Goal: Task Accomplishment & Management: Use online tool/utility

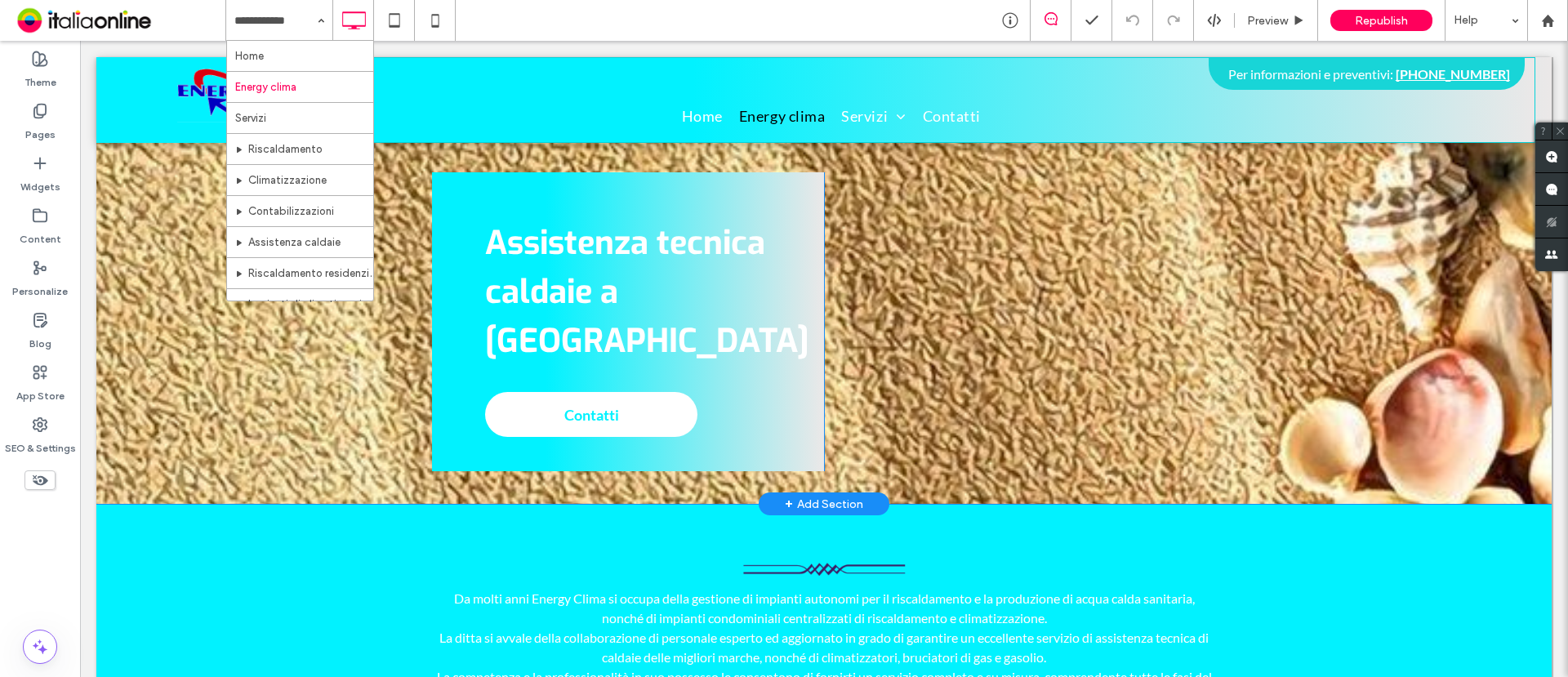
click at [169, 166] on div "Assistenza tecnica caldaie a Roma Contatti Click To Paste Click To Paste Row + …" at bounding box center [824, 278] width 1455 height 451
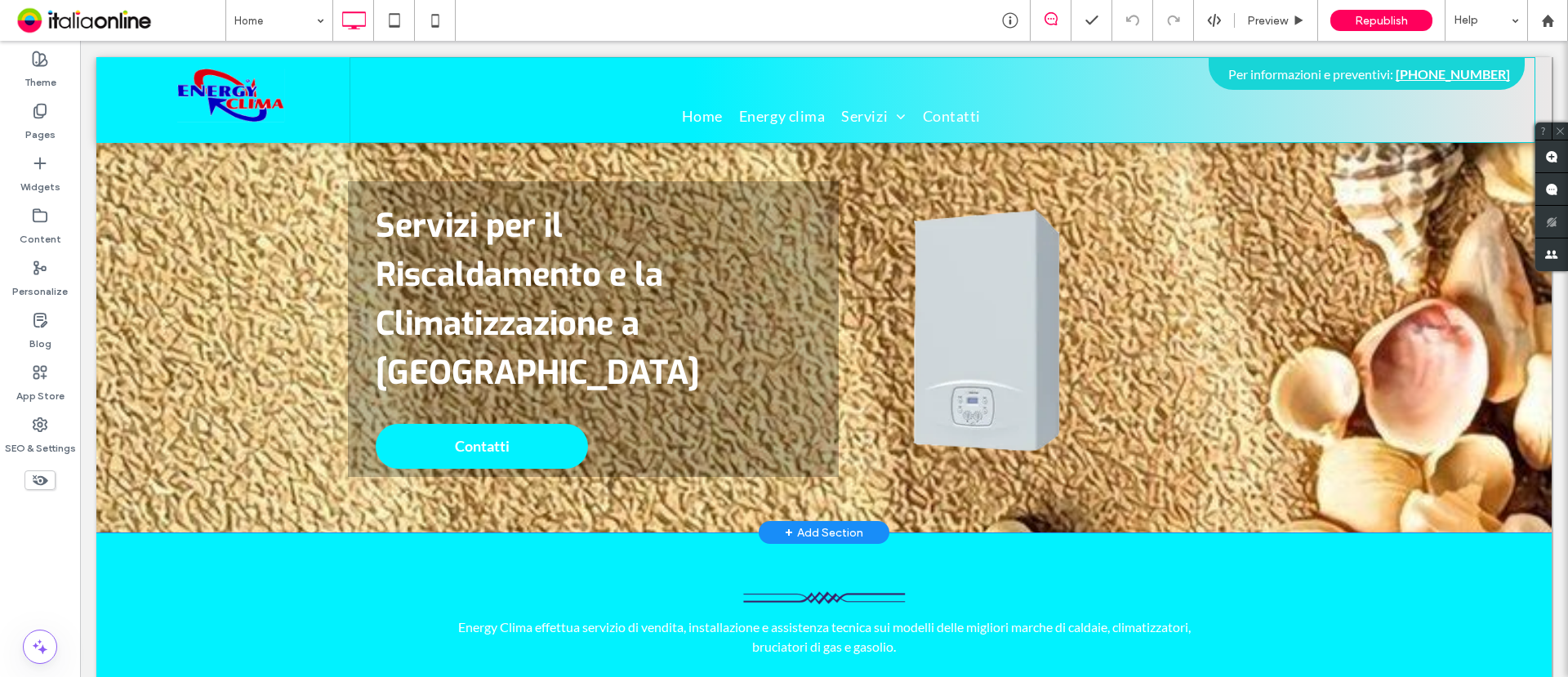
click at [184, 207] on div "Click To Paste Servizi per il Riscaldamento e la Climatizzazione a Roma Contatt…" at bounding box center [824, 309] width 1455 height 447
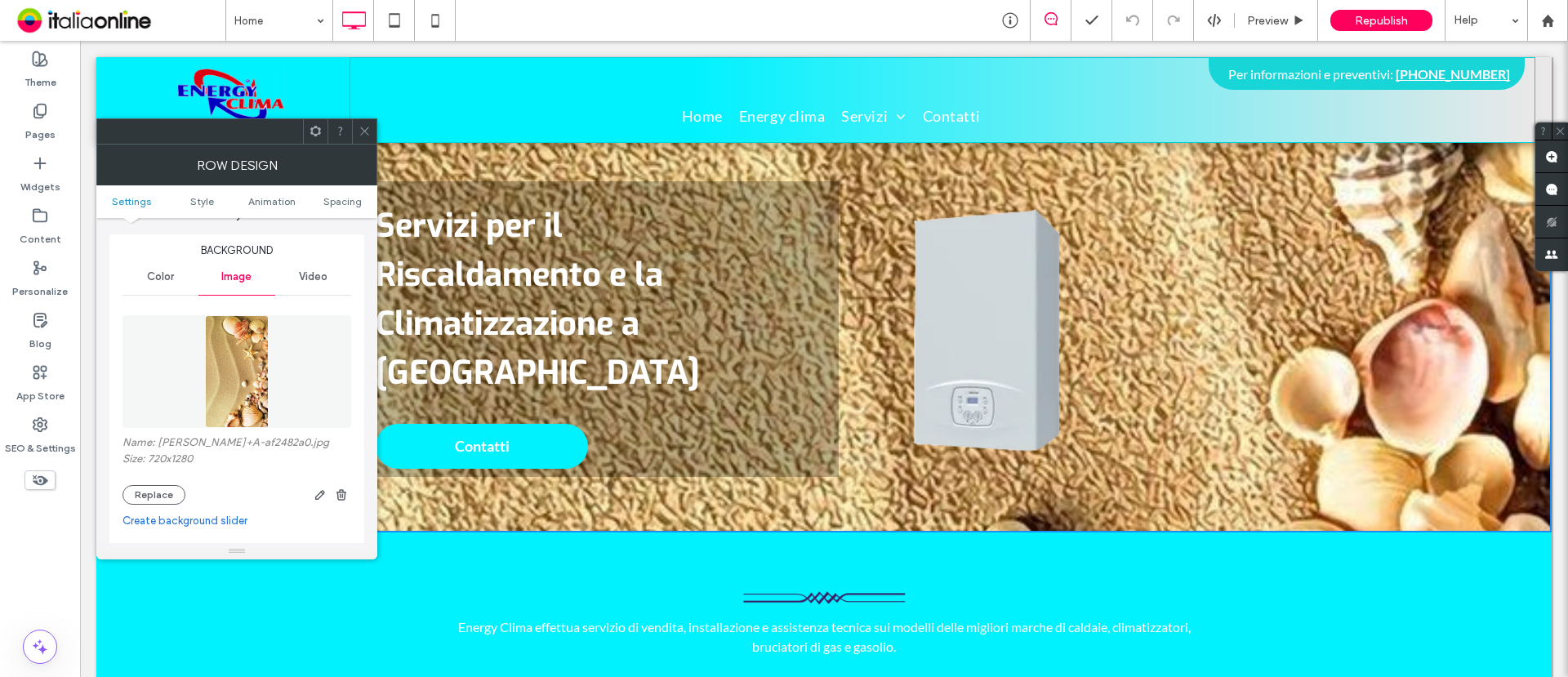
scroll to position [204, 0]
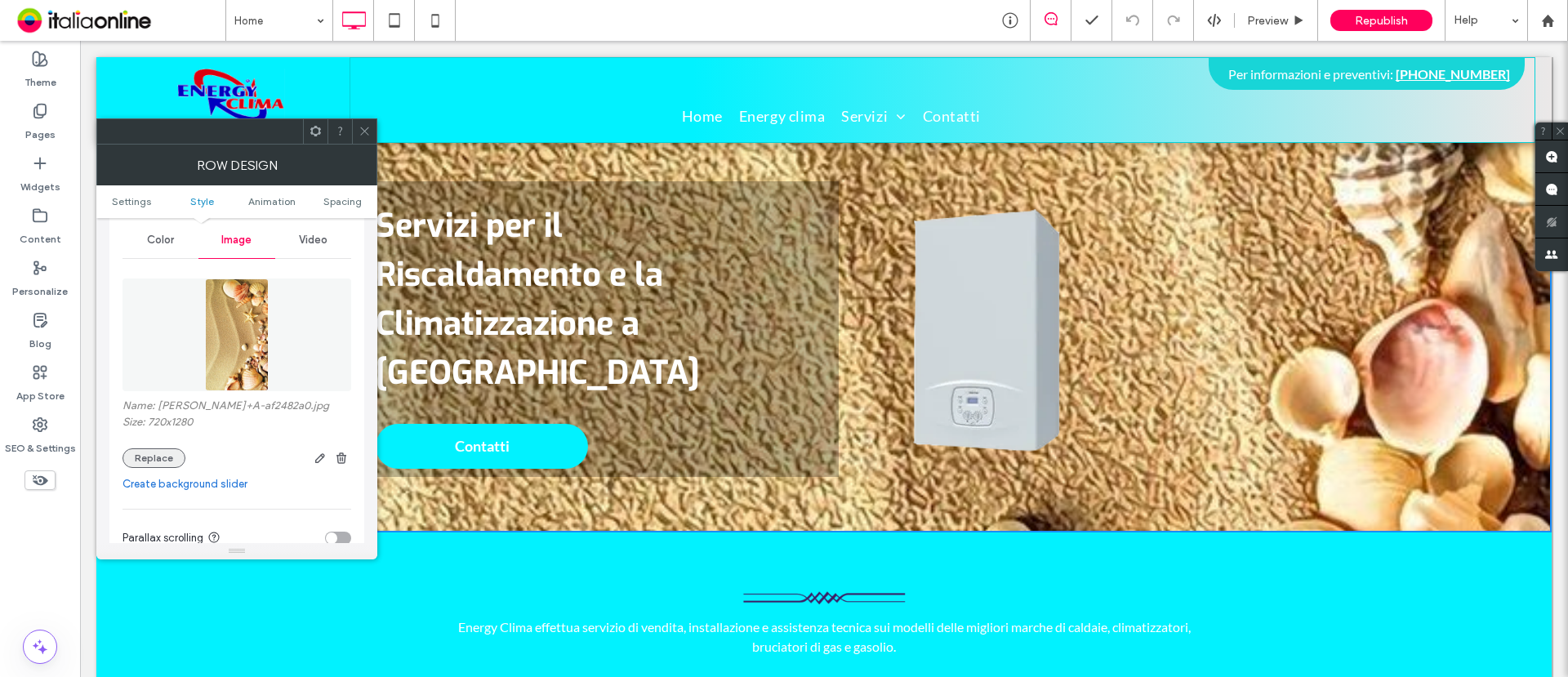
click at [160, 455] on button "Replace" at bounding box center [154, 458] width 63 height 19
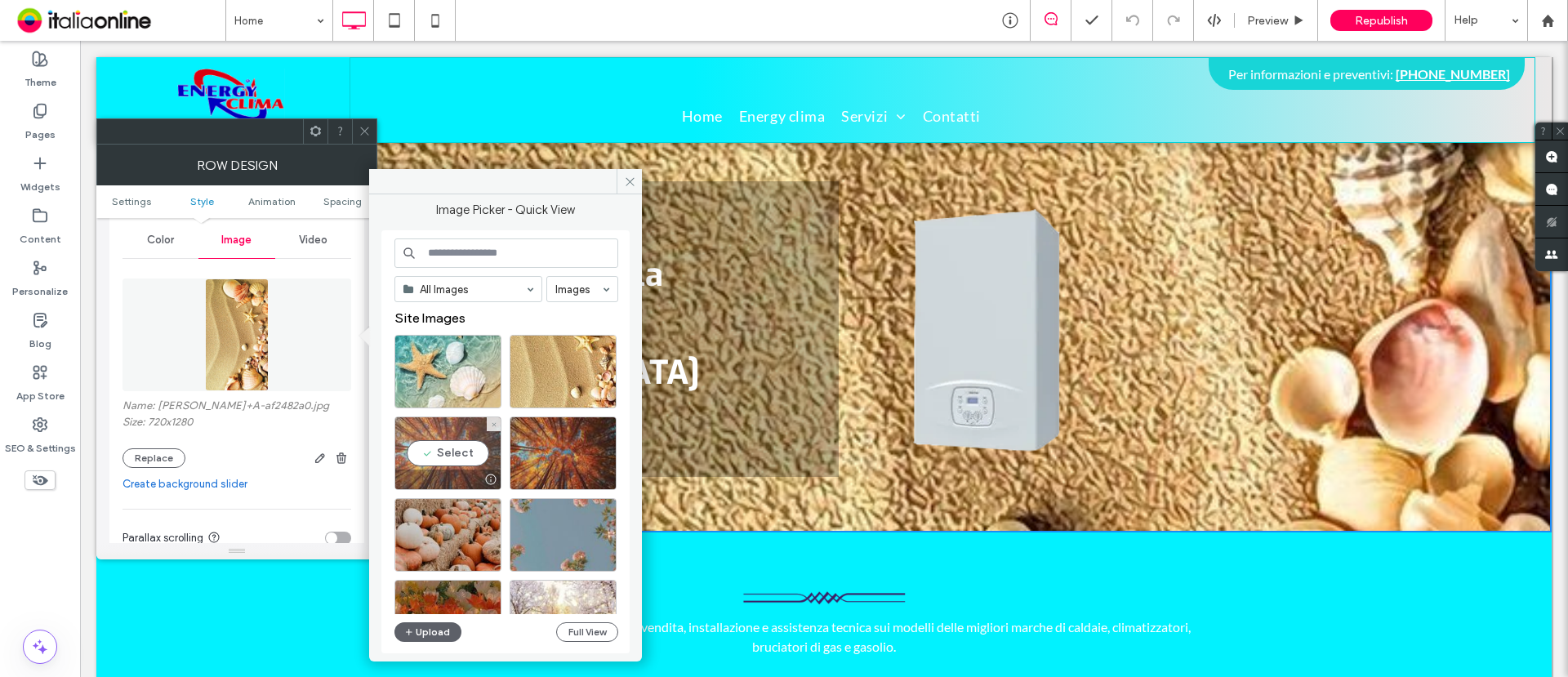
click at [437, 447] on div "Select" at bounding box center [448, 453] width 107 height 73
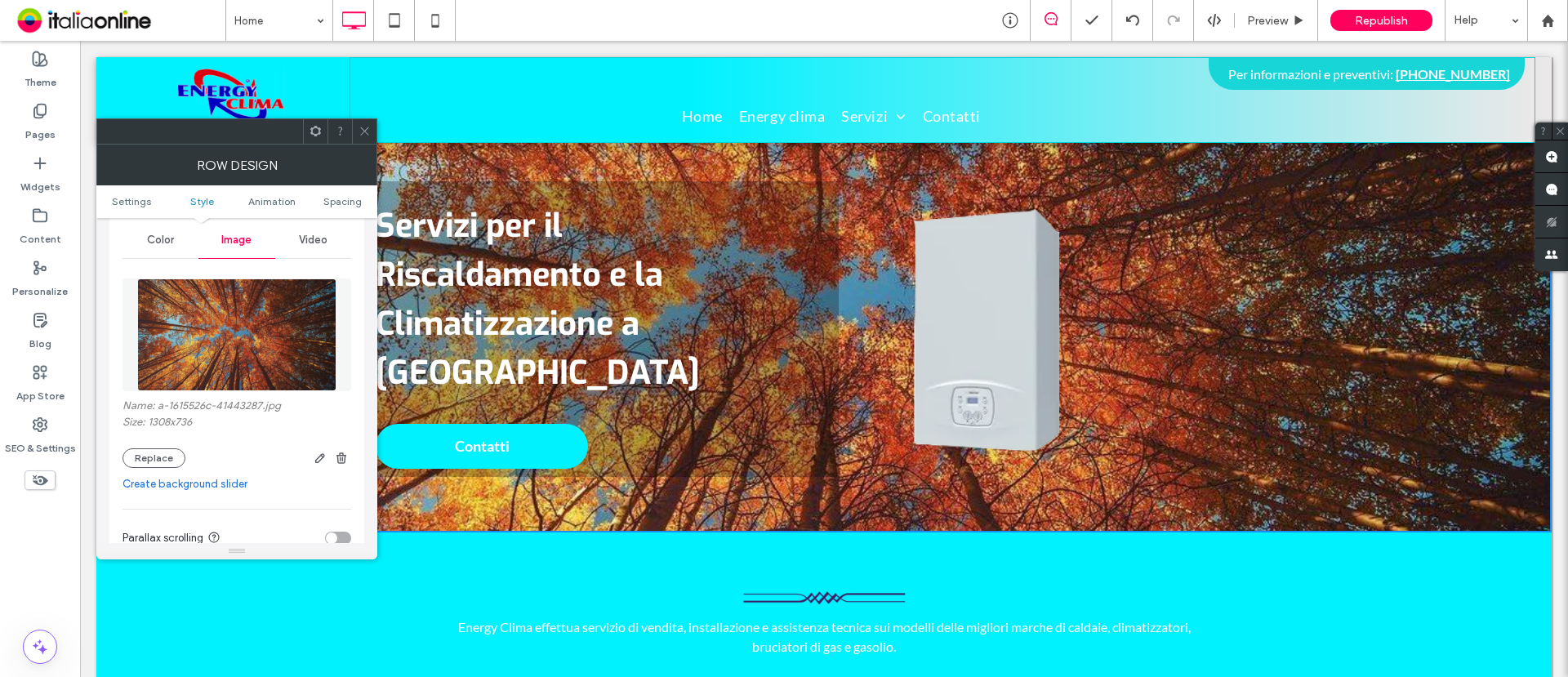
click at [365, 132] on icon at bounding box center [365, 131] width 12 height 12
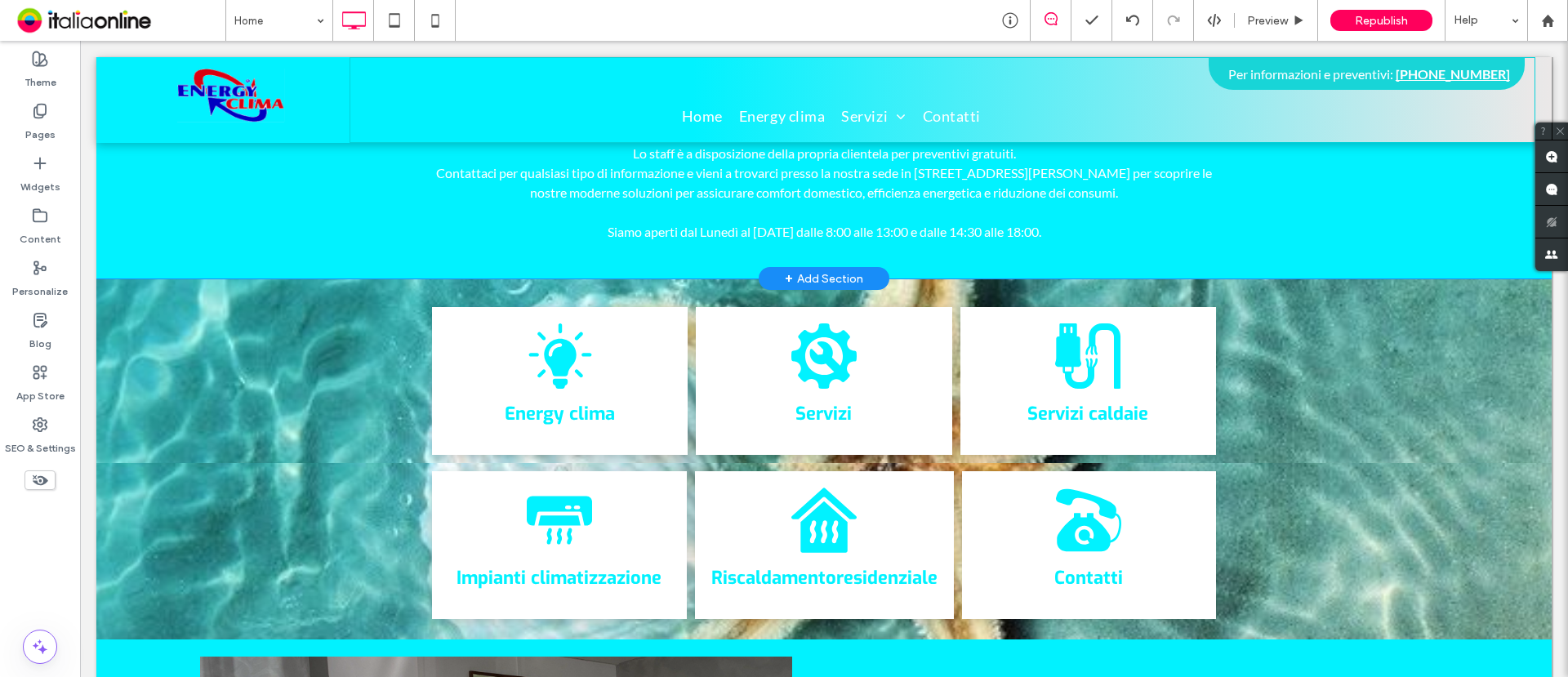
scroll to position [408, 0]
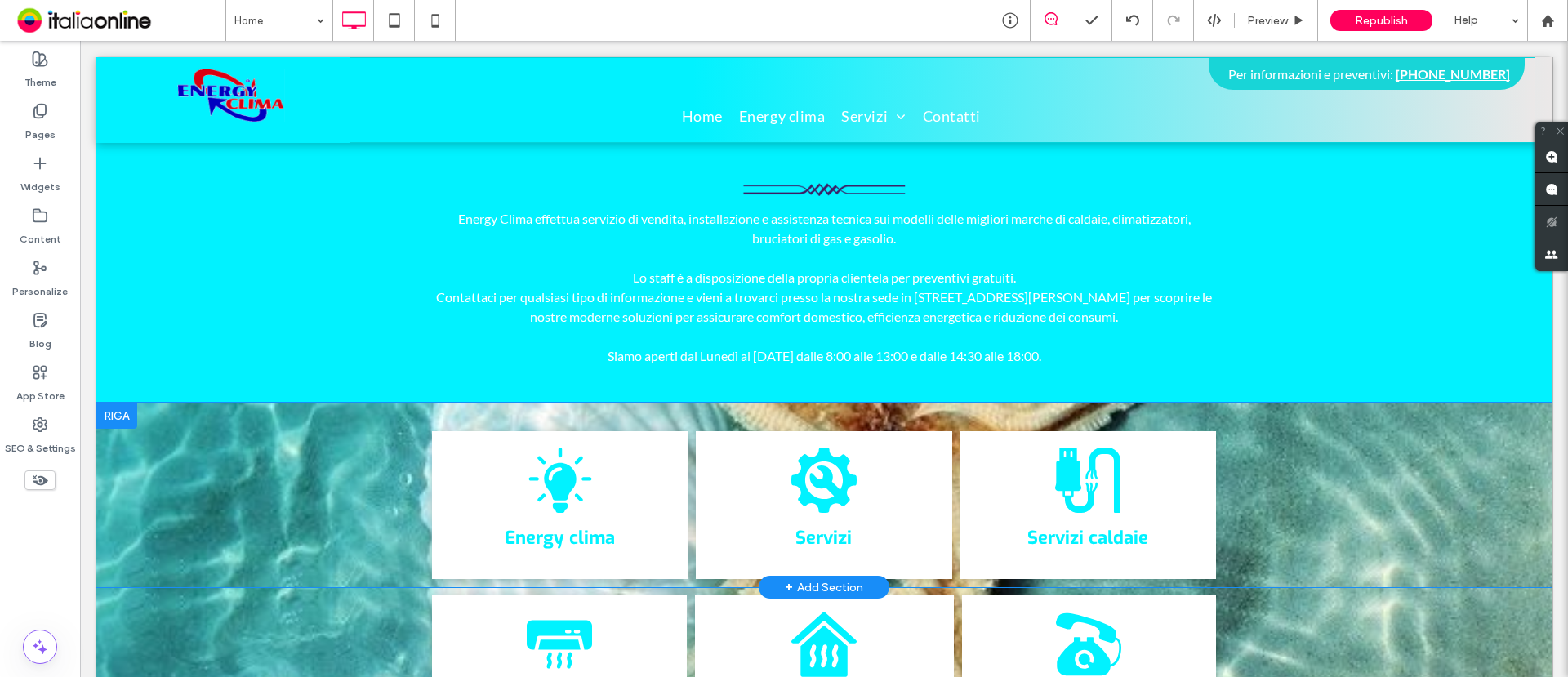
click at [120, 403] on div at bounding box center [116, 416] width 41 height 26
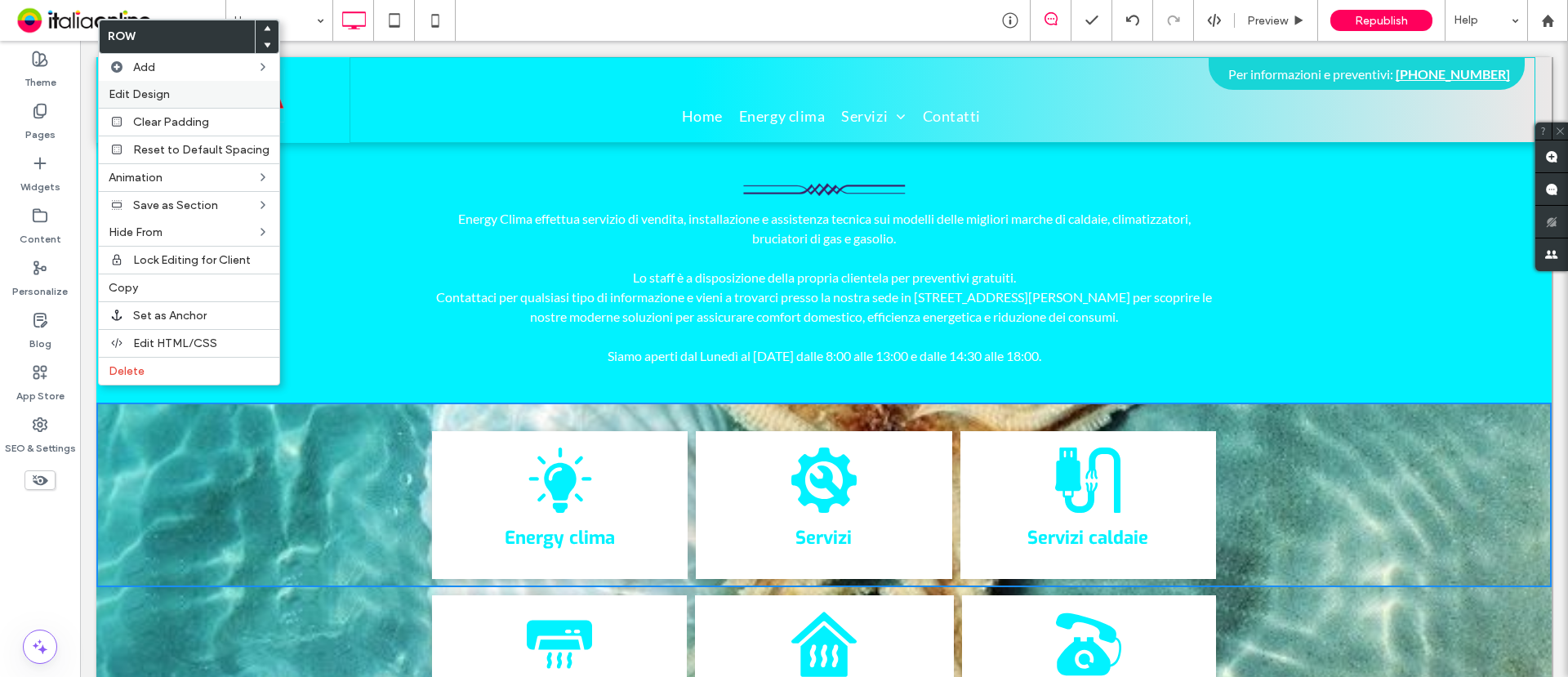
click at [166, 95] on span "Edit Design" at bounding box center [140, 94] width 61 height 14
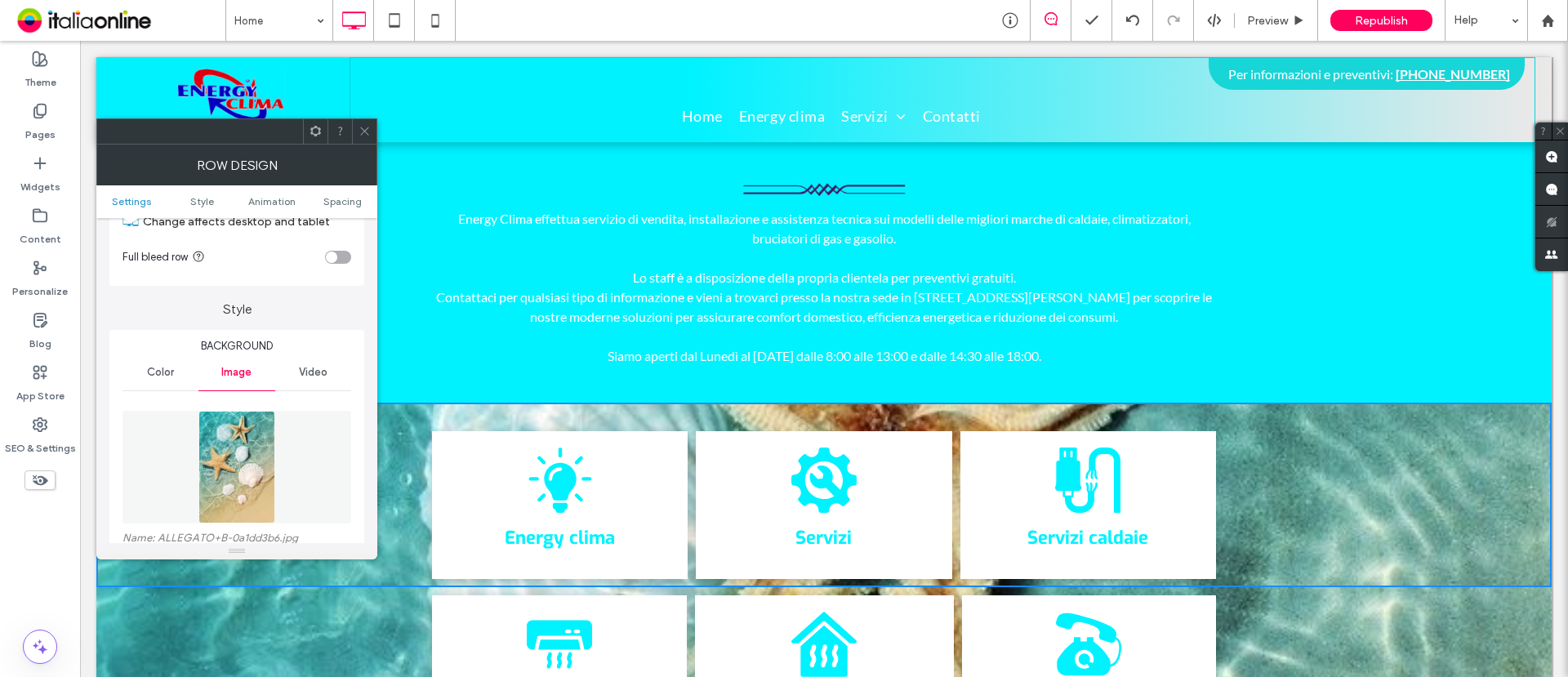
scroll to position [204, 0]
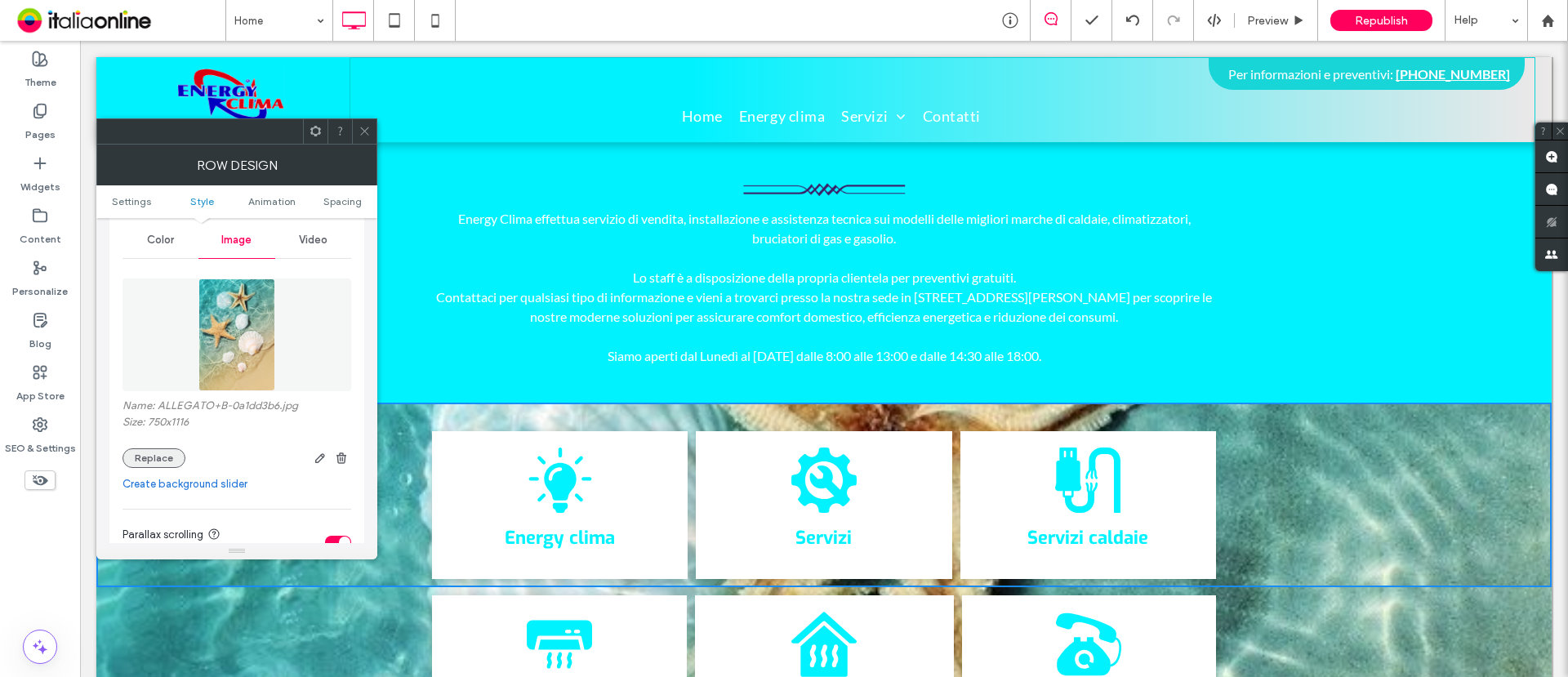
drag, startPoint x: 163, startPoint y: 452, endPoint x: 148, endPoint y: 462, distance: 18.0
click at [163, 452] on button "Replace" at bounding box center [154, 458] width 63 height 19
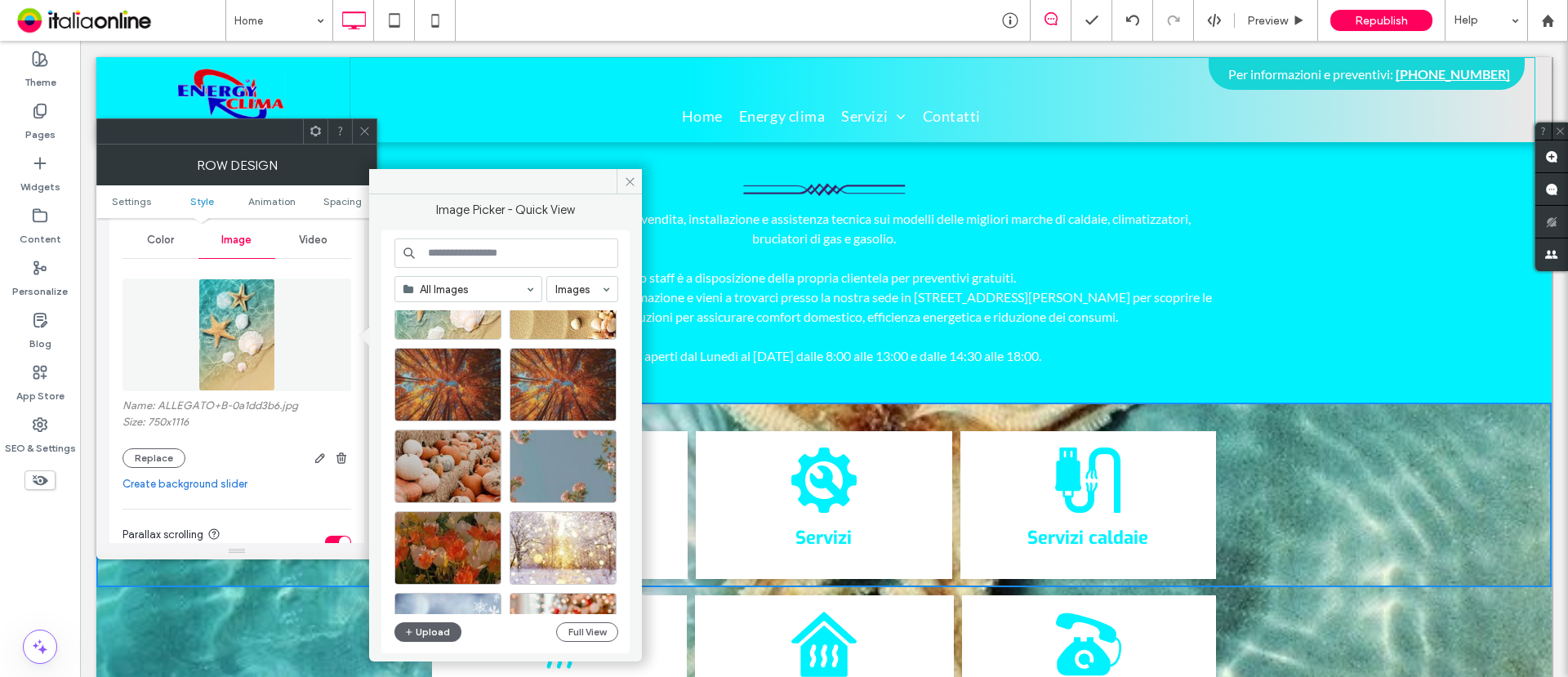
scroll to position [102, 0]
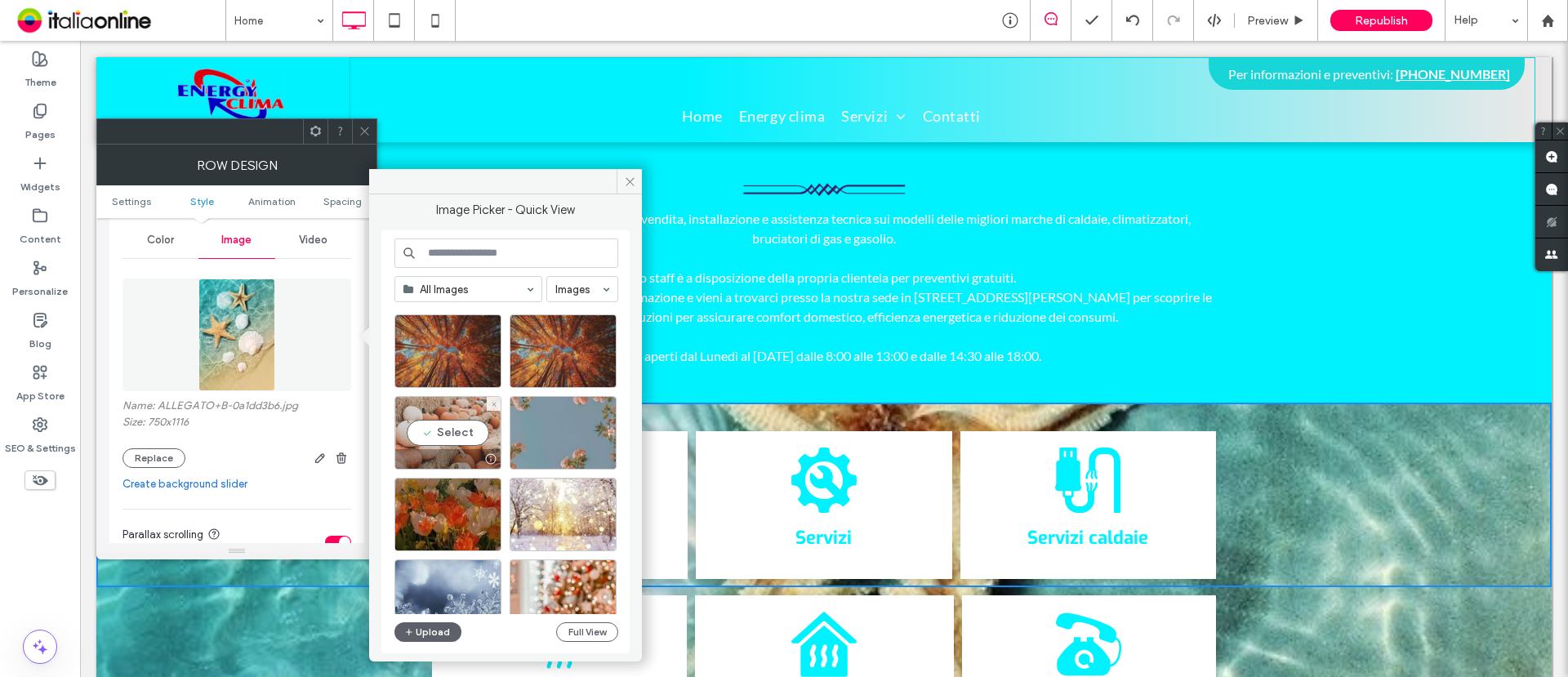
click at [449, 428] on div "Select" at bounding box center [448, 433] width 107 height 73
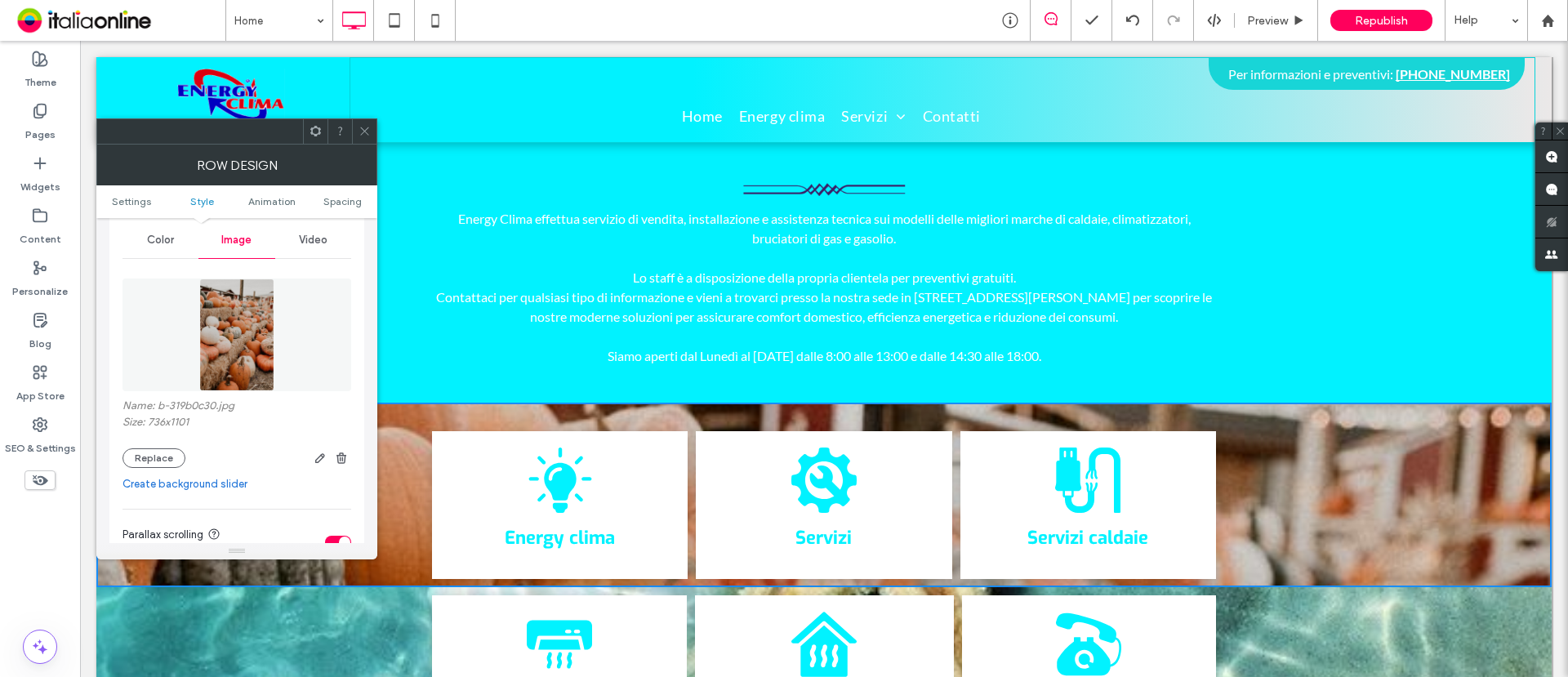
click at [365, 130] on use at bounding box center [364, 131] width 8 height 8
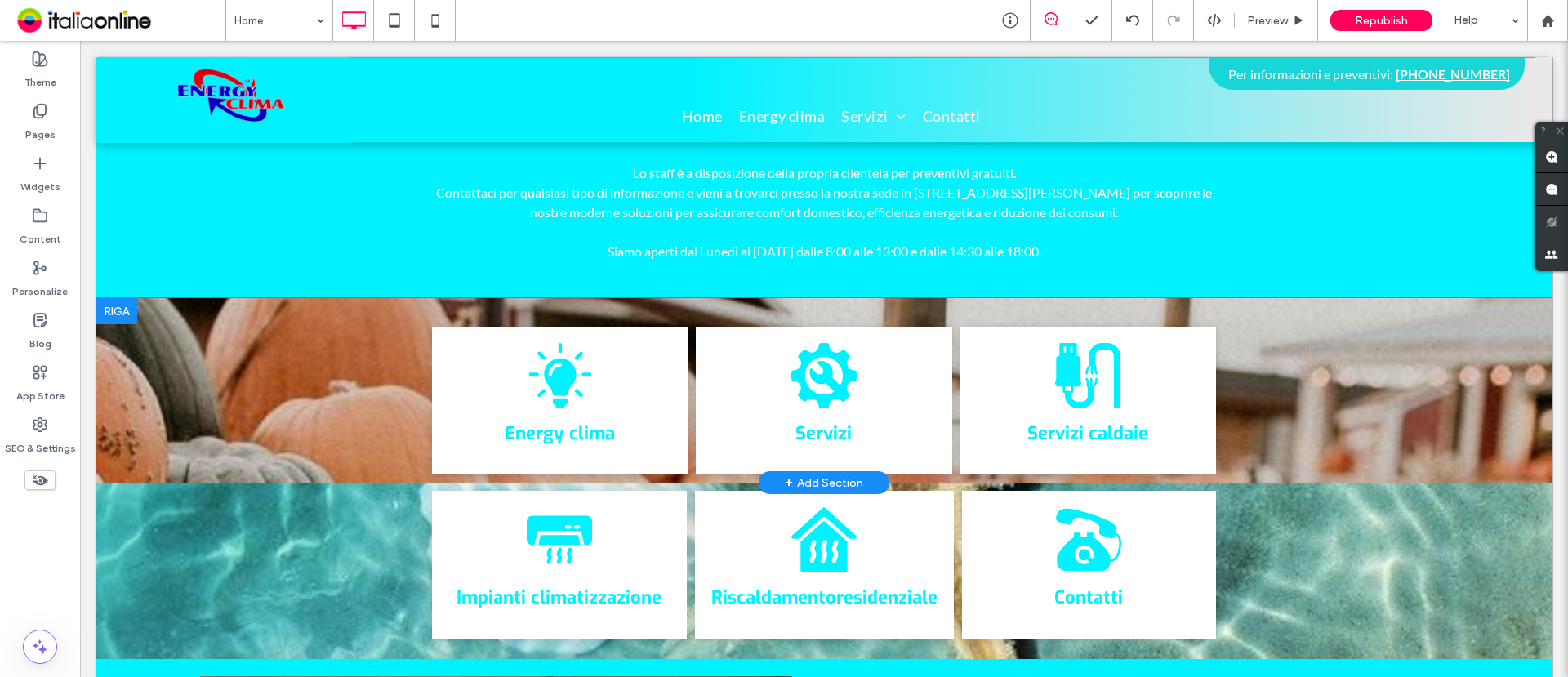
scroll to position [510, 0]
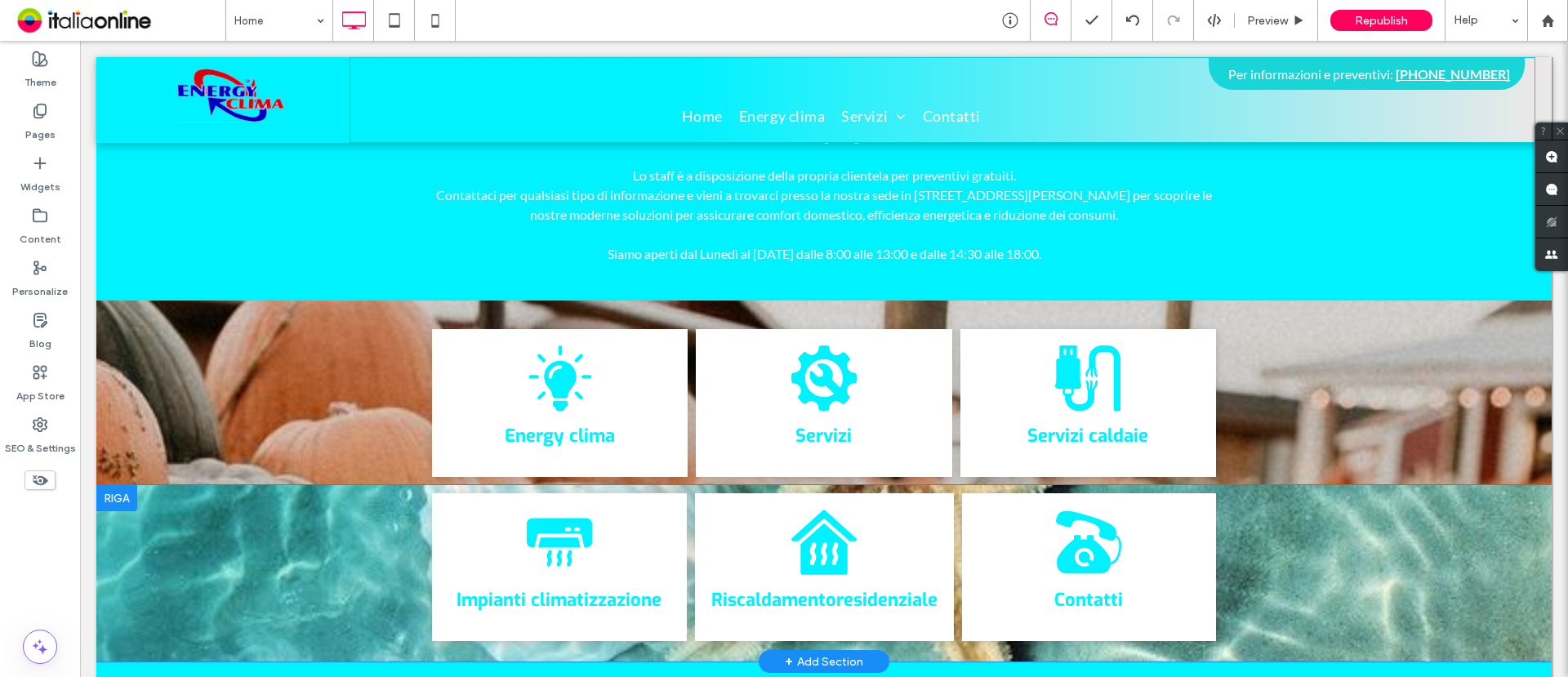
click at [243, 534] on div "Icona condizionatore Impianti climatizzazione Click To Paste Icona riscaldament…" at bounding box center [824, 573] width 1455 height 176
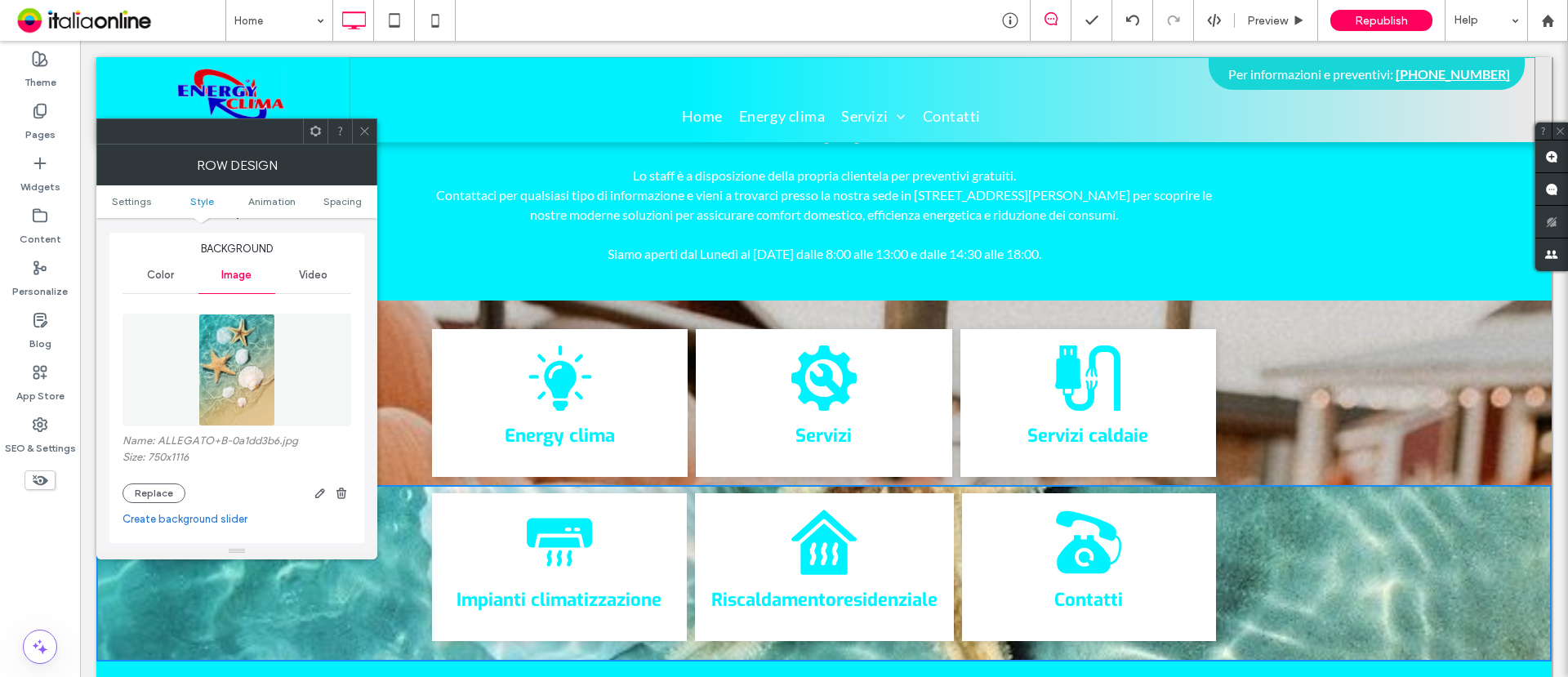
scroll to position [204, 0]
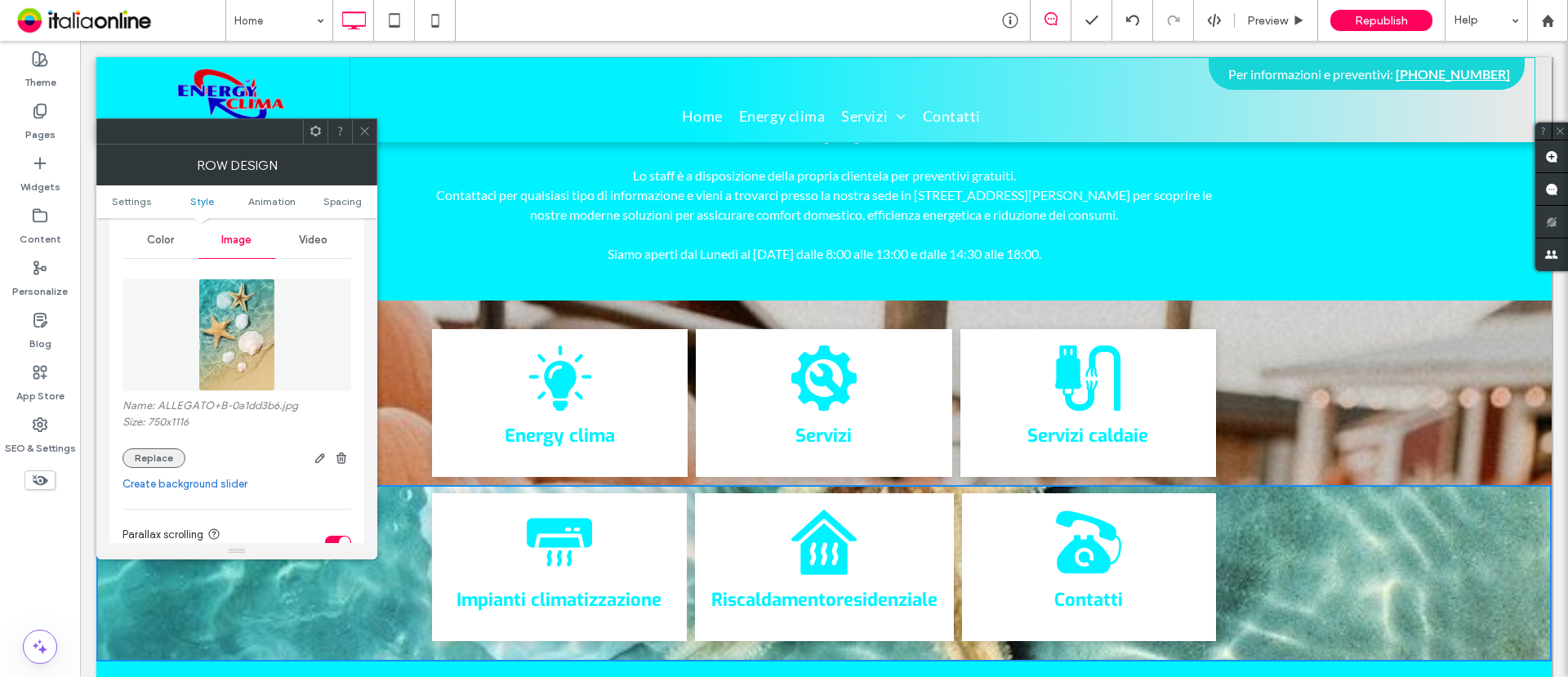
click at [159, 460] on button "Replace" at bounding box center [154, 458] width 63 height 19
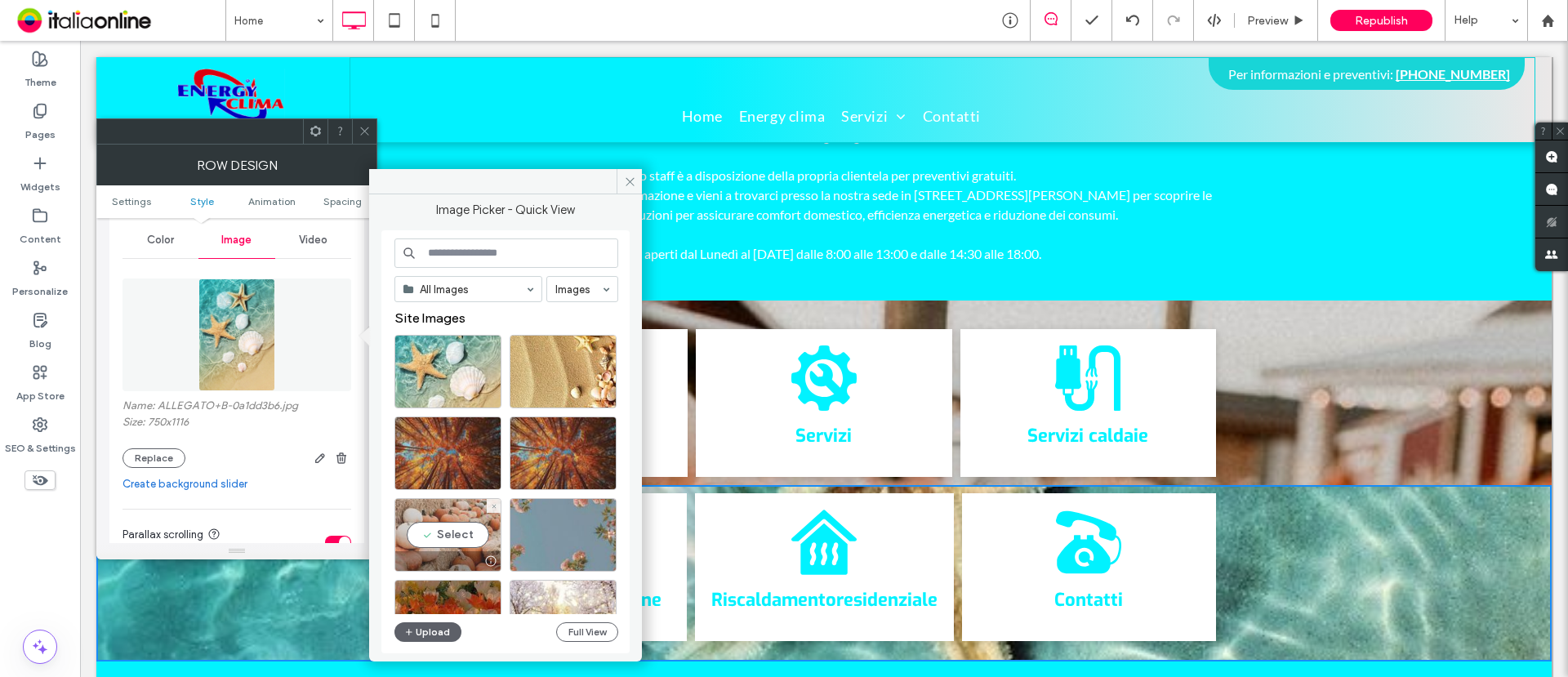
click at [449, 523] on div "Select" at bounding box center [448, 535] width 107 height 73
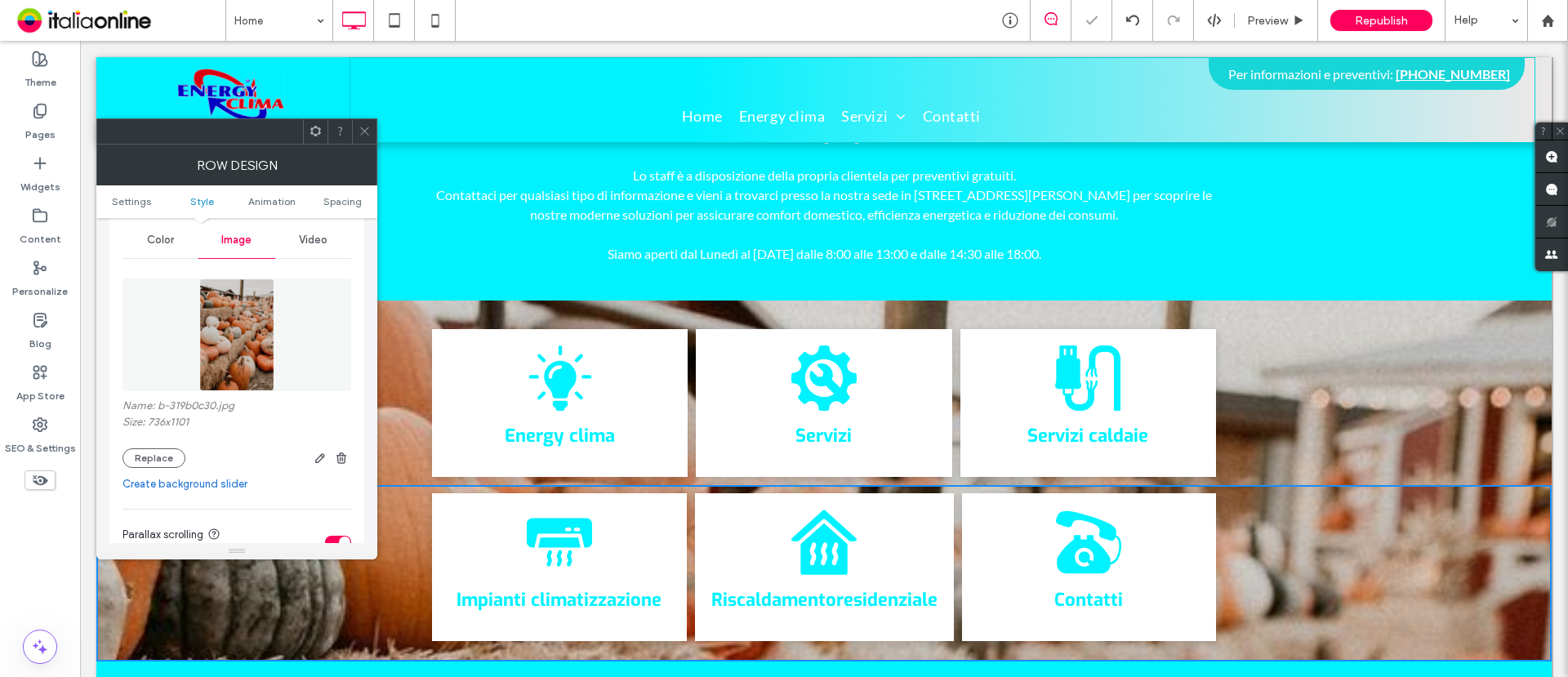
click at [368, 135] on icon at bounding box center [365, 131] width 12 height 12
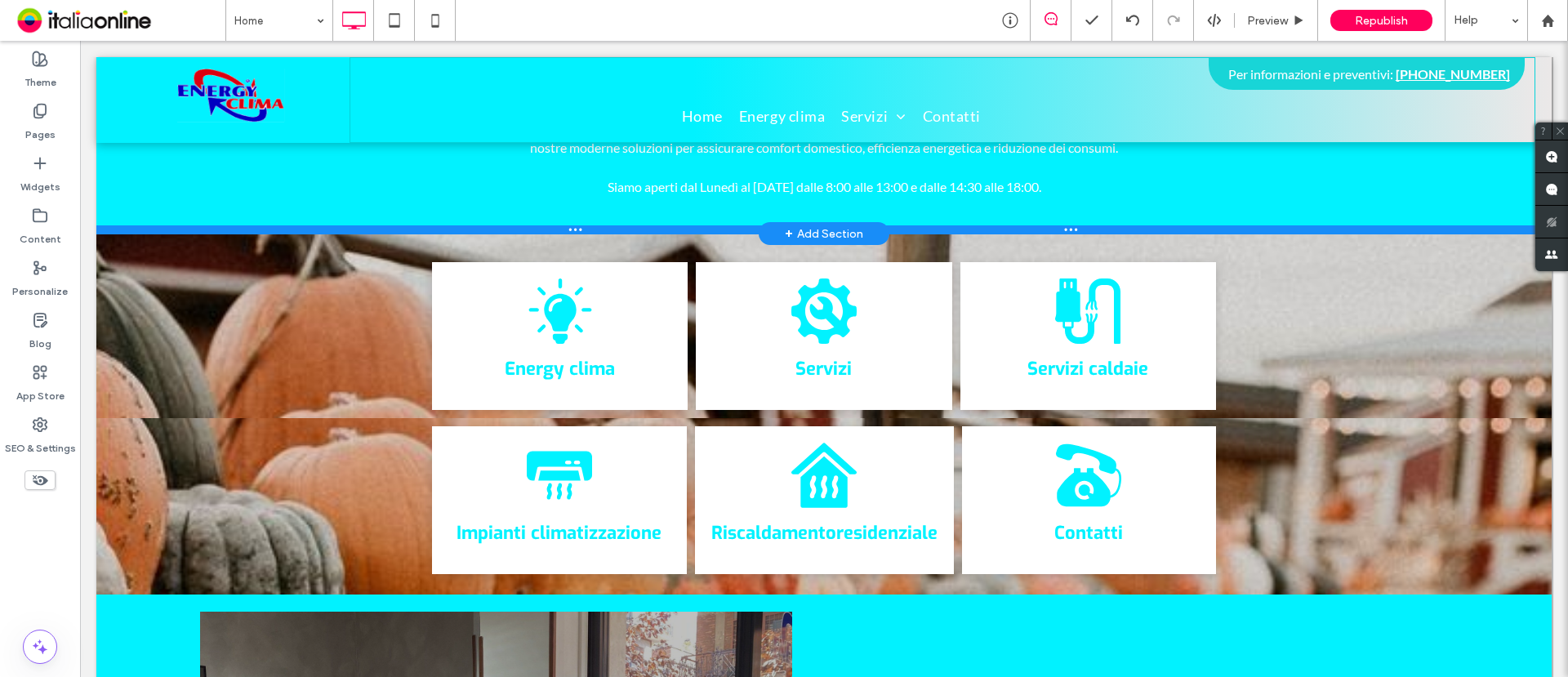
scroll to position [612, 0]
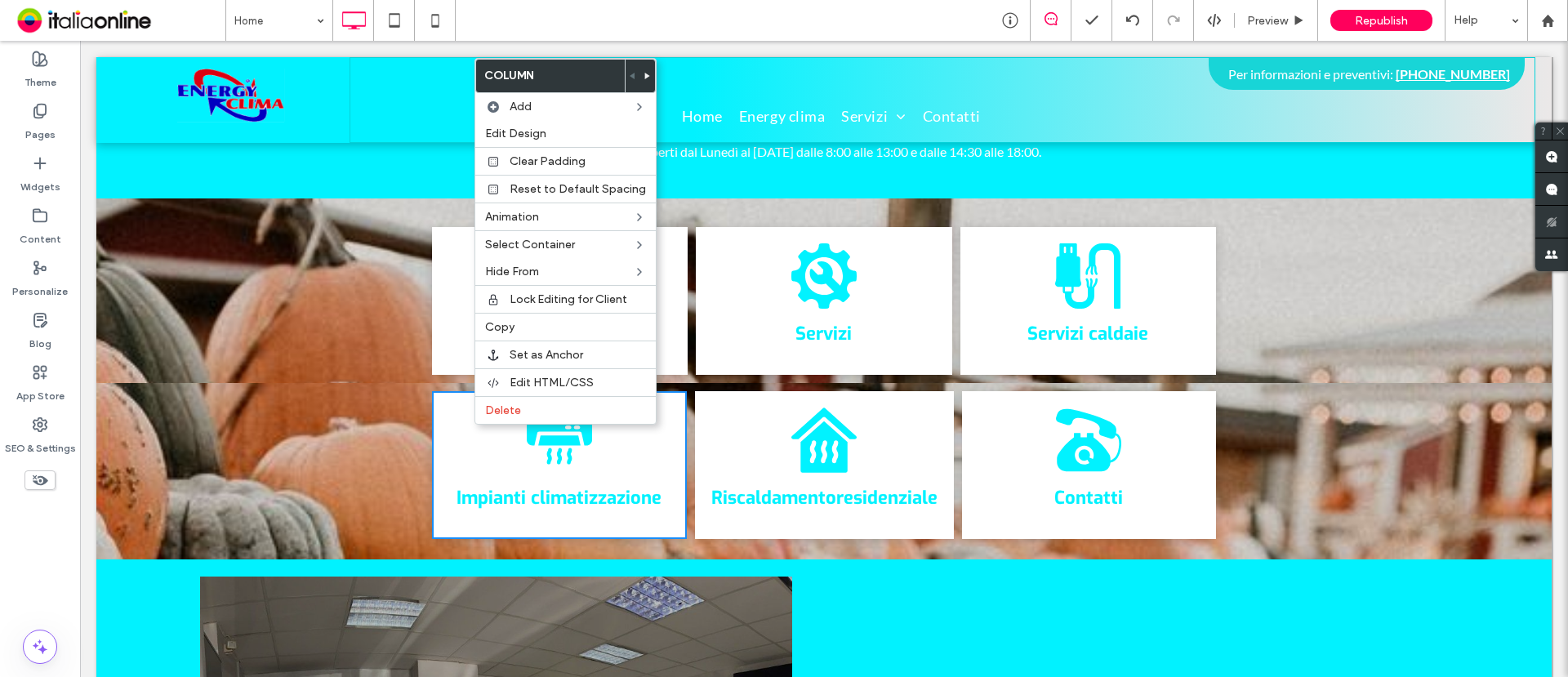
click at [325, 257] on div "Icona lampadina Energy clima Click To Paste Icona ingranaggio Servizi Click To …" at bounding box center [824, 291] width 1455 height 185
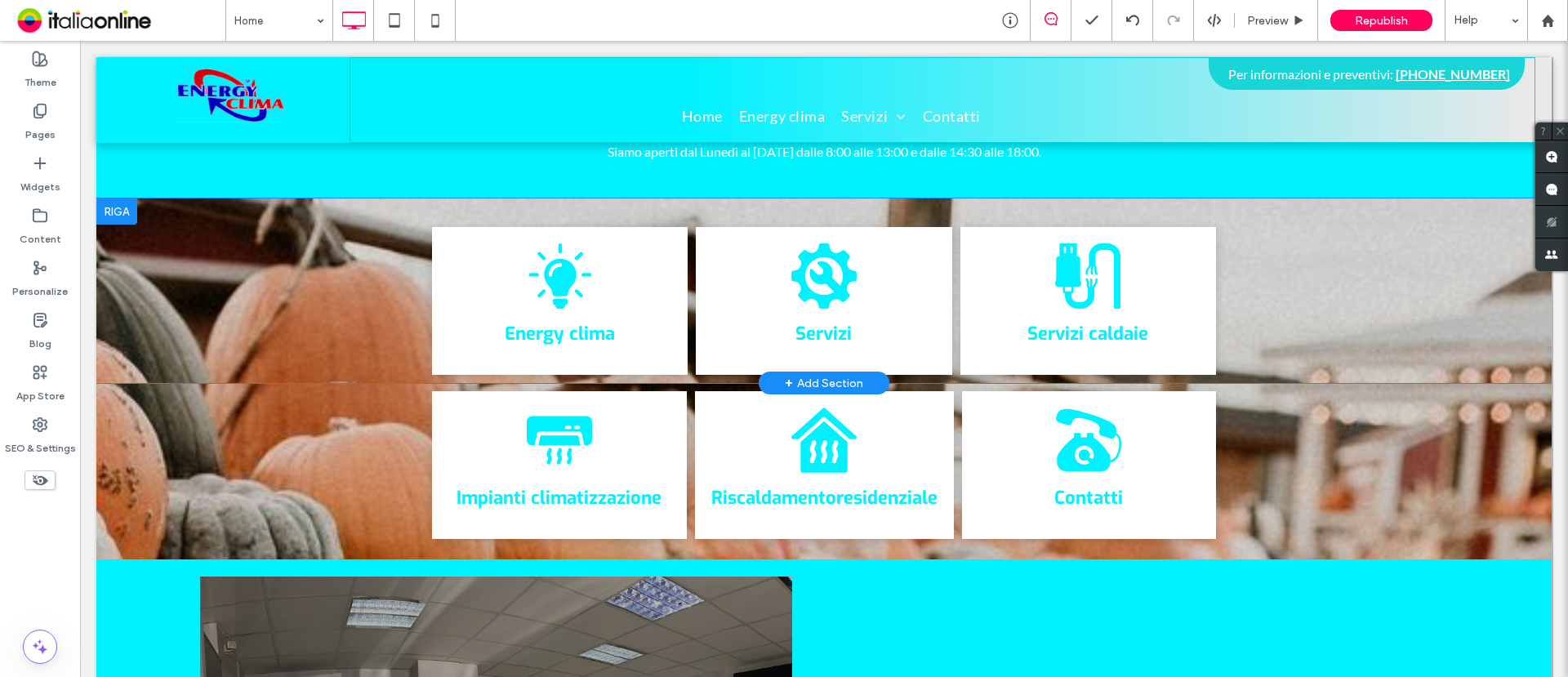
click at [126, 200] on div at bounding box center [116, 211] width 41 height 26
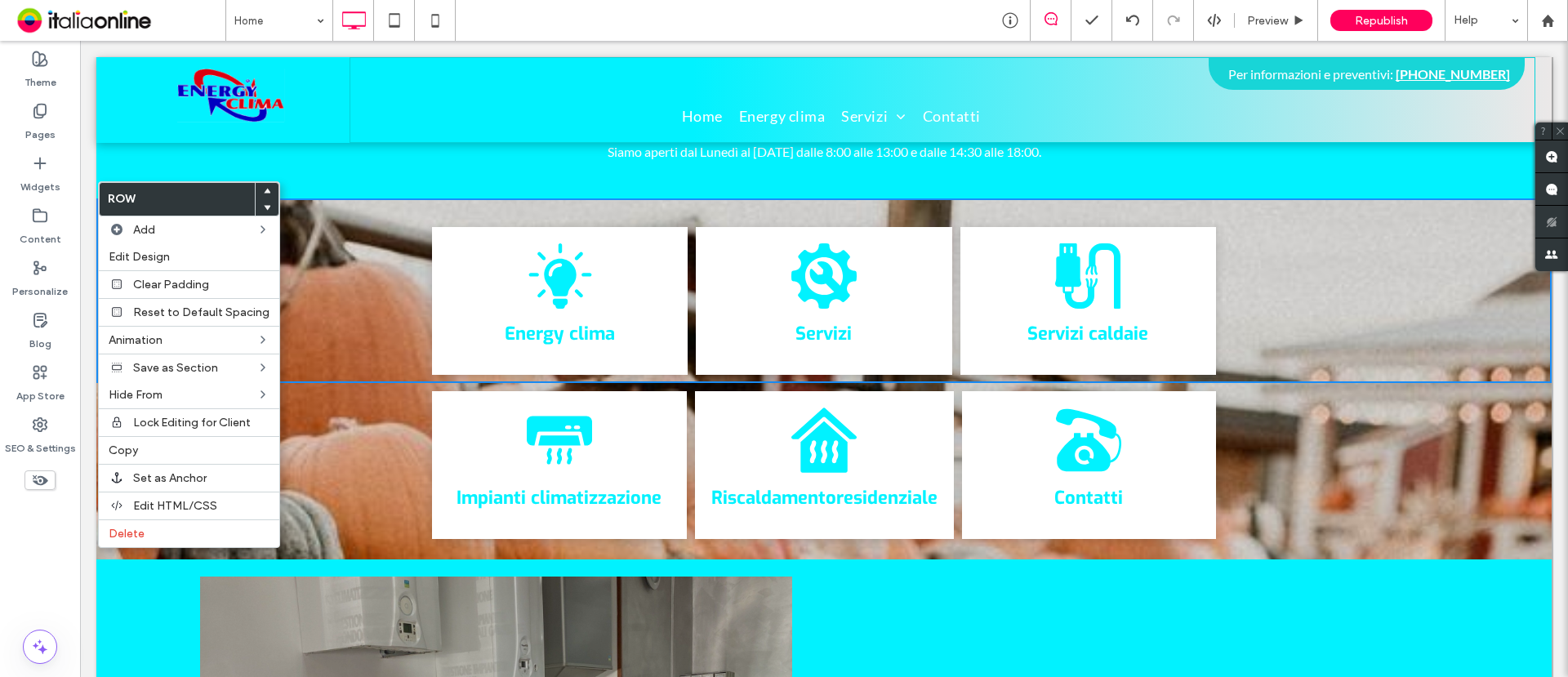
click at [326, 450] on div "Icona condizionatore Impianti climatizzazione Click To Paste Icona riscaldament…" at bounding box center [824, 471] width 1455 height 176
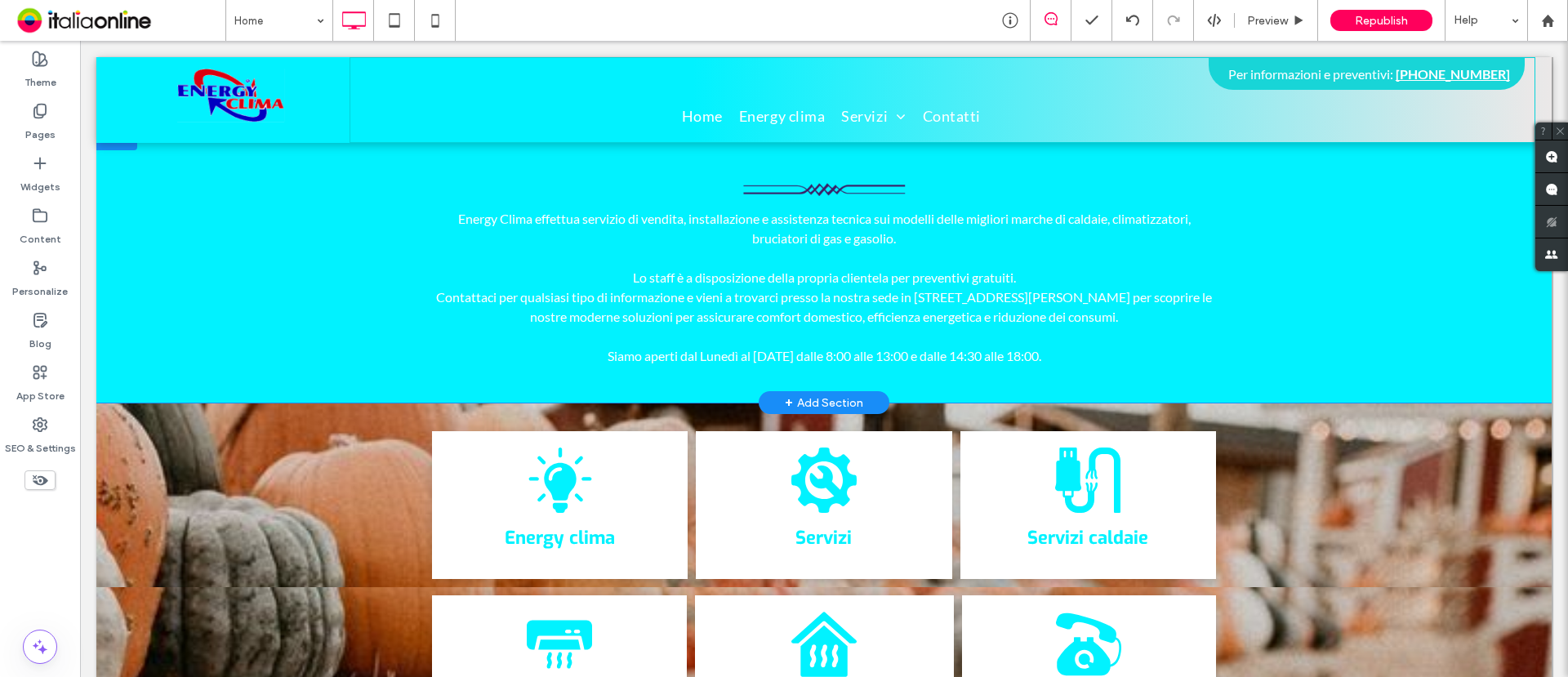
scroll to position [0, 0]
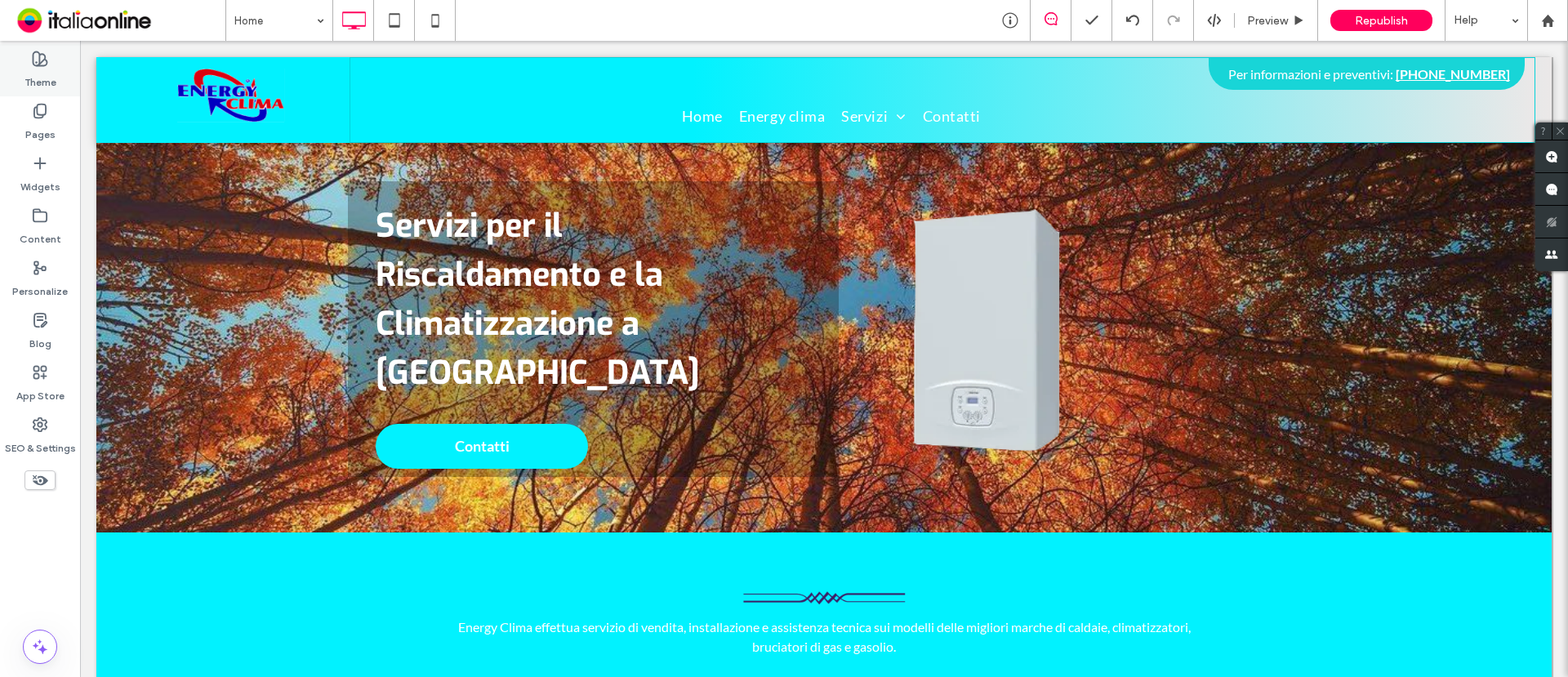
click at [39, 68] on label "Theme" at bounding box center [40, 79] width 32 height 23
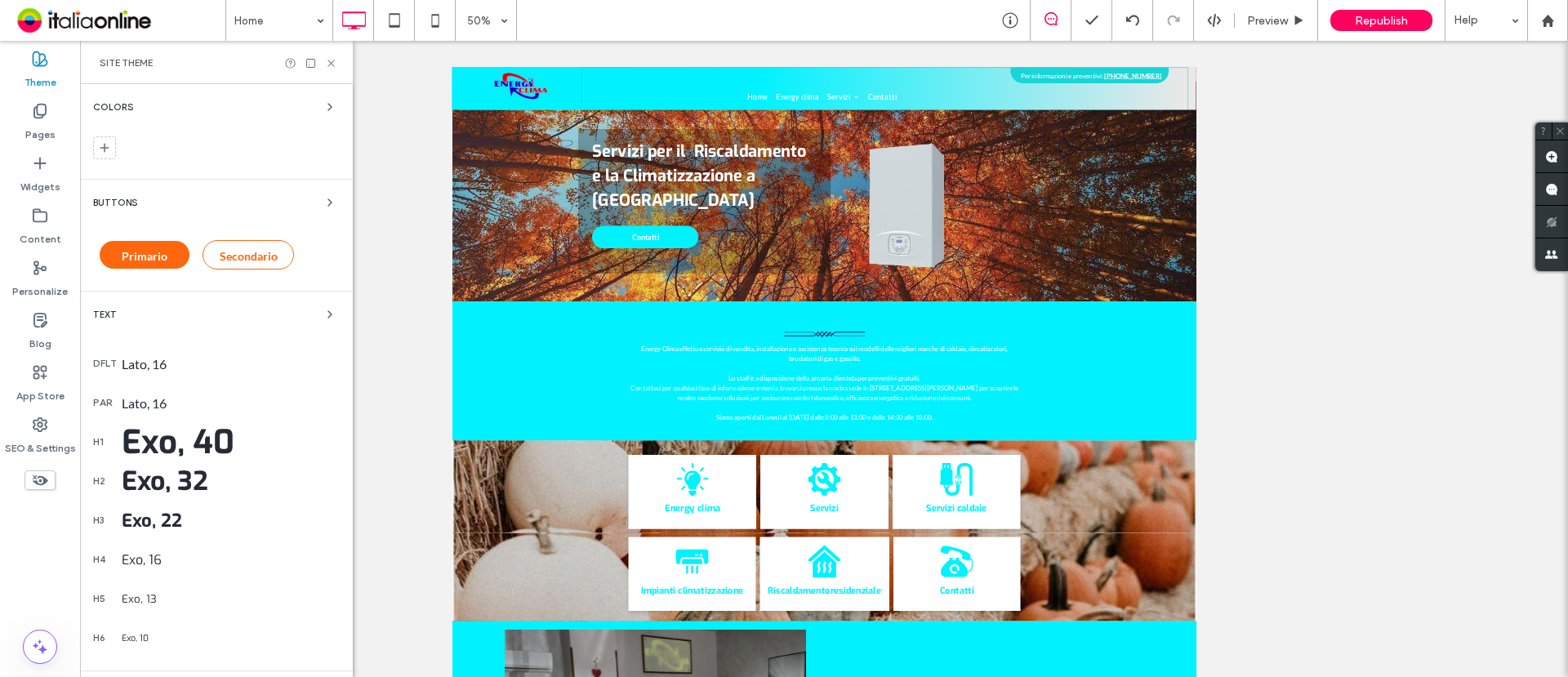
click at [329, 62] on icon at bounding box center [332, 64] width 12 height 12
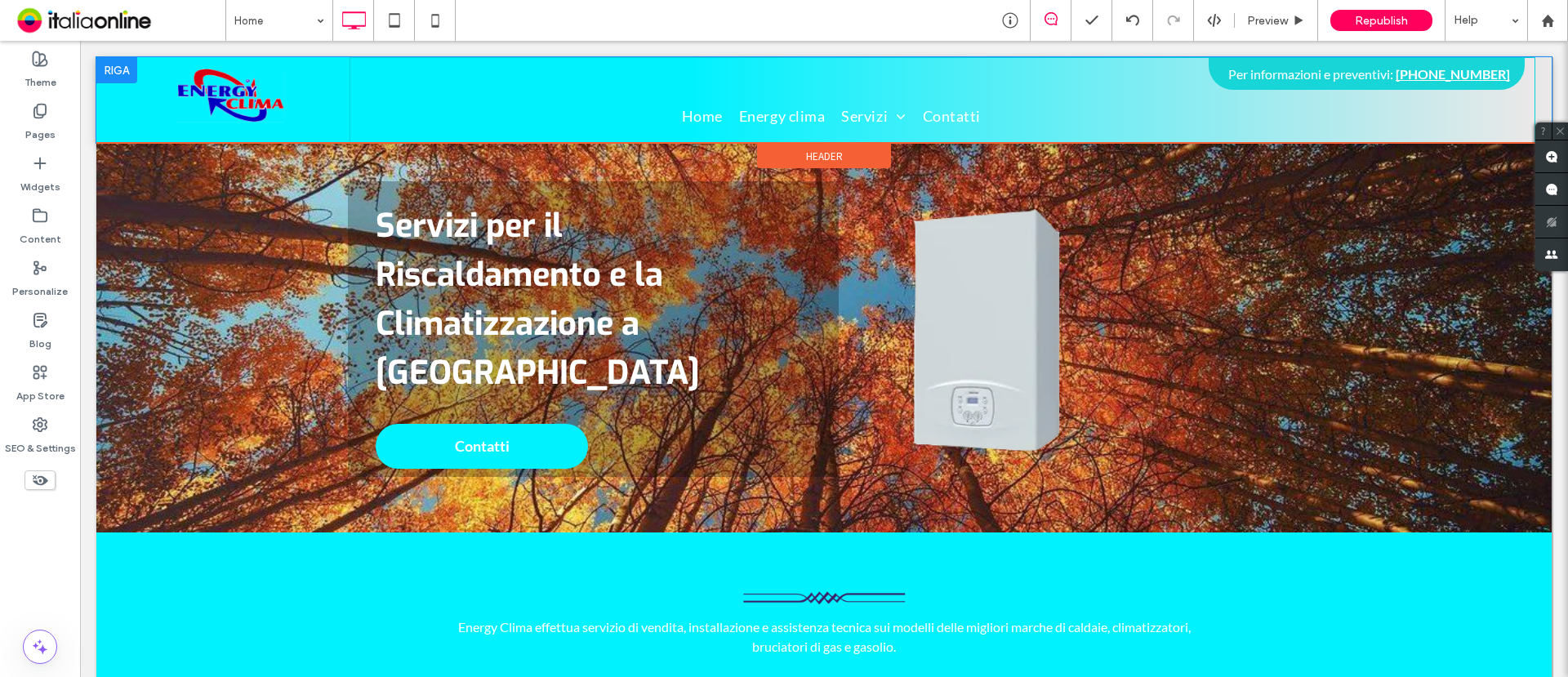
click at [124, 69] on div at bounding box center [116, 71] width 41 height 26
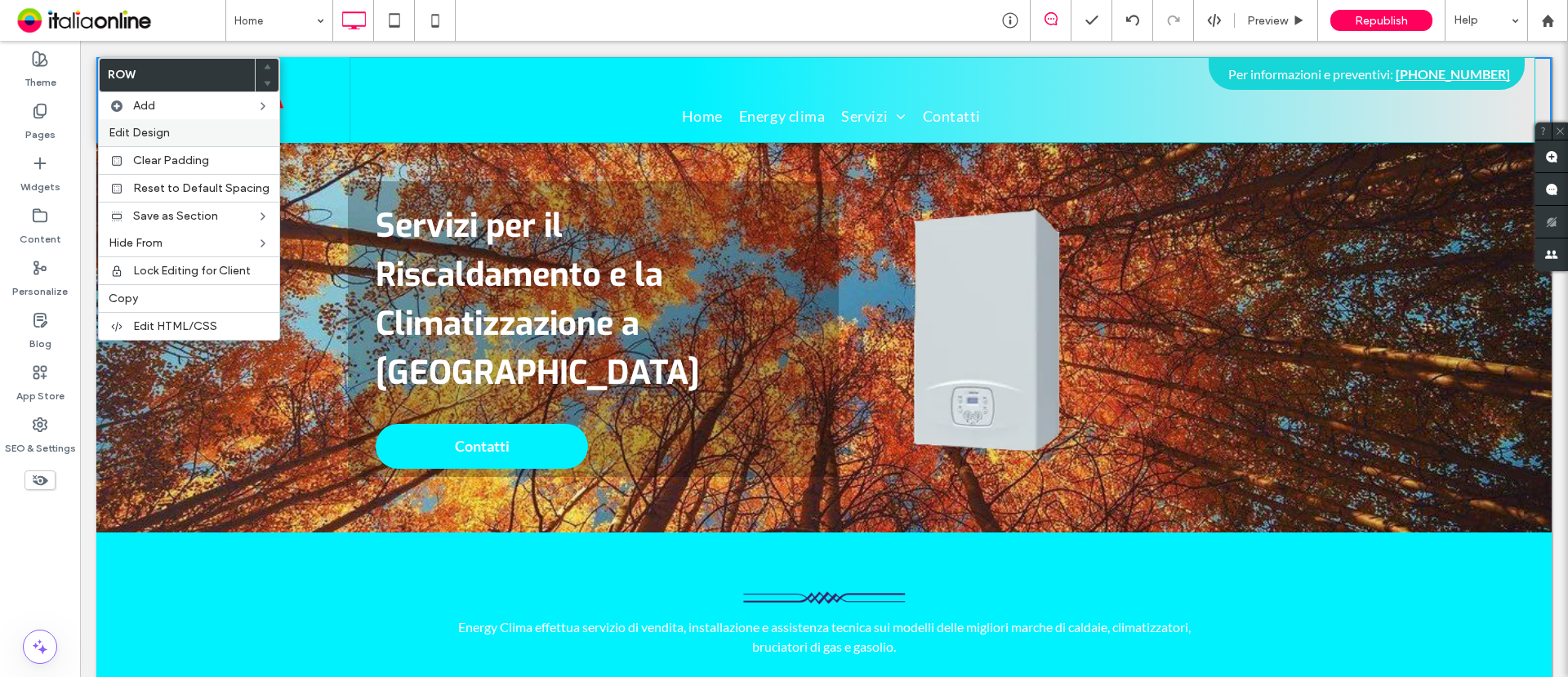
click at [145, 131] on span "Edit Design" at bounding box center [140, 133] width 61 height 14
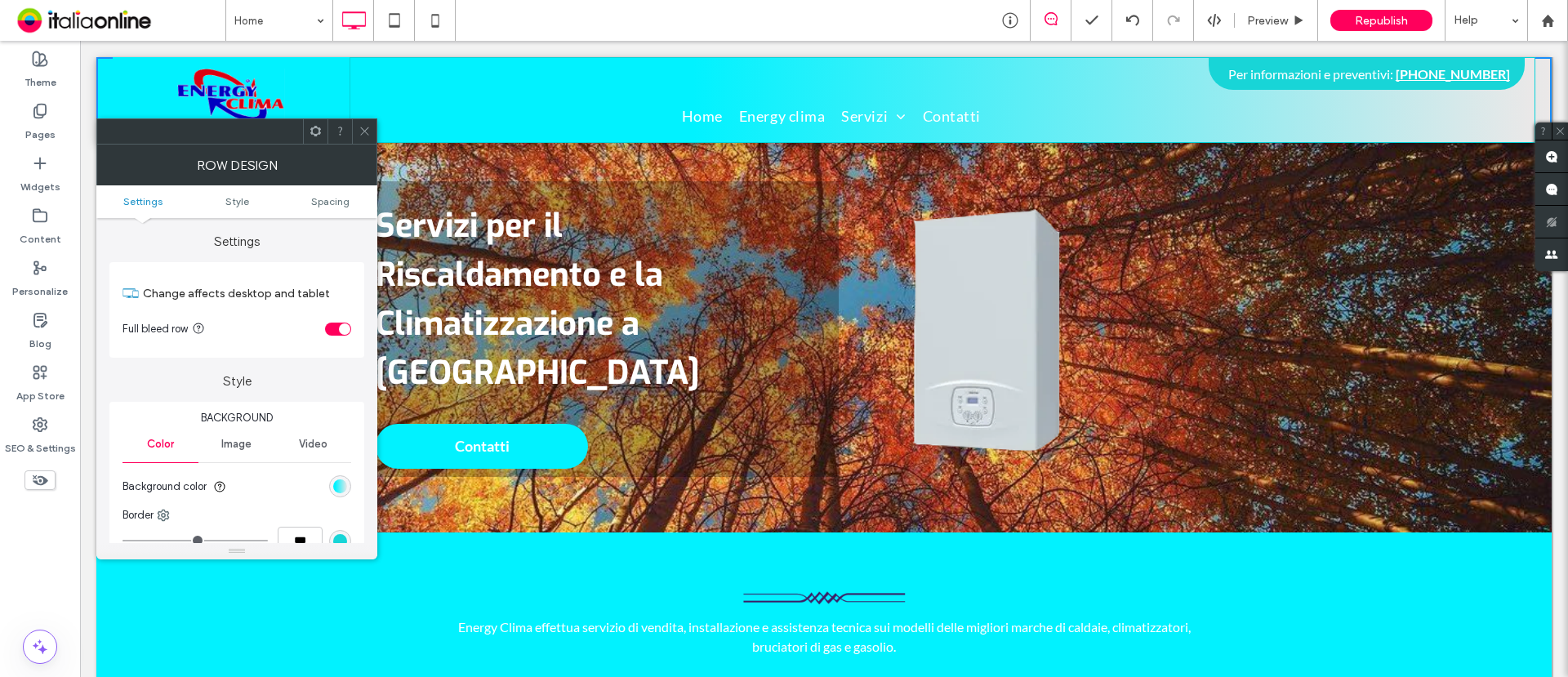
scroll to position [102, 0]
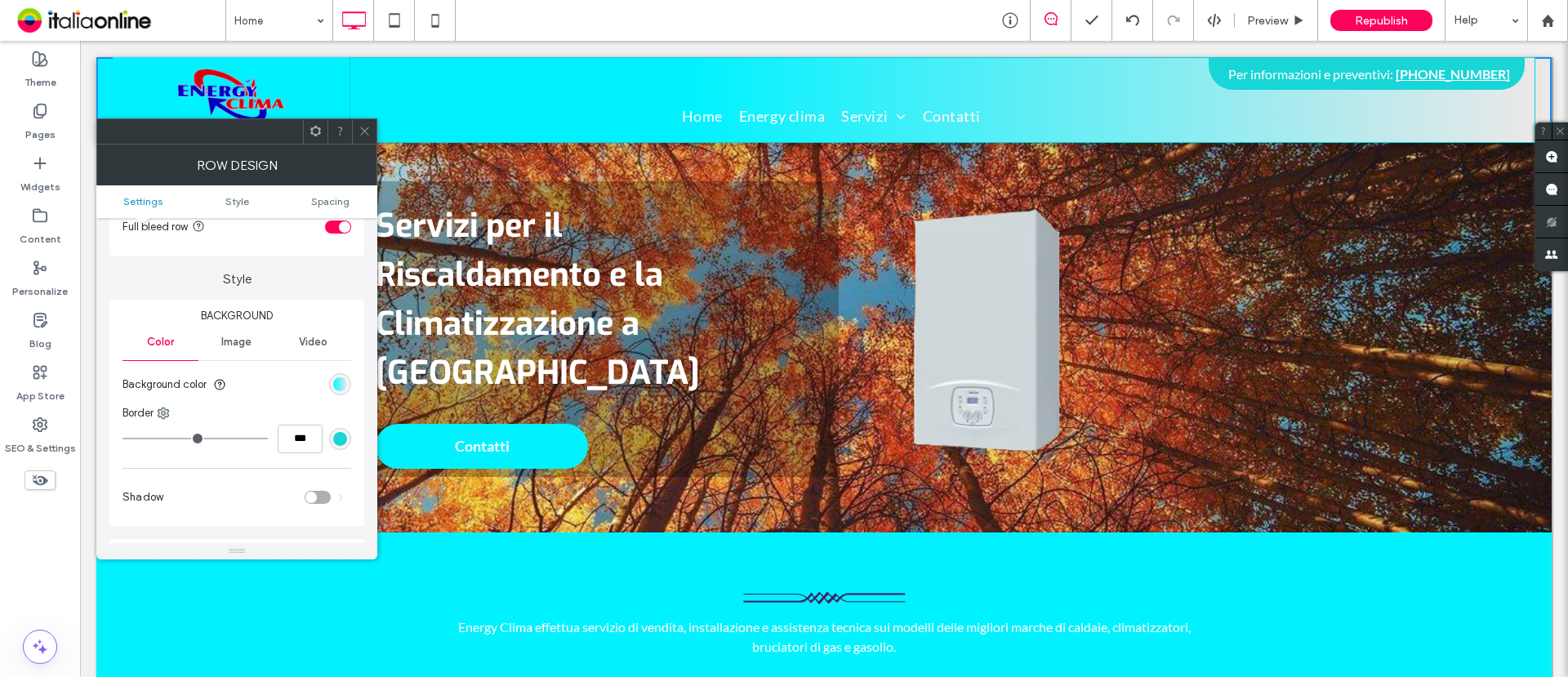
click at [338, 381] on div "linear-gradient(90deg, rgb(1, 242, 255) 15%, rgb(235, 232, 232) 100%)" at bounding box center [340, 384] width 14 height 14
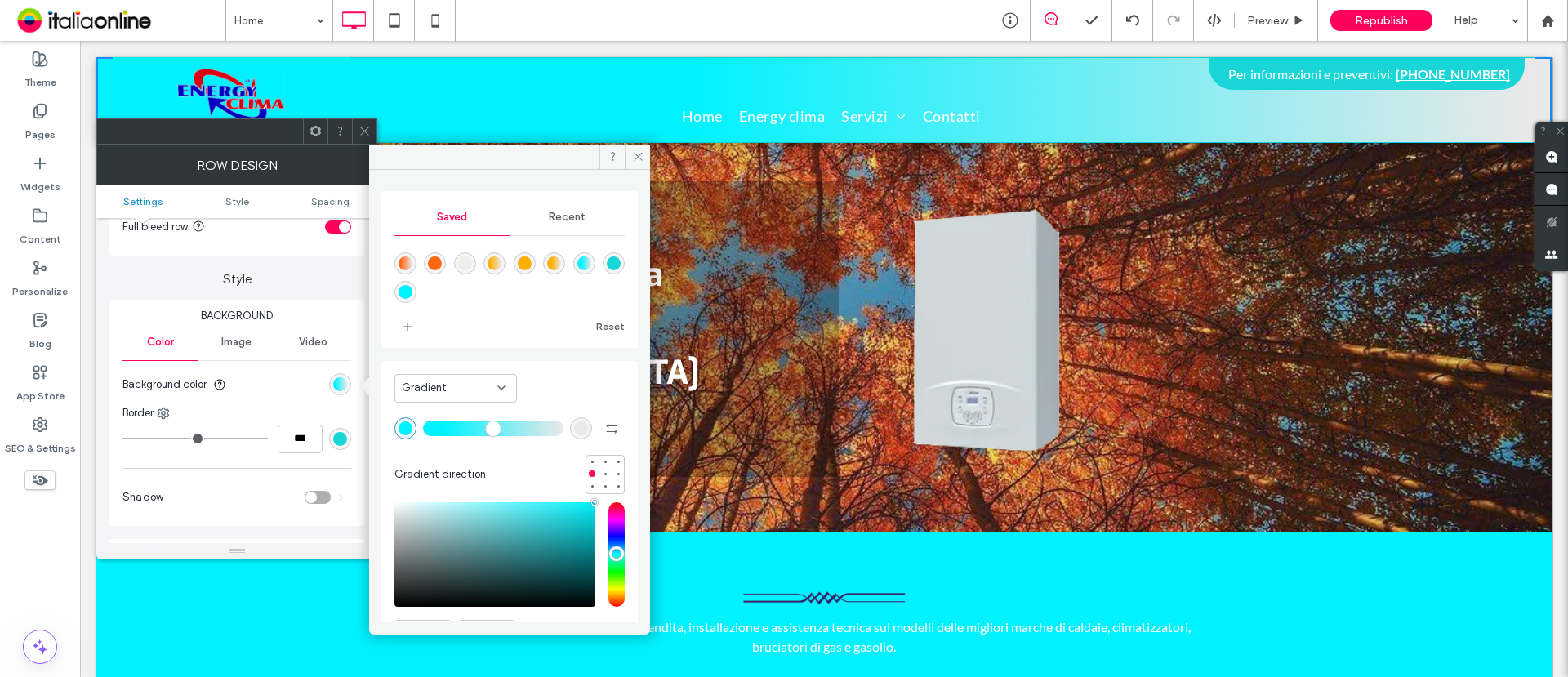
click at [502, 260] on div "linear-gradient(90deg,rgba(255,173,1,1) 15%,rgba(235,232,232,1) 100%)" at bounding box center [495, 263] width 14 height 14
type input "*******"
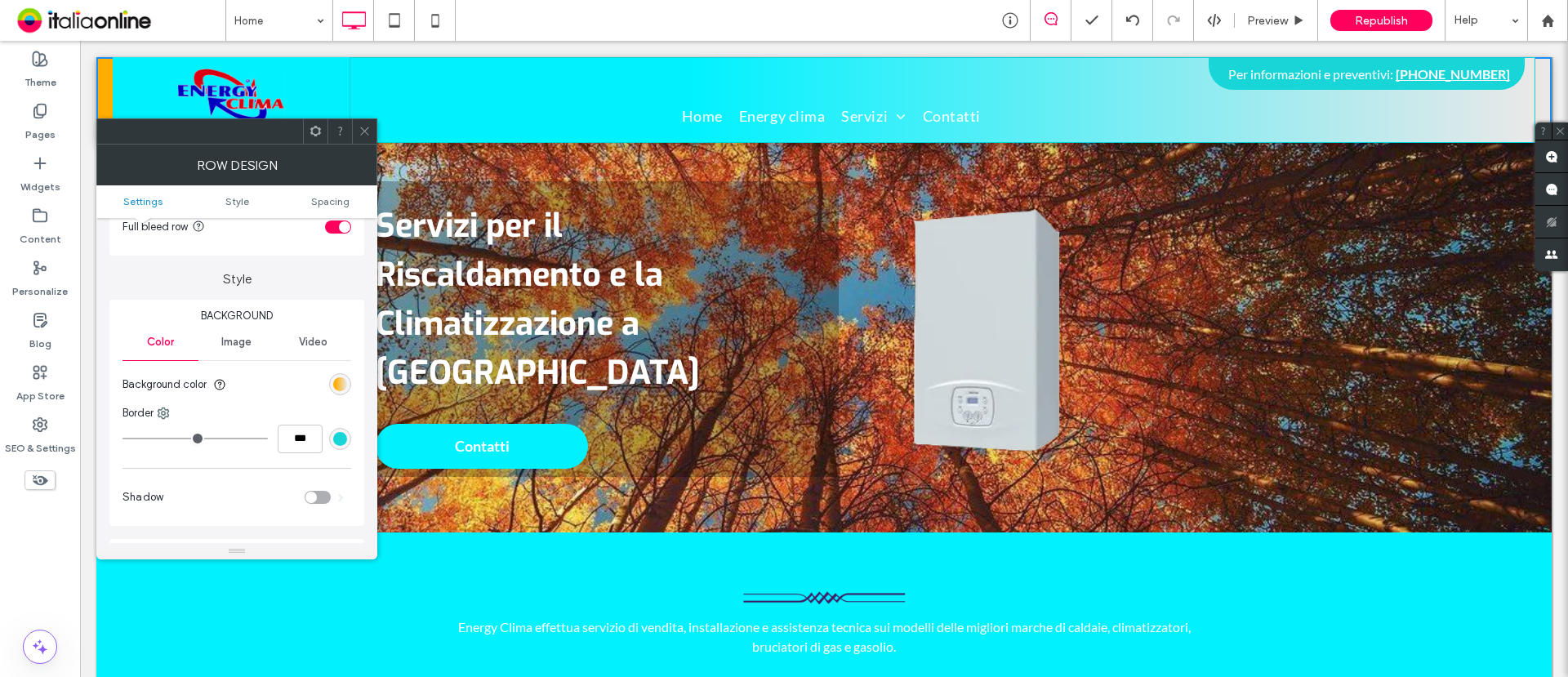
drag, startPoint x: 369, startPoint y: 135, endPoint x: 348, endPoint y: 141, distance: 21.8
click at [369, 134] on icon at bounding box center [365, 131] width 12 height 12
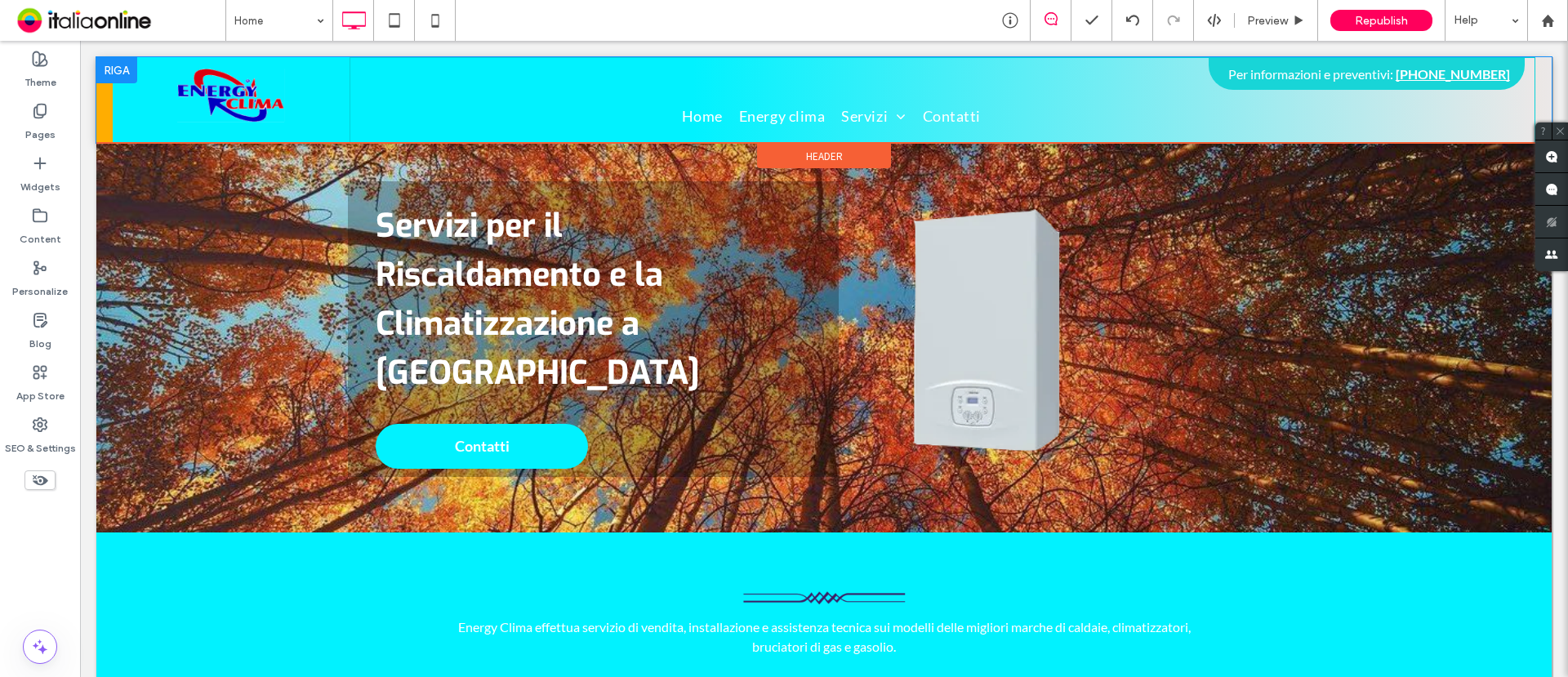
click at [435, 106] on div "Per informazioni e preventivi: +39 06 51435425 Home Energy clima Servizi Riscal…" at bounding box center [942, 100] width 1186 height 85
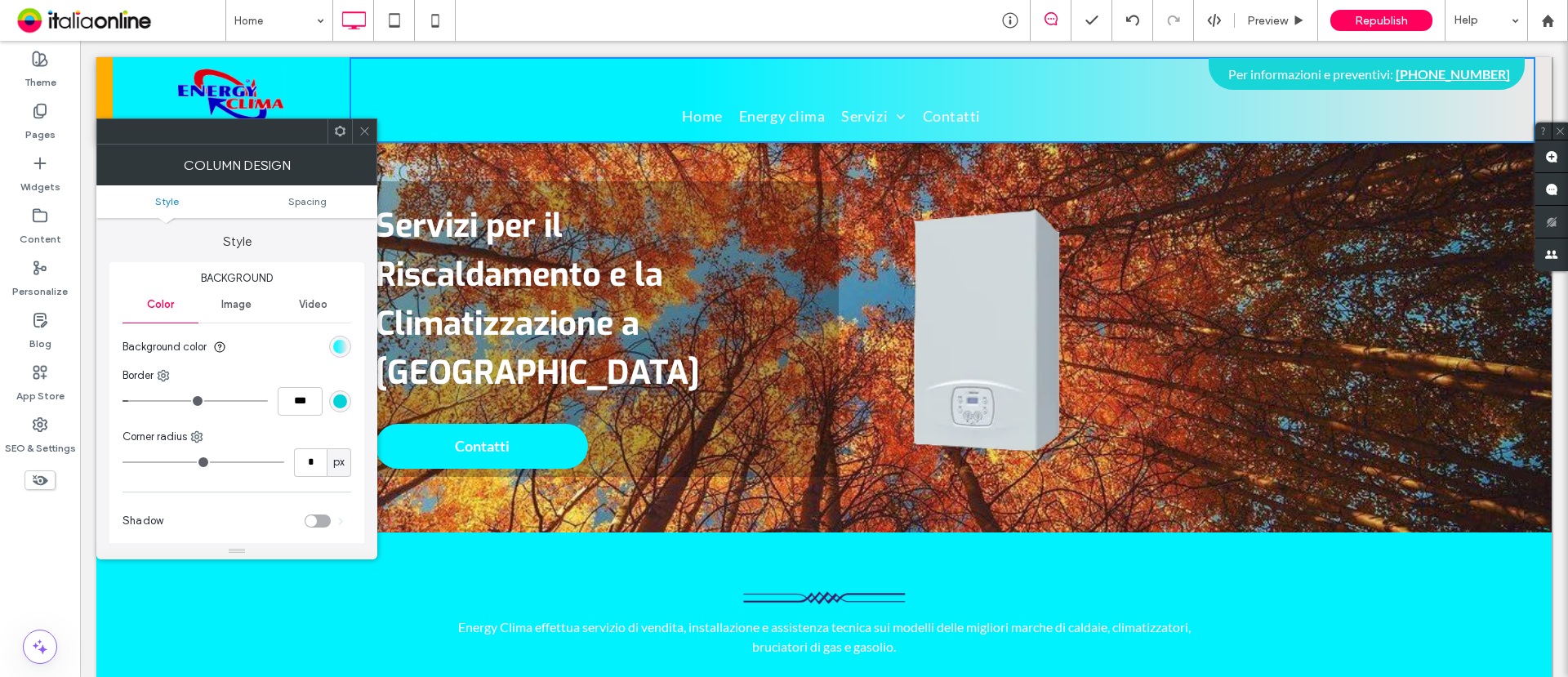
click at [339, 350] on div "linear-gradient(90deg, rgb(1, 242, 255) 29%, rgb(235, 232, 232) 100%)" at bounding box center [340, 346] width 14 height 14
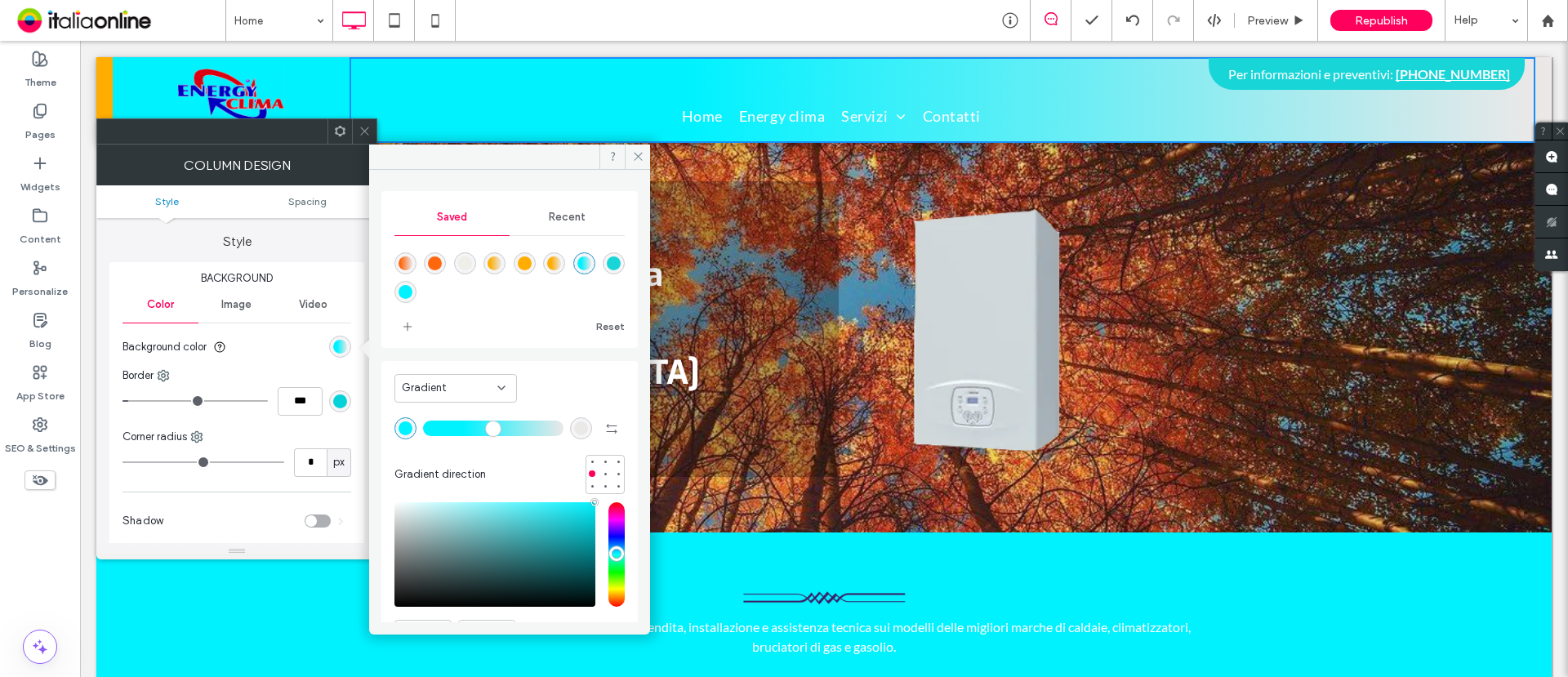
click at [502, 263] on div "linear-gradient(90deg,rgba(255,173,1,1) 15%,rgba(235,232,232,1) 100%)" at bounding box center [495, 263] width 14 height 14
type input "**"
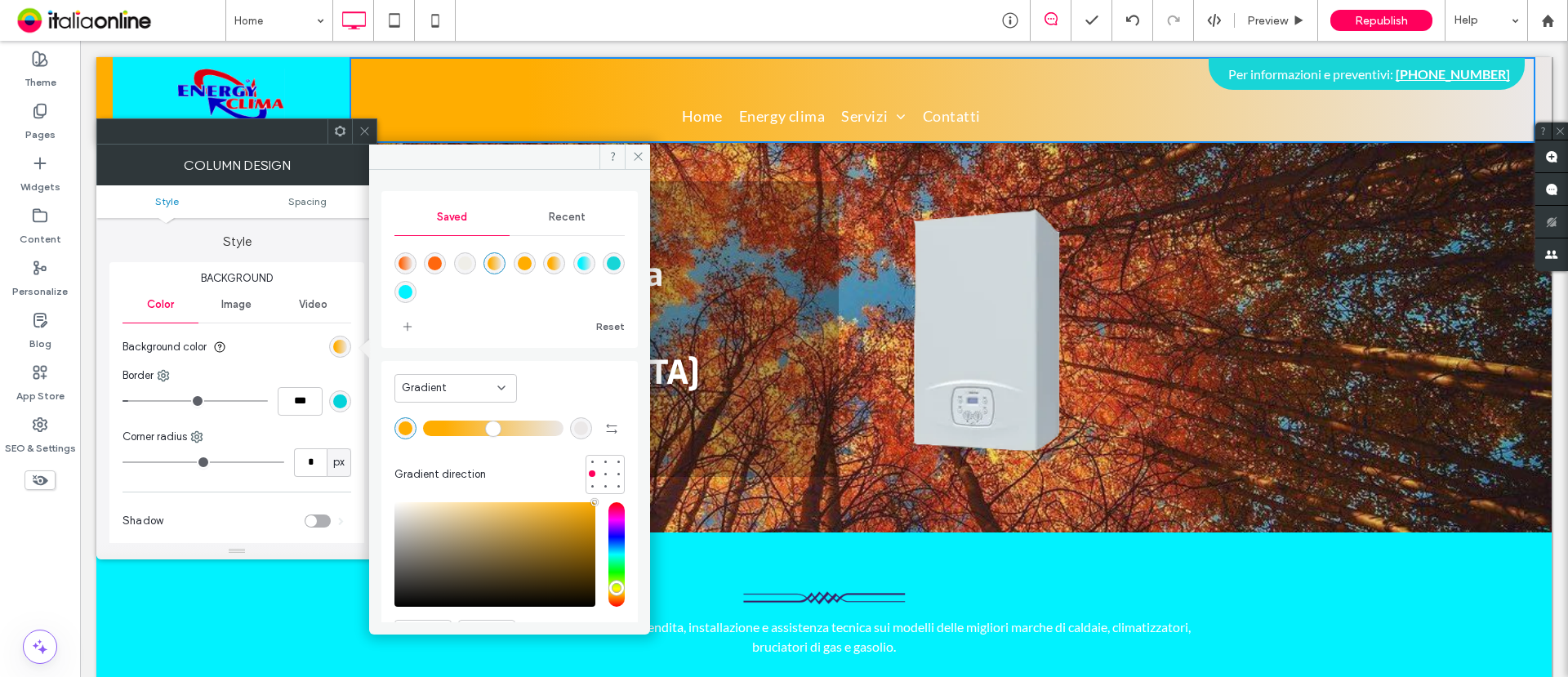
click at [438, 257] on div "rgba(255,103,14,1)" at bounding box center [435, 263] width 14 height 14
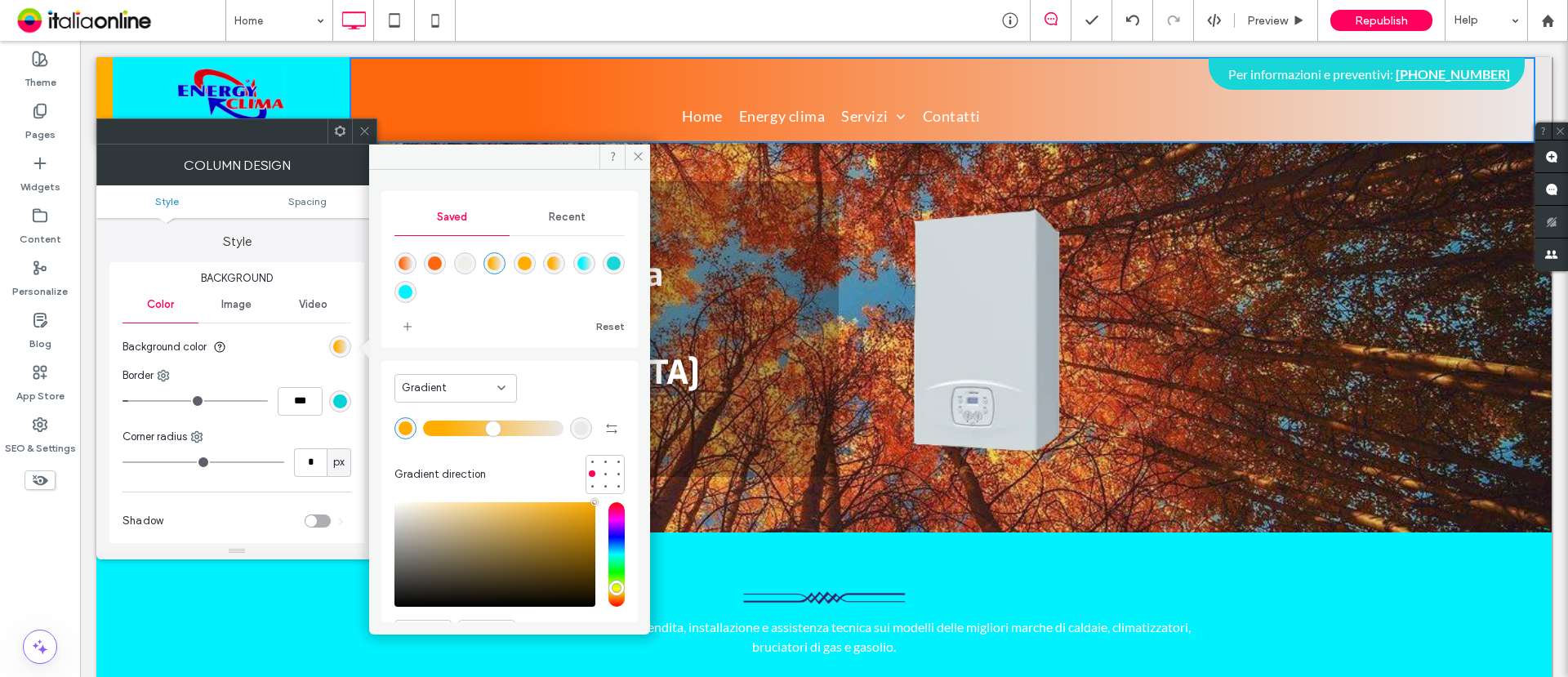
type input "*******"
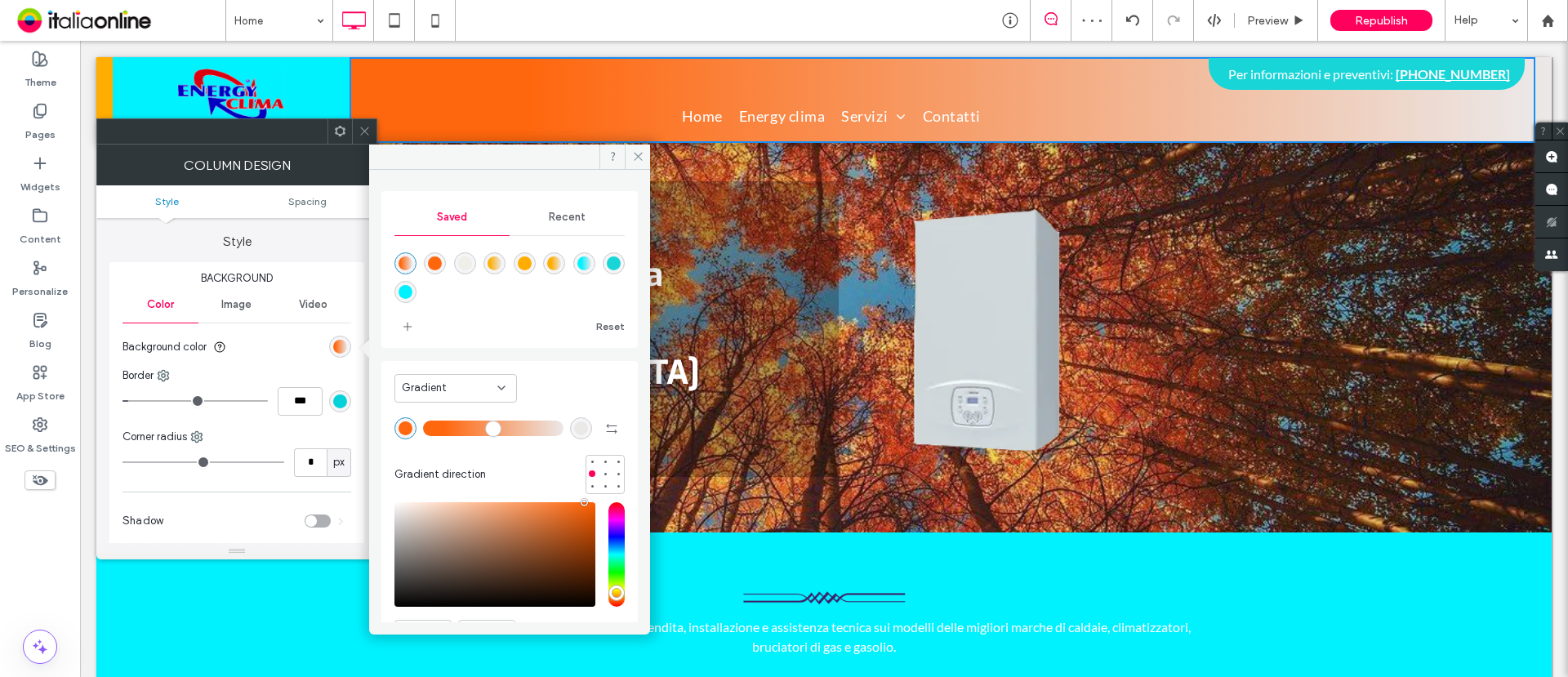
click at [407, 263] on div "linear-gradient(90deg,rgba(255,103,14,1) 15%,rgba(235,232,232,1) 100%)" at bounding box center [406, 263] width 14 height 14
click at [633, 156] on icon at bounding box center [639, 156] width 12 height 12
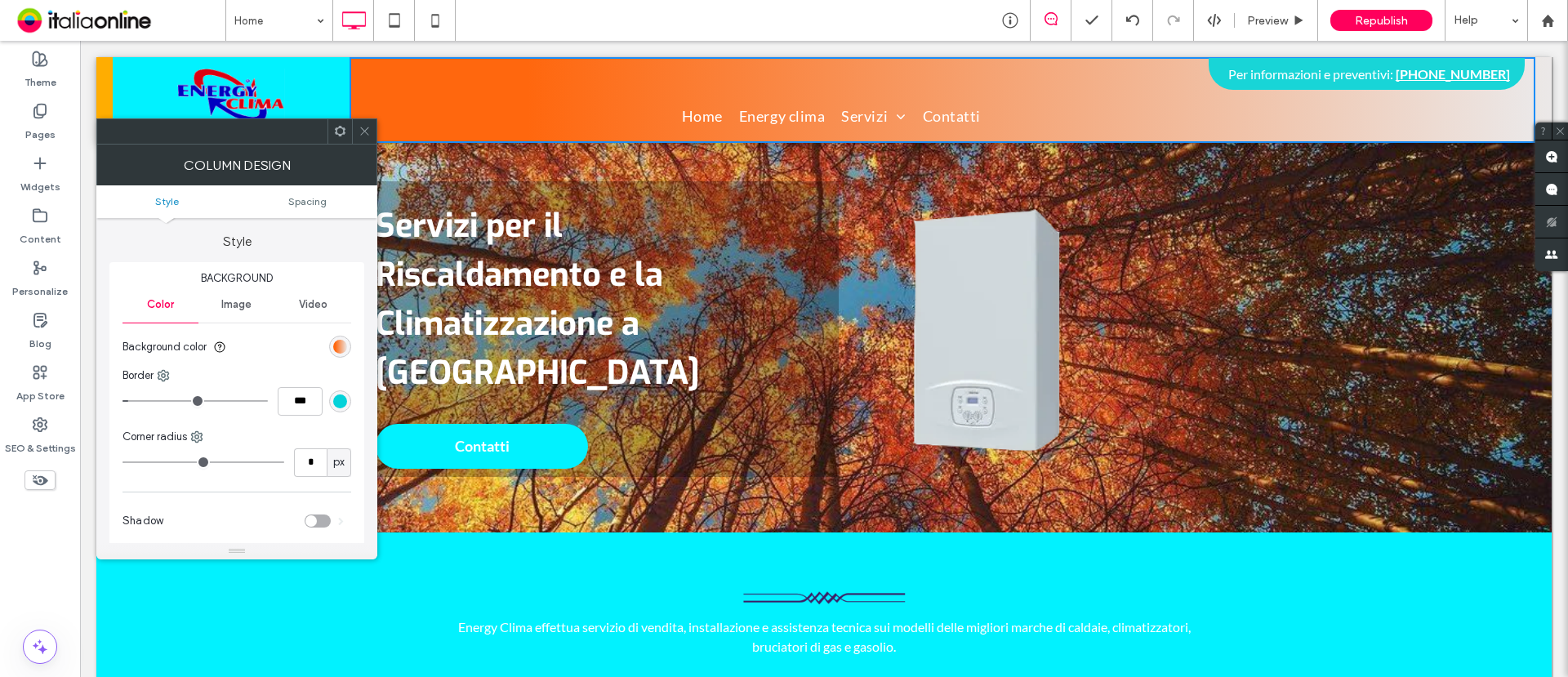
click at [363, 131] on icon at bounding box center [365, 131] width 12 height 12
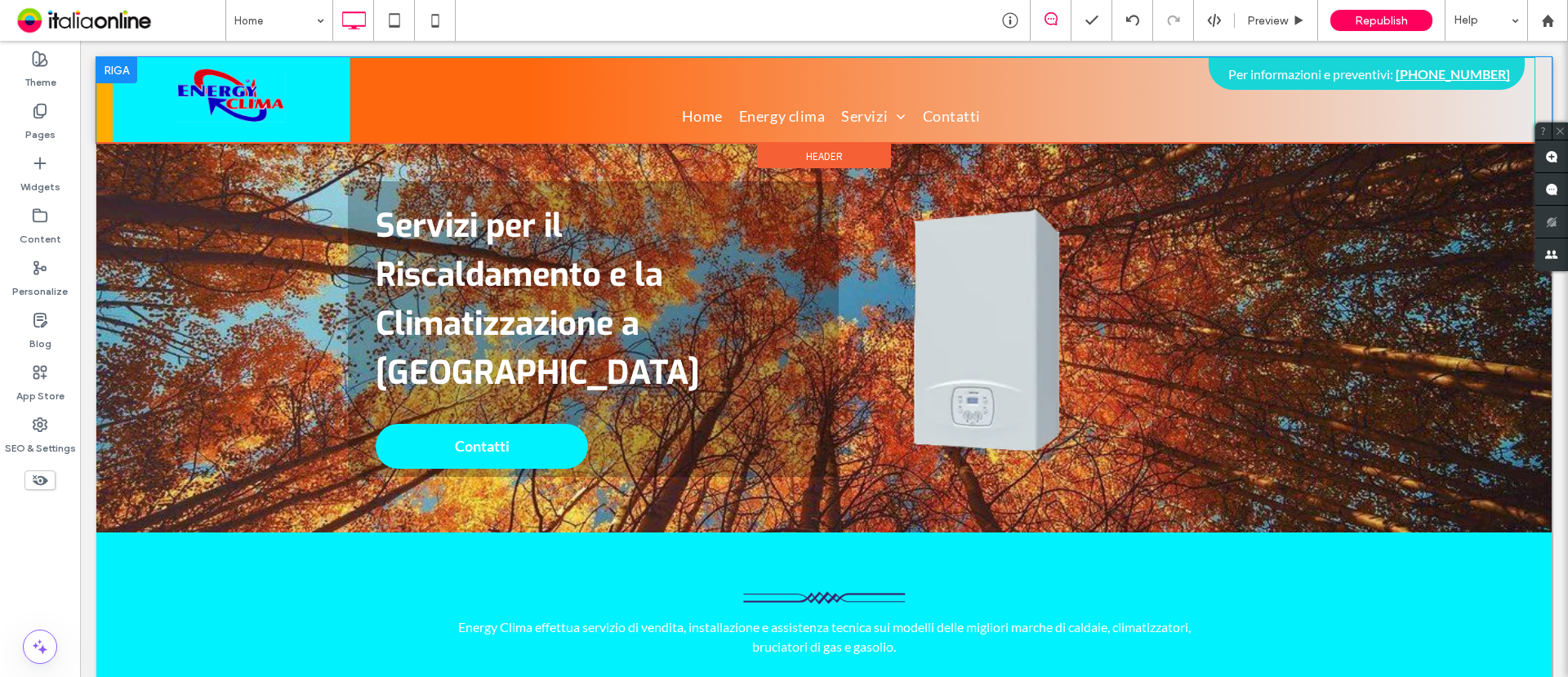
click at [113, 79] on div at bounding box center [116, 71] width 41 height 26
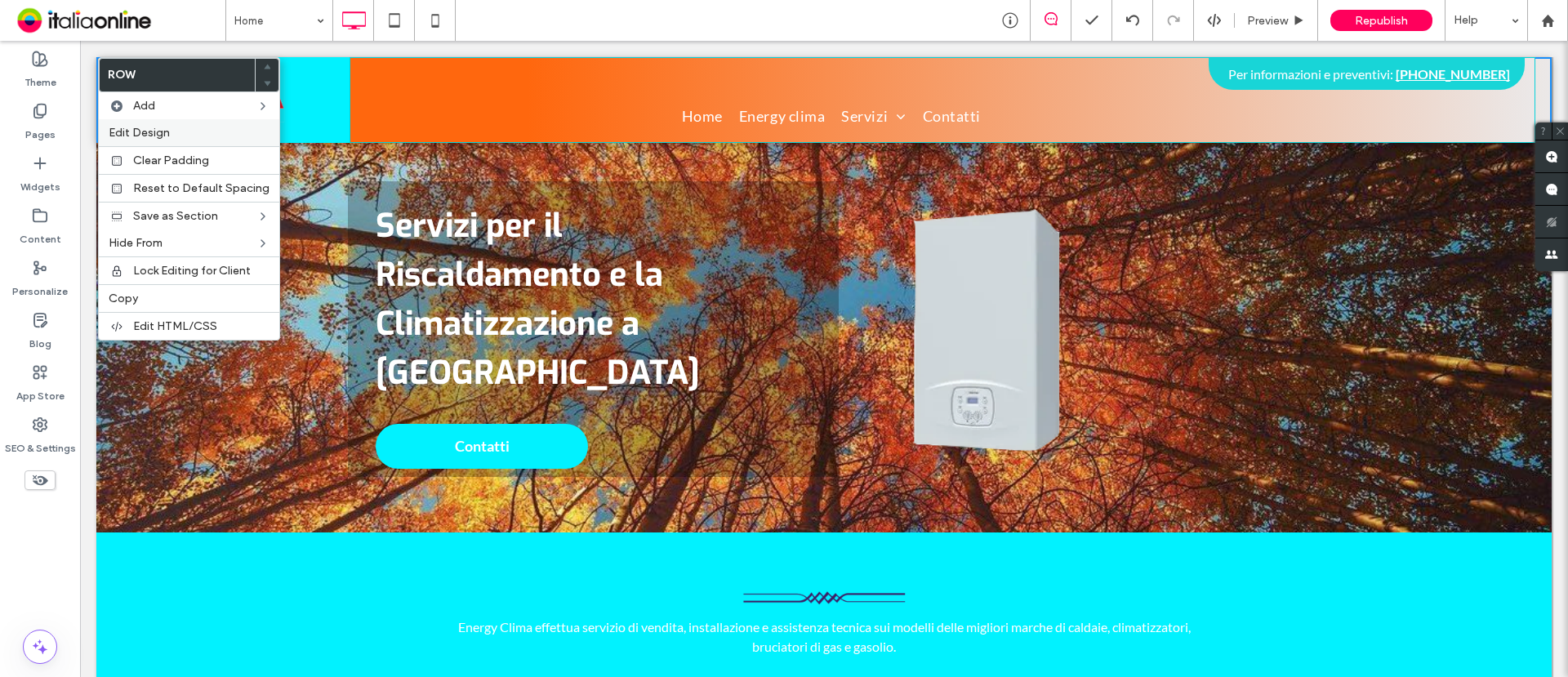
click at [160, 134] on span "Edit Design" at bounding box center [140, 133] width 61 height 14
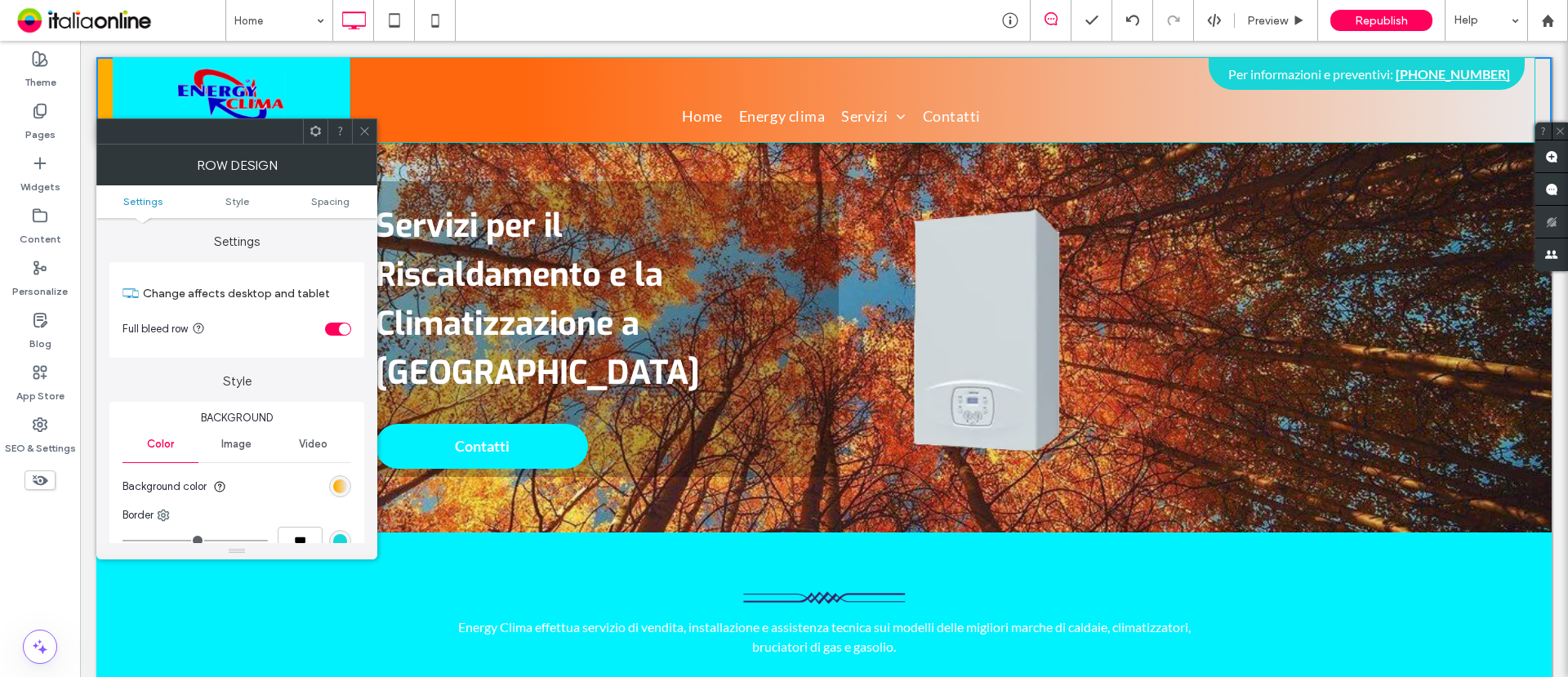
click at [339, 478] on div "linear-gradient(90deg, rgb(255, 173, 1) 15%, rgb(235, 232, 232) 100%)" at bounding box center [339, 486] width 22 height 22
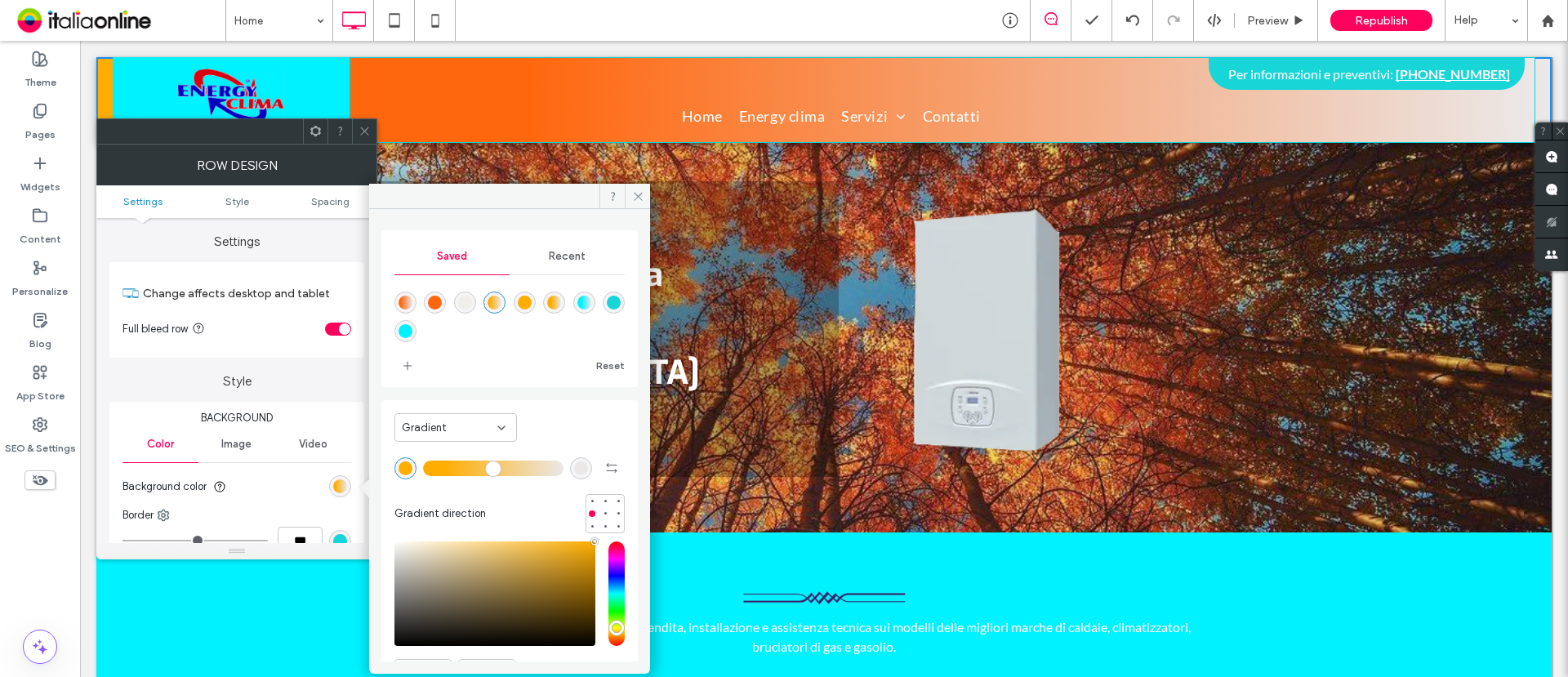
click at [411, 300] on div "linear-gradient(90deg,rgba(255,103,14,1) 15%,rgba(235,232,232,1) 100%)" at bounding box center [406, 303] width 14 height 14
type input "*******"
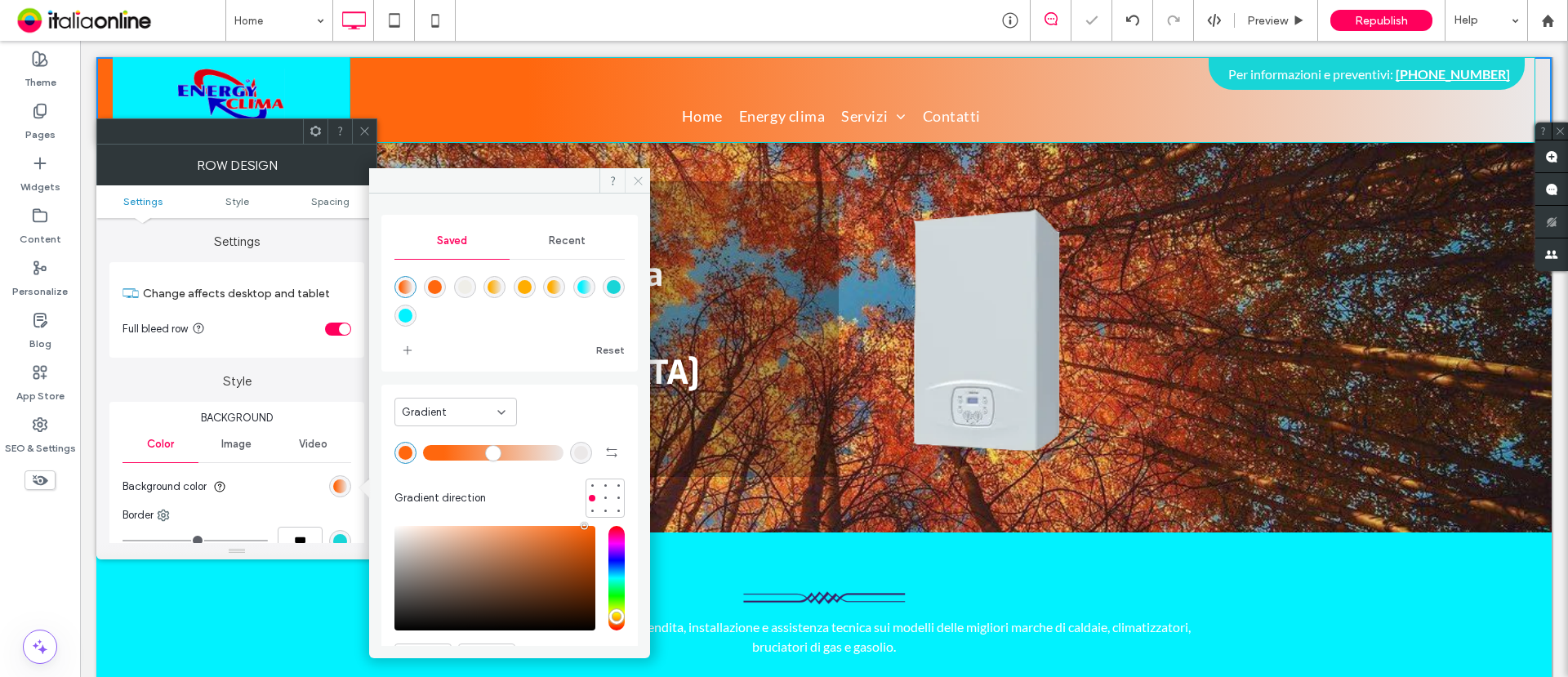
click at [641, 181] on icon at bounding box center [639, 181] width 12 height 12
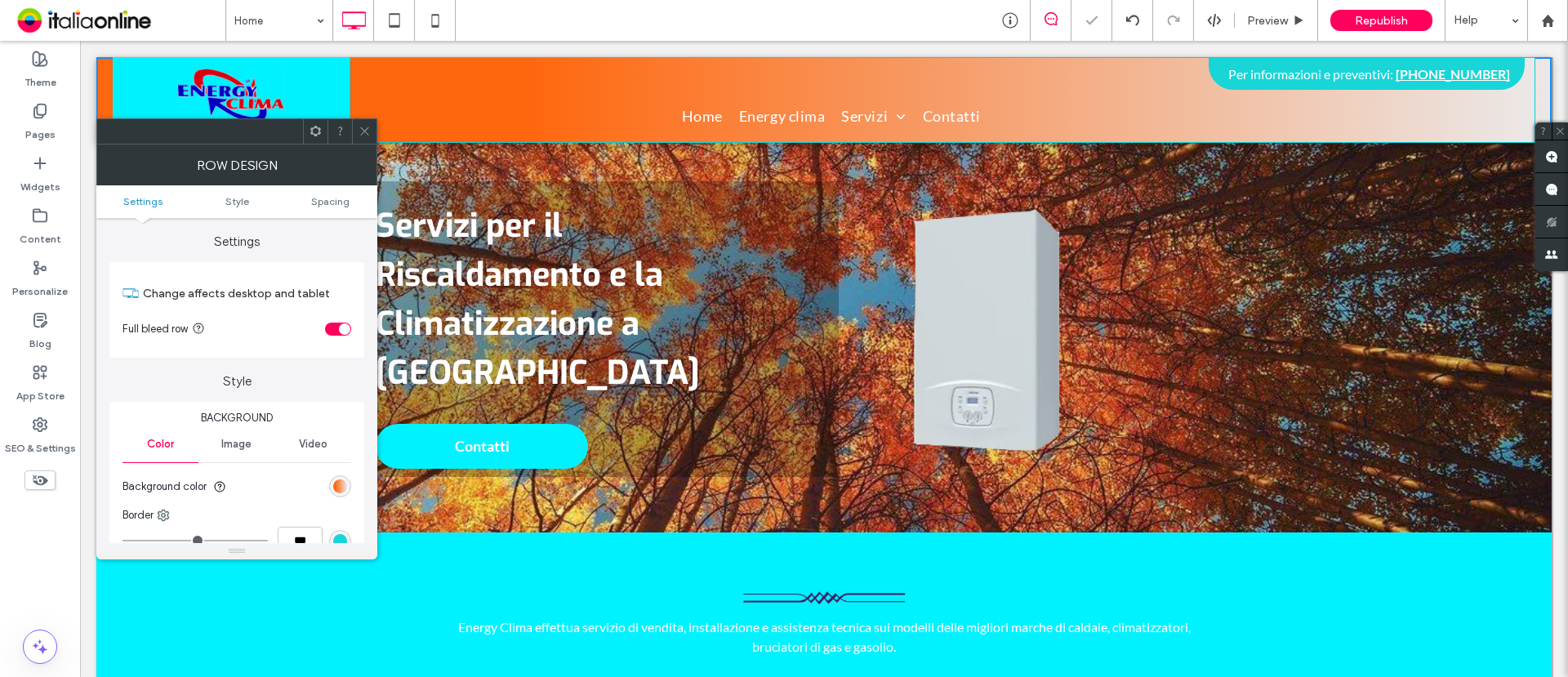
drag, startPoint x: 361, startPoint y: 127, endPoint x: 325, endPoint y: 120, distance: 36.7
click at [362, 126] on icon at bounding box center [365, 131] width 12 height 12
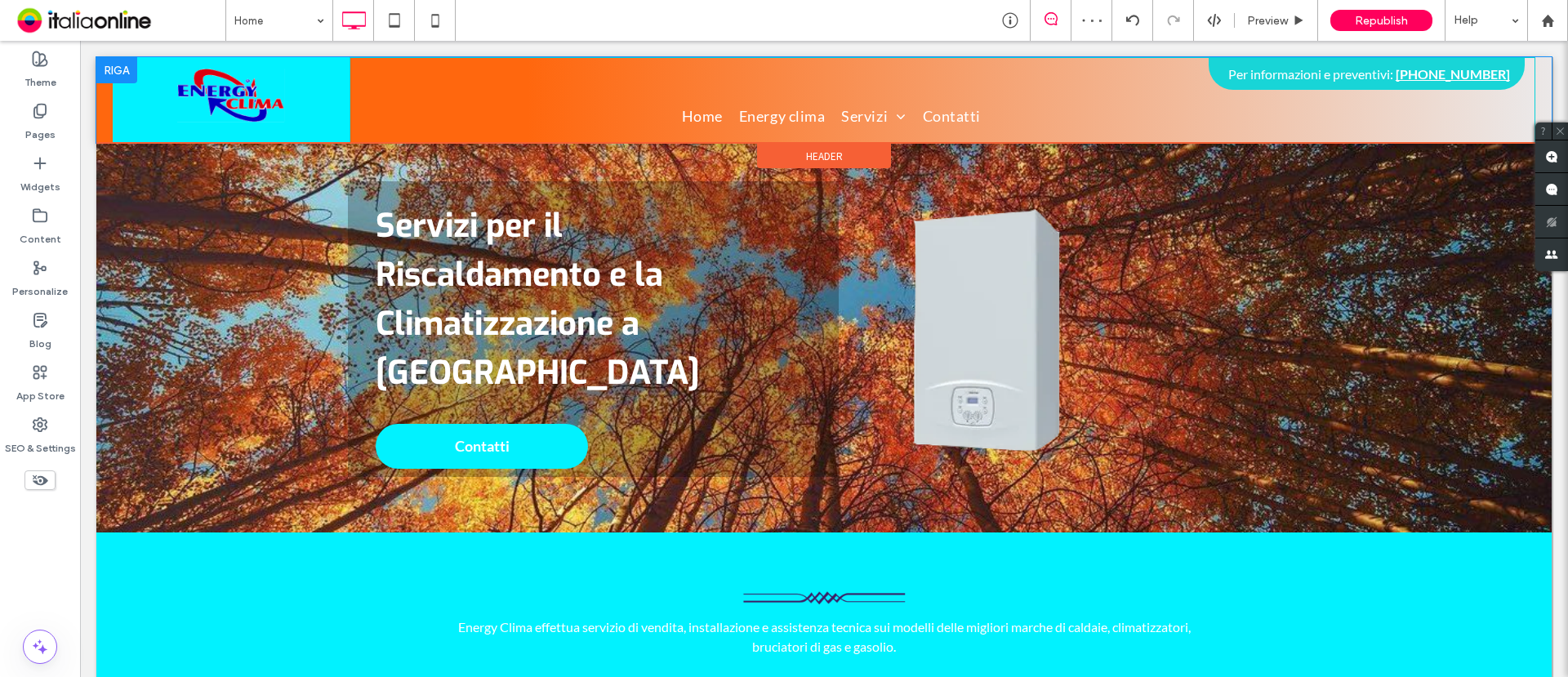
click at [134, 92] on div "Click To Paste" at bounding box center [230, 100] width 236 height 85
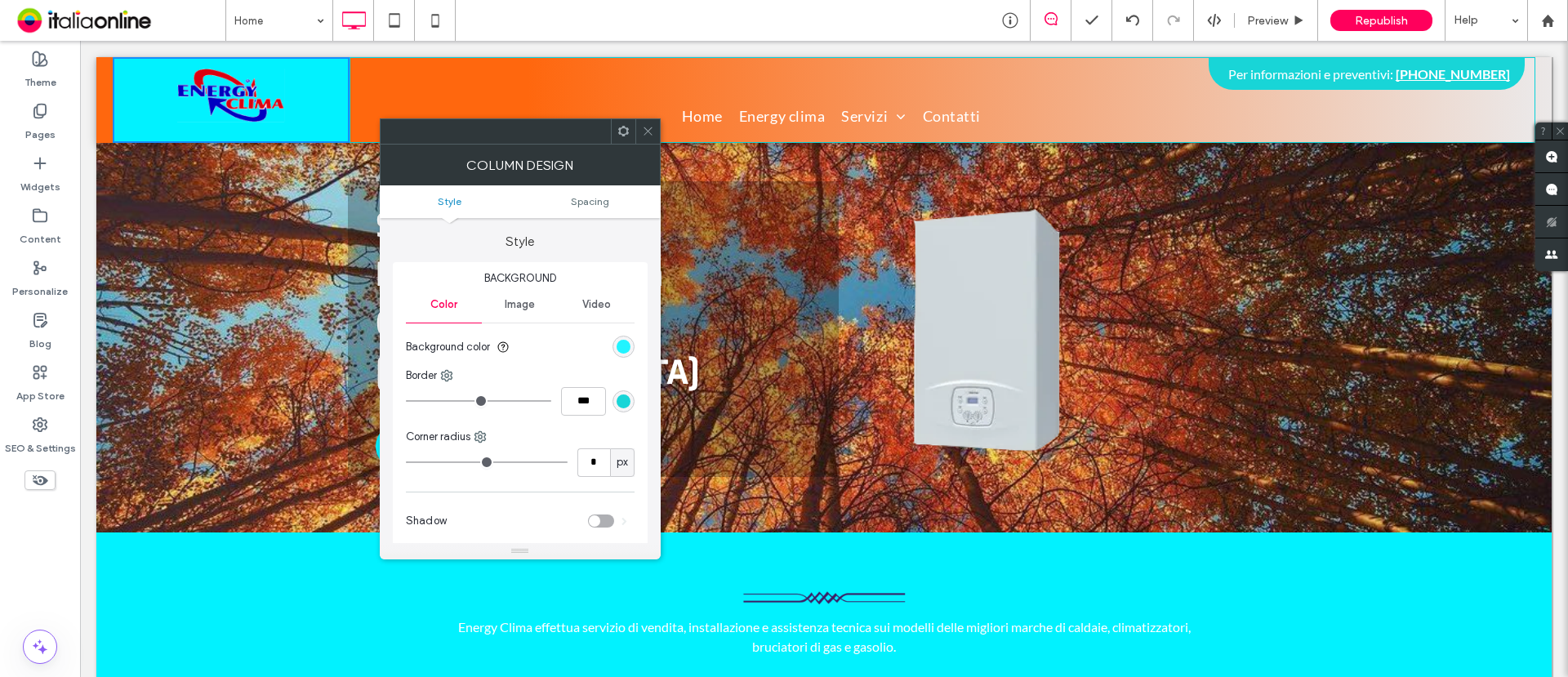
click at [621, 348] on div "rgb(1, 242, 255)" at bounding box center [624, 346] width 14 height 14
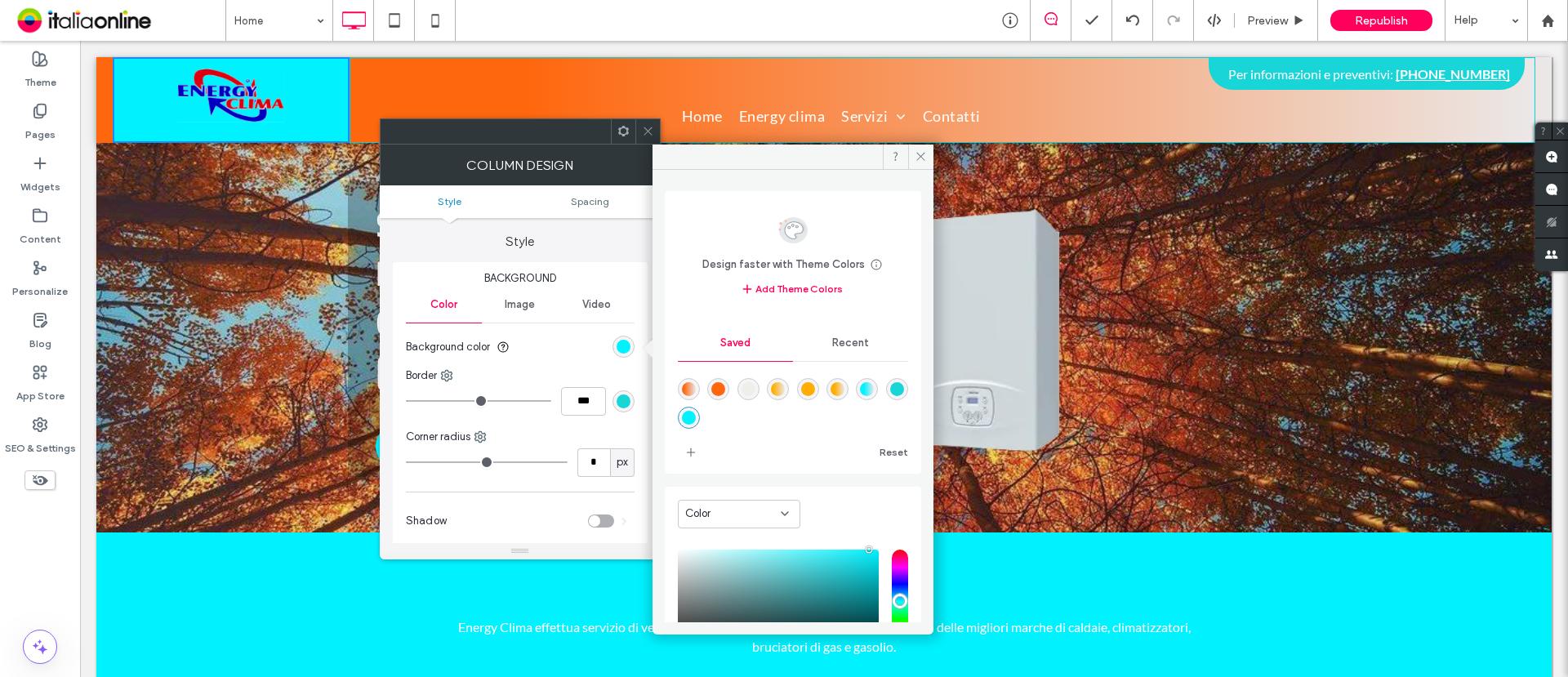
drag, startPoint x: 690, startPoint y: 385, endPoint x: 675, endPoint y: 400, distance: 21.2
click at [691, 384] on div "linear-gradient(90deg,rgba(255,103,14,1) 15%,rgba(235,232,232,1) 100%)" at bounding box center [689, 389] width 14 height 14
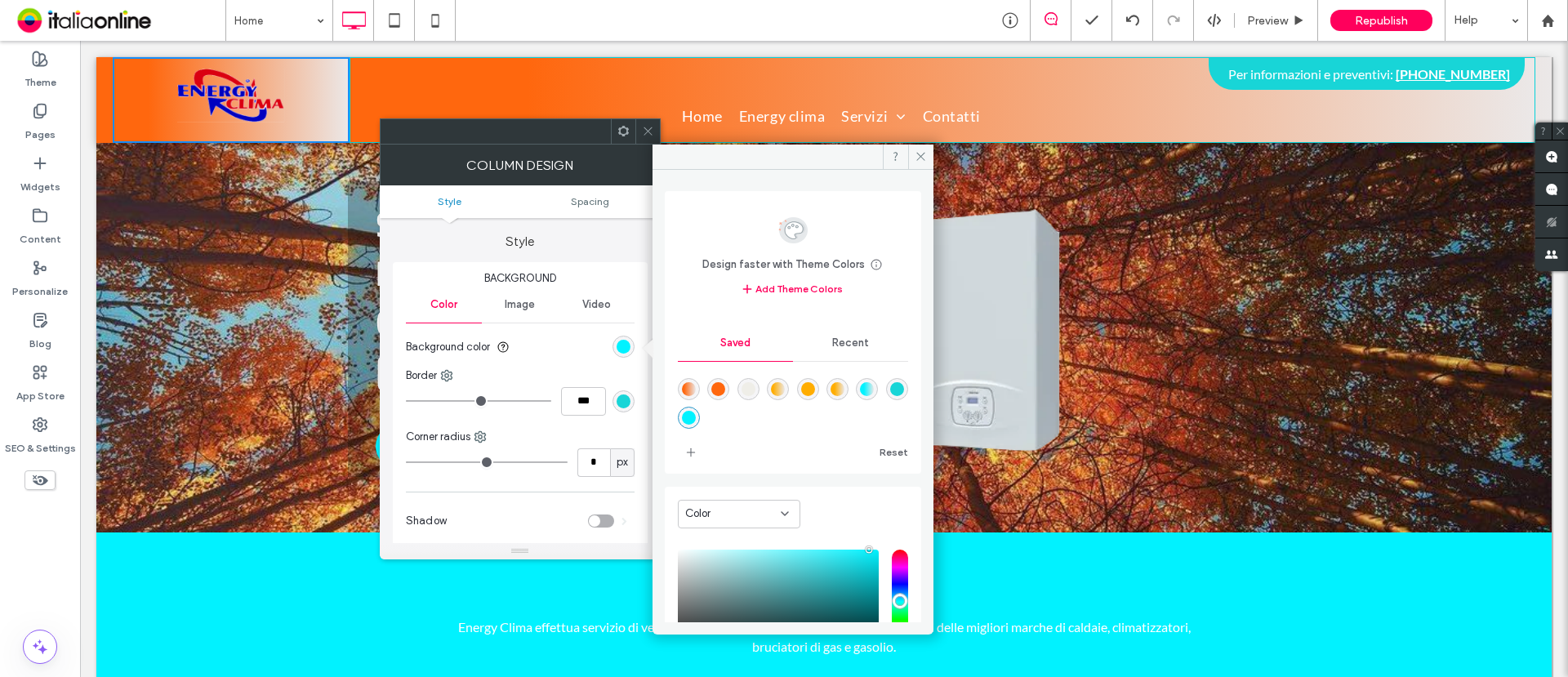
type input "*******"
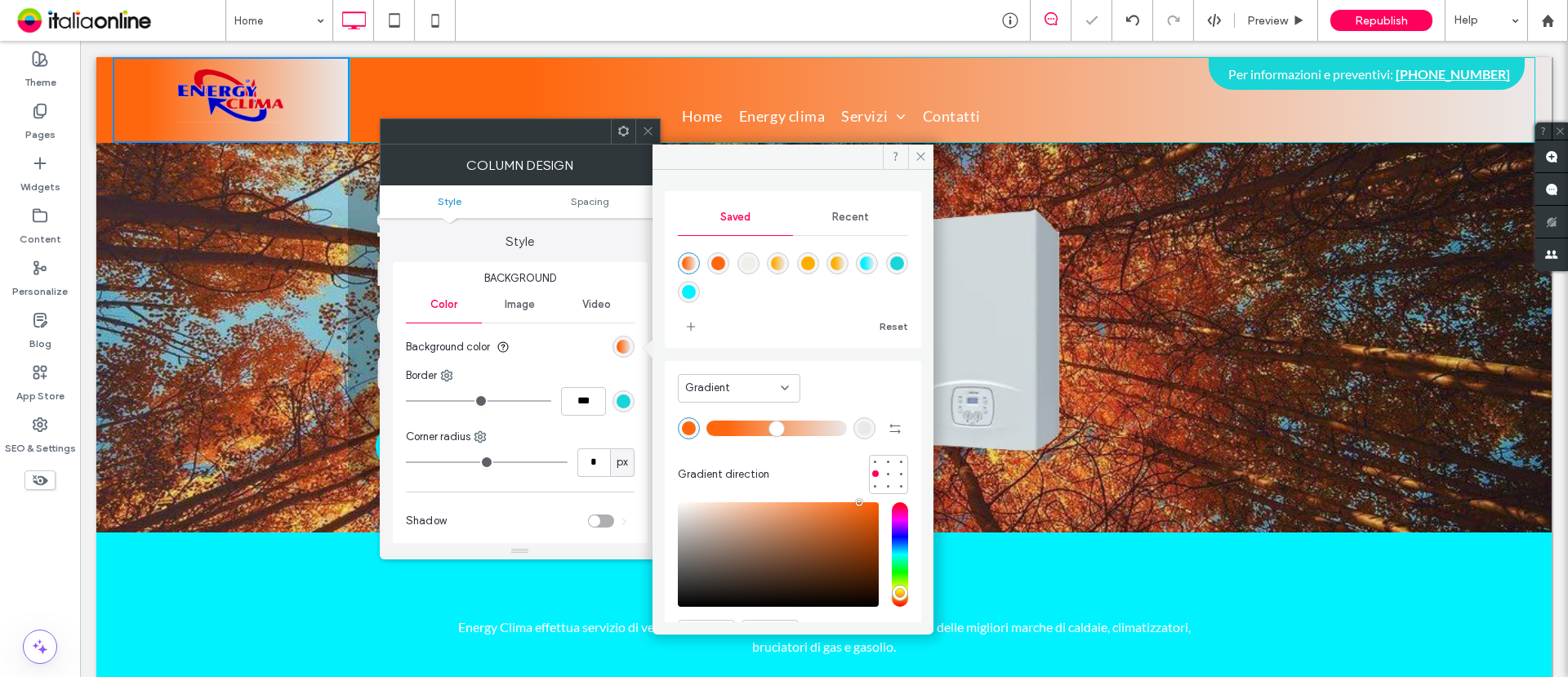
click at [722, 263] on div "rgba(255,103,14,1)" at bounding box center [718, 263] width 14 height 14
click at [725, 263] on div "rgba(255,103,14,1)" at bounding box center [718, 263] width 14 height 14
click at [724, 263] on div "rgba(255,103,14,1)" at bounding box center [718, 263] width 14 height 14
click at [792, 383] on div "Gradient" at bounding box center [739, 388] width 122 height 29
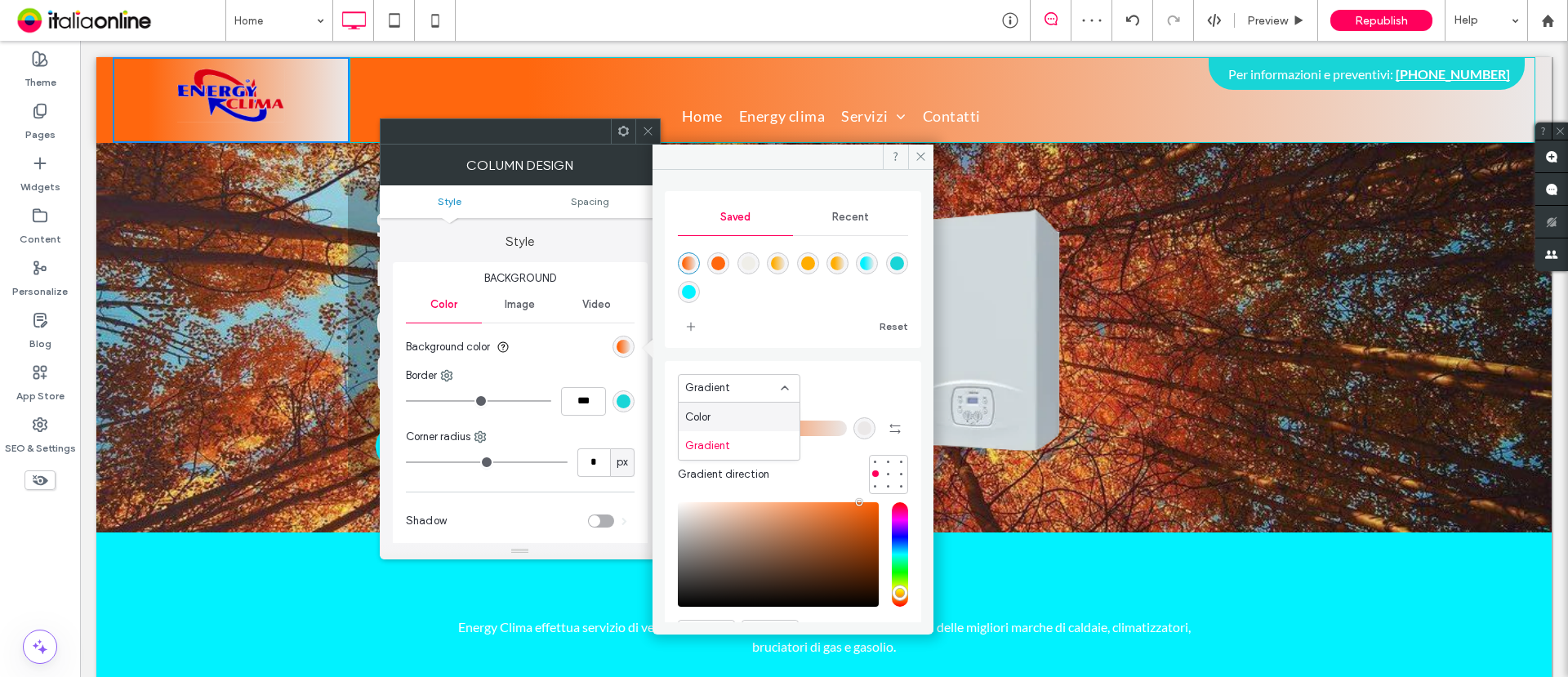
click at [716, 409] on div "Color" at bounding box center [739, 417] width 121 height 29
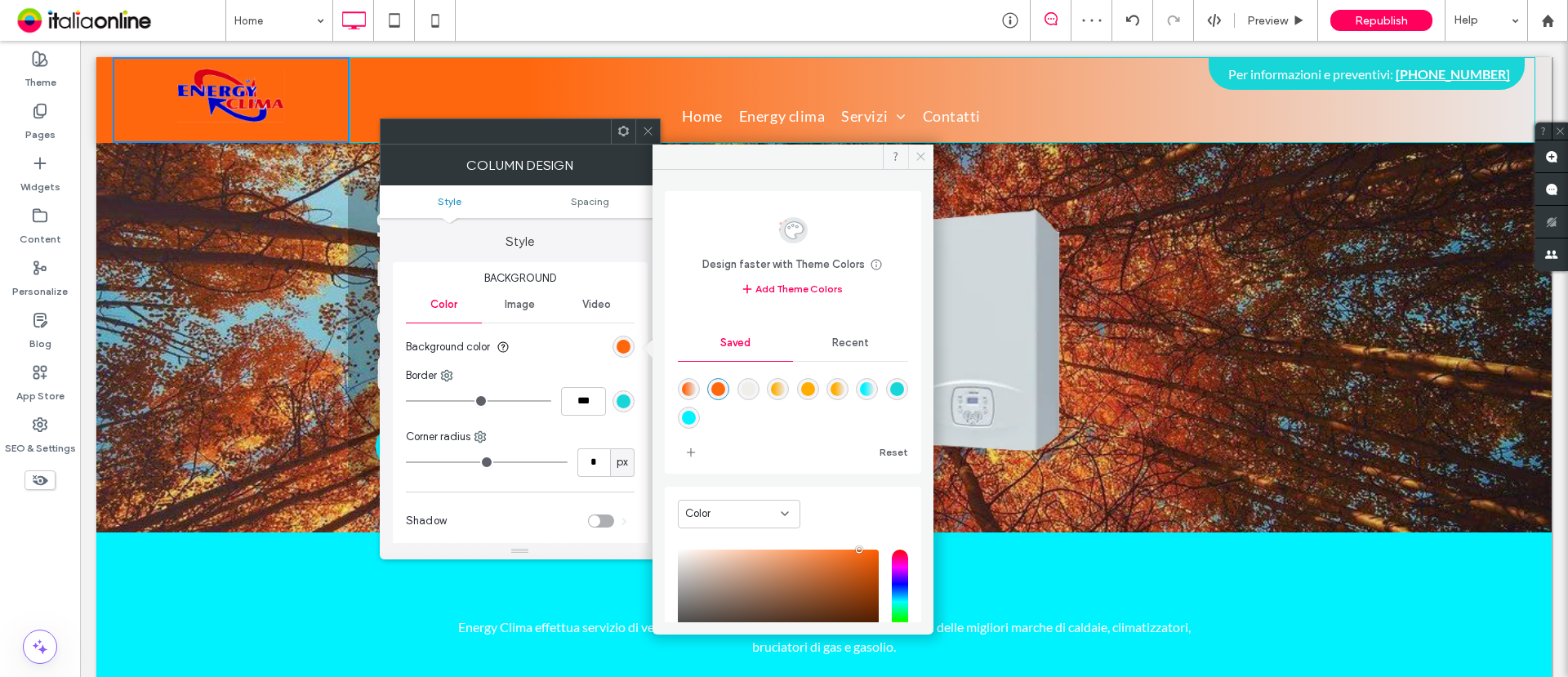
click at [926, 154] on icon at bounding box center [921, 156] width 12 height 12
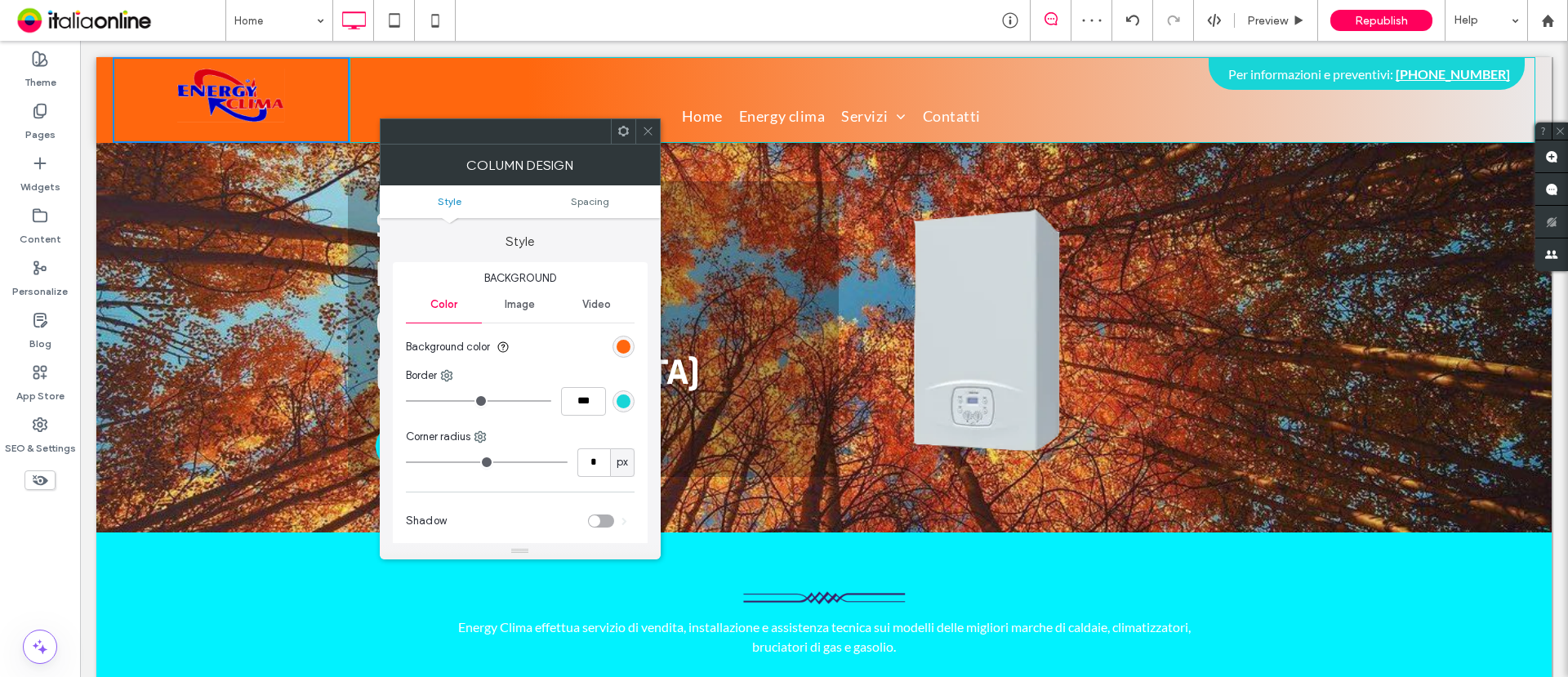
click at [647, 133] on icon at bounding box center [648, 131] width 12 height 12
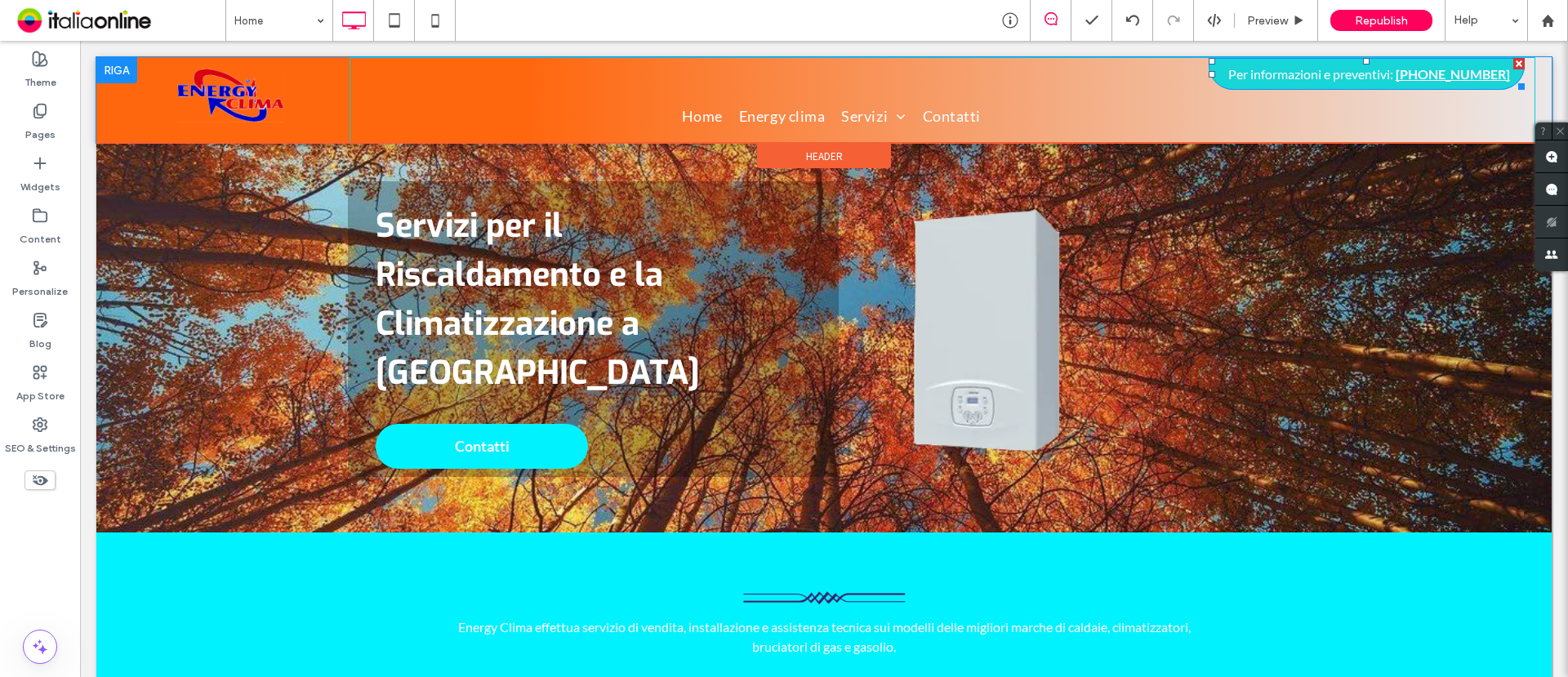
click at [1254, 71] on span "Per informazioni e preventivi:" at bounding box center [1311, 74] width 165 height 16
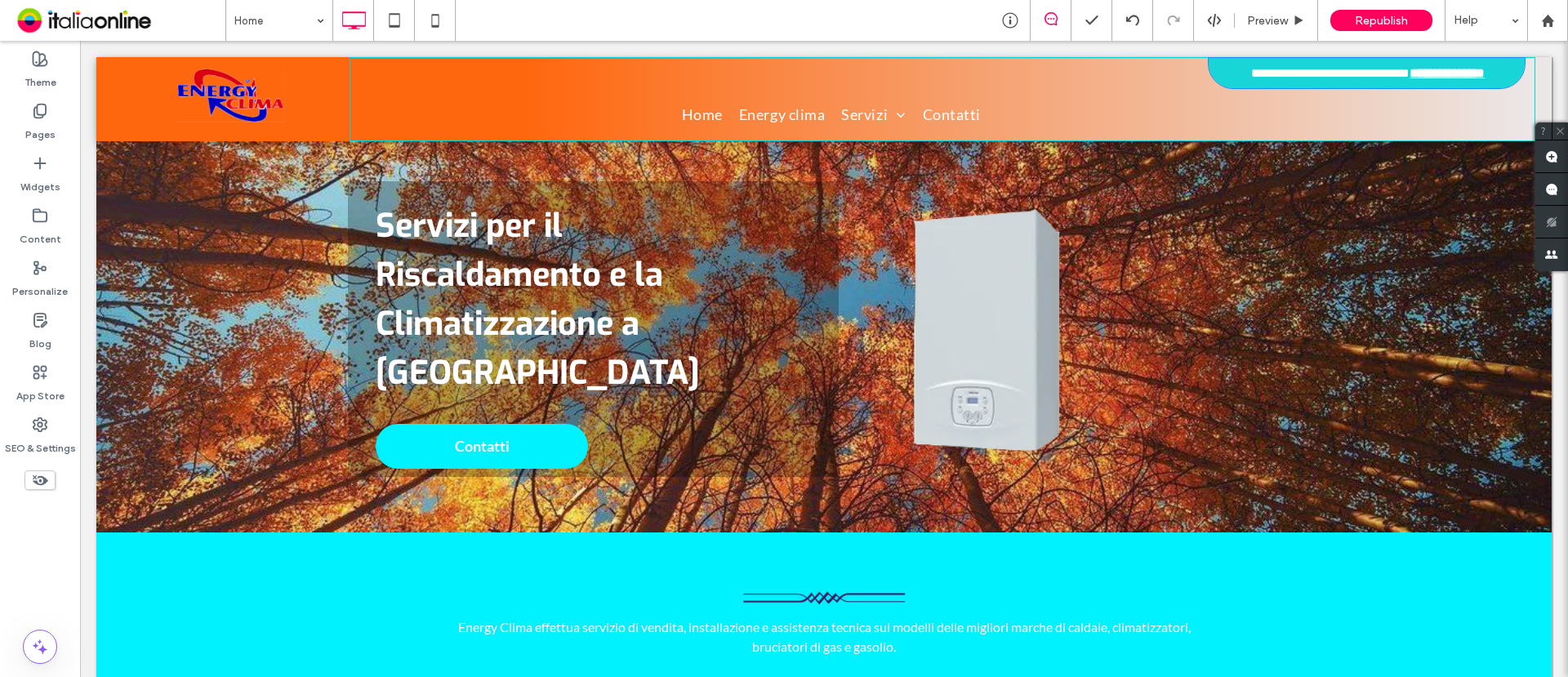
type input "****"
type input "**"
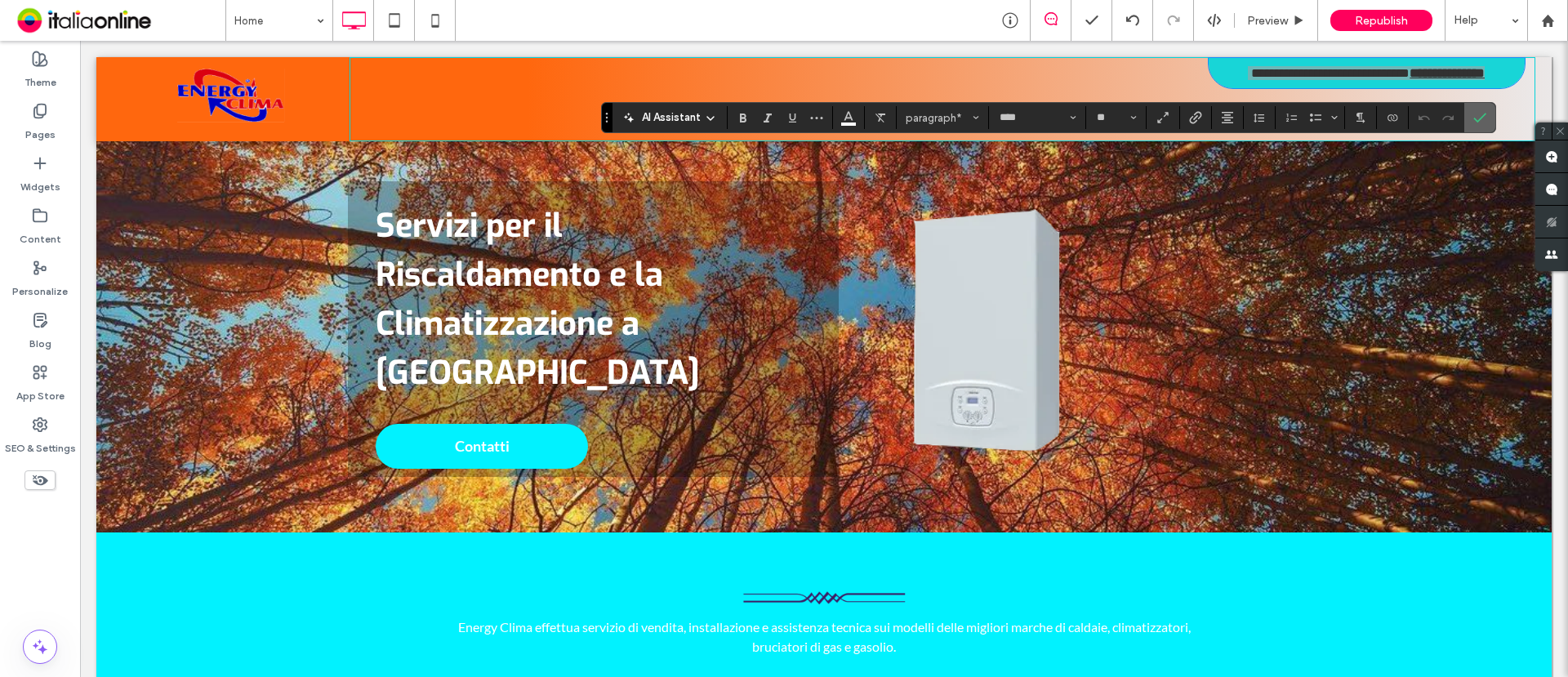
click at [1254, 119] on icon "Confirm" at bounding box center [1480, 117] width 13 height 13
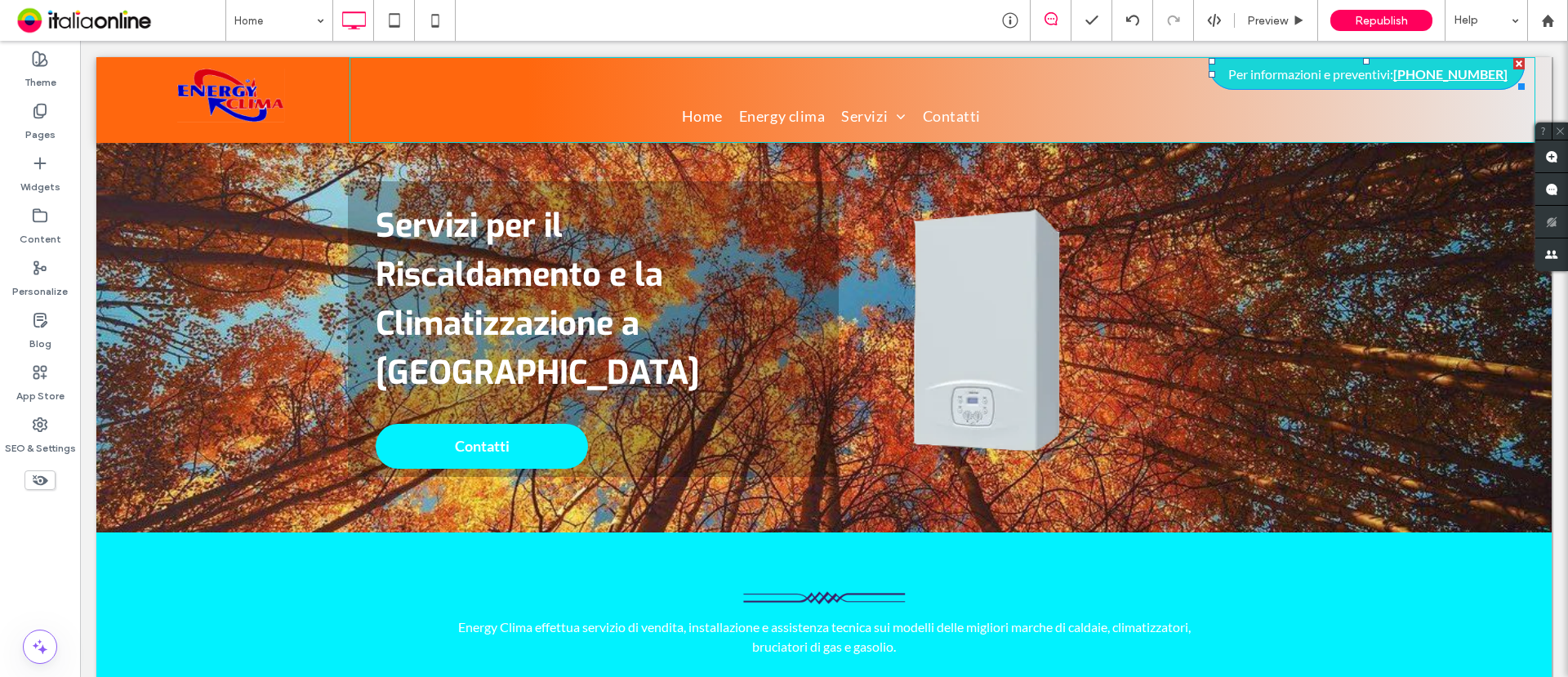
click at [1221, 73] on p "Per informazioni e preventivi: +39 06 51435425" at bounding box center [1367, 74] width 300 height 16
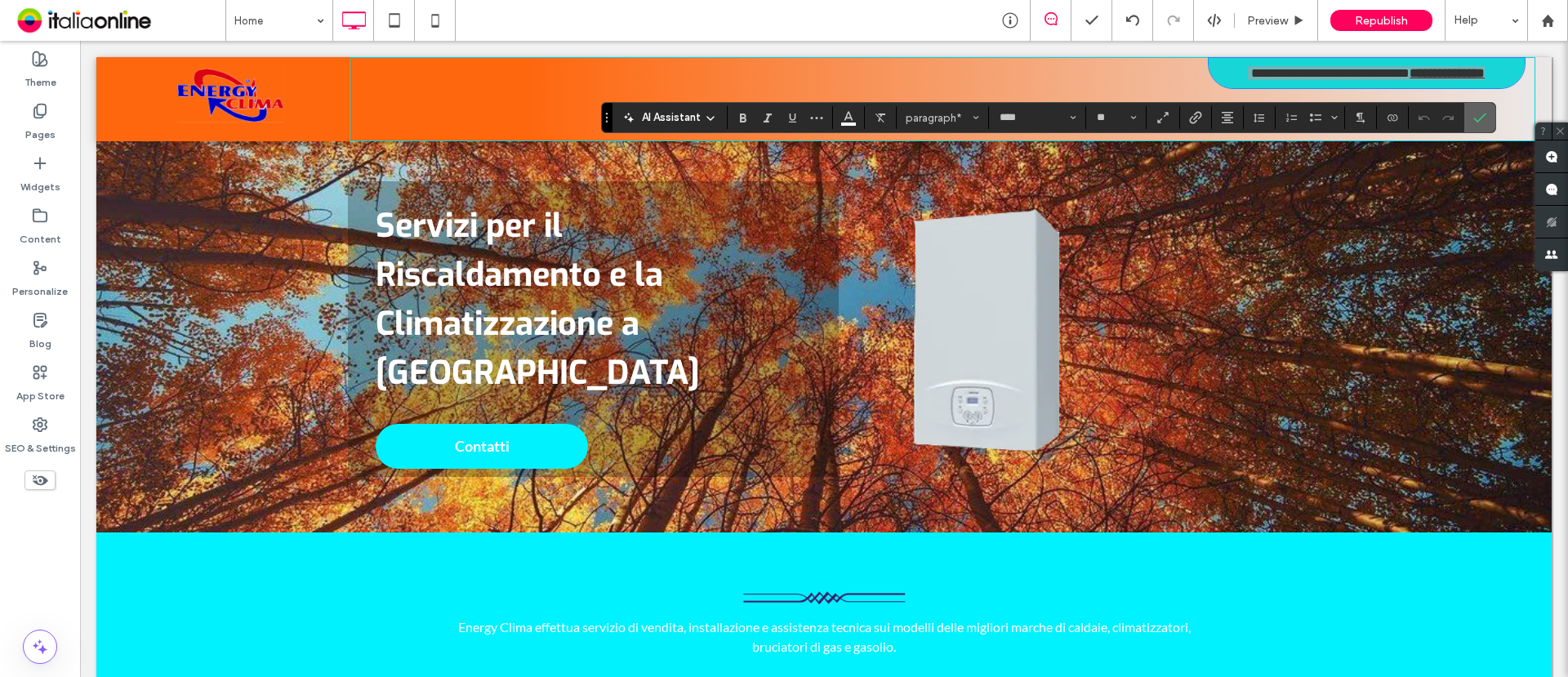
click at [1254, 116] on icon "Confirm" at bounding box center [1480, 117] width 13 height 13
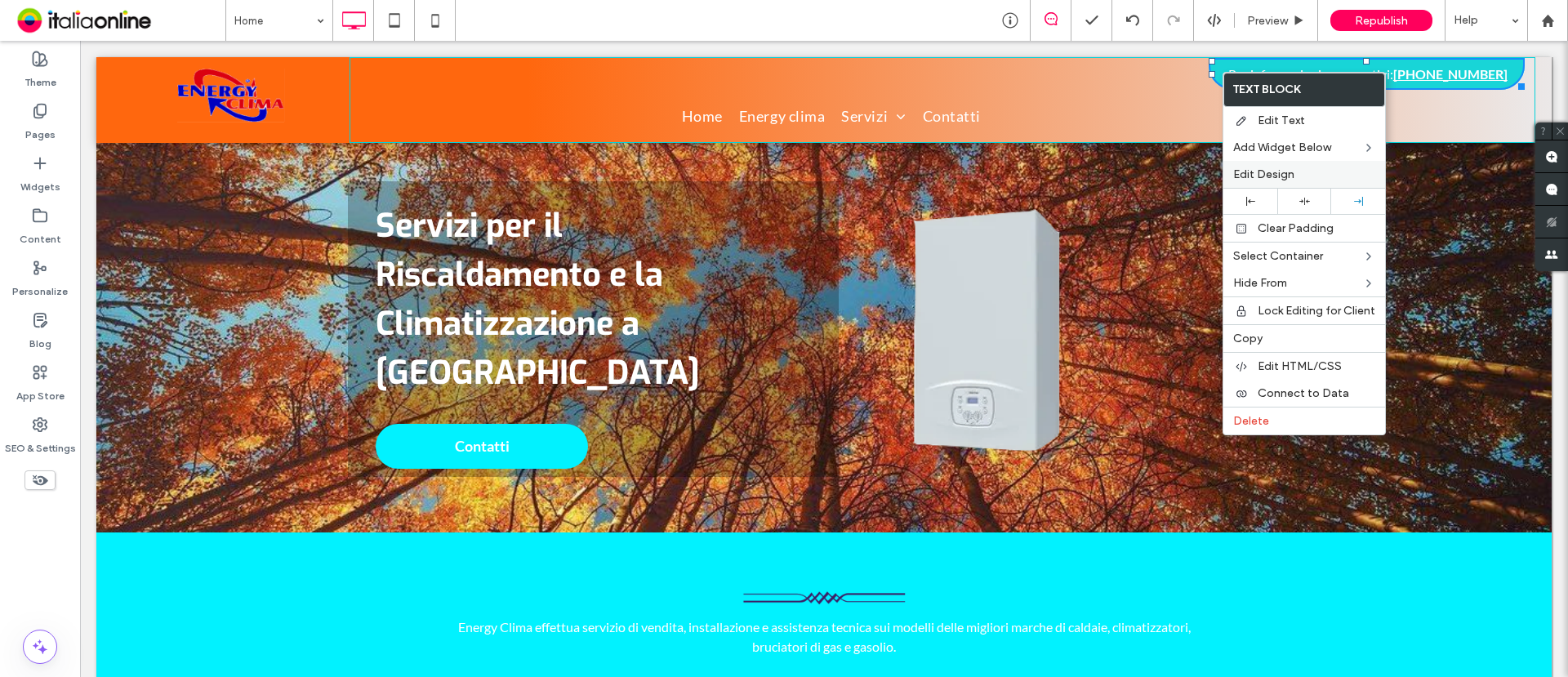
click at [1254, 172] on span "Edit Design" at bounding box center [1264, 174] width 61 height 14
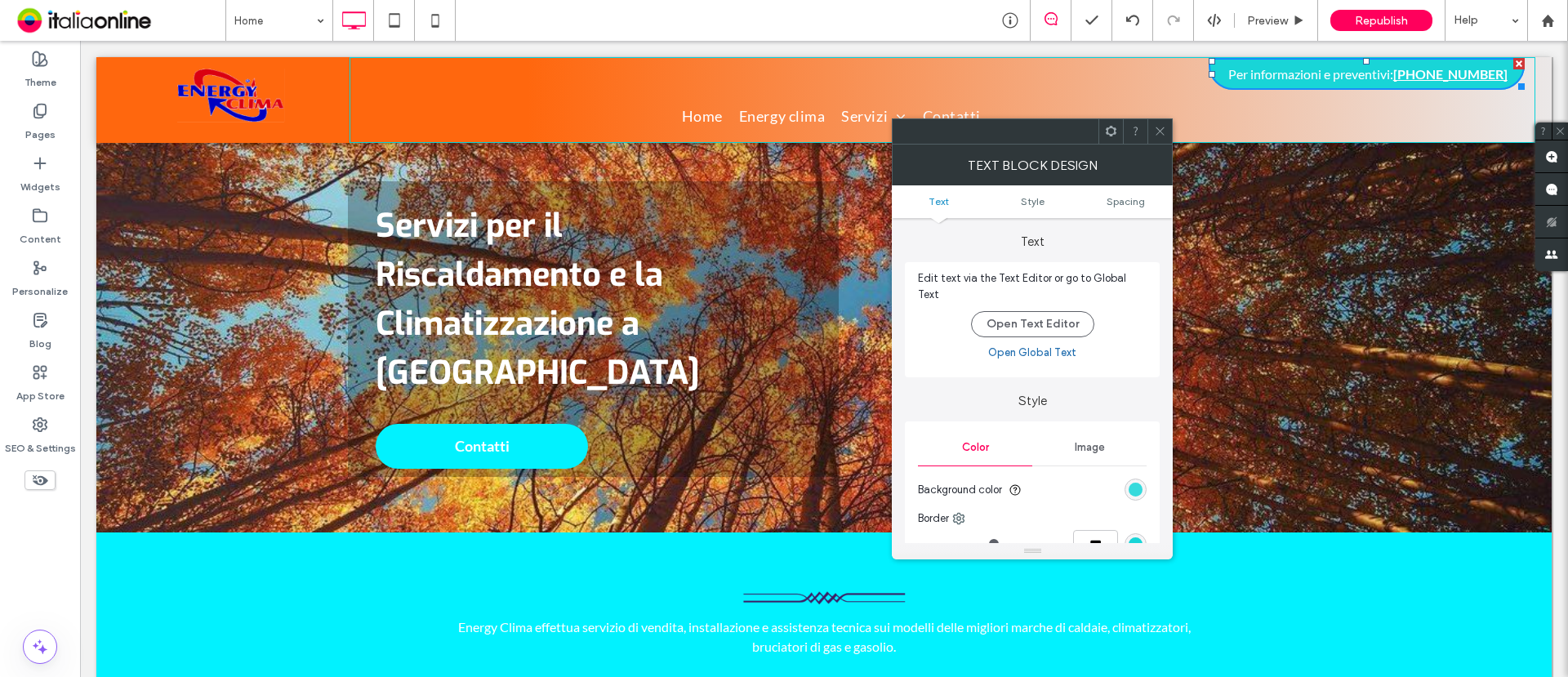
click at [1133, 482] on div "rgb(24, 213, 215)" at bounding box center [1136, 489] width 14 height 14
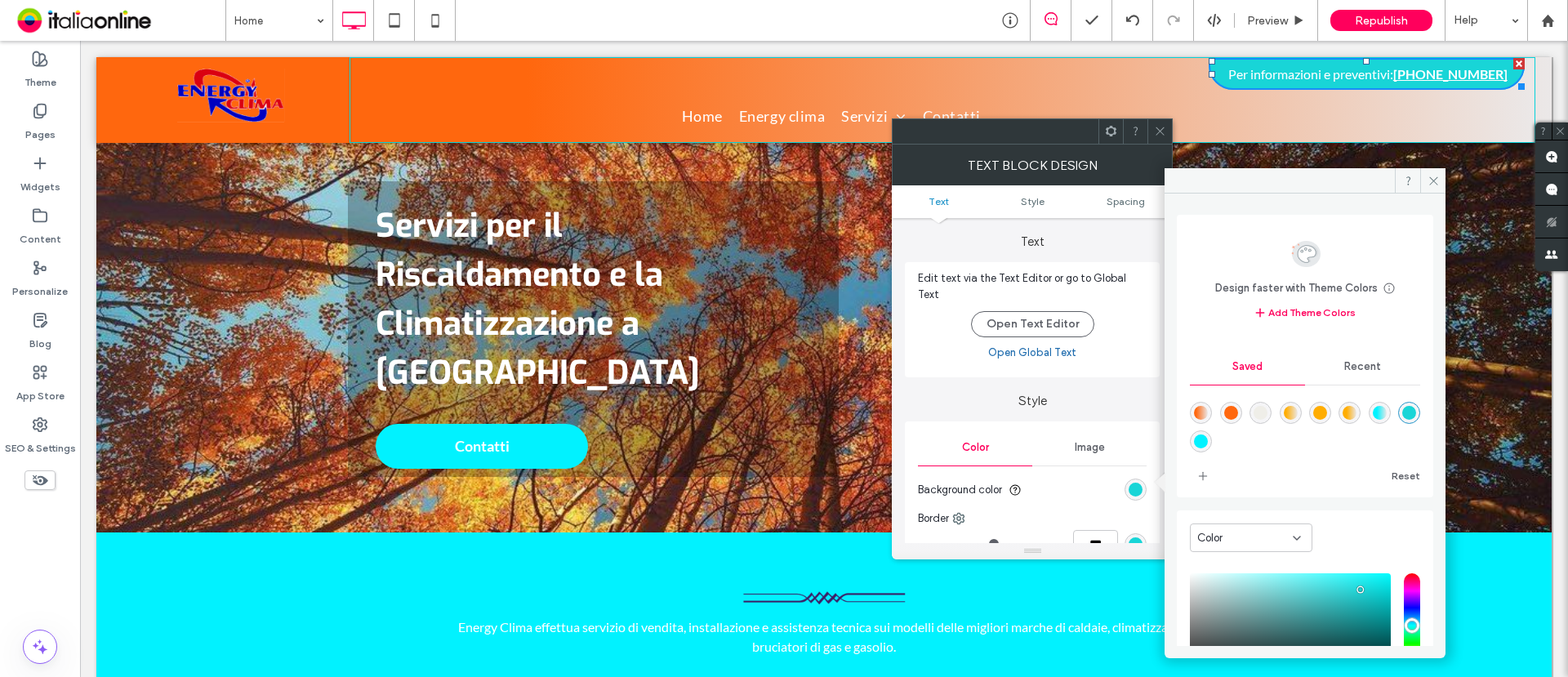
click at [1229, 414] on div "rgba(255,103,14,1)" at bounding box center [1231, 413] width 14 height 14
type input "*******"
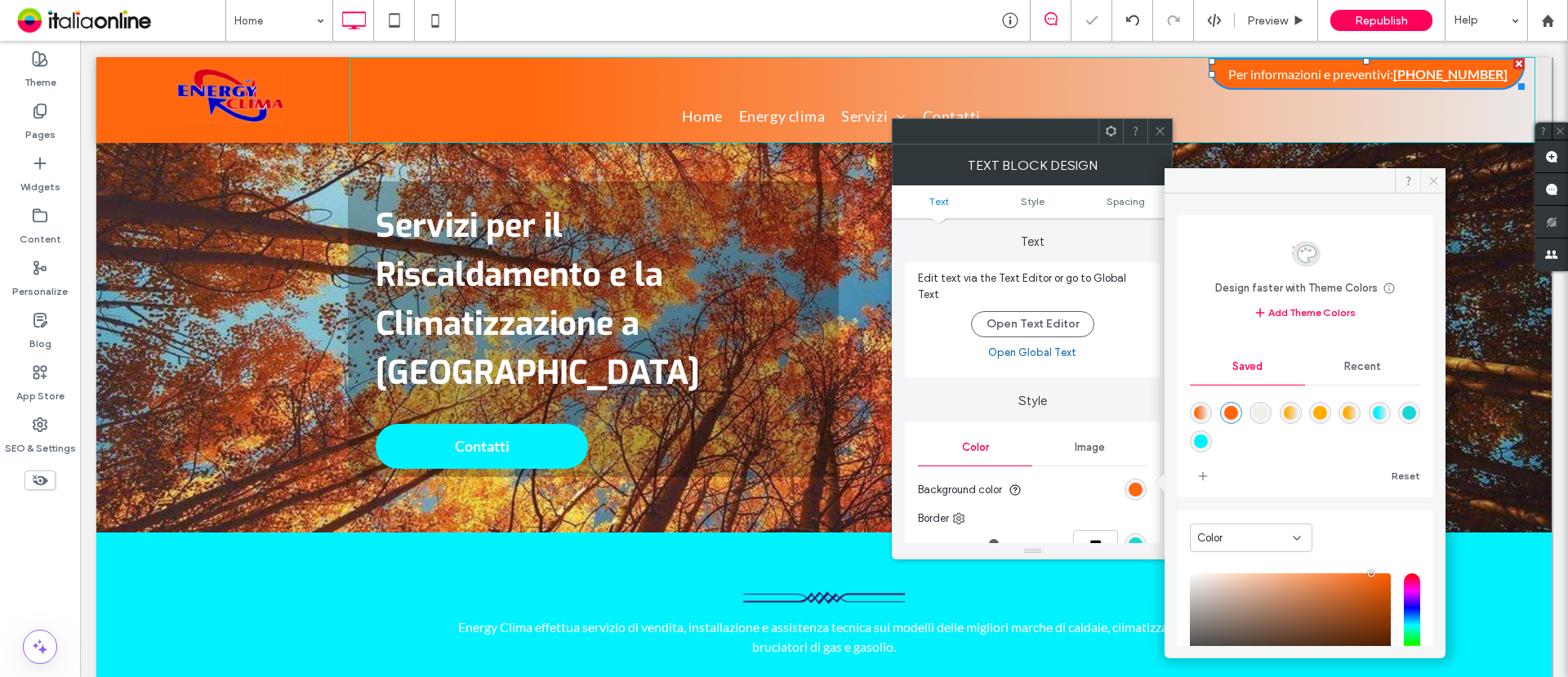
drag, startPoint x: 1439, startPoint y: 174, endPoint x: 1188, endPoint y: 114, distance: 258.1
click at [1254, 174] on icon at bounding box center [1434, 181] width 12 height 12
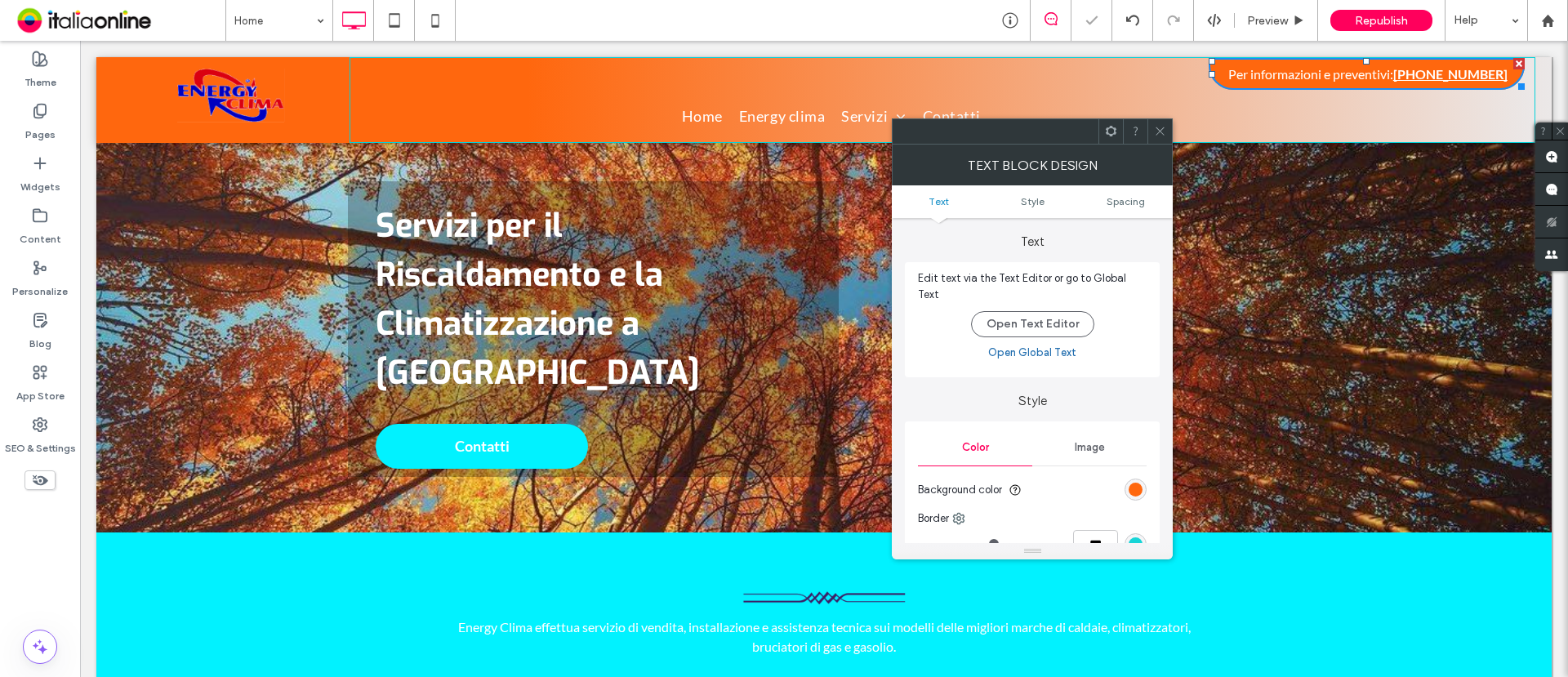
click at [1162, 129] on icon at bounding box center [1161, 131] width 12 height 12
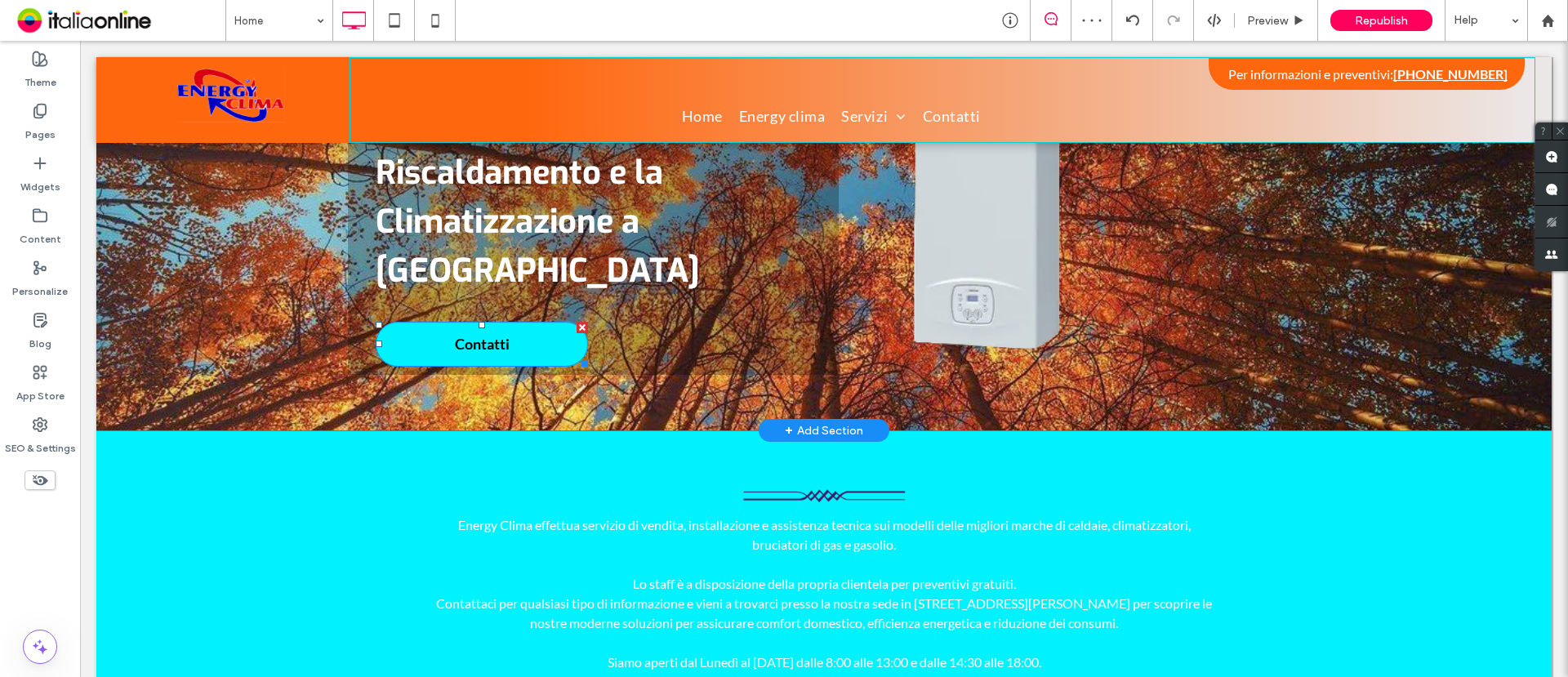
click at [544, 322] on link "Contatti" at bounding box center [482, 344] width 212 height 44
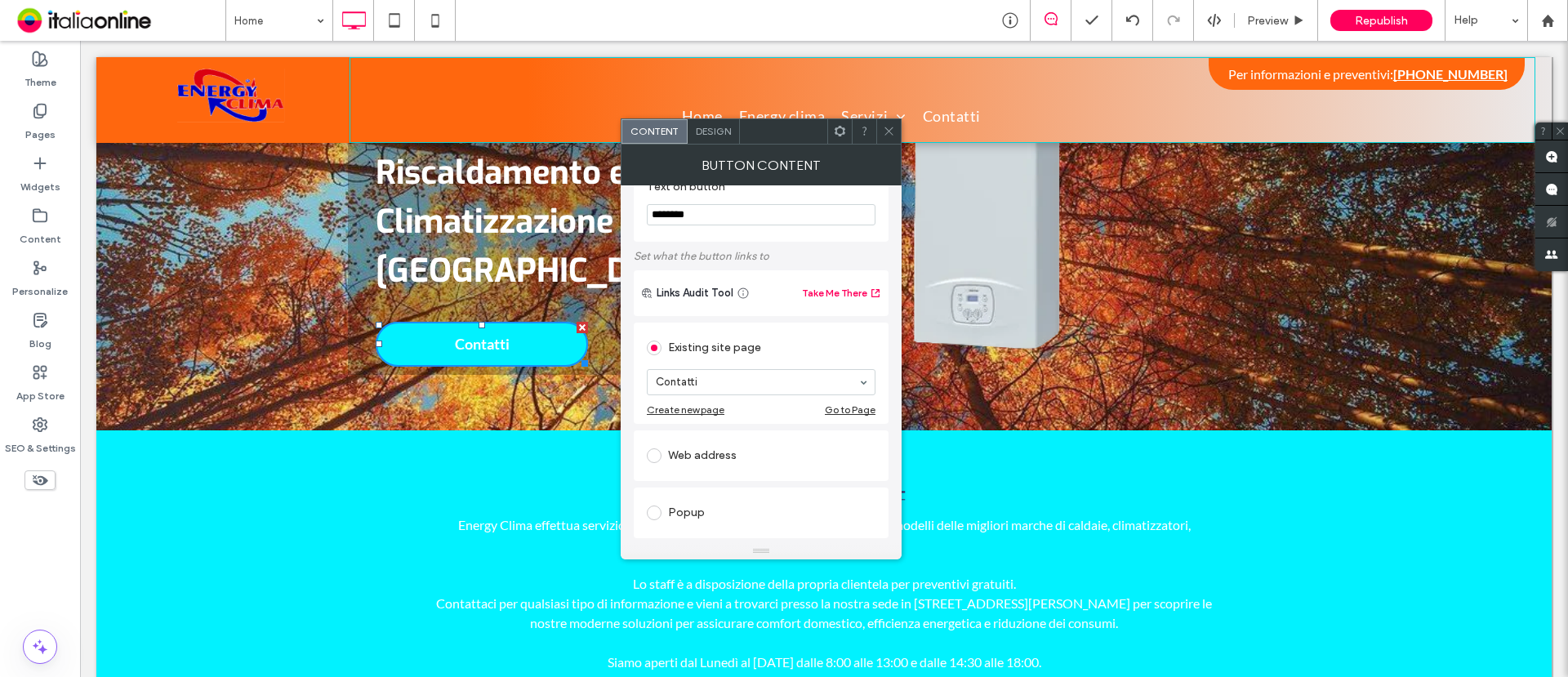
scroll to position [0, 0]
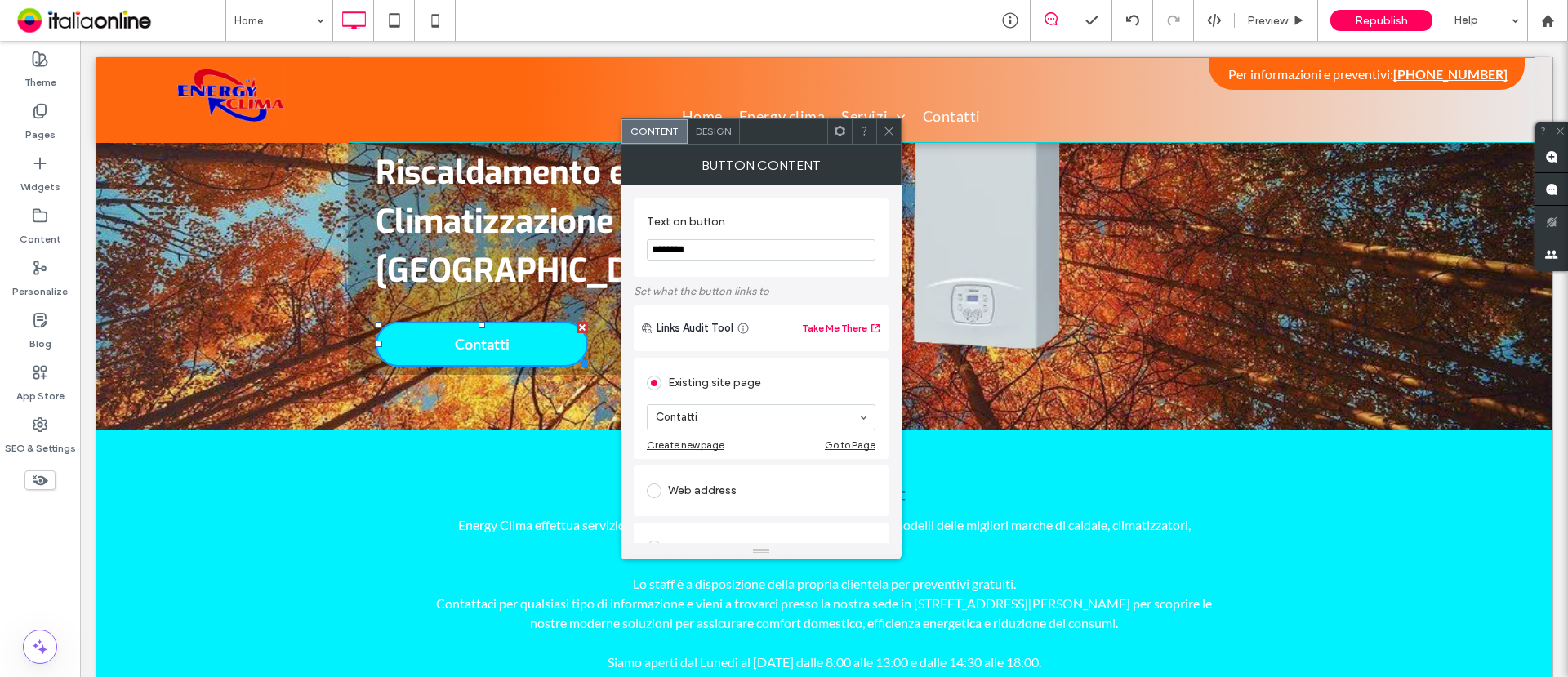
click at [722, 138] on div "Design" at bounding box center [714, 132] width 52 height 24
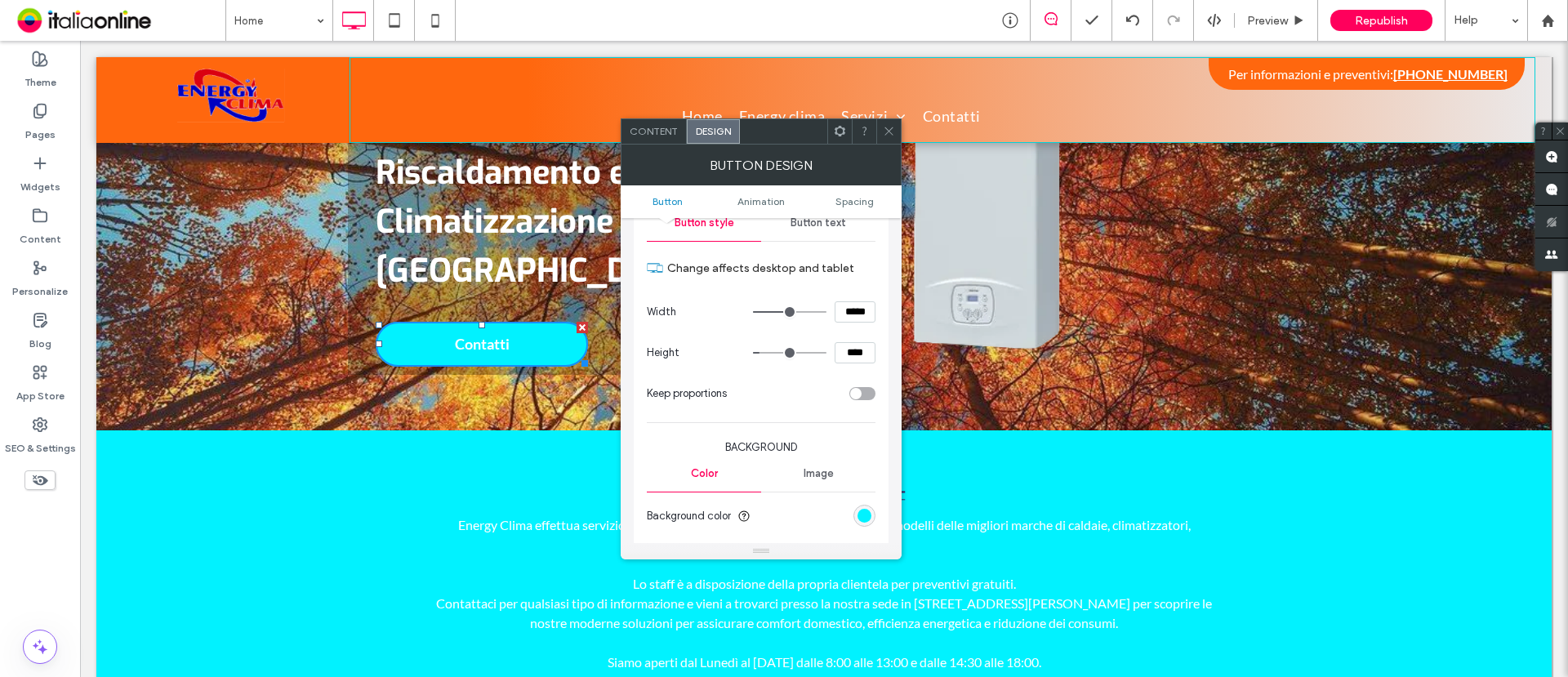
scroll to position [204, 0]
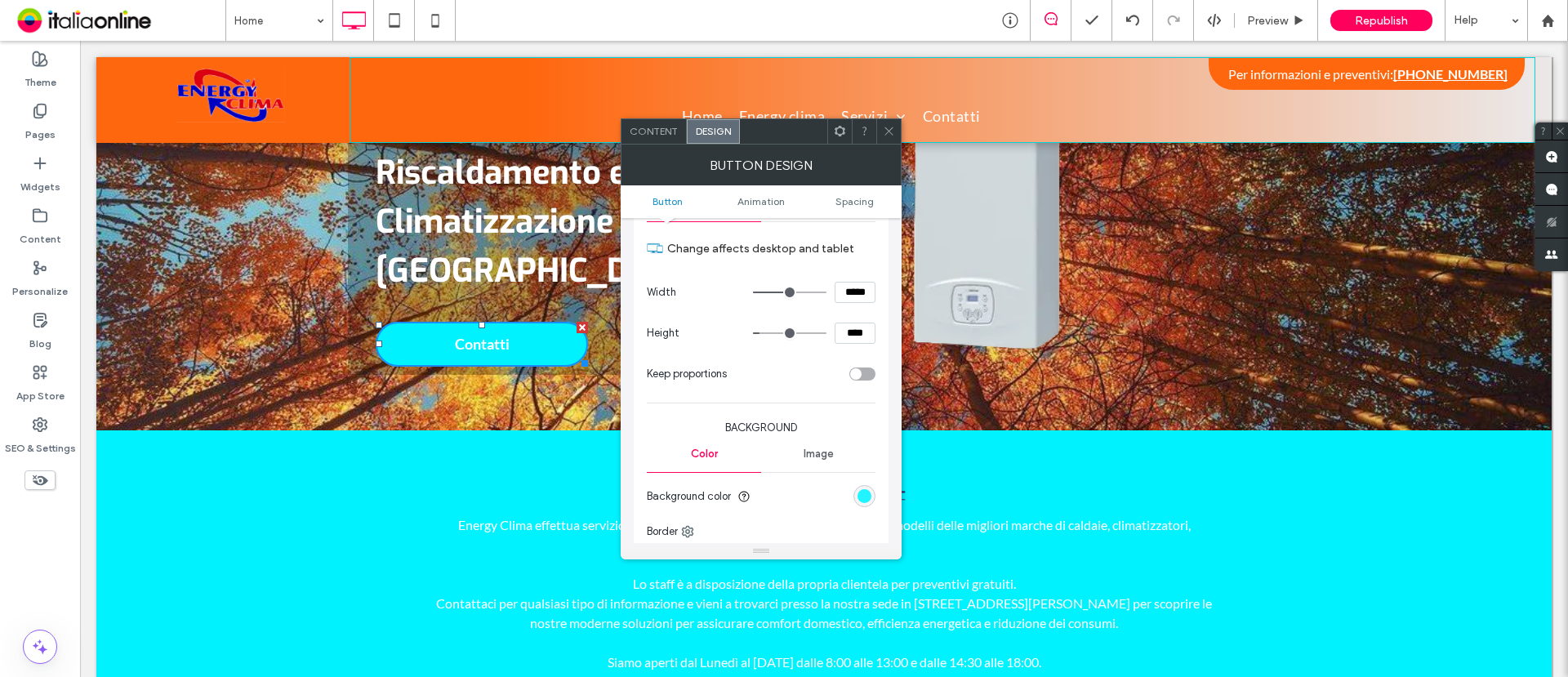
click at [860, 499] on div "rgb(1, 242, 255)" at bounding box center [865, 496] width 14 height 14
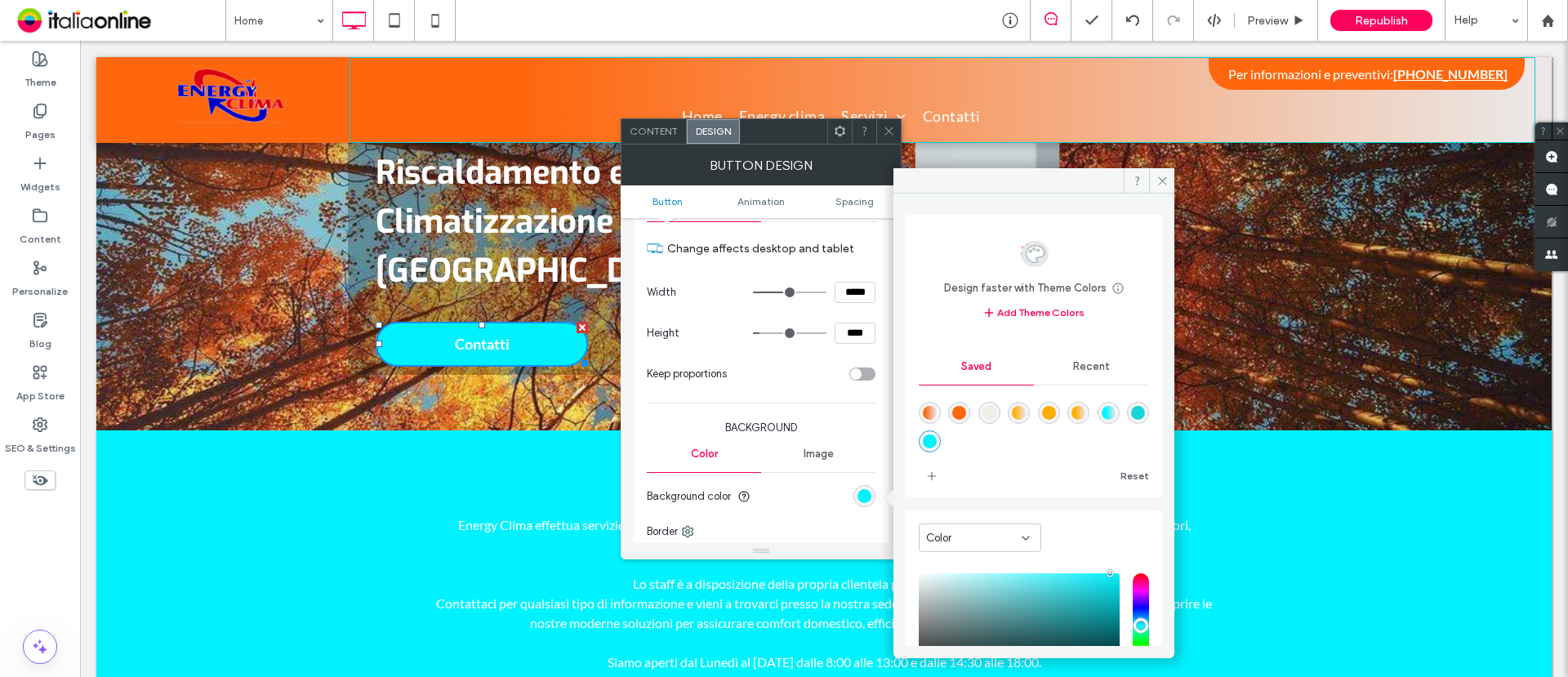
click at [966, 404] on div "rgba(255,103,14,1)" at bounding box center [959, 413] width 22 height 22
type input "*******"
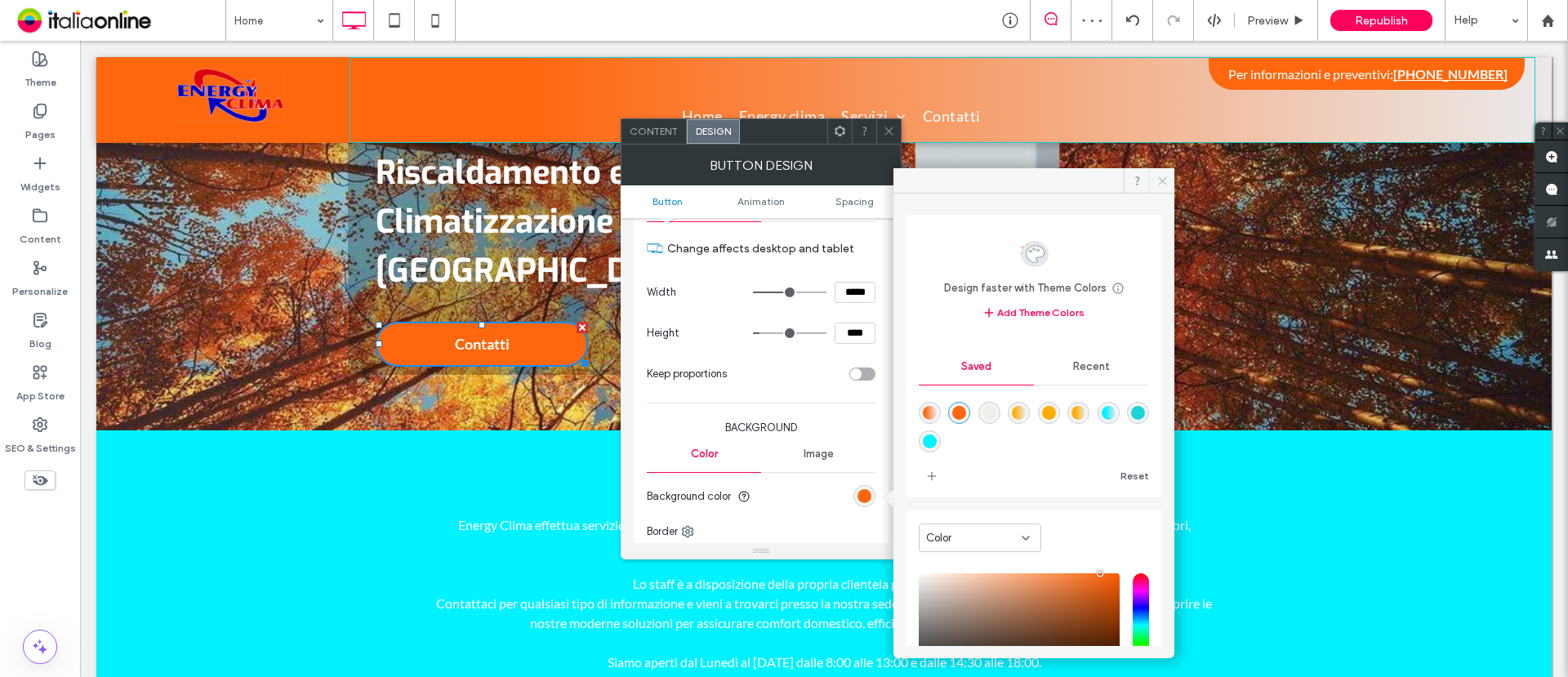
click at [1168, 180] on icon at bounding box center [1163, 181] width 12 height 12
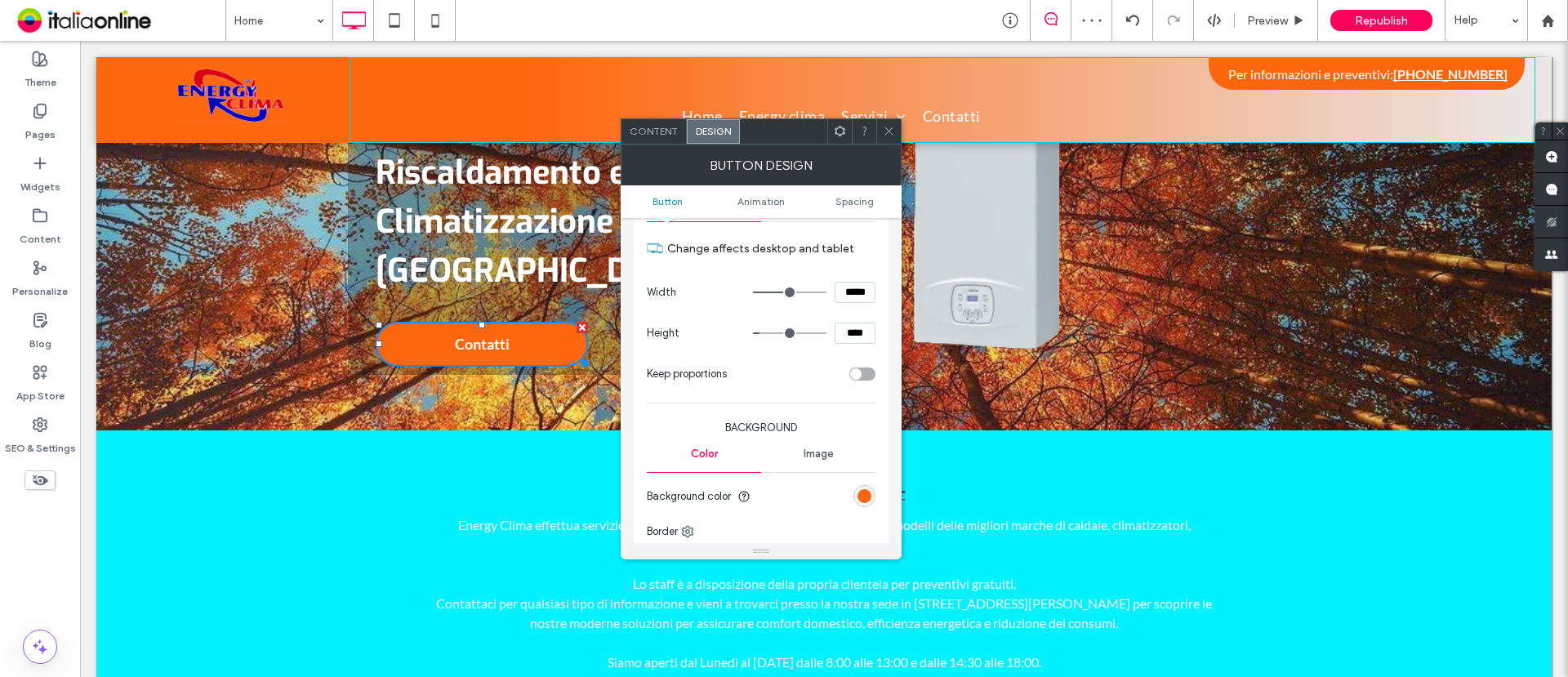
click at [887, 126] on icon at bounding box center [889, 131] width 12 height 12
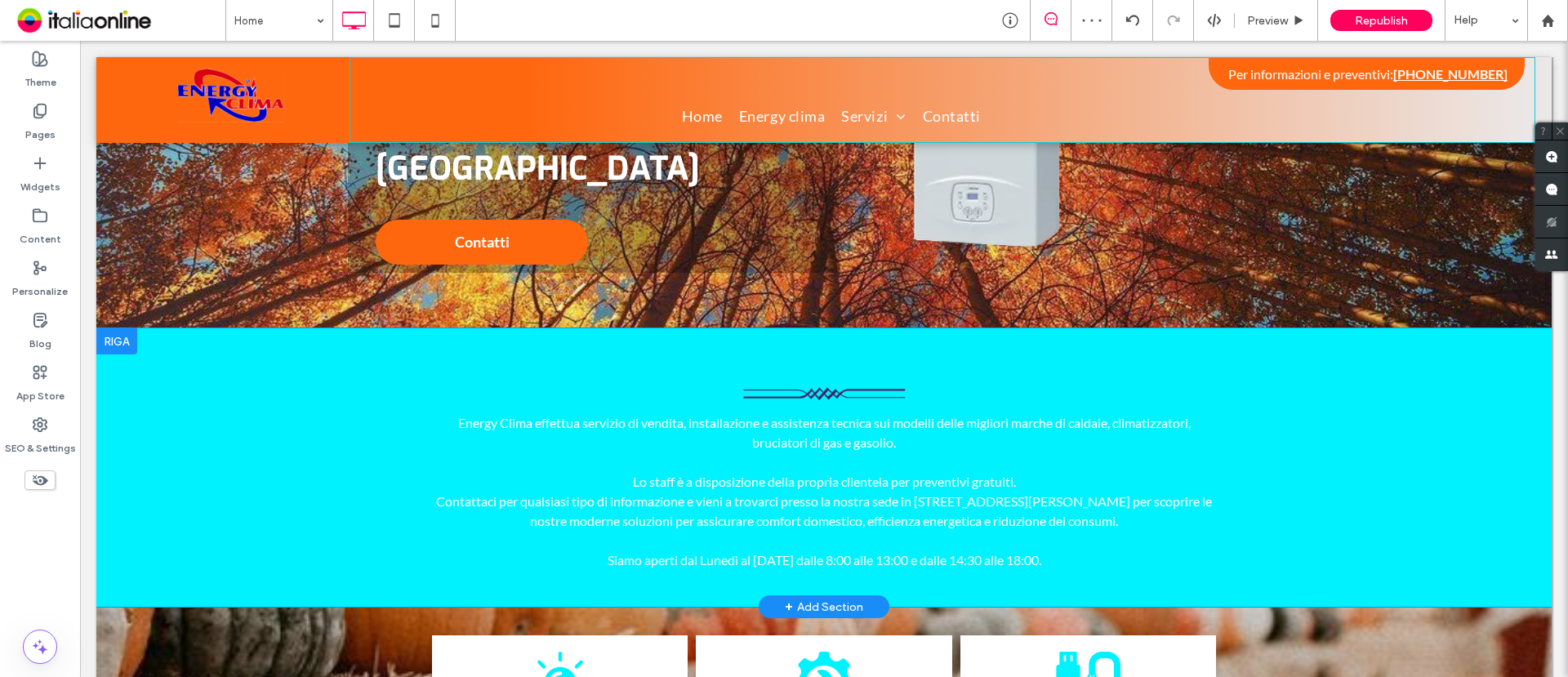
click at [117, 328] on div at bounding box center [116, 341] width 41 height 26
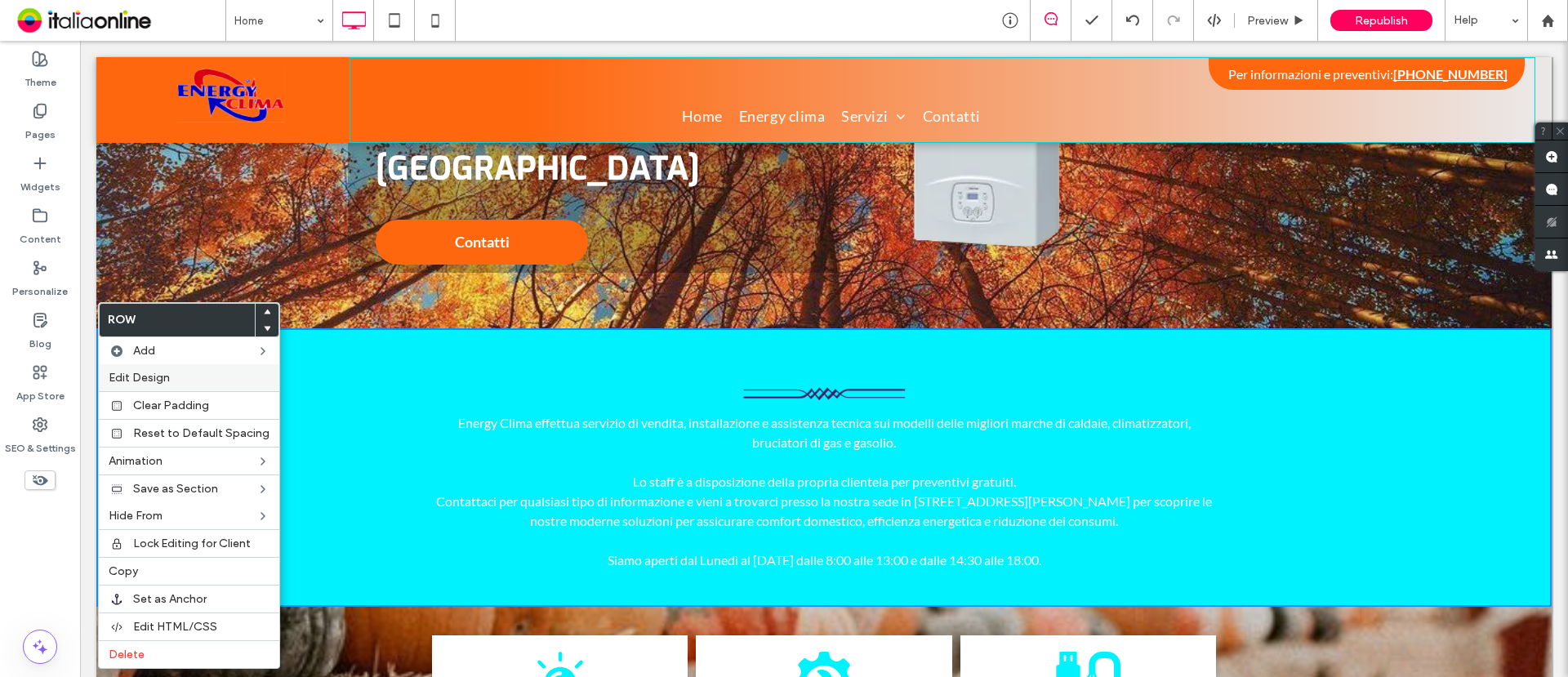
click at [156, 378] on span "Edit Design" at bounding box center [140, 378] width 61 height 14
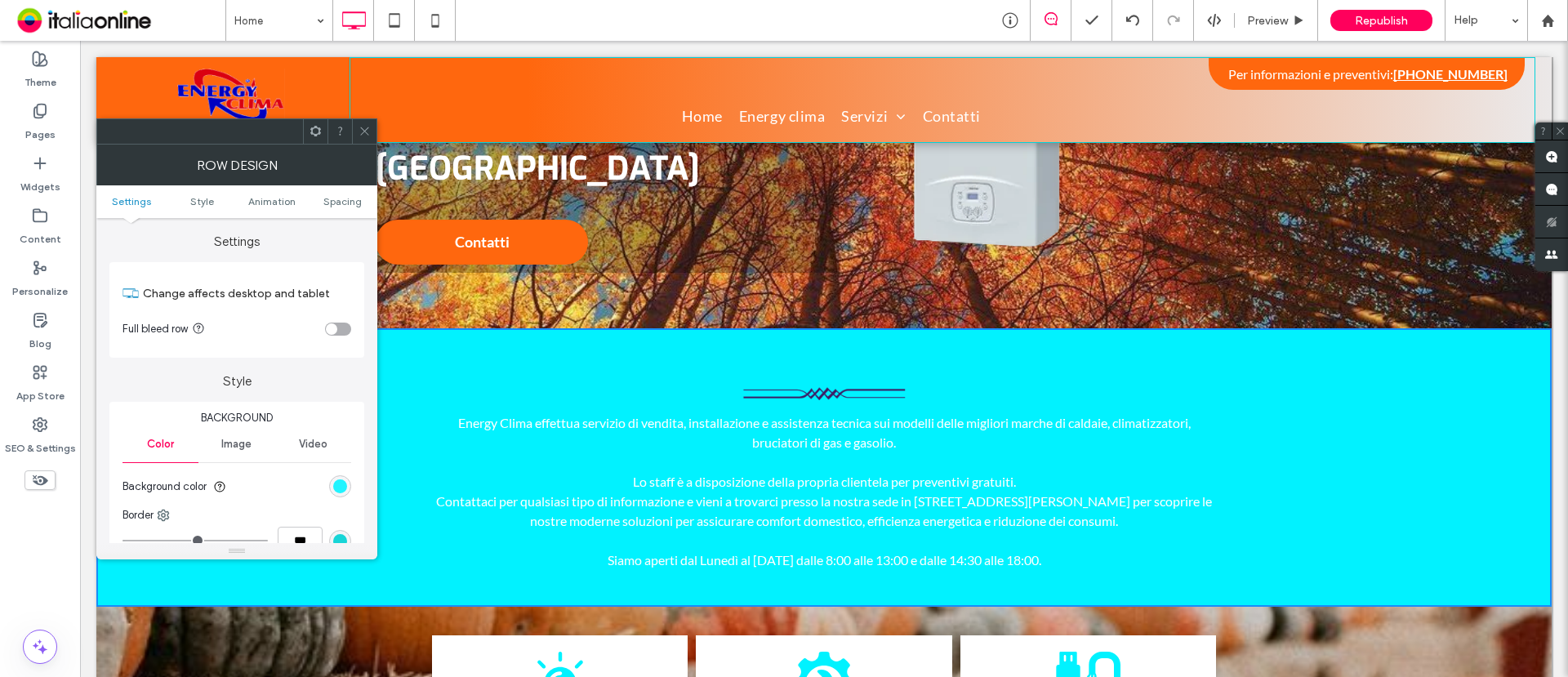
click at [339, 488] on div "rgb(1, 242, 255)" at bounding box center [340, 487] width 14 height 14
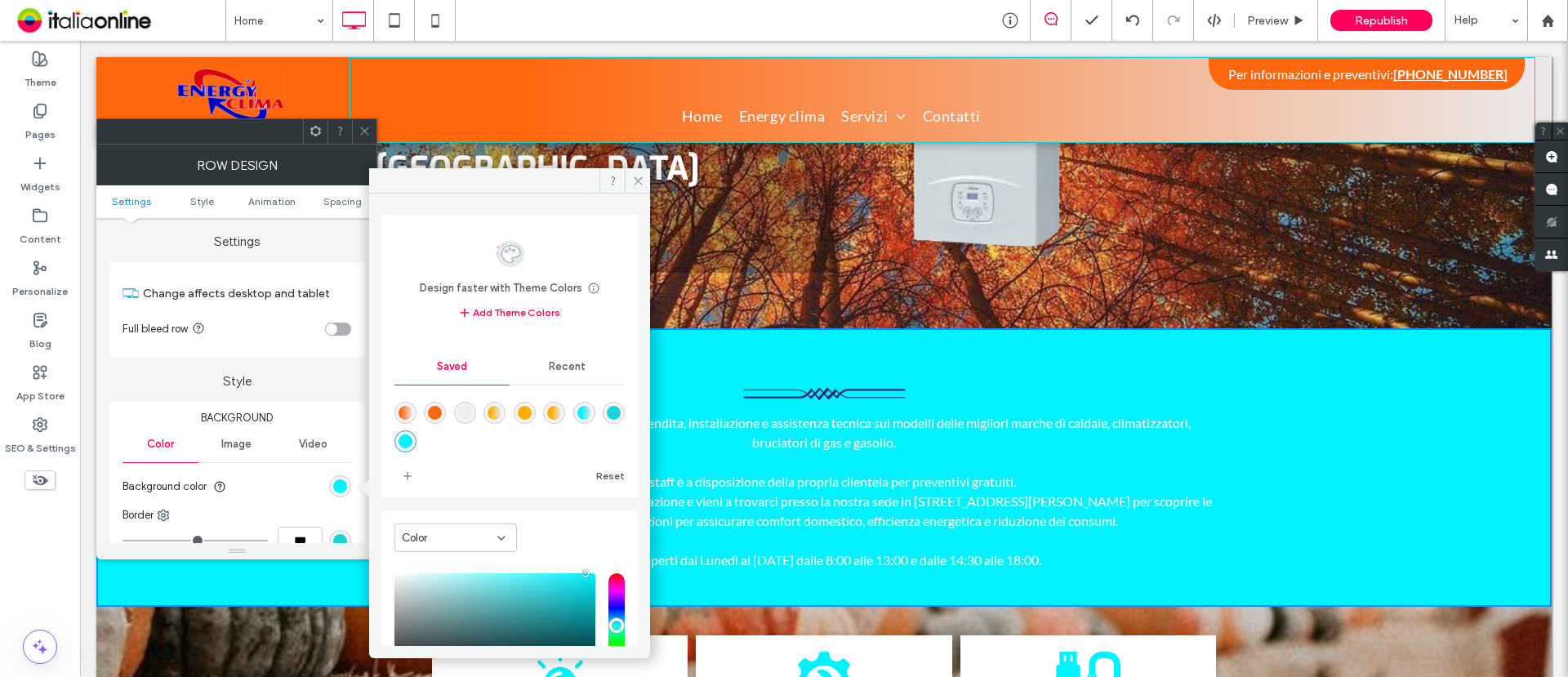
click at [442, 406] on div "rgba(255,103,14,1)" at bounding box center [435, 413] width 14 height 14
type input "*******"
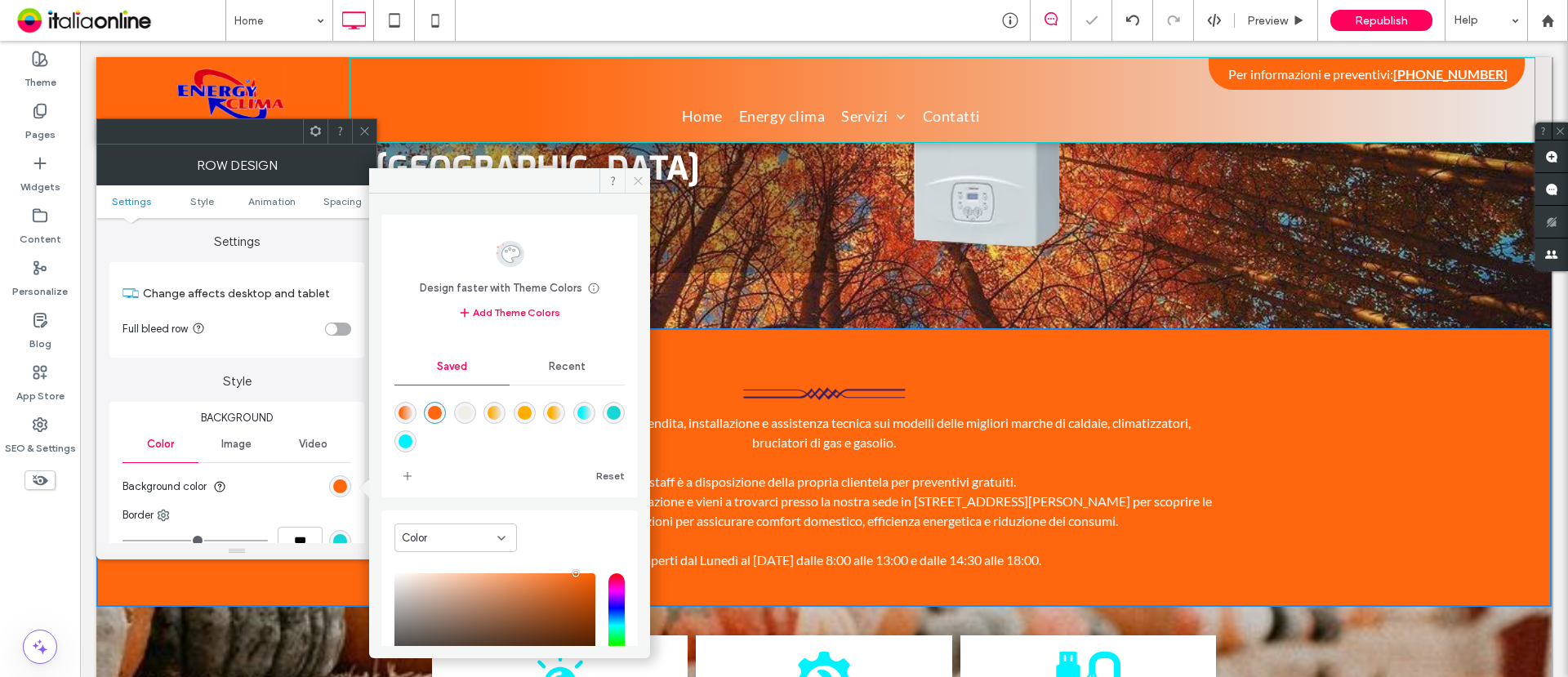
click at [639, 184] on icon at bounding box center [639, 181] width 12 height 12
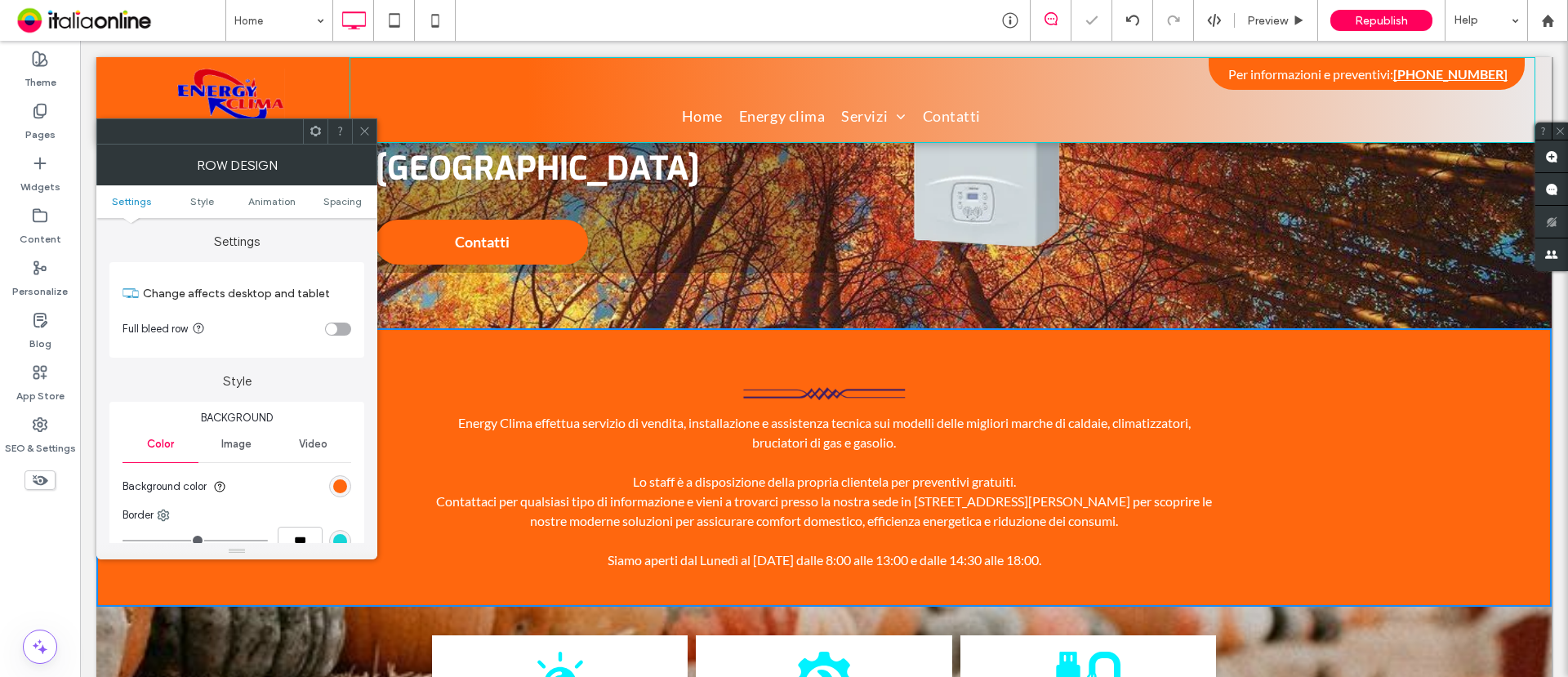
click at [370, 133] on icon at bounding box center [365, 131] width 12 height 12
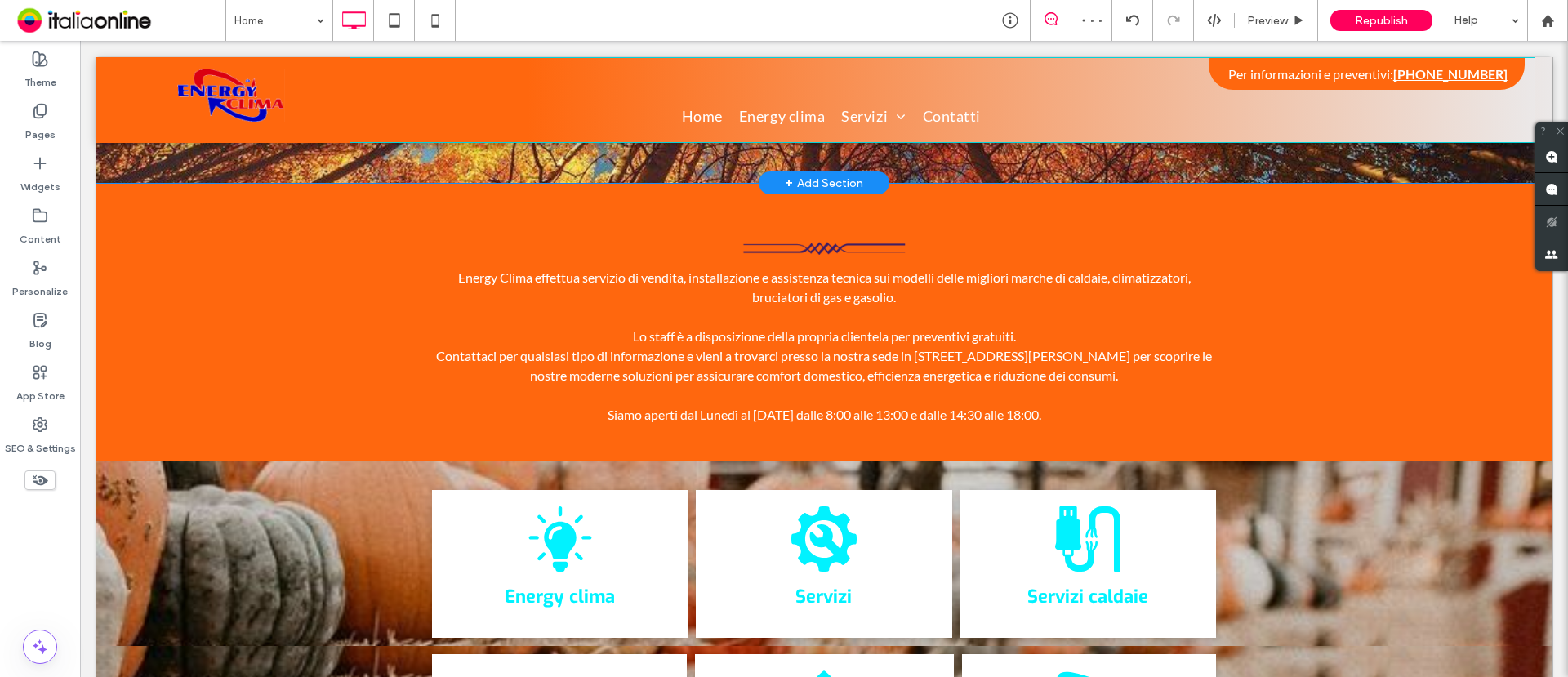
scroll to position [408, 0]
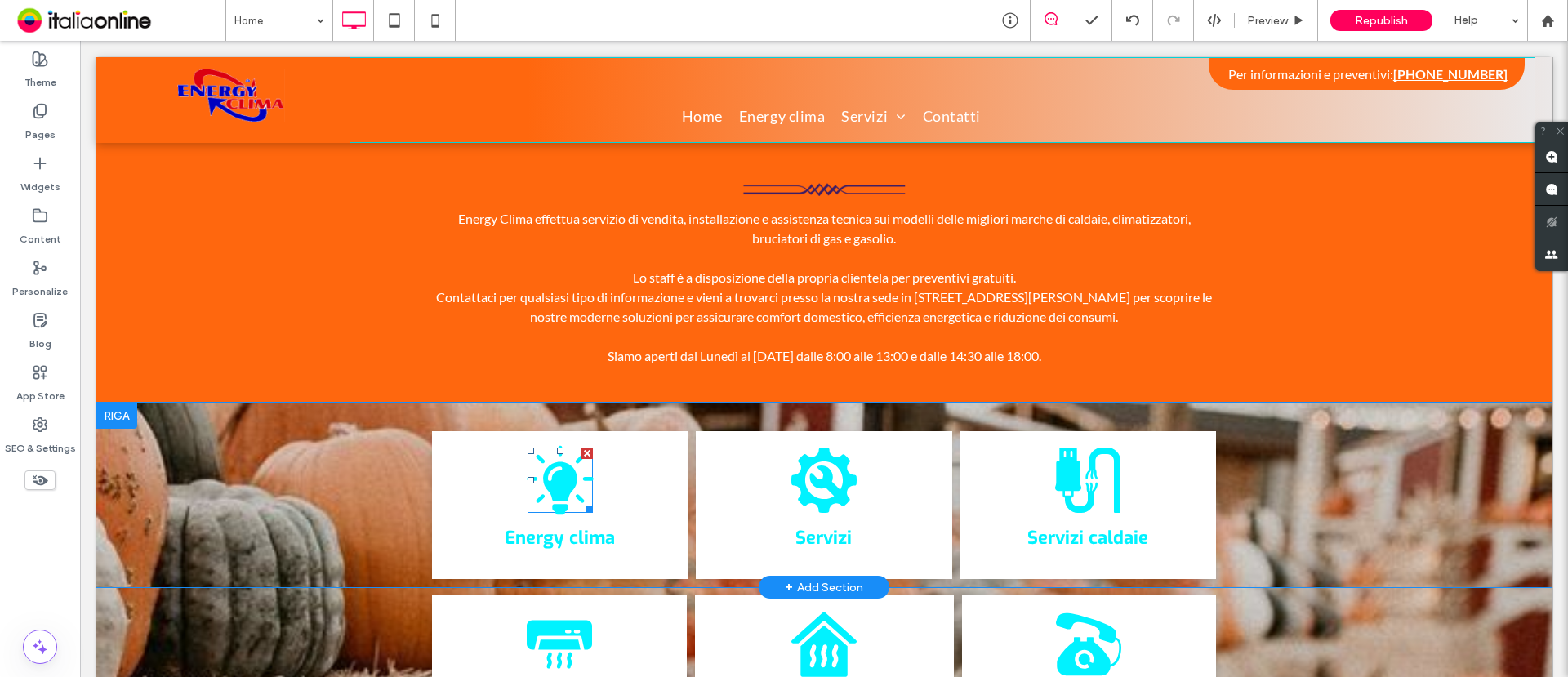
click at [569, 486] on icon "Icona lampadina" at bounding box center [560, 481] width 70 height 70
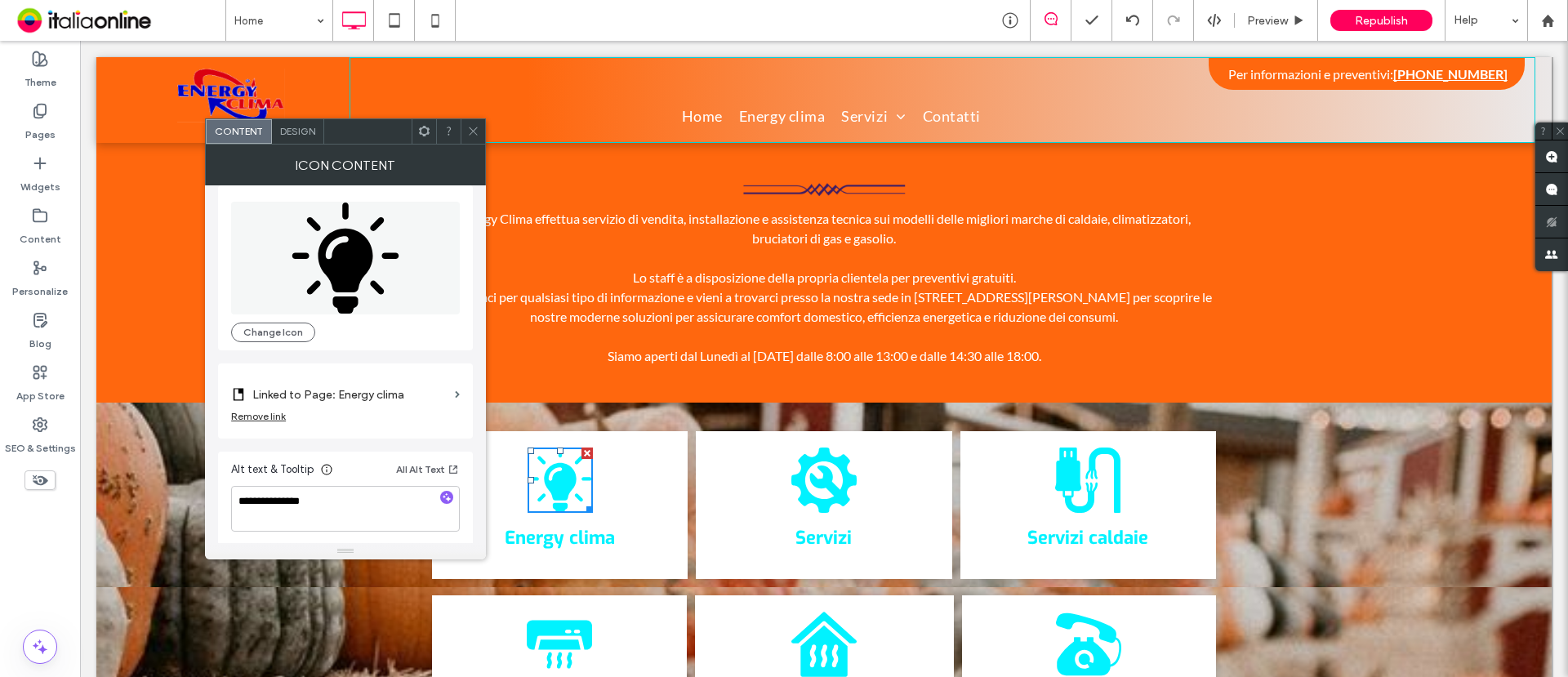
scroll to position [17, 0]
click at [304, 133] on span "Design" at bounding box center [298, 131] width 35 height 12
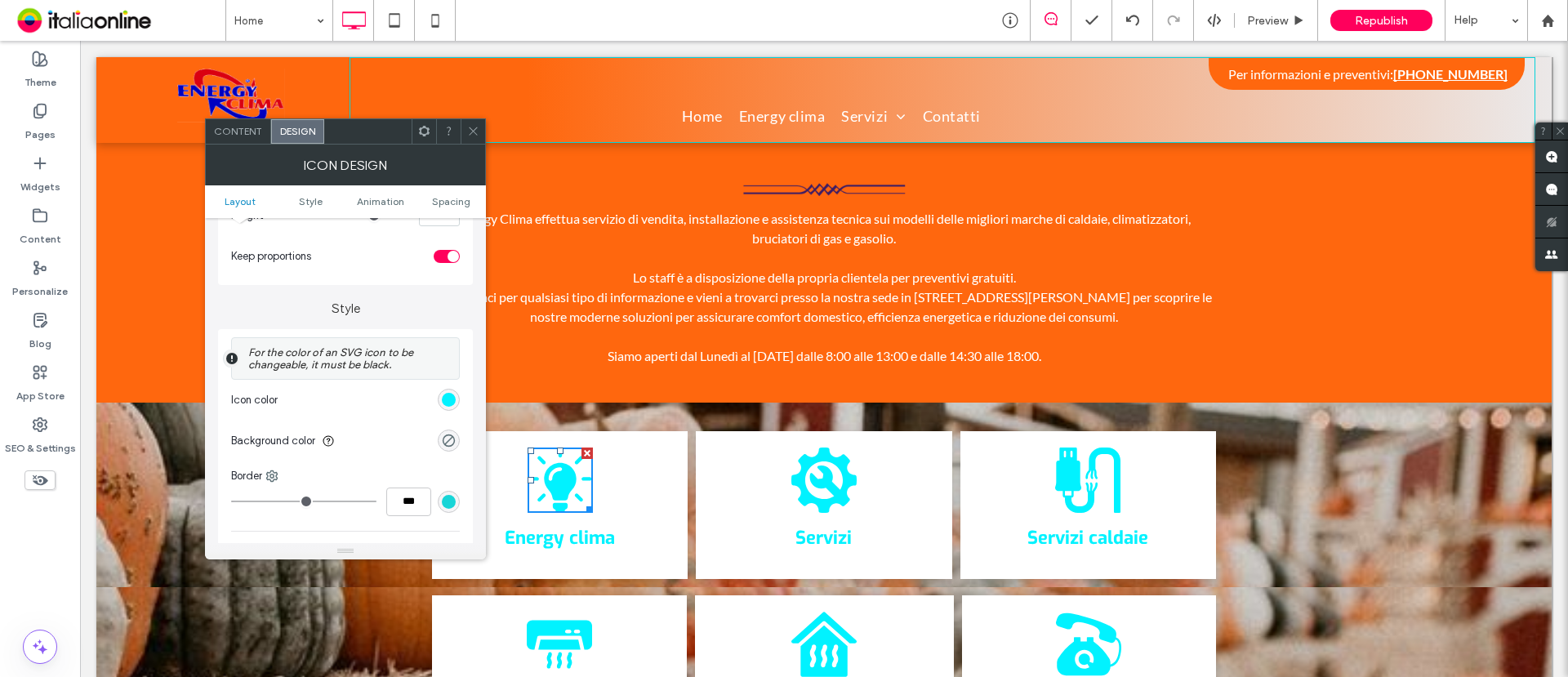
scroll to position [306, 0]
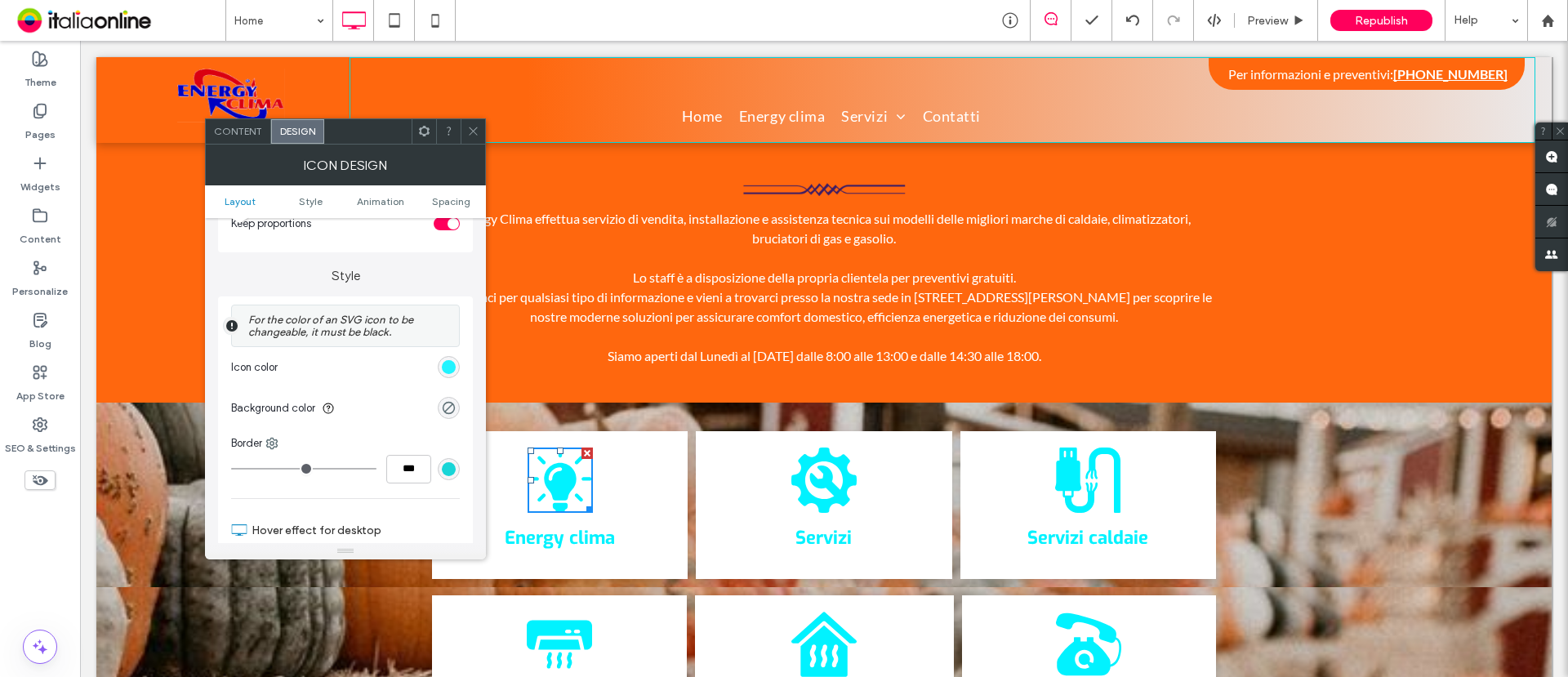
click at [443, 365] on div "rgb(1, 242, 255)" at bounding box center [448, 367] width 14 height 14
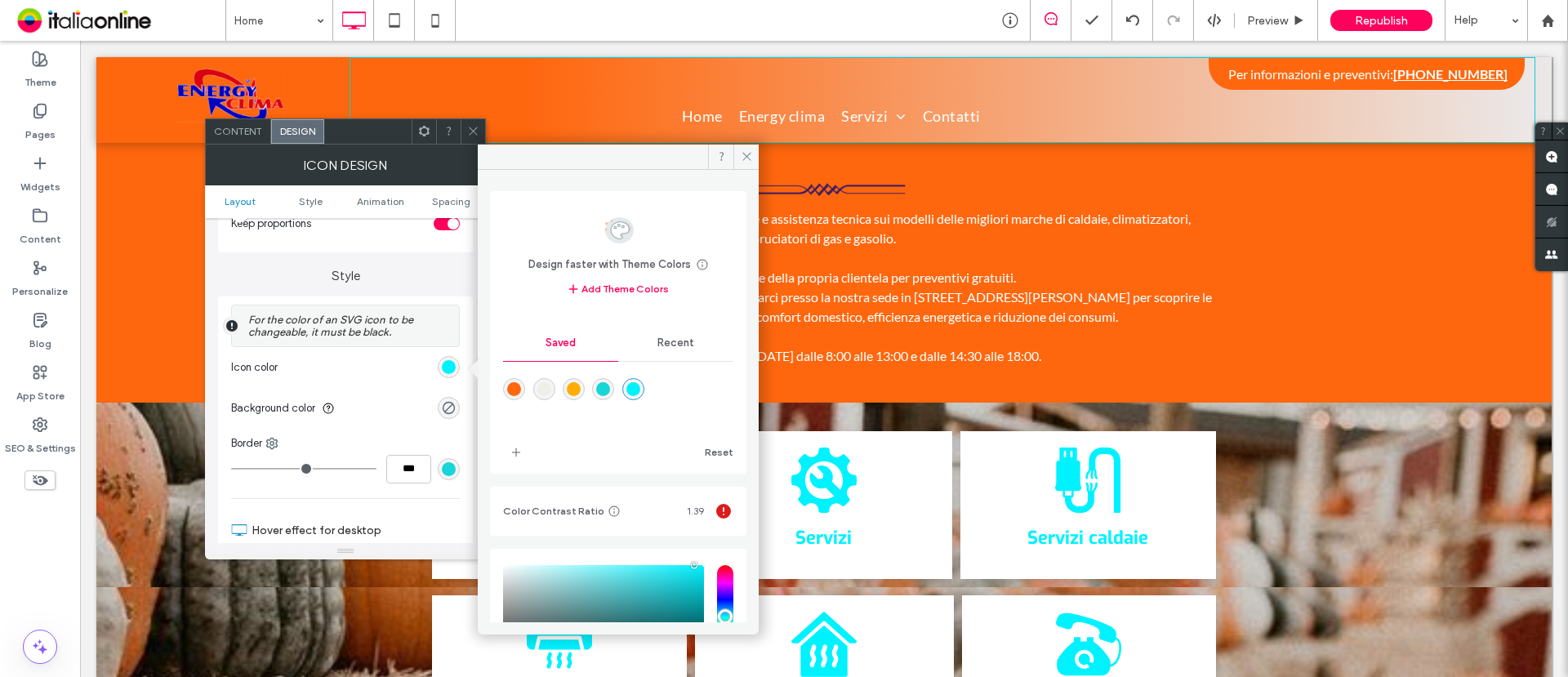
click at [517, 386] on div "rgba(255,103,14,1)" at bounding box center [514, 389] width 14 height 14
type input "*******"
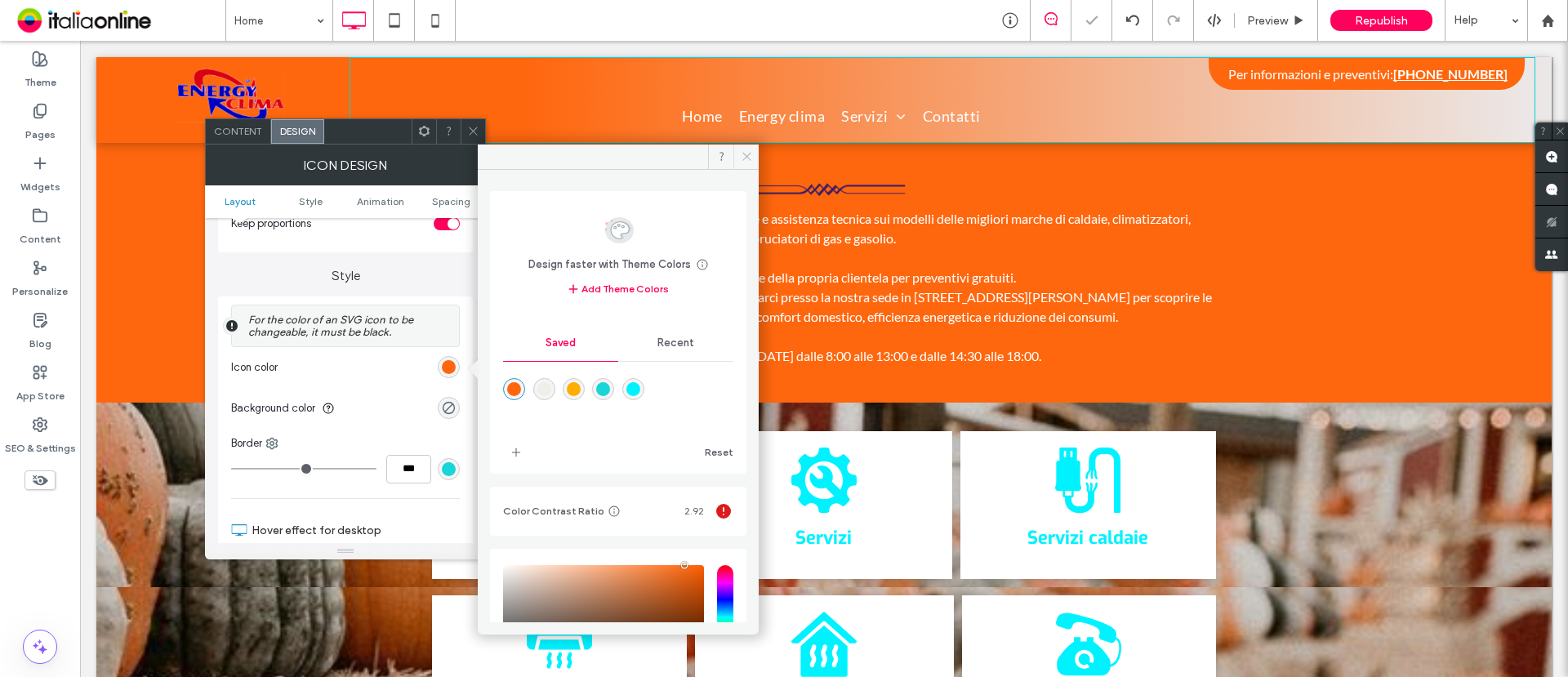
click at [741, 153] on icon at bounding box center [747, 156] width 12 height 12
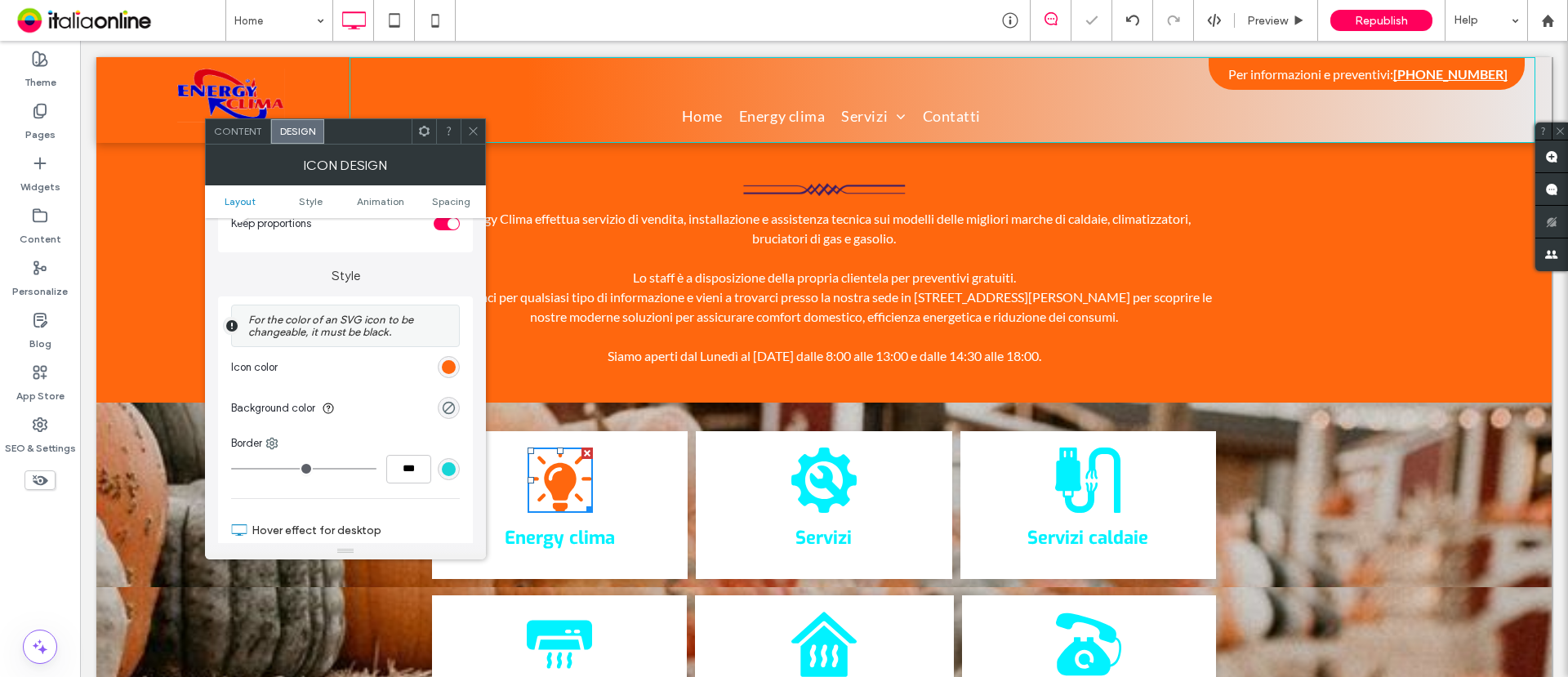
click at [466, 128] on div at bounding box center [473, 132] width 24 height 24
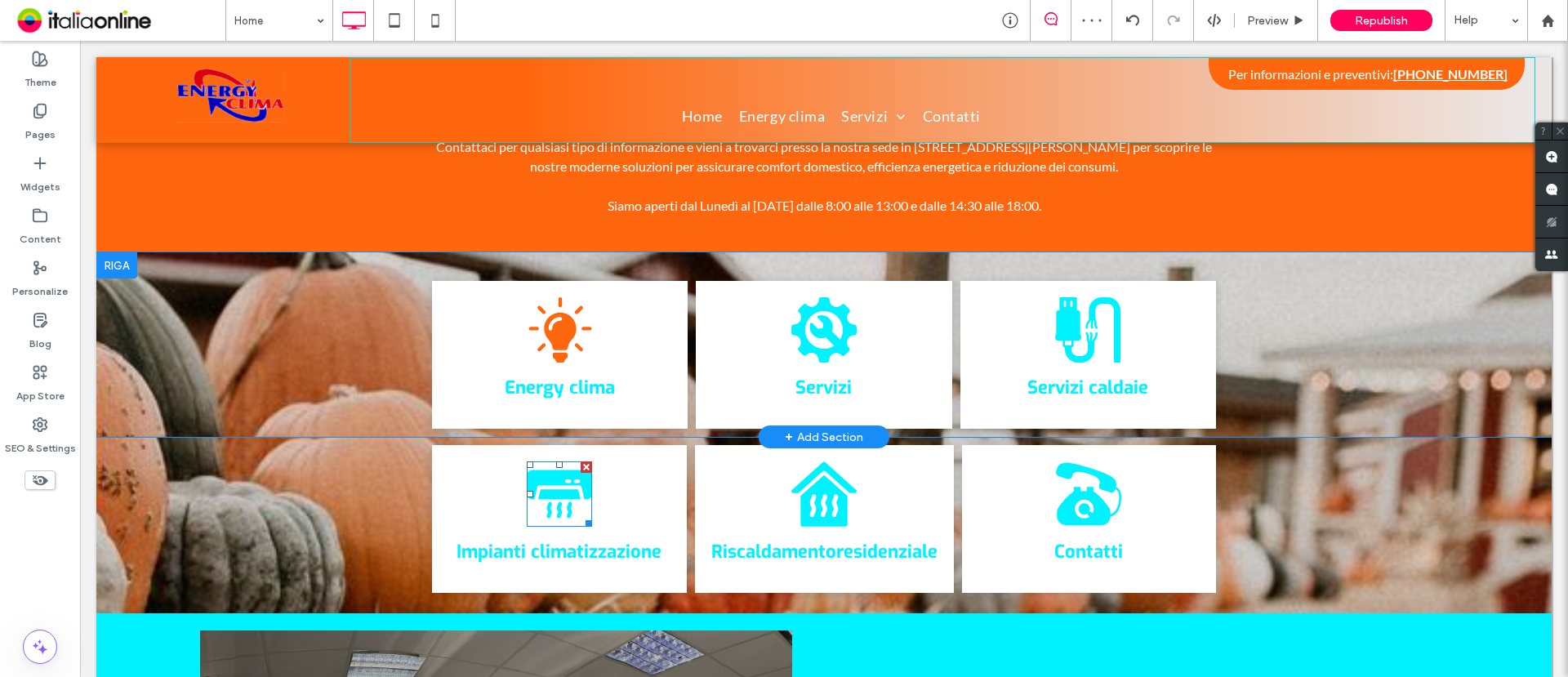
scroll to position [612, 0]
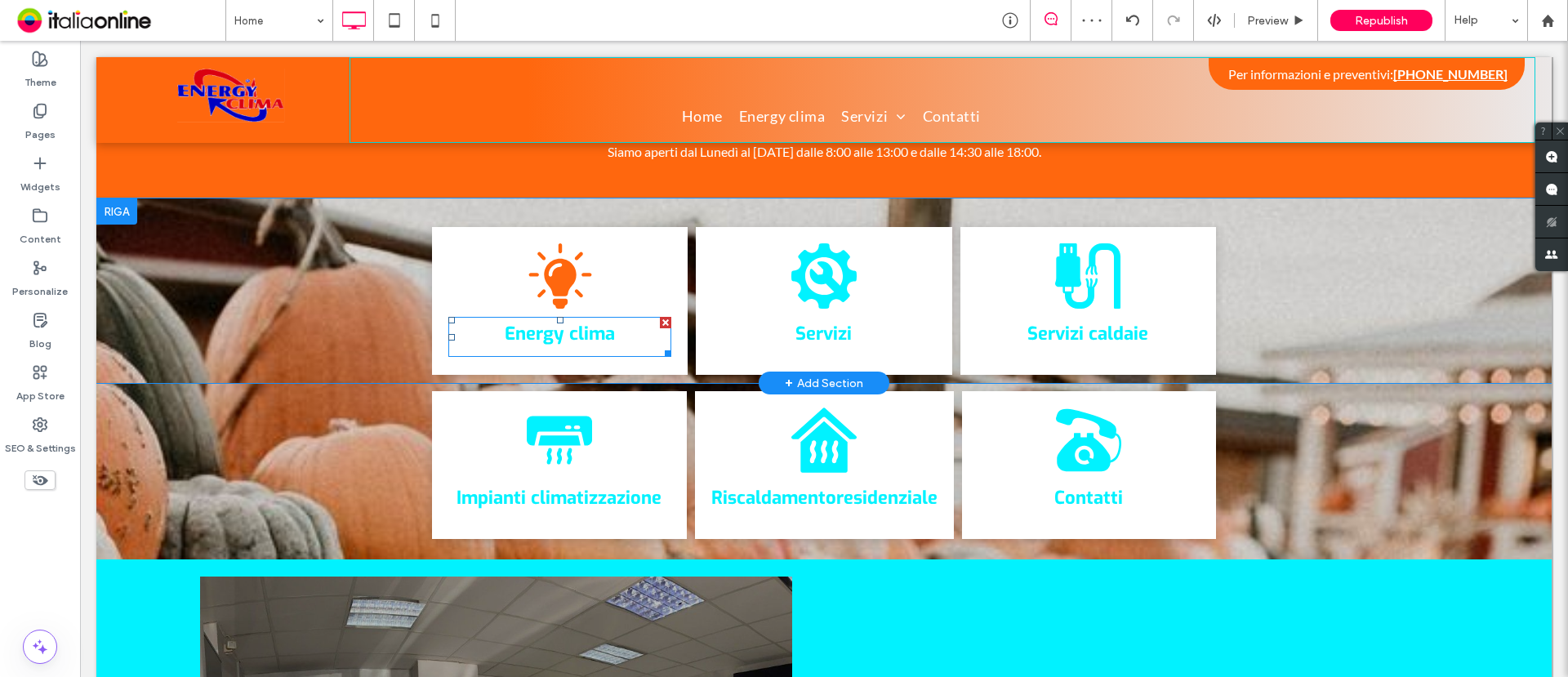
click at [557, 323] on link "Energy clima" at bounding box center [560, 333] width 110 height 24
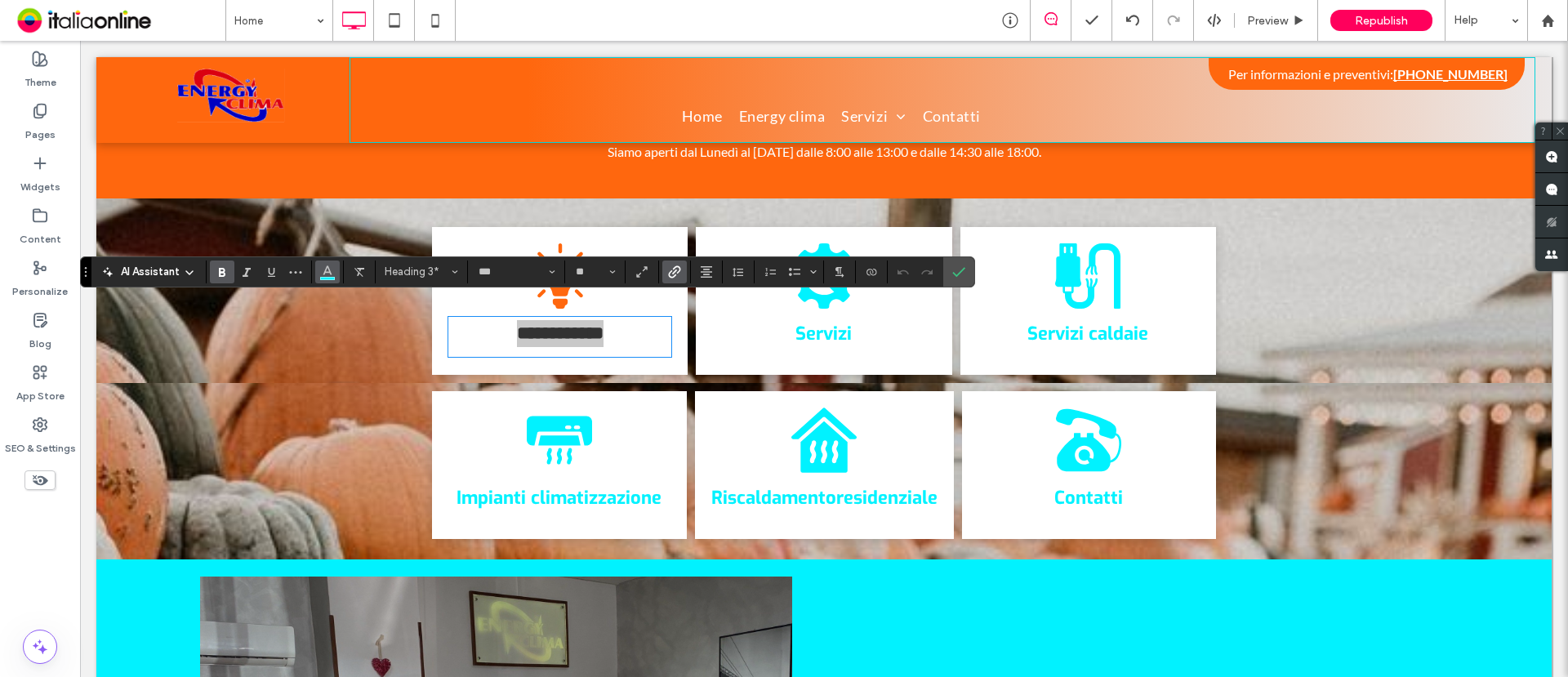
click at [330, 268] on icon "Color" at bounding box center [327, 270] width 13 height 13
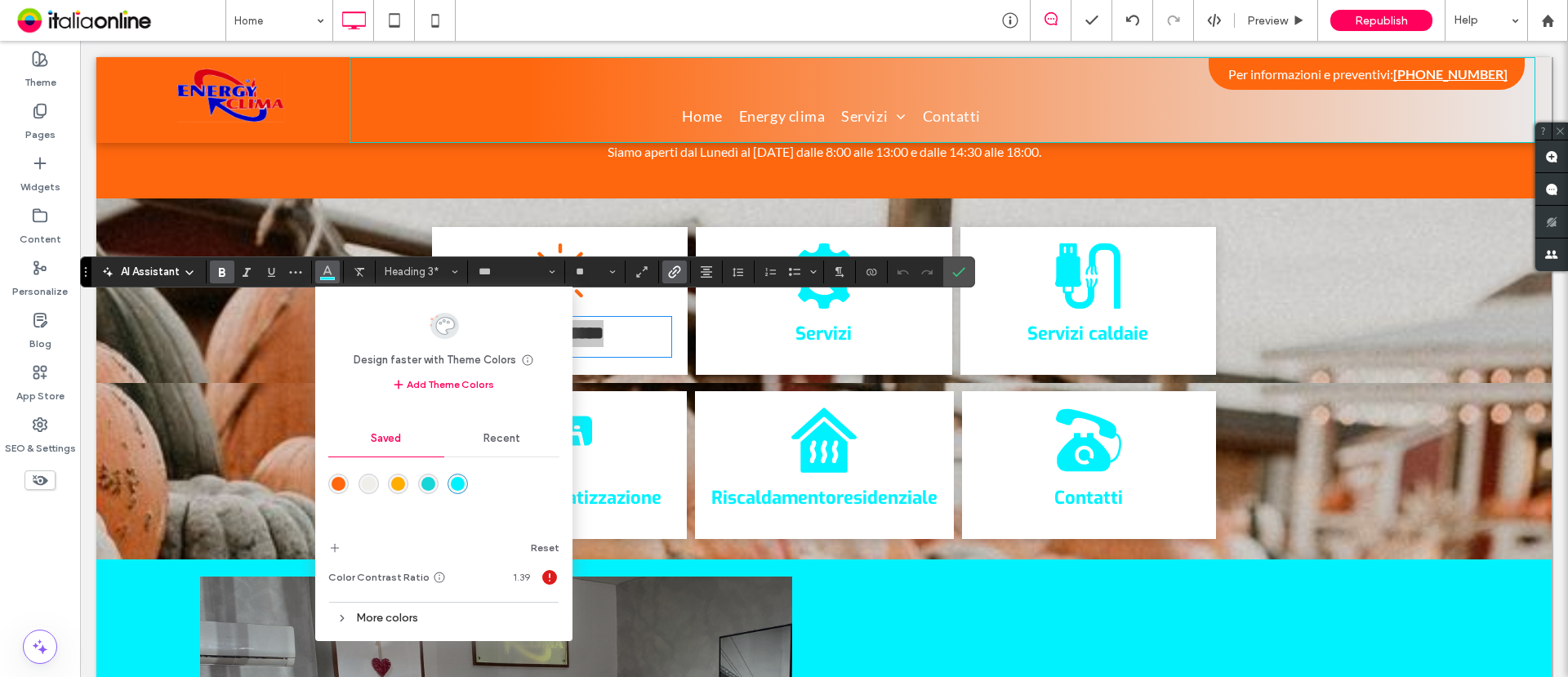
click at [340, 482] on div "rgba(255,103,14,1)" at bounding box center [339, 484] width 14 height 14
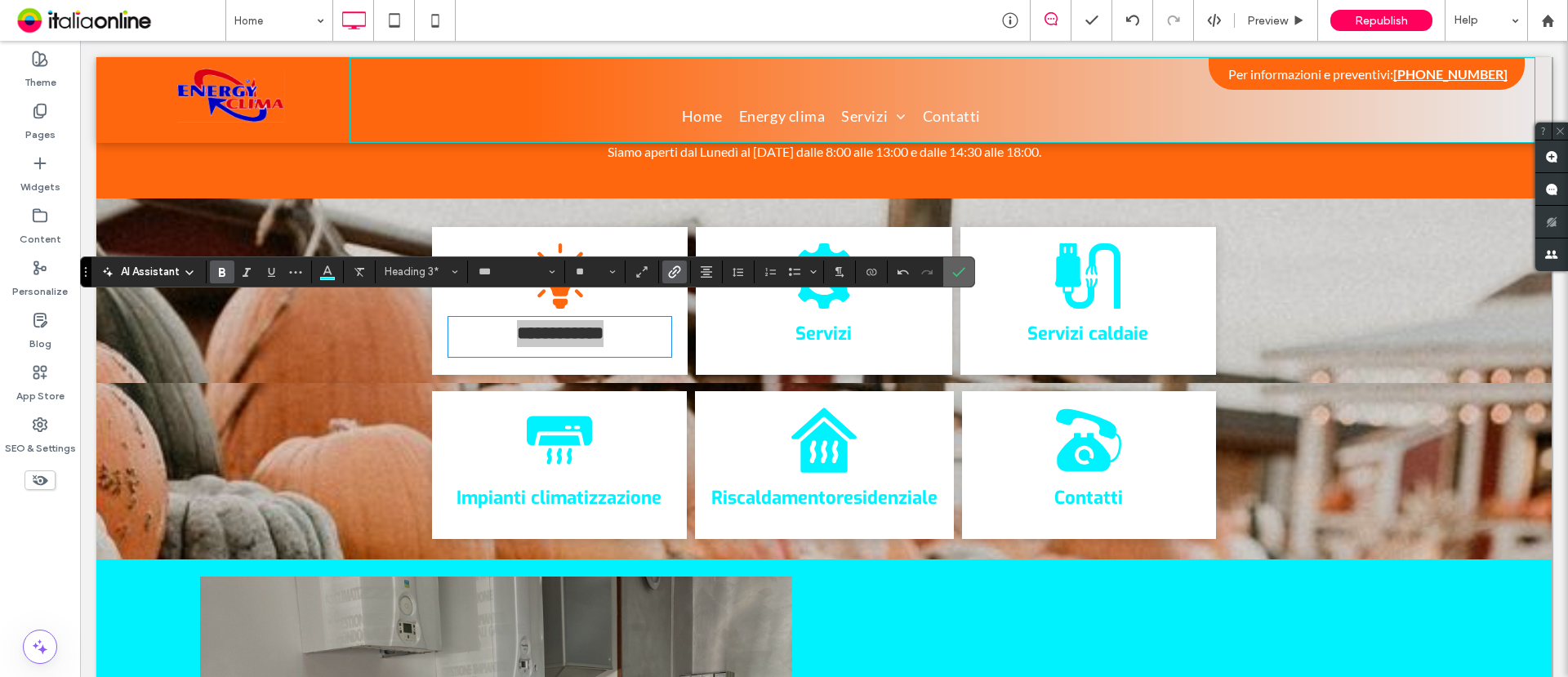
click at [957, 270] on icon "Confirm" at bounding box center [959, 271] width 13 height 13
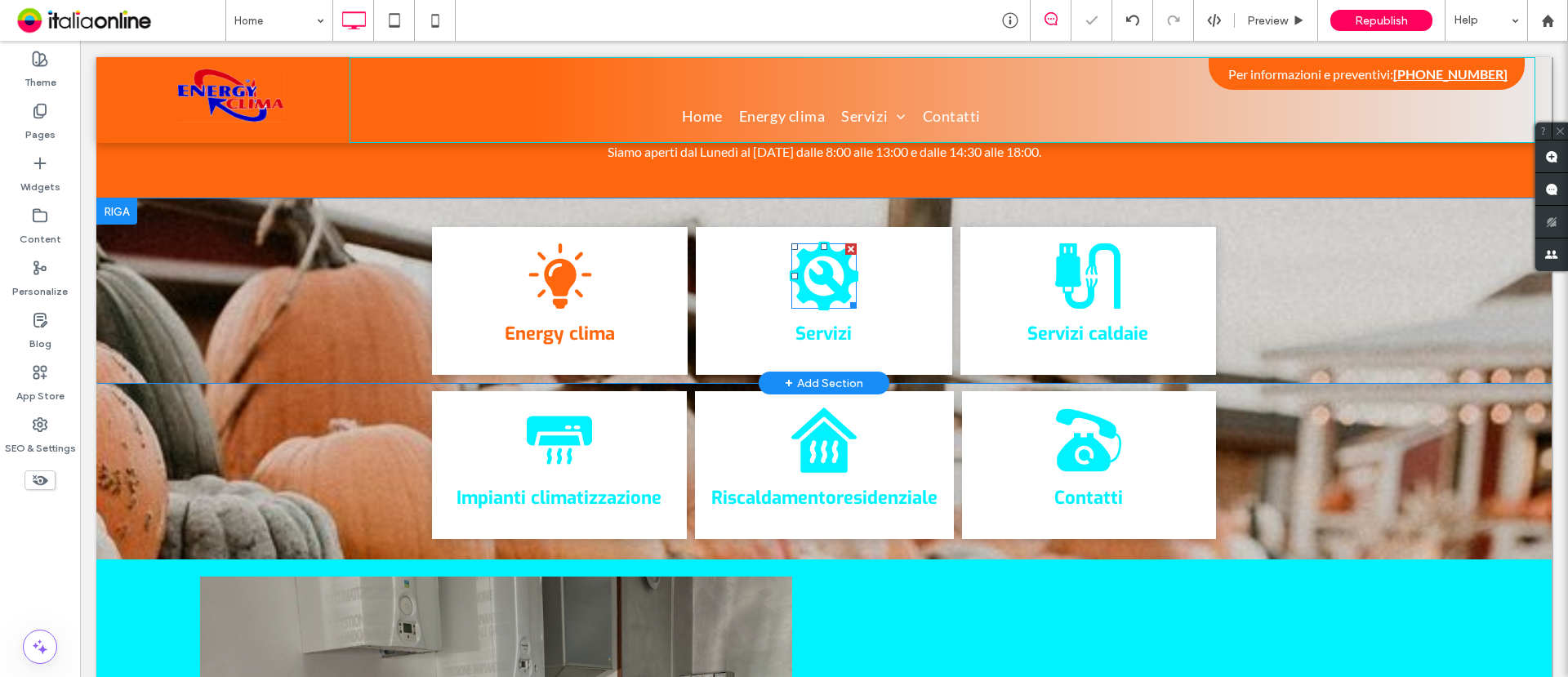
click at [818, 264] on icon at bounding box center [825, 277] width 70 height 70
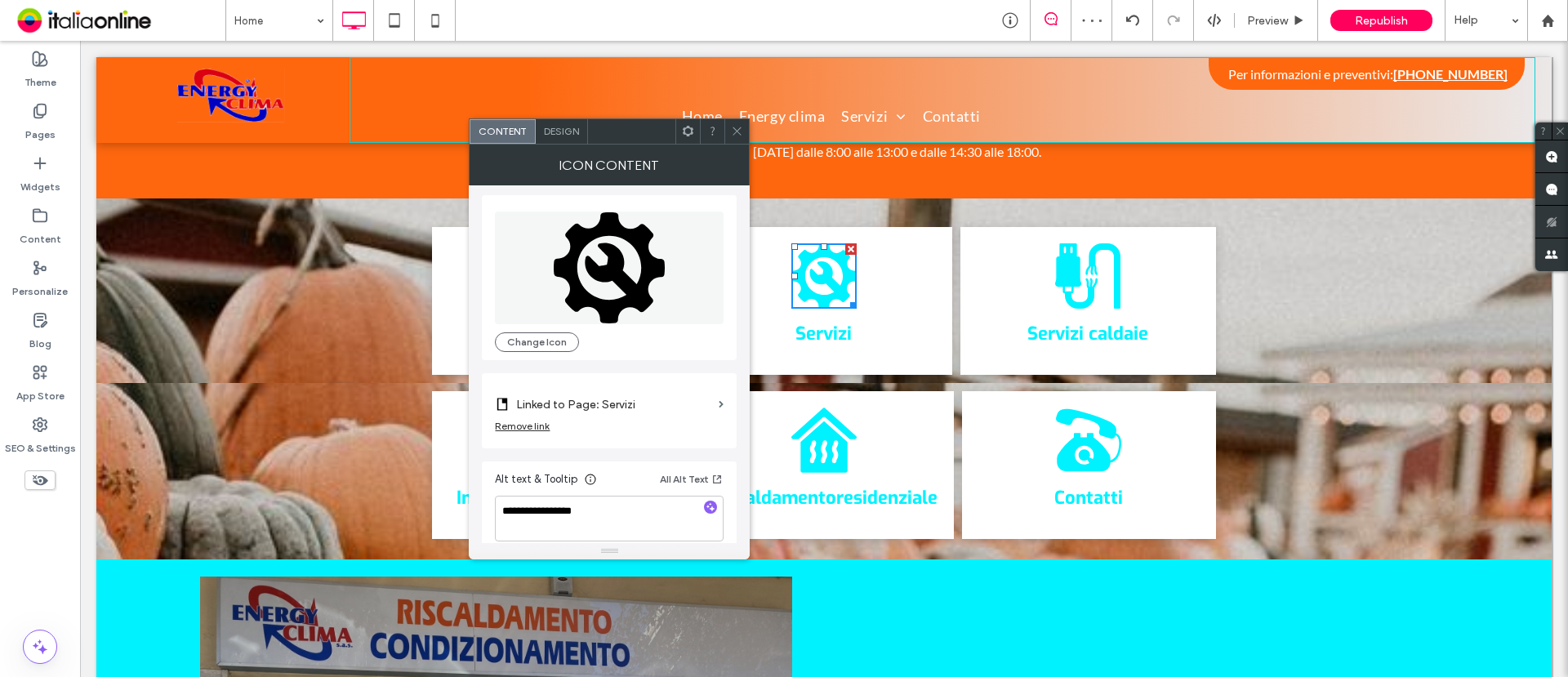
scroll to position [0, 0]
click at [565, 126] on span "Design" at bounding box center [561, 131] width 35 height 12
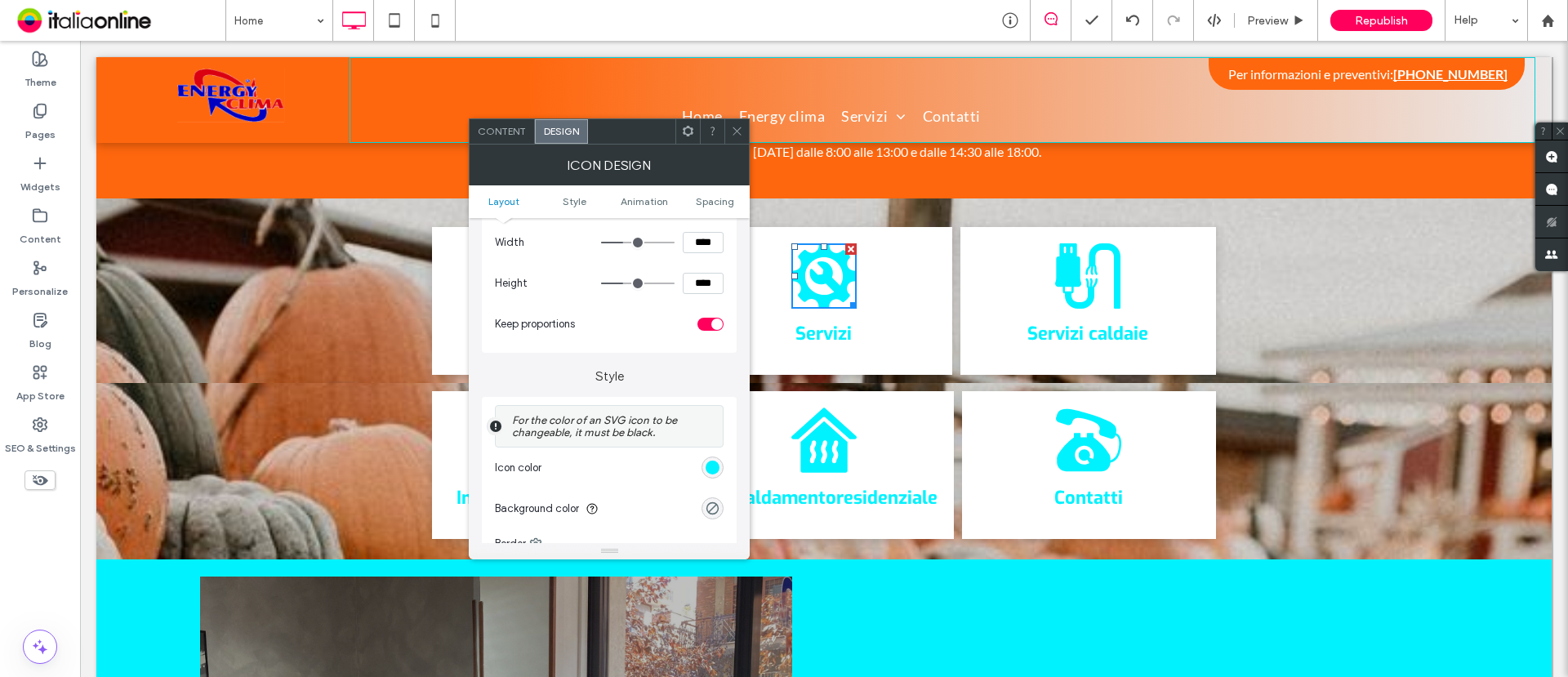
scroll to position [306, 0]
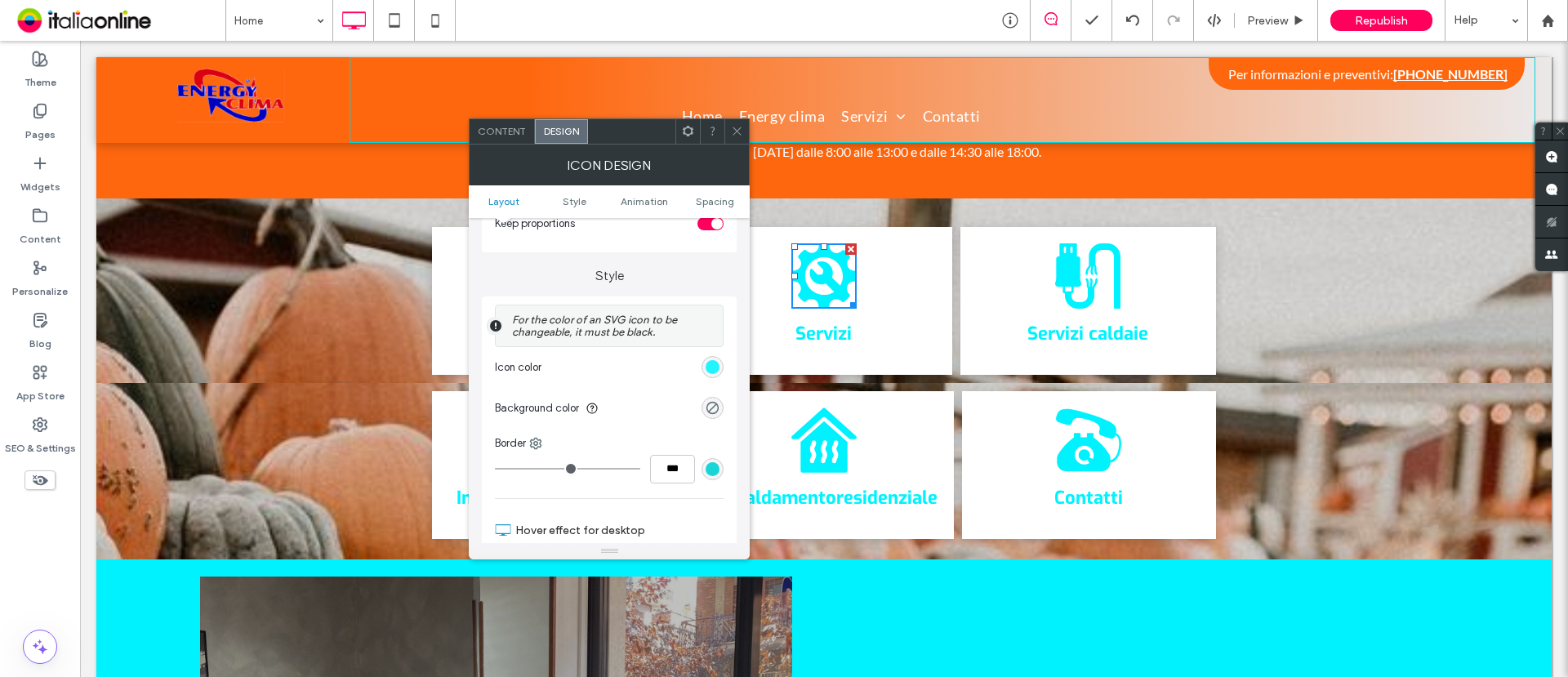
click at [712, 367] on div "rgb(1, 242, 255)" at bounding box center [713, 367] width 14 height 14
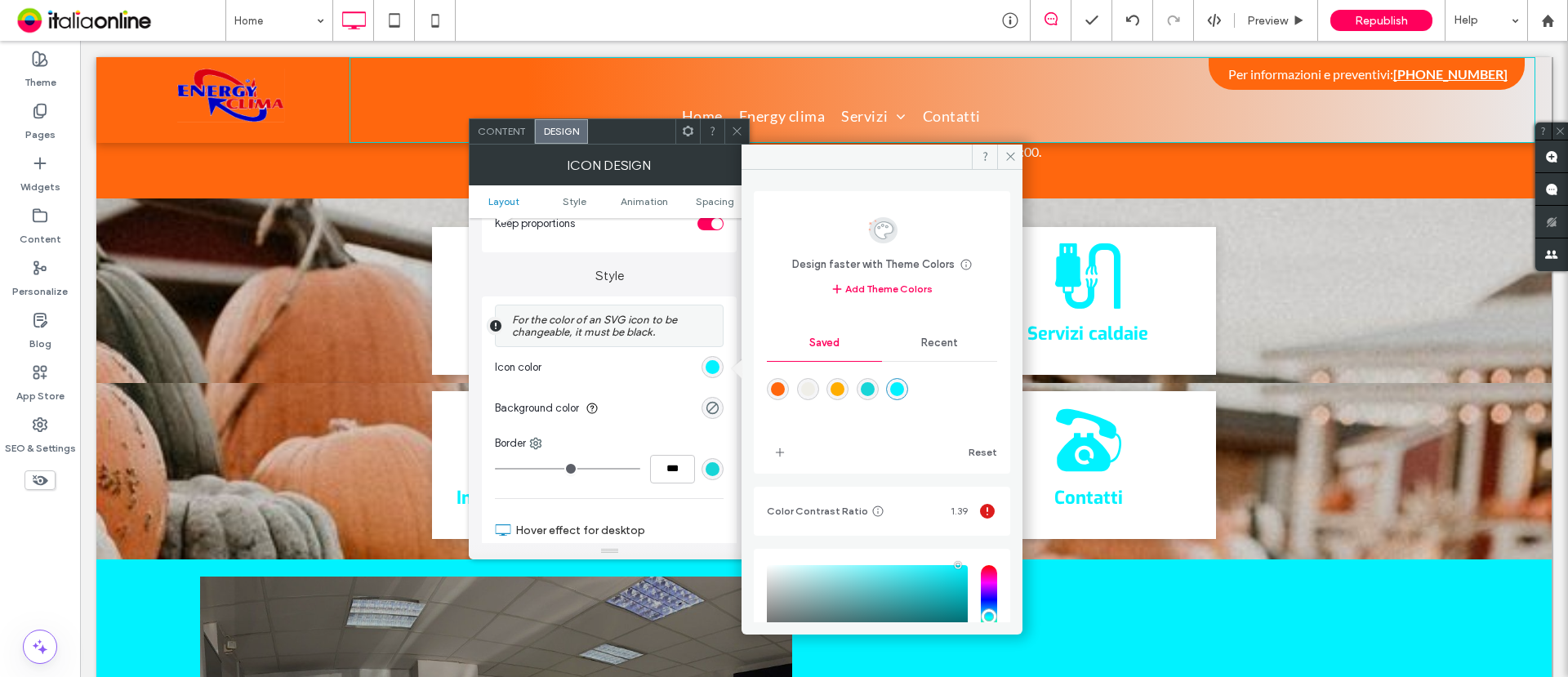
click at [771, 387] on div "rgba(255,103,14,1)" at bounding box center [778, 389] width 14 height 14
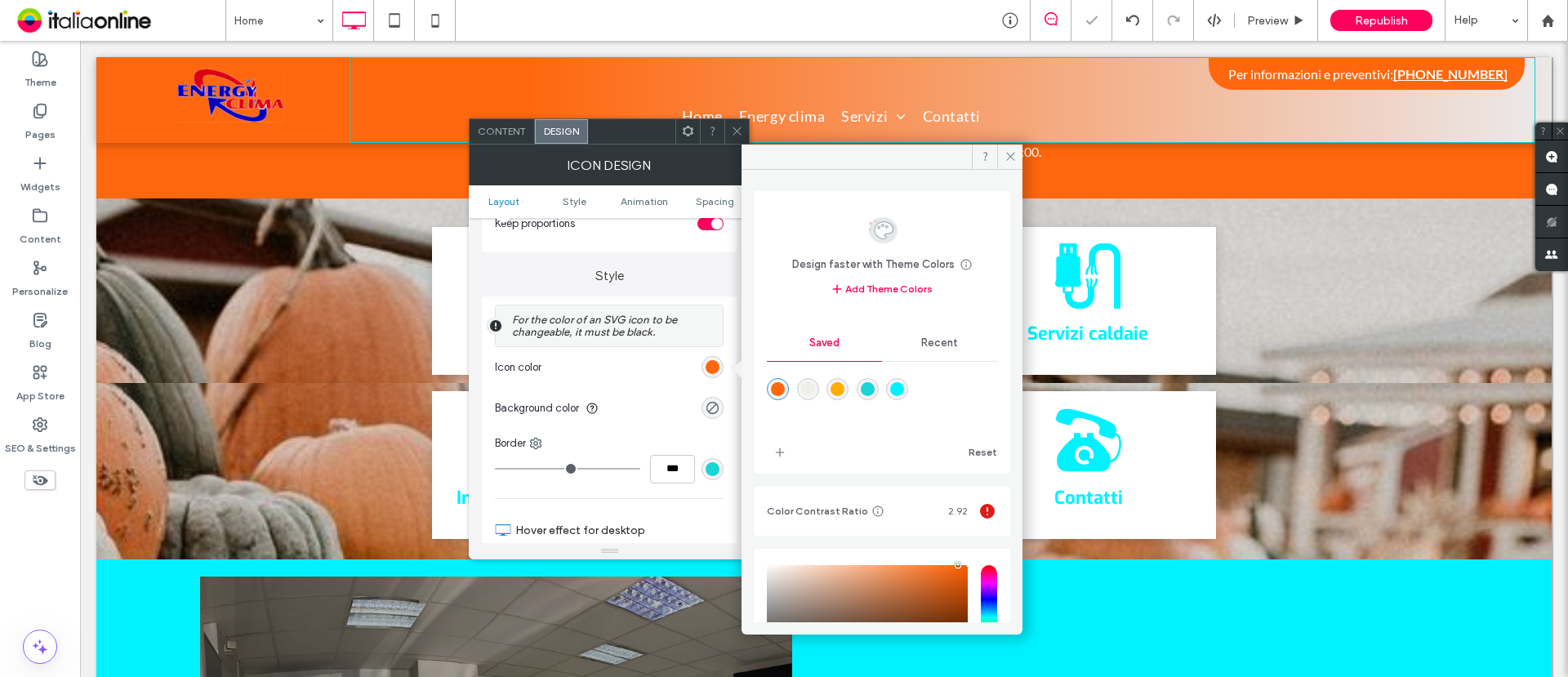
type input "*******"
click at [1007, 150] on icon at bounding box center [1010, 156] width 12 height 12
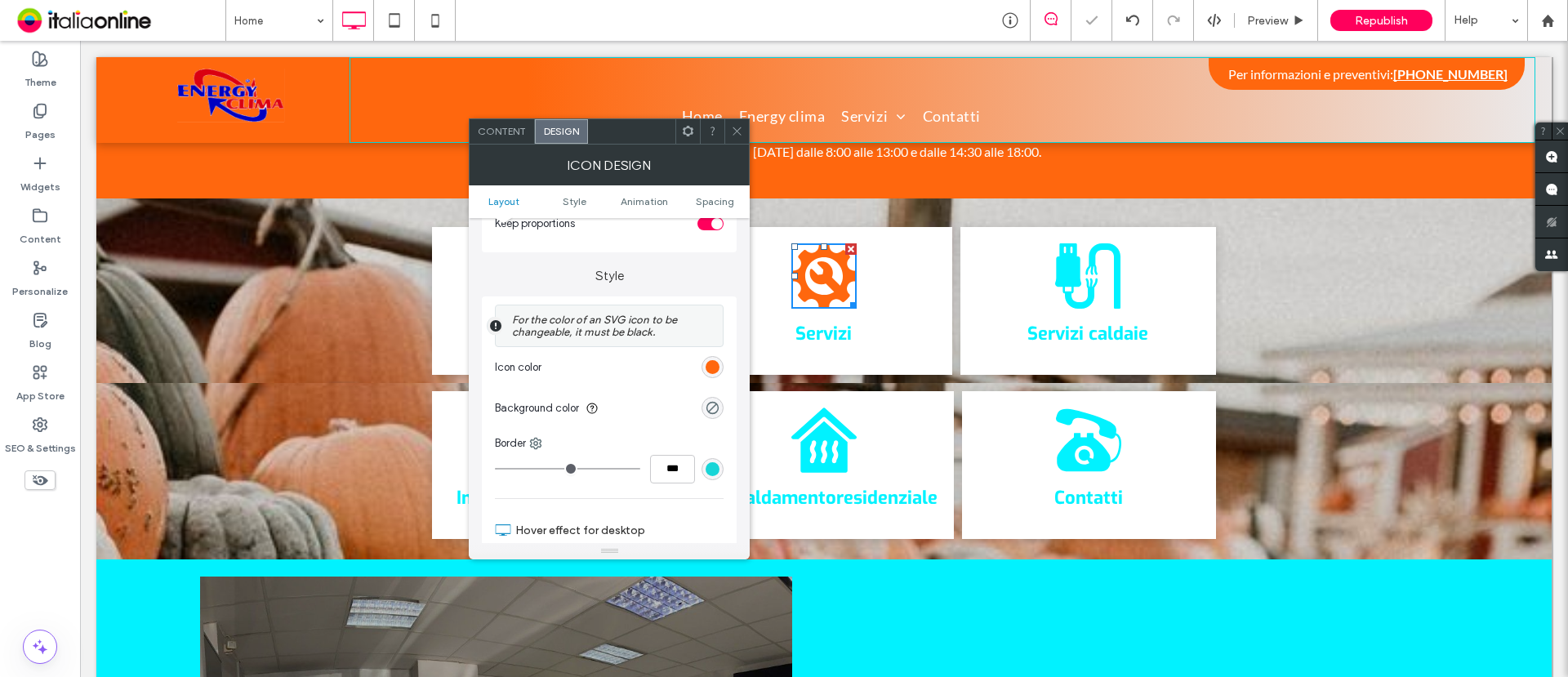
click at [736, 128] on use at bounding box center [737, 131] width 8 height 8
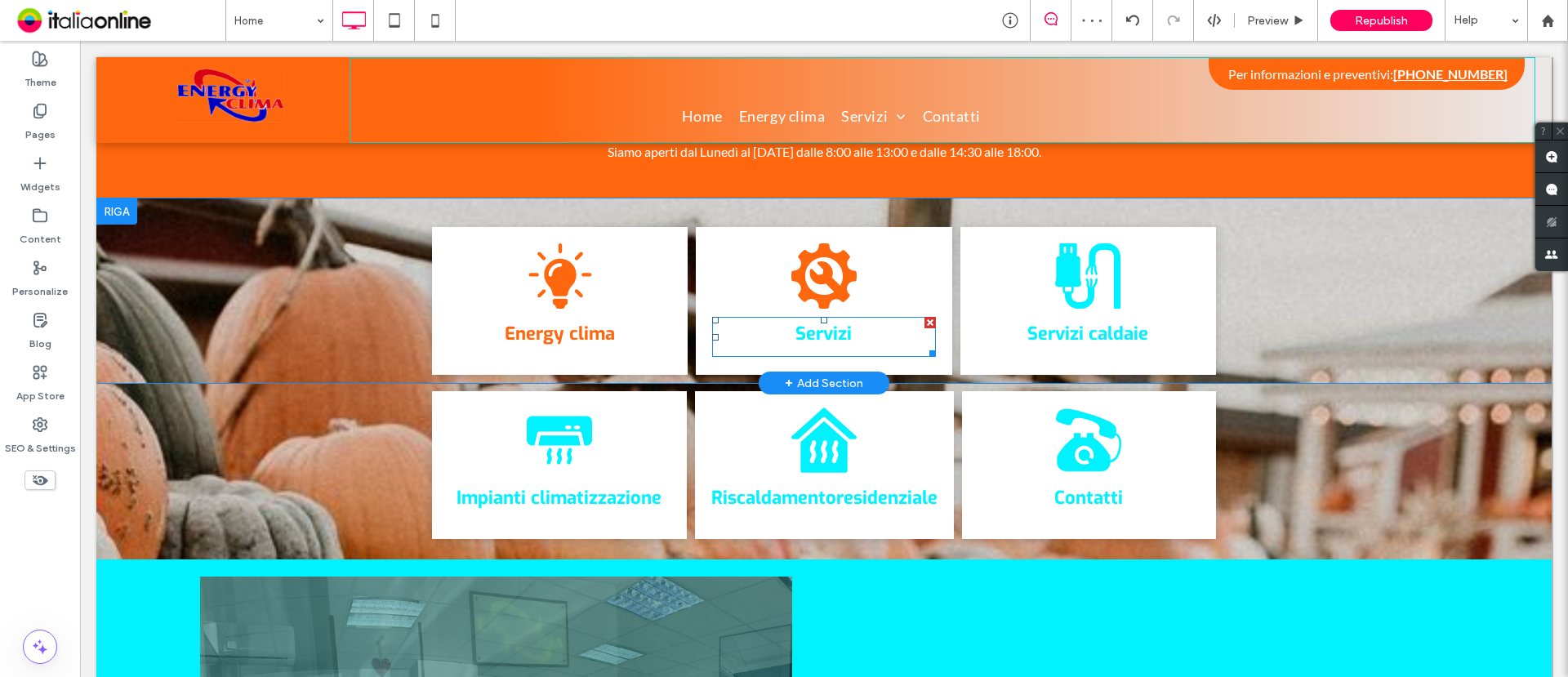
click at [805, 322] on link "Servizi" at bounding box center [824, 333] width 57 height 24
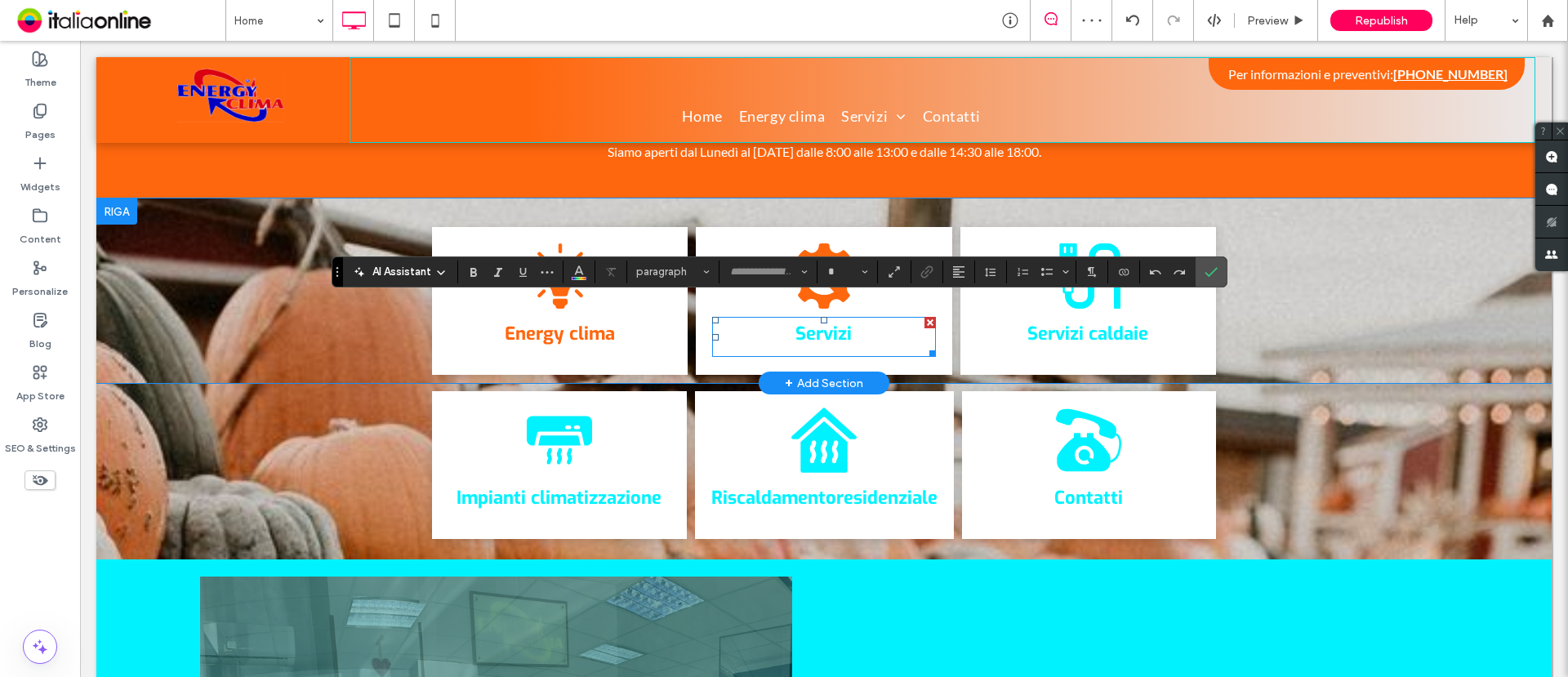
type input "***"
type input "**"
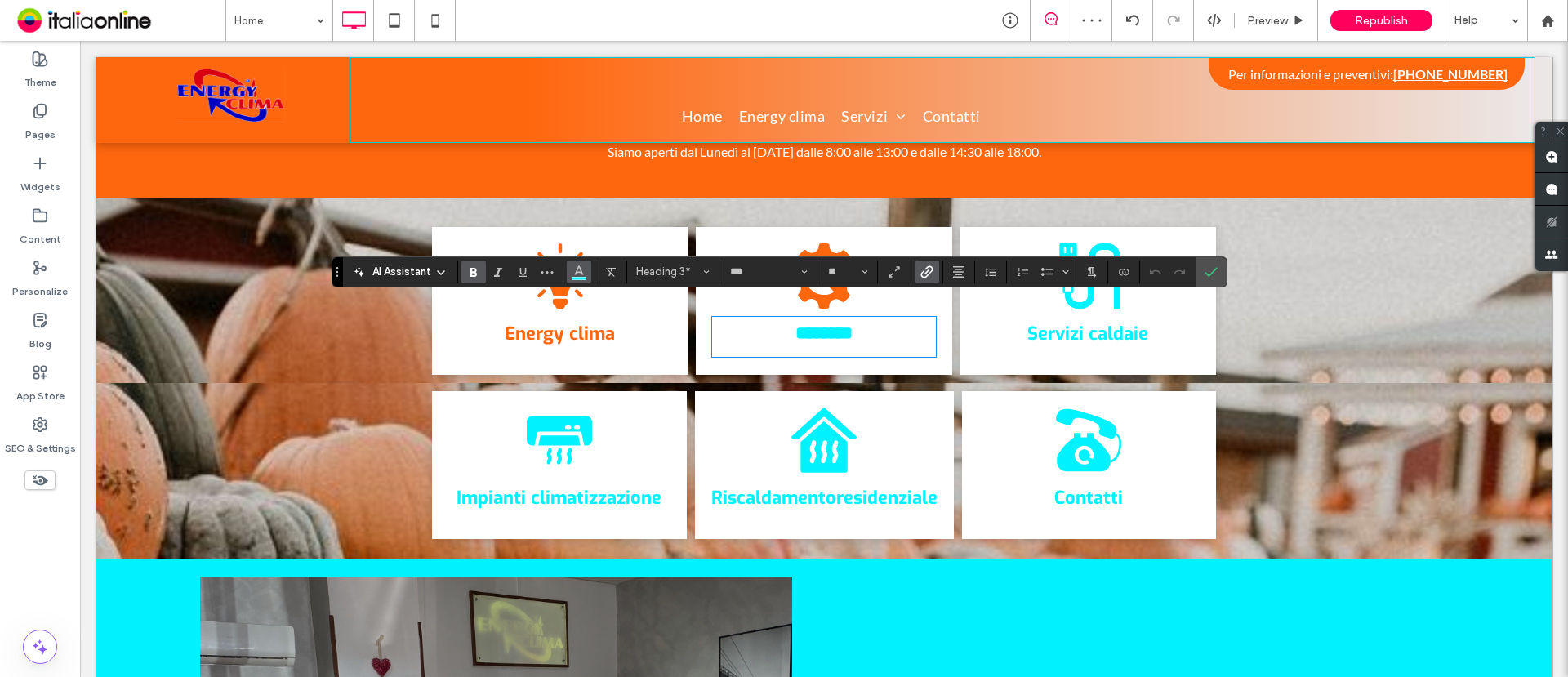
click at [579, 274] on icon "Color" at bounding box center [579, 270] width 13 height 13
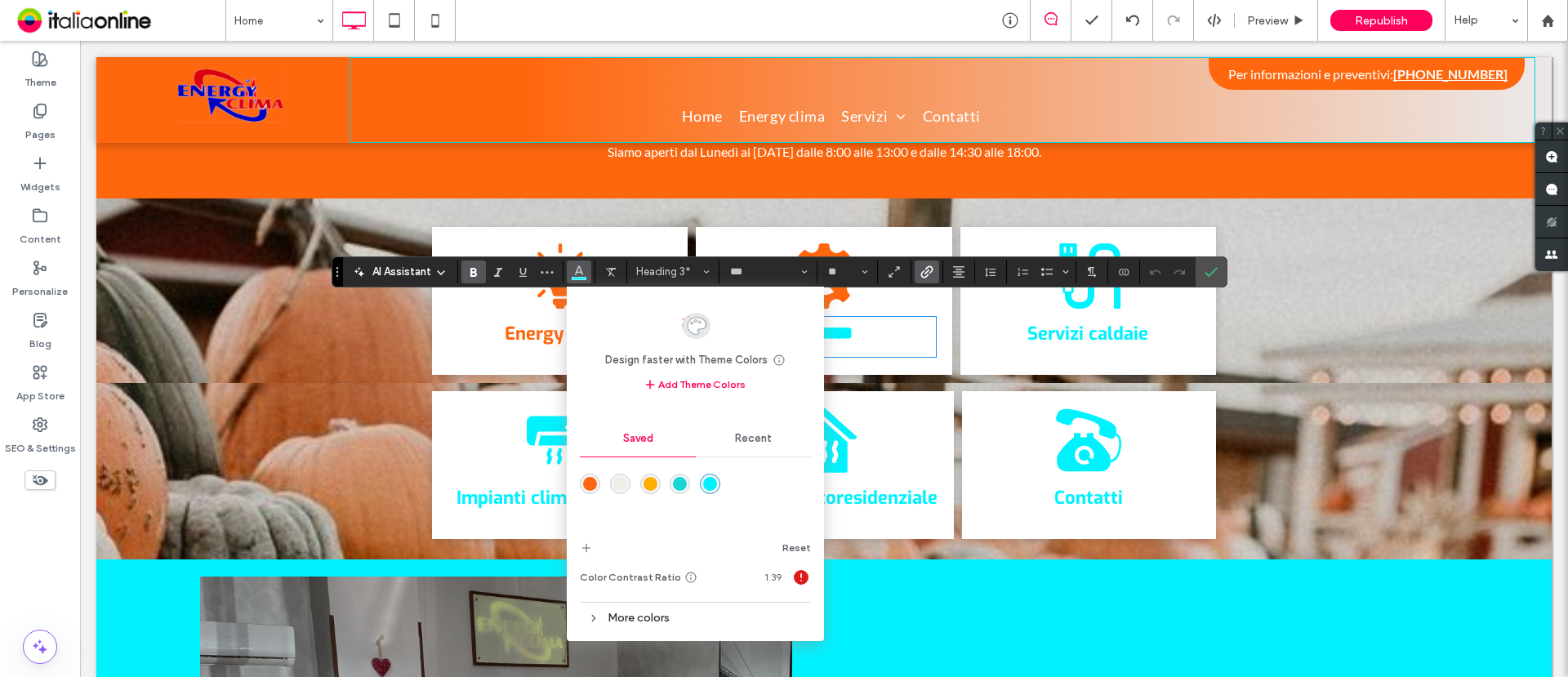
click at [586, 482] on div "rgba(255,103,14,1)" at bounding box center [590, 484] width 14 height 14
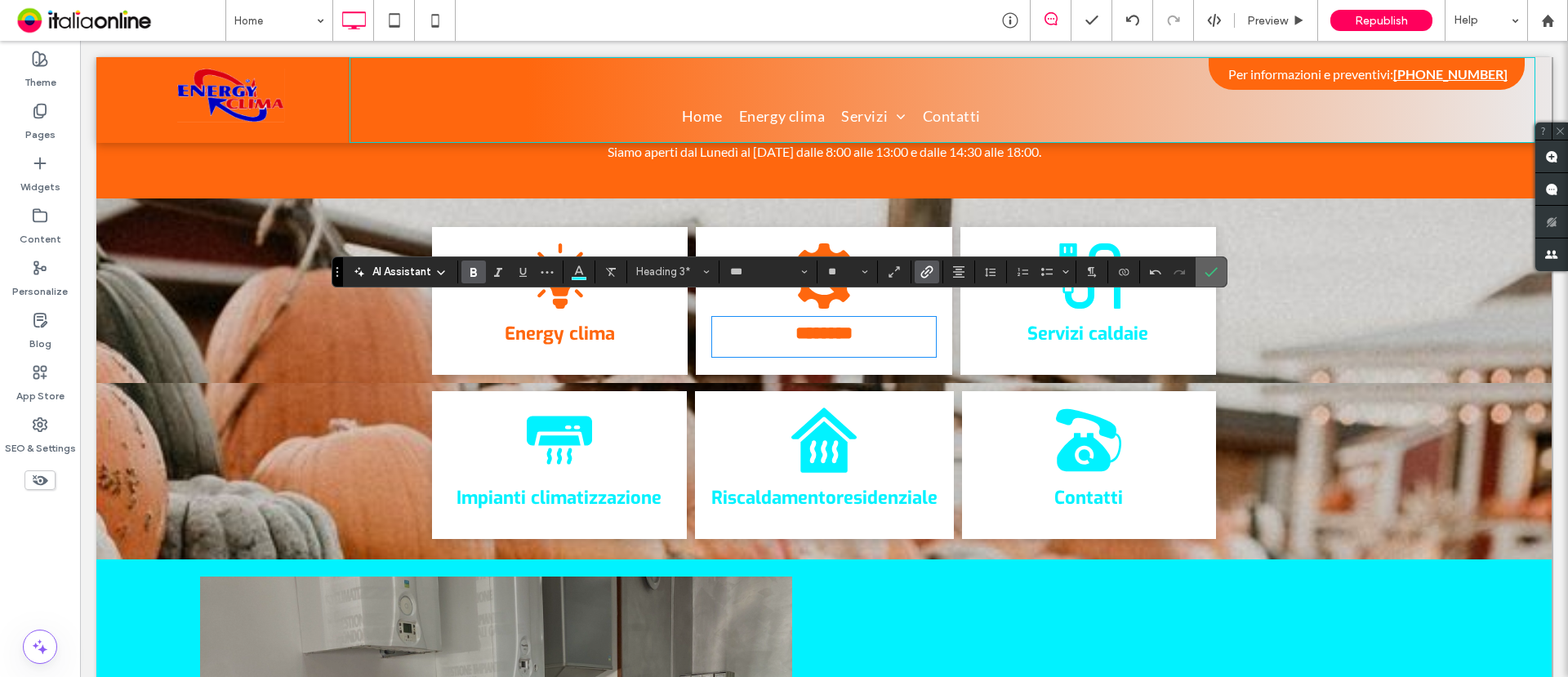
click at [1197, 275] on section at bounding box center [1211, 272] width 31 height 30
drag, startPoint x: 1218, startPoint y: 275, endPoint x: 1097, endPoint y: 281, distance: 121.1
click at [1218, 275] on label "Confirm" at bounding box center [1211, 272] width 24 height 30
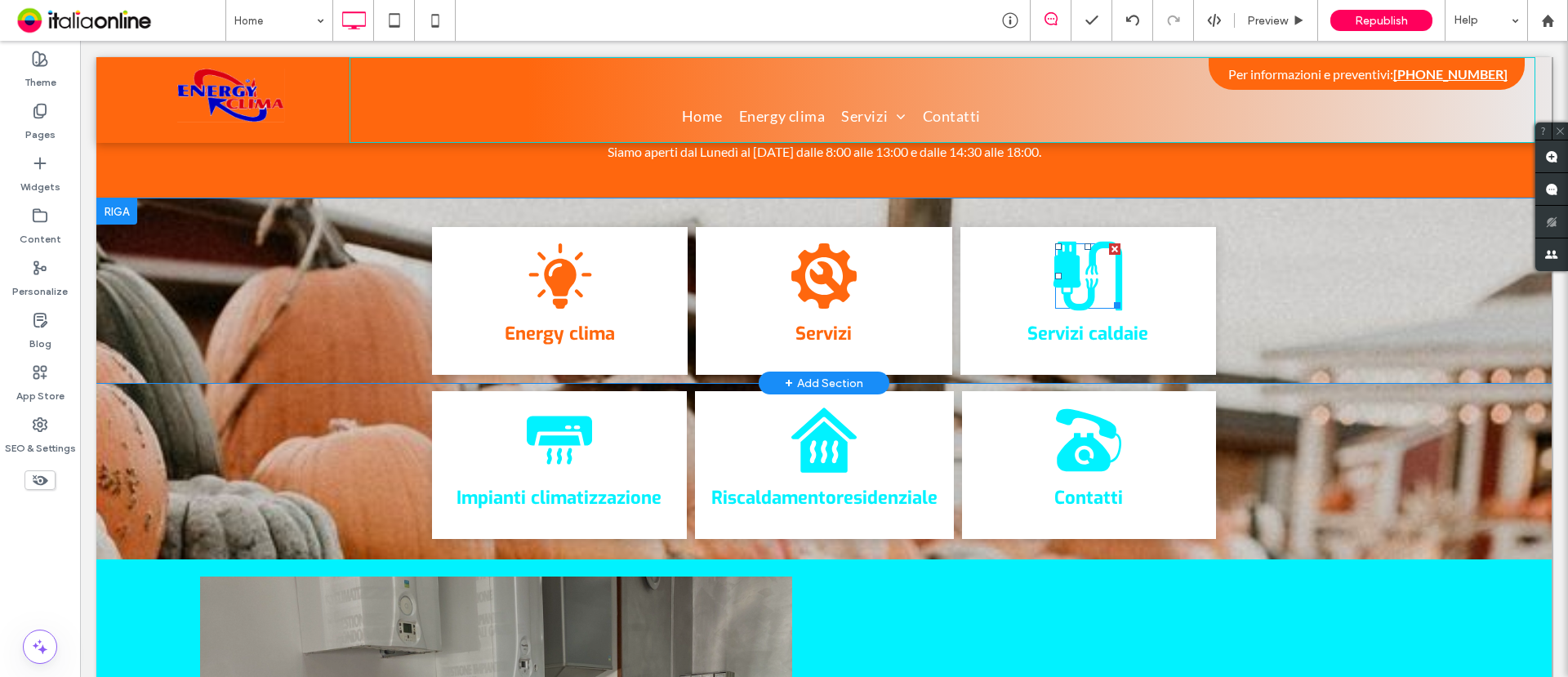
click at [1055, 258] on icon at bounding box center [1076, 277] width 45 height 70
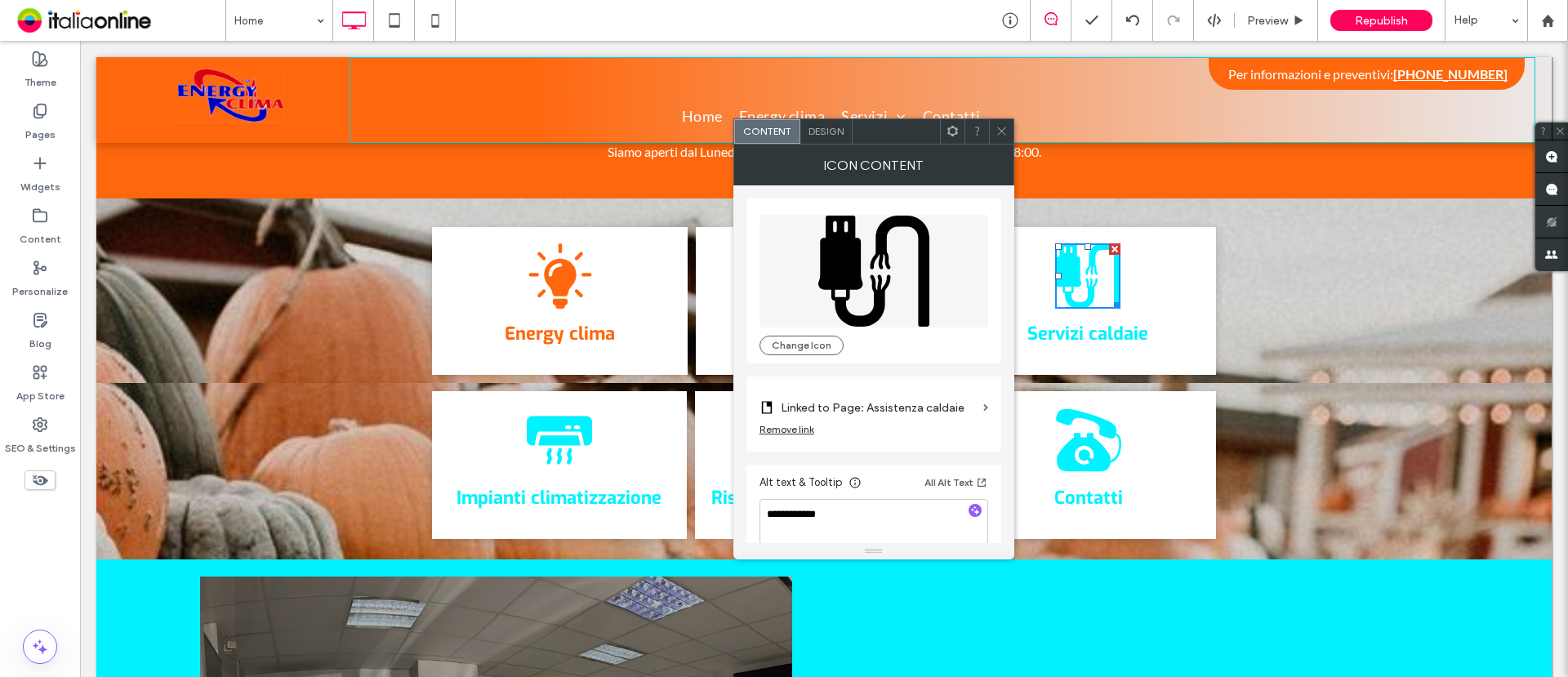
click at [827, 135] on span "Design" at bounding box center [826, 131] width 35 height 12
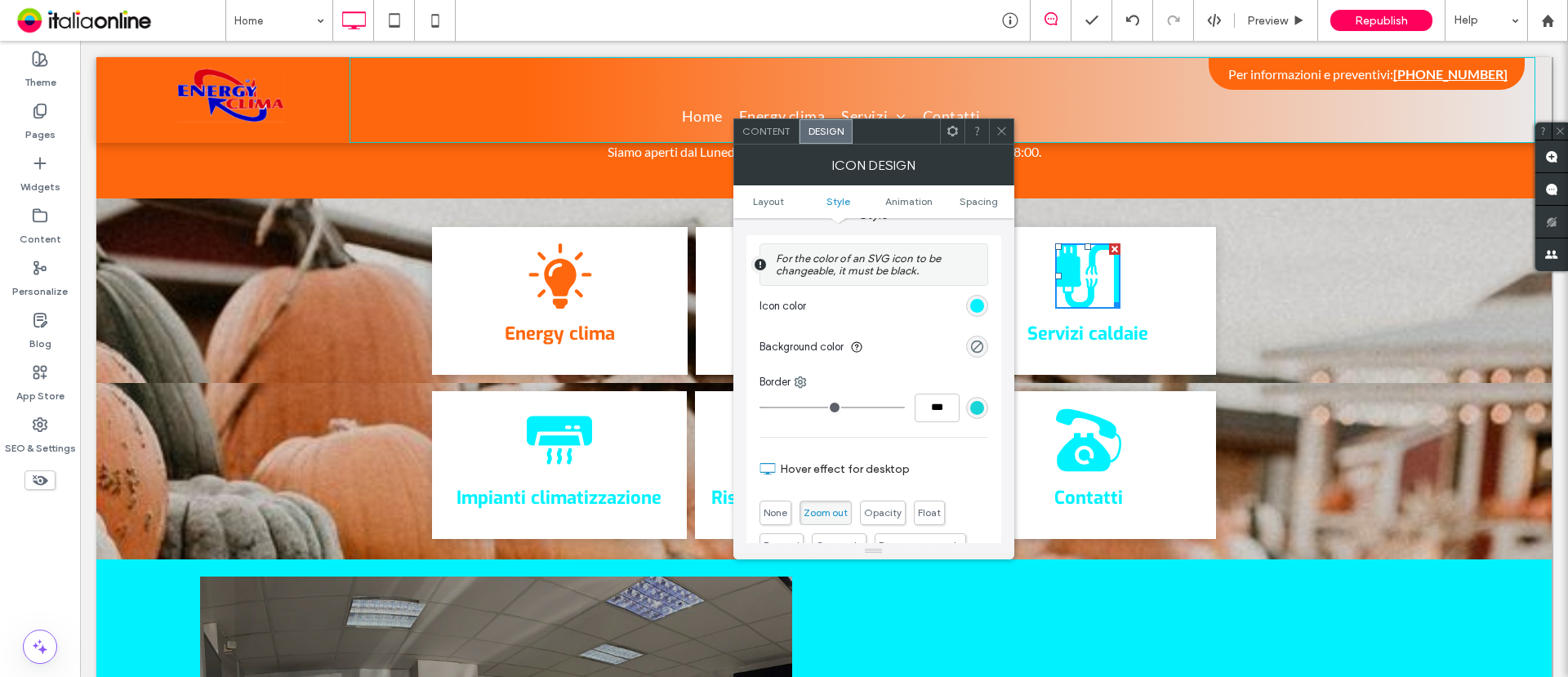
scroll to position [408, 0]
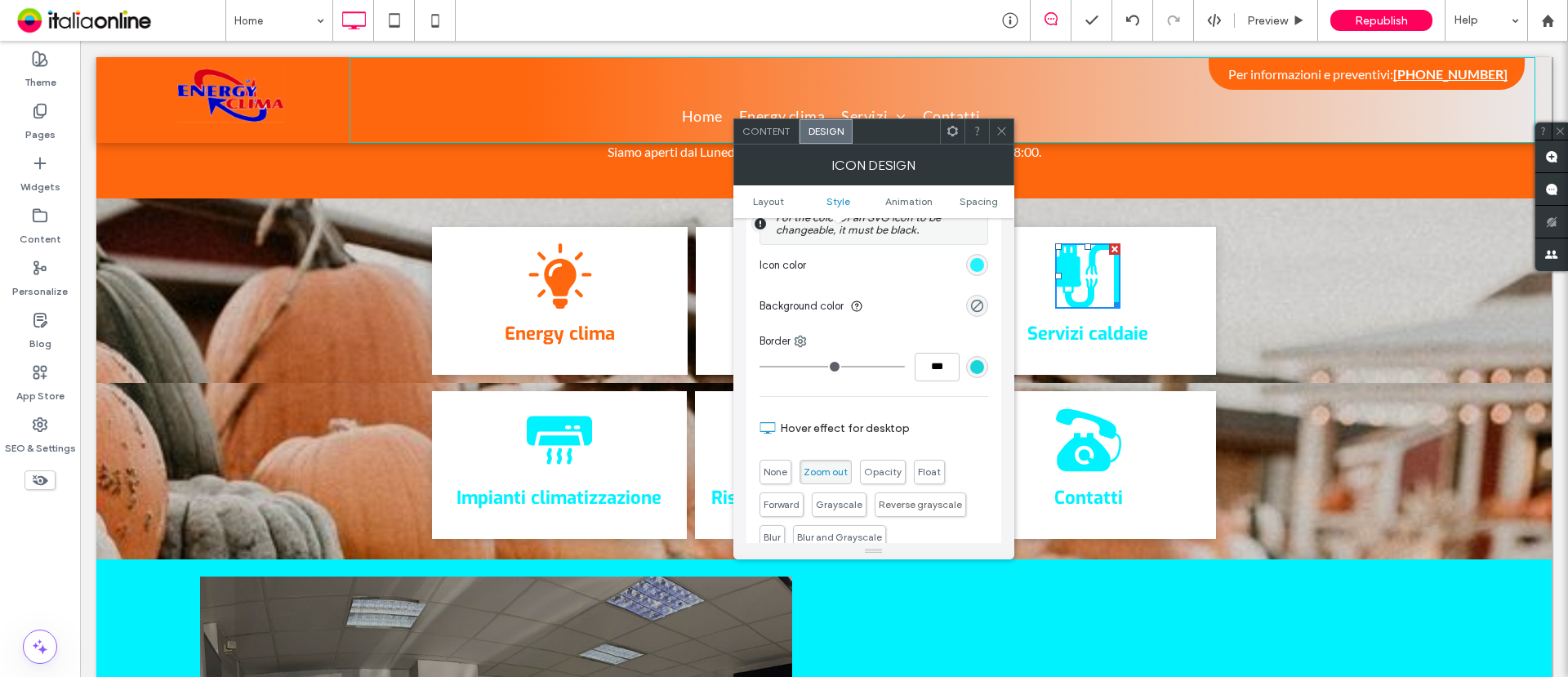
click at [979, 263] on div "rgb(1, 242, 255)" at bounding box center [977, 265] width 14 height 14
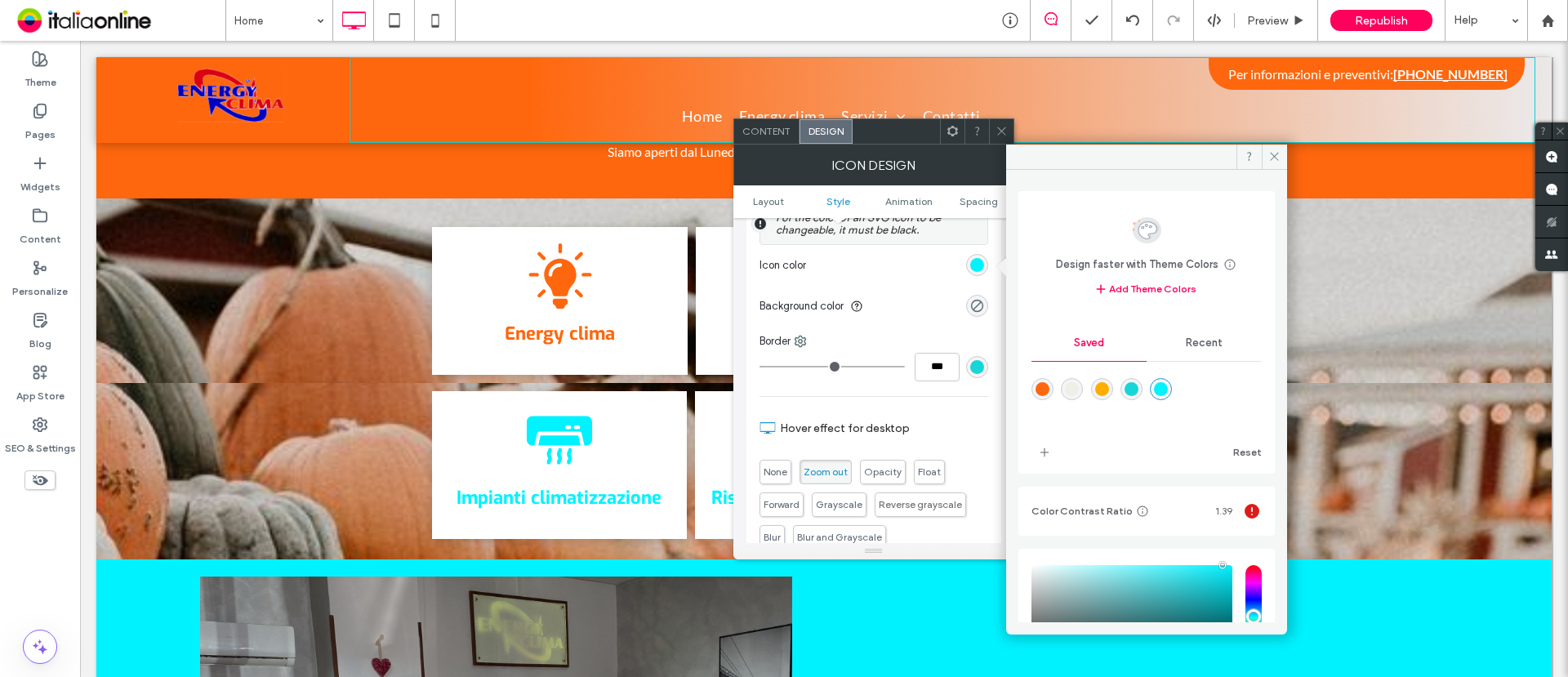
click at [1043, 386] on div "rgba(255,103,14,1)" at bounding box center [1043, 389] width 14 height 14
type input "*******"
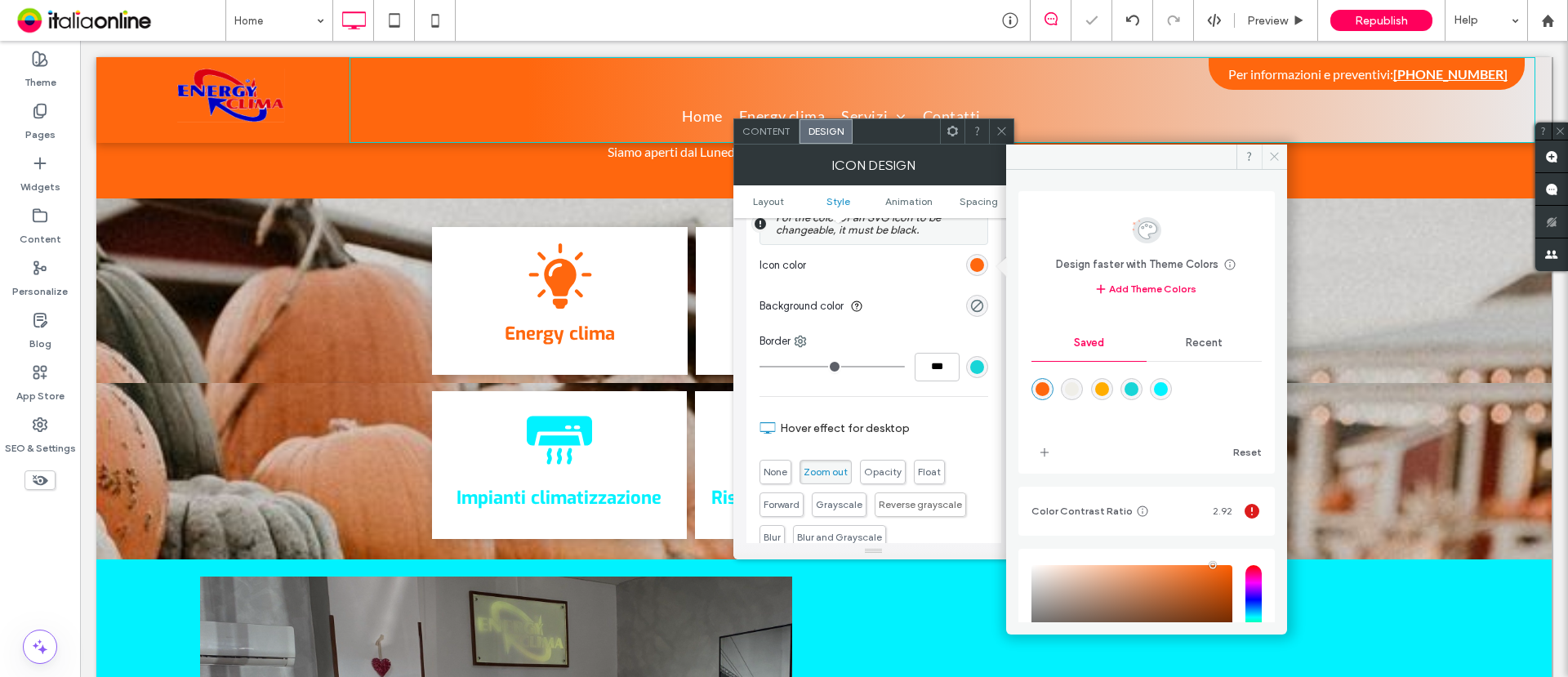
click at [1254, 150] on icon at bounding box center [1275, 156] width 12 height 12
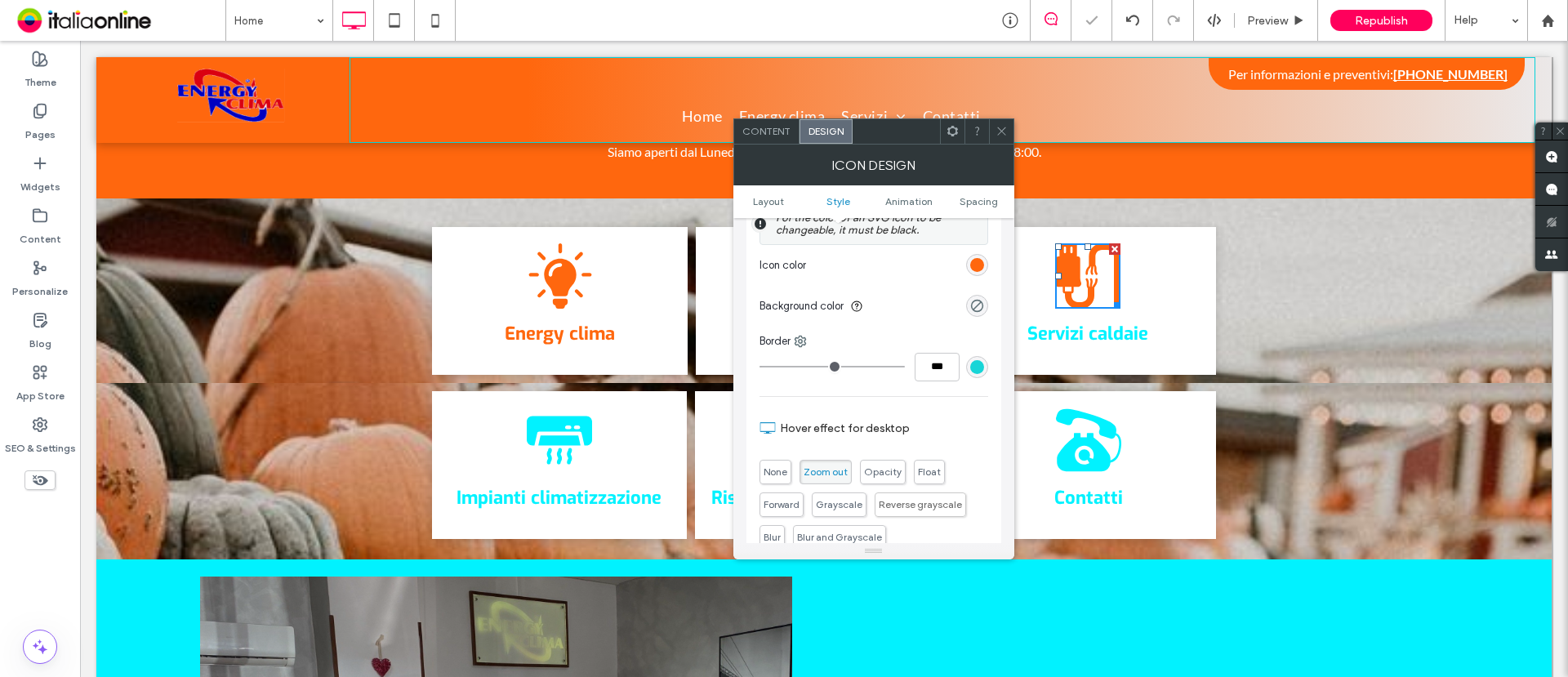
click at [1004, 131] on icon at bounding box center [1002, 131] width 12 height 12
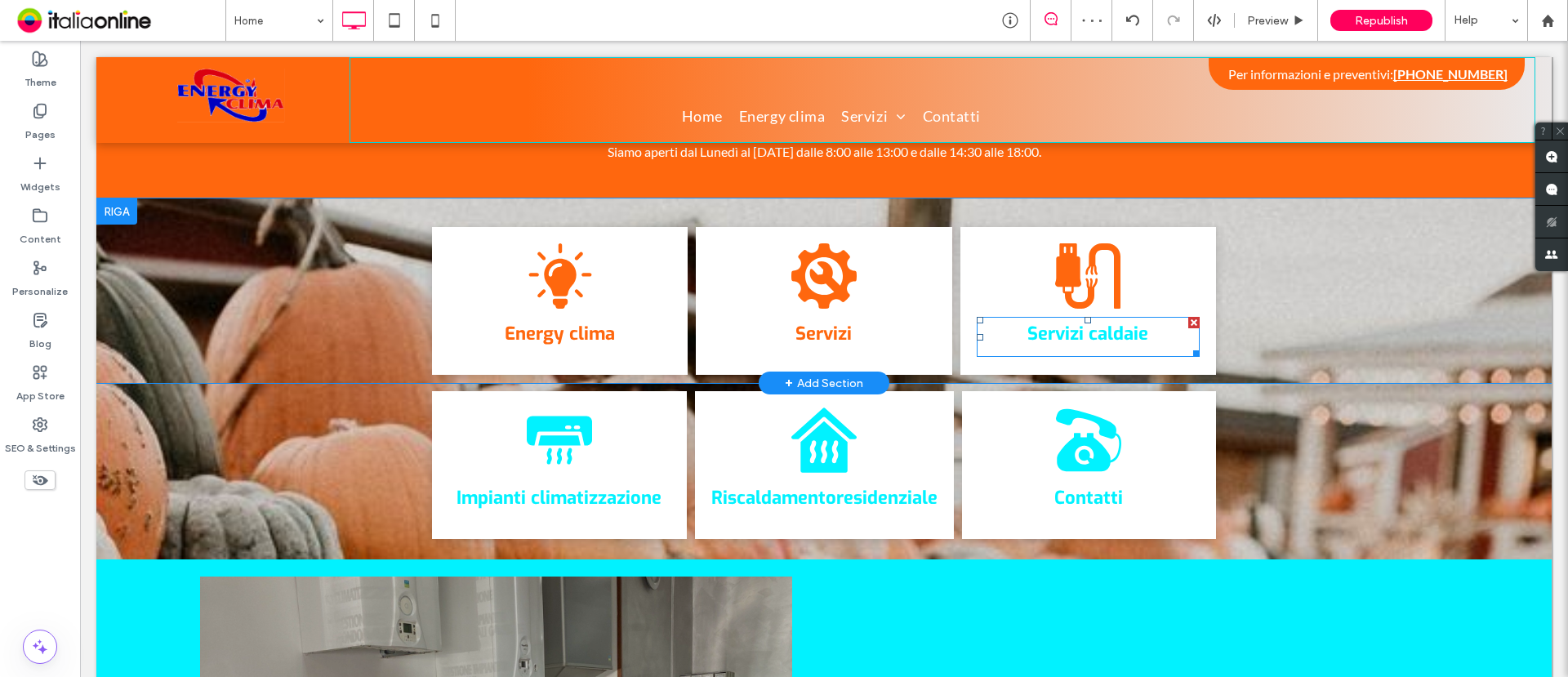
click at [1085, 322] on span "ervizi caldaie" at bounding box center [1093, 333] width 110 height 24
type input "***"
type input "**"
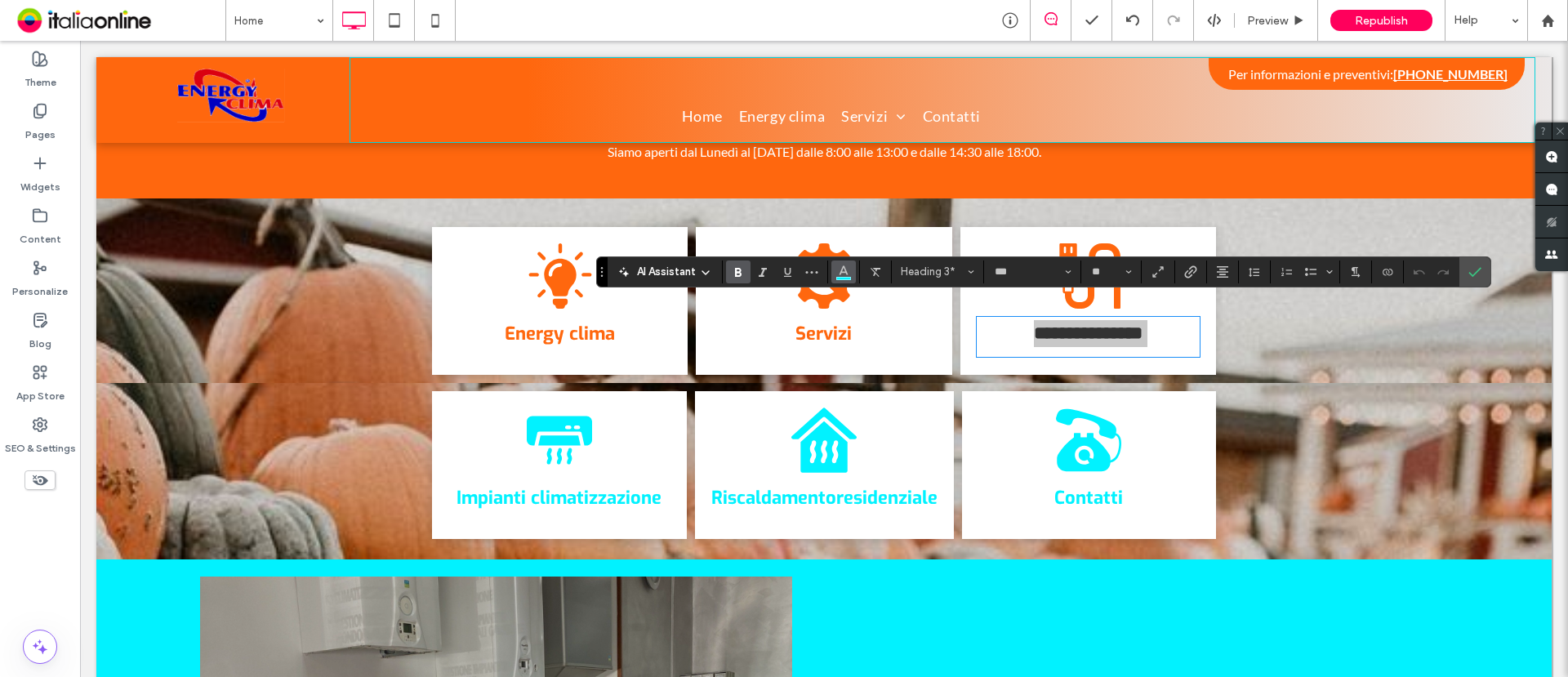
click at [844, 271] on use "Color" at bounding box center [843, 270] width 9 height 9
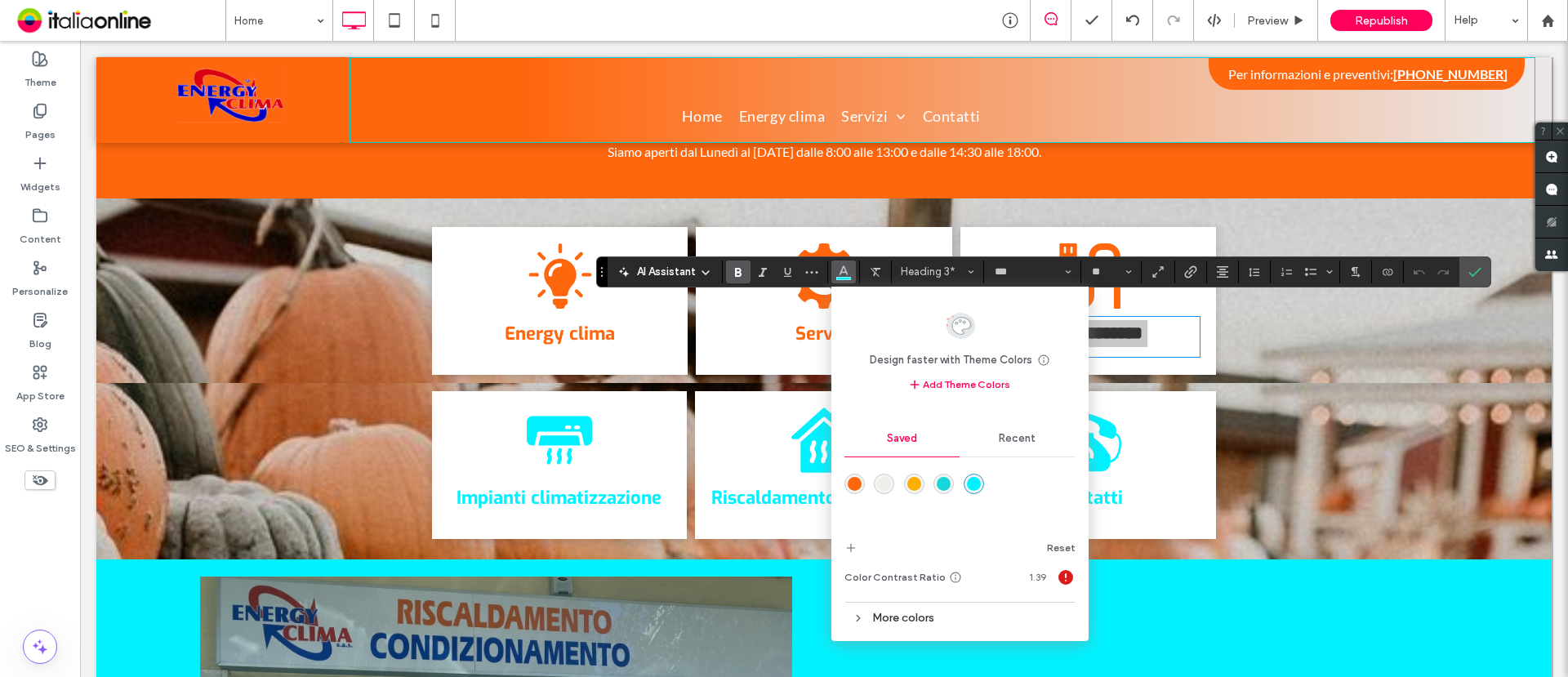
click at [855, 482] on div "rgba(255,103,14,1)" at bounding box center [855, 484] width 14 height 14
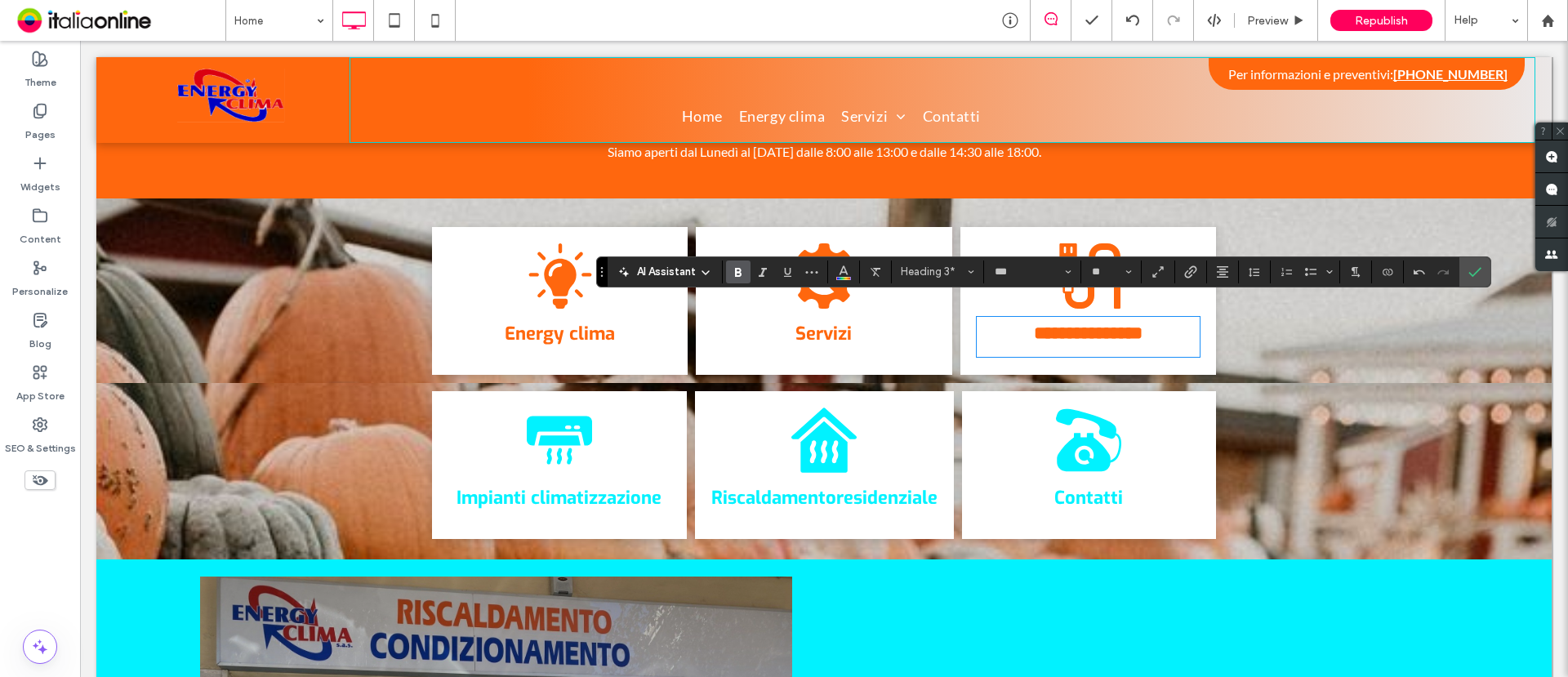
click at [565, 486] on span "climatizzazione" at bounding box center [596, 497] width 131 height 24
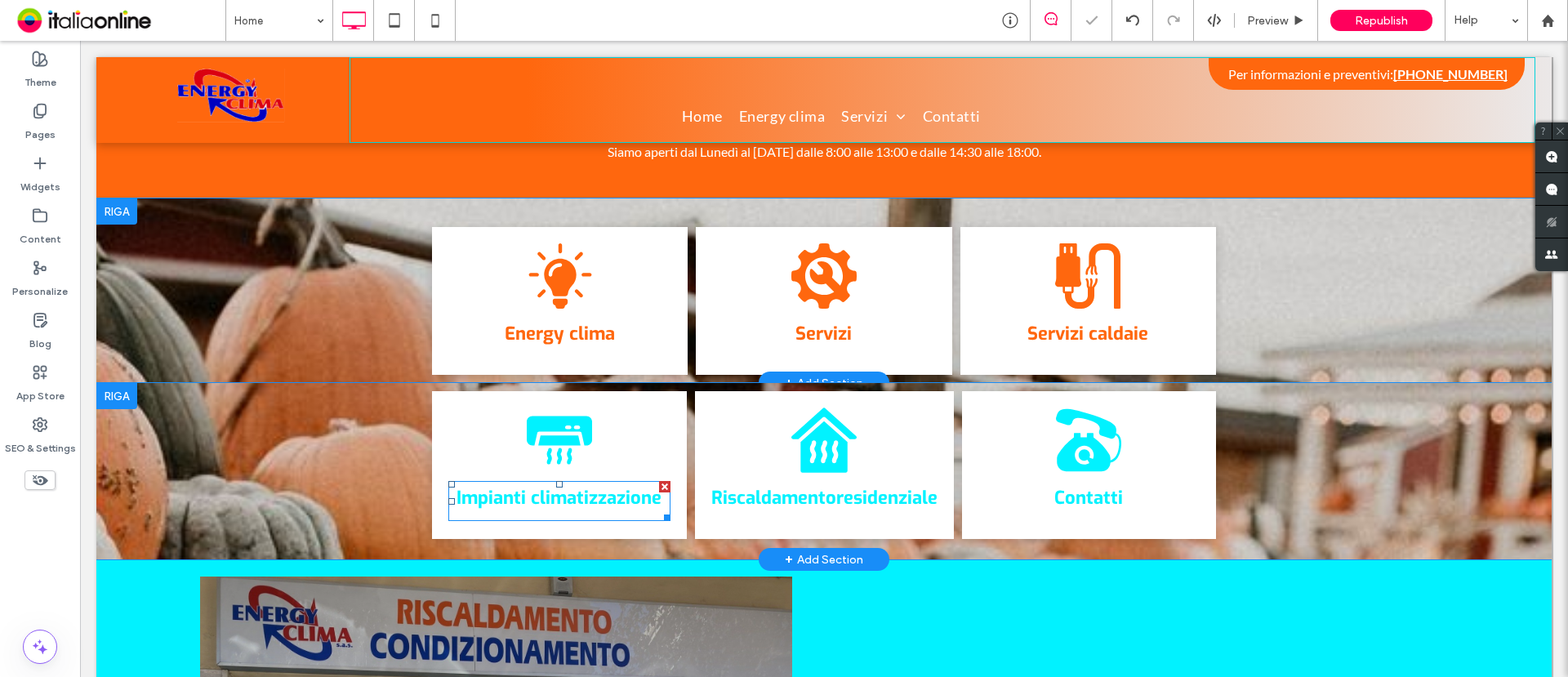
click at [565, 486] on span "climatizzazione" at bounding box center [596, 497] width 131 height 24
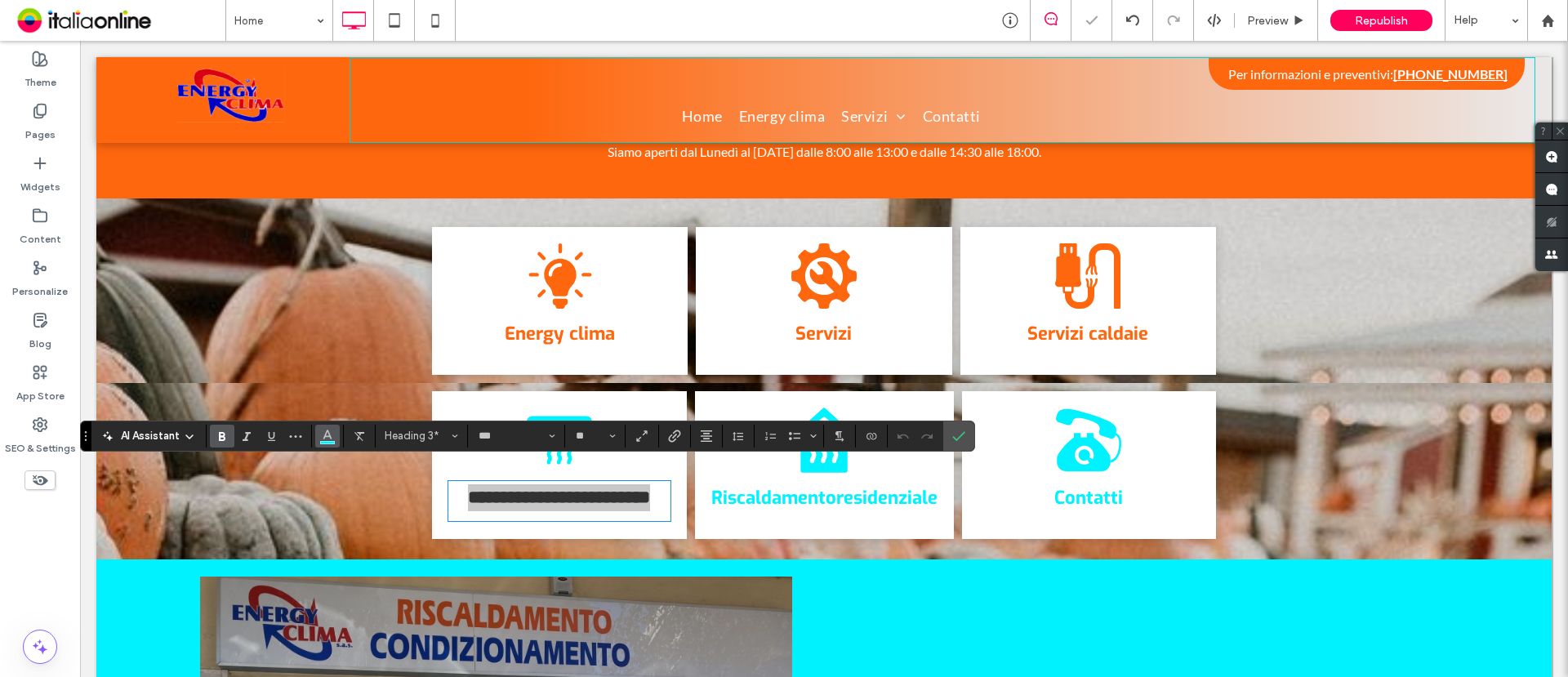
click at [322, 432] on icon "Color" at bounding box center [327, 434] width 13 height 13
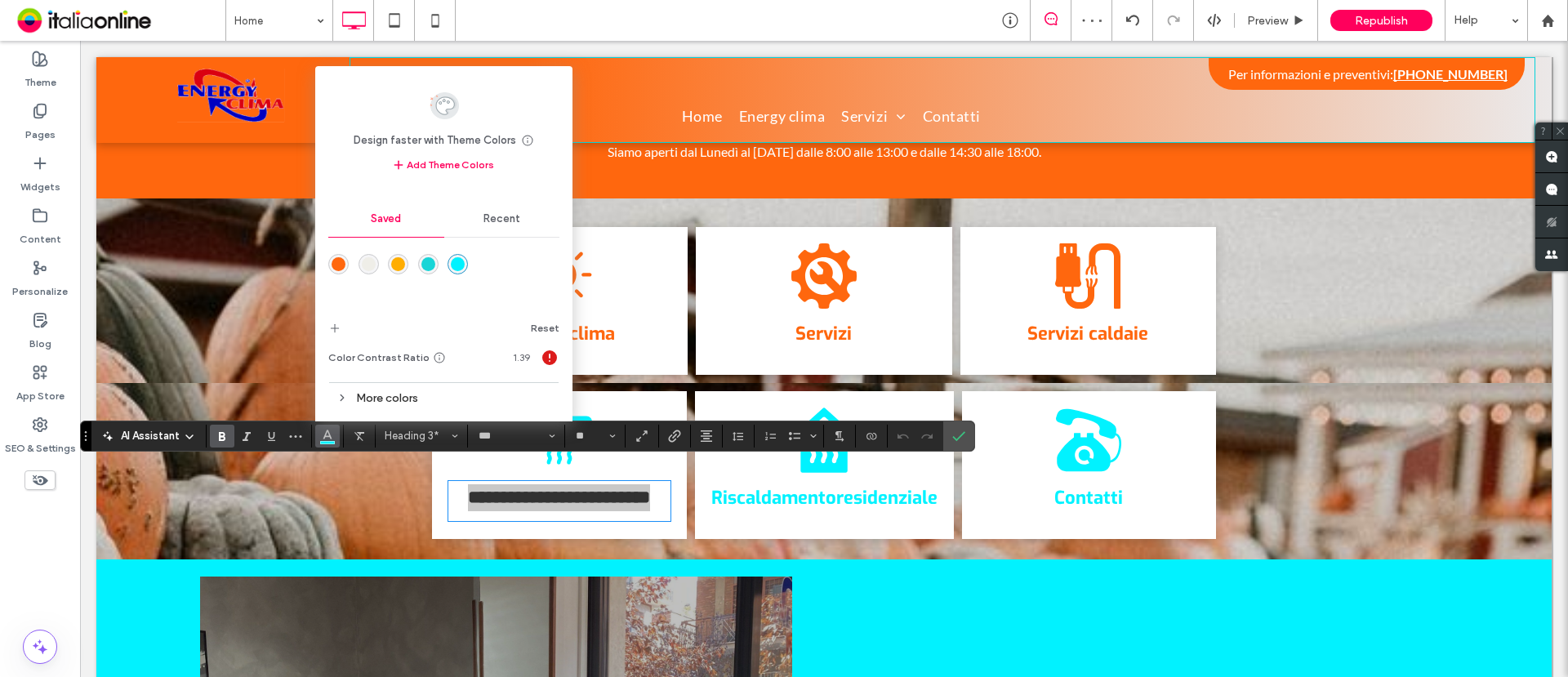
click at [345, 259] on div "rgba(255,103,14,1)" at bounding box center [339, 264] width 14 height 14
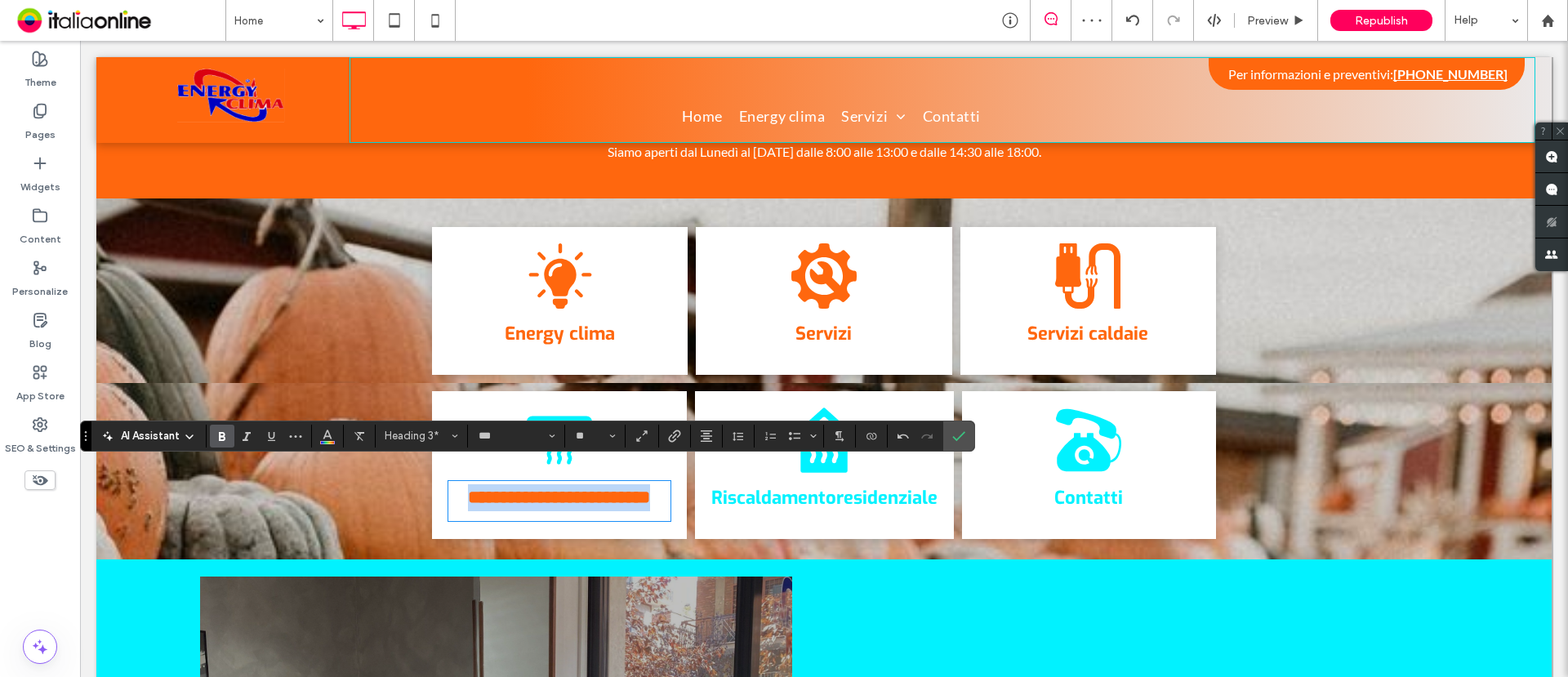
click at [812, 486] on link "Riscaldamento" at bounding box center [773, 497] width 125 height 24
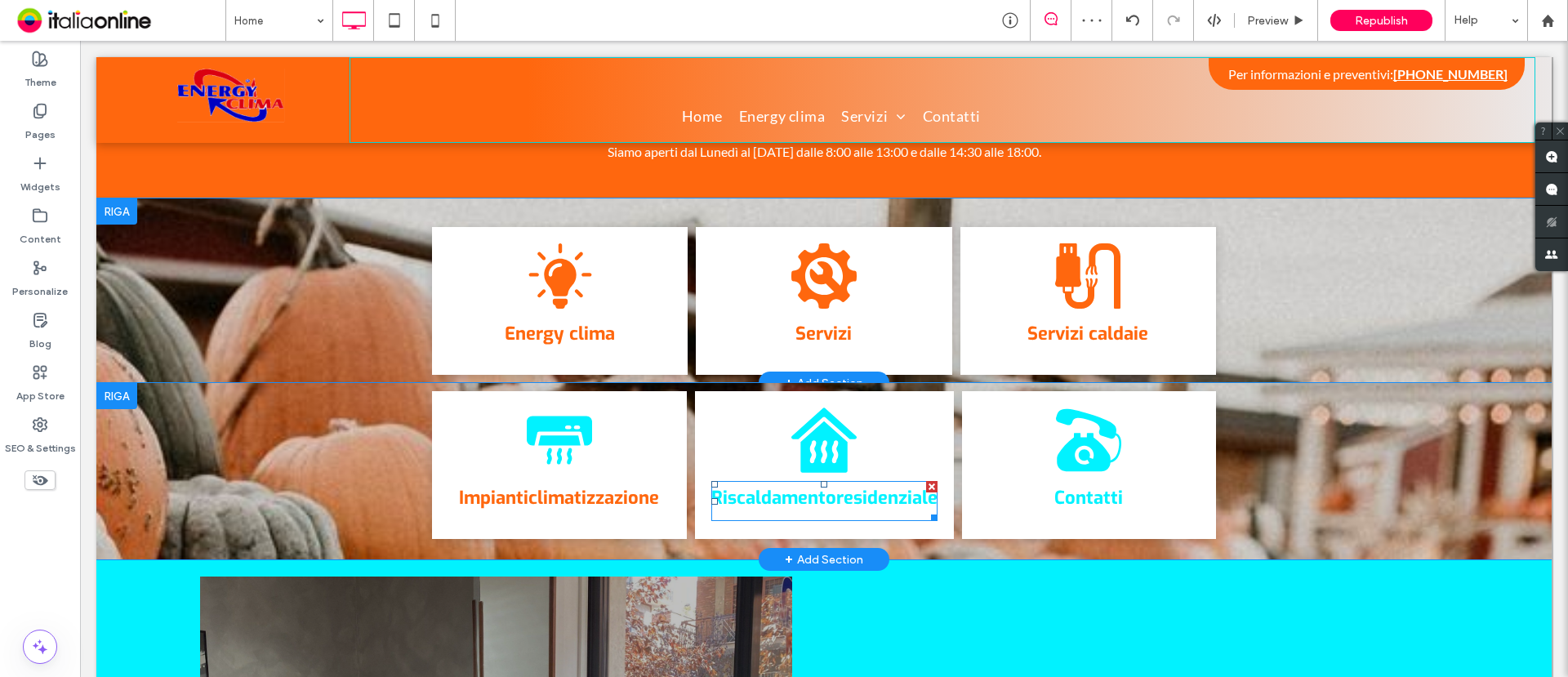
click at [812, 486] on link "Riscaldamento" at bounding box center [773, 497] width 125 height 24
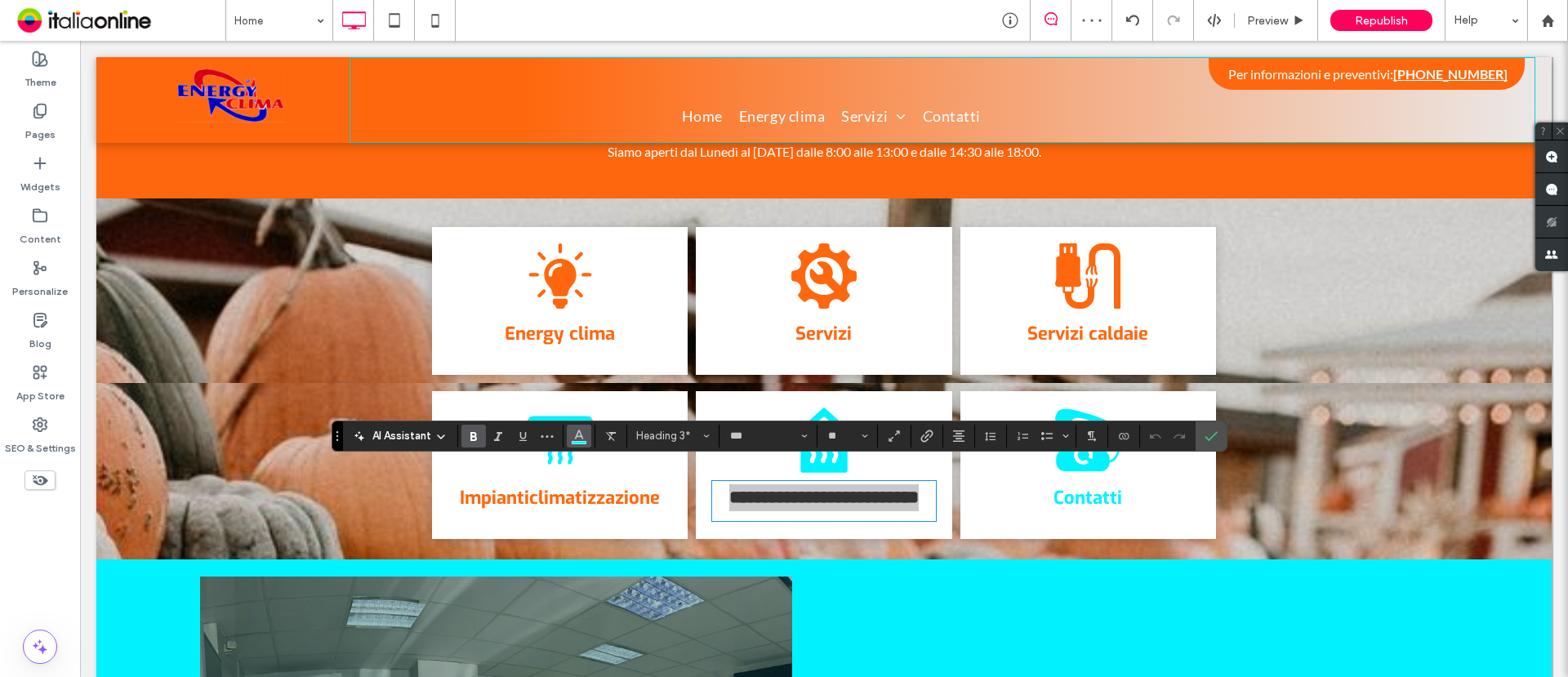
click at [581, 435] on use "Color" at bounding box center [579, 434] width 9 height 9
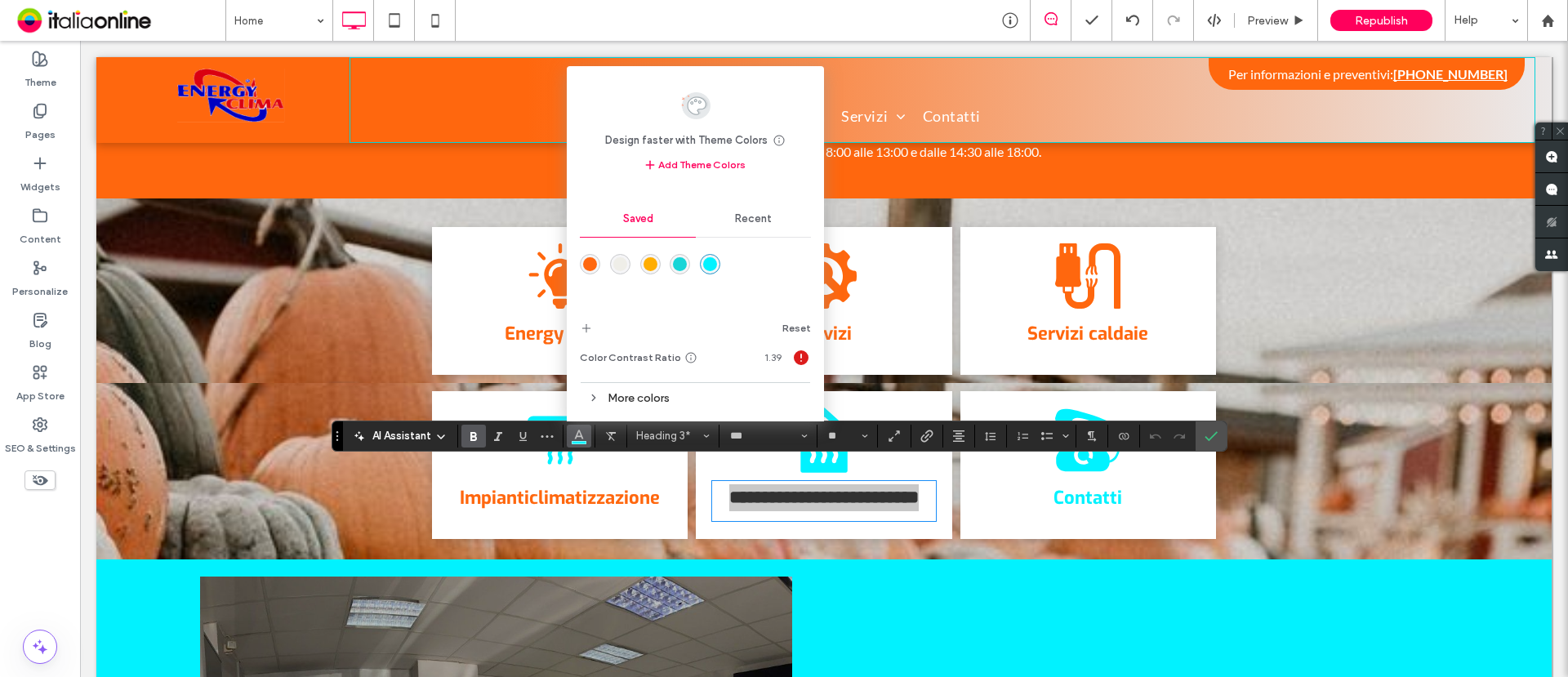
click at [588, 262] on div "rgba(255,103,14,1)" at bounding box center [590, 264] width 14 height 14
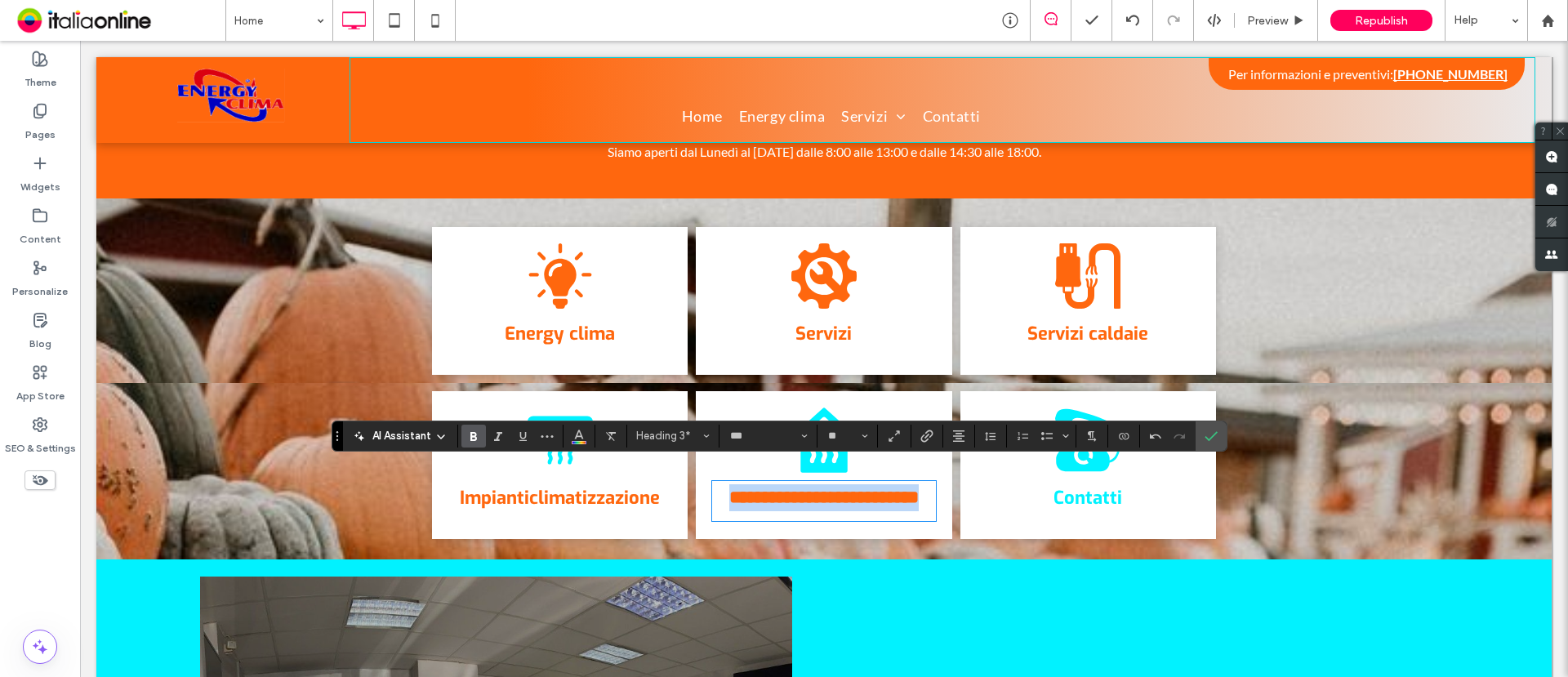
click at [1082, 486] on link "Contatti" at bounding box center [1088, 497] width 69 height 24
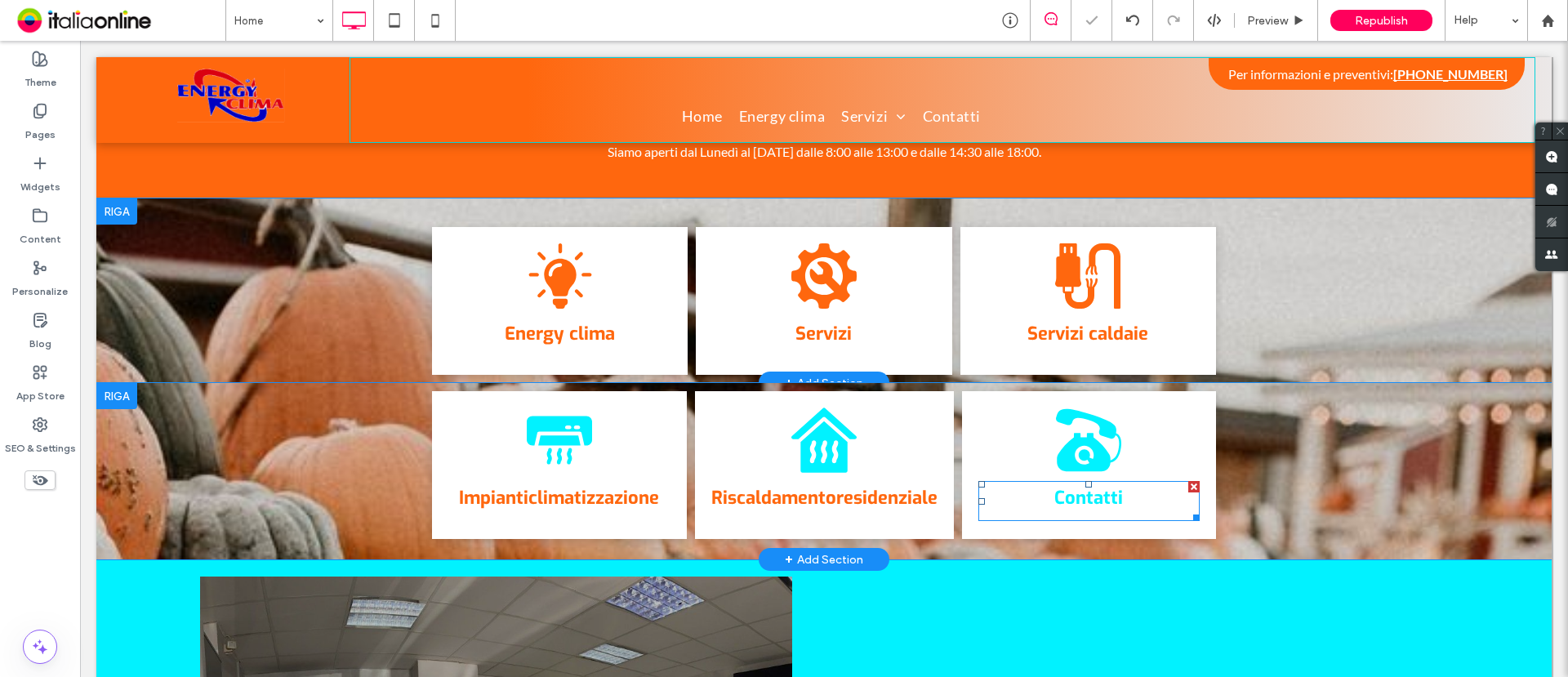
click at [1082, 486] on link "Contatti" at bounding box center [1089, 497] width 69 height 24
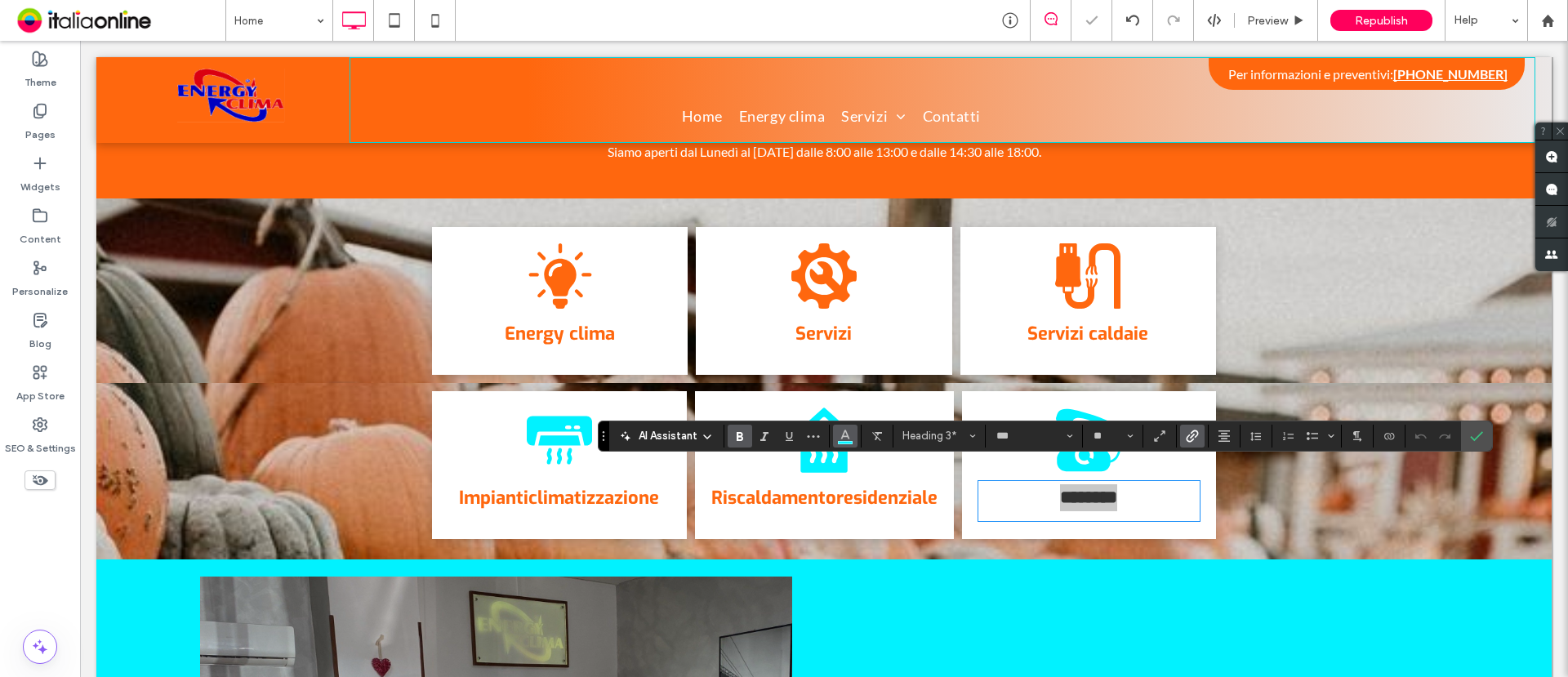
click at [843, 435] on use "Color" at bounding box center [845, 434] width 9 height 9
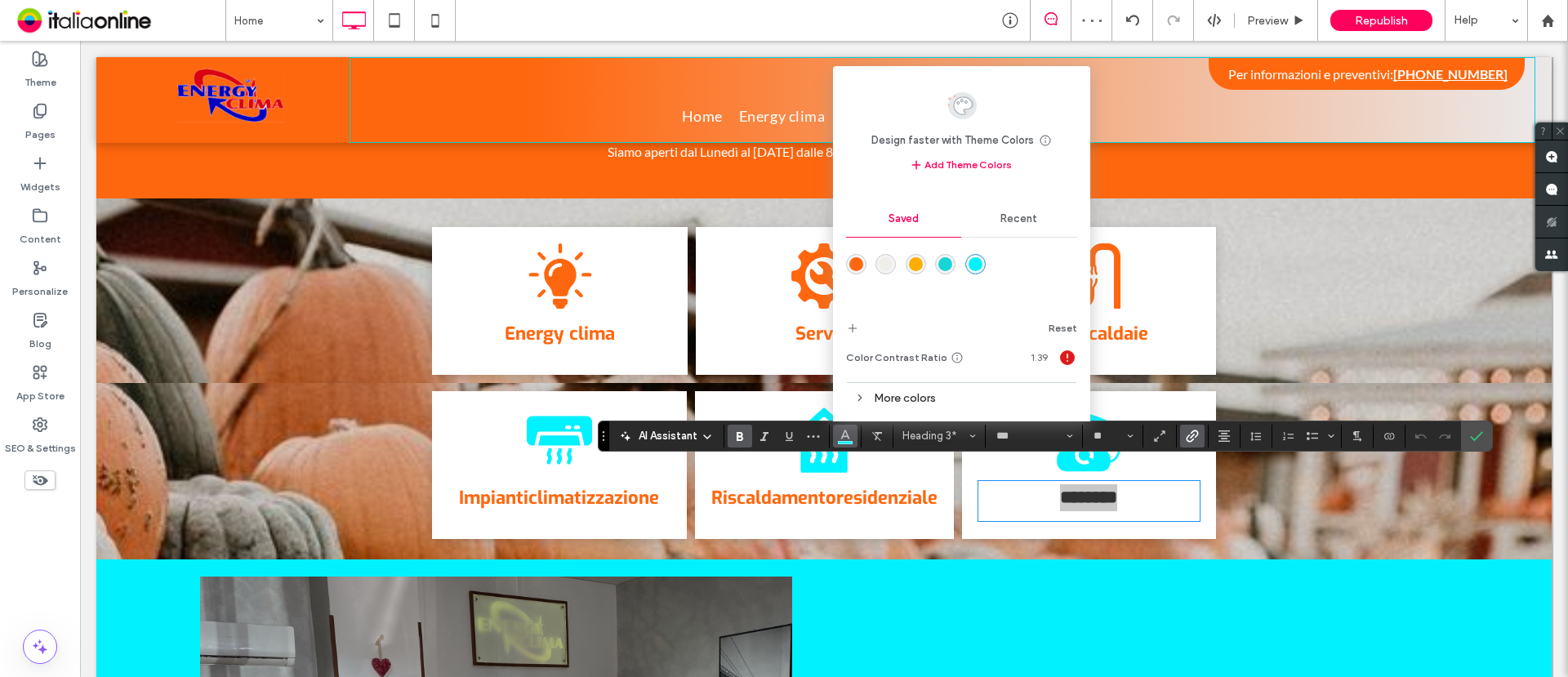
click at [858, 261] on div "rgba(255,103,14,1)" at bounding box center [857, 264] width 14 height 14
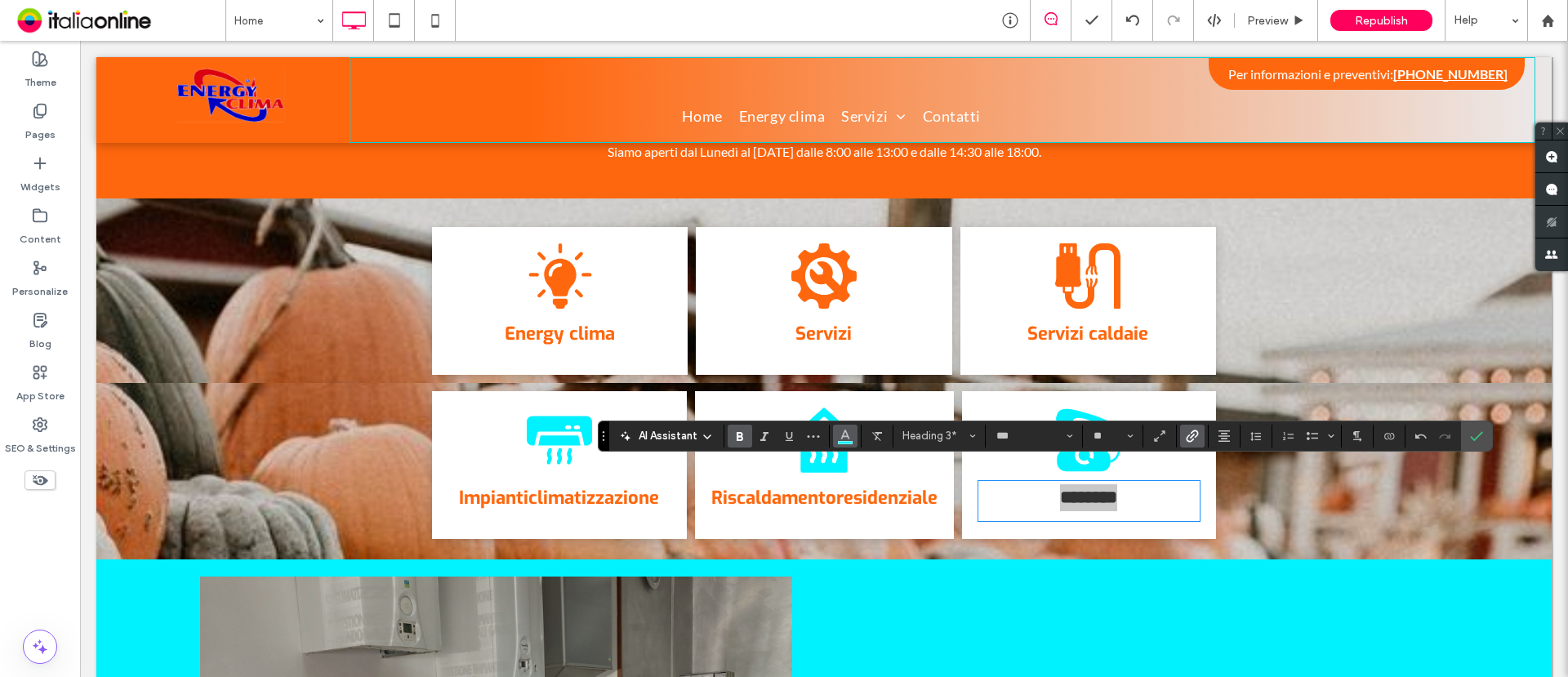
click at [848, 435] on use "Color" at bounding box center [845, 434] width 9 height 9
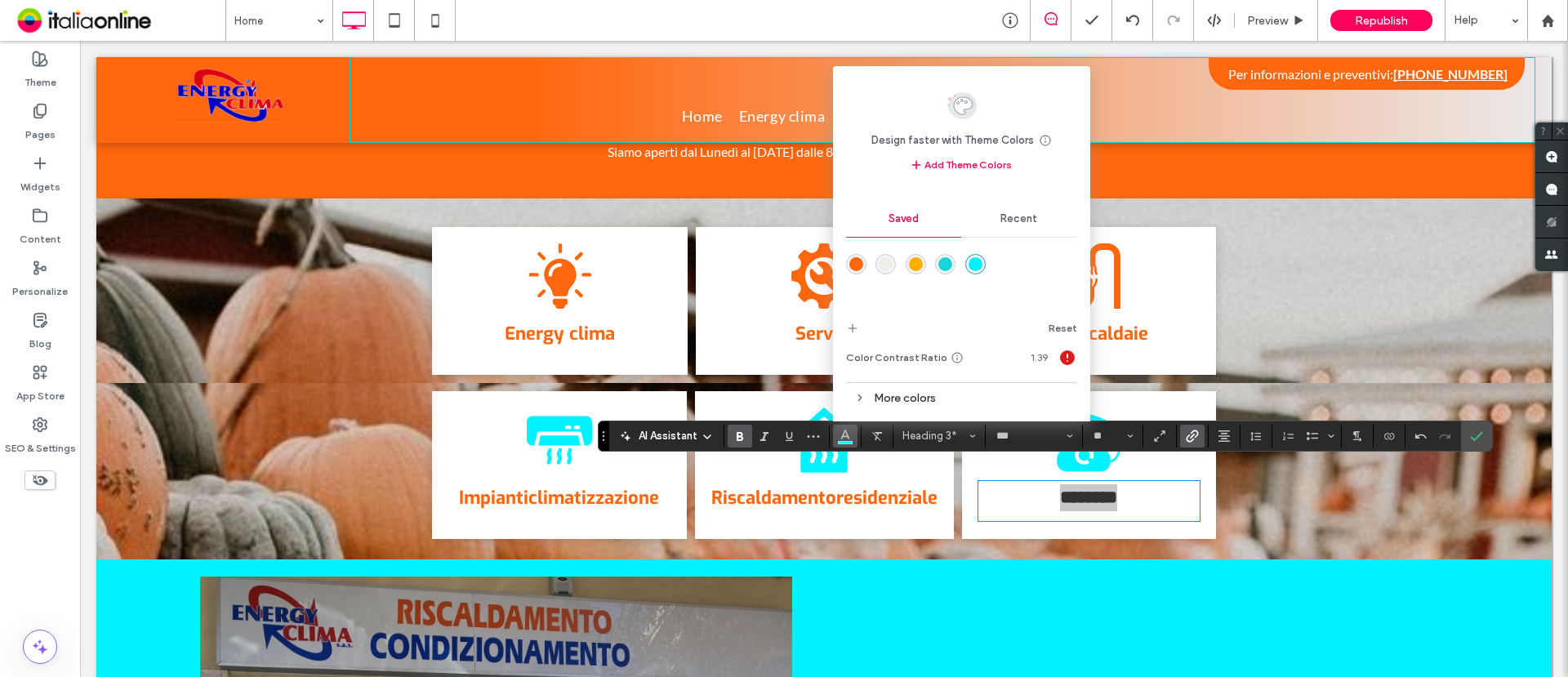
click at [855, 266] on div "rgba(255,103,14,1)" at bounding box center [857, 264] width 14 height 14
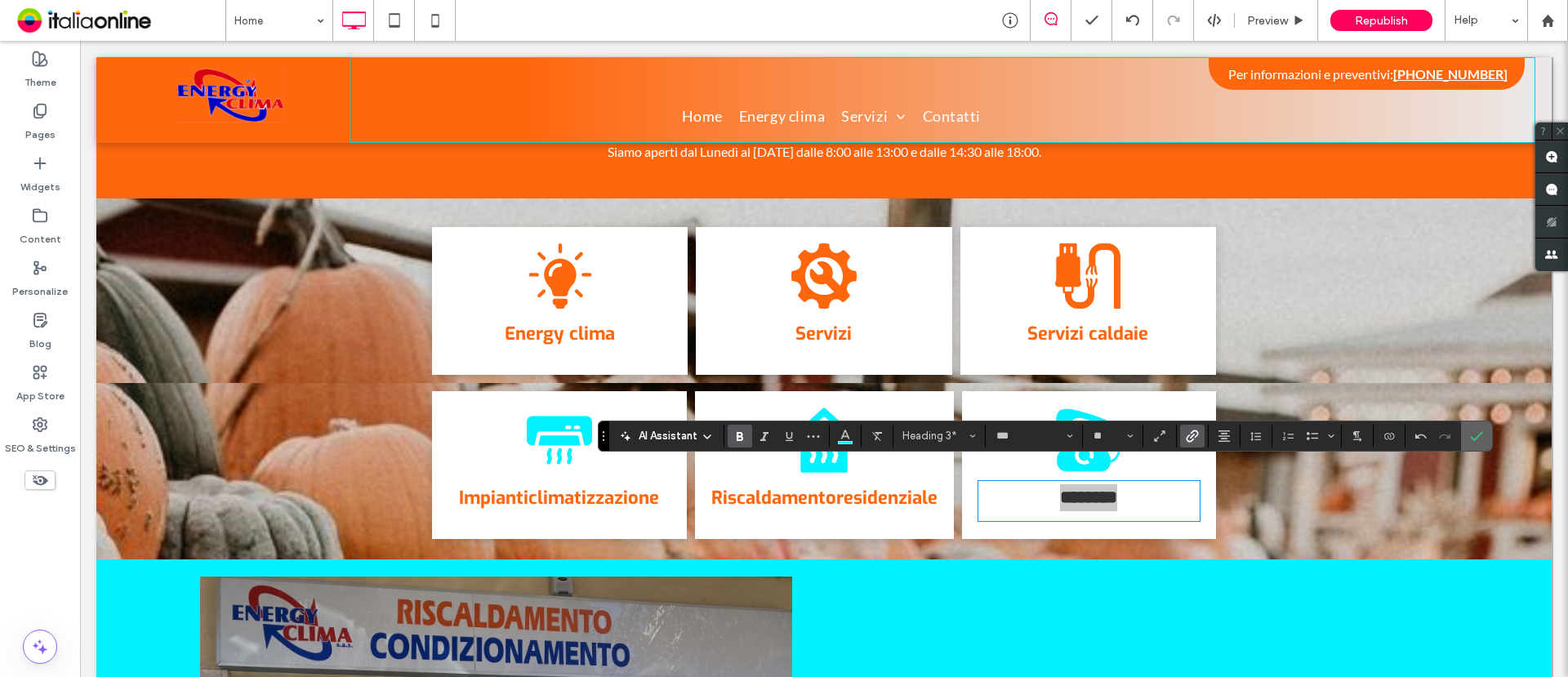
click at [1254, 438] on label "Confirm" at bounding box center [1476, 436] width 24 height 30
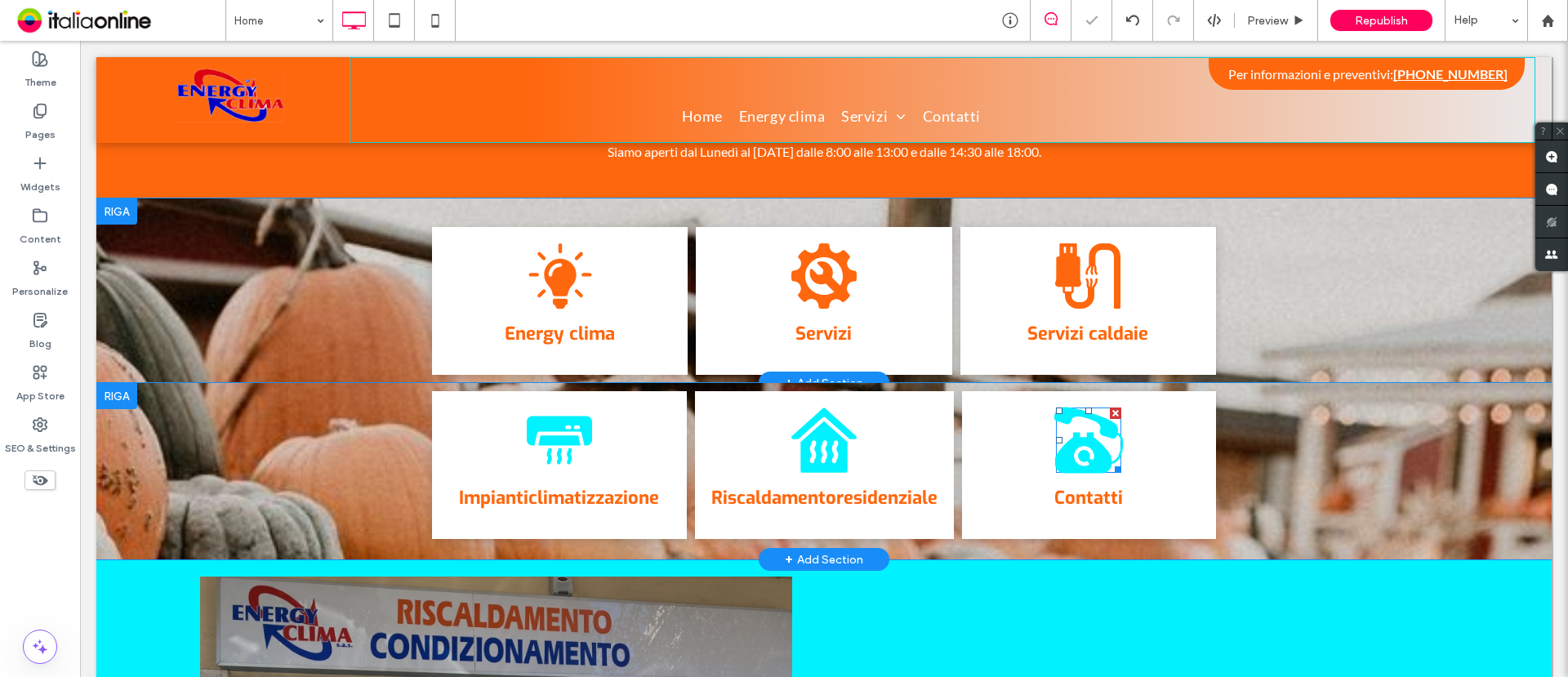
click at [1092, 417] on icon "Icona contatti" at bounding box center [1090, 441] width 70 height 70
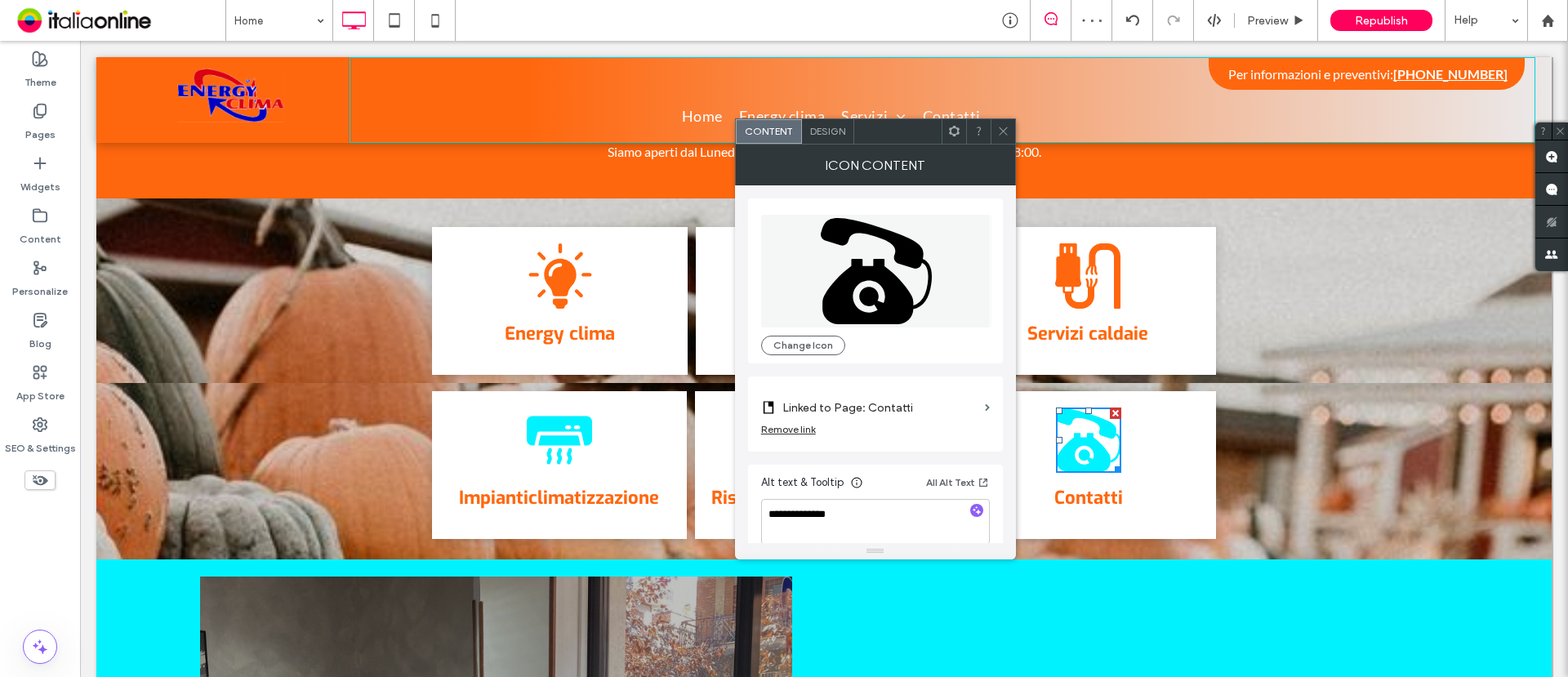
scroll to position [17, 0]
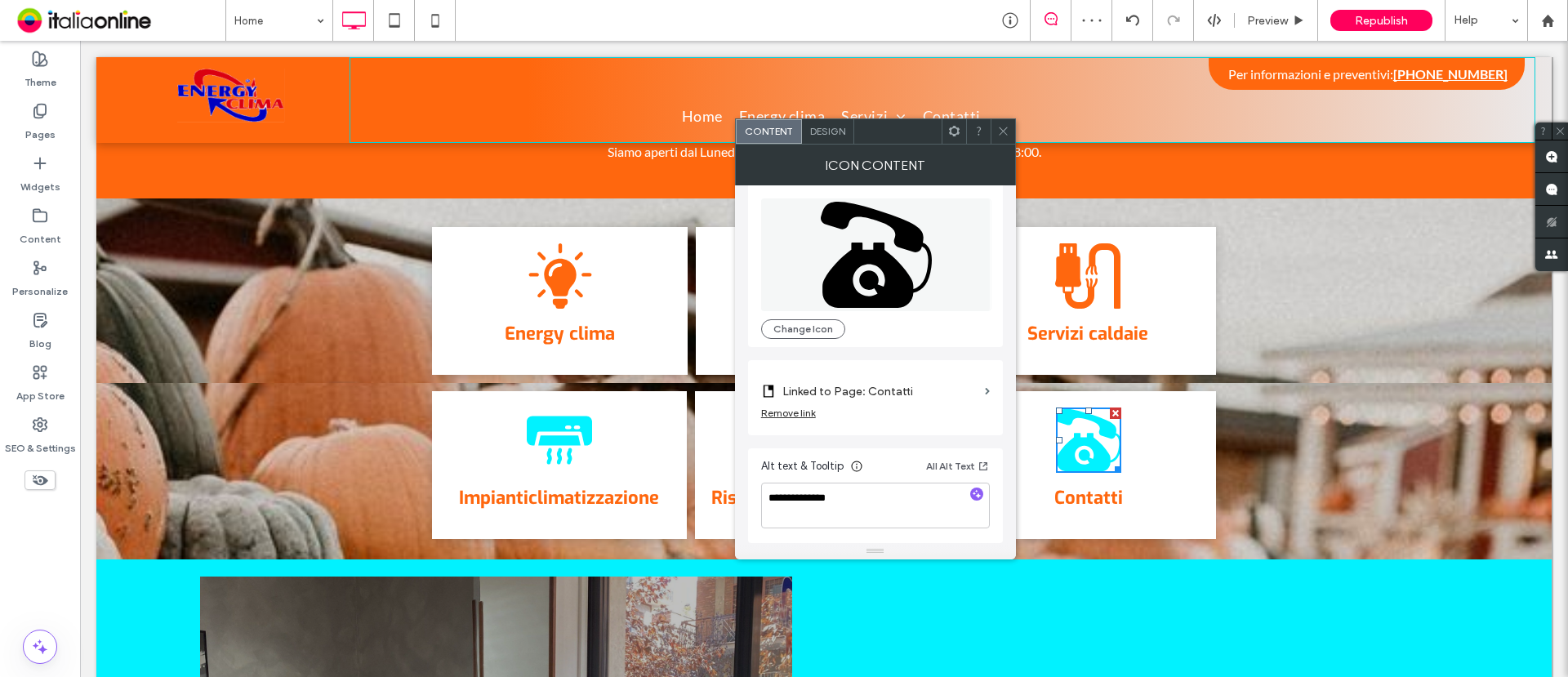
click at [830, 137] on div "Design" at bounding box center [828, 132] width 52 height 24
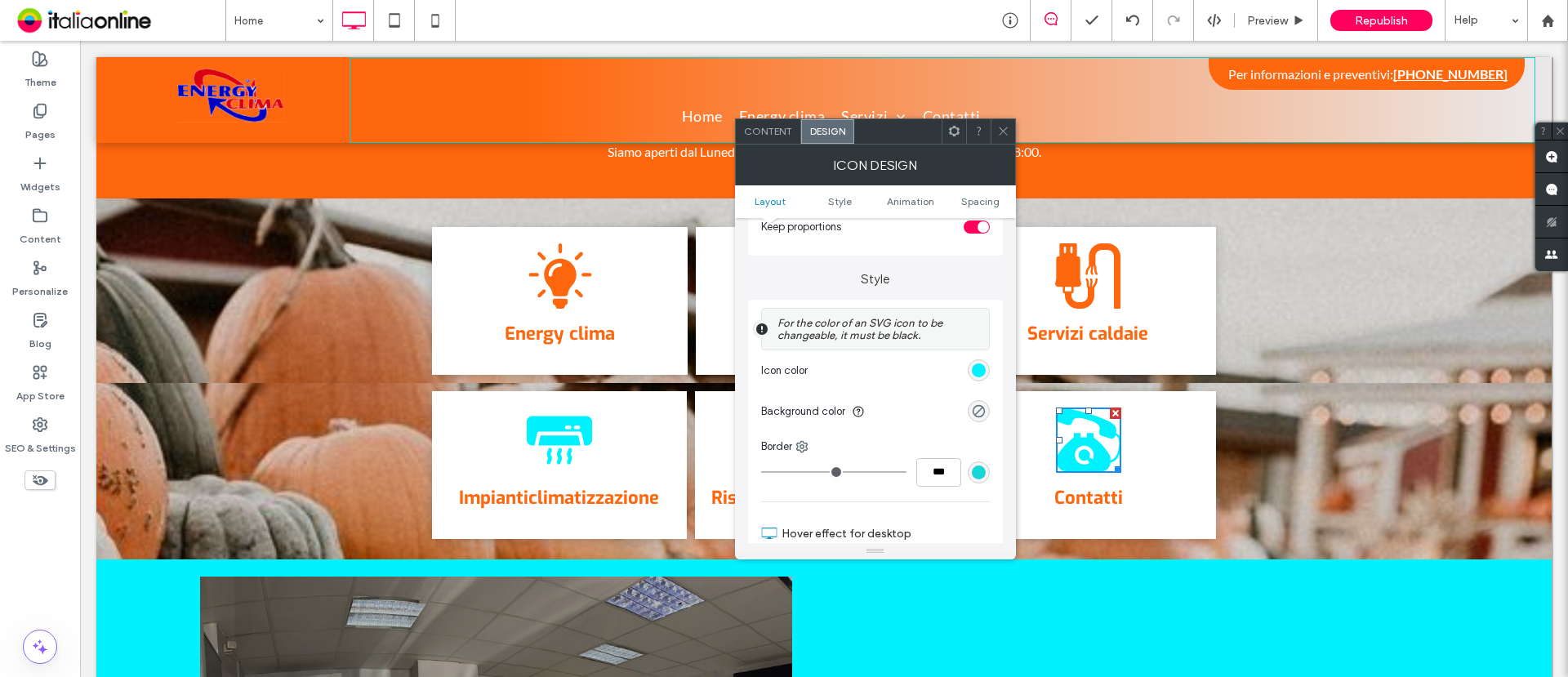
scroll to position [306, 0]
click at [978, 366] on div "rgb(1, 242, 255)" at bounding box center [979, 367] width 14 height 14
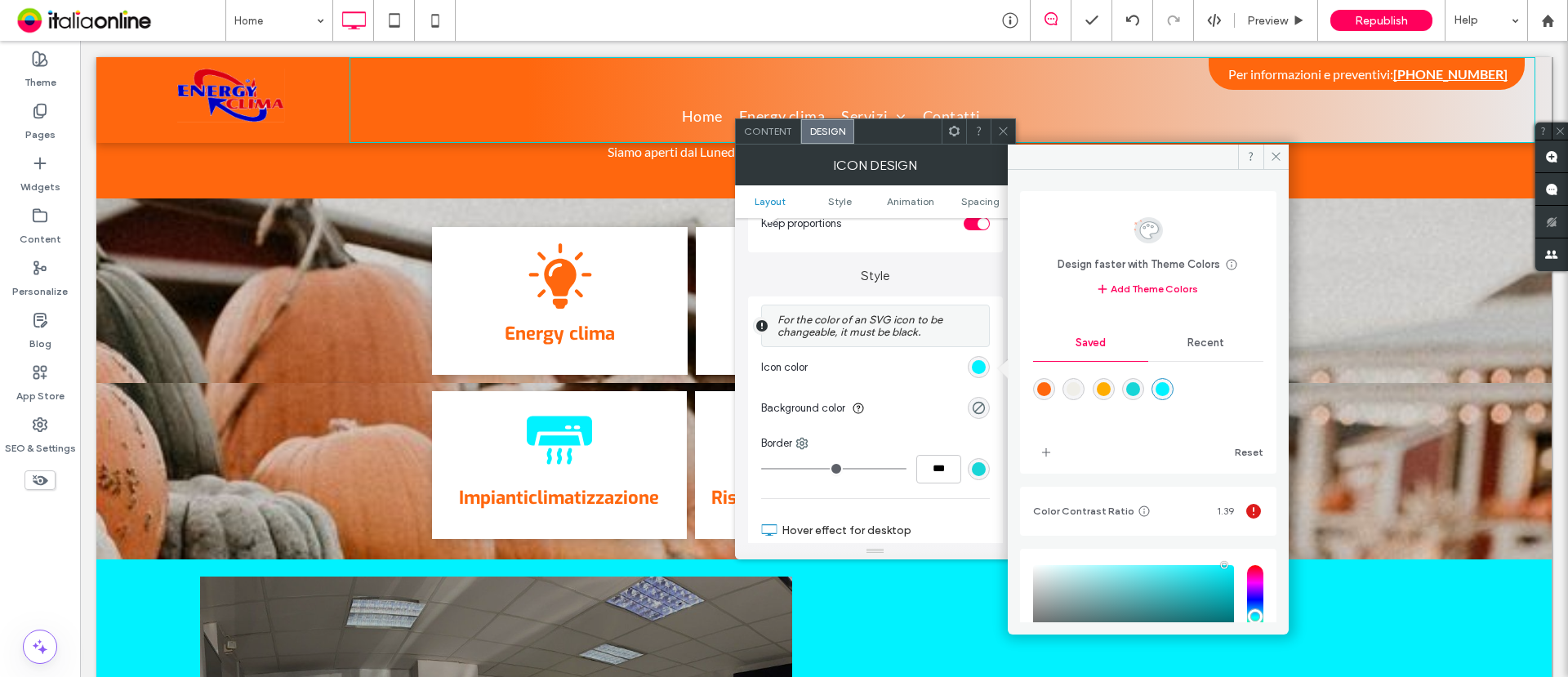
click at [1042, 390] on div "rgba(255,103,14,1)" at bounding box center [1044, 389] width 14 height 14
type input "*******"
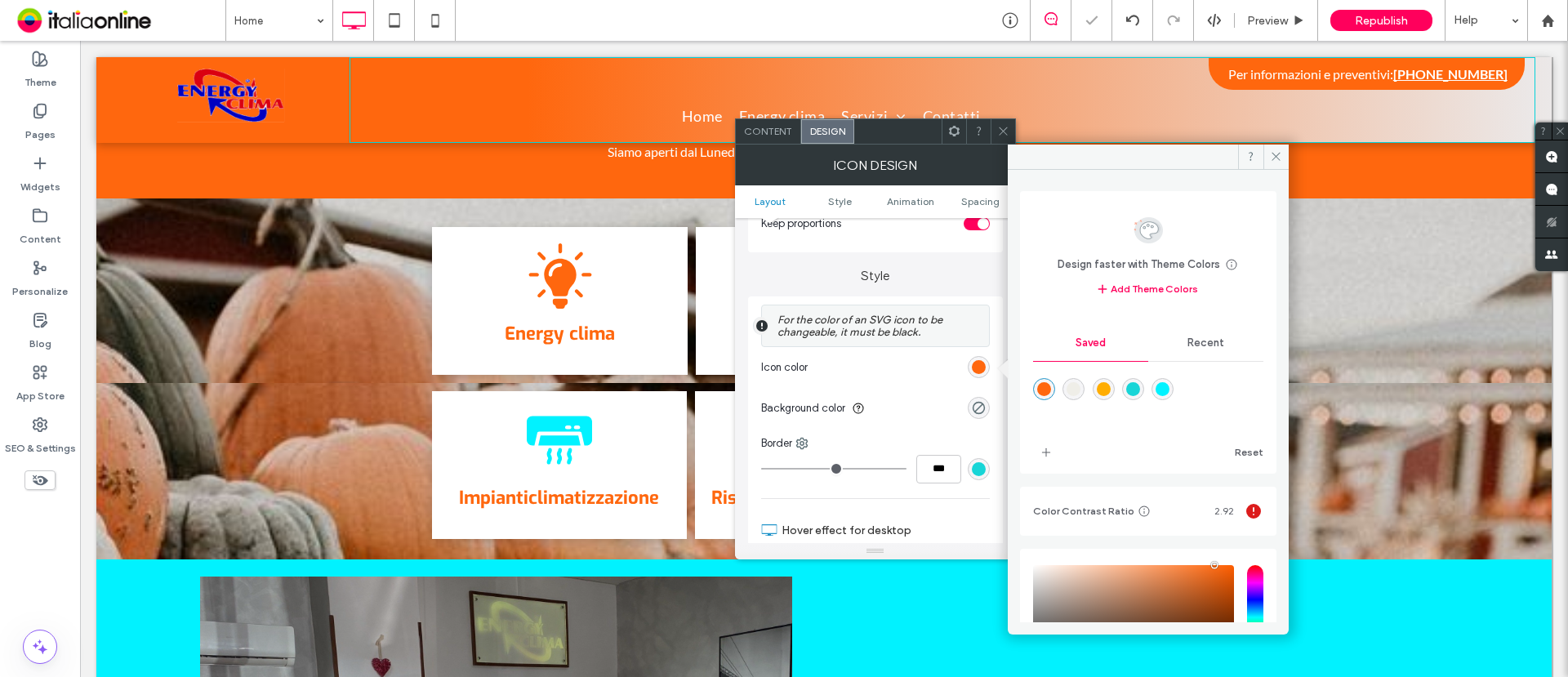
drag, startPoint x: 1003, startPoint y: 132, endPoint x: 978, endPoint y: 131, distance: 25.0
click at [1003, 132] on icon at bounding box center [1003, 131] width 12 height 12
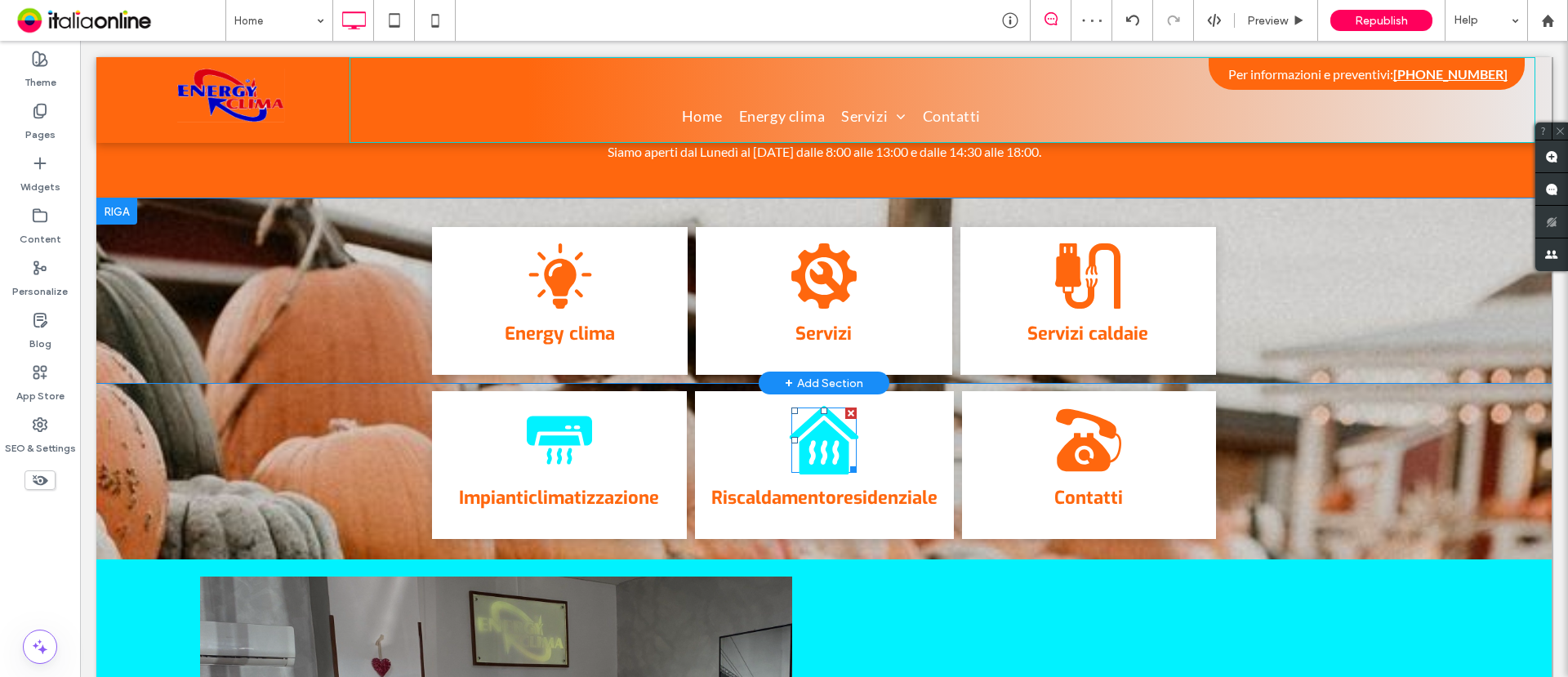
click at [812, 420] on icon at bounding box center [824, 447] width 50 height 55
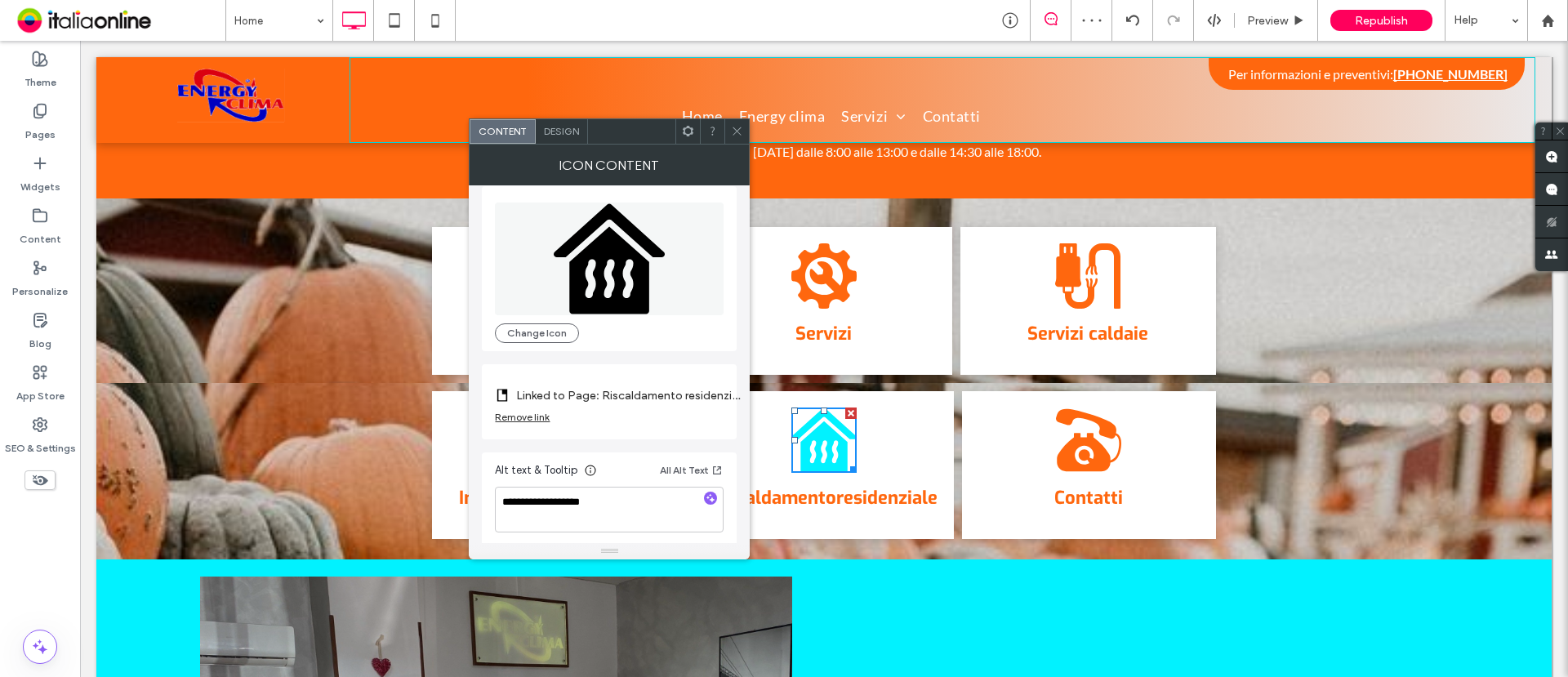
scroll to position [17, 0]
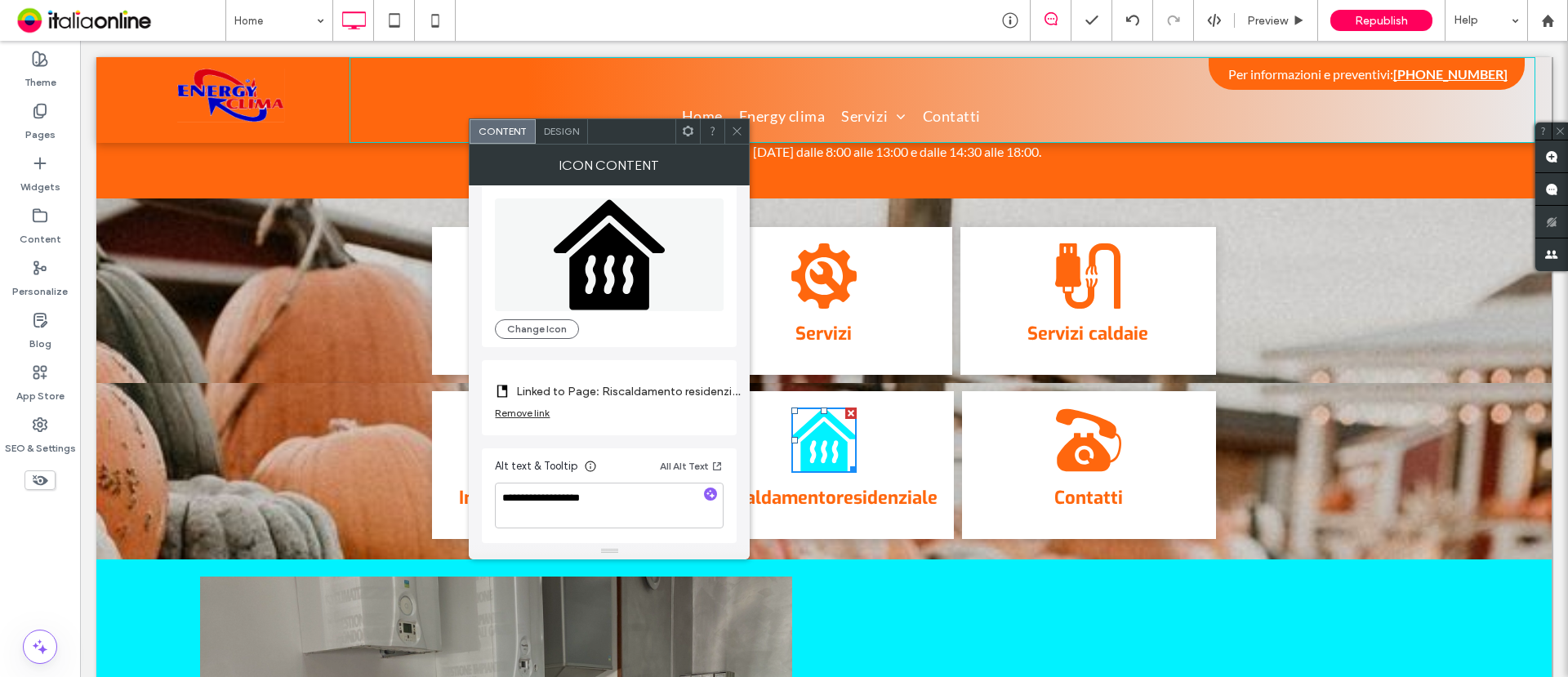
click at [558, 133] on span "Design" at bounding box center [561, 131] width 35 height 12
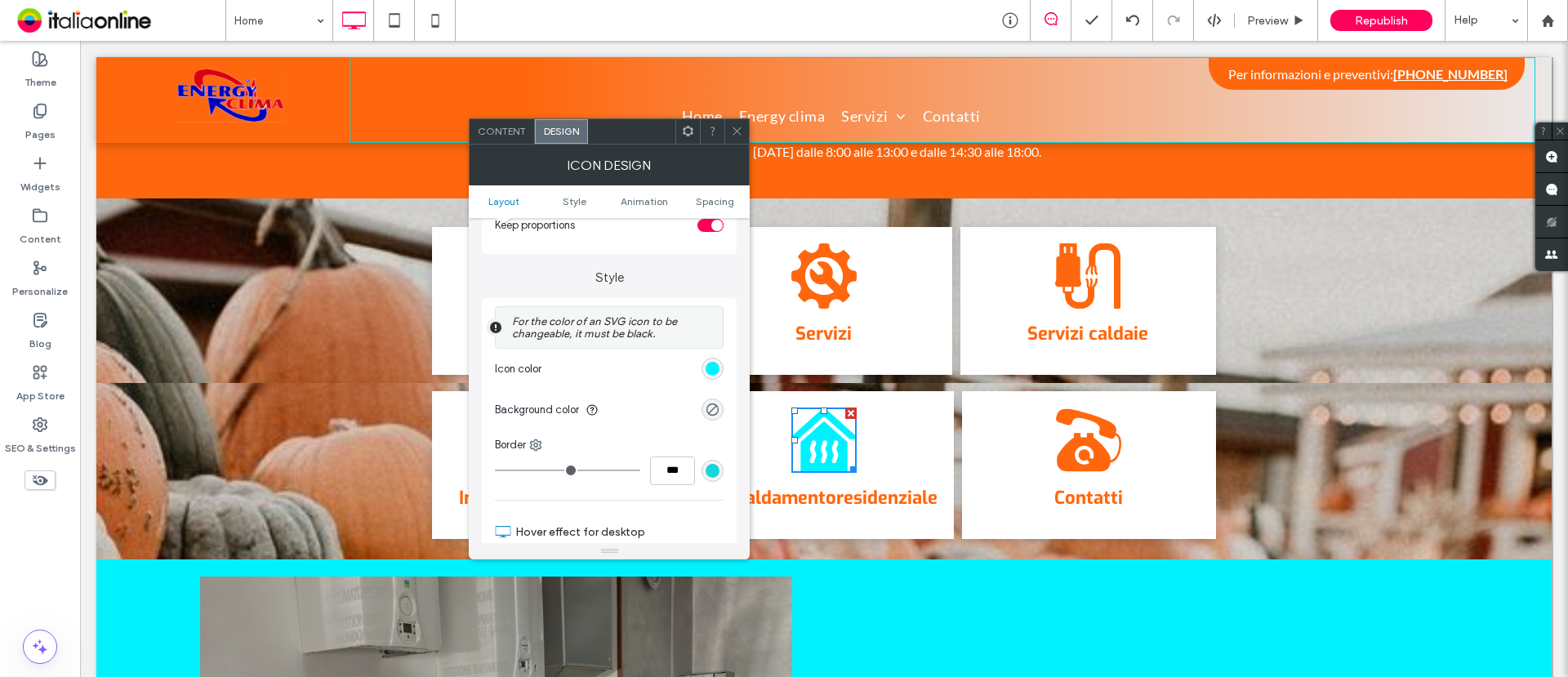
scroll to position [306, 0]
click at [714, 362] on div "rgb(1, 242, 255)" at bounding box center [713, 367] width 14 height 14
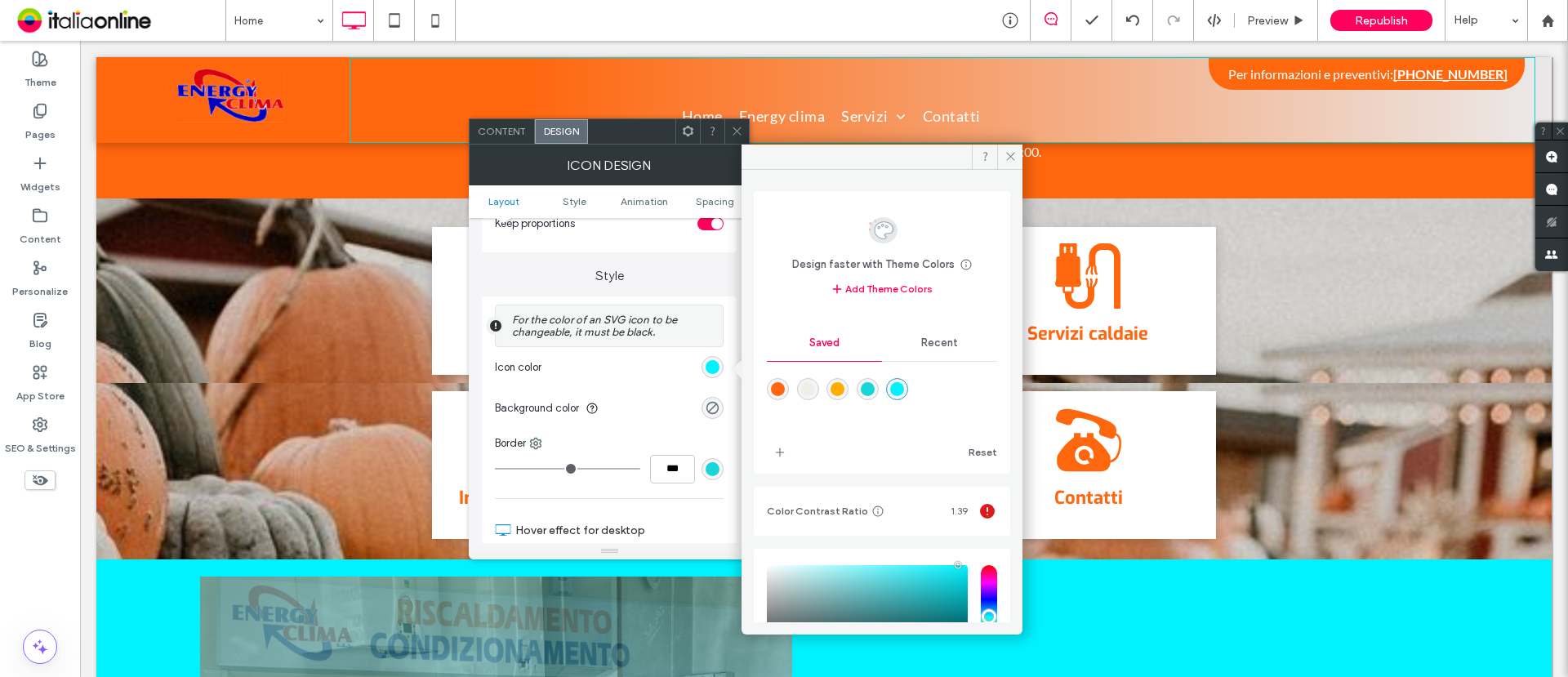
click at [779, 393] on div "rgba(255,103,14,1)" at bounding box center [778, 389] width 14 height 14
type input "*******"
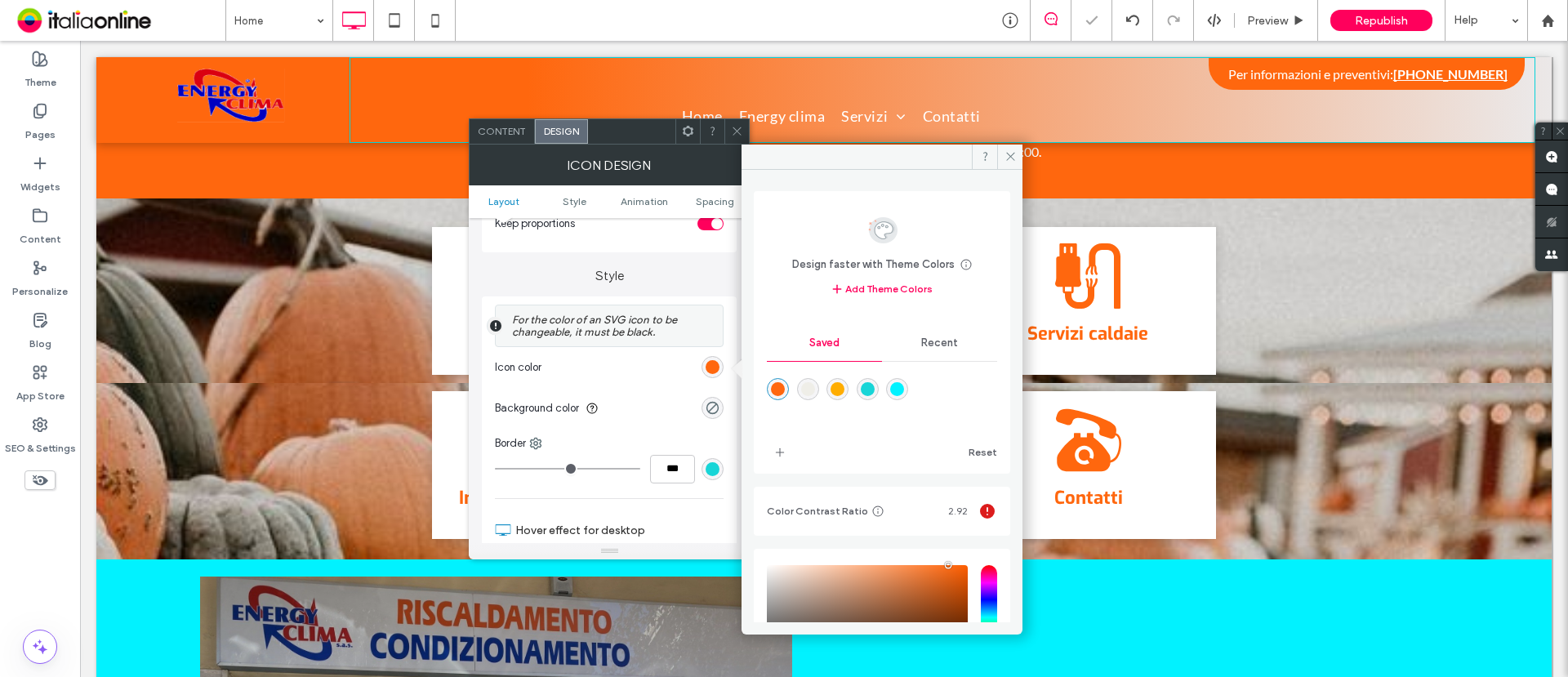
click at [736, 128] on icon at bounding box center [737, 131] width 12 height 12
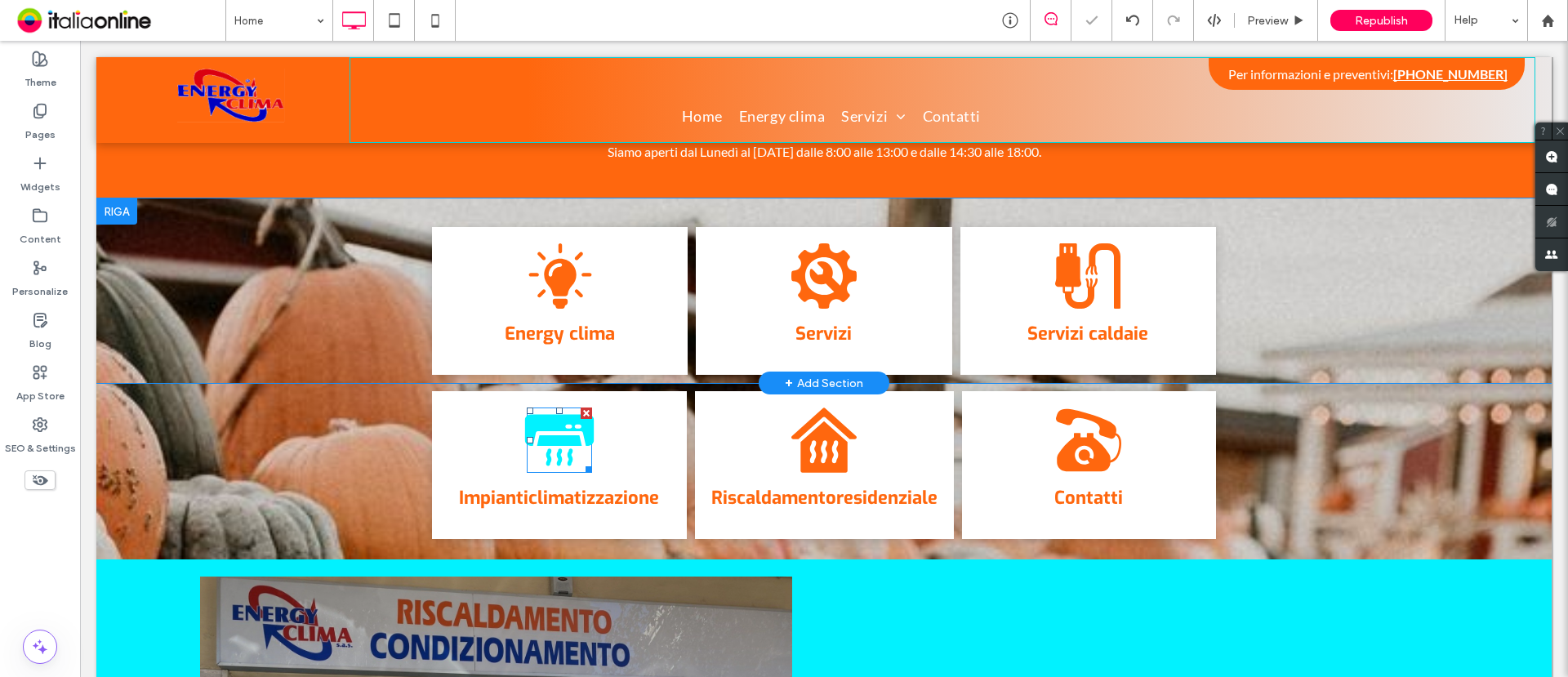
click at [537, 435] on polygon at bounding box center [558, 441] width 45 height 10
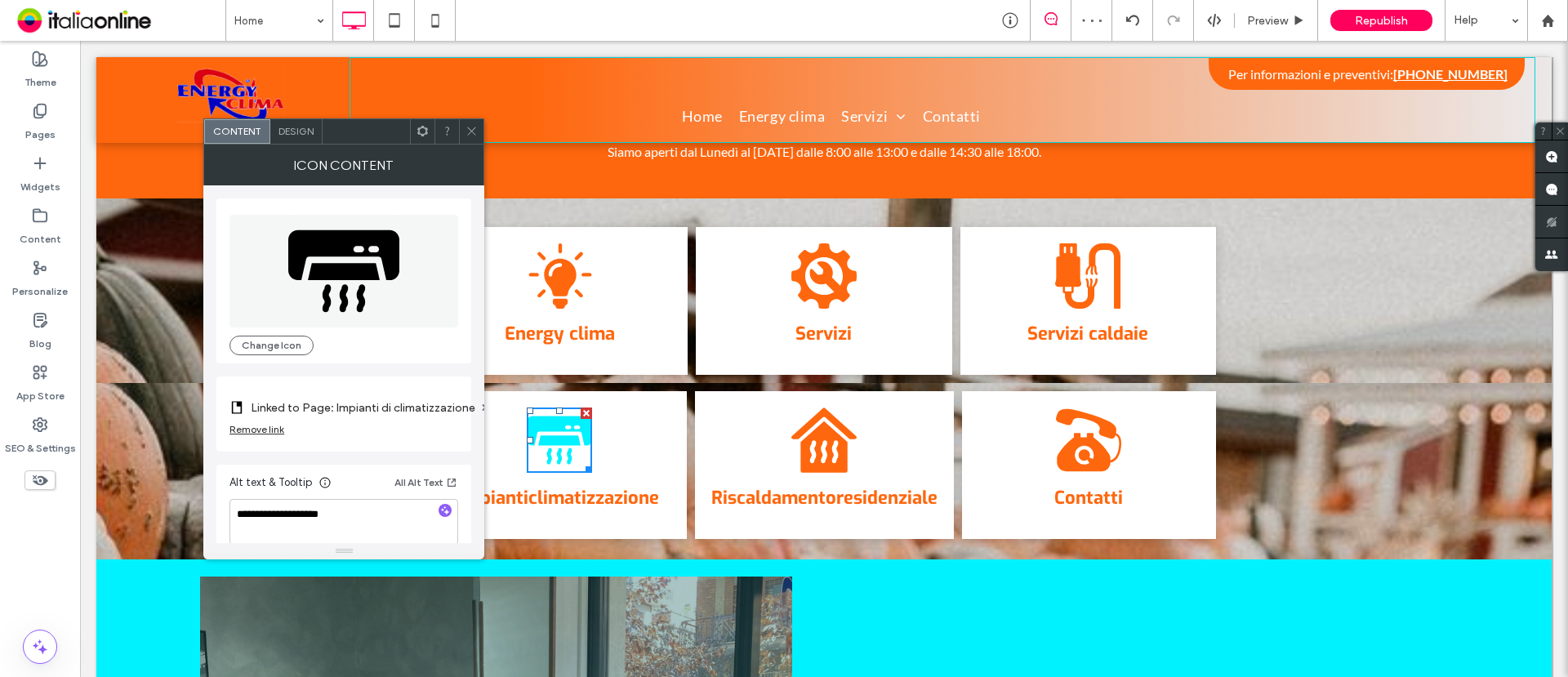
click at [302, 136] on span "Design" at bounding box center [296, 131] width 35 height 12
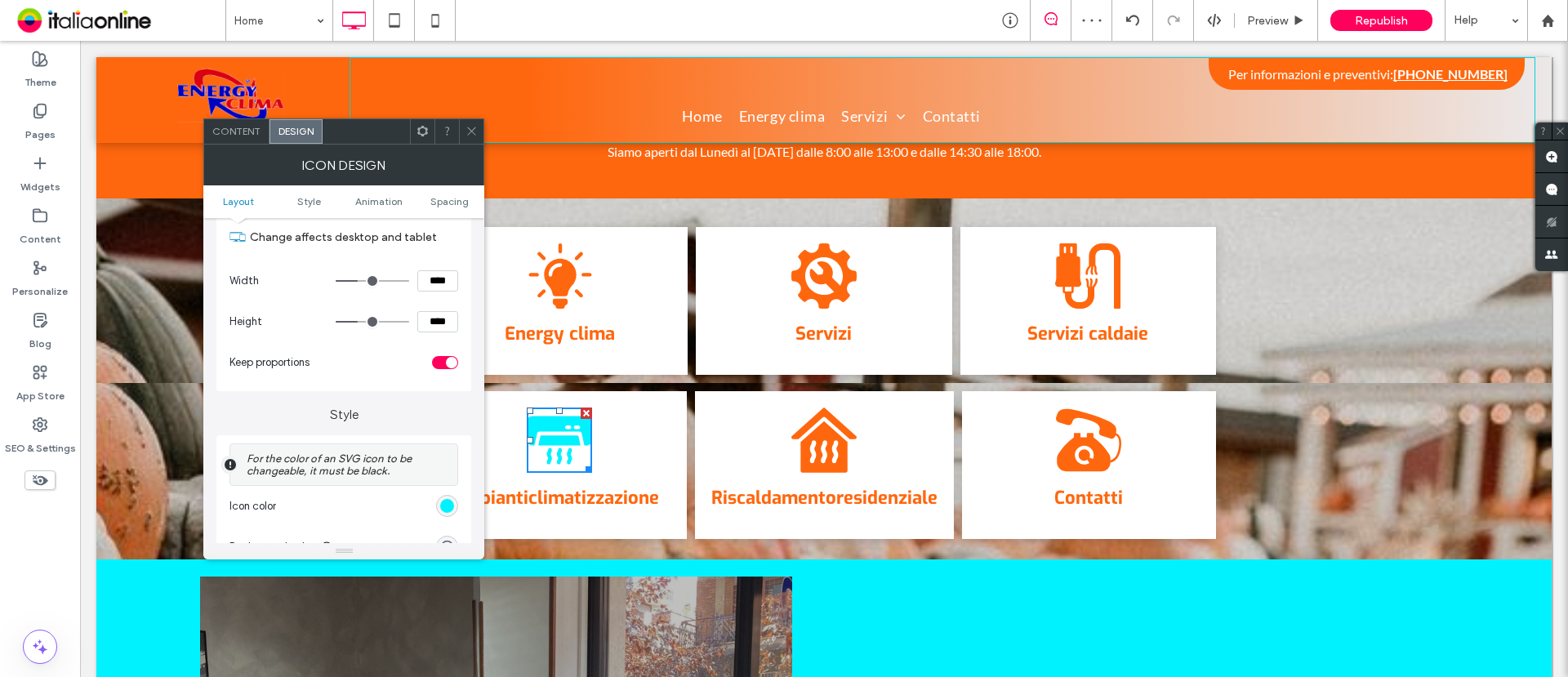
scroll to position [204, 0]
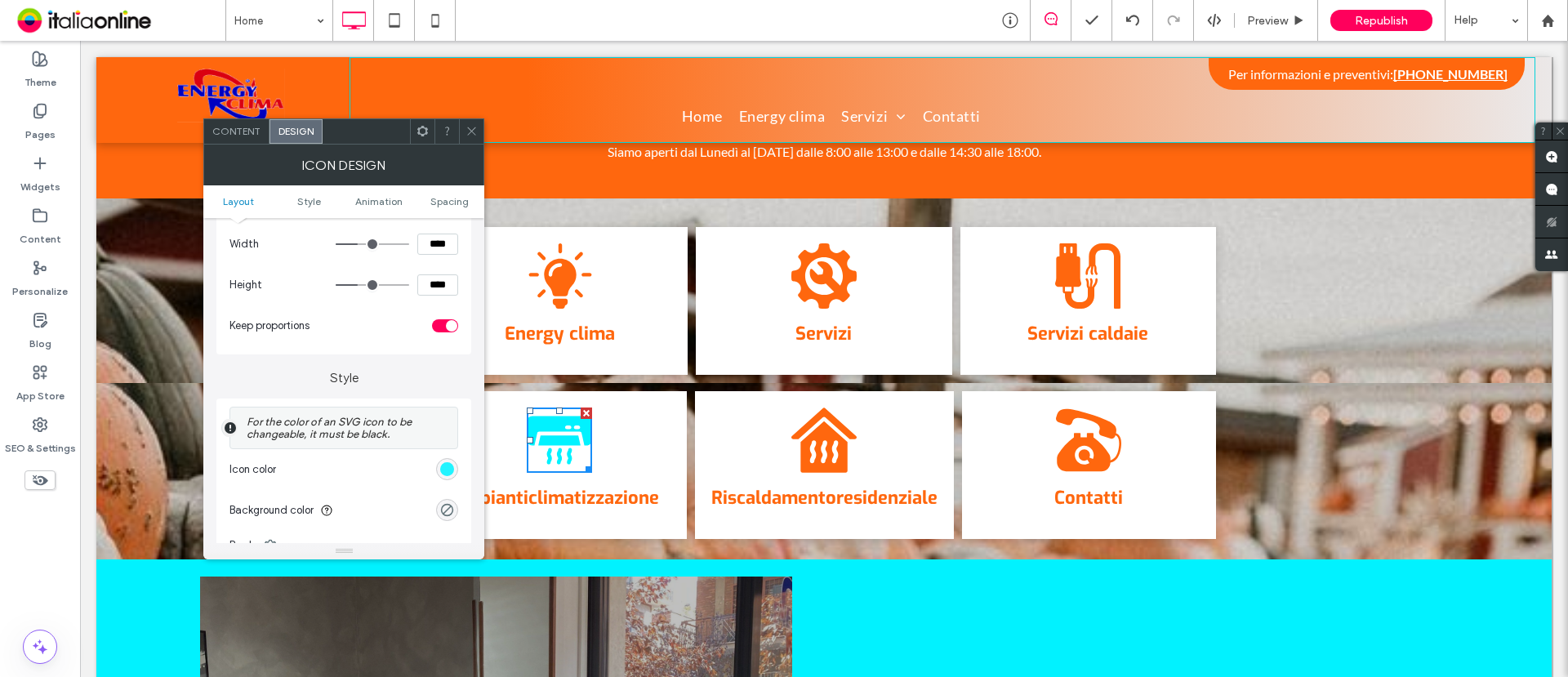
click at [448, 468] on div "rgb(1, 242, 255)" at bounding box center [448, 469] width 14 height 14
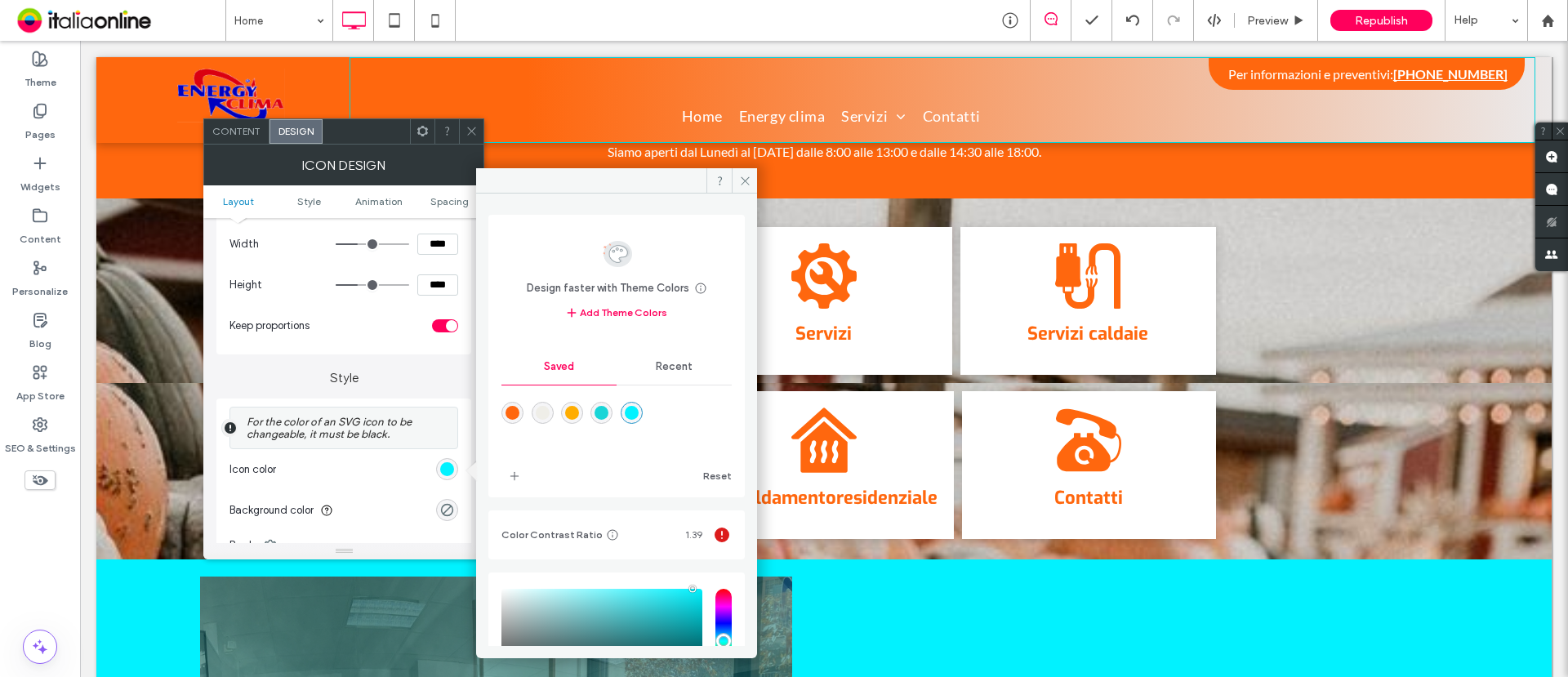
click at [511, 414] on div "rgba(255,103,14,1)" at bounding box center [512, 413] width 14 height 14
type input "*******"
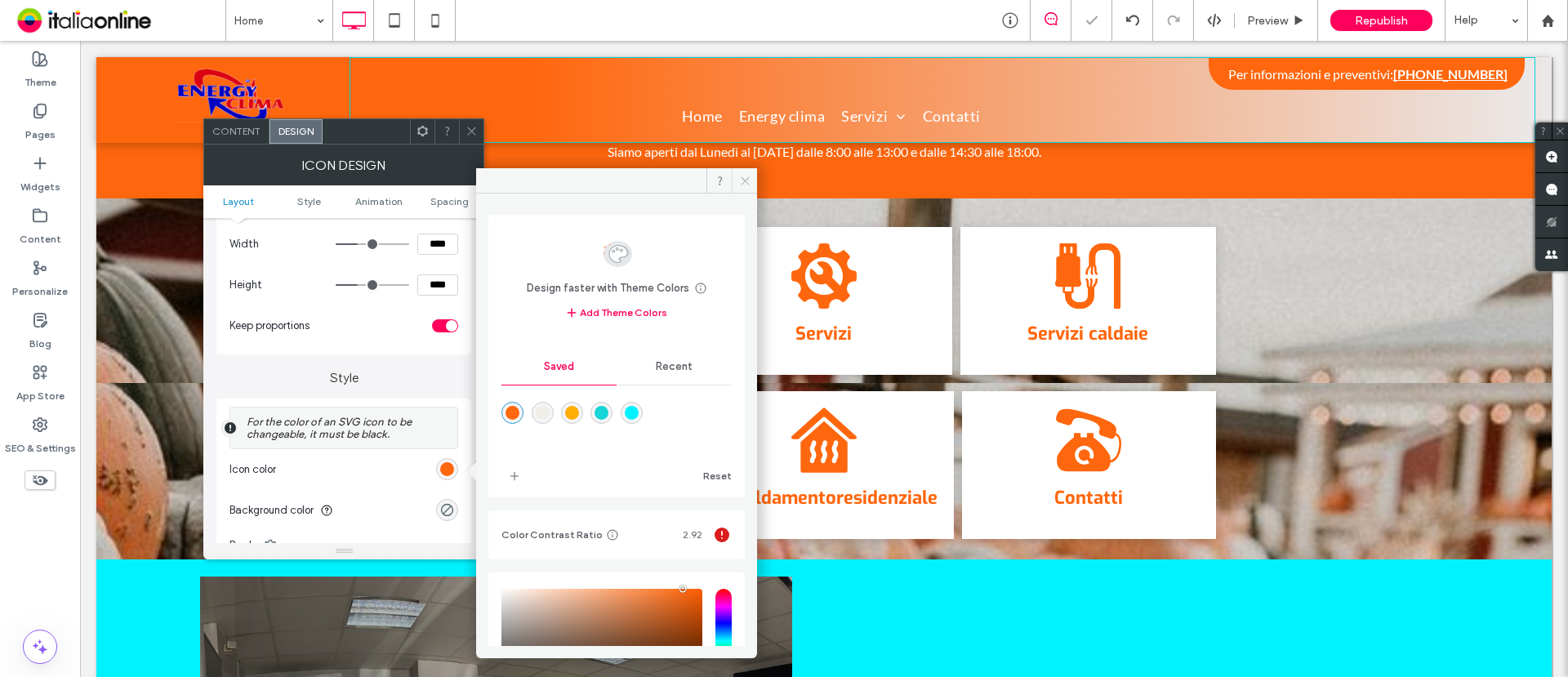
click at [747, 180] on icon at bounding box center [745, 181] width 12 height 12
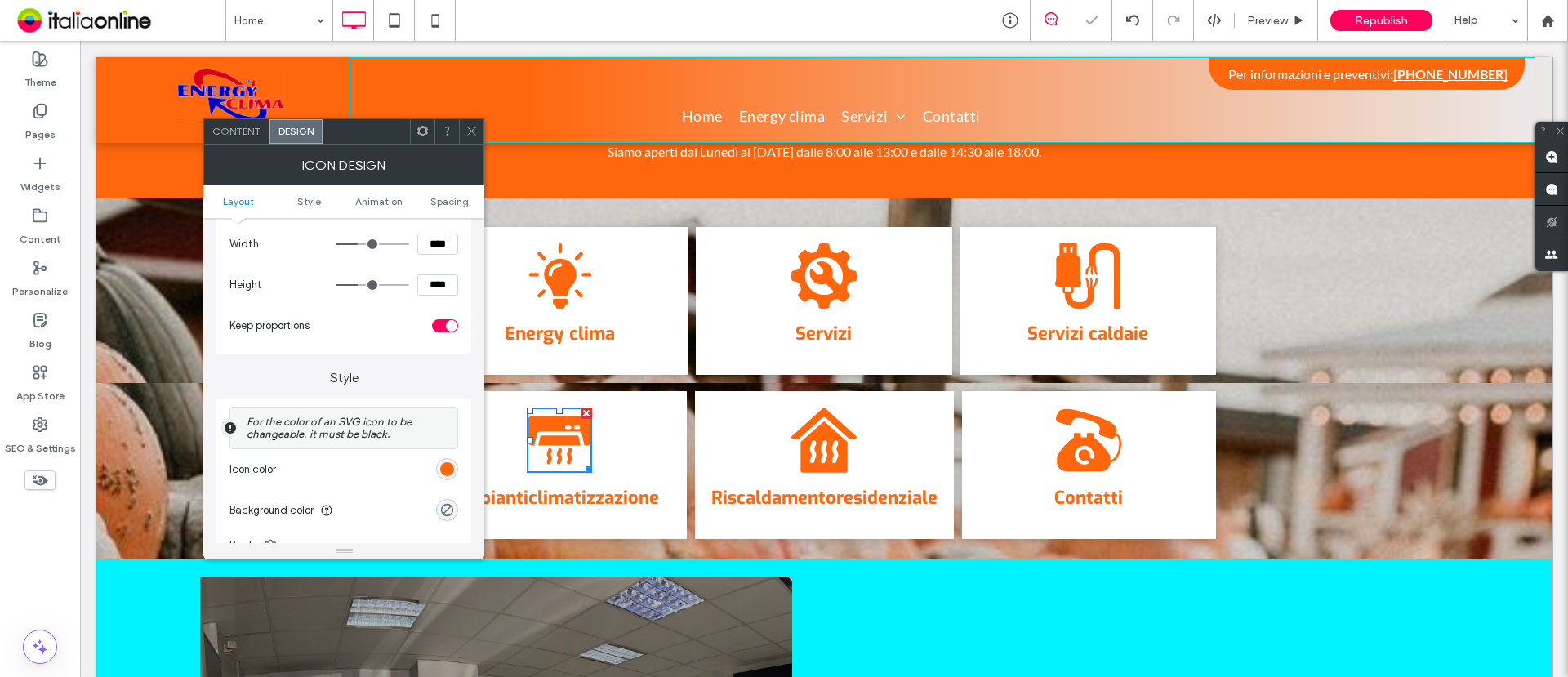
click at [474, 127] on icon at bounding box center [472, 131] width 12 height 12
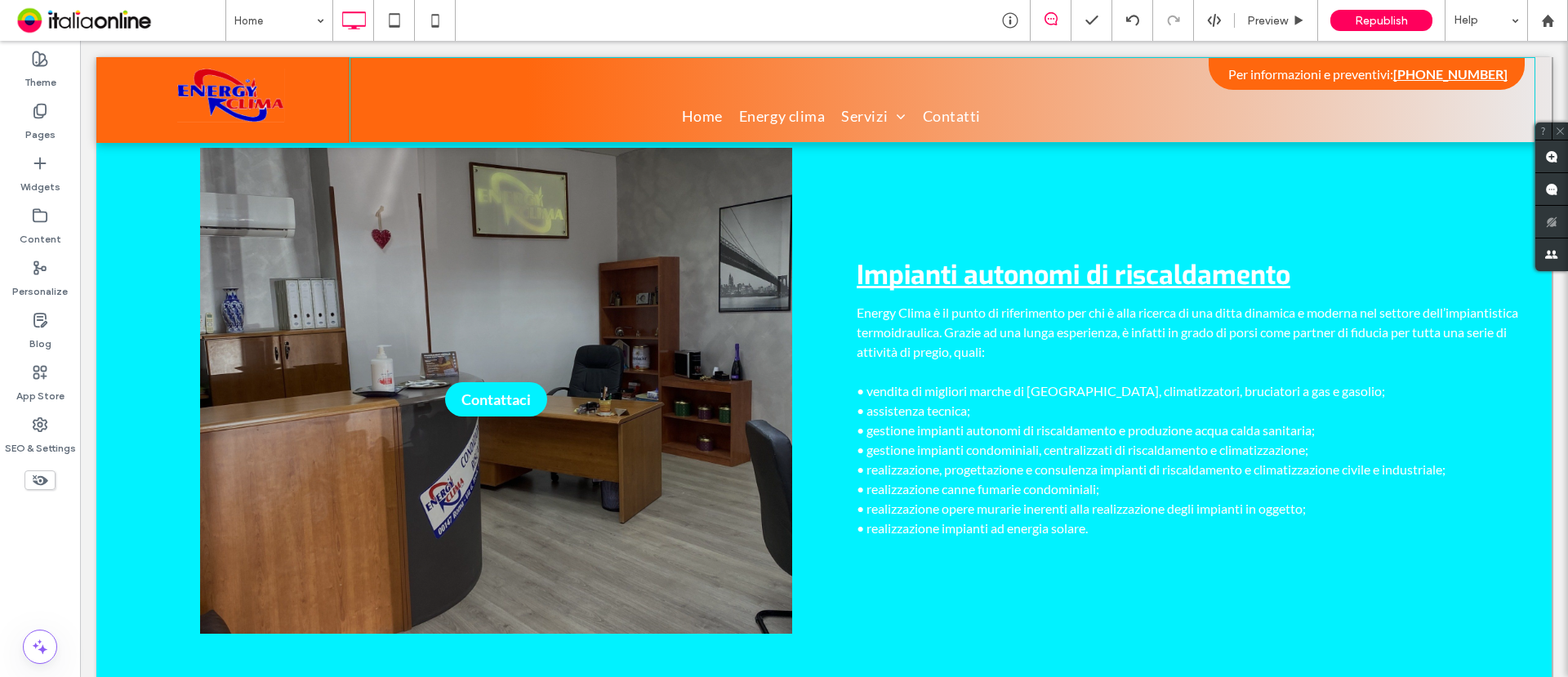
scroll to position [919, 0]
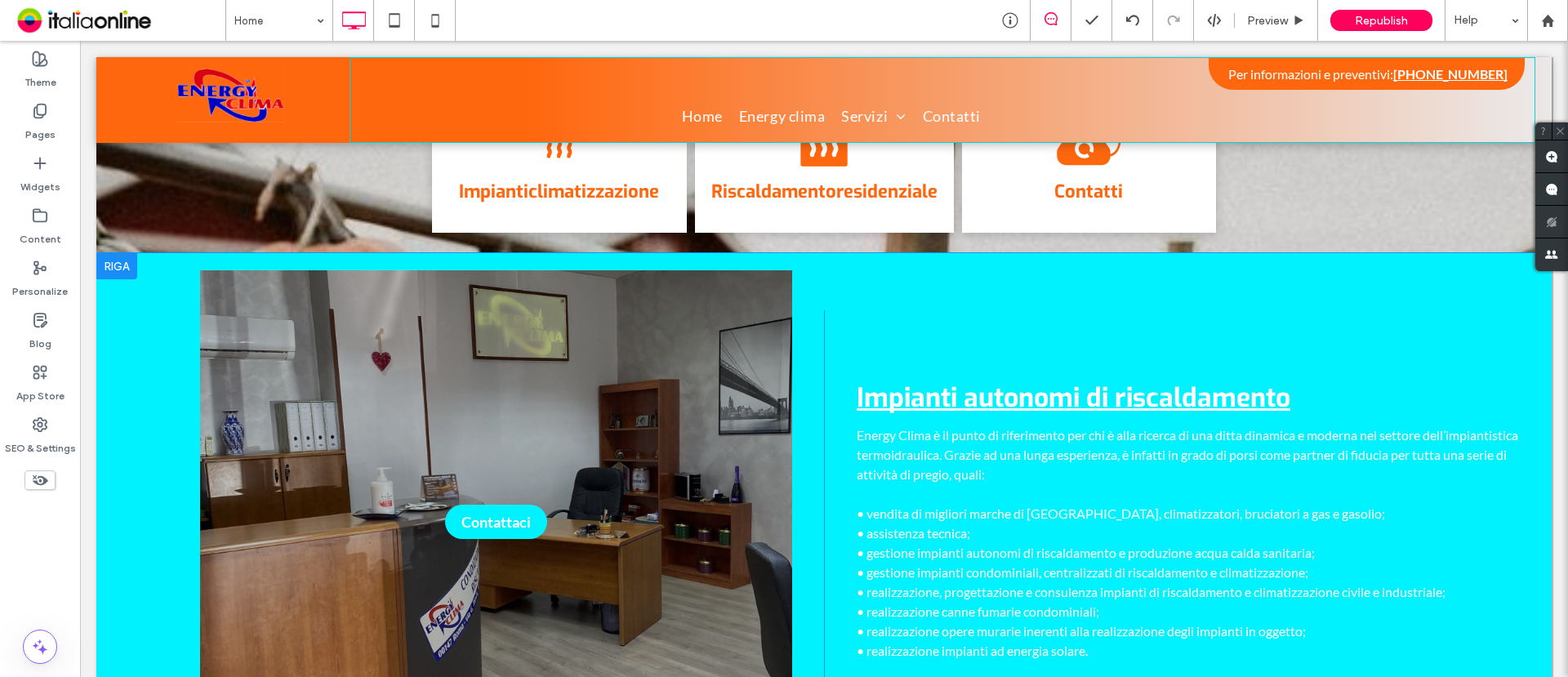
click at [116, 253] on div at bounding box center [116, 266] width 41 height 26
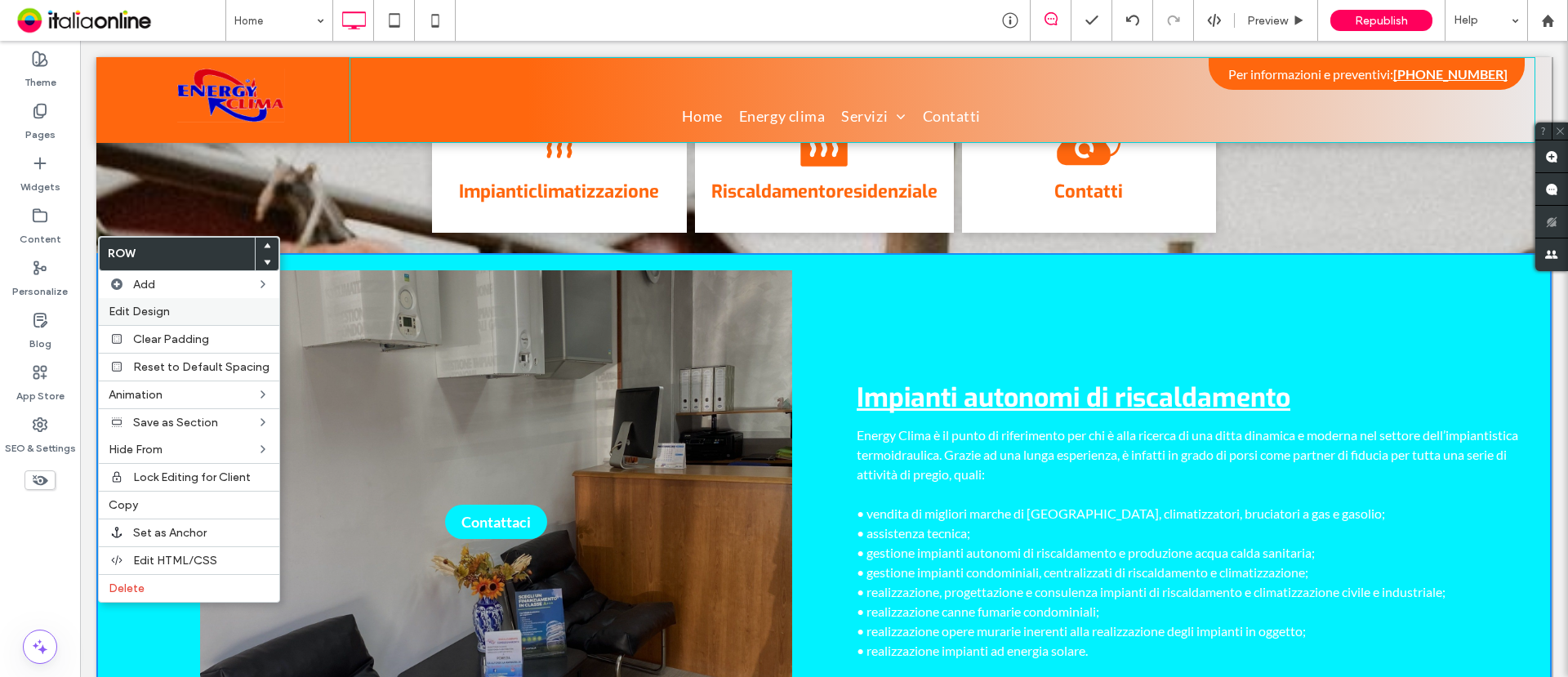
click at [164, 313] on span "Edit Design" at bounding box center [140, 311] width 61 height 14
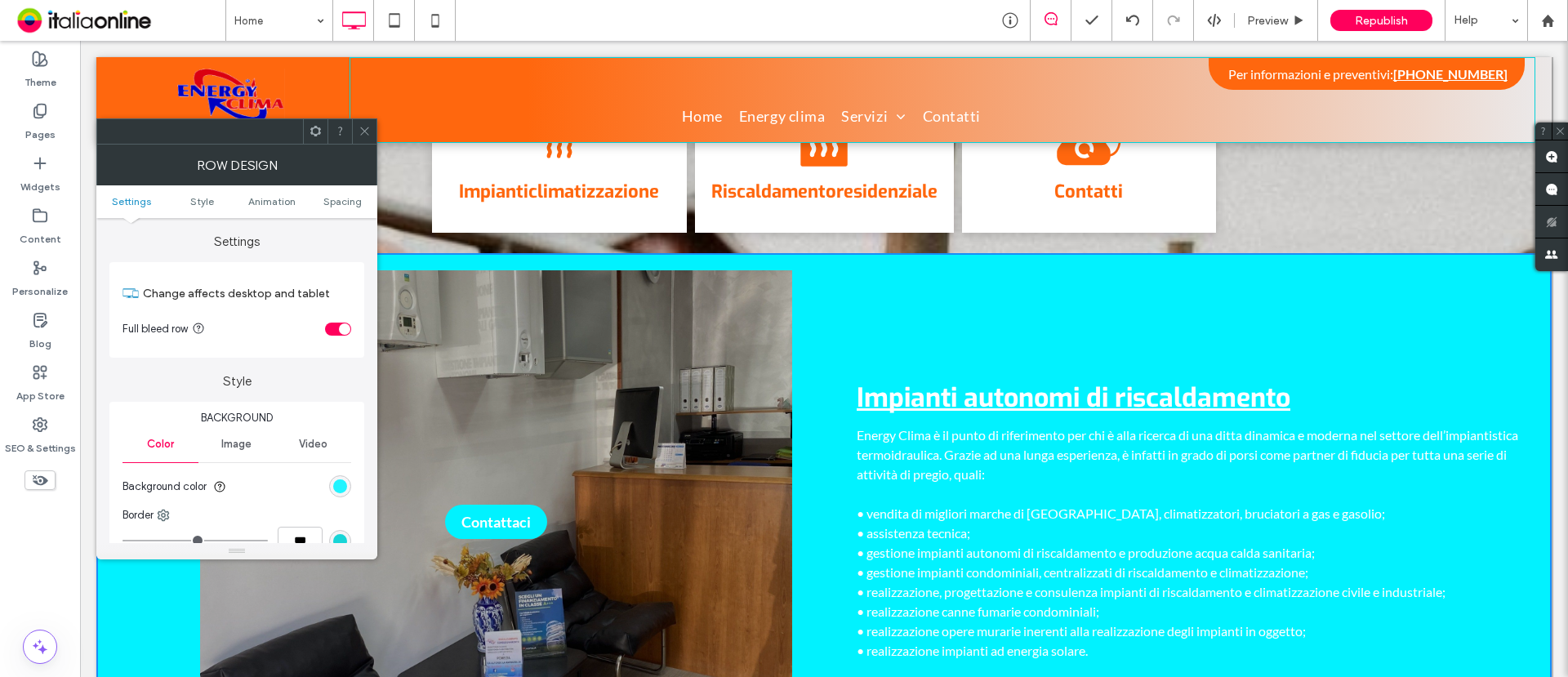
click at [336, 482] on div "rgb(1, 242, 255)" at bounding box center [340, 487] width 14 height 14
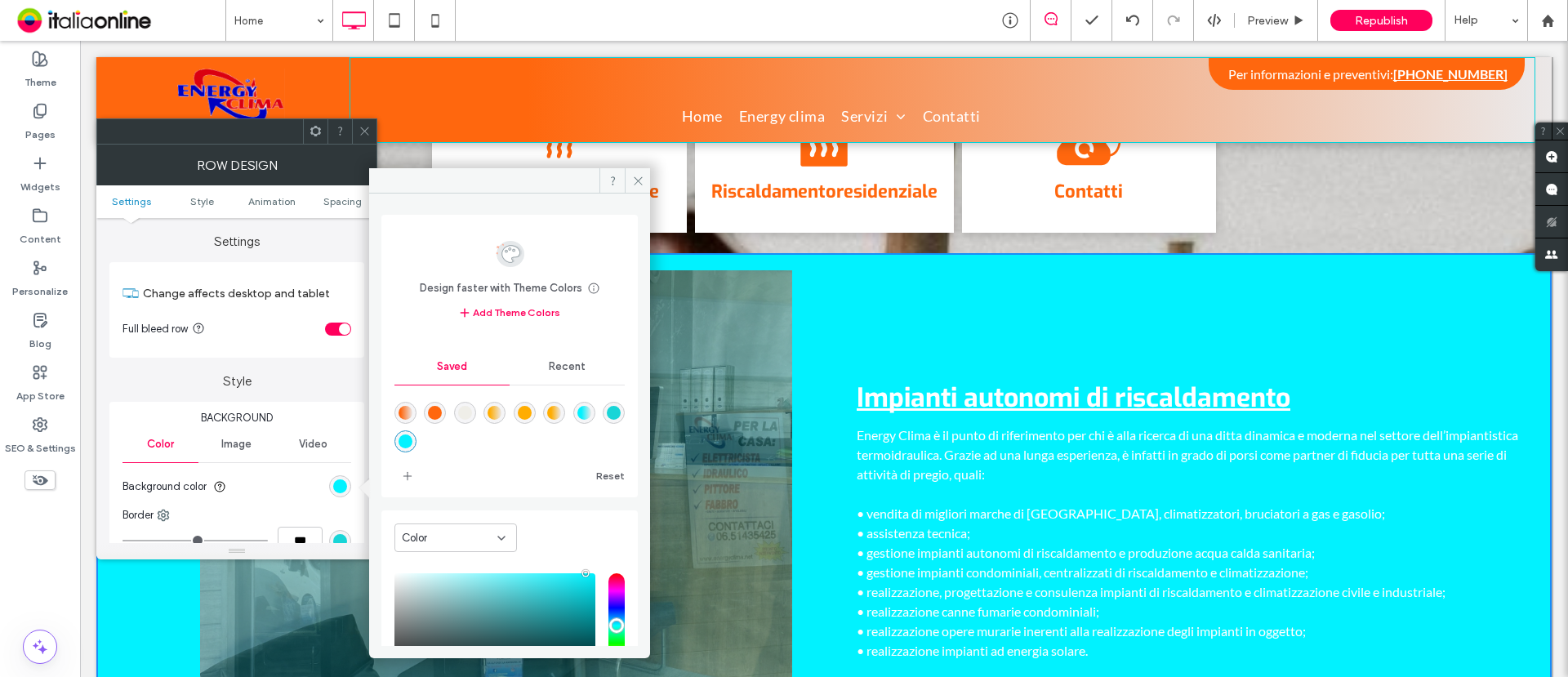
click at [442, 411] on div "rgba(255,103,14,1)" at bounding box center [435, 413] width 14 height 14
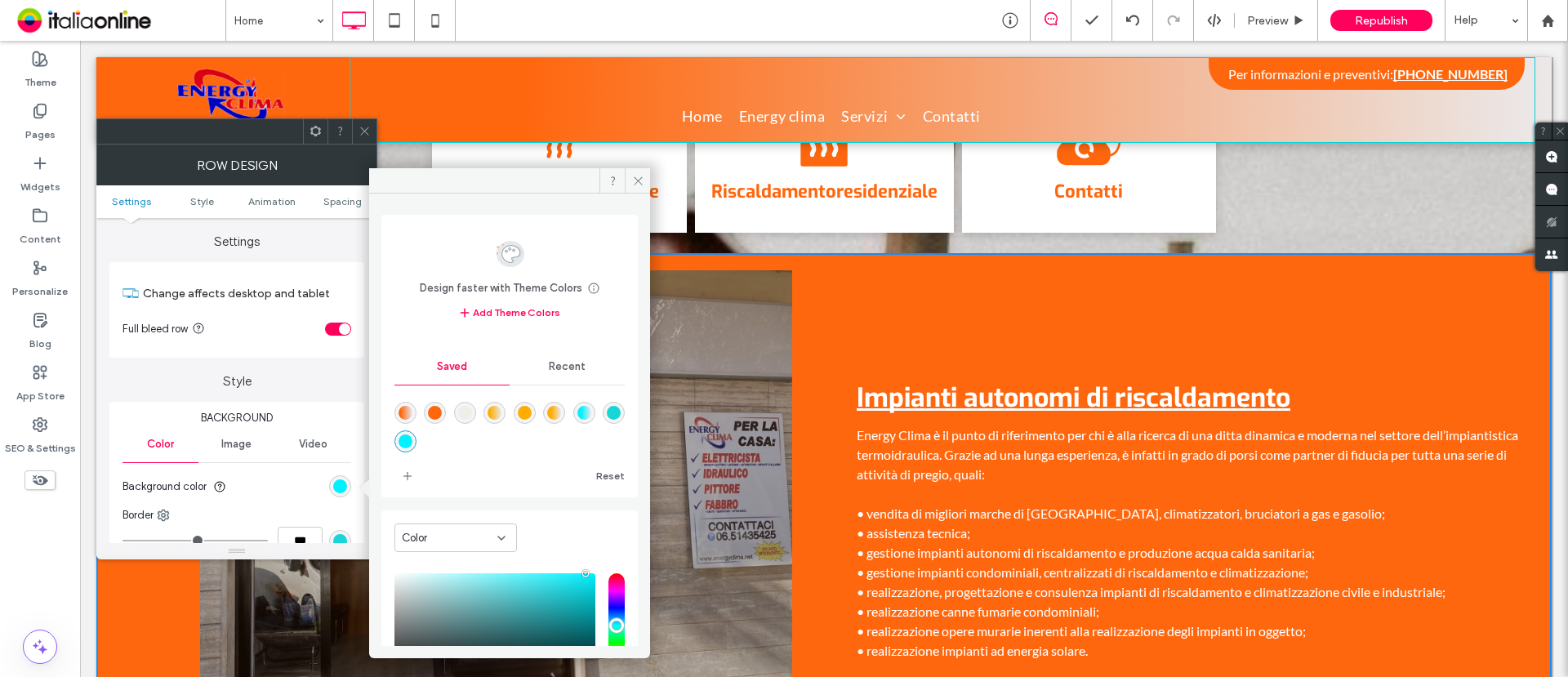
type input "*******"
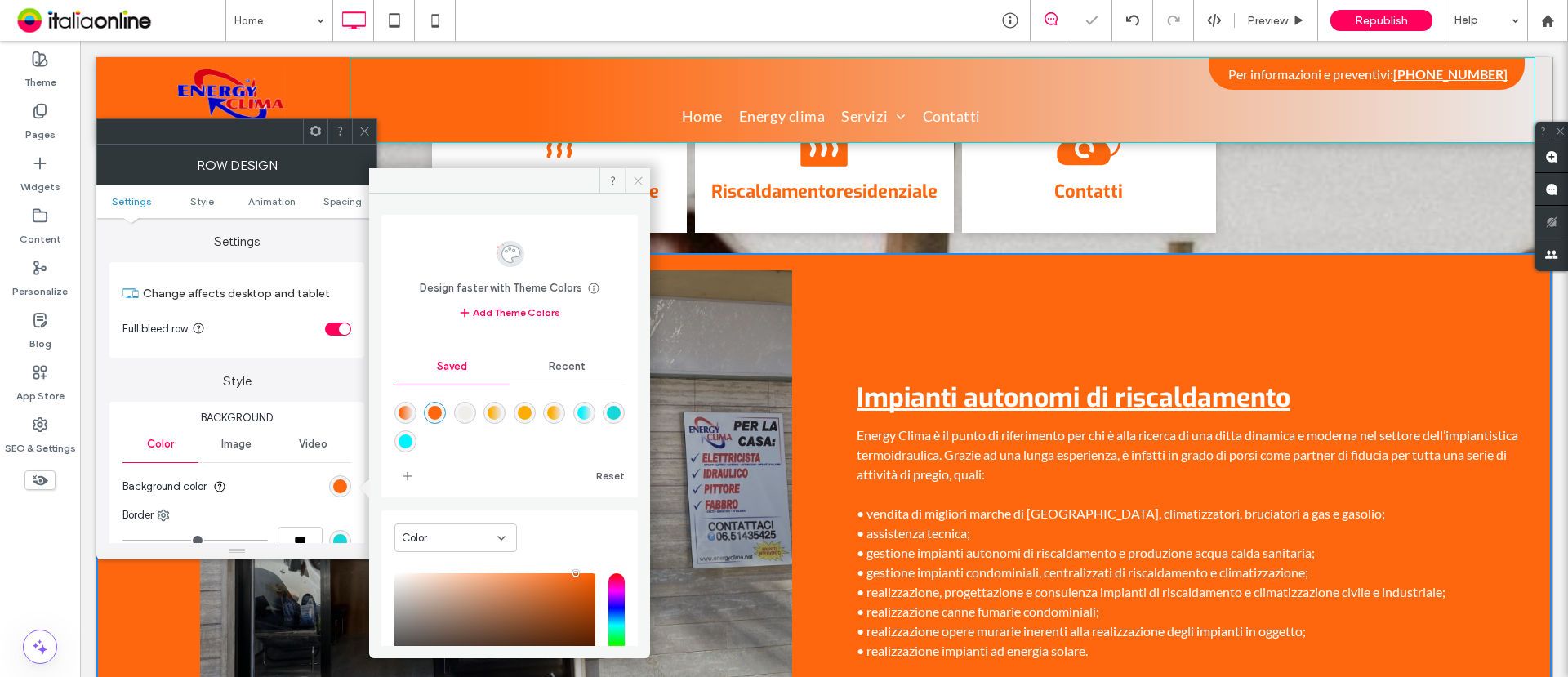
drag, startPoint x: 641, startPoint y: 176, endPoint x: 352, endPoint y: 109, distance: 296.7
click at [641, 176] on use at bounding box center [637, 180] width 8 height 8
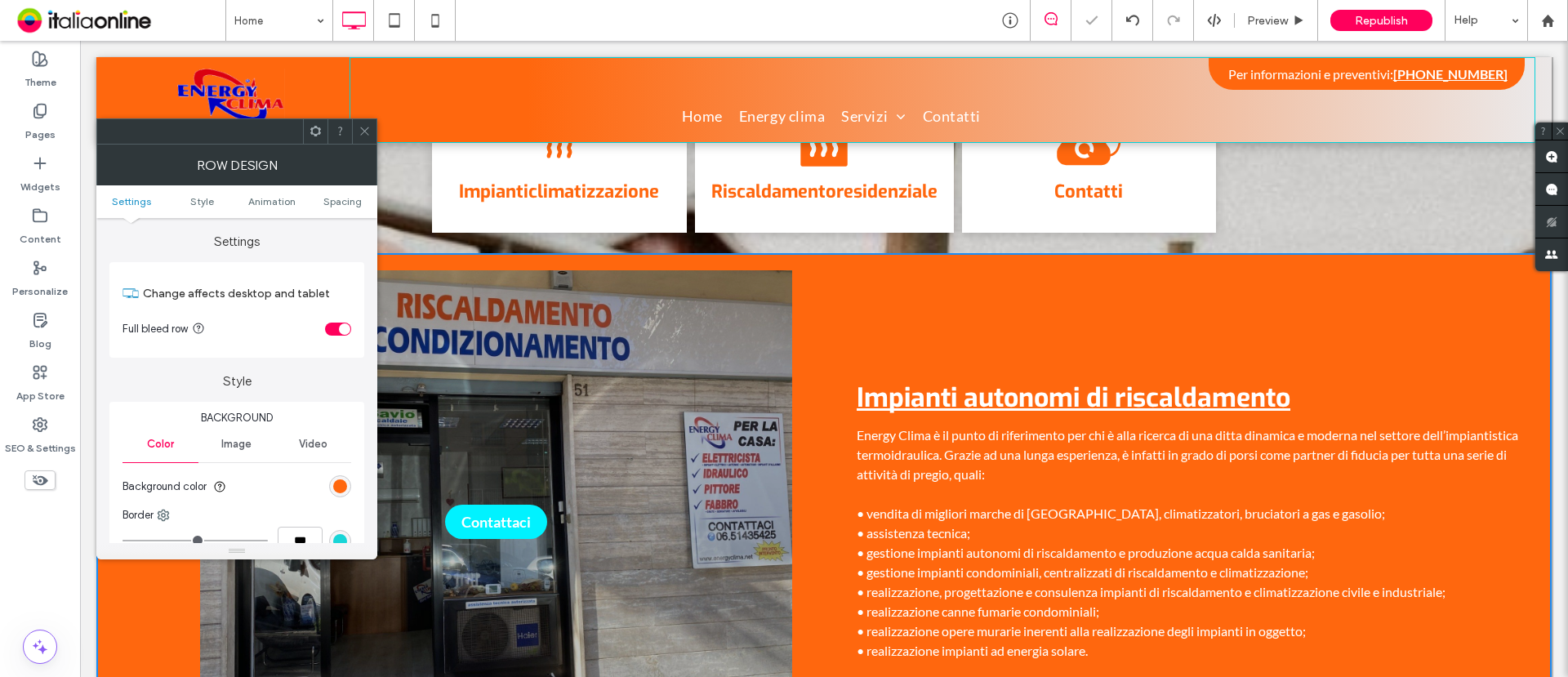
click at [364, 128] on icon at bounding box center [365, 131] width 12 height 12
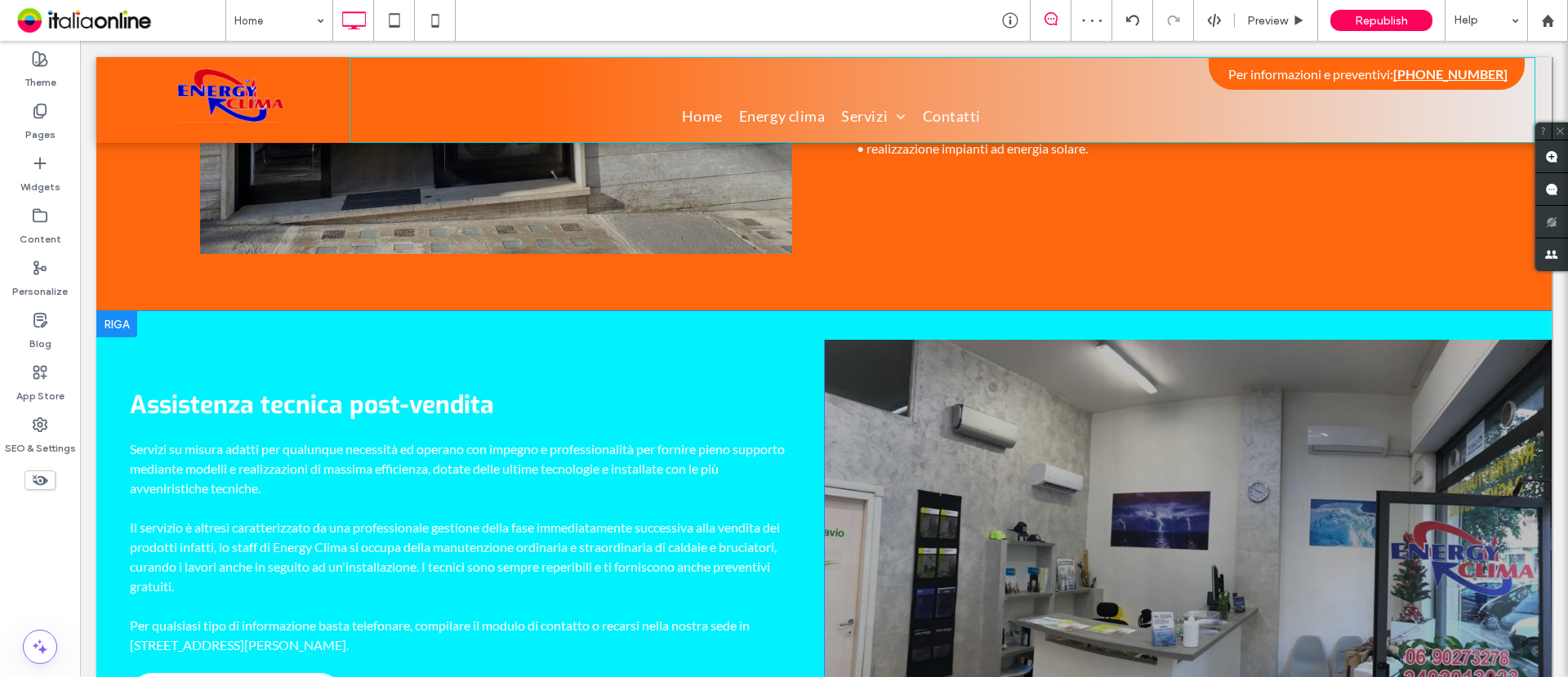
scroll to position [1429, 0]
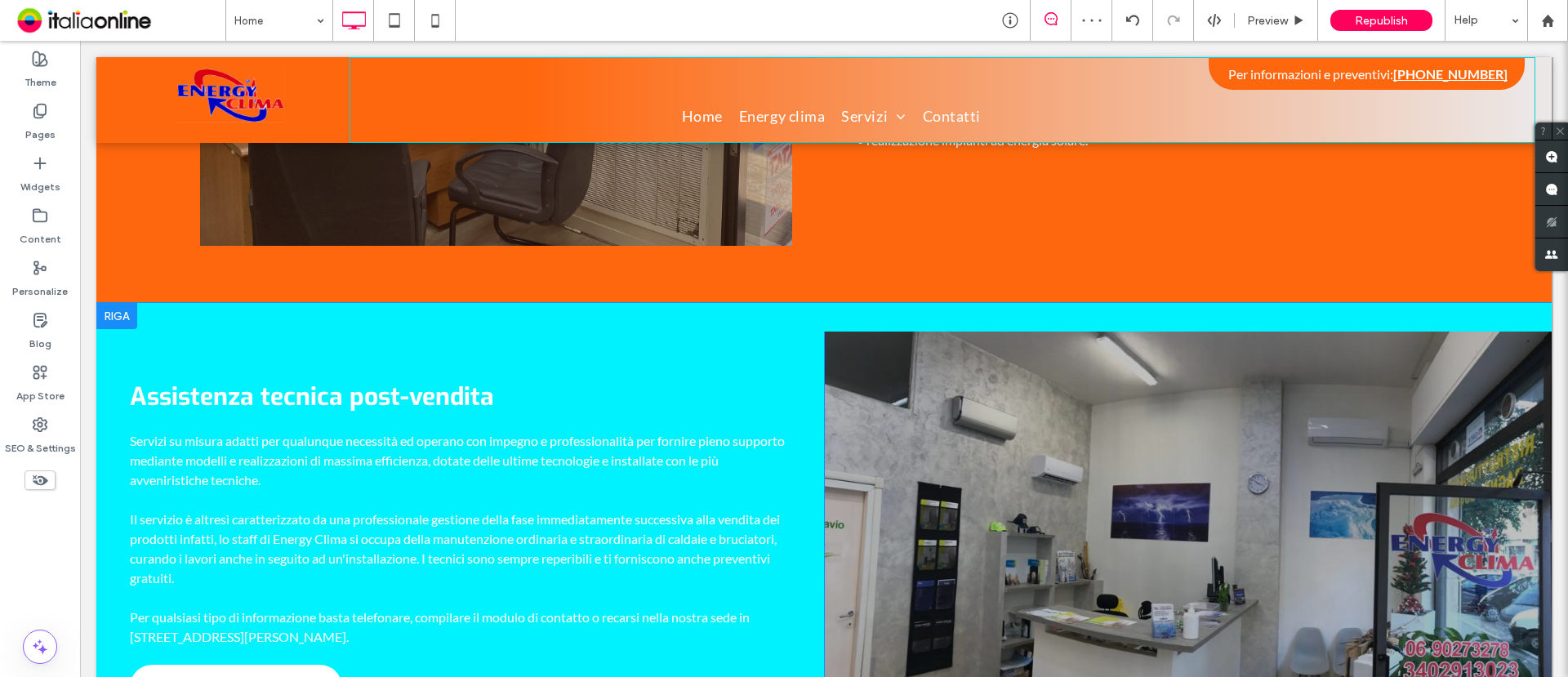
click at [108, 303] on div at bounding box center [116, 316] width 41 height 26
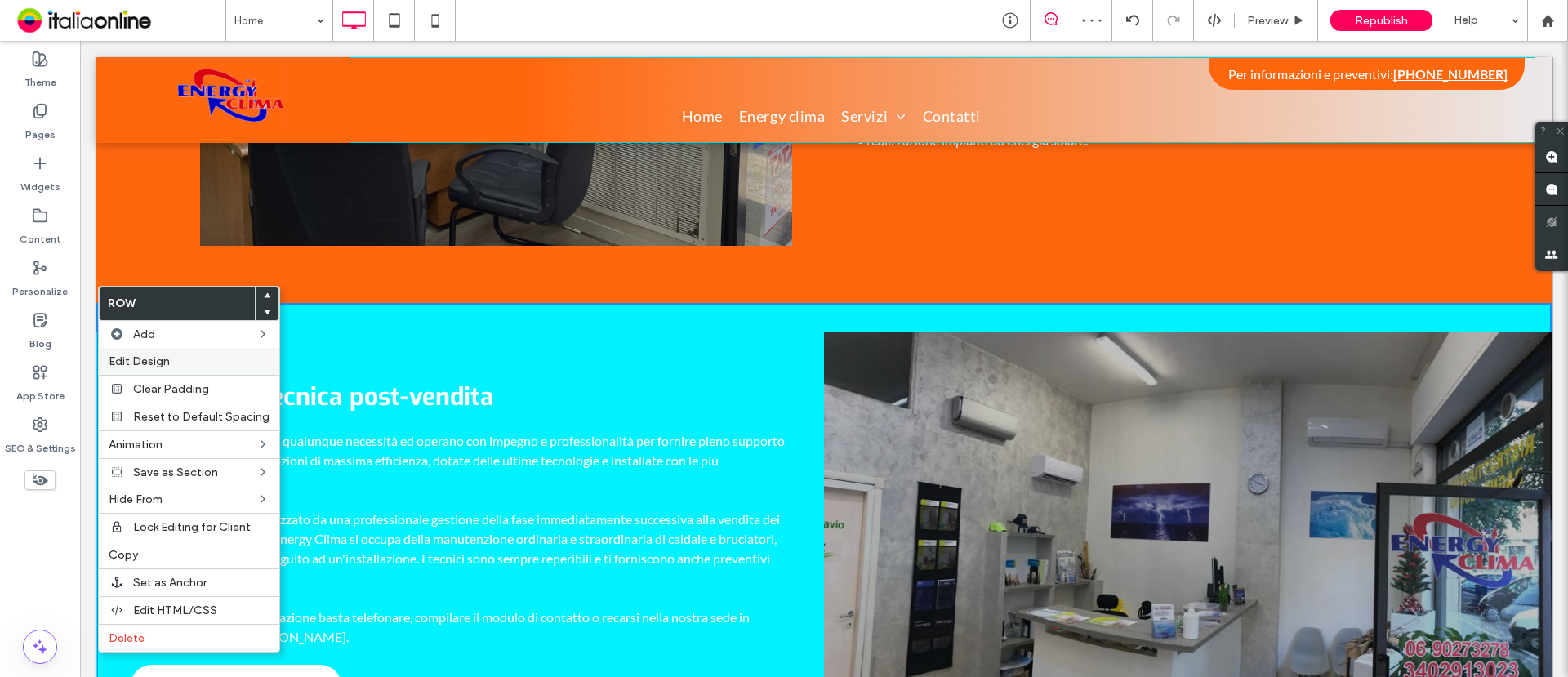
click at [156, 363] on span "Edit Design" at bounding box center [140, 361] width 61 height 14
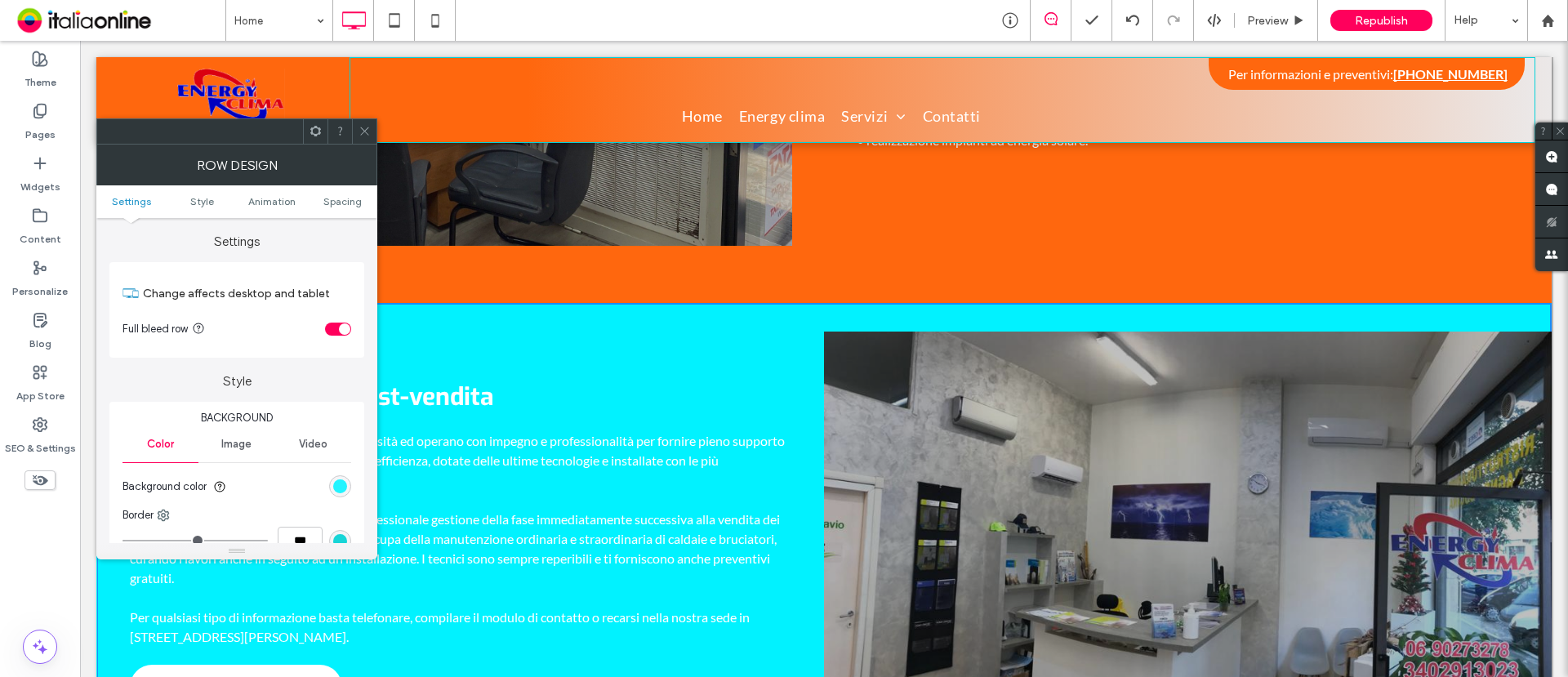
click at [340, 496] on div "rgb(1, 242, 255)" at bounding box center [339, 486] width 22 height 22
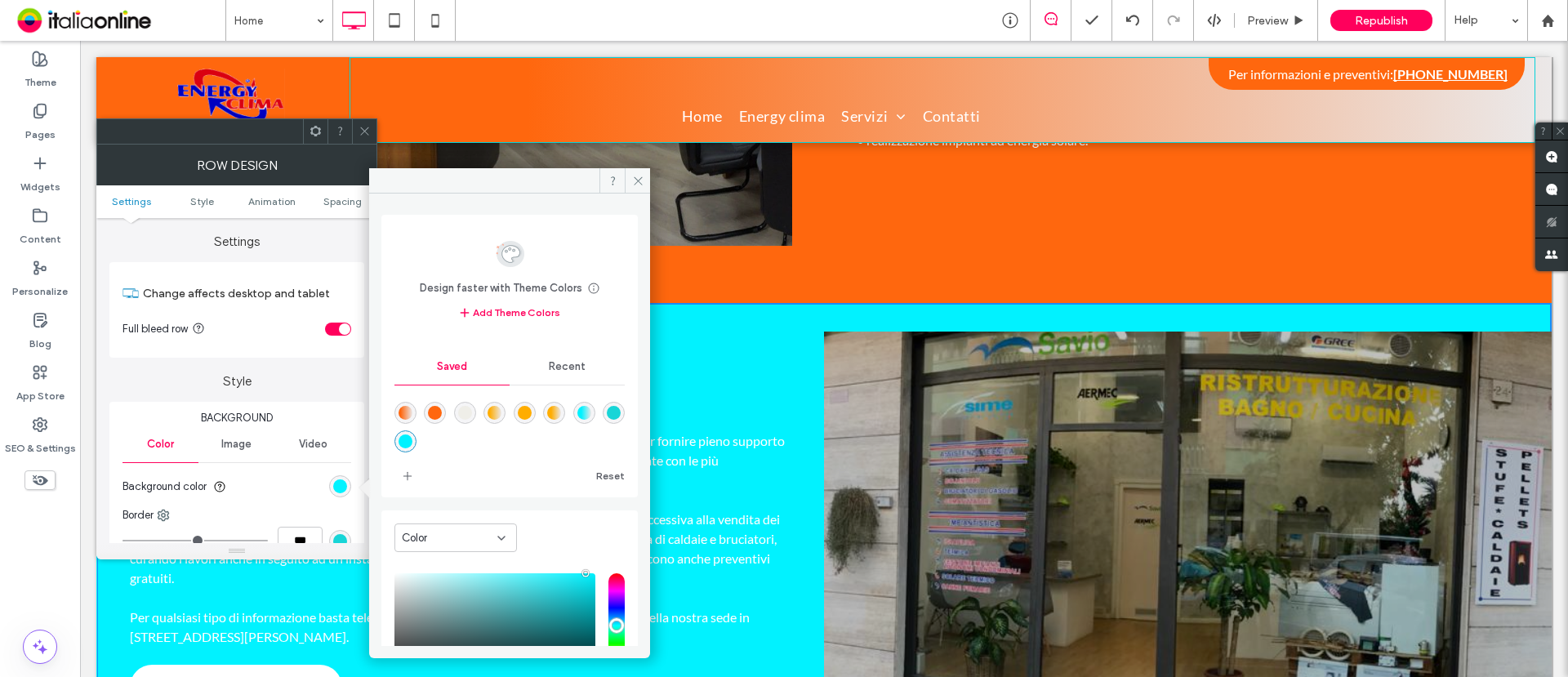
click at [435, 414] on div "rgba(255,103,14,1)" at bounding box center [435, 413] width 14 height 14
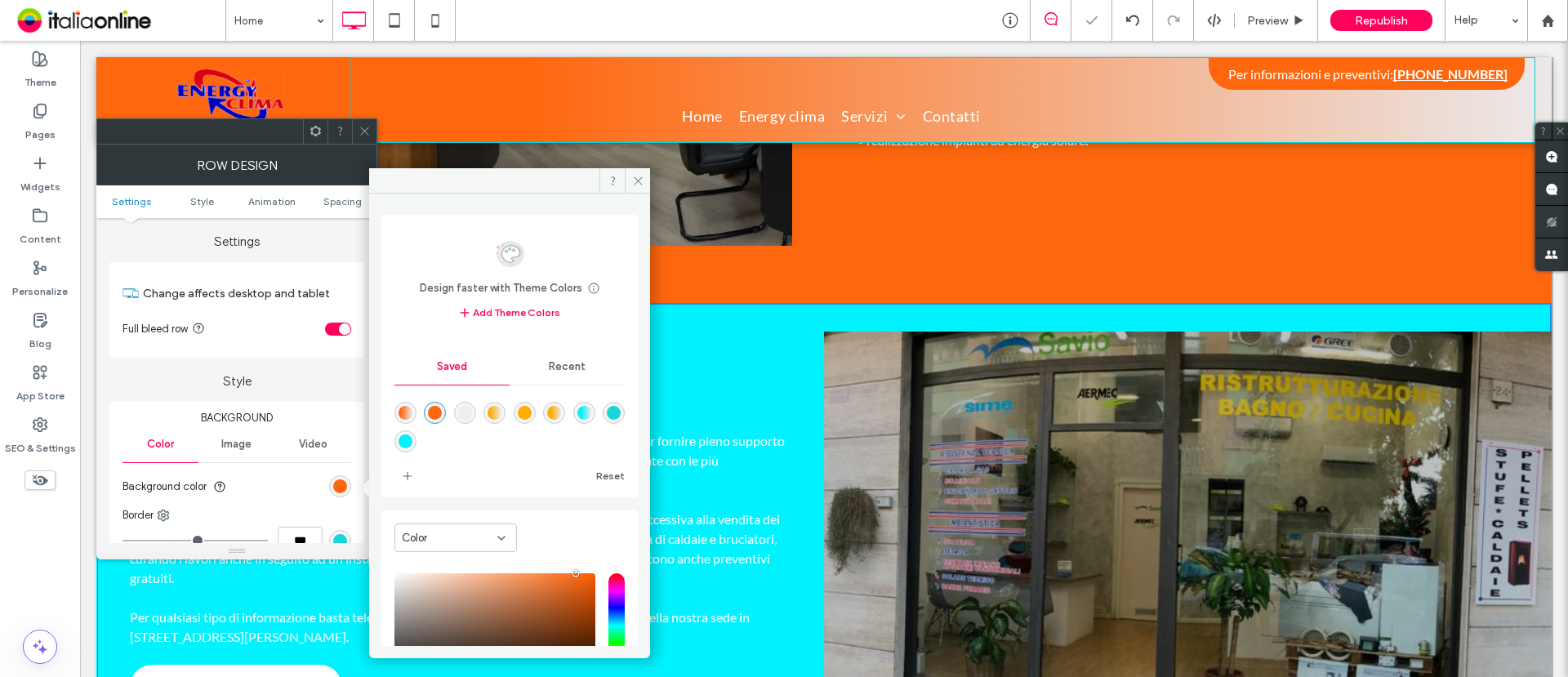
type input "*******"
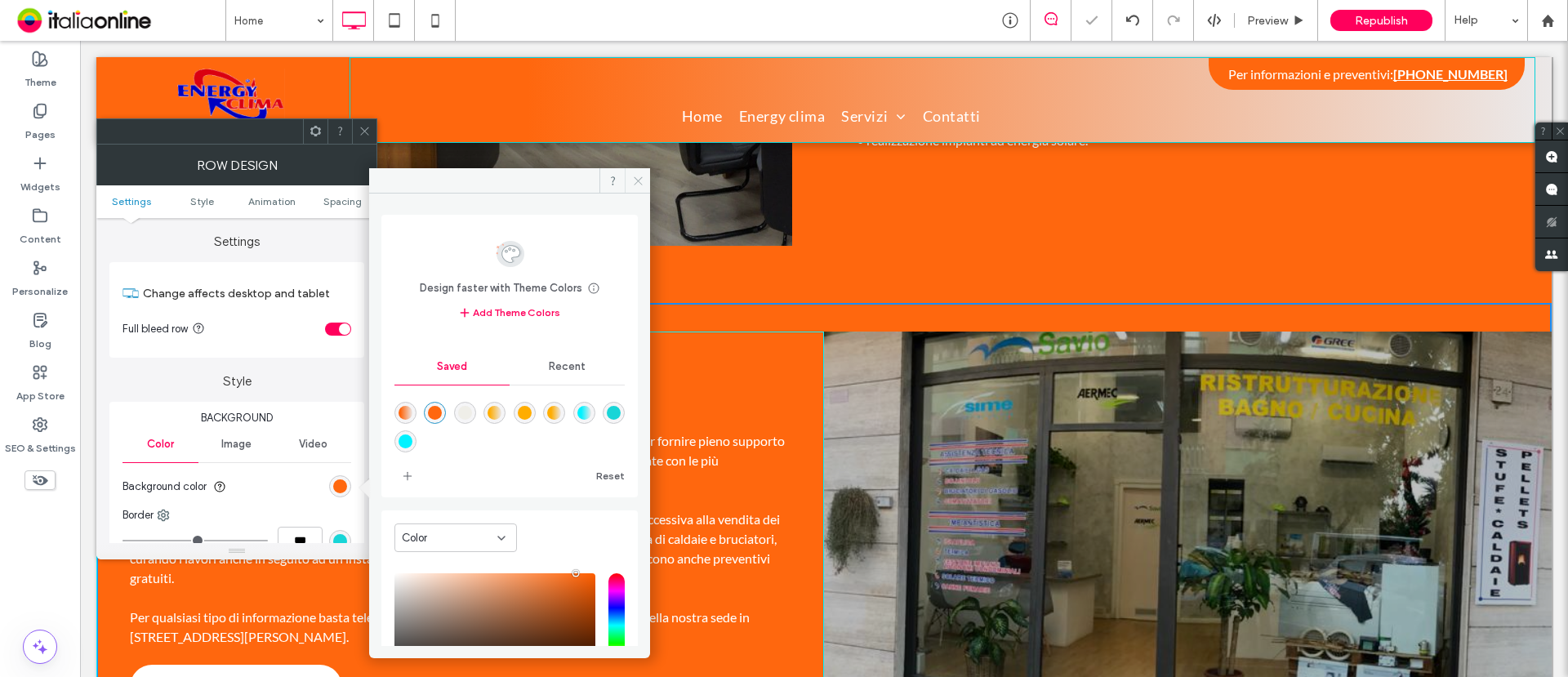
click at [642, 177] on icon at bounding box center [639, 181] width 12 height 12
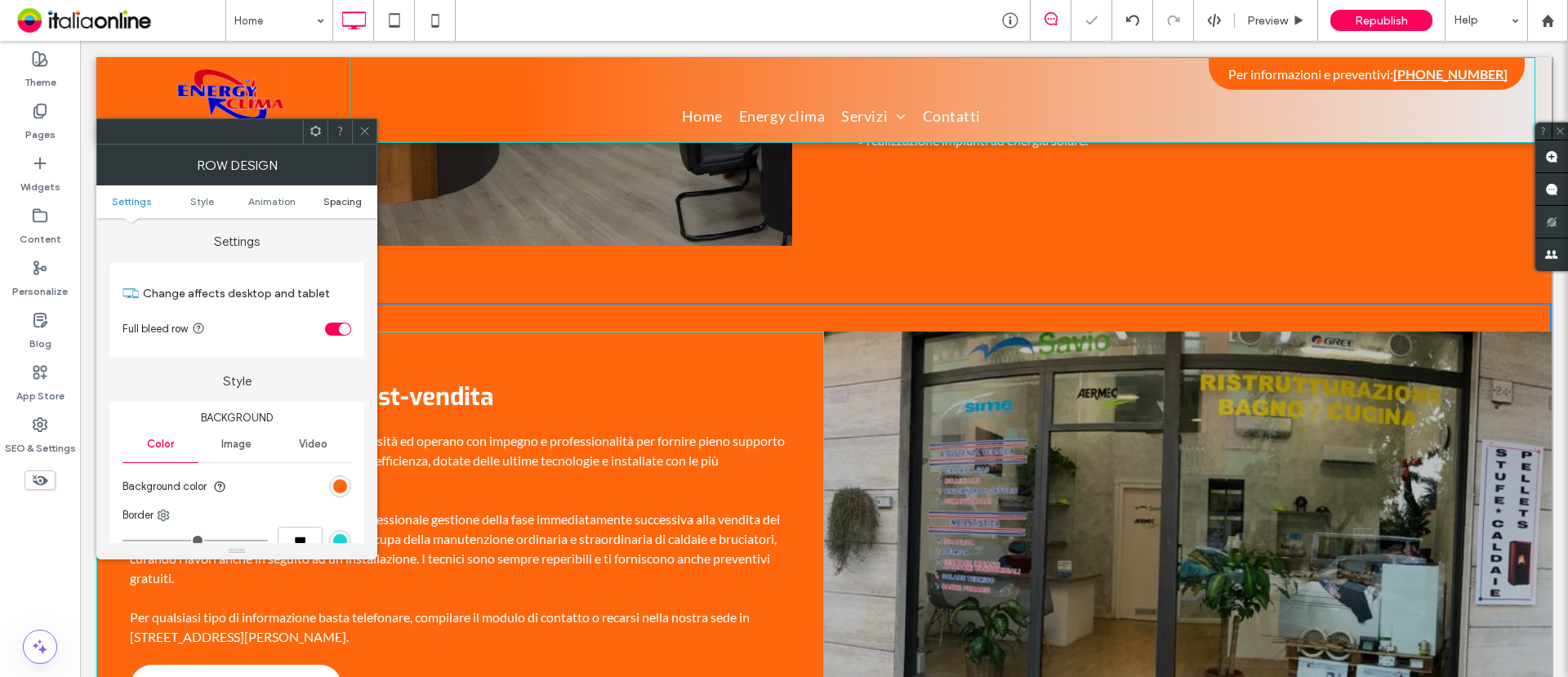
drag, startPoint x: 366, startPoint y: 132, endPoint x: 351, endPoint y: 198, distance: 67.7
click at [366, 132] on use at bounding box center [364, 131] width 8 height 8
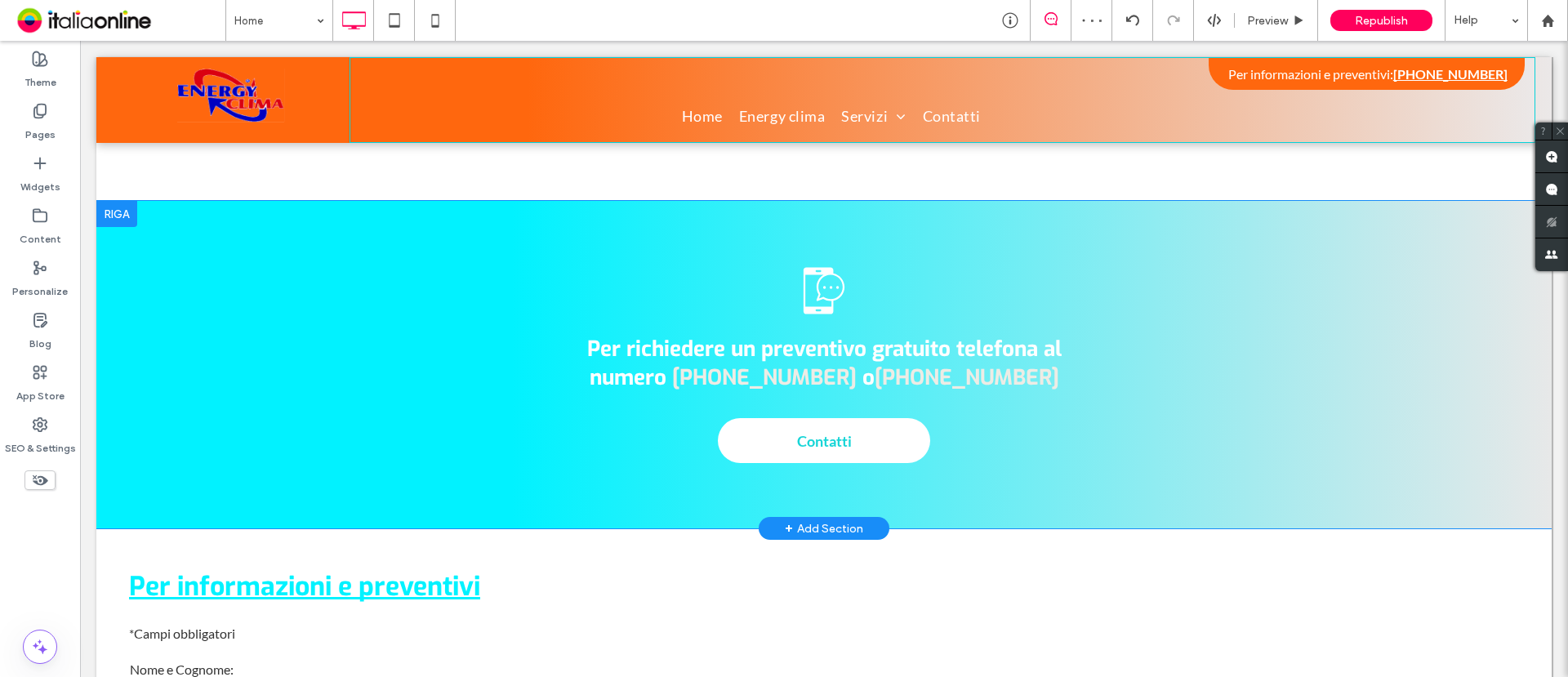
scroll to position [2246, 0]
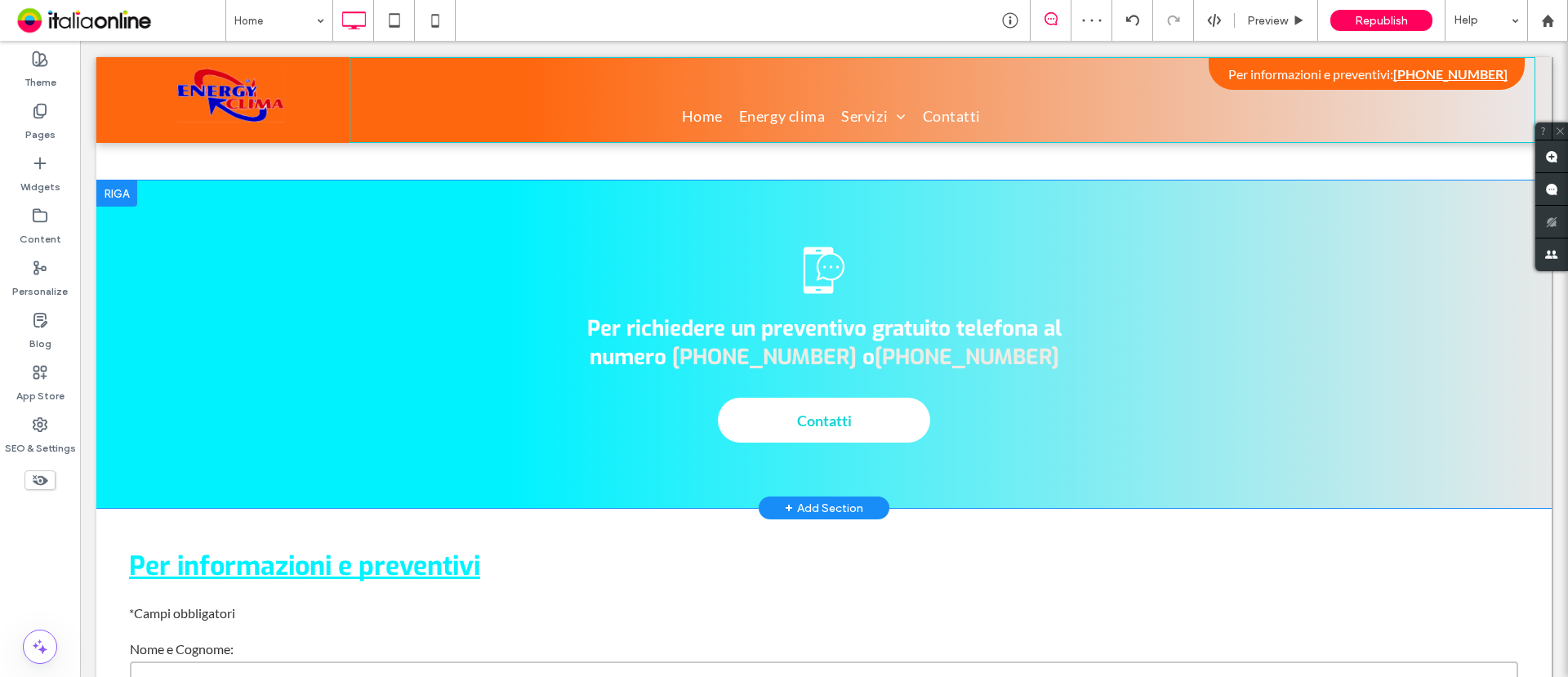
click at [120, 181] on div at bounding box center [116, 194] width 41 height 26
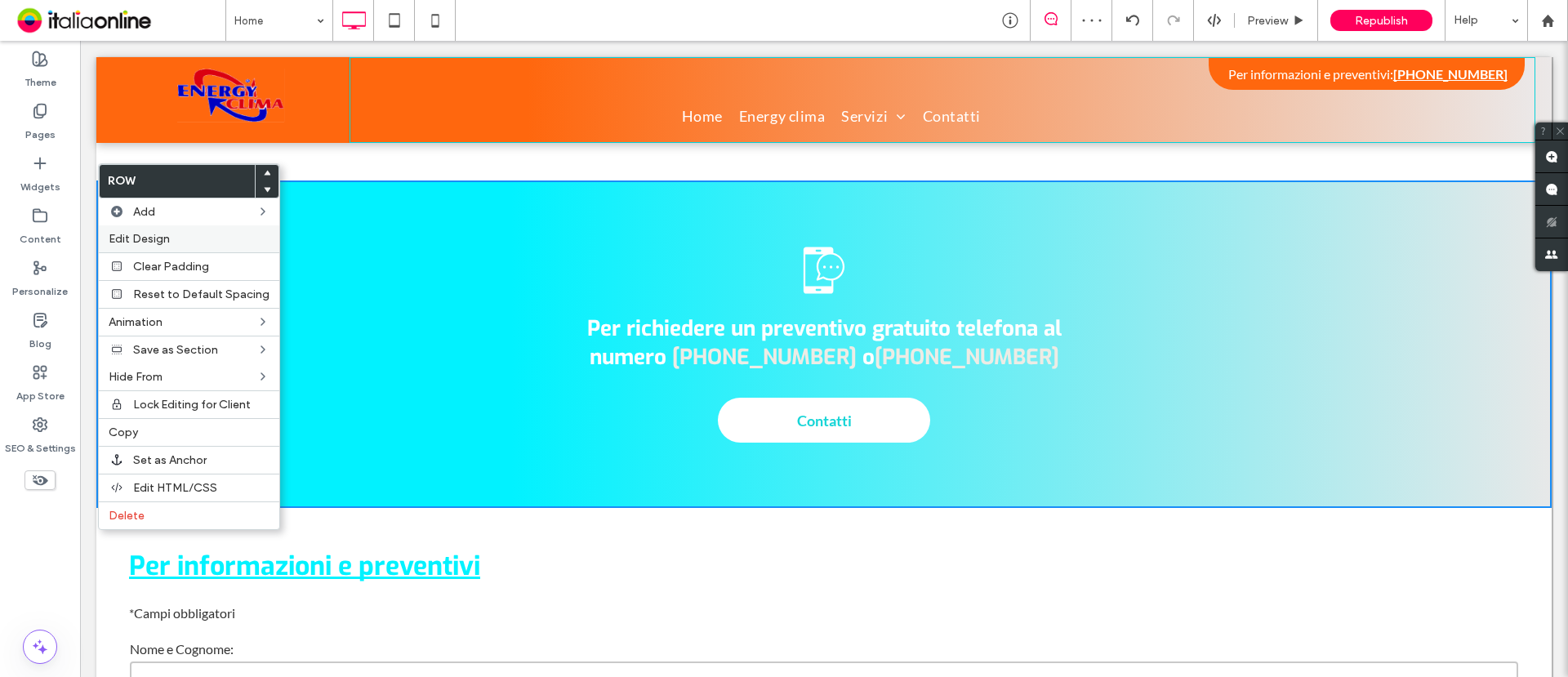
click at [160, 234] on span "Edit Design" at bounding box center [140, 239] width 61 height 14
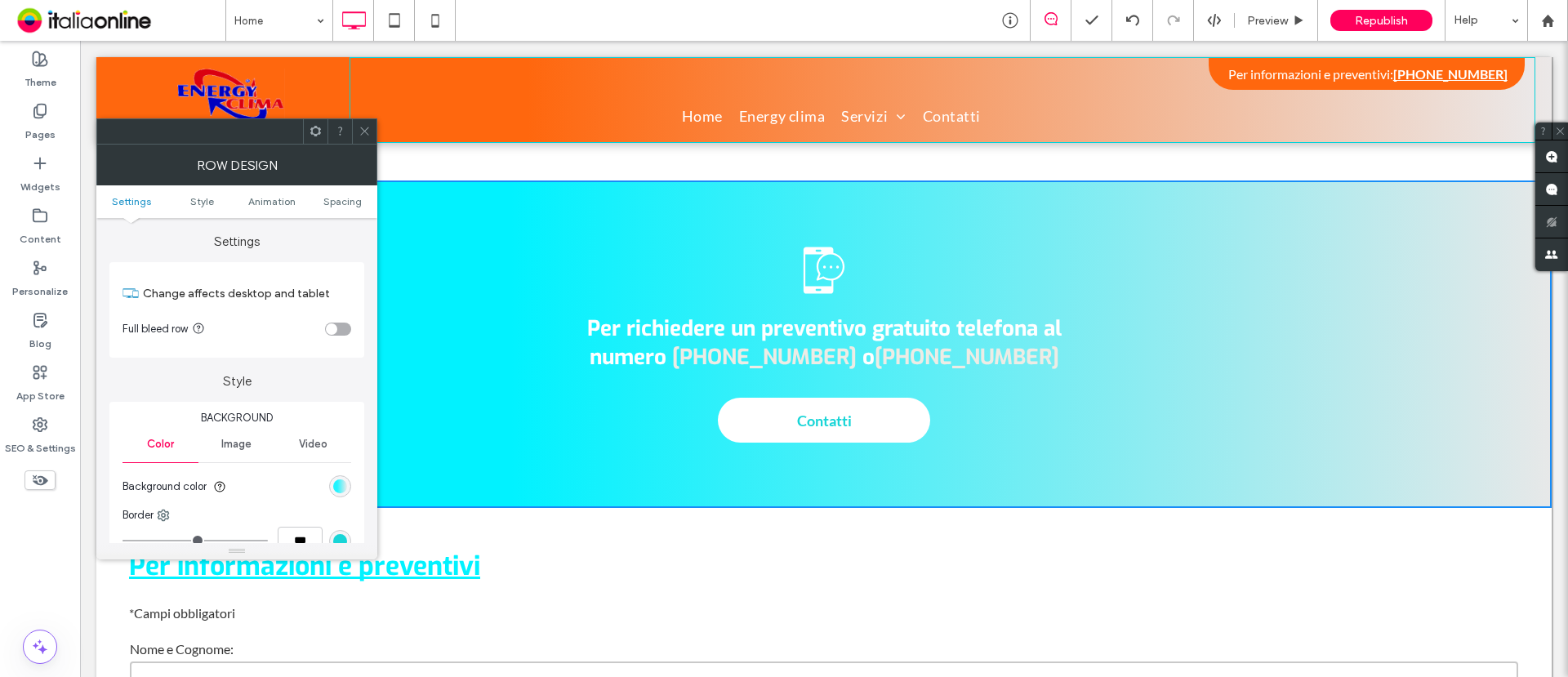
click at [340, 490] on div "linear-gradient(90deg, rgb(1, 242, 255) 29%, rgb(235, 232, 232) 100%)" at bounding box center [340, 487] width 14 height 14
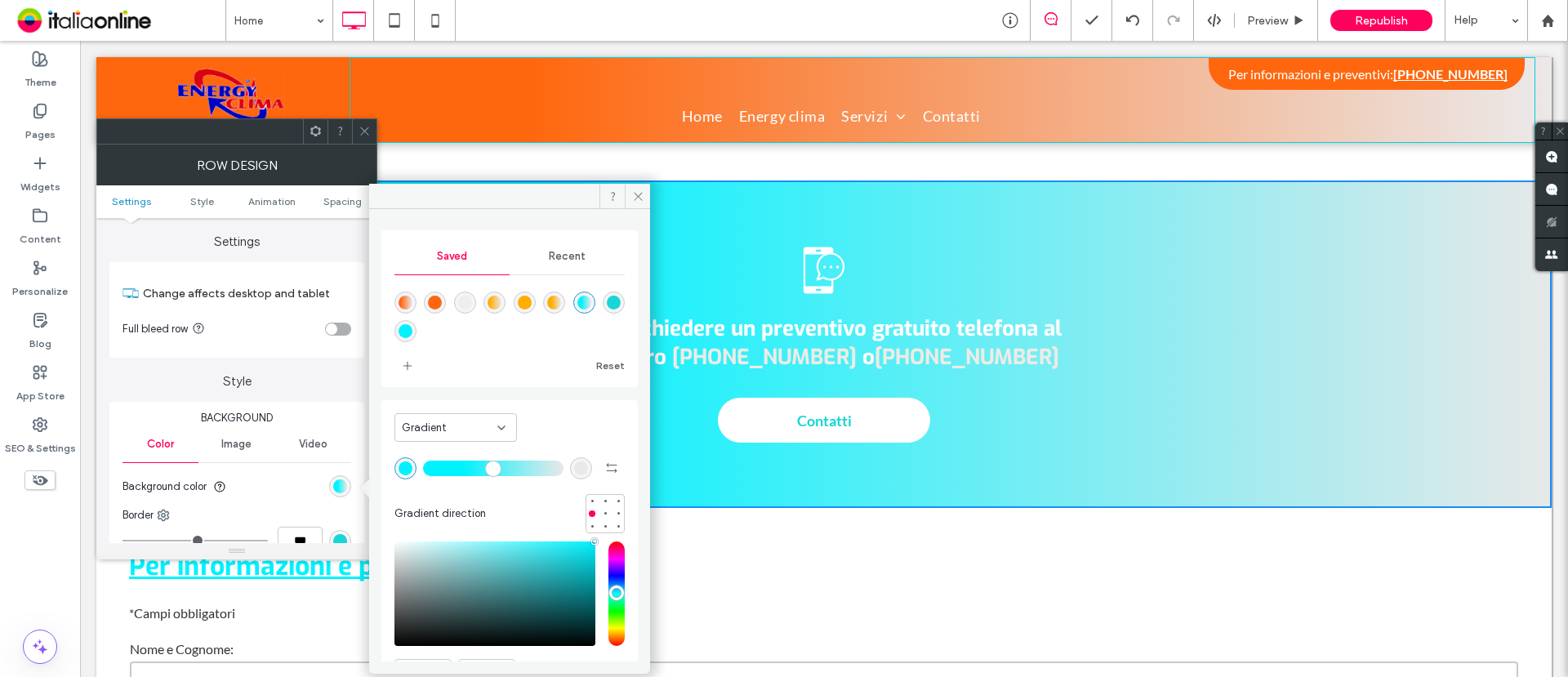
click at [405, 296] on div "linear-gradient(90deg,rgba(255,103,14,1) 15%,rgba(235,232,232,1) 100%)" at bounding box center [406, 303] width 14 height 14
type input "**"
type input "*******"
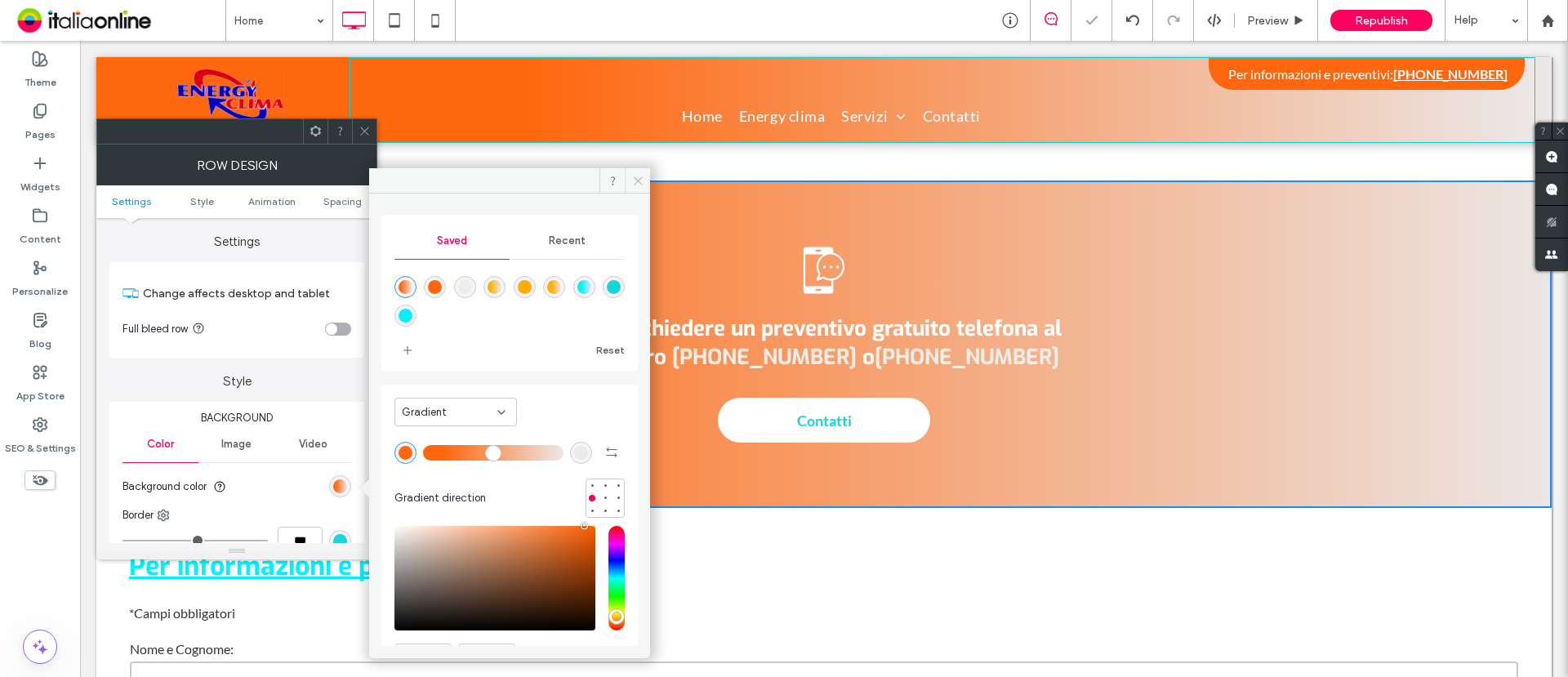
click at [643, 179] on icon at bounding box center [639, 181] width 12 height 12
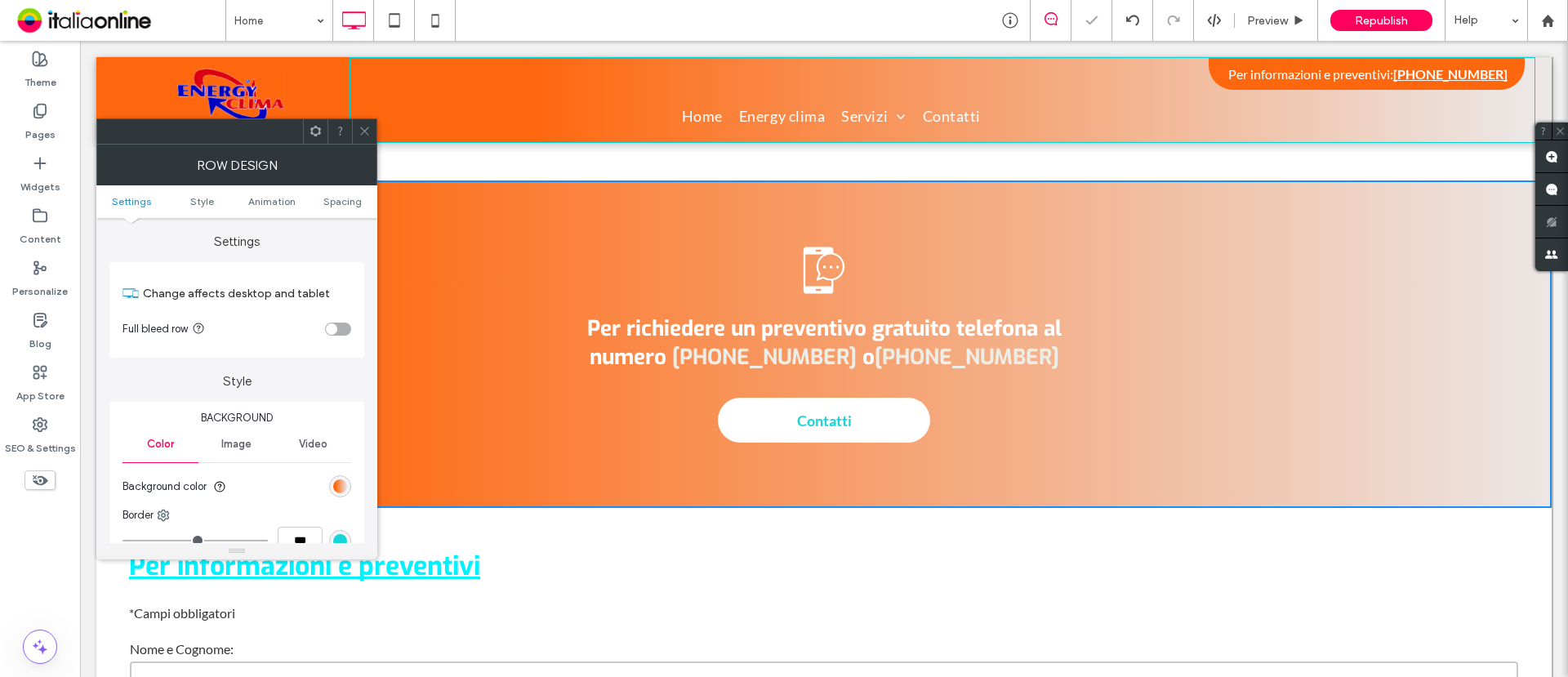
click at [359, 134] on icon at bounding box center [365, 131] width 12 height 12
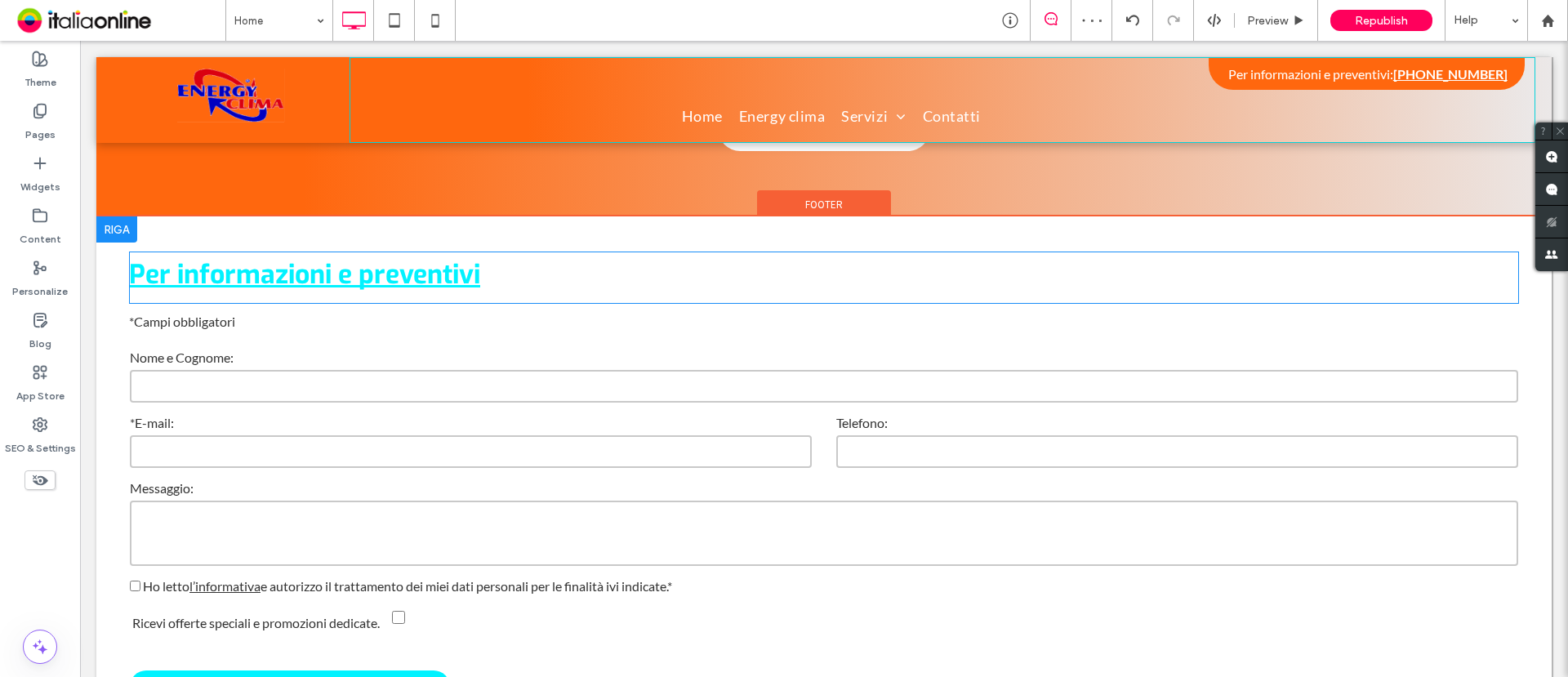
scroll to position [2552, 0]
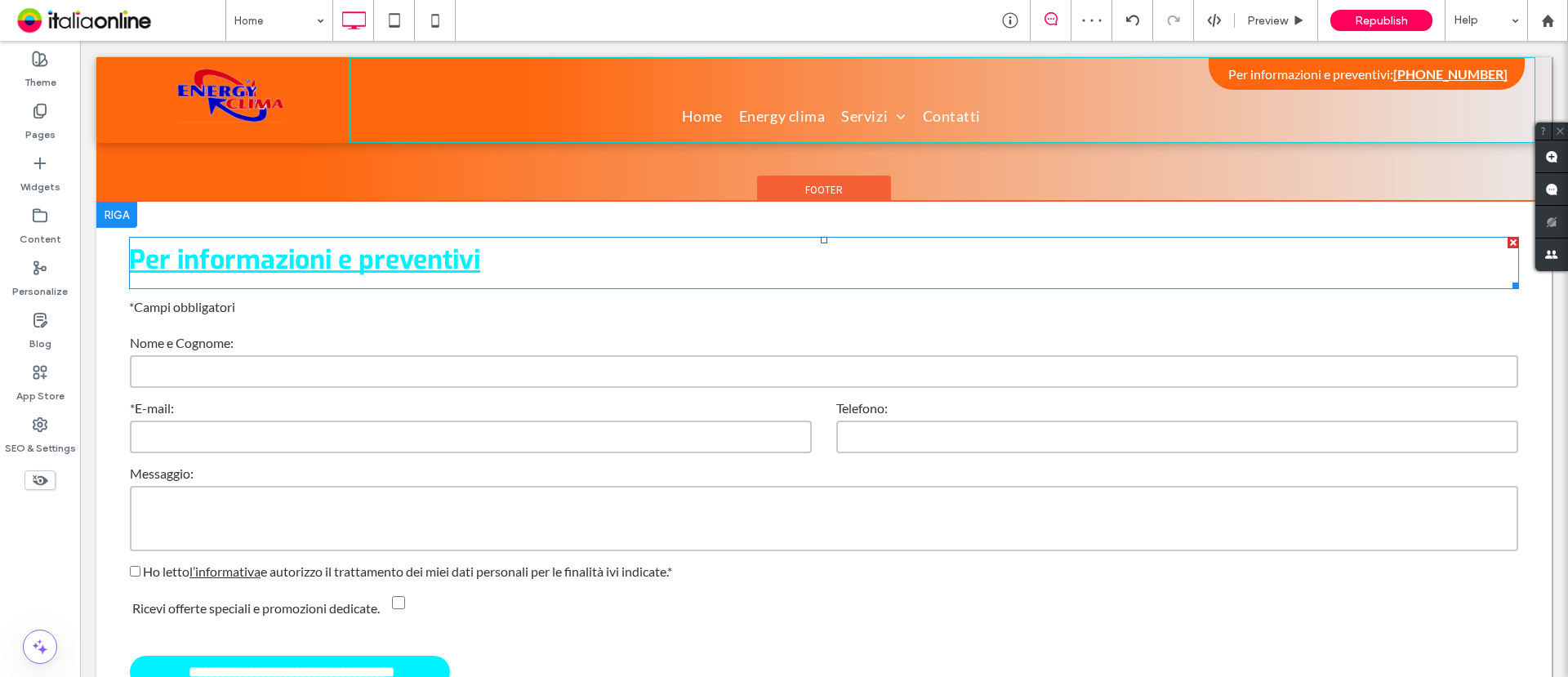
click at [355, 243] on span "Per informazioni e preventivi" at bounding box center [305, 259] width 352 height 34
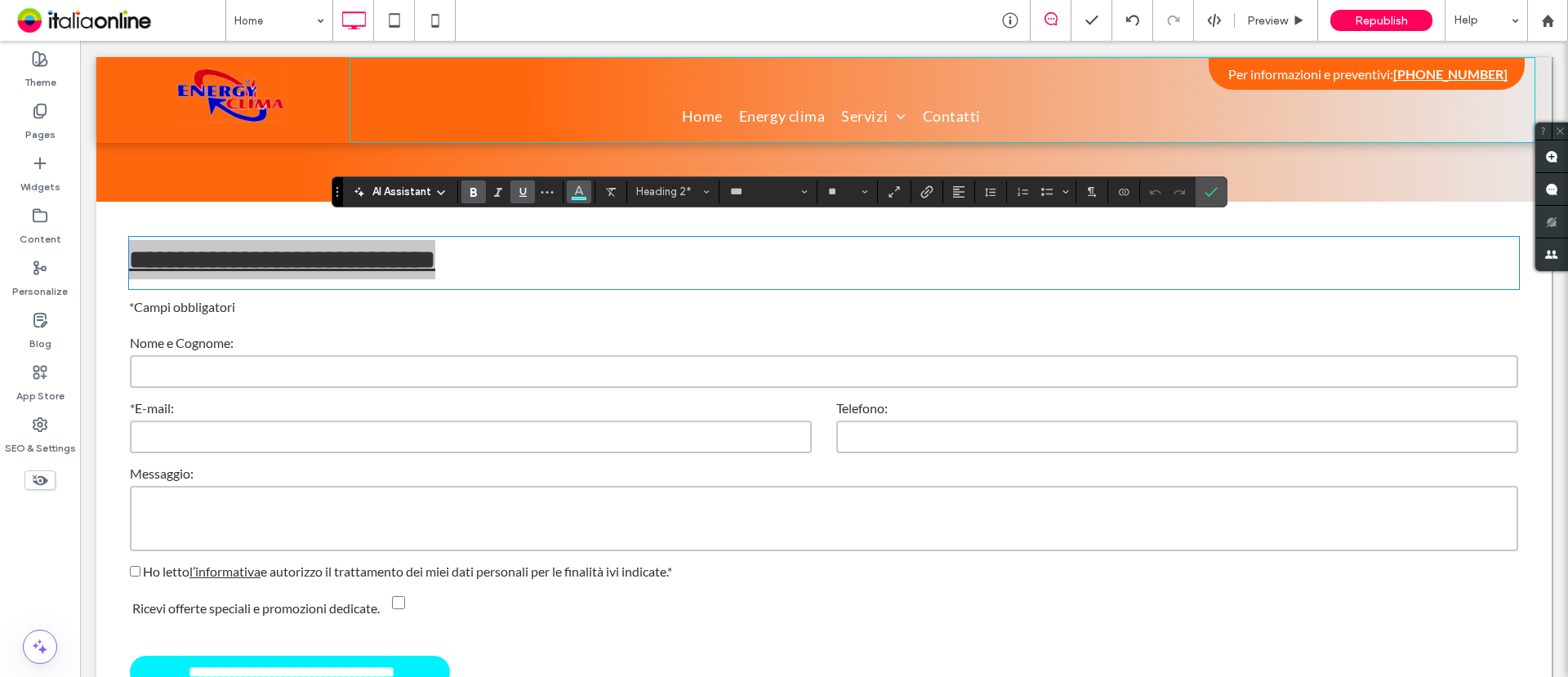
click at [579, 194] on icon "Color" at bounding box center [579, 190] width 13 height 13
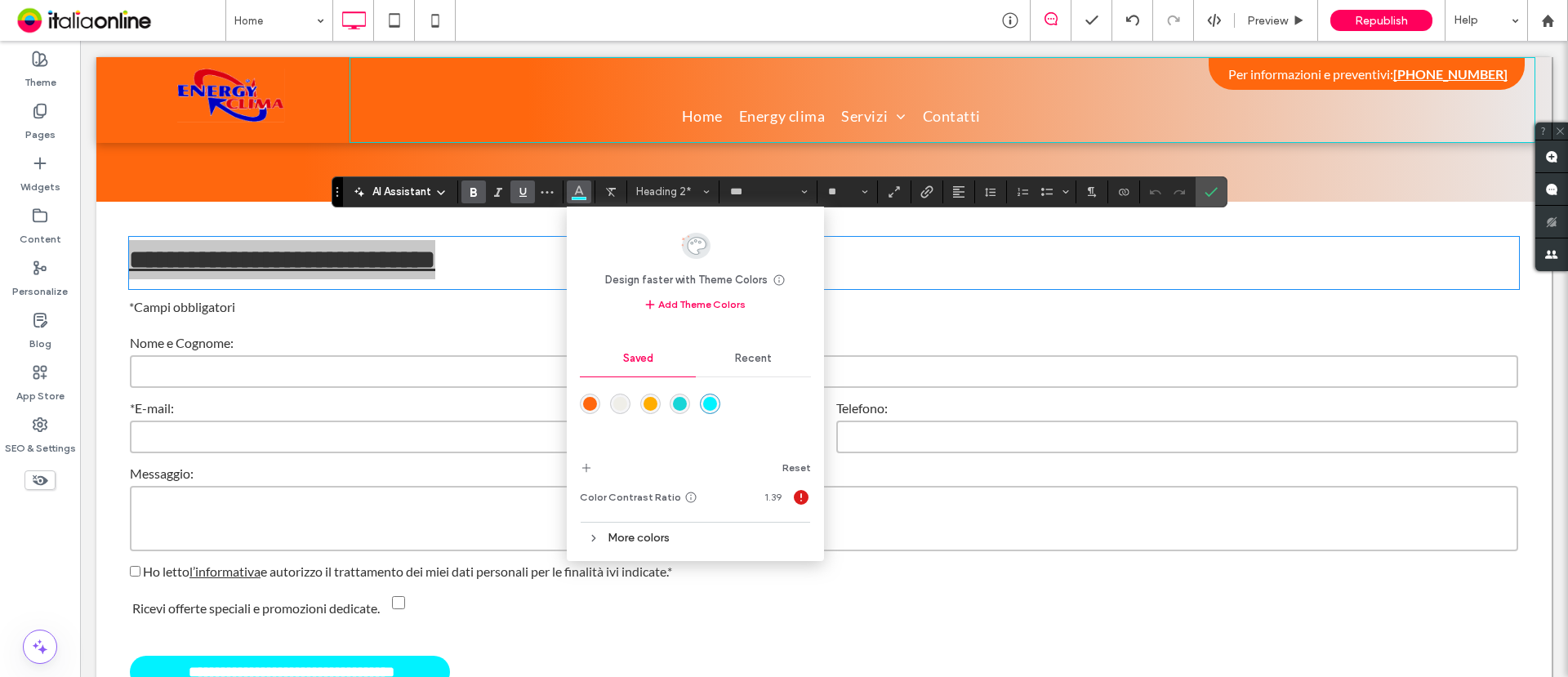
click at [593, 404] on div "rgba(255,103,14,1)" at bounding box center [590, 404] width 14 height 14
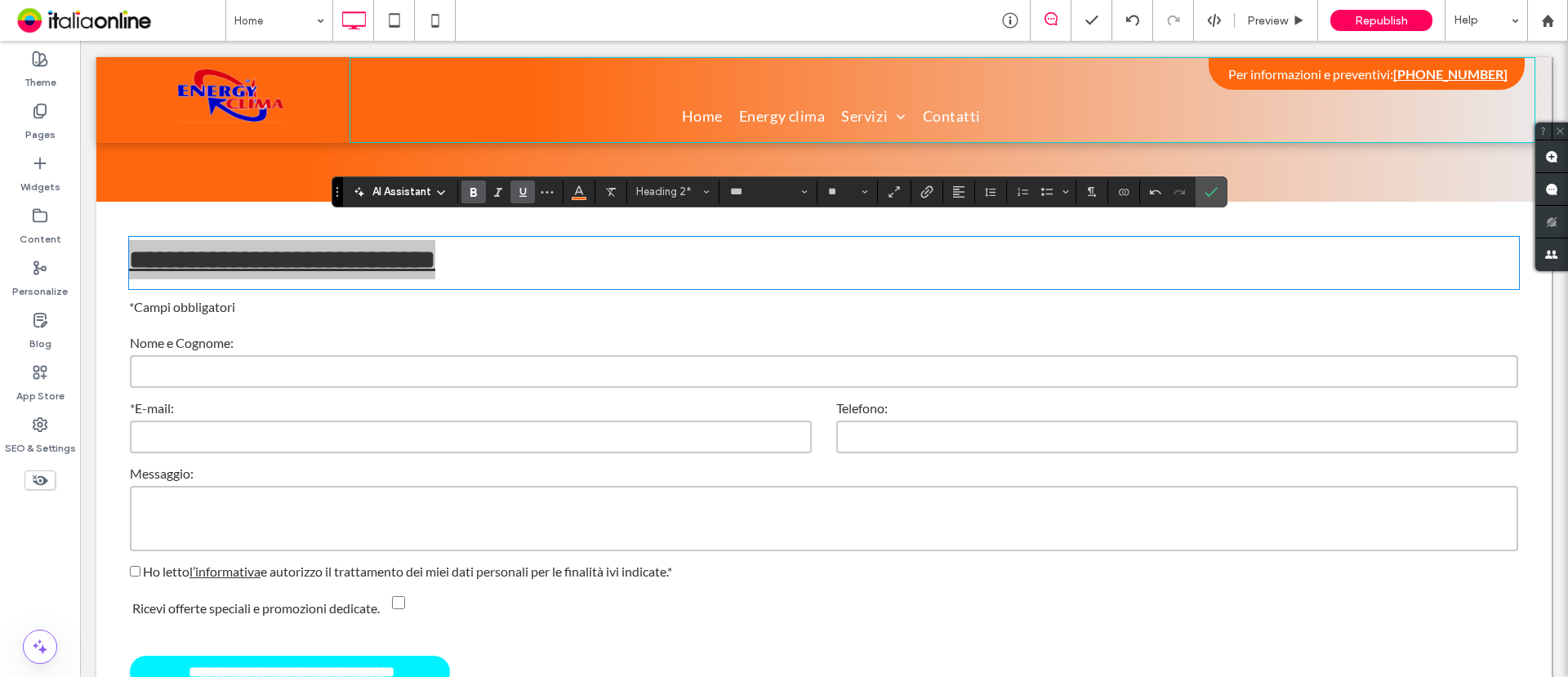
drag, startPoint x: 1223, startPoint y: 189, endPoint x: 1183, endPoint y: 202, distance: 42.1
click at [1222, 189] on section at bounding box center [1211, 192] width 31 height 30
click at [1210, 189] on icon "Confirm" at bounding box center [1211, 192] width 13 height 13
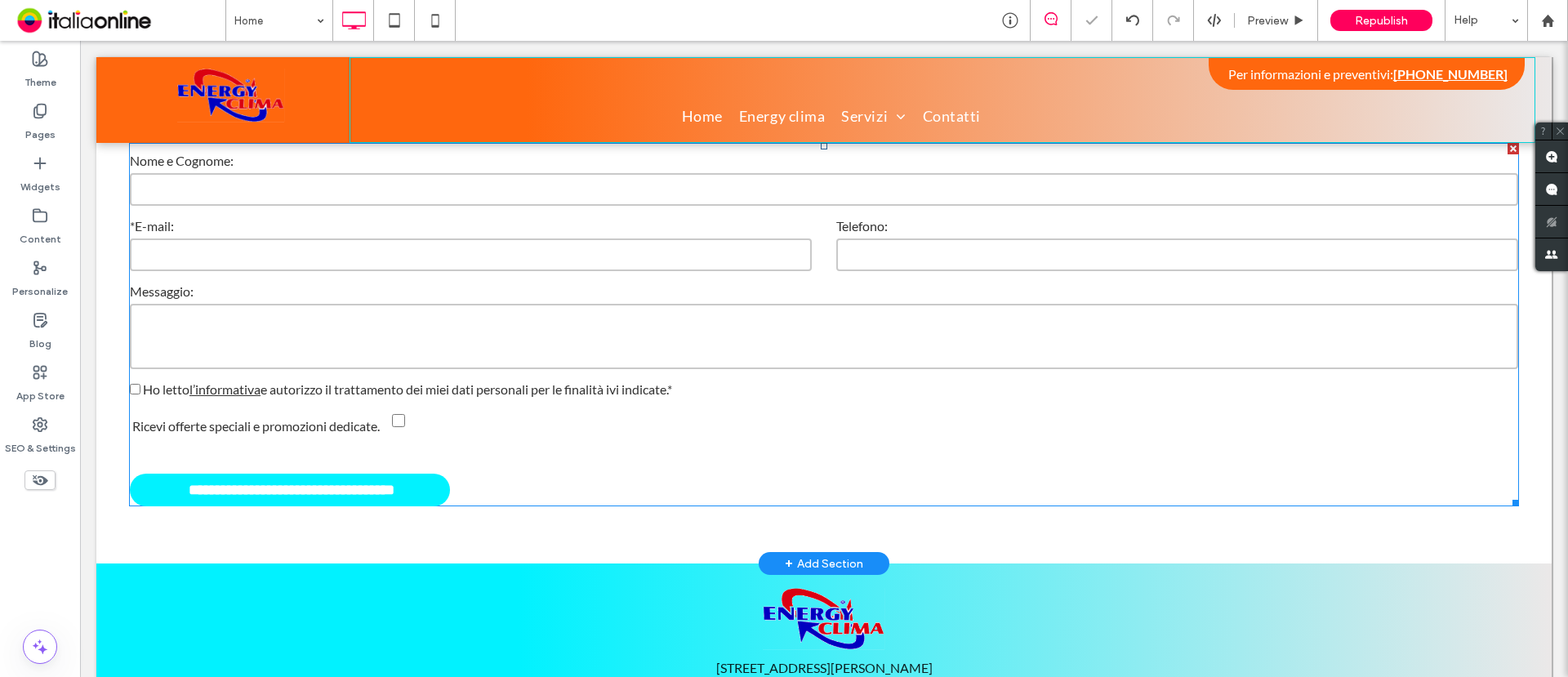
scroll to position [2756, 0]
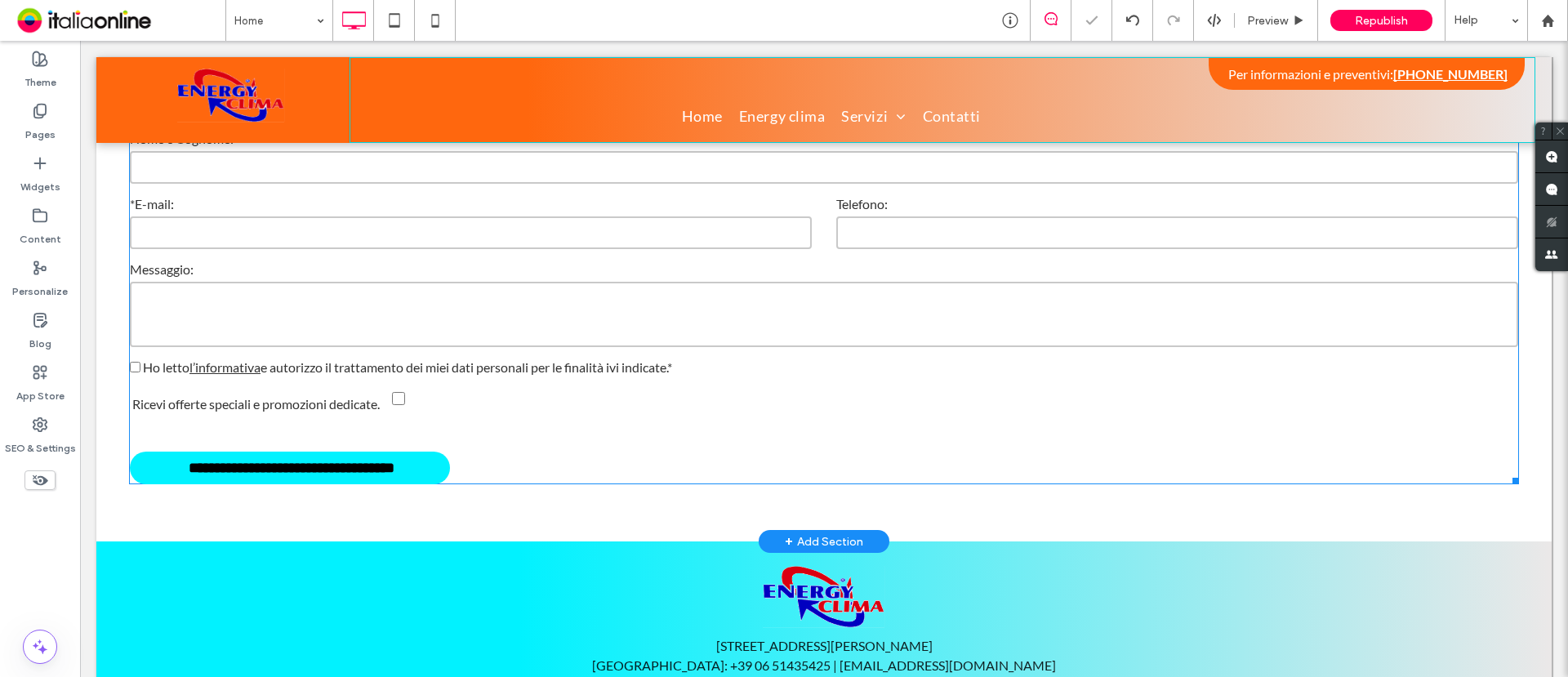
click at [351, 452] on input "**********" at bounding box center [291, 468] width 313 height 32
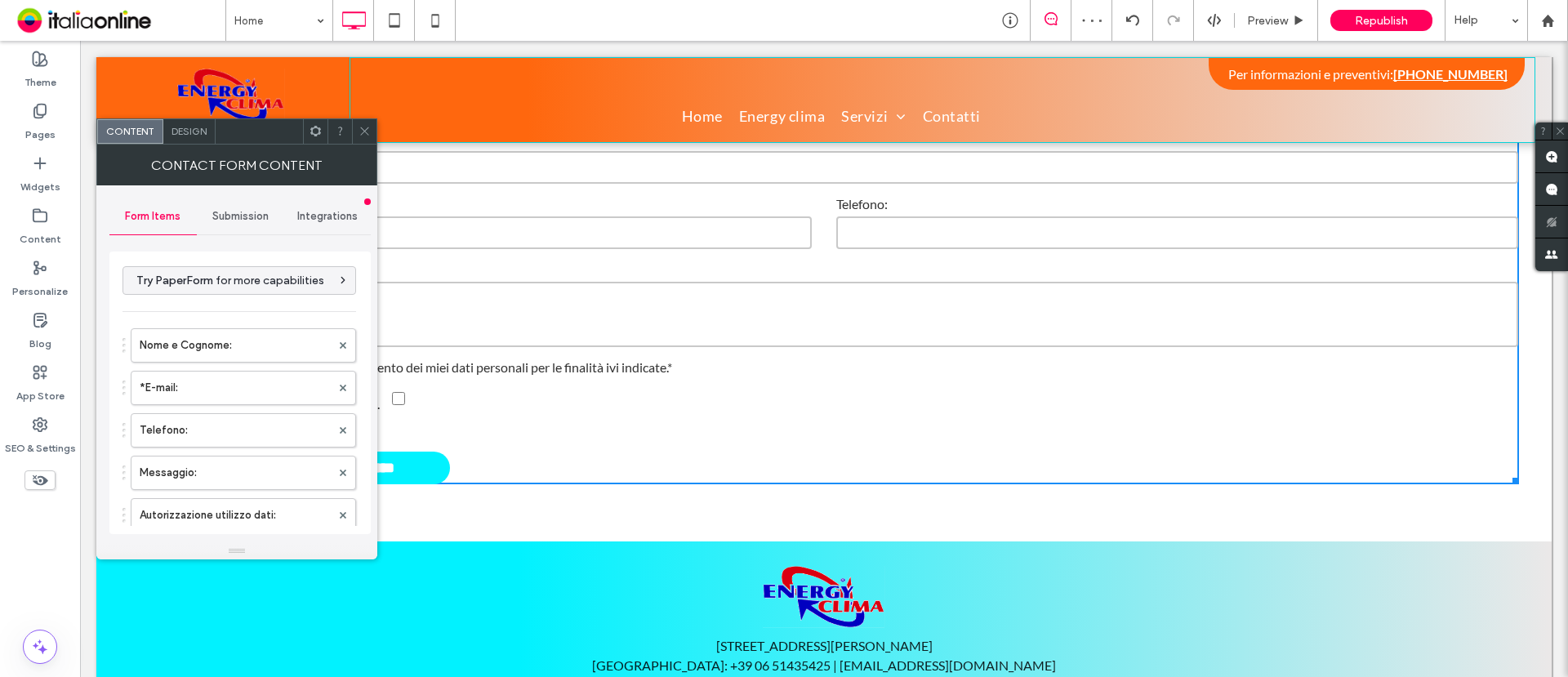
click at [192, 133] on span "Design" at bounding box center [189, 131] width 35 height 12
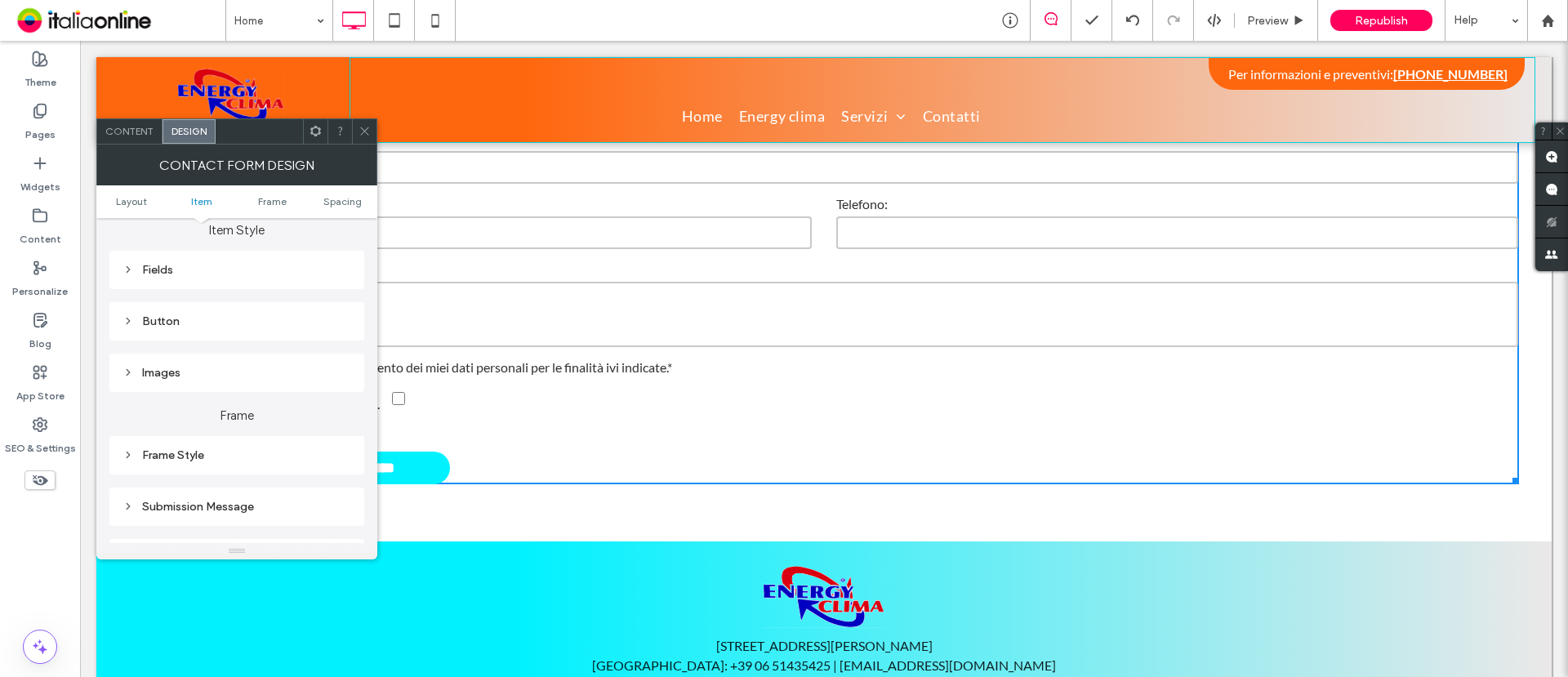
scroll to position [306, 0]
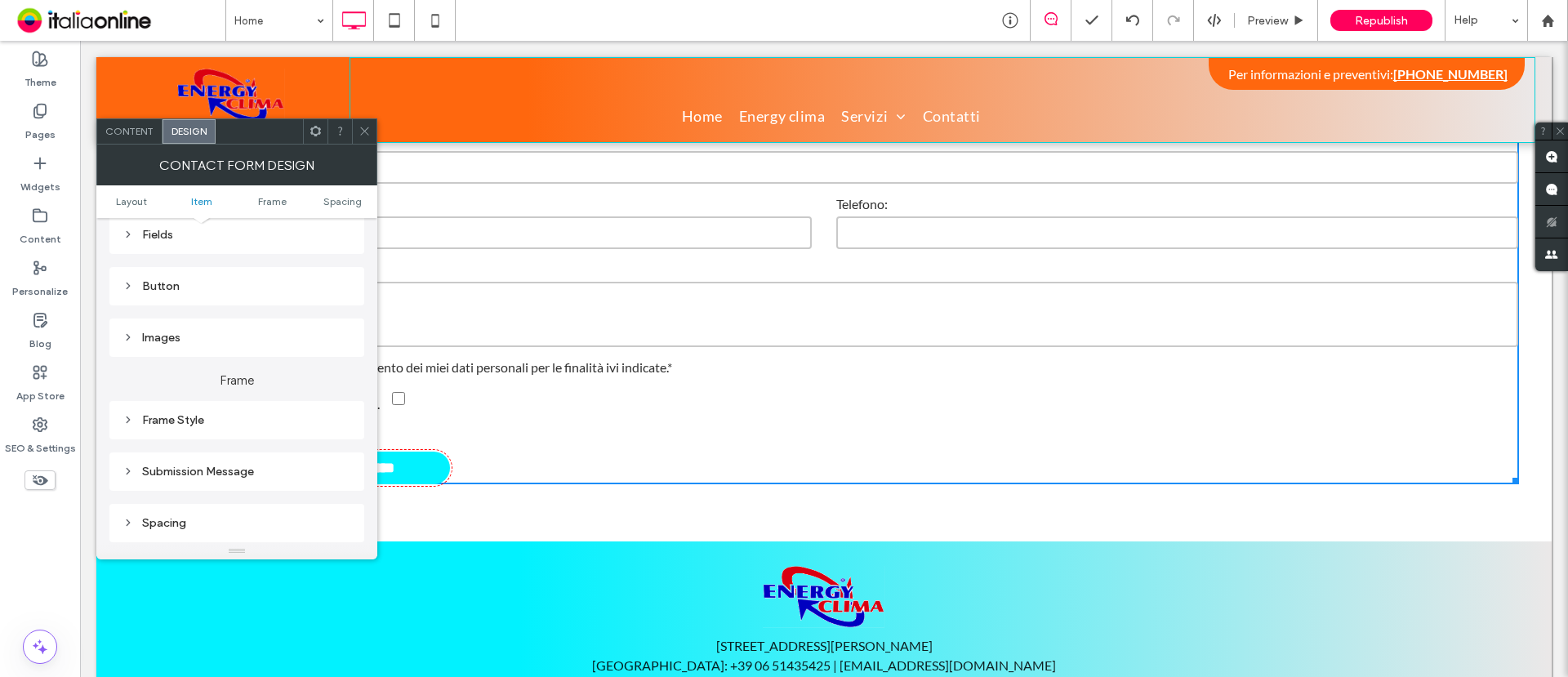
click at [162, 270] on div "Button" at bounding box center [236, 286] width 255 height 38
drag, startPoint x: 168, startPoint y: 284, endPoint x: 160, endPoint y: 292, distance: 11.3
click at [168, 285] on div "Button" at bounding box center [236, 286] width 229 height 14
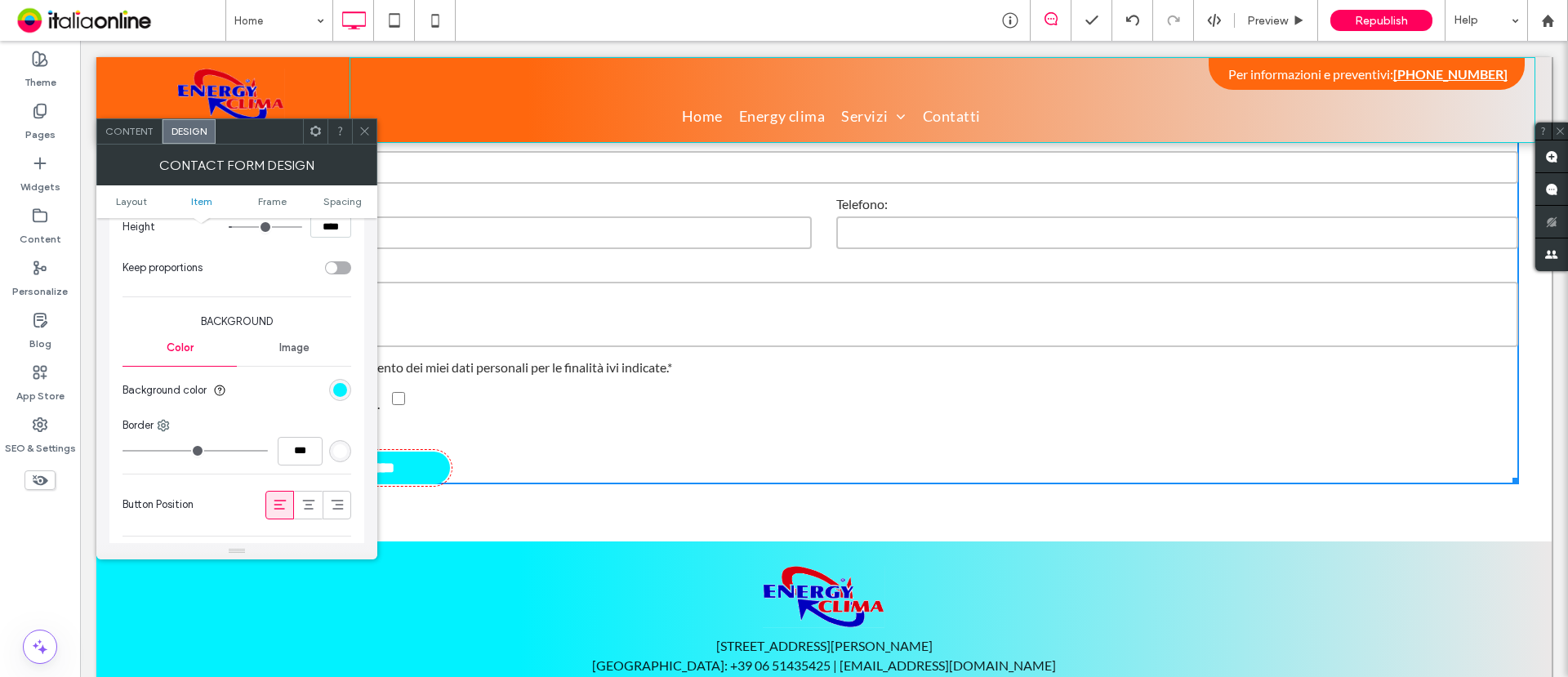
scroll to position [612, 0]
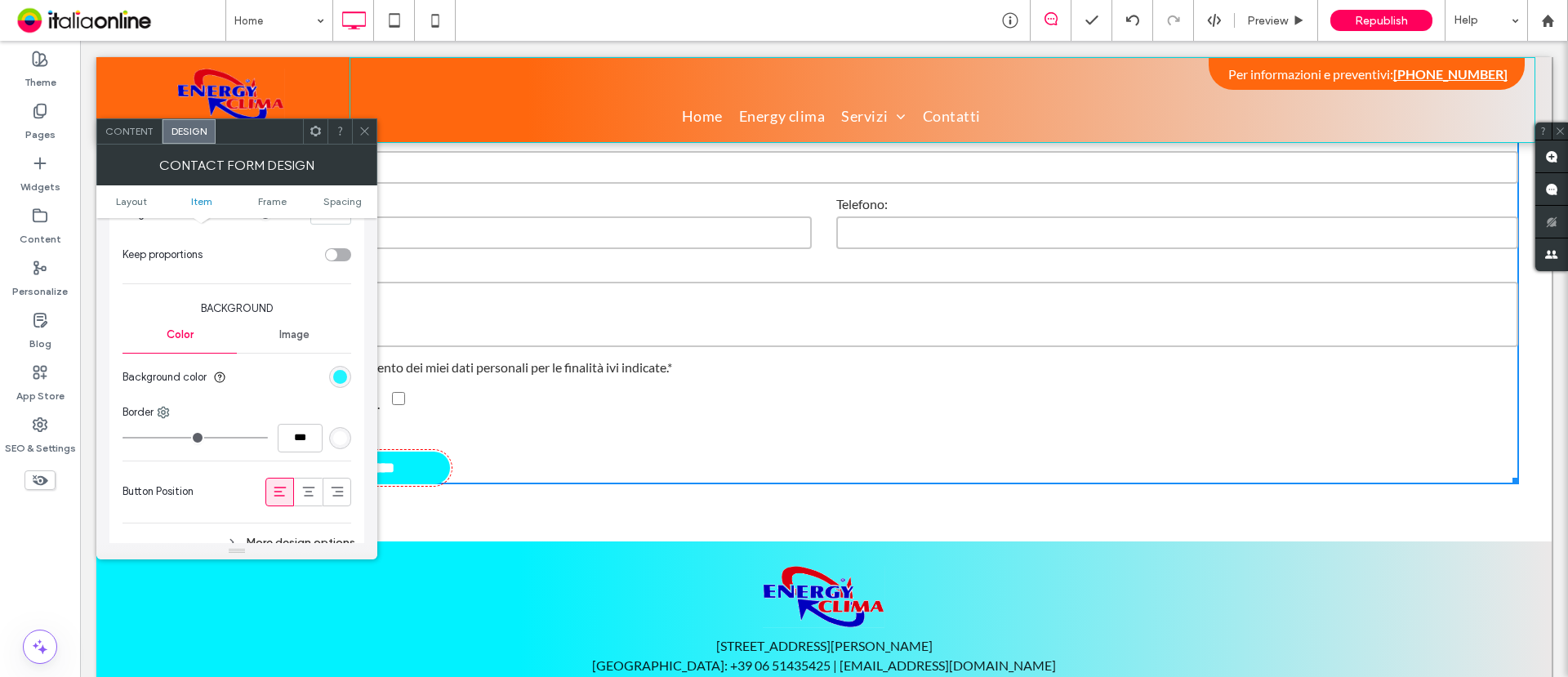
click at [338, 367] on div "rgb(1, 242, 255)" at bounding box center [339, 376] width 22 height 22
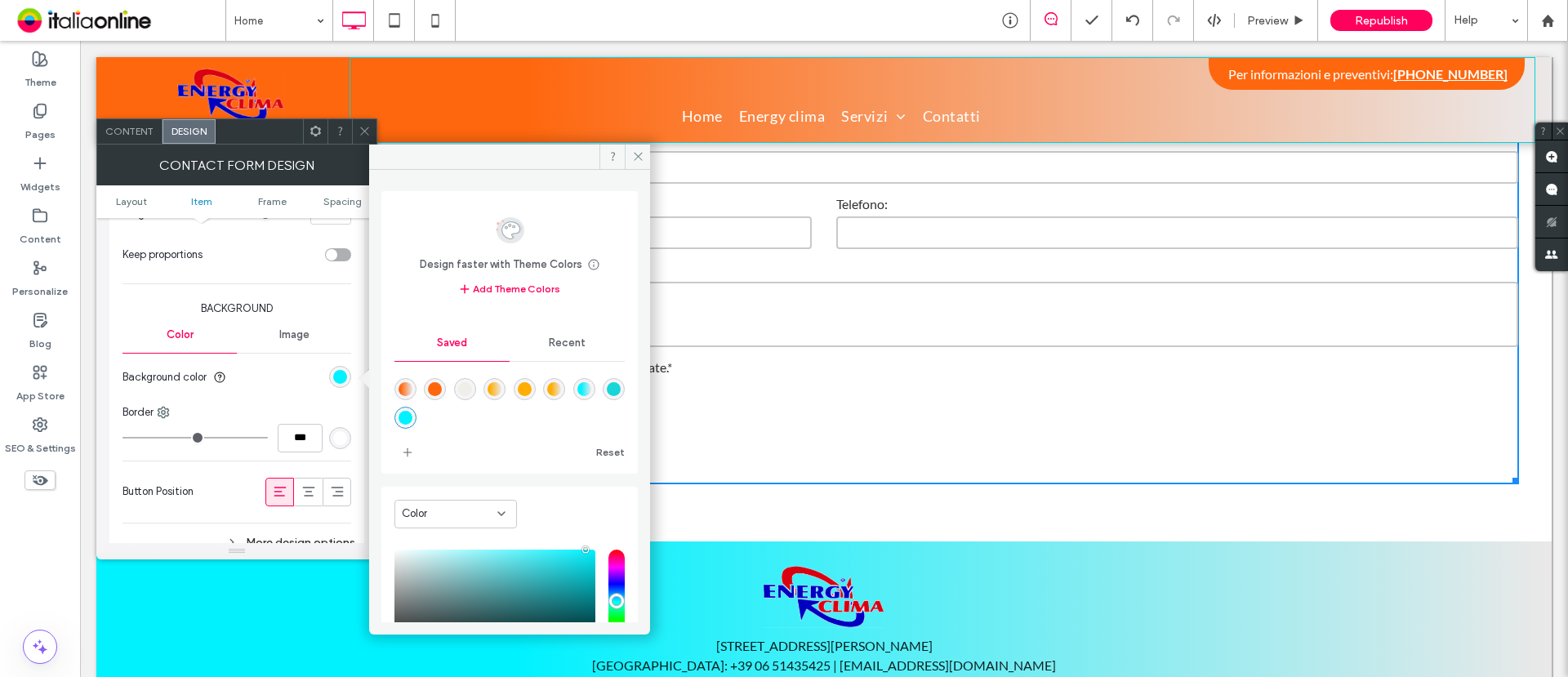
click at [435, 384] on div "rgba(255,103,14,1)" at bounding box center [435, 389] width 14 height 14
type input "*******"
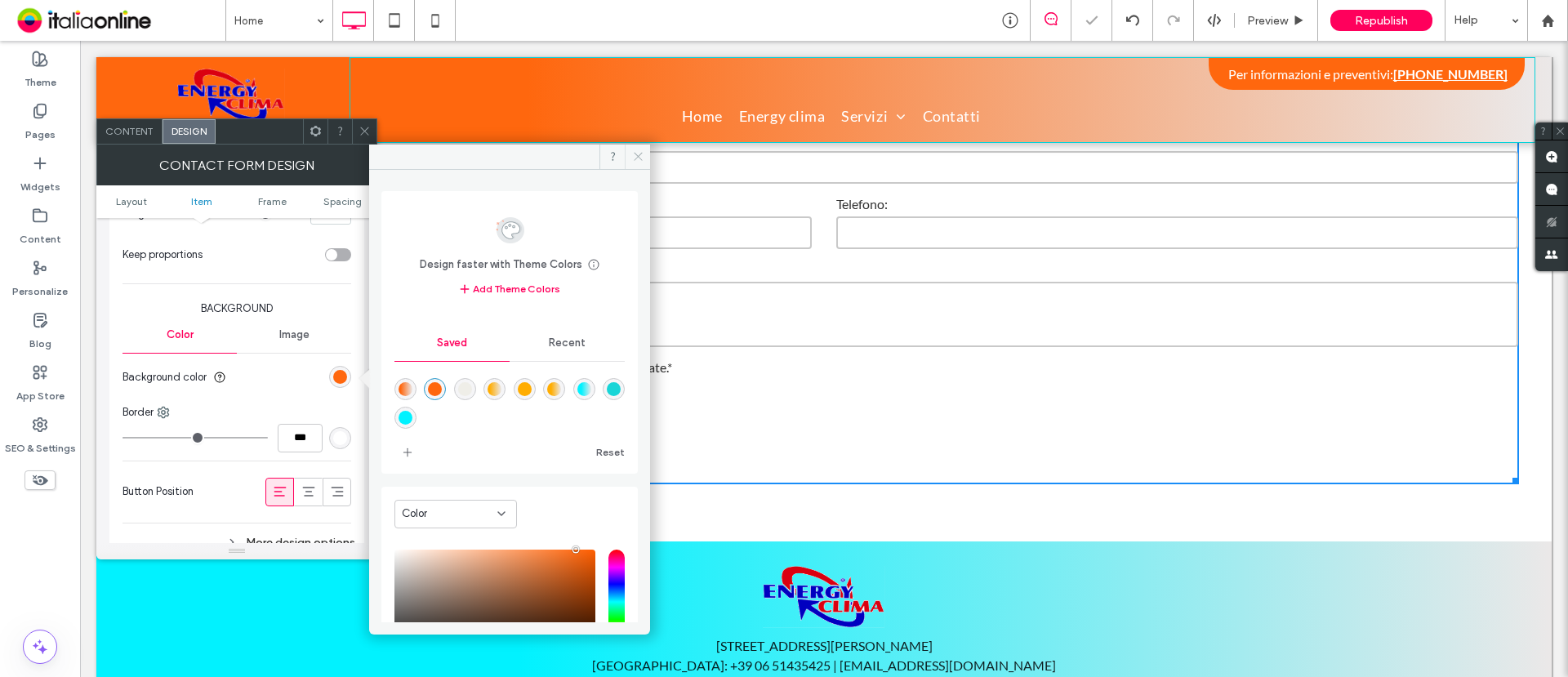
click at [634, 153] on use at bounding box center [637, 156] width 8 height 8
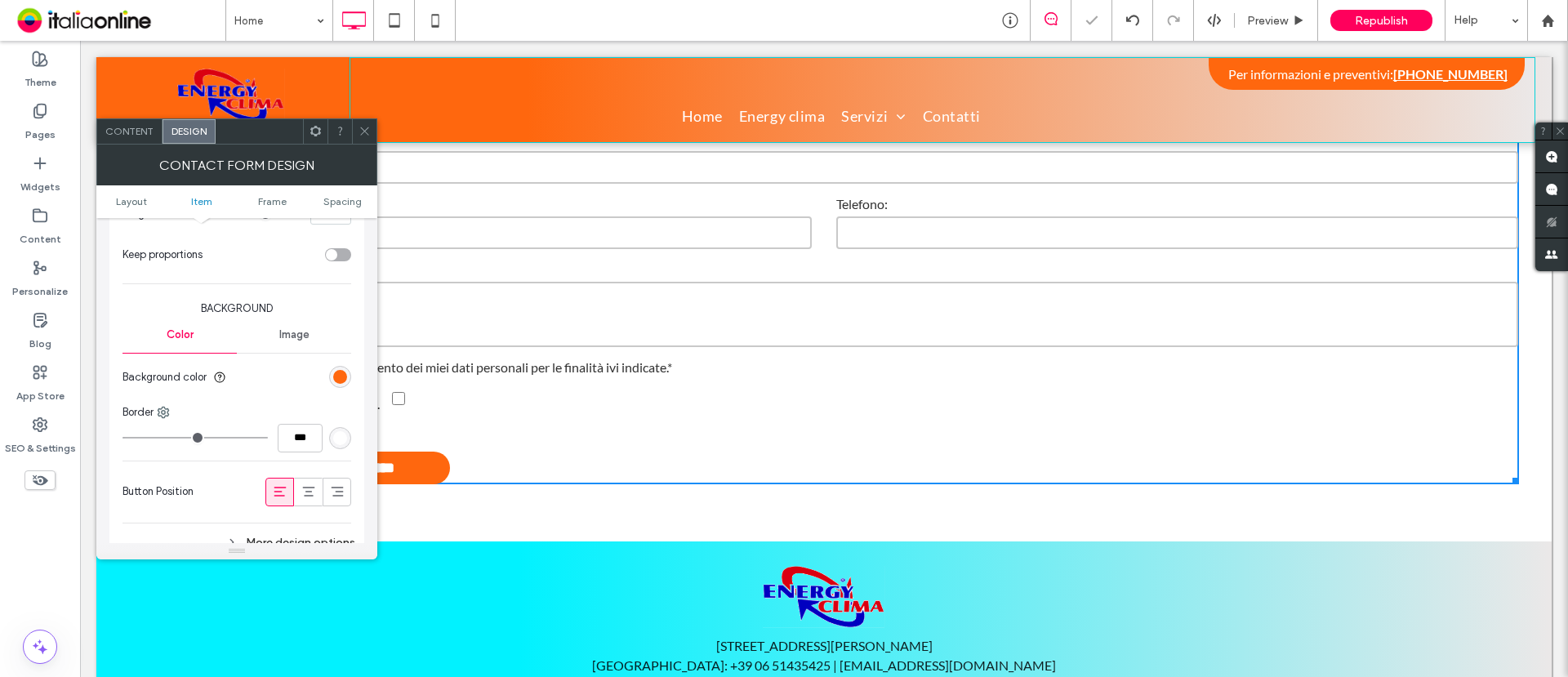
click at [363, 126] on icon at bounding box center [365, 131] width 12 height 12
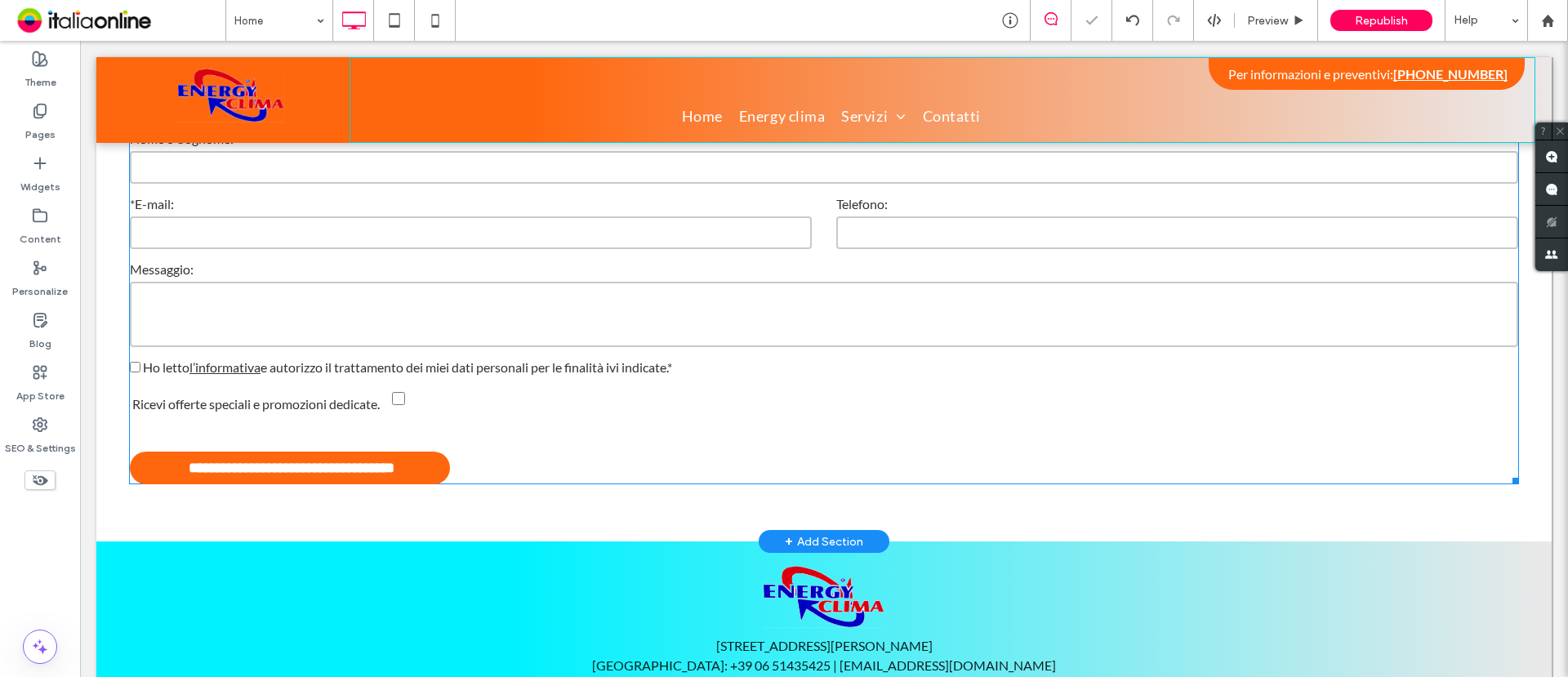
scroll to position [2852, 0]
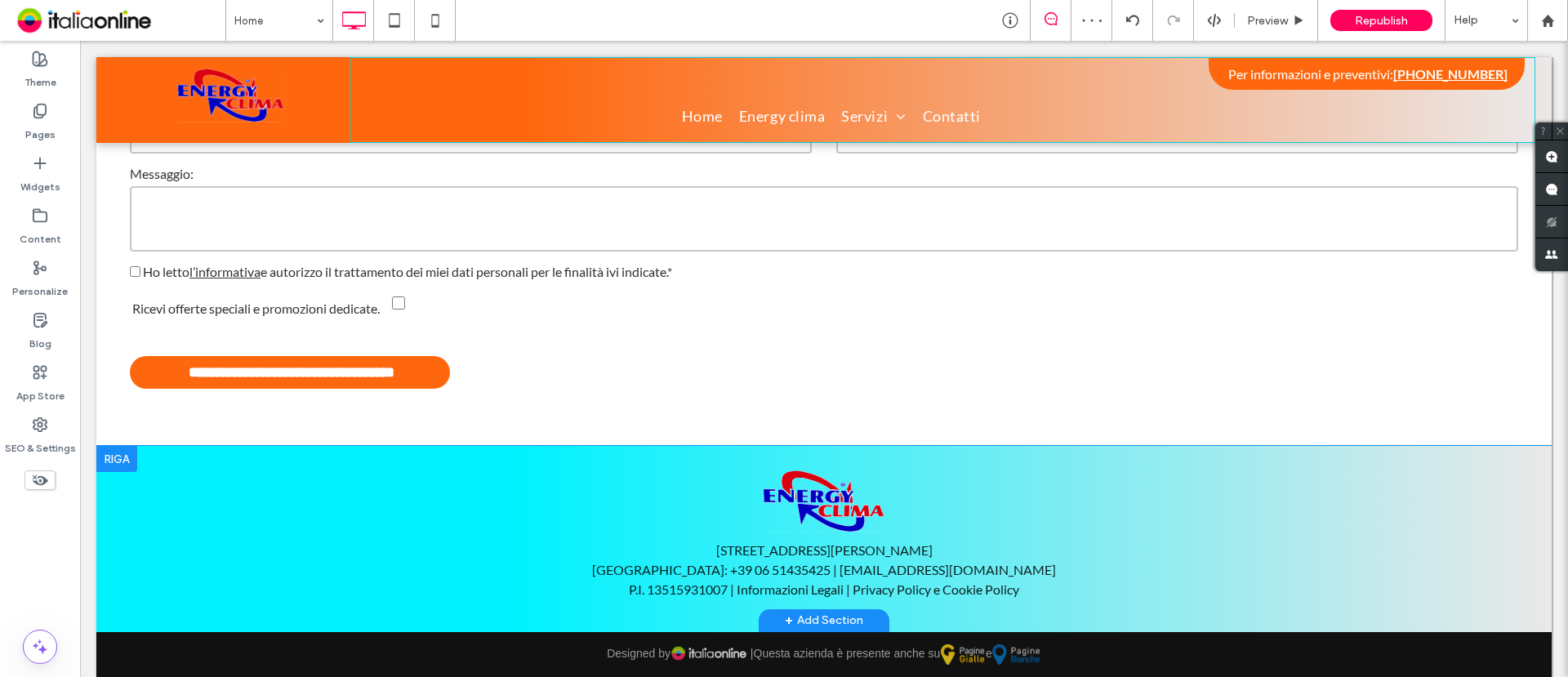
click at [118, 446] on div at bounding box center [116, 459] width 41 height 26
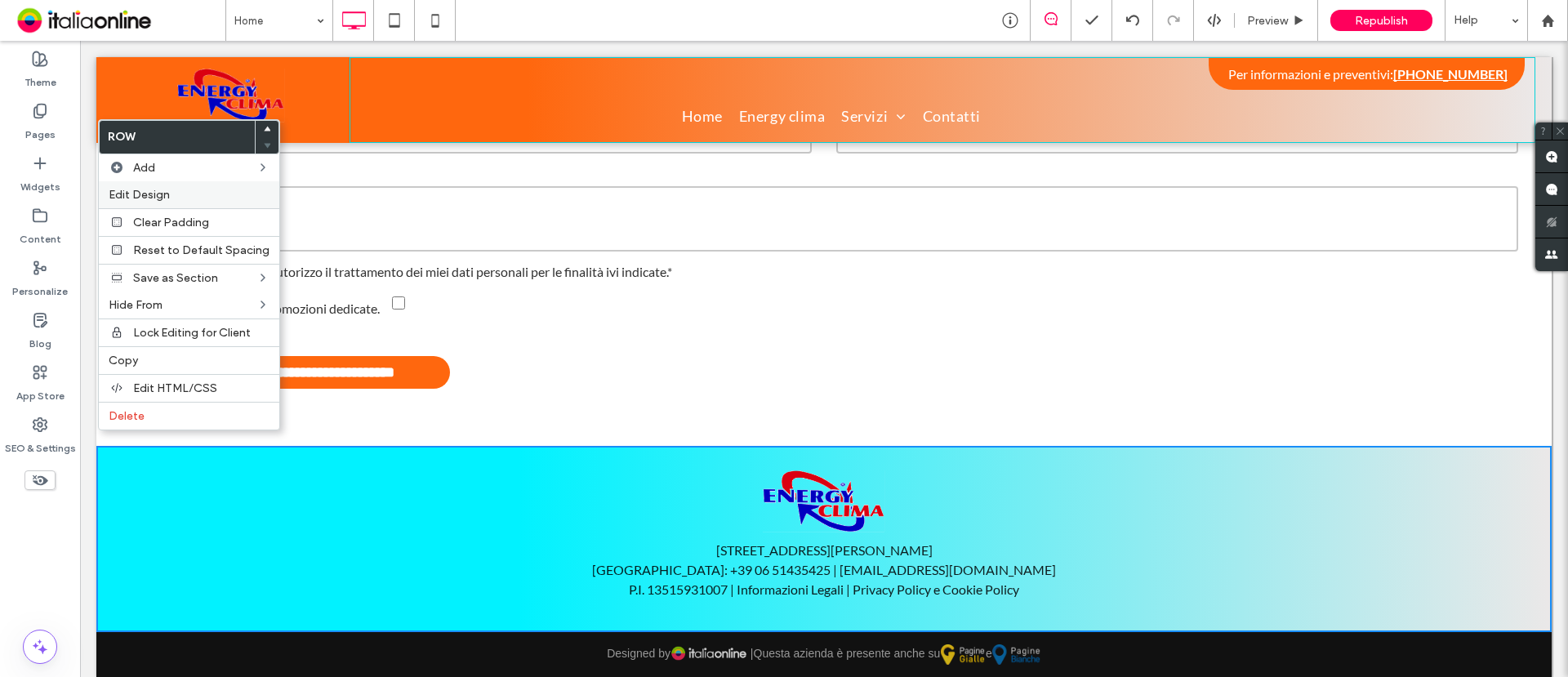
click at [157, 195] on span "Edit Design" at bounding box center [140, 195] width 61 height 14
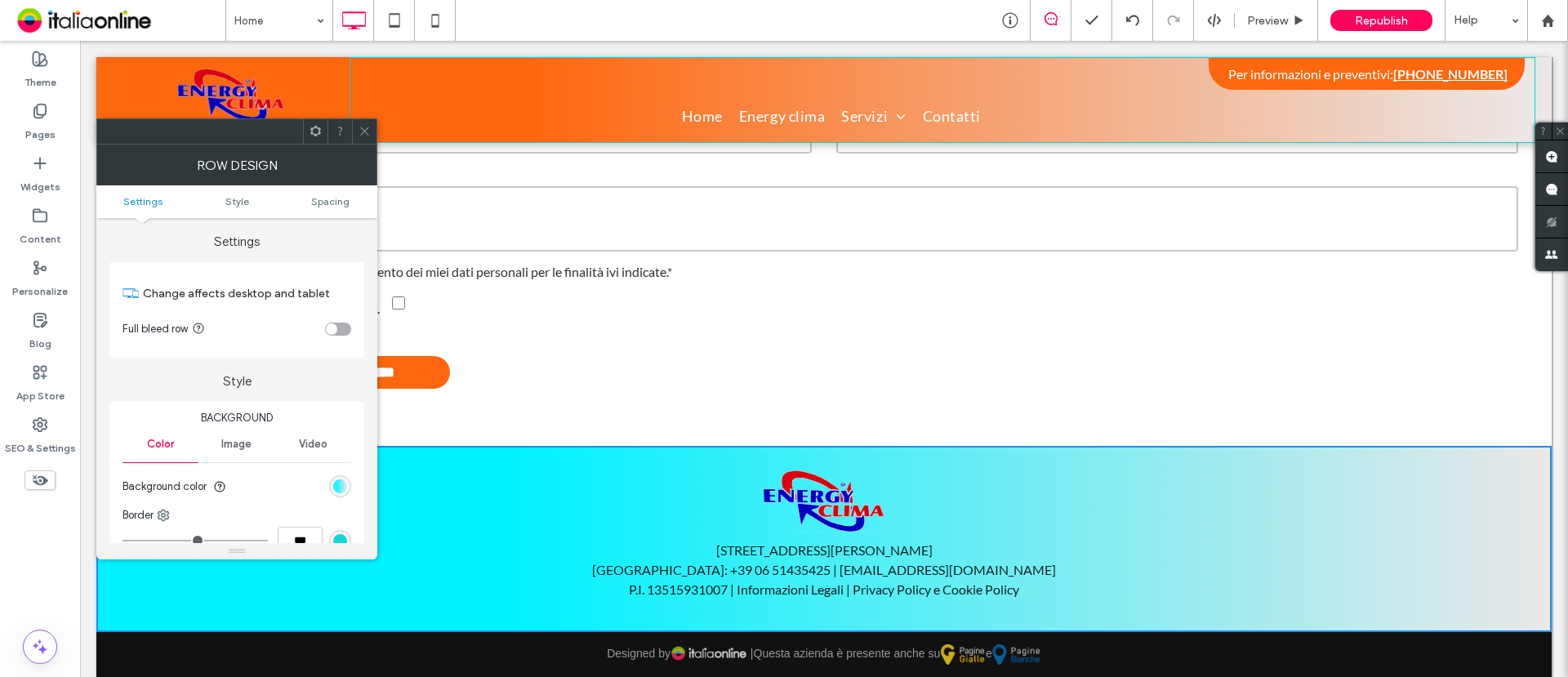
click at [339, 482] on div "linear-gradient(90deg, rgb(1, 242, 255) 29%, rgb(235, 232, 232) 100%)" at bounding box center [340, 487] width 14 height 14
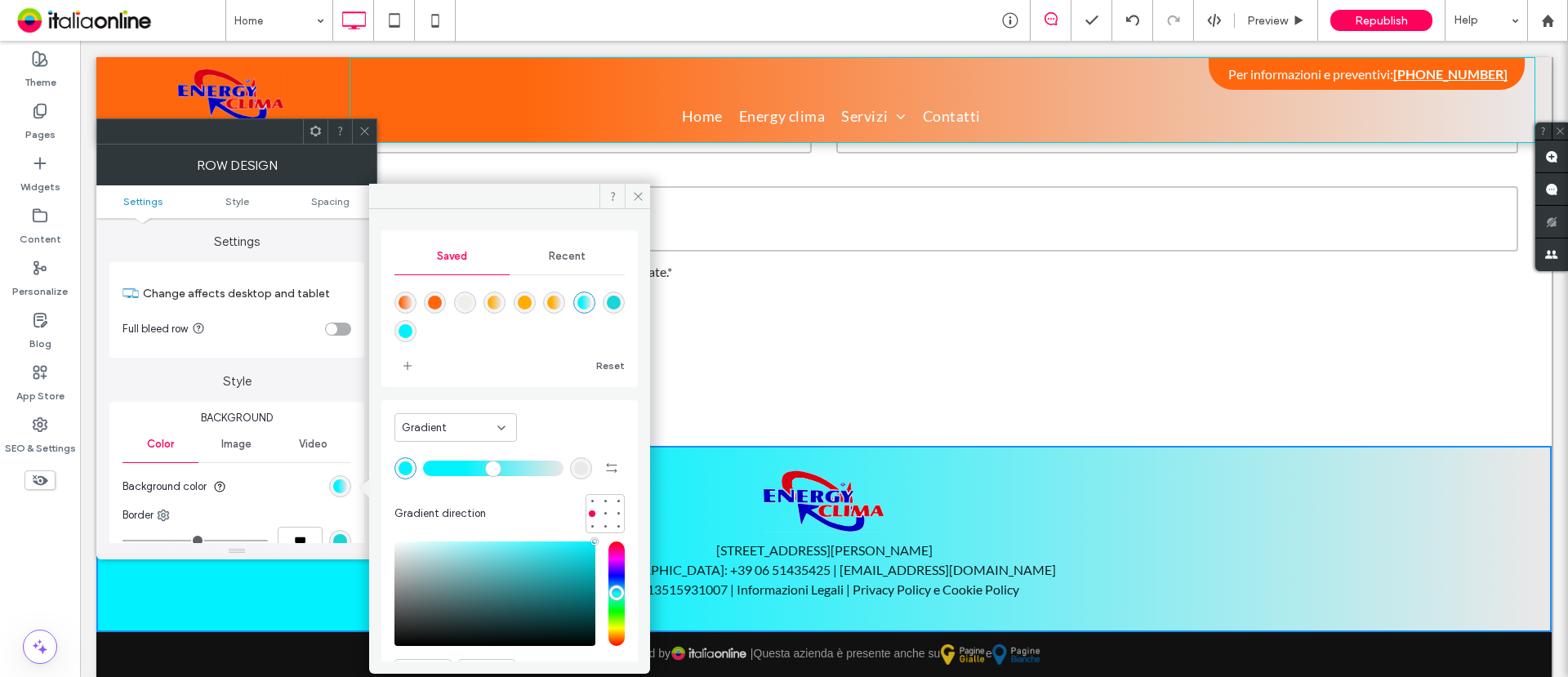
drag, startPoint x: 410, startPoint y: 302, endPoint x: 365, endPoint y: 345, distance: 62.2
click at [410, 302] on div "linear-gradient(90deg,rgba(255,103,14,1) 15%,rgba(235,232,232,1) 100%)" at bounding box center [406, 303] width 14 height 14
type input "**"
type input "*******"
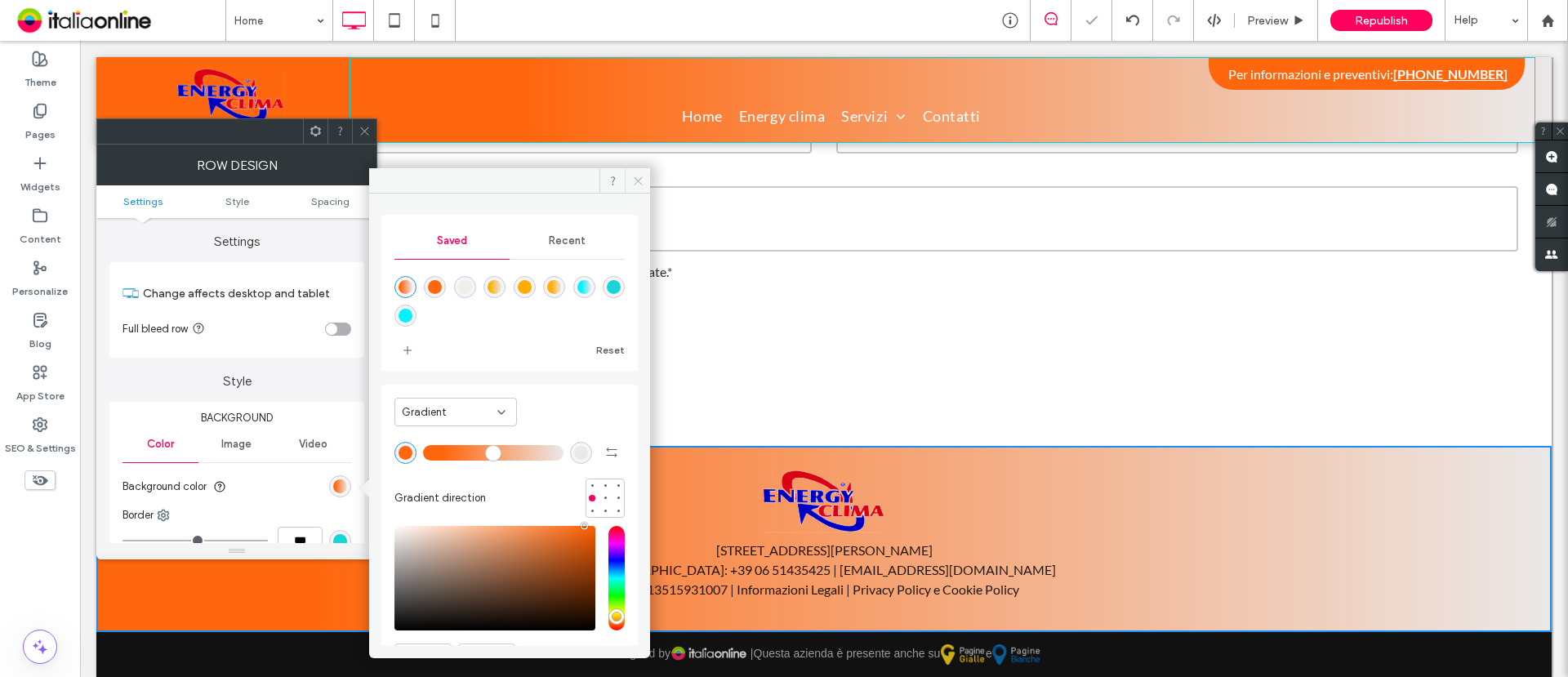
click at [640, 179] on icon at bounding box center [639, 181] width 12 height 12
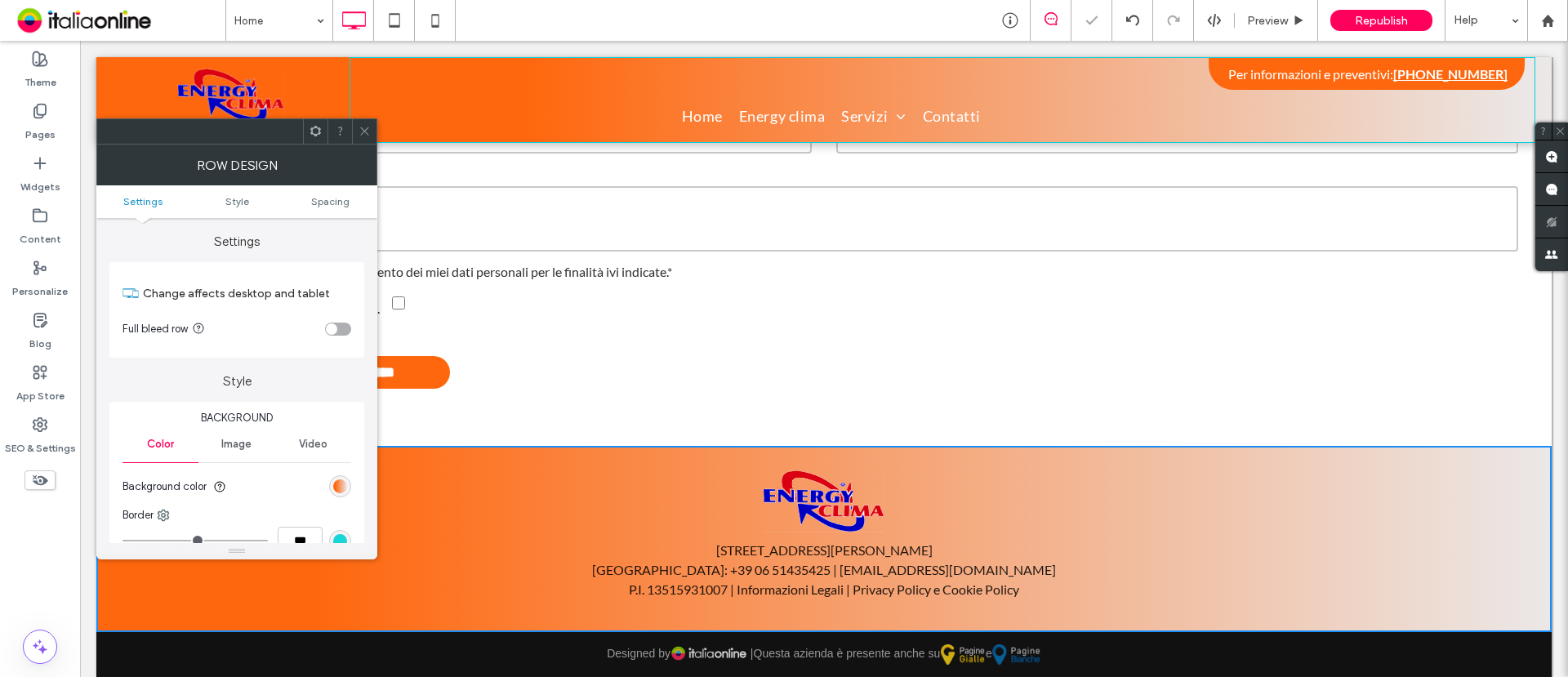
click at [359, 134] on icon at bounding box center [365, 131] width 12 height 12
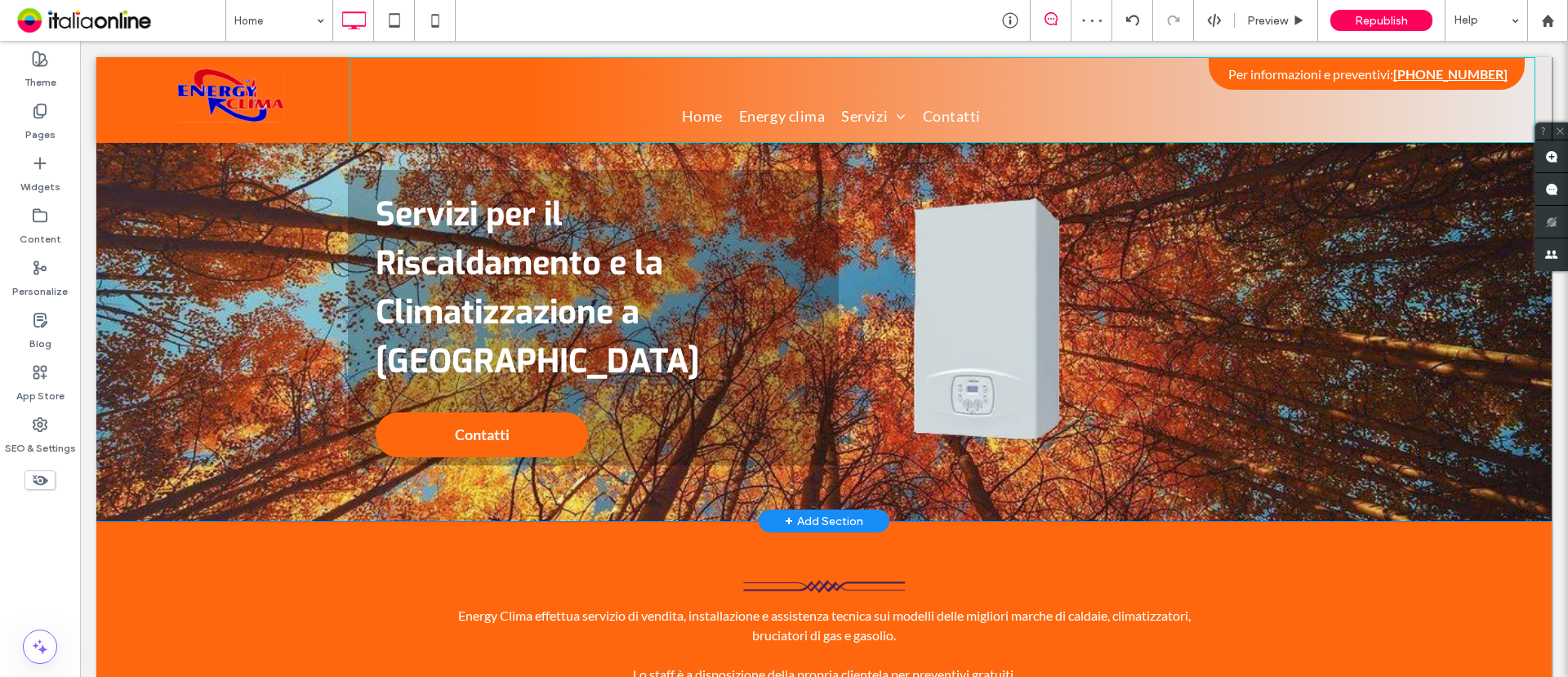
scroll to position [0, 0]
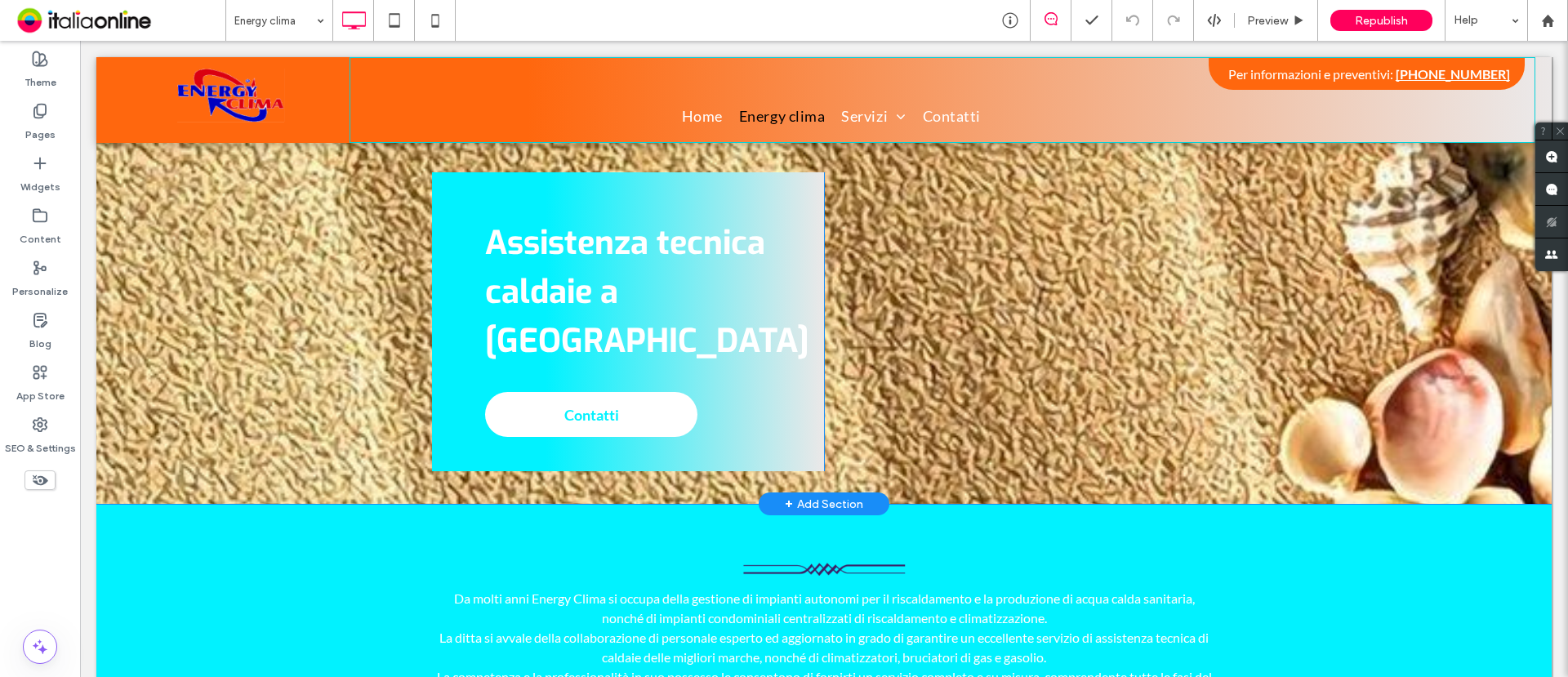
click at [211, 243] on div "Assistenza tecnica caldaie a Roma Contatti Click To Paste Click To Paste Row + …" at bounding box center [824, 278] width 1455 height 451
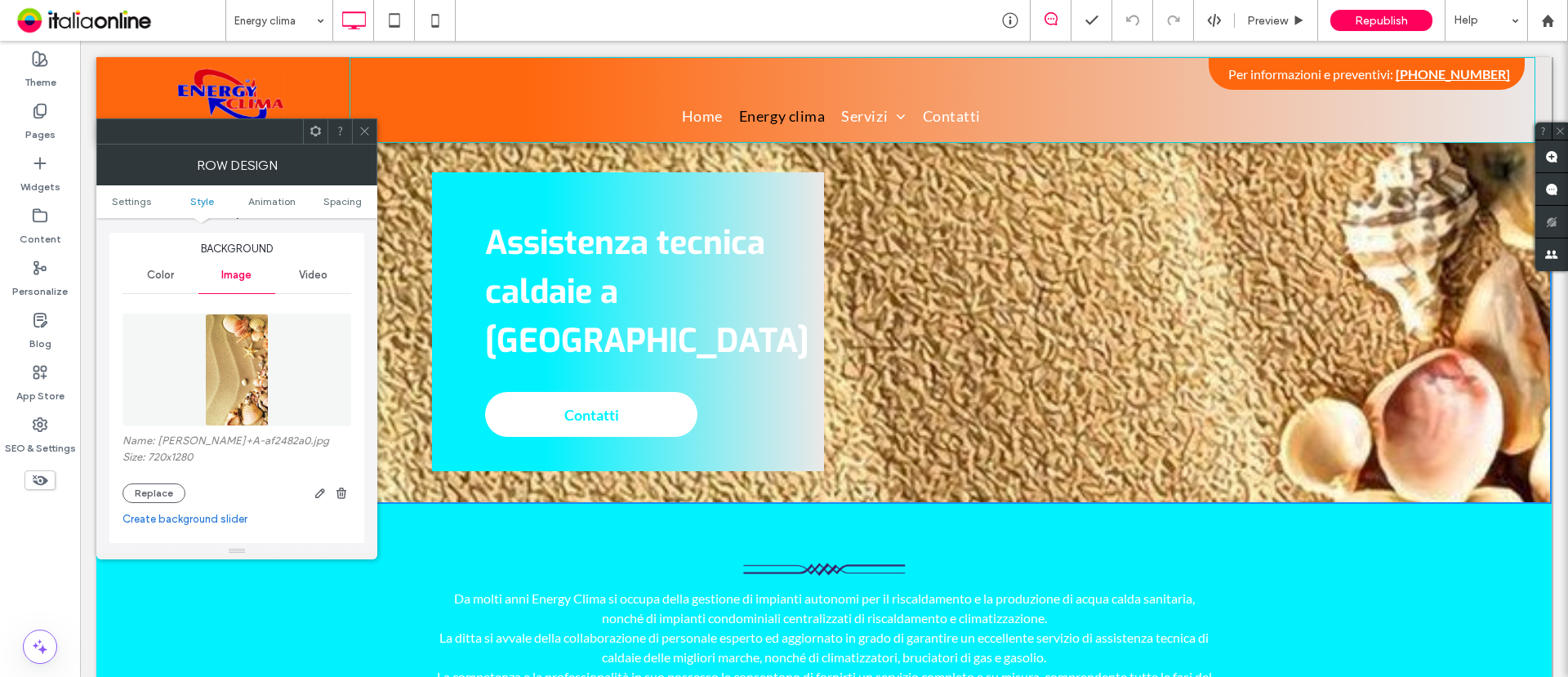
scroll to position [204, 0]
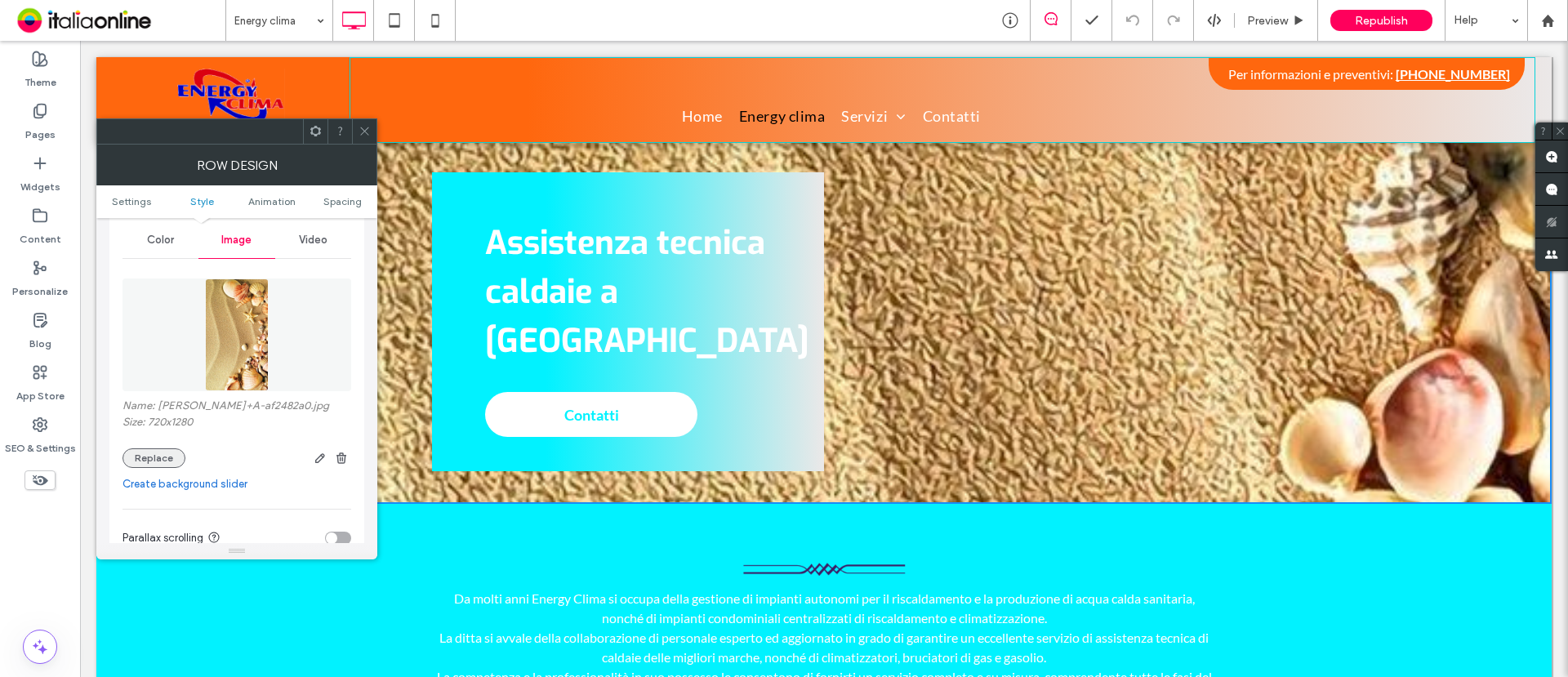
click at [158, 453] on button "Replace" at bounding box center [154, 458] width 63 height 19
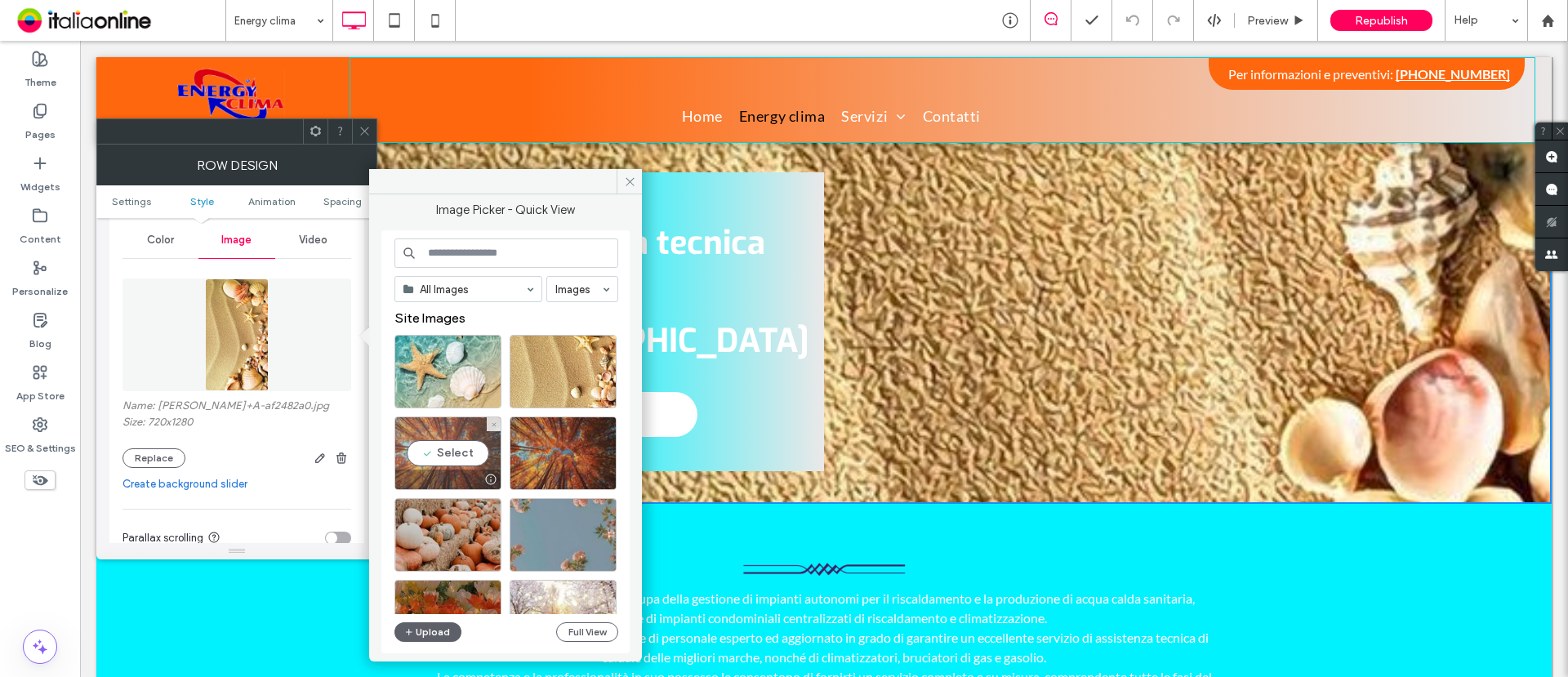
drag, startPoint x: 459, startPoint y: 461, endPoint x: 300, endPoint y: 433, distance: 161.4
click at [459, 461] on div "Select" at bounding box center [448, 453] width 107 height 73
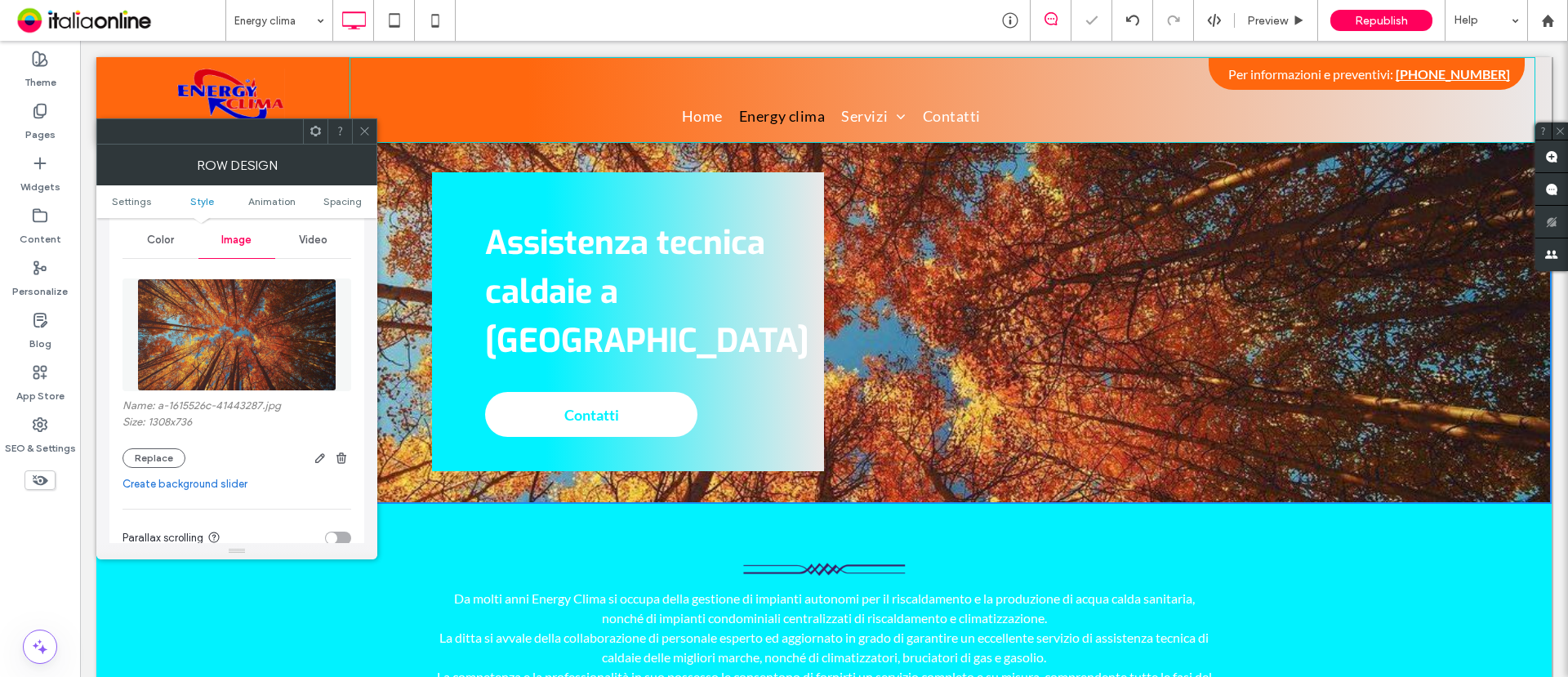
click at [362, 125] on icon at bounding box center [365, 131] width 12 height 12
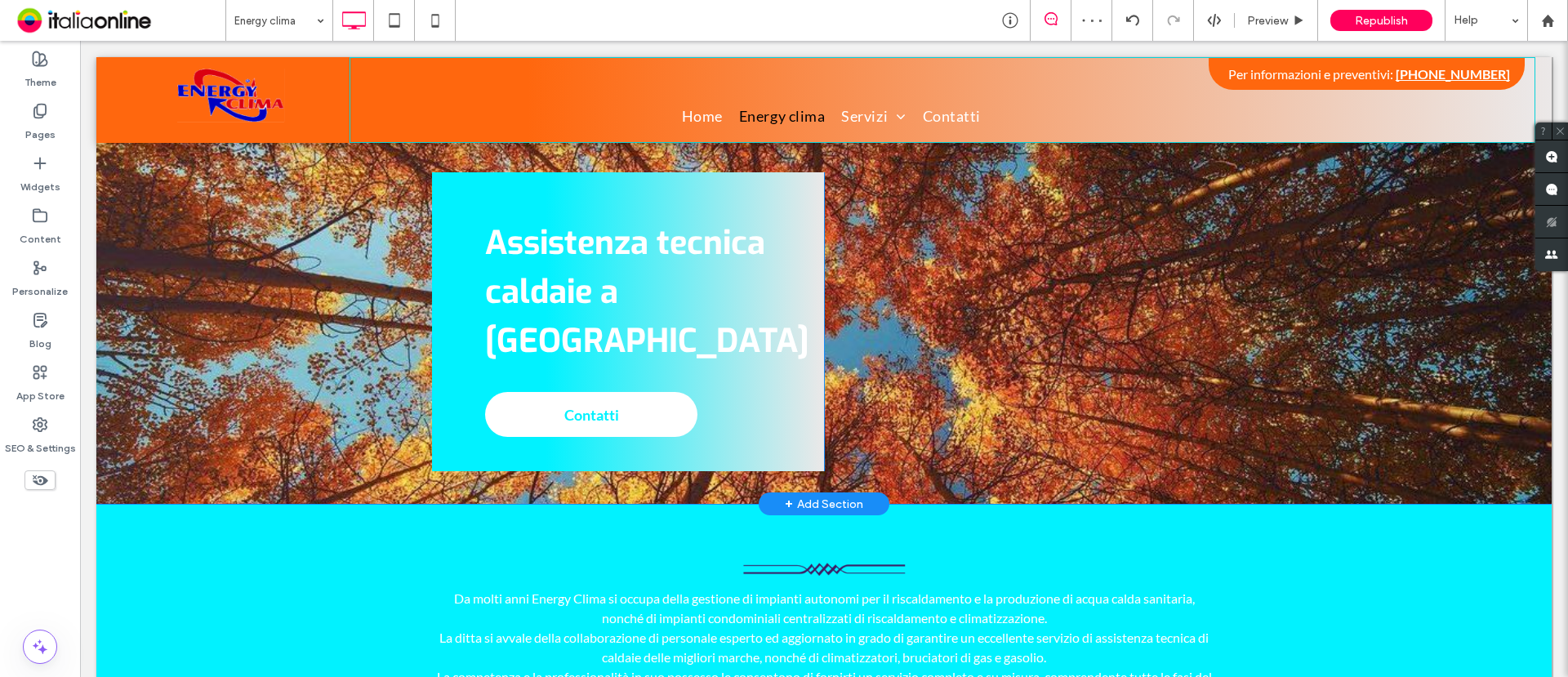
click at [470, 204] on div "Assistenza tecnica caldaie a Roma Contatti Click To Paste" at bounding box center [627, 322] width 392 height 299
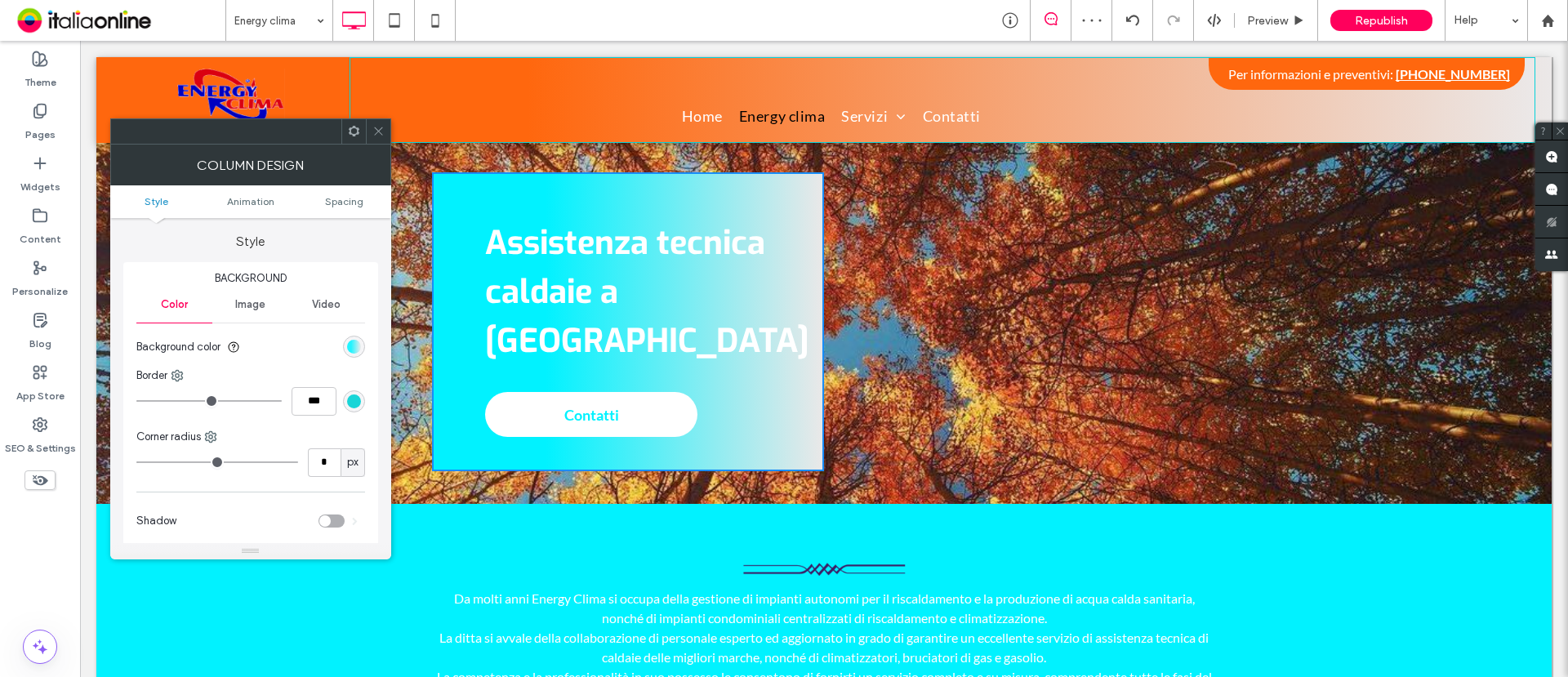
click at [354, 345] on div "linear-gradient(90deg, rgb(1, 242, 255) 29%, rgb(235, 232, 232) 100%)" at bounding box center [354, 346] width 14 height 14
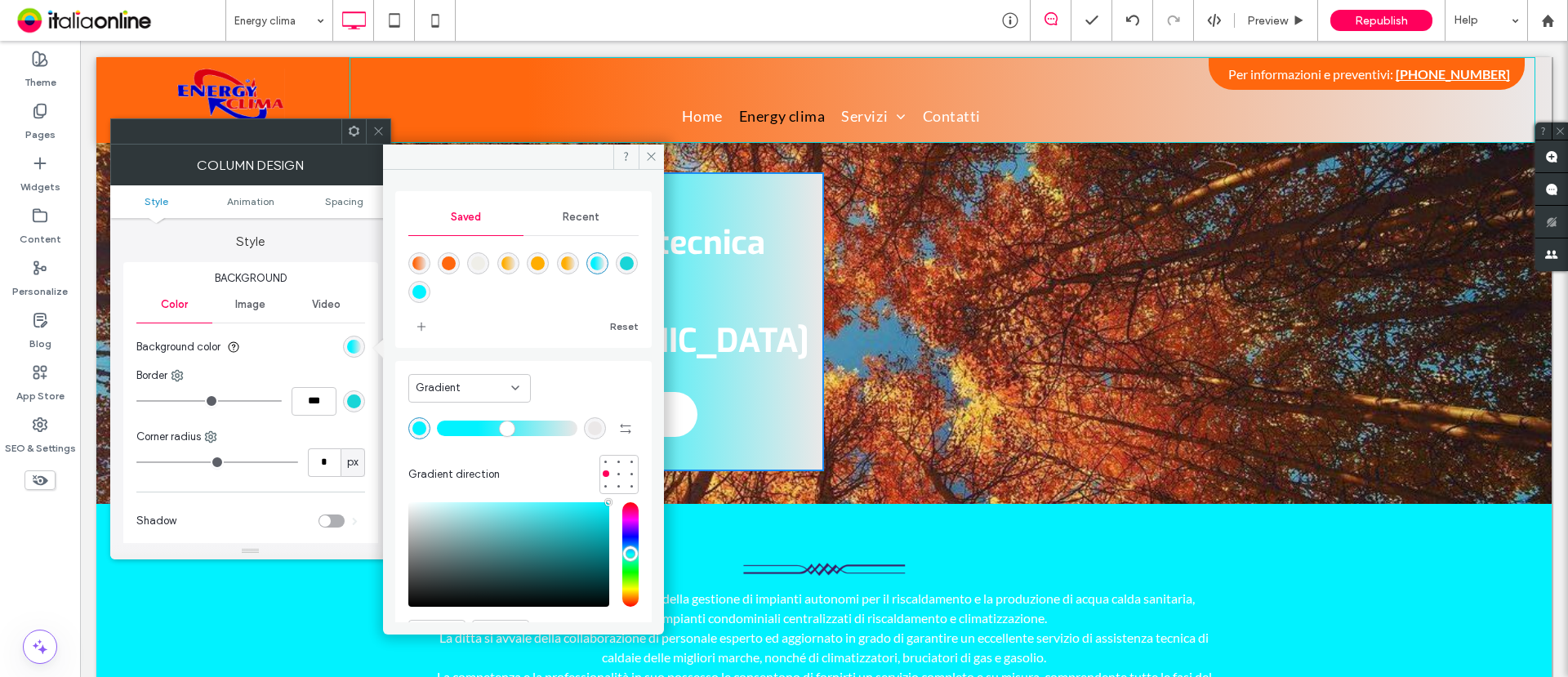
click at [419, 257] on div "linear-gradient(90deg,rgba(255,103,14,1) 15%,rgba(235,232,232,1) 100%)" at bounding box center [420, 263] width 14 height 14
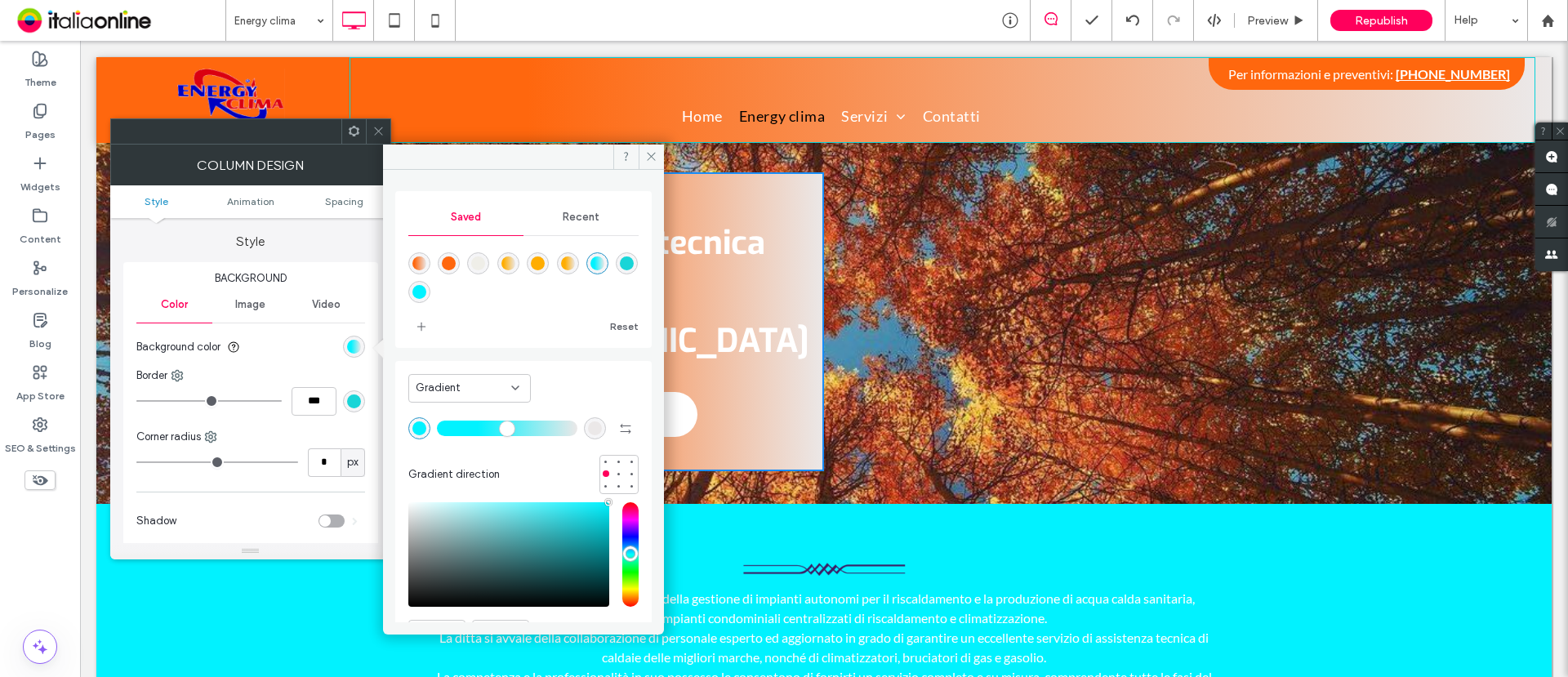
type input "**"
type input "*******"
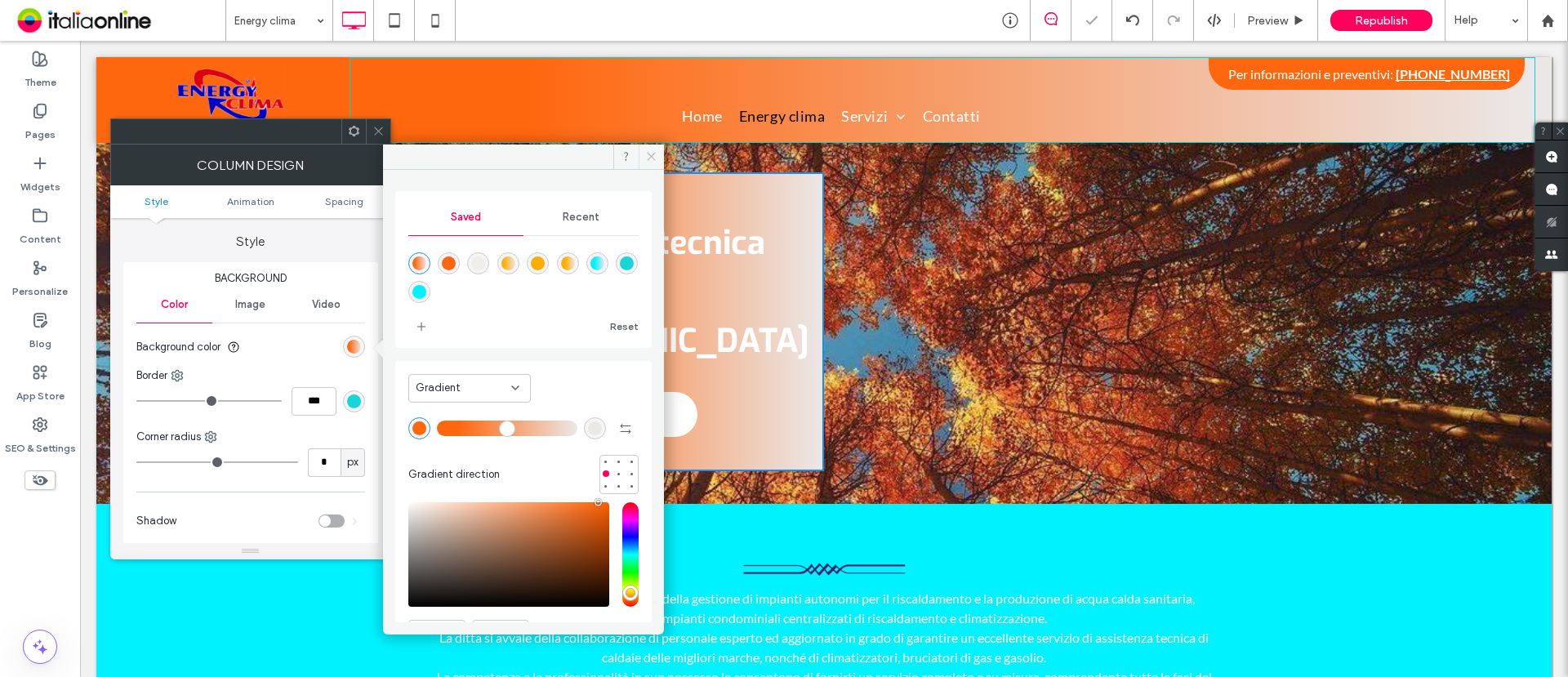
click at [648, 154] on use at bounding box center [650, 156] width 8 height 8
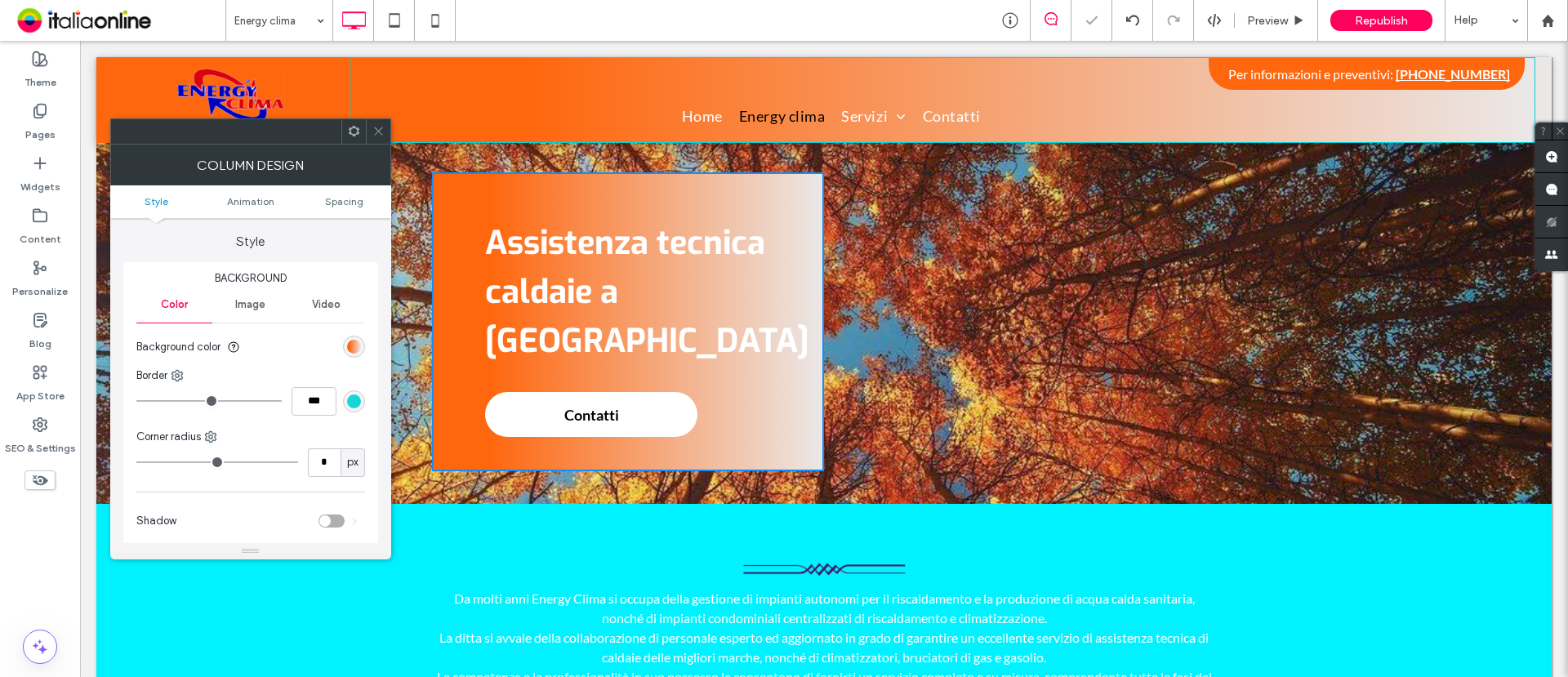
click at [582, 398] on span "Contatti" at bounding box center [592, 414] width 66 height 34
click at [380, 130] on icon at bounding box center [379, 131] width 12 height 12
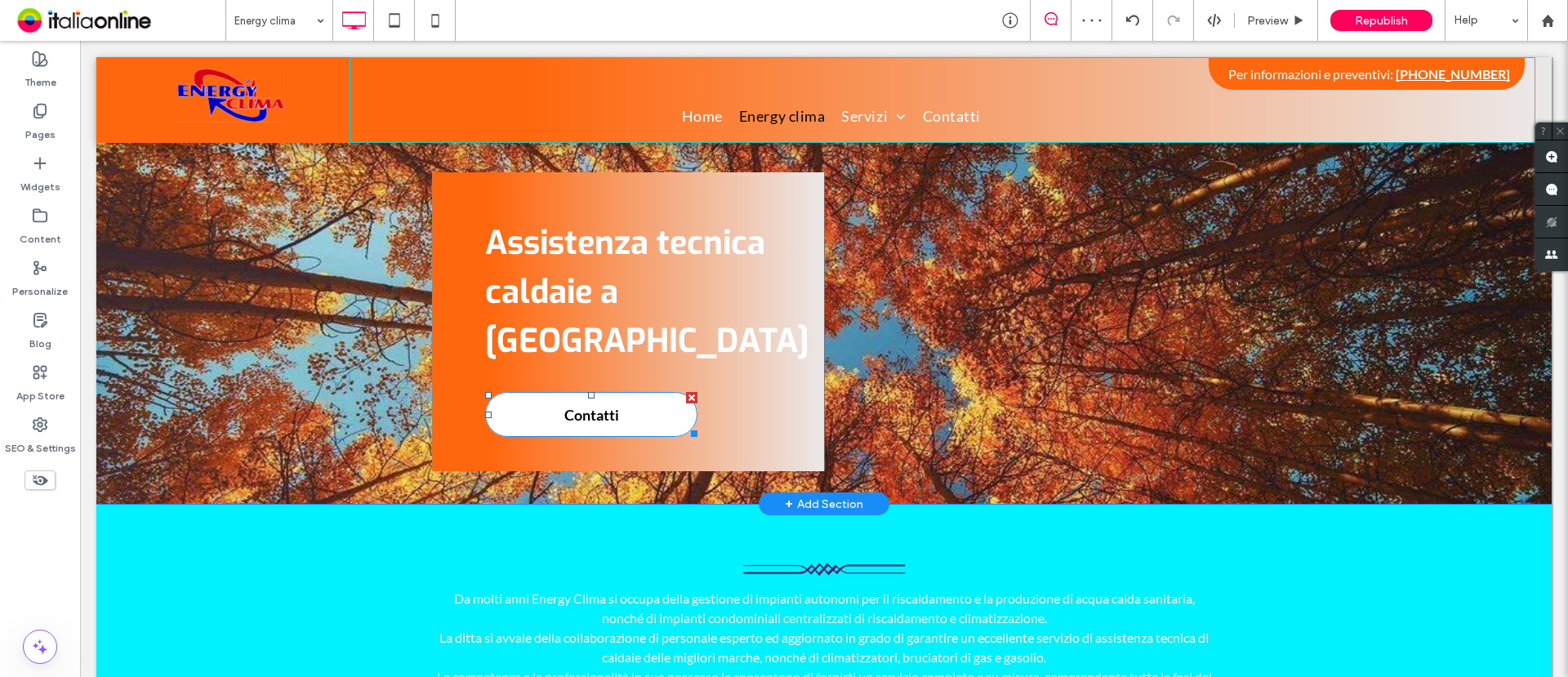
click at [564, 398] on span "Contatti" at bounding box center [592, 414] width 66 height 34
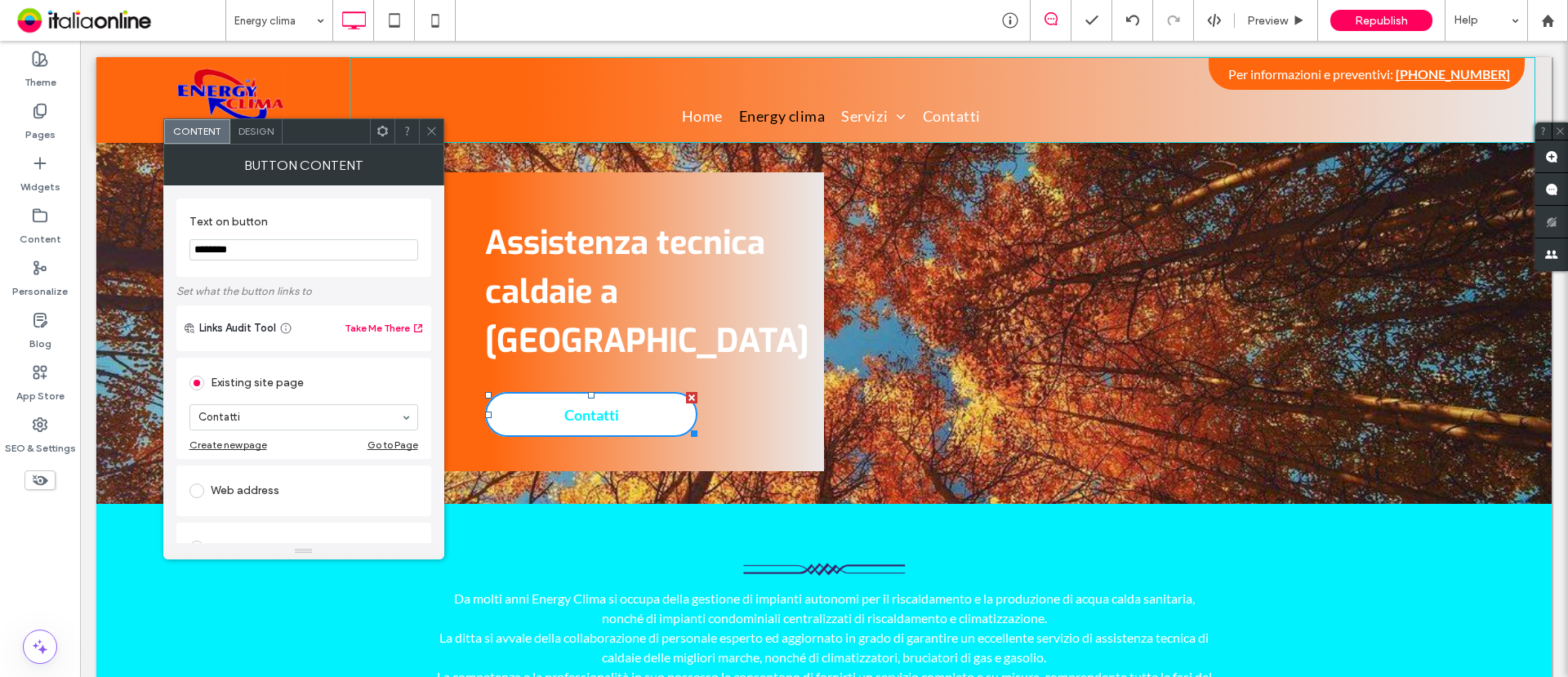
click at [259, 128] on span "Design" at bounding box center [256, 131] width 35 height 12
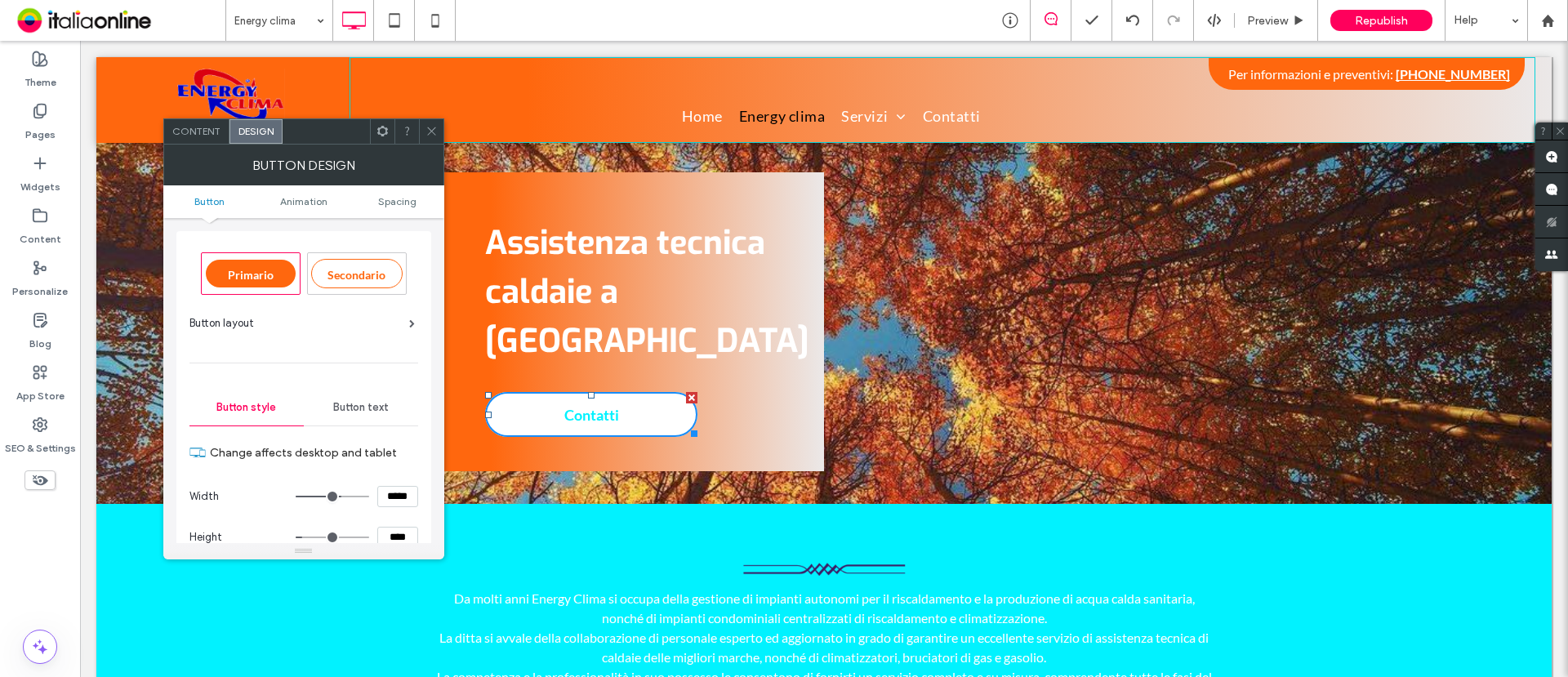
drag, startPoint x: 370, startPoint y: 407, endPoint x: 288, endPoint y: 354, distance: 97.6
click at [370, 407] on span "Button text" at bounding box center [361, 407] width 56 height 13
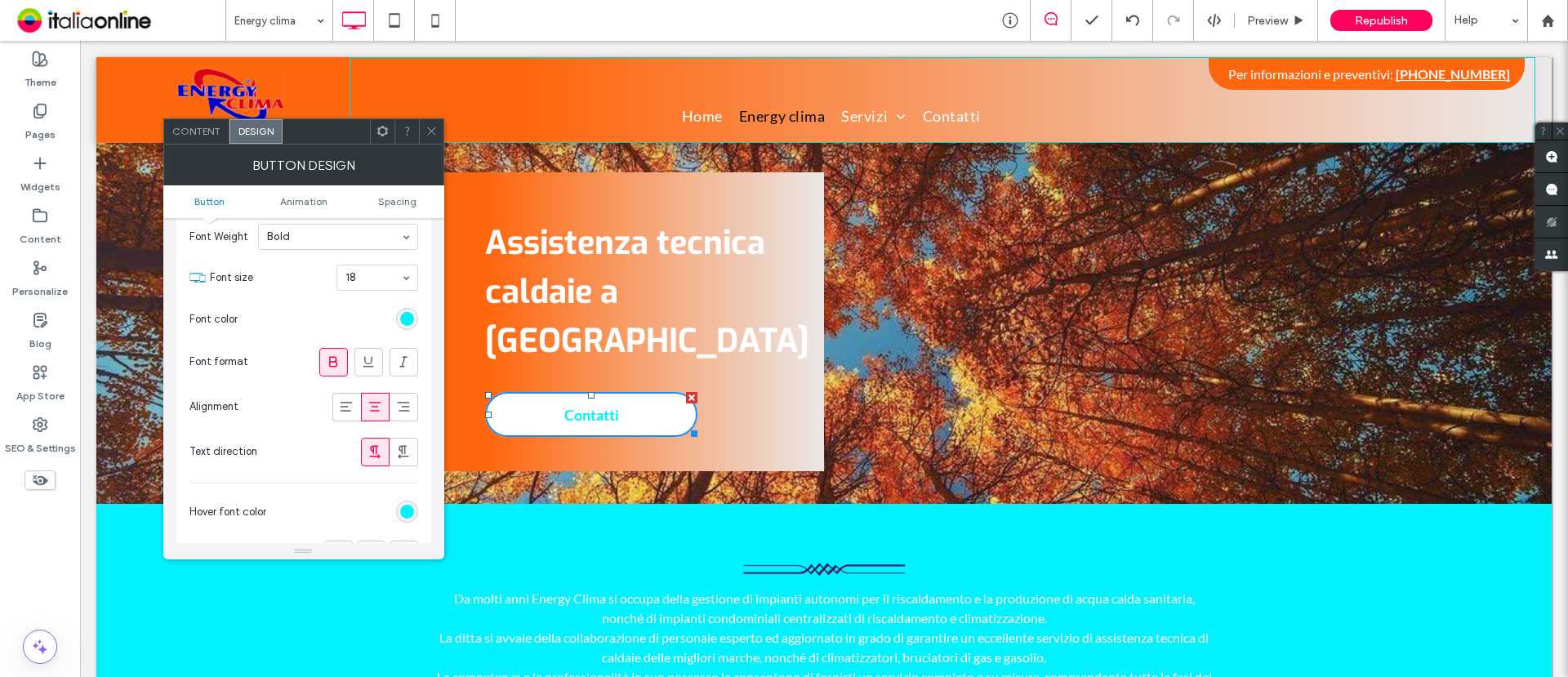
scroll to position [306, 0]
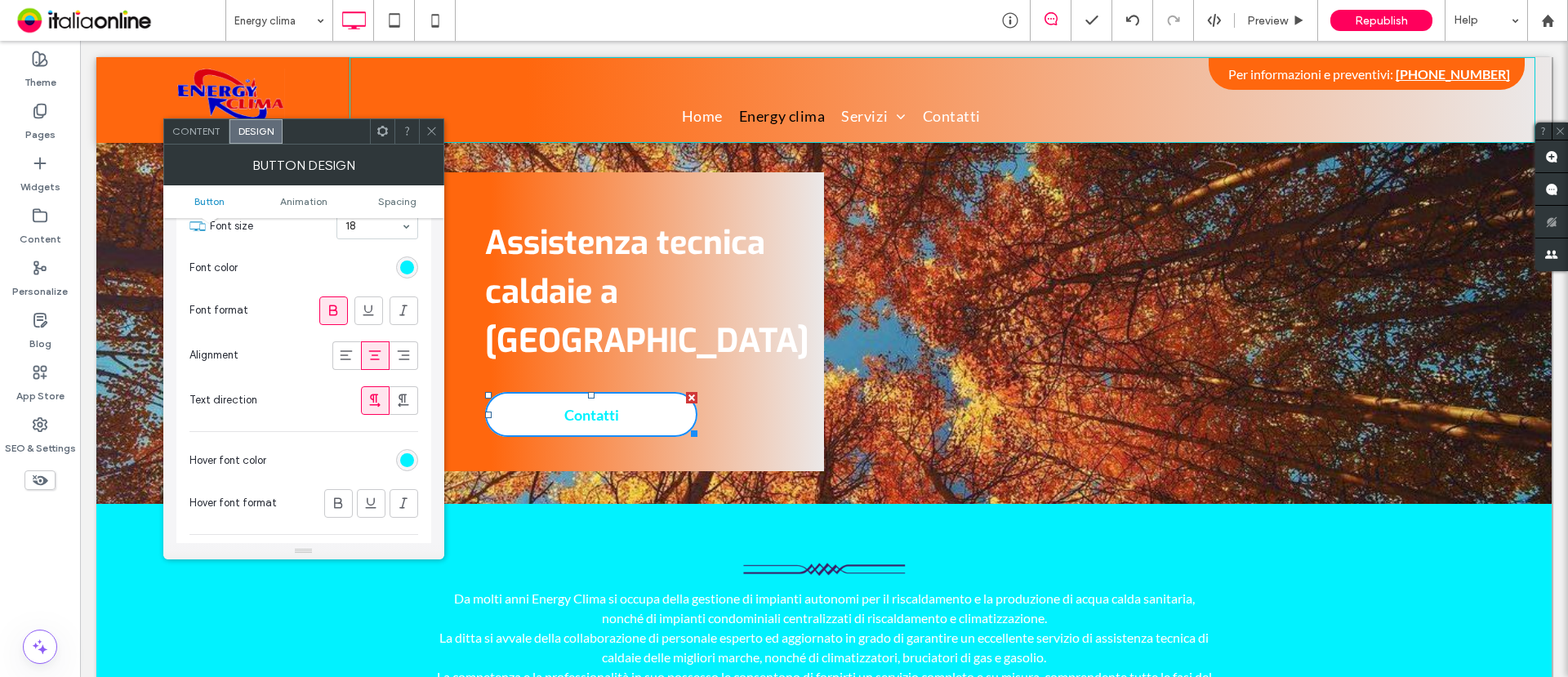
drag, startPoint x: 405, startPoint y: 263, endPoint x: 394, endPoint y: 275, distance: 16.3
click at [405, 263] on div "rgb(1, 242, 255)" at bounding box center [407, 268] width 14 height 14
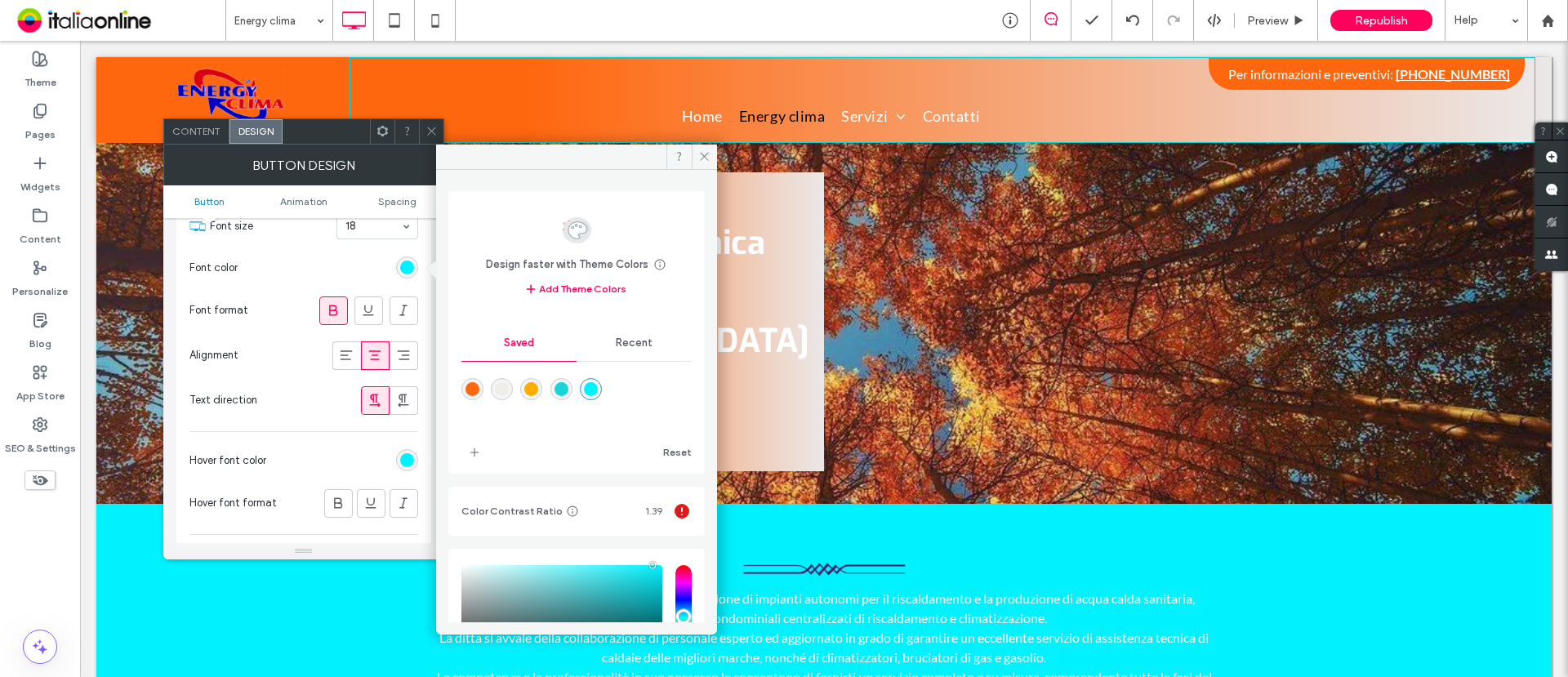
click at [469, 384] on div "rgba(255,103,14,1)" at bounding box center [473, 389] width 14 height 14
type input "*******"
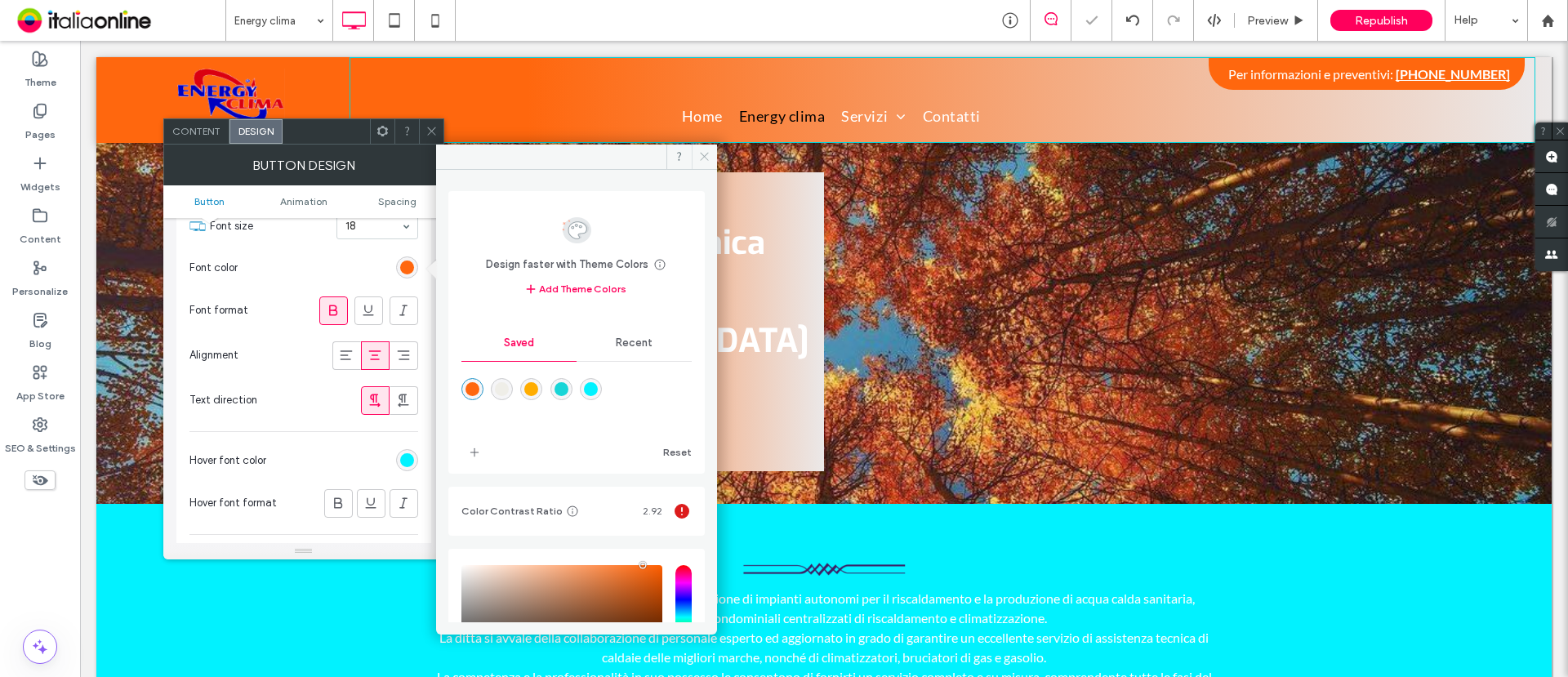
click at [698, 150] on icon at bounding box center [704, 156] width 12 height 12
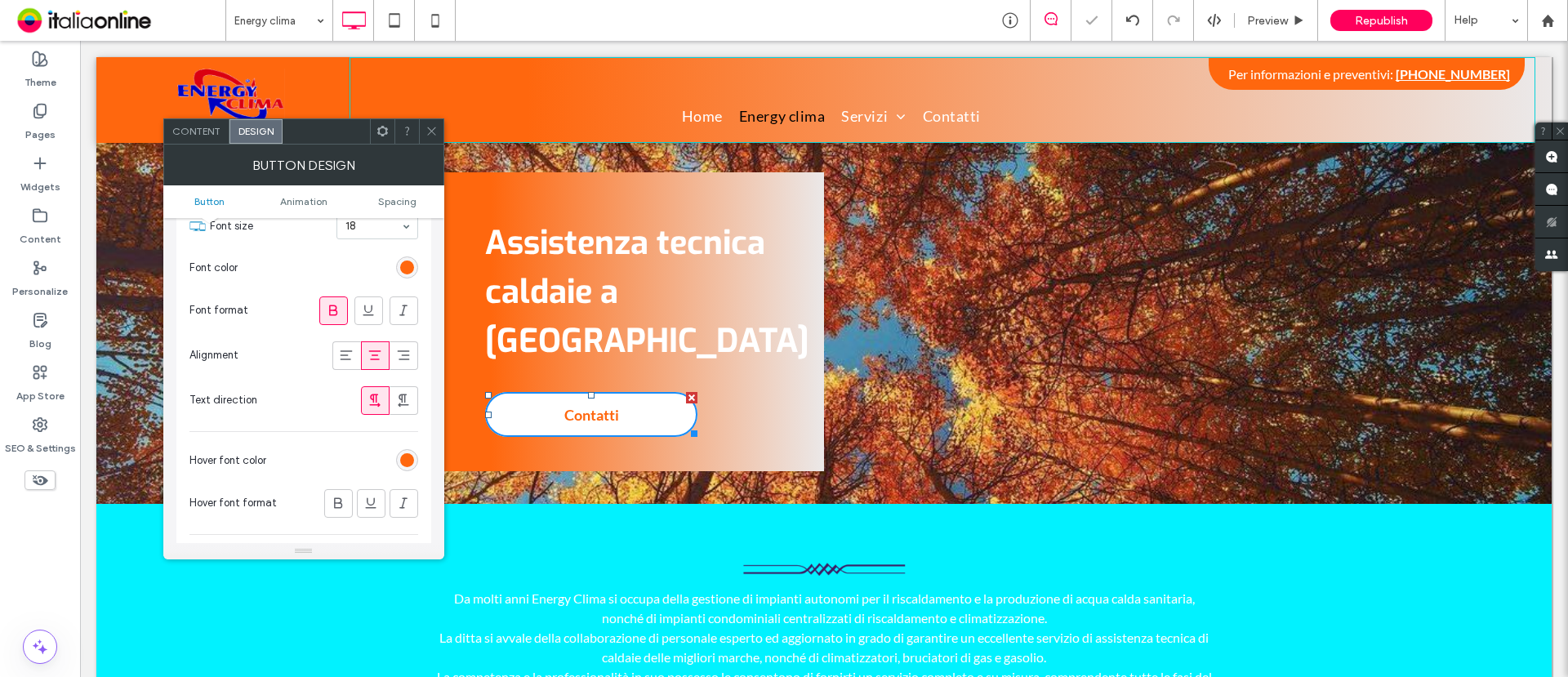
click at [428, 130] on icon at bounding box center [432, 131] width 12 height 12
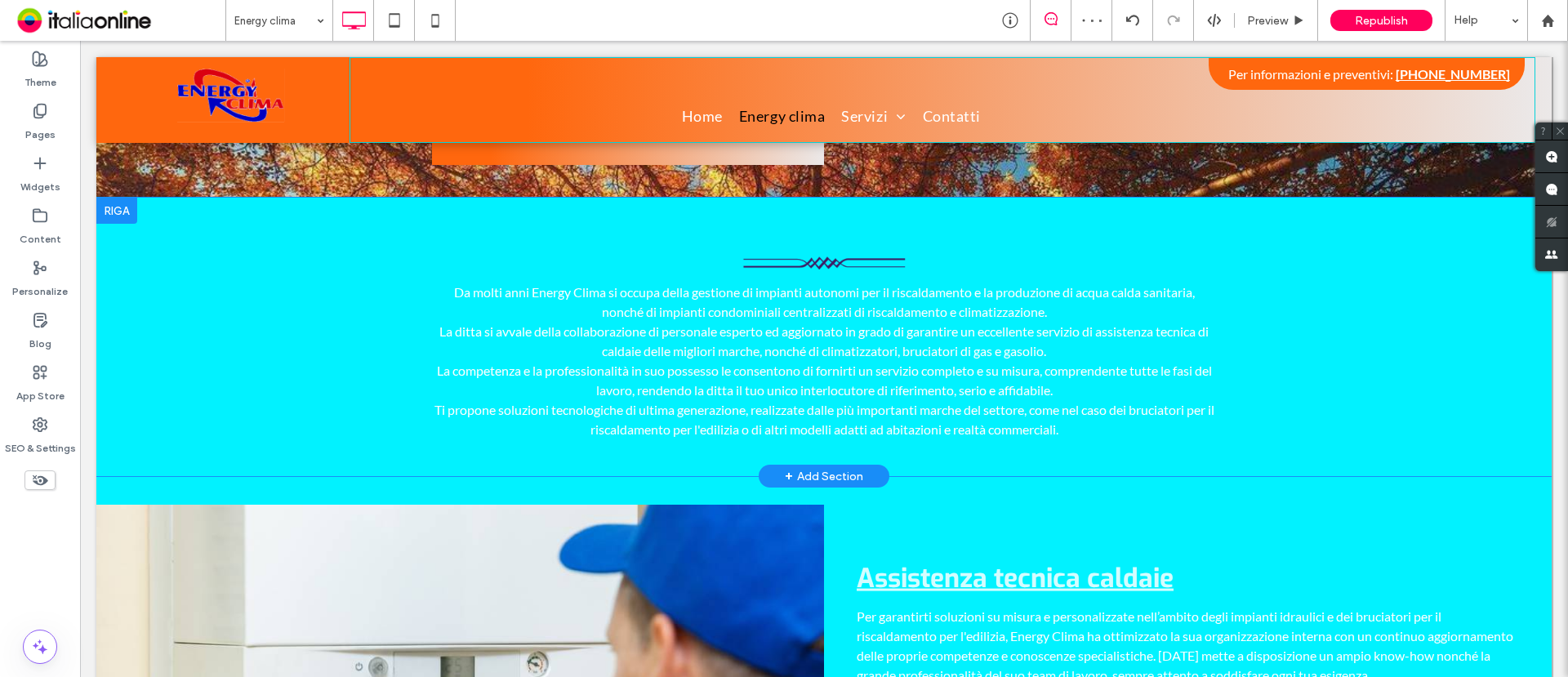
click at [116, 198] on div at bounding box center [116, 211] width 41 height 26
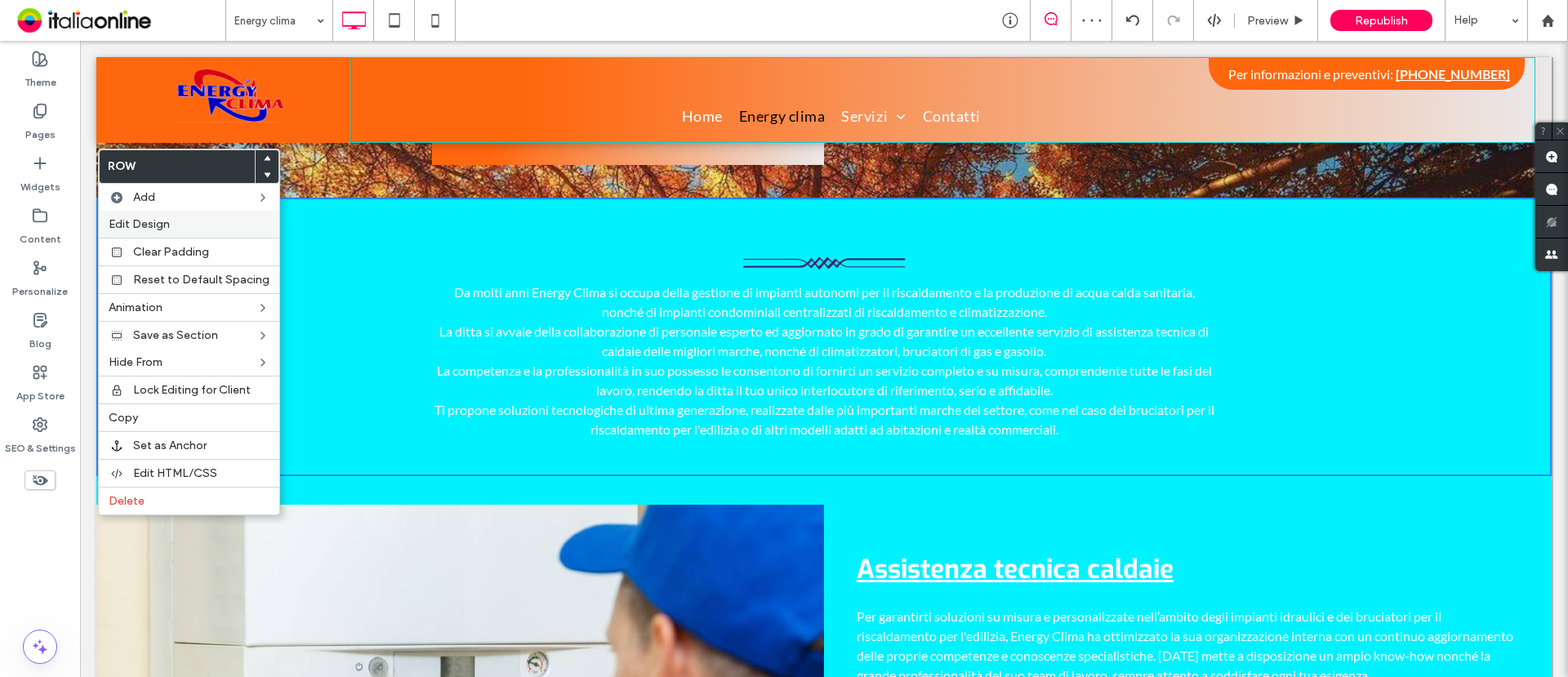
click at [177, 224] on label "Edit Design" at bounding box center [189, 224] width 161 height 14
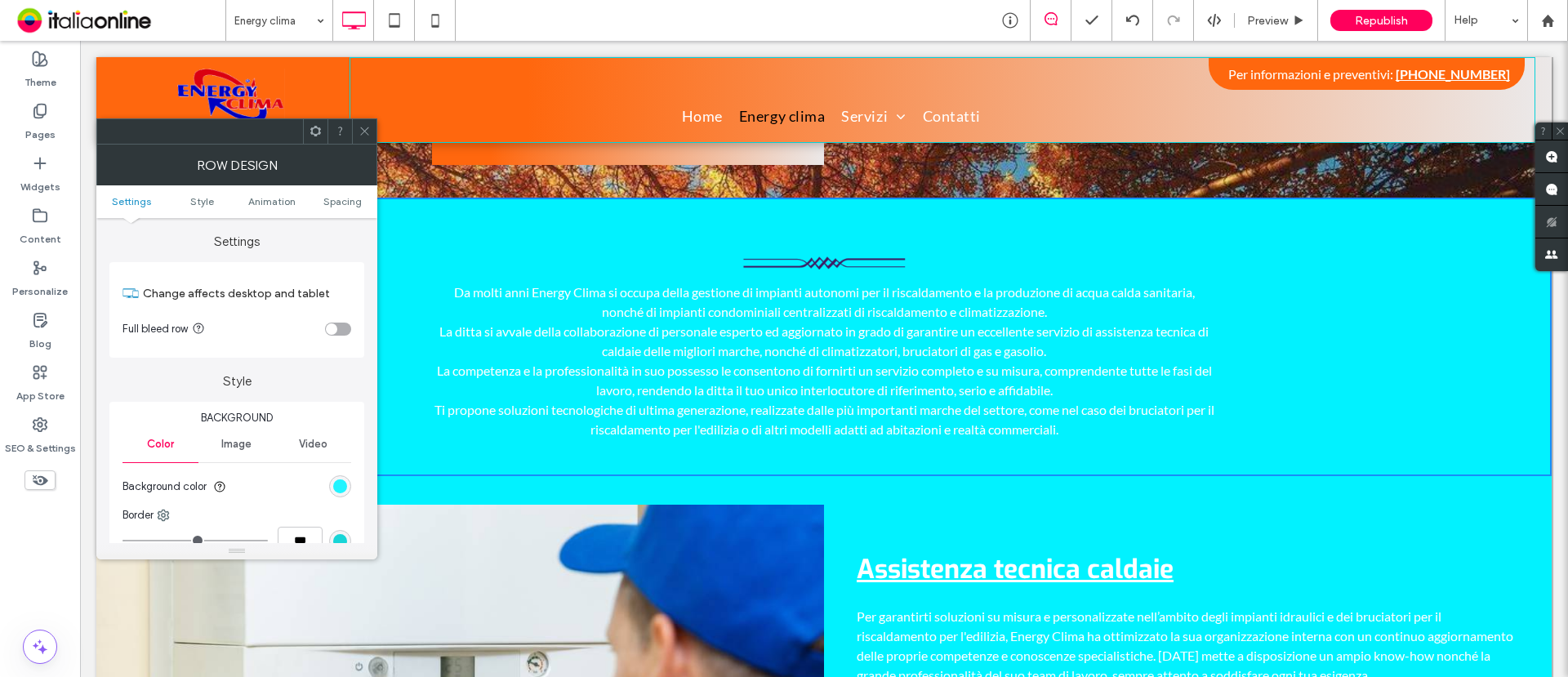
click at [333, 487] on div "rgb(1, 242, 255)" at bounding box center [340, 487] width 14 height 14
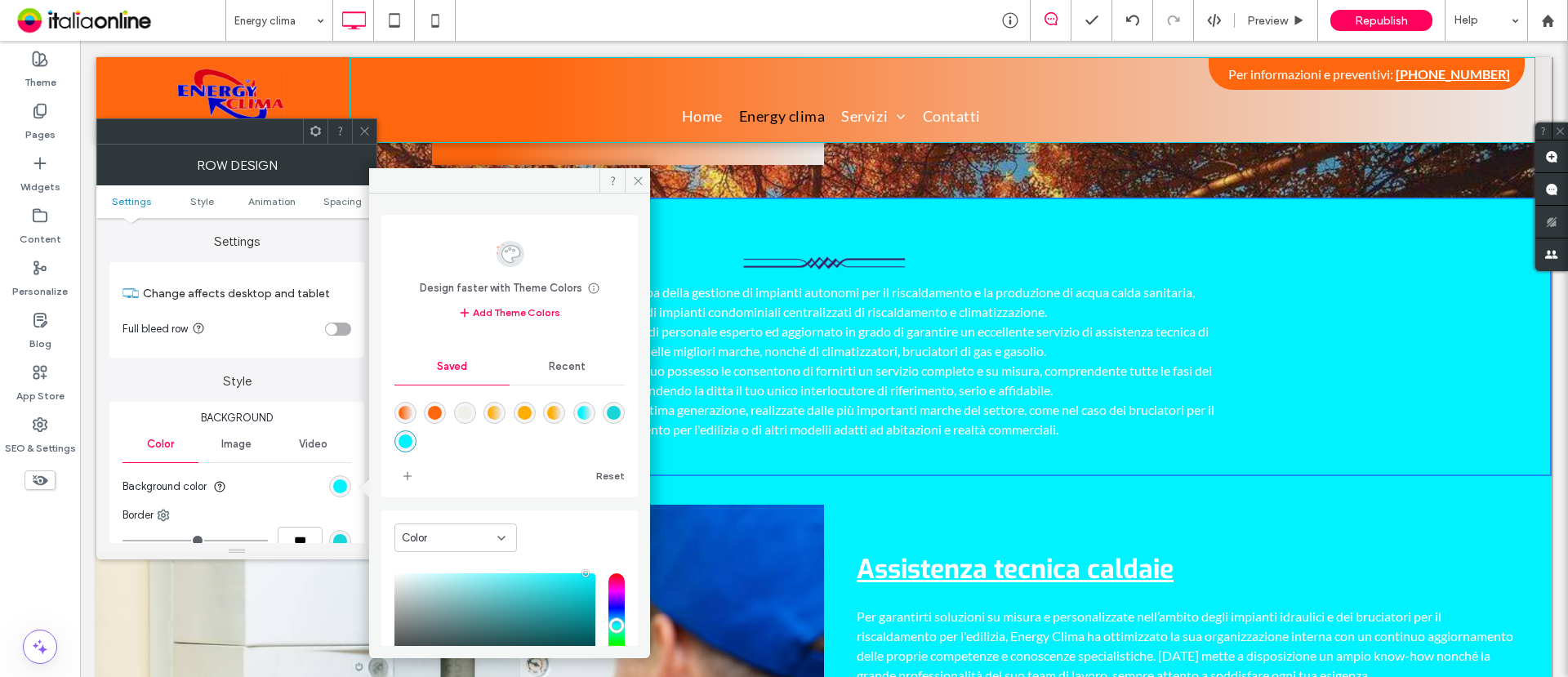
click at [437, 411] on div "rgba(255,103,14,1)" at bounding box center [435, 413] width 14 height 14
type input "*******"
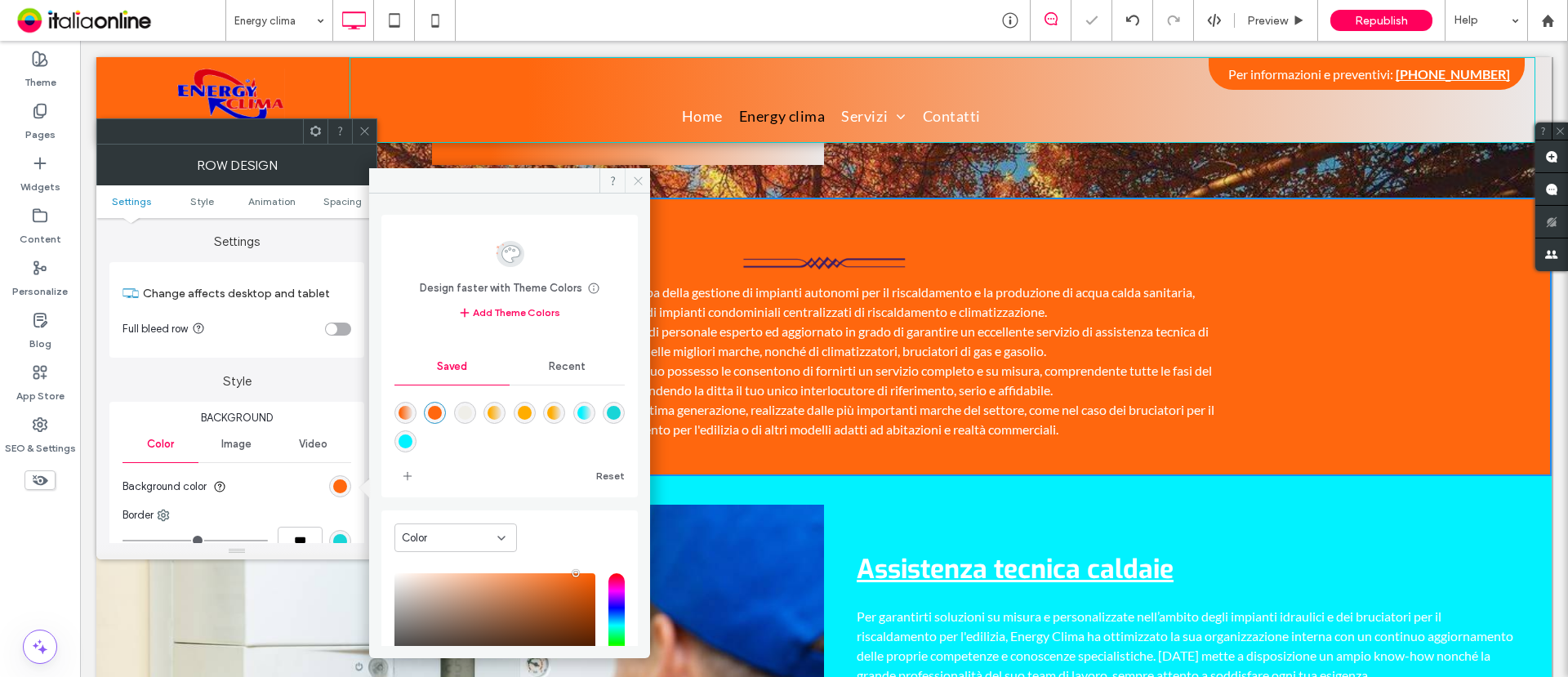
click at [639, 181] on use at bounding box center [637, 180] width 8 height 8
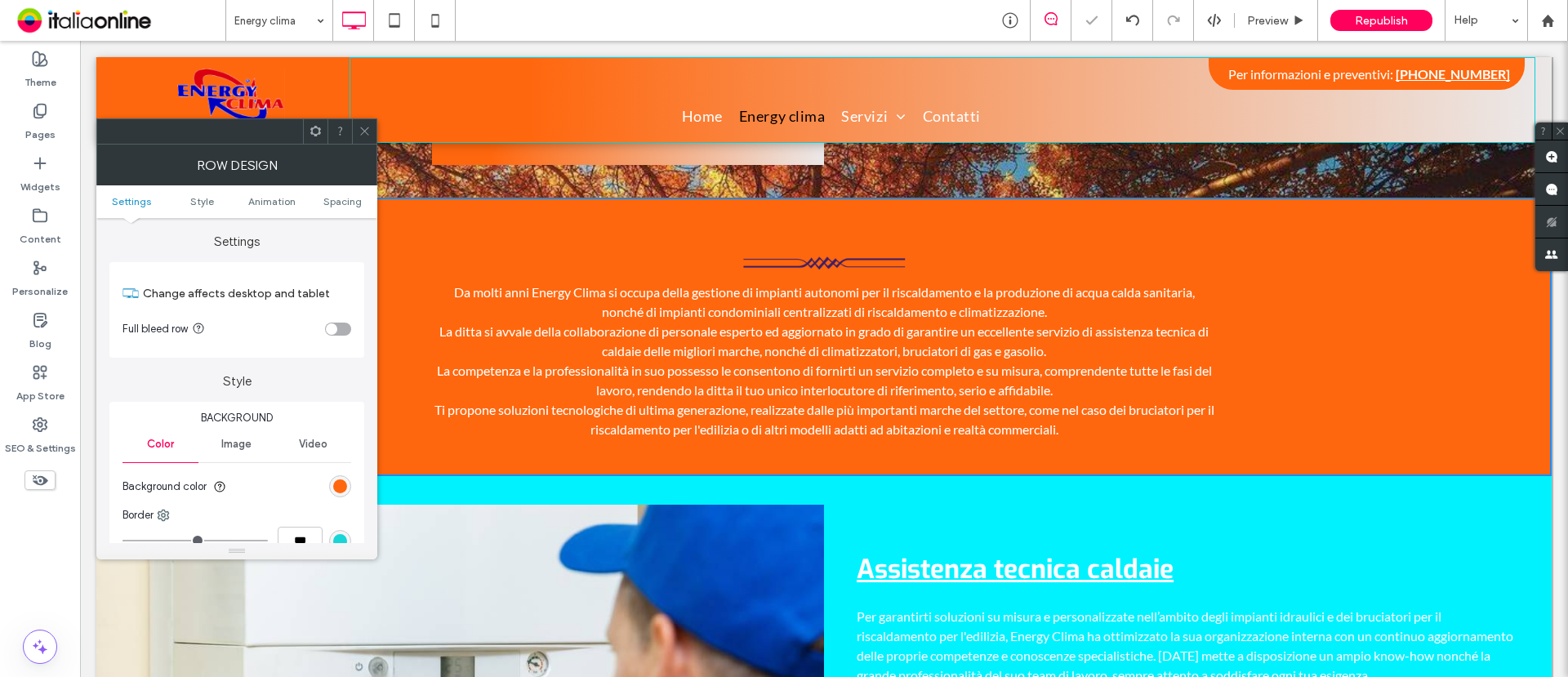
click at [366, 131] on icon at bounding box center [365, 131] width 12 height 12
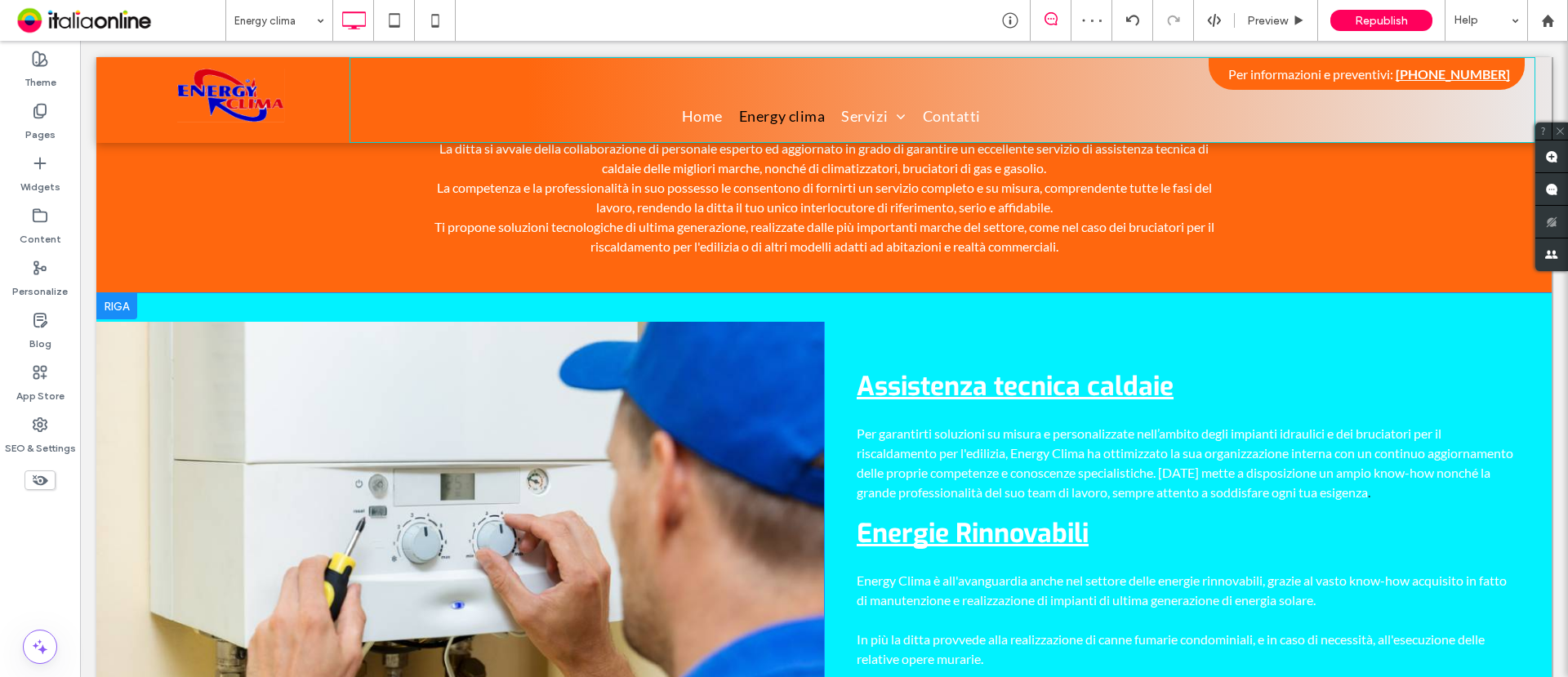
scroll to position [510, 0]
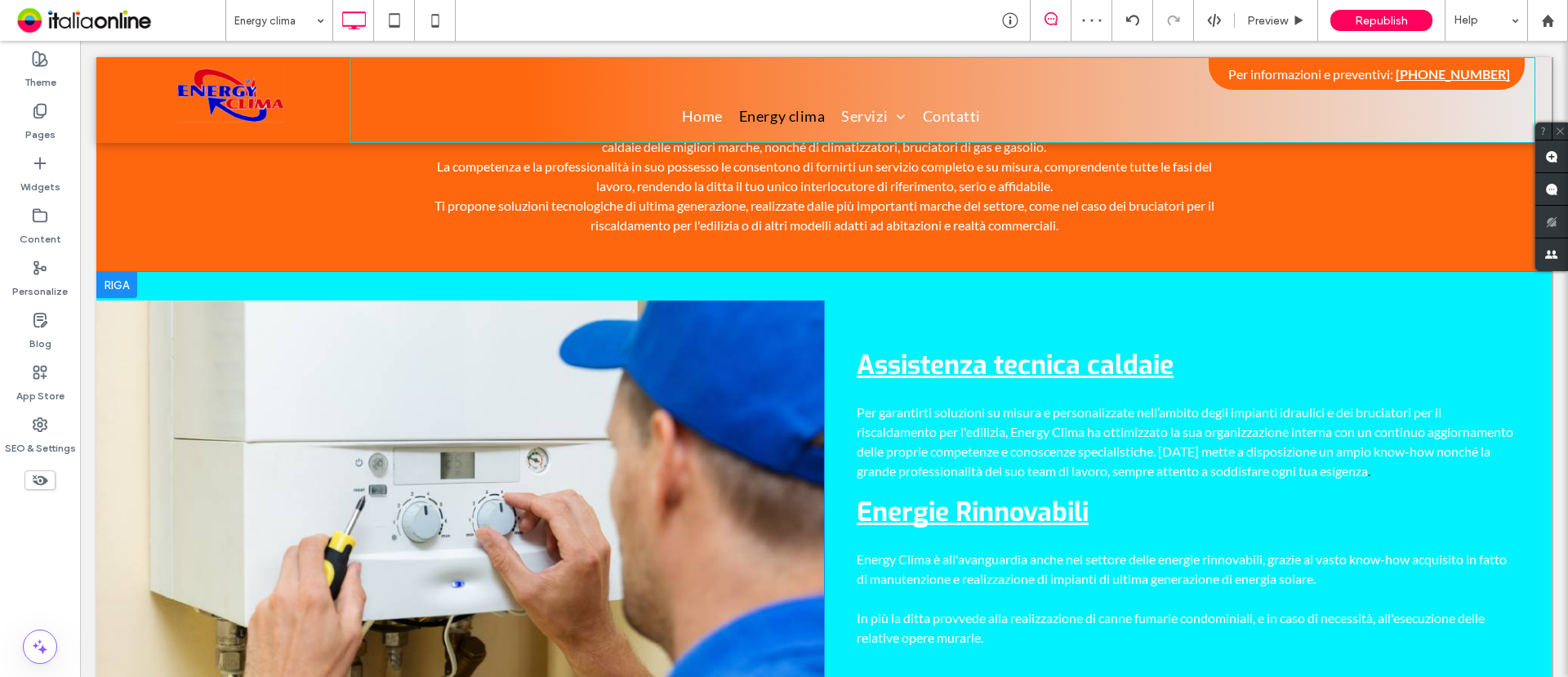
click at [117, 272] on div at bounding box center [116, 285] width 41 height 26
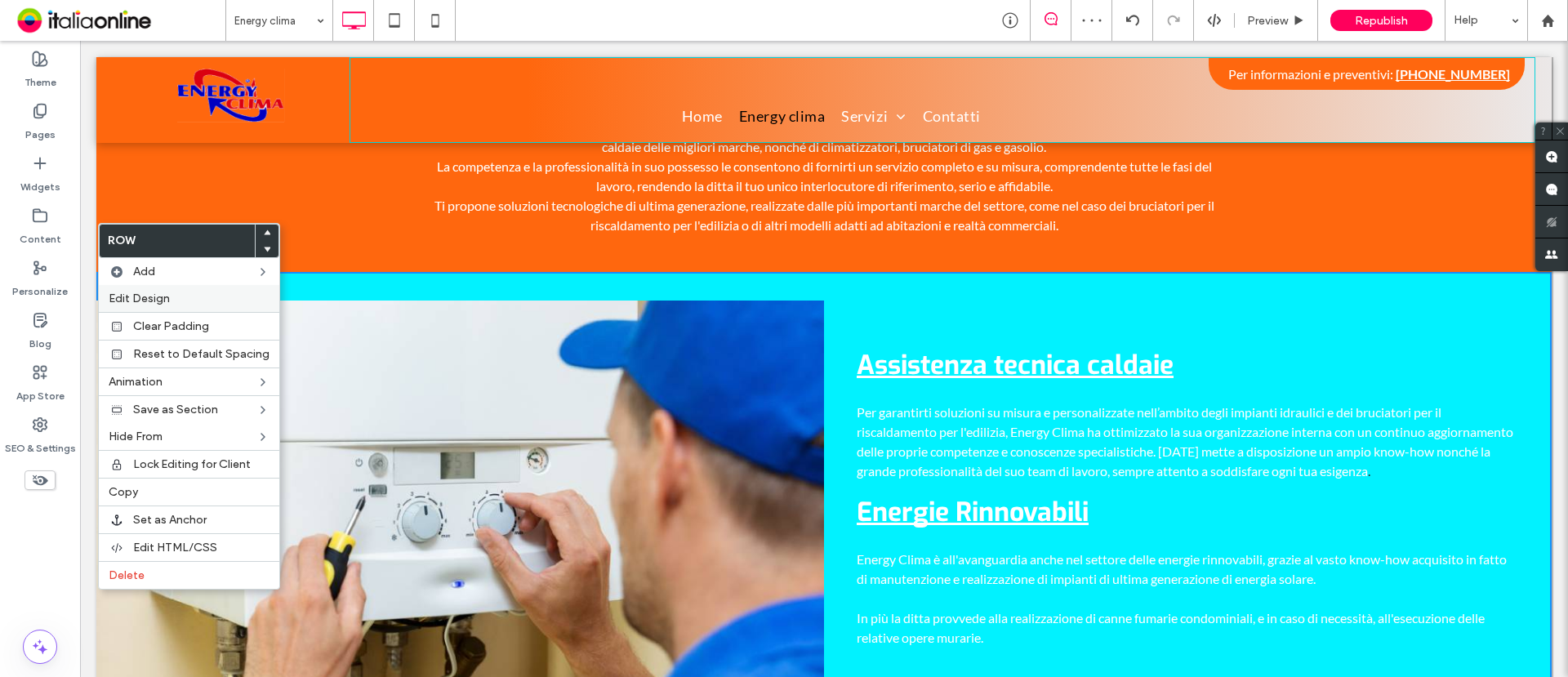
click at [151, 302] on span "Edit Design" at bounding box center [140, 298] width 61 height 14
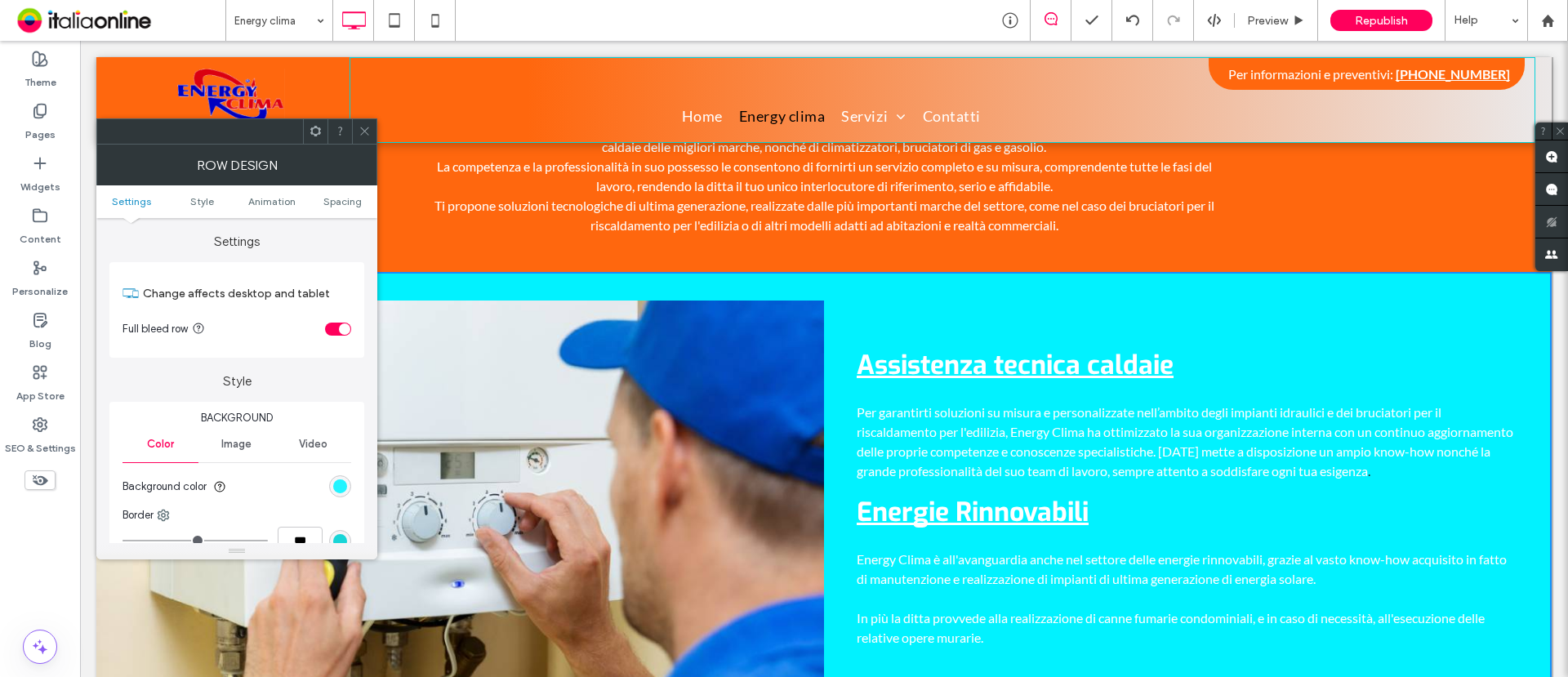
click at [335, 489] on div "rgb(1, 242, 255)" at bounding box center [340, 487] width 14 height 14
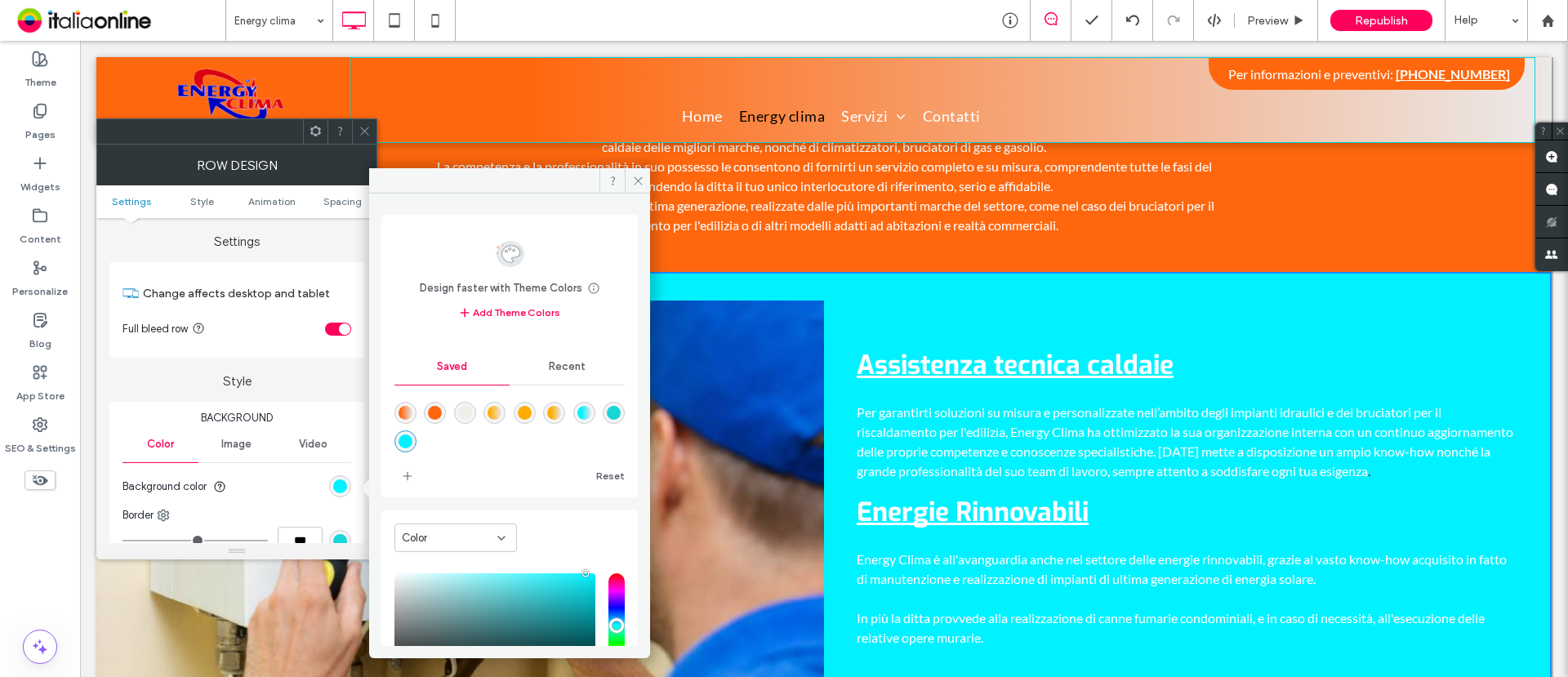
click at [435, 411] on div "rgba(255,103,14,1)" at bounding box center [435, 413] width 14 height 14
type input "*******"
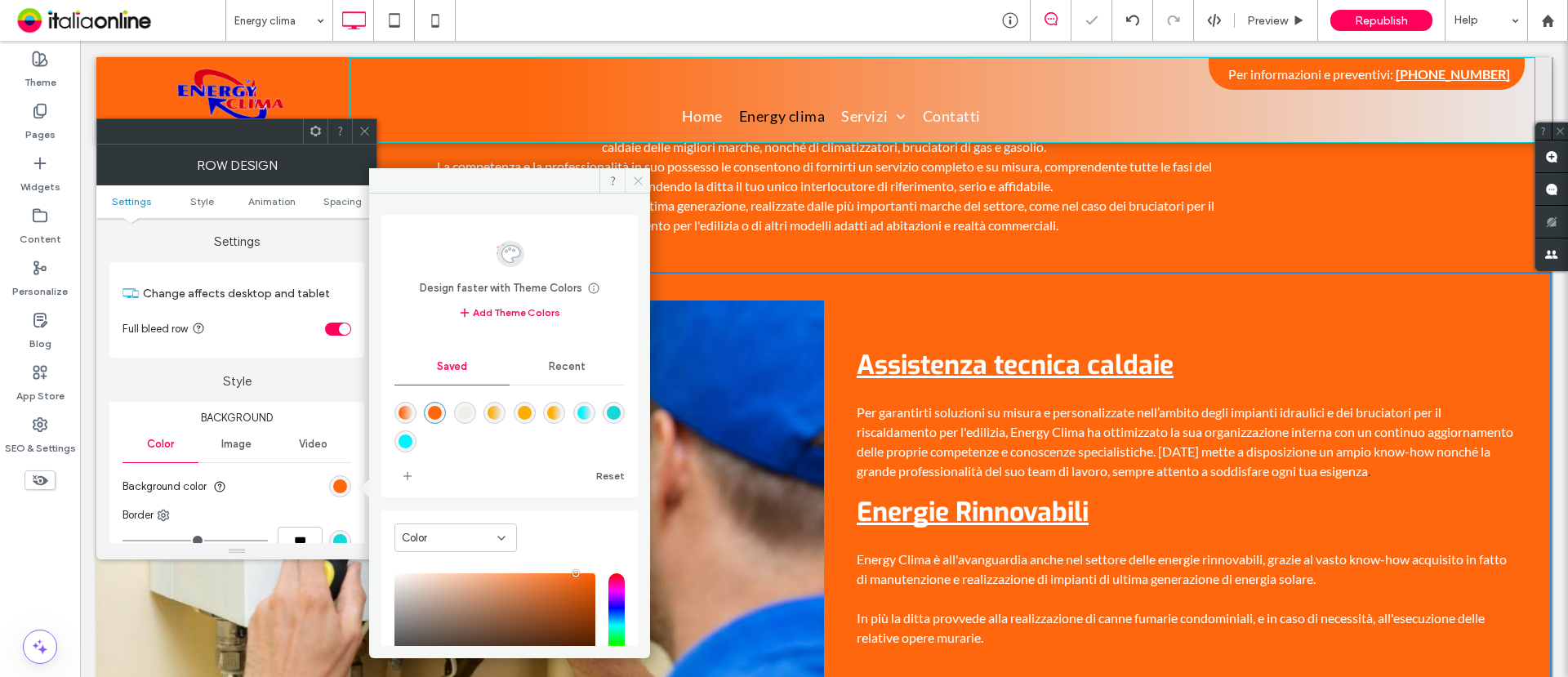
click at [644, 181] on icon at bounding box center [639, 181] width 12 height 12
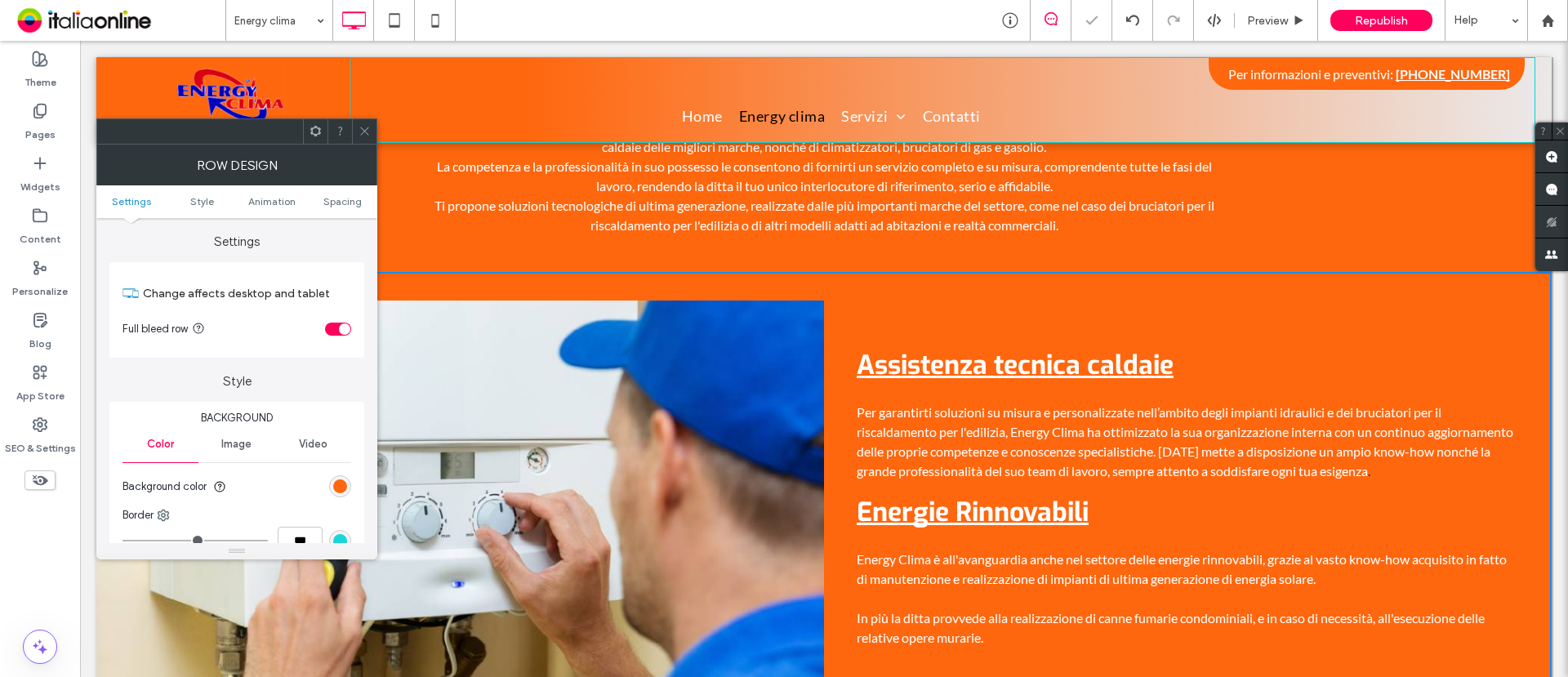
click at [362, 125] on icon at bounding box center [365, 131] width 12 height 12
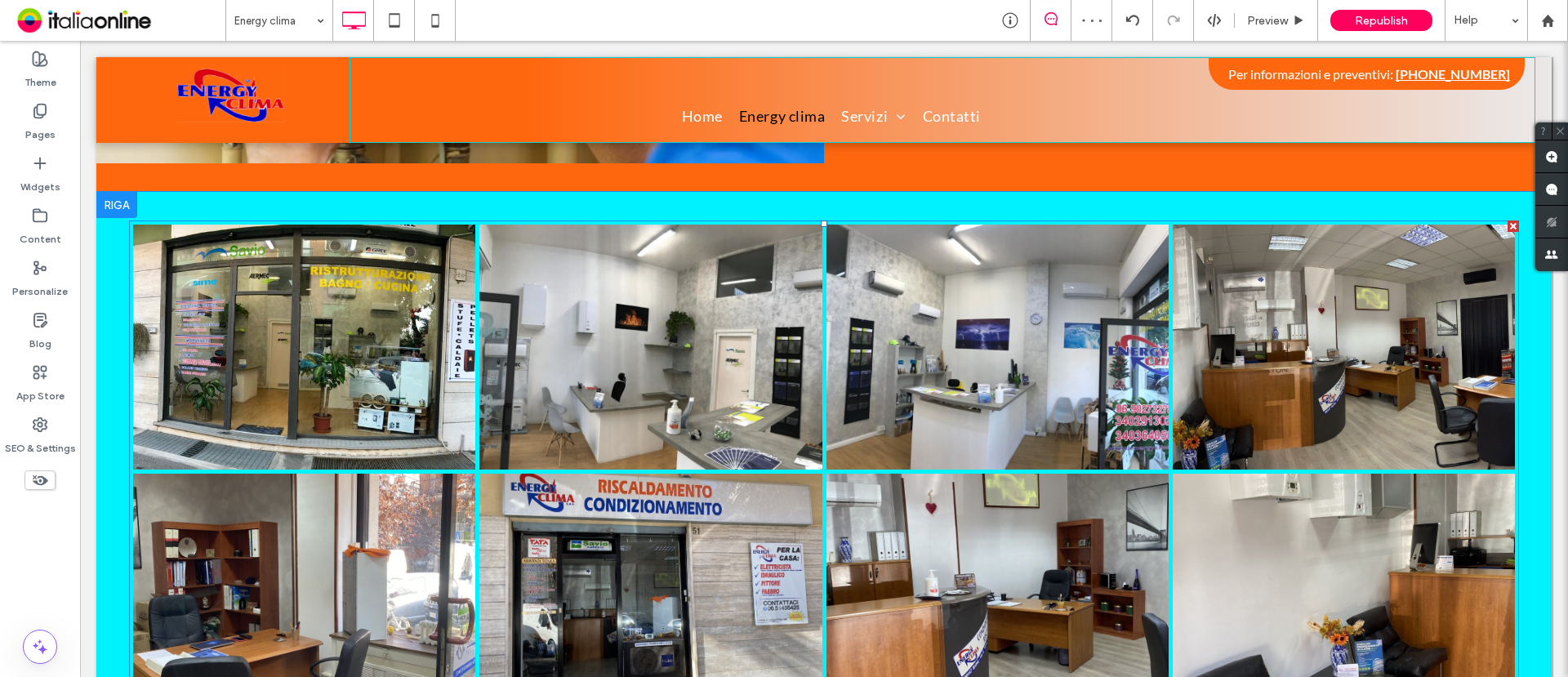
scroll to position [1021, 0]
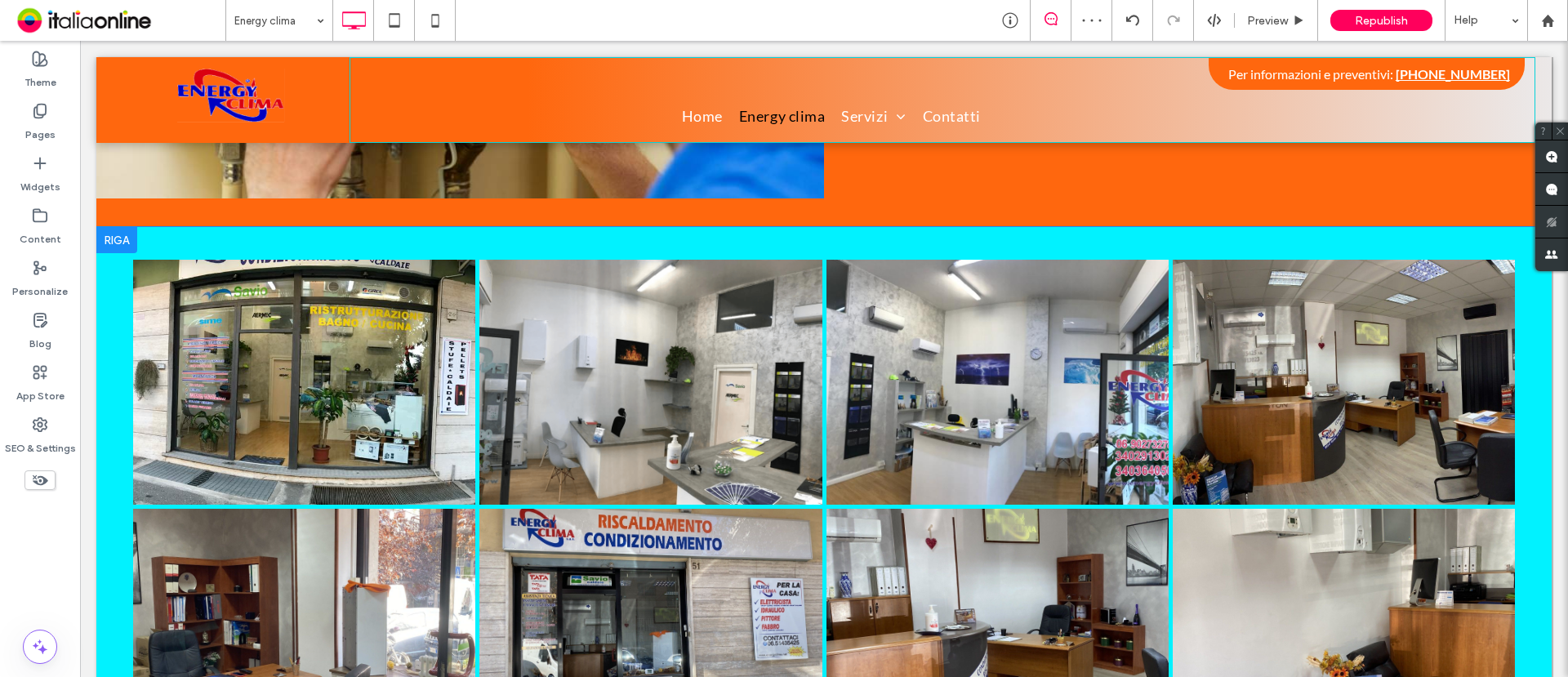
click at [105, 227] on div at bounding box center [116, 240] width 41 height 26
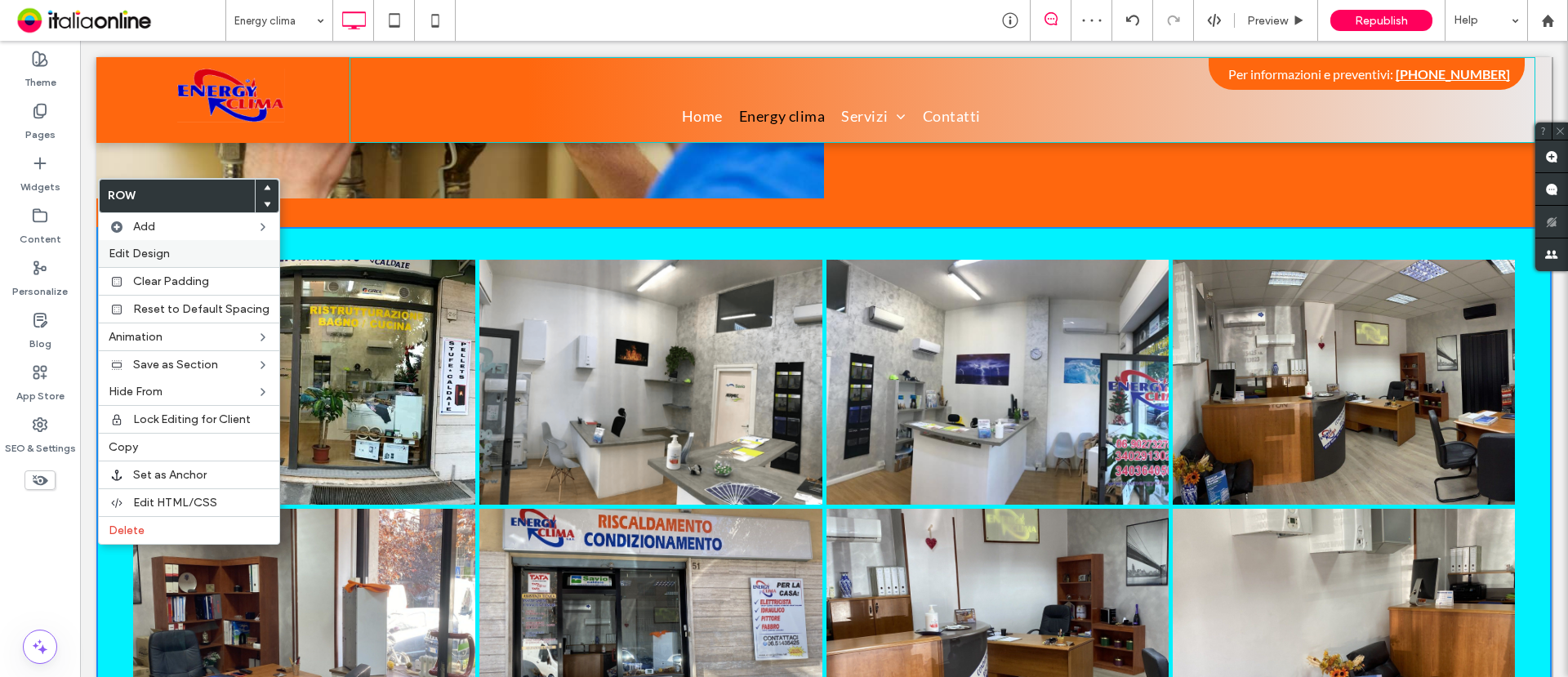
click at [157, 256] on span "Edit Design" at bounding box center [140, 254] width 61 height 14
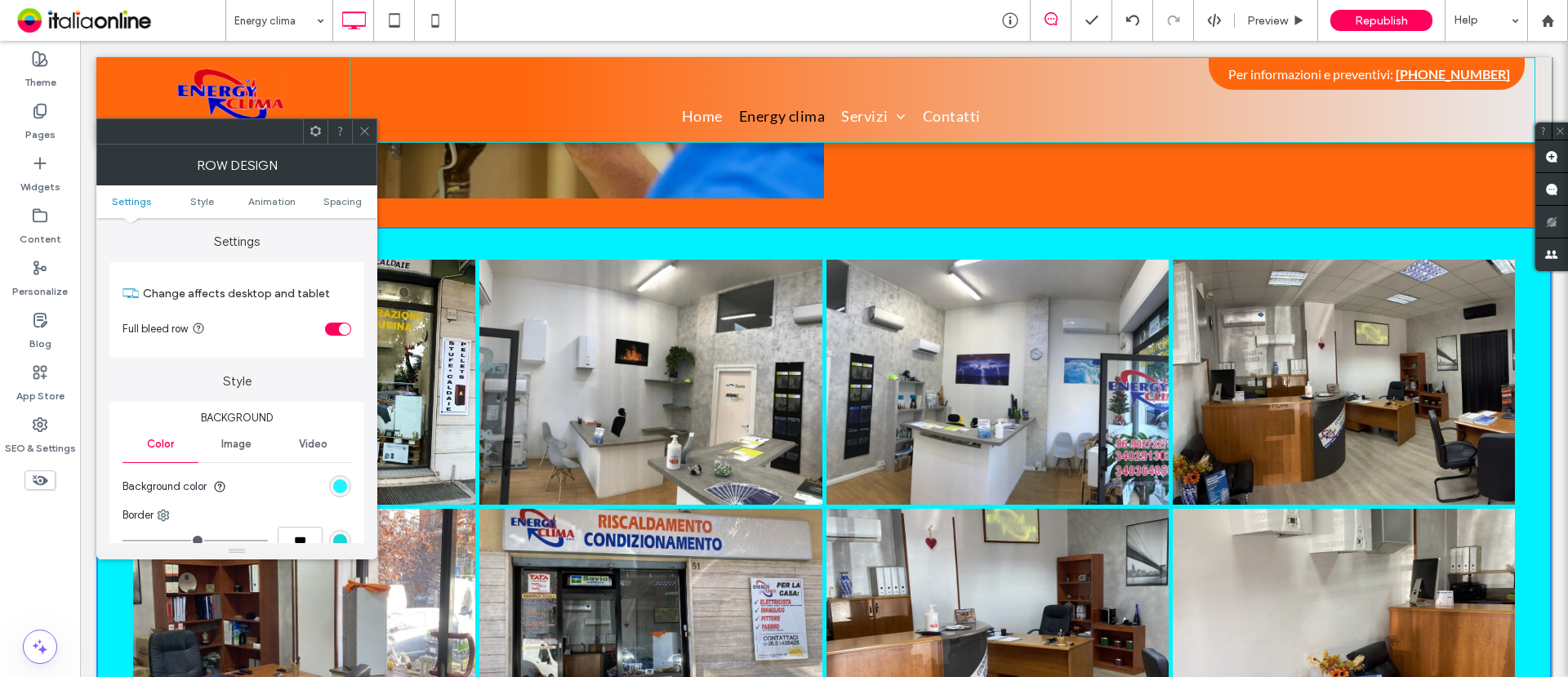
click at [337, 489] on div "rgb(1, 242, 255)" at bounding box center [340, 487] width 14 height 14
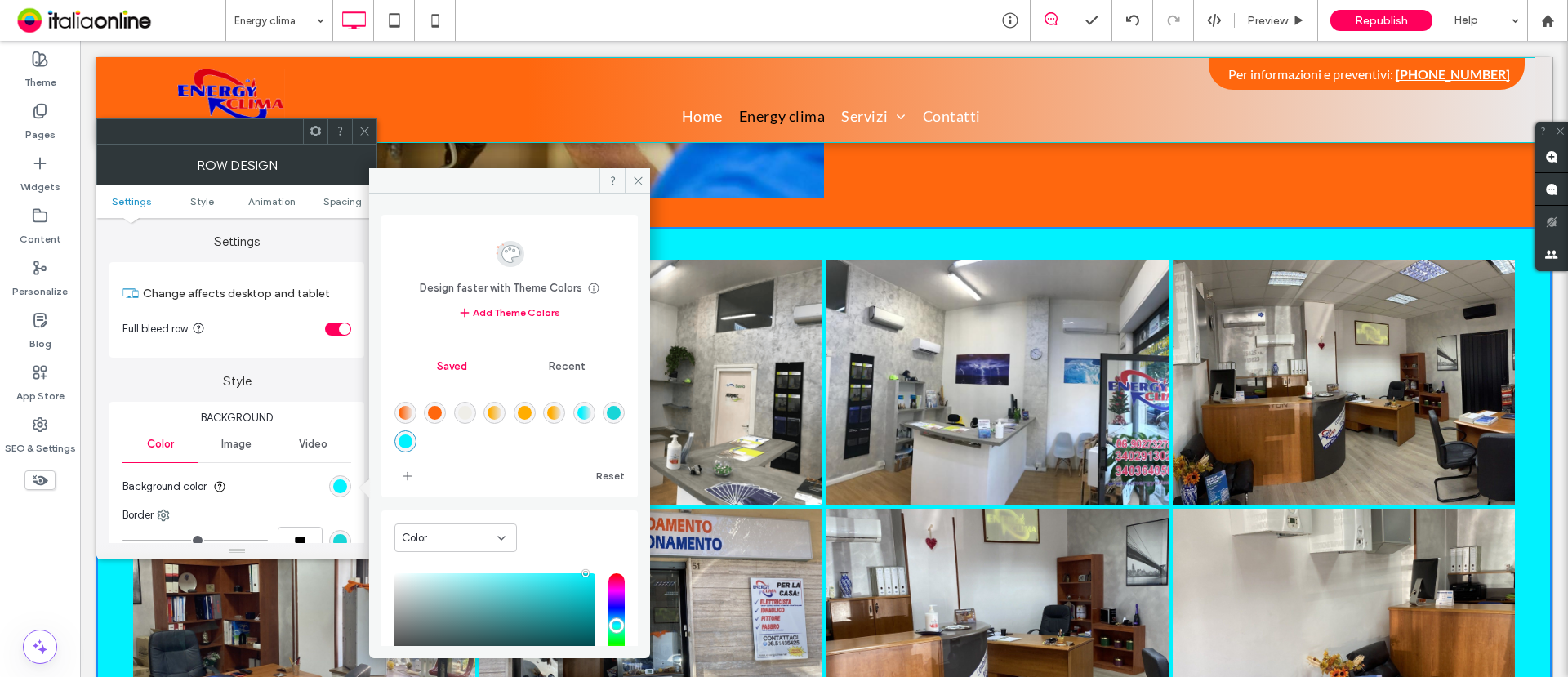
click at [436, 410] on div "rgba(255,103,14,1)" at bounding box center [435, 413] width 14 height 14
type input "*******"
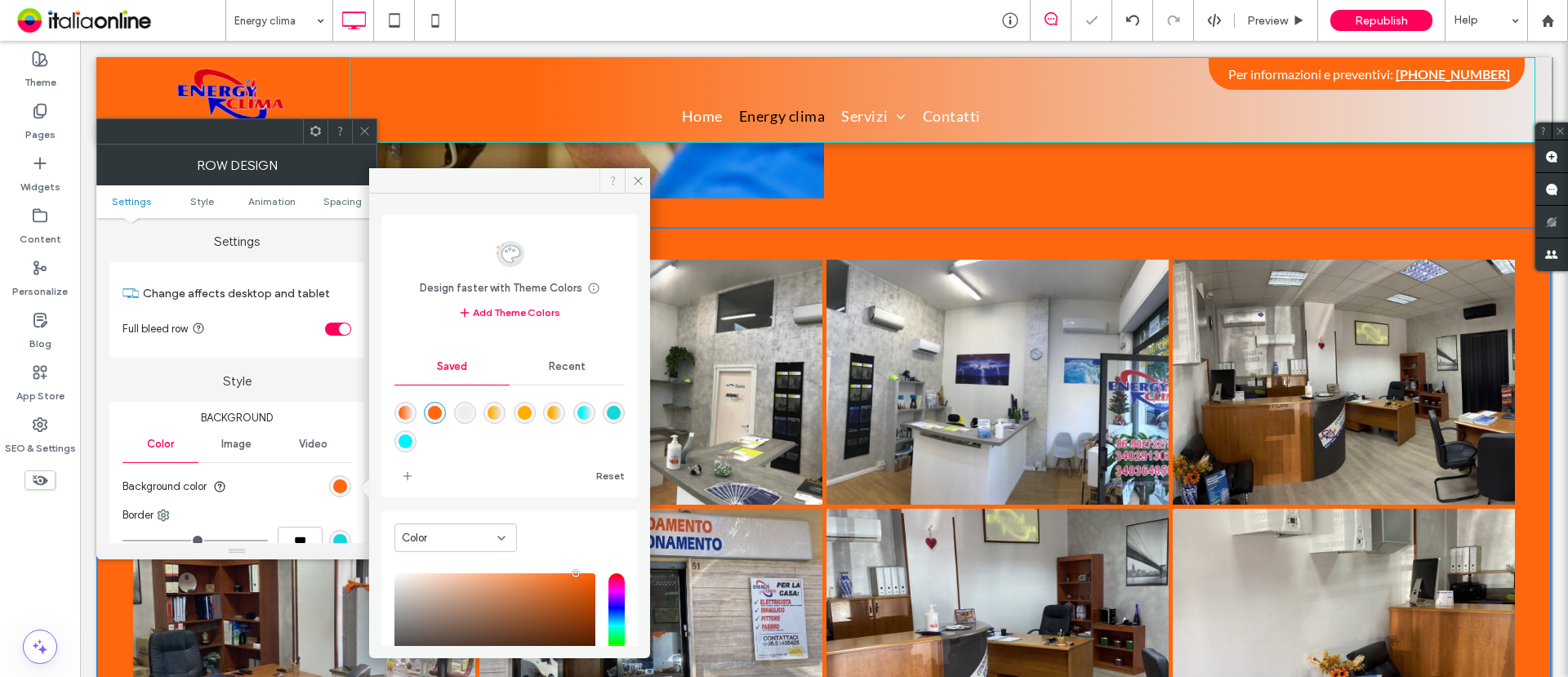
click at [622, 178] on span at bounding box center [612, 181] width 25 height 24
click at [629, 179] on span at bounding box center [637, 181] width 25 height 24
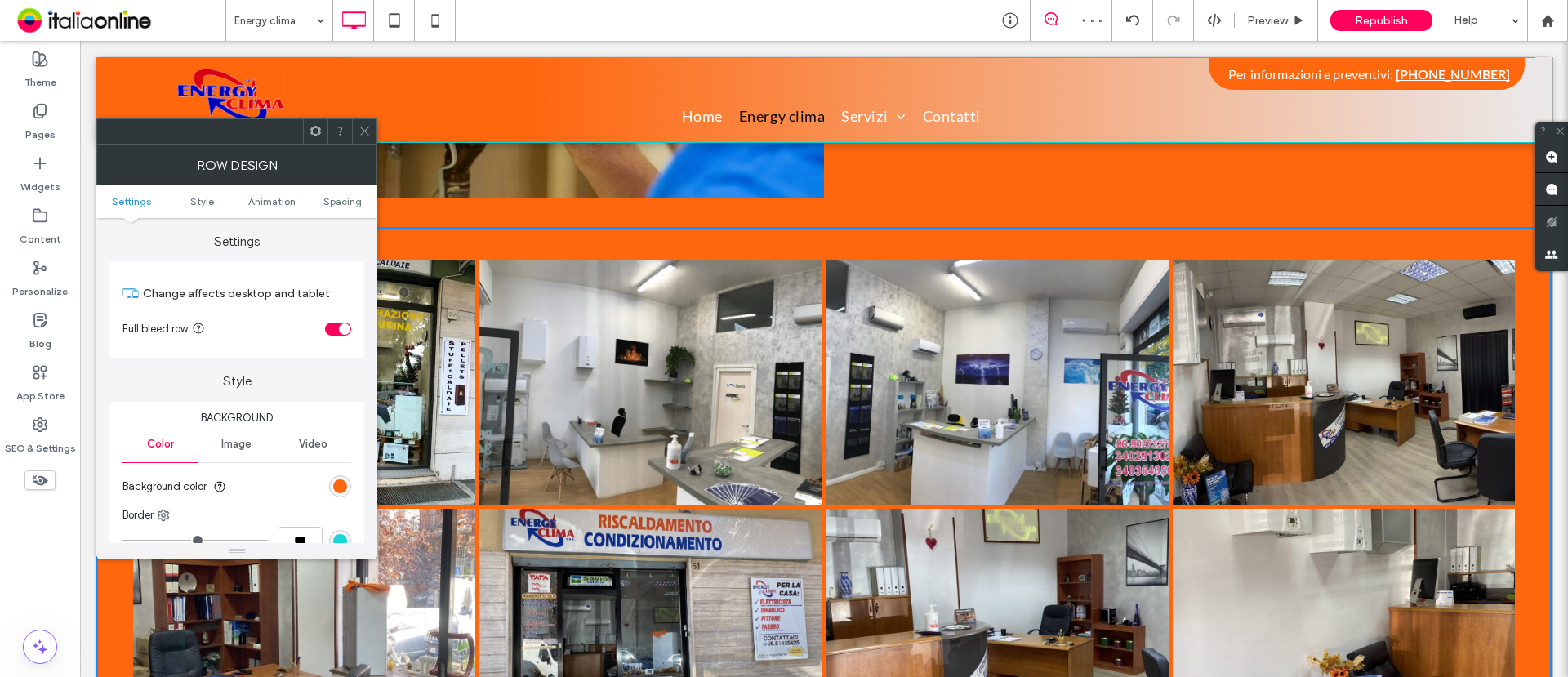
click at [362, 121] on span at bounding box center [365, 132] width 12 height 24
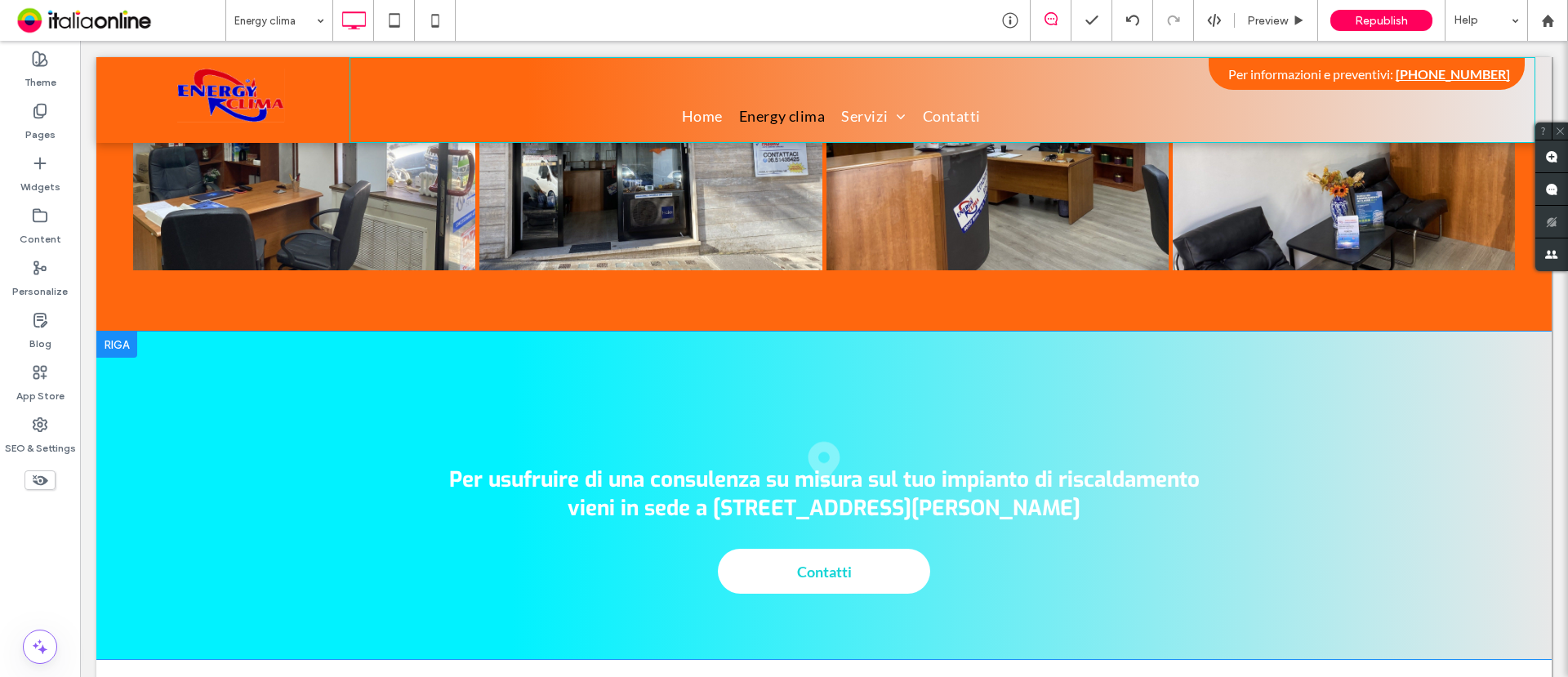
scroll to position [1531, 0]
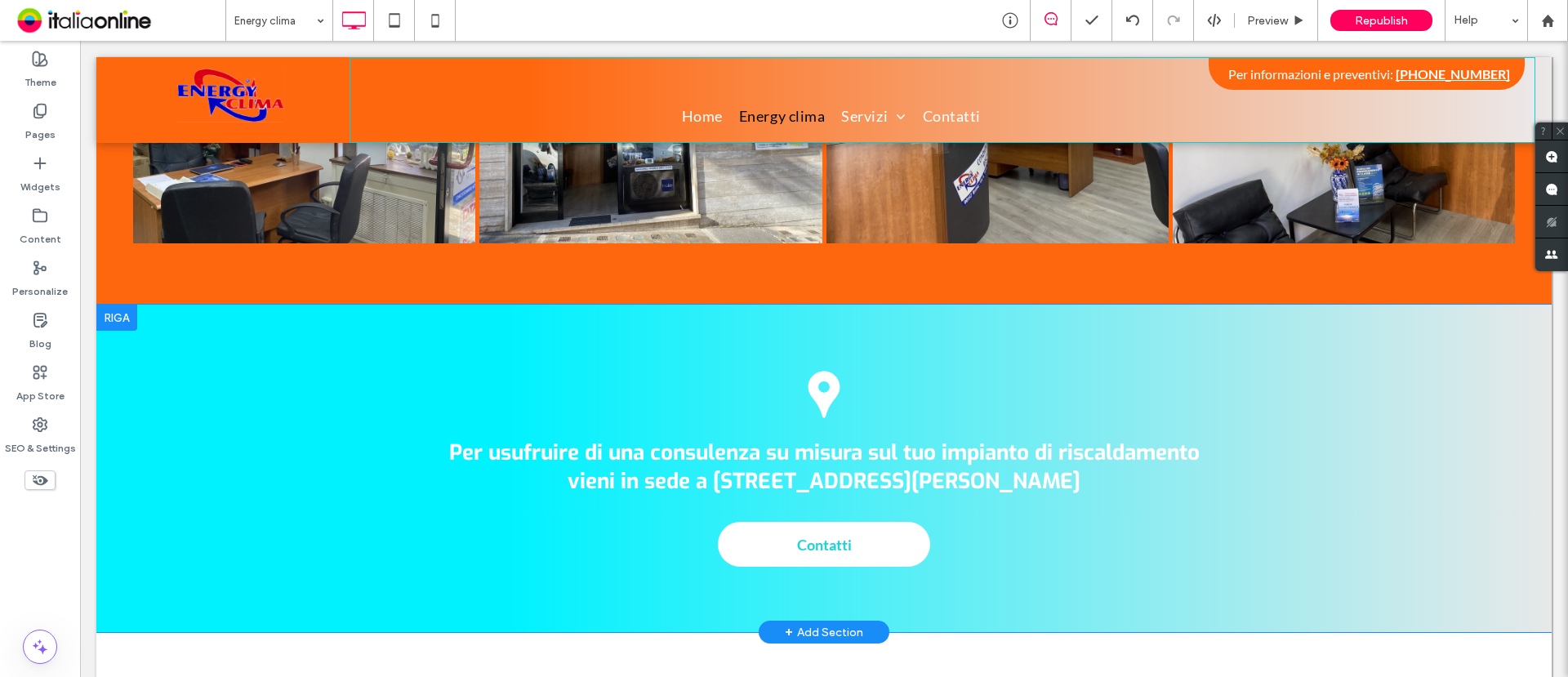
click at [114, 304] on div at bounding box center [116, 318] width 41 height 26
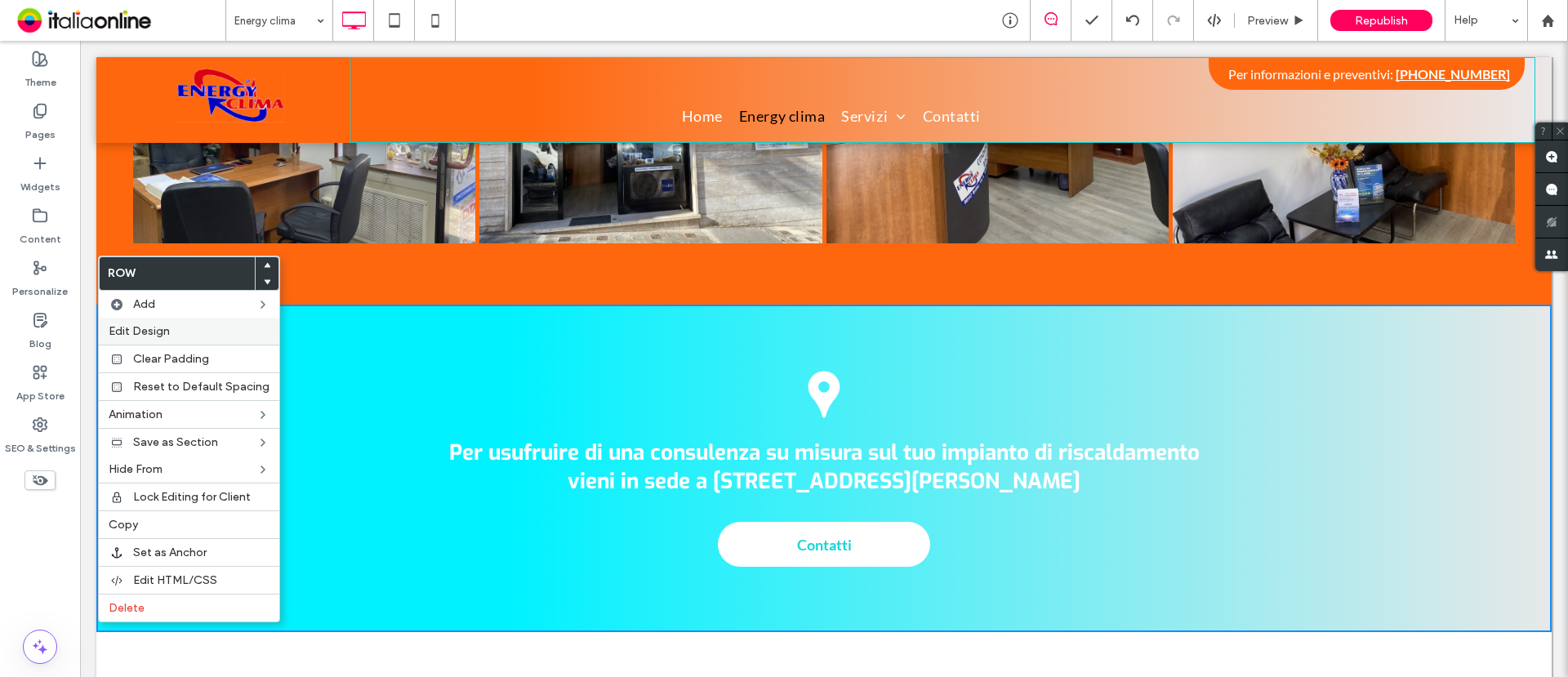
click at [169, 332] on span "Edit Design" at bounding box center [140, 332] width 61 height 14
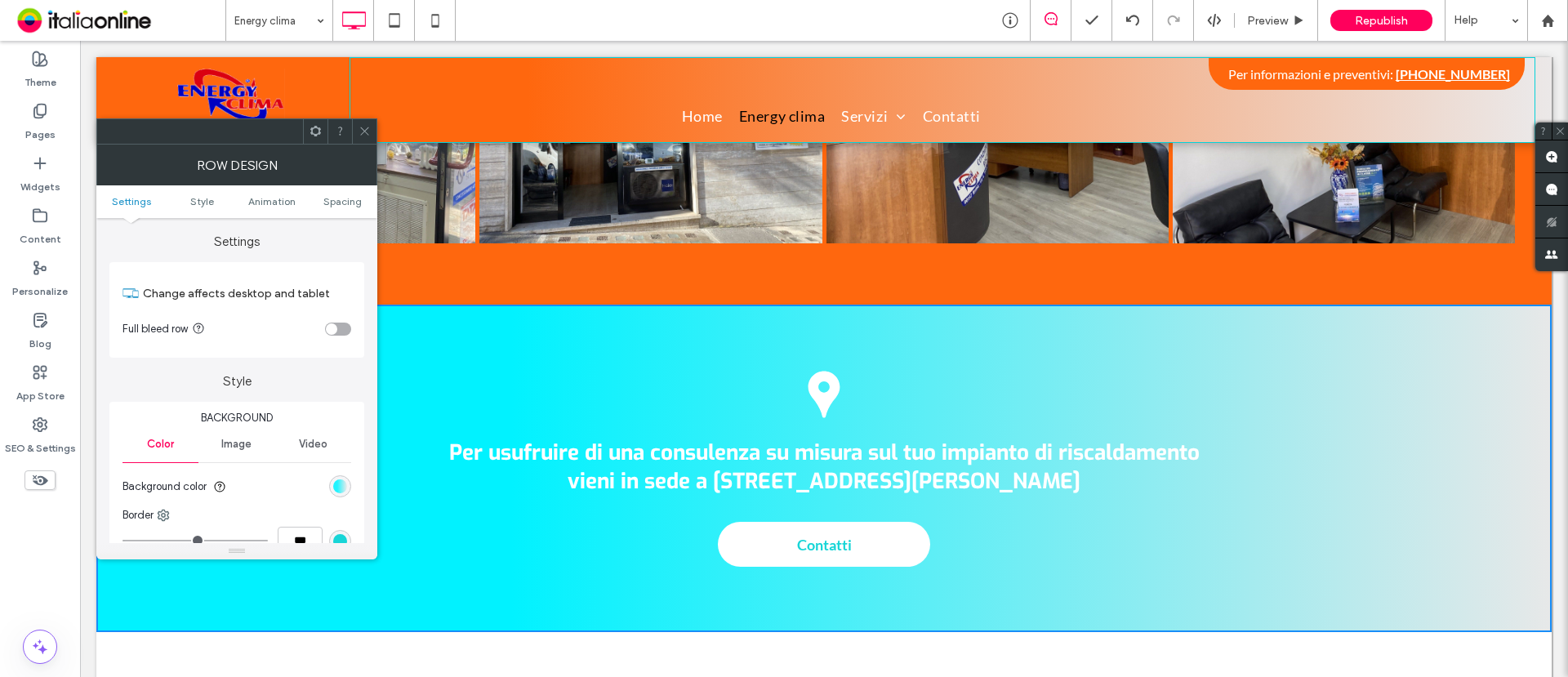
click at [339, 486] on div "linear-gradient(90deg, rgb(1, 242, 255) 29%, rgb(235, 232, 232) 100%)" at bounding box center [340, 487] width 14 height 14
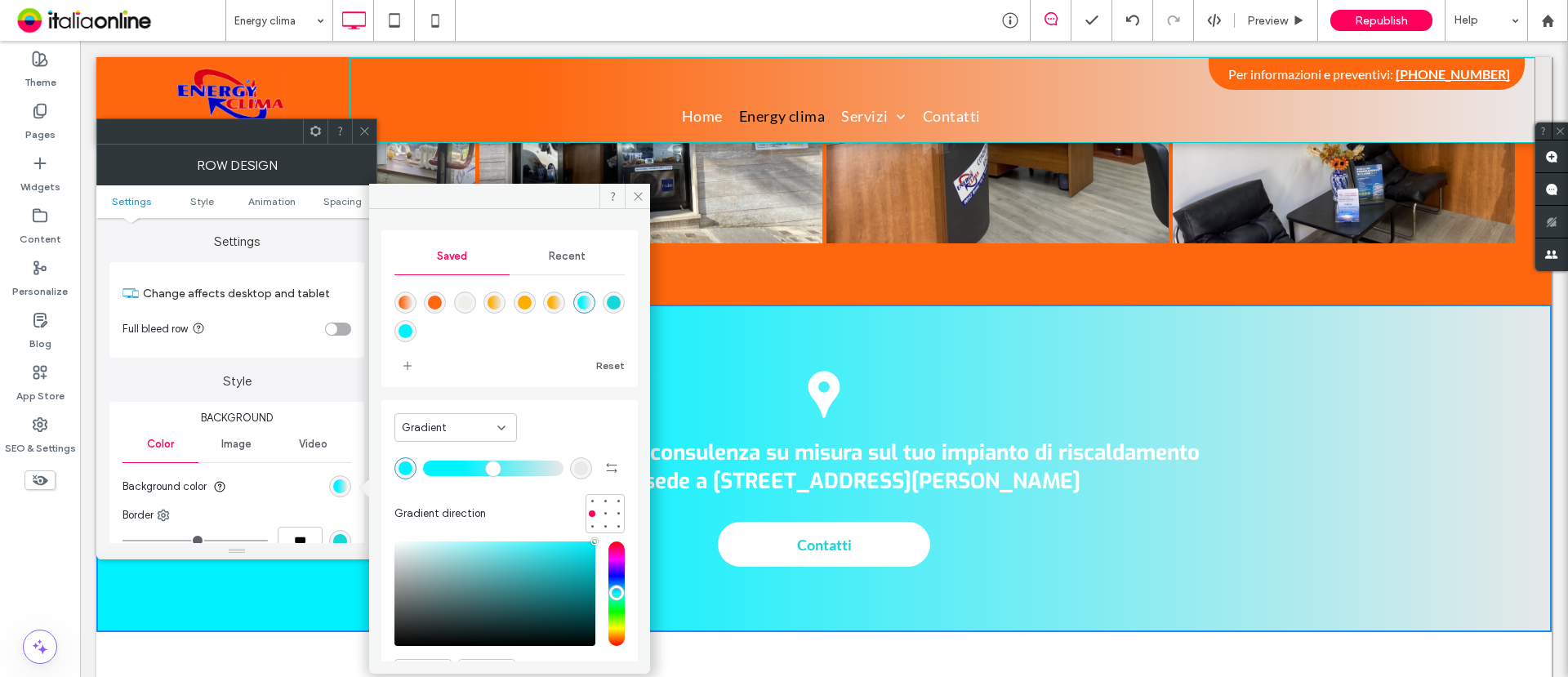
drag, startPoint x: 405, startPoint y: 304, endPoint x: 397, endPoint y: 315, distance: 13.6
click at [404, 304] on div "linear-gradient(90deg,rgba(255,103,14,1) 15%,rgba(235,232,232,1) 100%)" at bounding box center [406, 303] width 14 height 14
type input "**"
type input "*******"
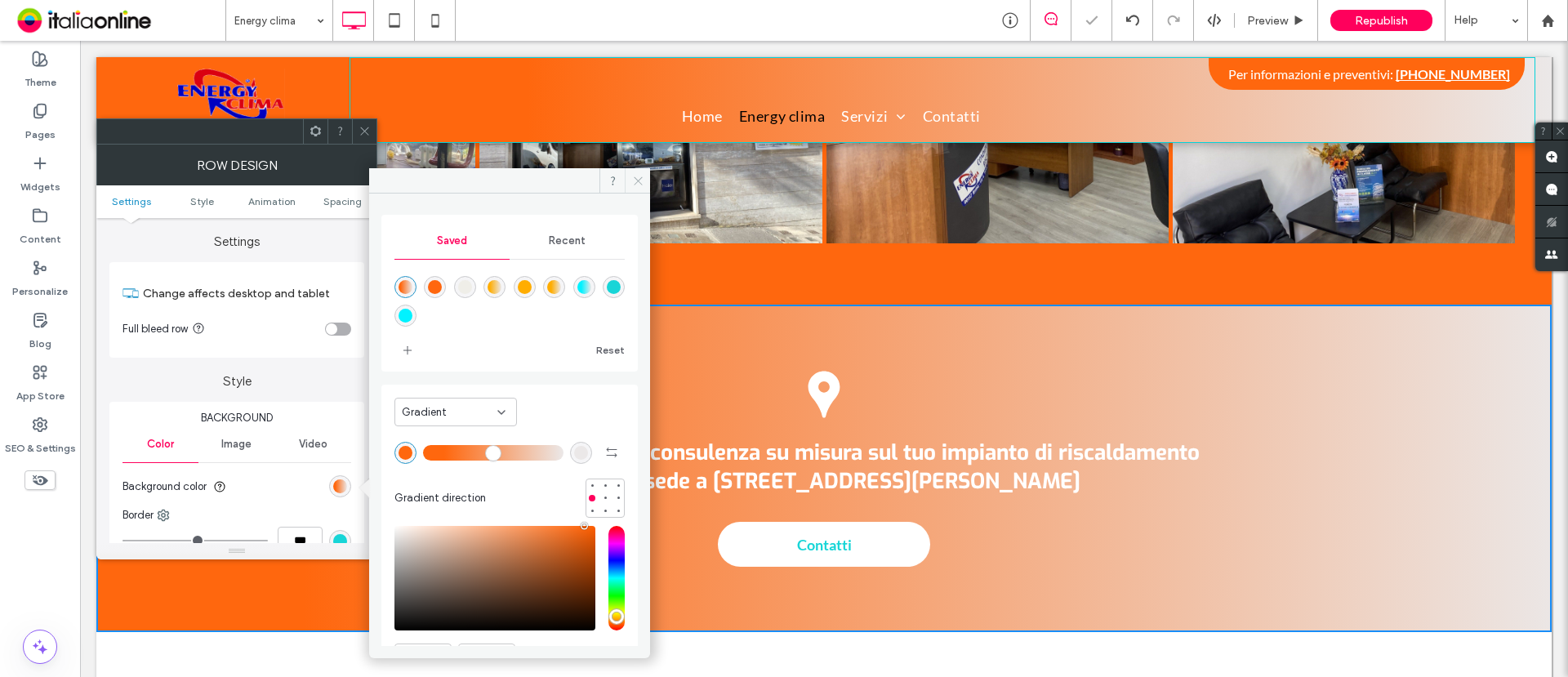
click at [641, 181] on icon at bounding box center [639, 181] width 12 height 12
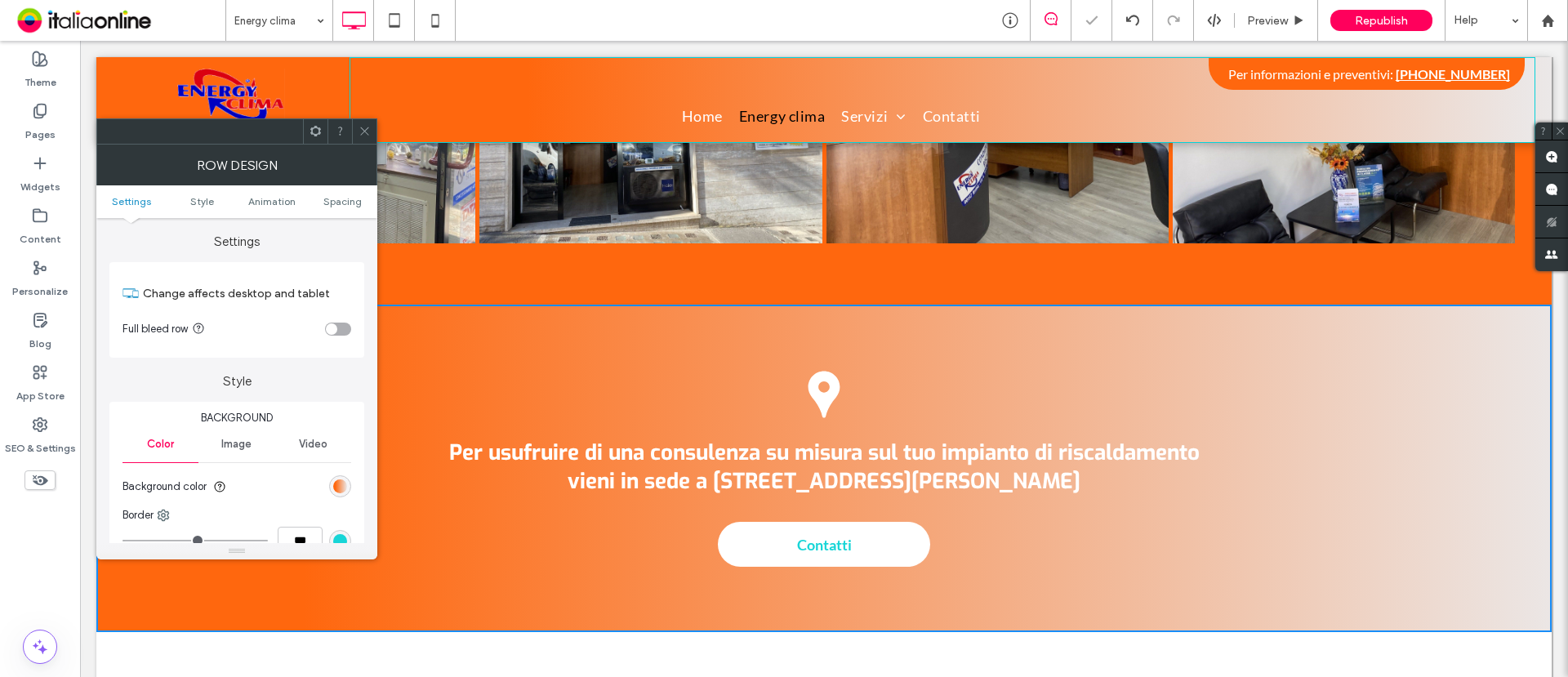
drag, startPoint x: 368, startPoint y: 129, endPoint x: 340, endPoint y: 250, distance: 124.2
click at [368, 129] on icon at bounding box center [365, 131] width 12 height 12
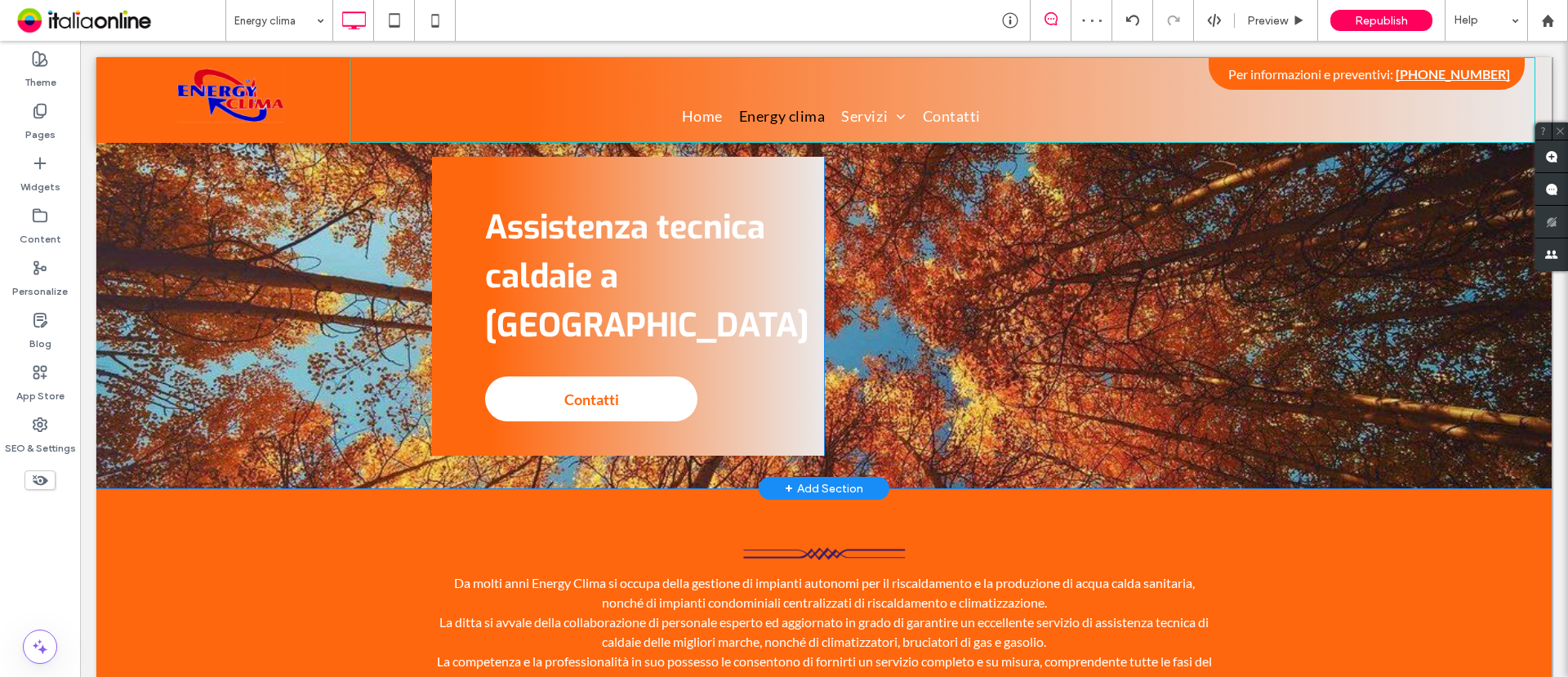
scroll to position [0, 0]
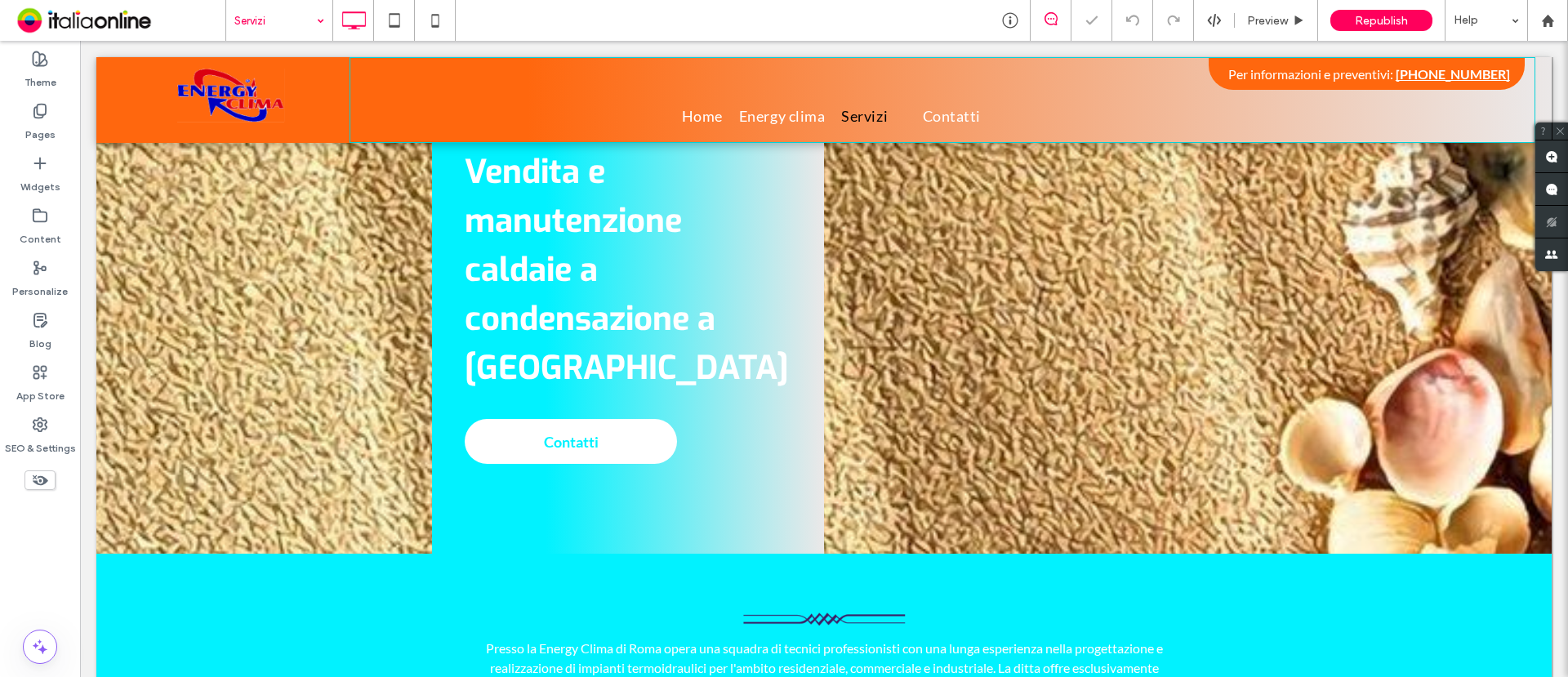
click at [149, 188] on div "Vendita e manutenzione caldaie a condensazione a Roma Contatti Click To Paste C…" at bounding box center [824, 304] width 1455 height 501
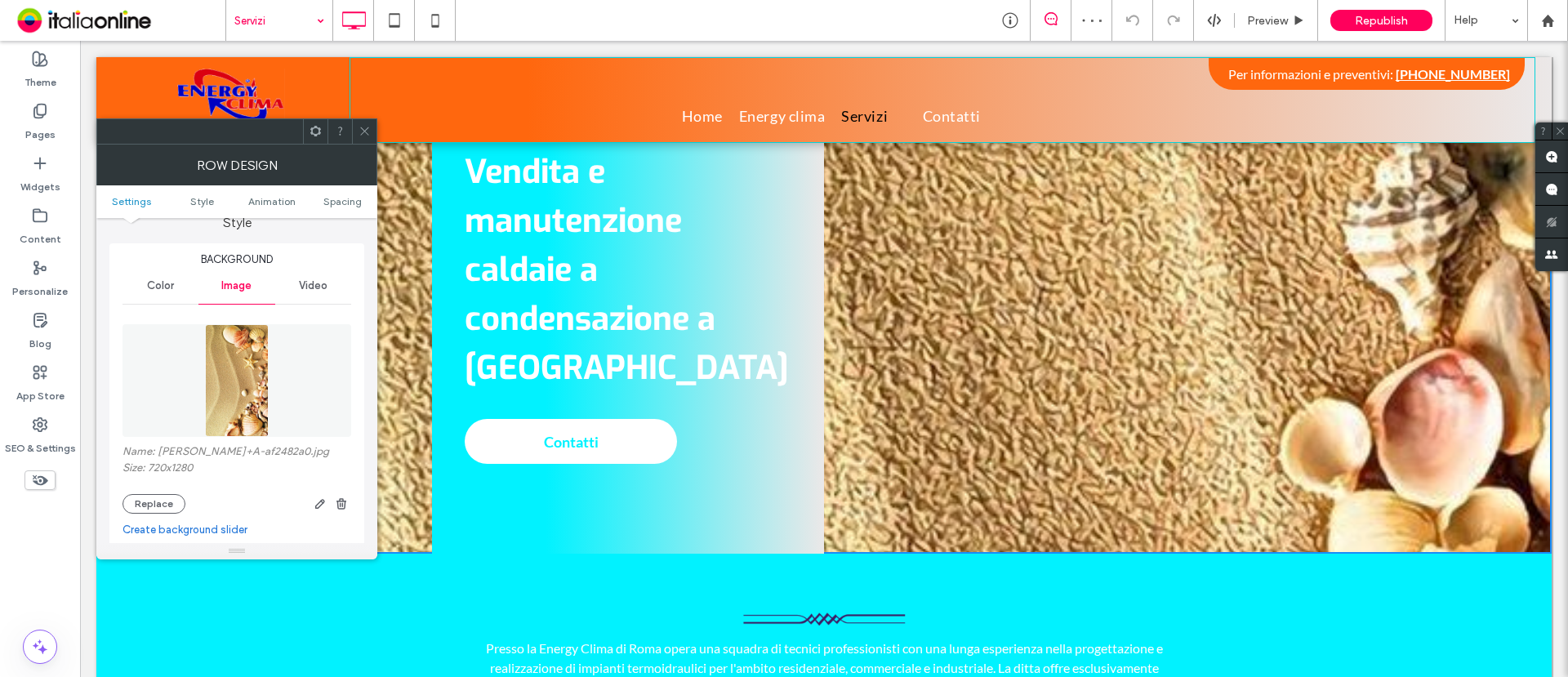
scroll to position [204, 0]
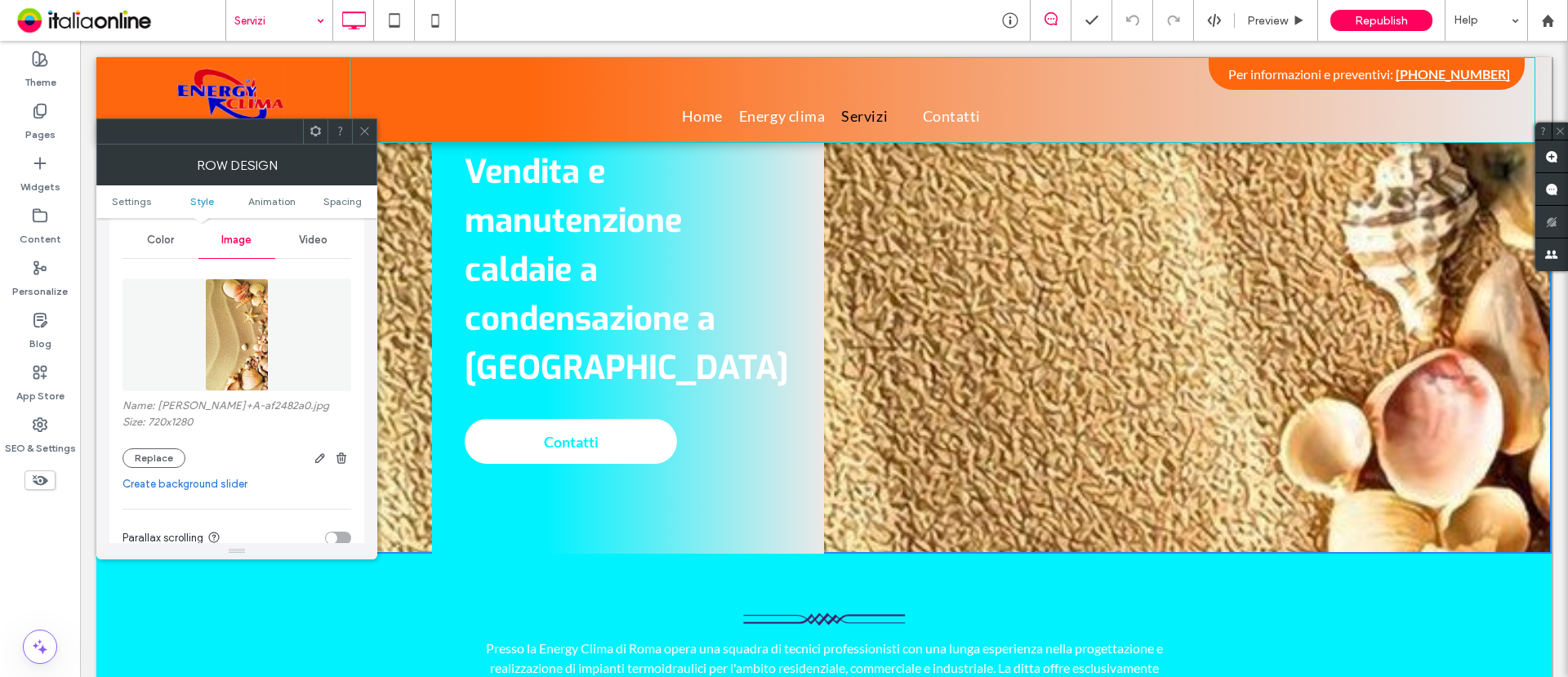
drag, startPoint x: 168, startPoint y: 457, endPoint x: 217, endPoint y: 443, distance: 51.0
click at [168, 457] on button "Replace" at bounding box center [154, 458] width 63 height 19
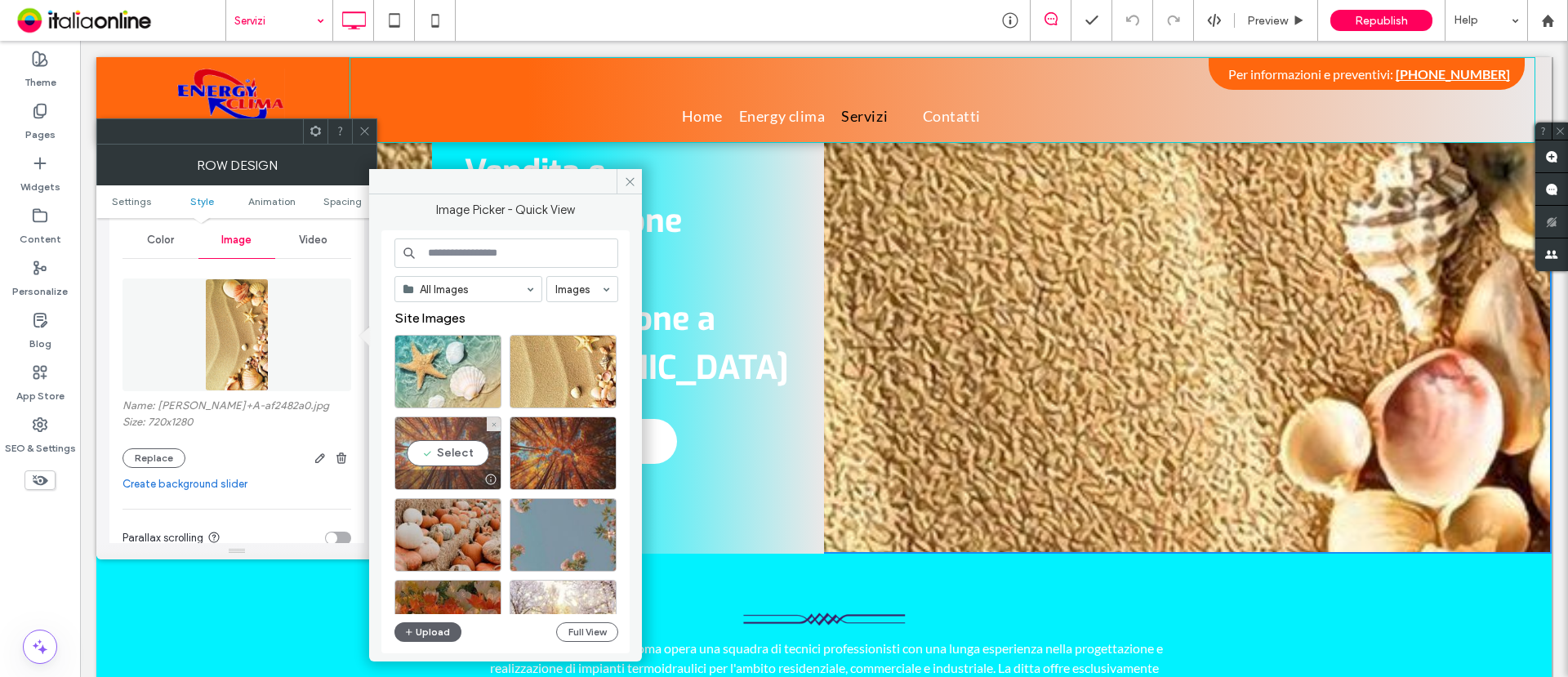
click at [456, 436] on div "Select" at bounding box center [448, 453] width 107 height 73
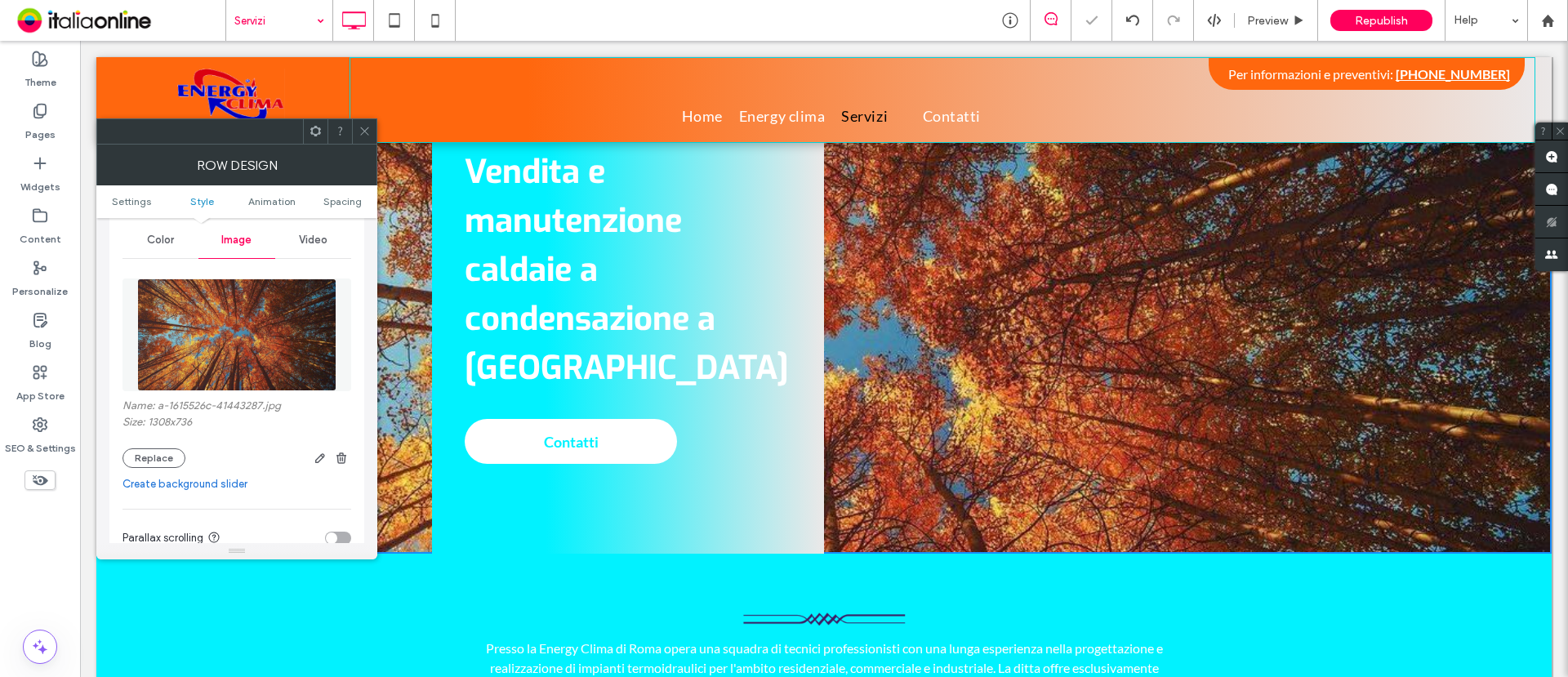
click at [367, 133] on icon at bounding box center [365, 131] width 12 height 12
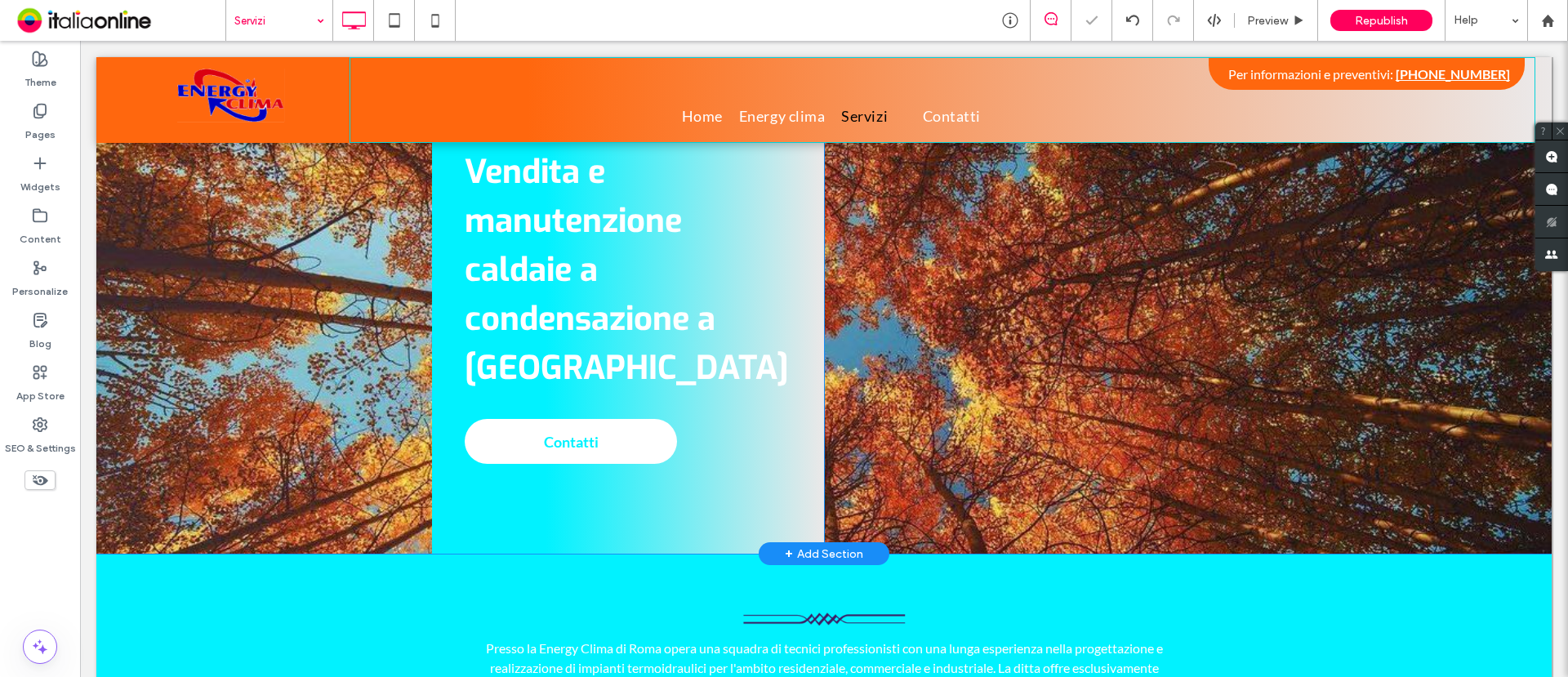
click at [440, 321] on div "Vendita e manutenzione caldaie a condensazione a Roma Contatti Click To Paste" at bounding box center [627, 304] width 392 height 501
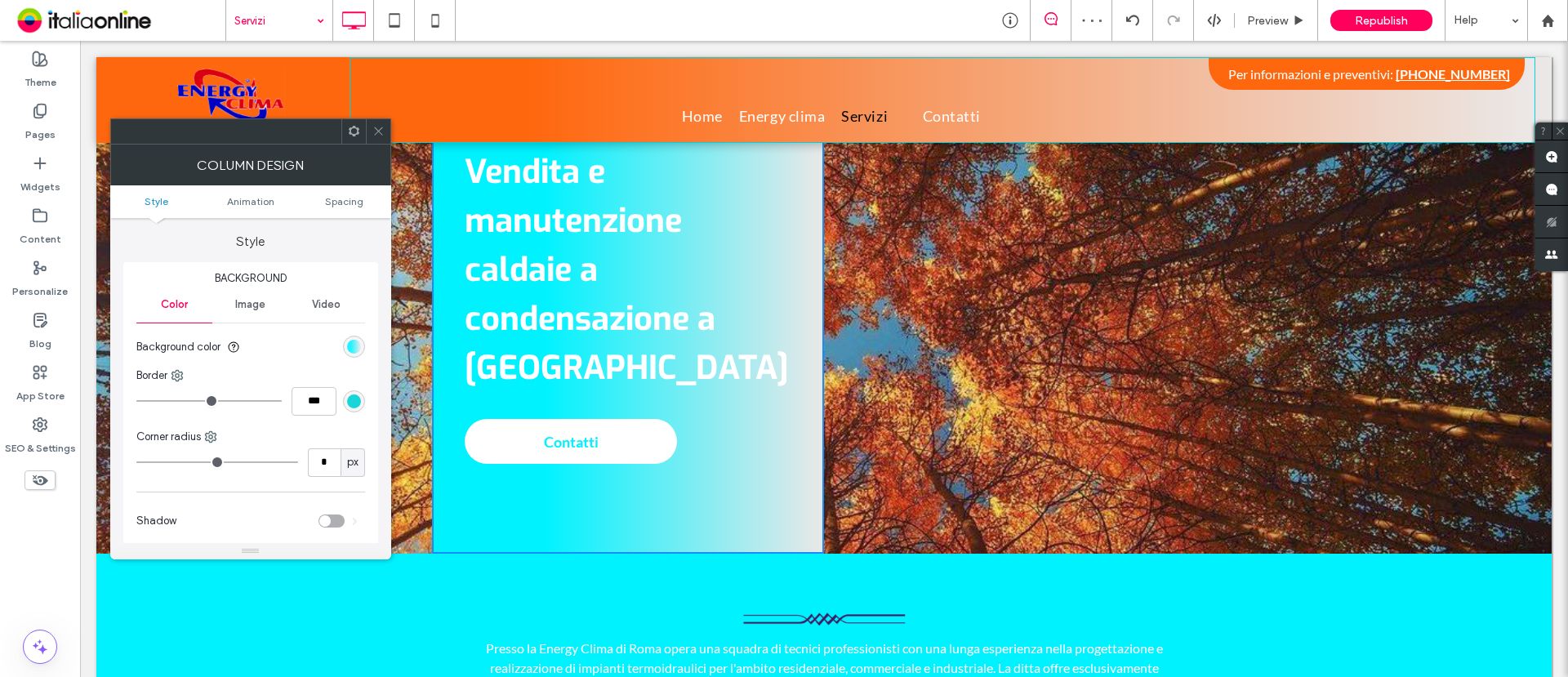
click at [356, 348] on div "linear-gradient(90deg, rgb(1, 242, 255) 29%, rgb(235, 232, 232) 100%)" at bounding box center [354, 346] width 14 height 14
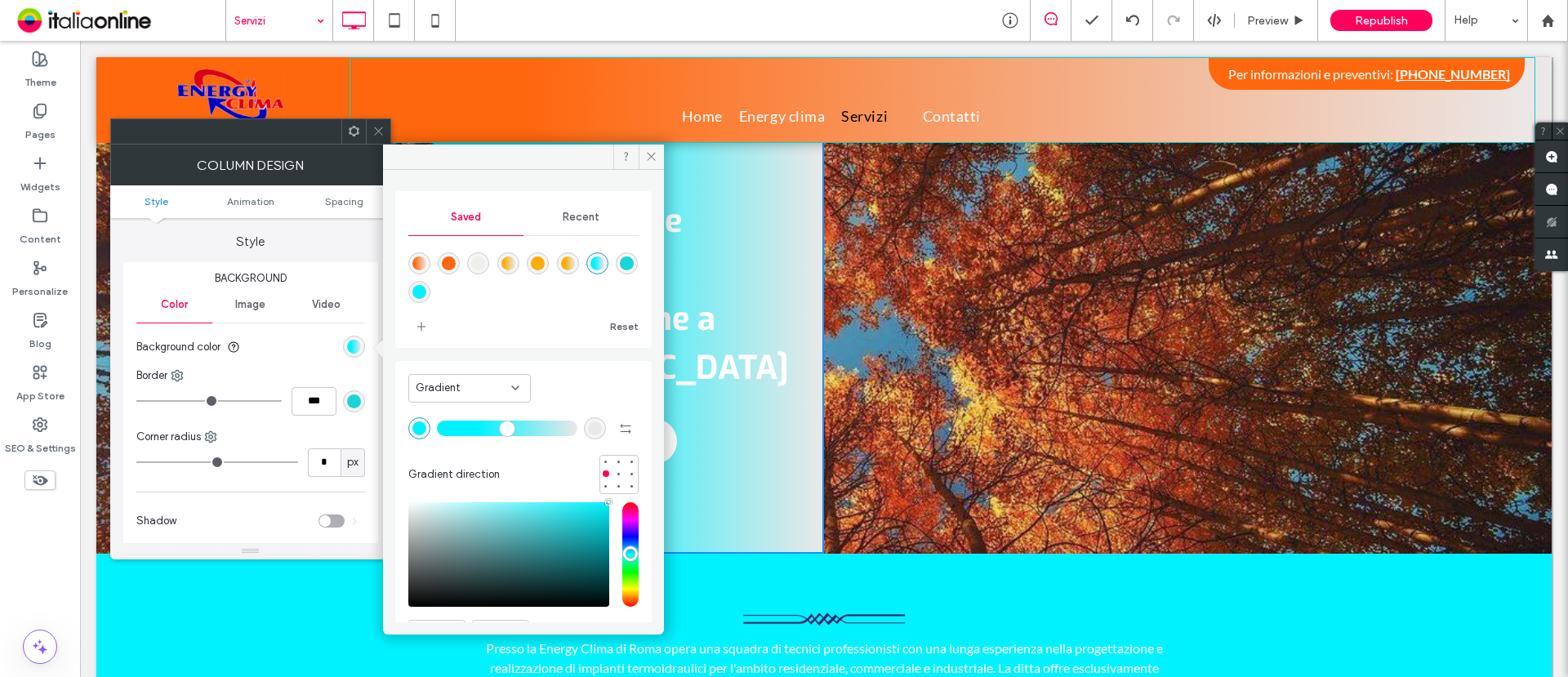
click at [420, 264] on div "linear-gradient(90deg,rgba(255,103,14,1) 15%,rgba(235,232,232,1) 100%)" at bounding box center [420, 263] width 14 height 14
type input "**"
type input "*******"
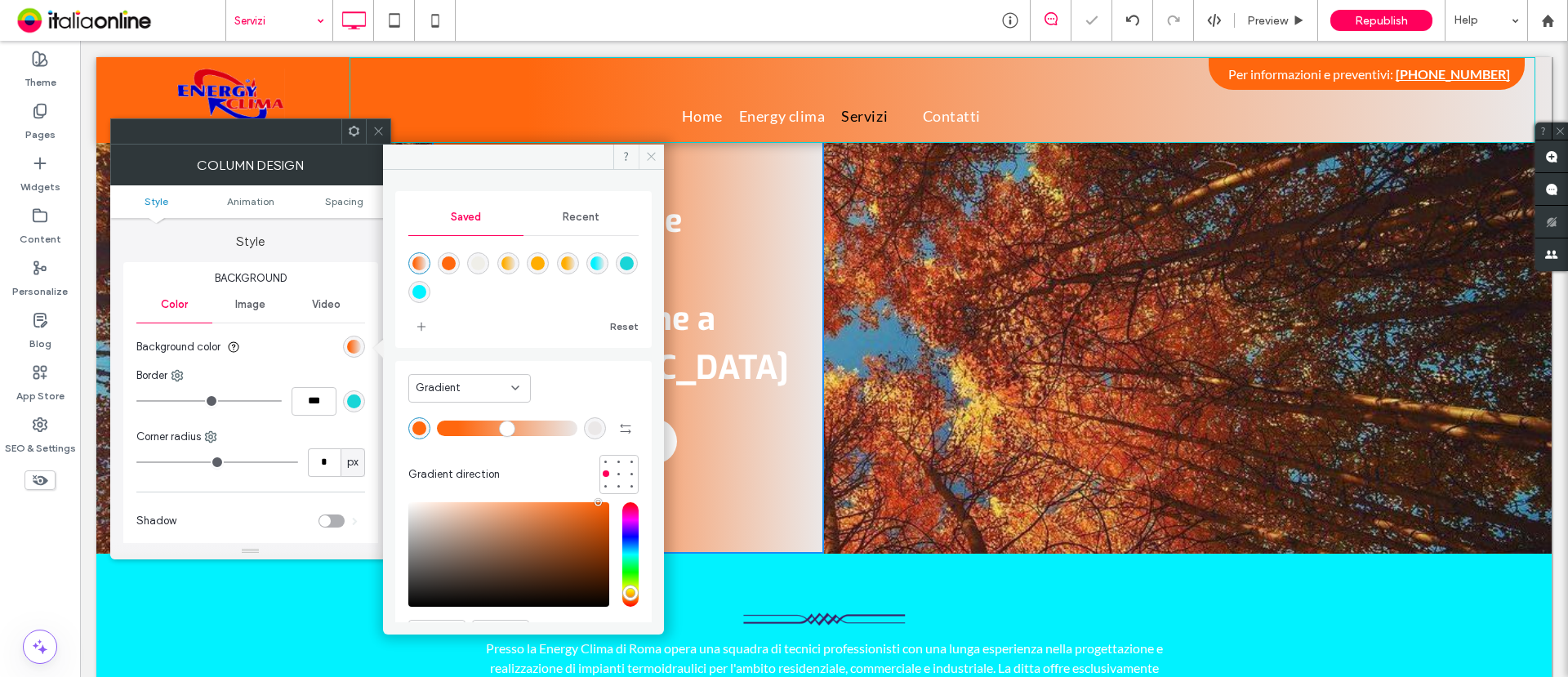
click at [649, 158] on use at bounding box center [650, 156] width 8 height 8
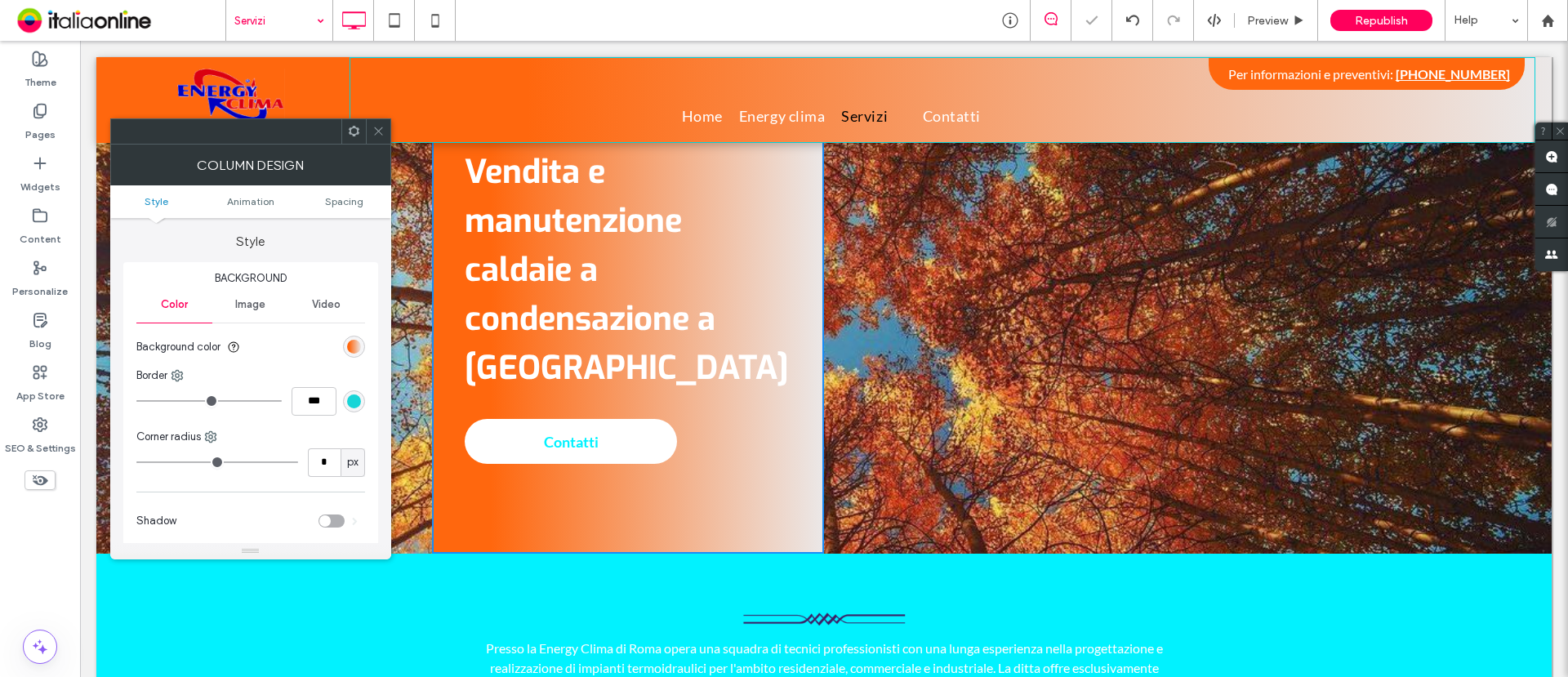
click at [375, 134] on icon at bounding box center [379, 131] width 12 height 12
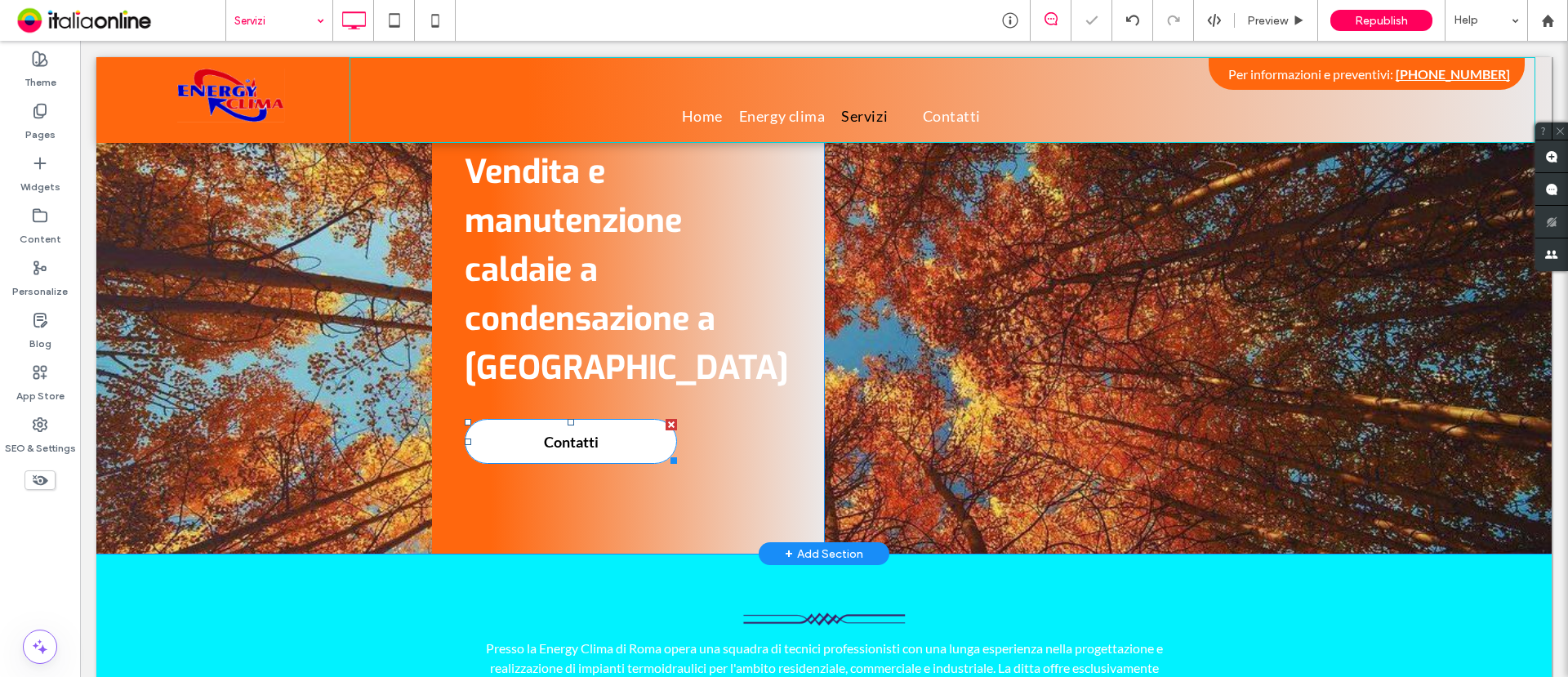
click at [529, 444] on link "Contatti" at bounding box center [571, 441] width 212 height 44
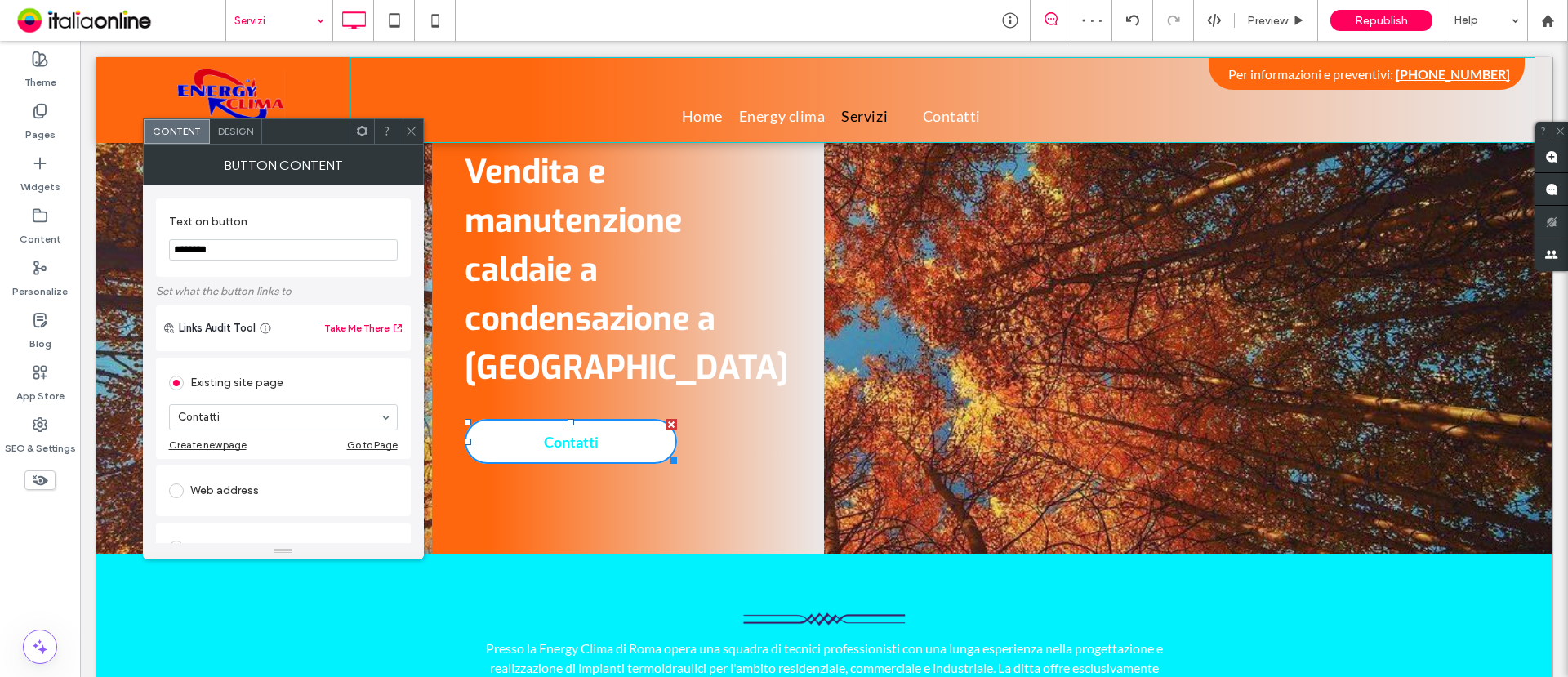
click at [236, 135] on span "Design" at bounding box center [236, 131] width 35 height 12
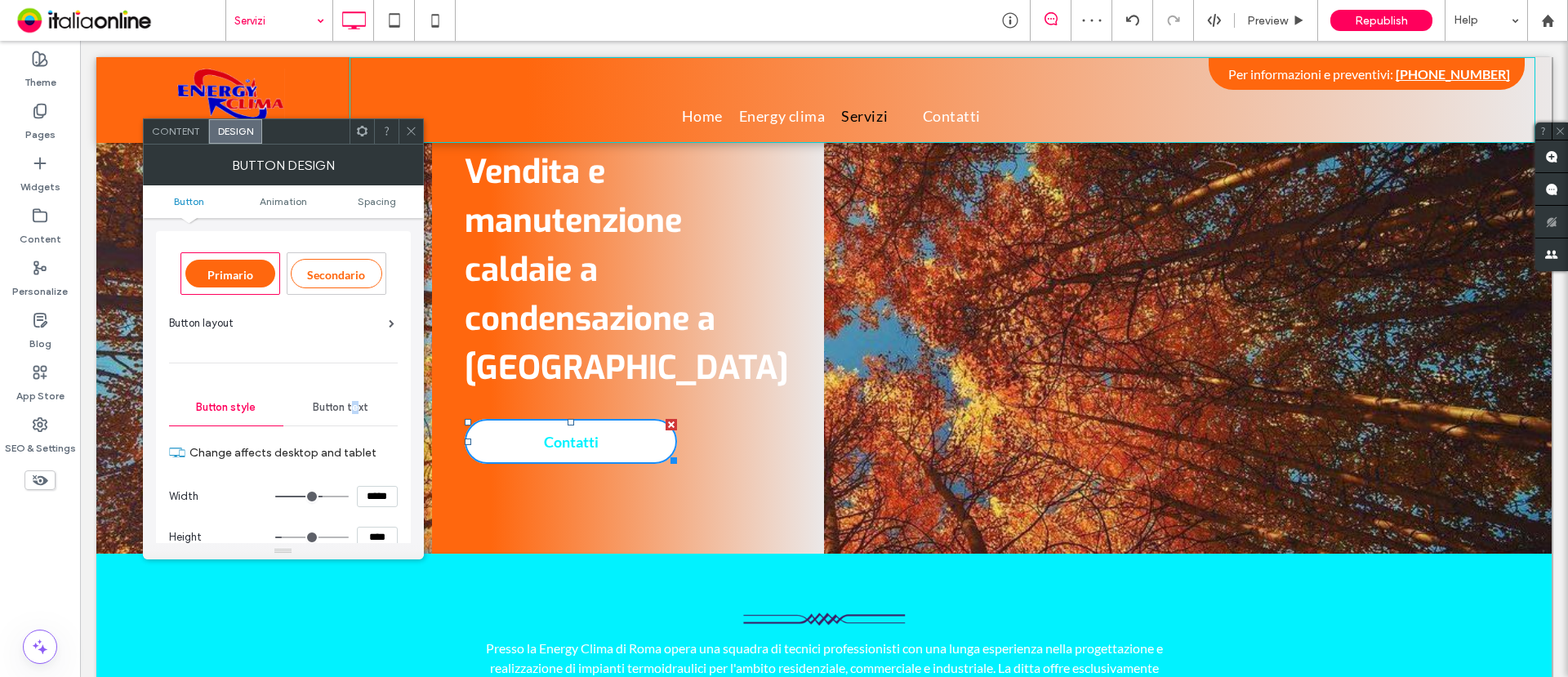
click at [354, 408] on span "Button text" at bounding box center [341, 407] width 56 height 13
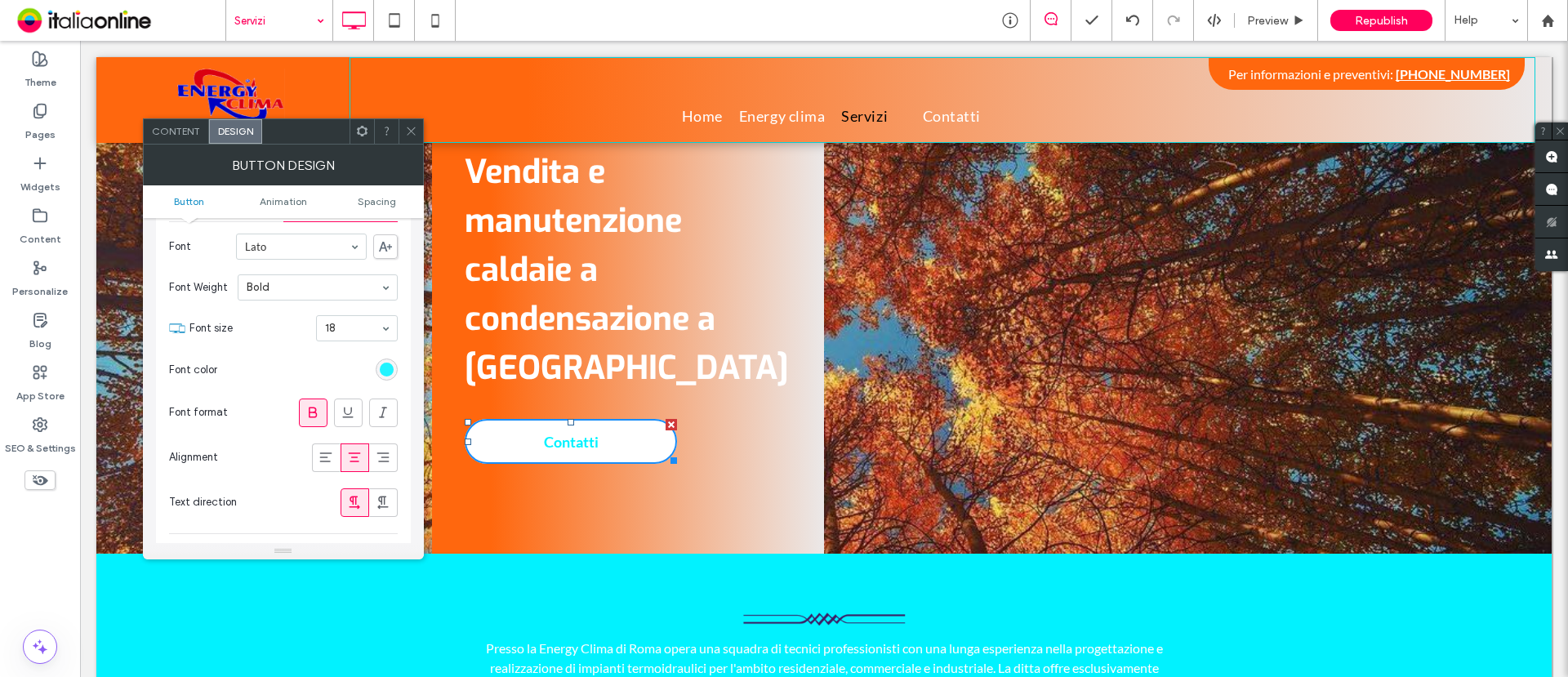
click at [380, 371] on div "rgb(1, 242, 255)" at bounding box center [387, 370] width 14 height 14
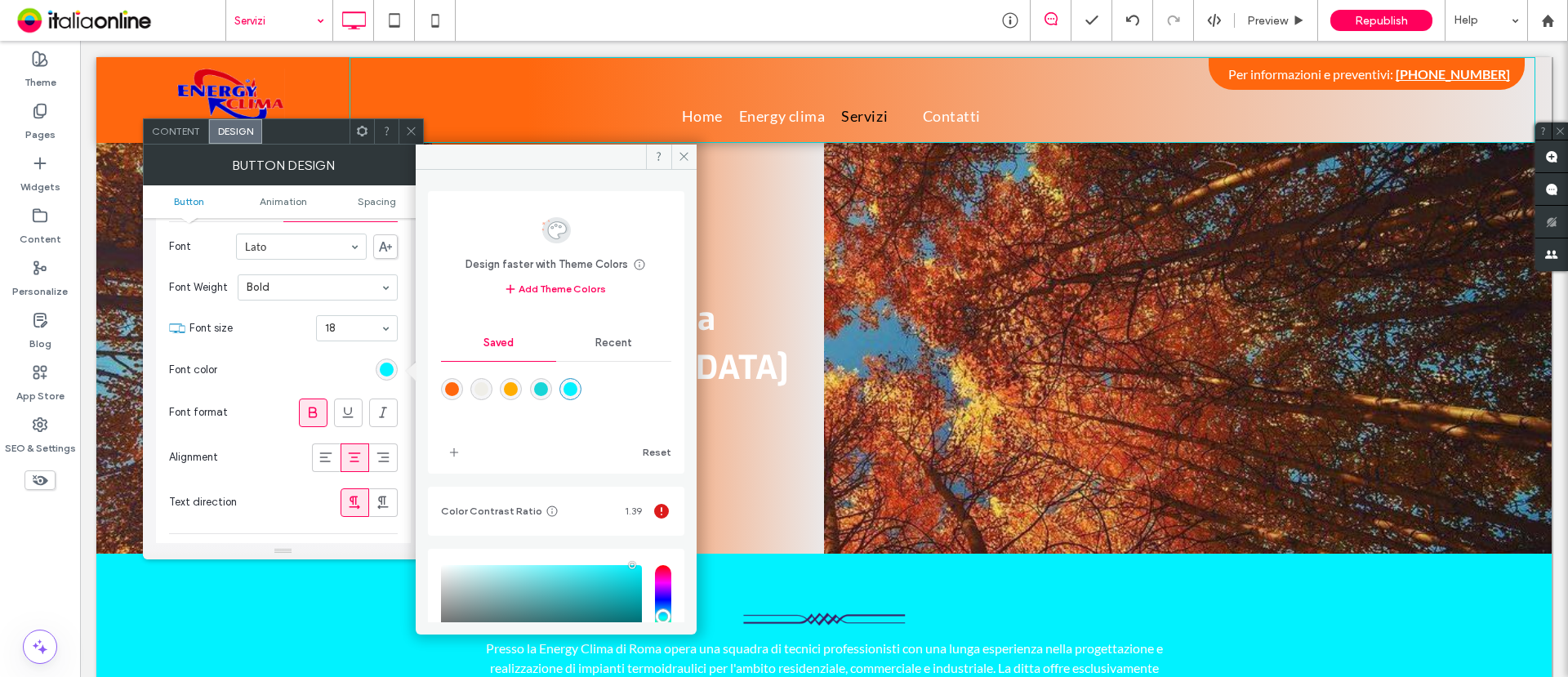
drag, startPoint x: 455, startPoint y: 387, endPoint x: 471, endPoint y: 375, distance: 20.0
click at [455, 387] on div "rgba(255,103,14,1)" at bounding box center [452, 389] width 14 height 14
type input "*******"
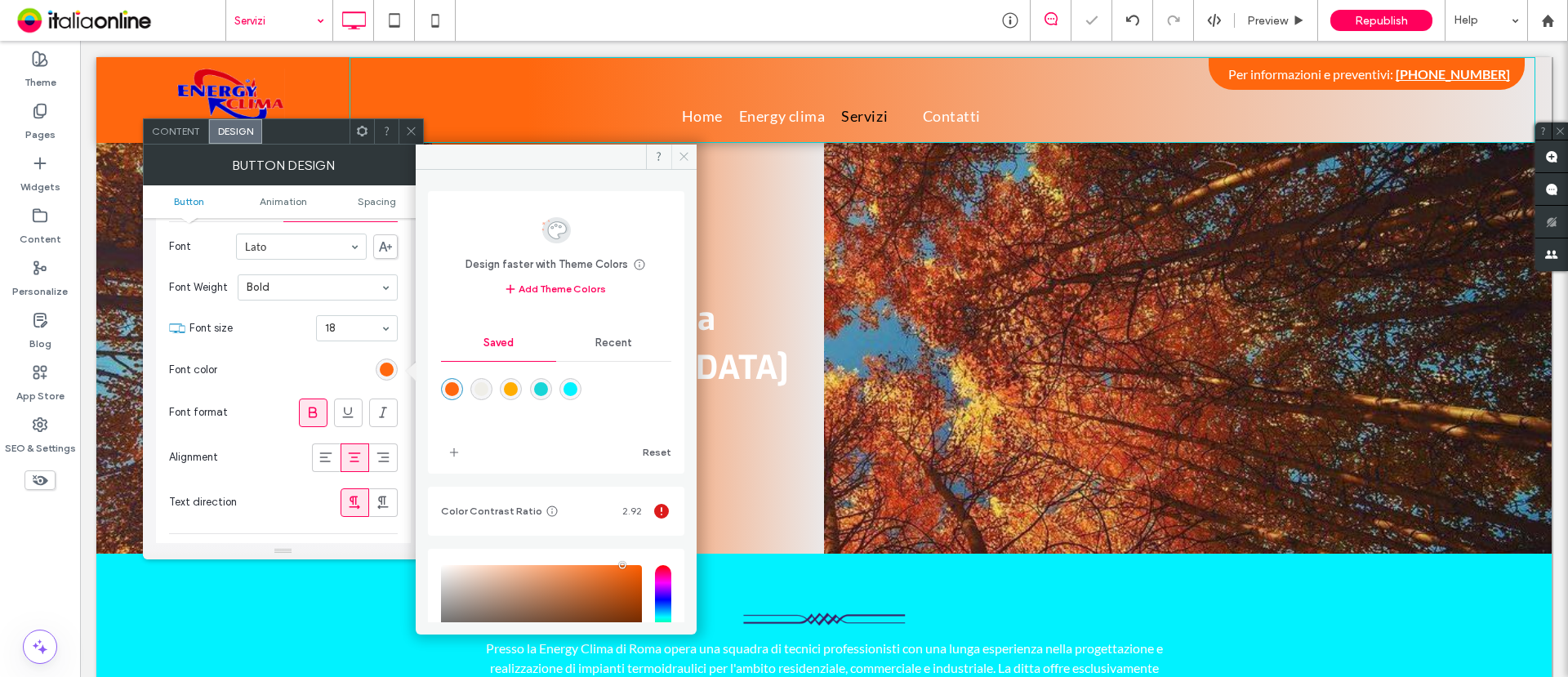
click at [683, 156] on icon at bounding box center [684, 156] width 12 height 12
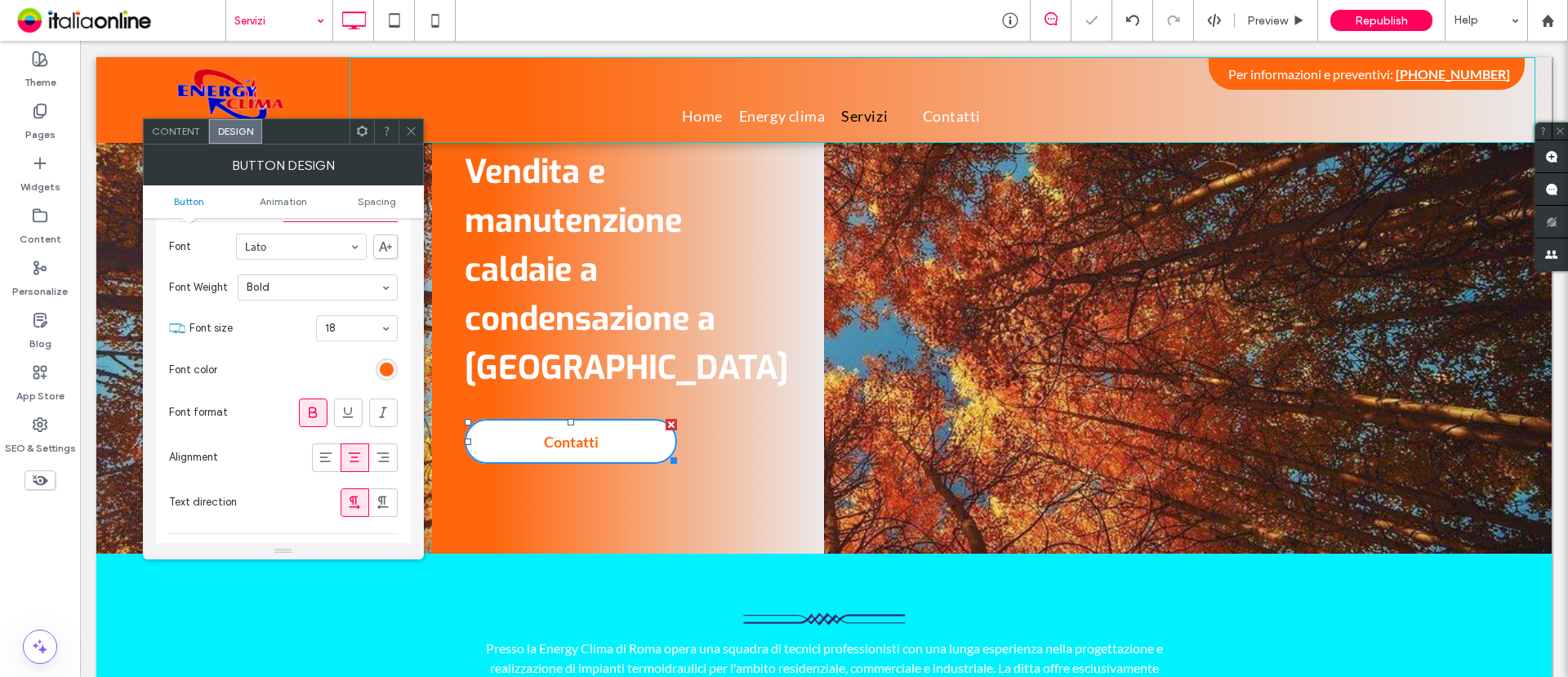
click at [416, 131] on icon at bounding box center [411, 131] width 12 height 12
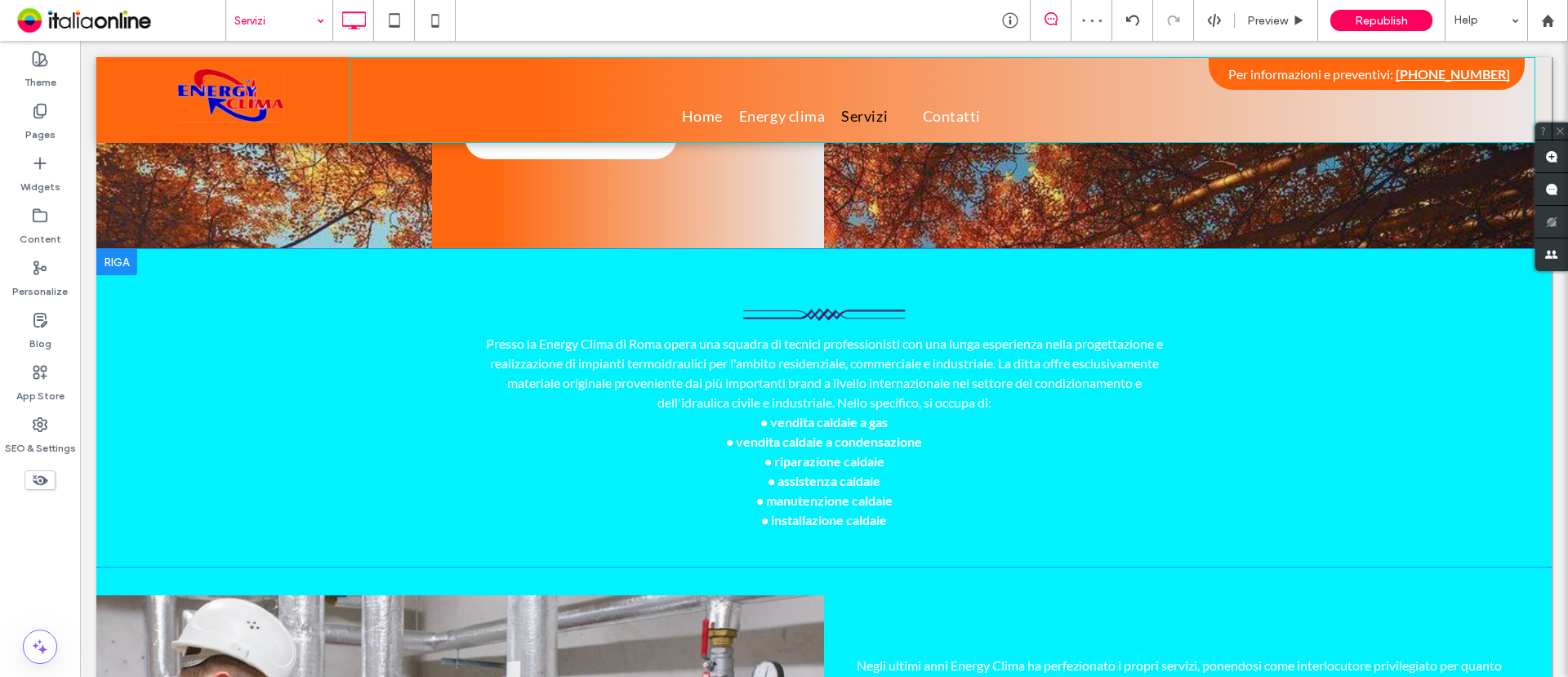
scroll to position [306, 0]
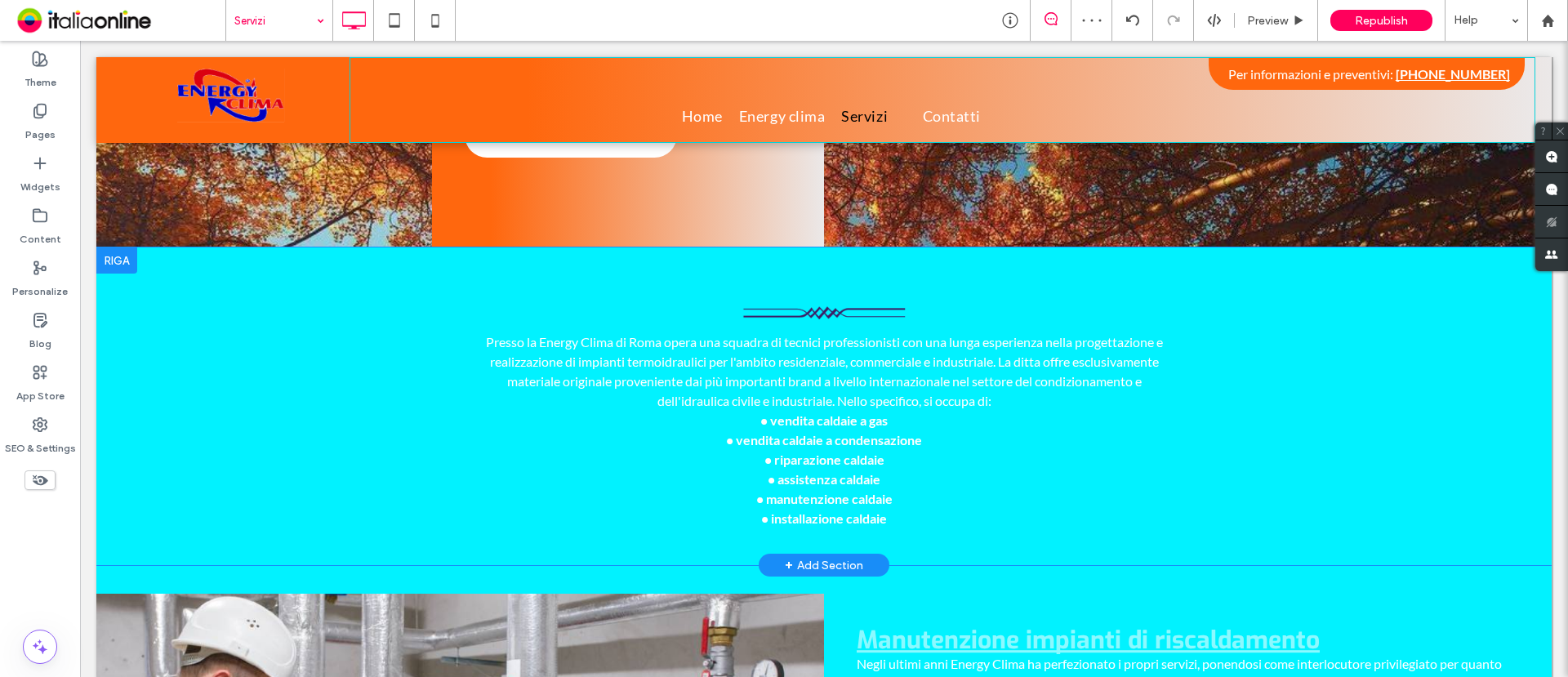
click at [120, 270] on div at bounding box center [116, 261] width 41 height 26
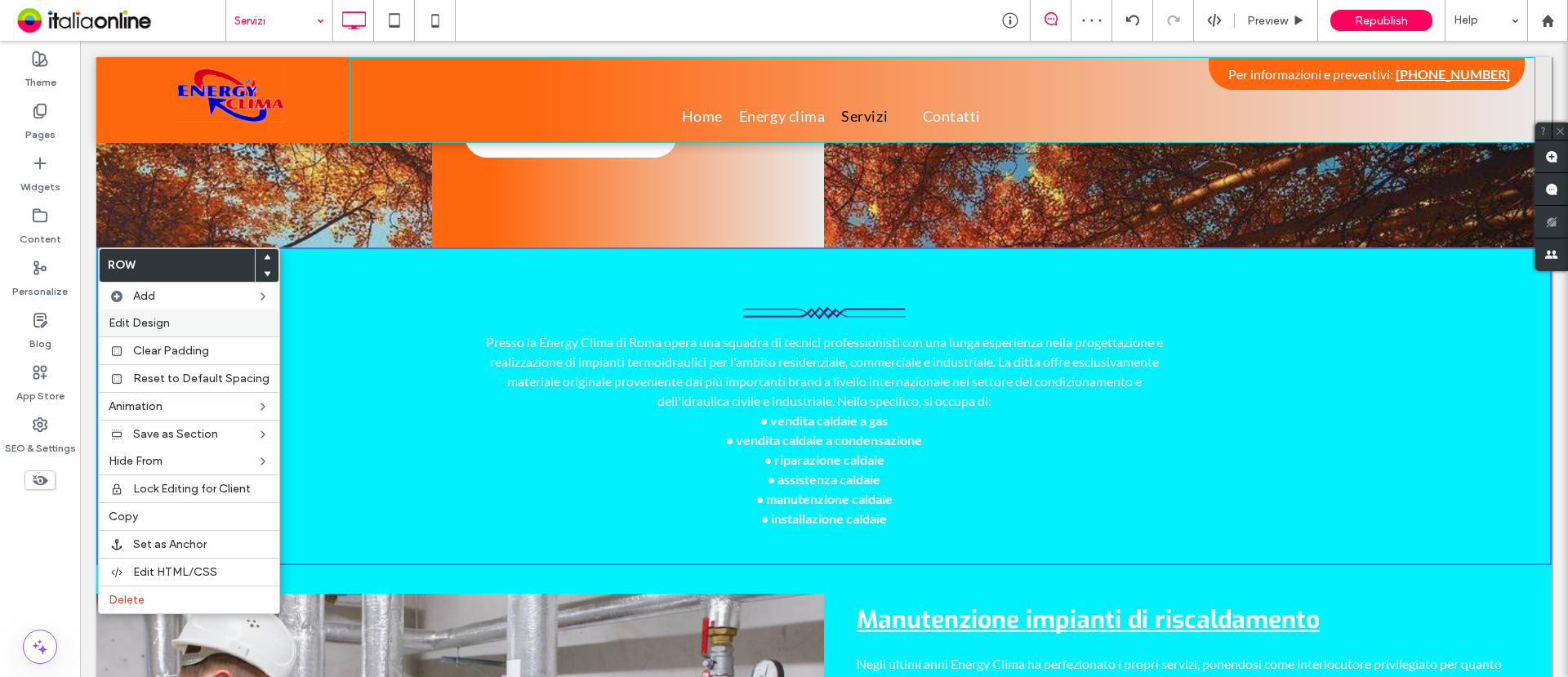
click at [160, 321] on span "Edit Design" at bounding box center [140, 323] width 61 height 14
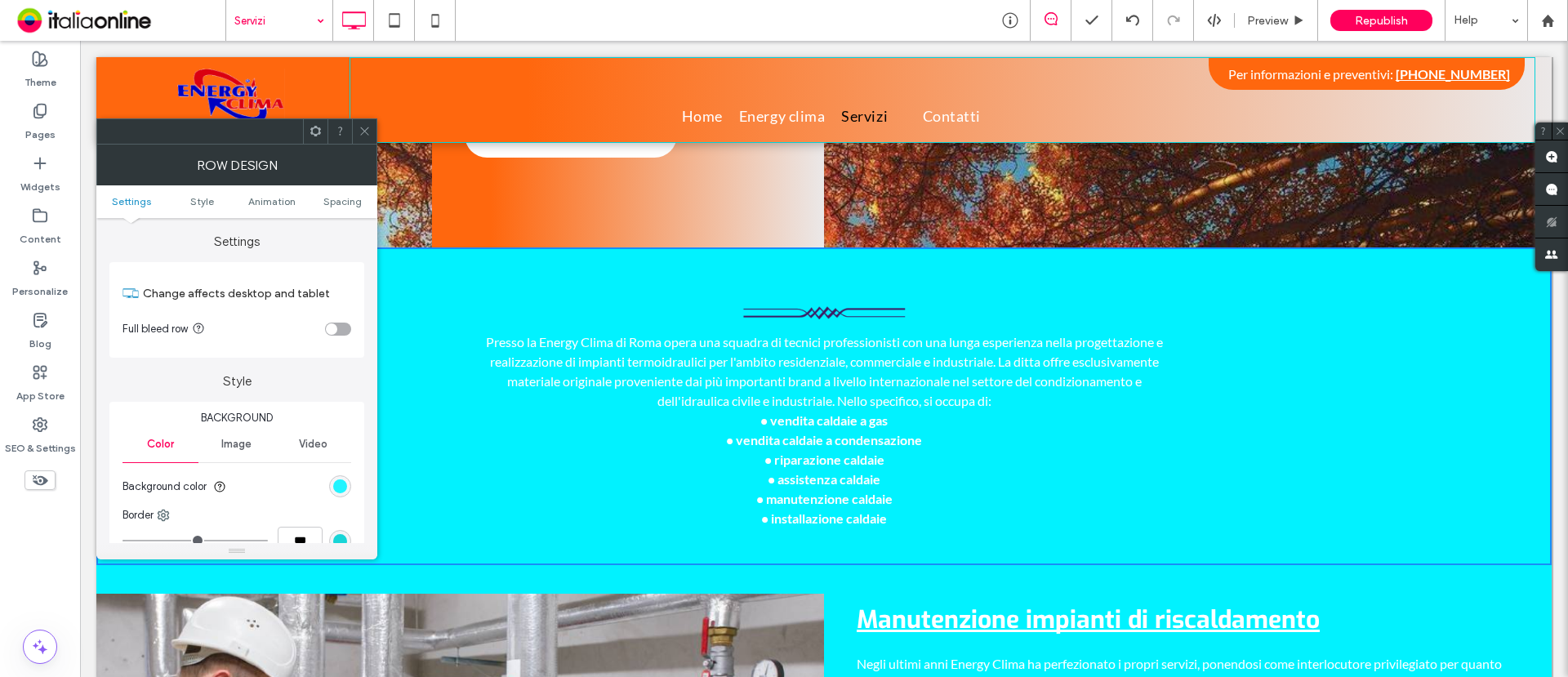
click at [342, 491] on div "rgb(1, 242, 255)" at bounding box center [340, 487] width 14 height 14
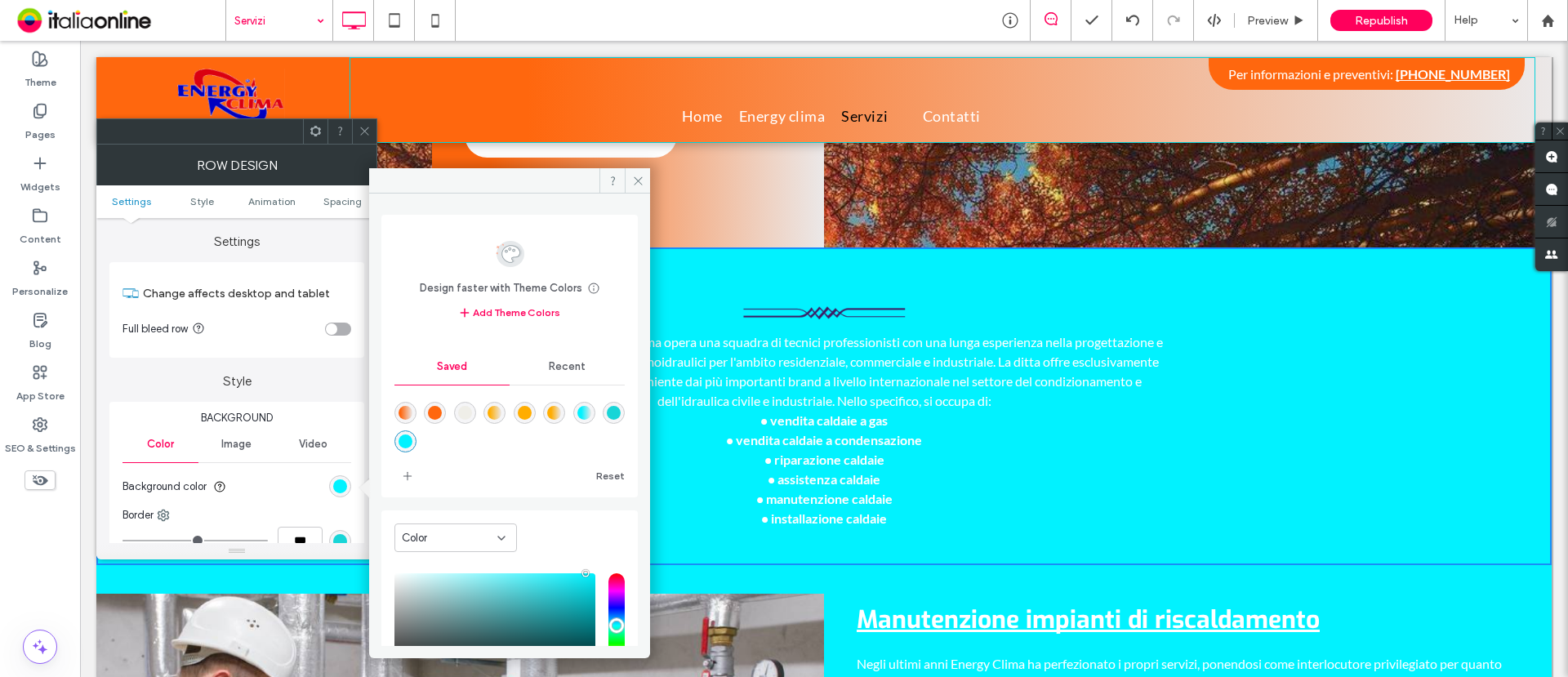
click at [435, 413] on div "rgba(255,103,14,1)" at bounding box center [435, 413] width 14 height 14
type input "*******"
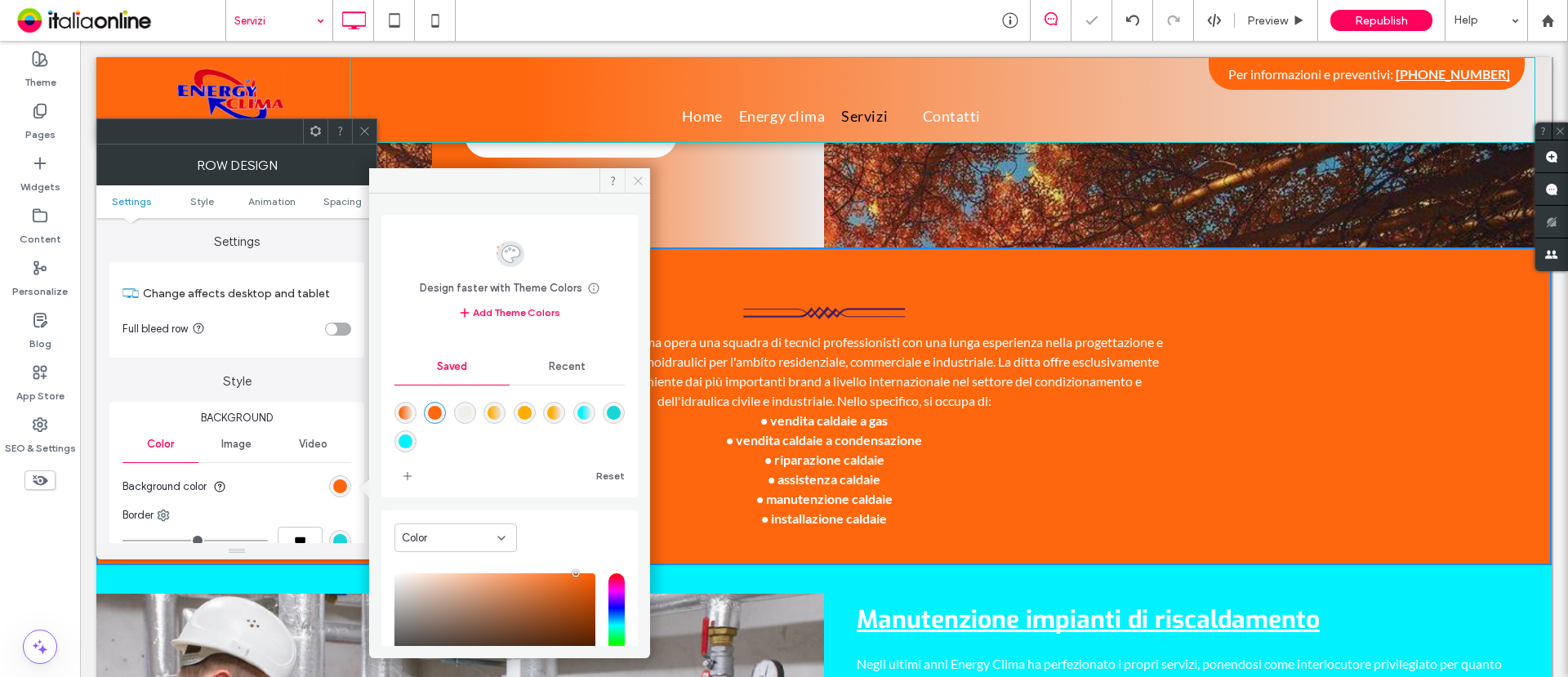
drag, startPoint x: 644, startPoint y: 173, endPoint x: 336, endPoint y: 86, distance: 320.1
click at [644, 173] on span at bounding box center [637, 181] width 25 height 24
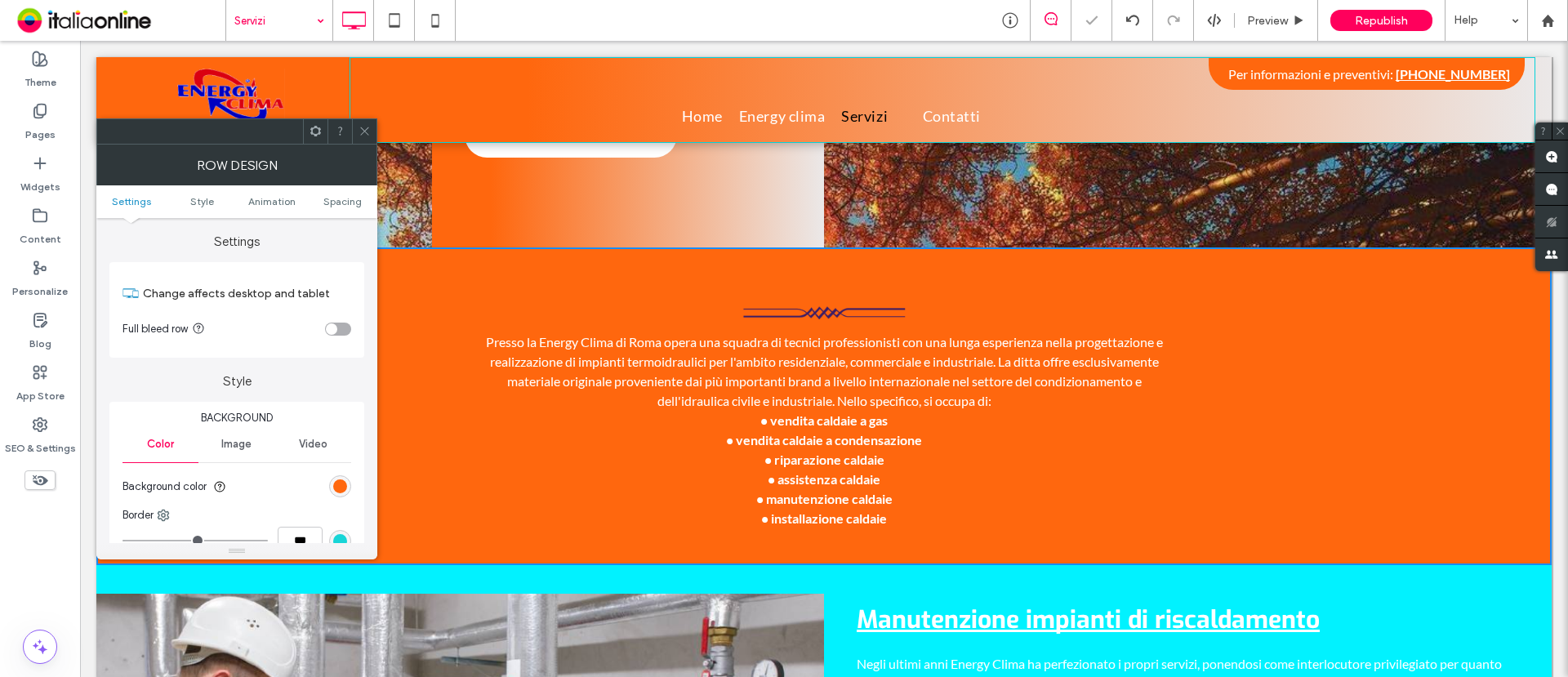
drag, startPoint x: 365, startPoint y: 125, endPoint x: 354, endPoint y: 137, distance: 16.3
click at [365, 125] on icon at bounding box center [365, 131] width 12 height 12
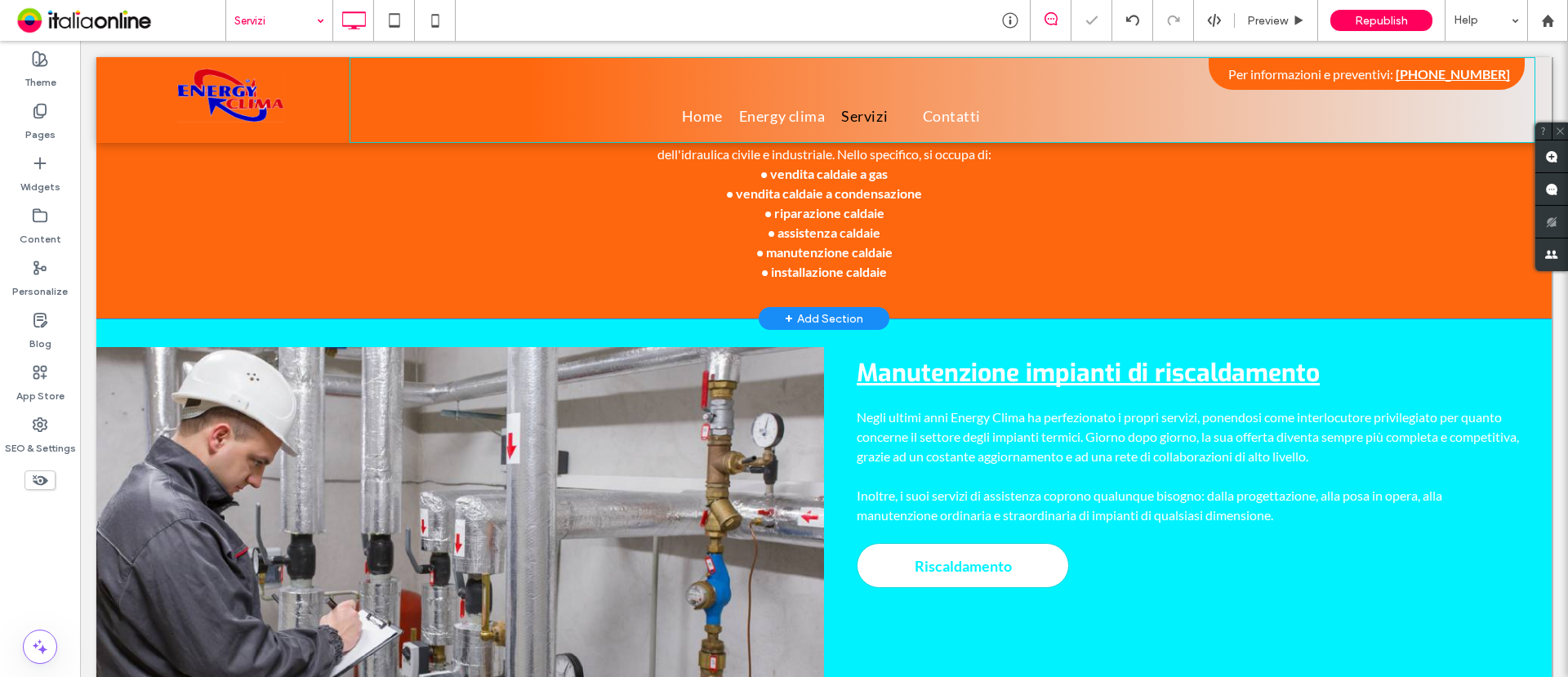
scroll to position [612, 0]
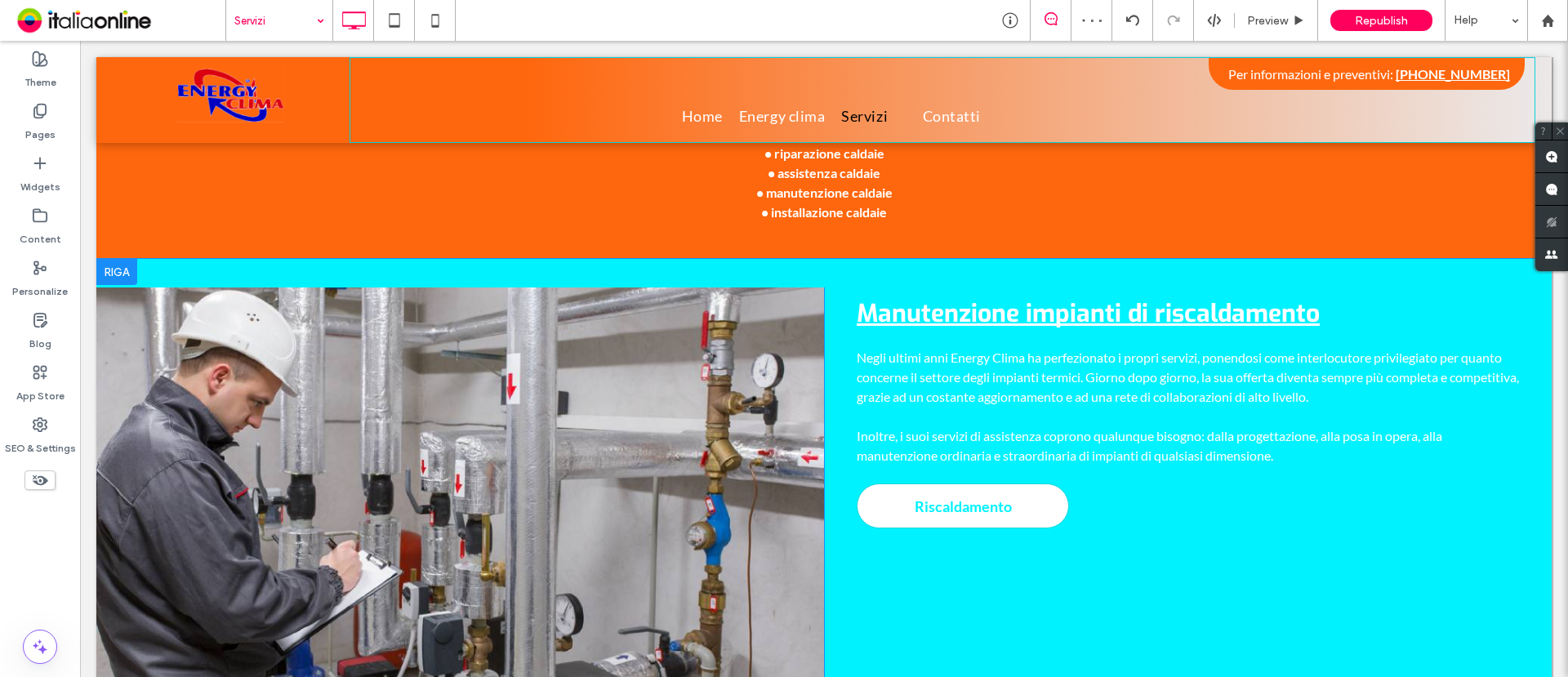
click at [120, 267] on div at bounding box center [116, 272] width 41 height 26
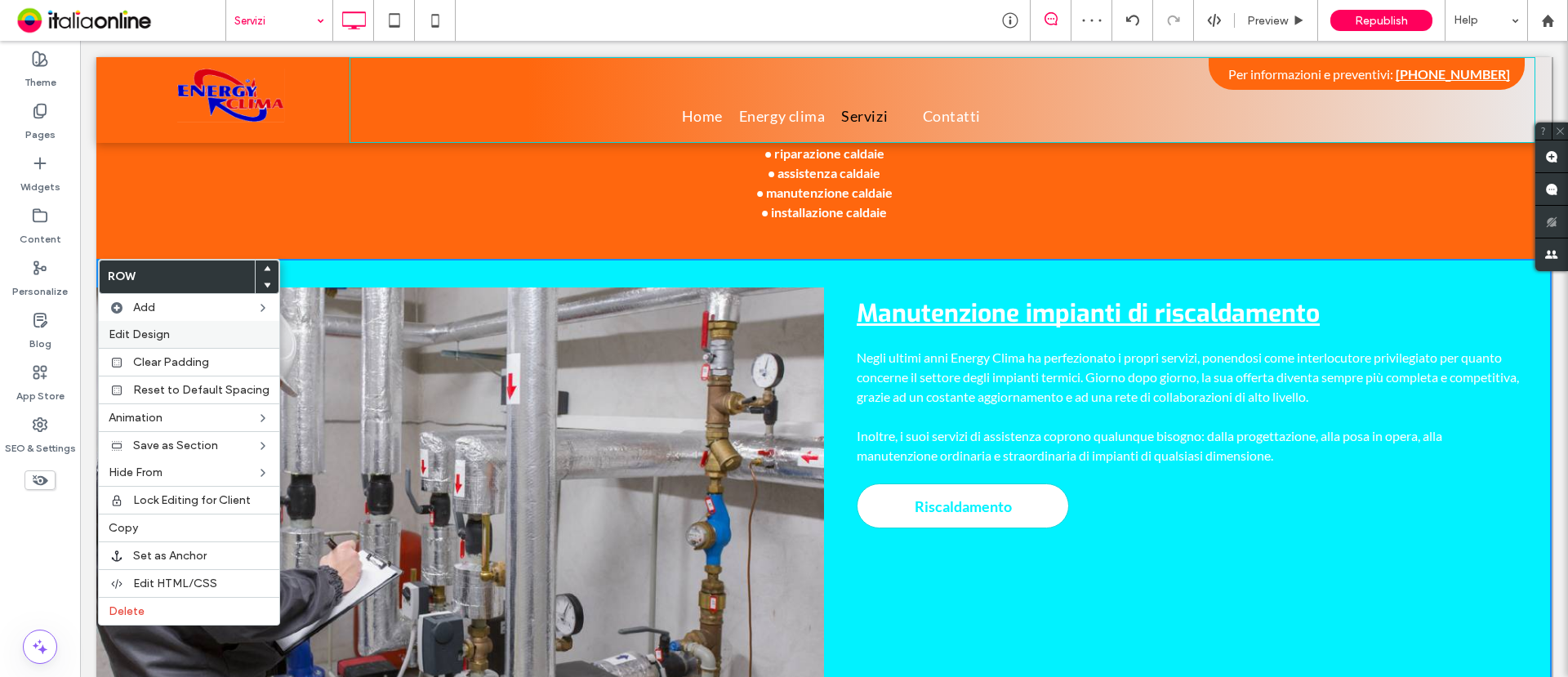
click at [154, 332] on span "Edit Design" at bounding box center [140, 334] width 61 height 14
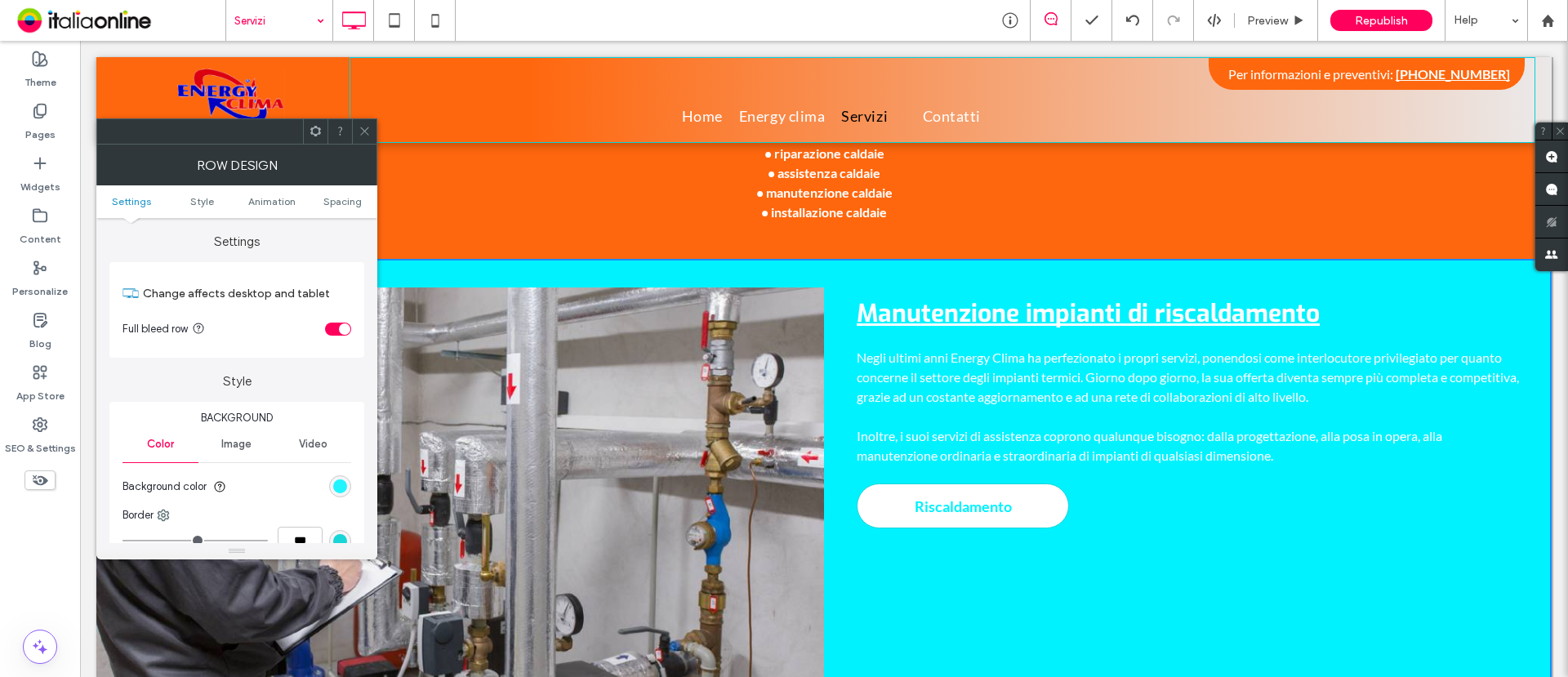
click at [339, 487] on div "rgb(1, 242, 255)" at bounding box center [340, 487] width 14 height 14
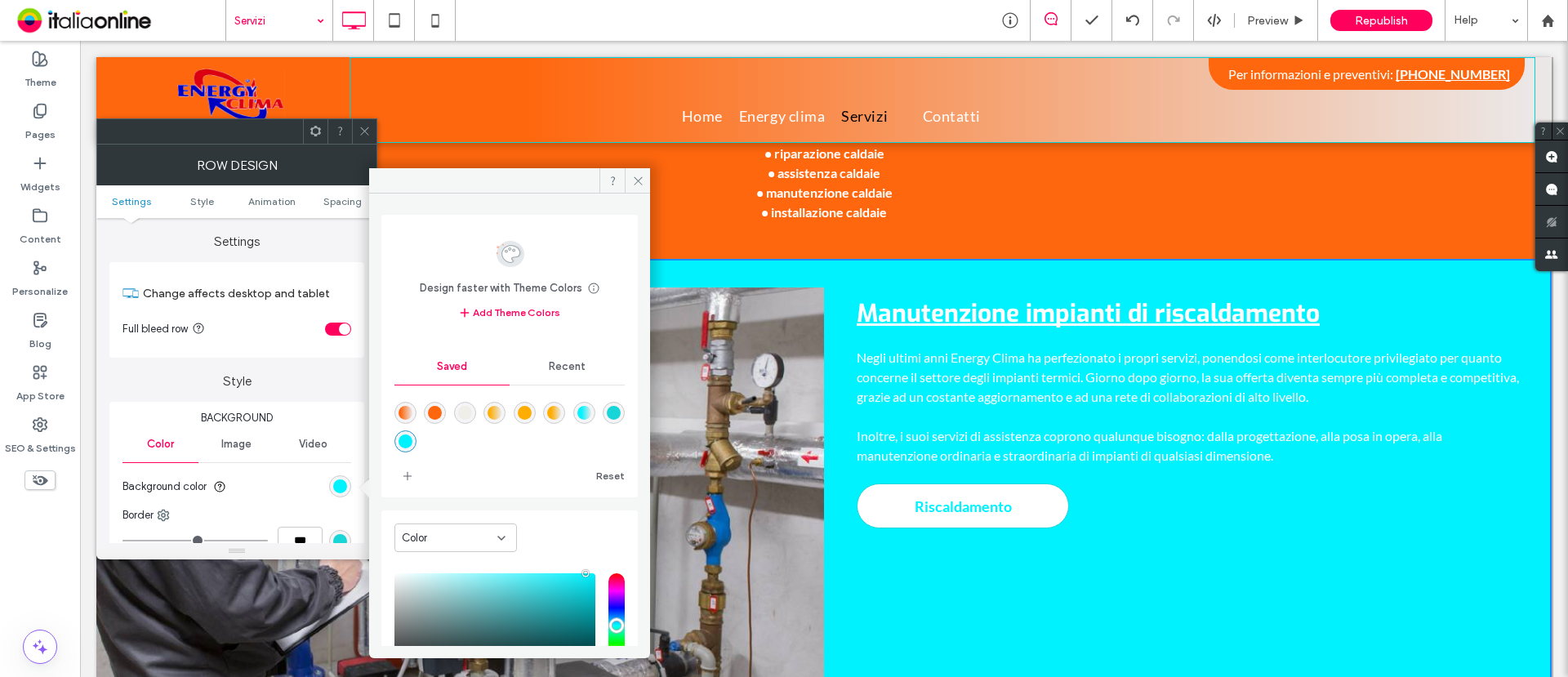
click at [446, 412] on div "rgba(255,103,14,1)" at bounding box center [435, 413] width 22 height 22
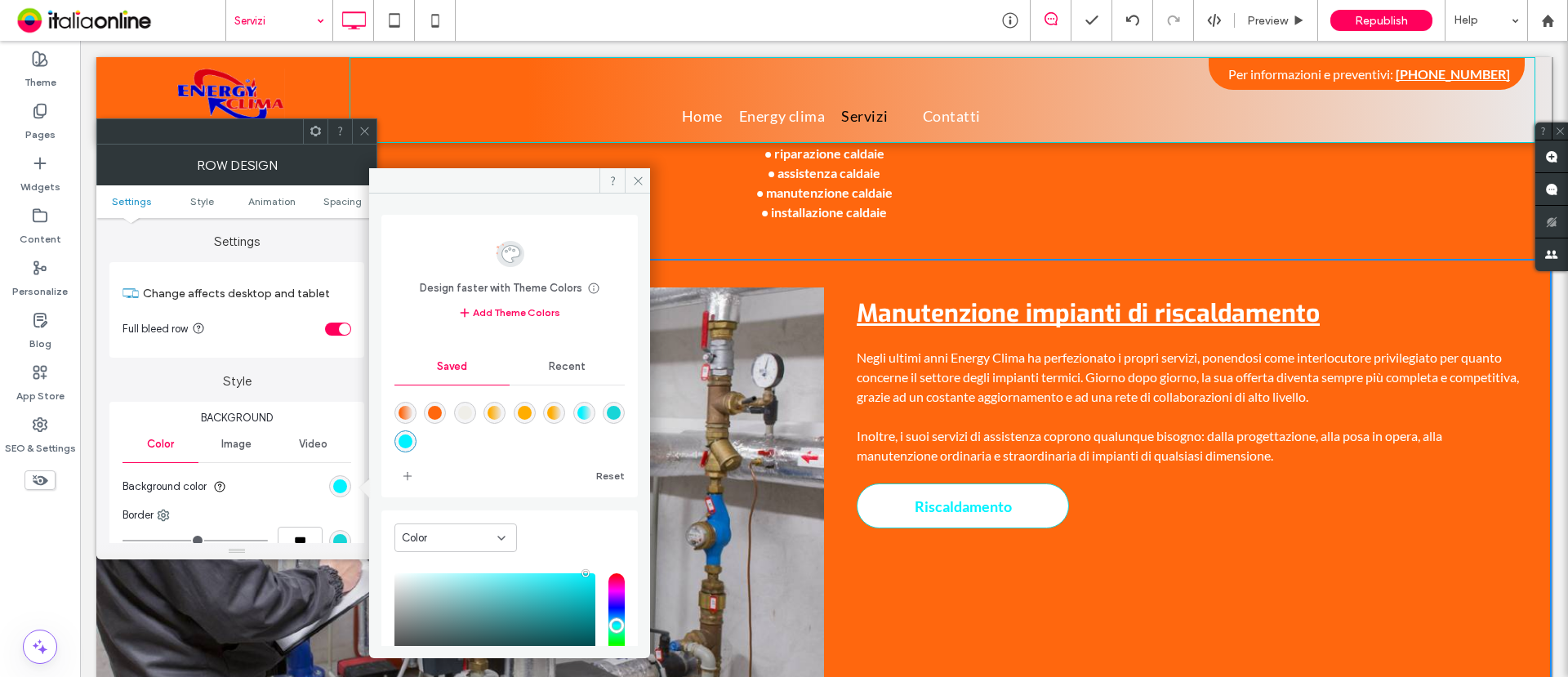
type input "*******"
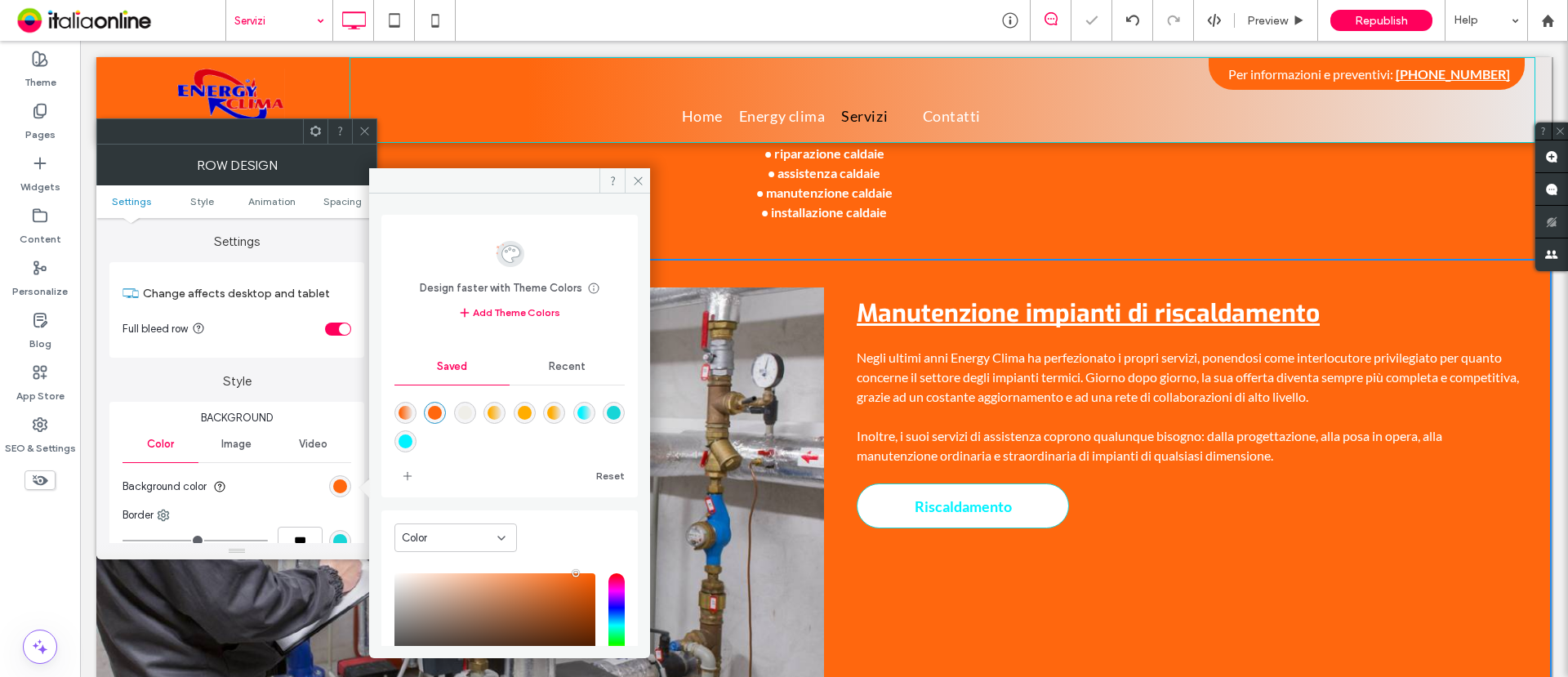
click at [439, 412] on div "rgba(255,103,14,1)" at bounding box center [435, 413] width 14 height 14
click at [642, 175] on icon at bounding box center [639, 181] width 12 height 12
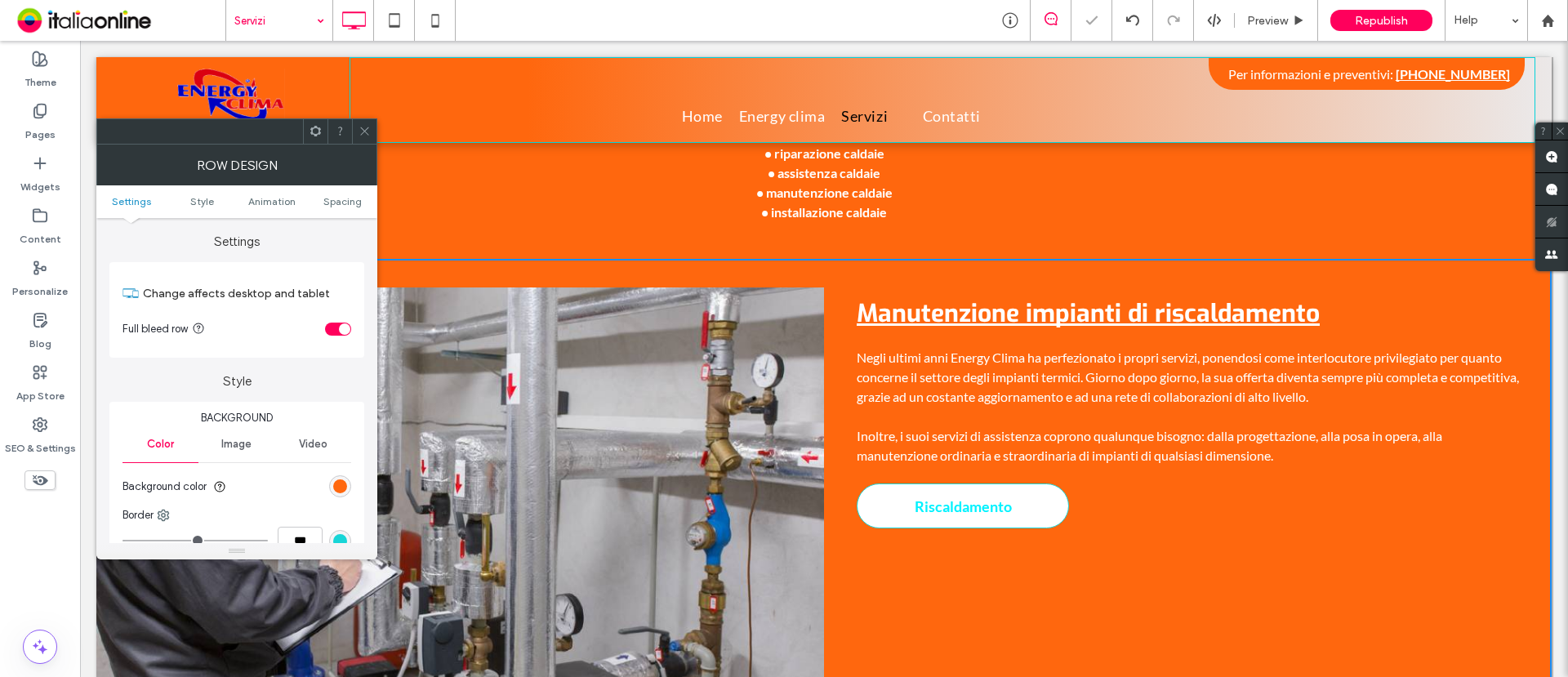
click at [365, 133] on icon at bounding box center [365, 131] width 12 height 12
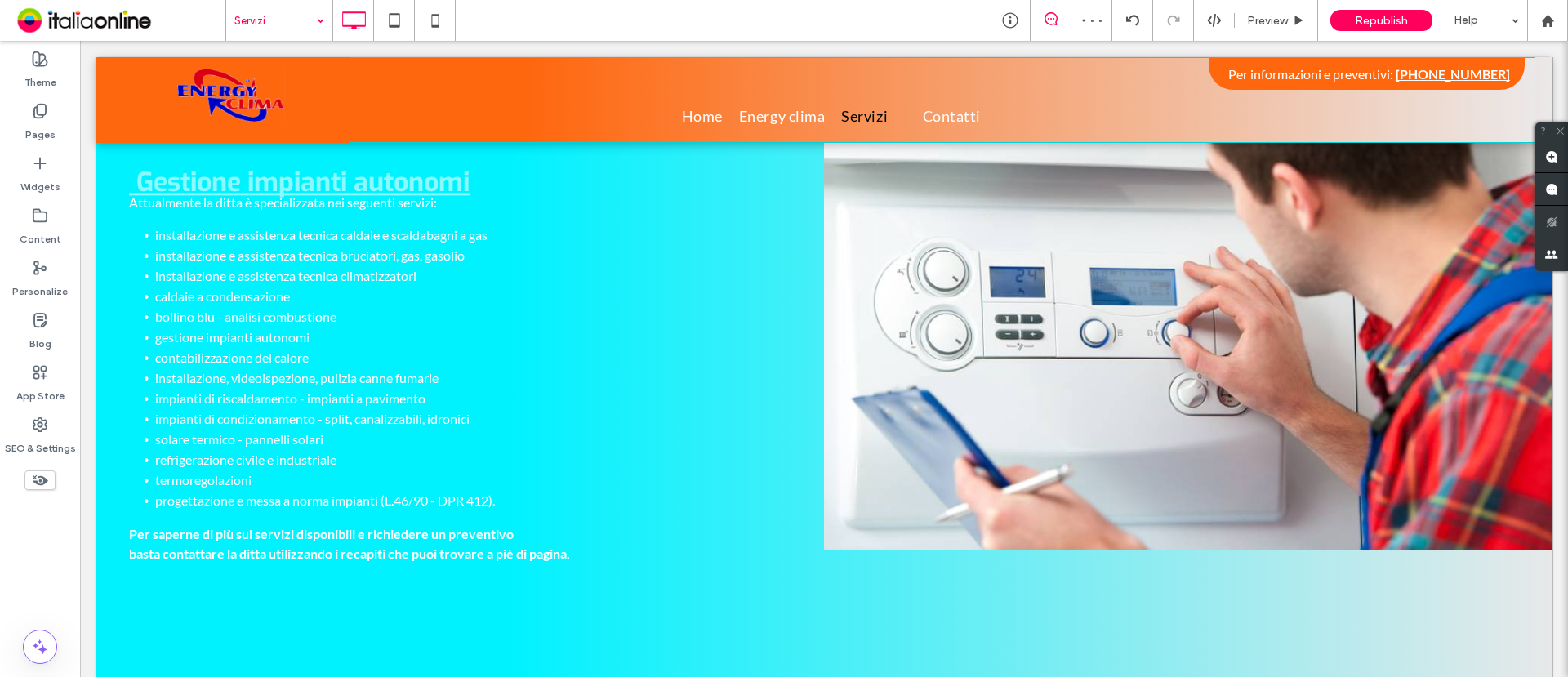
scroll to position [817, 0]
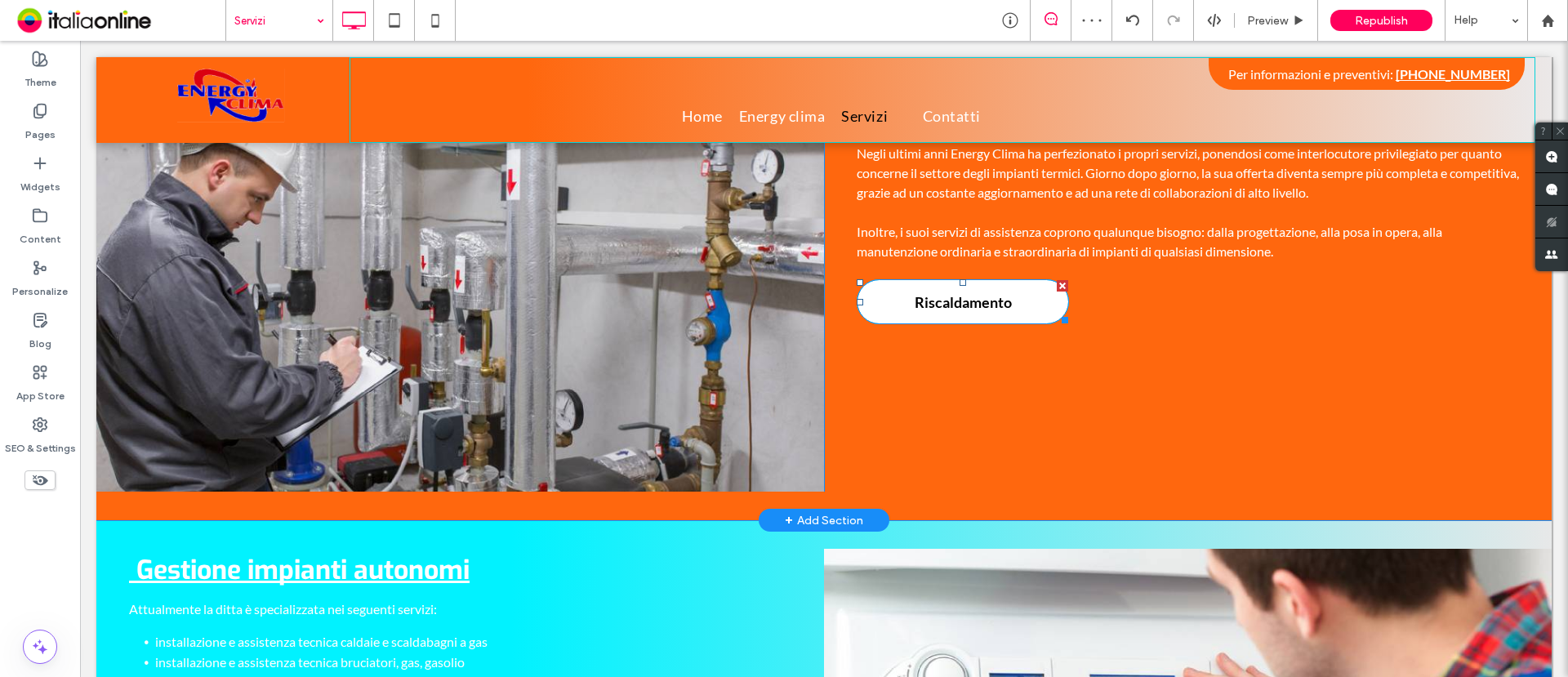
click at [975, 301] on span "Riscaldamento" at bounding box center [963, 302] width 109 height 34
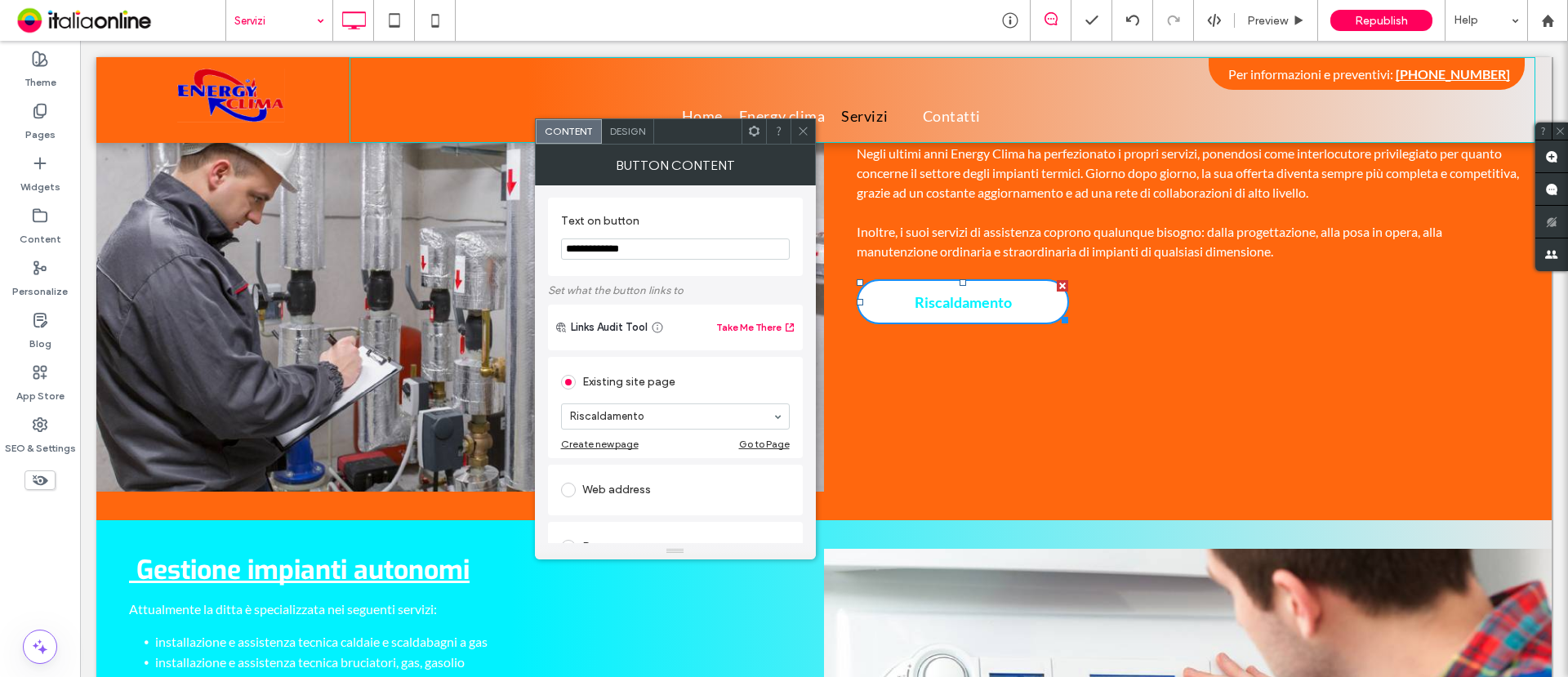
scroll to position [0, 0]
click at [633, 127] on span "Design" at bounding box center [627, 131] width 35 height 12
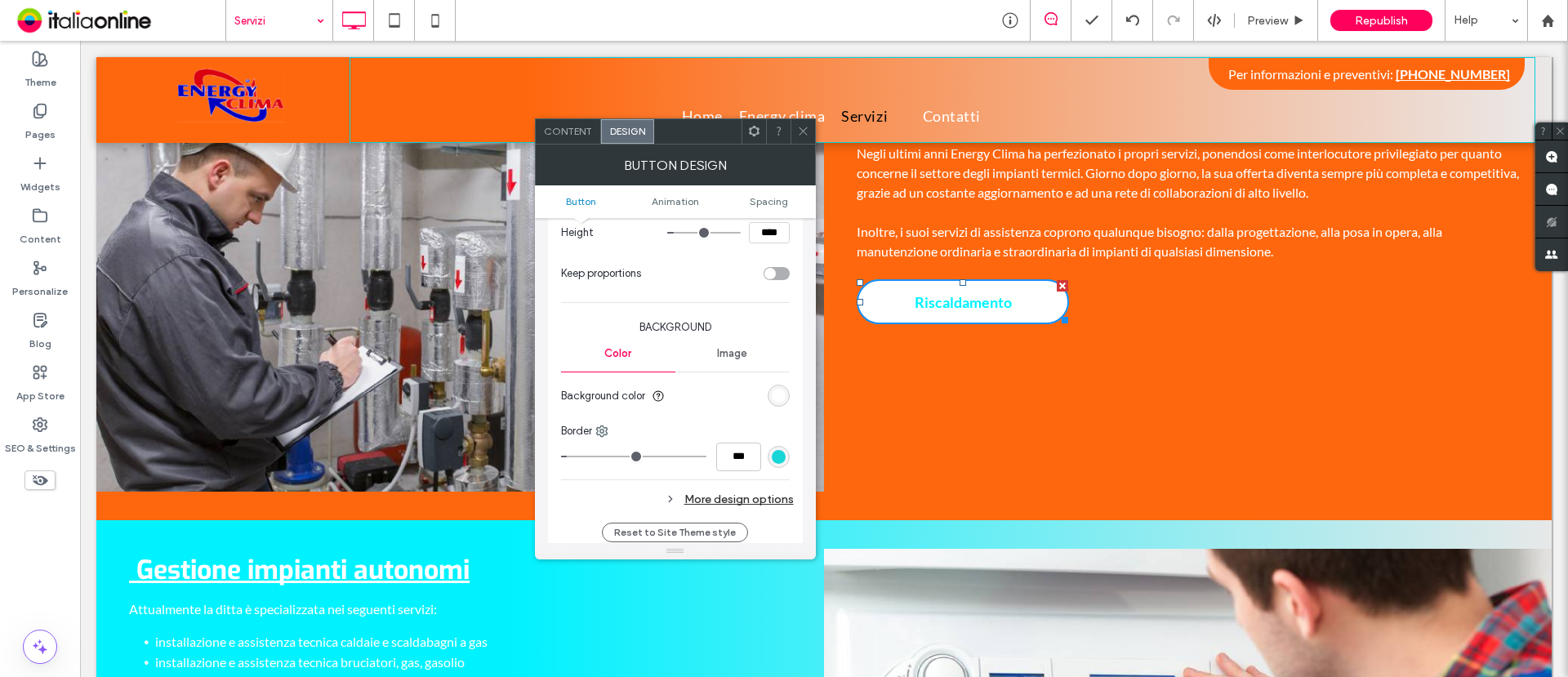
scroll to position [306, 0]
click at [776, 453] on div "rgb(24, 213, 215)" at bounding box center [779, 455] width 14 height 14
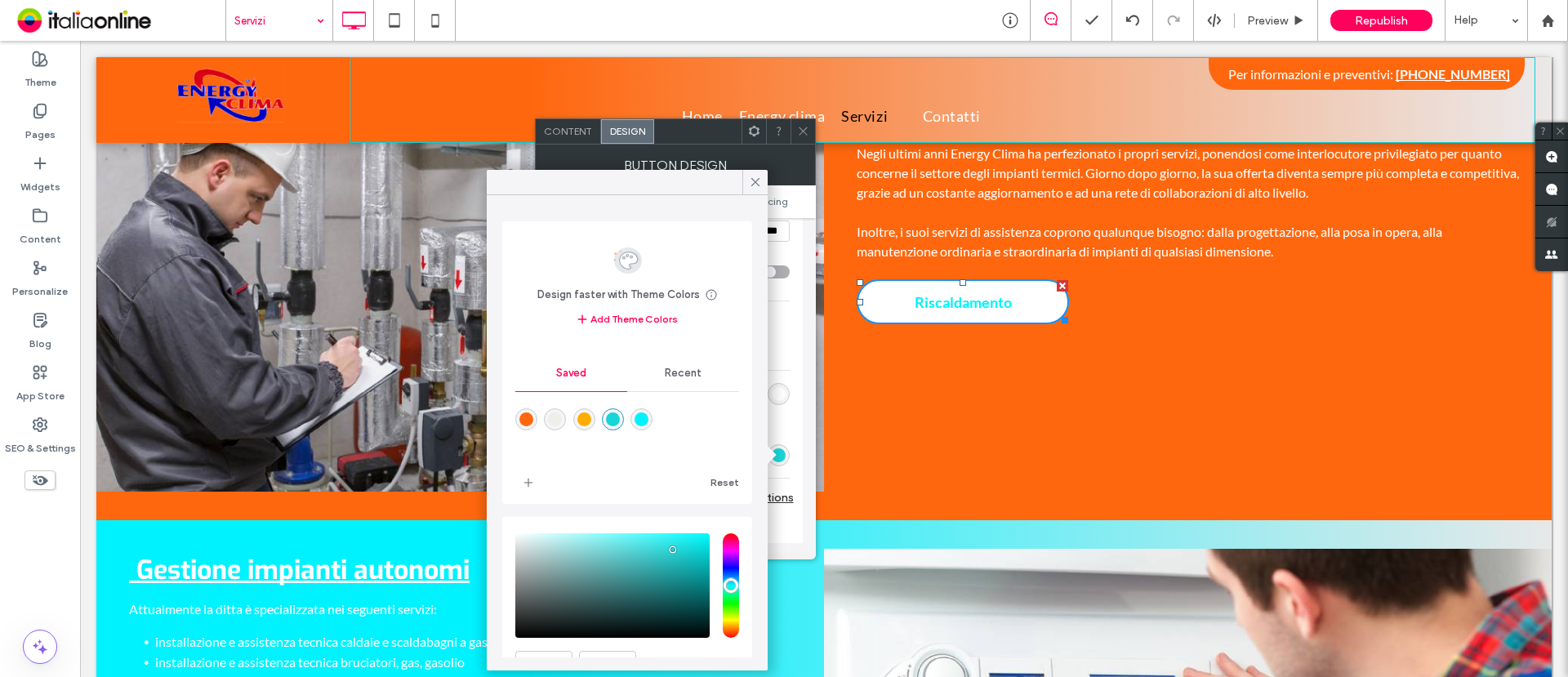
click at [529, 417] on div "rgba(255,103,14,1)" at bounding box center [526, 420] width 14 height 14
type input "*******"
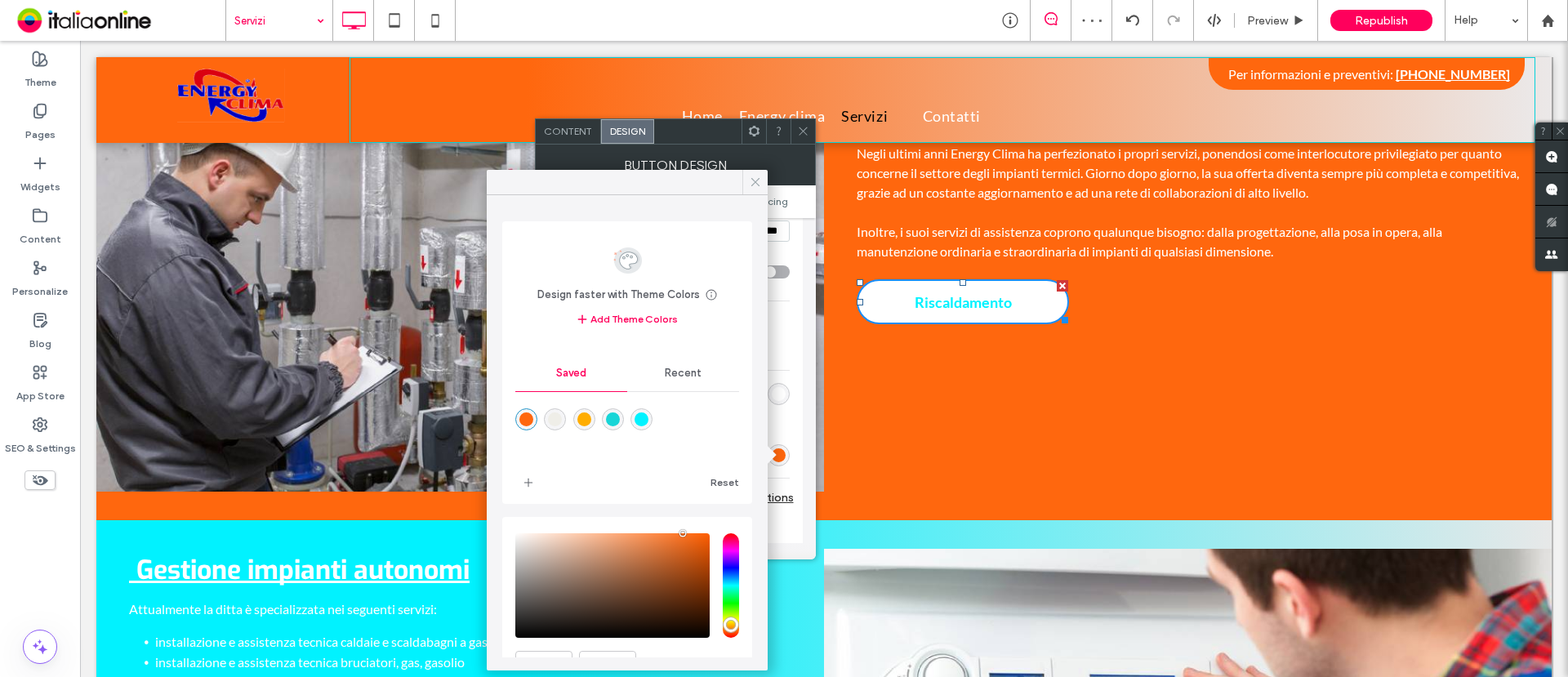
click at [757, 176] on icon at bounding box center [755, 181] width 15 height 15
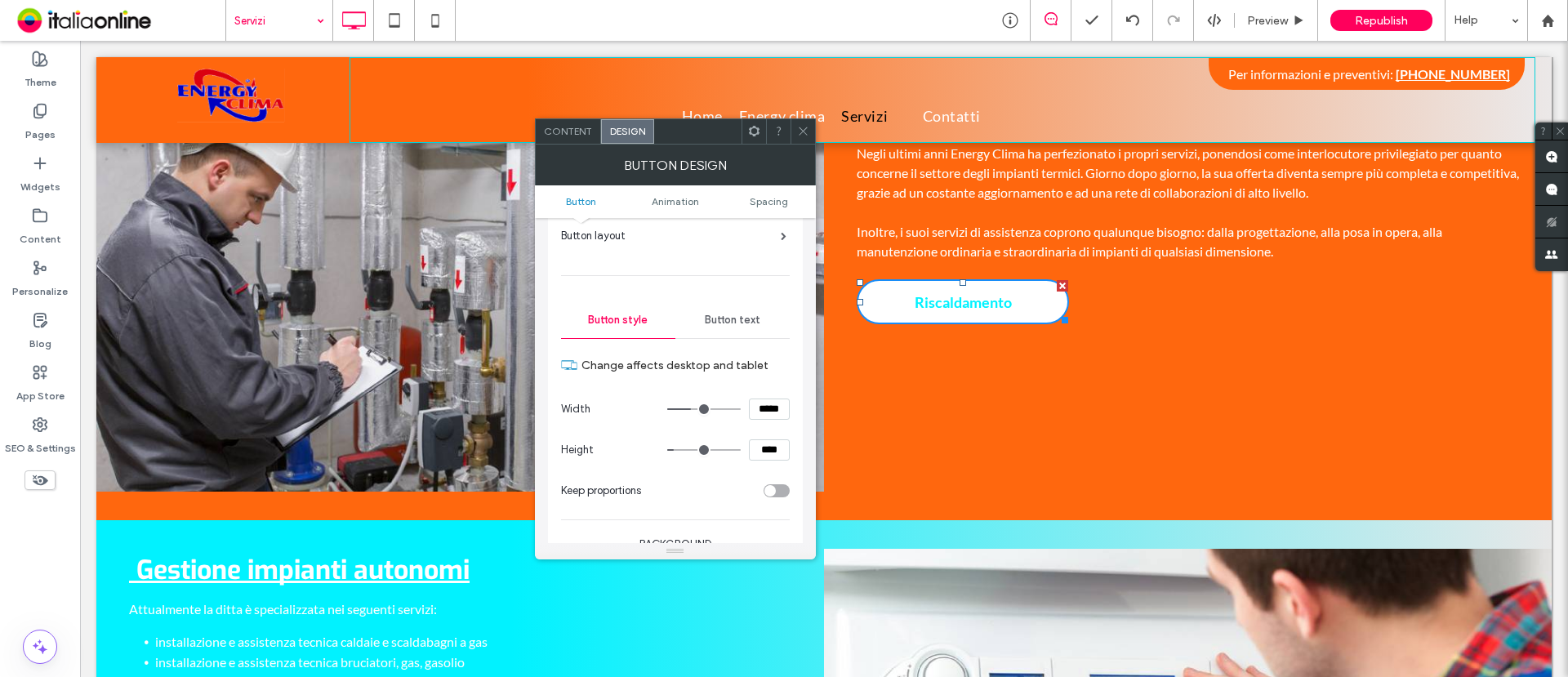
scroll to position [0, 0]
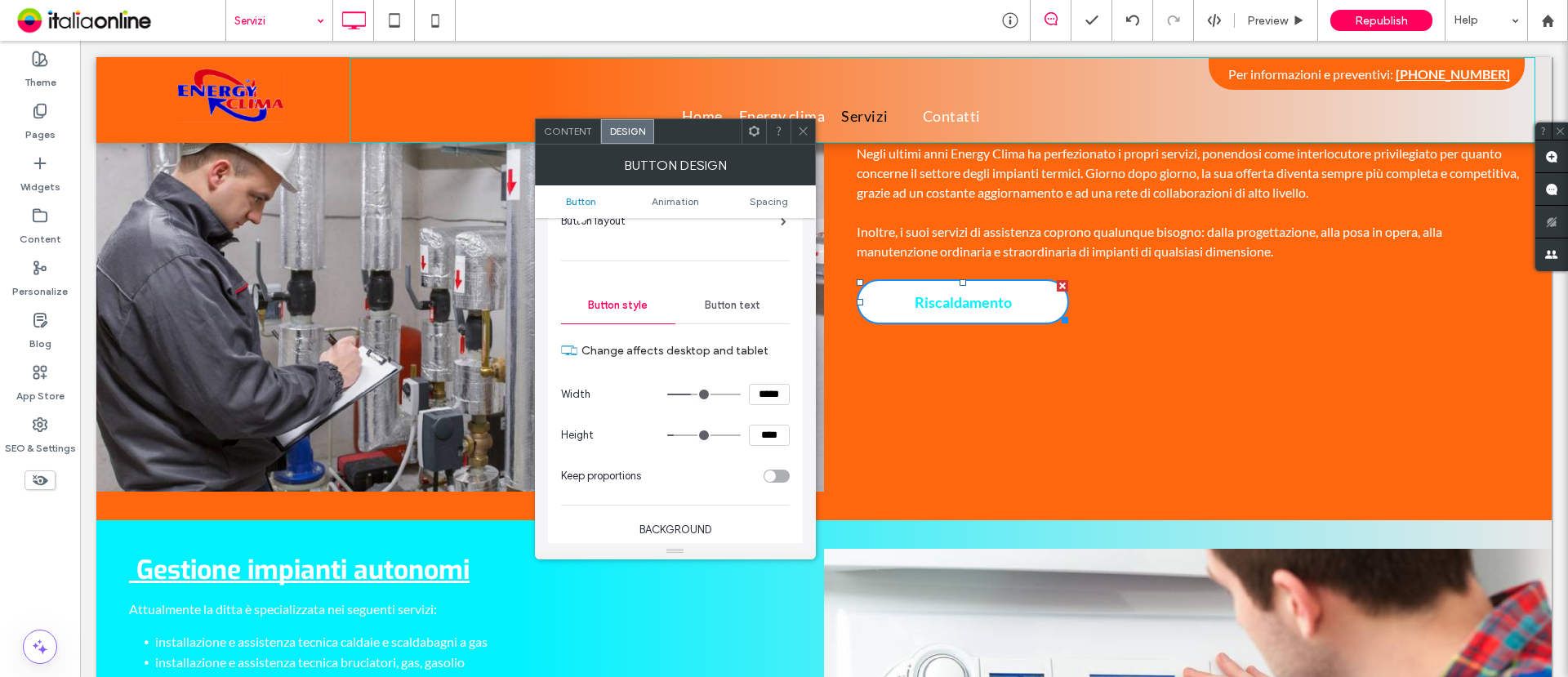
click at [732, 309] on span "Button text" at bounding box center [733, 305] width 56 height 13
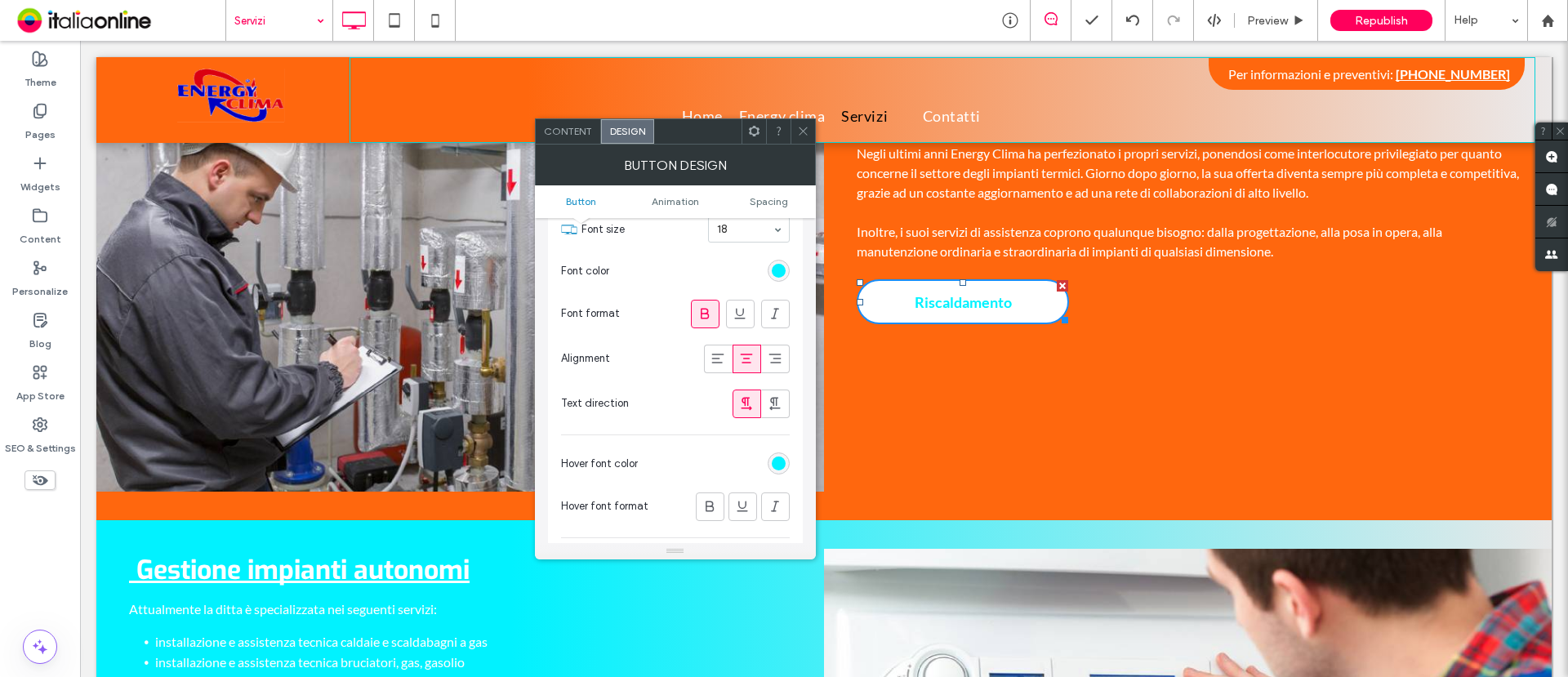
scroll to position [306, 0]
click at [776, 277] on div "rgb(1, 242, 255)" at bounding box center [778, 267] width 22 height 22
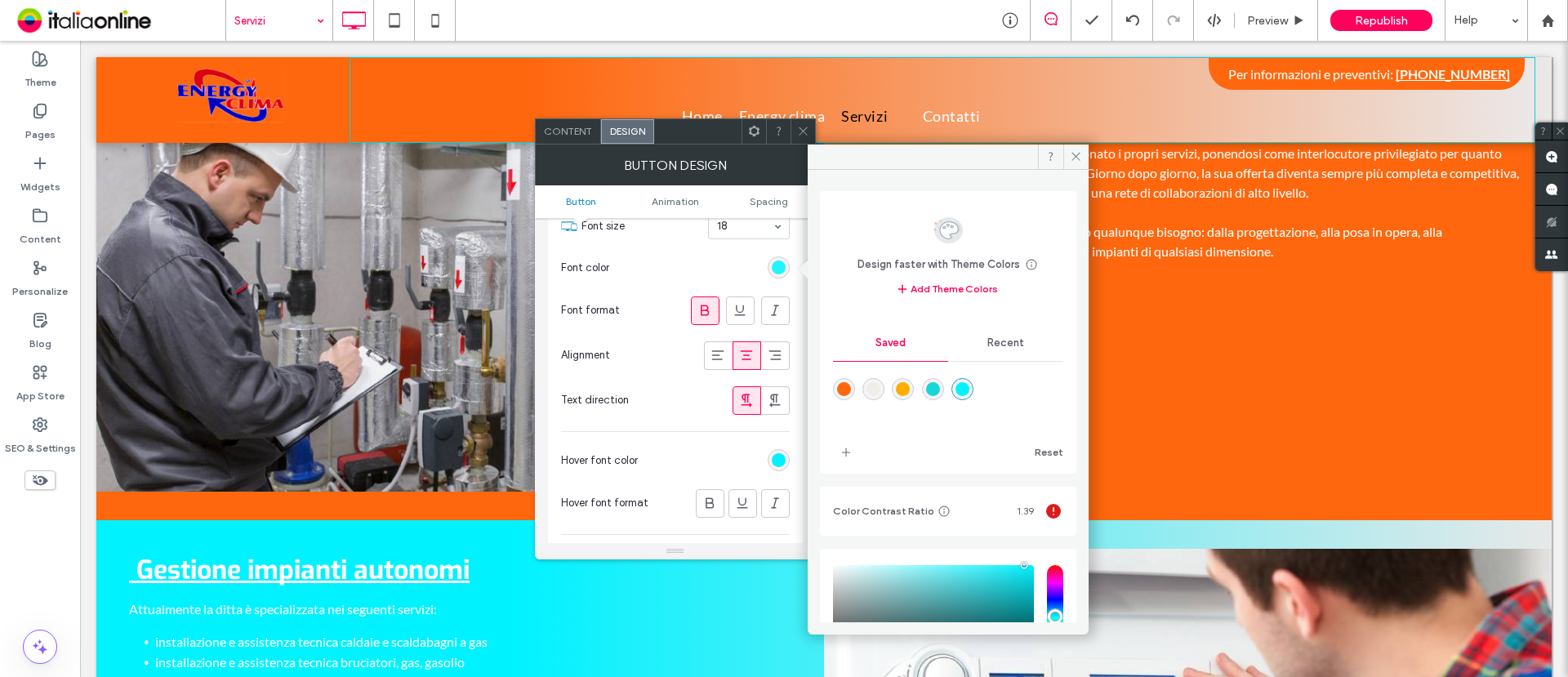
click at [777, 272] on div "rgb(1, 242, 255)" at bounding box center [779, 268] width 14 height 14
click at [777, 274] on div "rgb(1, 242, 255)" at bounding box center [779, 268] width 14 height 14
click at [839, 393] on div "rgba(255,103,14,1)" at bounding box center [845, 389] width 14 height 14
type input "*******"
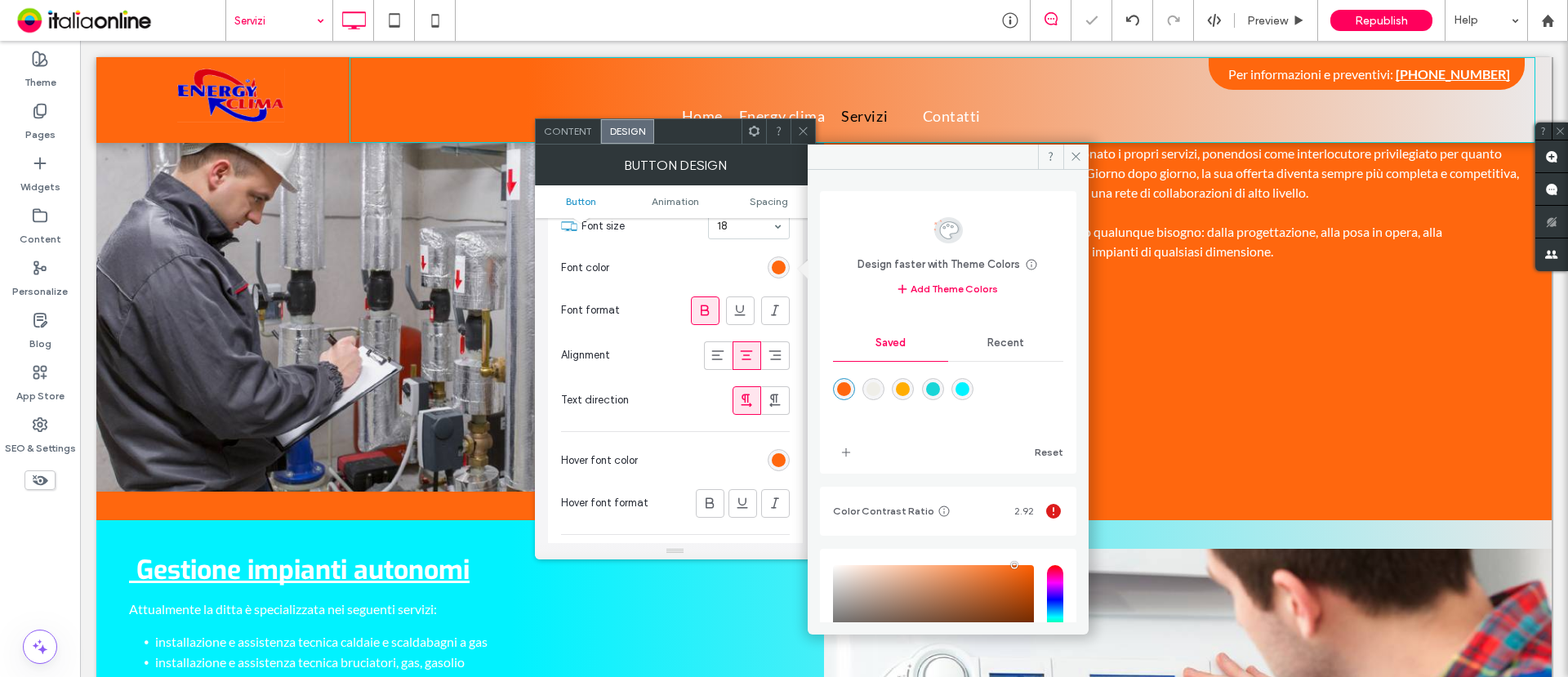
drag, startPoint x: 798, startPoint y: 125, endPoint x: 729, endPoint y: 163, distance: 78.8
click at [798, 125] on icon at bounding box center [804, 131] width 12 height 12
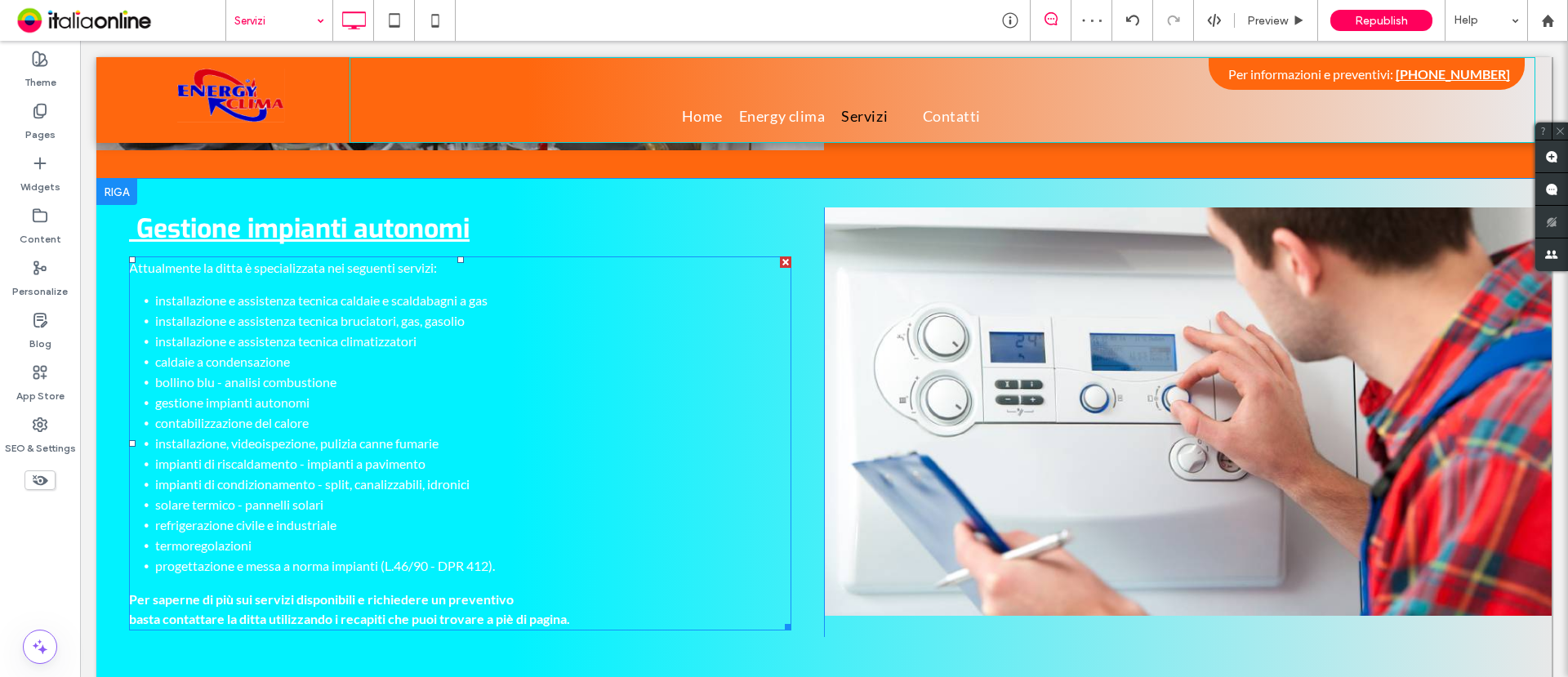
scroll to position [1123, 0]
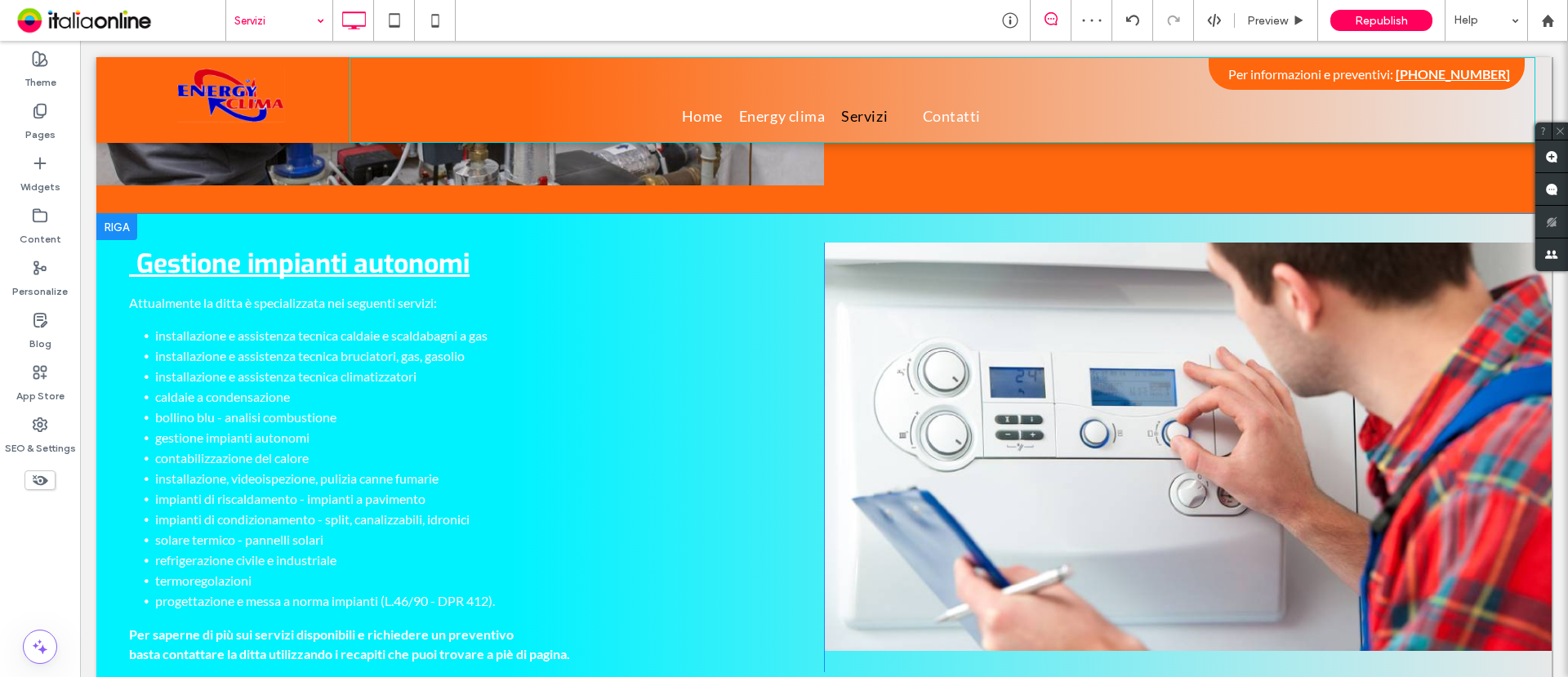
click at [117, 229] on div at bounding box center [116, 227] width 41 height 26
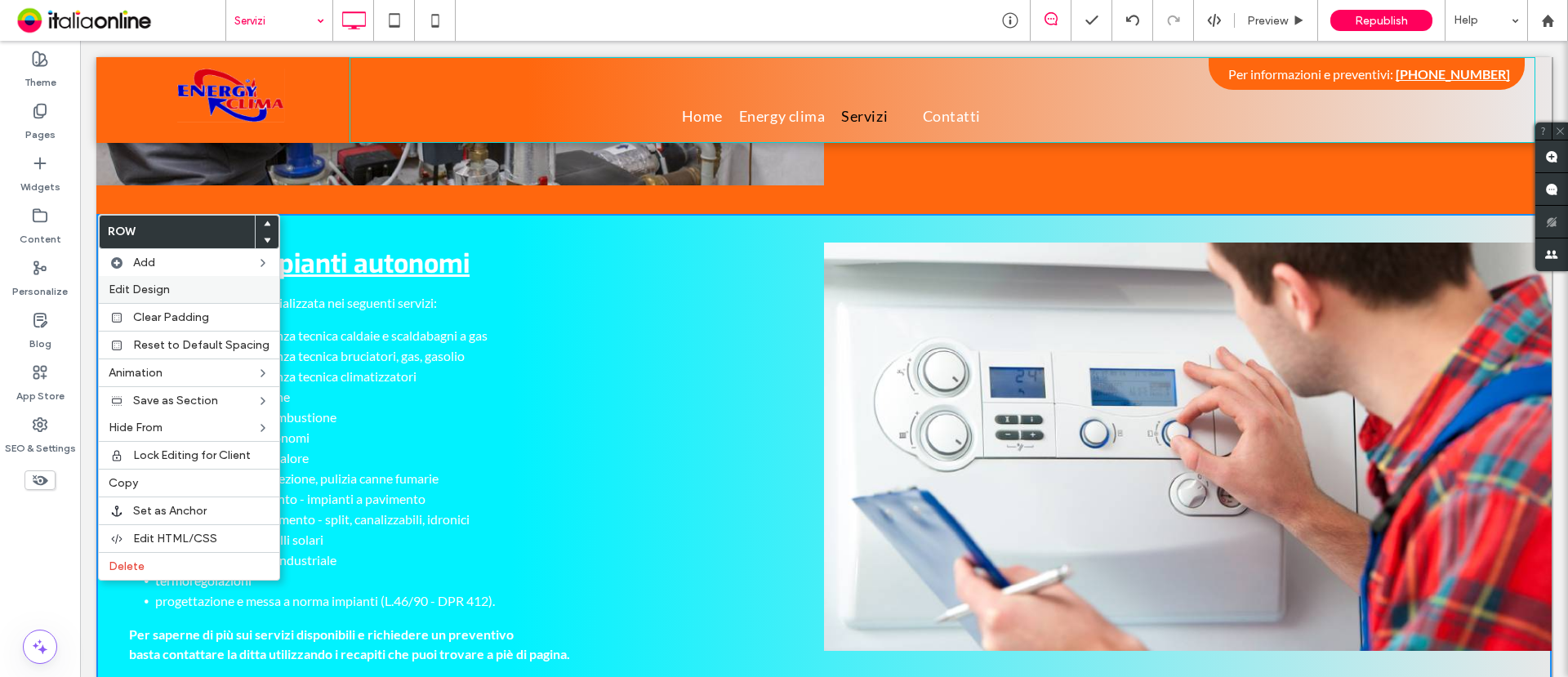
click at [157, 295] on span "Edit Design" at bounding box center [140, 290] width 61 height 14
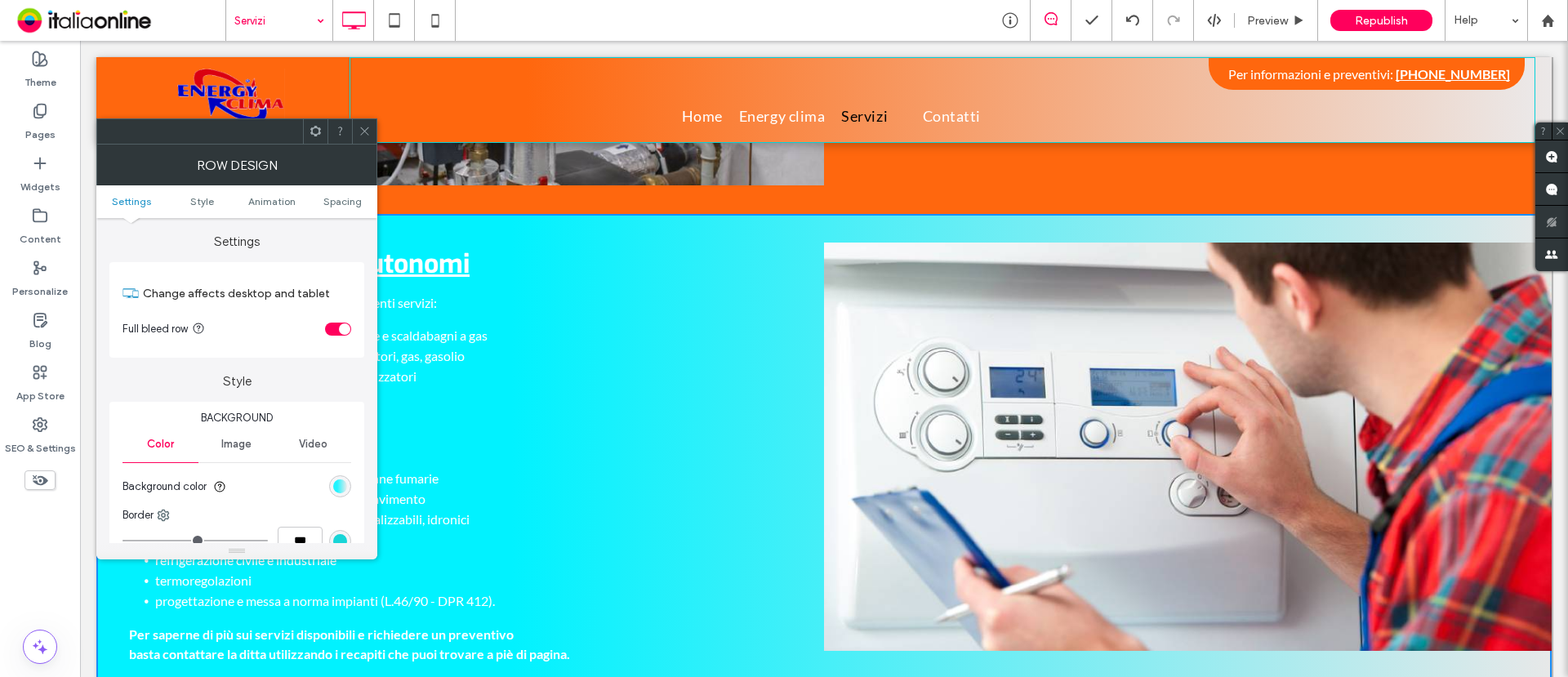
click at [339, 493] on div "linear-gradient(90deg, rgb(1, 242, 255) 29%, rgb(235, 232, 232) 100%)" at bounding box center [339, 486] width 22 height 22
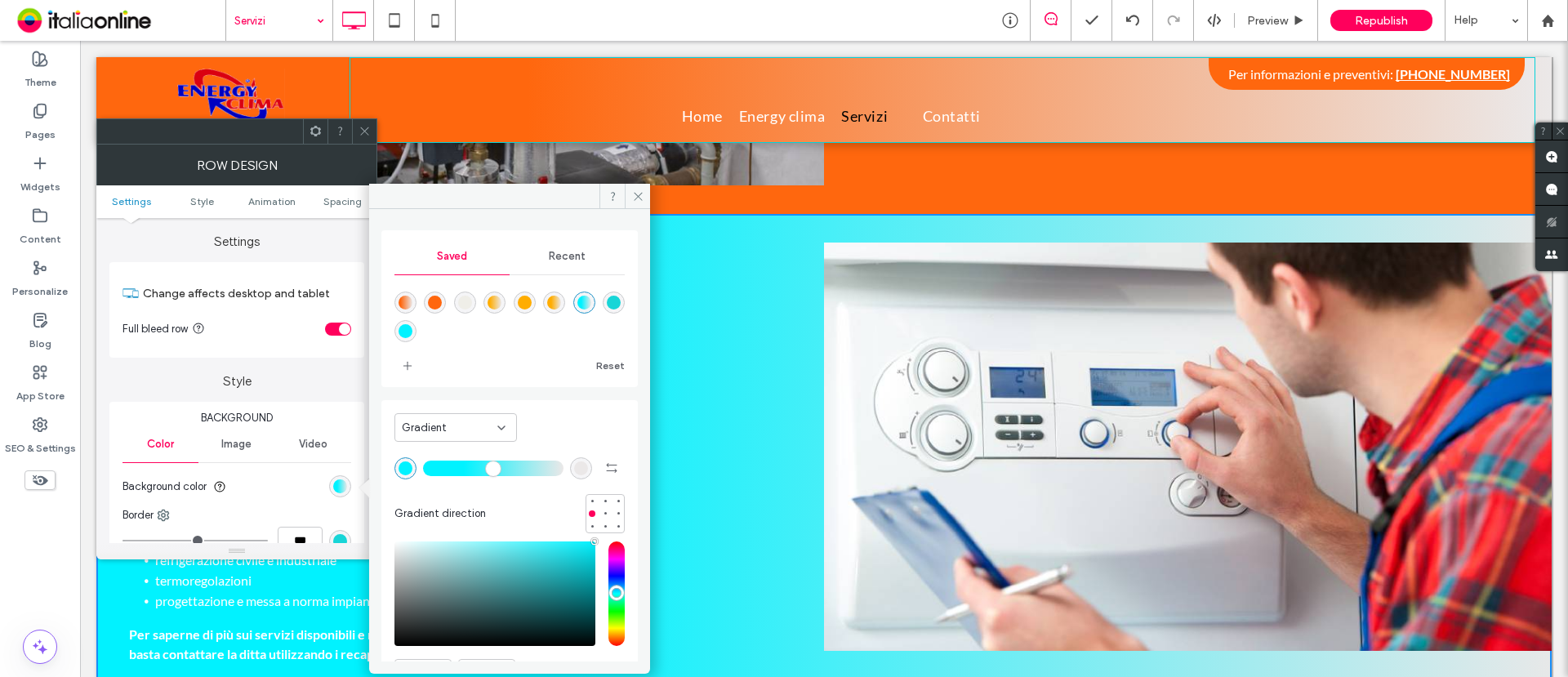
click at [403, 303] on div "linear-gradient(90deg,rgba(255,103,14,1) 15%,rgba(235,232,232,1) 100%)" at bounding box center [406, 303] width 14 height 14
type input "**"
type input "*******"
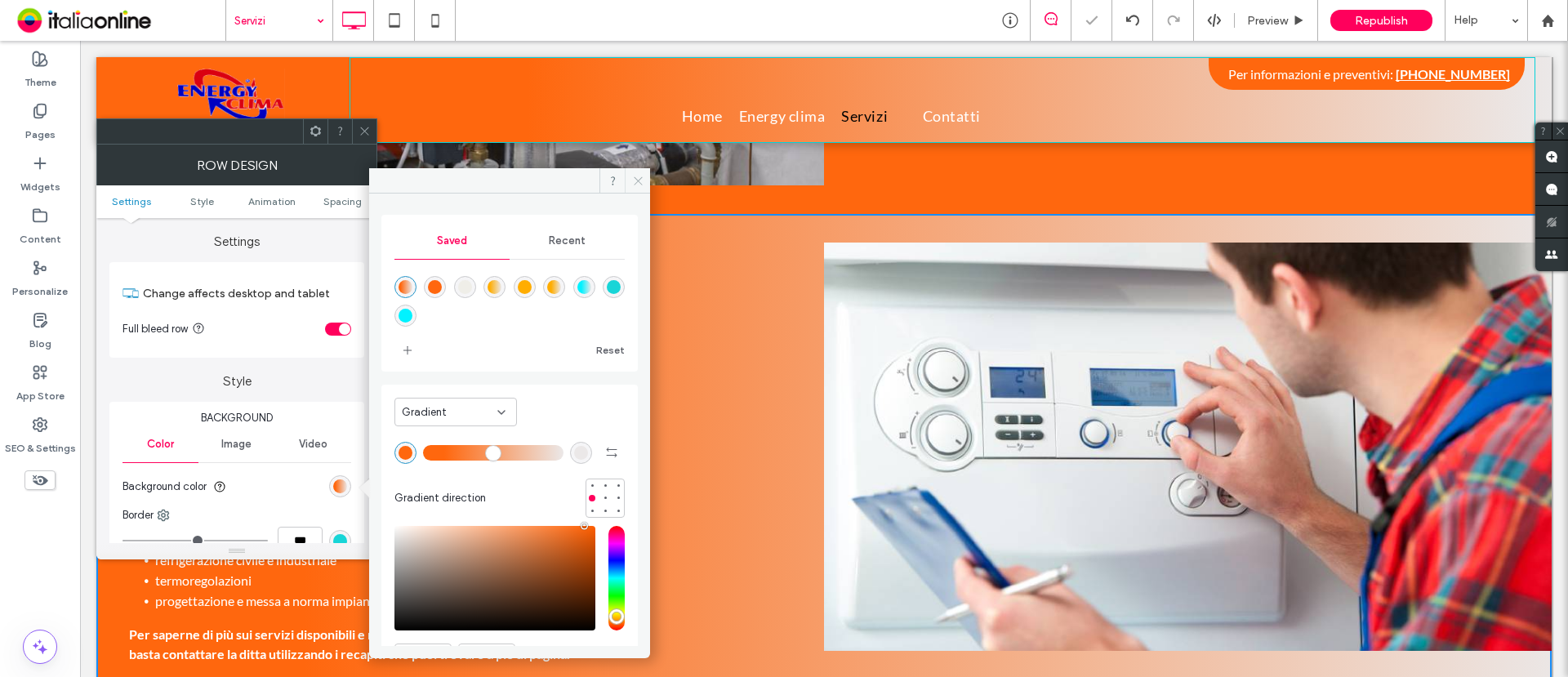
click at [637, 190] on span at bounding box center [637, 181] width 25 height 24
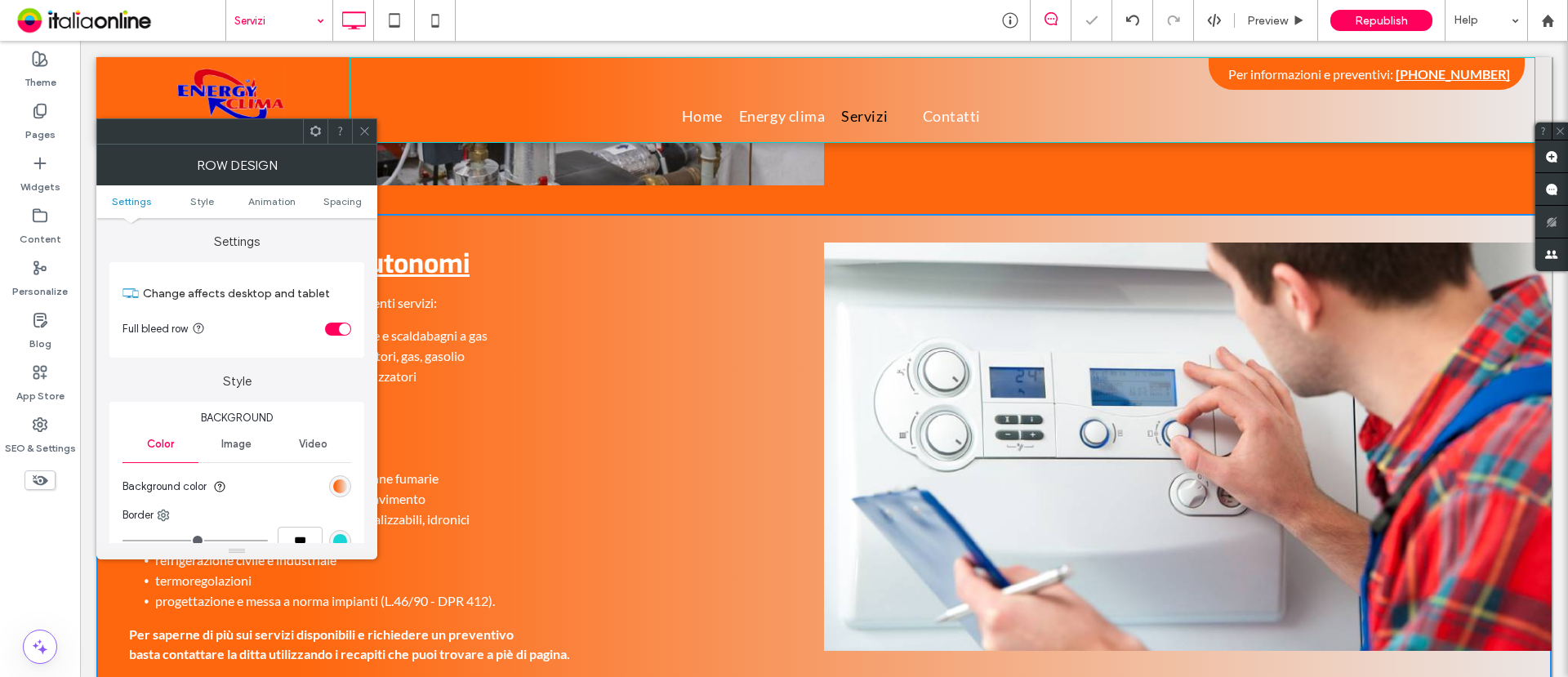
click at [361, 134] on use at bounding box center [364, 131] width 8 height 8
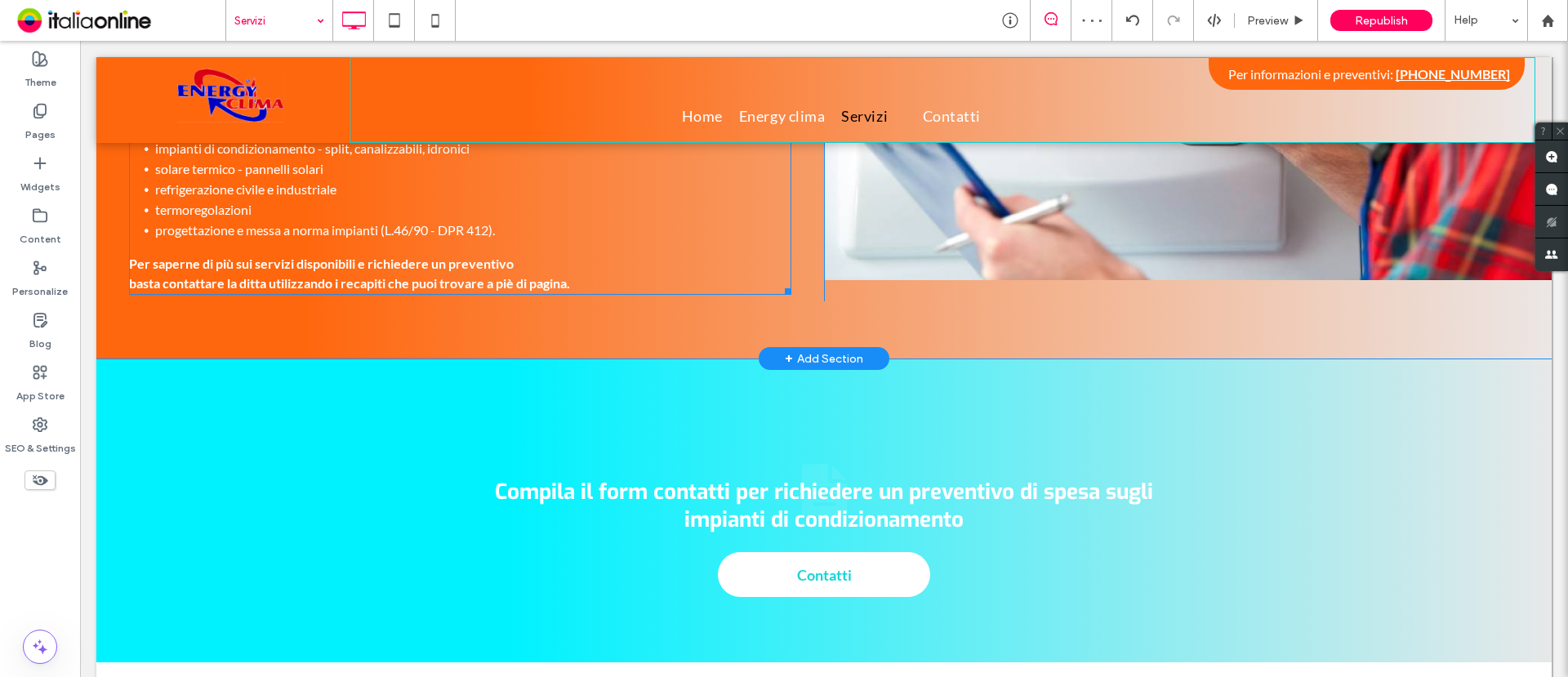
scroll to position [1531, 0]
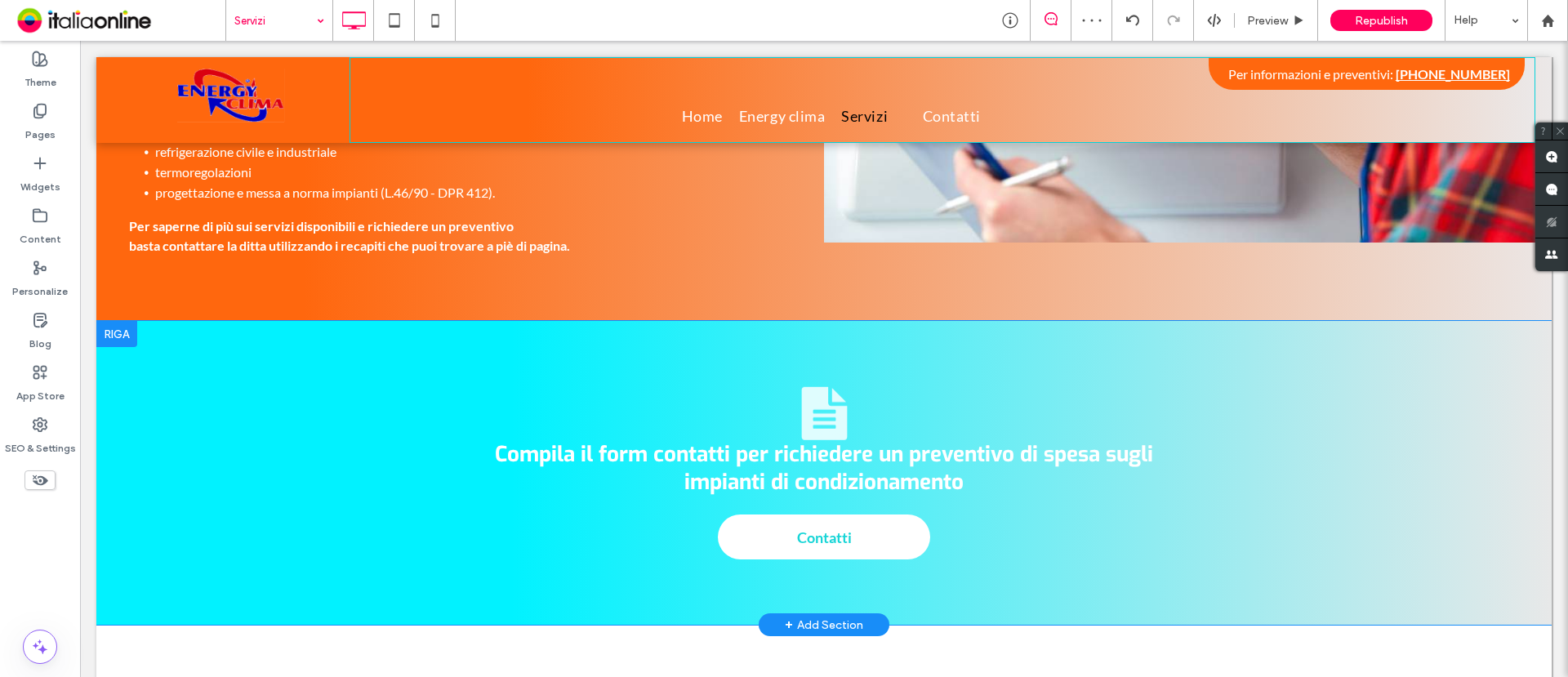
click at [105, 333] on div at bounding box center [116, 334] width 41 height 26
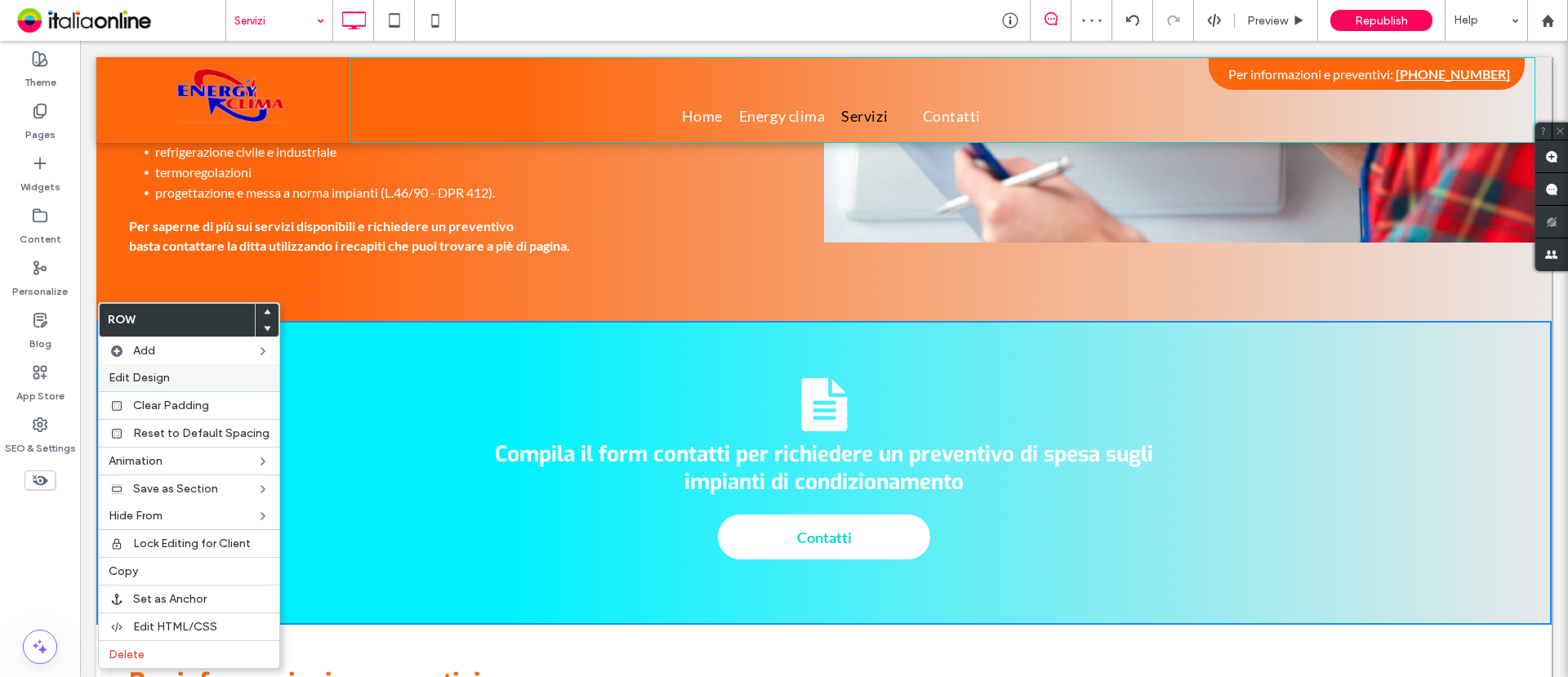
click at [159, 377] on span "Edit Design" at bounding box center [140, 378] width 61 height 14
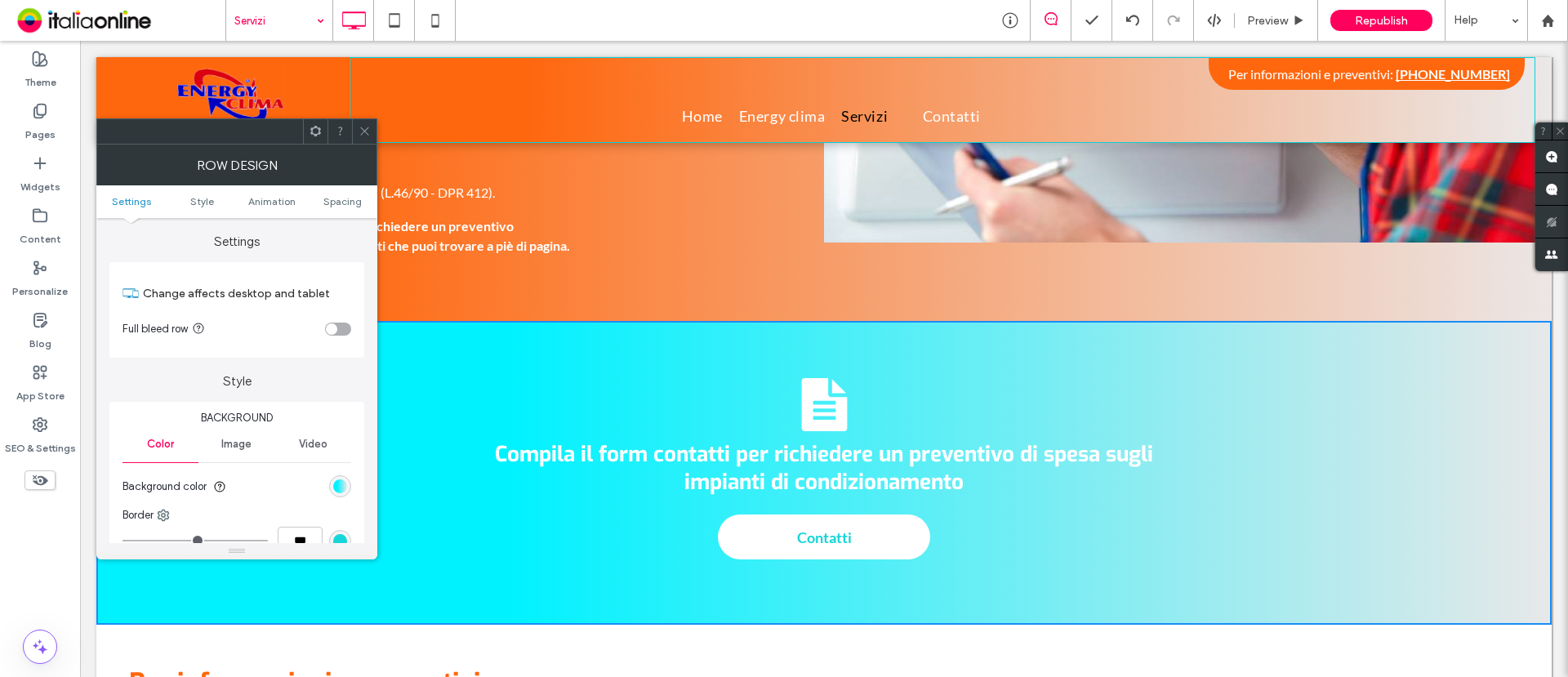
click at [332, 482] on div "linear-gradient(90deg, rgb(1, 242, 255) 29%, rgb(235, 232, 232) 100%)" at bounding box center [339, 486] width 22 height 22
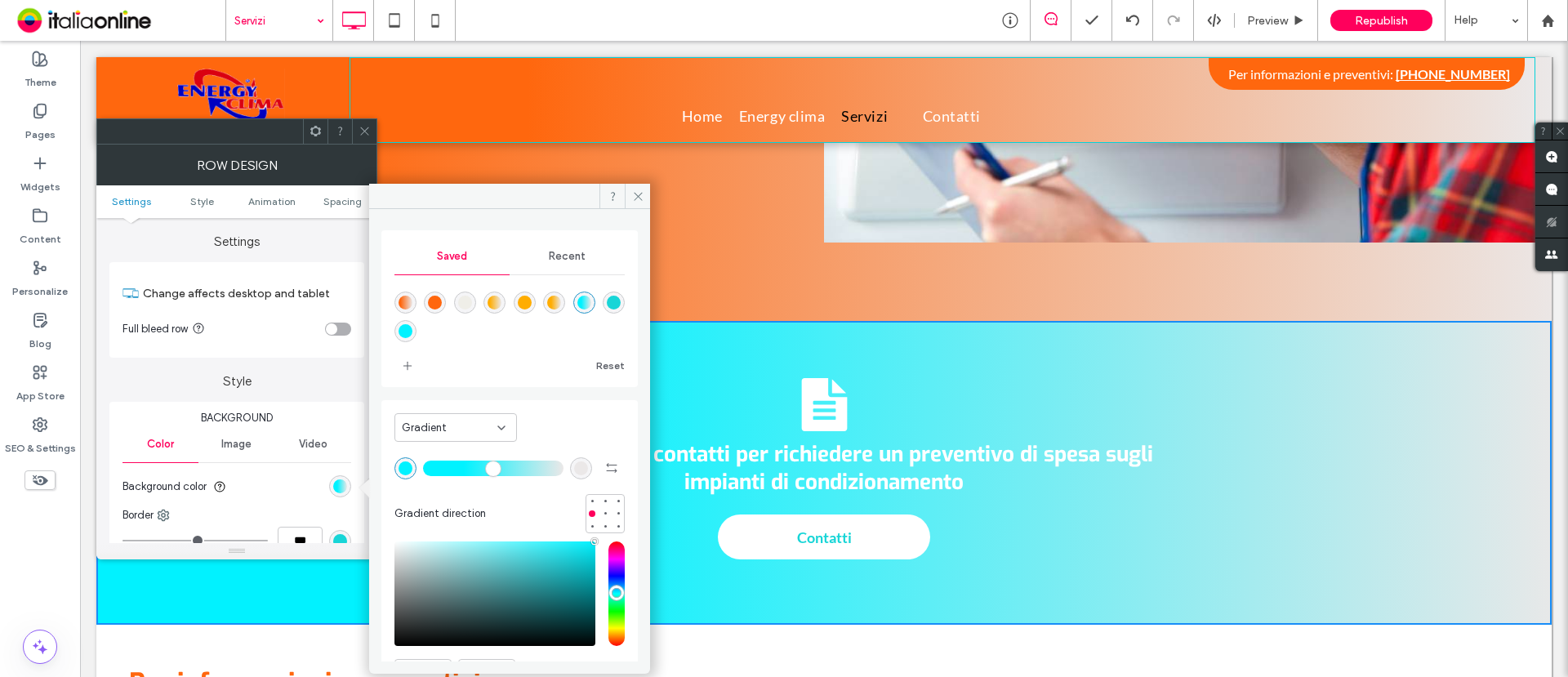
click at [407, 299] on div "linear-gradient(90deg,rgba(255,103,14,1) 15%,rgba(235,232,232,1) 100%)" at bounding box center [406, 303] width 14 height 14
type input "**"
type input "*******"
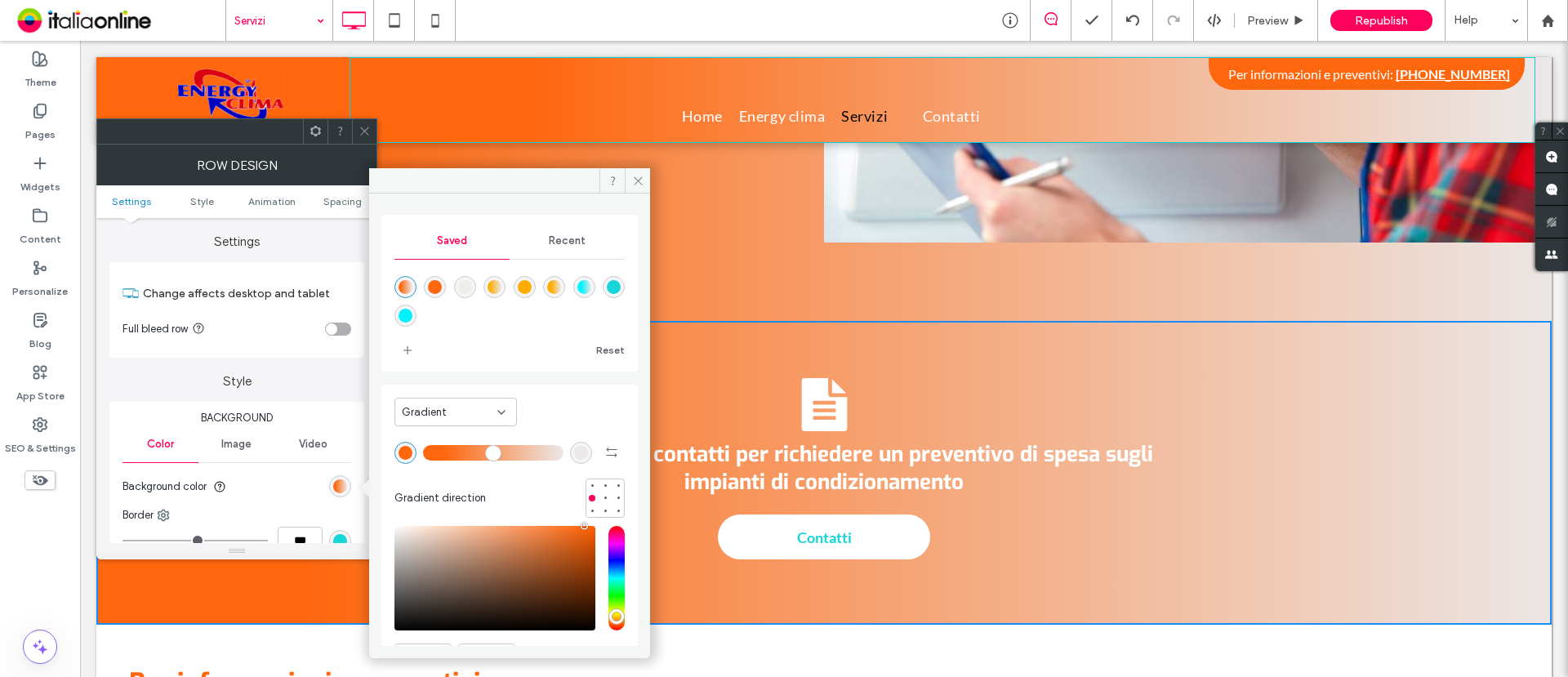
click at [359, 130] on icon at bounding box center [365, 131] width 12 height 12
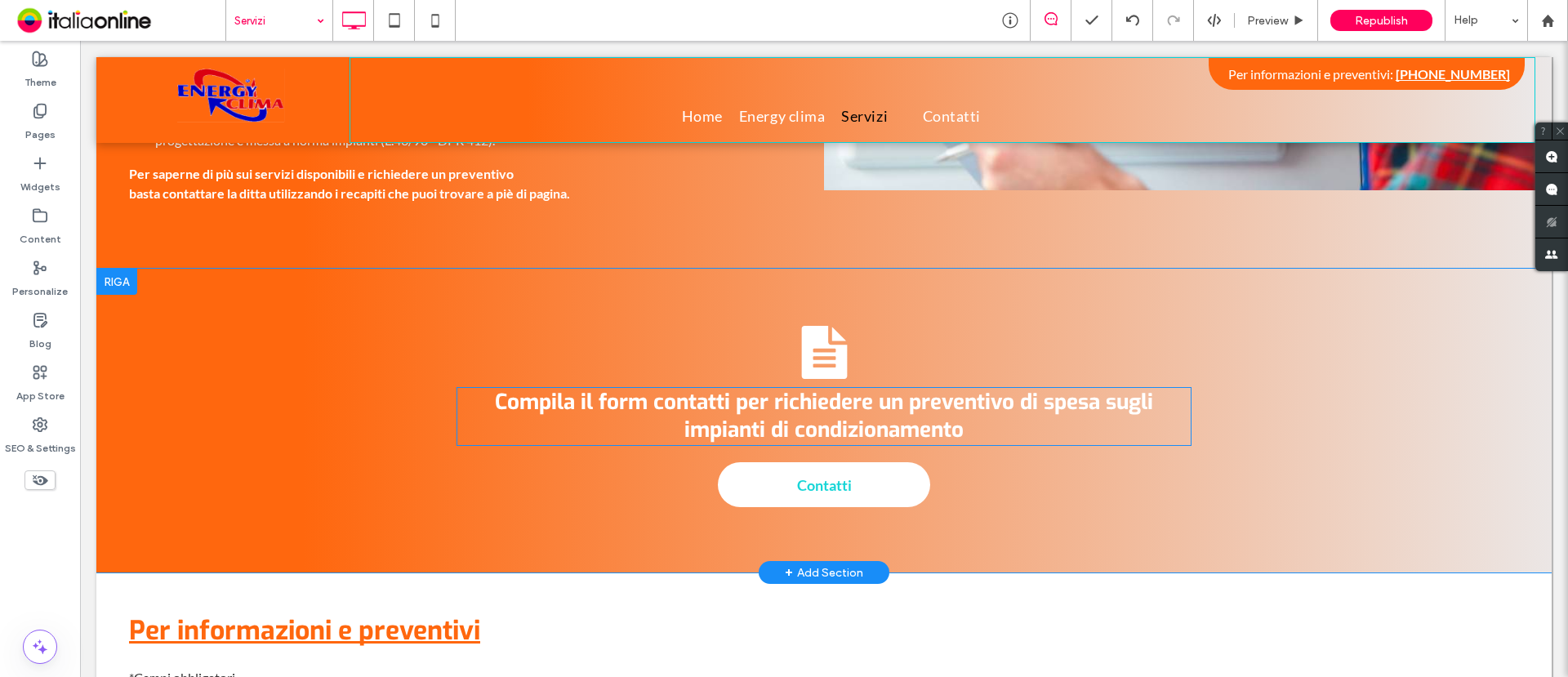
scroll to position [1633, 0]
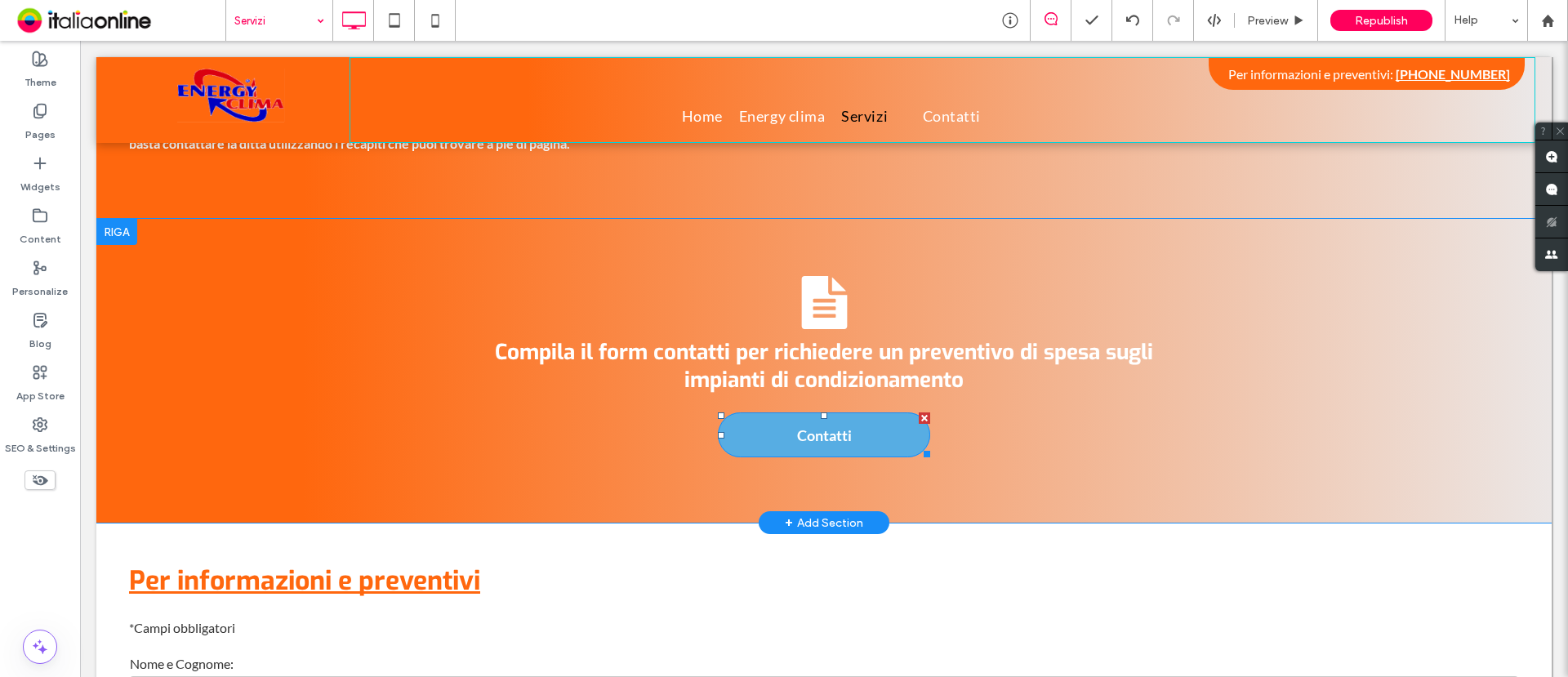
click at [812, 434] on span "Contatti" at bounding box center [825, 434] width 66 height 34
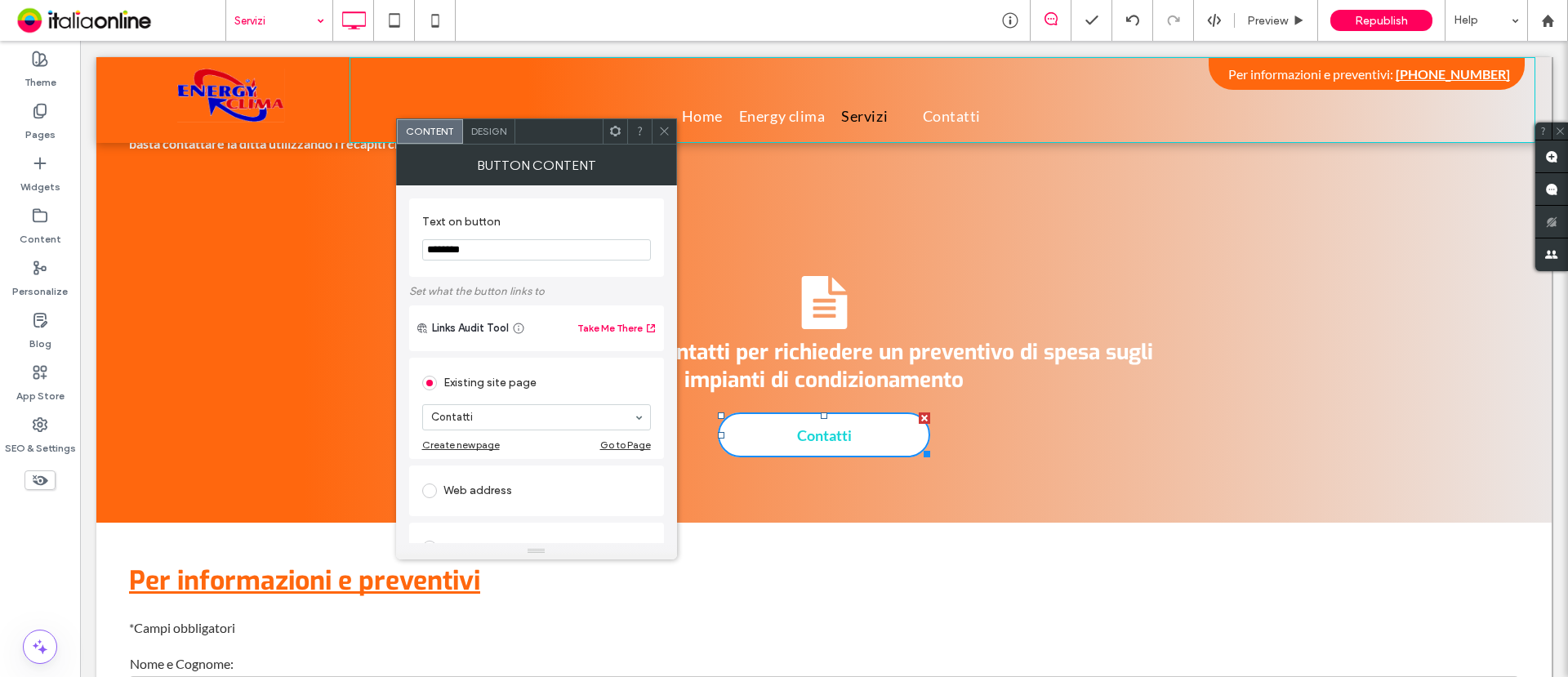
click at [497, 139] on div "Design" at bounding box center [490, 132] width 52 height 24
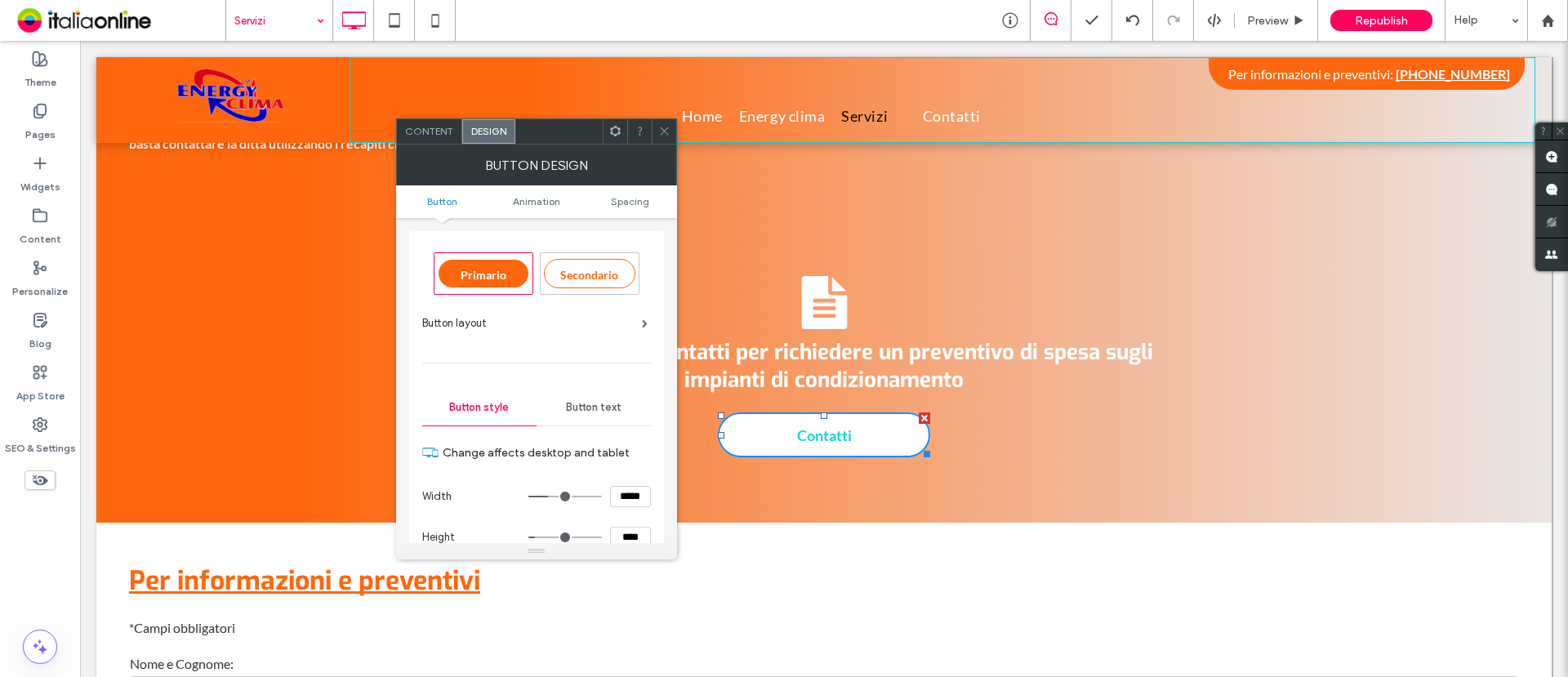
click at [596, 401] on span "Button text" at bounding box center [594, 407] width 56 height 13
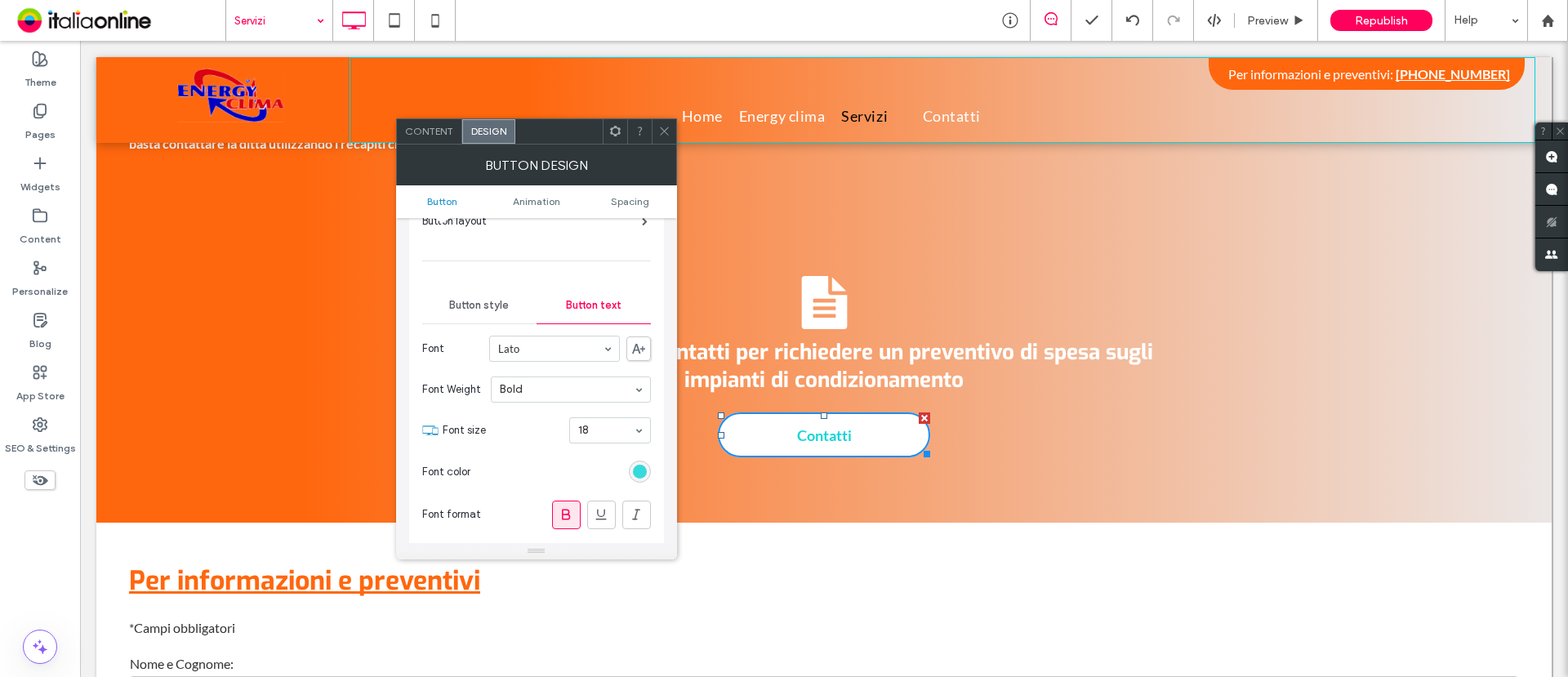
click at [637, 465] on div "rgb(24, 213, 215)" at bounding box center [640, 472] width 14 height 14
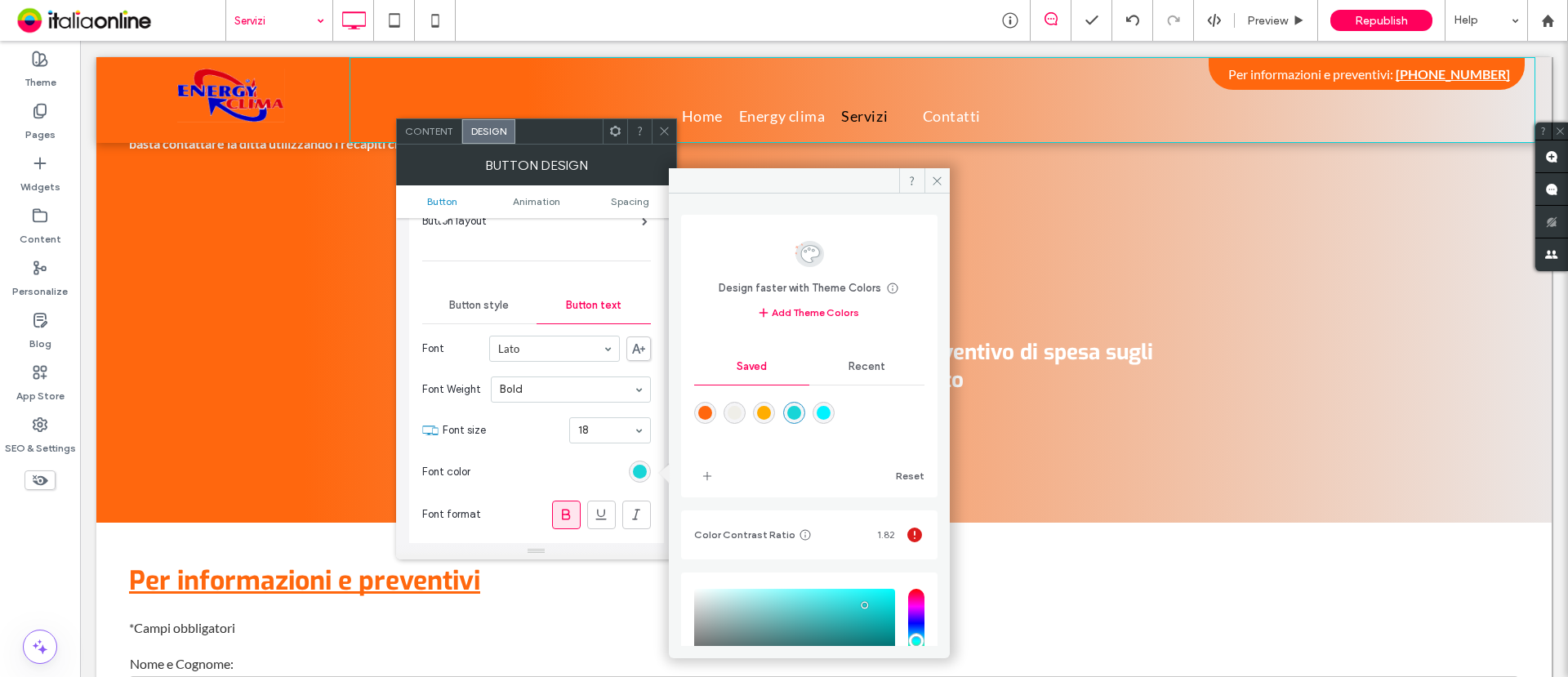
click at [704, 411] on div "rgba(255,103,14,1)" at bounding box center [705, 413] width 14 height 14
type input "*******"
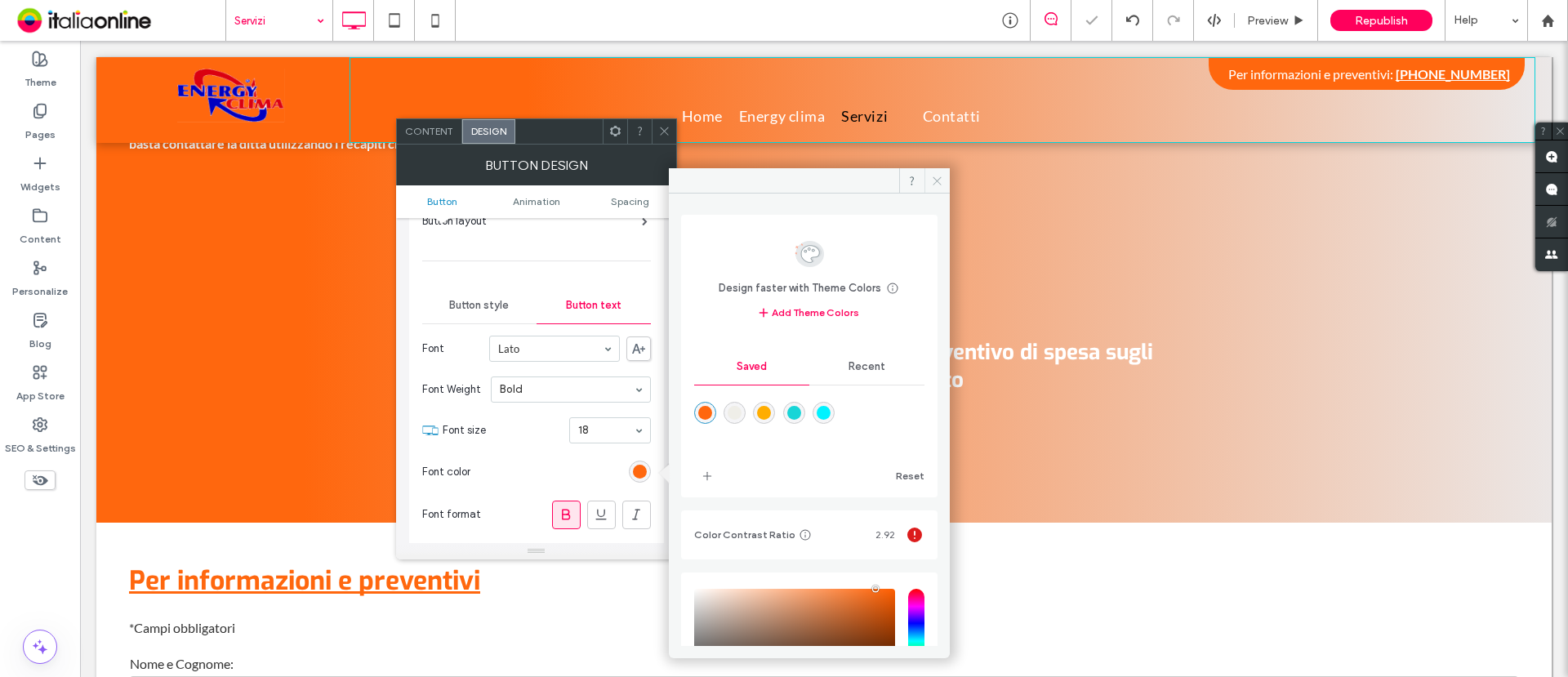
click at [938, 180] on use at bounding box center [936, 180] width 8 height 8
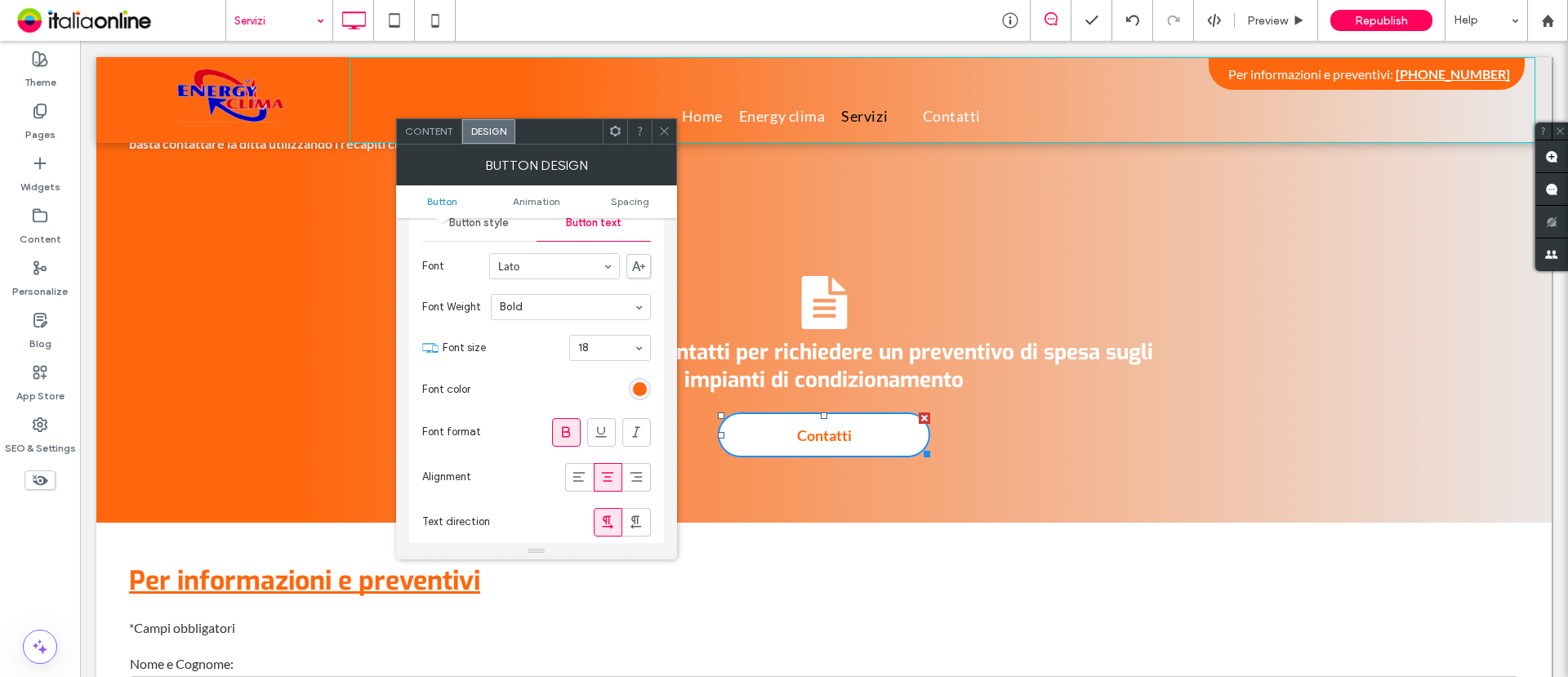
scroll to position [0, 0]
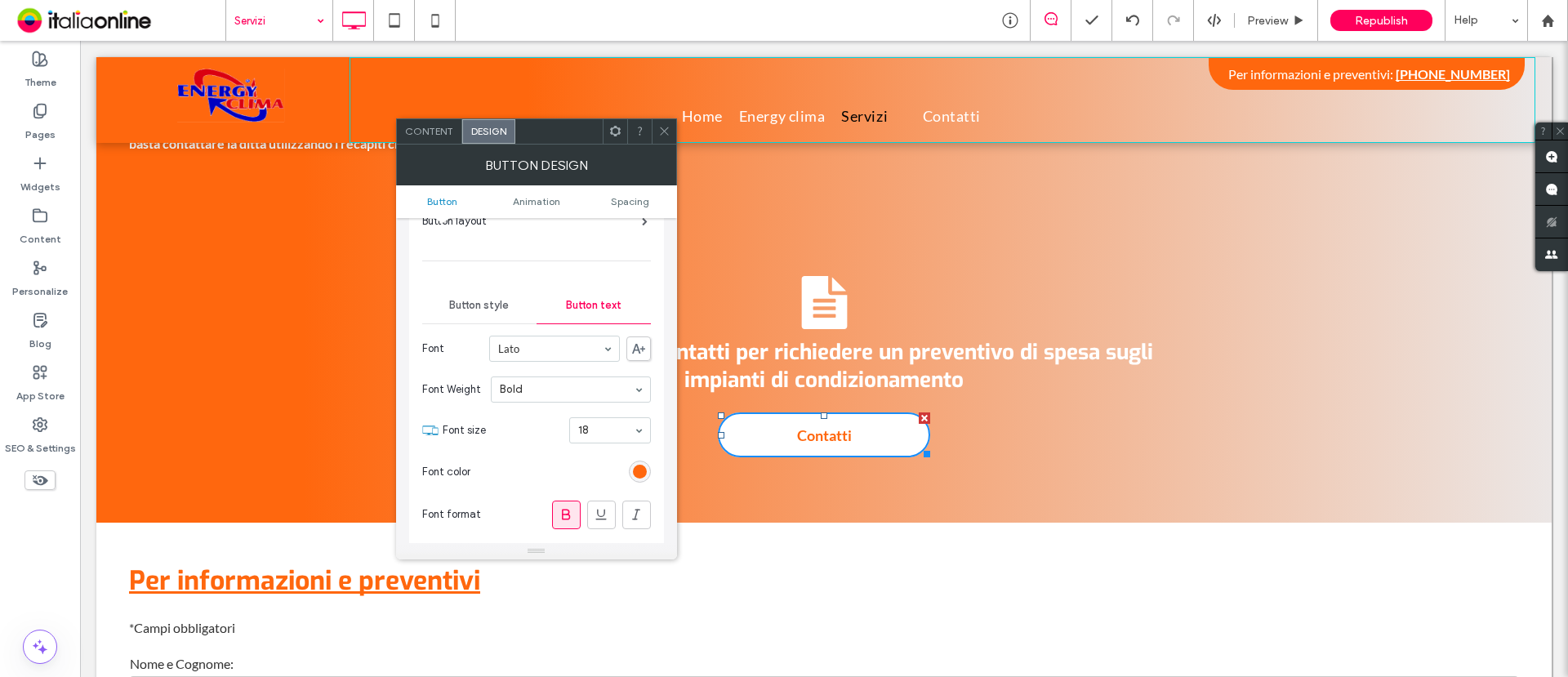
click at [477, 311] on span "Button style" at bounding box center [479, 305] width 59 height 13
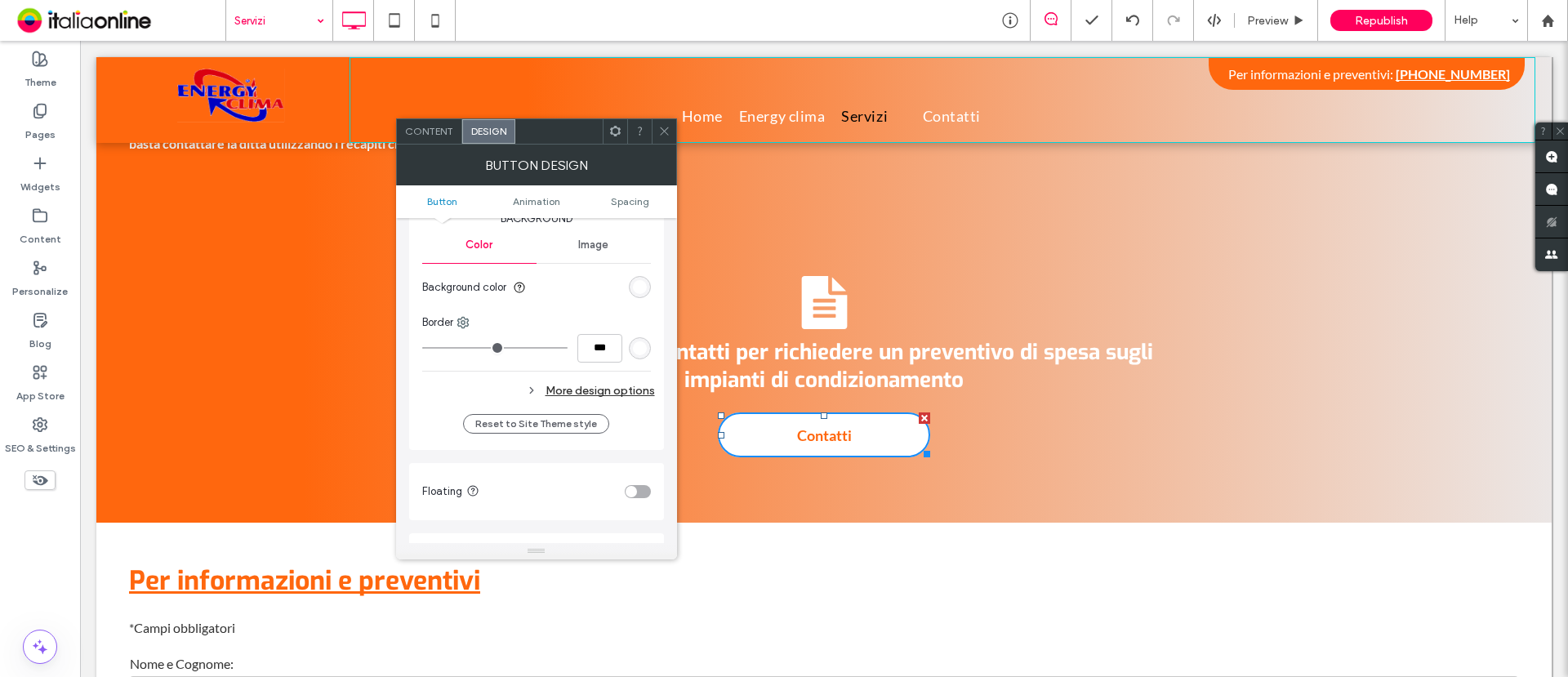
scroll to position [408, 0]
click at [546, 393] on div "More design options" at bounding box center [538, 395] width 233 height 22
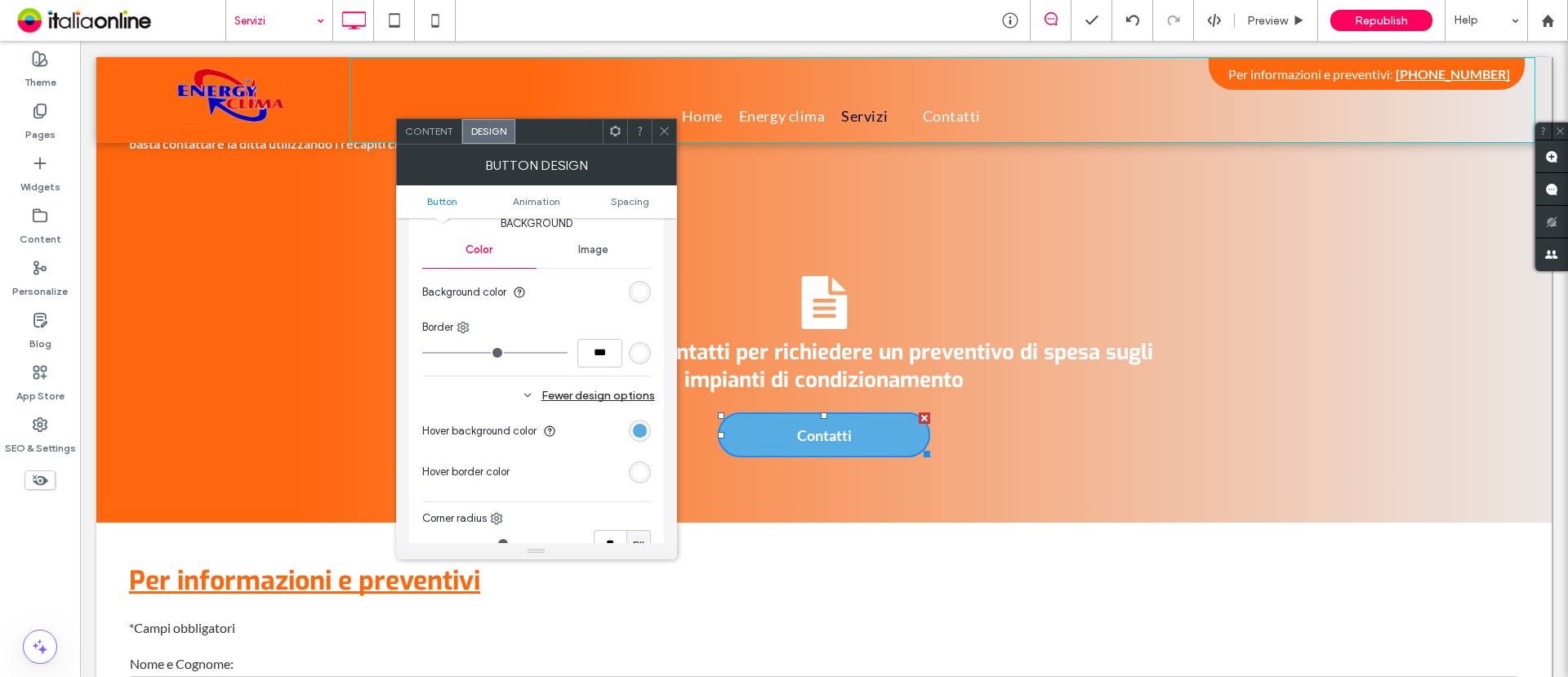
click at [632, 428] on div "rgb(87, 173, 227)" at bounding box center [640, 430] width 22 height 22
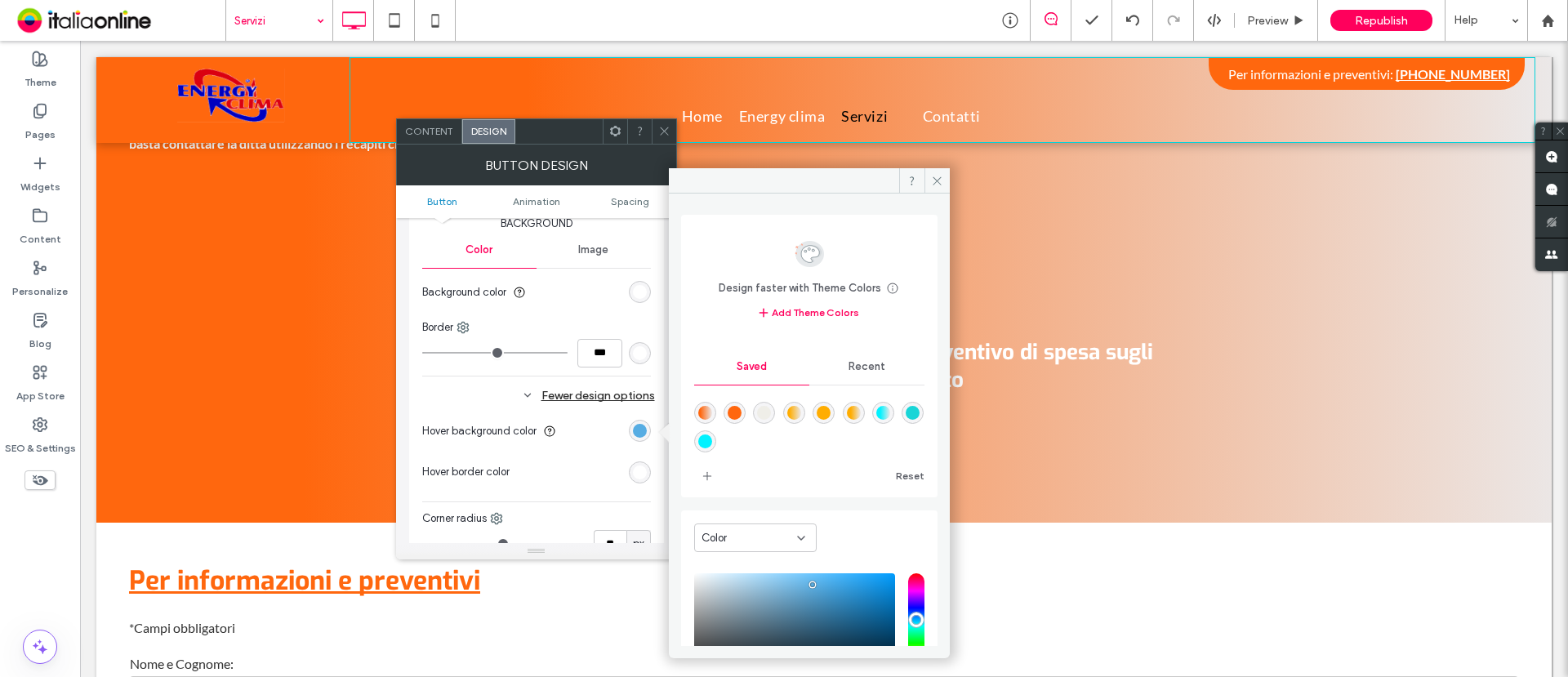
click at [742, 413] on div "rgba(255,103,14,1)" at bounding box center [735, 413] width 14 height 14
type input "*******"
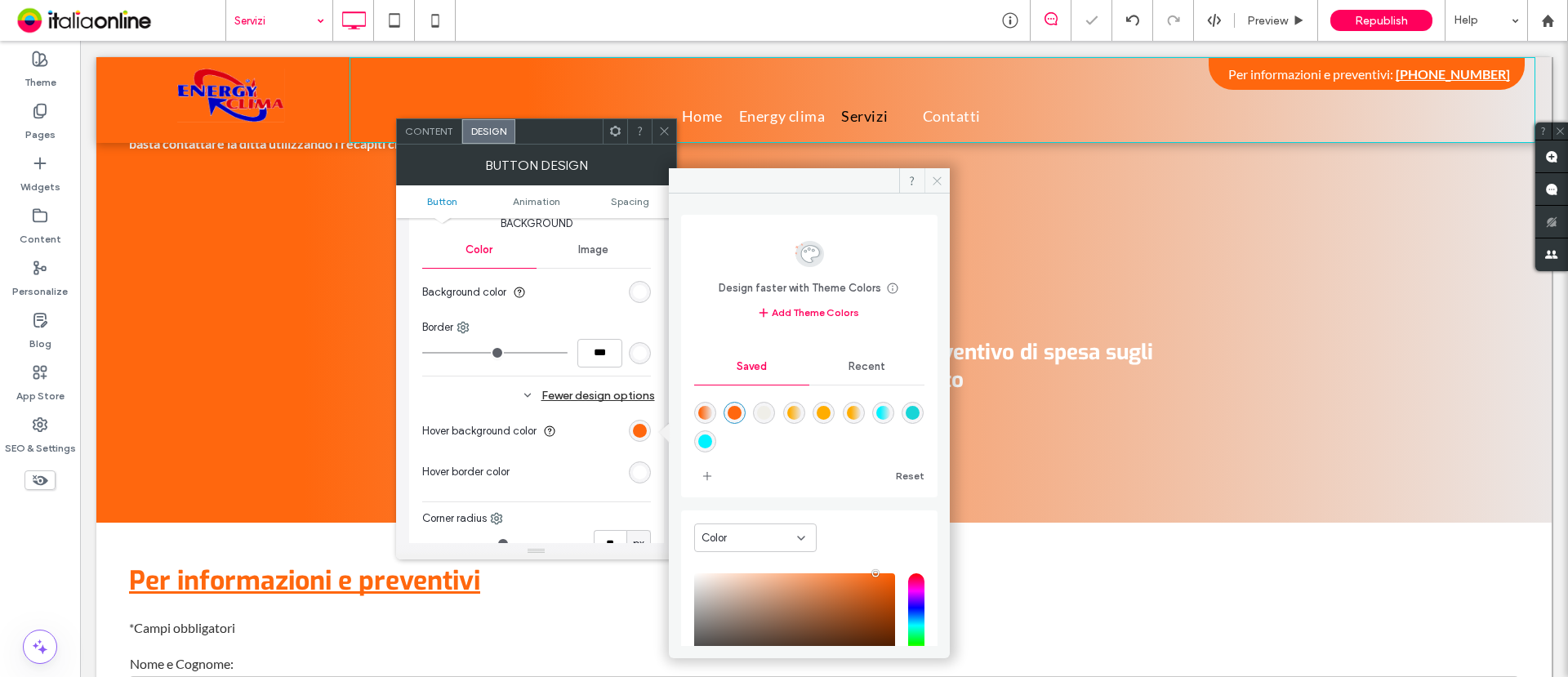
click at [936, 180] on icon at bounding box center [937, 181] width 12 height 12
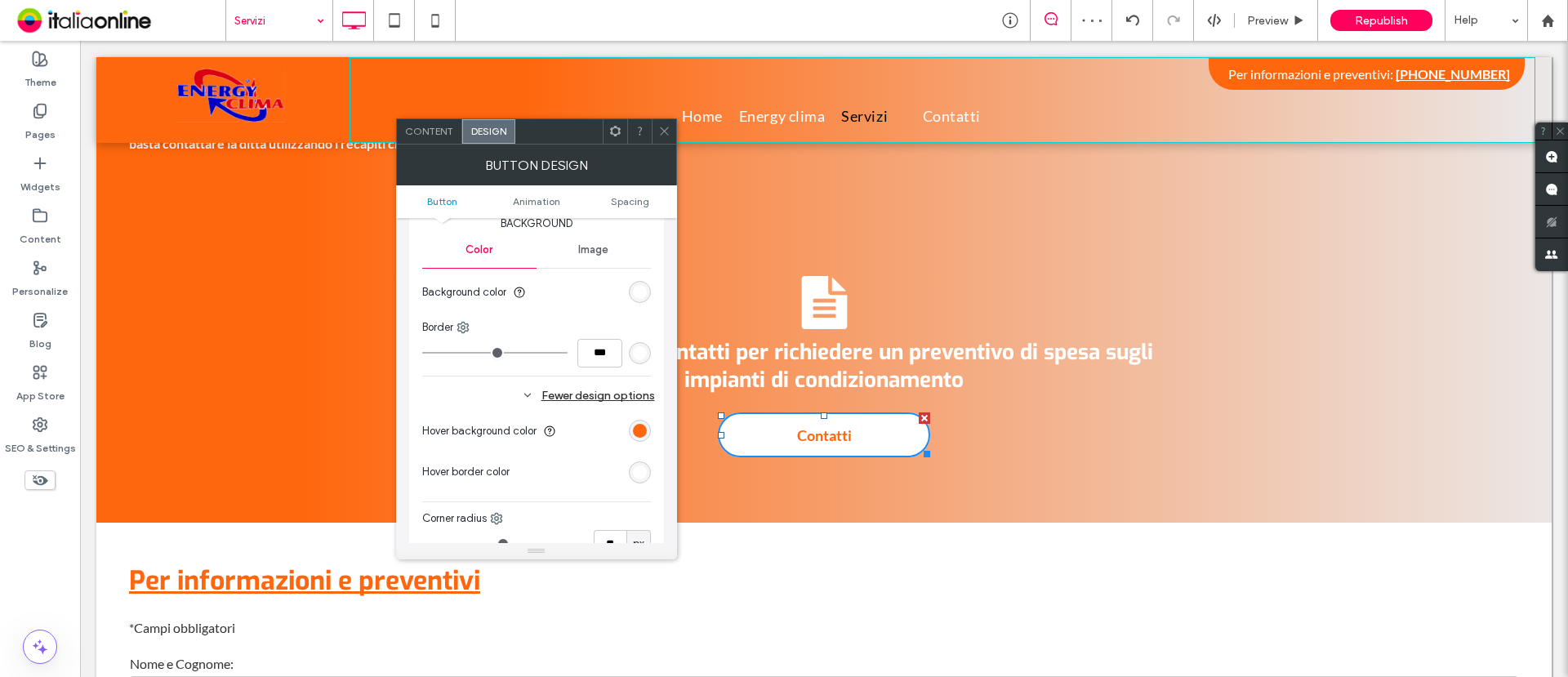
click at [665, 125] on icon at bounding box center [665, 131] width 12 height 12
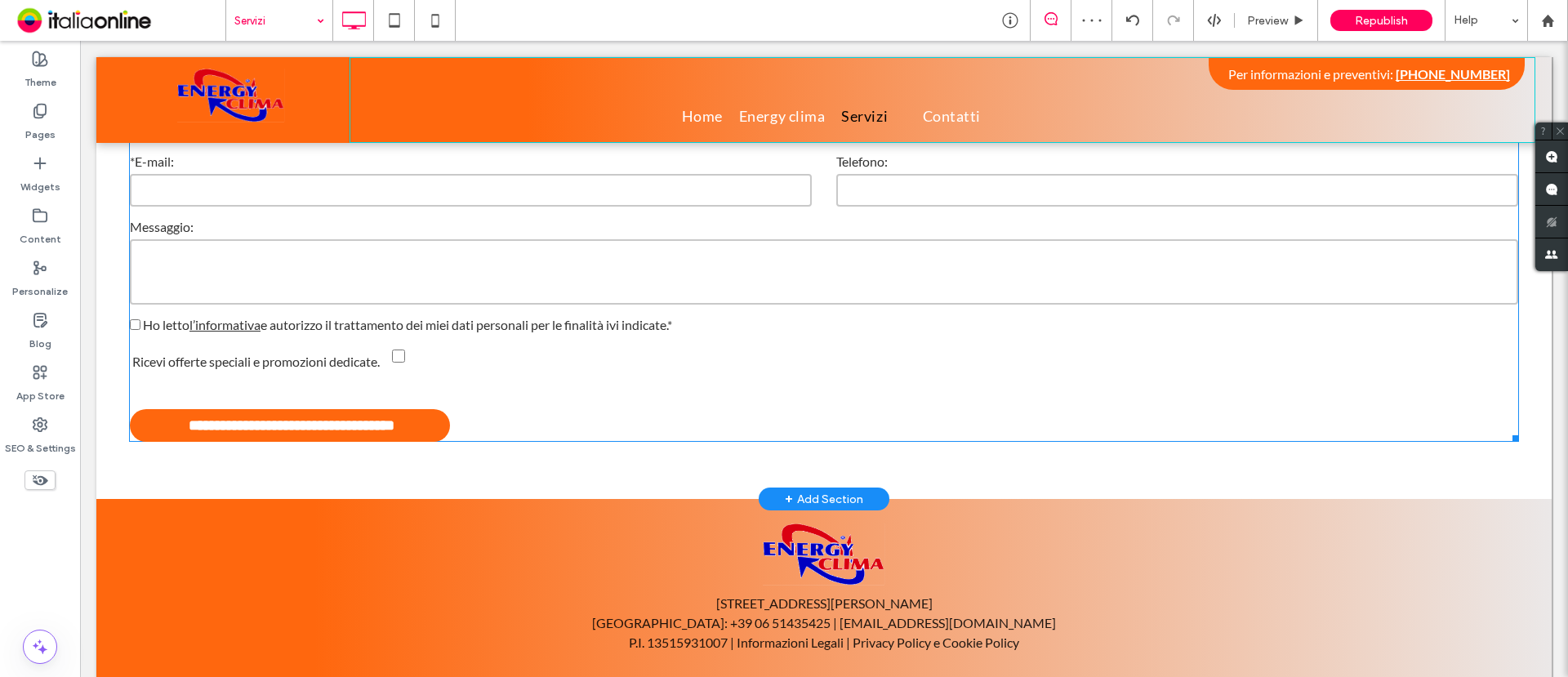
scroll to position [2272, 0]
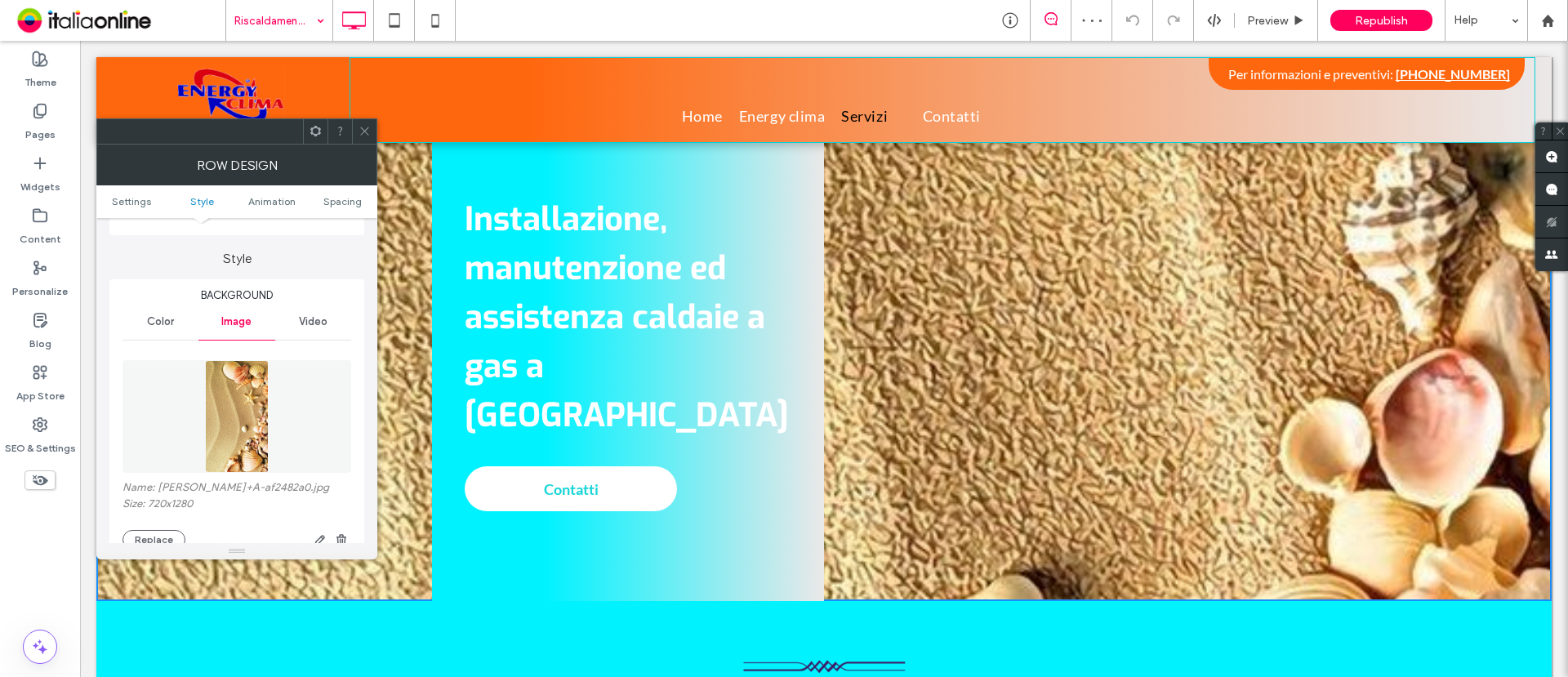
scroll to position [204, 0]
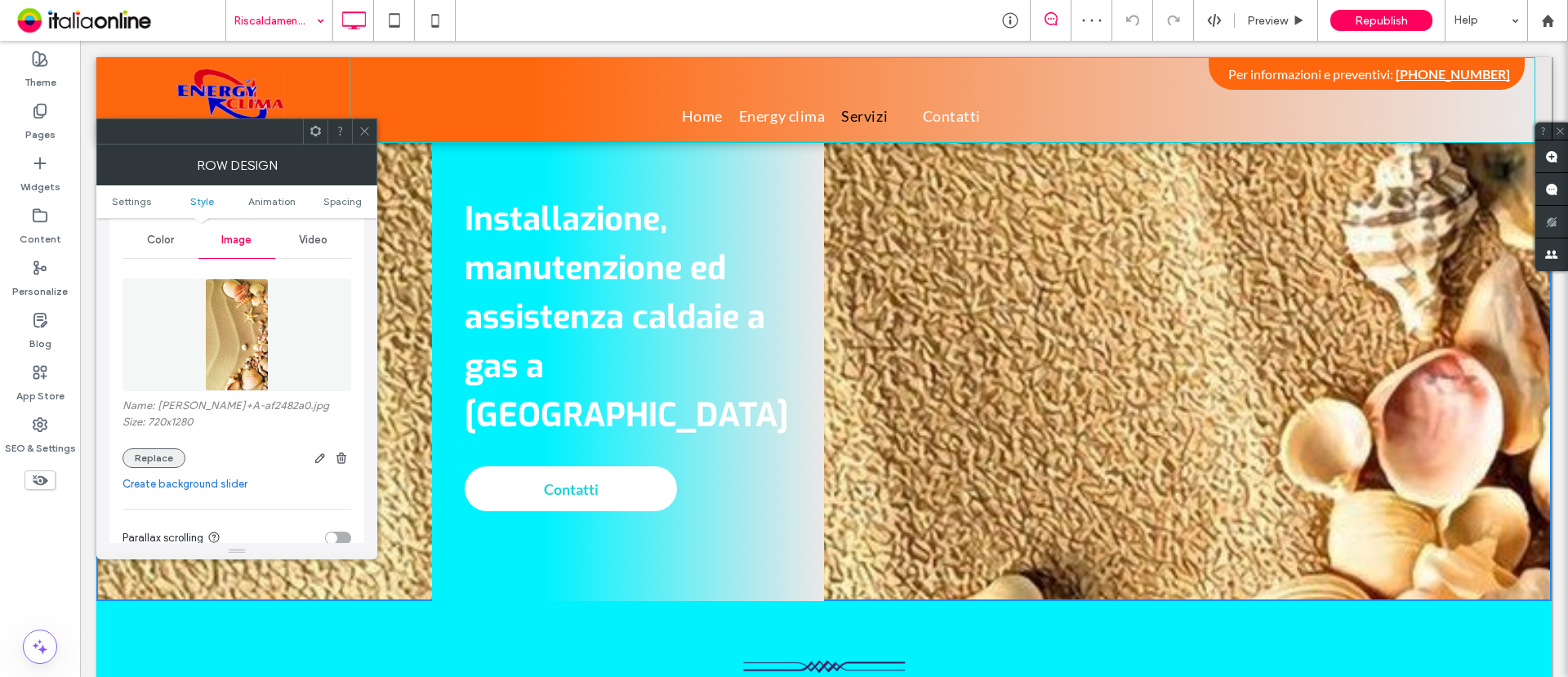
click at [168, 452] on button "Replace" at bounding box center [154, 458] width 63 height 19
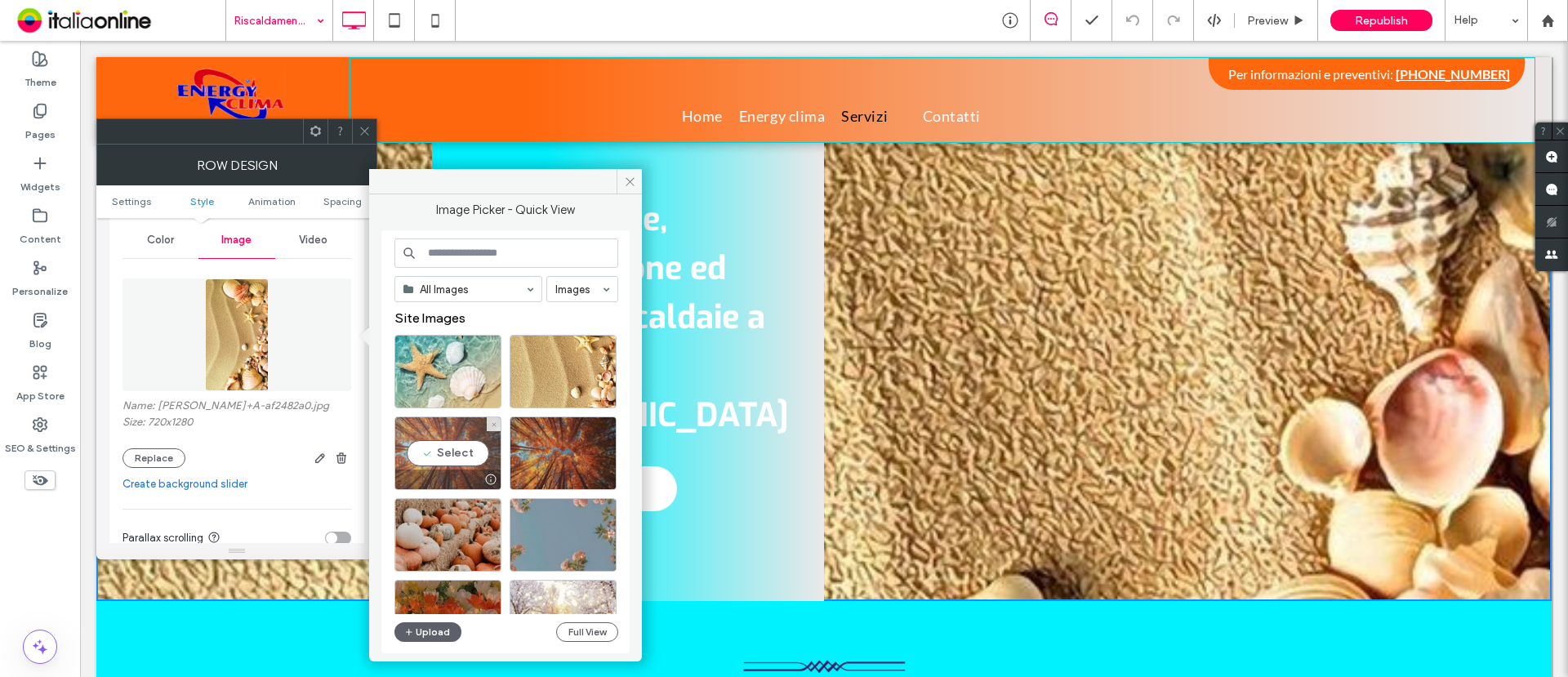
click at [448, 460] on div "Select" at bounding box center [448, 453] width 107 height 73
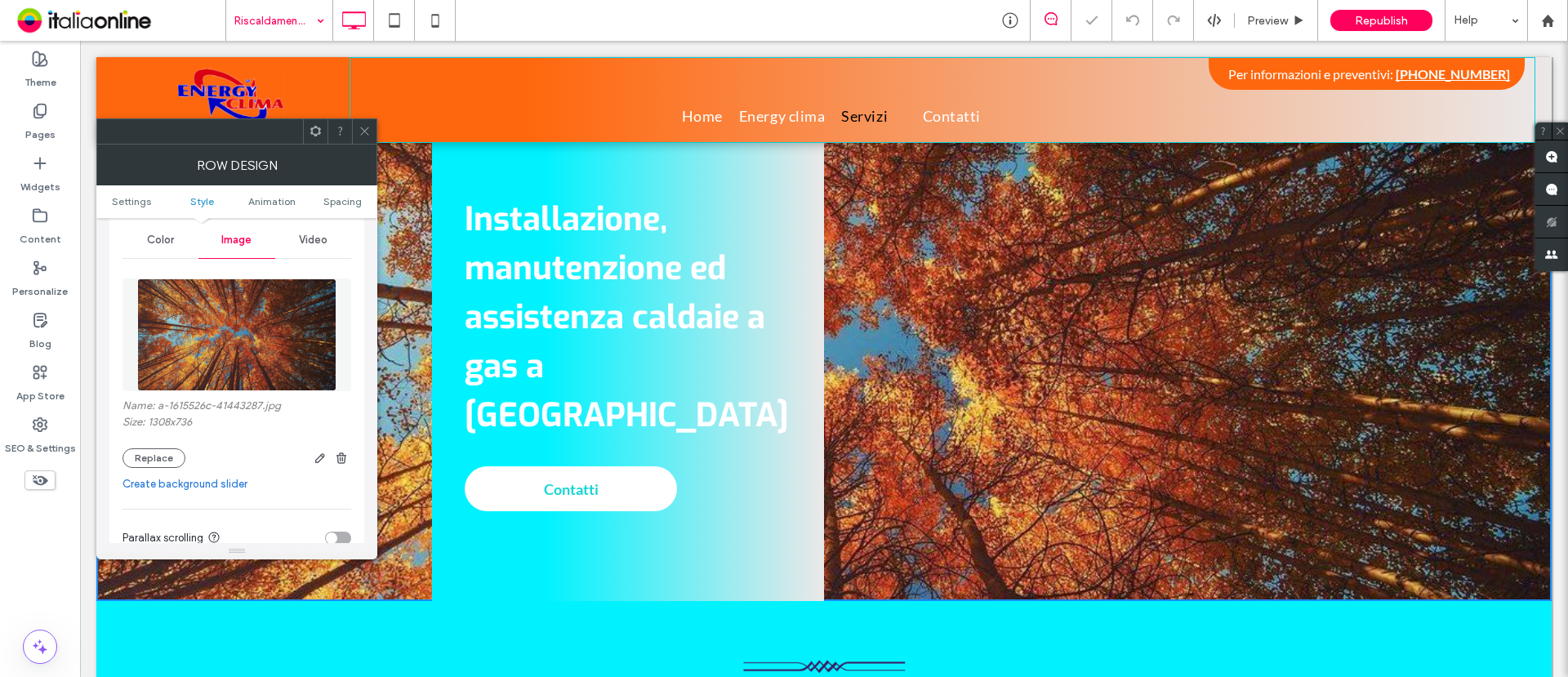
click at [369, 133] on icon at bounding box center [365, 131] width 12 height 12
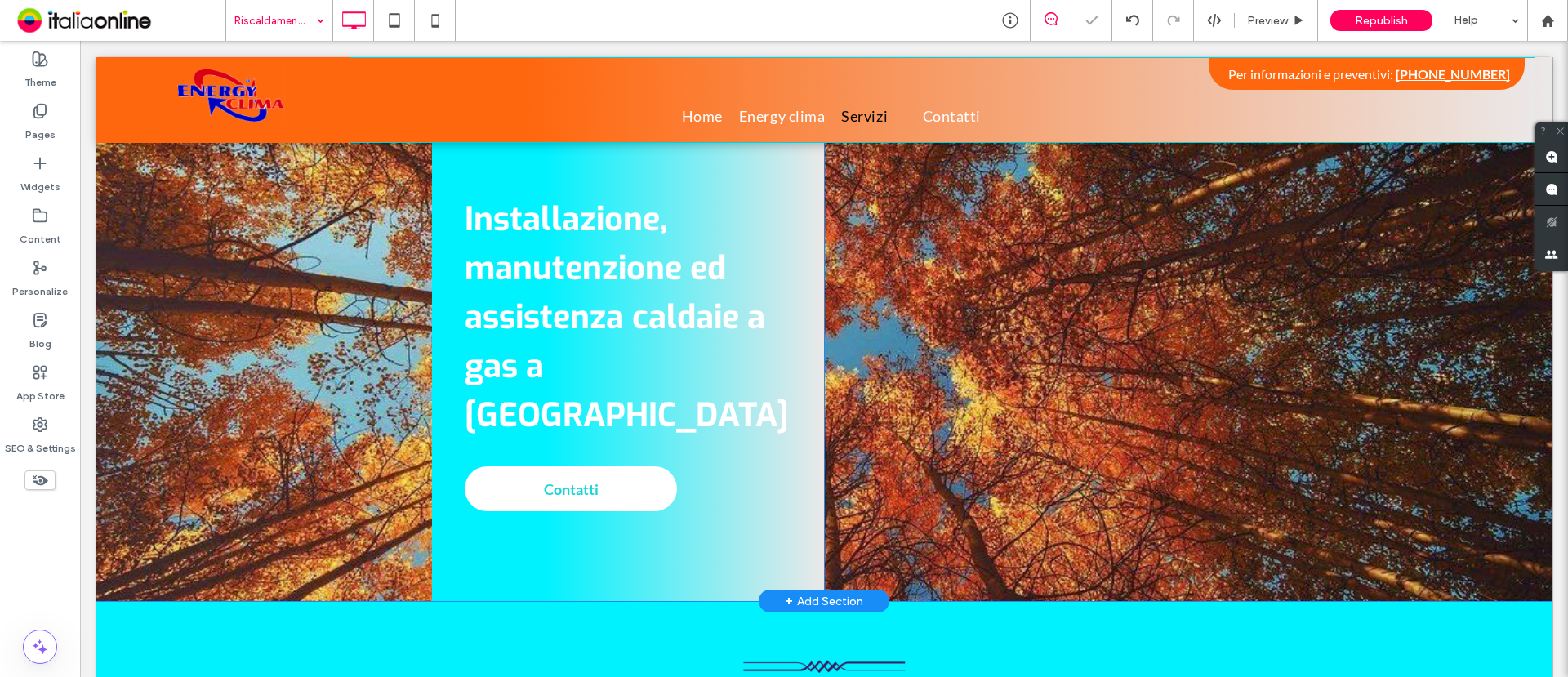
click at [469, 164] on div "Installazione, manutenzione ed assistenza caldaie a gas a Roma Contatti Click T…" at bounding box center [627, 343] width 392 height 516
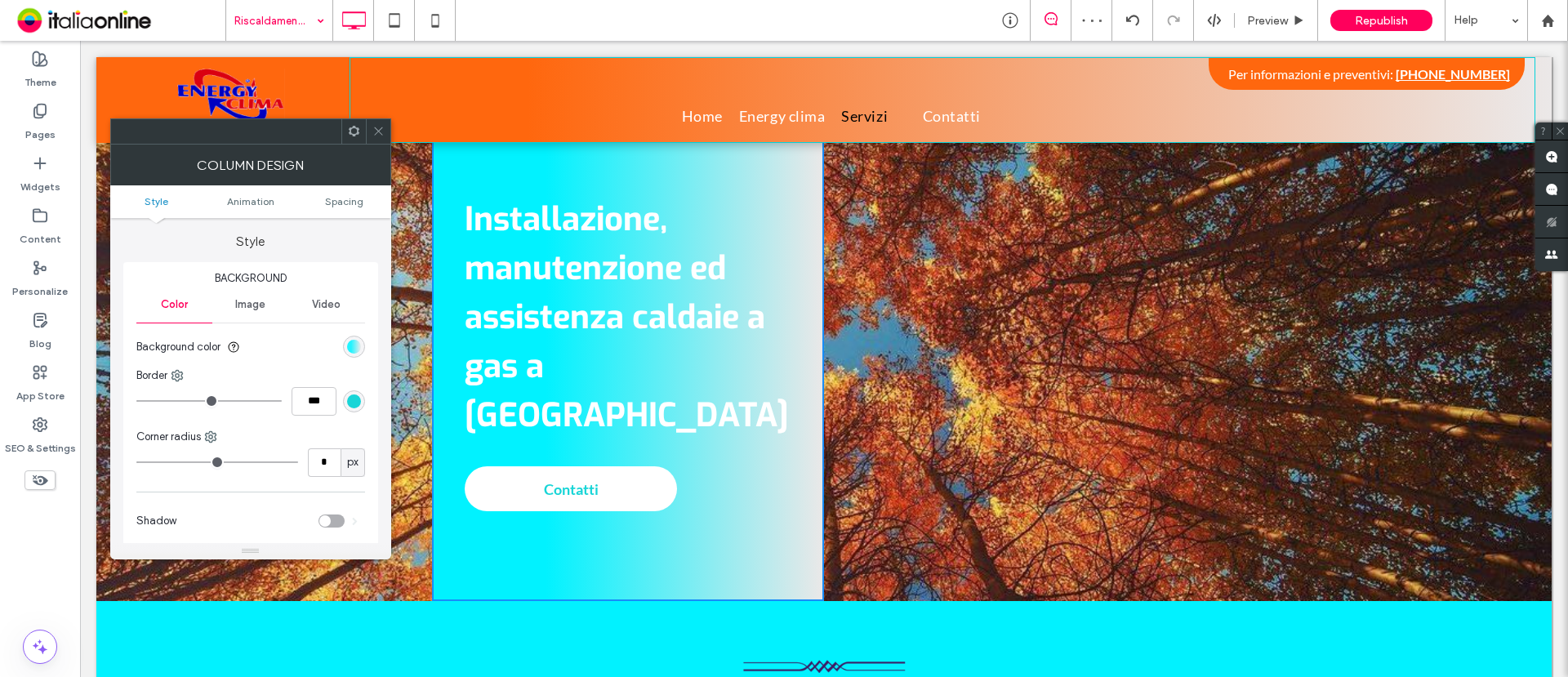
click at [354, 352] on div "linear-gradient(90deg, rgb(1, 242, 255) 29%, rgb(235, 232, 232) 100%)" at bounding box center [354, 346] width 14 height 14
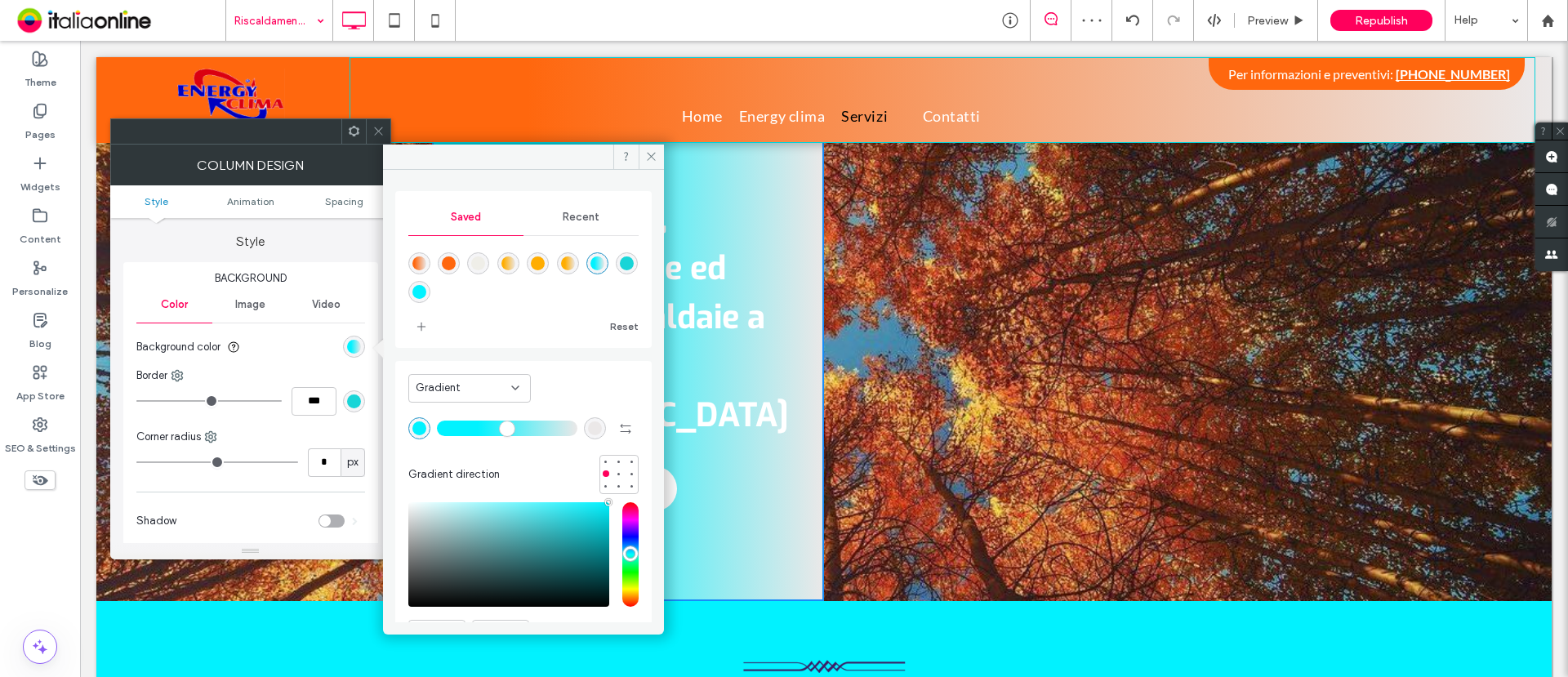
click at [411, 262] on div "linear-gradient(90deg,rgba(255,103,14,1) 15%,rgba(235,232,232,1) 100%)" at bounding box center [419, 263] width 22 height 22
type input "**"
type input "*******"
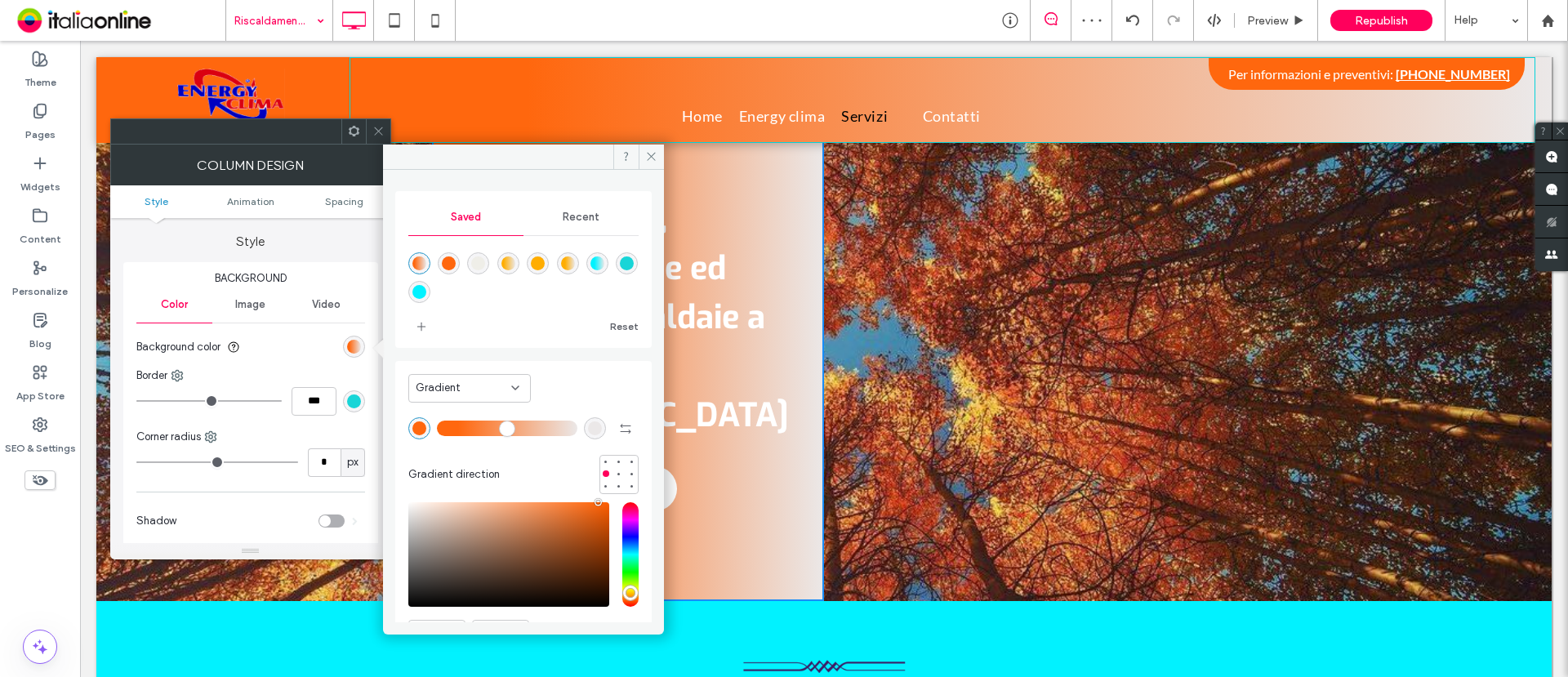
click at [376, 129] on icon at bounding box center [379, 131] width 12 height 12
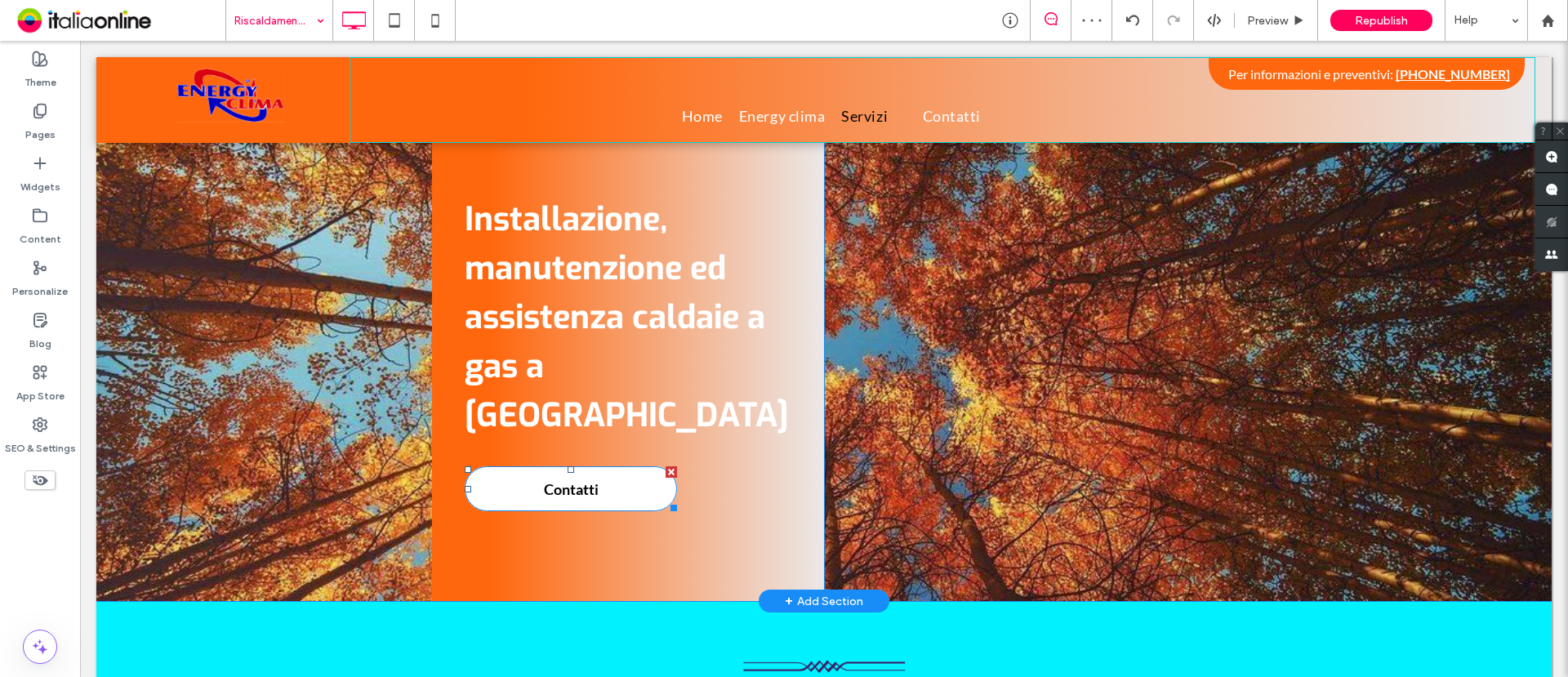
click at [574, 472] on span "Contatti" at bounding box center [572, 489] width 66 height 34
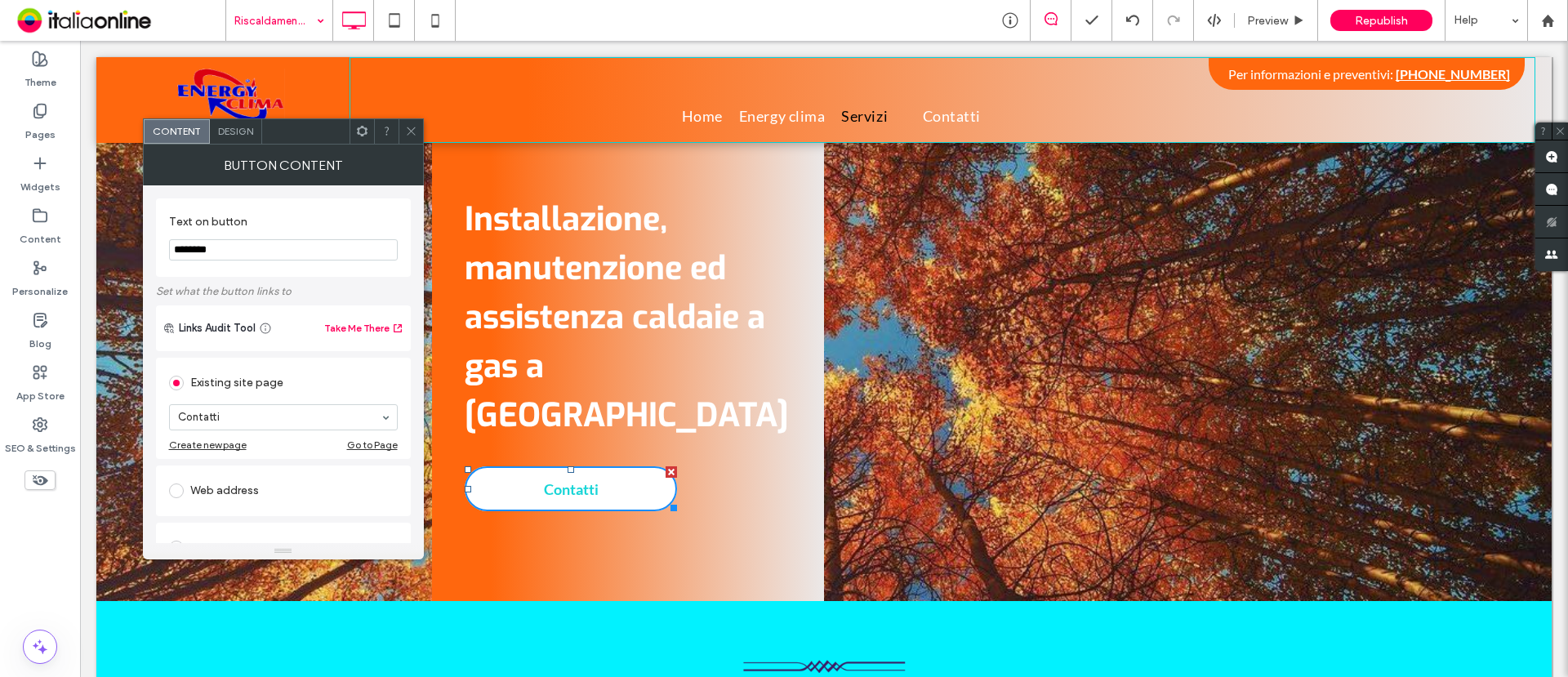
click at [247, 130] on span "Design" at bounding box center [236, 131] width 35 height 12
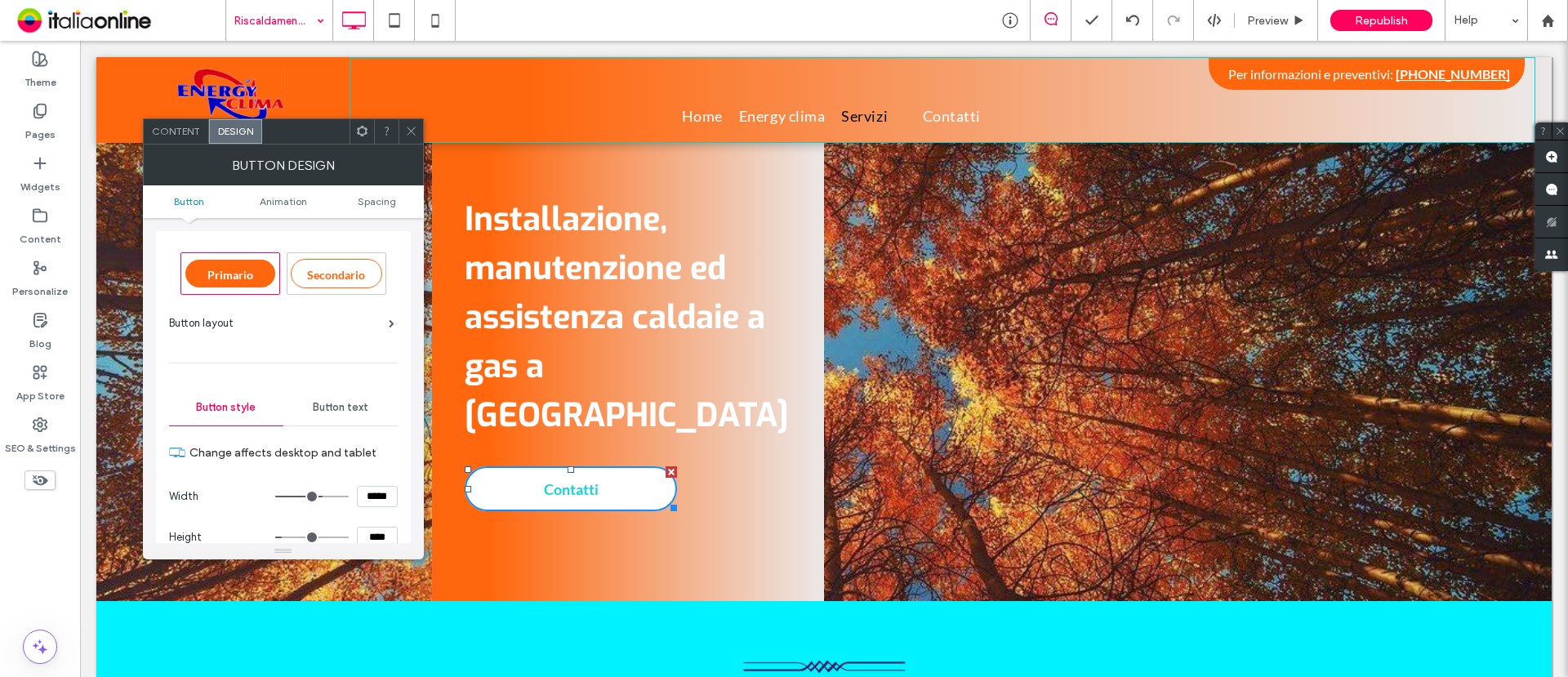
click at [353, 401] on span "Button text" at bounding box center [341, 407] width 56 height 13
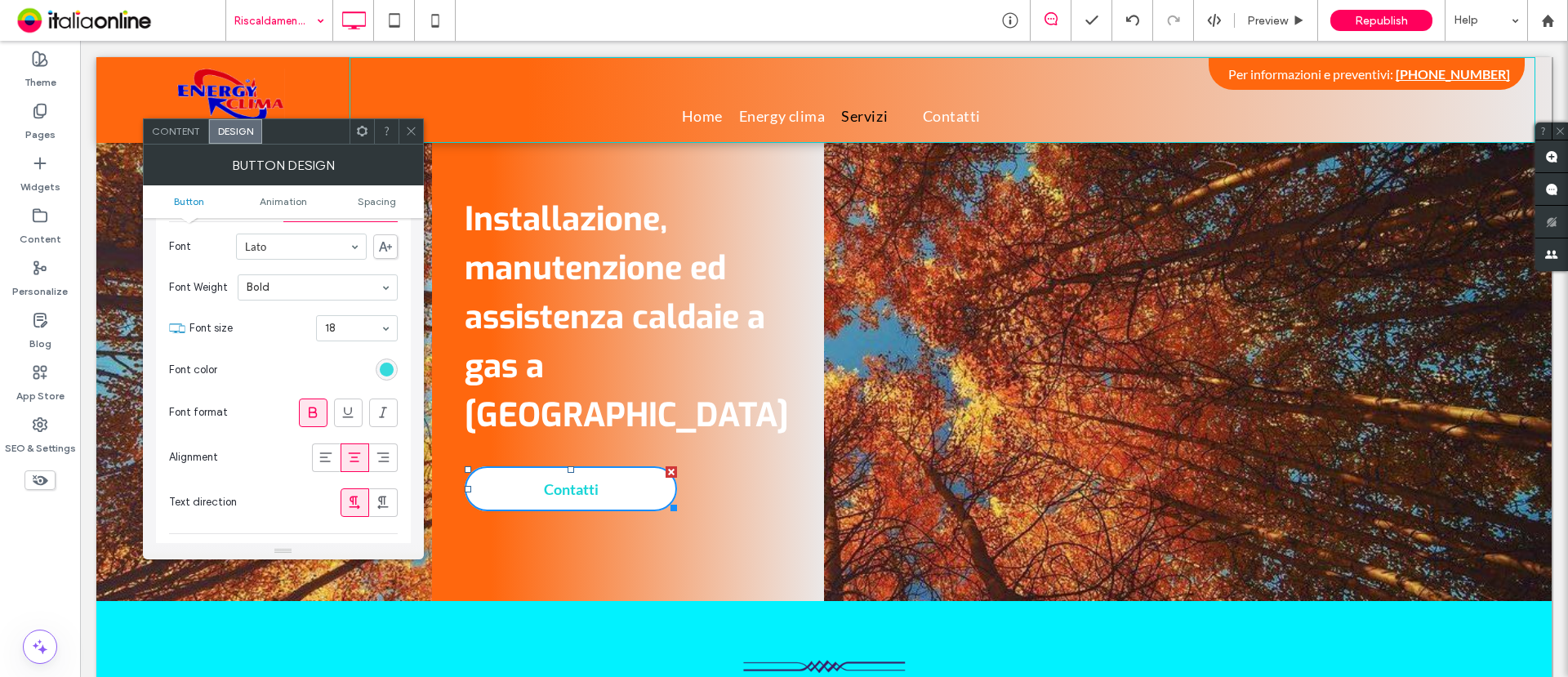
click at [389, 370] on div "rgb(24, 213, 215)" at bounding box center [387, 370] width 14 height 14
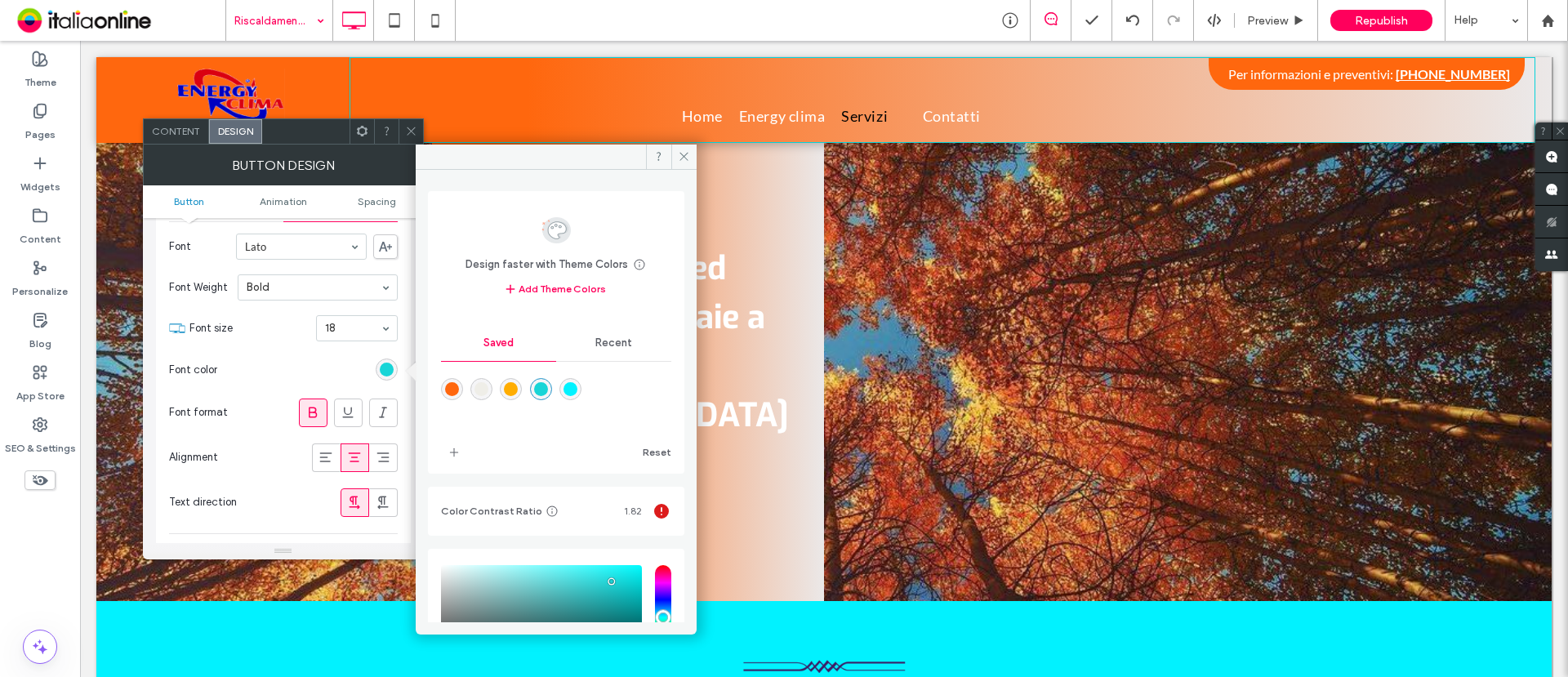
click at [454, 392] on div "rgba(255,103,14,1)" at bounding box center [452, 389] width 14 height 14
type input "*******"
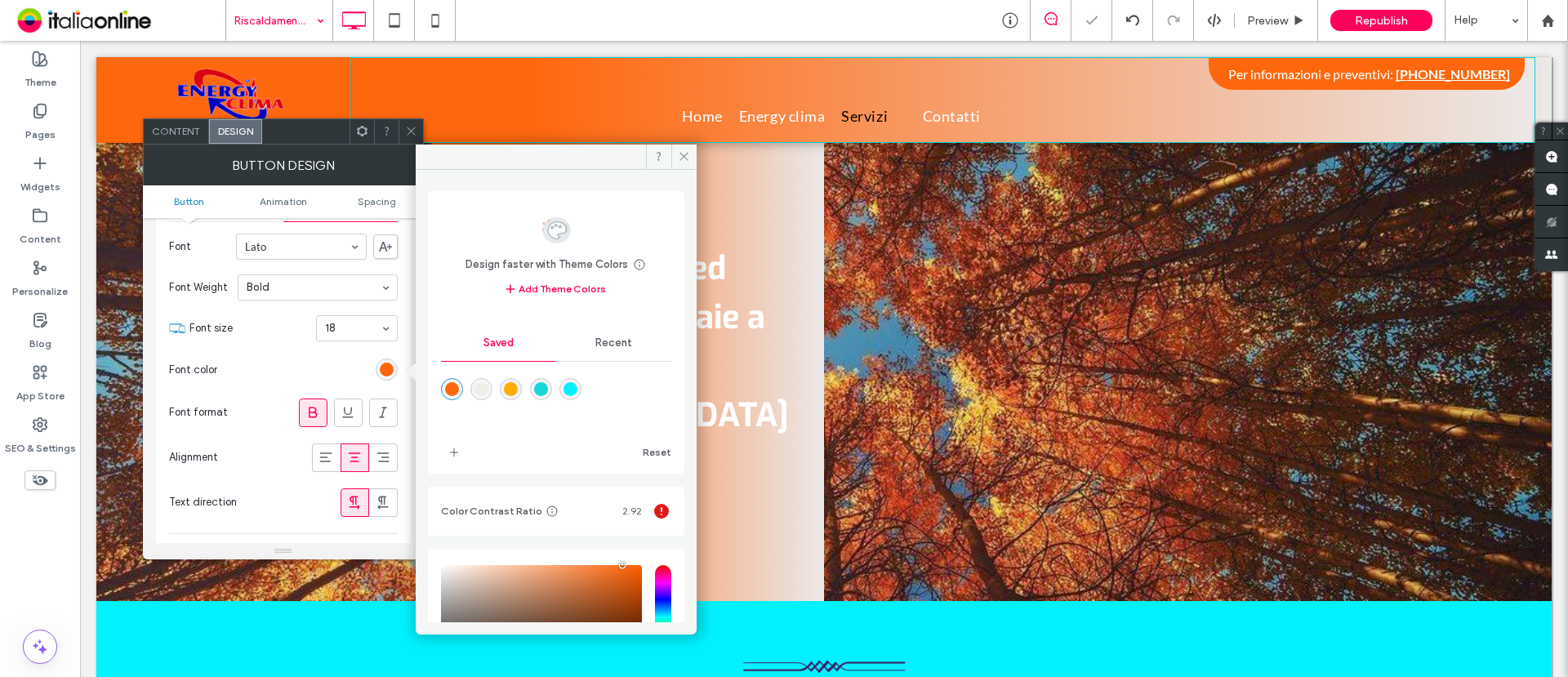
click at [409, 140] on span at bounding box center [411, 132] width 12 height 24
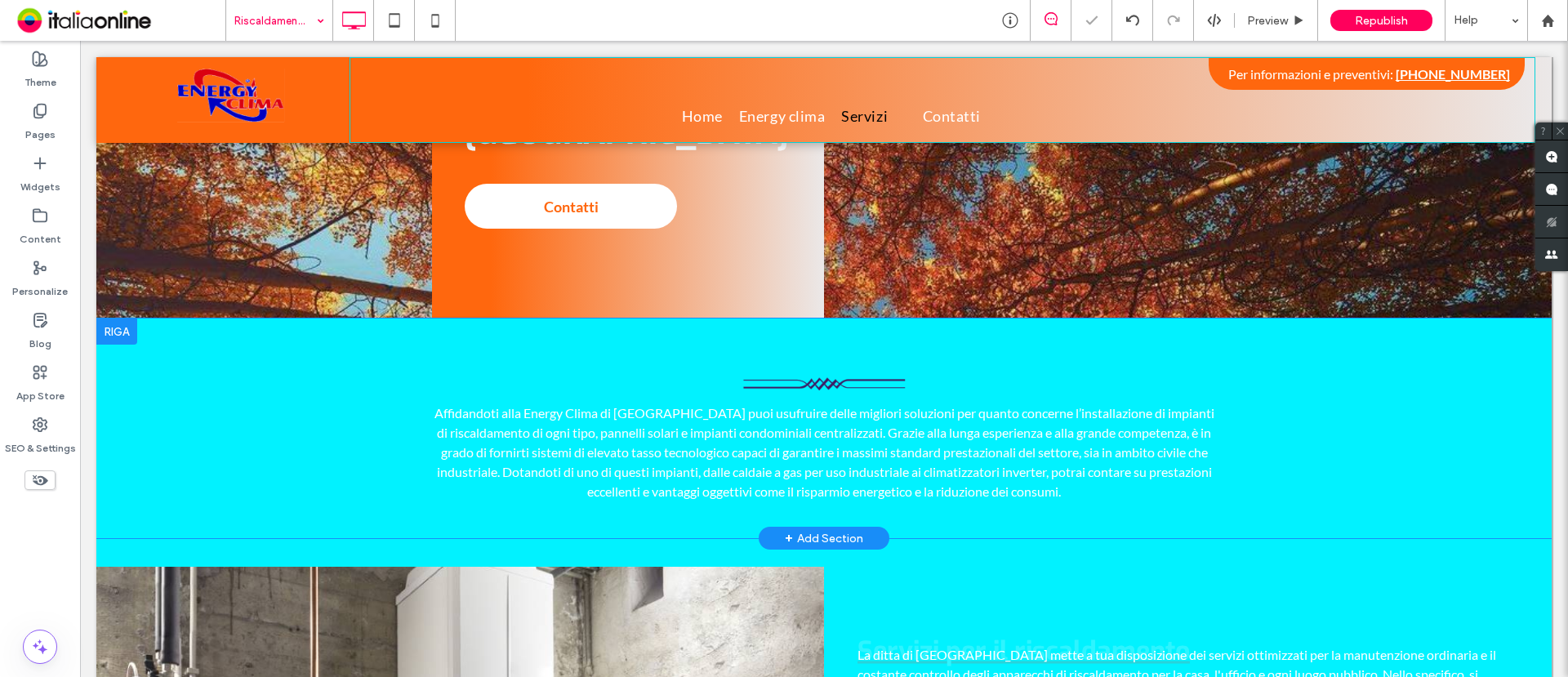
scroll to position [306, 0]
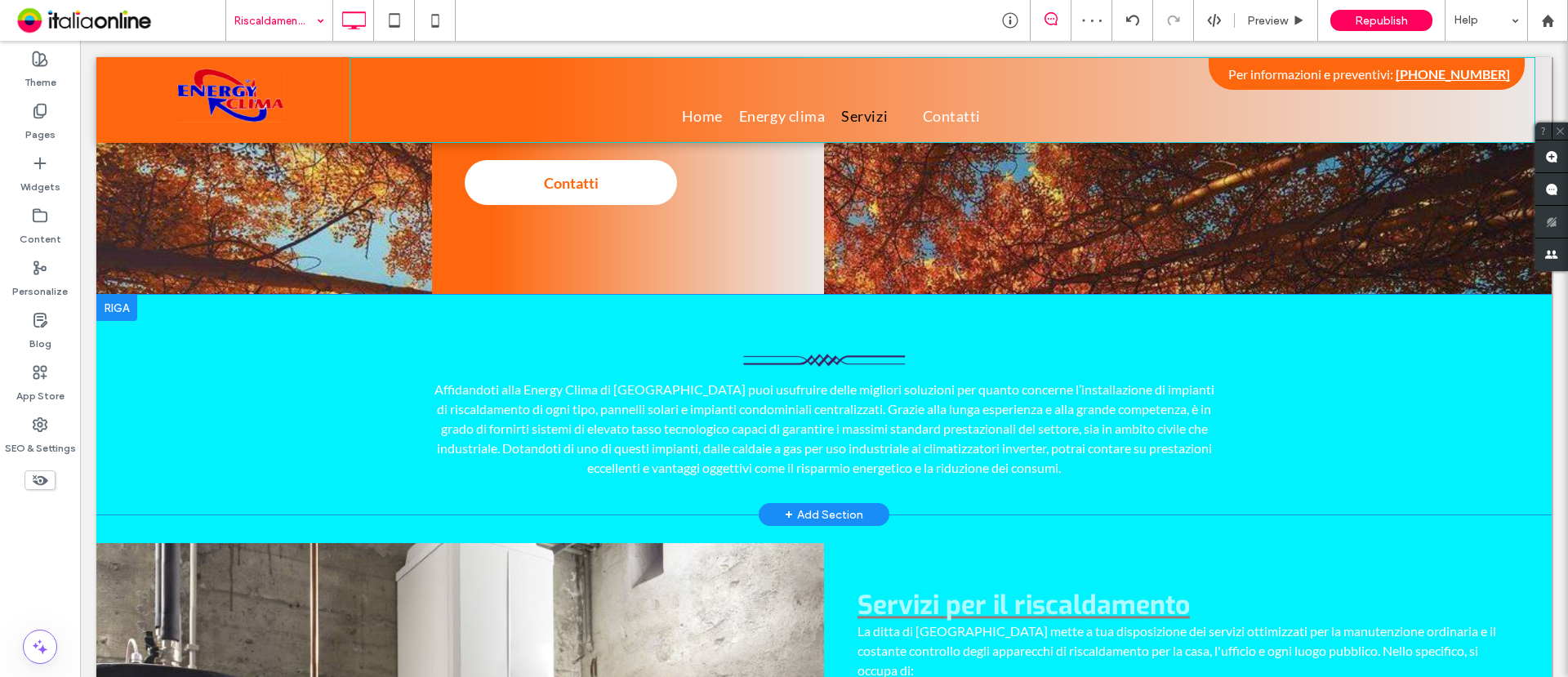
click at [121, 295] on div at bounding box center [116, 308] width 41 height 26
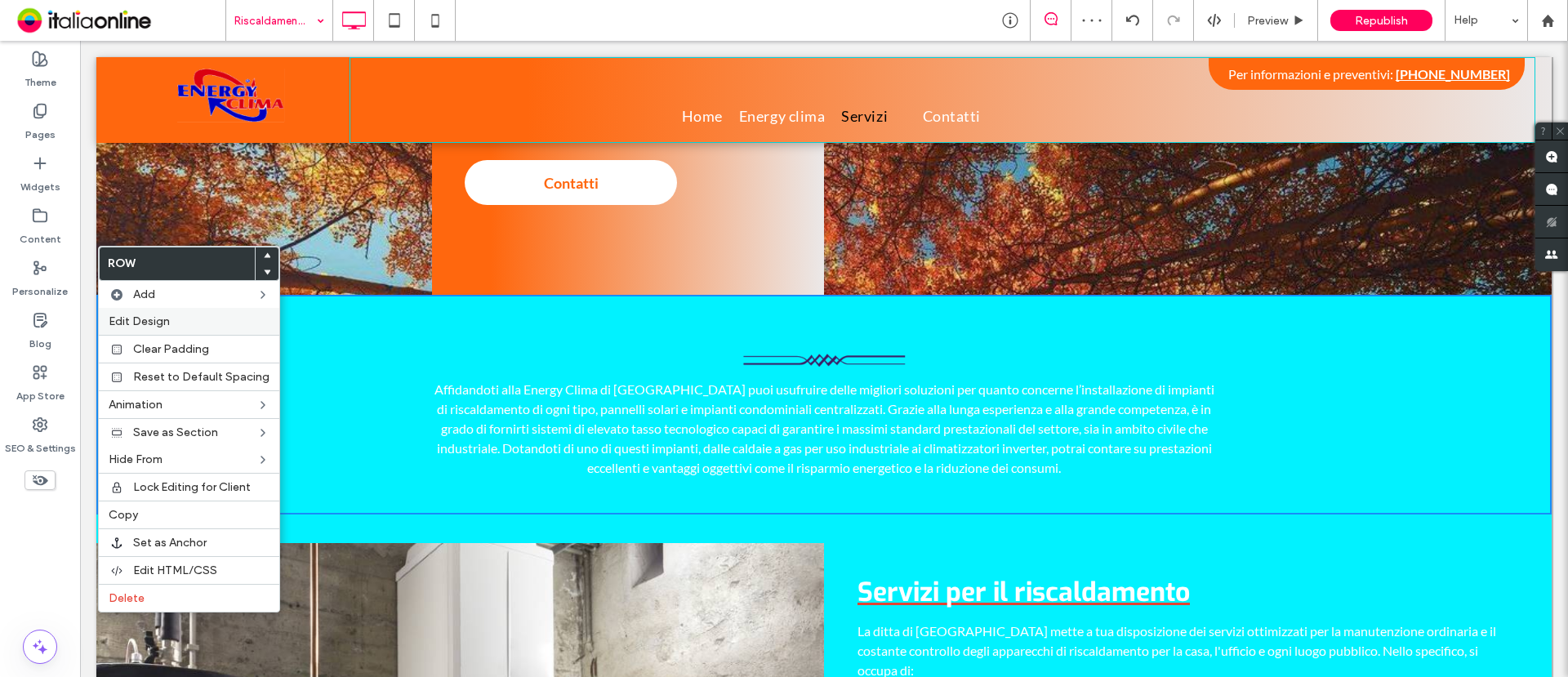
click at [160, 326] on span "Edit Design" at bounding box center [140, 321] width 61 height 14
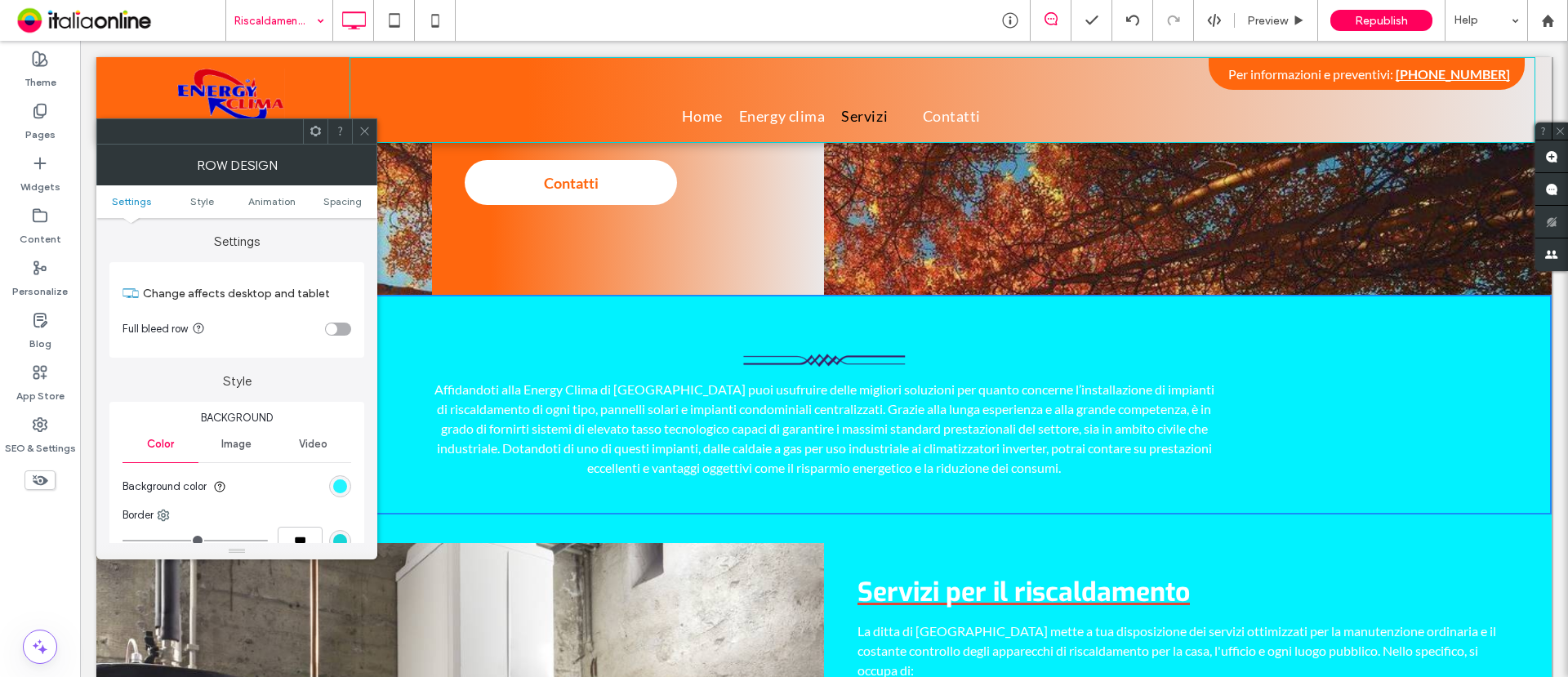
click at [339, 482] on div "rgb(1, 242, 255)" at bounding box center [340, 487] width 14 height 14
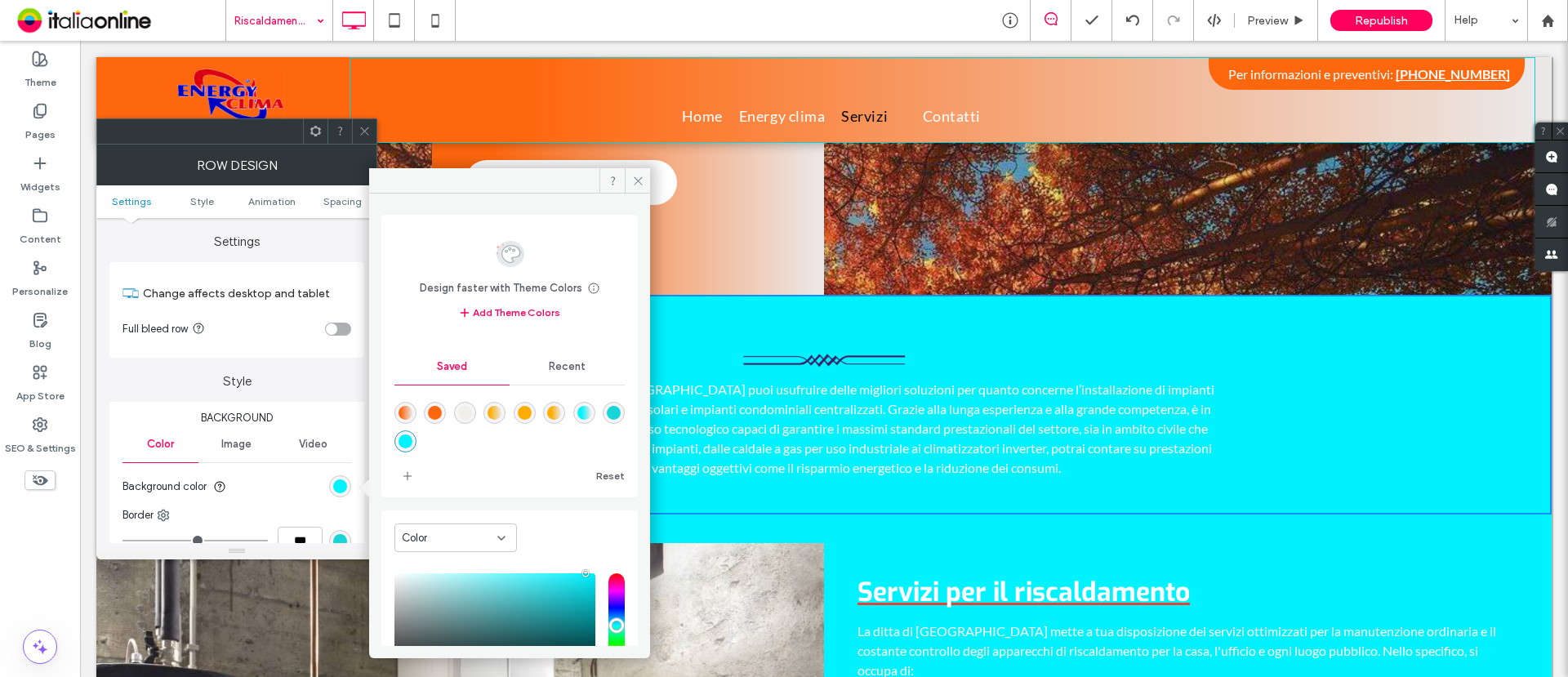
click at [438, 415] on div "rgba(255,103,14,1)" at bounding box center [435, 413] width 14 height 14
type input "*******"
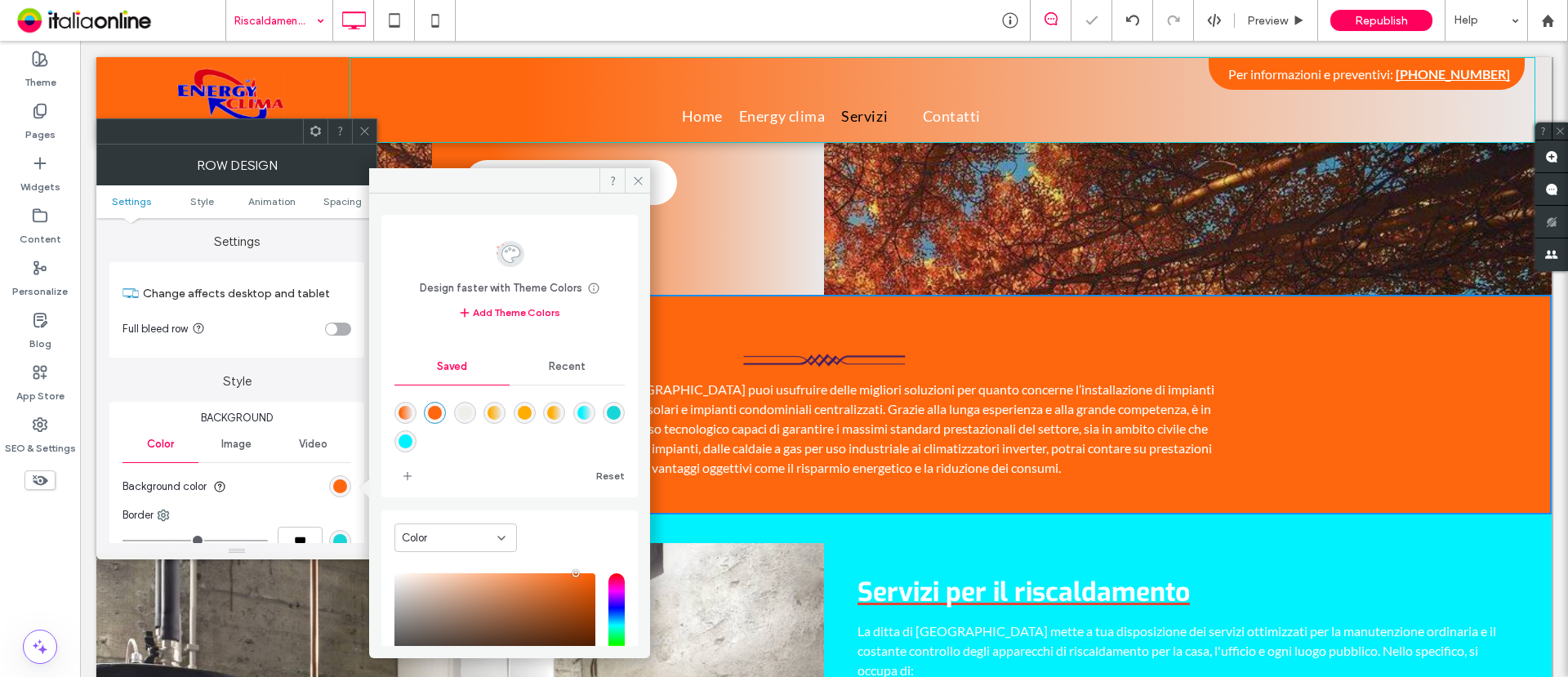
click at [358, 127] on div at bounding box center [364, 132] width 24 height 24
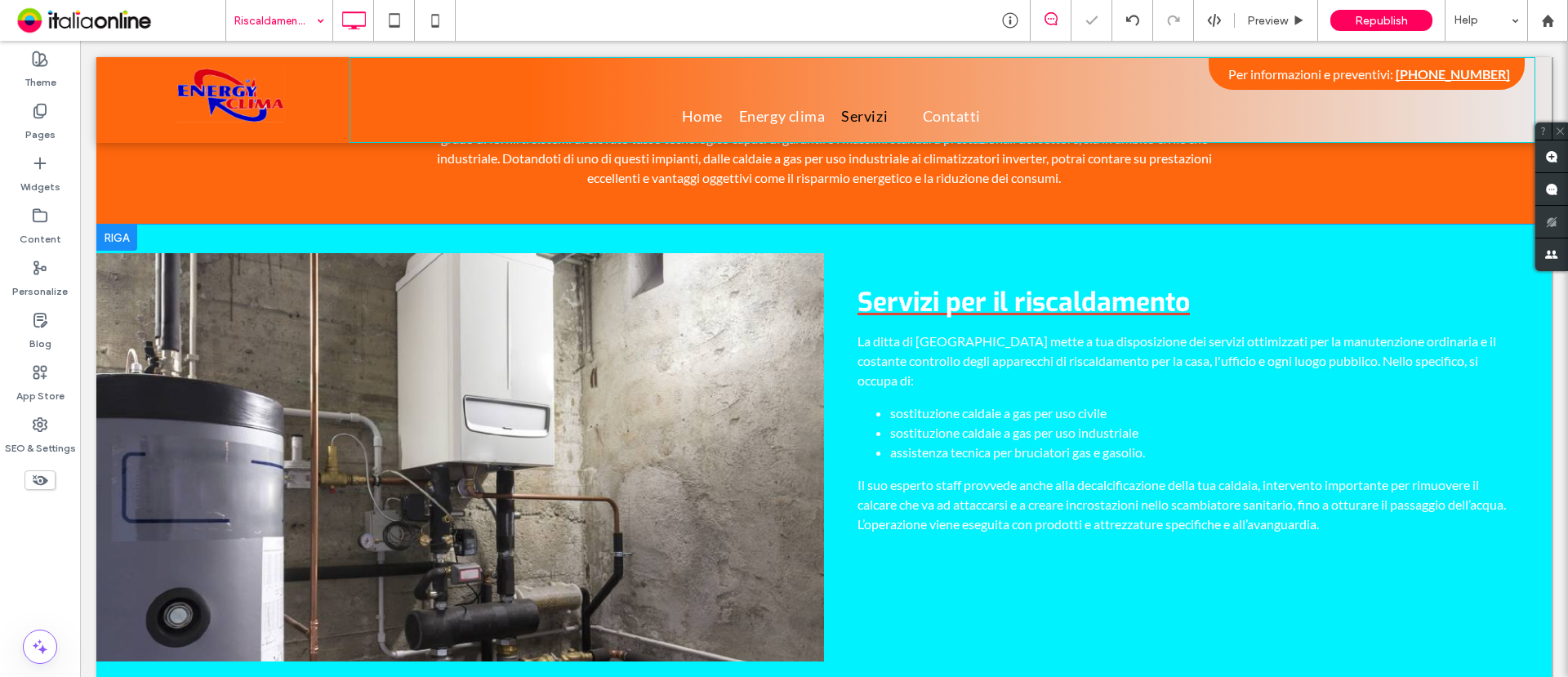
scroll to position [612, 0]
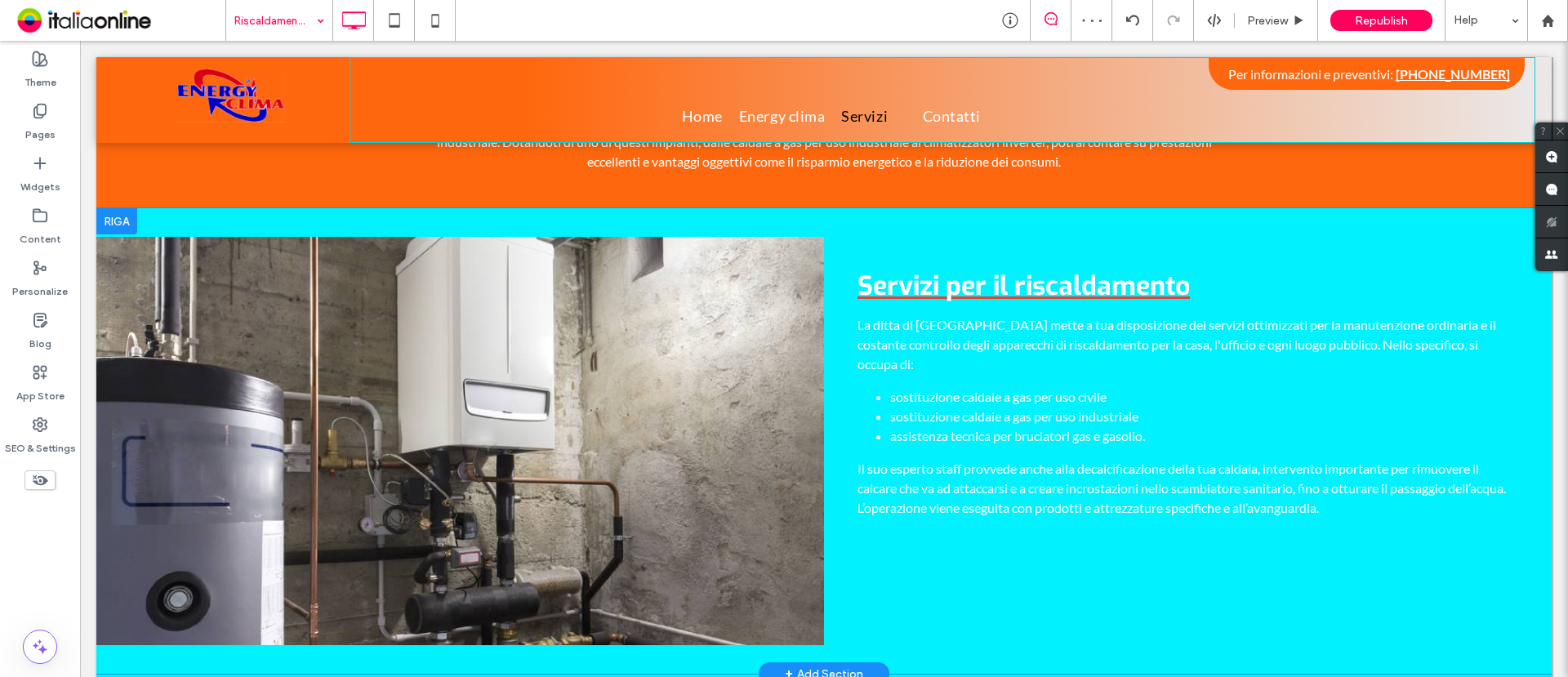
click at [120, 209] on div at bounding box center [116, 222] width 41 height 26
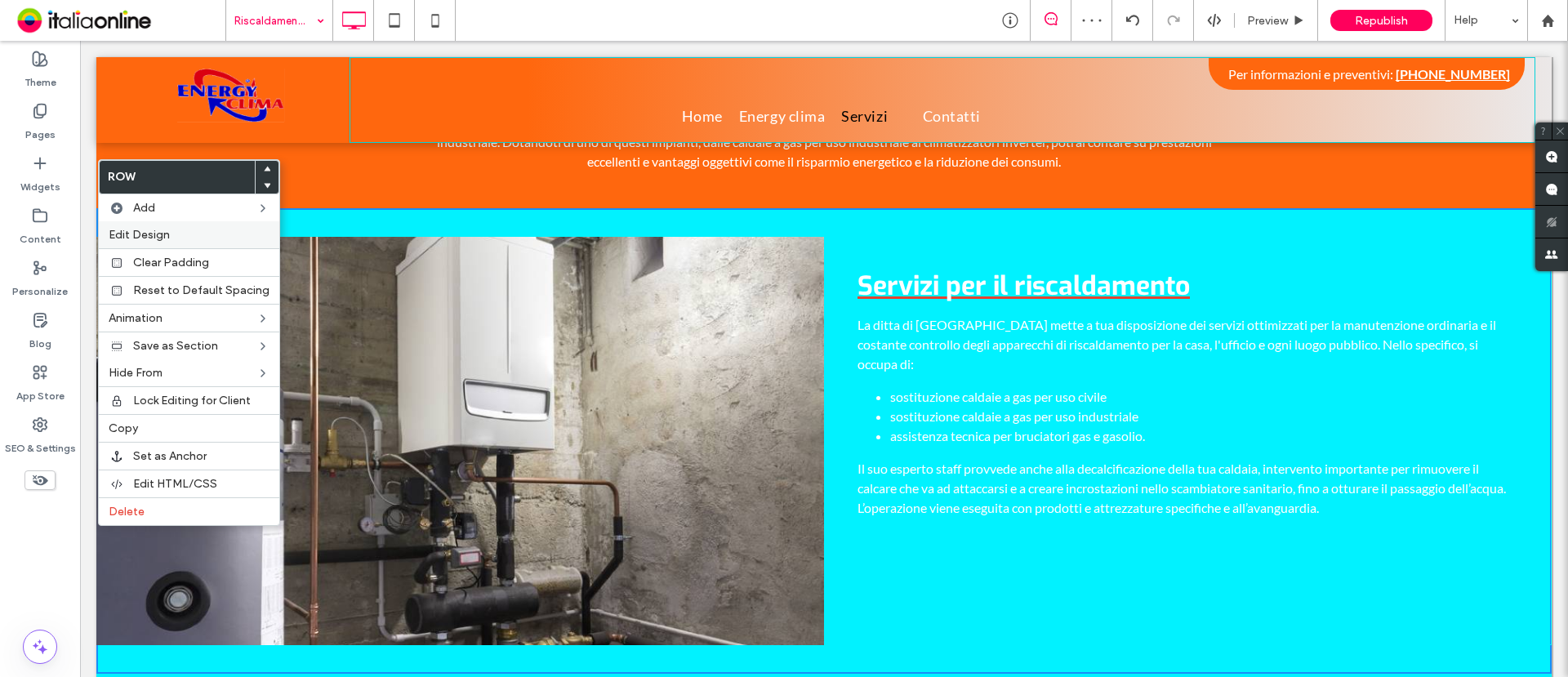
click at [175, 240] on label "Edit Design" at bounding box center [189, 235] width 161 height 14
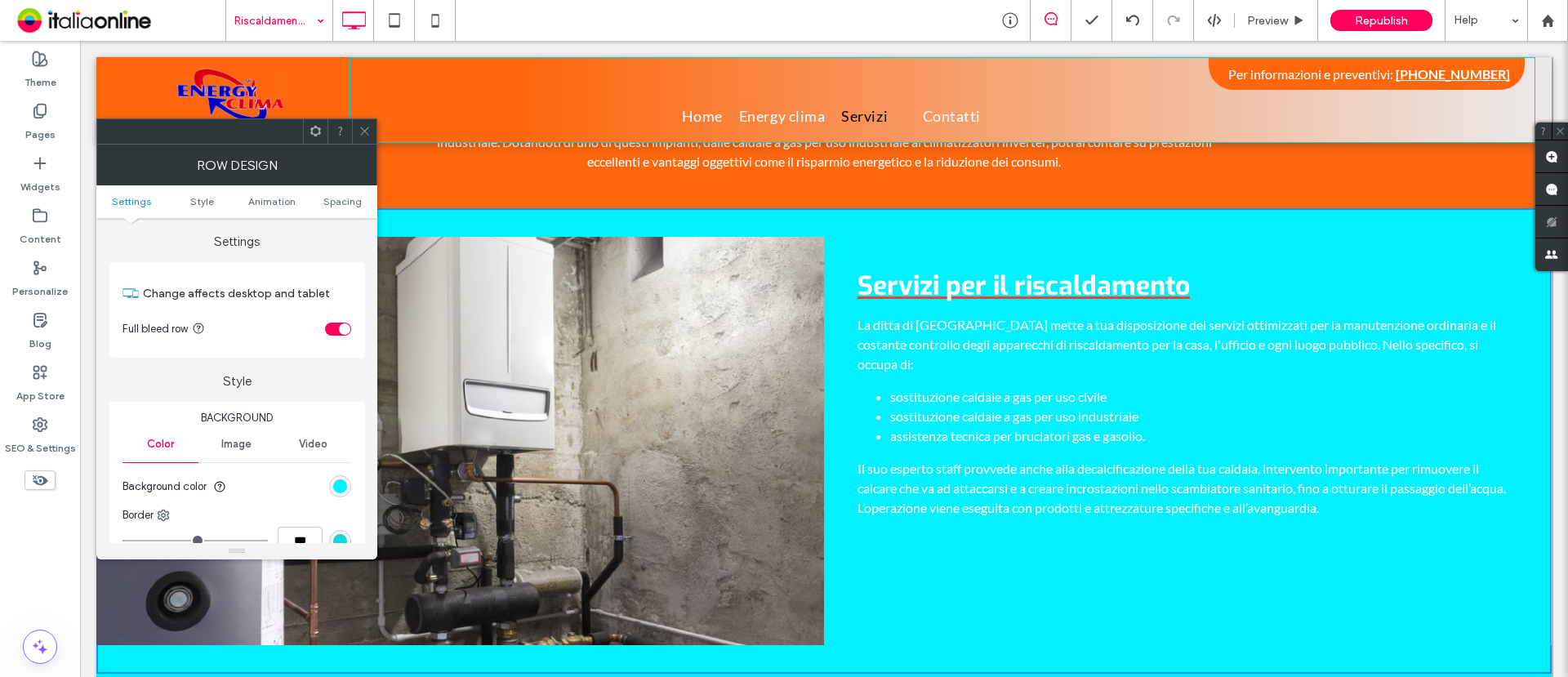
click at [339, 475] on div "rgb(1, 242, 255)" at bounding box center [339, 486] width 22 height 22
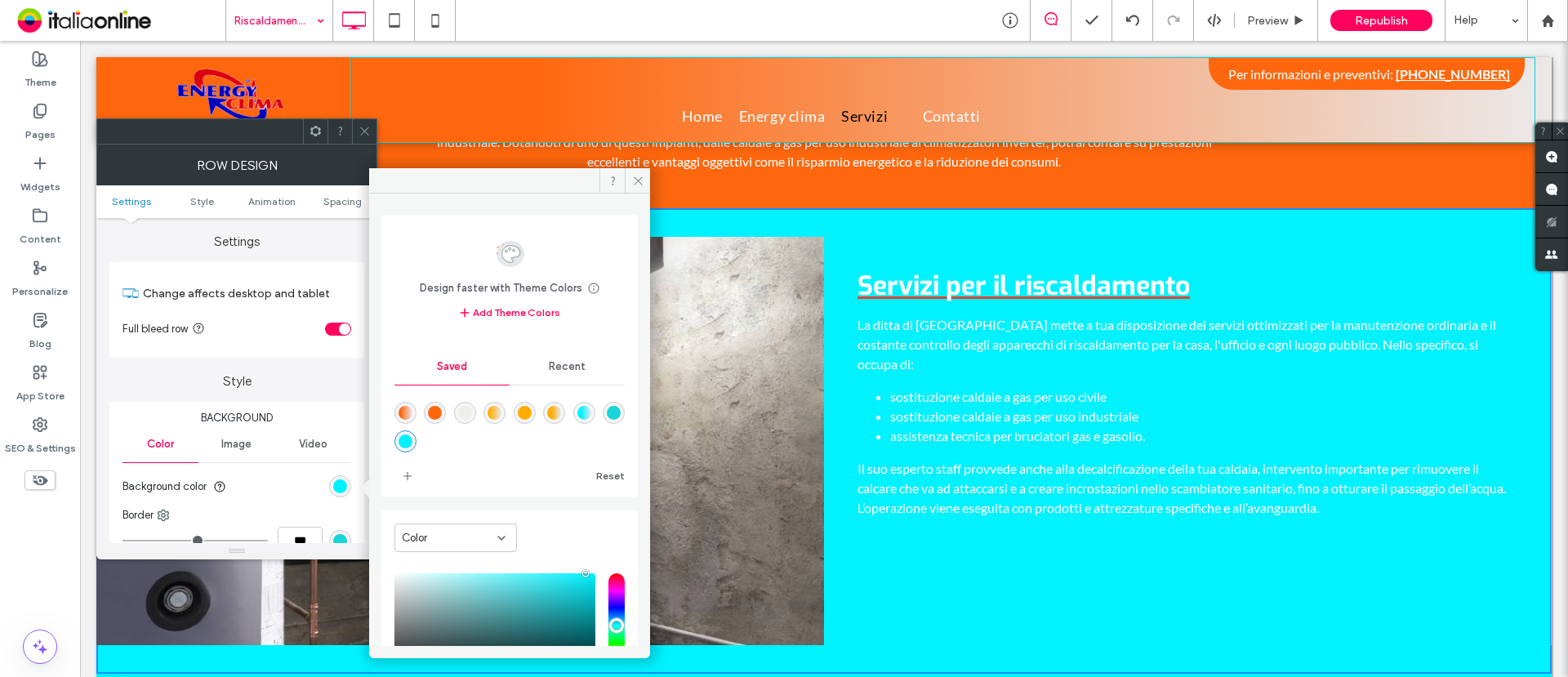
click at [435, 414] on div "rgba(255,103,14,1)" at bounding box center [435, 413] width 14 height 14
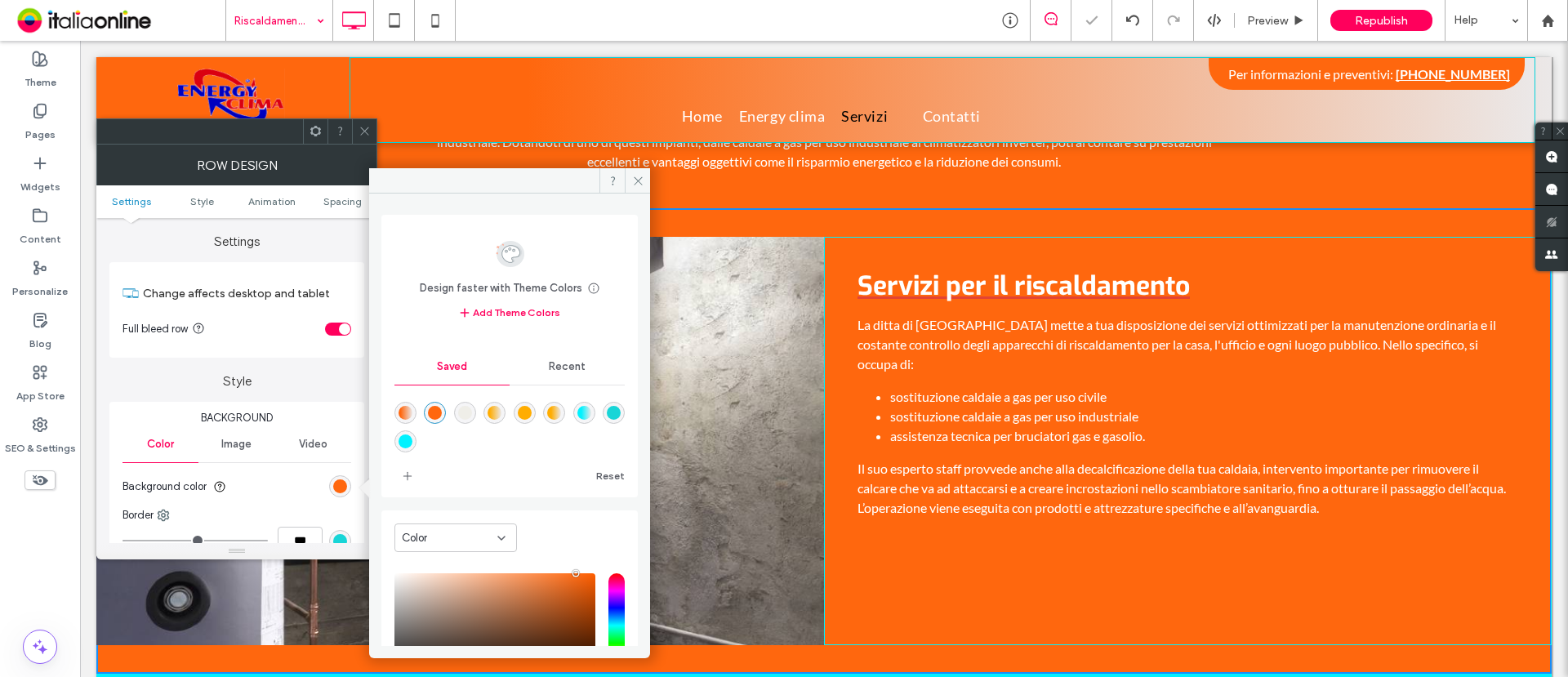
type input "*******"
click at [360, 125] on icon at bounding box center [365, 131] width 12 height 12
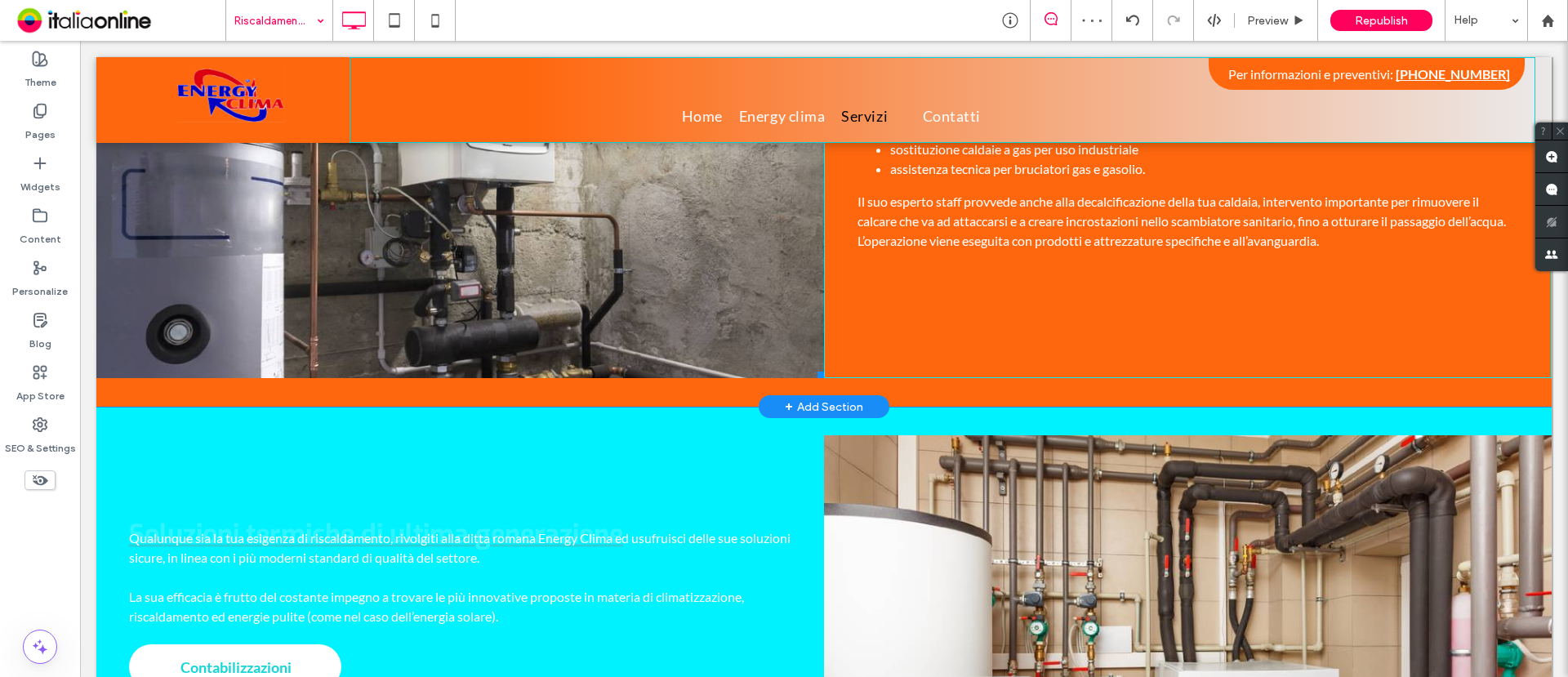
scroll to position [919, 0]
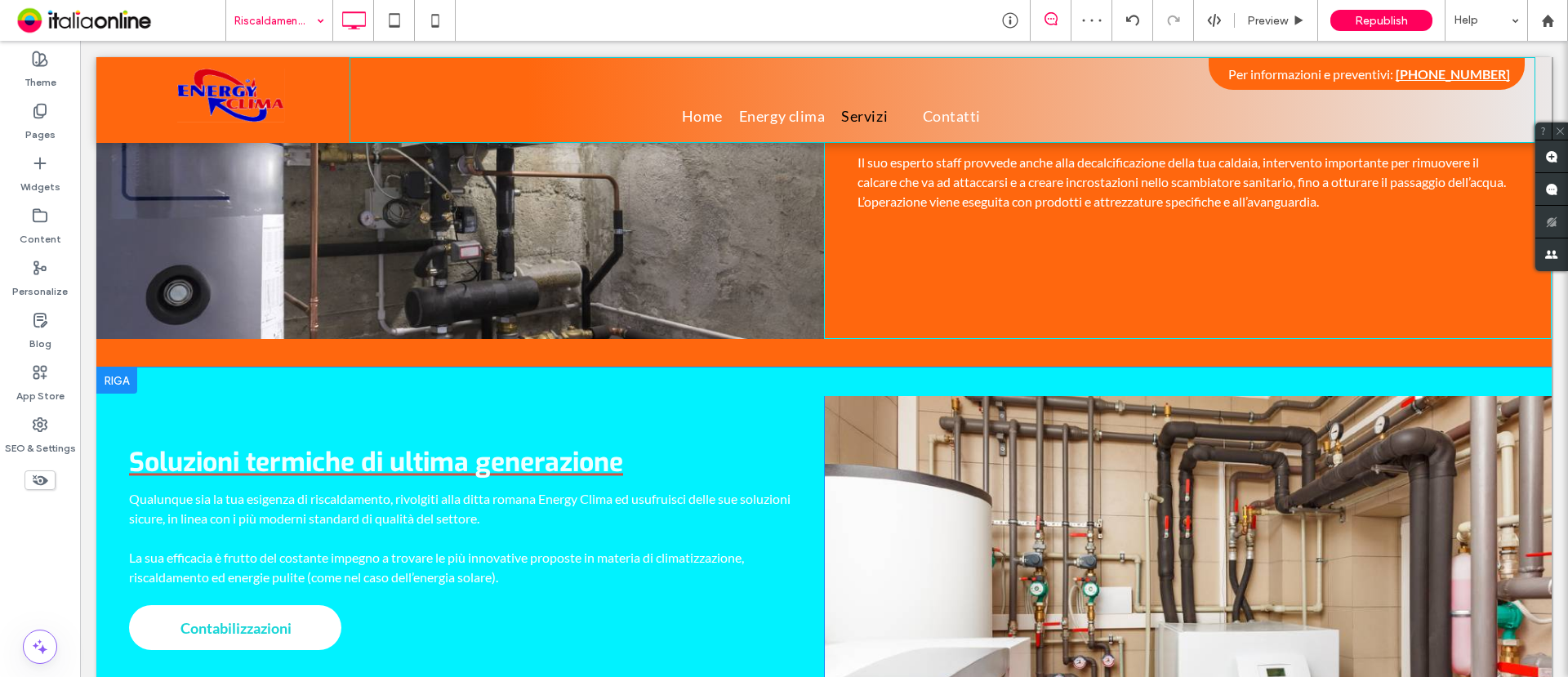
click at [120, 367] on div at bounding box center [116, 380] width 41 height 26
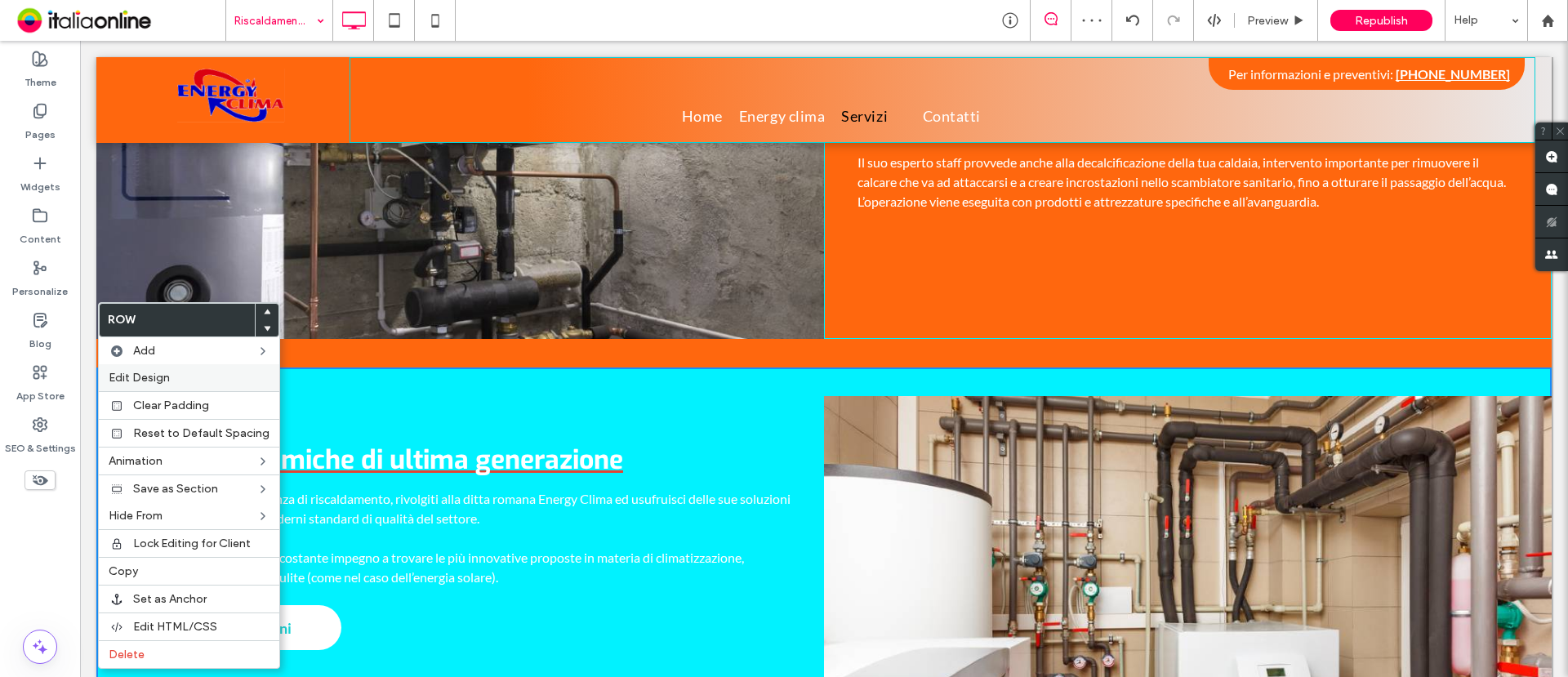
click at [179, 377] on label "Edit Design" at bounding box center [189, 378] width 161 height 14
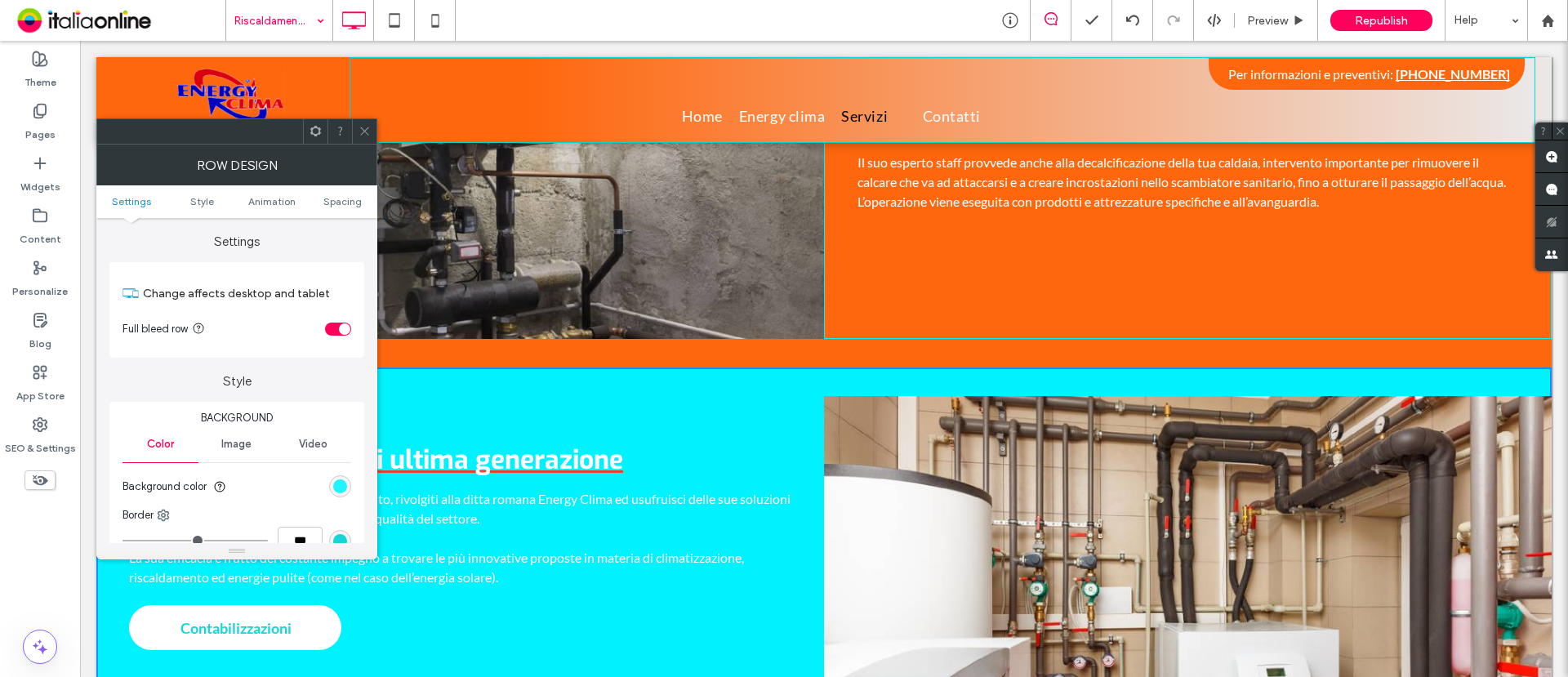
click at [339, 488] on div "rgb(1, 242, 255)" at bounding box center [340, 487] width 14 height 14
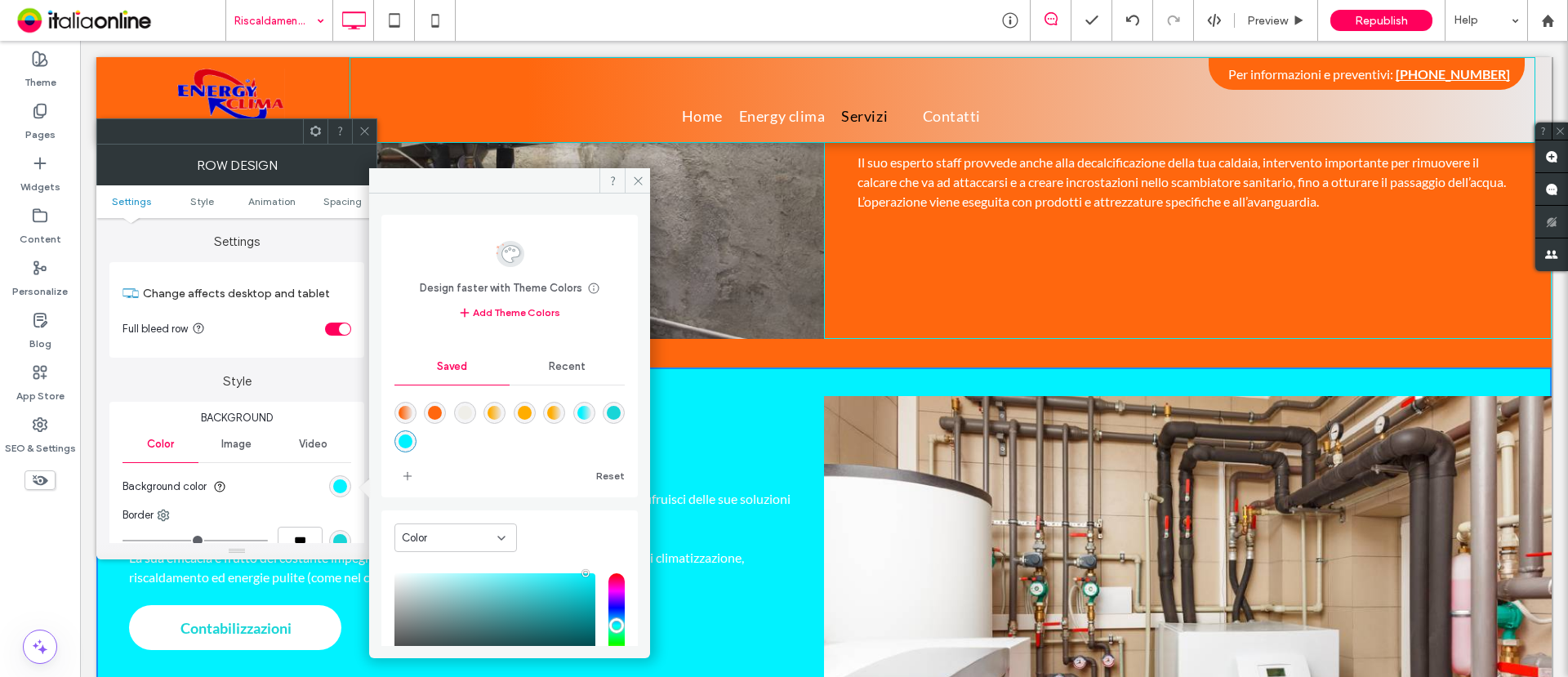
click at [437, 407] on div "rgba(255,103,14,1)" at bounding box center [435, 413] width 14 height 14
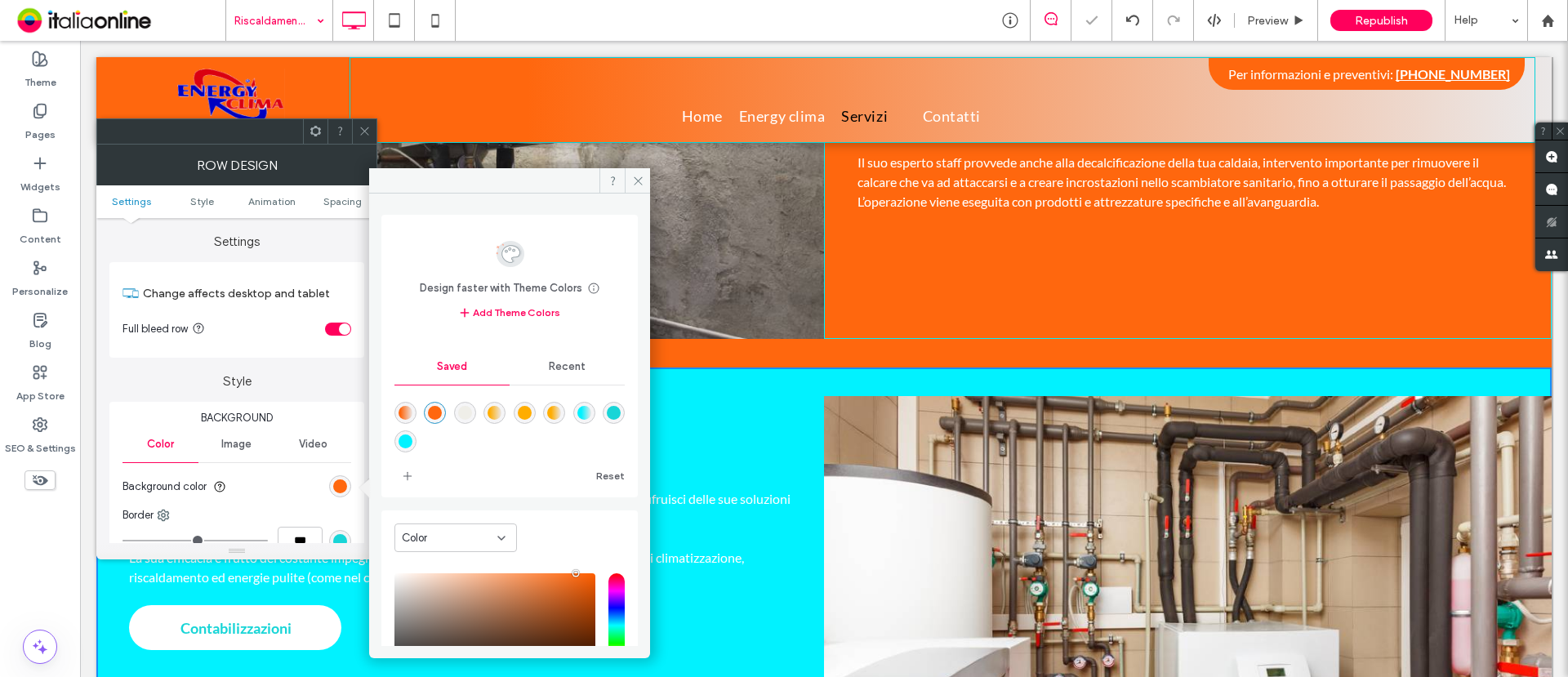
type input "*******"
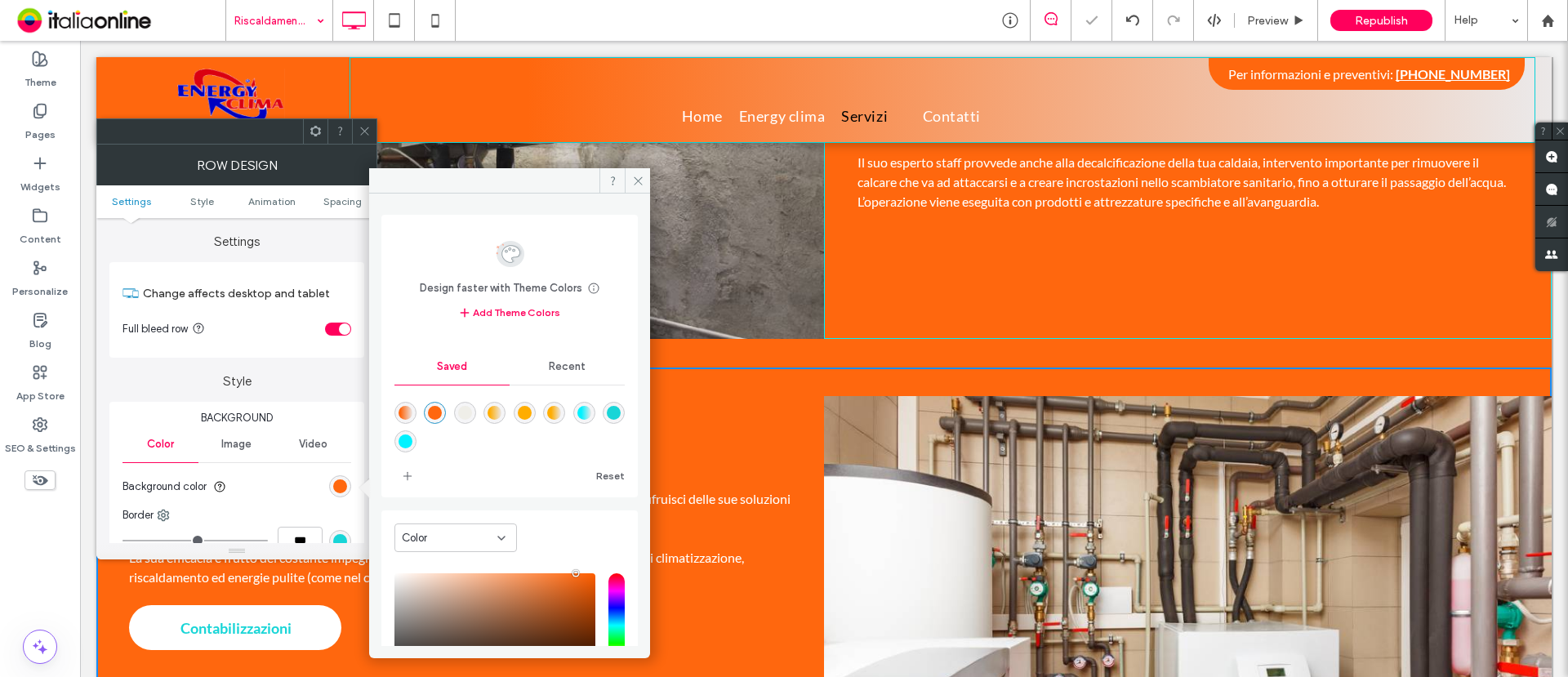
click at [365, 133] on icon at bounding box center [365, 131] width 12 height 12
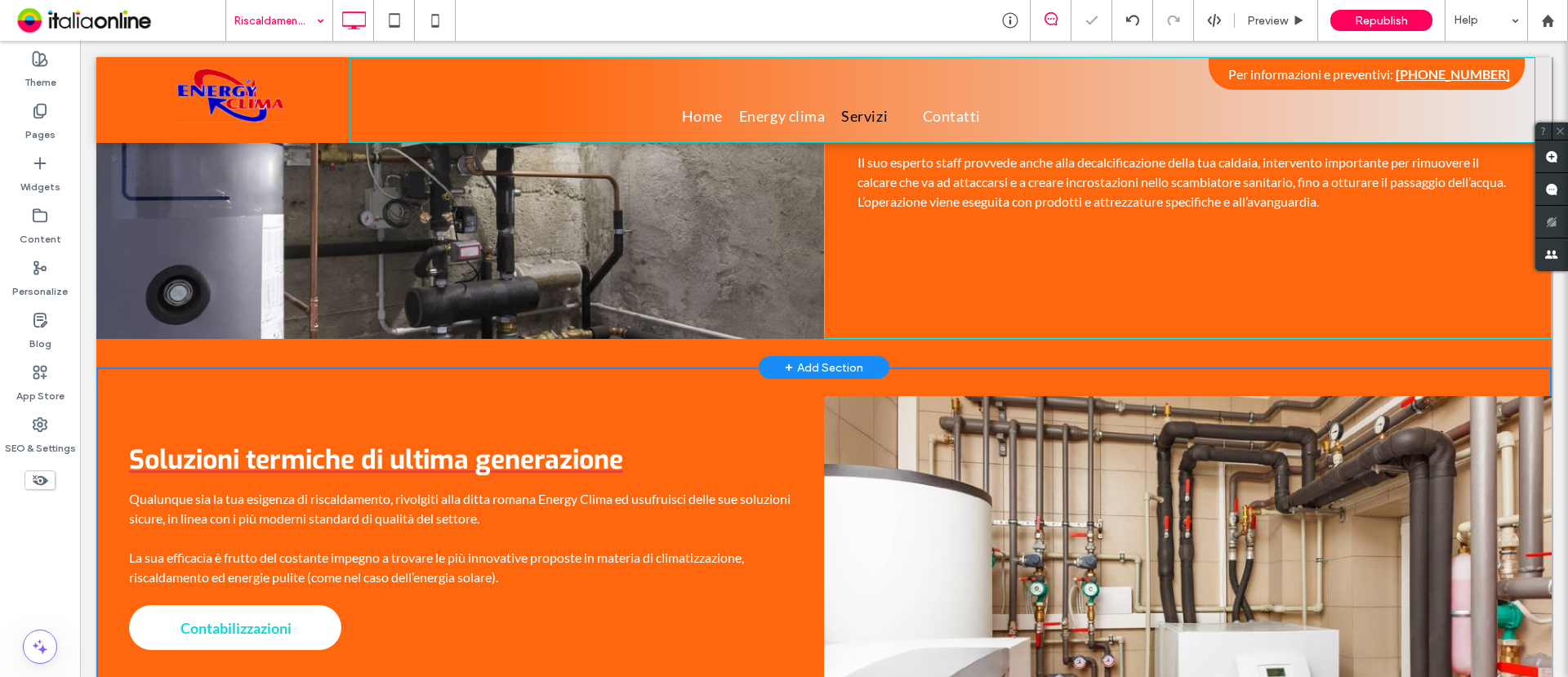
scroll to position [0, 0]
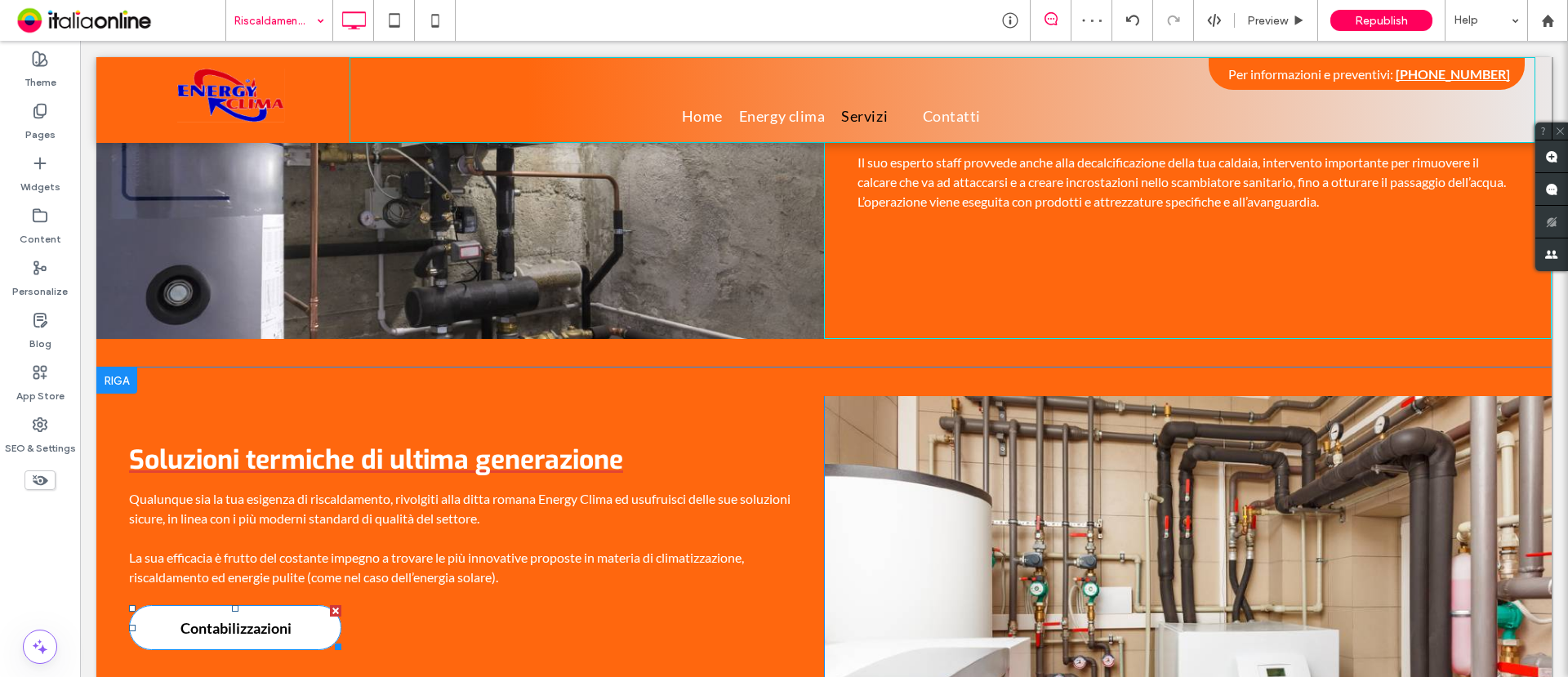
click at [256, 541] on span "Contabilizzazioni" at bounding box center [236, 627] width 122 height 34
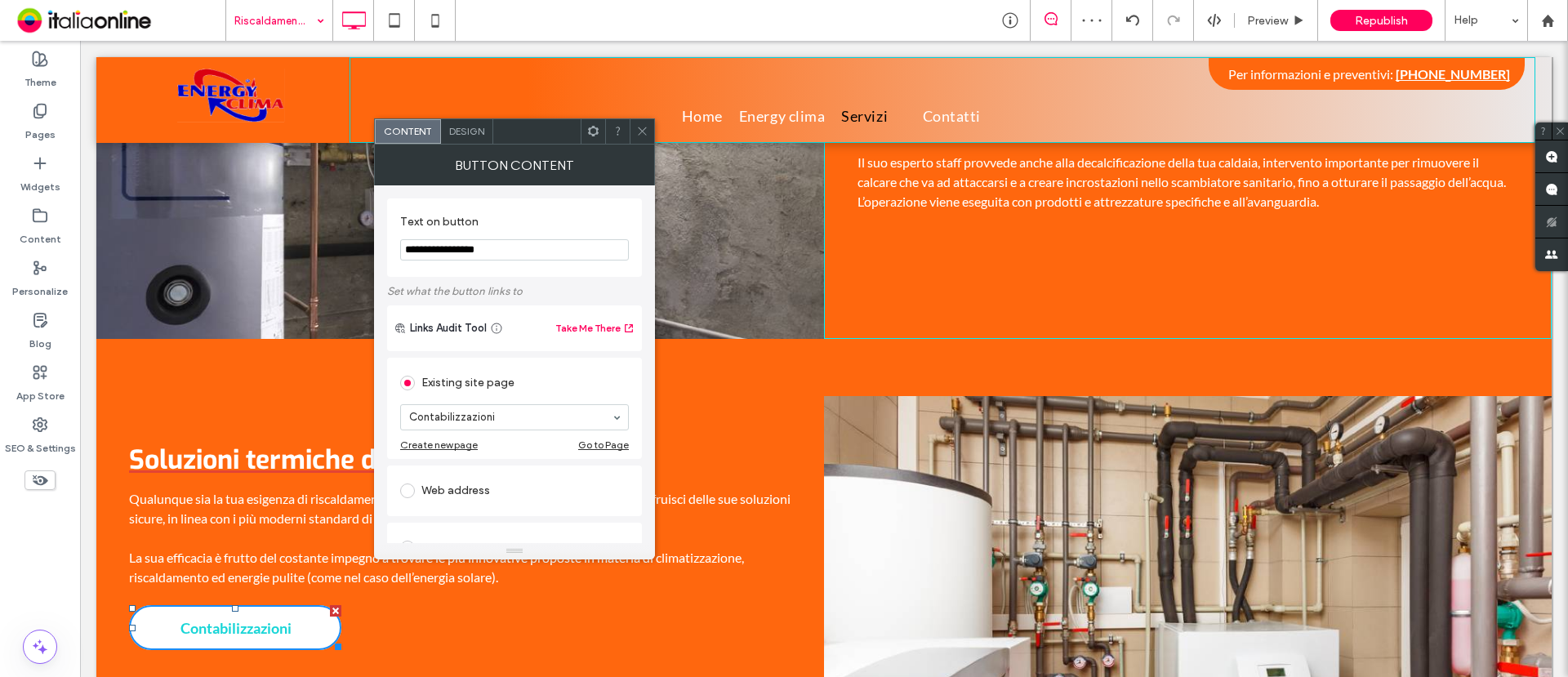
click at [479, 139] on div "Design" at bounding box center [468, 132] width 52 height 24
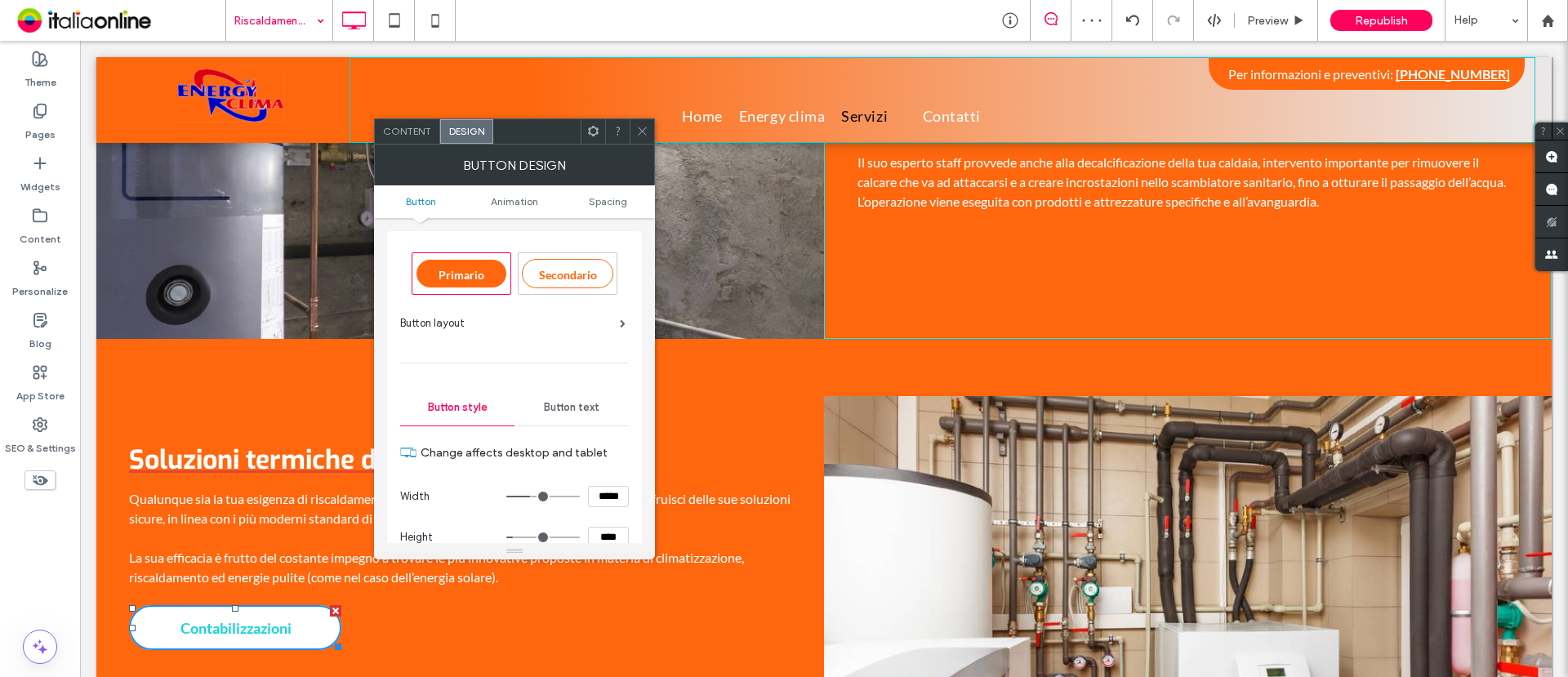
click at [553, 410] on span "Button text" at bounding box center [572, 407] width 56 height 13
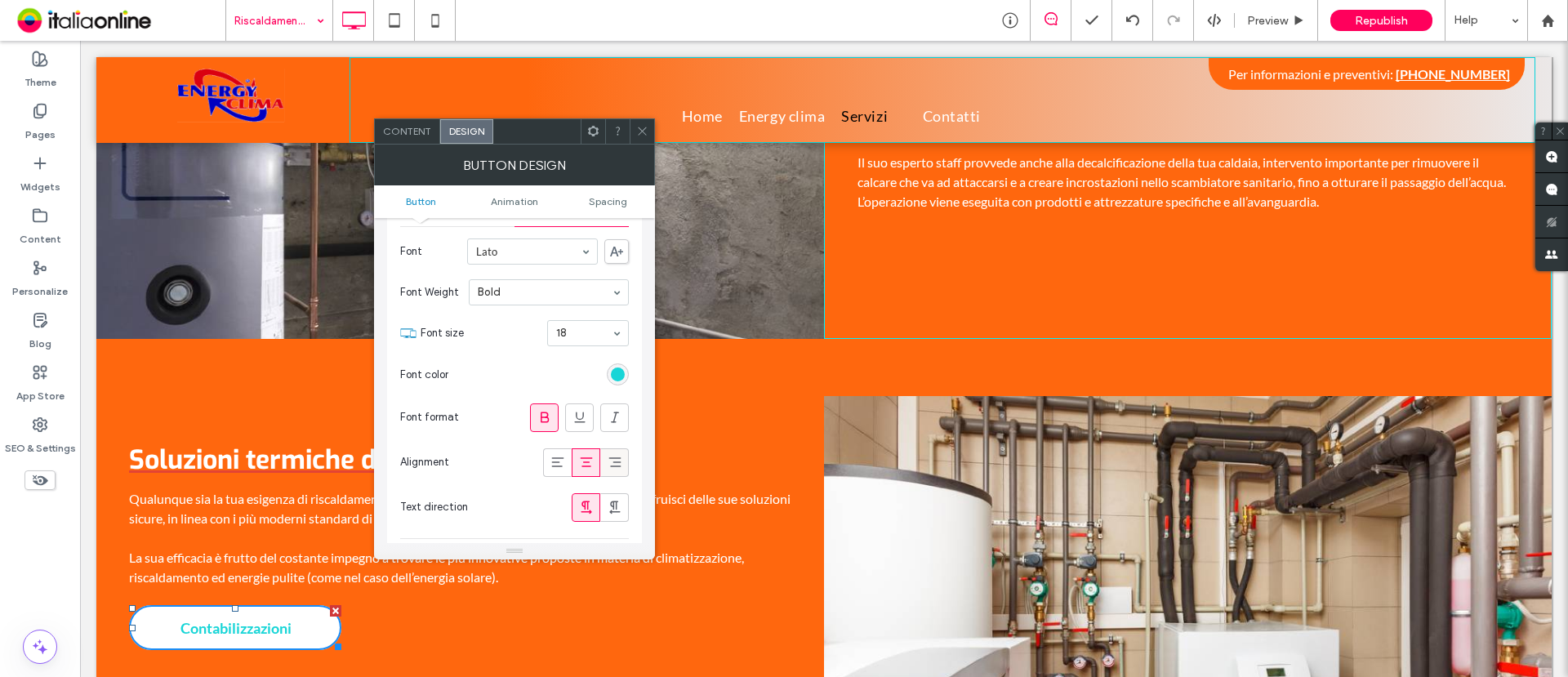
scroll to position [204, 0]
click at [620, 367] on div "rgb(24, 213, 215)" at bounding box center [618, 370] width 14 height 14
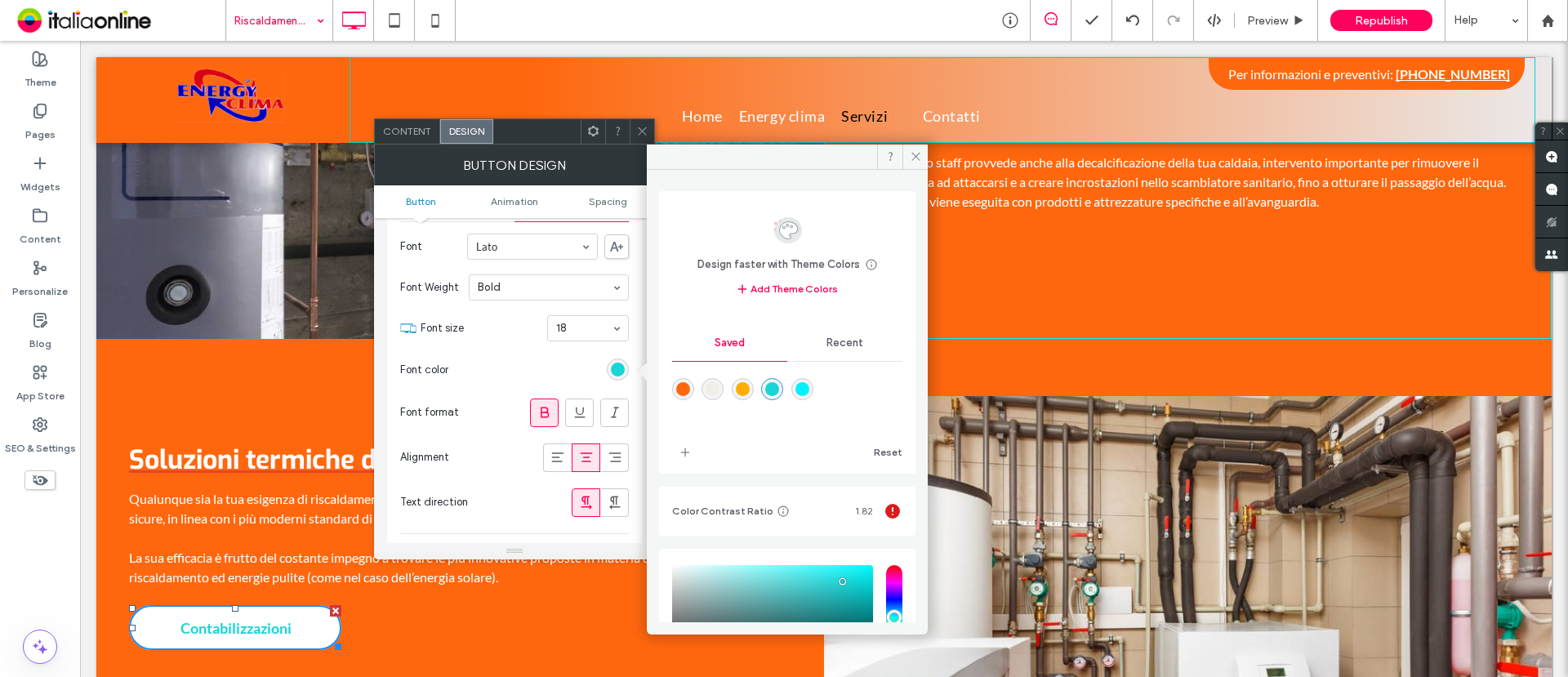
click at [685, 386] on div "rgba(255,103,14,1)" at bounding box center [683, 389] width 14 height 14
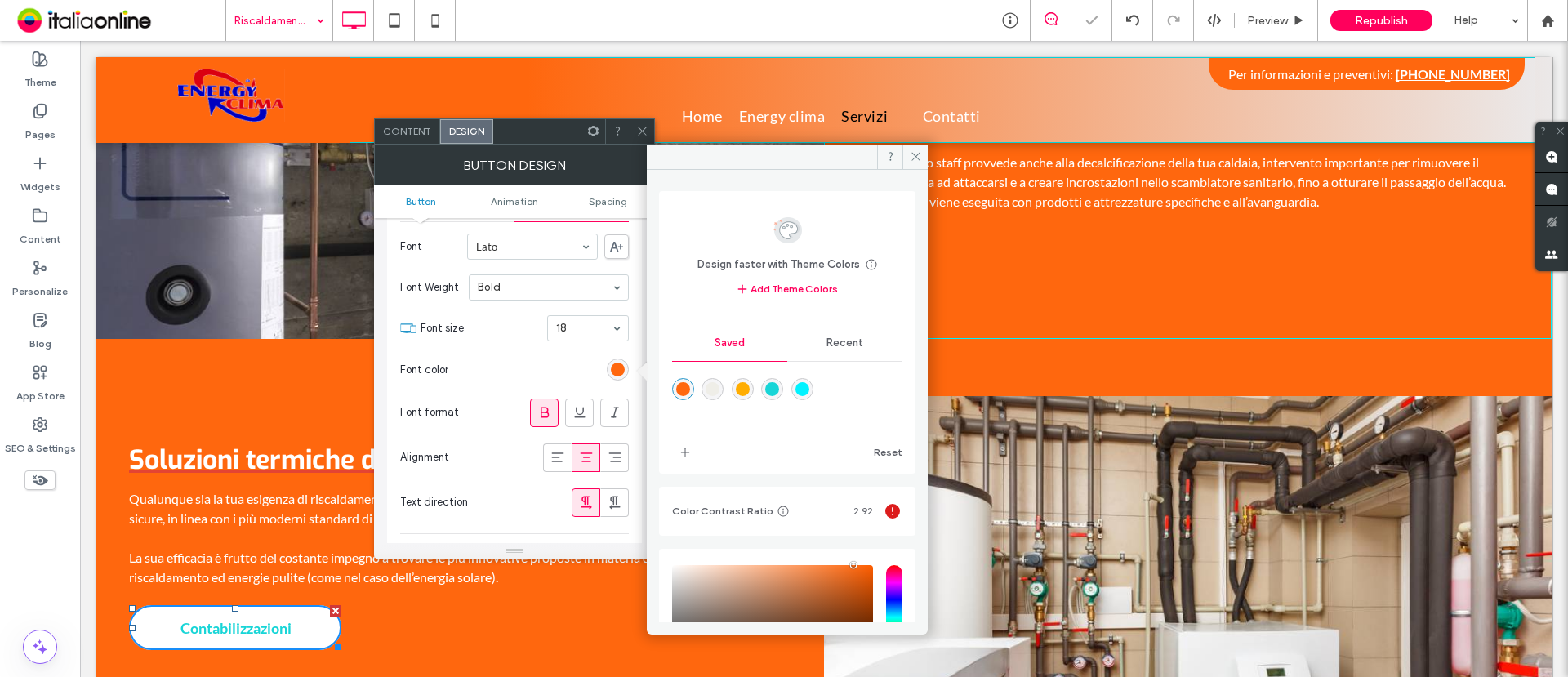
type input "*******"
click at [646, 132] on icon at bounding box center [642, 131] width 12 height 12
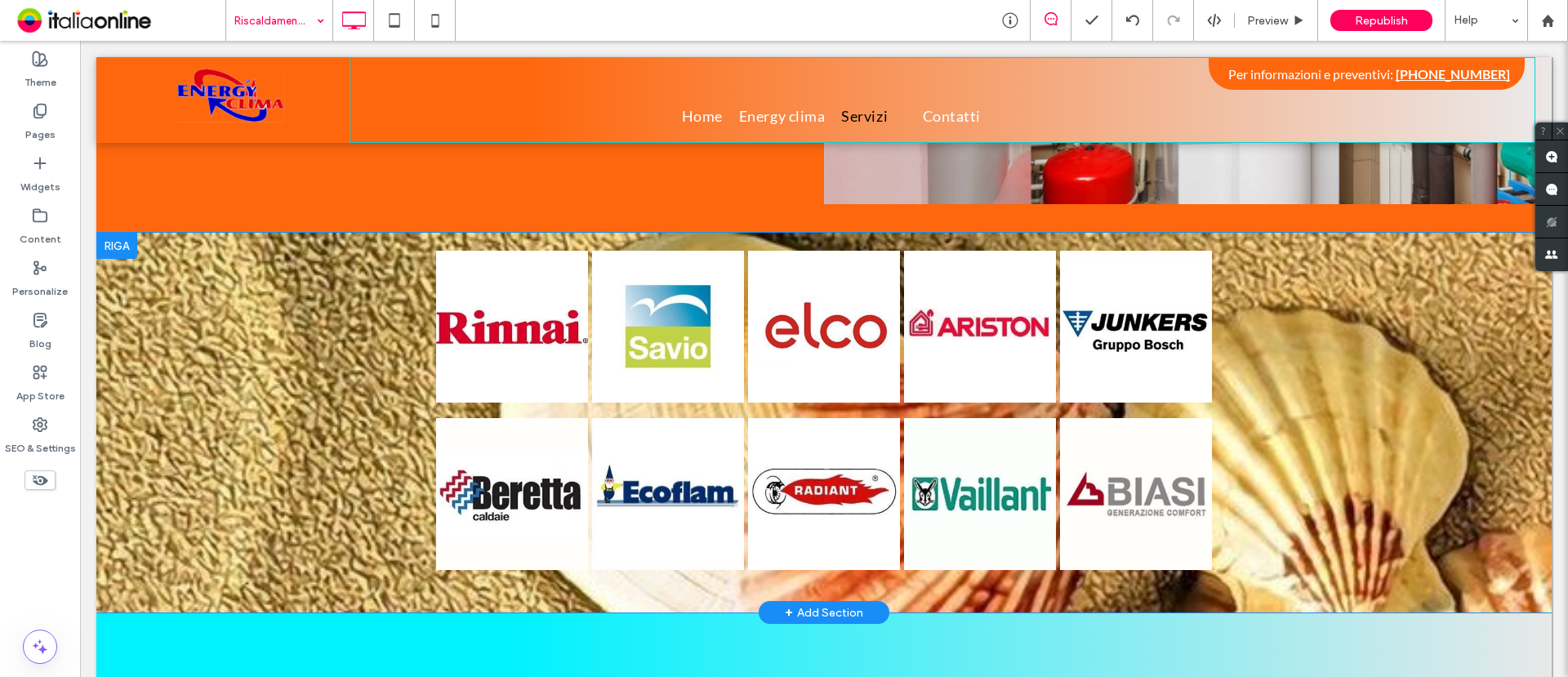
scroll to position [1531, 0]
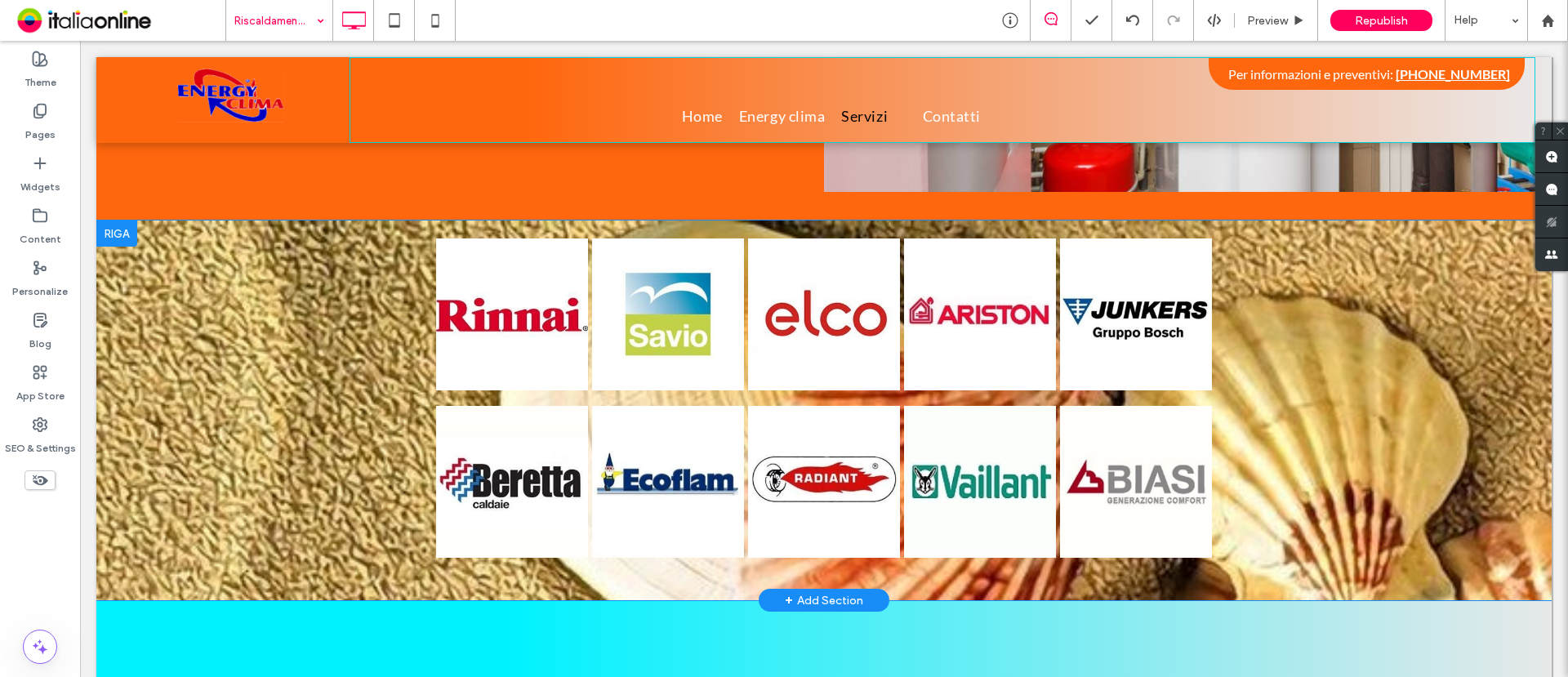
click at [128, 221] on div at bounding box center [116, 234] width 41 height 26
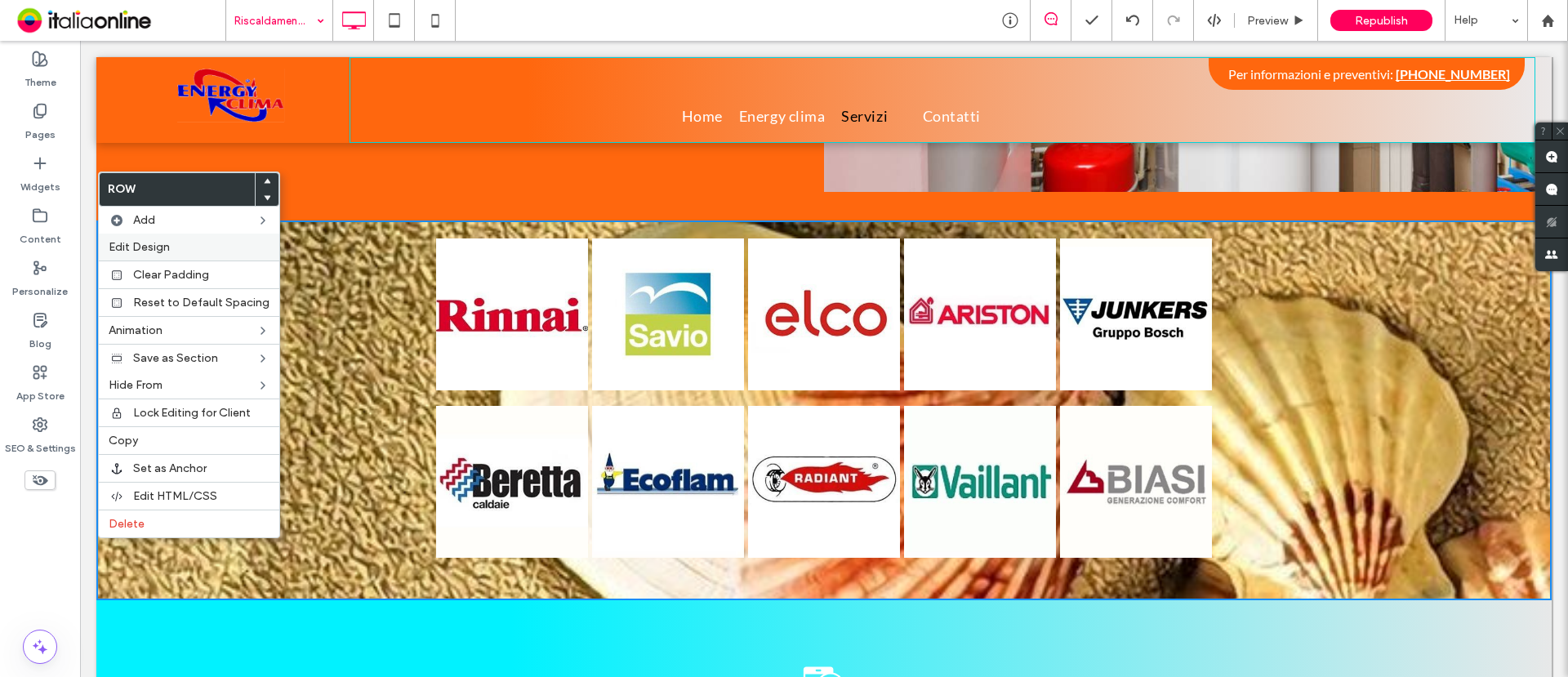
click at [163, 240] on span "Edit Design" at bounding box center [140, 247] width 61 height 14
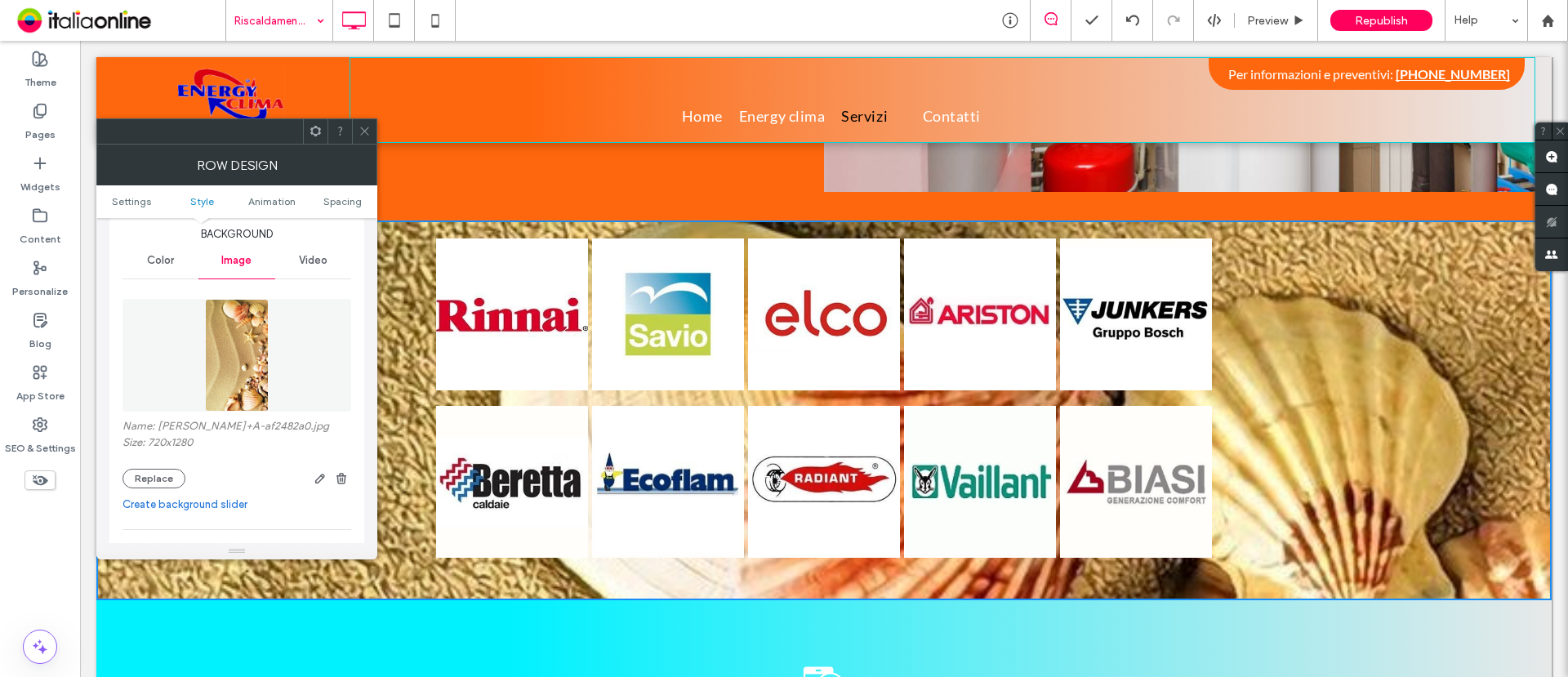
scroll to position [204, 0]
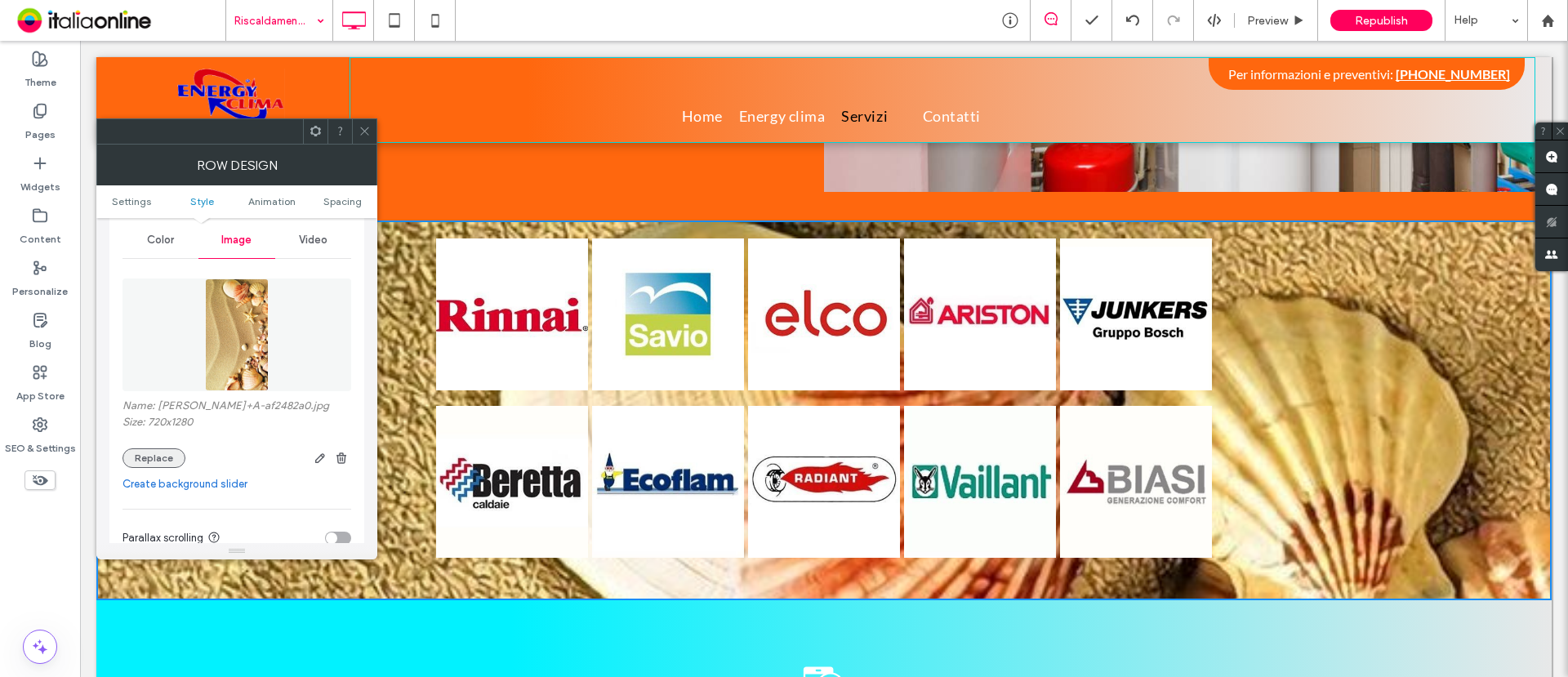
click at [157, 452] on button "Replace" at bounding box center [154, 458] width 63 height 19
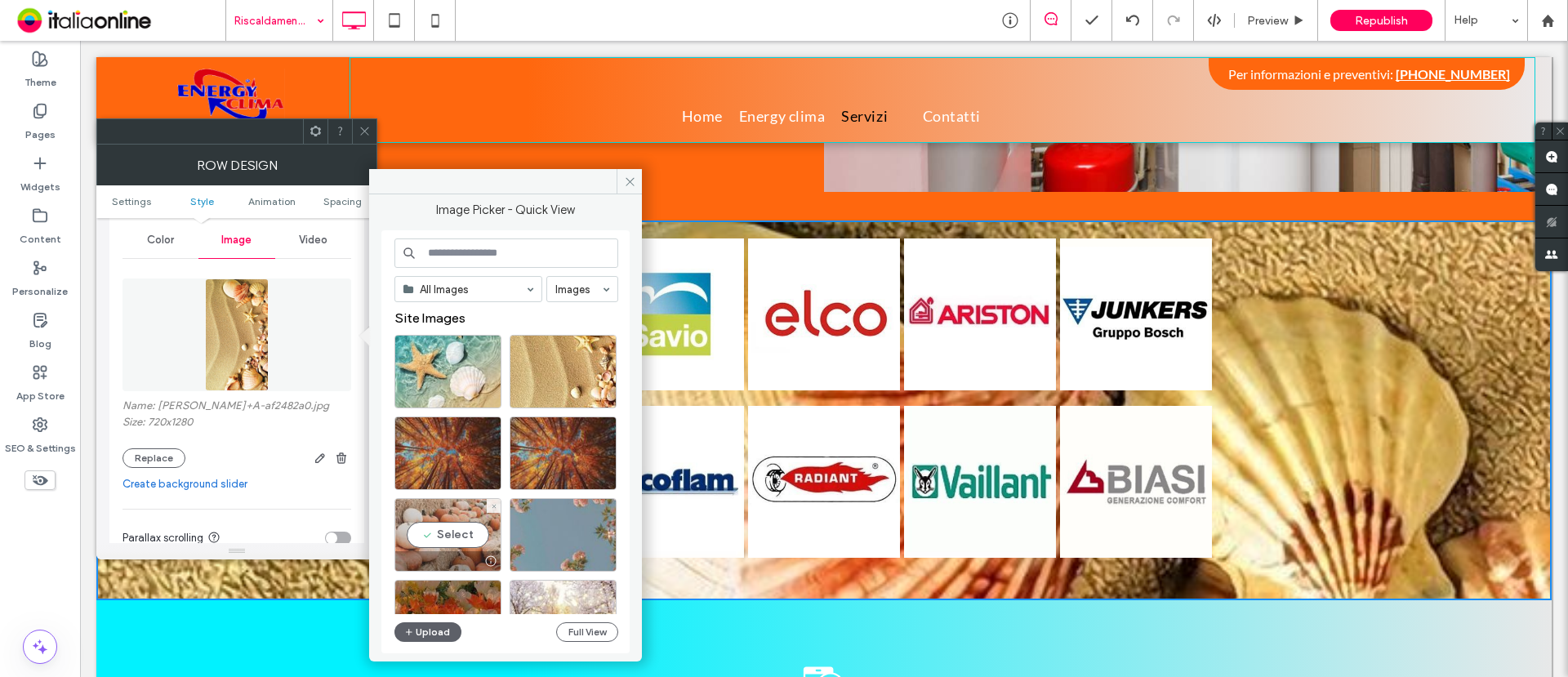
click at [449, 516] on div "Select" at bounding box center [448, 535] width 107 height 73
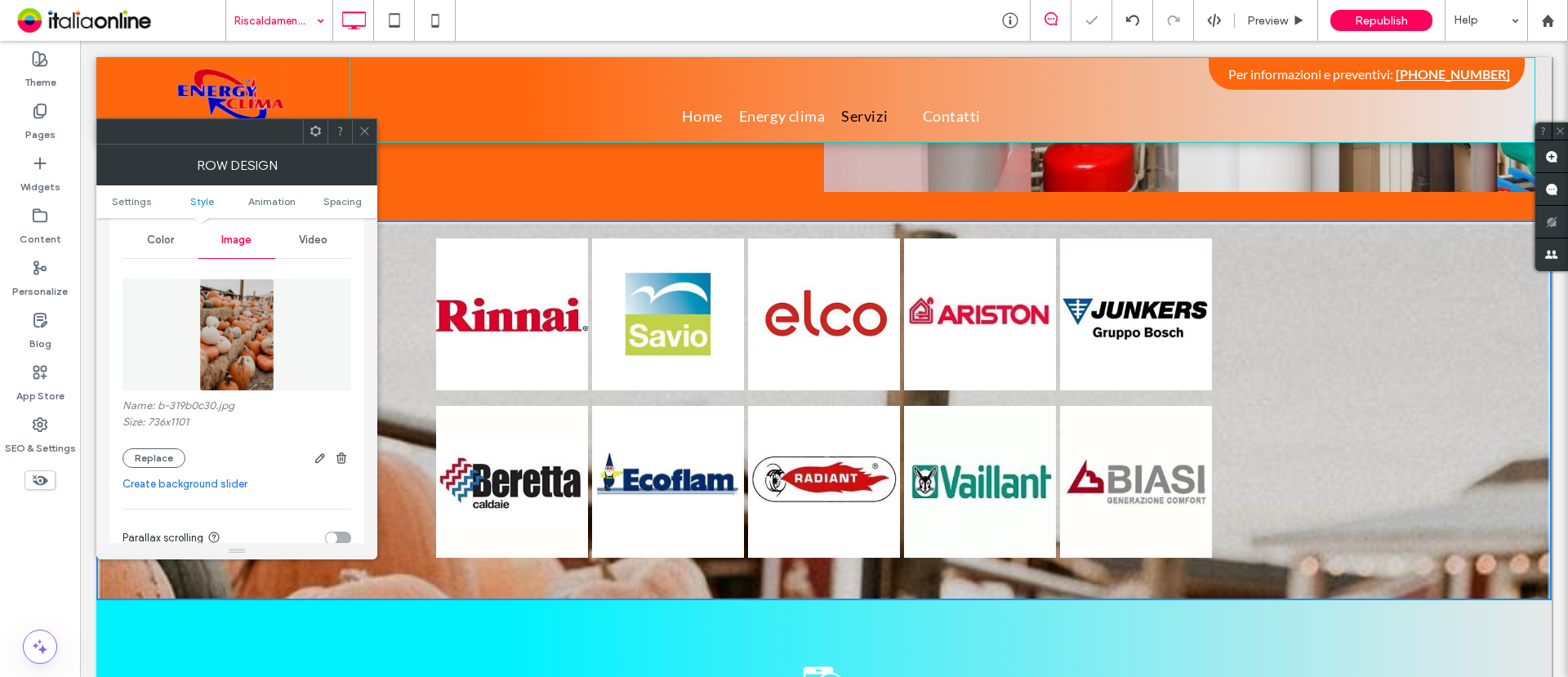
click at [366, 126] on icon at bounding box center [365, 131] width 12 height 12
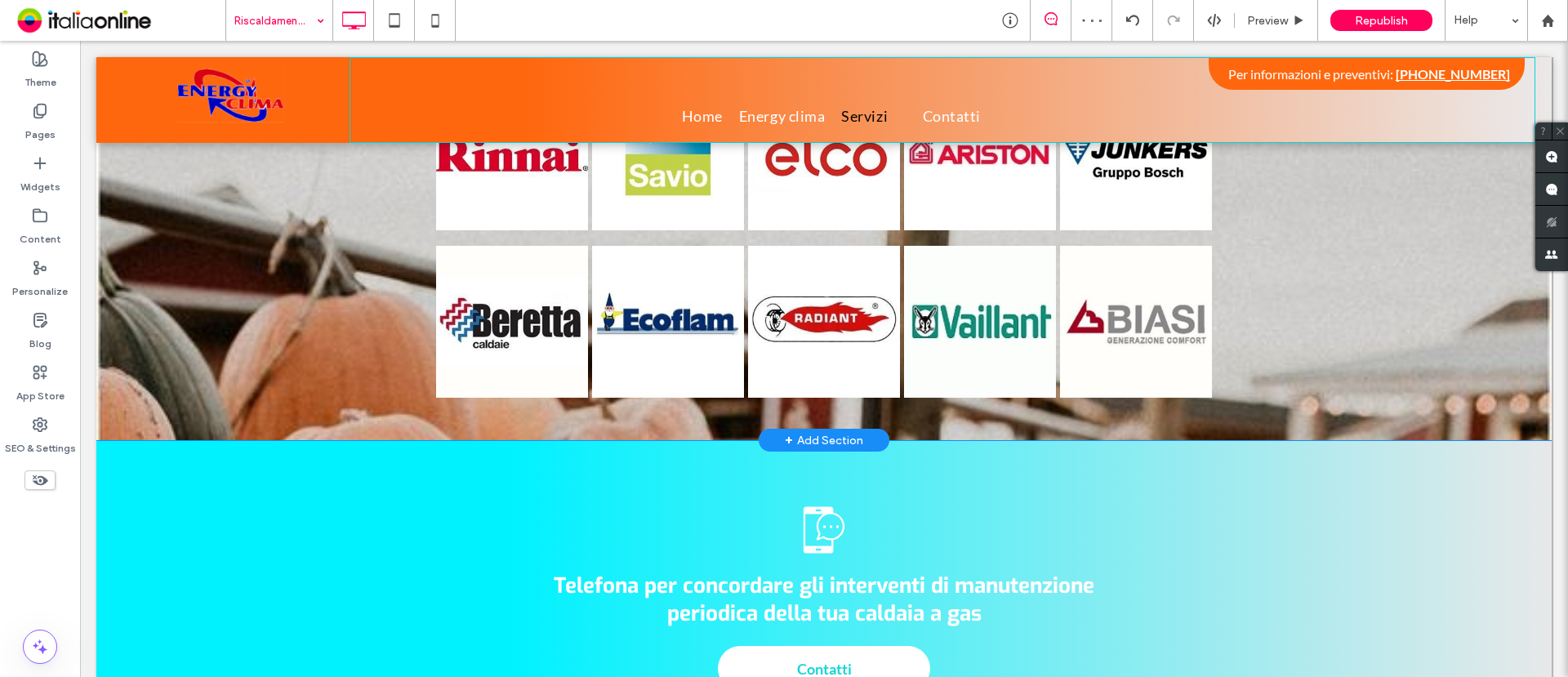
scroll to position [1531, 0]
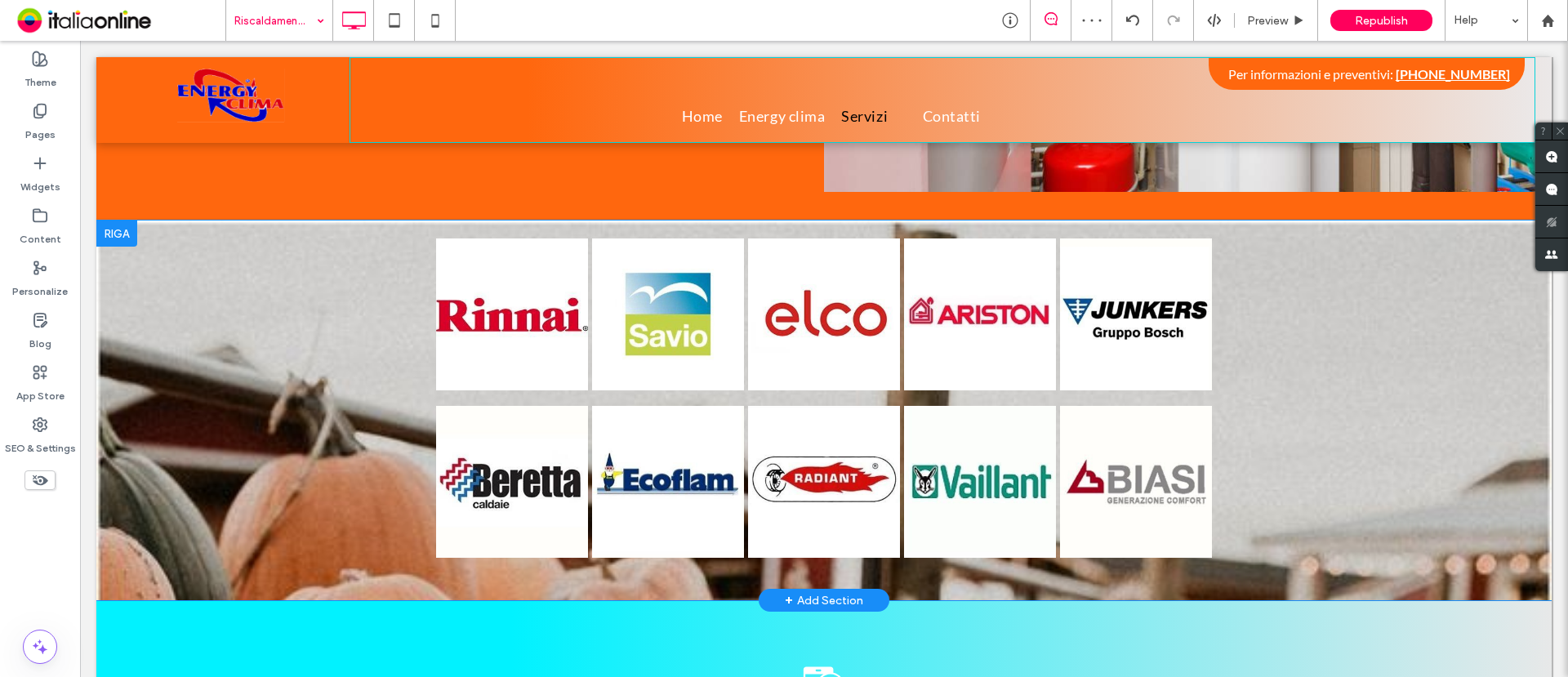
click at [211, 306] on div "Button Button Button Button Button Button Button Button Button Button Mostra al…" at bounding box center [824, 410] width 1455 height 380
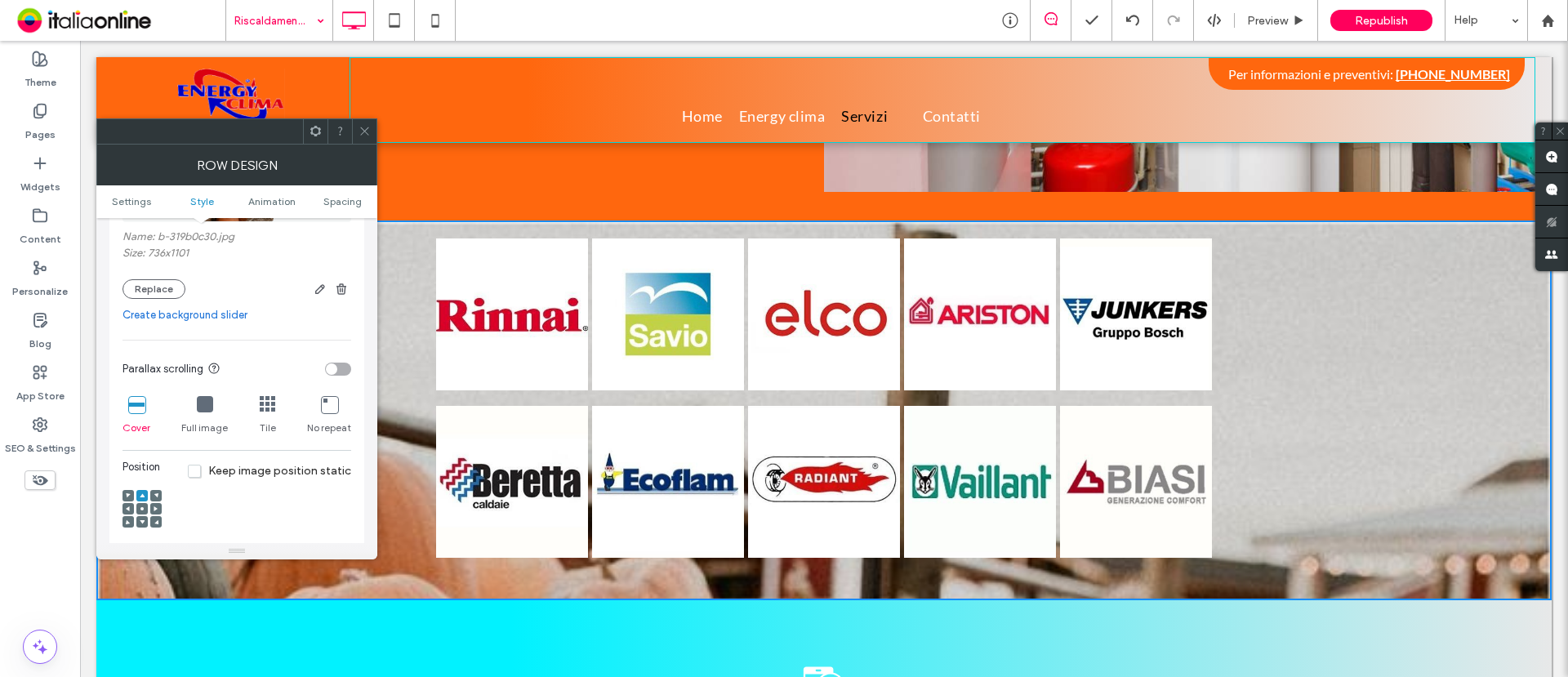
scroll to position [408, 0]
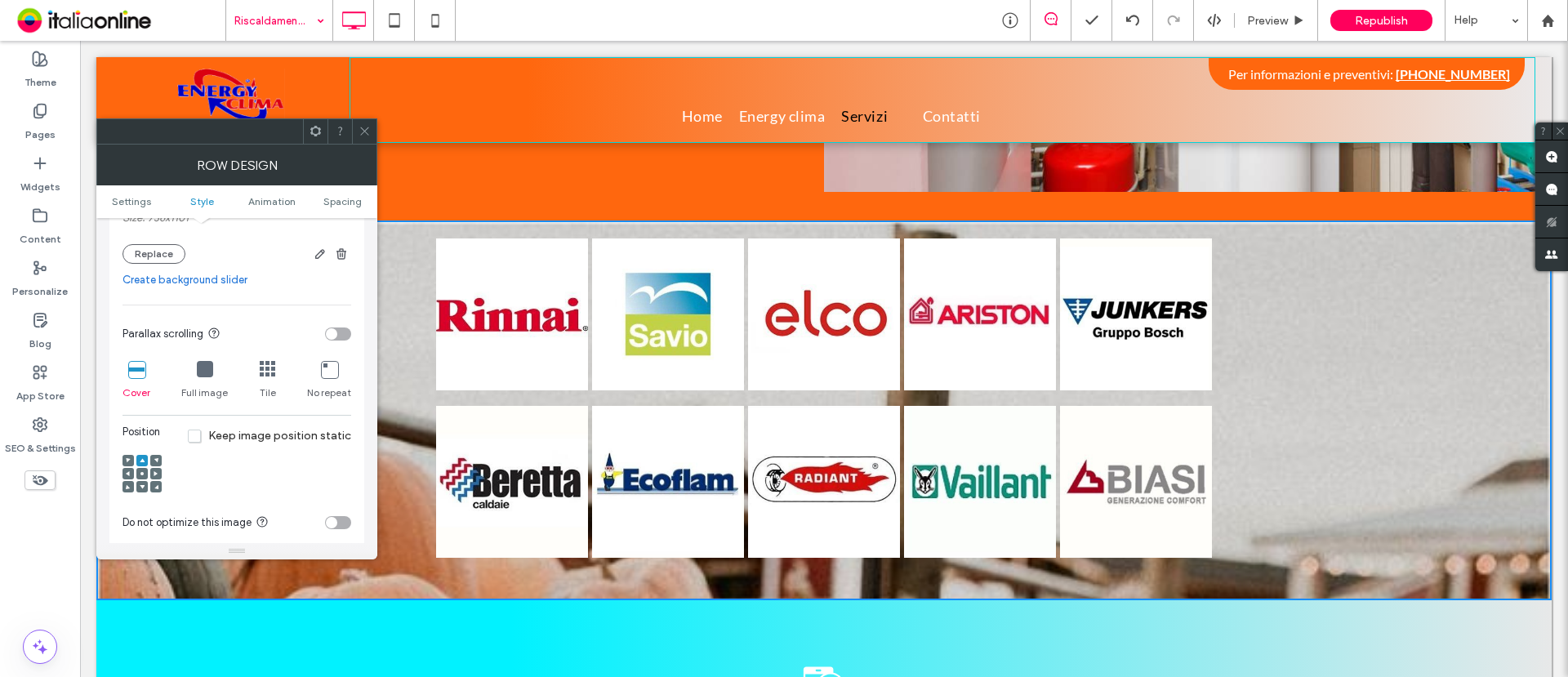
click at [140, 471] on icon at bounding box center [142, 474] width 5 height 5
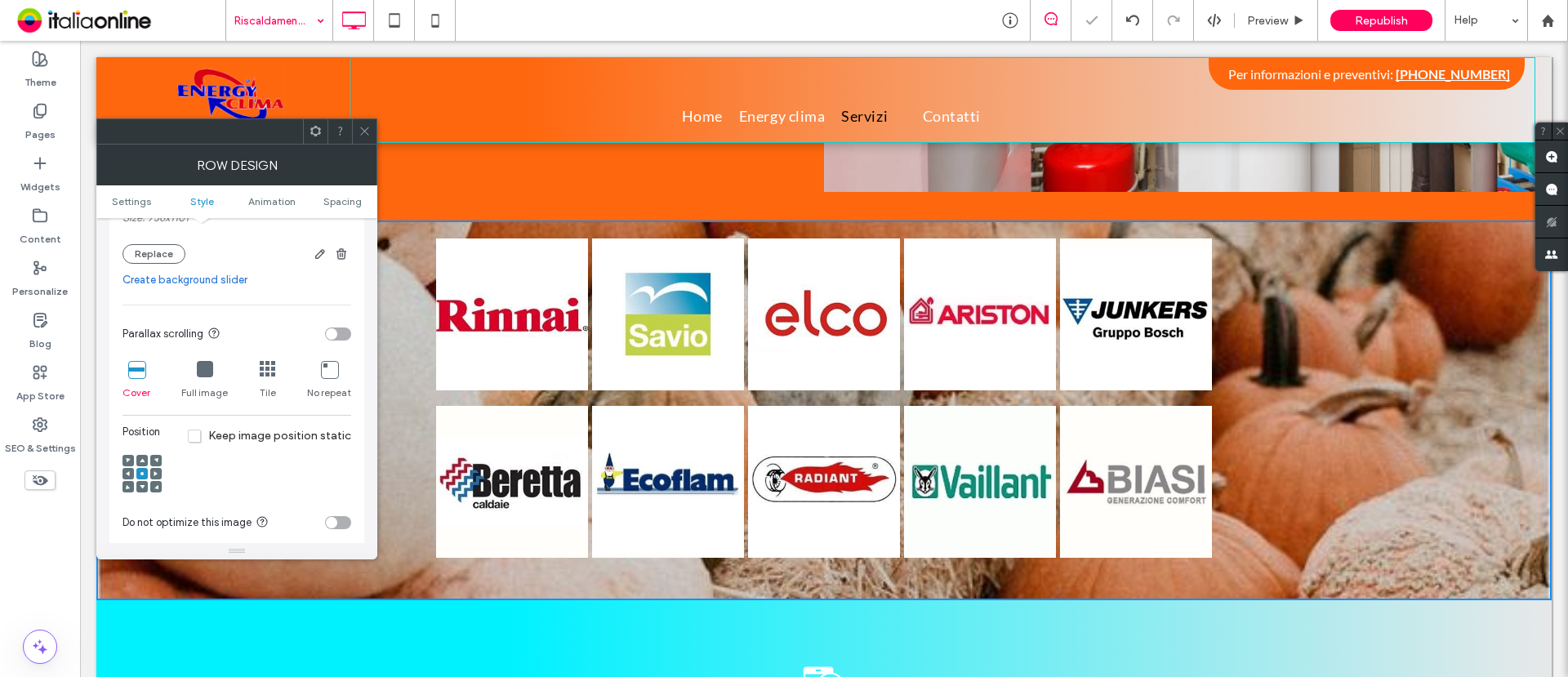
click at [362, 128] on use at bounding box center [364, 131] width 8 height 8
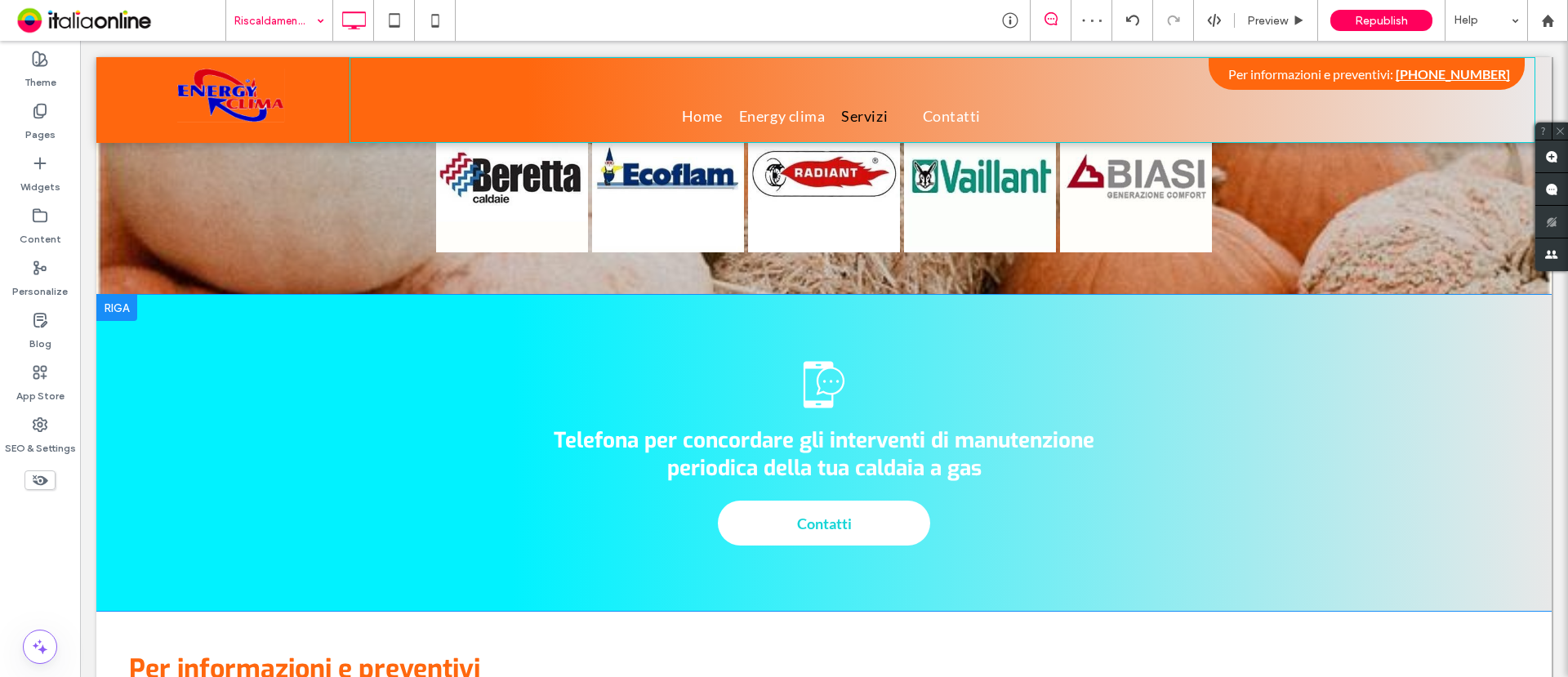
scroll to position [1837, 0]
click at [134, 294] on div at bounding box center [116, 307] width 41 height 26
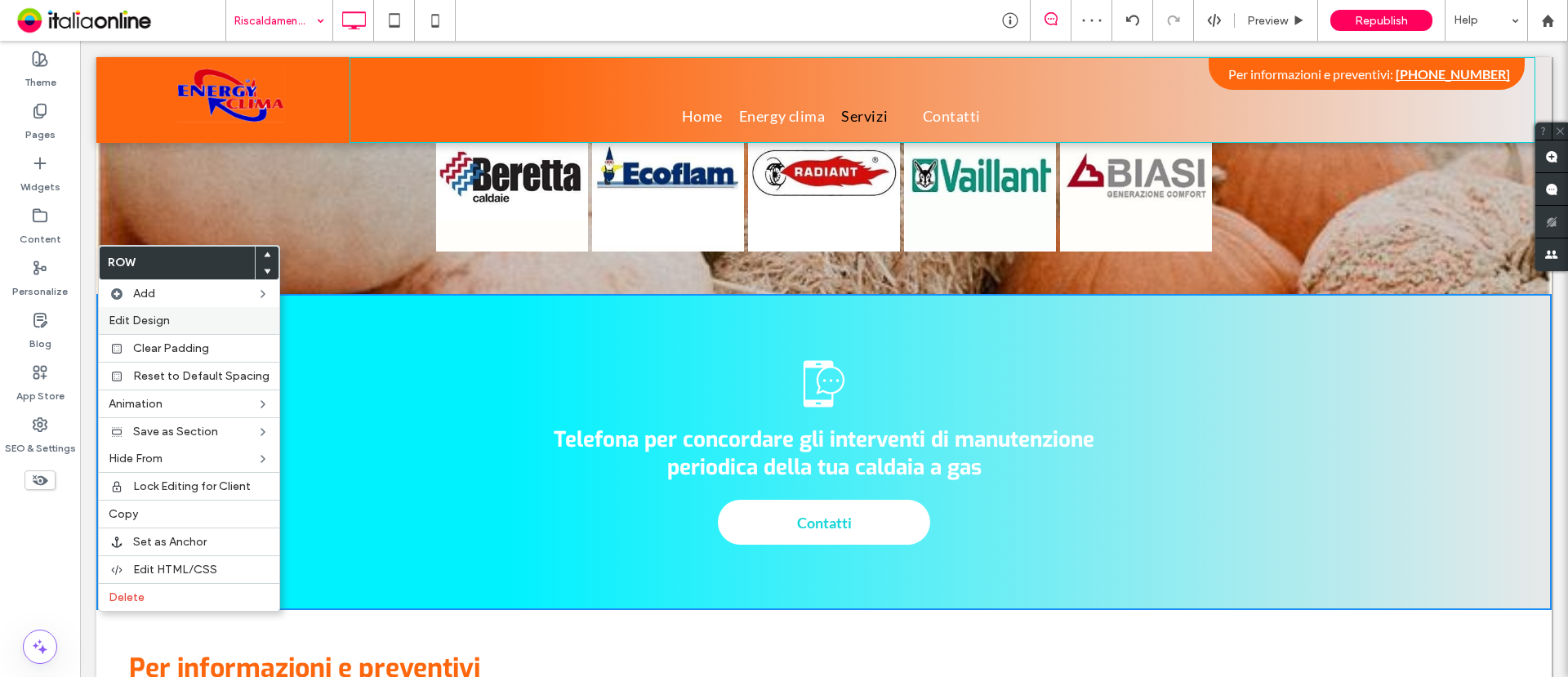
click at [155, 319] on span "Edit Design" at bounding box center [140, 320] width 61 height 14
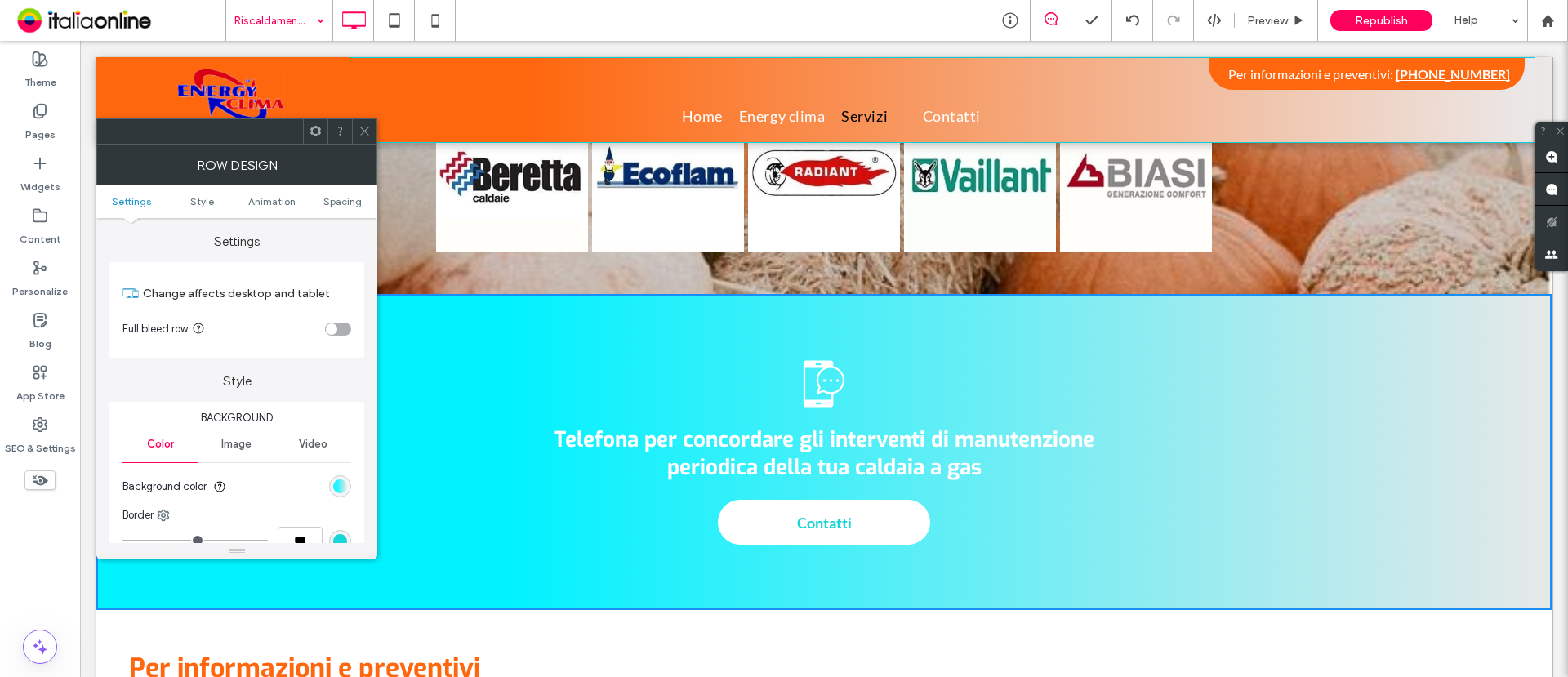
click at [341, 486] on div "linear-gradient(90deg, rgb(1, 242, 255) 29%, rgb(235, 232, 232) 100%)" at bounding box center [340, 487] width 14 height 14
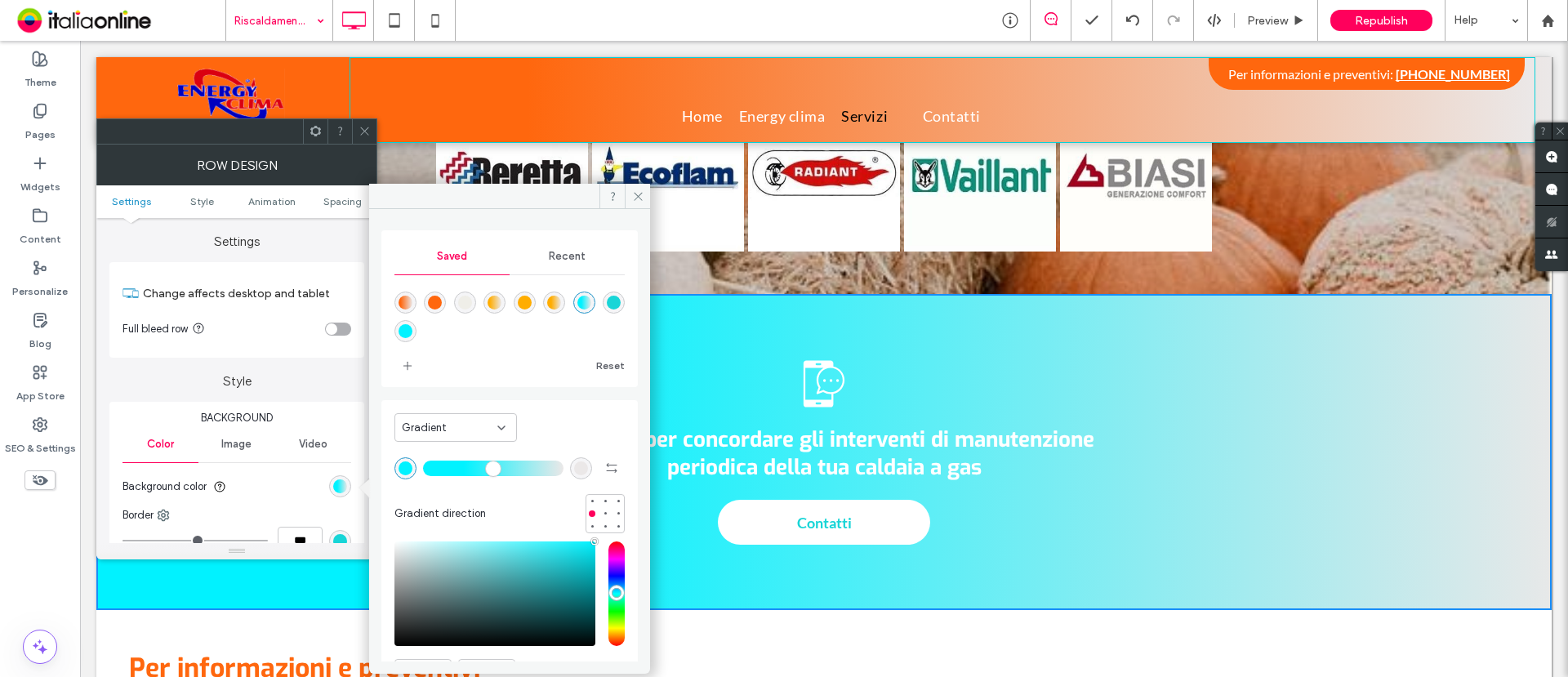
click at [406, 299] on div "linear-gradient(90deg,rgba(255,103,14,1) 15%,rgba(235,232,232,1) 100%)" at bounding box center [406, 303] width 14 height 14
type input "**"
type input "*******"
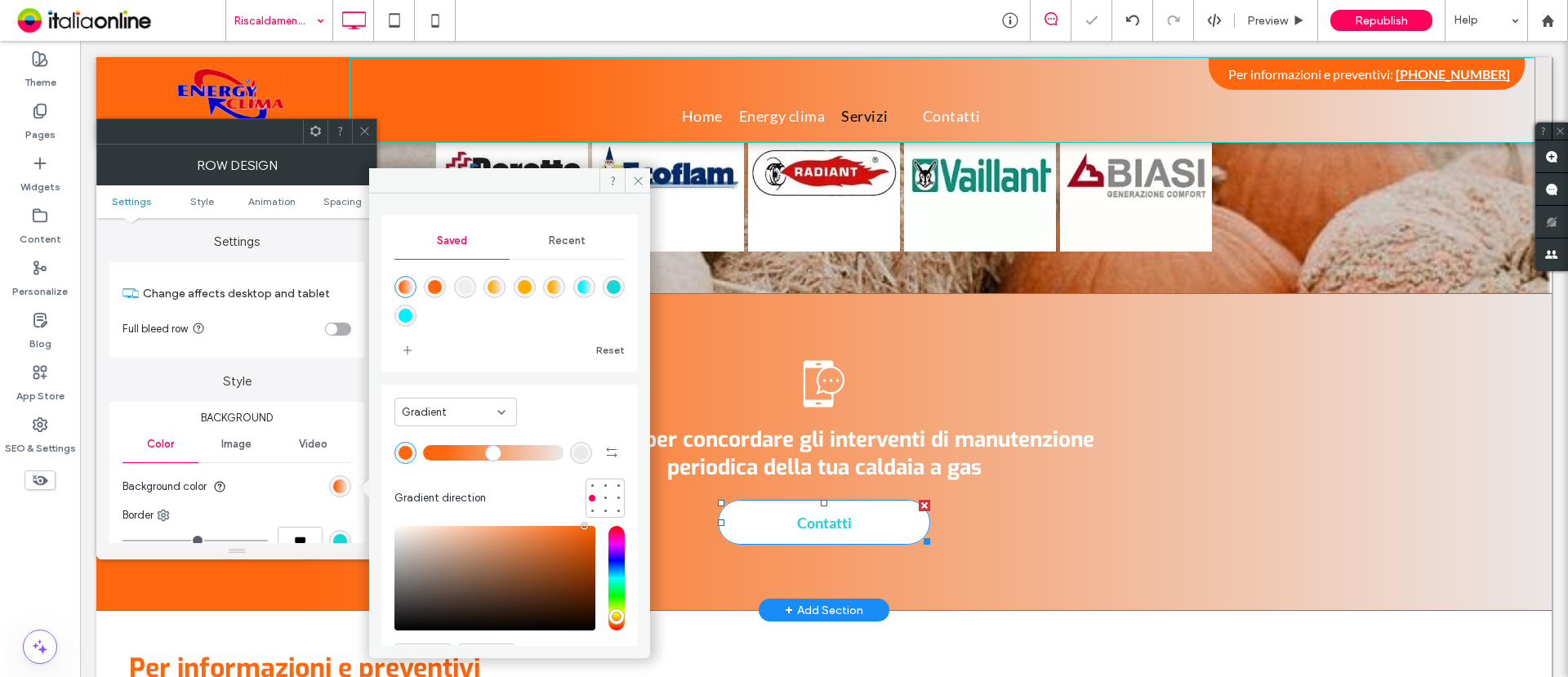
click at [823, 505] on span "Contatti" at bounding box center [825, 522] width 66 height 34
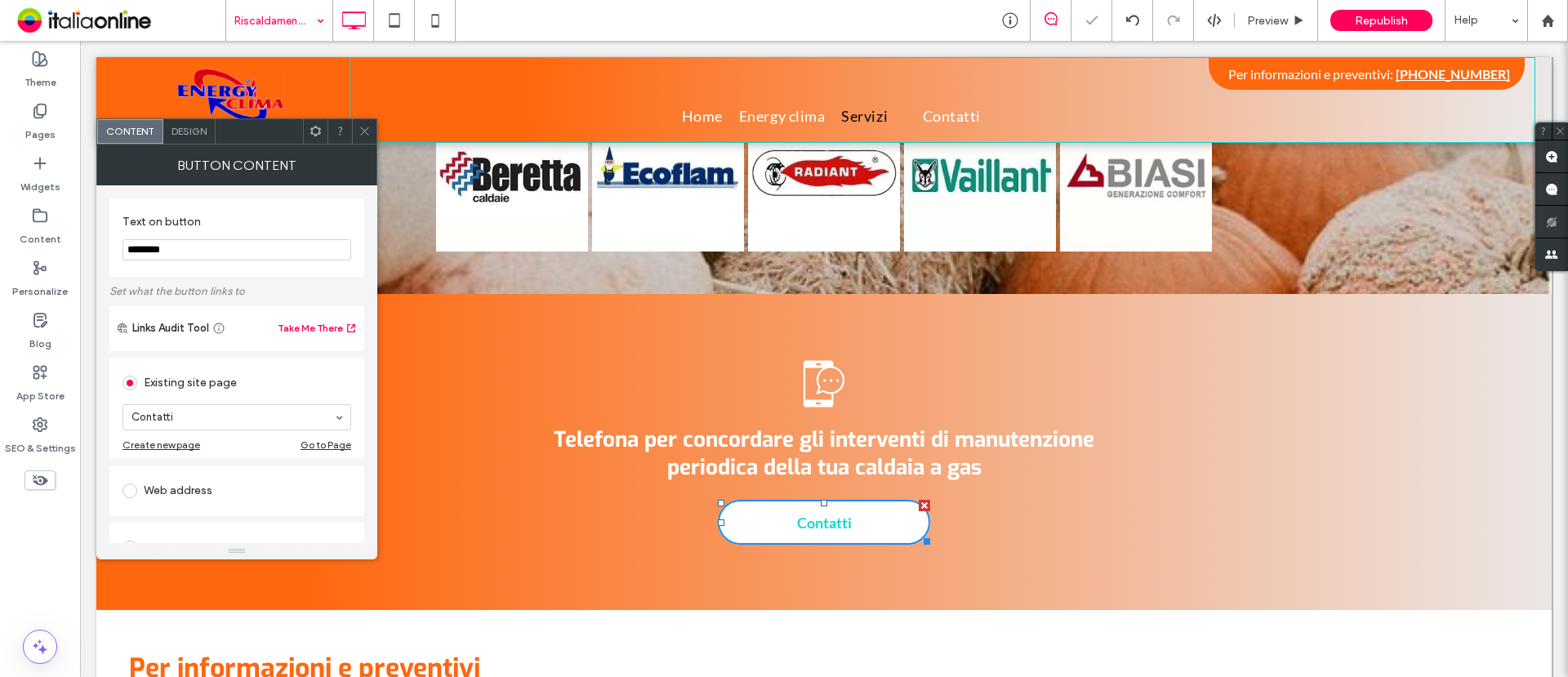
click at [806, 505] on span "Contatti" at bounding box center [825, 522] width 66 height 34
click at [200, 134] on span "Design" at bounding box center [189, 131] width 35 height 12
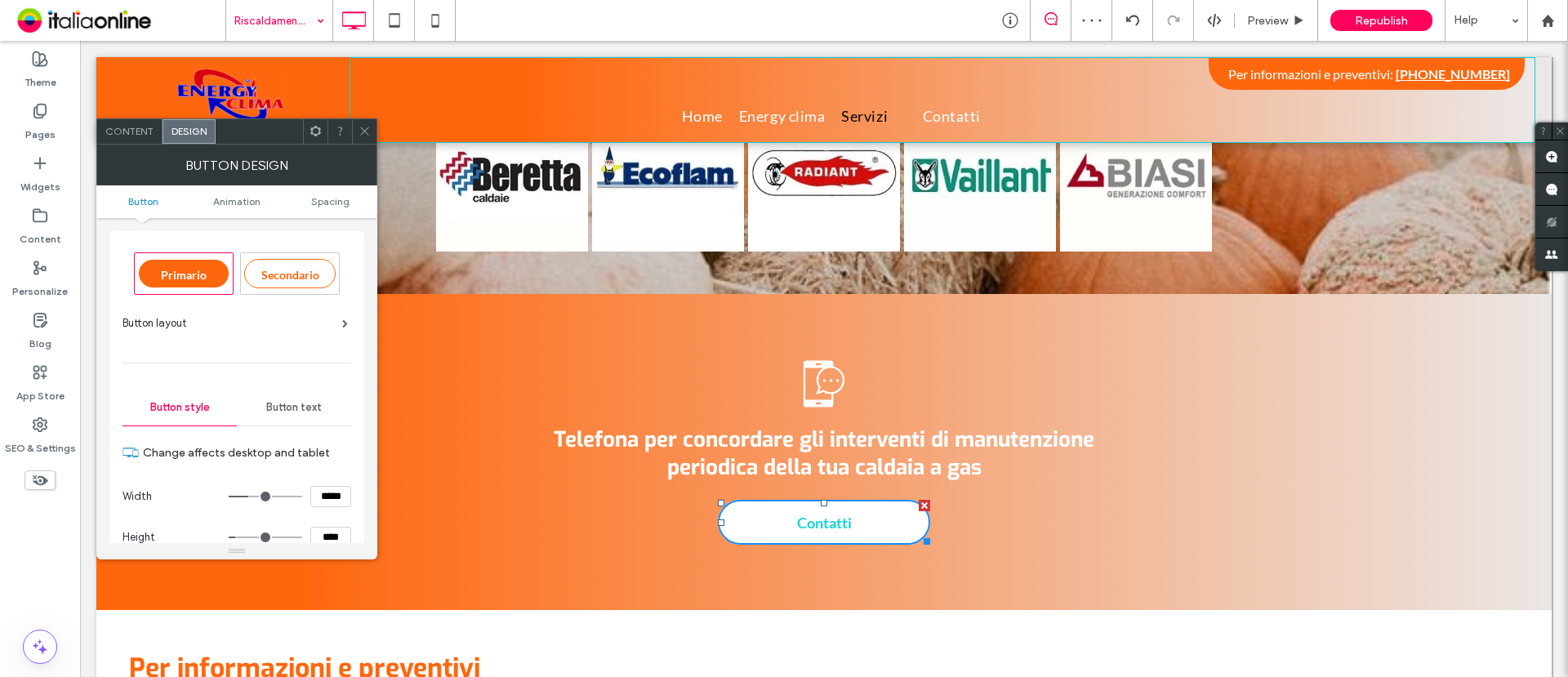
click at [308, 413] on span "Button text" at bounding box center [294, 407] width 56 height 13
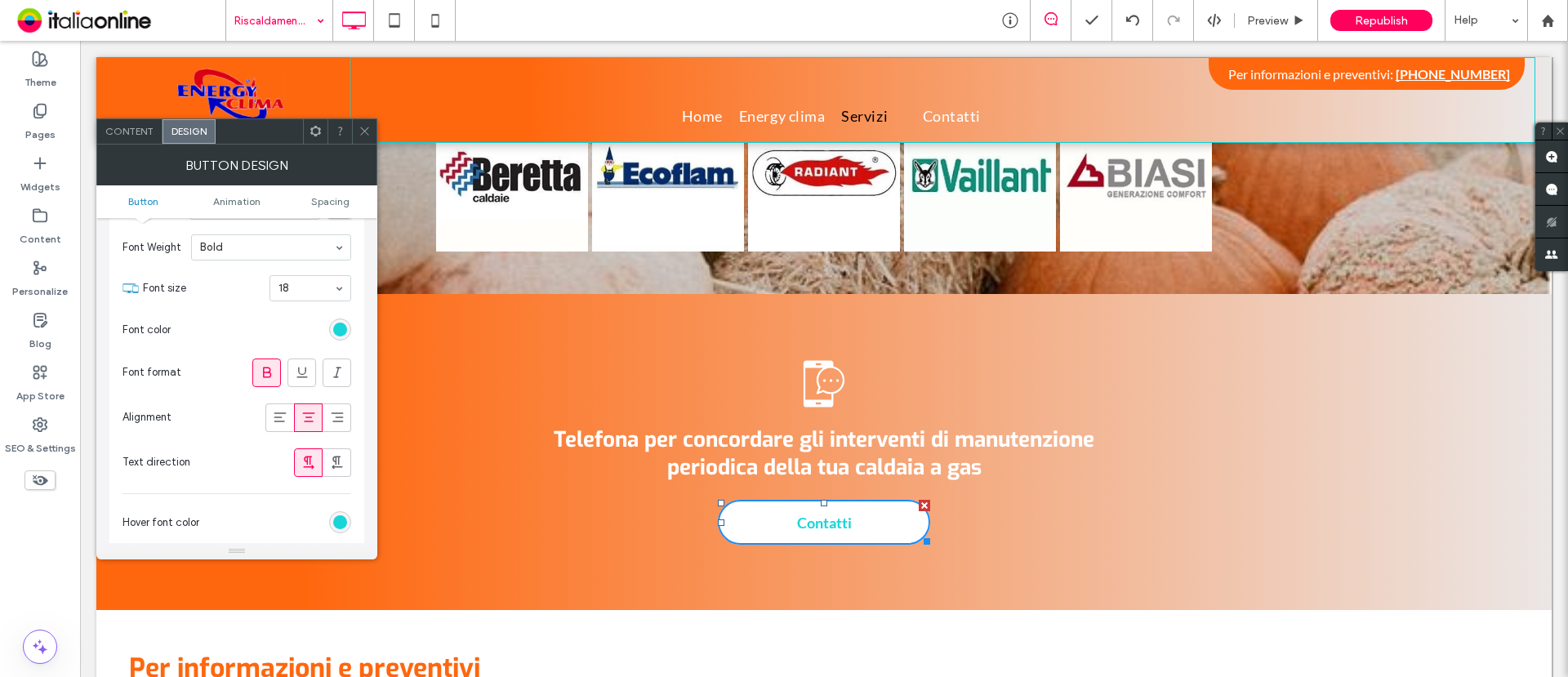
scroll to position [306, 0]
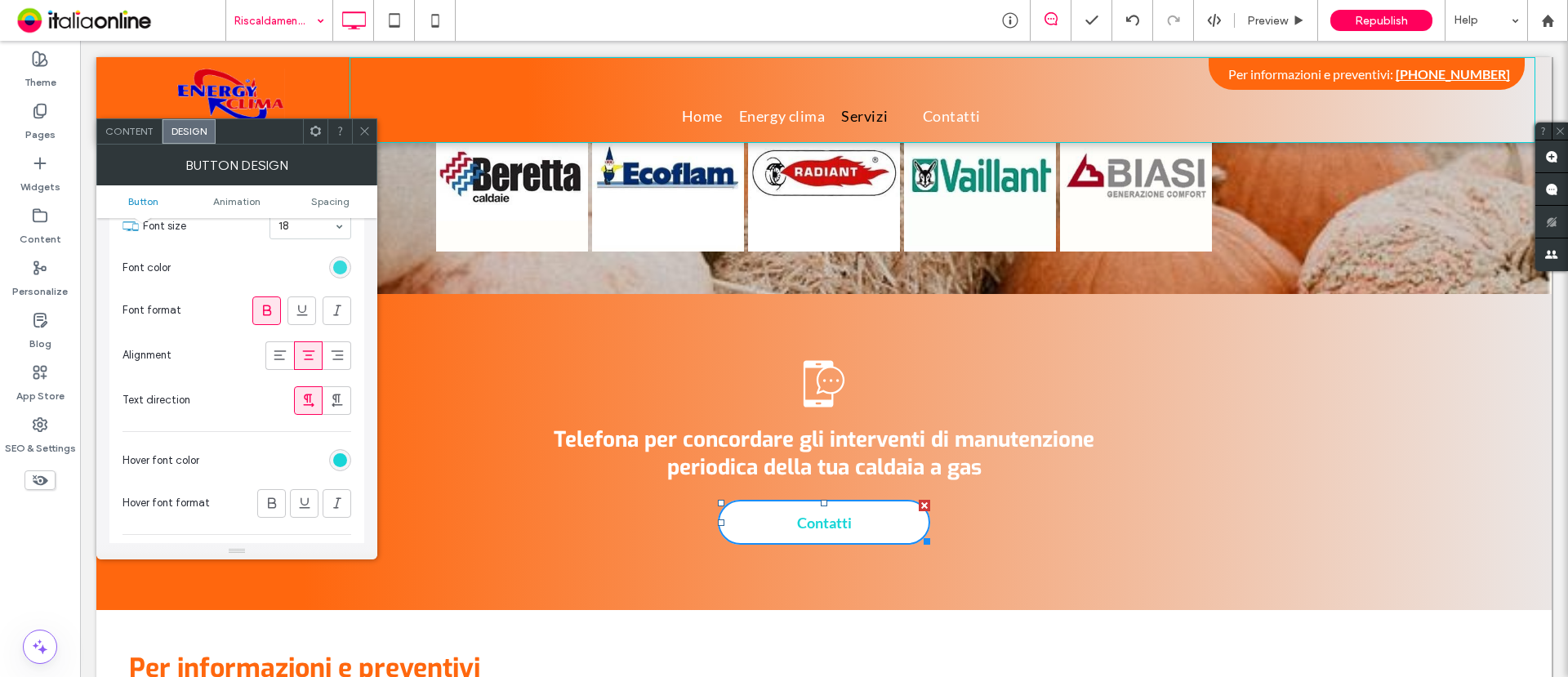
click at [341, 262] on div "rgb(24, 213, 215)" at bounding box center [340, 268] width 14 height 14
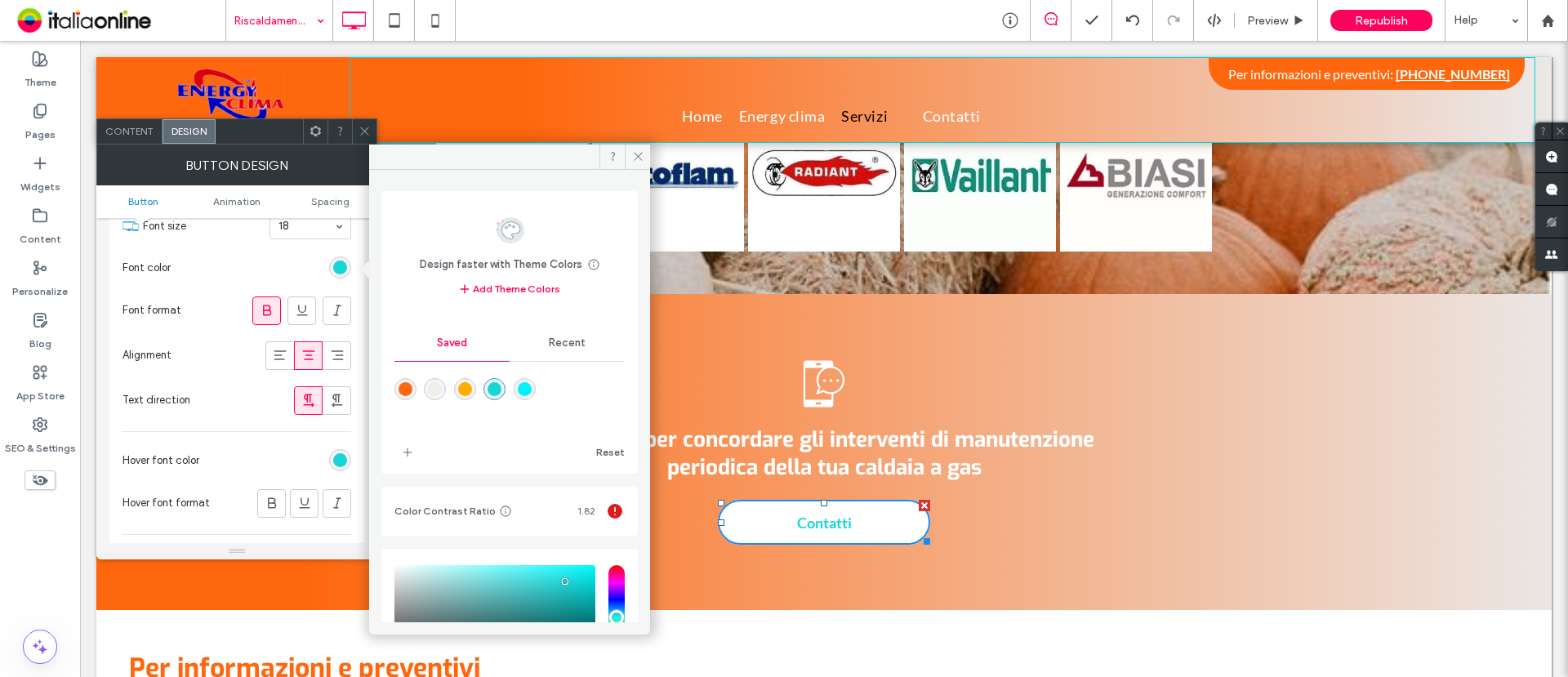
click at [406, 386] on div "rgba(255,103,14,1)" at bounding box center [406, 389] width 14 height 14
type input "*******"
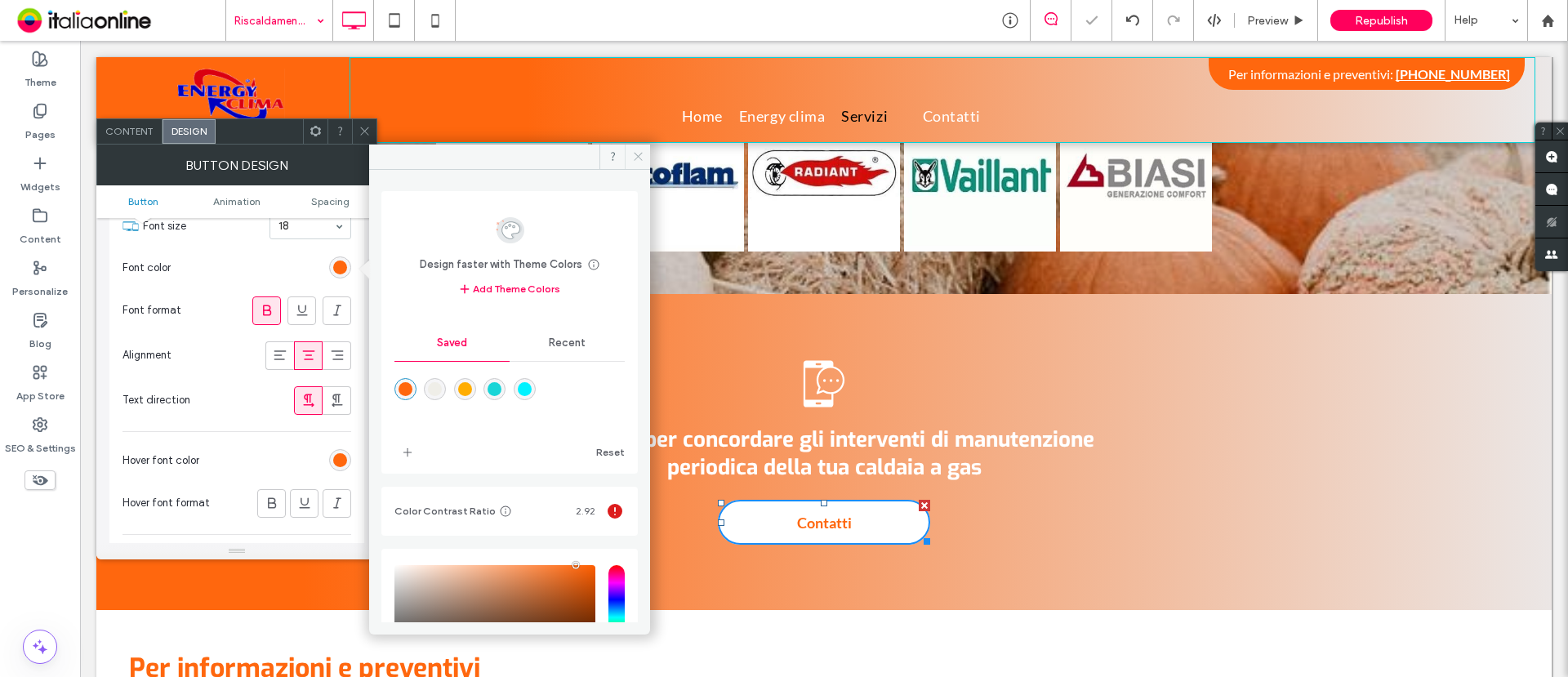
click at [637, 157] on use at bounding box center [637, 156] width 8 height 8
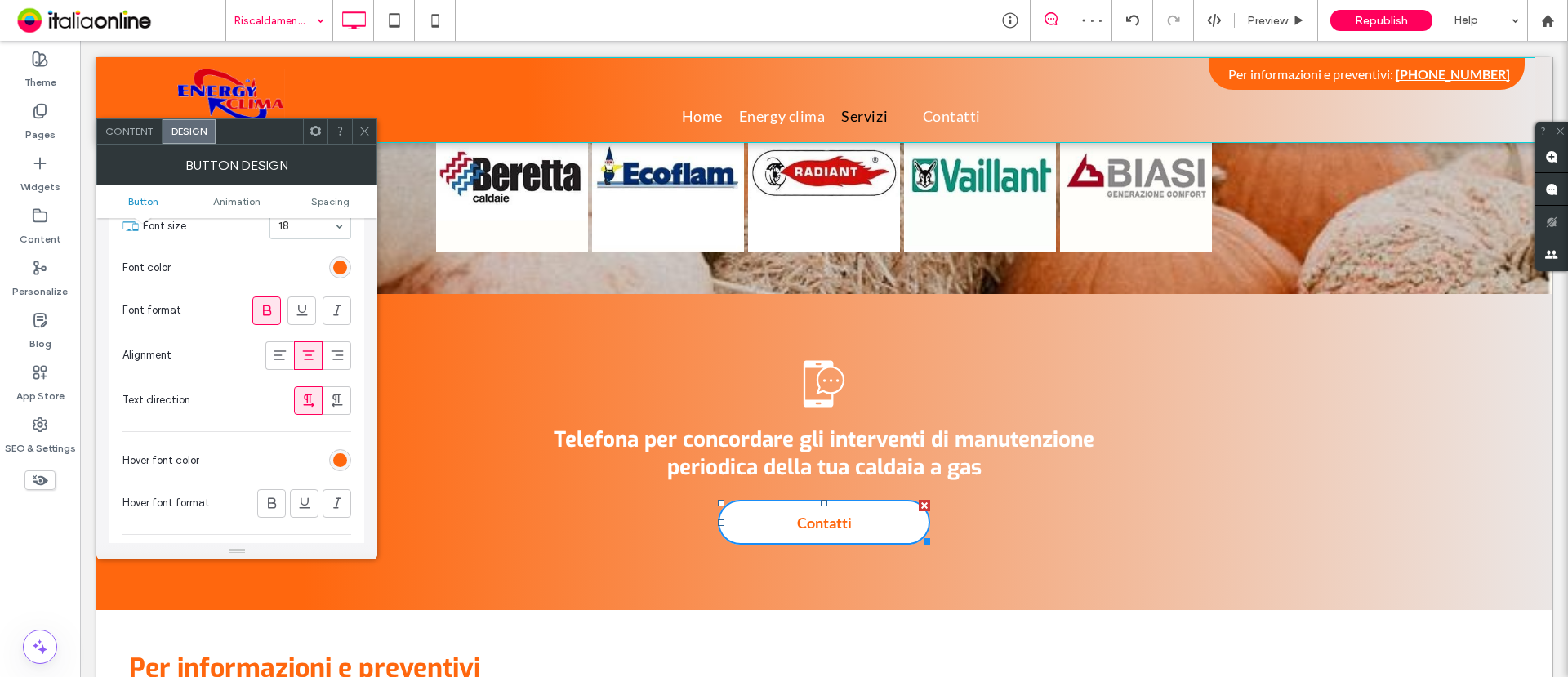
drag, startPoint x: 300, startPoint y: 85, endPoint x: 372, endPoint y: 154, distance: 99.7
click at [366, 127] on icon at bounding box center [365, 131] width 12 height 12
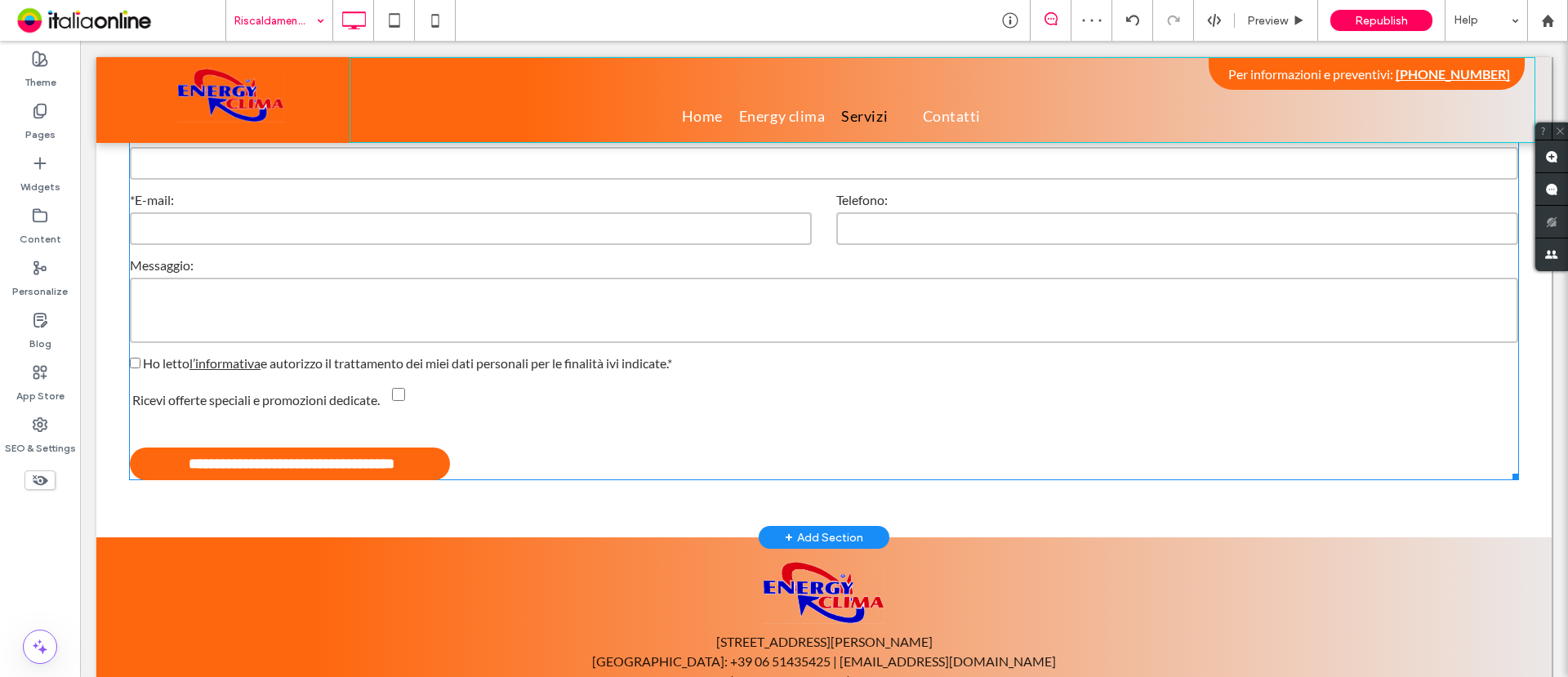
scroll to position [2514, 0]
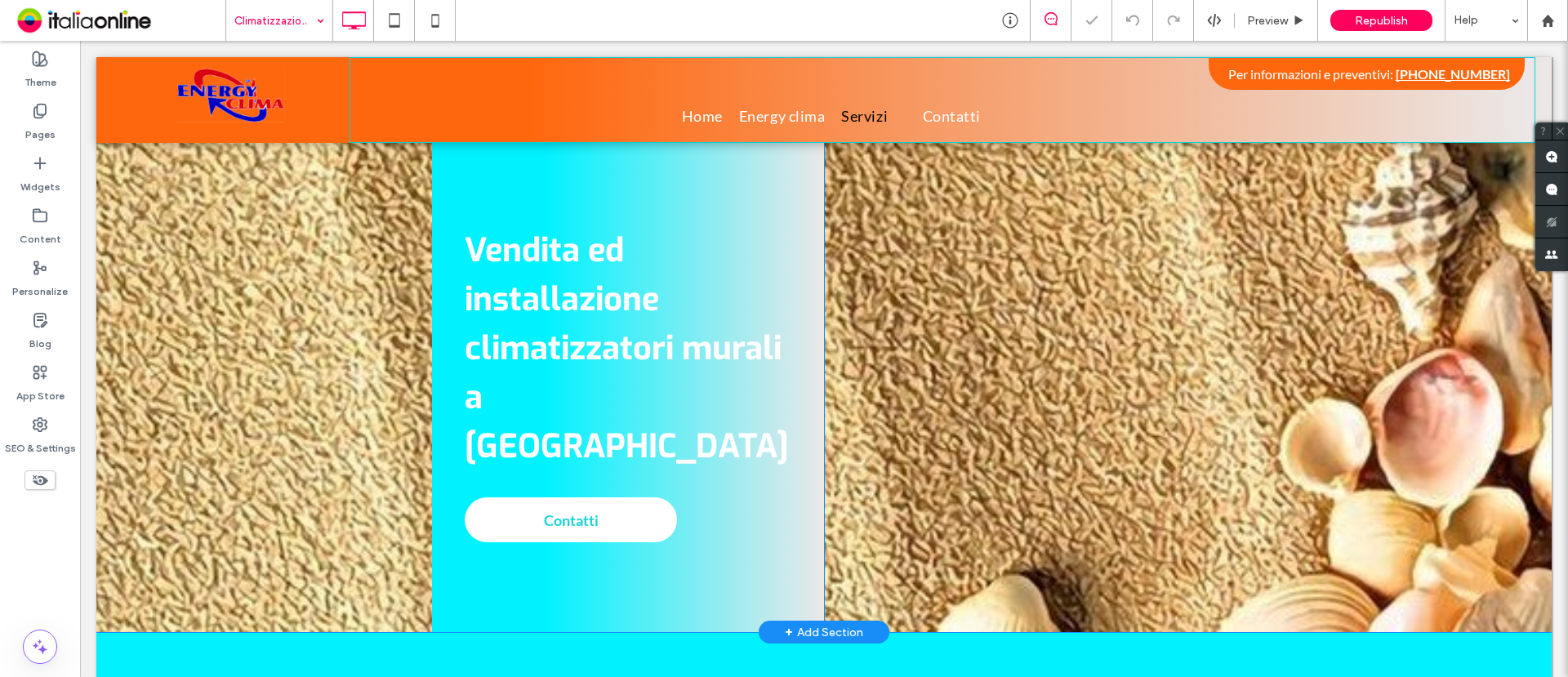
click at [276, 229] on div "Vendita ed installazione climatizzatori murali a Roma Contatti Click To Paste C…" at bounding box center [824, 343] width 1455 height 579
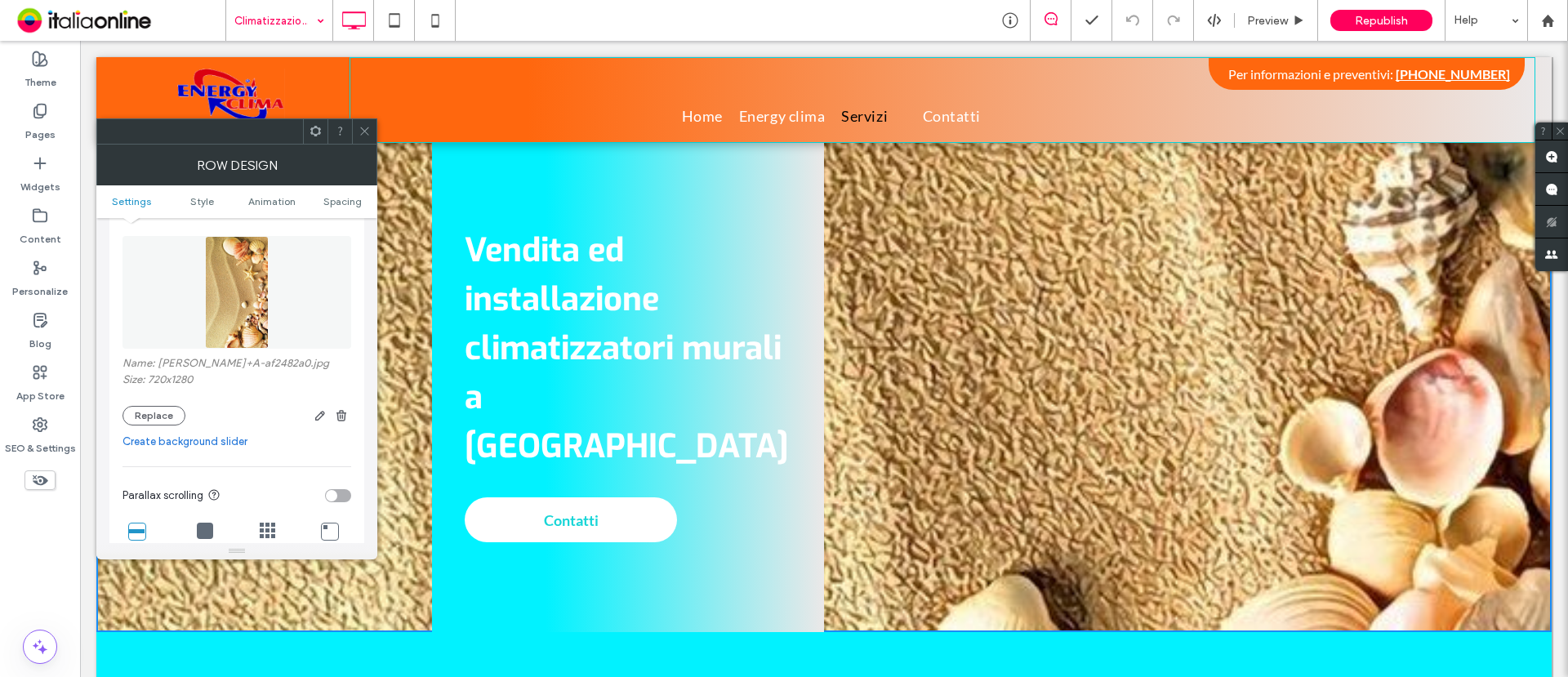
scroll to position [306, 0]
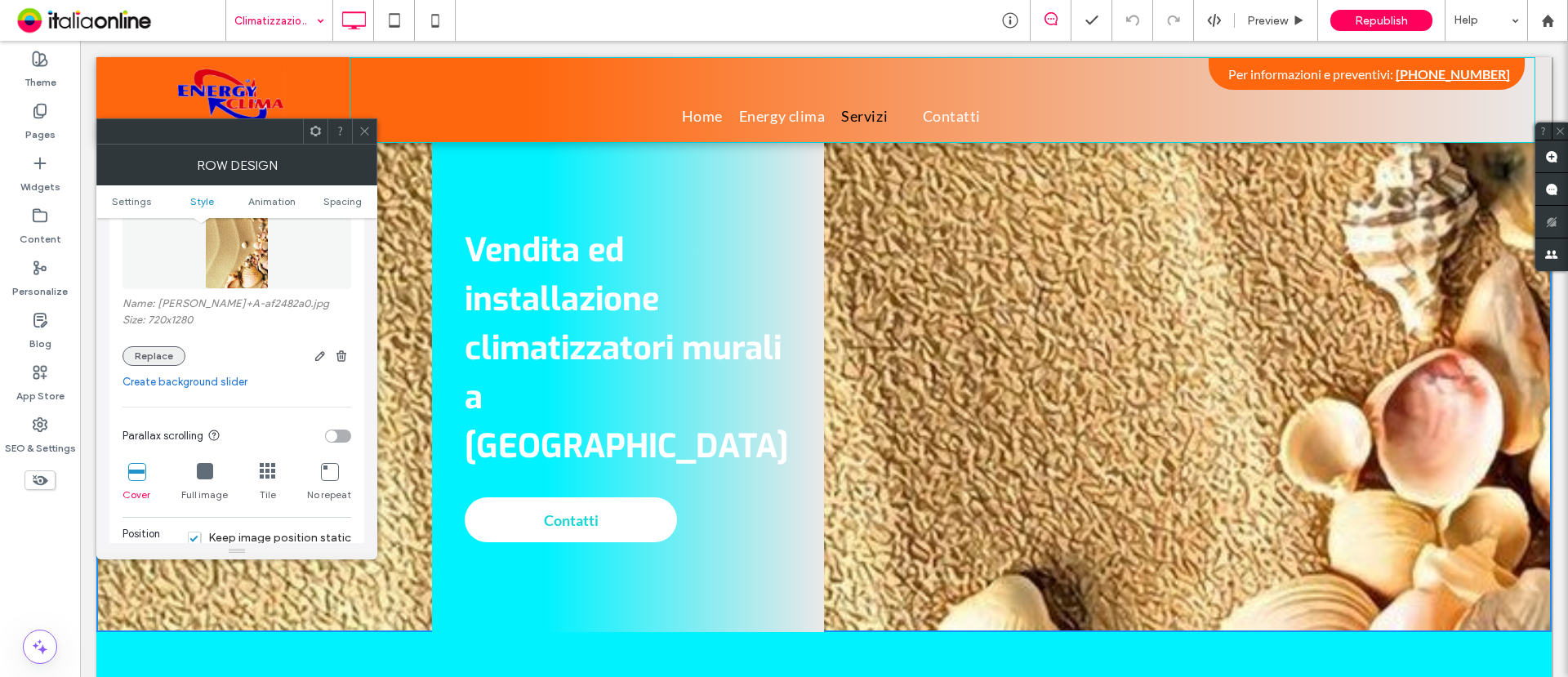
click at [147, 361] on button "Replace" at bounding box center [154, 356] width 63 height 19
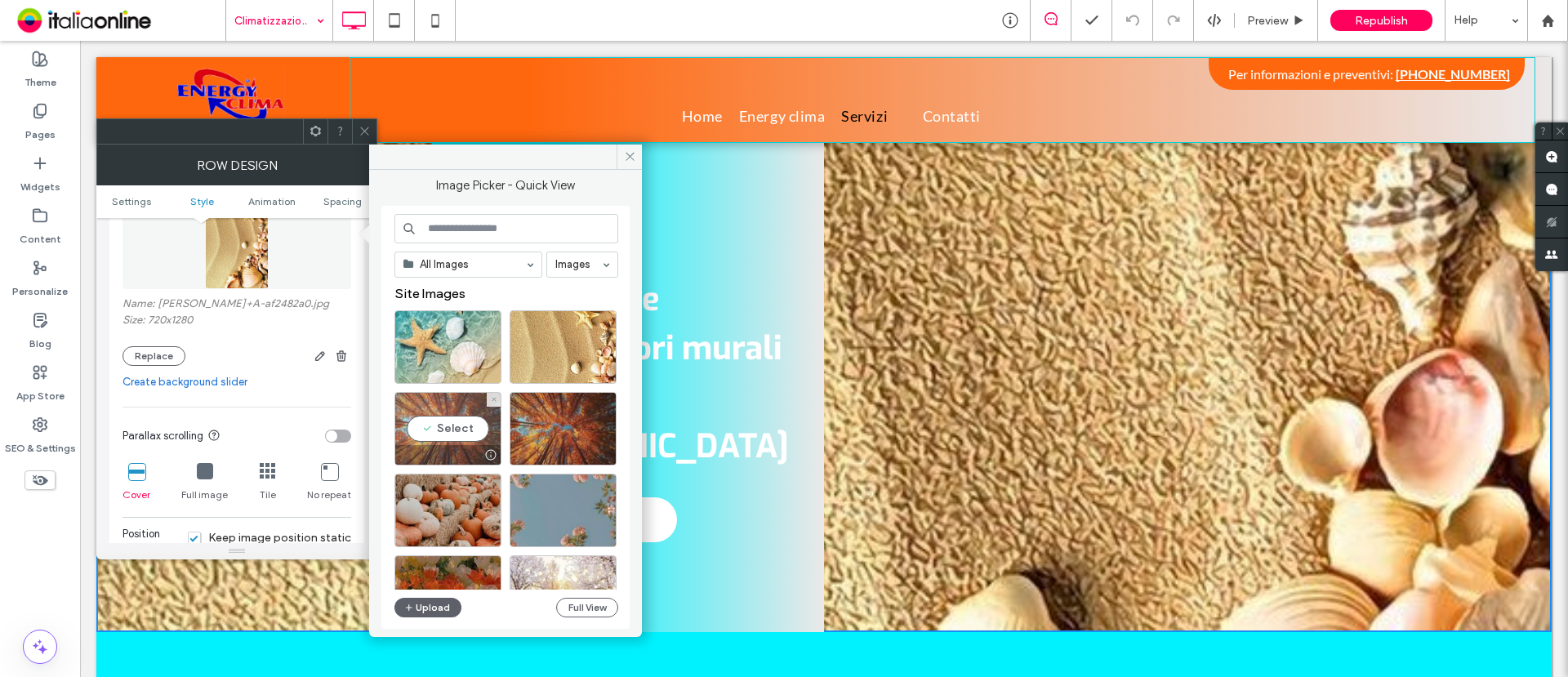
click at [455, 424] on div "Select" at bounding box center [448, 428] width 107 height 73
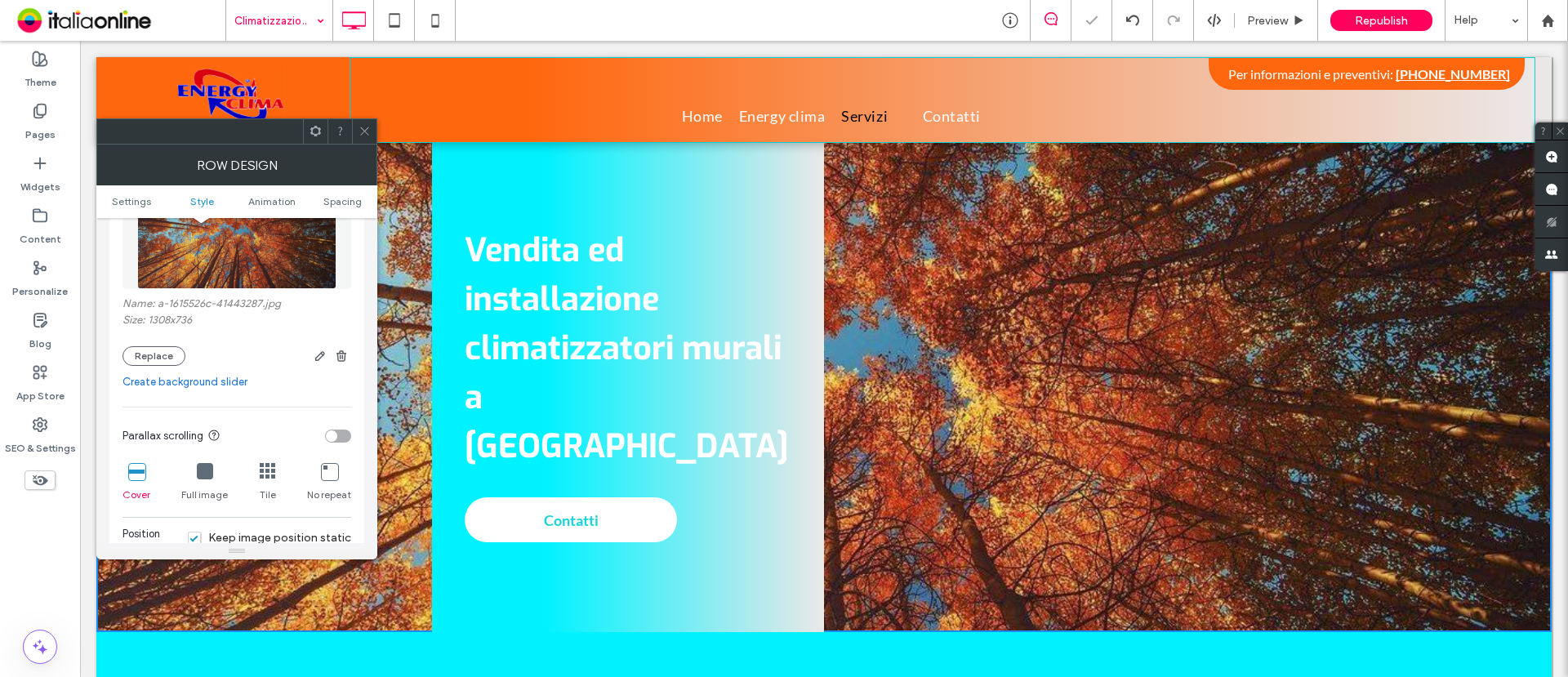
click at [358, 145] on div "Row Design Settings Style Animation Spacing Settings Change affects desktop and…" at bounding box center [236, 352] width 281 height 415
click at [365, 123] on span at bounding box center [365, 132] width 12 height 24
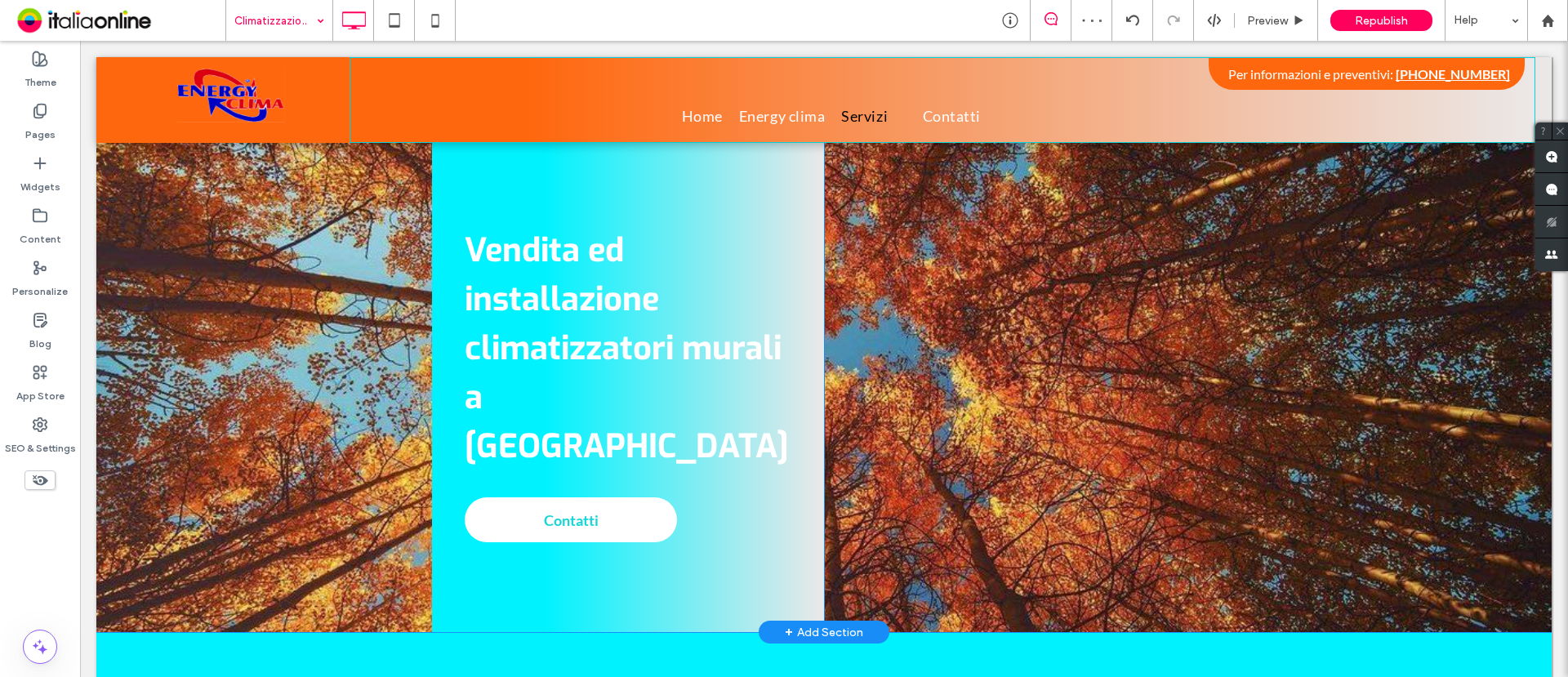
click at [447, 161] on div "Vendita ed installazione climatizzatori murali a Roma Contatti Click To Paste" at bounding box center [627, 343] width 392 height 579
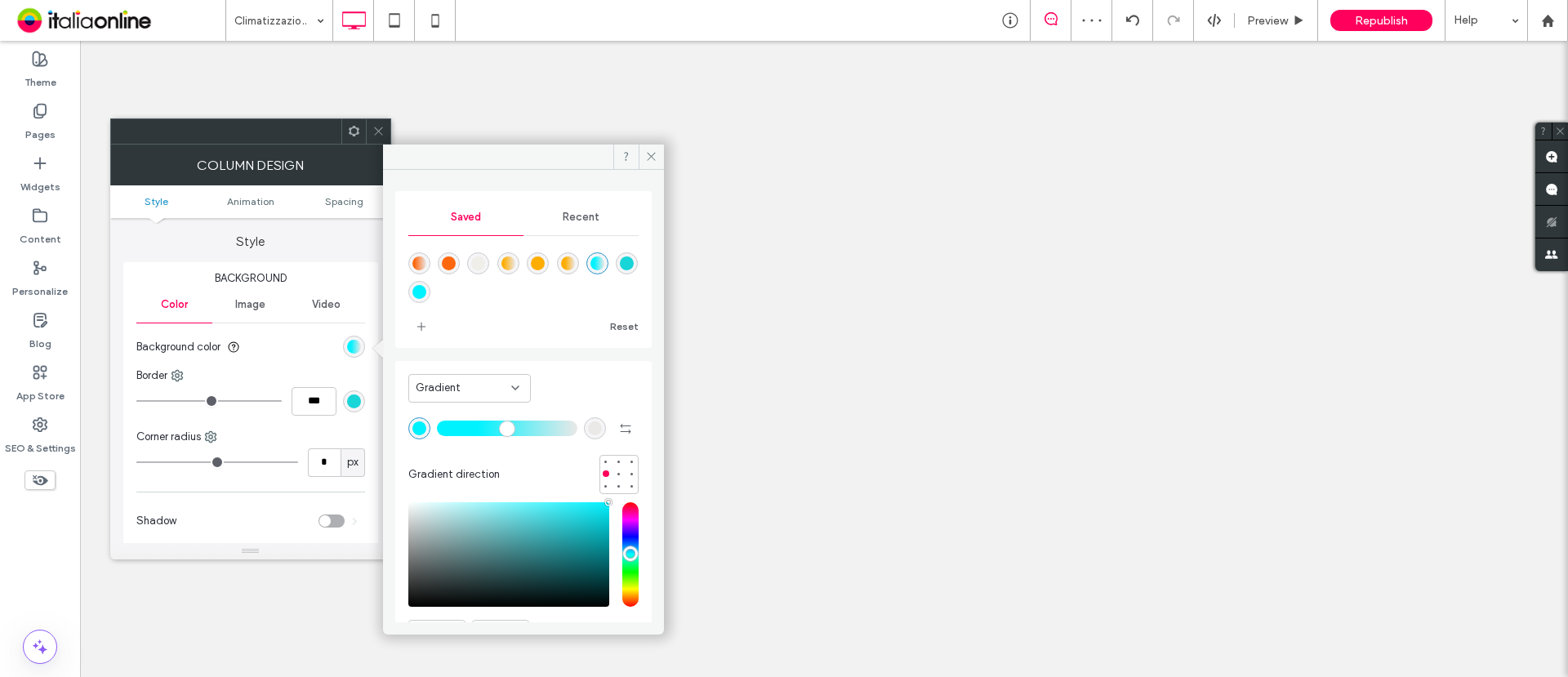
click at [421, 258] on div "linear-gradient(90deg,rgba(255,103,14,1) 15%,rgba(235,232,232,1) 100%)" at bounding box center [420, 263] width 14 height 14
type input "**"
type input "*******"
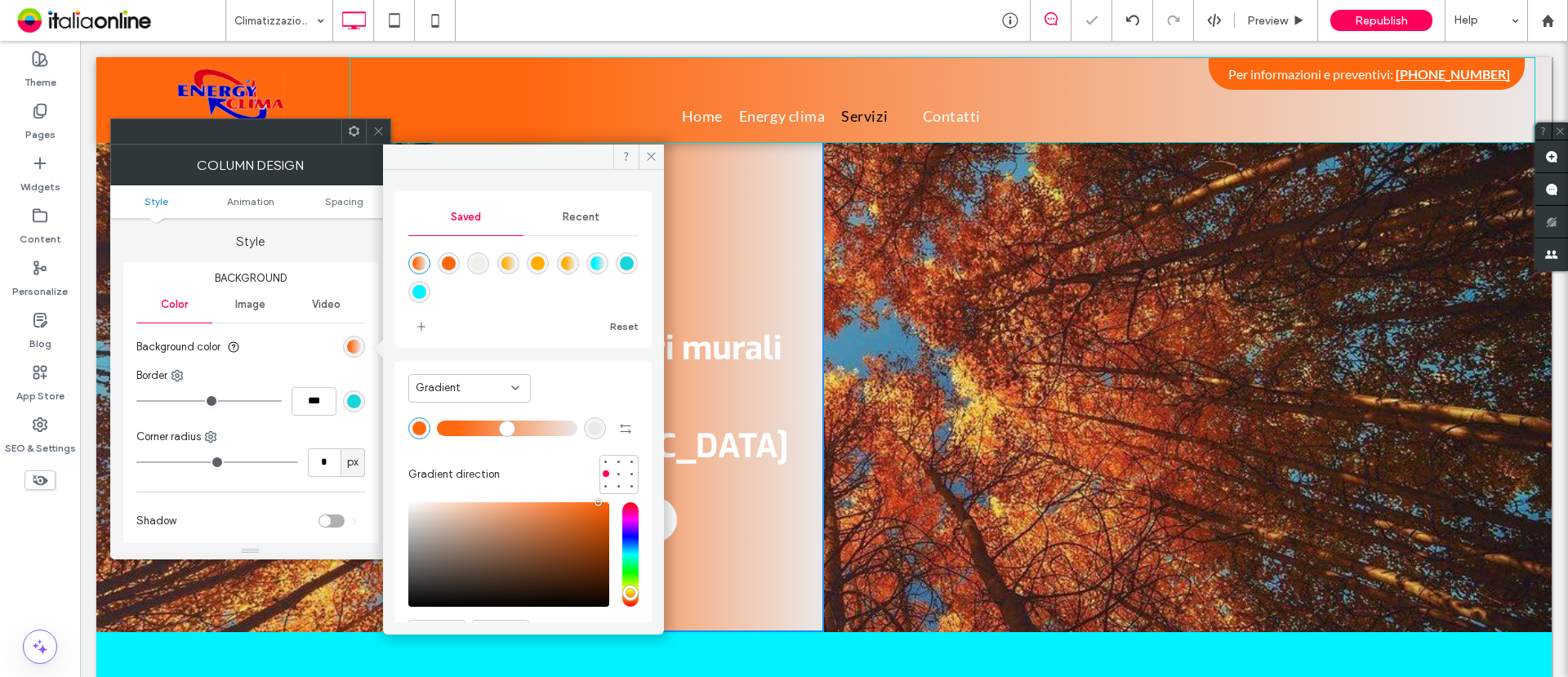
click at [380, 128] on use at bounding box center [378, 131] width 8 height 8
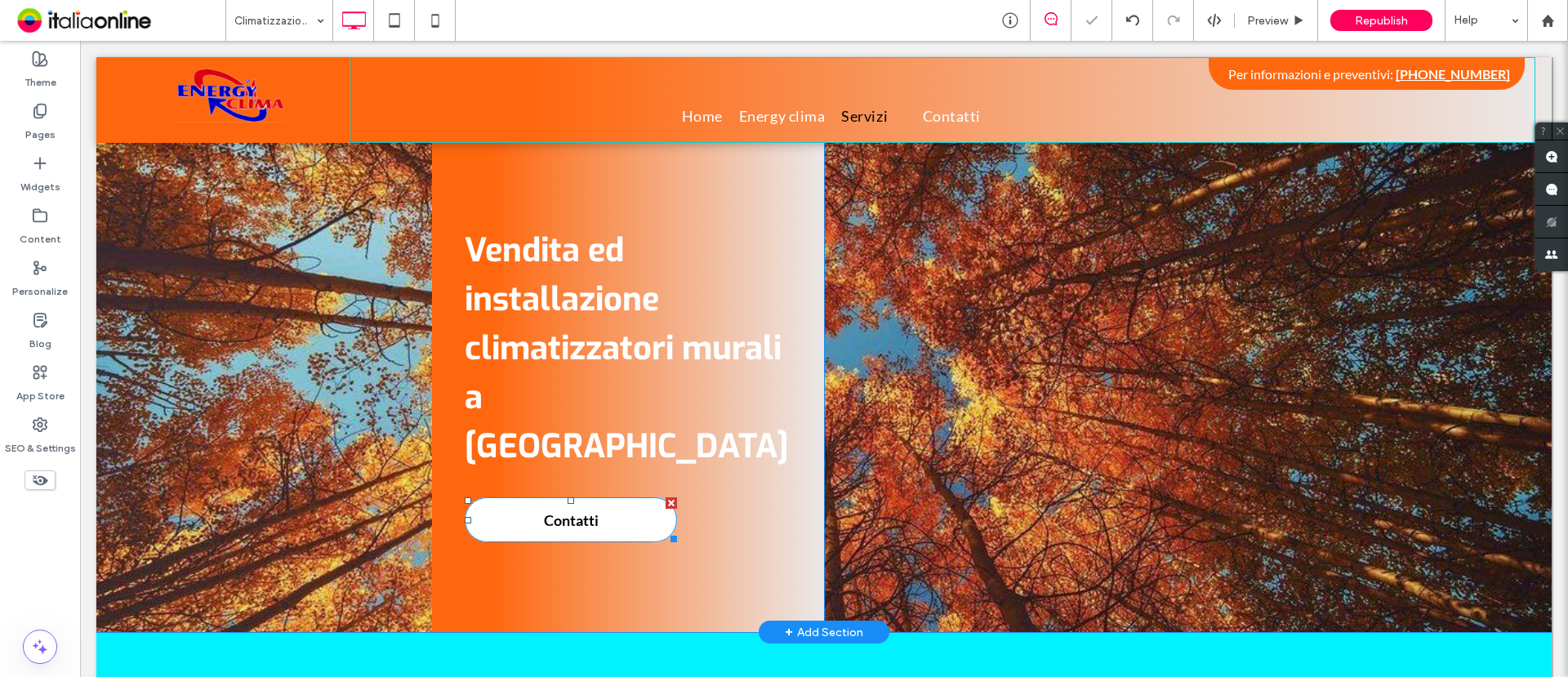
click at [563, 503] on span "Contatti" at bounding box center [572, 520] width 66 height 34
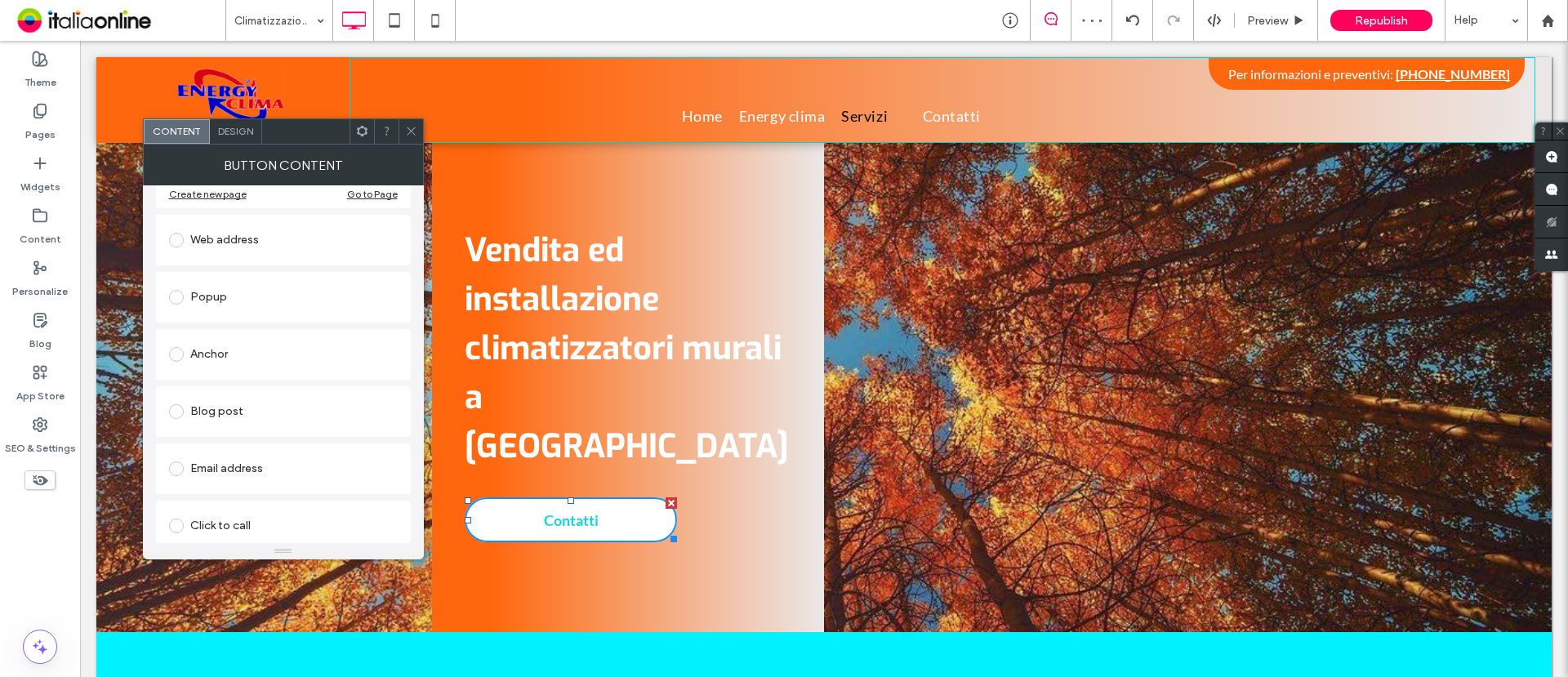
scroll to position [215, 0]
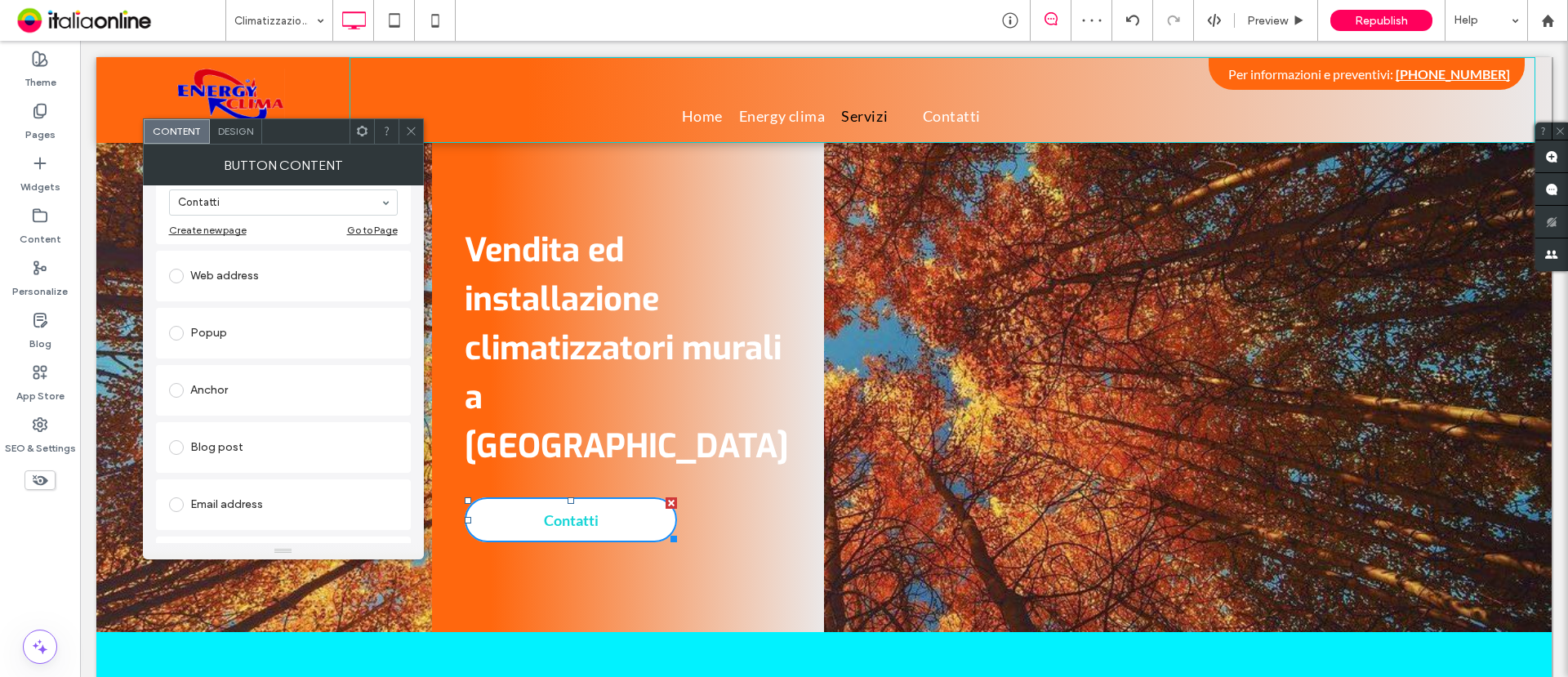
click at [244, 147] on div "Button Content" at bounding box center [284, 165] width 281 height 41
click at [243, 134] on span "Design" at bounding box center [236, 130] width 35 height 12
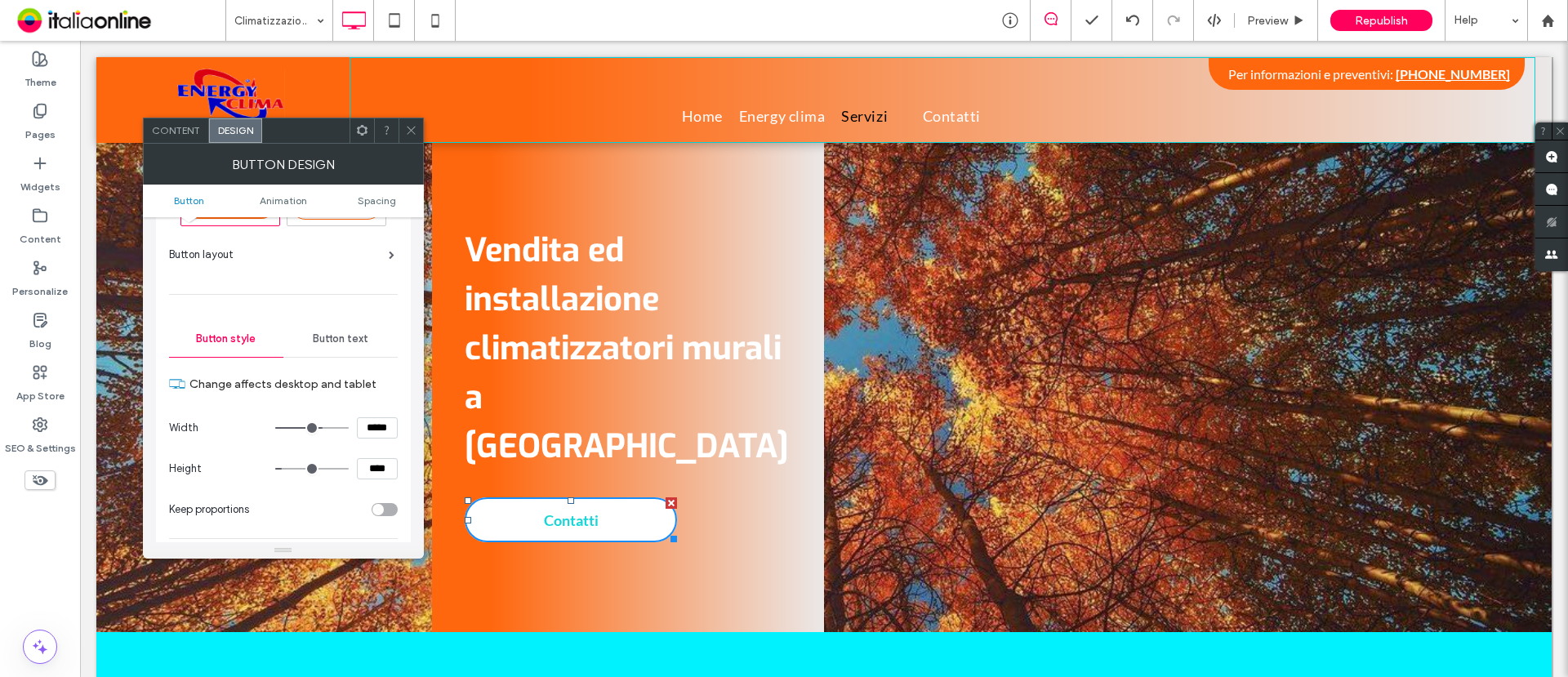
scroll to position [102, 0]
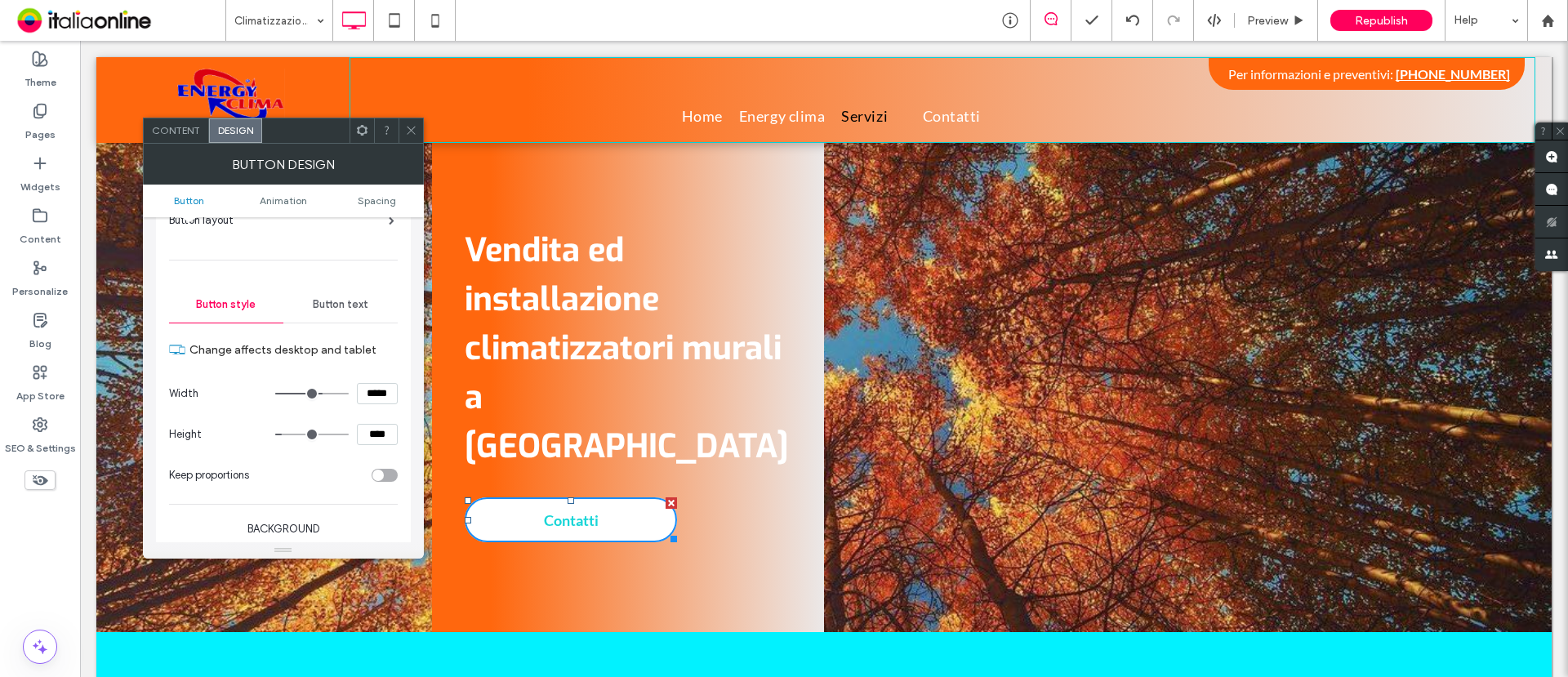
click at [346, 307] on span "Button text" at bounding box center [341, 304] width 56 height 13
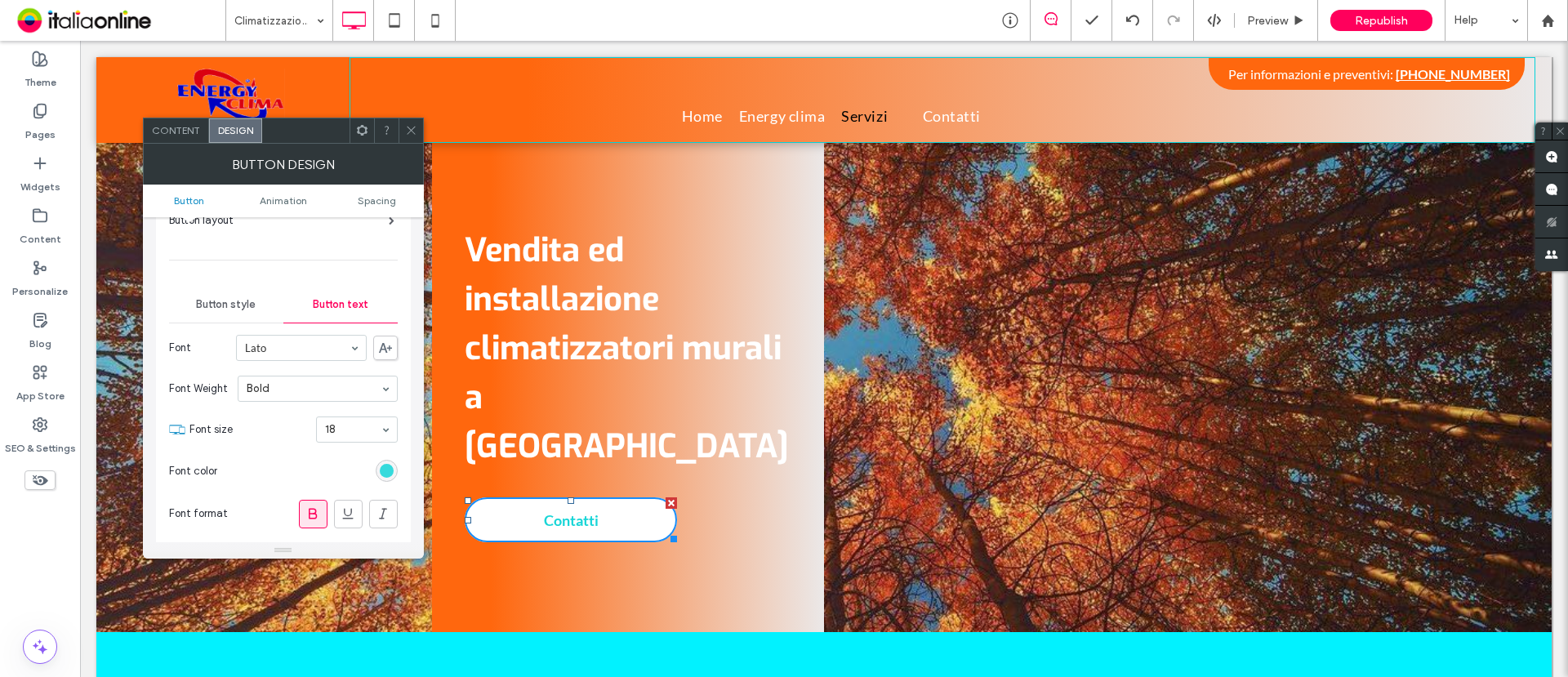
click at [386, 467] on div "rgb(24, 213, 215)" at bounding box center [387, 471] width 14 height 14
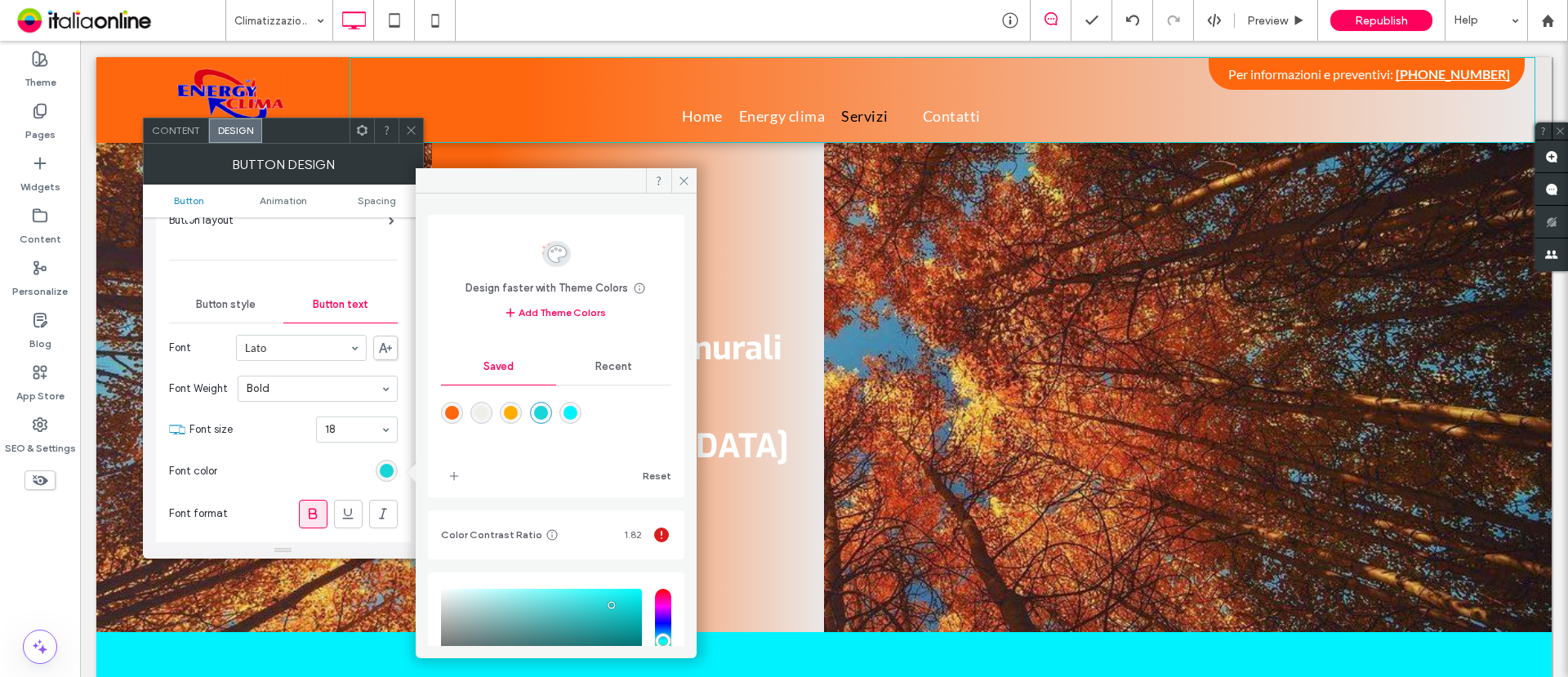
click at [449, 414] on div "rgba(255,103,14,1)" at bounding box center [452, 413] width 14 height 14
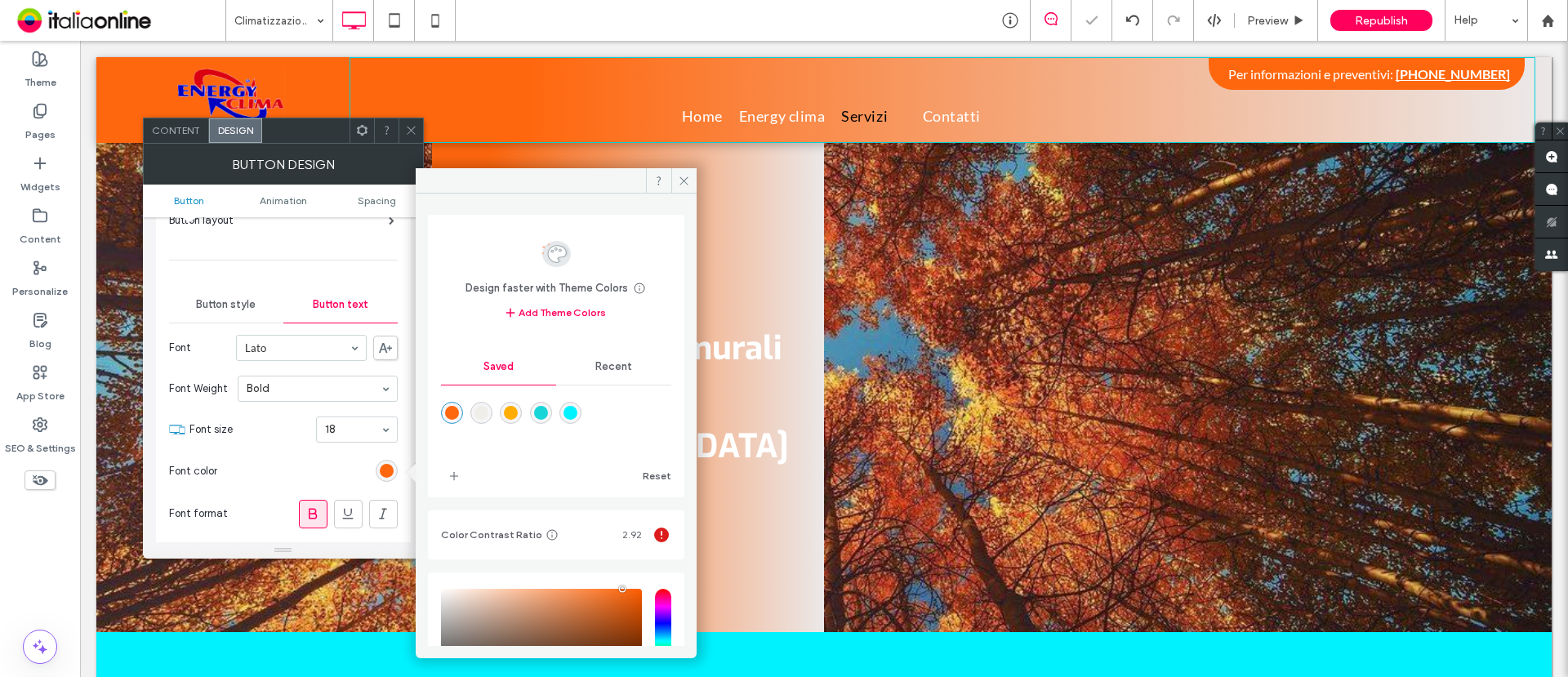
type input "*******"
click at [407, 124] on icon at bounding box center [411, 130] width 12 height 12
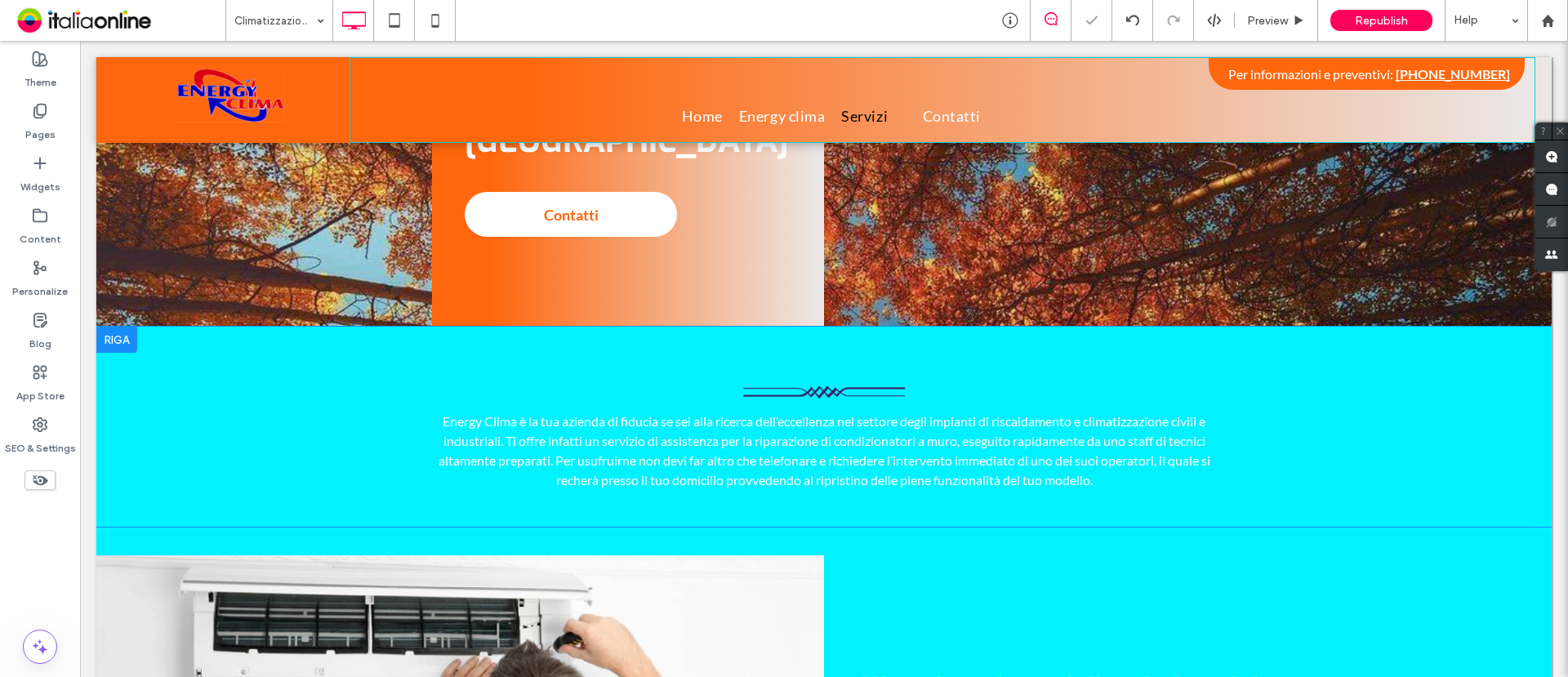
scroll to position [306, 0]
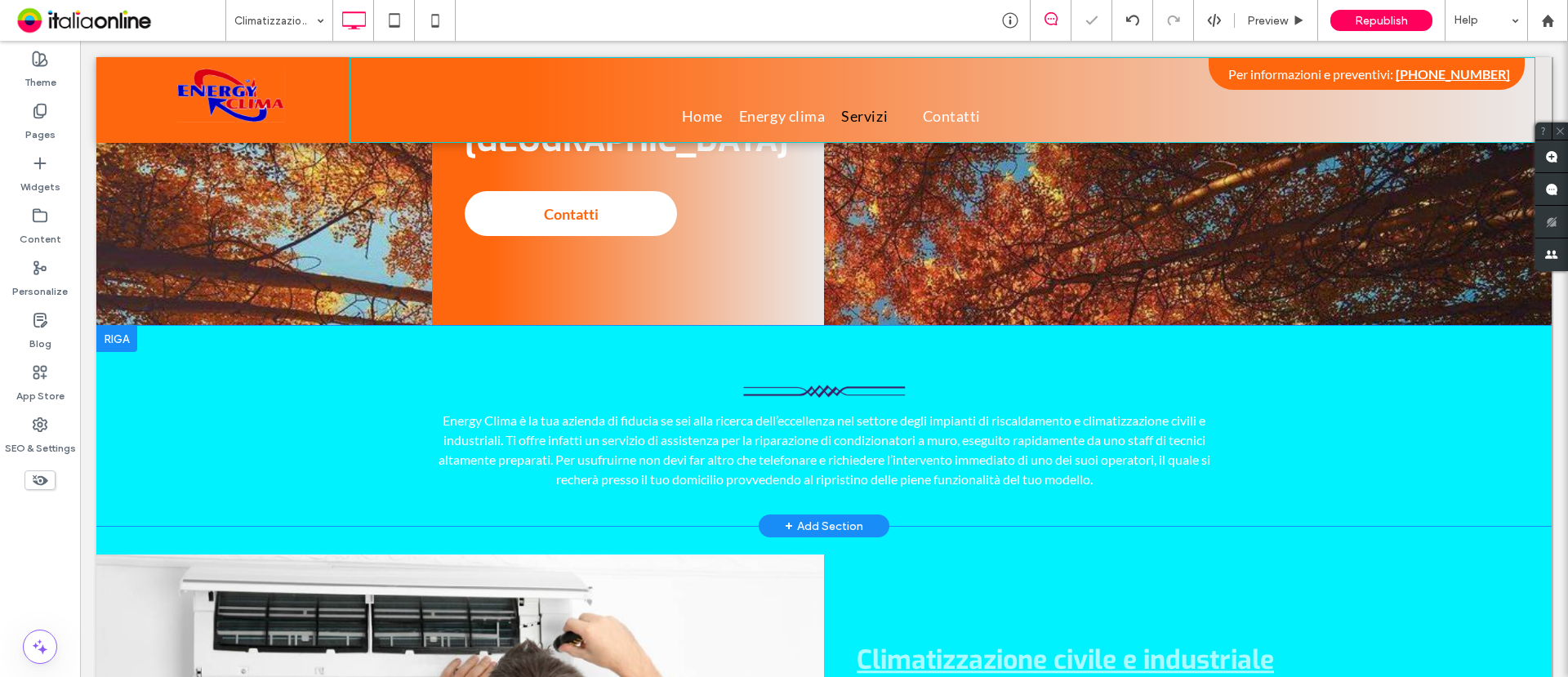
click at [109, 326] on div at bounding box center [116, 339] width 41 height 26
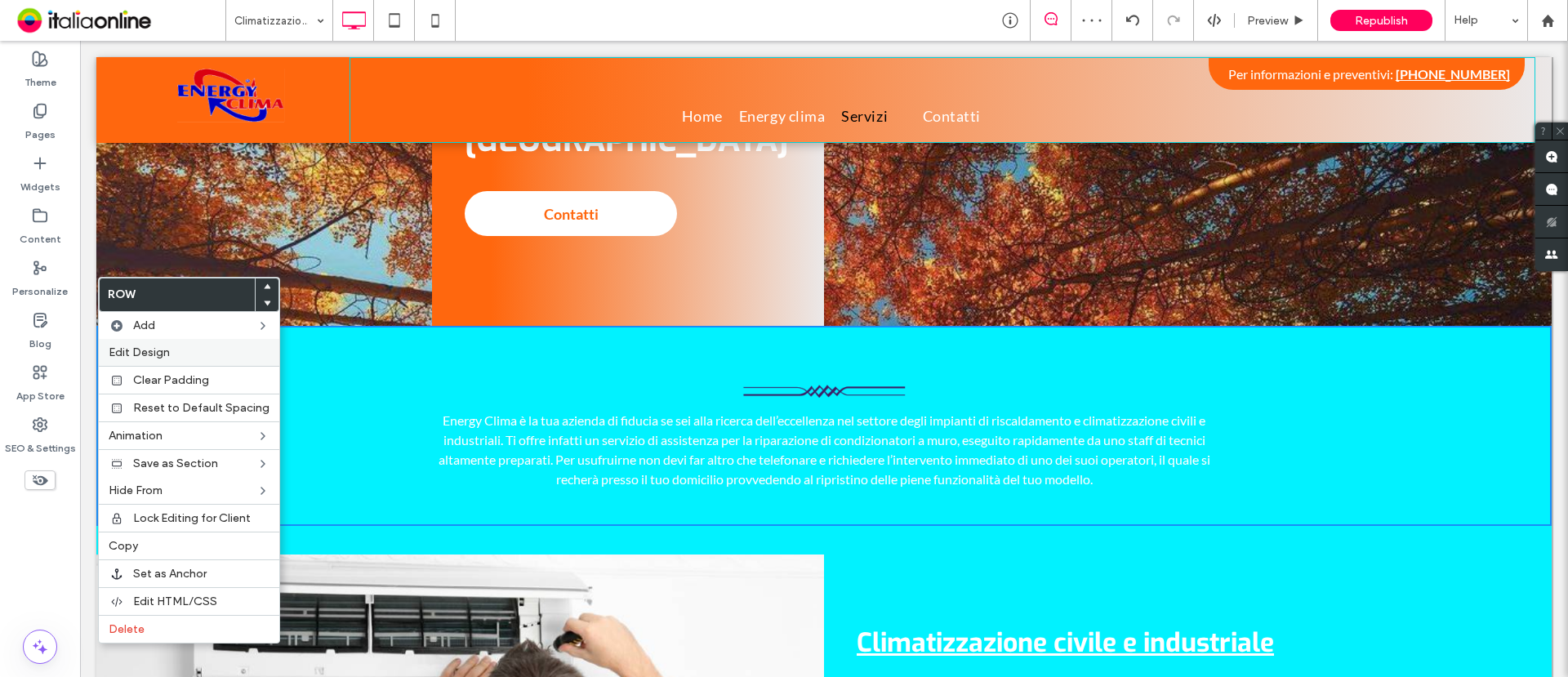
click at [154, 355] on span "Edit Design" at bounding box center [140, 352] width 61 height 14
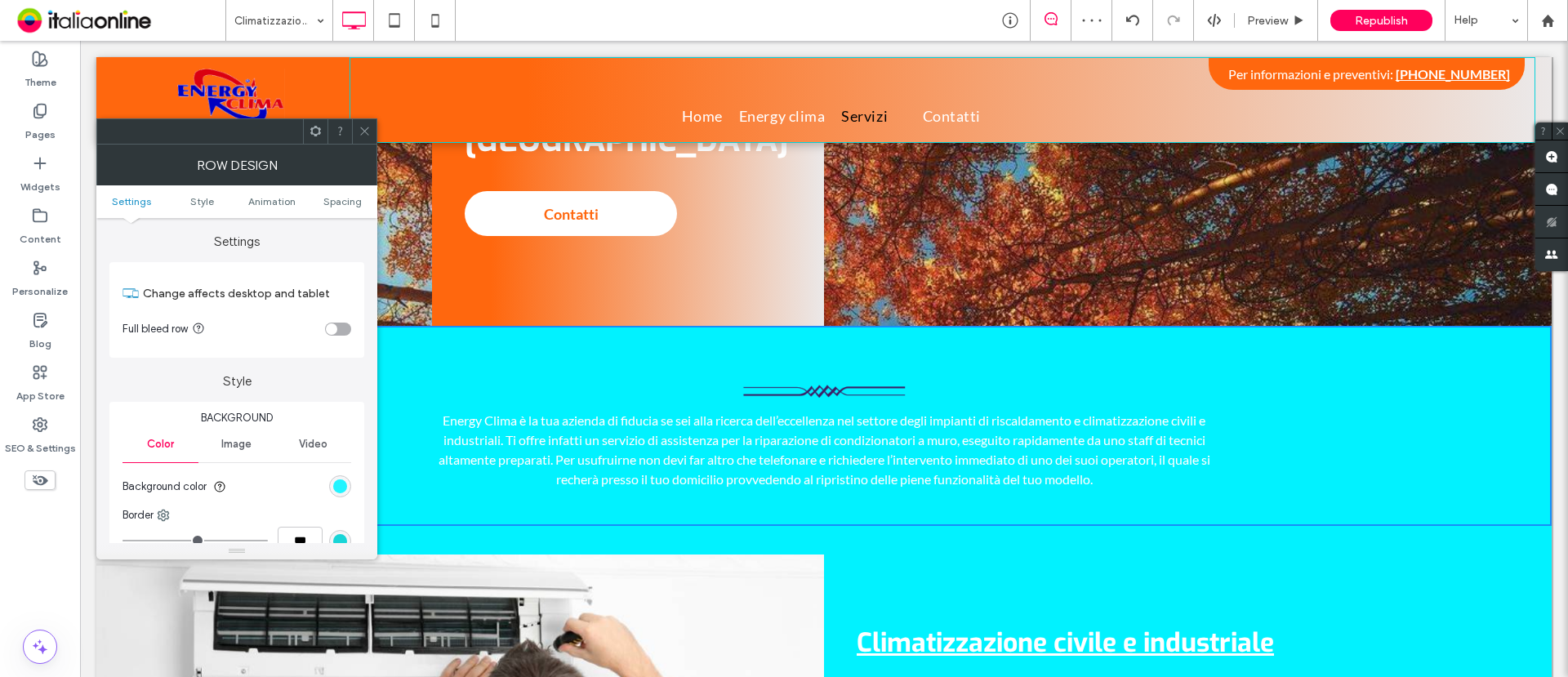
click at [339, 483] on div "rgb(1, 242, 255)" at bounding box center [340, 487] width 14 height 14
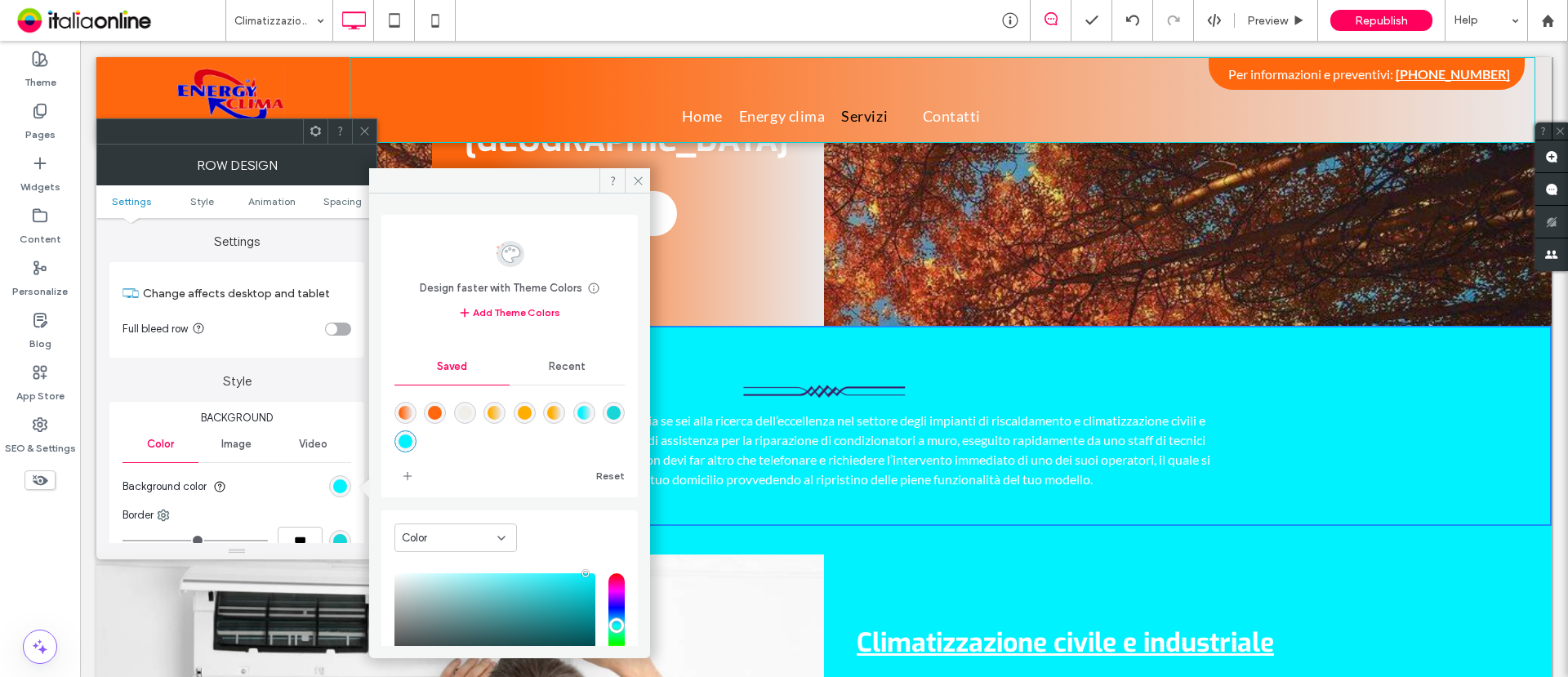
click at [435, 410] on div "rgba(255,103,14,1)" at bounding box center [435, 413] width 14 height 14
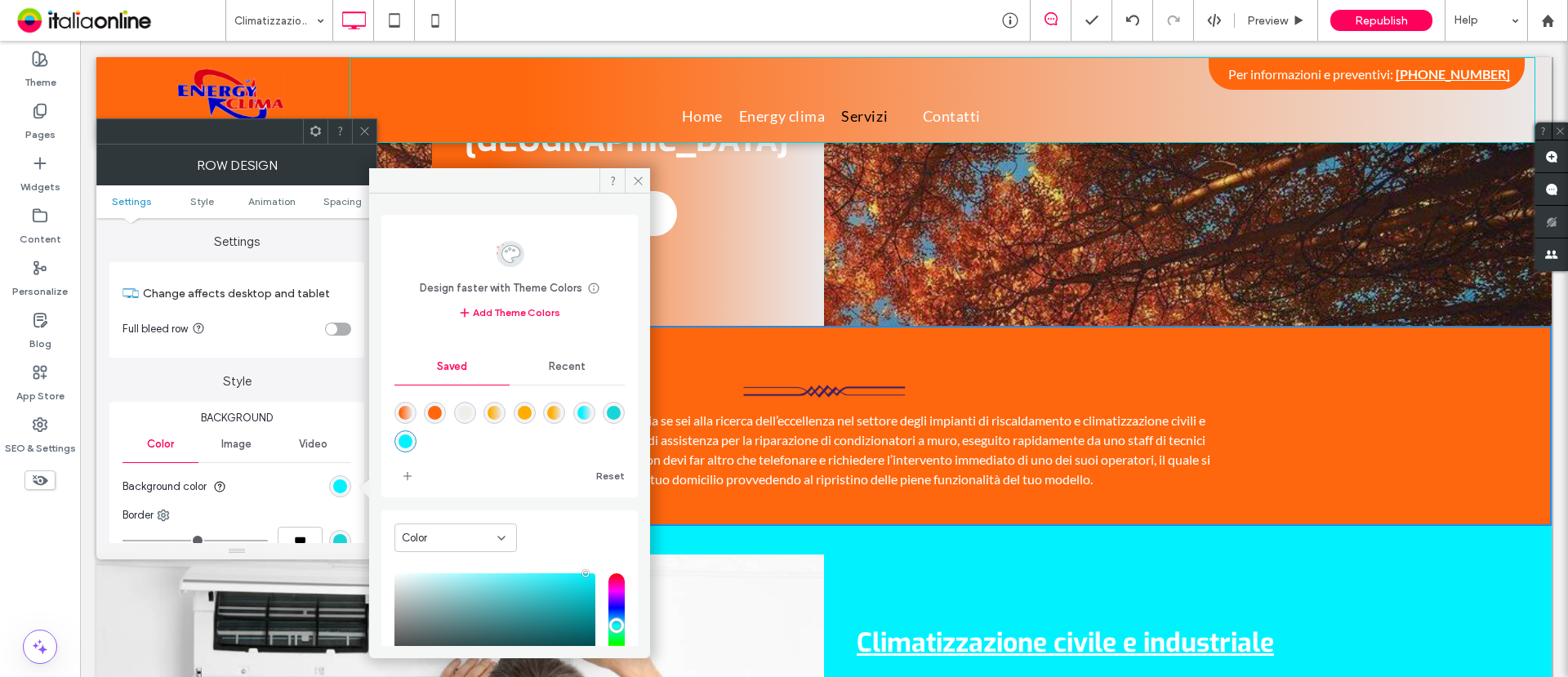
type input "*******"
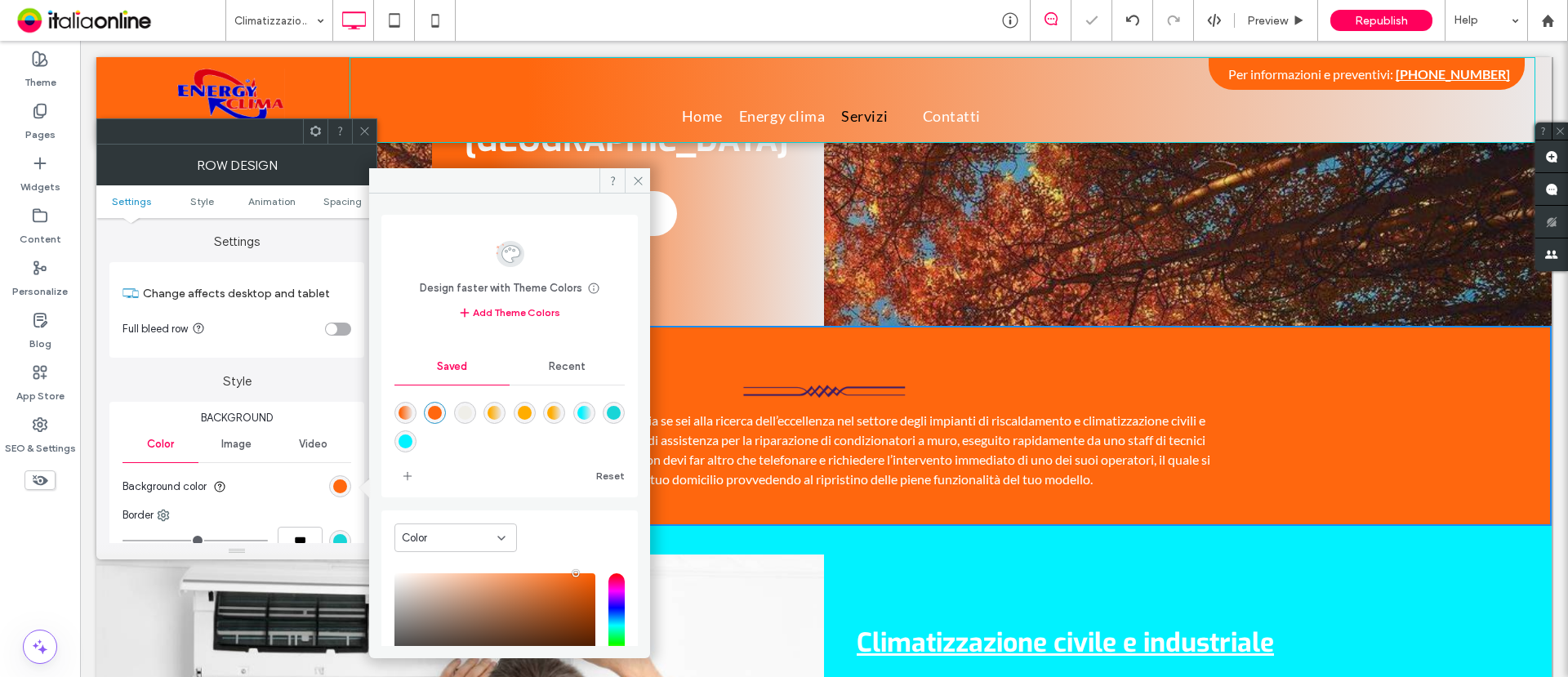
click at [365, 121] on span at bounding box center [365, 132] width 12 height 24
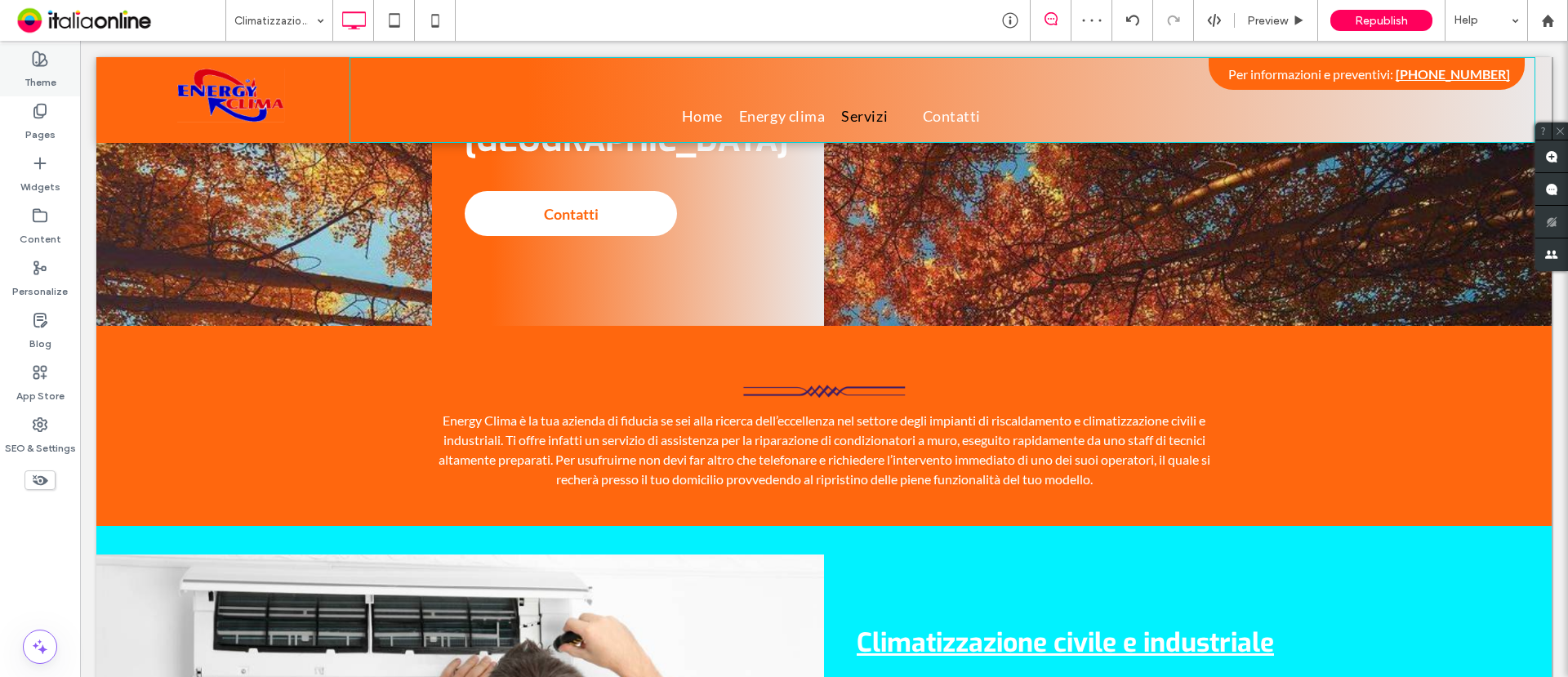
click at [47, 64] on div "Theme" at bounding box center [40, 71] width 80 height 52
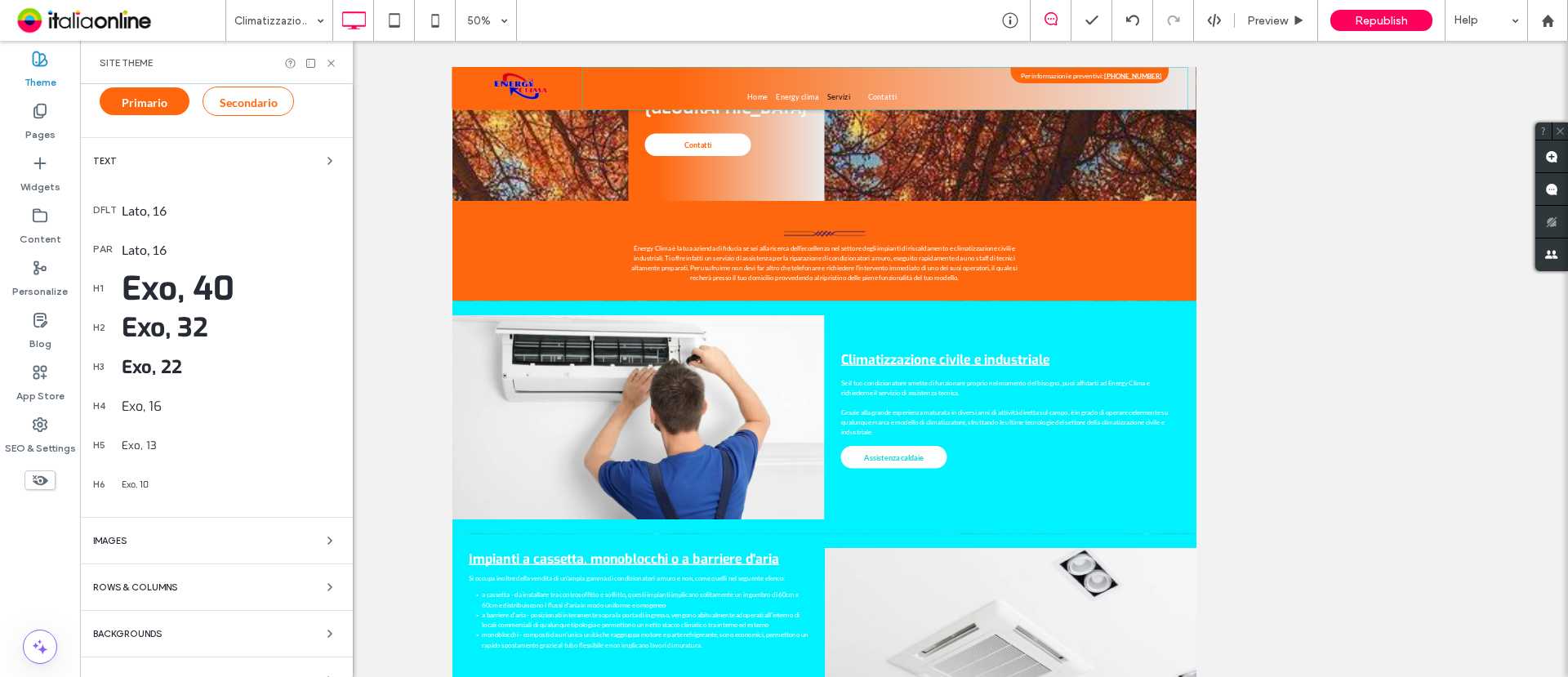
scroll to position [181, 0]
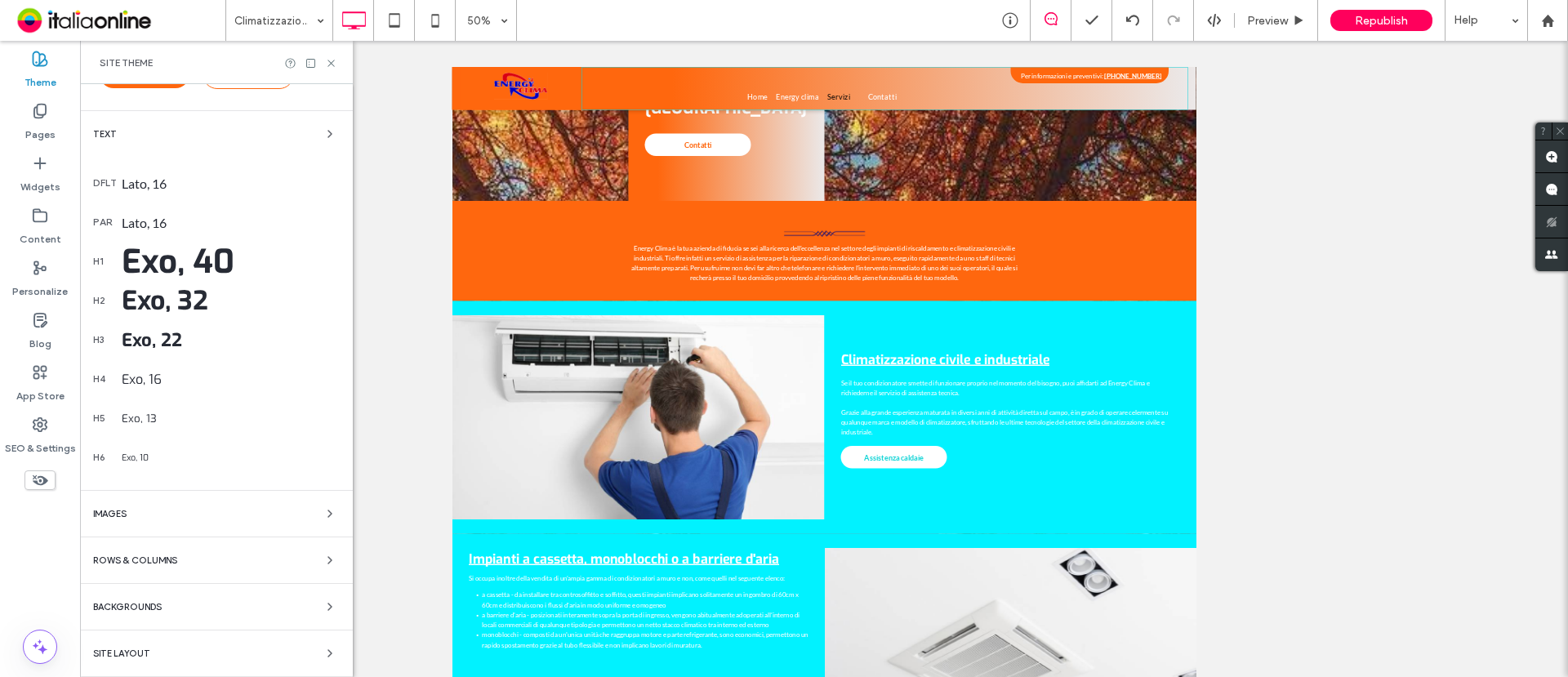
click at [213, 560] on div "Rows & Columns" at bounding box center [216, 560] width 247 height 19
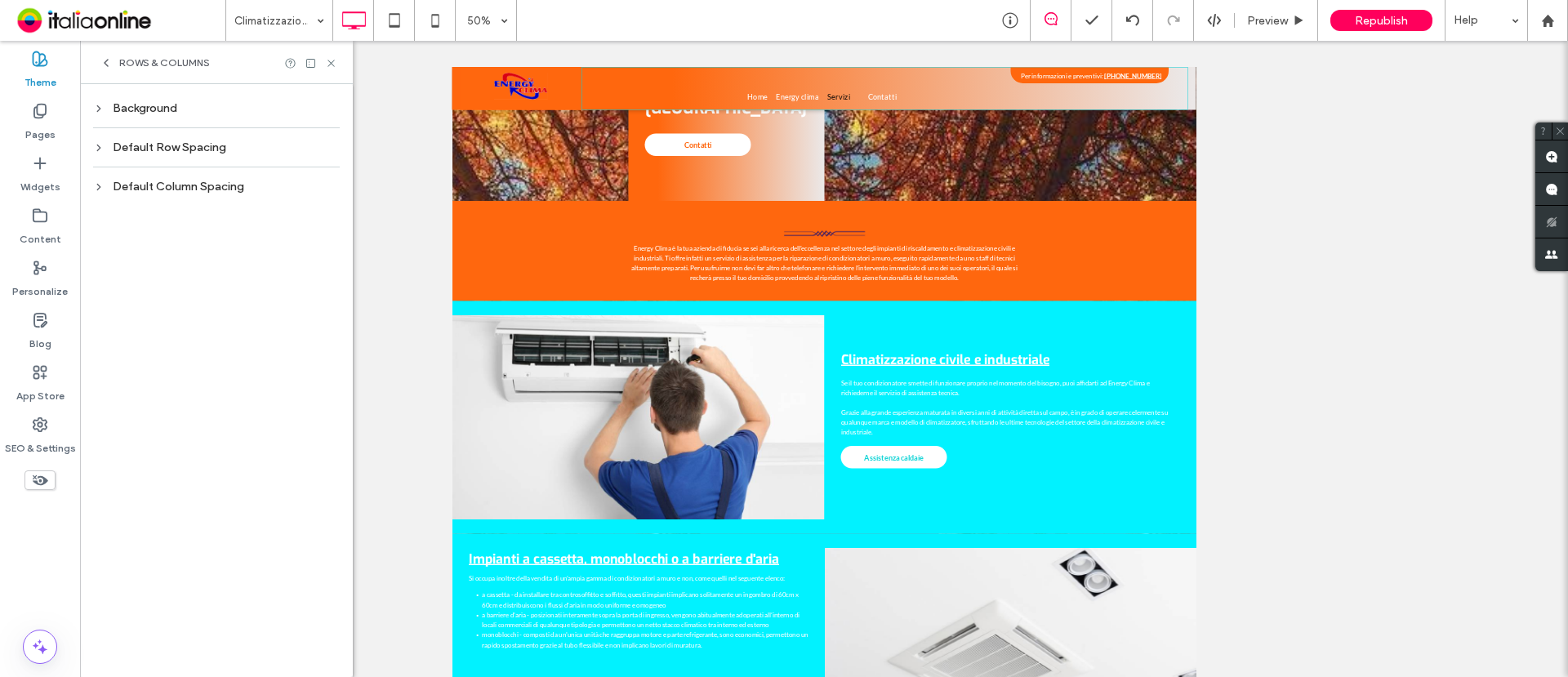
scroll to position [0, 0]
click at [138, 103] on div "Background" at bounding box center [216, 108] width 247 height 14
click at [142, 193] on div "Default Row Spacing" at bounding box center [216, 193] width 247 height 14
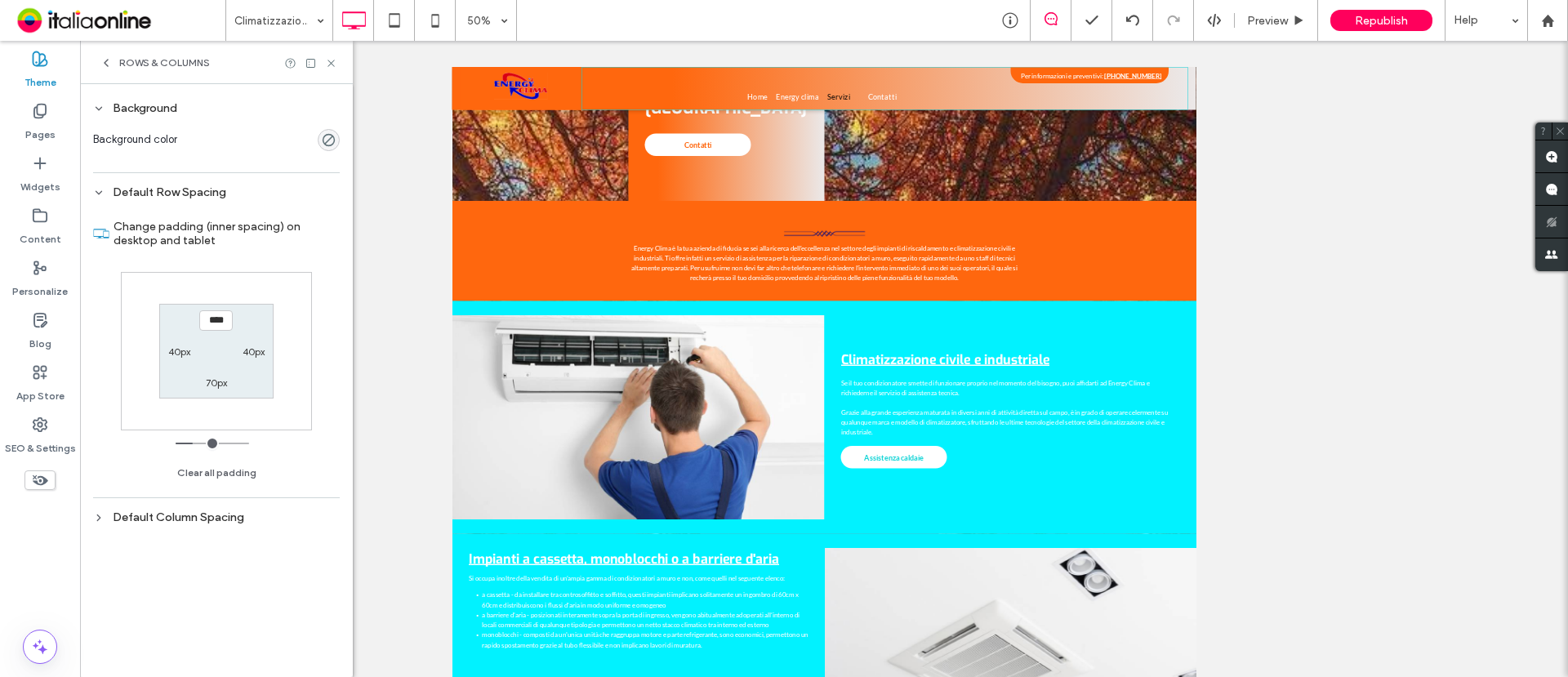
click at [137, 515] on div "Default Column Spacing" at bounding box center [216, 517] width 247 height 14
click at [113, 57] on div "Rows & Columns" at bounding box center [154, 63] width 110 height 13
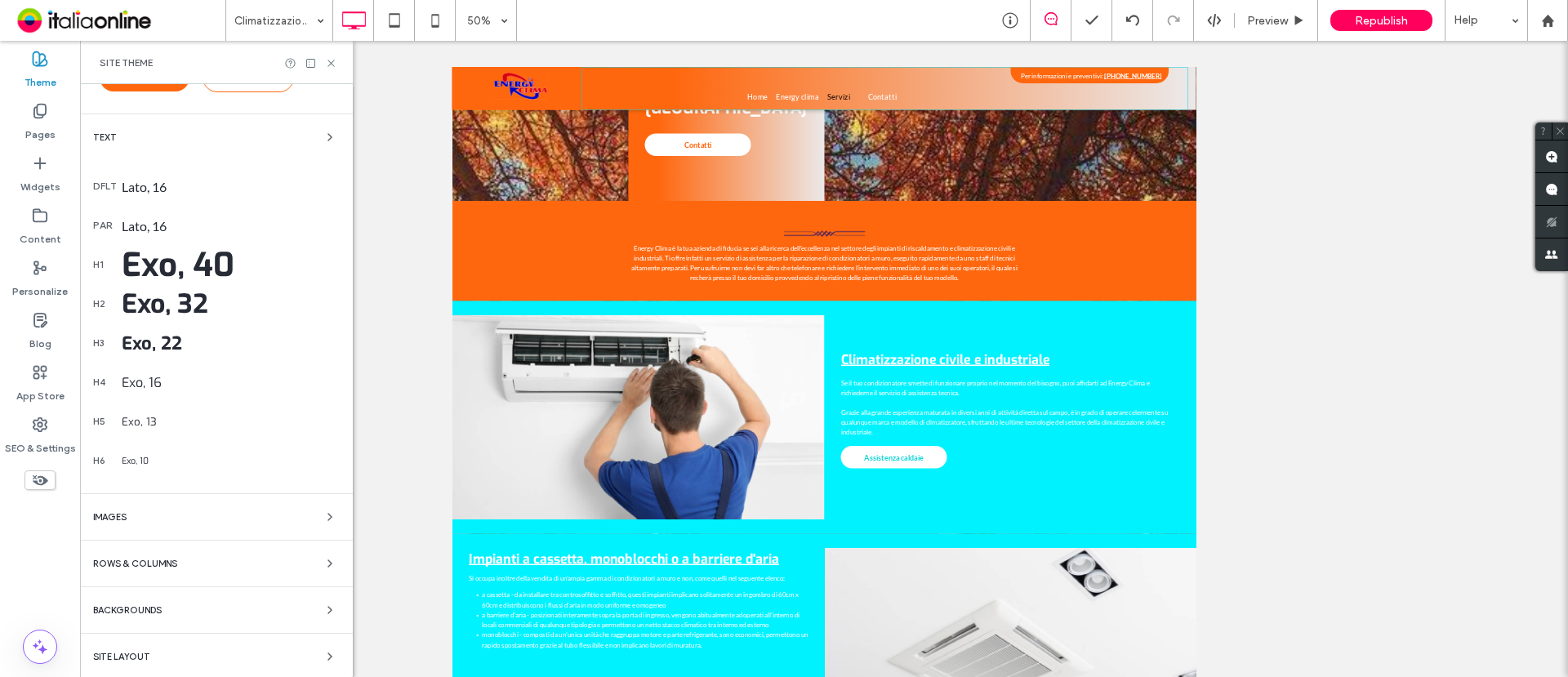
scroll to position [181, 0]
click at [171, 607] on div "Backgrounds" at bounding box center [216, 606] width 247 height 19
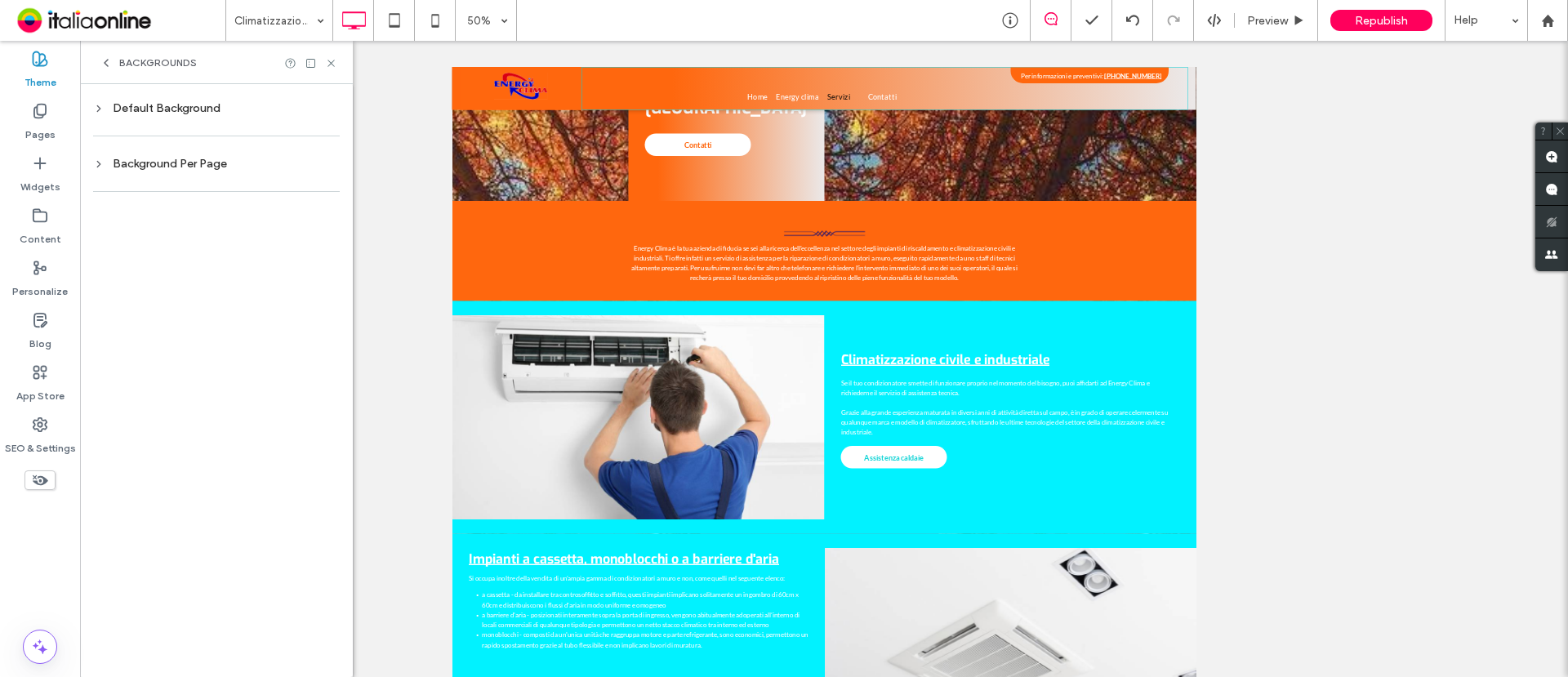
scroll to position [0, 0]
click at [105, 101] on div "Default Background" at bounding box center [216, 108] width 247 height 14
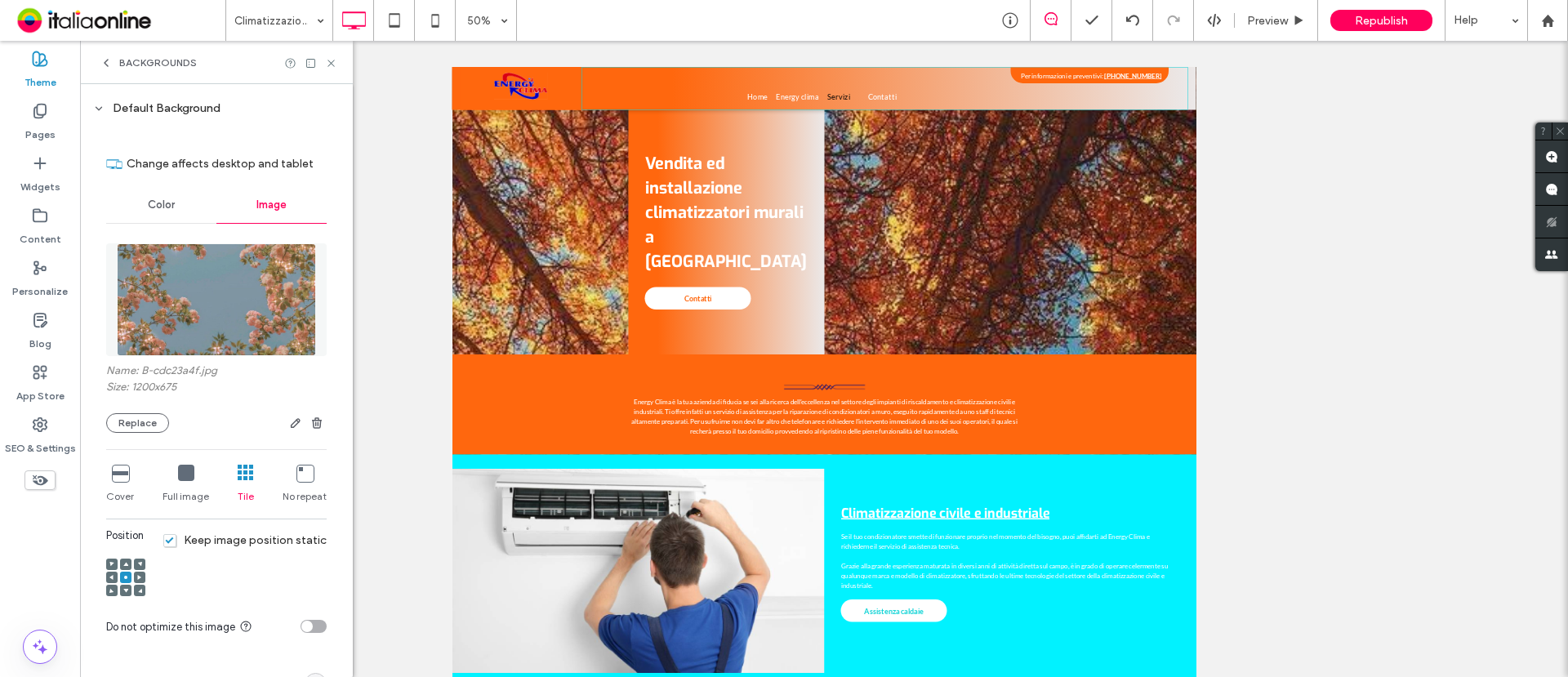
click at [105, 101] on div "Default Background" at bounding box center [216, 108] width 247 height 14
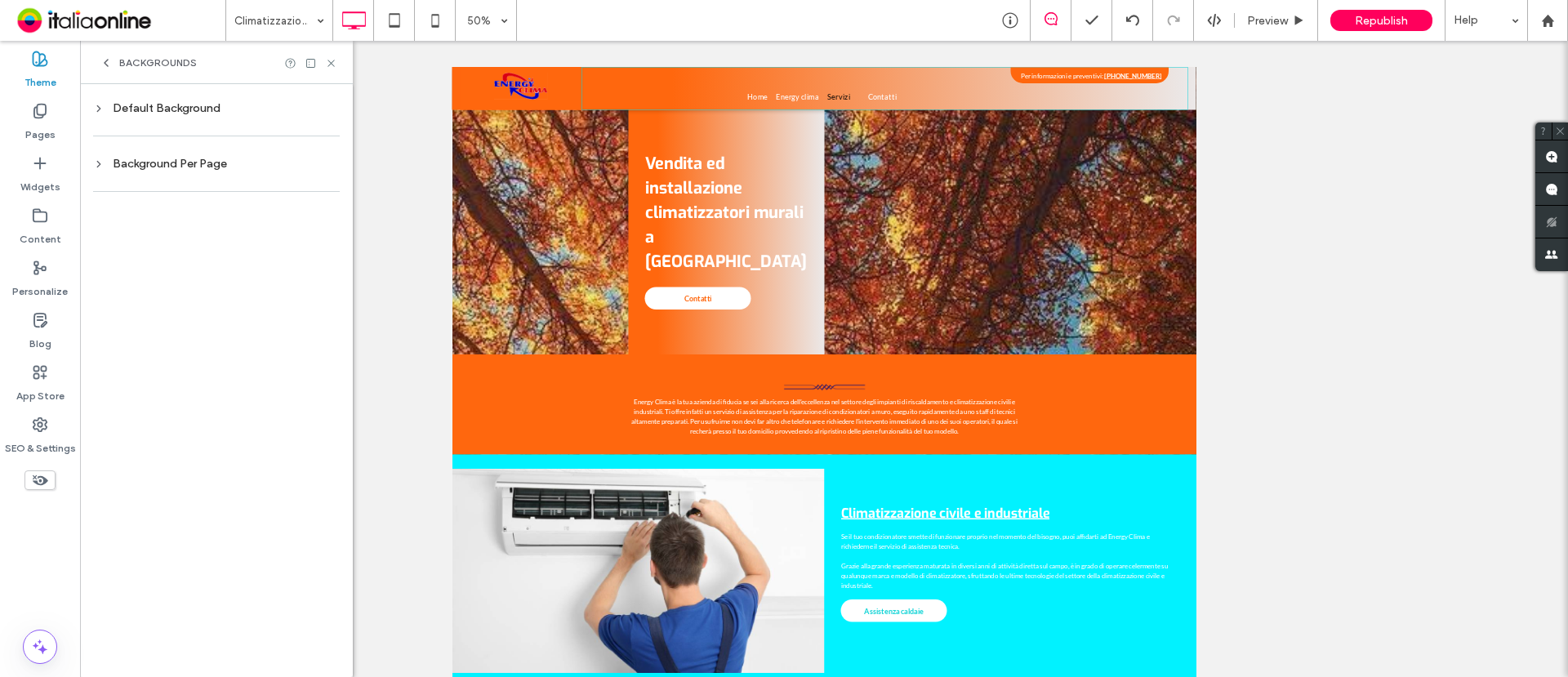
click at [97, 159] on icon at bounding box center [99, 164] width 11 height 11
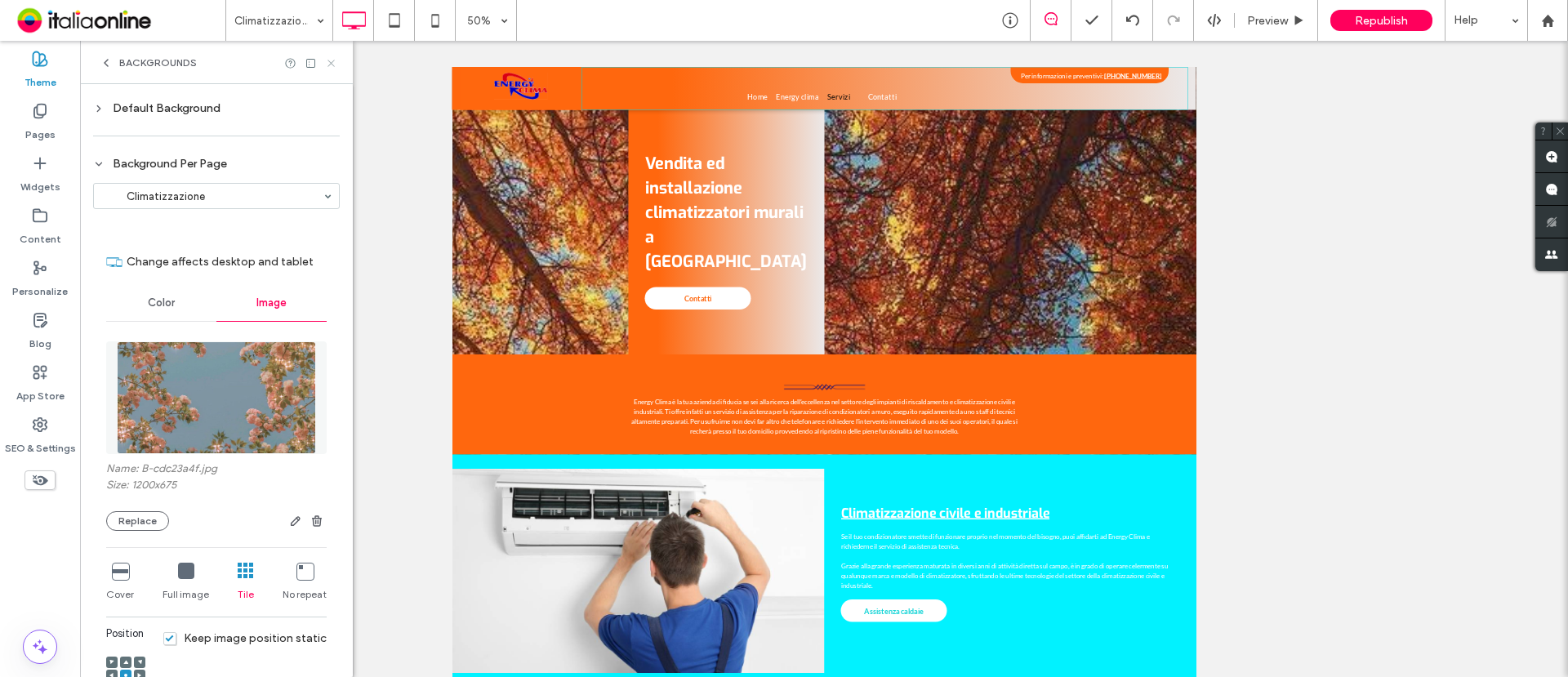
click at [325, 61] on icon at bounding box center [332, 64] width 12 height 12
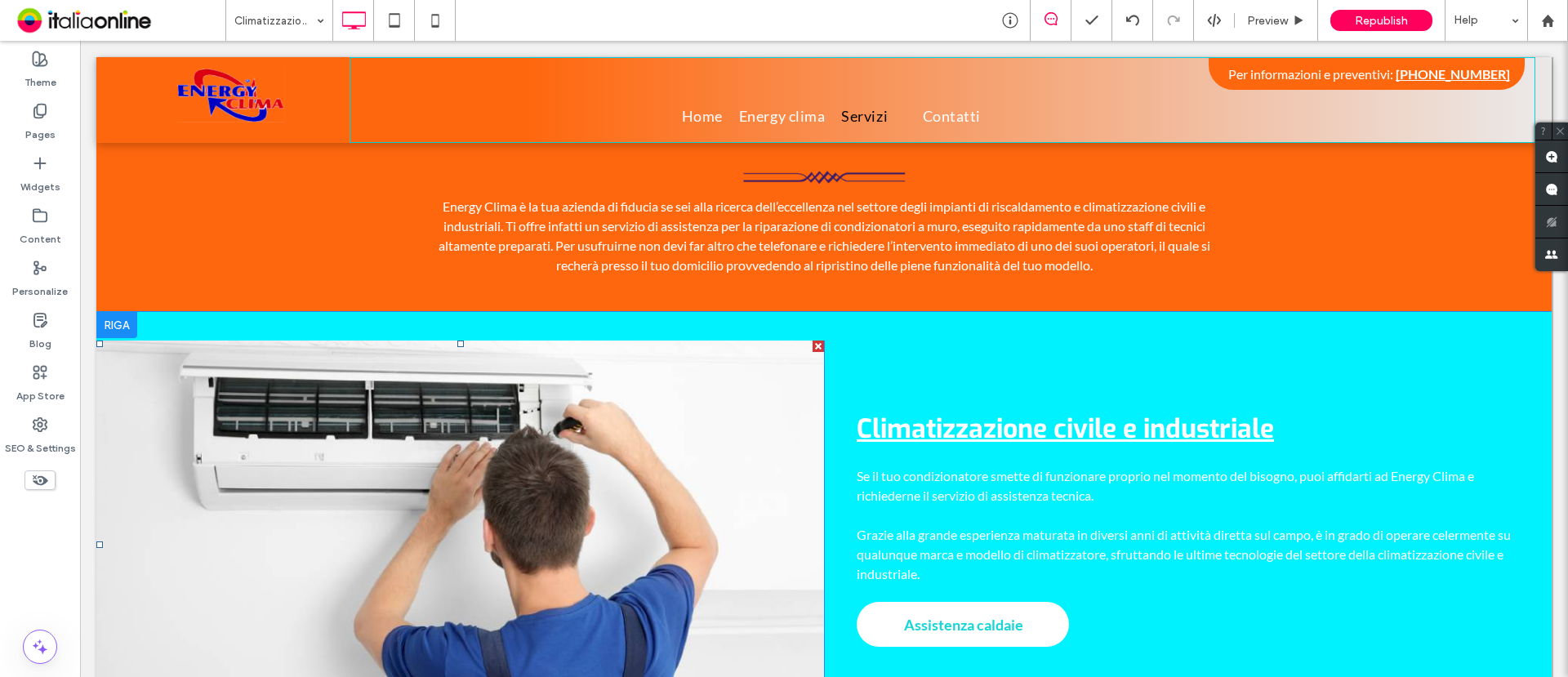
scroll to position [510, 0]
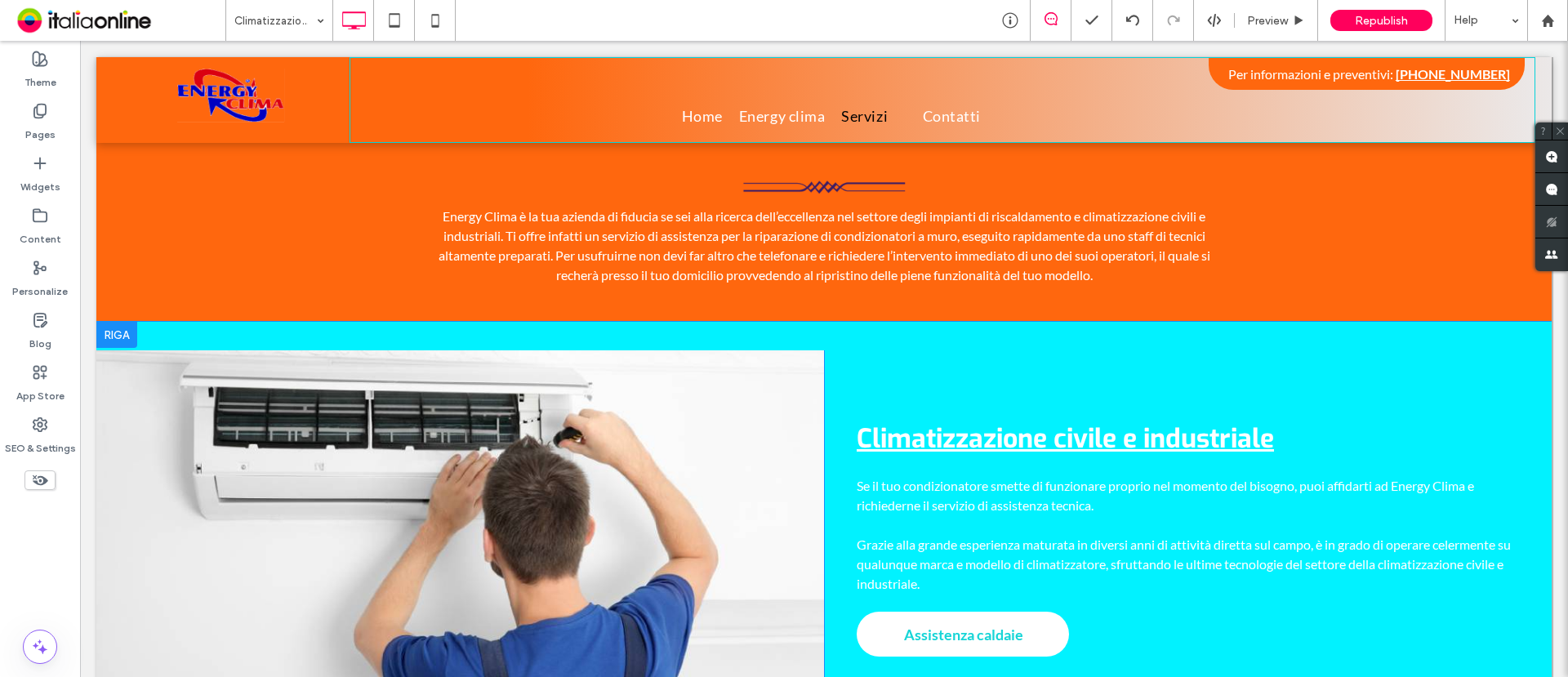
click at [121, 322] on div at bounding box center [116, 335] width 41 height 26
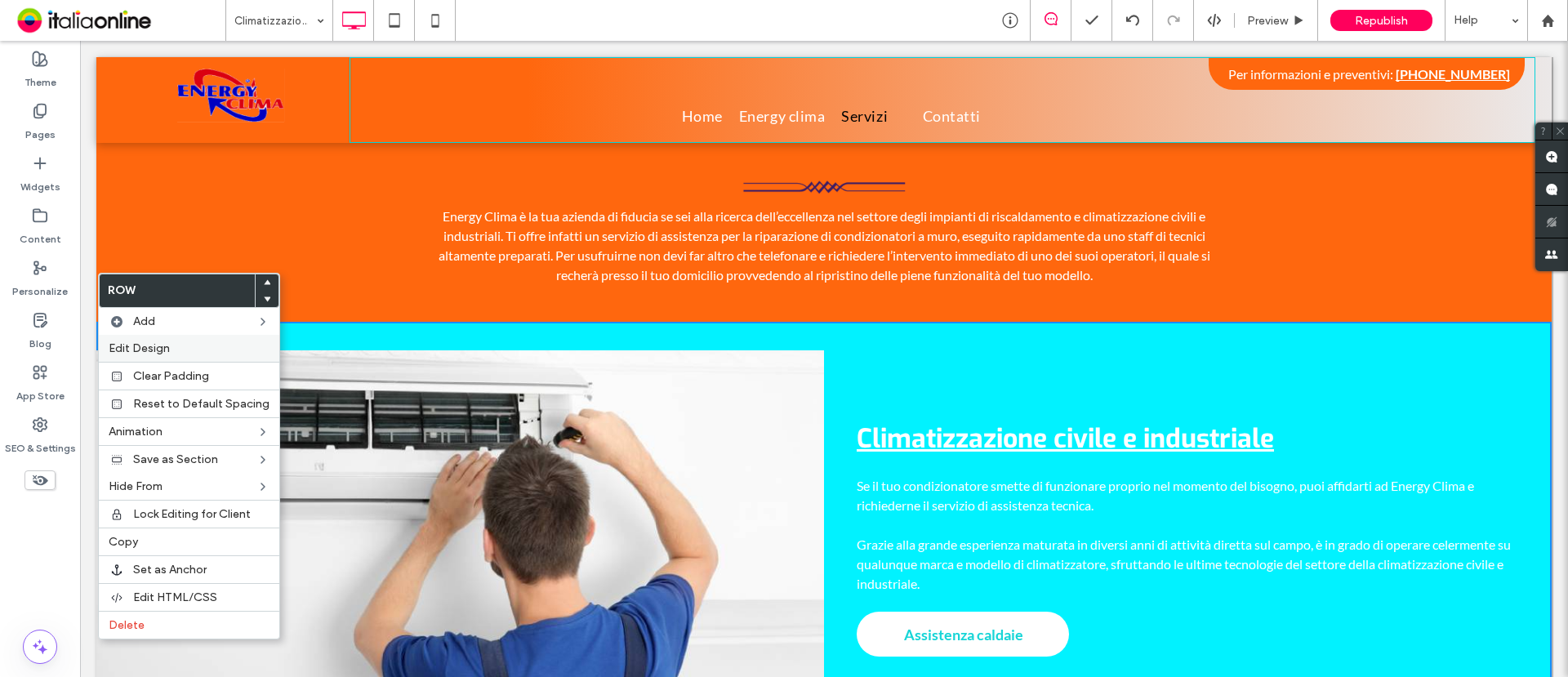
click at [160, 342] on span "Edit Design" at bounding box center [140, 348] width 61 height 14
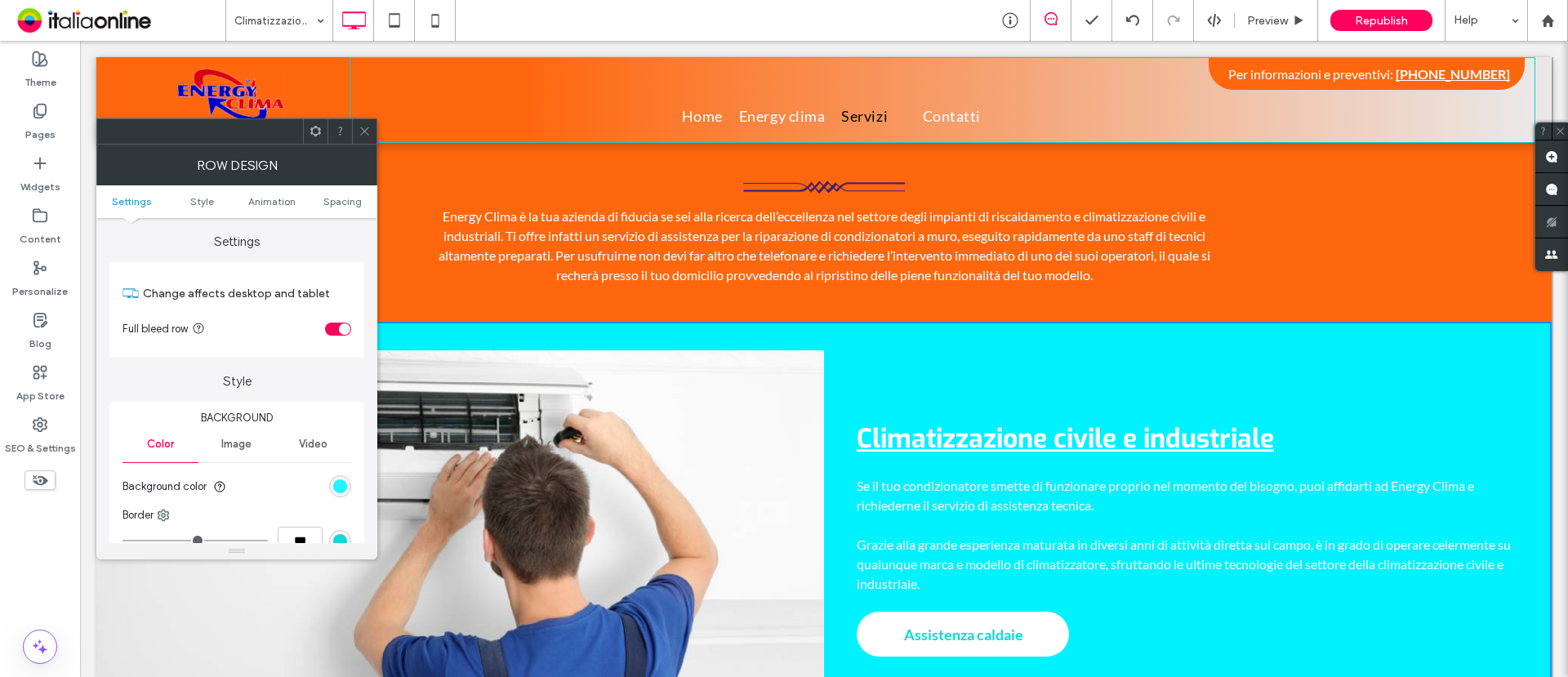
click at [338, 483] on div "rgb(1, 242, 255)" at bounding box center [340, 487] width 14 height 14
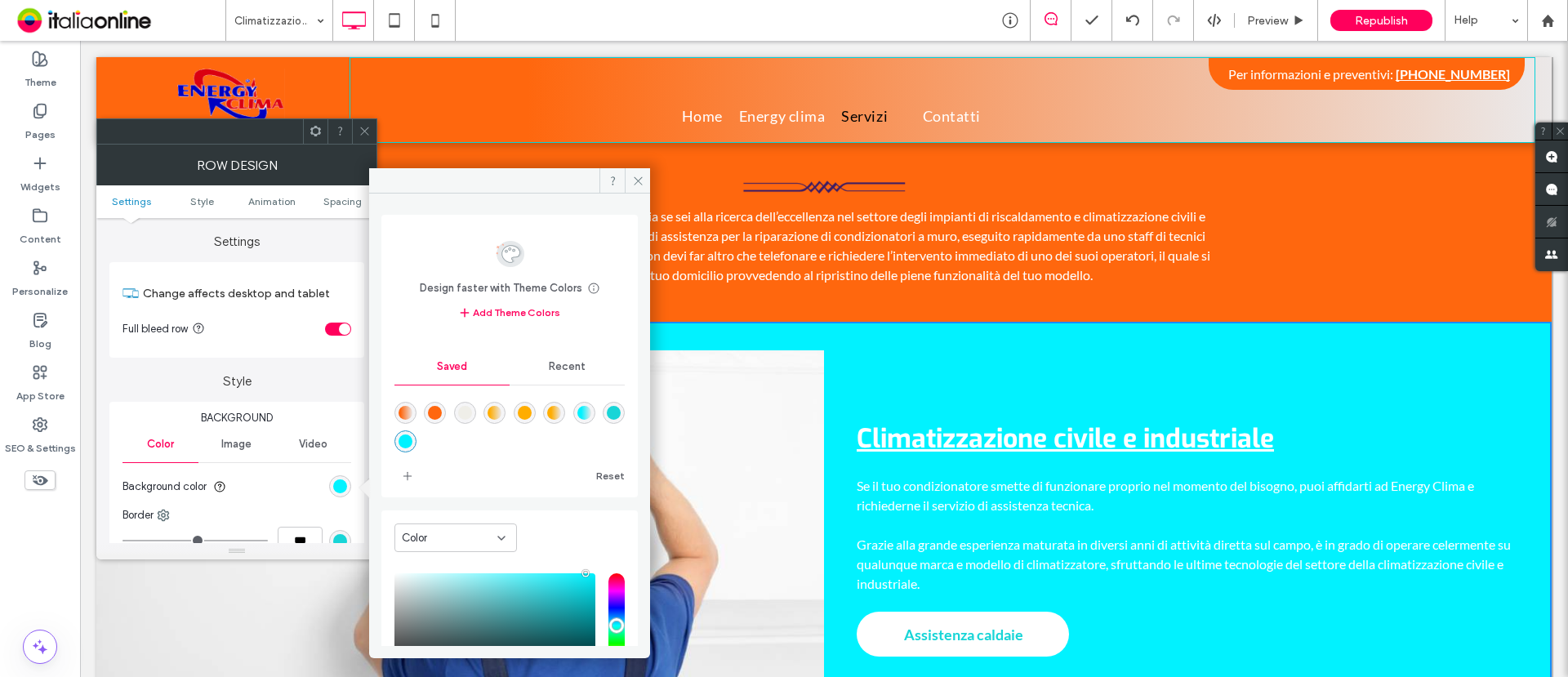
click at [434, 409] on div "rgba(255,103,14,1)" at bounding box center [435, 413] width 14 height 14
type input "*******"
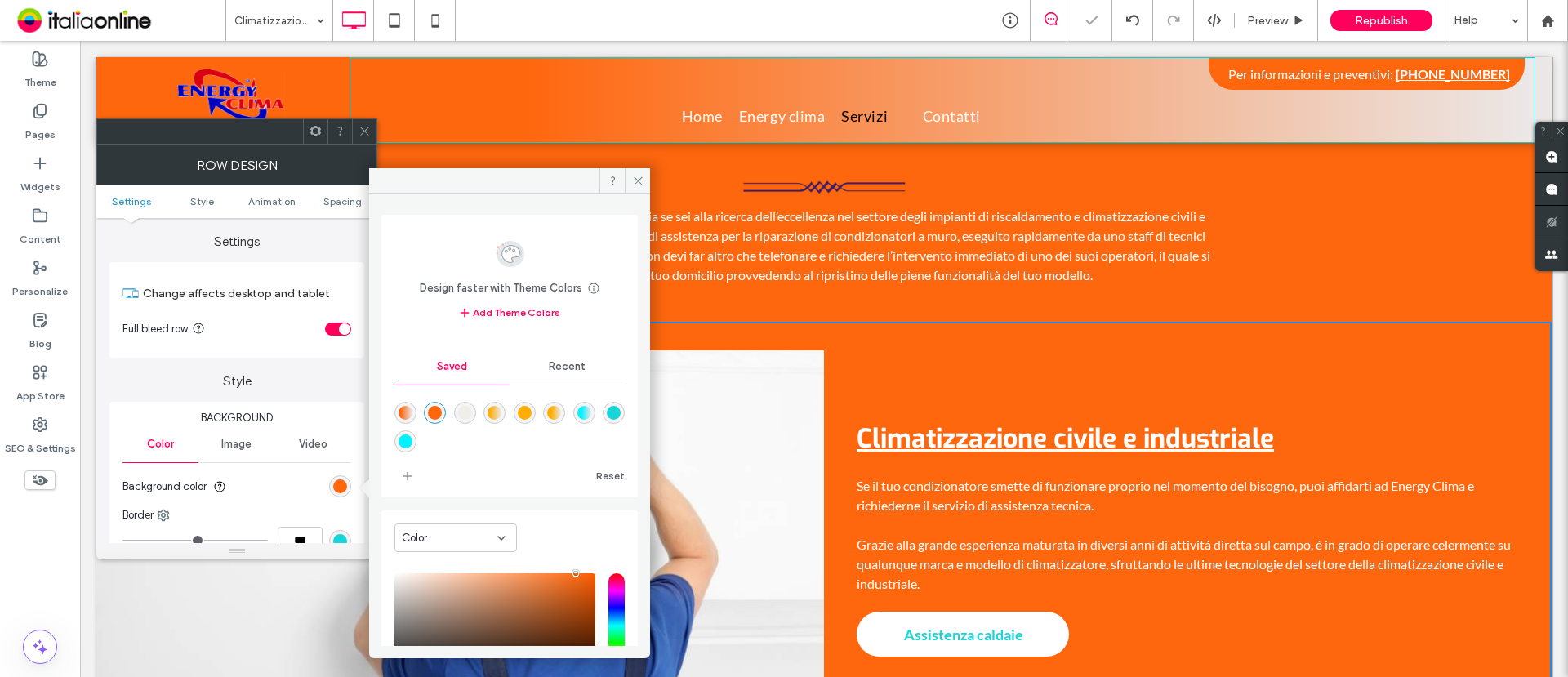
click at [363, 125] on icon at bounding box center [365, 131] width 12 height 12
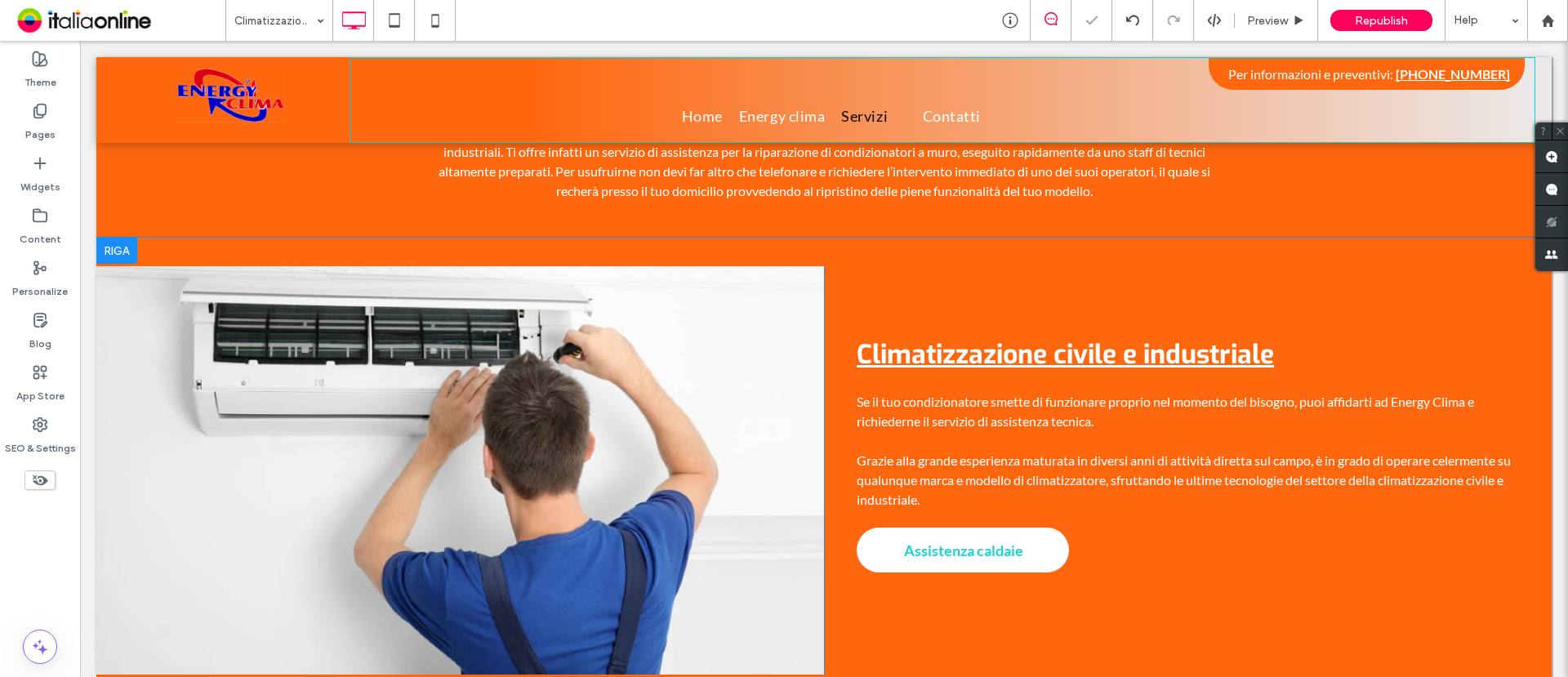
scroll to position [715, 0]
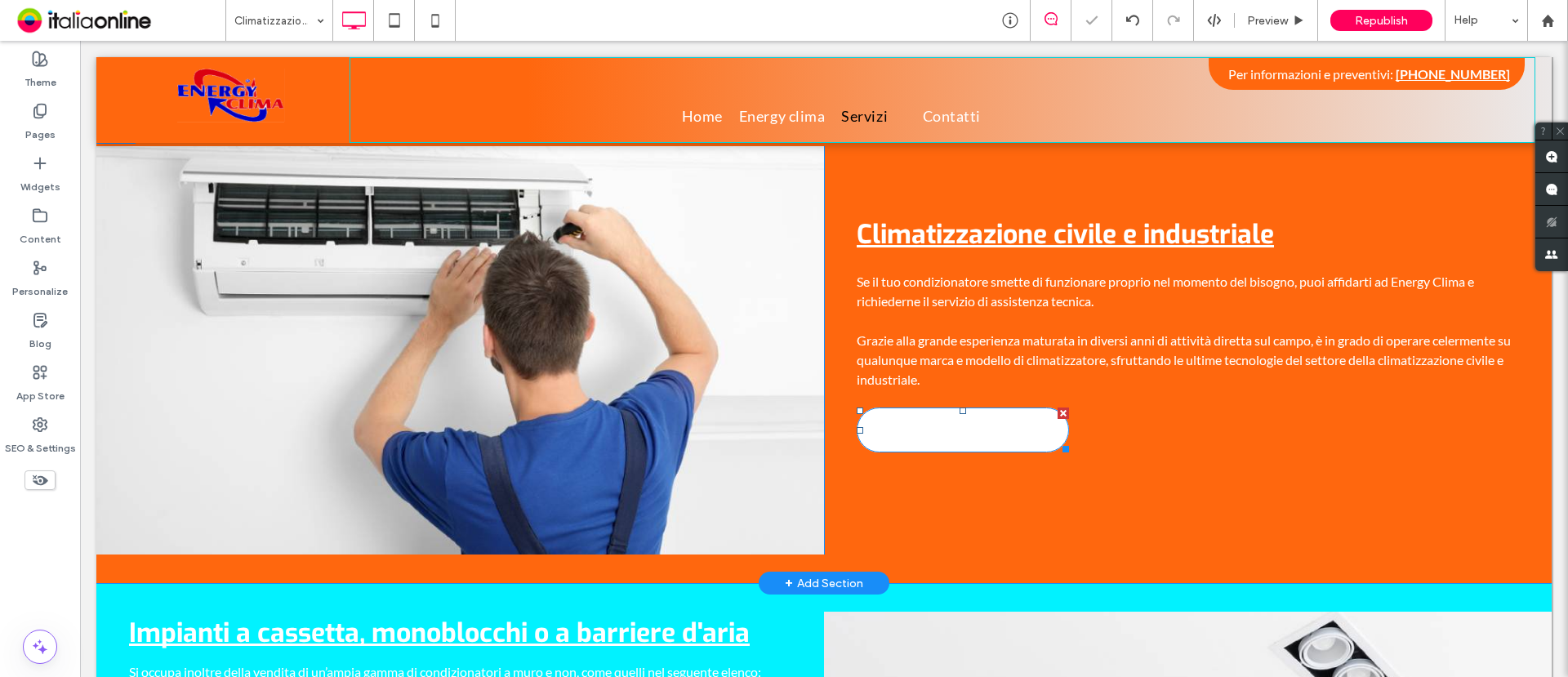
click at [964, 414] on span "Assistenza caldaie" at bounding box center [964, 430] width 131 height 34
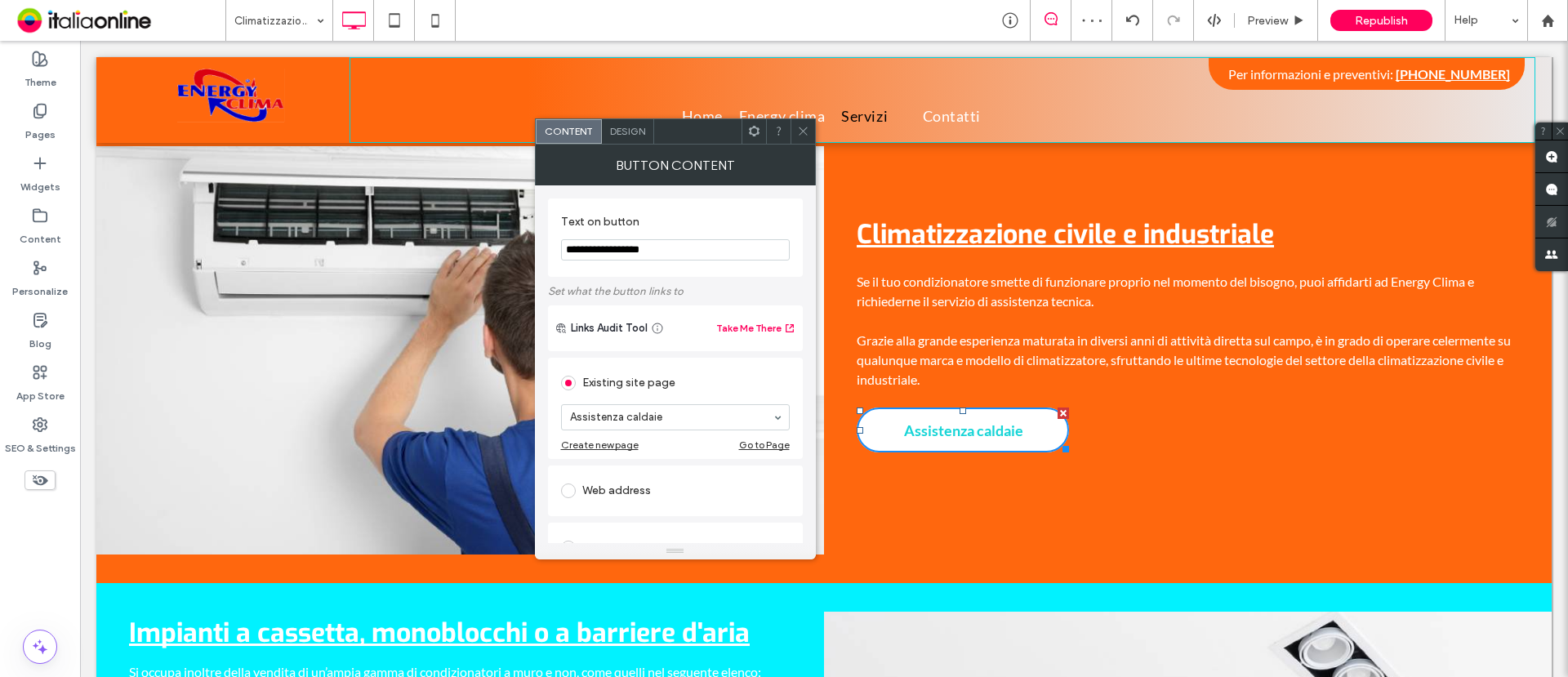
click at [638, 134] on span "Design" at bounding box center [627, 131] width 35 height 12
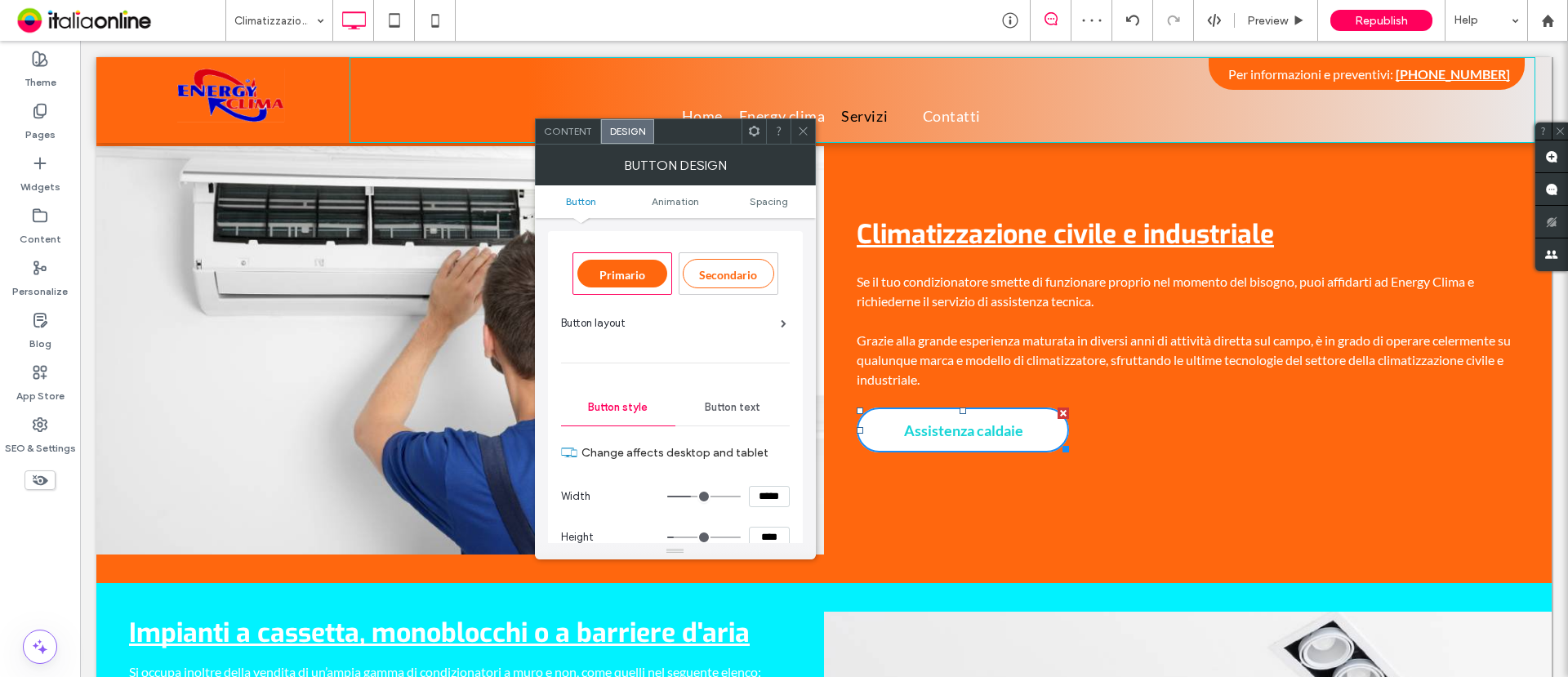
click at [724, 406] on span "Button text" at bounding box center [733, 407] width 56 height 13
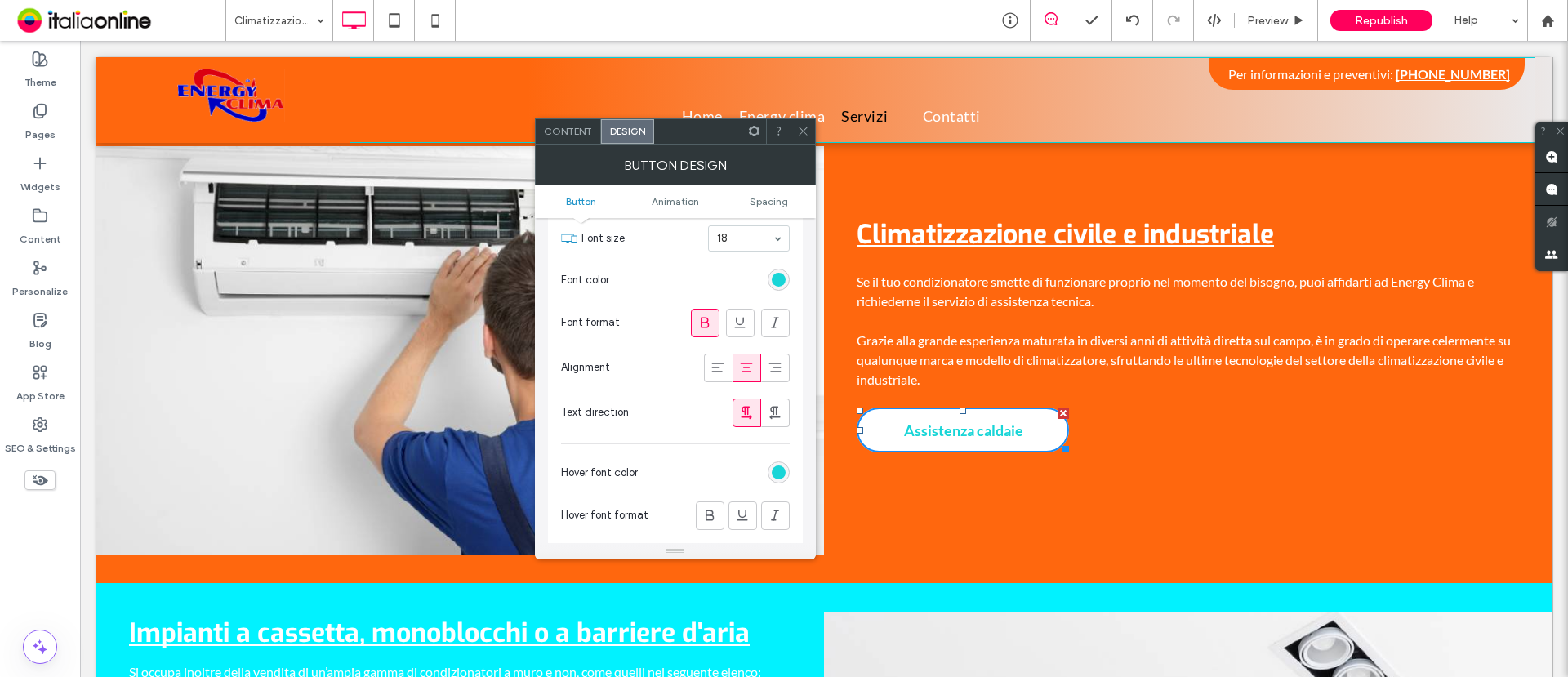
scroll to position [306, 0]
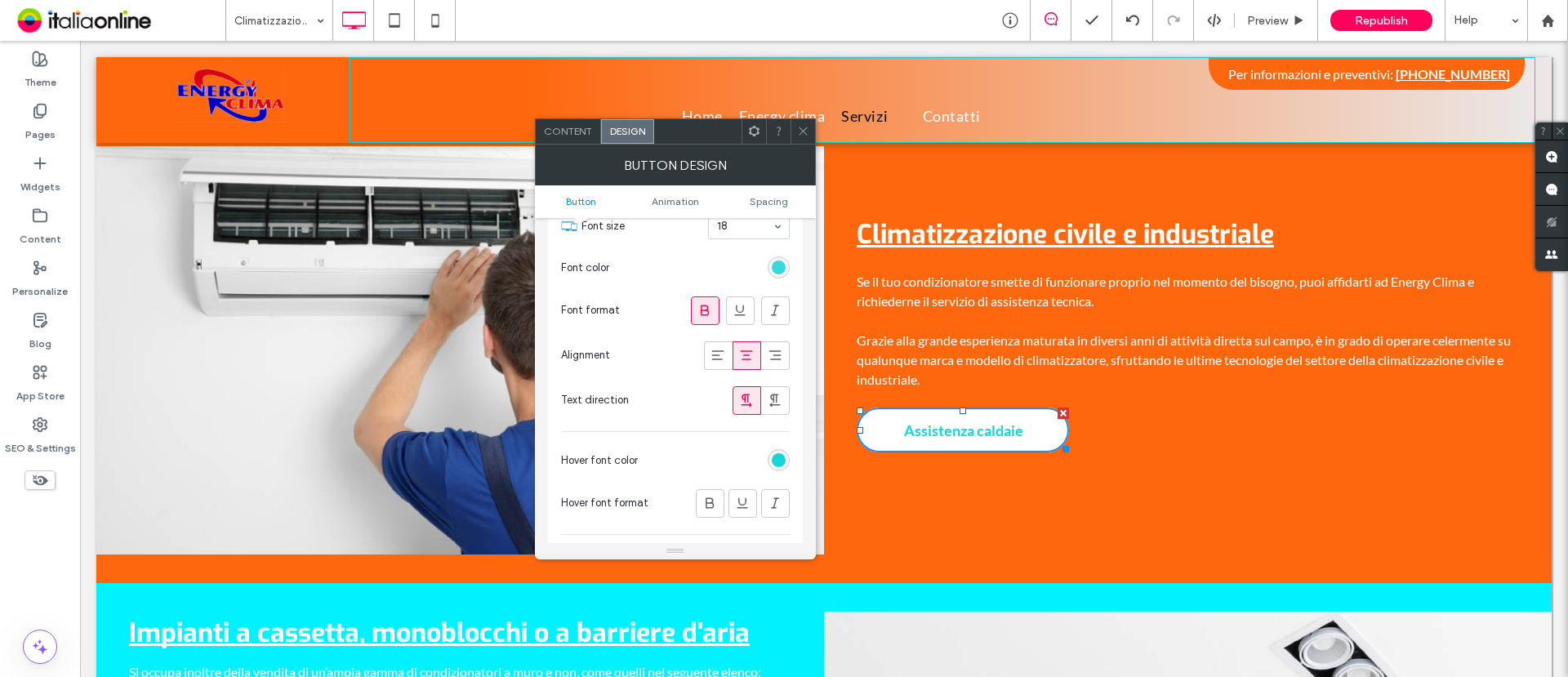
click at [774, 262] on div "rgb(24, 213, 215)" at bounding box center [779, 268] width 14 height 14
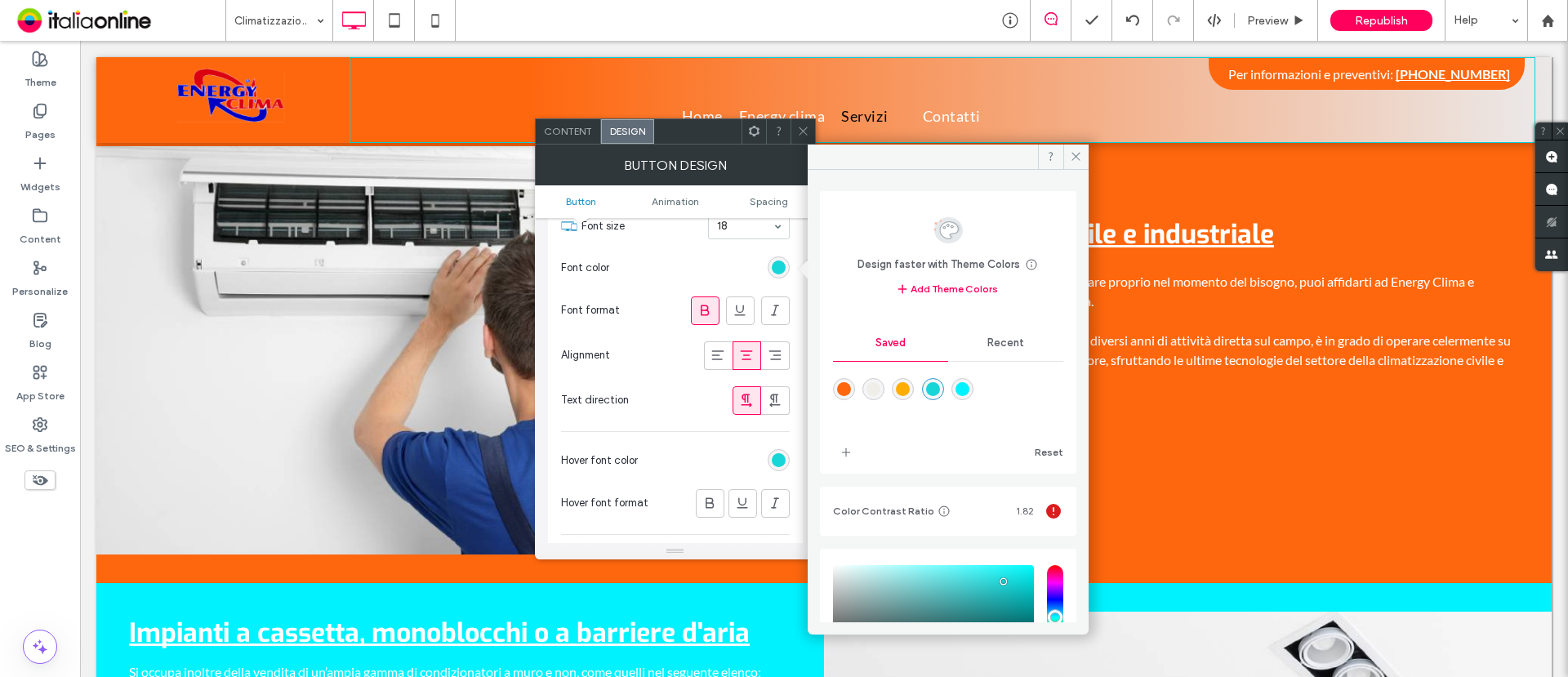
click at [843, 393] on div "rgba(255,103,14,1)" at bounding box center [845, 389] width 14 height 14
type input "*******"
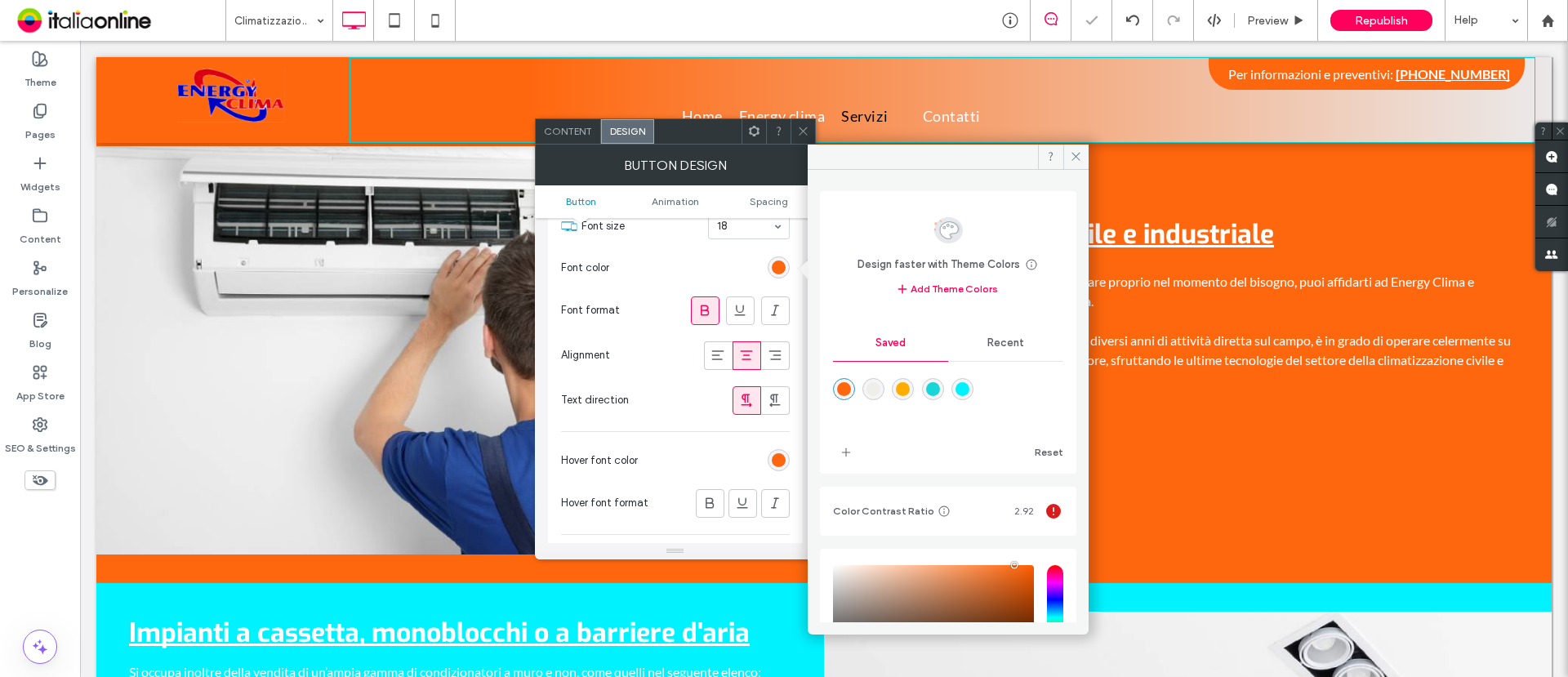
click at [799, 133] on icon at bounding box center [804, 131] width 12 height 12
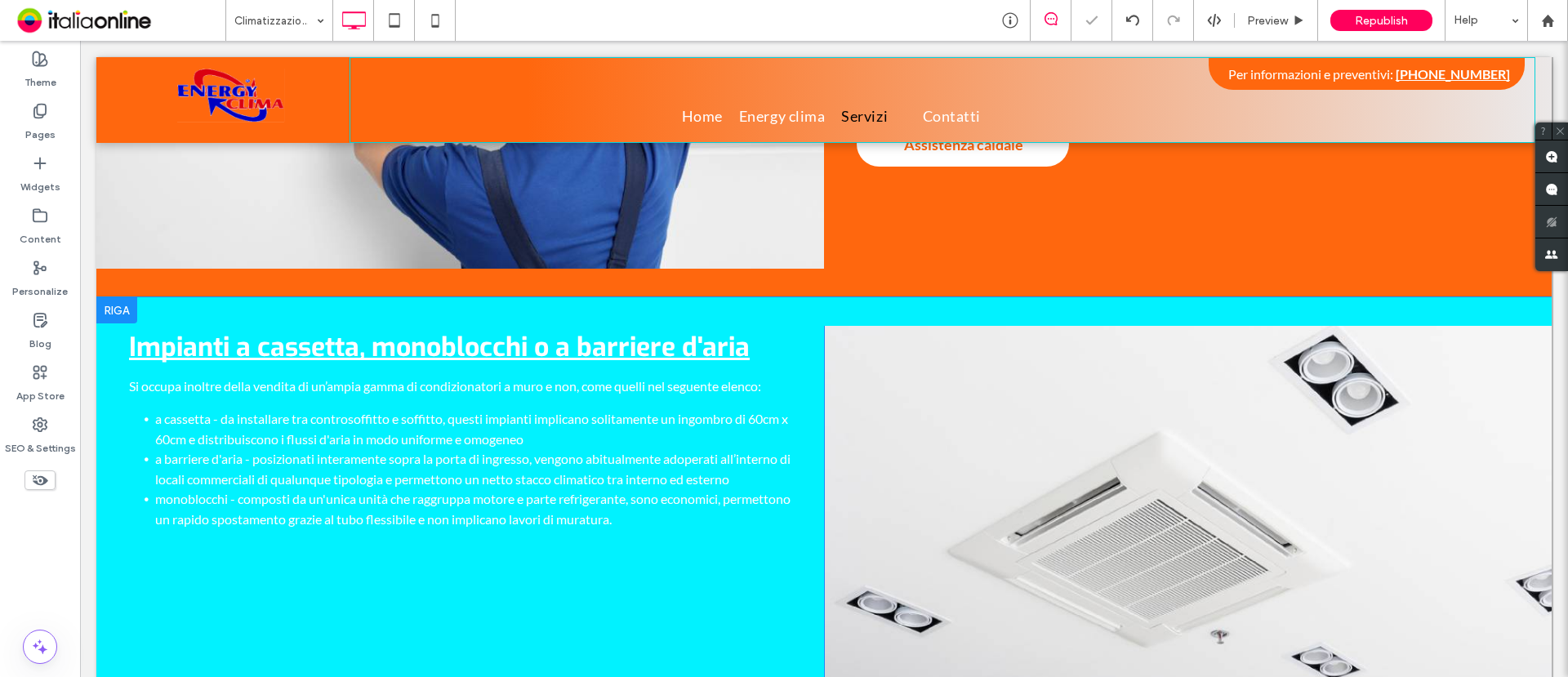
scroll to position [1021, 0]
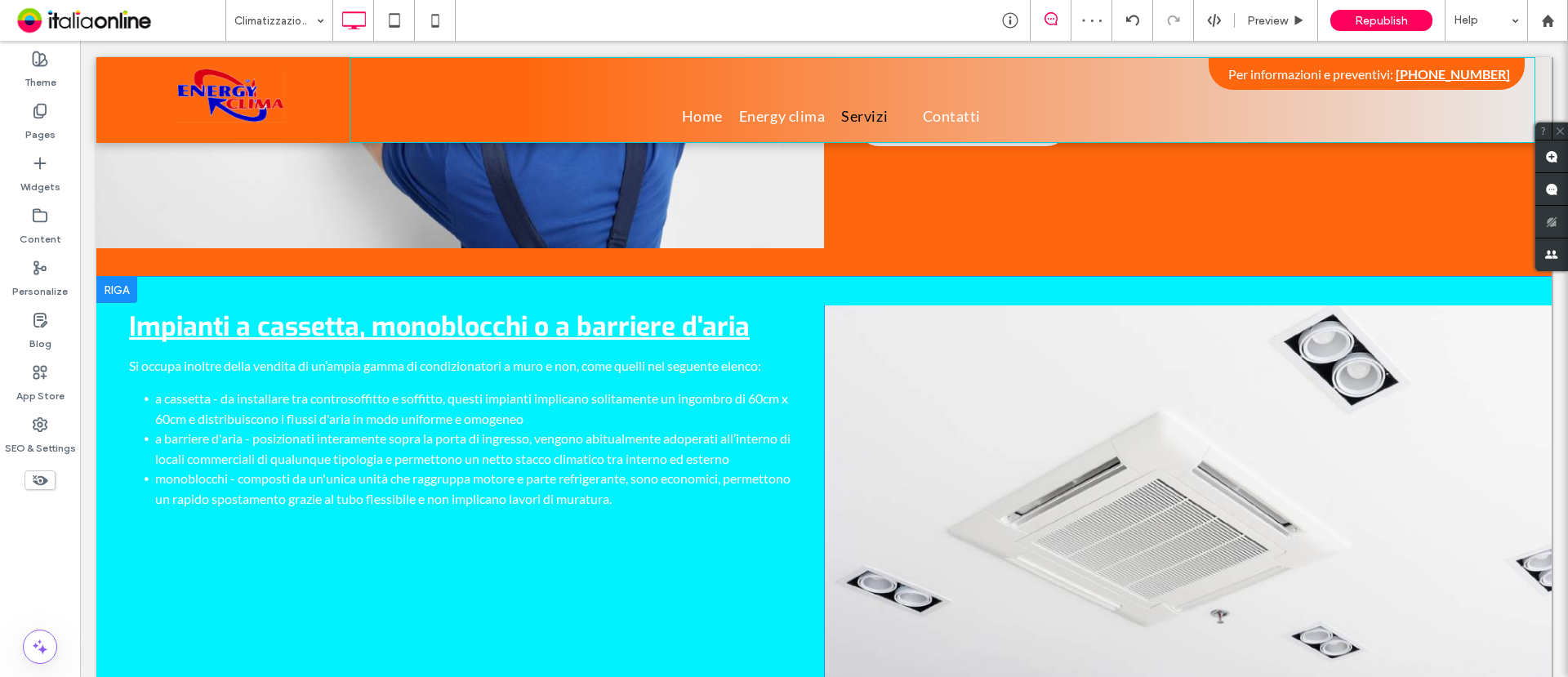
click at [121, 277] on div at bounding box center [116, 290] width 41 height 26
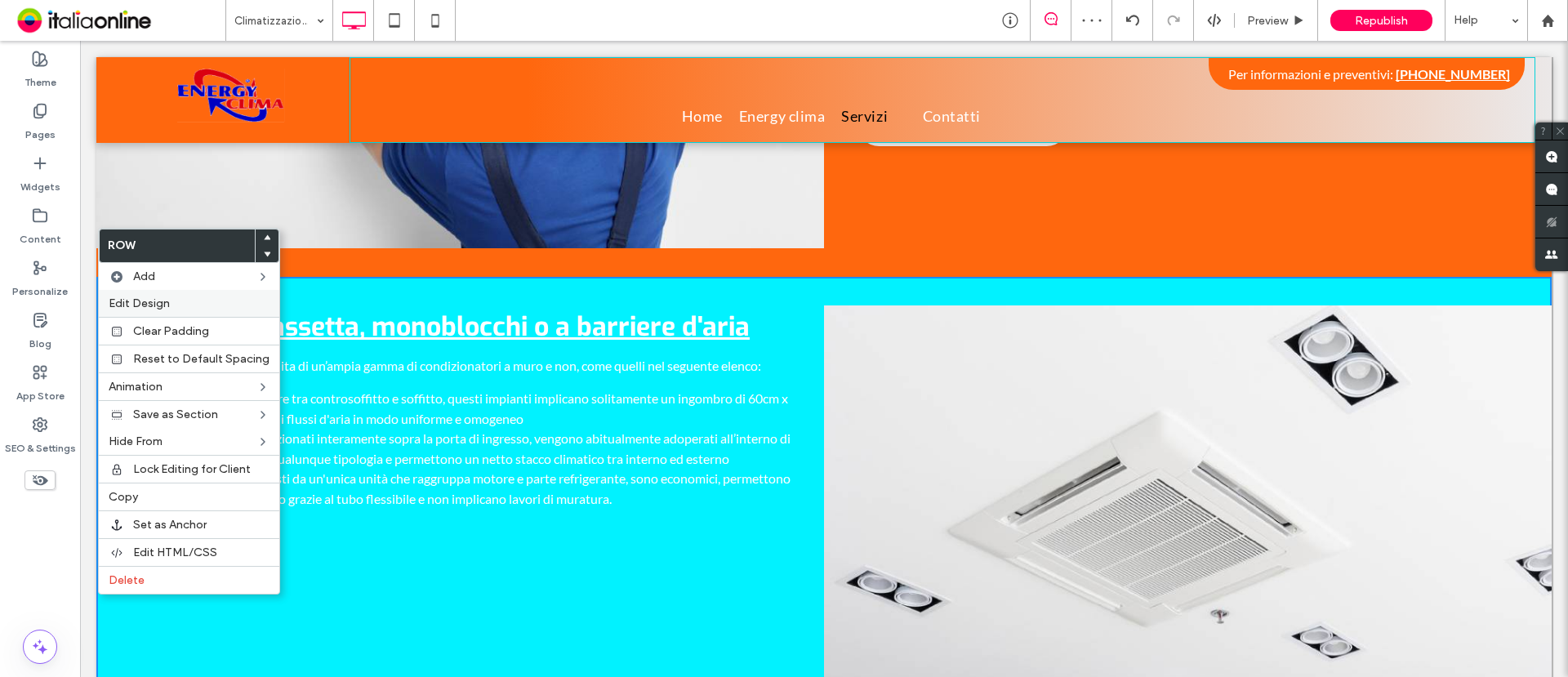
click at [154, 298] on span "Edit Design" at bounding box center [140, 304] width 61 height 14
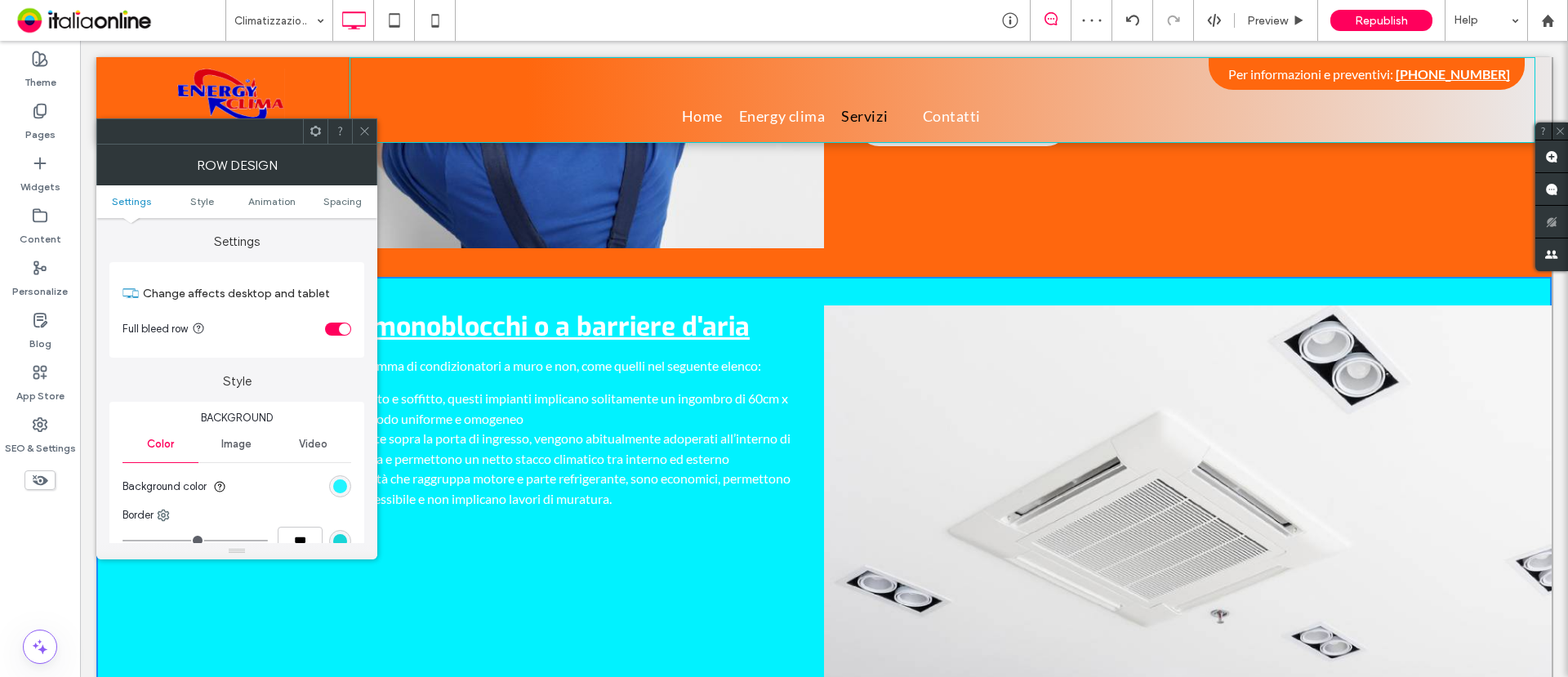
click at [342, 484] on div "rgb(1, 242, 255)" at bounding box center [340, 487] width 14 height 14
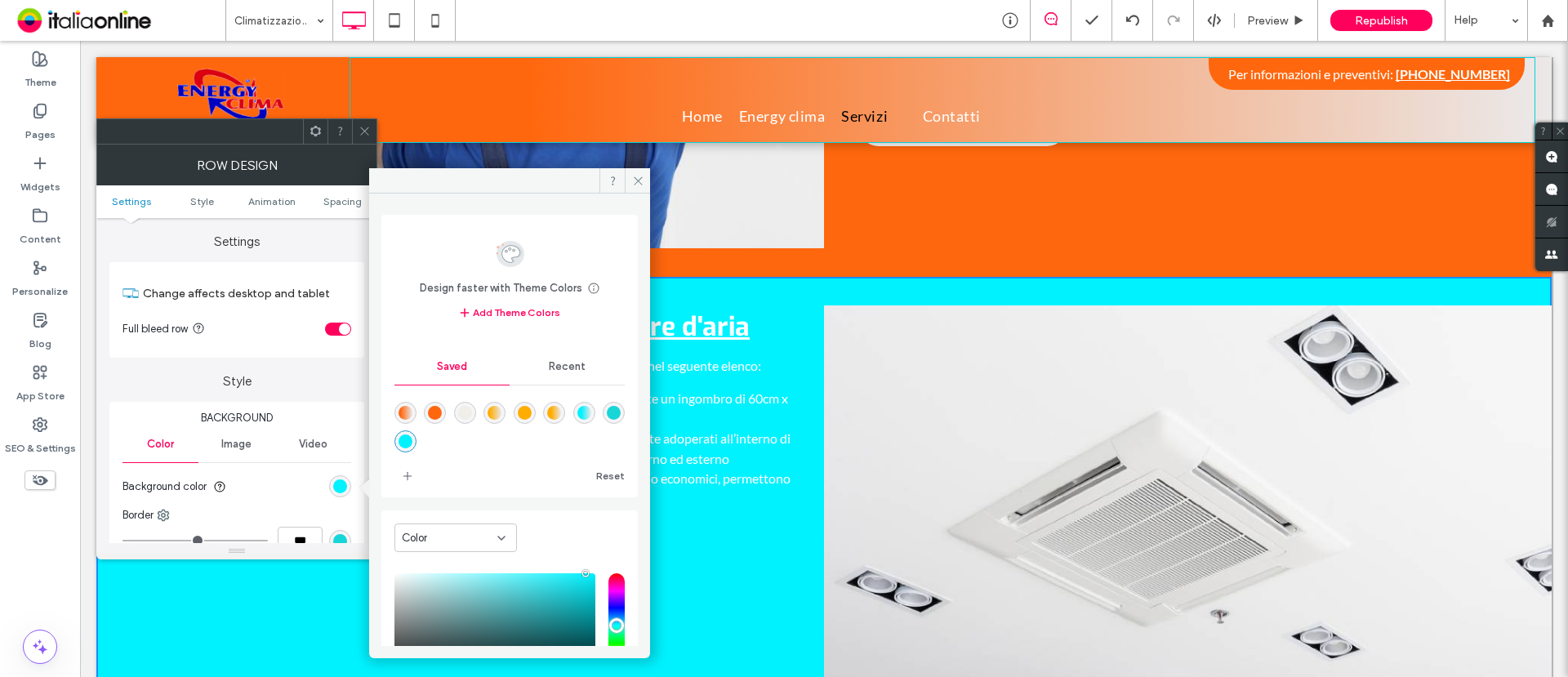
click at [435, 410] on div "rgba(255,103,14,1)" at bounding box center [435, 413] width 14 height 14
type input "*******"
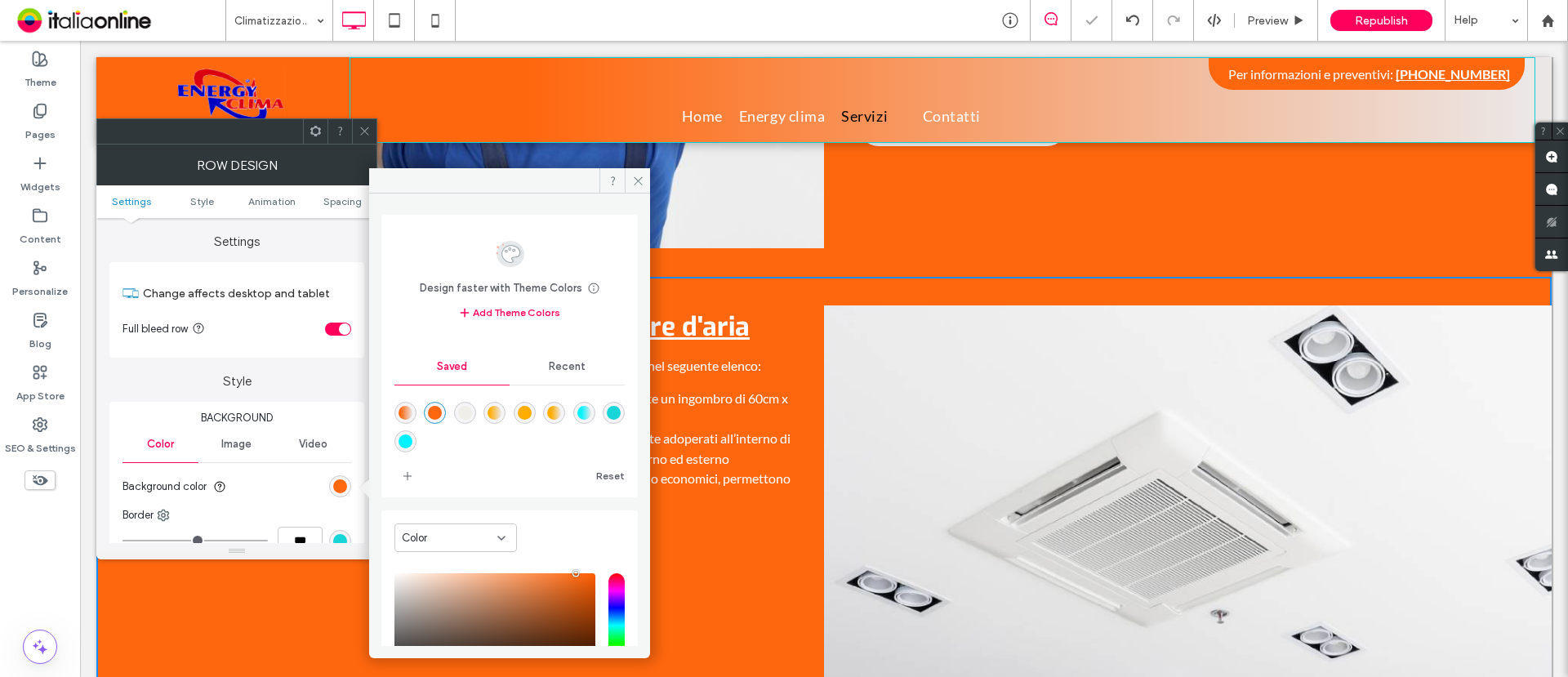
click at [363, 131] on icon at bounding box center [365, 131] width 12 height 12
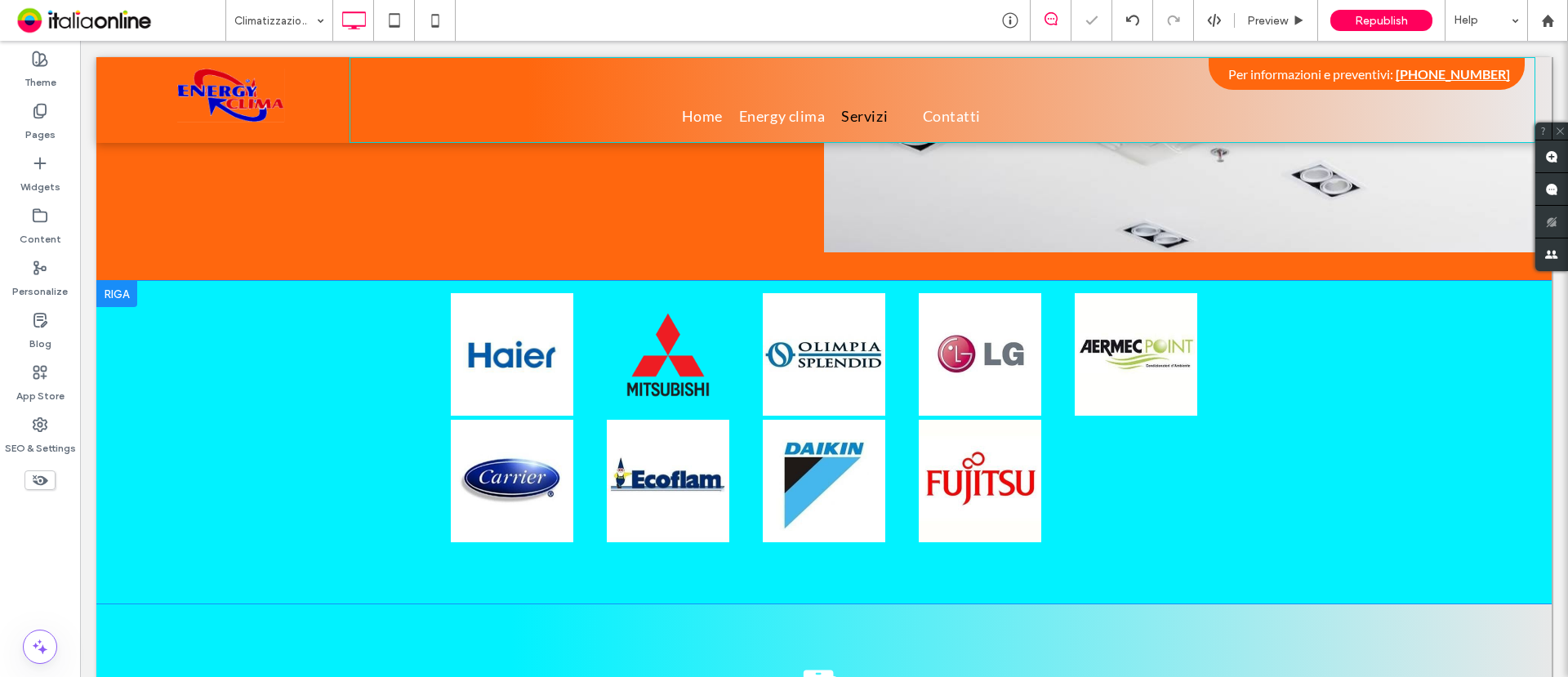
scroll to position [1531, 0]
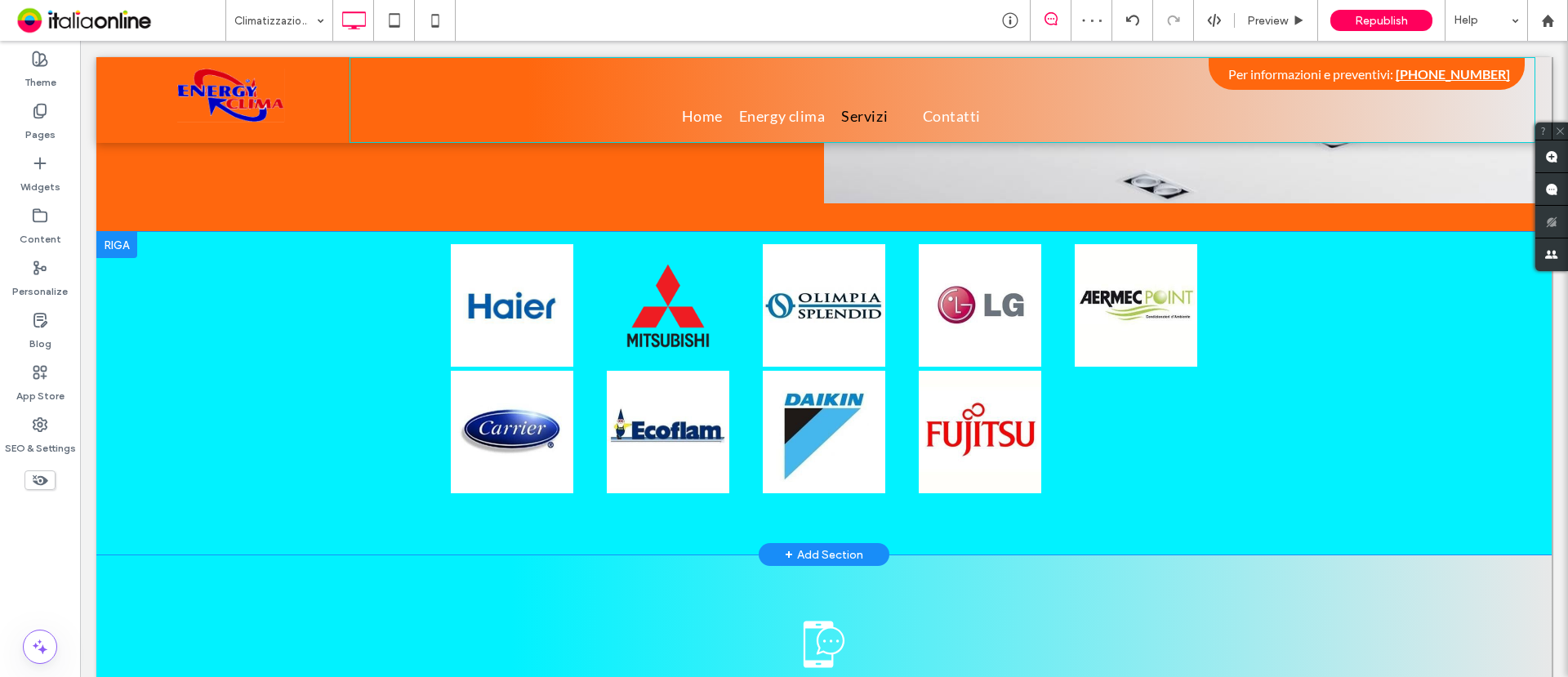
click at [116, 232] on div at bounding box center [116, 245] width 41 height 26
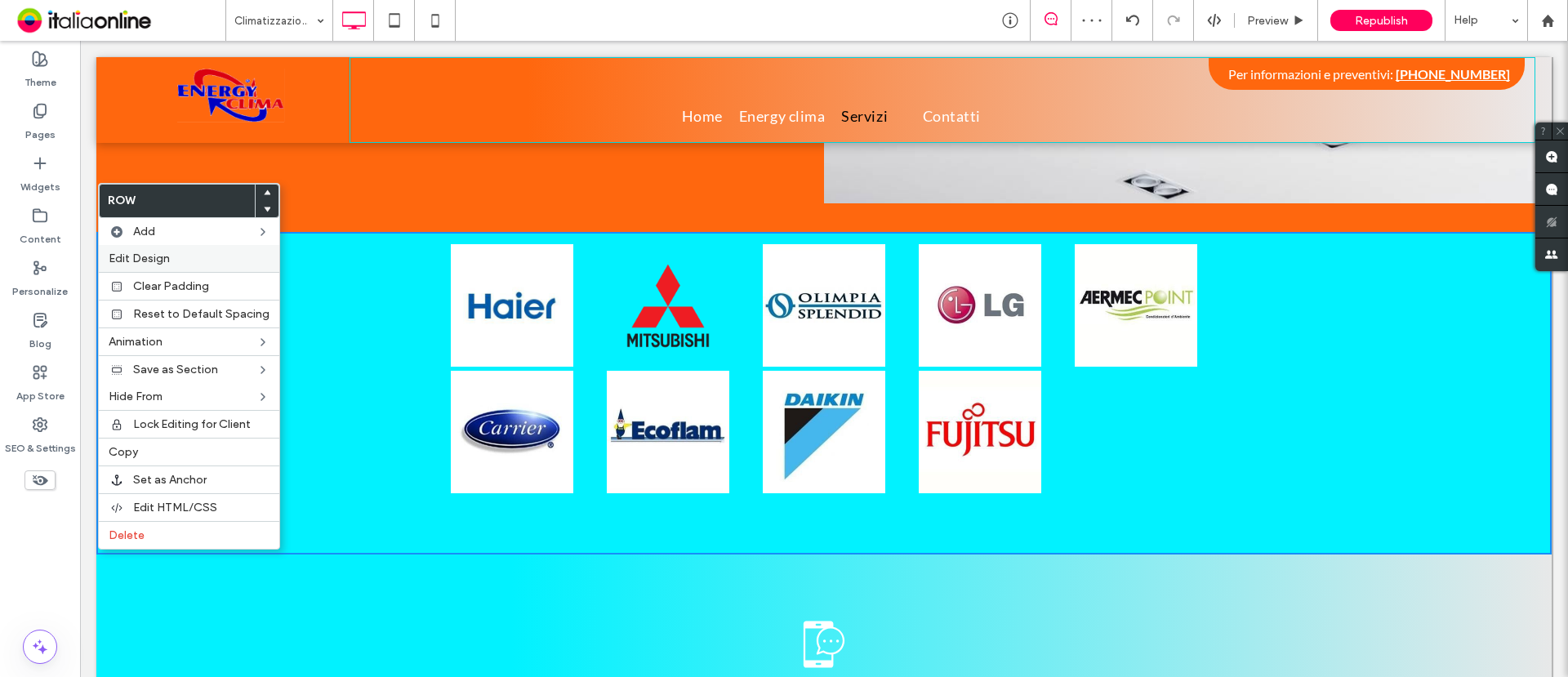
click at [160, 253] on span "Edit Design" at bounding box center [140, 258] width 61 height 14
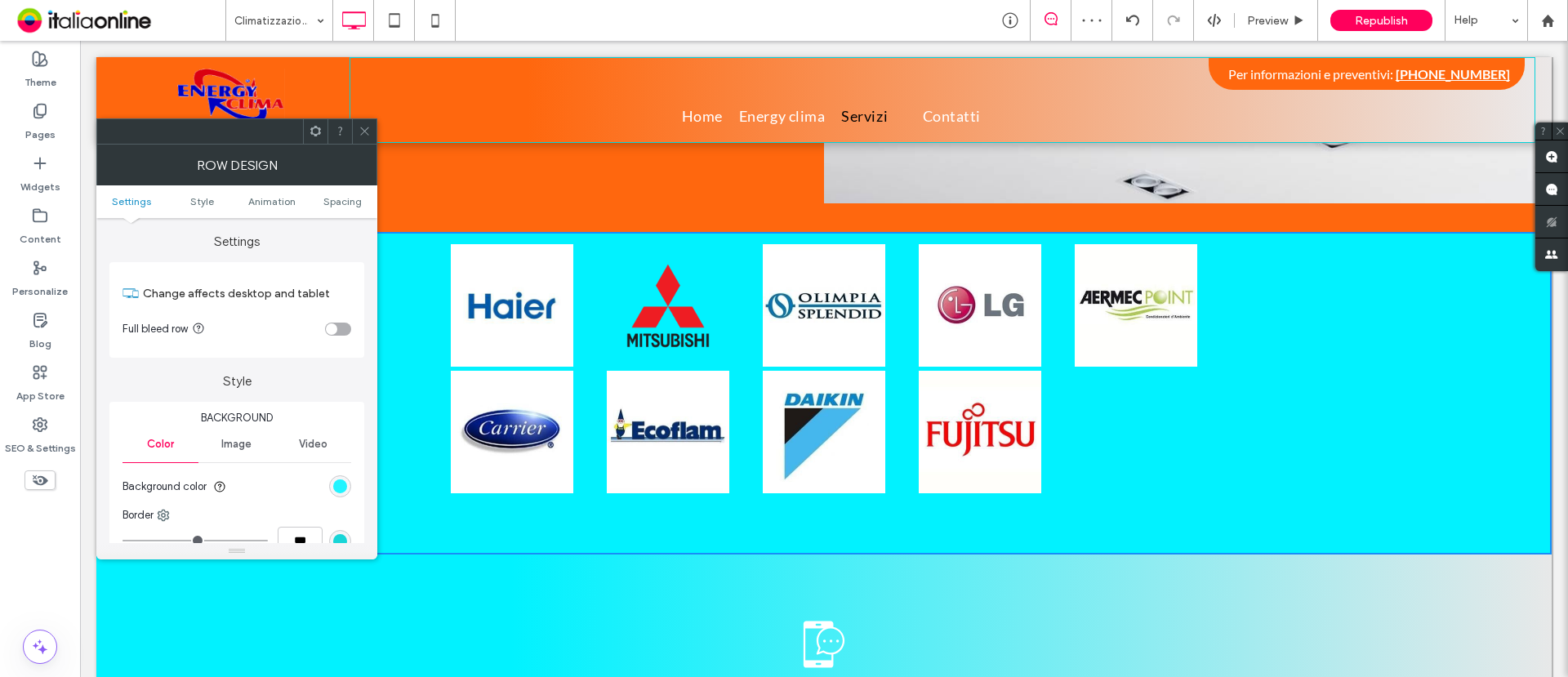
click at [338, 485] on div "rgb(1, 242, 255)" at bounding box center [340, 487] width 14 height 14
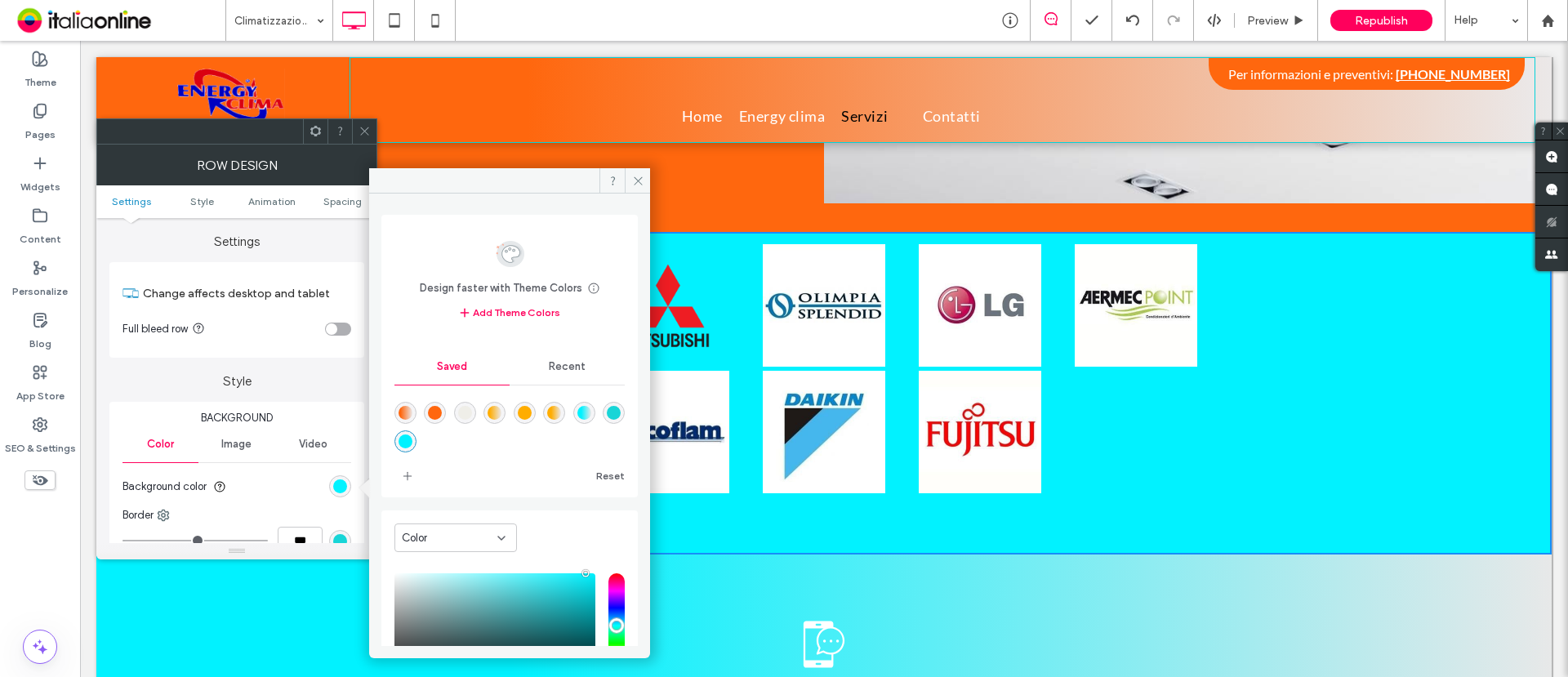
click at [446, 409] on div "rgba(255,103,14,1)" at bounding box center [435, 413] width 22 height 22
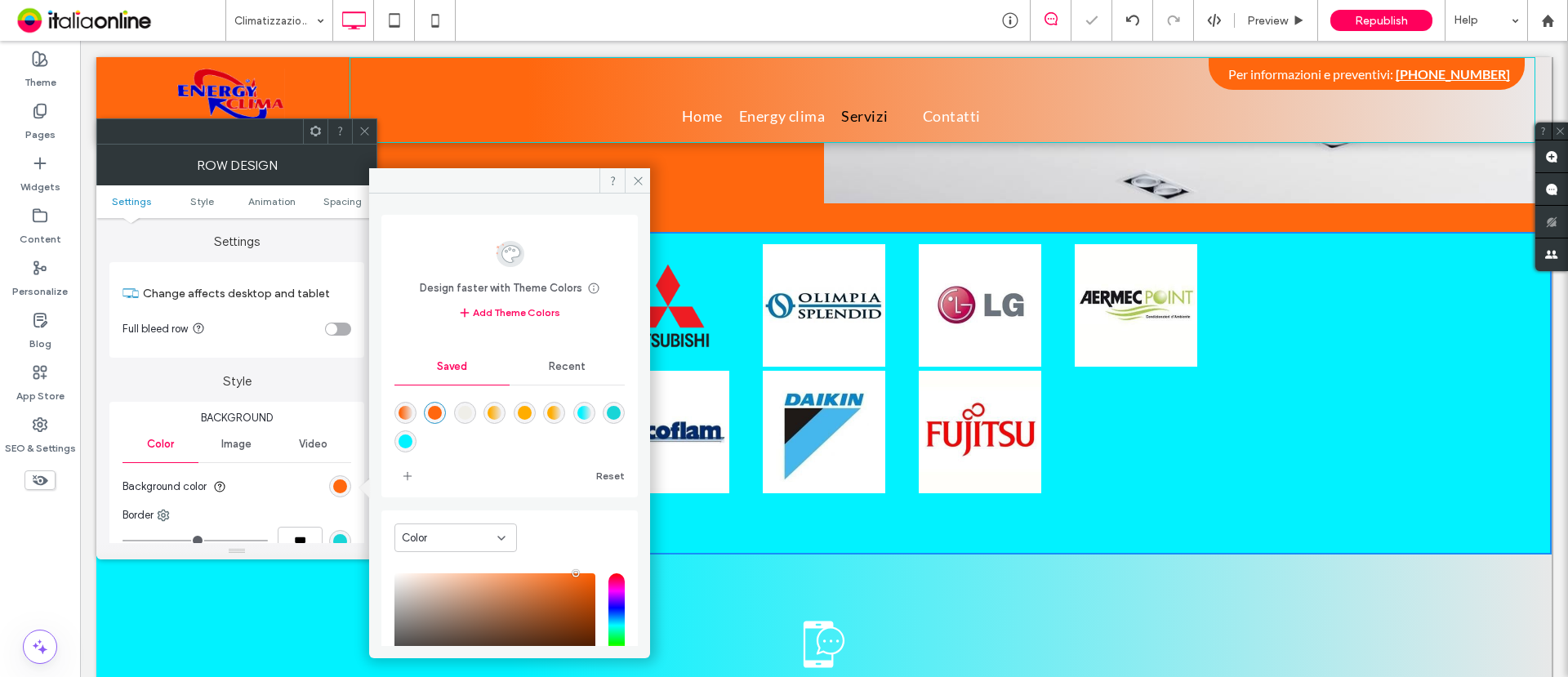
type input "*******"
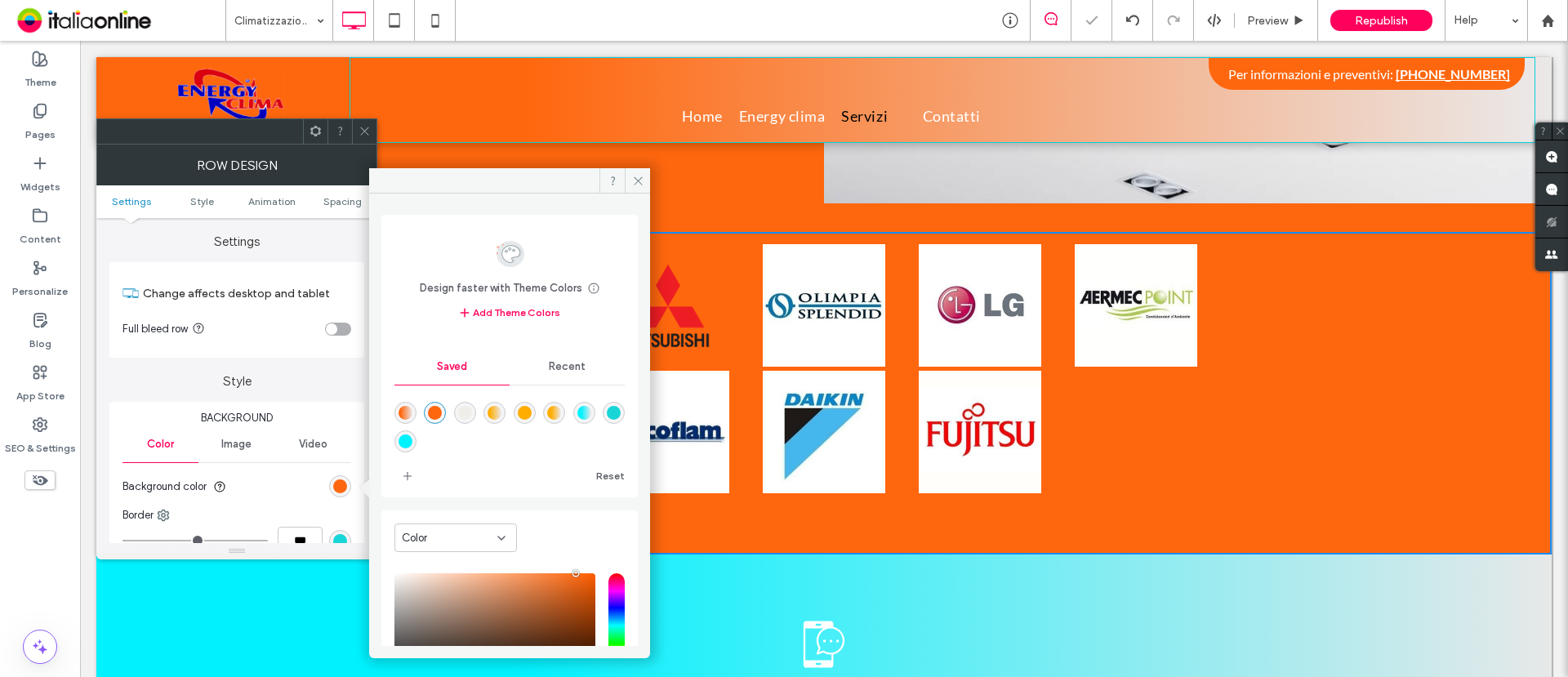
click at [371, 129] on div at bounding box center [364, 132] width 24 height 24
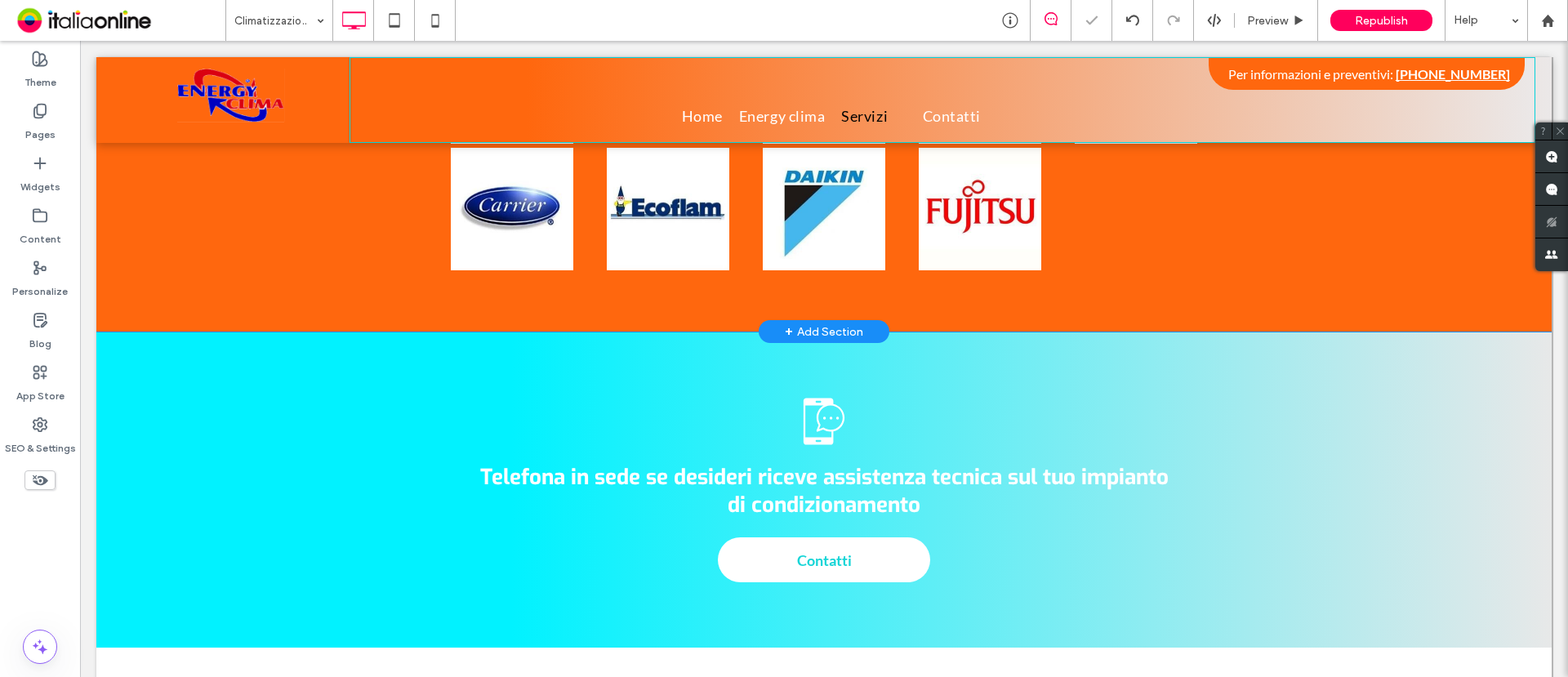
scroll to position [1837, 0]
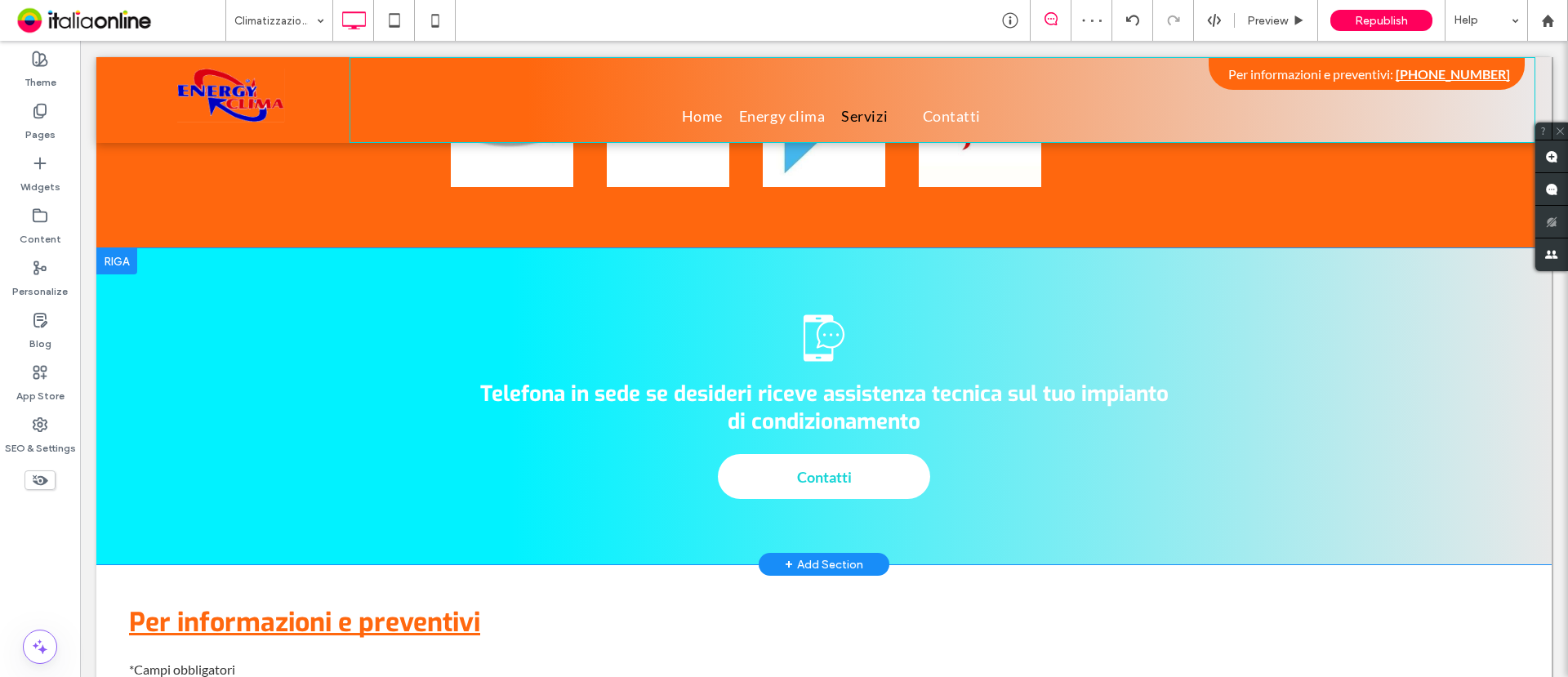
click at [144, 249] on div "Telefona in sede se desideri riceve assistenza tecnica sul tuo impianto di cond…" at bounding box center [824, 407] width 1455 height 316
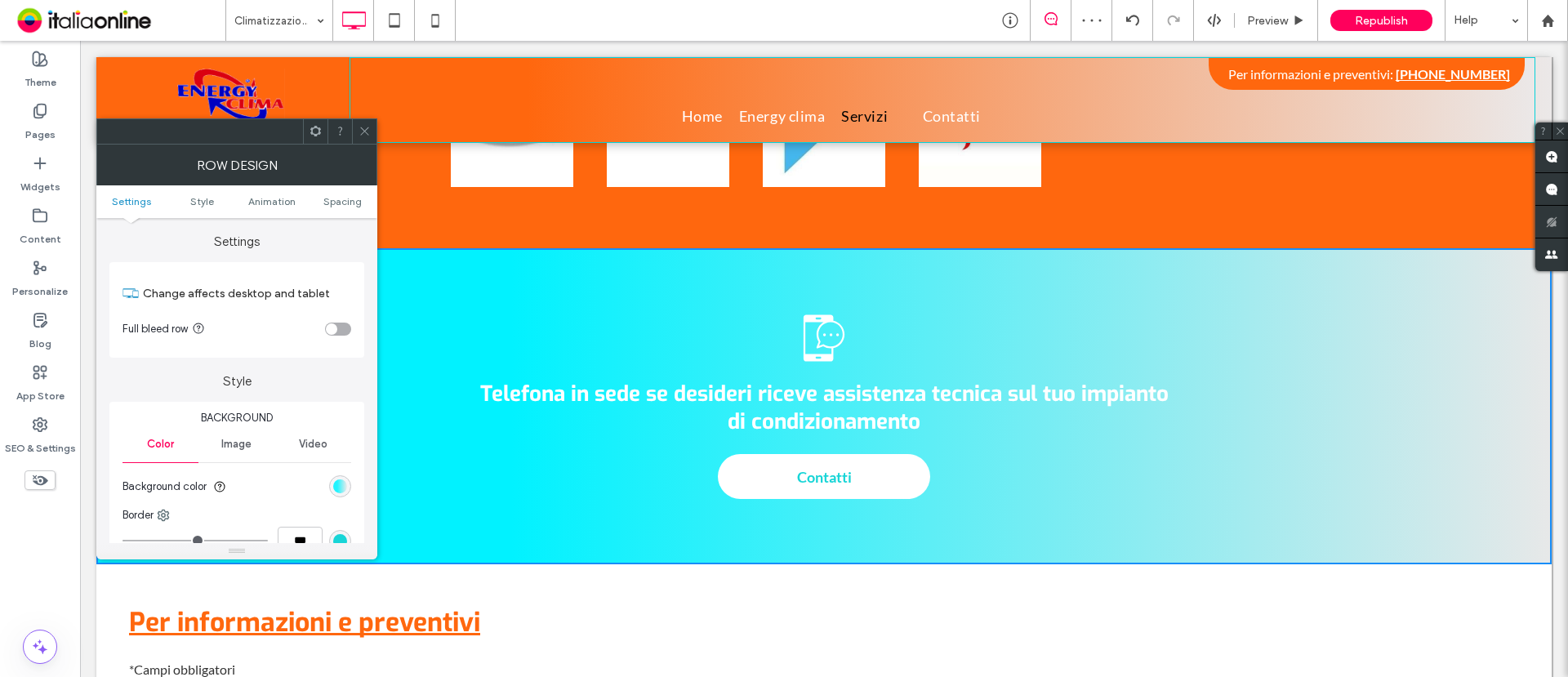
click at [339, 482] on div "linear-gradient(90deg, rgb(1, 242, 255) 29%, rgb(235, 232, 232) 100%)" at bounding box center [340, 487] width 14 height 14
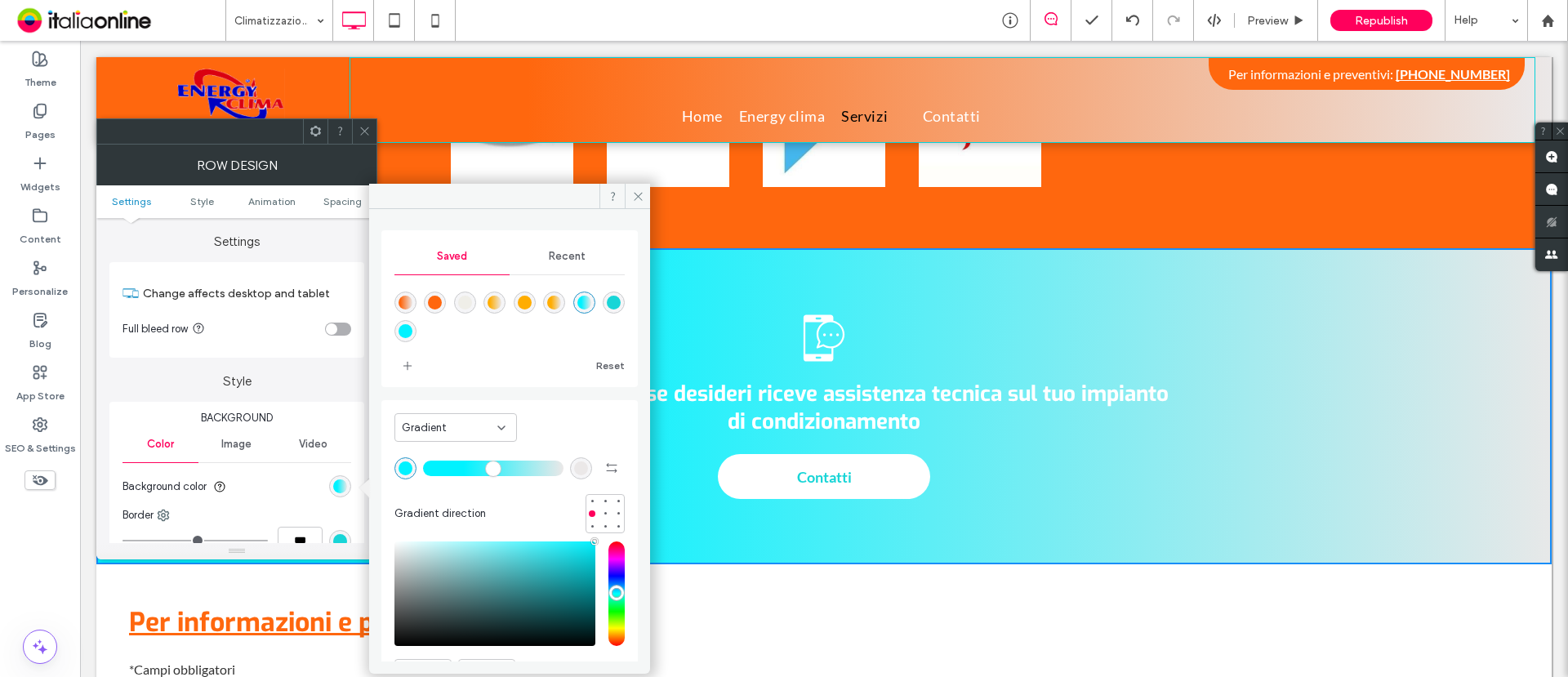
click at [404, 297] on div "linear-gradient(90deg,rgba(255,103,14,1) 15%,rgba(235,232,232,1) 100%)" at bounding box center [406, 303] width 14 height 14
type input "**"
type input "*******"
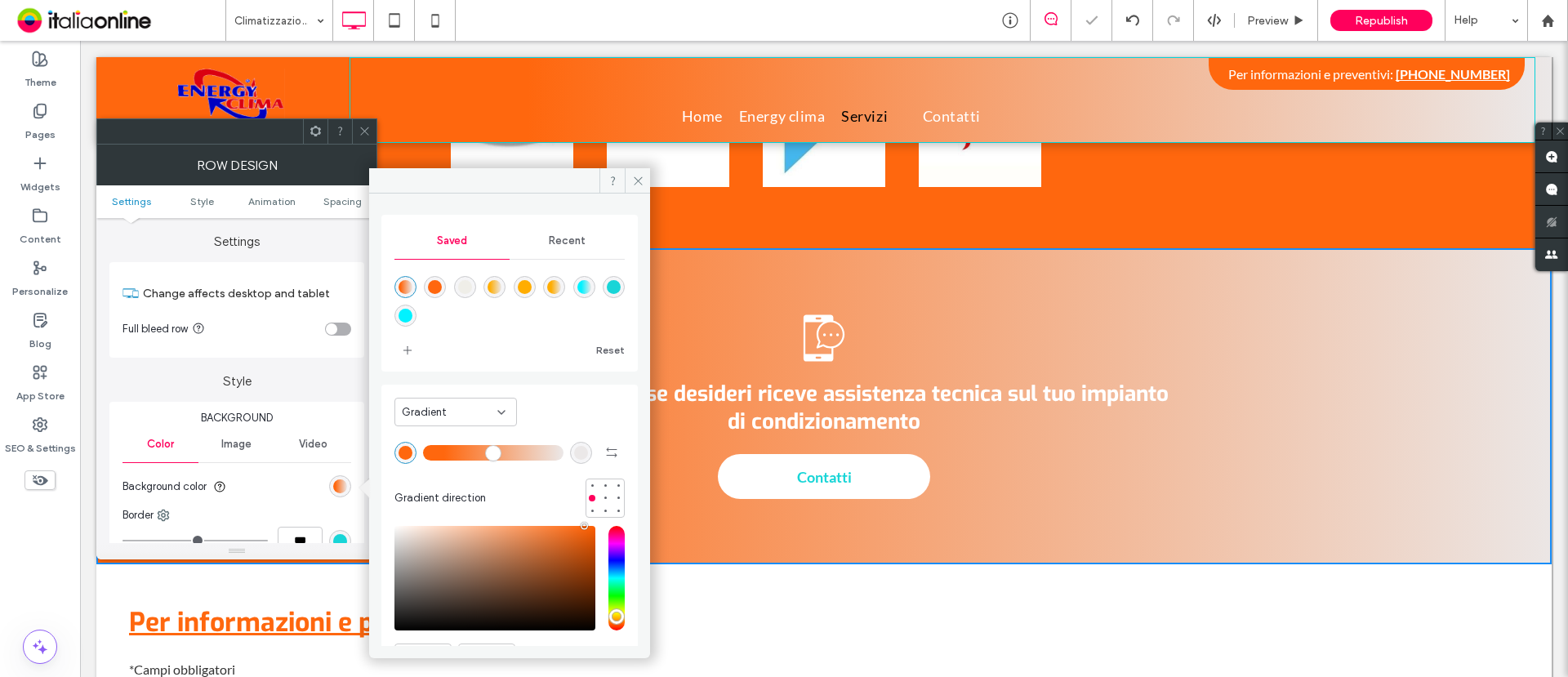
click at [363, 122] on span at bounding box center [365, 132] width 12 height 24
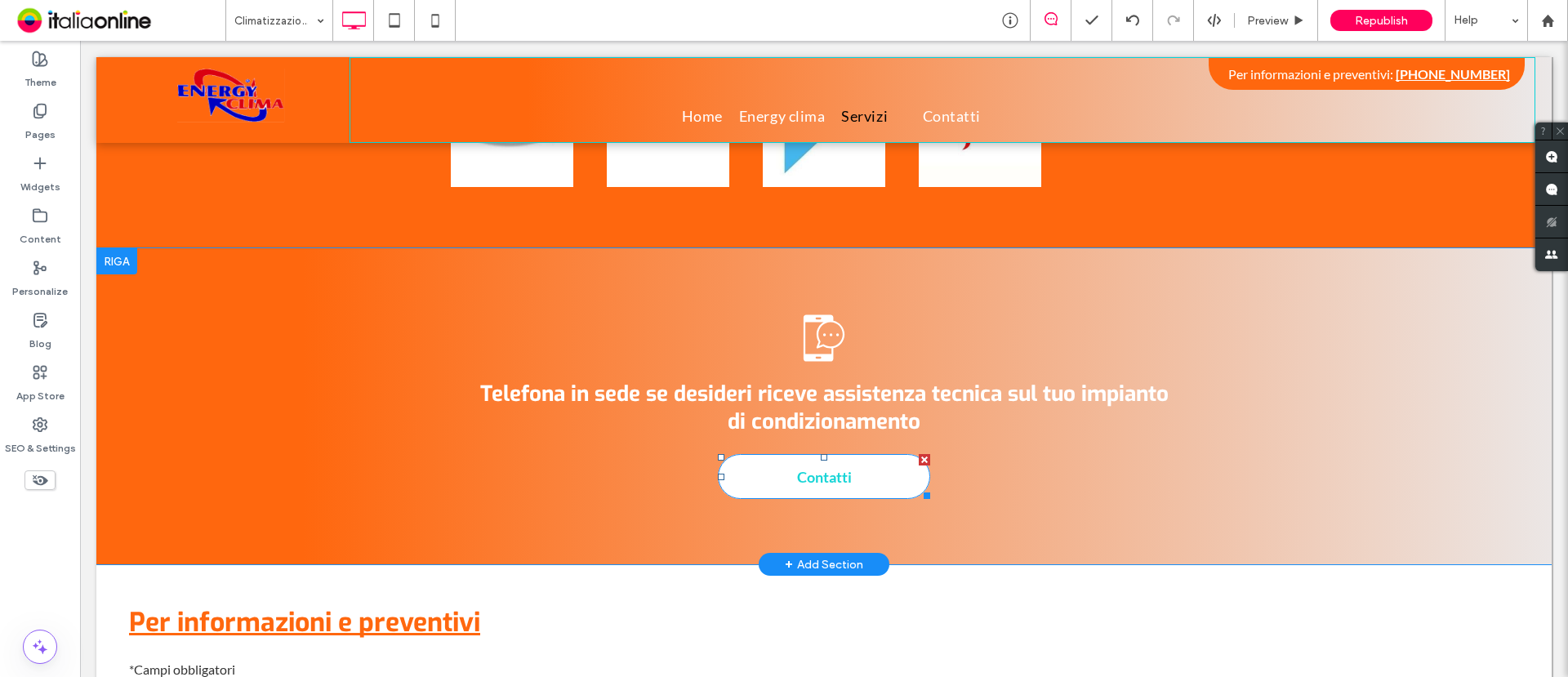
click at [791, 460] on span "Contatti" at bounding box center [825, 476] width 66 height 34
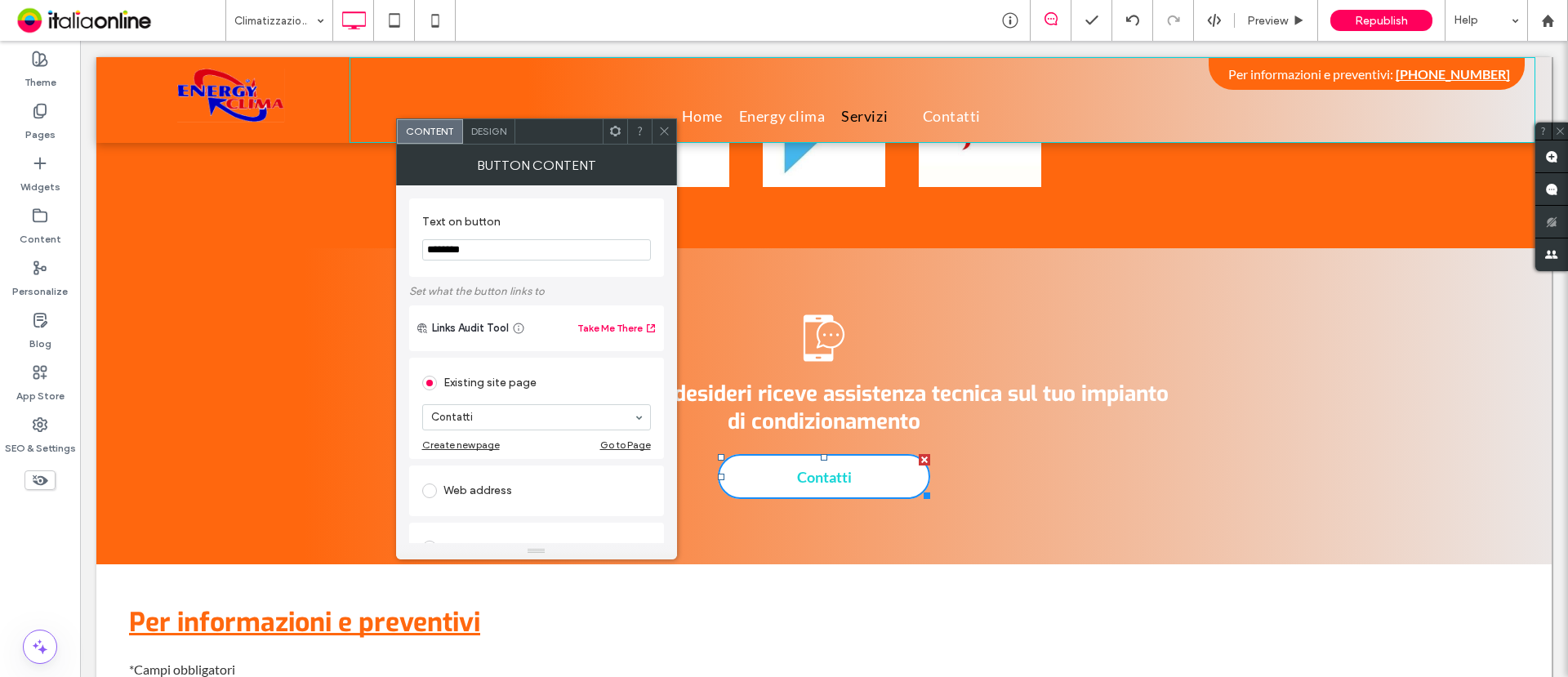
click at [493, 122] on div "Design" at bounding box center [490, 132] width 52 height 24
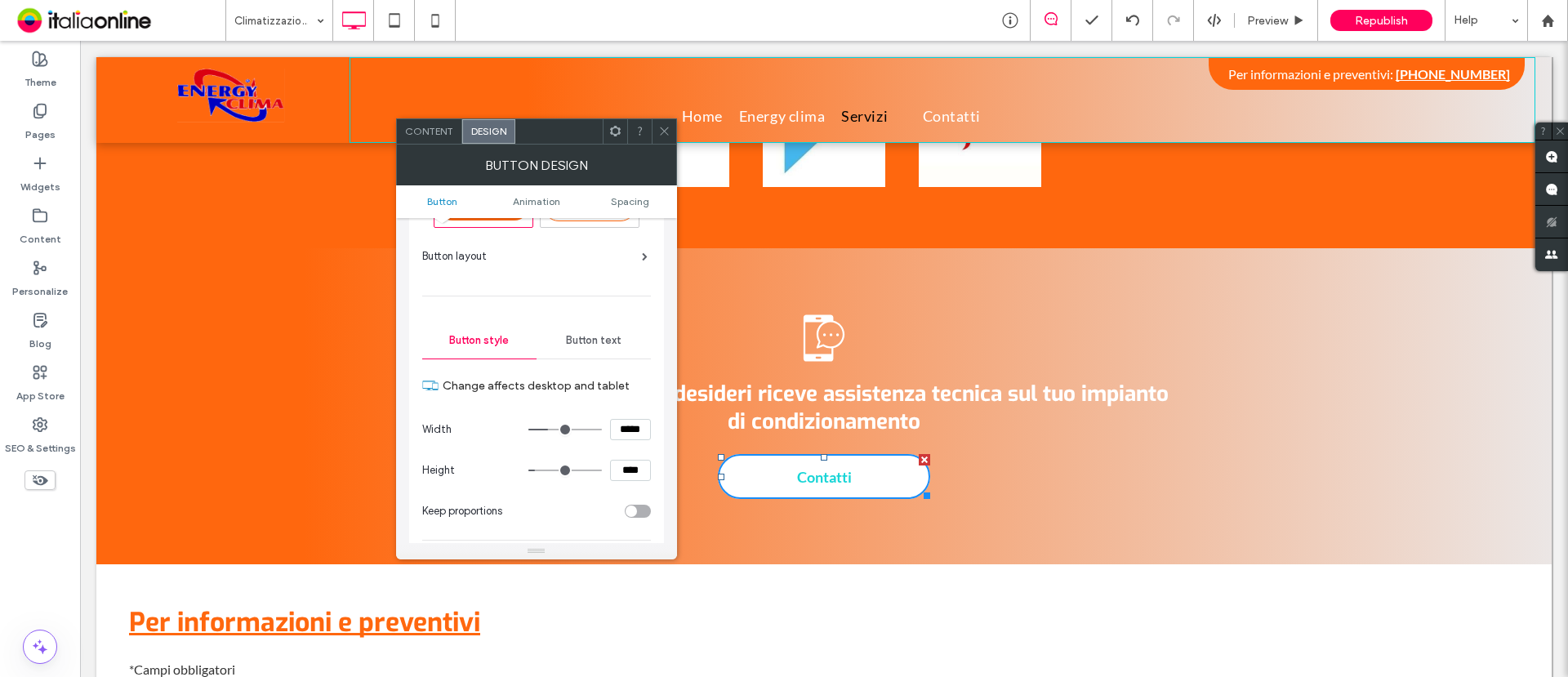
scroll to position [102, 0]
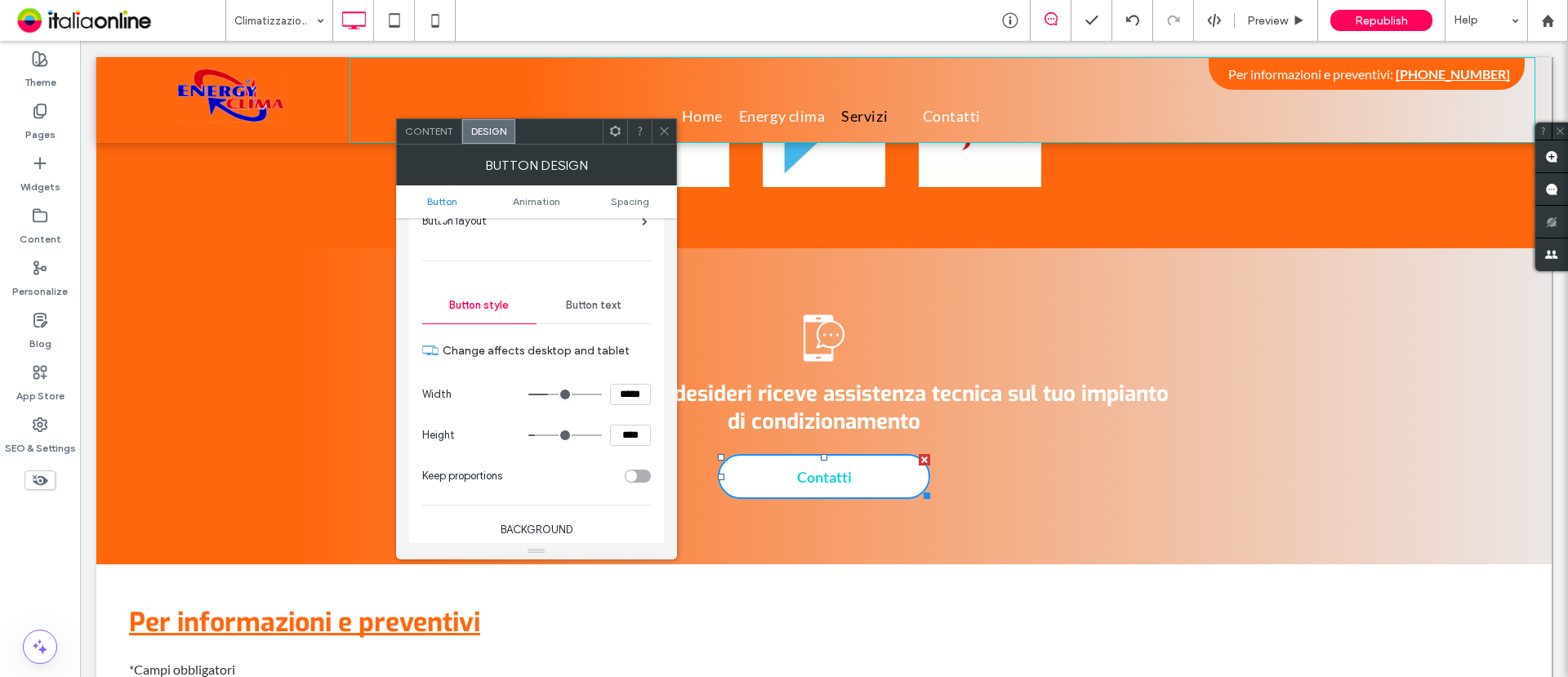
click at [582, 311] on span "Button text" at bounding box center [594, 305] width 56 height 13
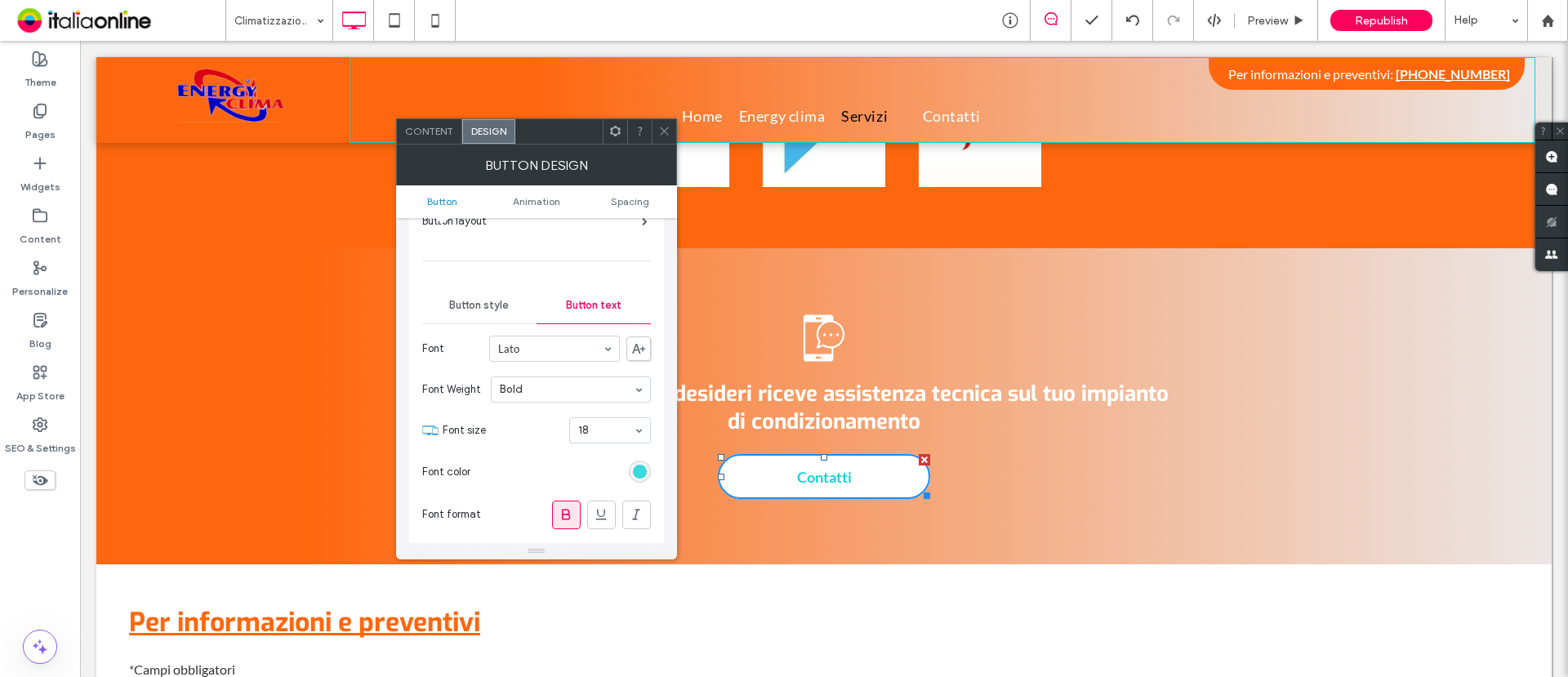
click at [637, 473] on div "rgb(24, 213, 215)" at bounding box center [640, 472] width 14 height 14
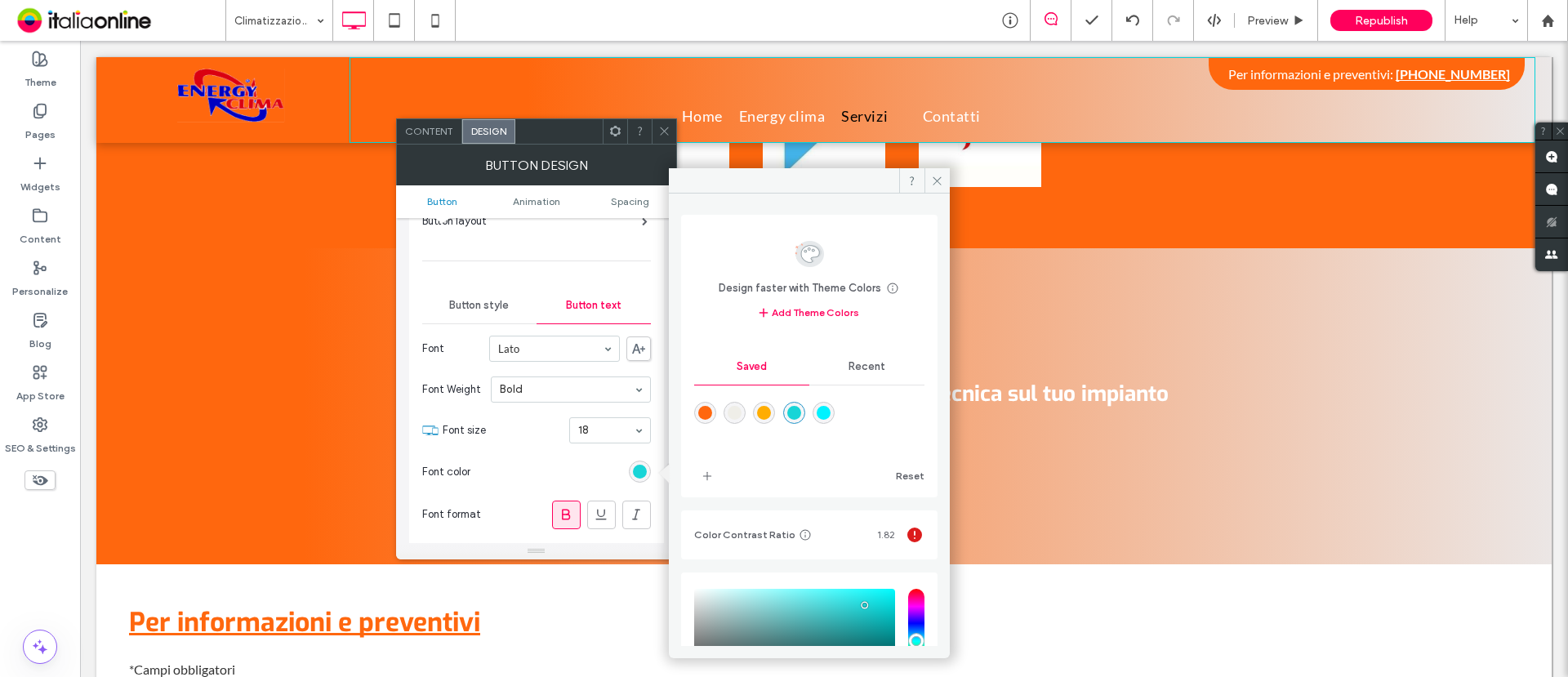
click at [709, 416] on div "rgba(255,103,14,1)" at bounding box center [705, 413] width 14 height 14
type input "*******"
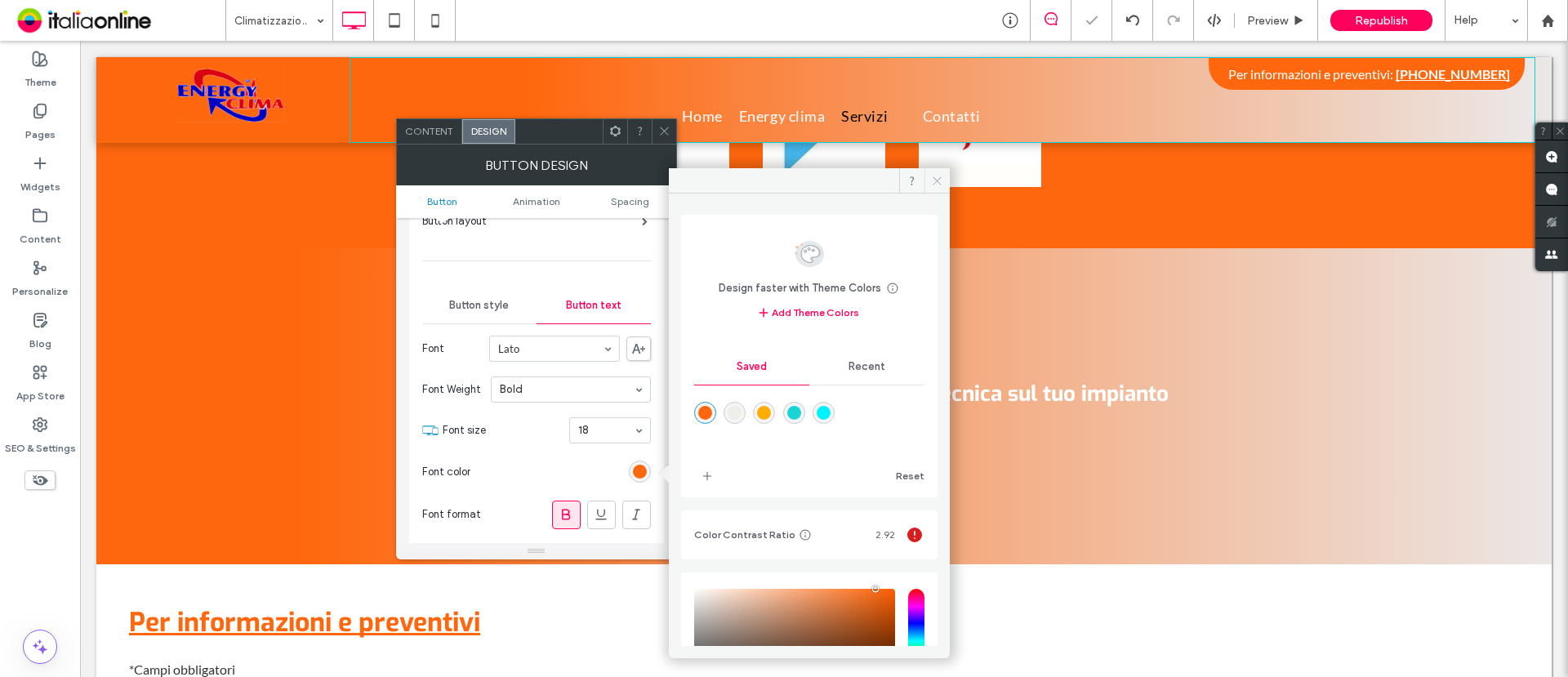
click at [940, 170] on span at bounding box center [937, 181] width 25 height 24
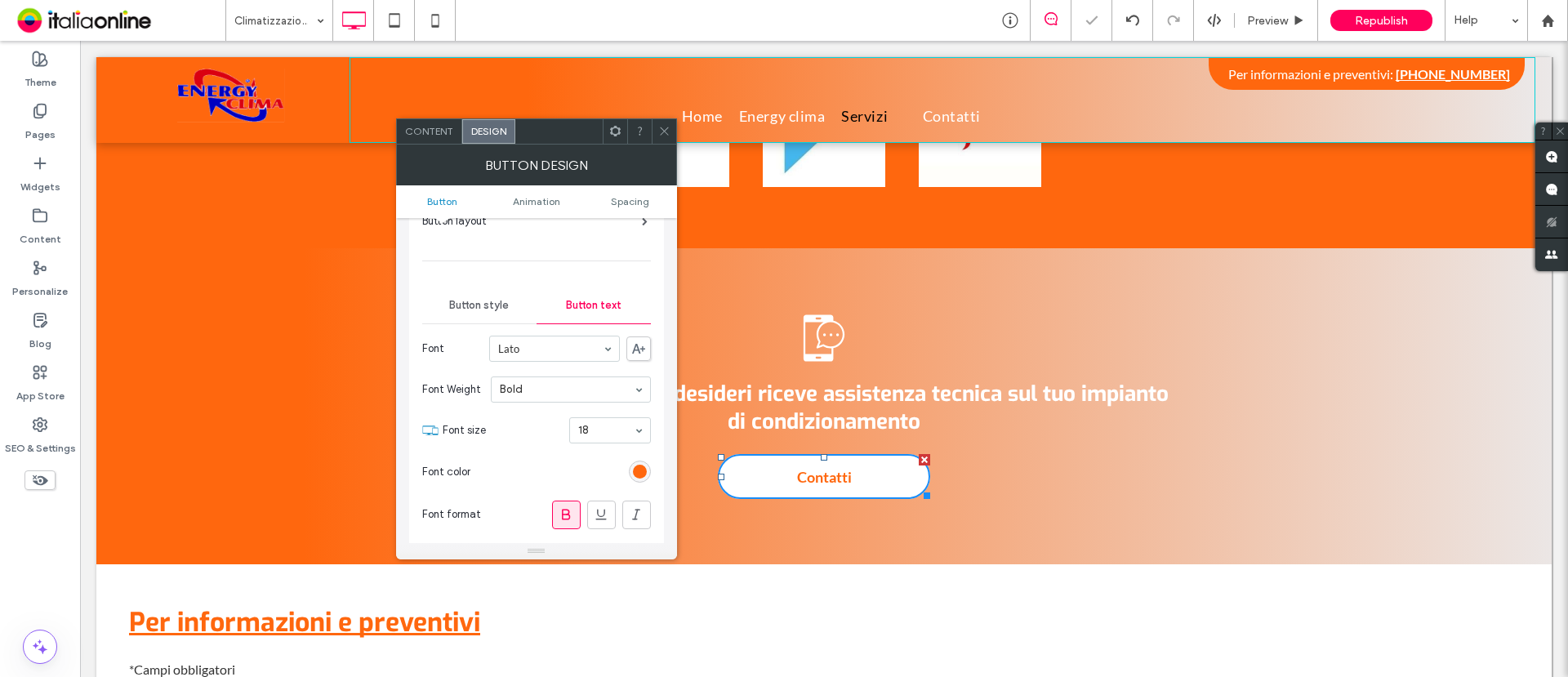
click at [664, 127] on icon at bounding box center [665, 131] width 12 height 12
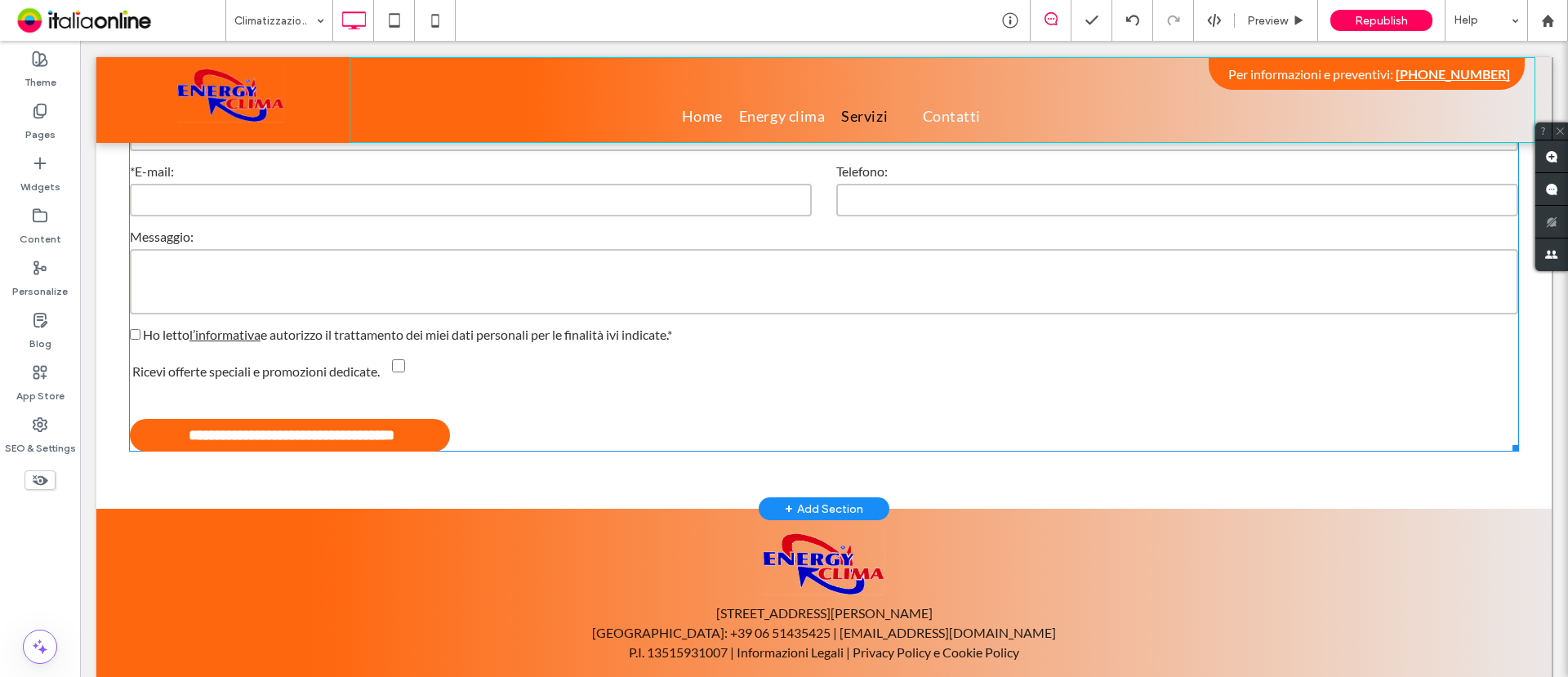
scroll to position [2469, 0]
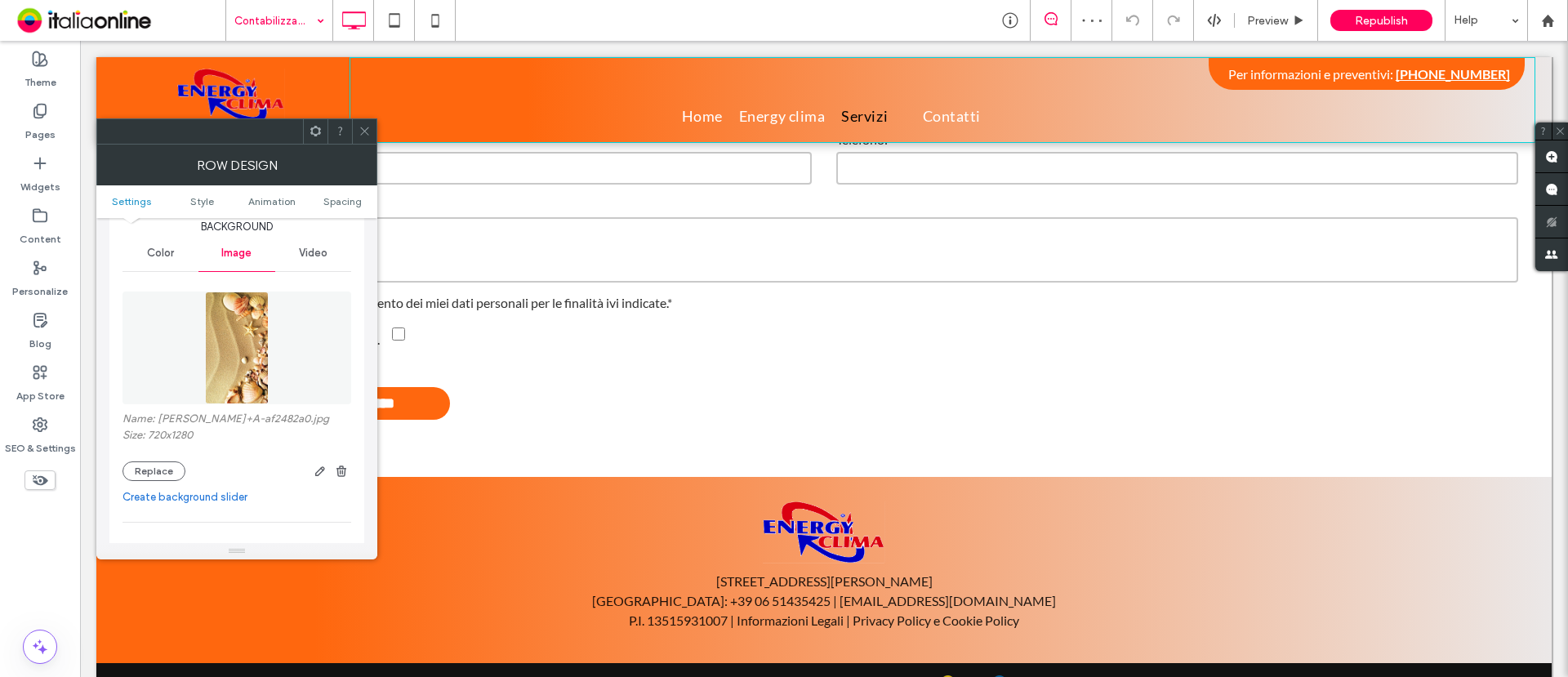
scroll to position [204, 0]
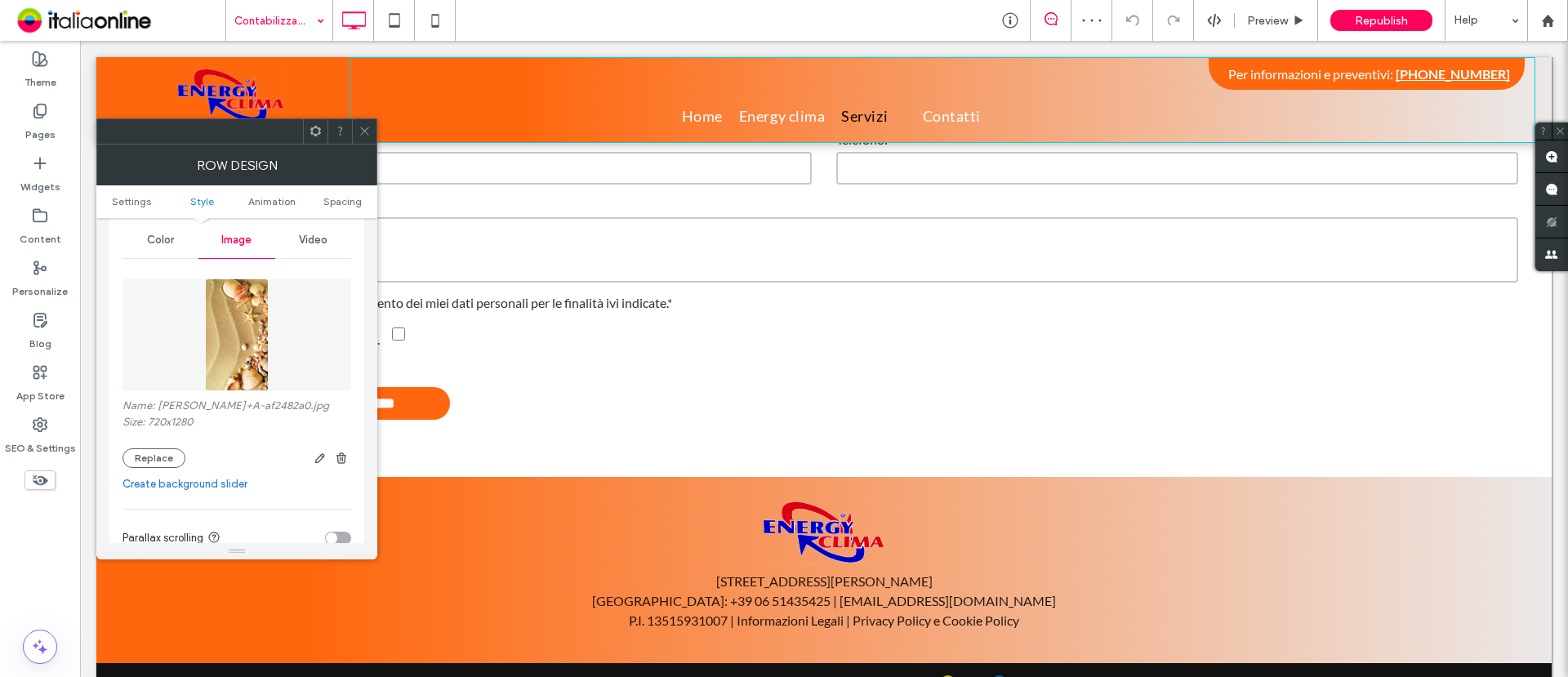
click at [162, 447] on div "Name: ALLEGATO+A-af2482a0.jpg Size: 720x1280 Replace" at bounding box center [236, 434] width 229 height 69
click at [160, 453] on button "Replace" at bounding box center [154, 458] width 63 height 19
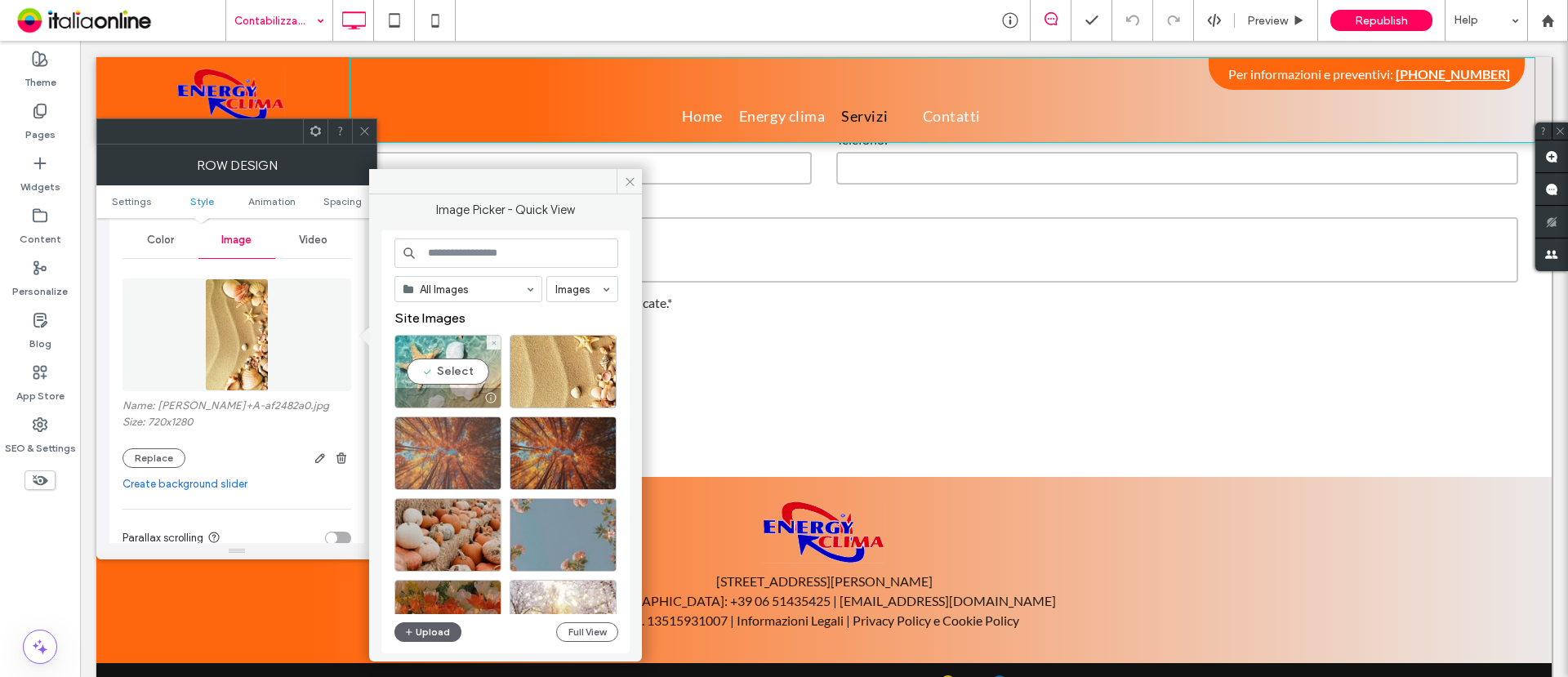
click at [452, 421] on div at bounding box center [448, 453] width 107 height 73
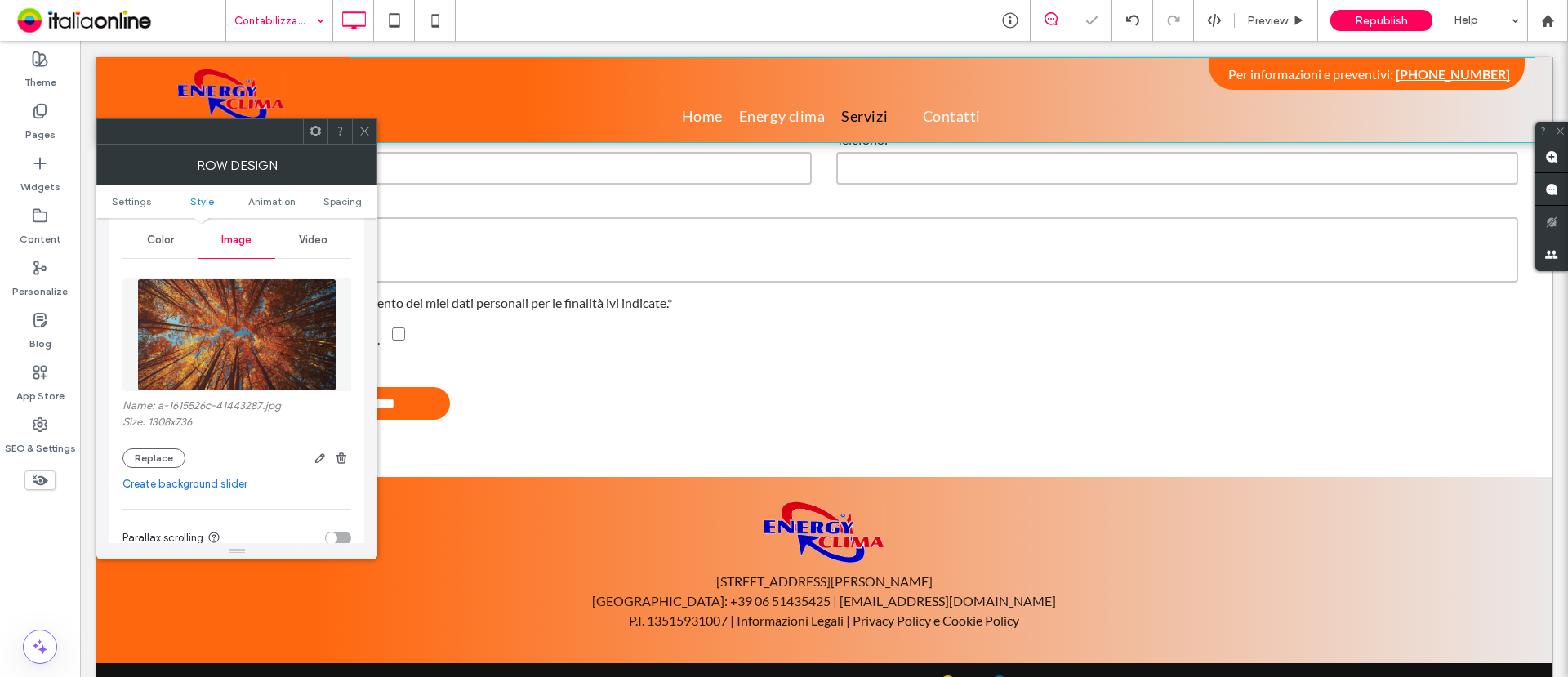
click at [366, 125] on icon at bounding box center [365, 131] width 12 height 12
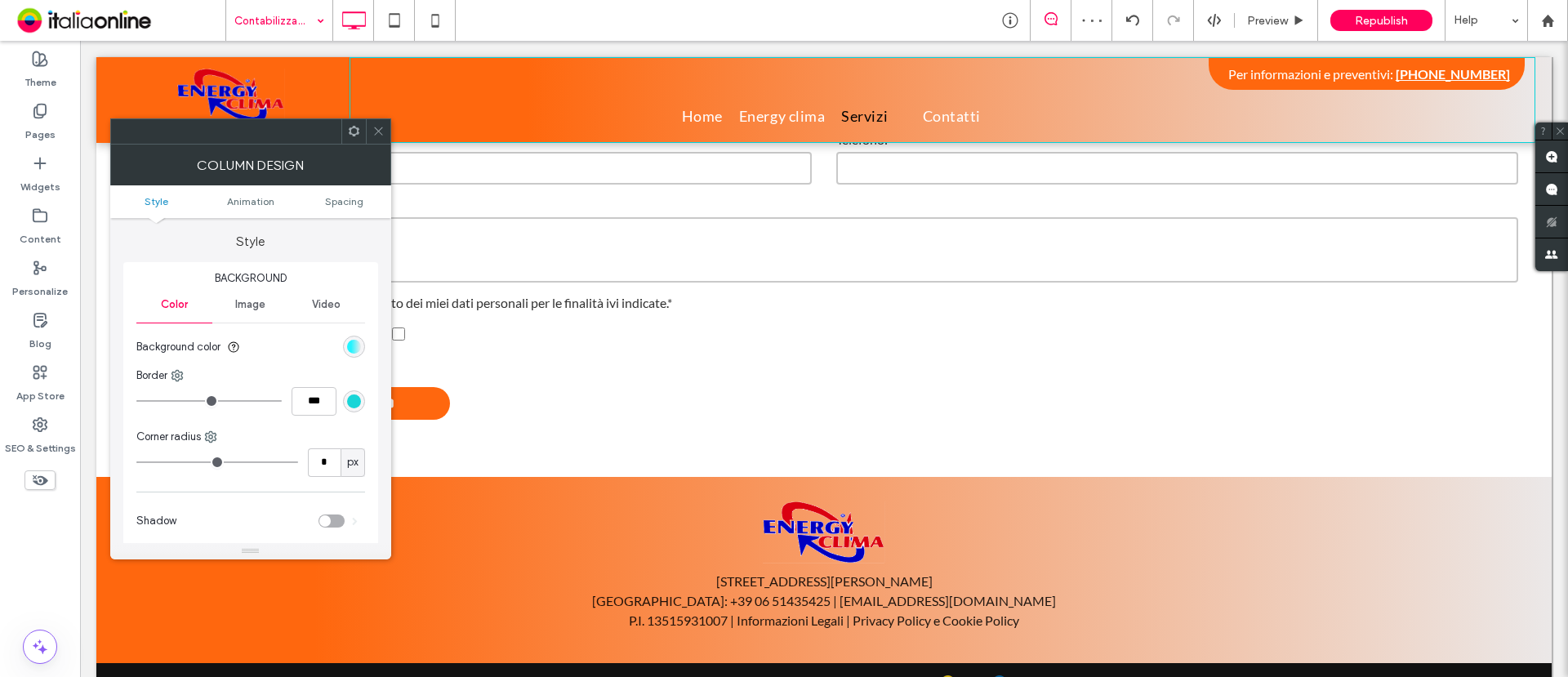
click at [349, 345] on div "linear-gradient(90deg, rgb(1, 242, 255) 29%, rgb(235, 232, 232) 100%)" at bounding box center [354, 346] width 14 height 14
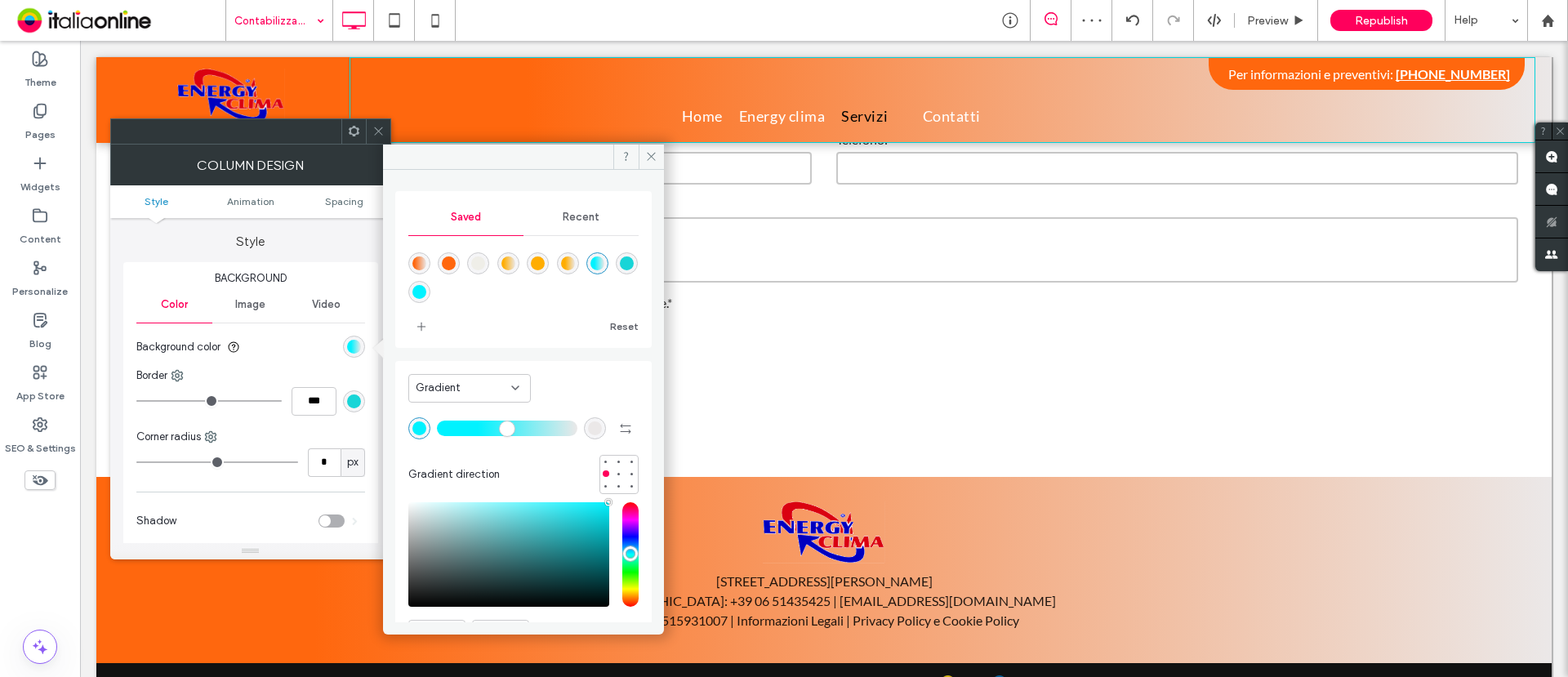
click at [422, 263] on div "linear-gradient(90deg,rgba(255,103,14,1) 15%,rgba(235,232,232,1) 100%)" at bounding box center [420, 263] width 14 height 14
type input "**"
type input "*******"
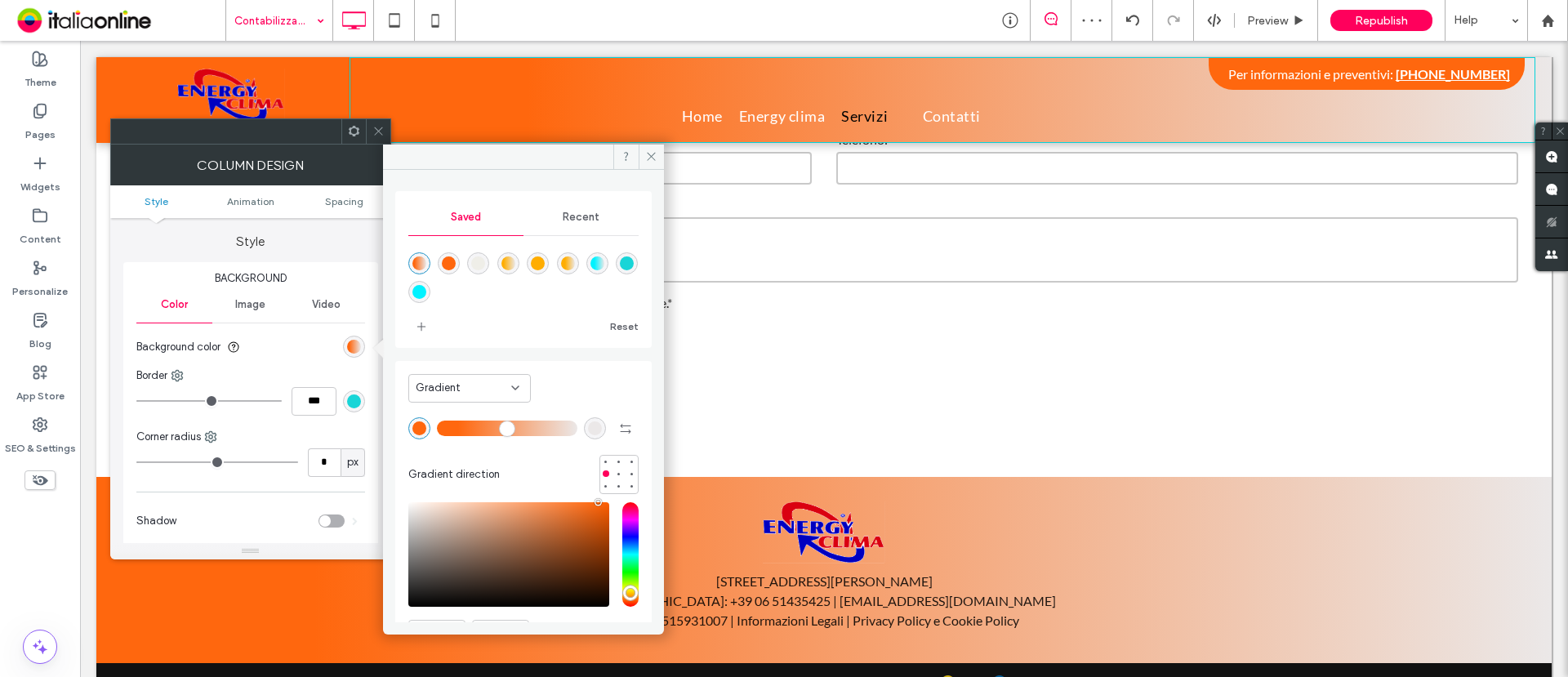
drag, startPoint x: 373, startPoint y: 127, endPoint x: 395, endPoint y: 170, distance: 48.3
click at [373, 127] on icon at bounding box center [379, 131] width 12 height 12
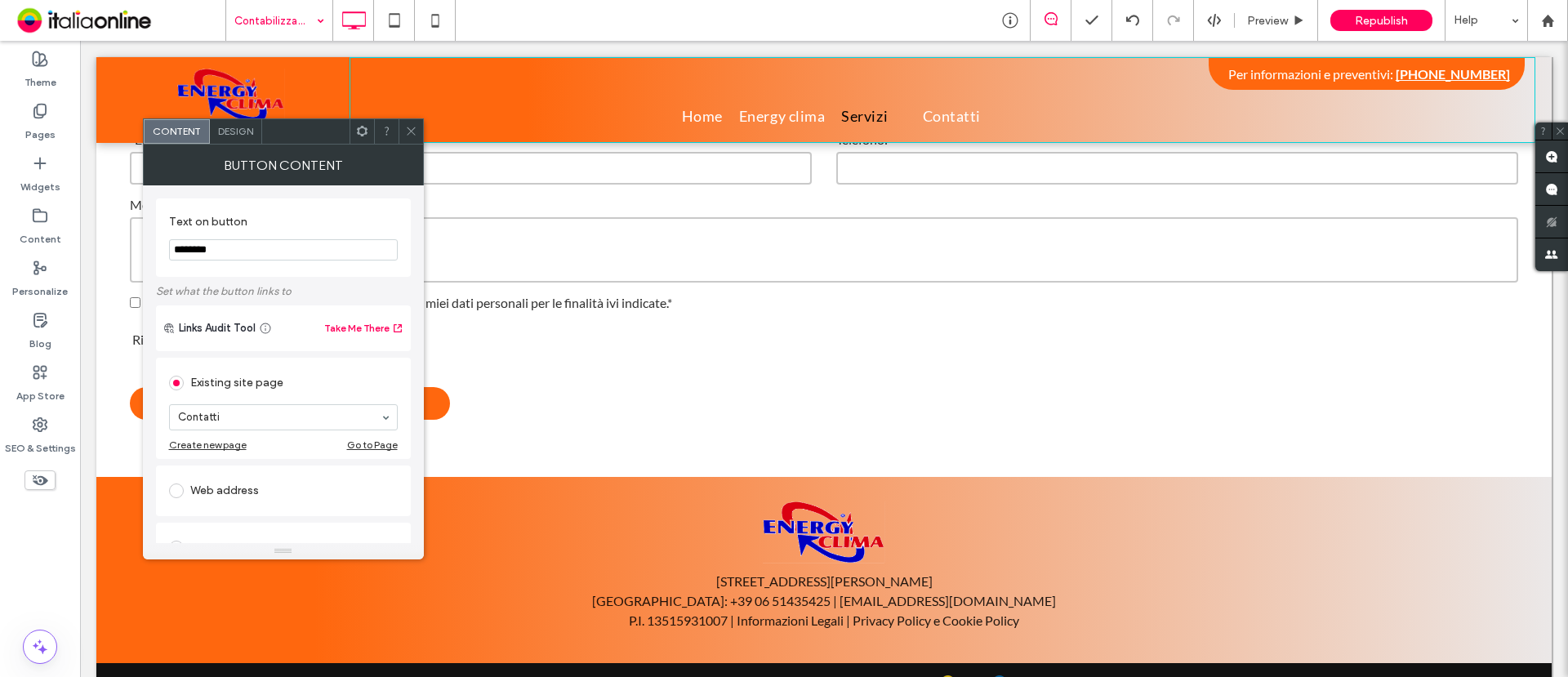
click at [255, 138] on div "Design" at bounding box center [236, 132] width 52 height 24
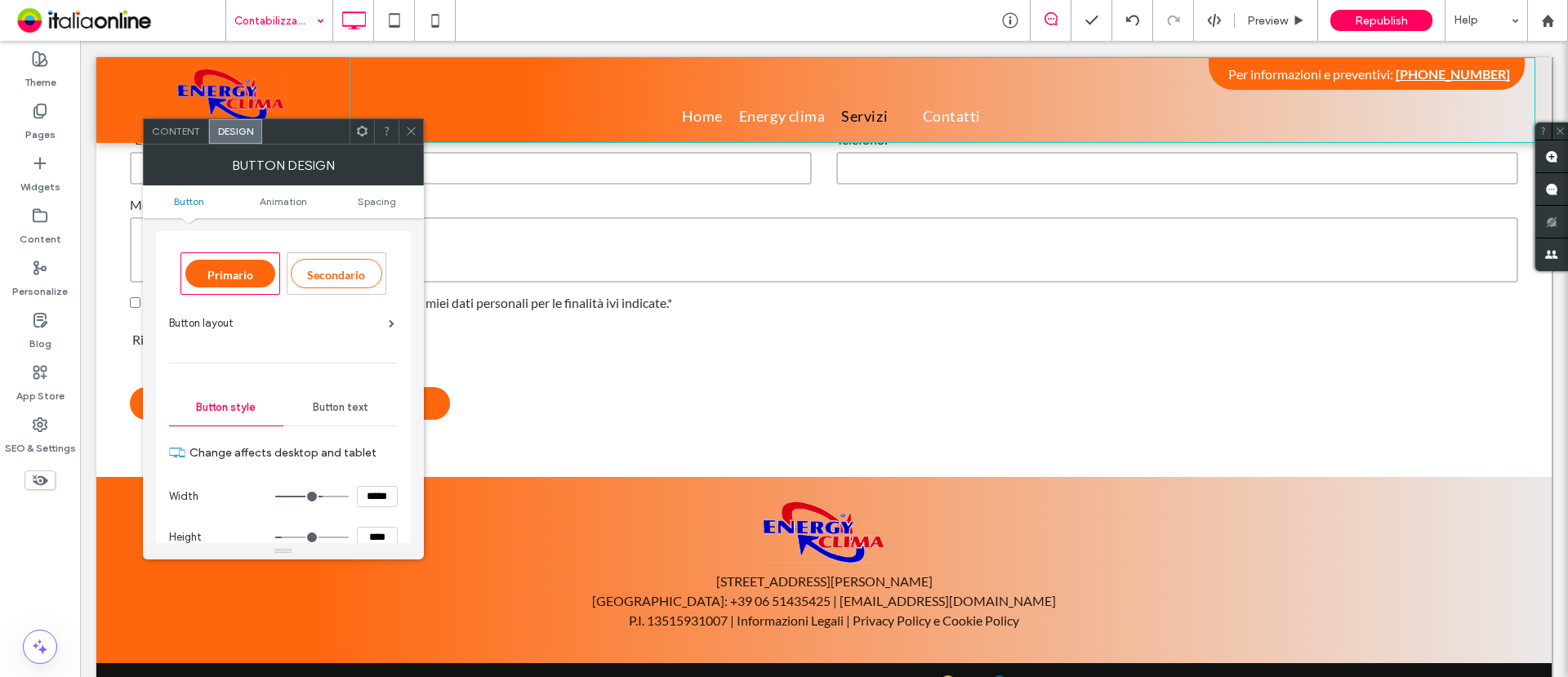
click at [354, 407] on span "Button text" at bounding box center [341, 407] width 56 height 13
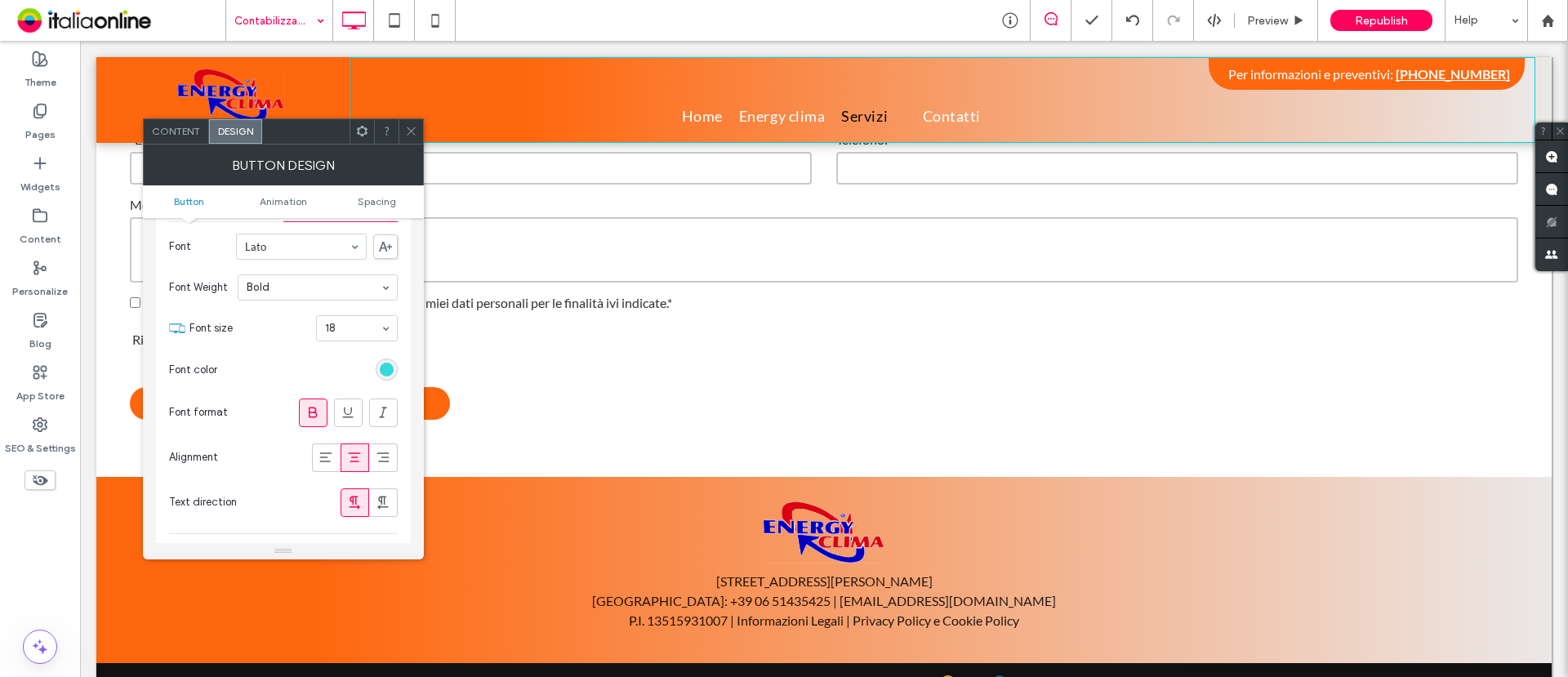
click at [390, 367] on div "rgb(24, 213, 215)" at bounding box center [387, 370] width 14 height 14
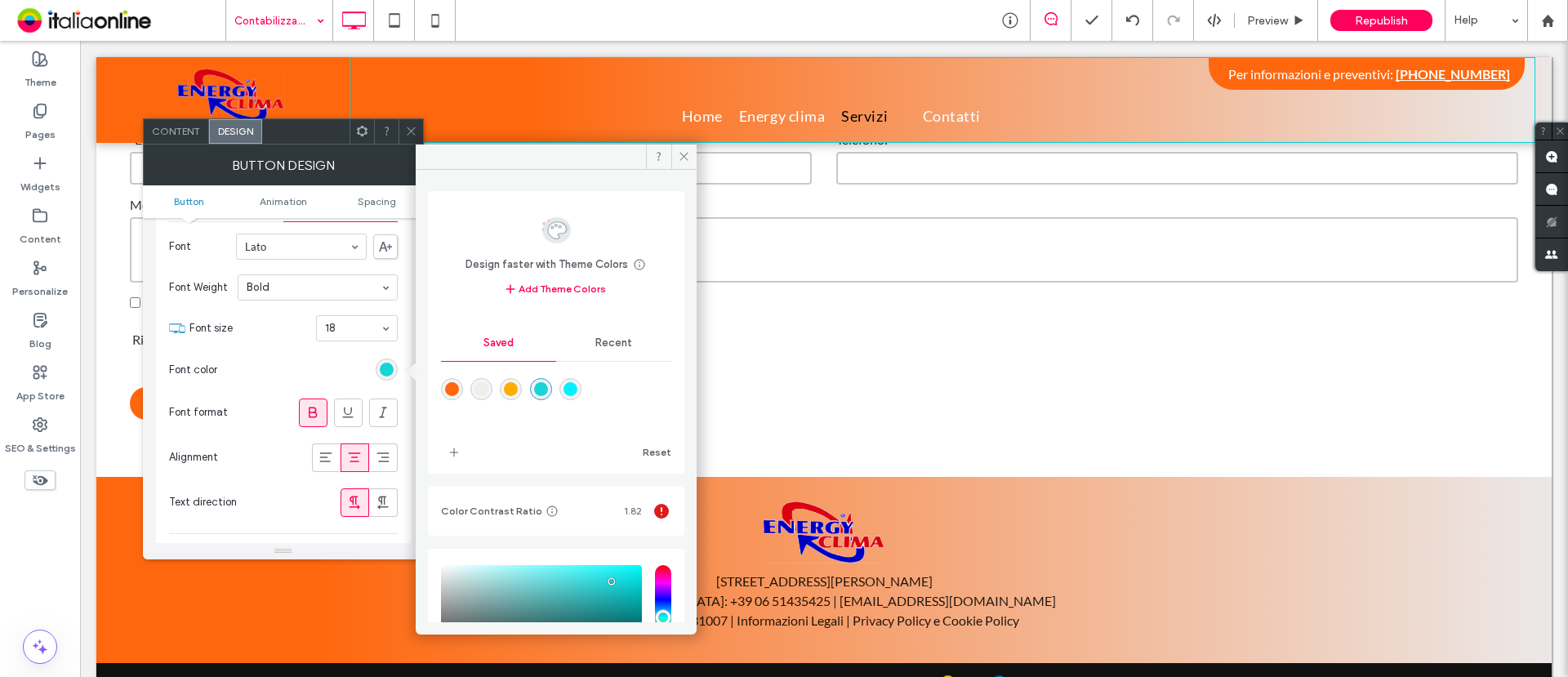
click at [453, 384] on div "rgba(255,103,14,1)" at bounding box center [452, 389] width 14 height 14
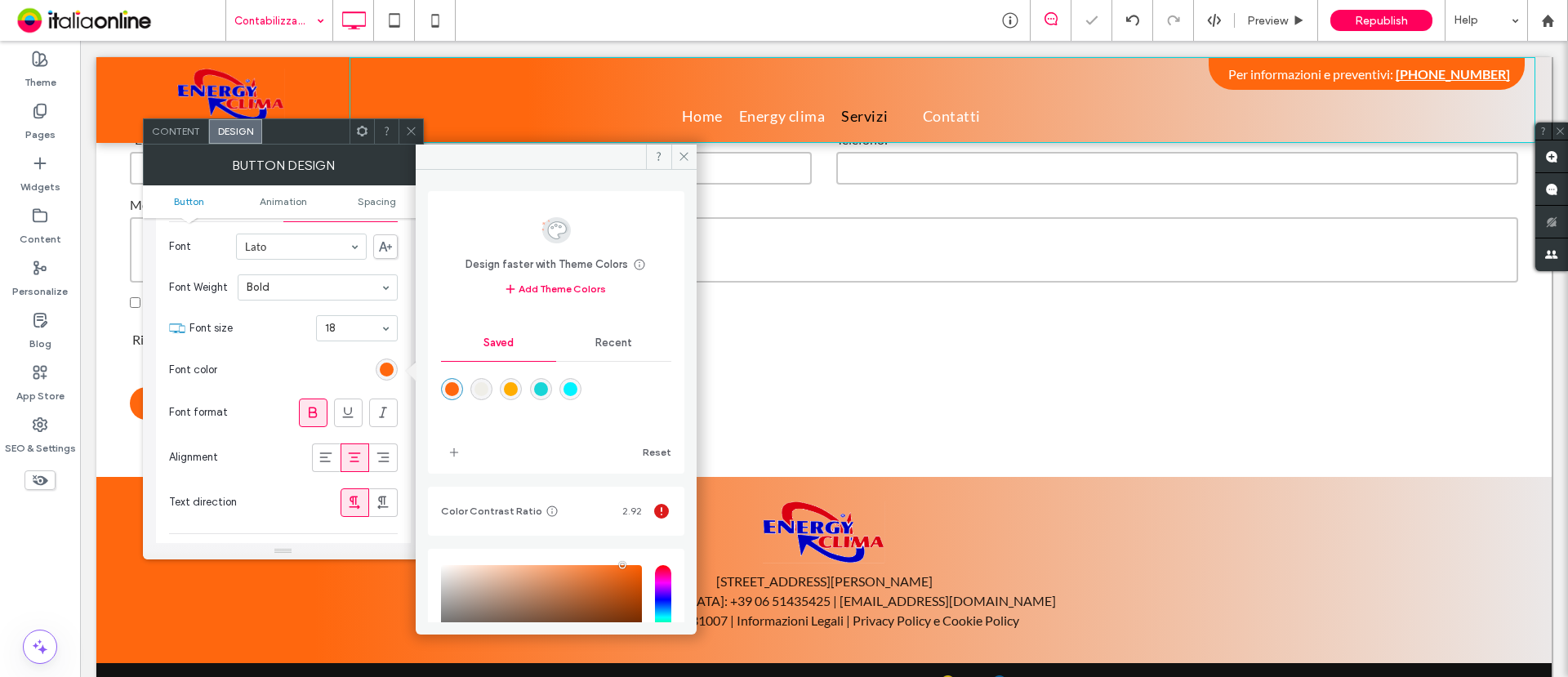
type input "*******"
click at [414, 127] on icon at bounding box center [411, 131] width 12 height 12
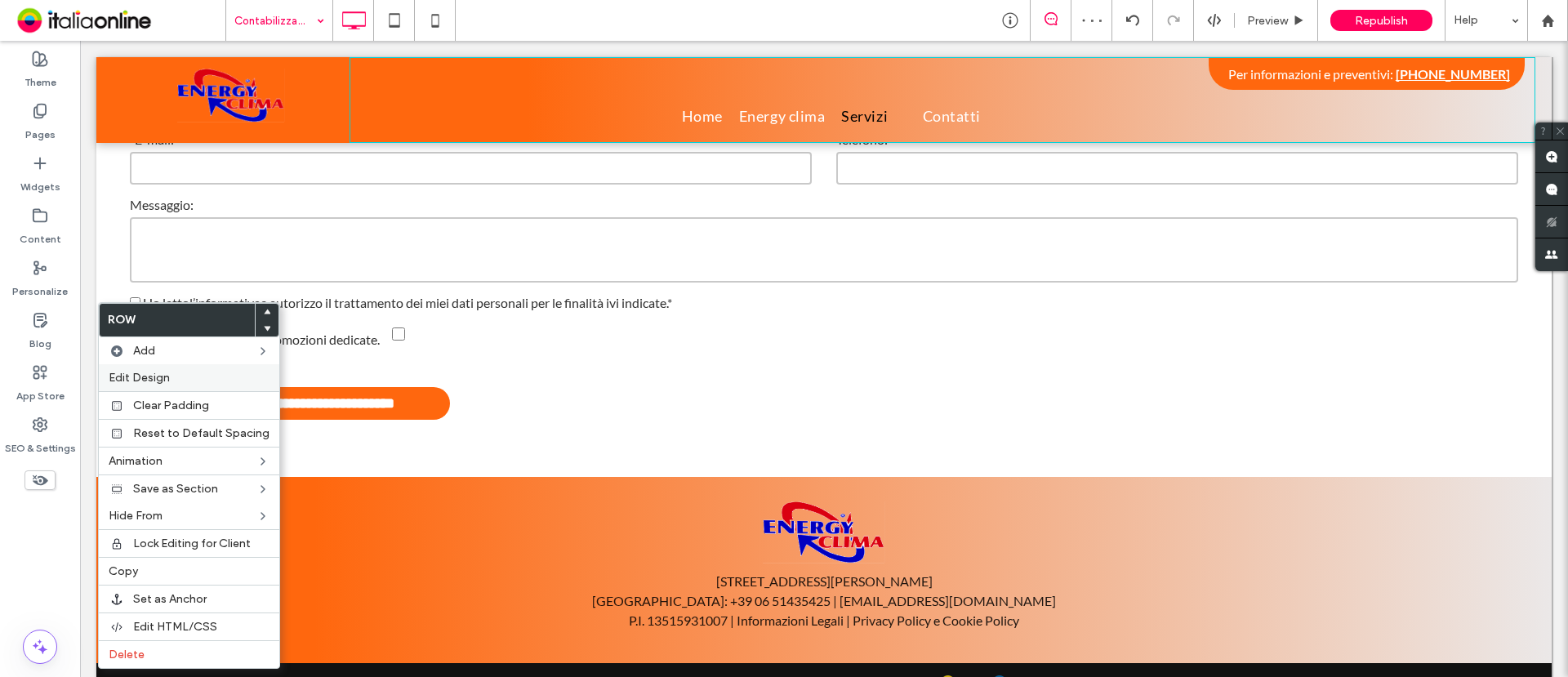
click at [173, 377] on label "Edit Design" at bounding box center [189, 378] width 161 height 14
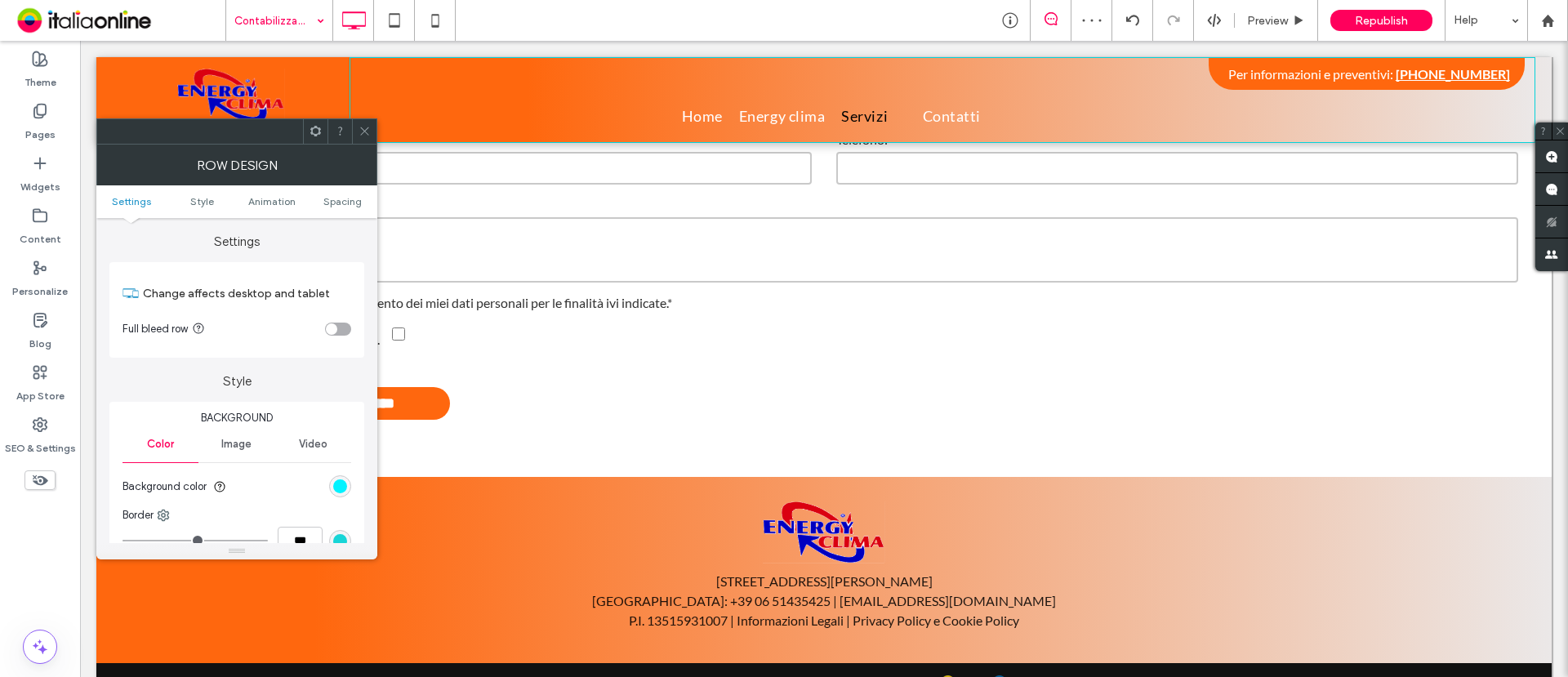
click at [340, 494] on div "rgb(1, 242, 255)" at bounding box center [339, 486] width 22 height 22
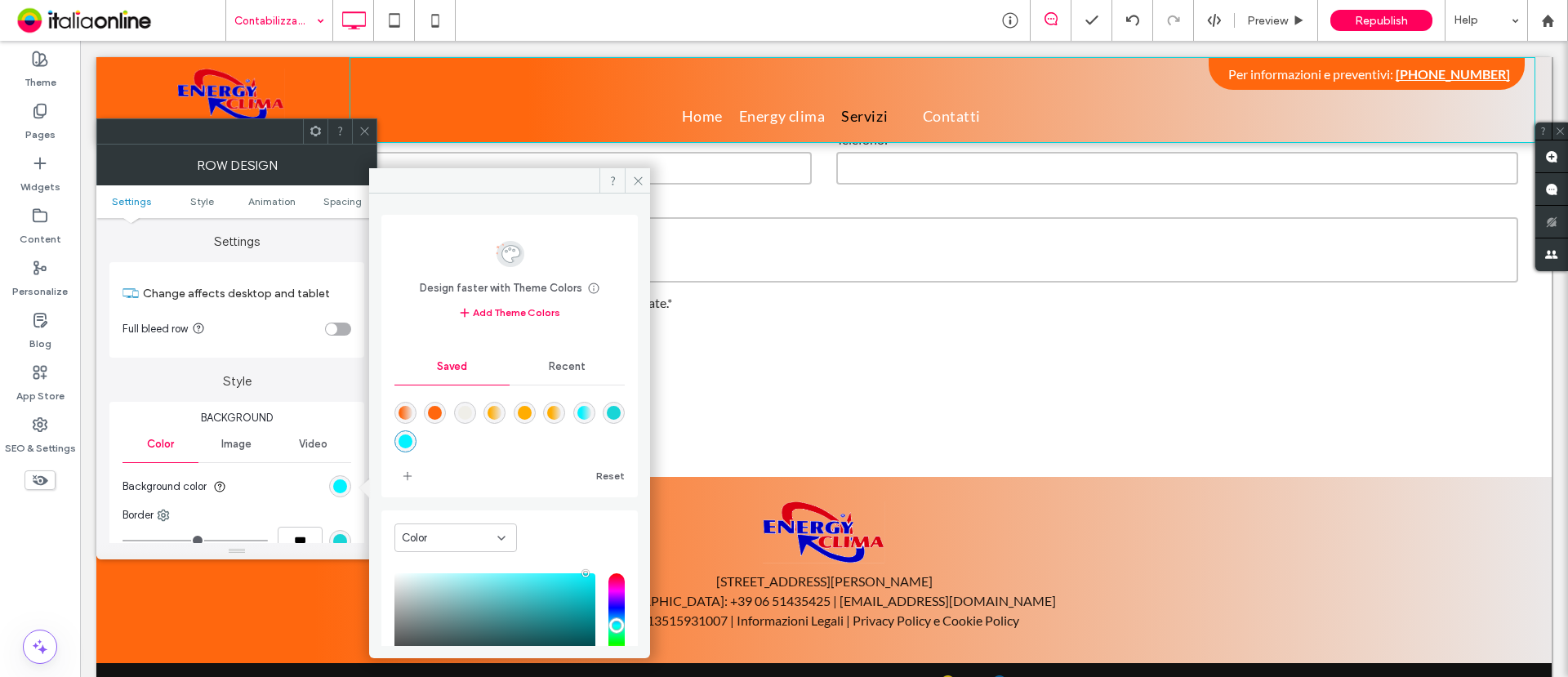
drag, startPoint x: 440, startPoint y: 417, endPoint x: 434, endPoint y: 427, distance: 11.7
click at [440, 417] on div "rgba(255,103,14,1)" at bounding box center [435, 413] width 14 height 14
type input "*******"
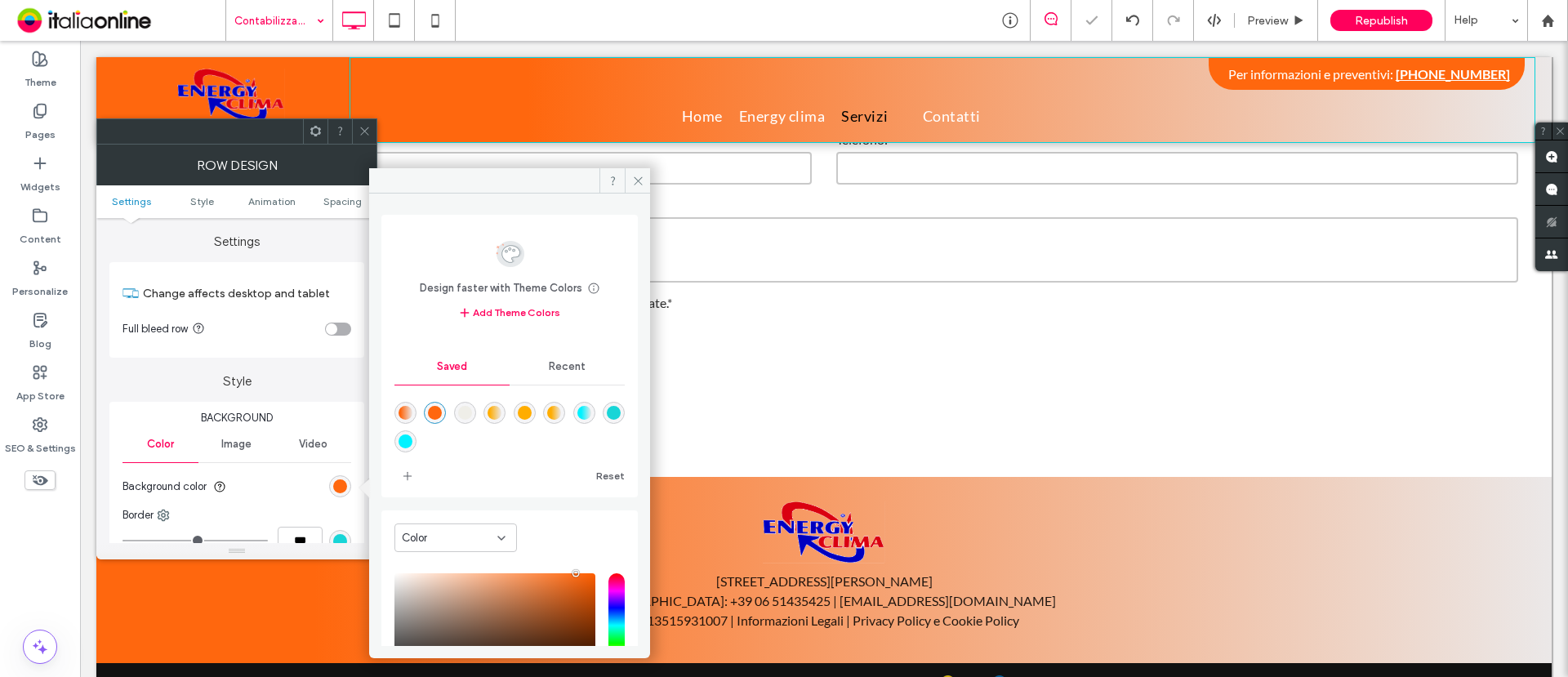
click at [359, 133] on icon at bounding box center [365, 131] width 12 height 12
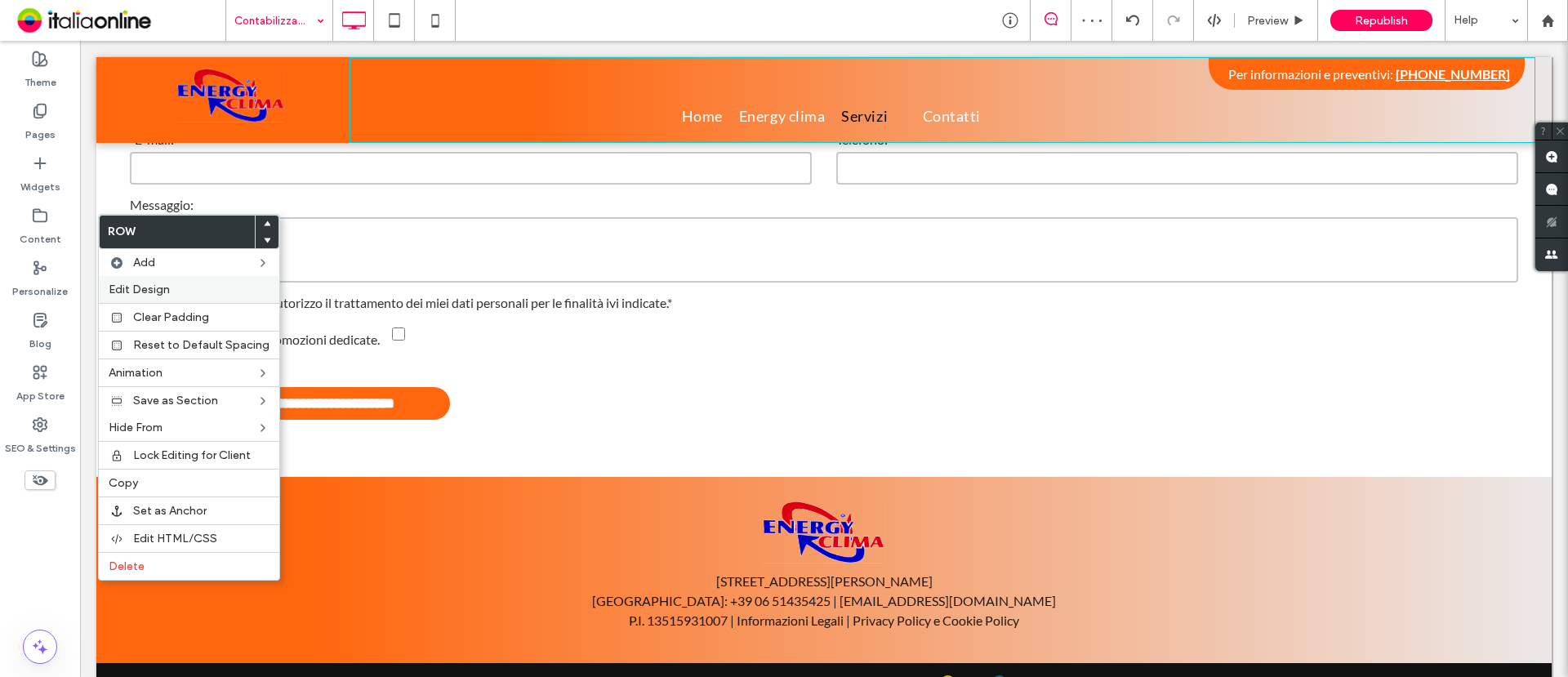
click at [152, 288] on span "Edit Design" at bounding box center [140, 290] width 61 height 14
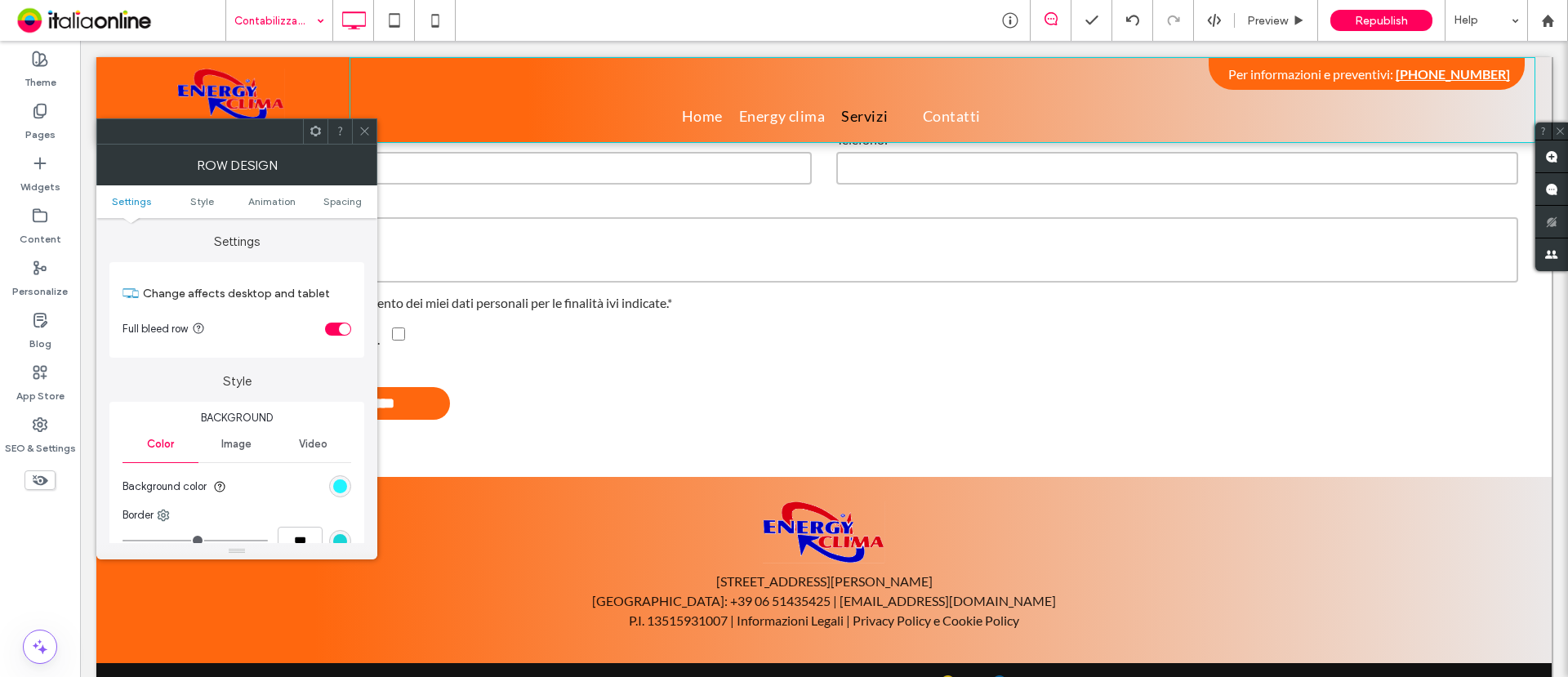
click at [334, 486] on div "rgb(1, 242, 255)" at bounding box center [340, 487] width 14 height 14
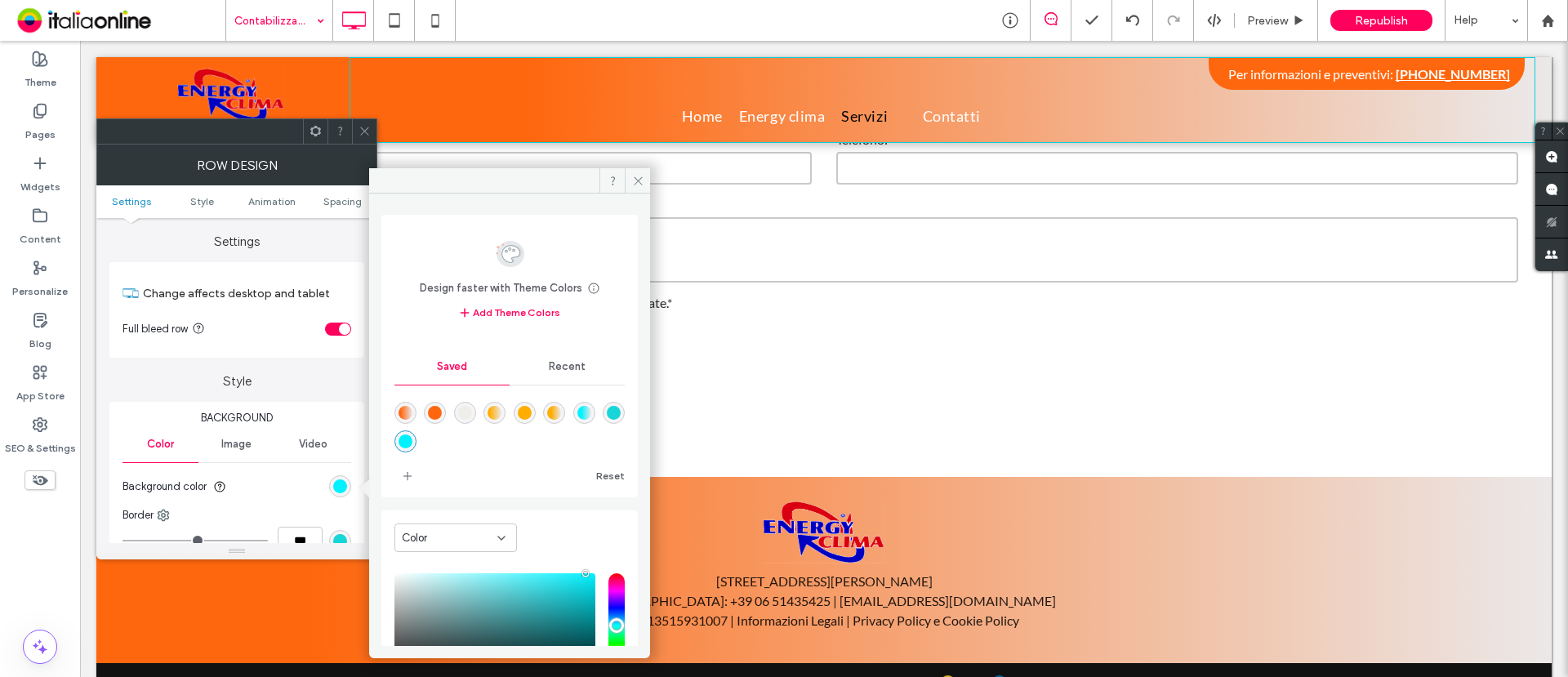
drag, startPoint x: 436, startPoint y: 411, endPoint x: 430, endPoint y: 395, distance: 17.1
click at [436, 411] on div "rgba(255,103,14,1)" at bounding box center [435, 413] width 14 height 14
type input "*******"
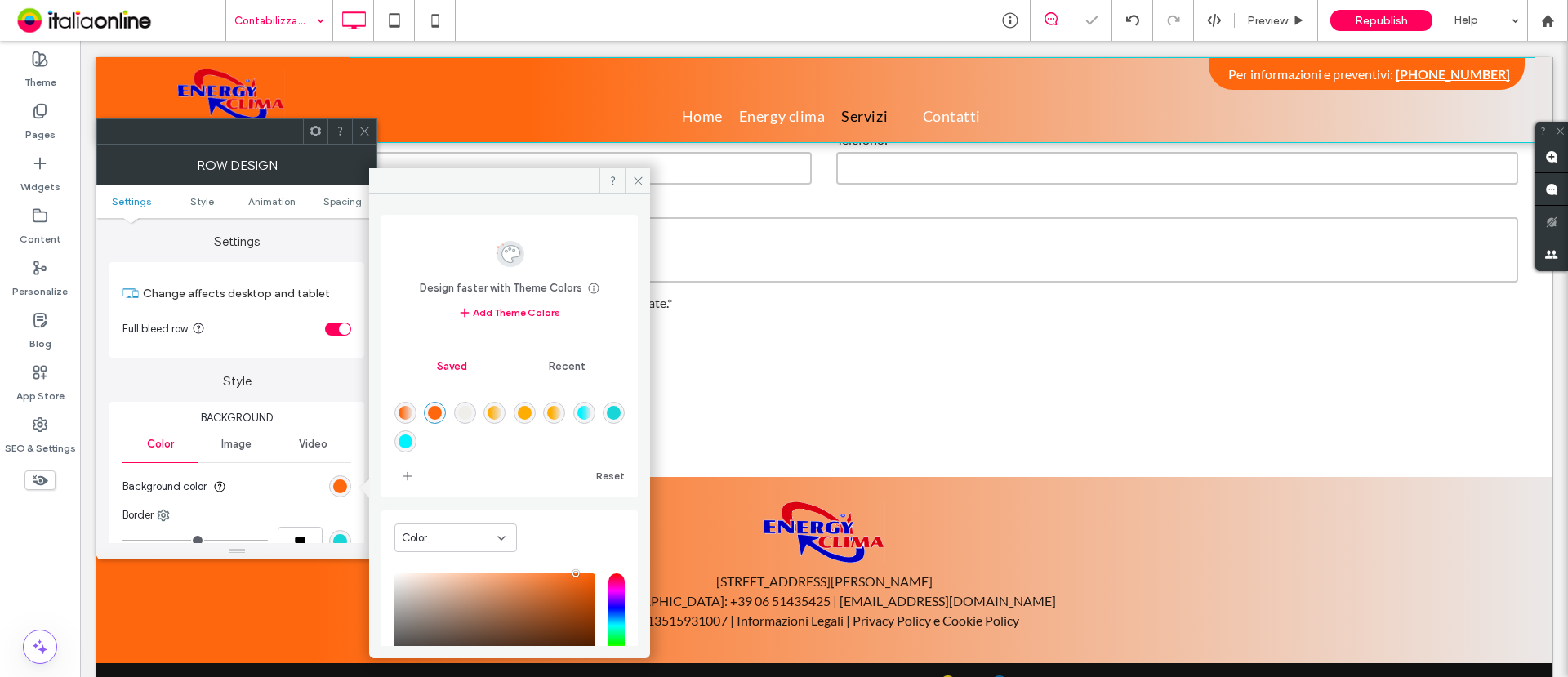
click at [365, 132] on use at bounding box center [364, 131] width 8 height 8
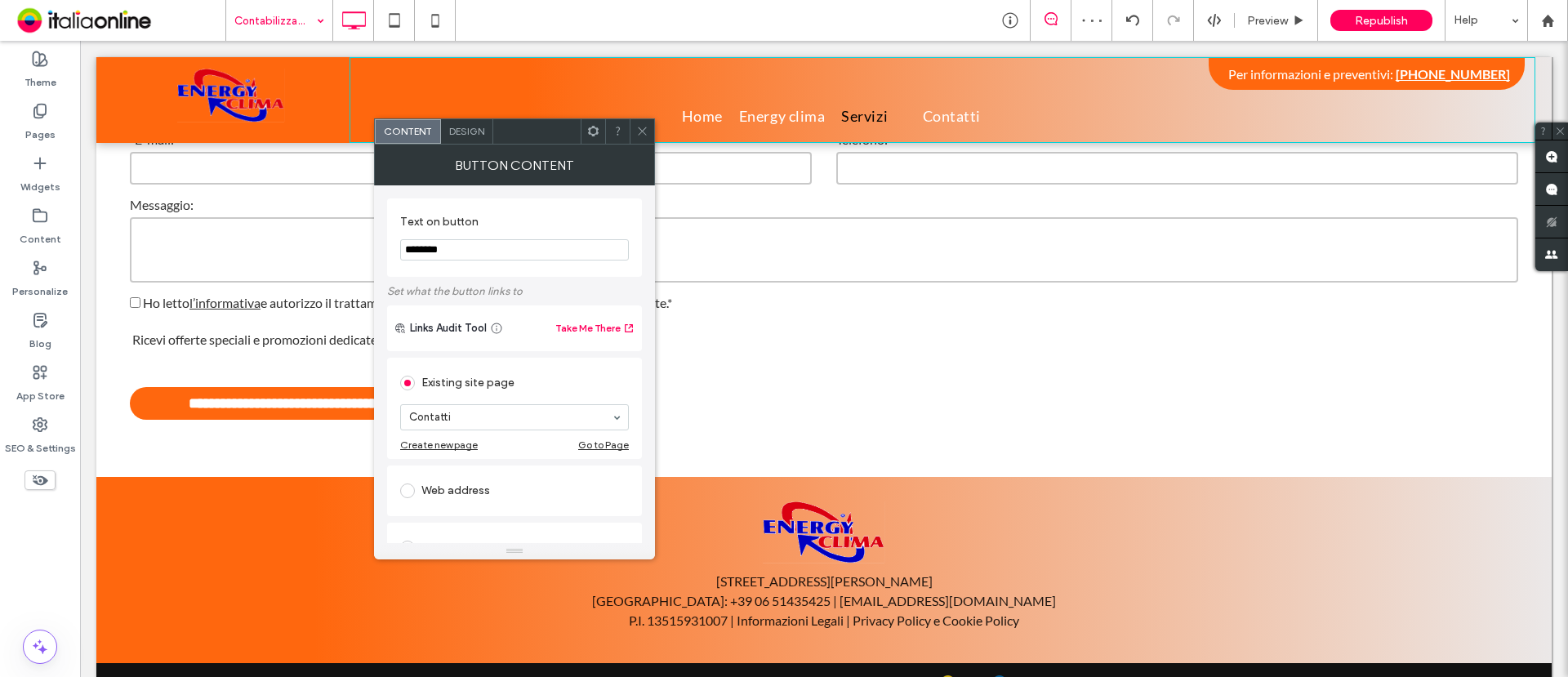
click at [467, 122] on div "Design" at bounding box center [468, 132] width 52 height 24
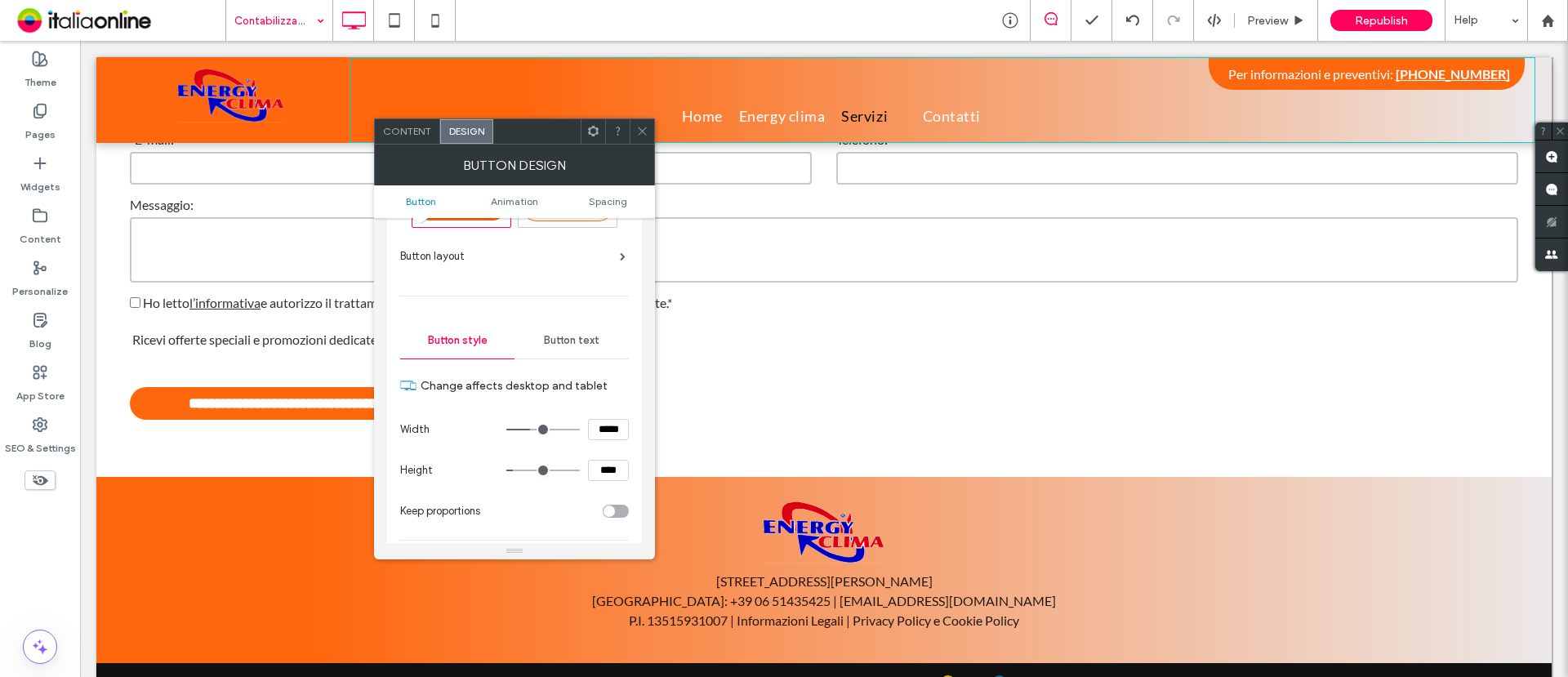
scroll to position [102, 0]
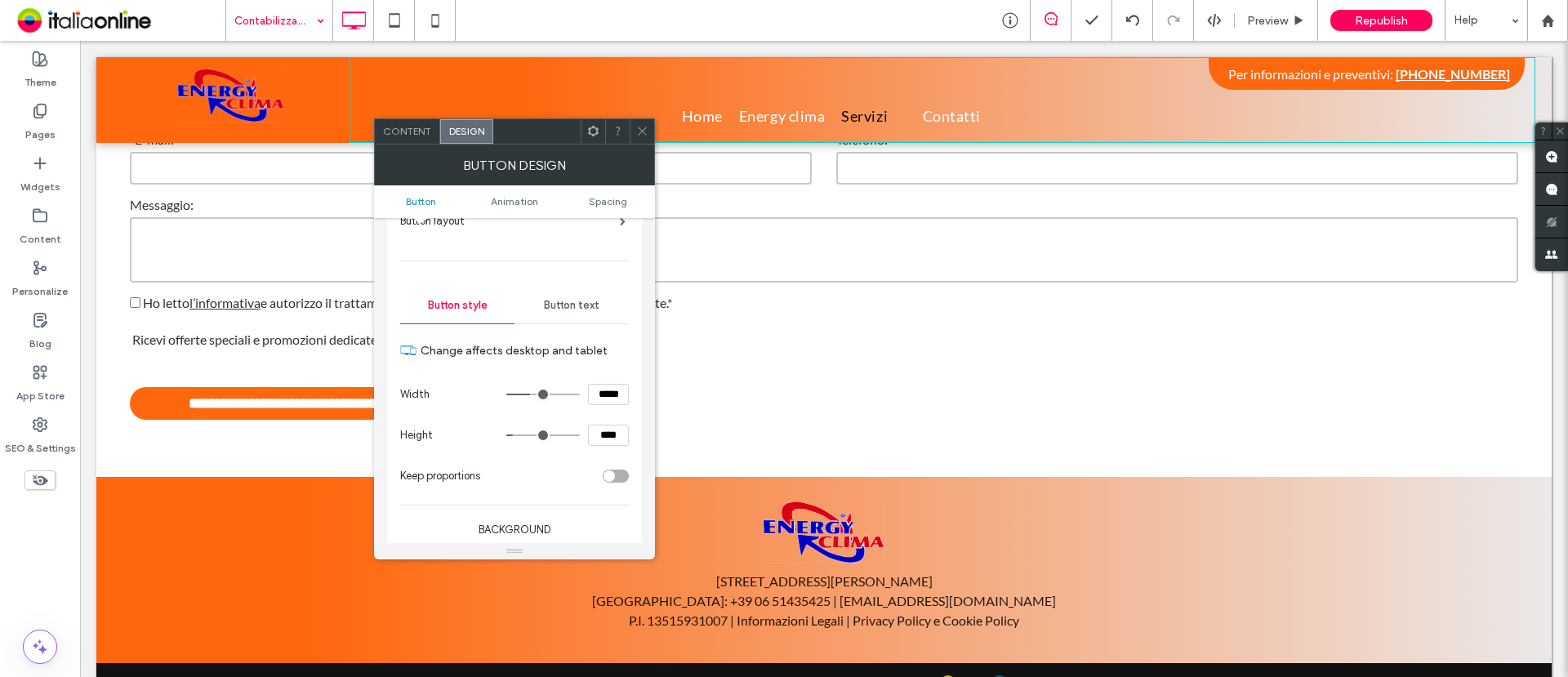
click at [564, 304] on span "Button text" at bounding box center [572, 305] width 56 height 13
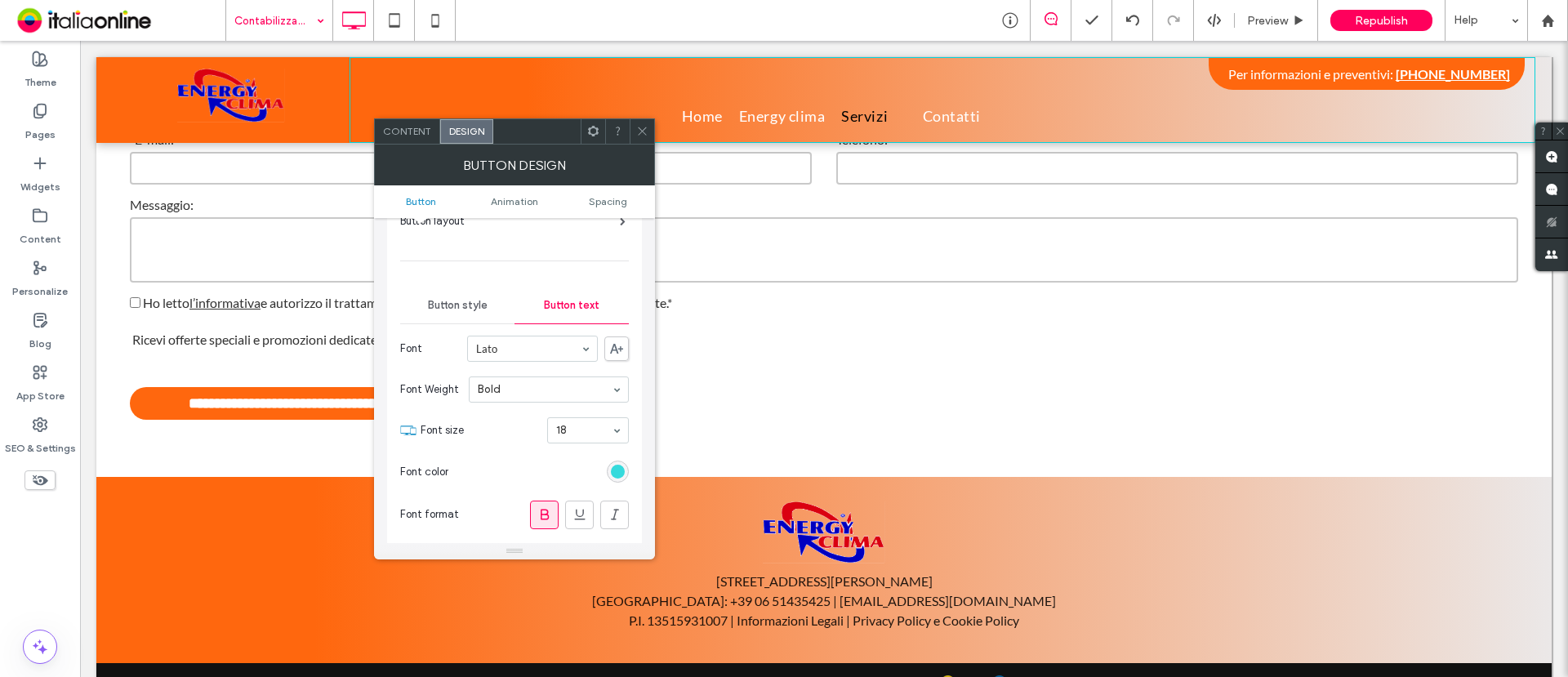
drag, startPoint x: 620, startPoint y: 475, endPoint x: 620, endPoint y: 465, distance: 10.0
click at [620, 473] on div "rgb(24, 213, 215)" at bounding box center [618, 472] width 14 height 14
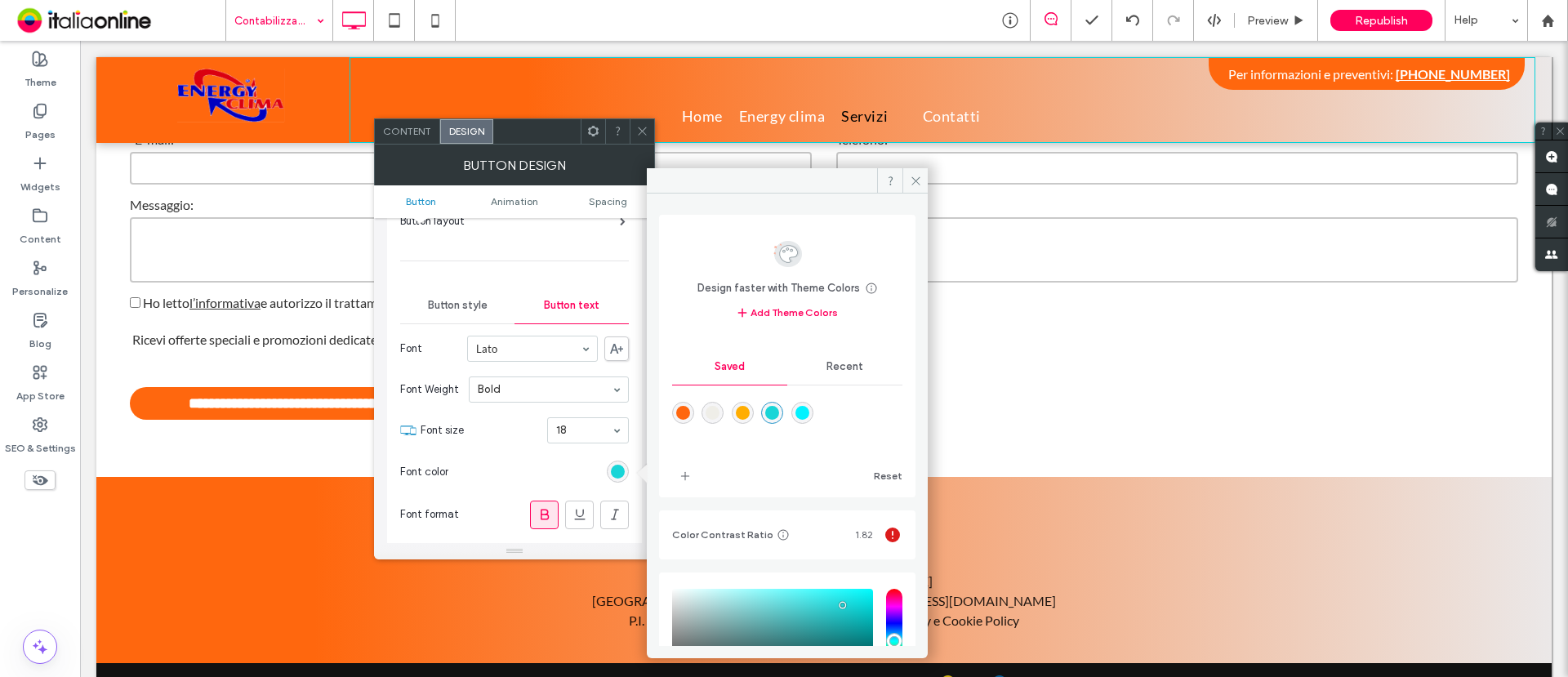
click at [690, 411] on div "rgba(255,103,14,1)" at bounding box center [682, 413] width 22 height 22
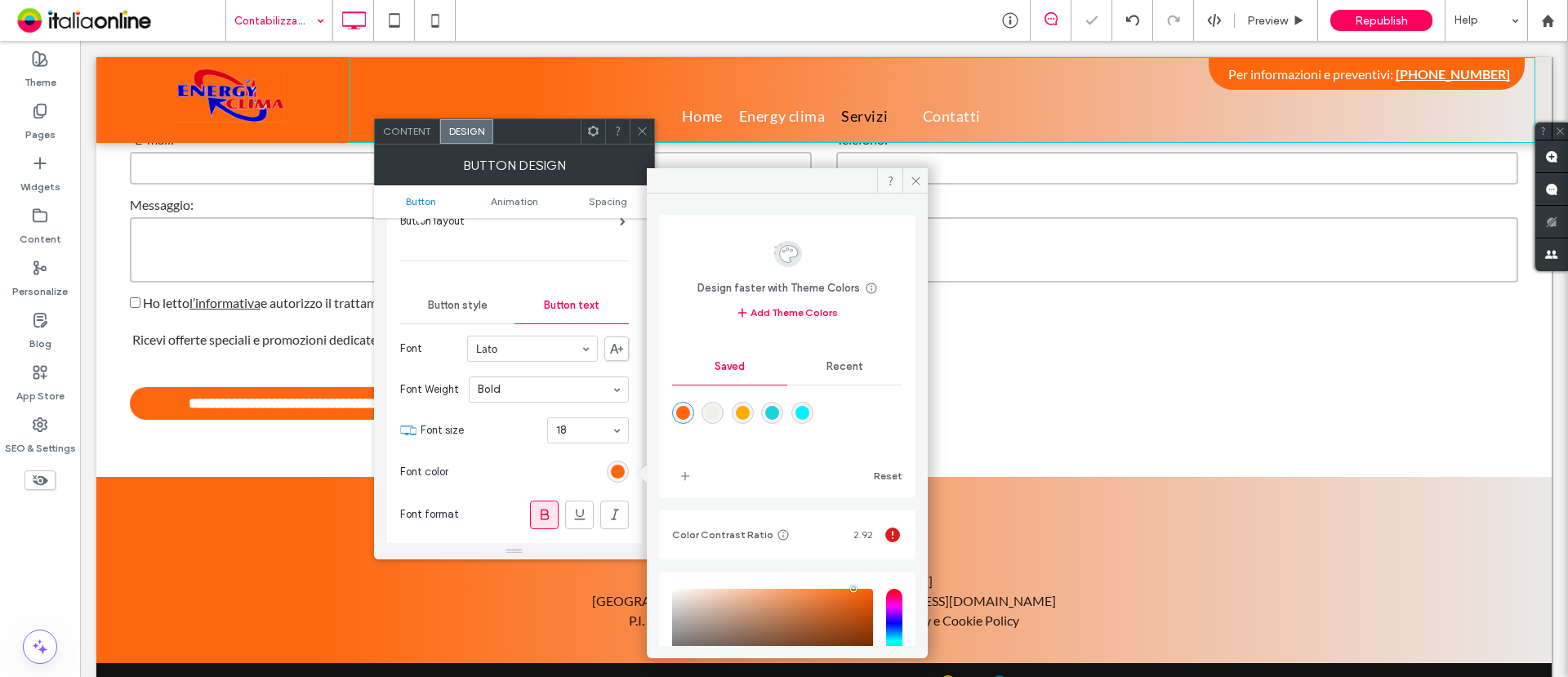
type input "*******"
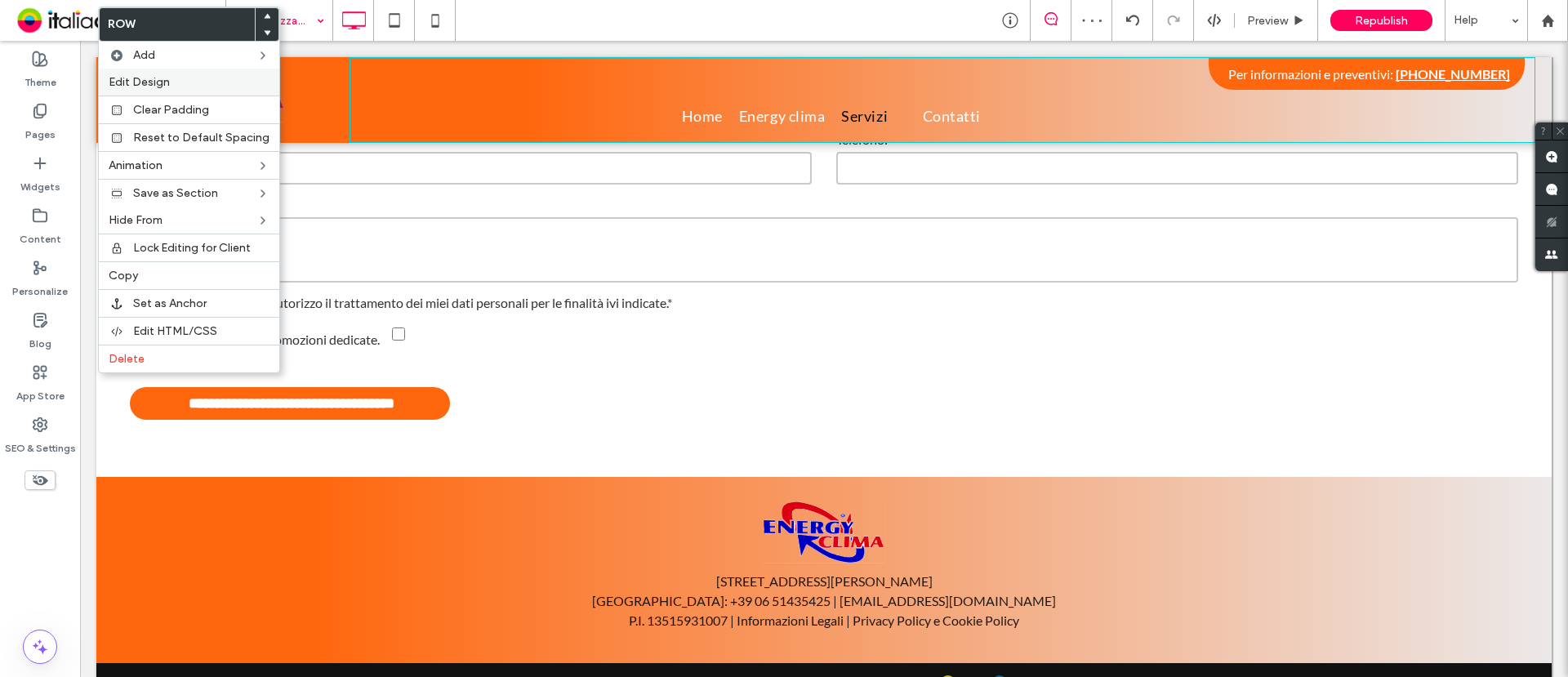
click at [161, 85] on span "Edit Design" at bounding box center [140, 82] width 61 height 14
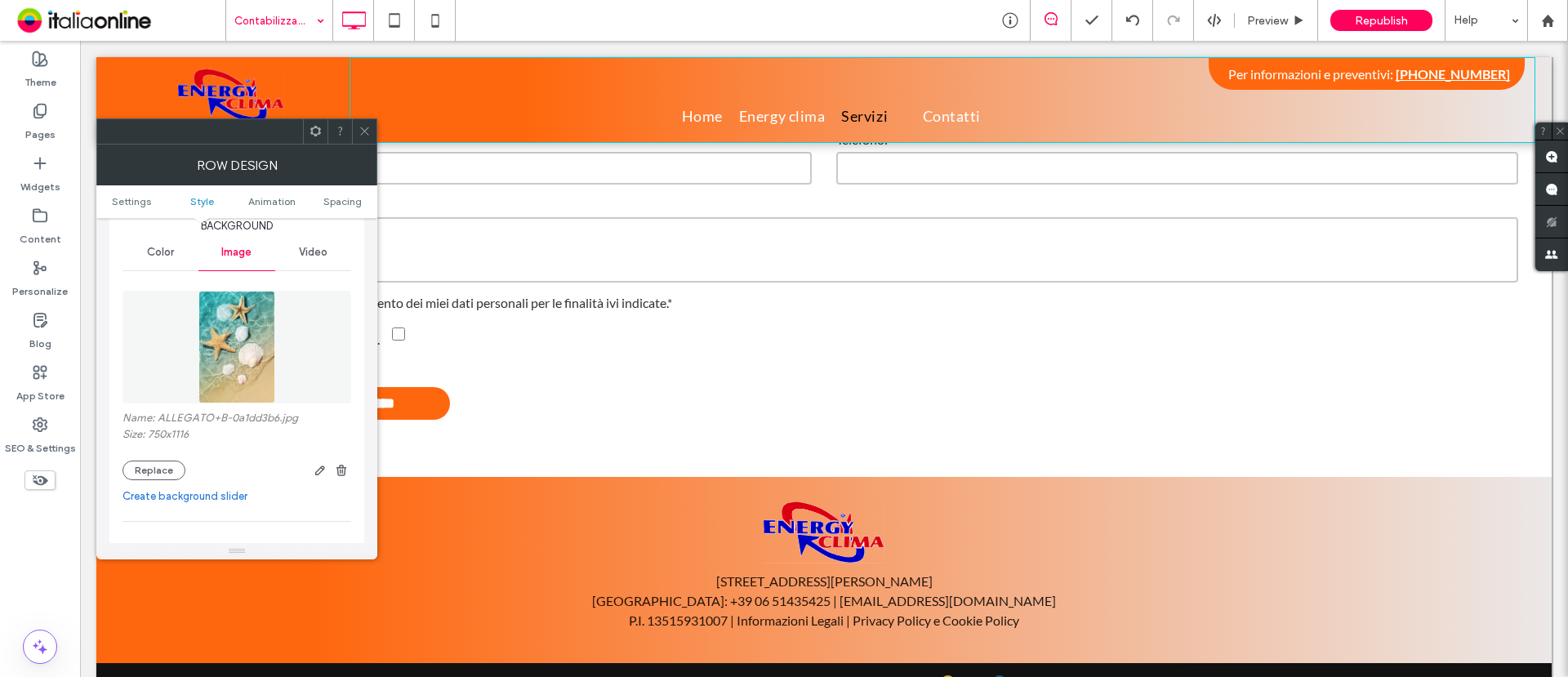
scroll to position [204, 0]
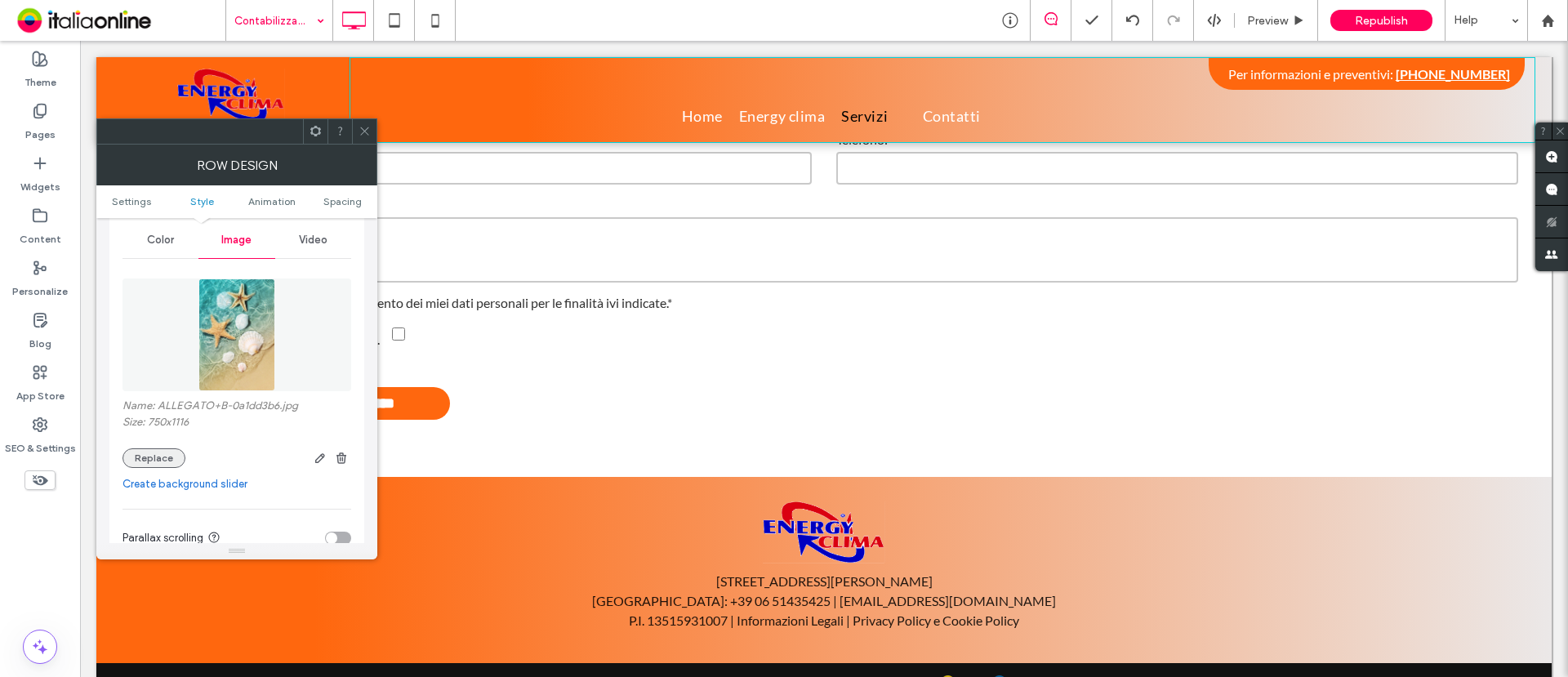
click at [158, 453] on button "Replace" at bounding box center [154, 458] width 63 height 19
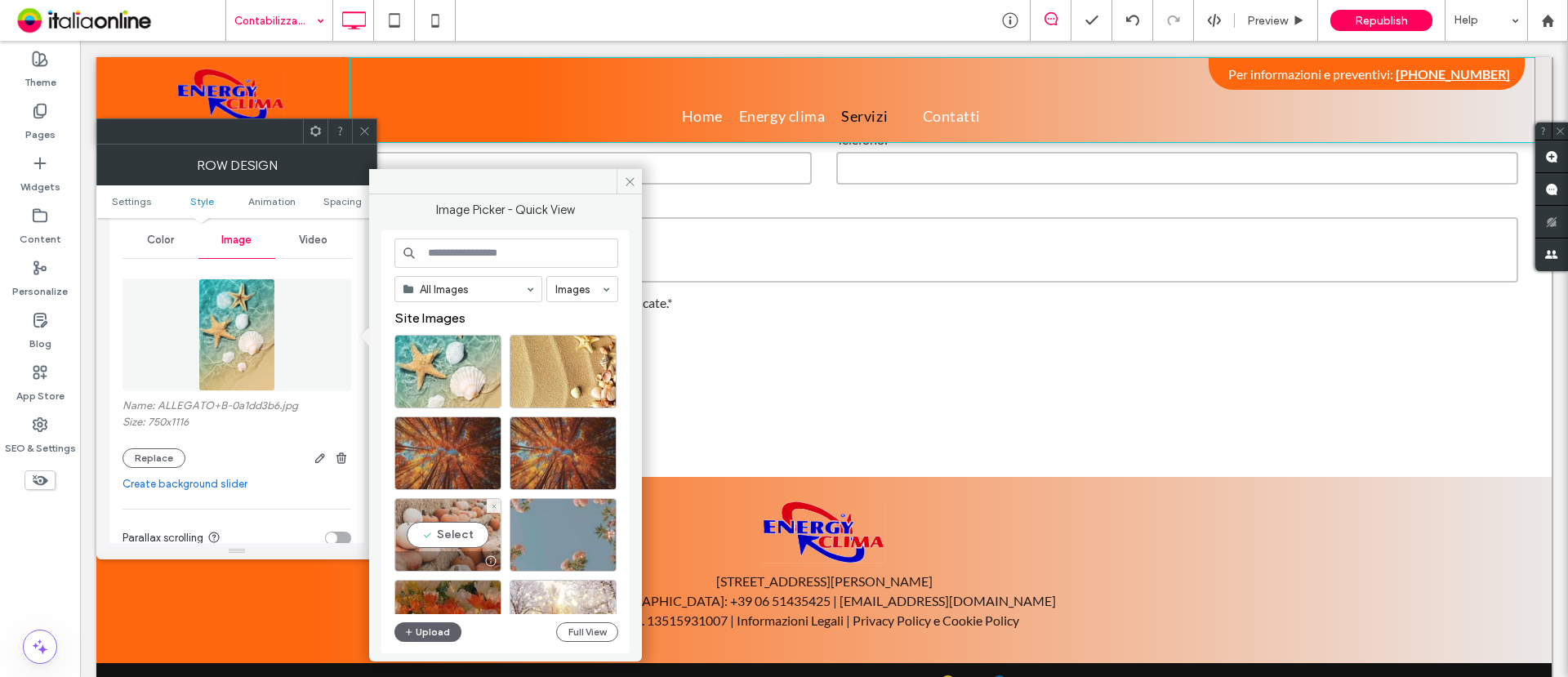
click at [451, 540] on div "Select" at bounding box center [448, 535] width 107 height 73
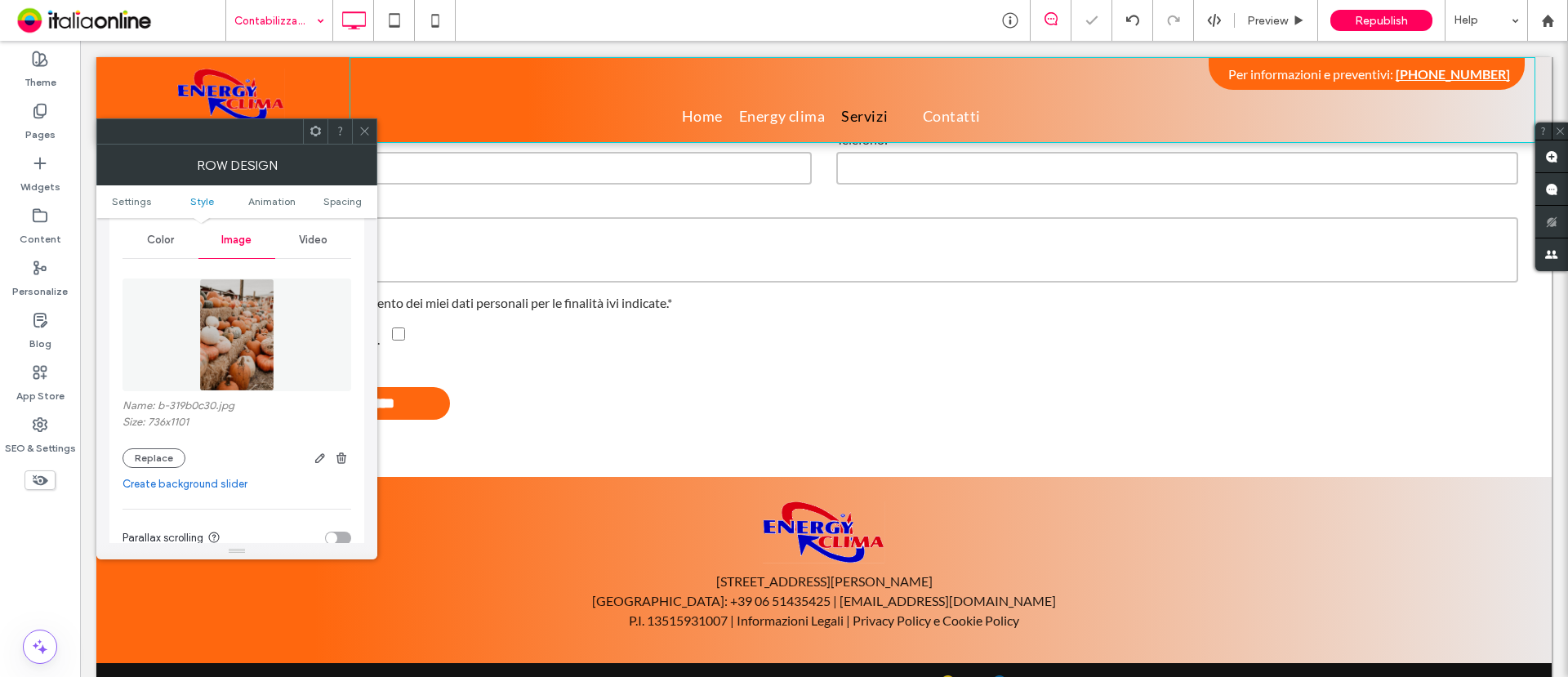
click at [371, 133] on div at bounding box center [364, 132] width 24 height 24
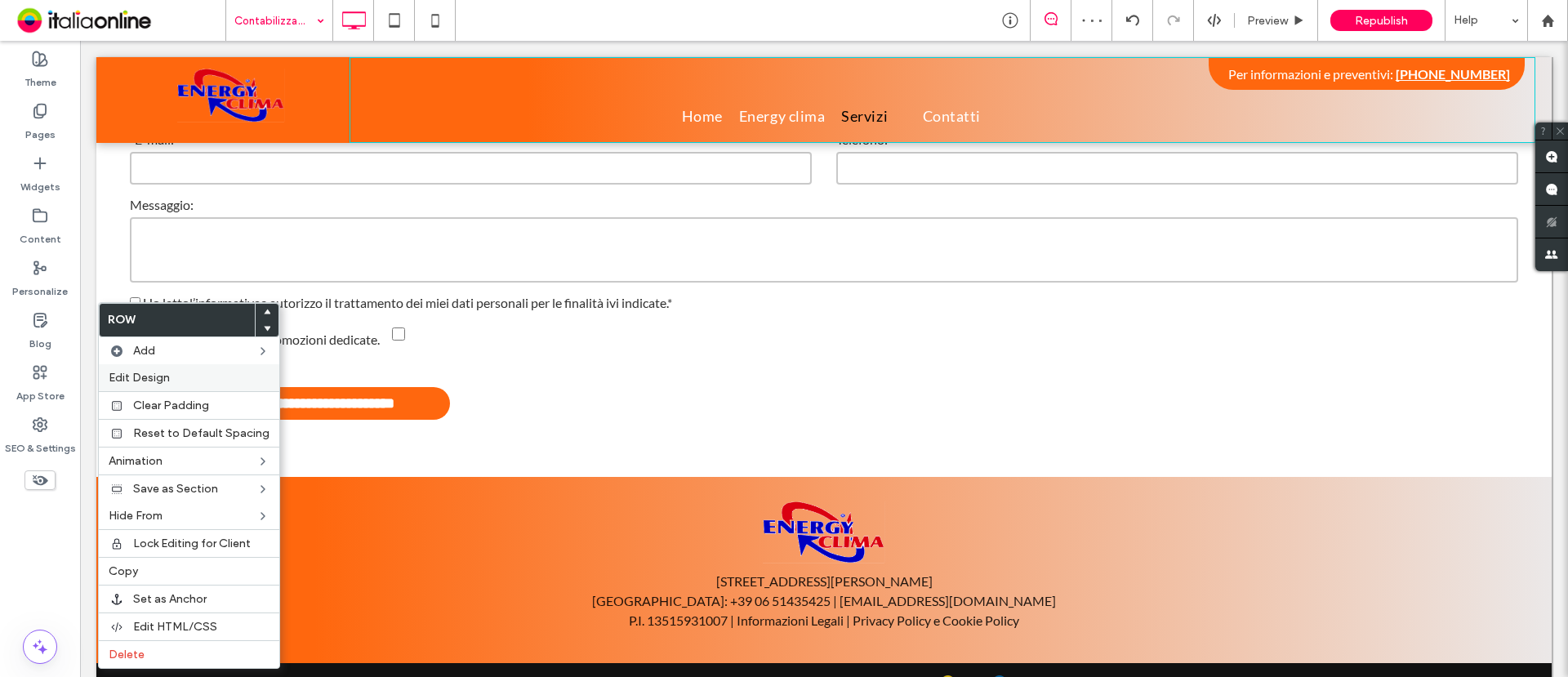
click at [170, 380] on label "Edit Design" at bounding box center [189, 378] width 161 height 14
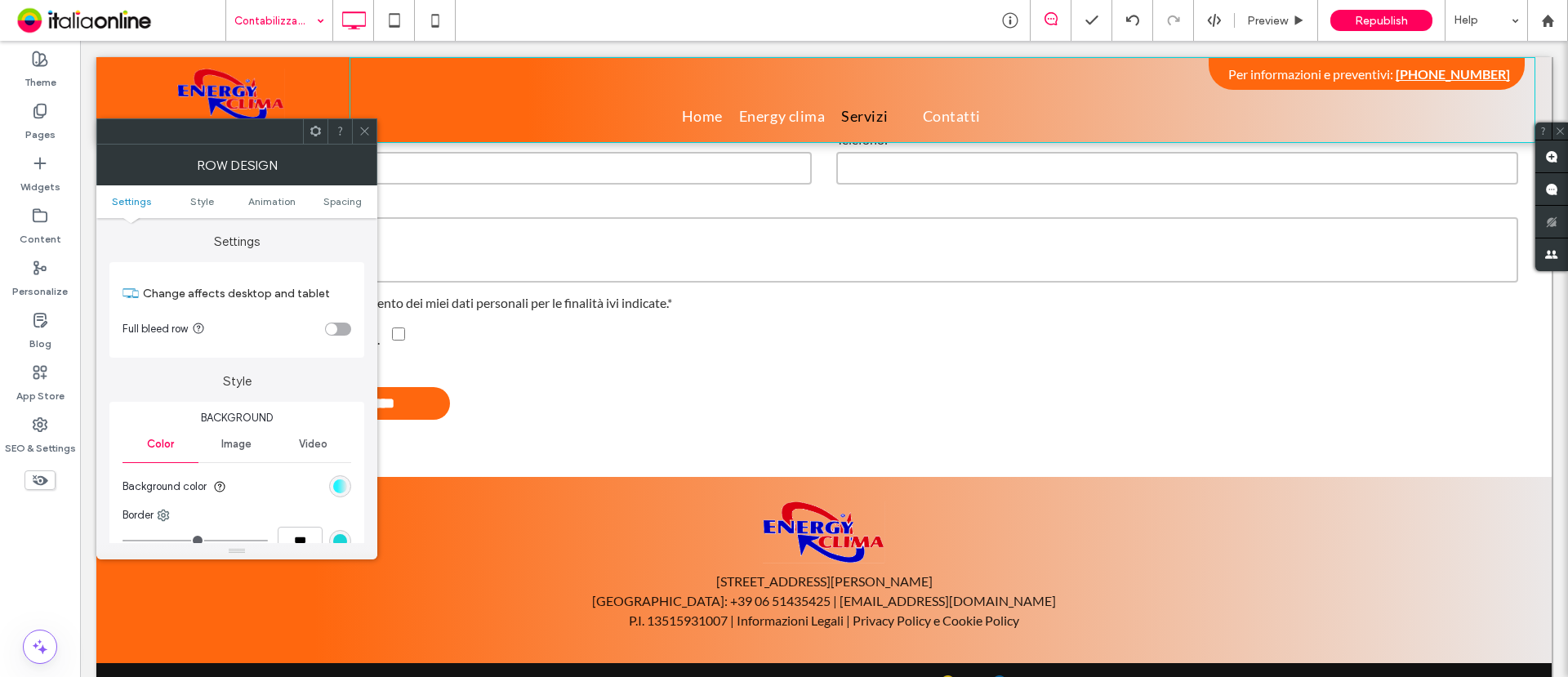
click at [342, 489] on div "linear-gradient(90deg, rgb(1, 242, 255) 29%, rgb(235, 232, 232) 100%)" at bounding box center [340, 487] width 14 height 14
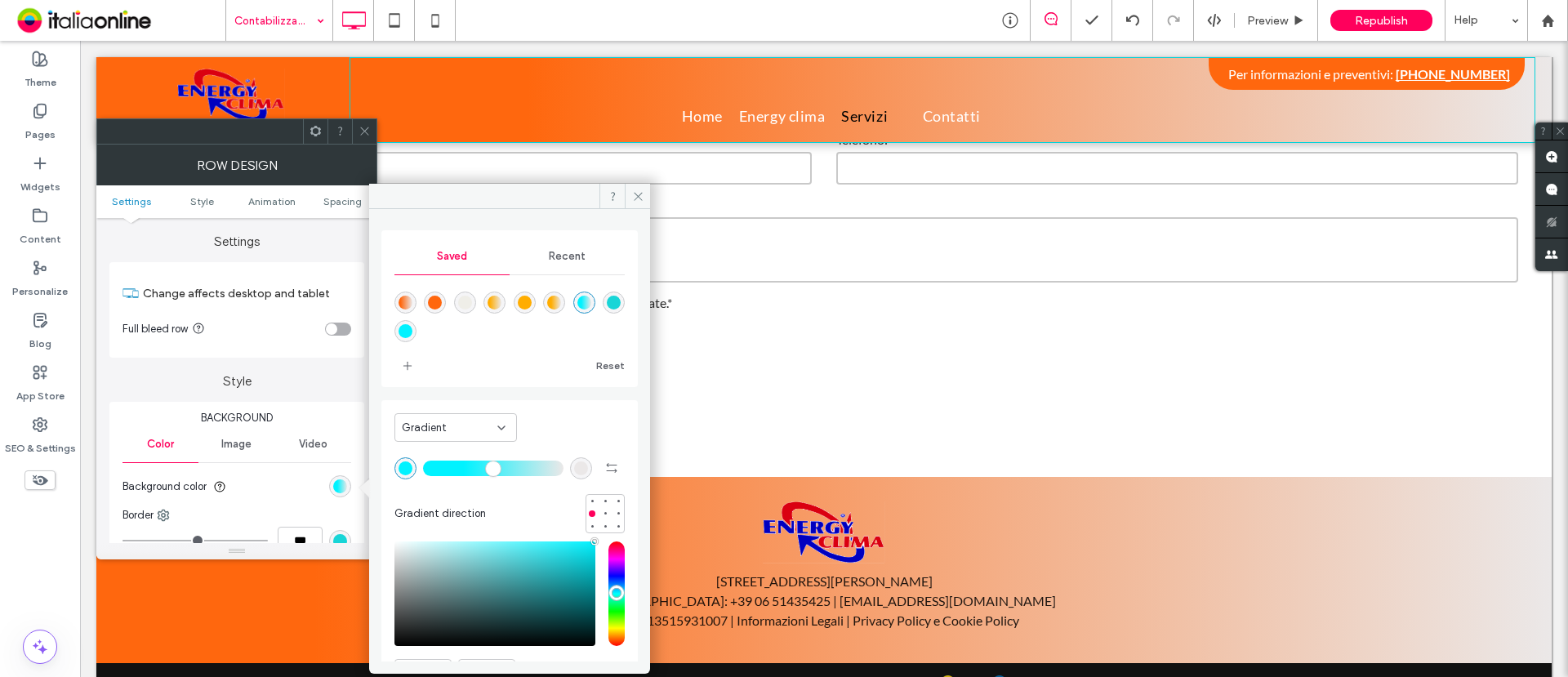
click at [405, 293] on div "linear-gradient(90deg,rgba(255,103,14,1) 15%,rgba(235,232,232,1) 100%)" at bounding box center [405, 302] width 22 height 22
type input "**"
type input "*******"
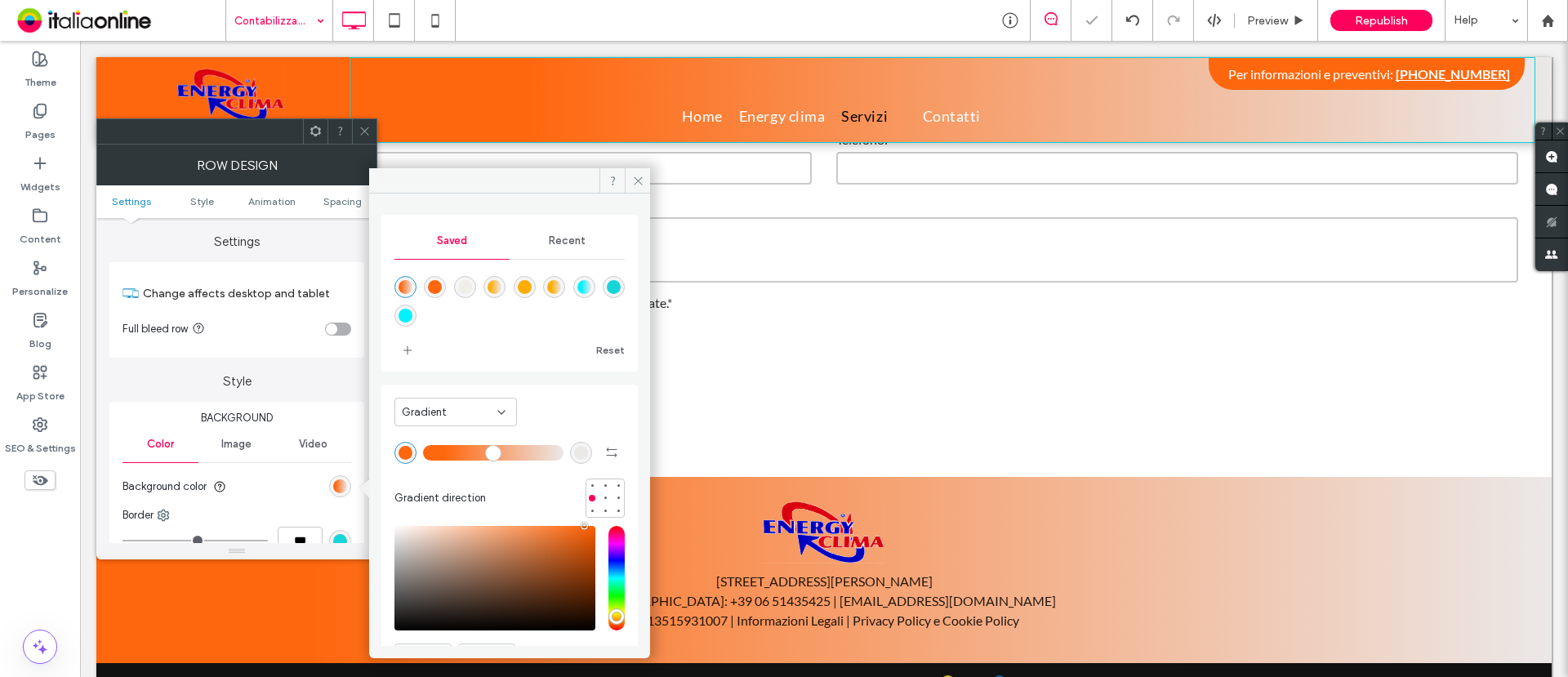
click at [365, 126] on icon at bounding box center [365, 131] width 12 height 12
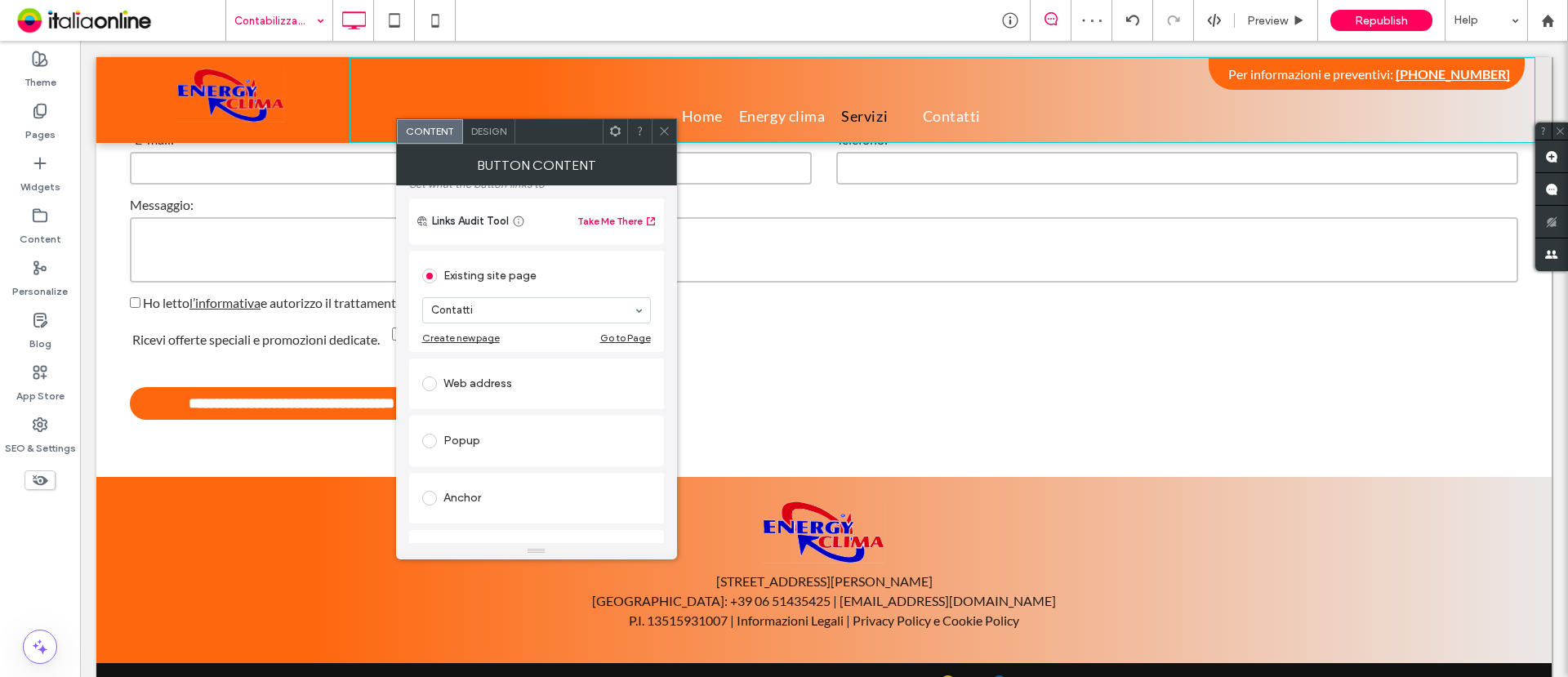
scroll to position [0, 0]
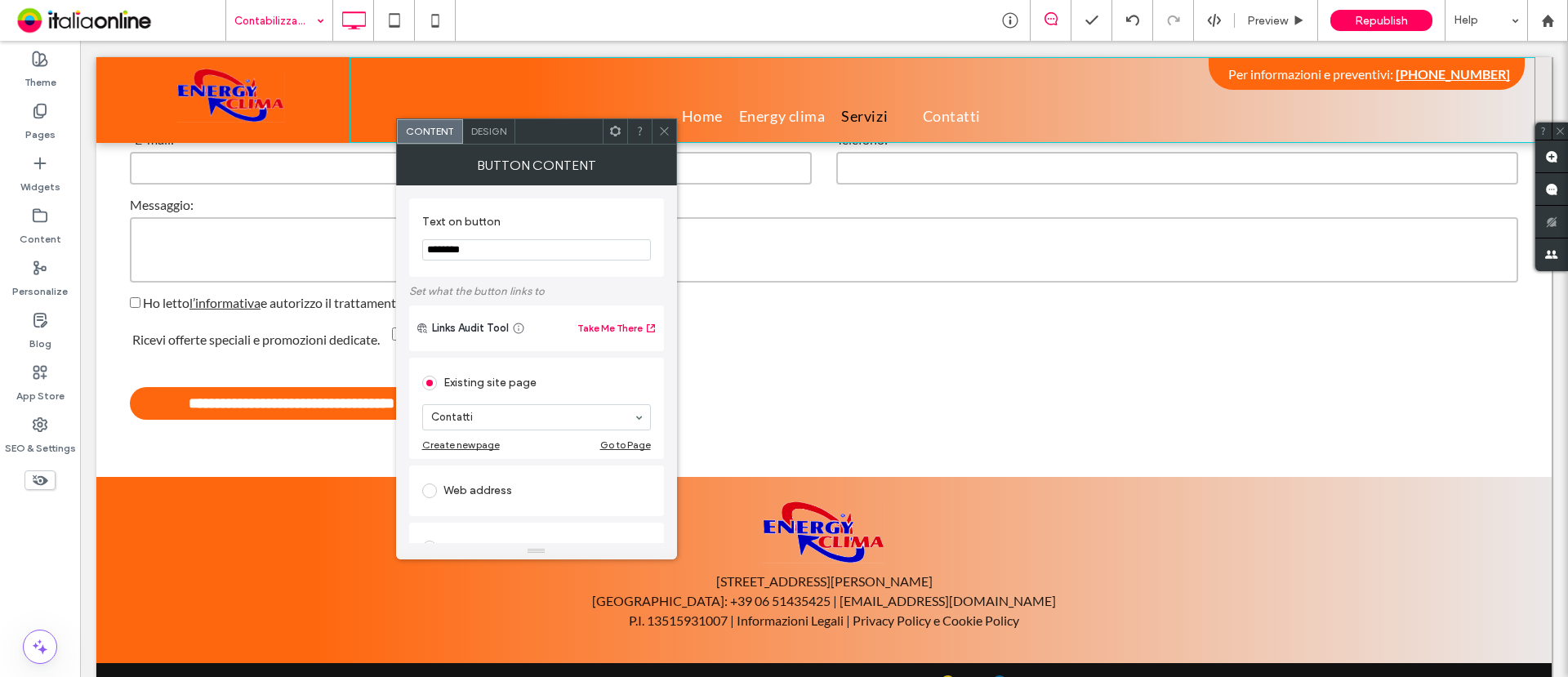
click at [496, 125] on span "Design" at bounding box center [489, 131] width 35 height 12
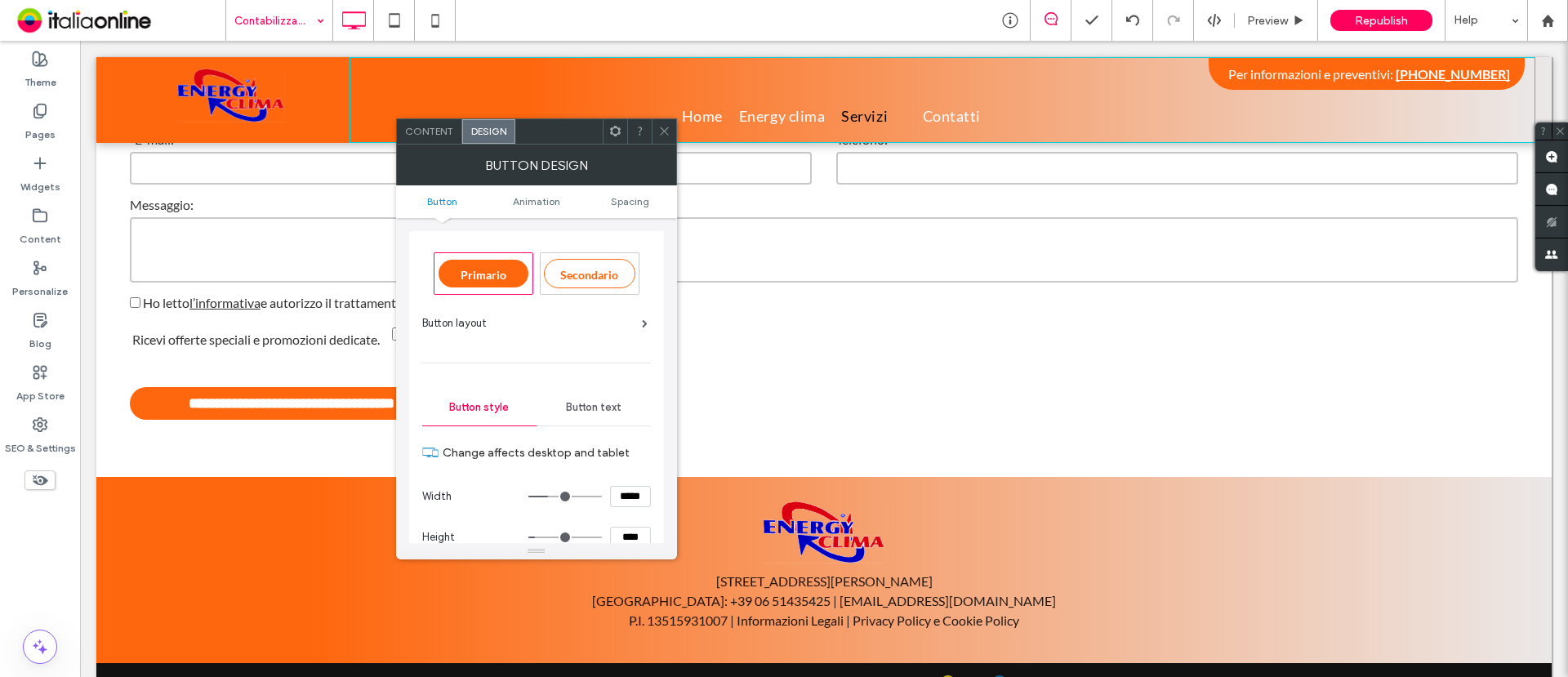
click at [577, 406] on span "Button text" at bounding box center [594, 407] width 56 height 13
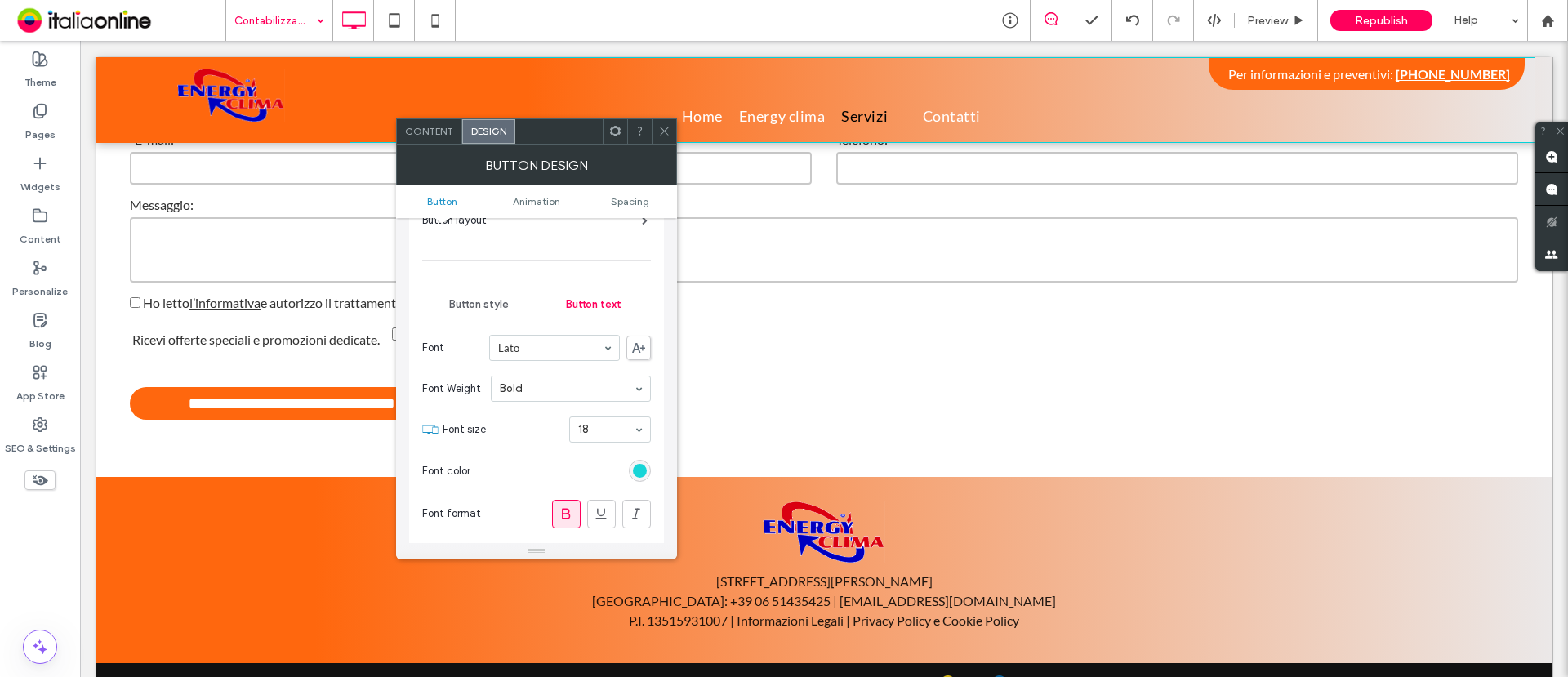
scroll to position [102, 0]
click at [642, 470] on div "rgb(24, 213, 215)" at bounding box center [640, 472] width 14 height 14
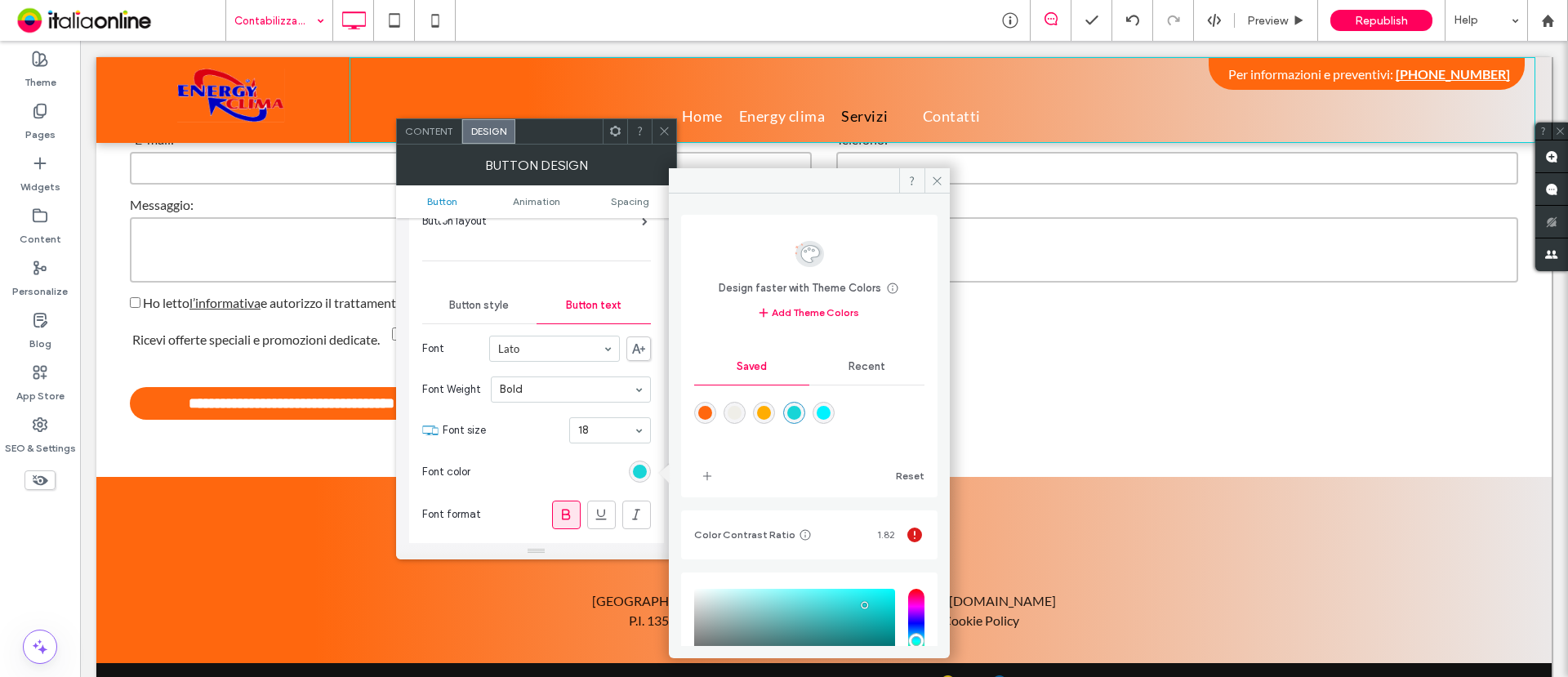
click at [705, 416] on div "rgba(255,103,14,1)" at bounding box center [705, 413] width 14 height 14
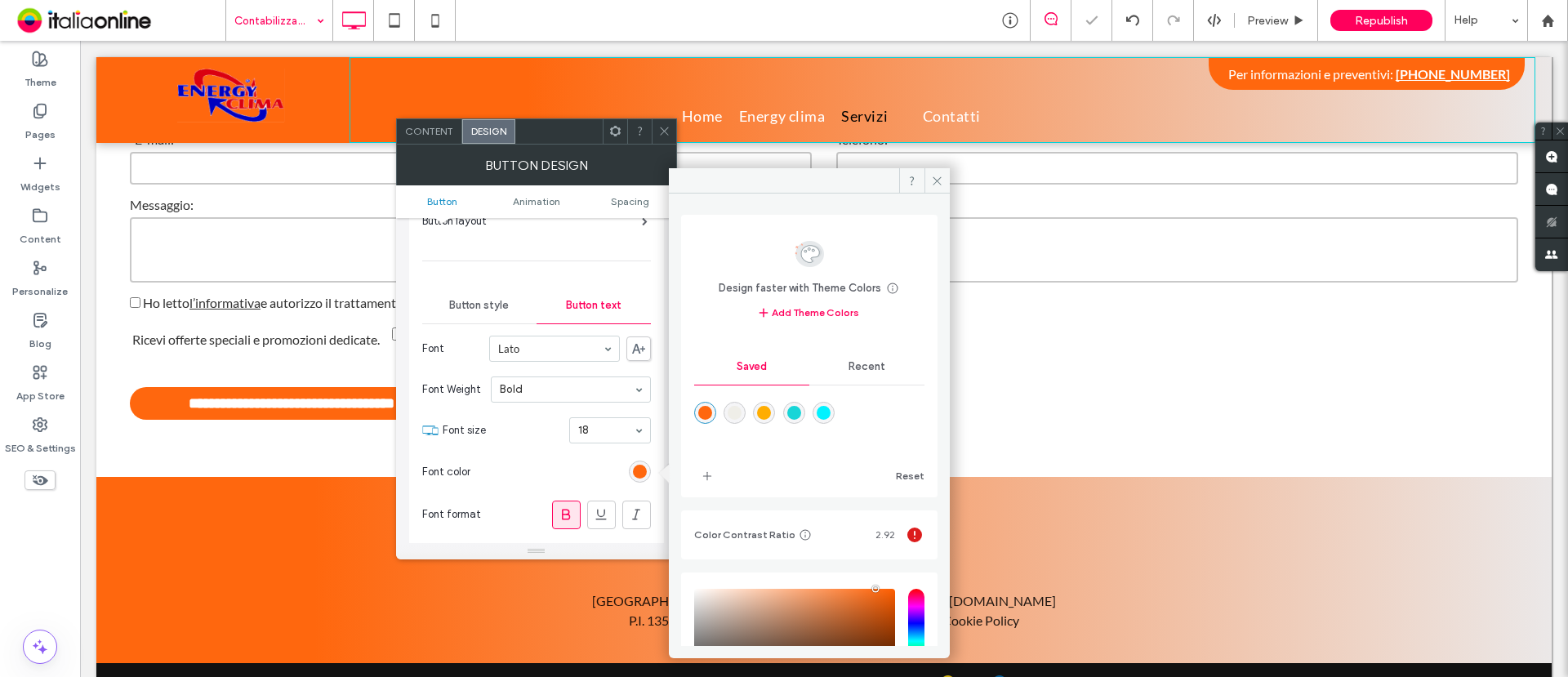
type input "*******"
click at [661, 121] on span at bounding box center [665, 132] width 12 height 24
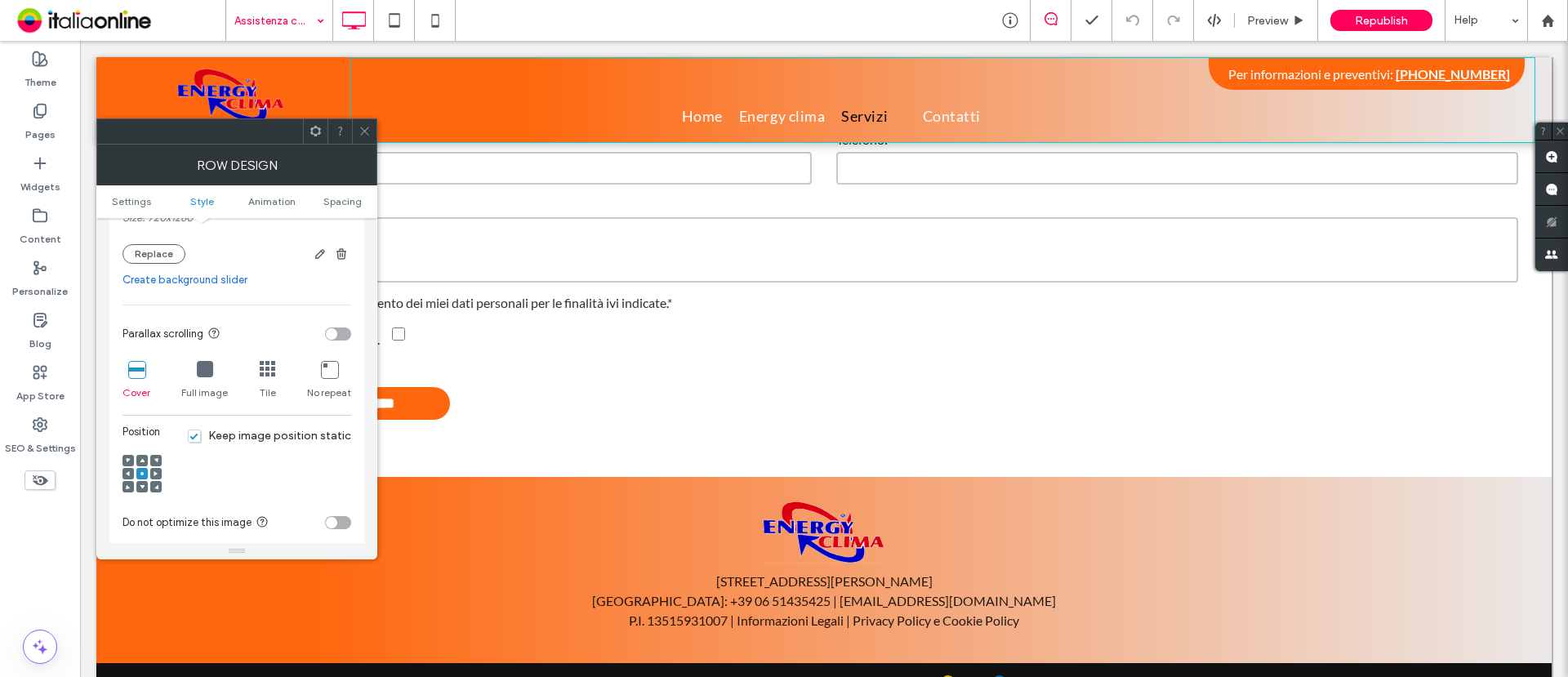
scroll to position [306, 0]
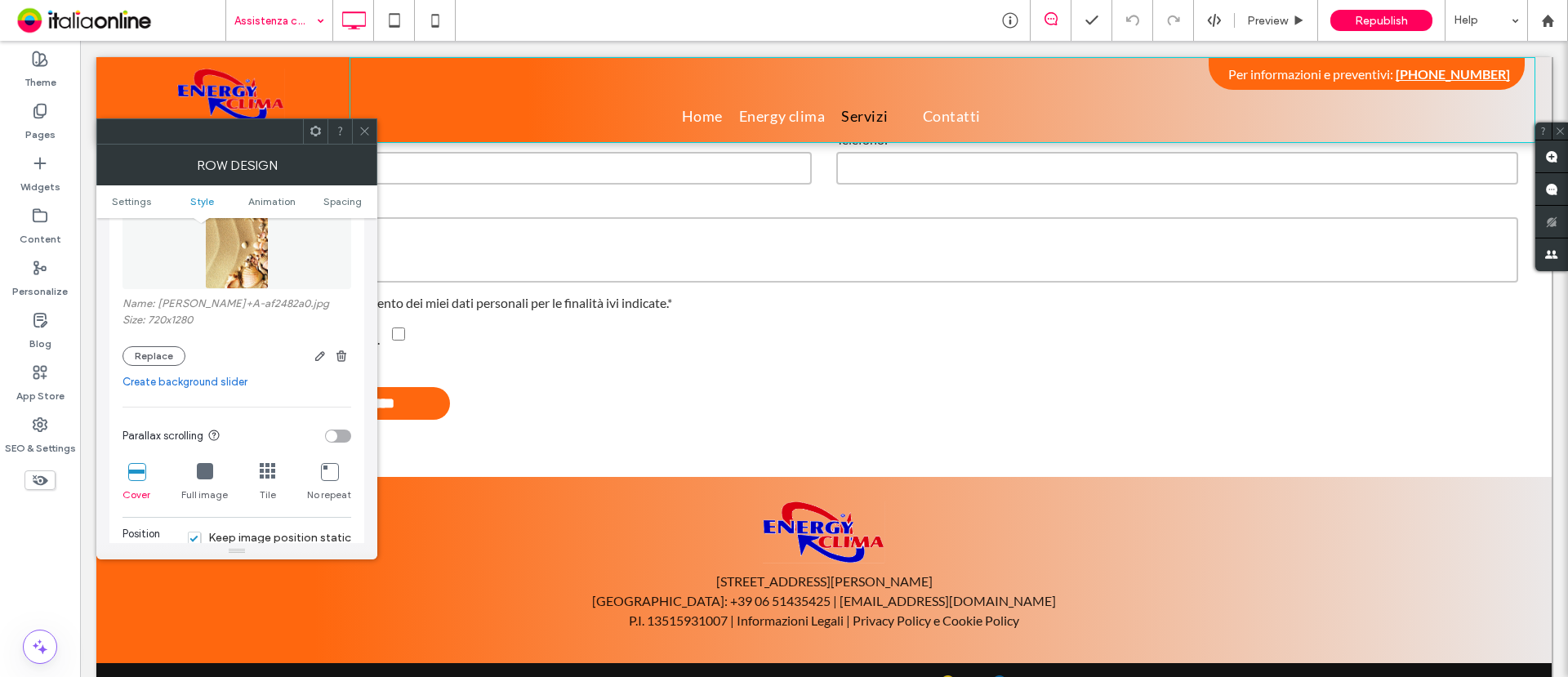
click at [154, 344] on div "Name: ALLEGATO+A-af2482a0.jpg Size: 720x1280 Replace" at bounding box center [236, 332] width 229 height 69
click at [156, 359] on button "Replace" at bounding box center [154, 356] width 63 height 19
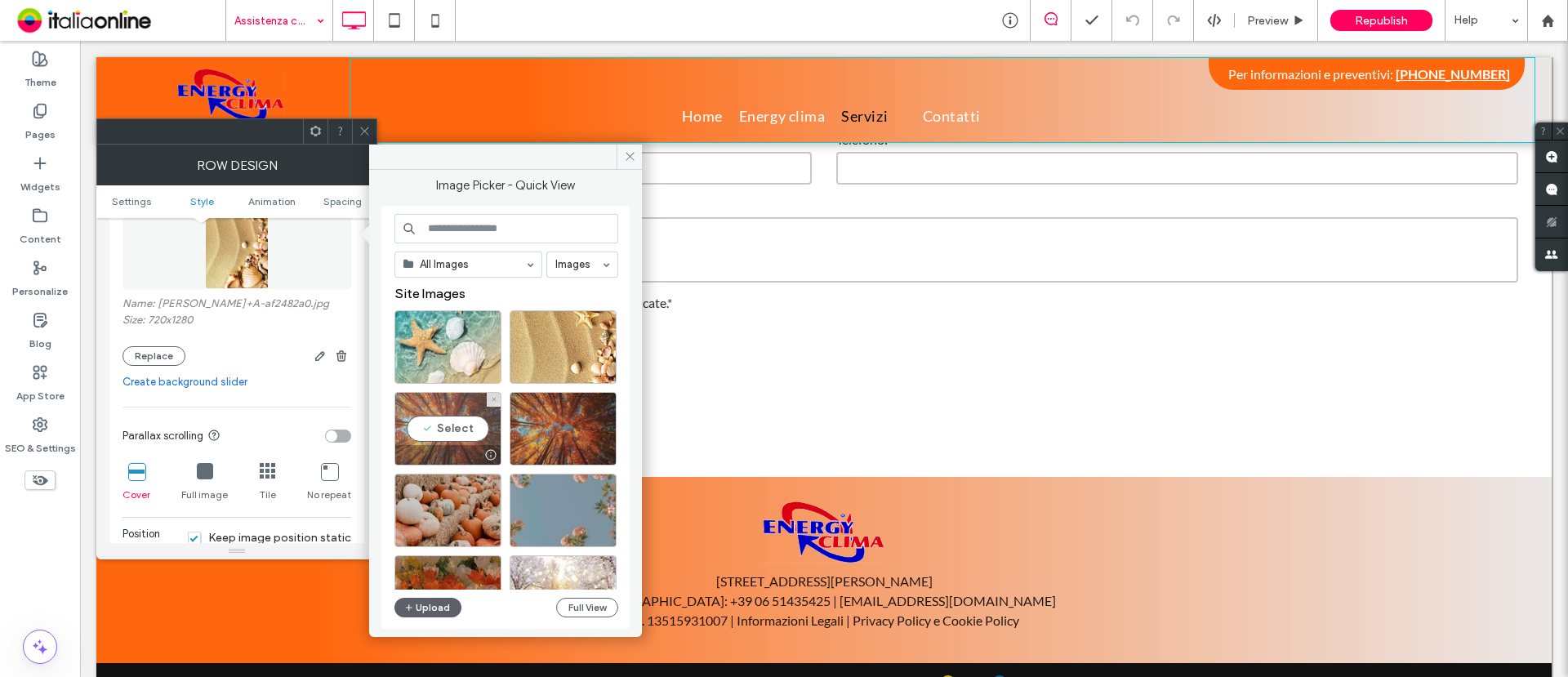
click at [455, 408] on div "Select" at bounding box center [448, 428] width 107 height 73
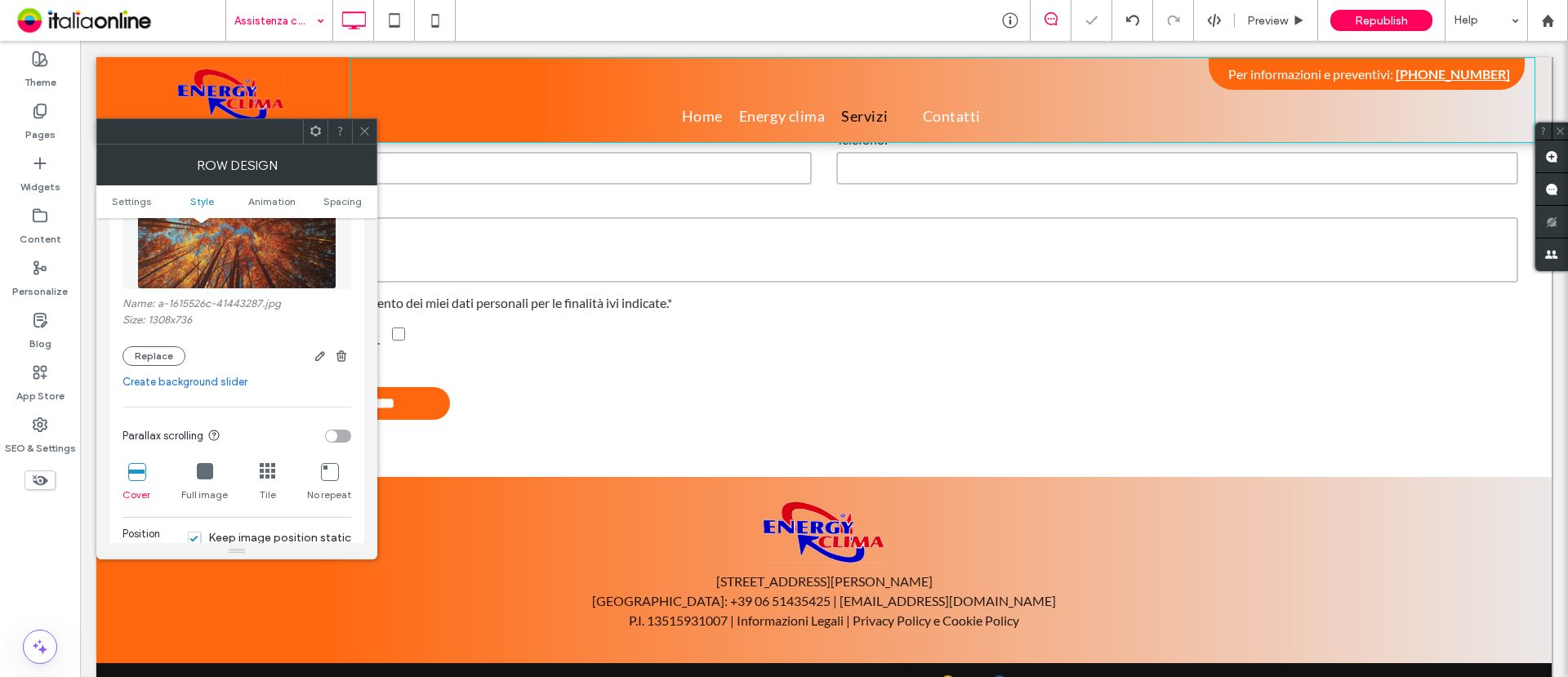
click at [367, 133] on icon at bounding box center [365, 131] width 12 height 12
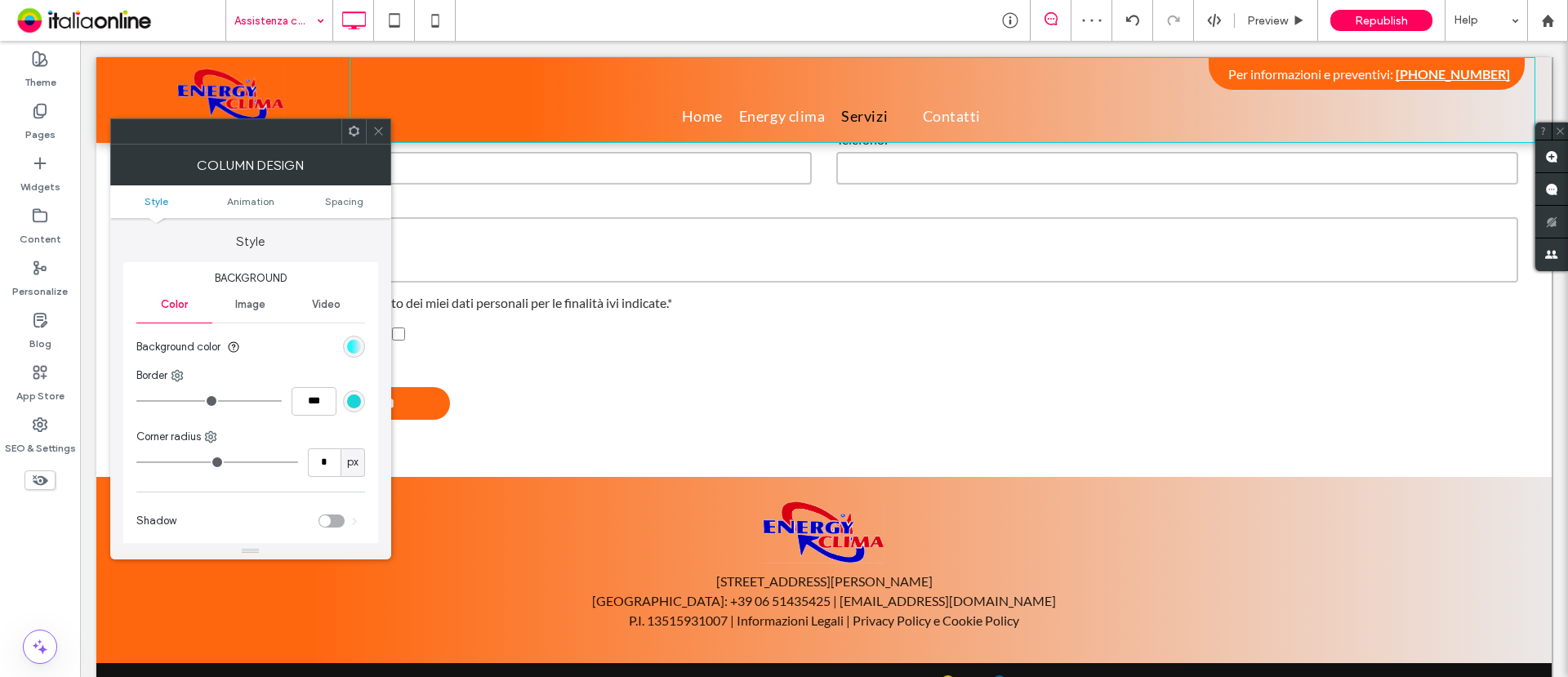
click at [357, 345] on div "linear-gradient(90deg, rgb(1, 242, 255) 29%, rgb(235, 232, 232) 100%)" at bounding box center [354, 346] width 14 height 14
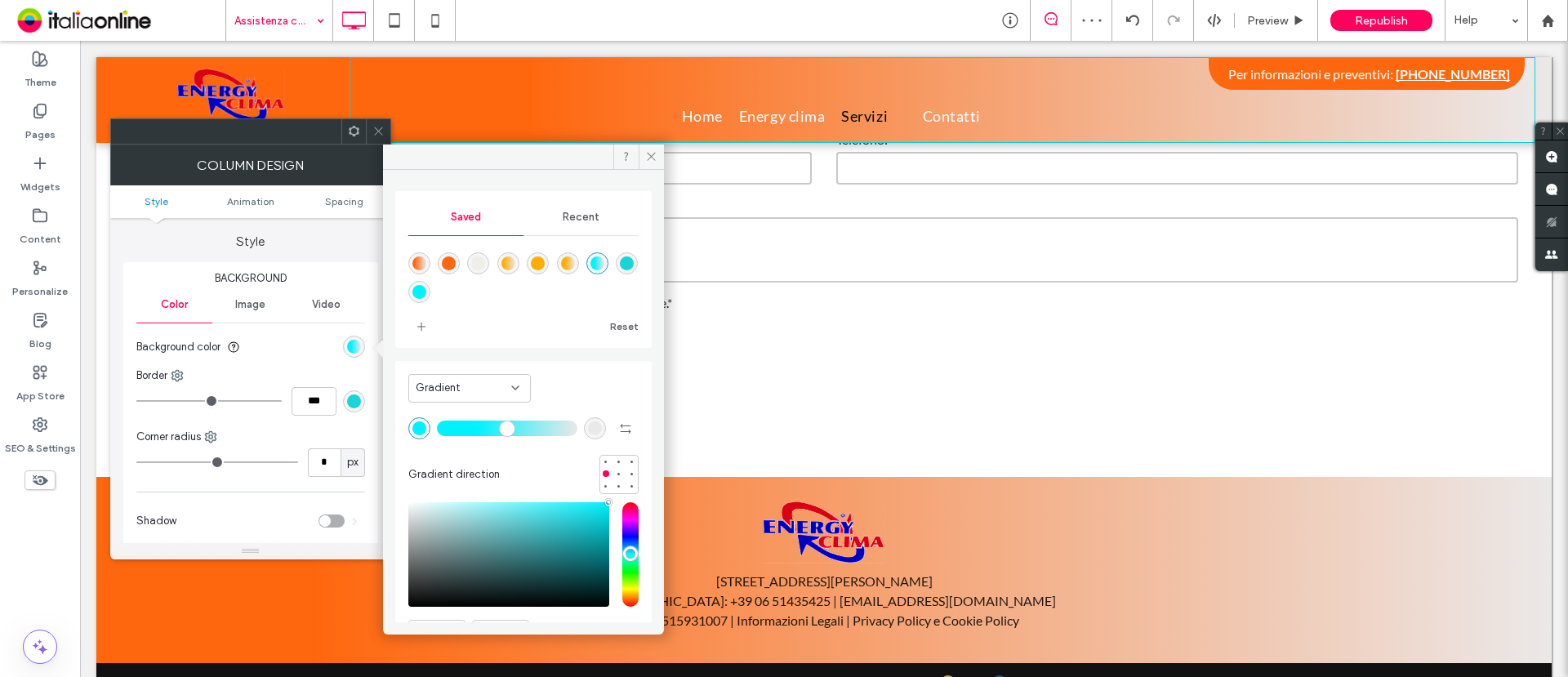
click at [426, 259] on div "linear-gradient(90deg,rgba(255,103,14,1) 15%,rgba(235,232,232,1) 100%)" at bounding box center [420, 263] width 14 height 14
type input "**"
type input "*******"
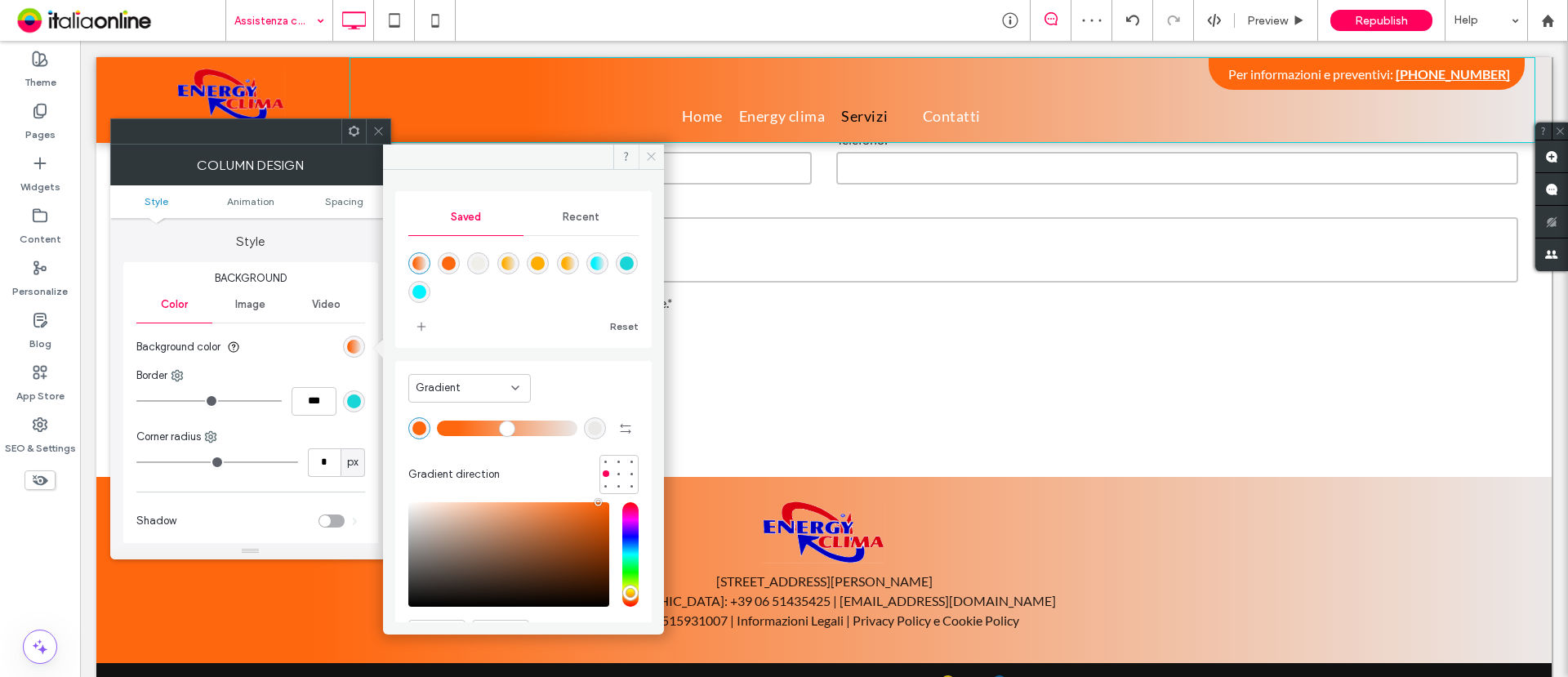
click at [653, 154] on use at bounding box center [650, 156] width 8 height 8
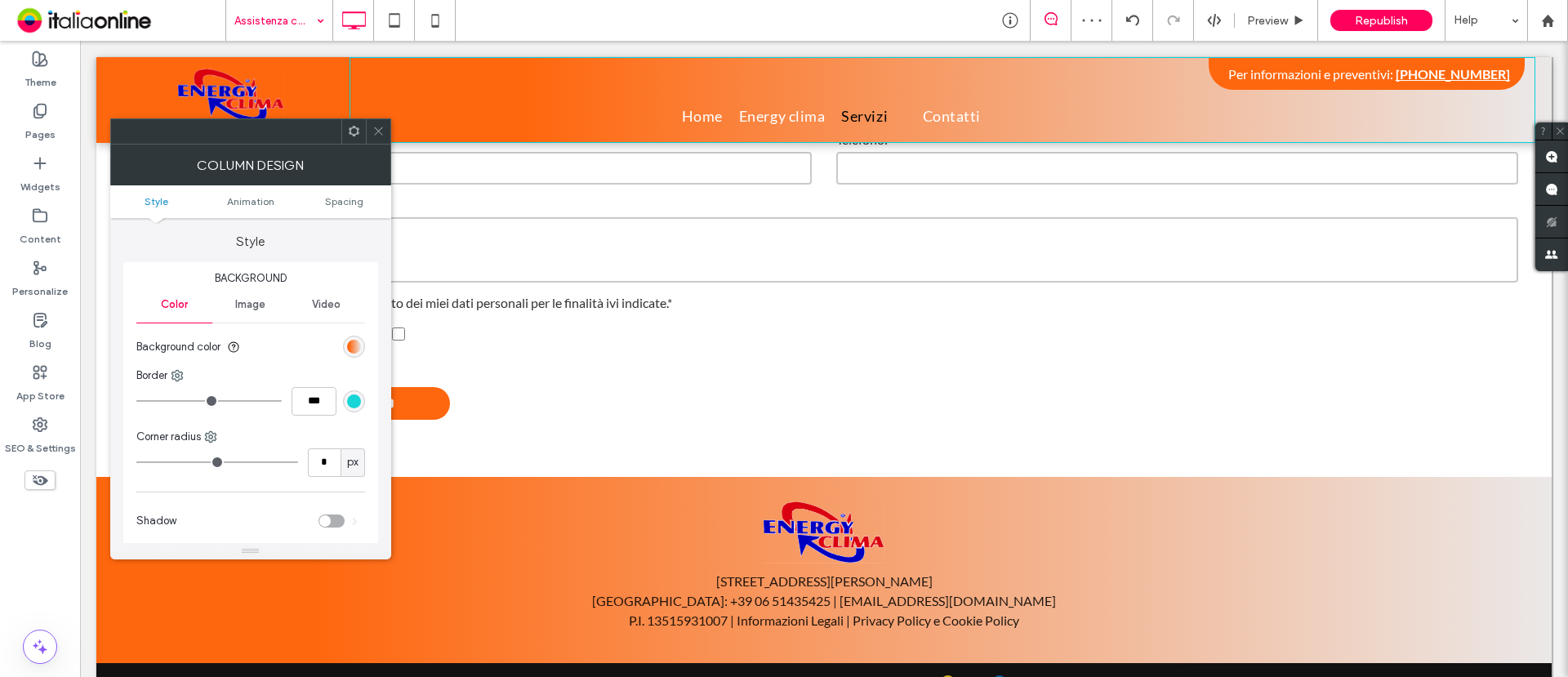
drag, startPoint x: 382, startPoint y: 129, endPoint x: 384, endPoint y: 141, distance: 12.2
click at [382, 129] on icon at bounding box center [379, 131] width 12 height 12
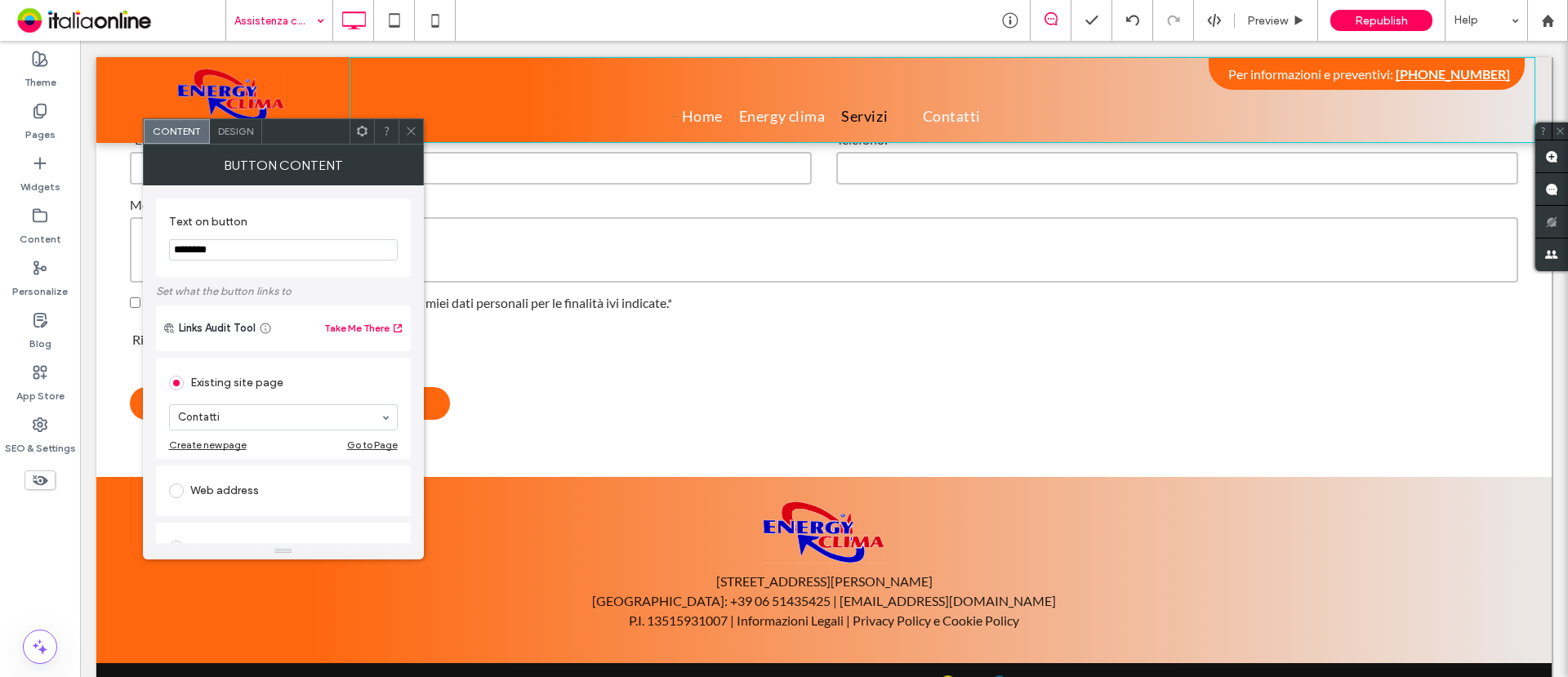
click at [244, 134] on span "Design" at bounding box center [236, 131] width 35 height 12
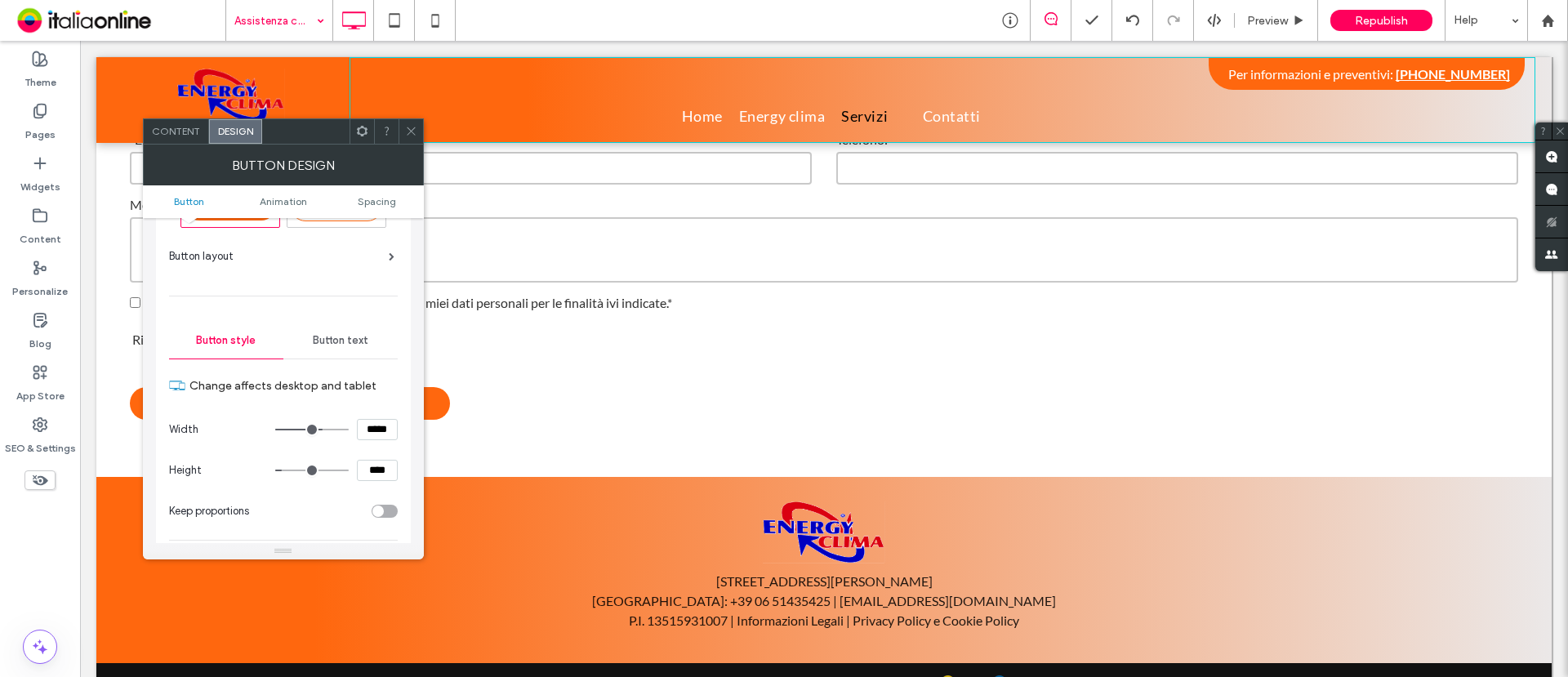
scroll to position [102, 0]
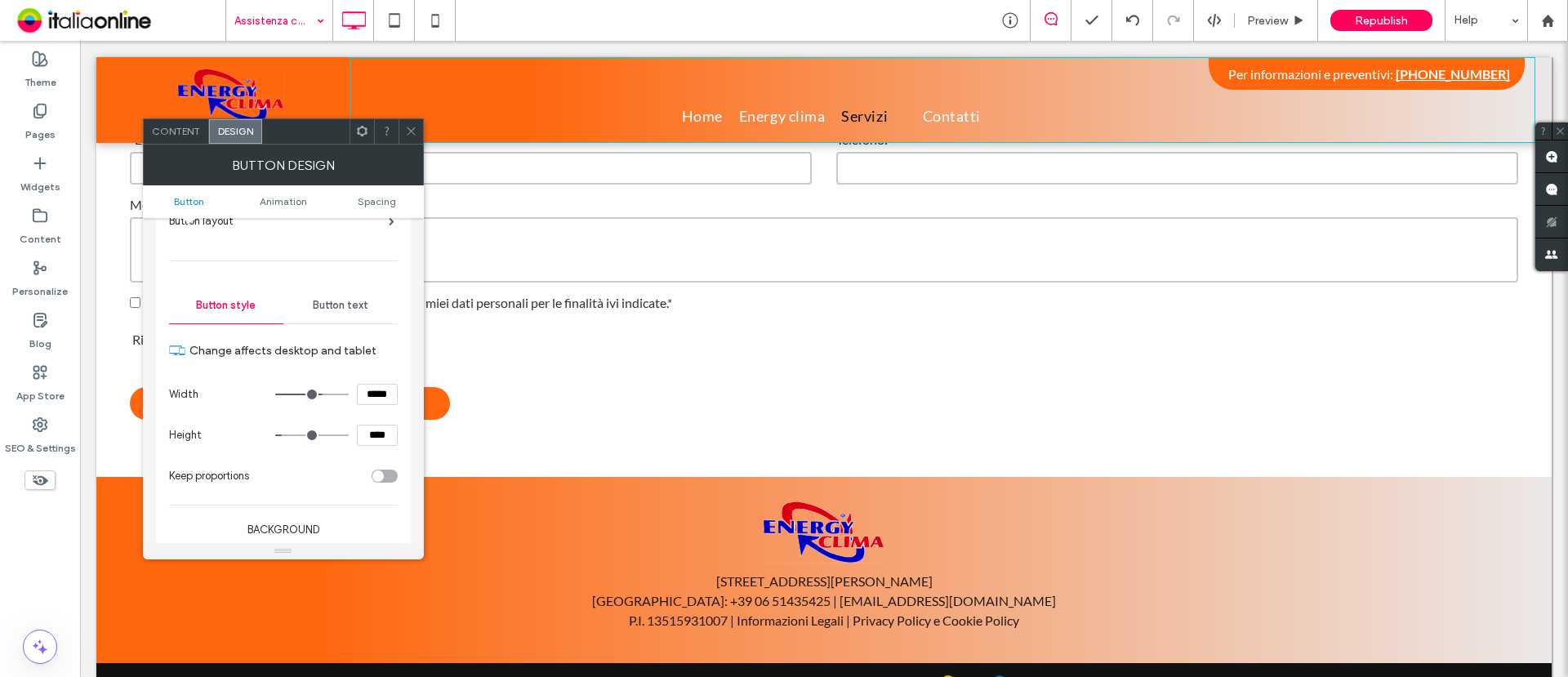
click at [355, 292] on div "Button text" at bounding box center [340, 305] width 114 height 36
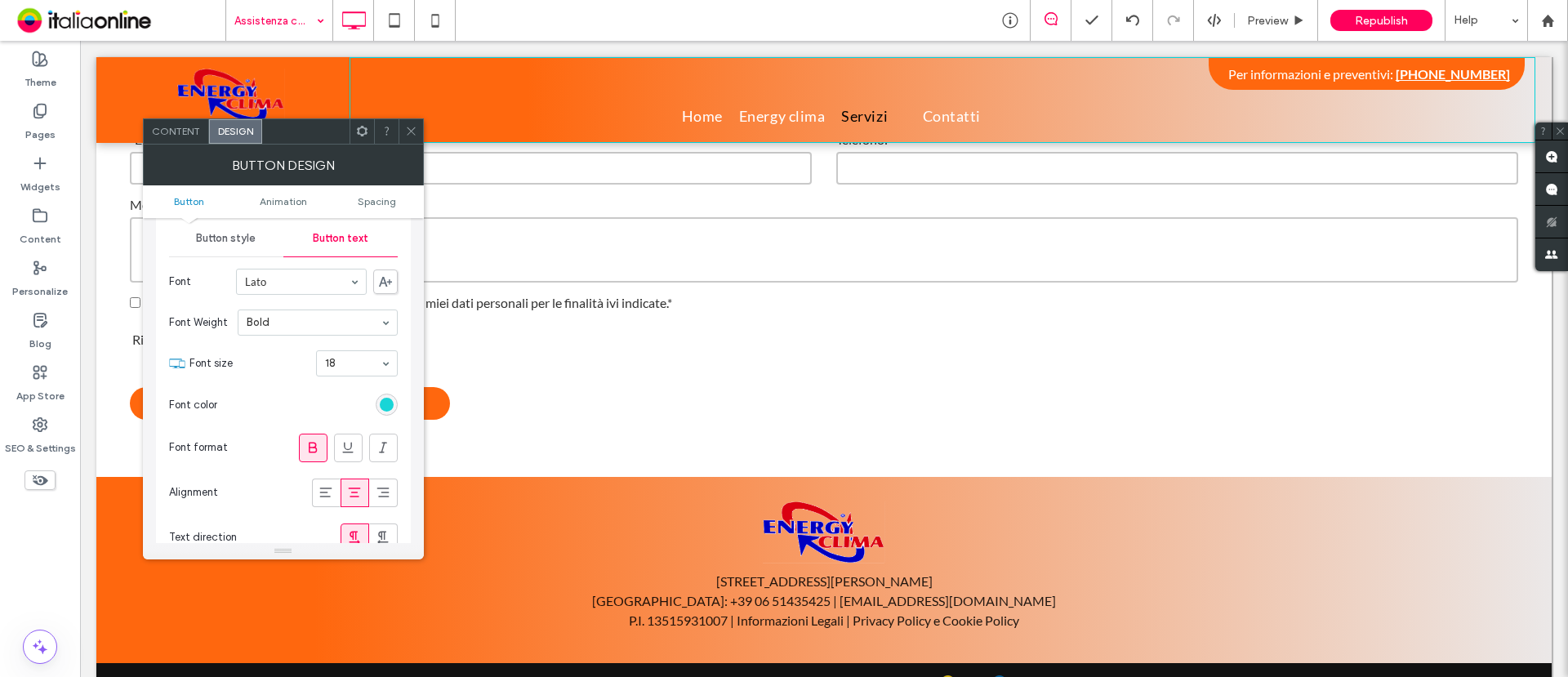
scroll to position [204, 0]
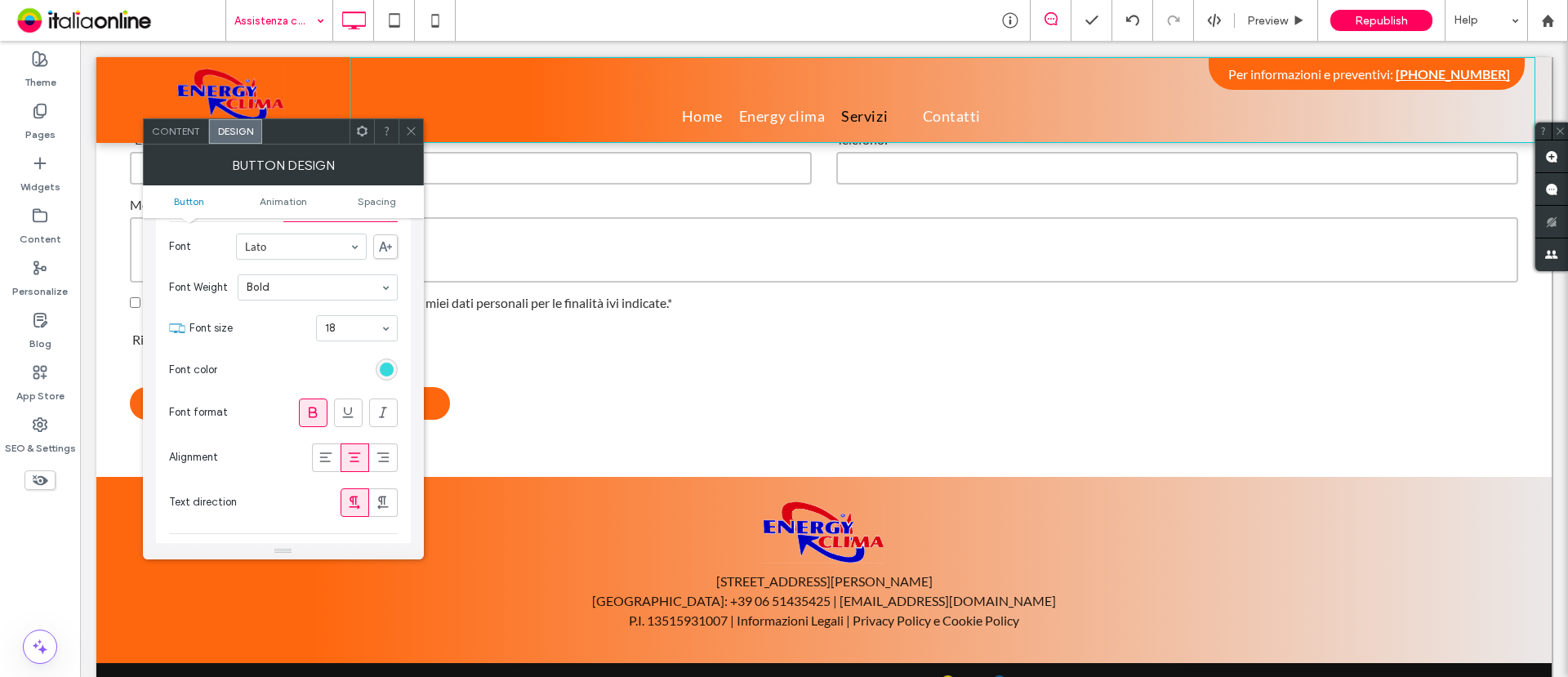
click at [386, 366] on div "rgb(24, 213, 215)" at bounding box center [387, 370] width 14 height 14
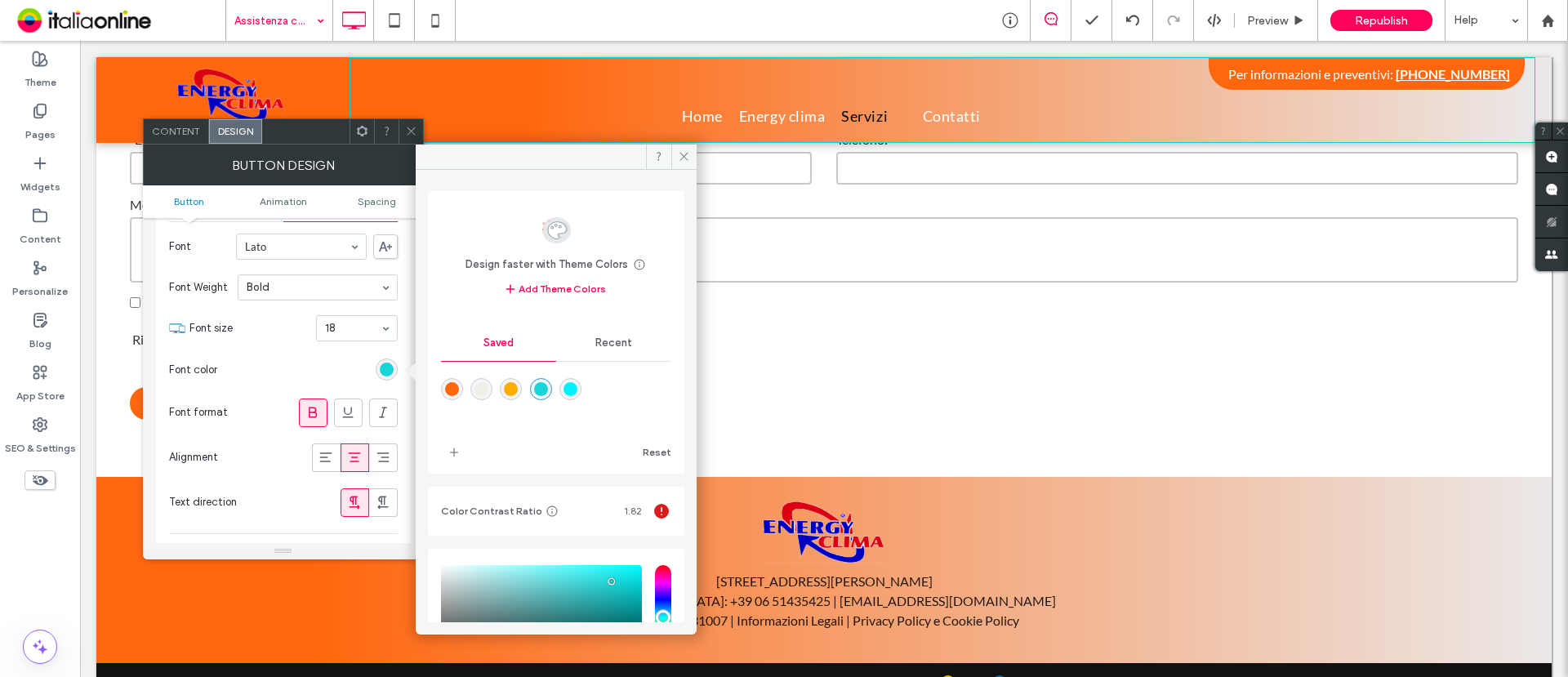
drag, startPoint x: 452, startPoint y: 392, endPoint x: 427, endPoint y: 353, distance: 46.3
click at [451, 392] on div "rgba(255,103,14,1)" at bounding box center [452, 389] width 14 height 14
type input "*******"
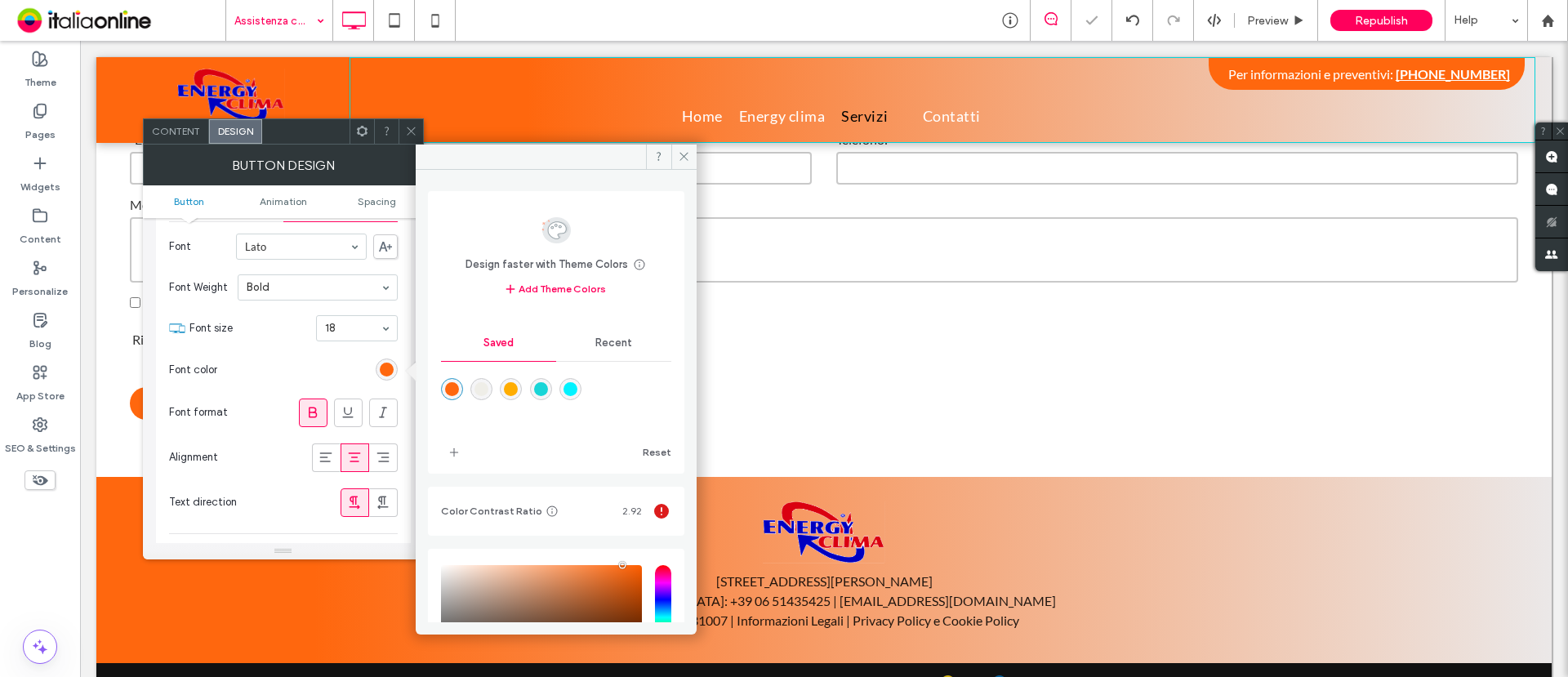
click at [415, 129] on icon at bounding box center [411, 131] width 12 height 12
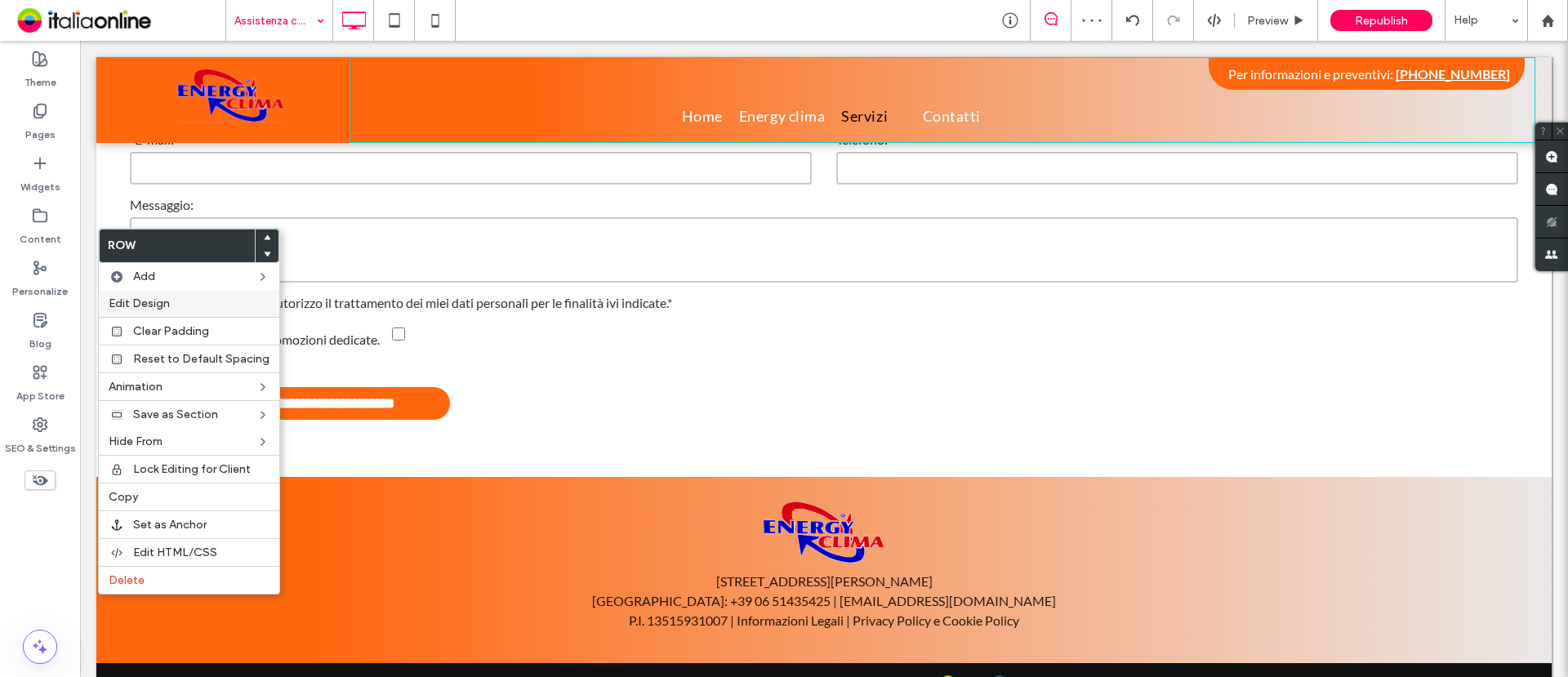
click at [158, 302] on span "Edit Design" at bounding box center [140, 304] width 61 height 14
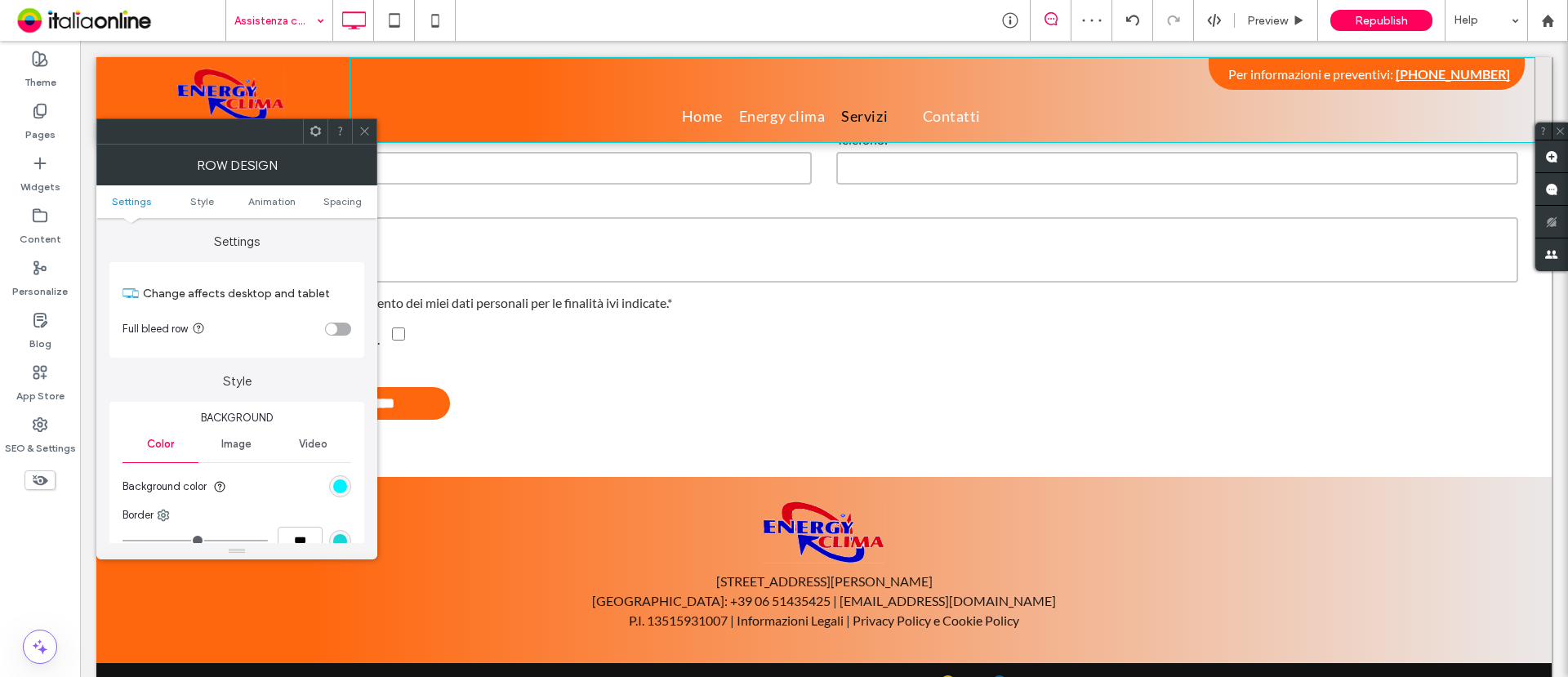
click at [340, 476] on div "rgb(1, 242, 255)" at bounding box center [339, 486] width 22 height 22
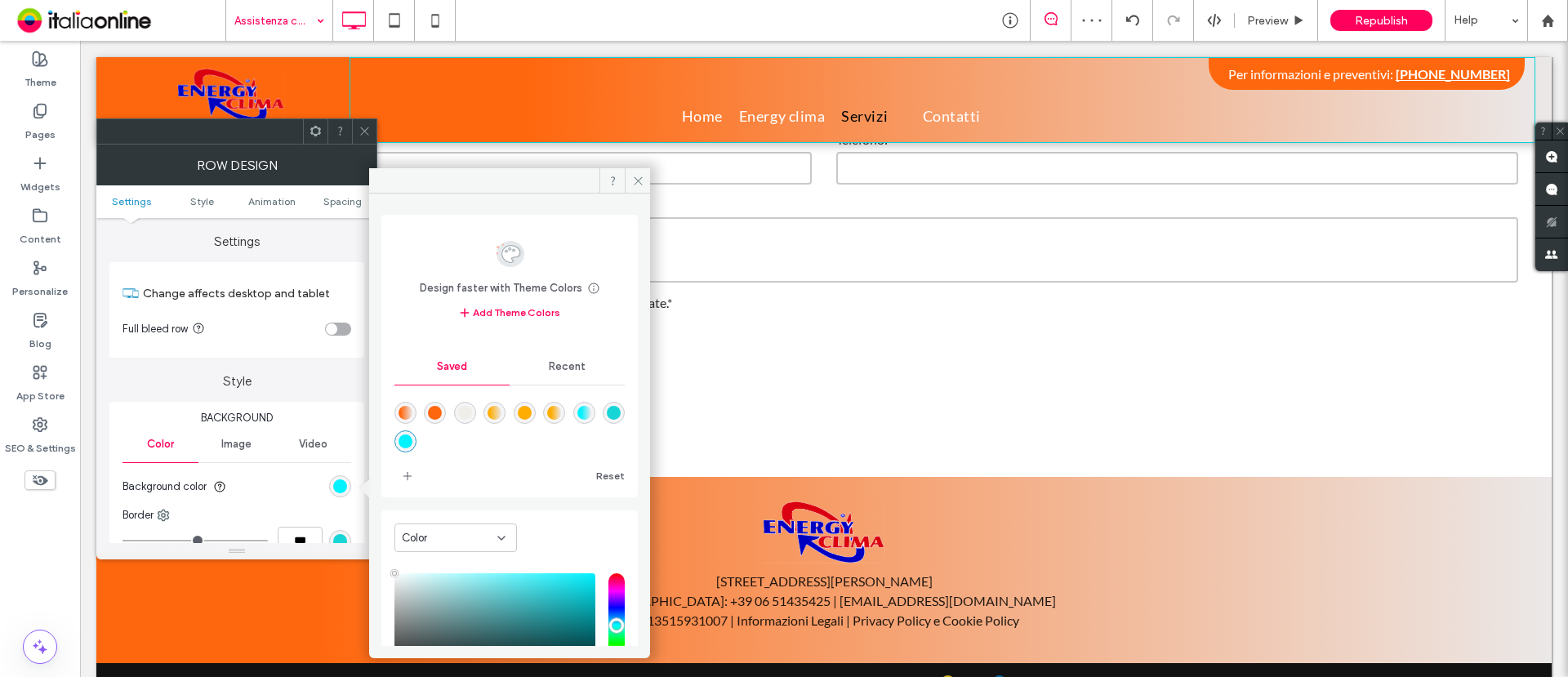
type input "****"
drag, startPoint x: 435, startPoint y: 407, endPoint x: 406, endPoint y: 358, distance: 56.9
click at [435, 407] on div "rgba(255,103,14,1)" at bounding box center [435, 413] width 14 height 14
type input "*******"
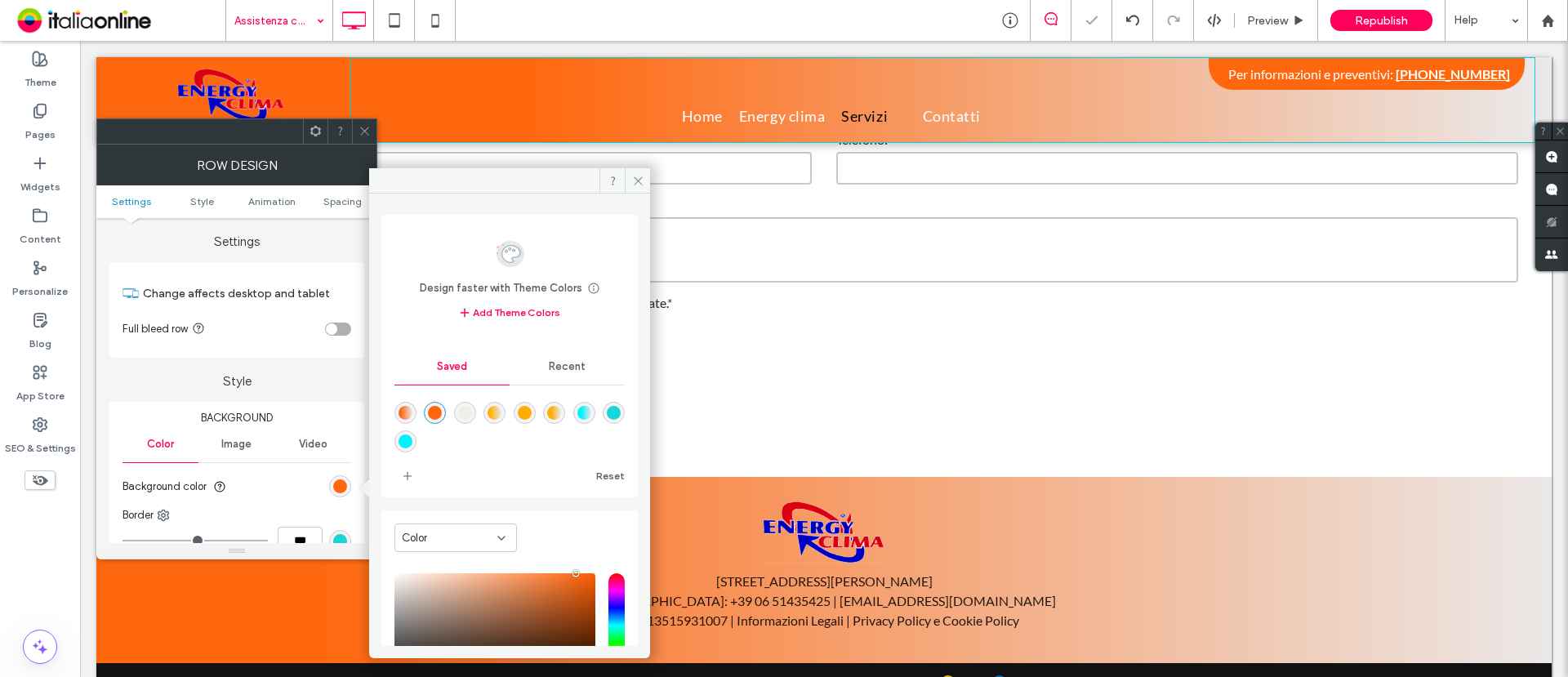
click at [365, 127] on icon at bounding box center [365, 131] width 12 height 12
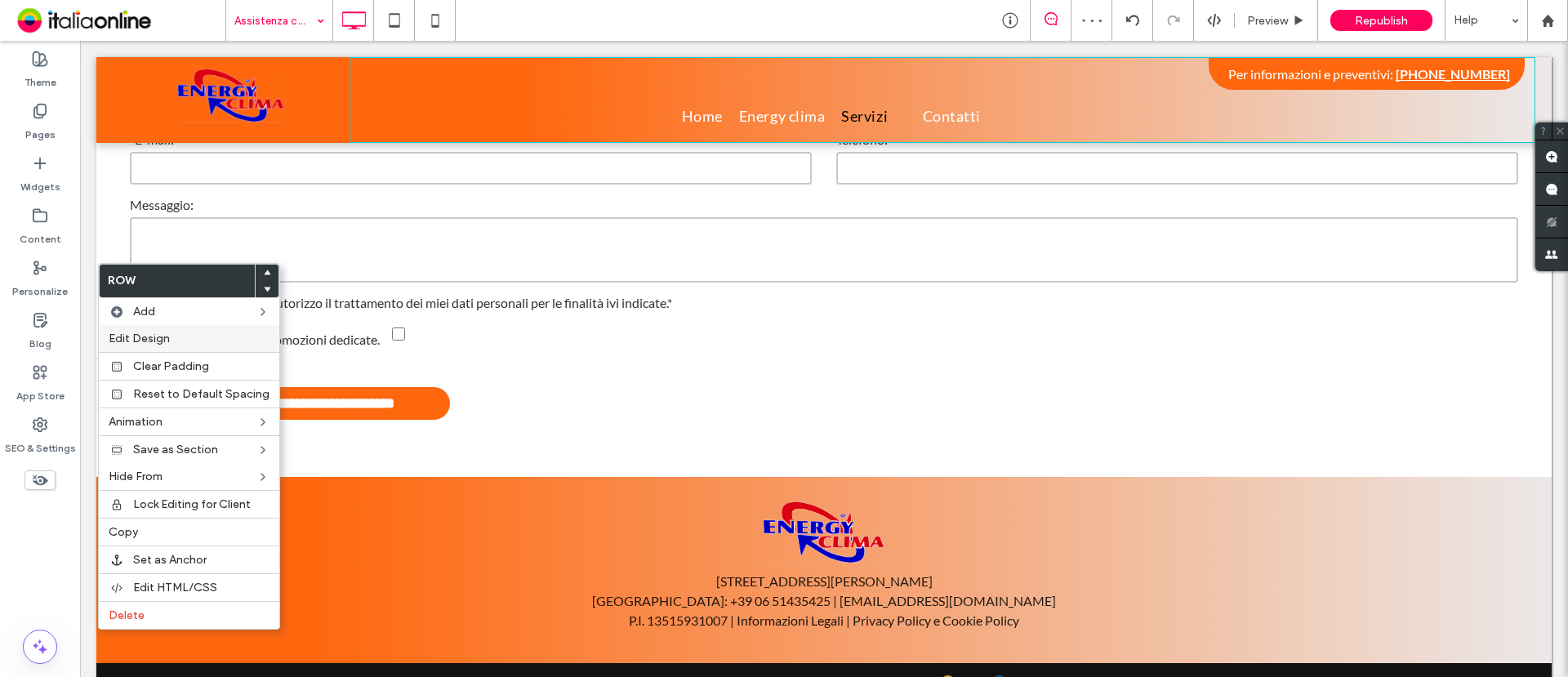
click at [162, 336] on span "Edit Design" at bounding box center [140, 338] width 61 height 14
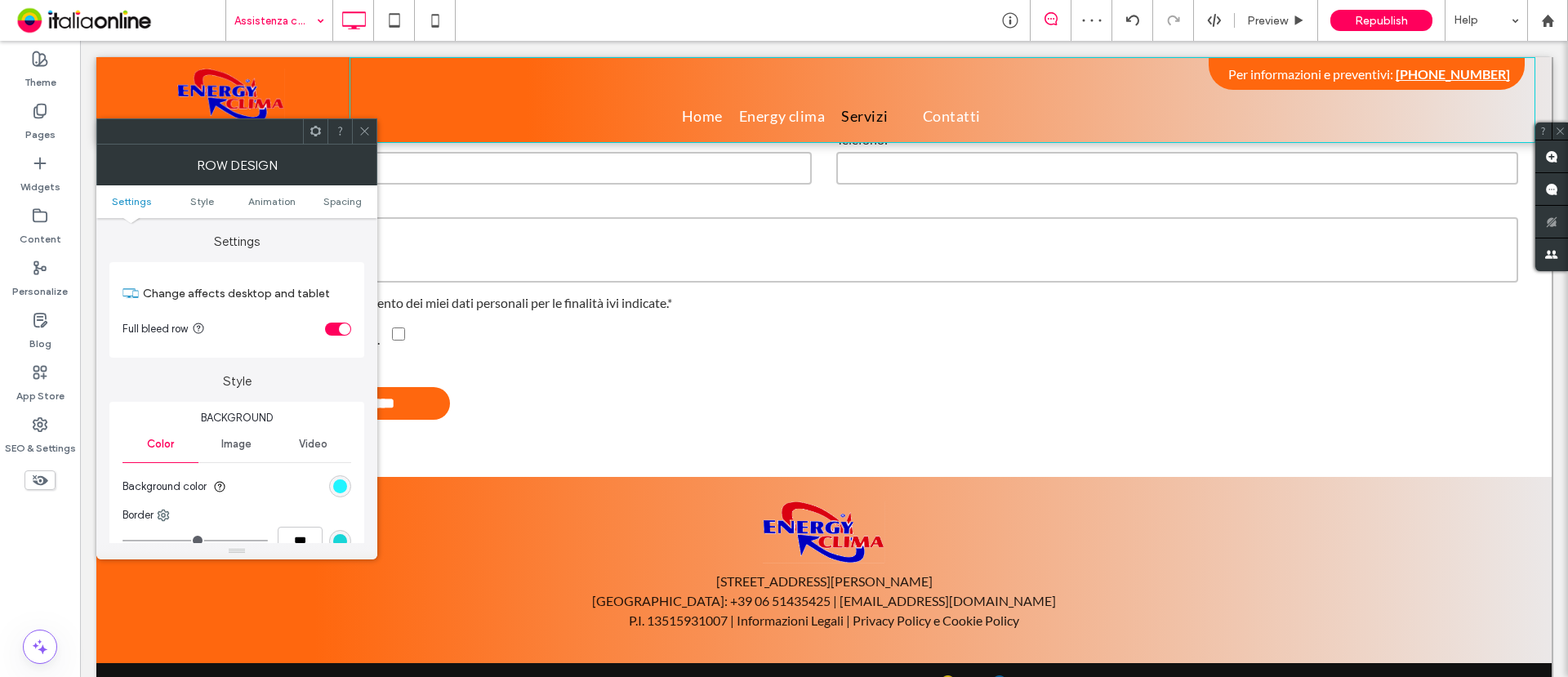
click at [336, 486] on div "rgb(1, 242, 255)" at bounding box center [340, 487] width 14 height 14
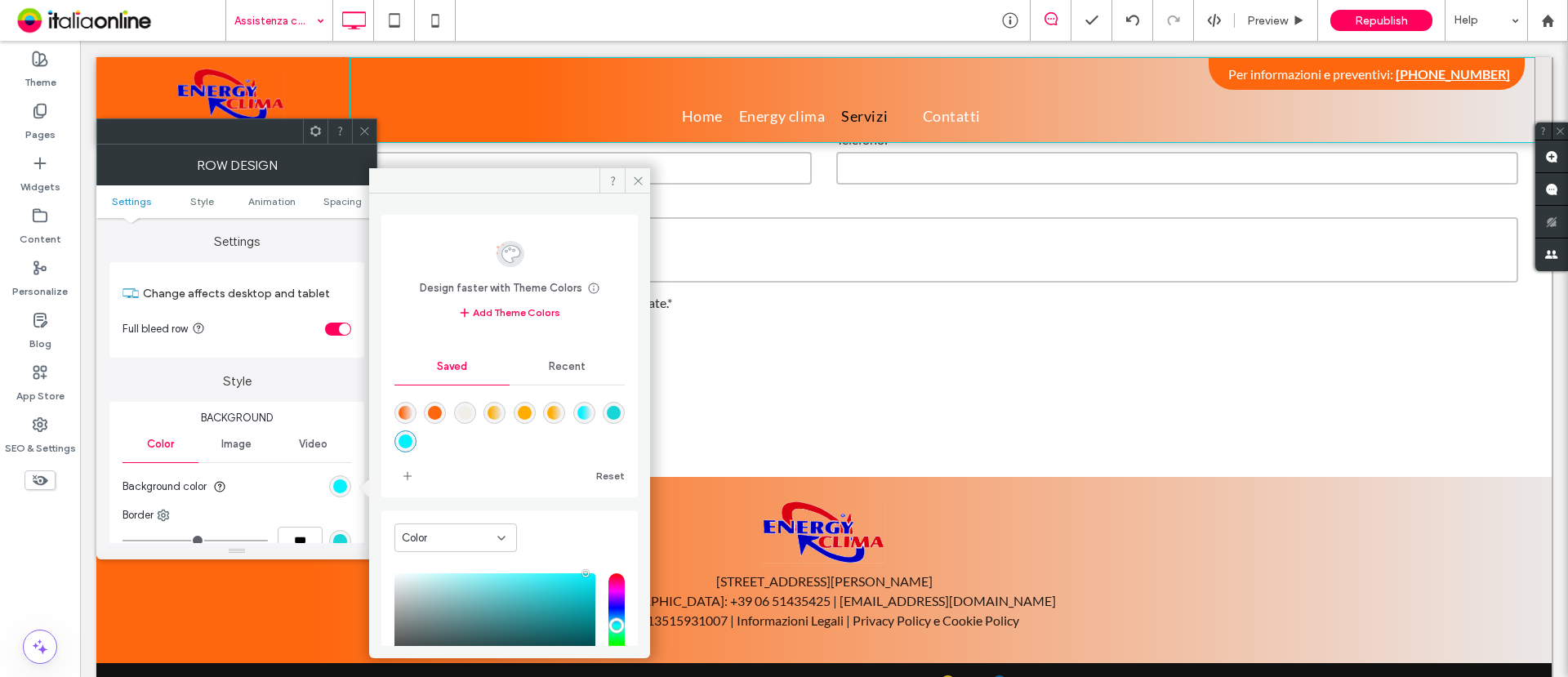
drag, startPoint x: 437, startPoint y: 410, endPoint x: 433, endPoint y: 402, distance: 8.9
click at [437, 410] on div "rgba(255,103,14,1)" at bounding box center [435, 413] width 14 height 14
type input "*******"
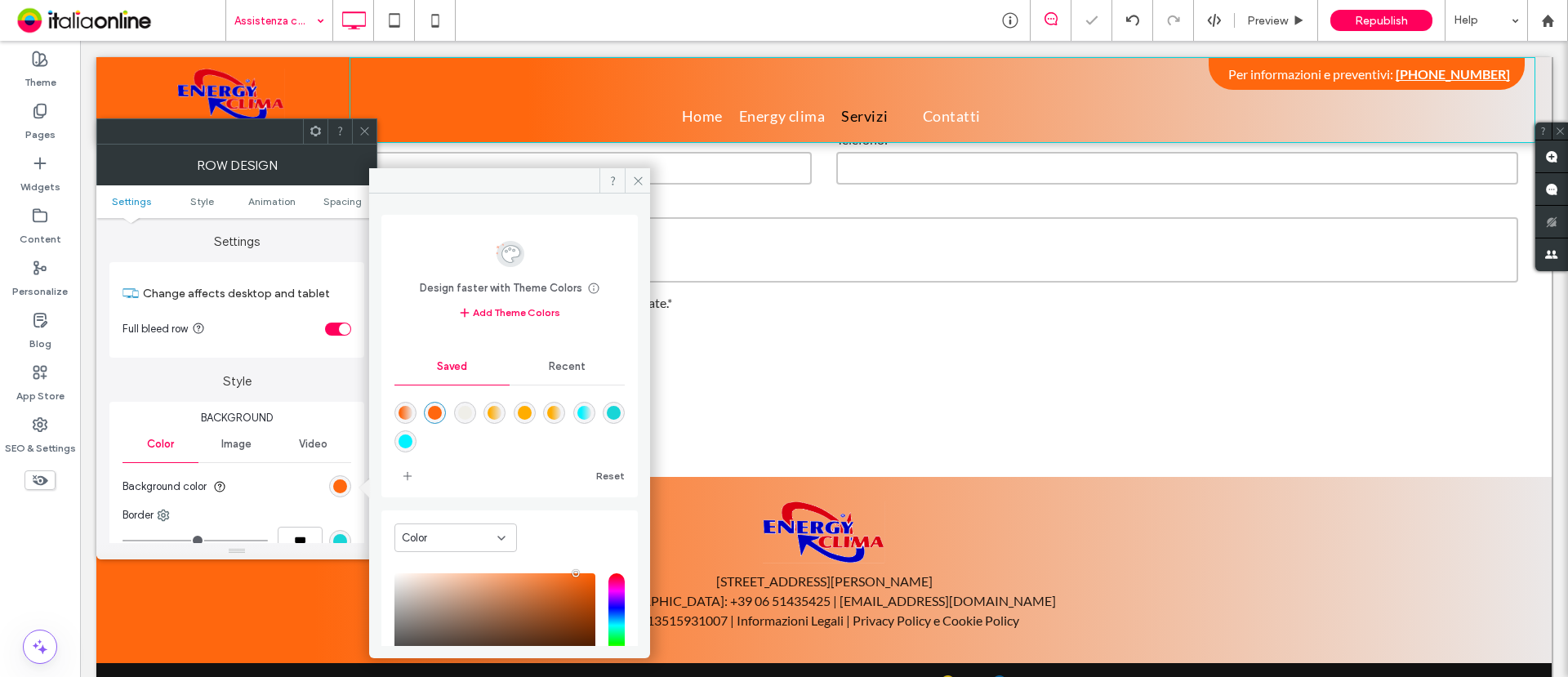
click at [360, 129] on icon at bounding box center [365, 131] width 12 height 12
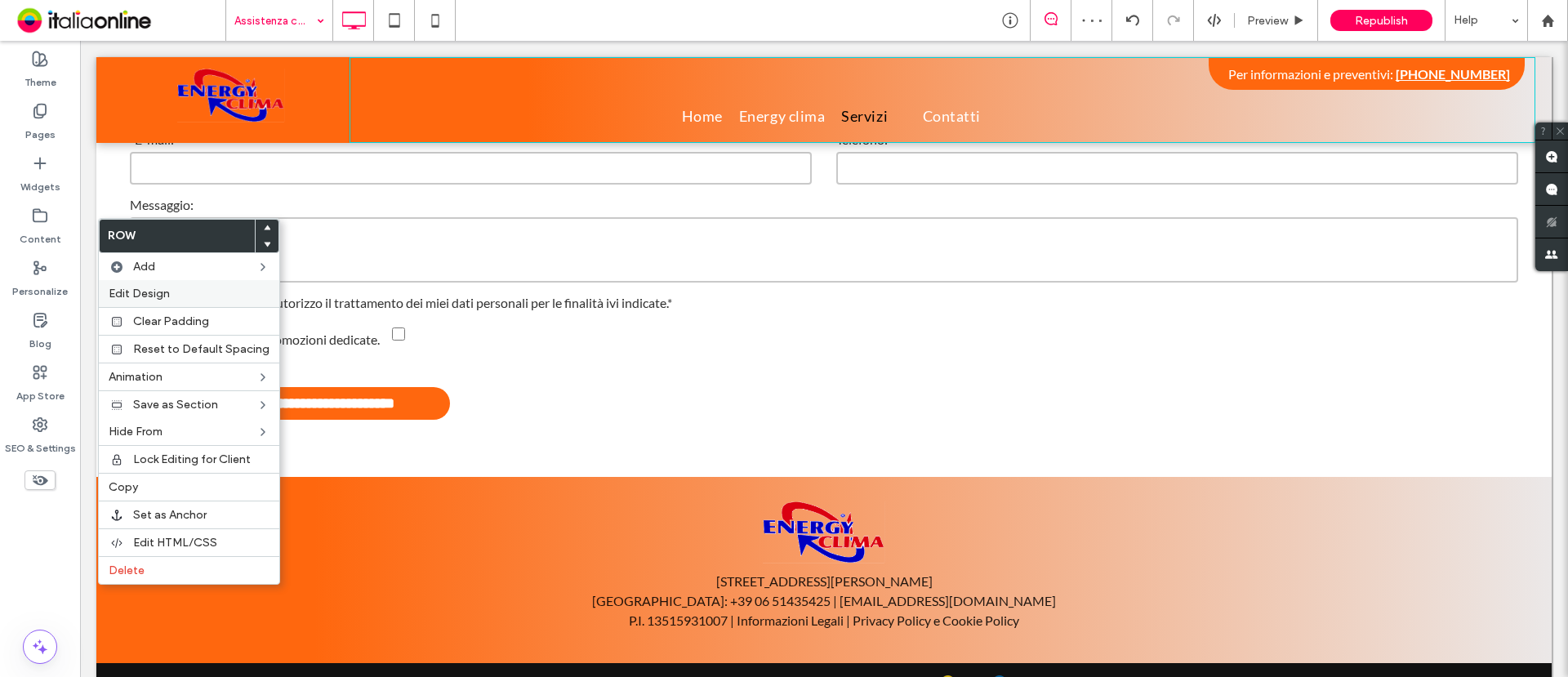
click at [163, 295] on span "Edit Design" at bounding box center [140, 294] width 61 height 14
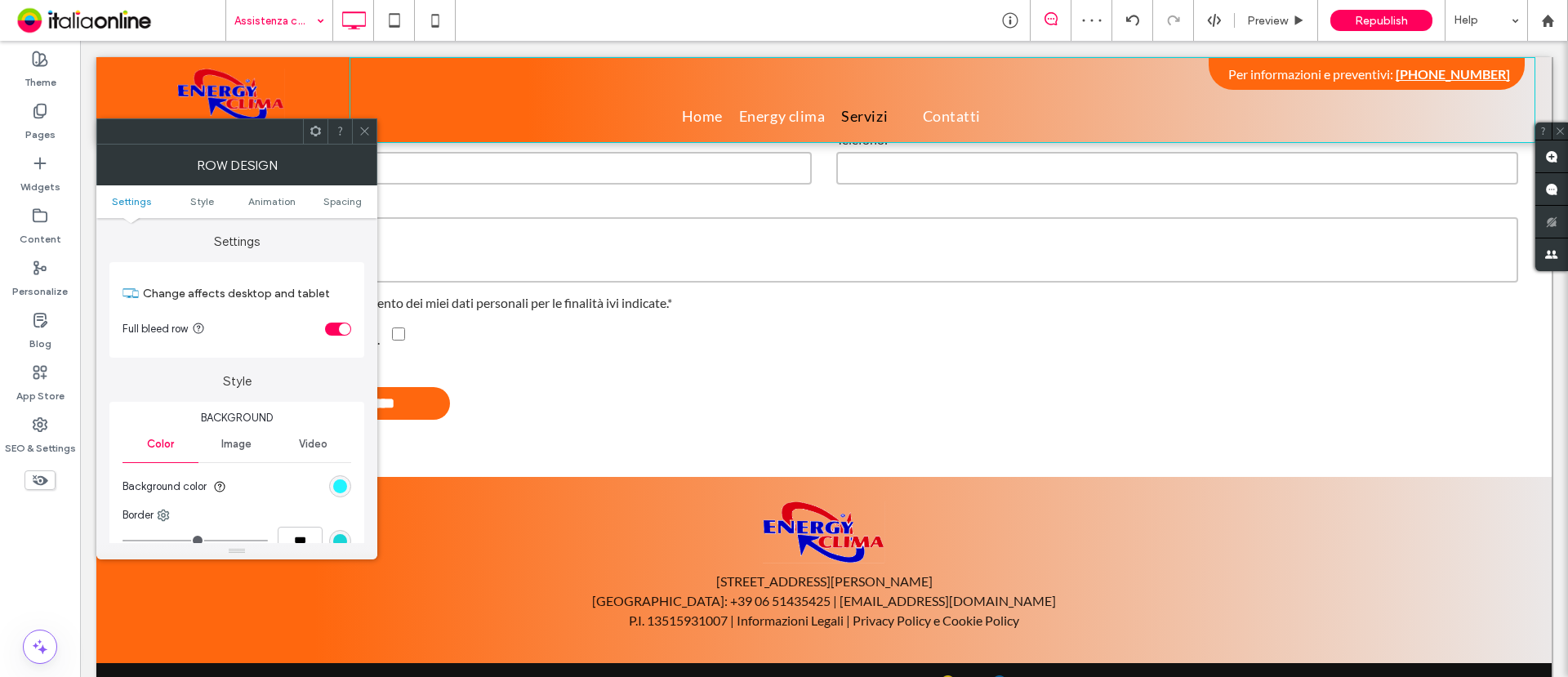
click at [339, 485] on div "rgb(1, 242, 255)" at bounding box center [340, 487] width 14 height 14
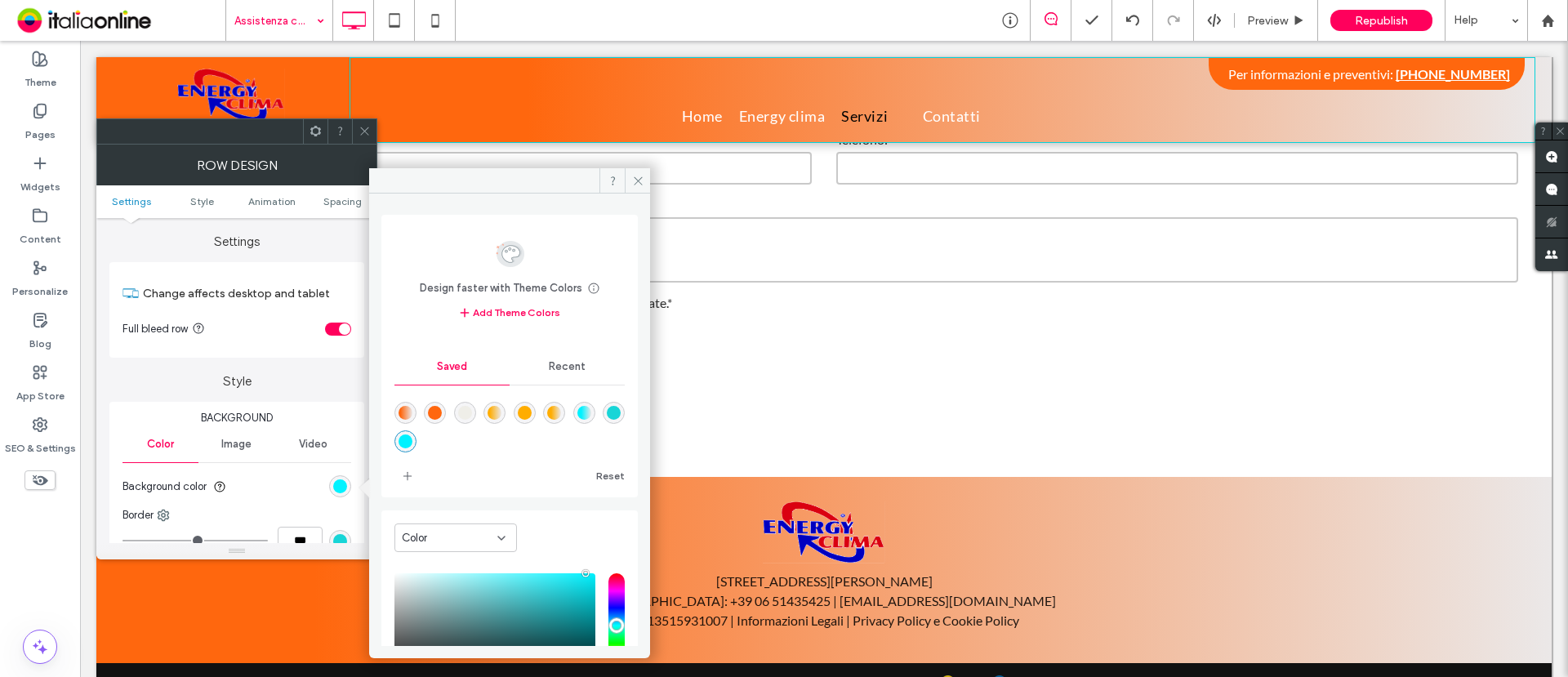
click at [437, 409] on div "rgba(255,103,14,1)" at bounding box center [435, 413] width 14 height 14
type input "*******"
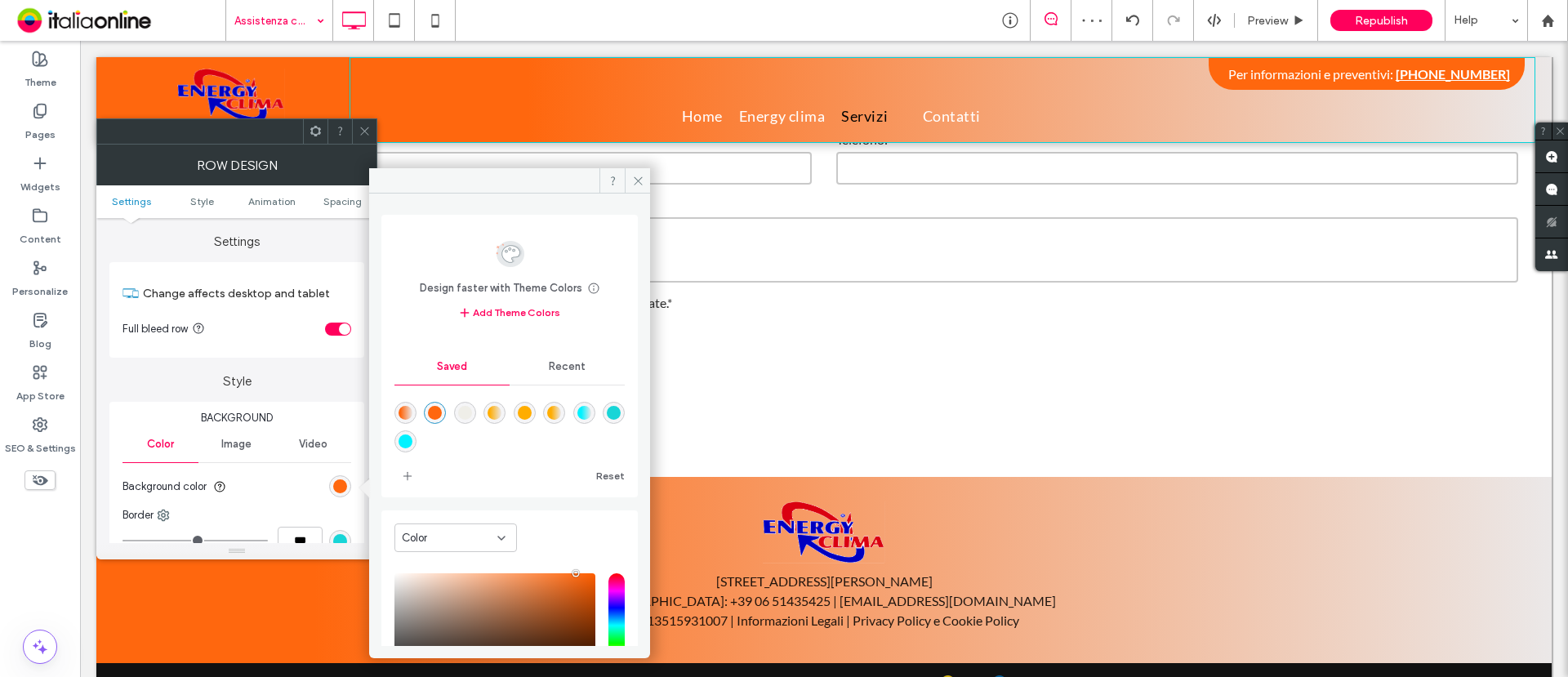
click at [357, 132] on div at bounding box center [364, 132] width 24 height 24
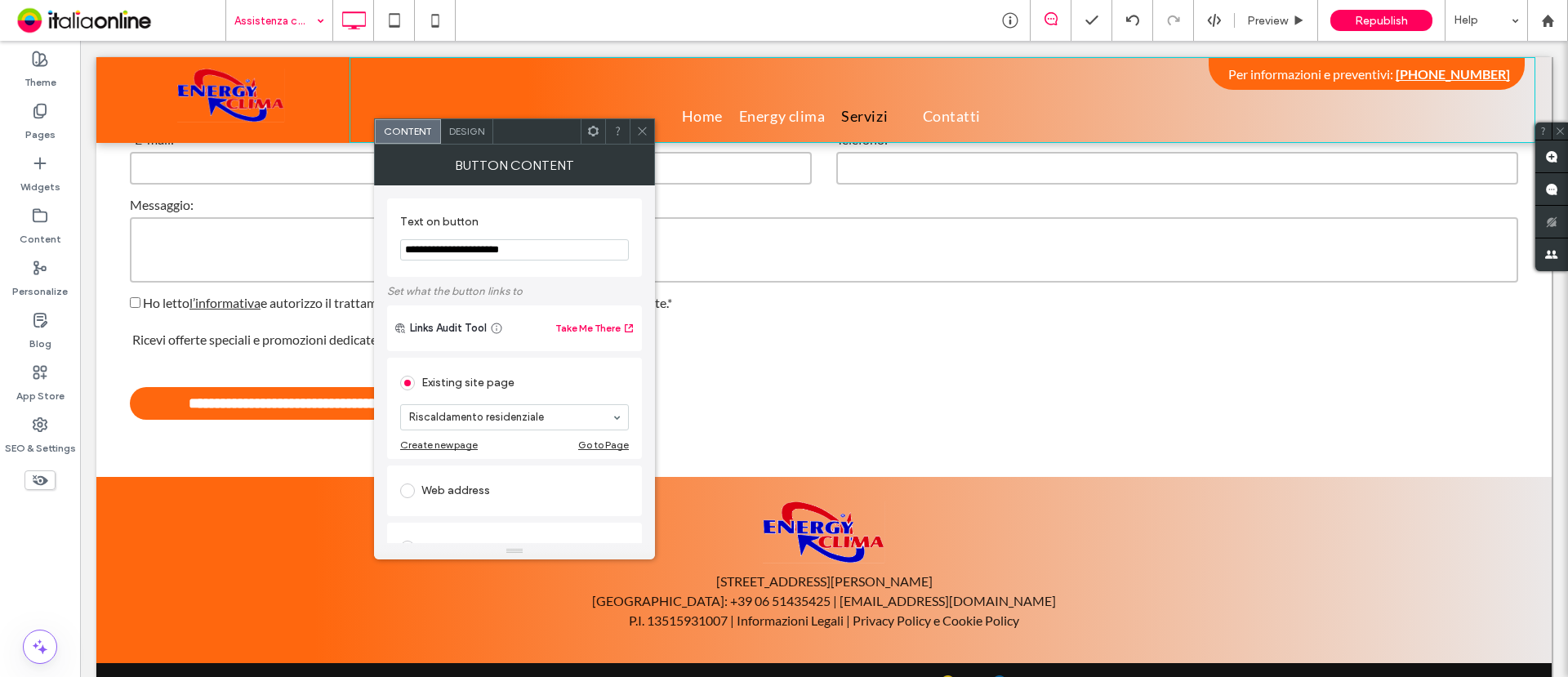
click at [473, 135] on span "Design" at bounding box center [467, 131] width 35 height 12
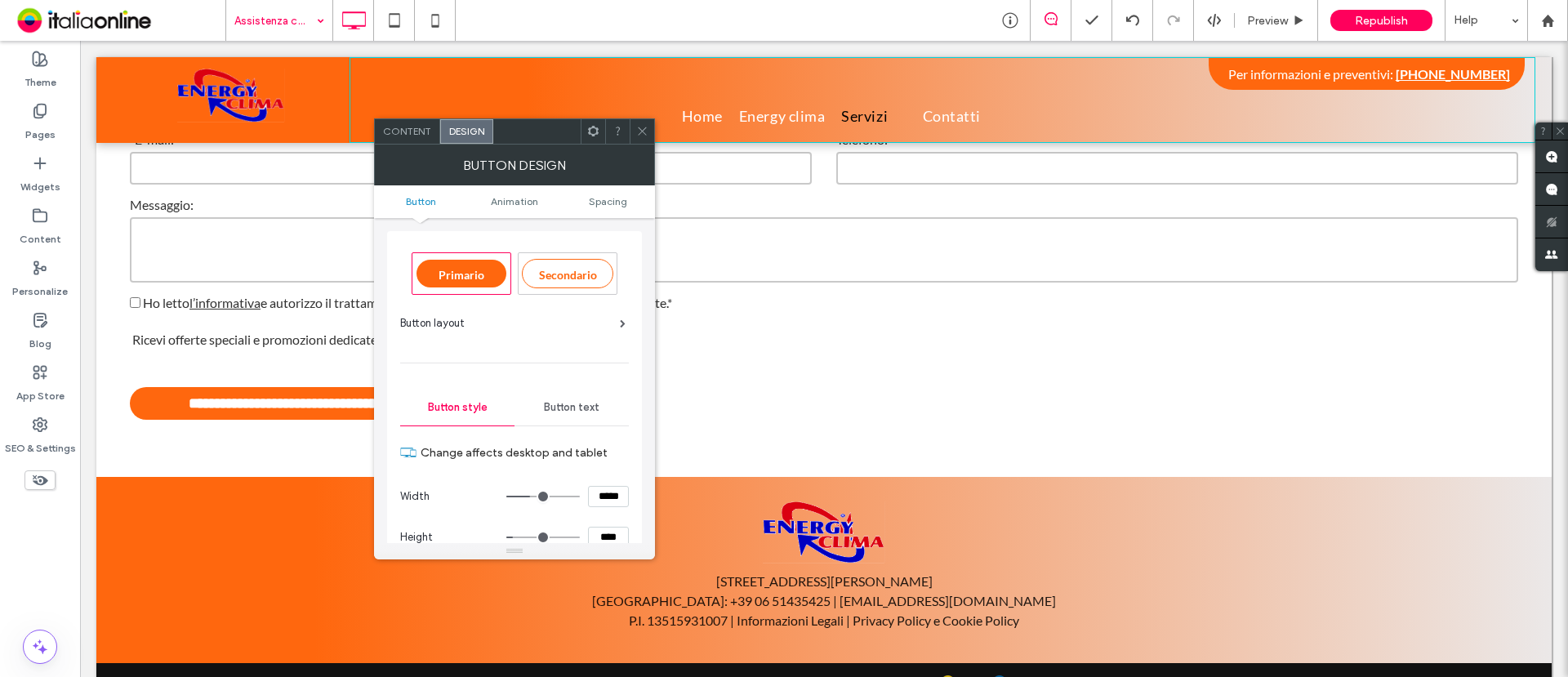
click at [563, 401] on span "Button text" at bounding box center [572, 407] width 56 height 13
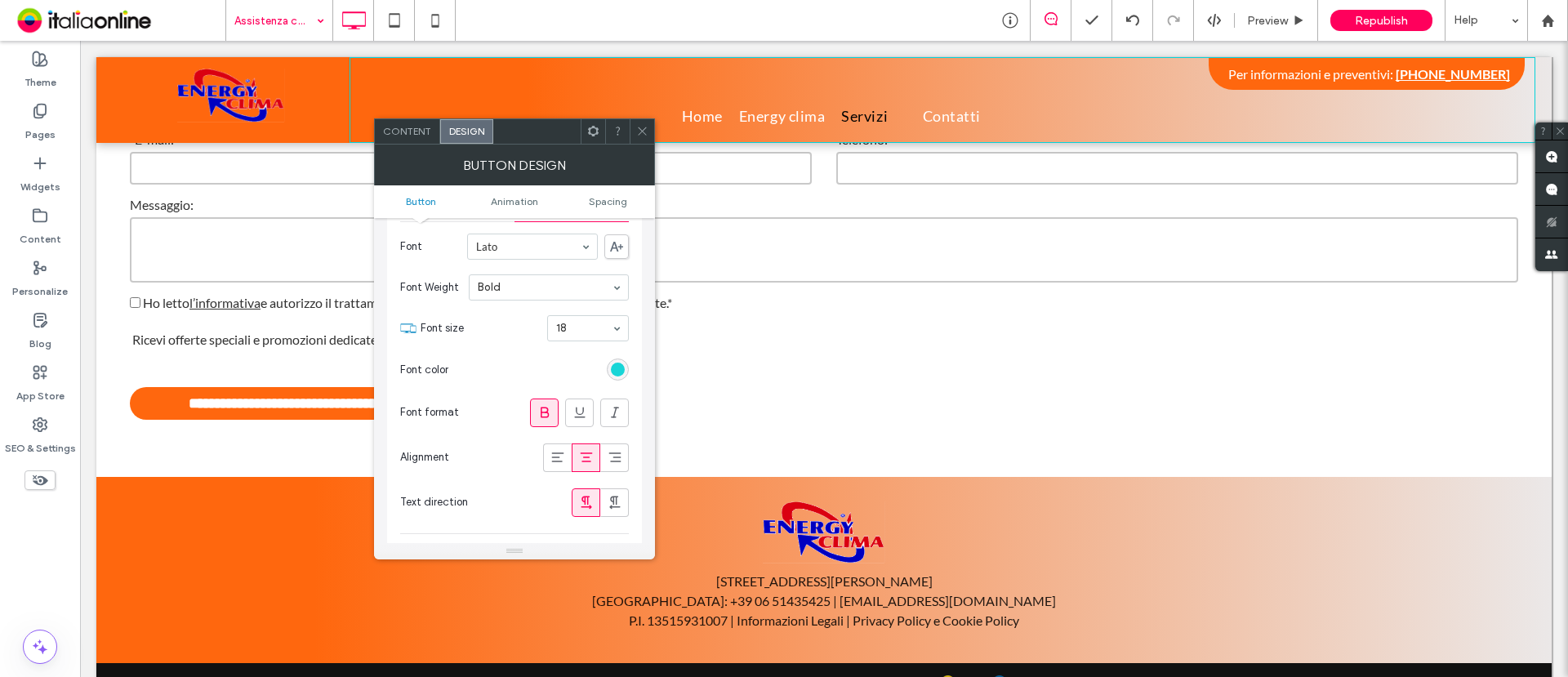
click at [611, 376] on div "rgb(24, 213, 215)" at bounding box center [618, 370] width 14 height 14
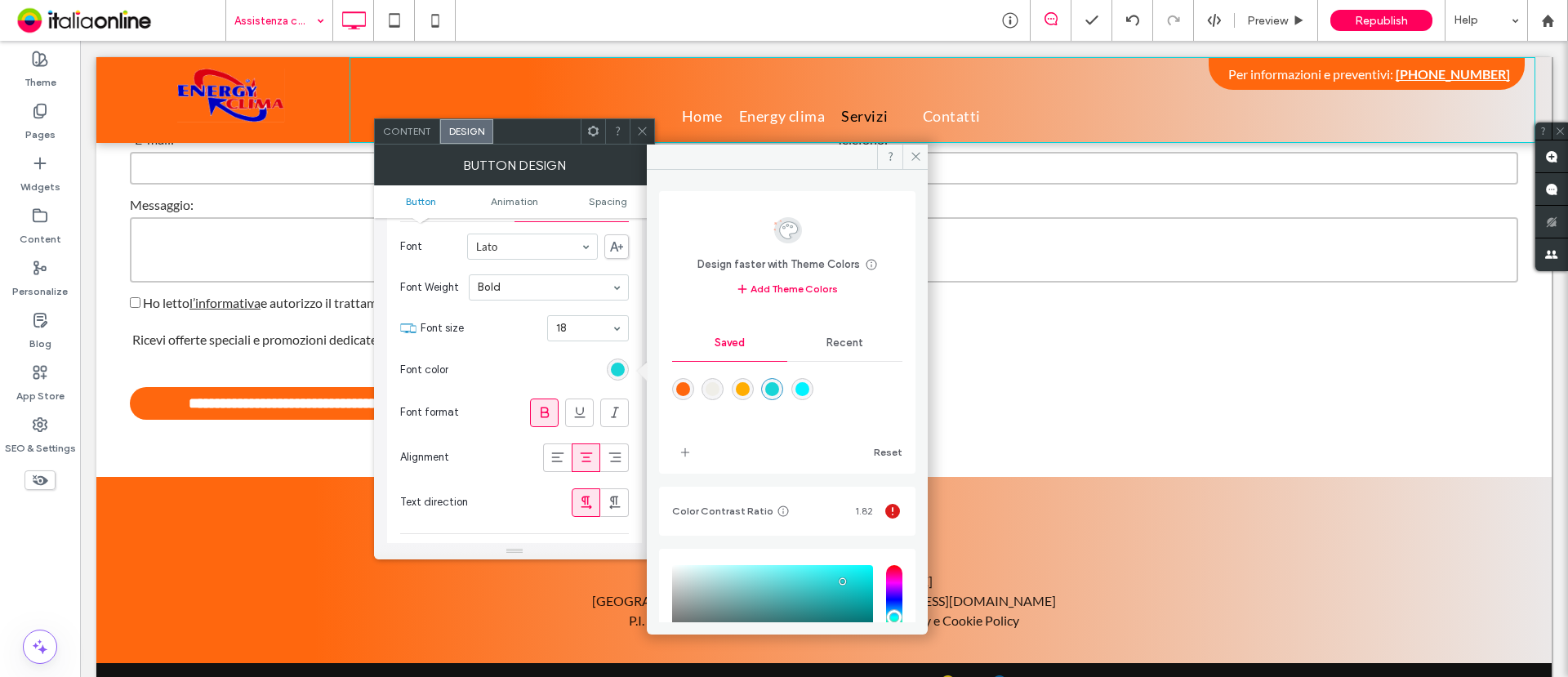
click at [671, 386] on div "Design faster with Theme Colors Save time with Theme Colors Create a color pale…" at bounding box center [787, 332] width 257 height 283
click at [681, 386] on div "rgba(255,103,14,1)" at bounding box center [683, 389] width 14 height 14
type input "*******"
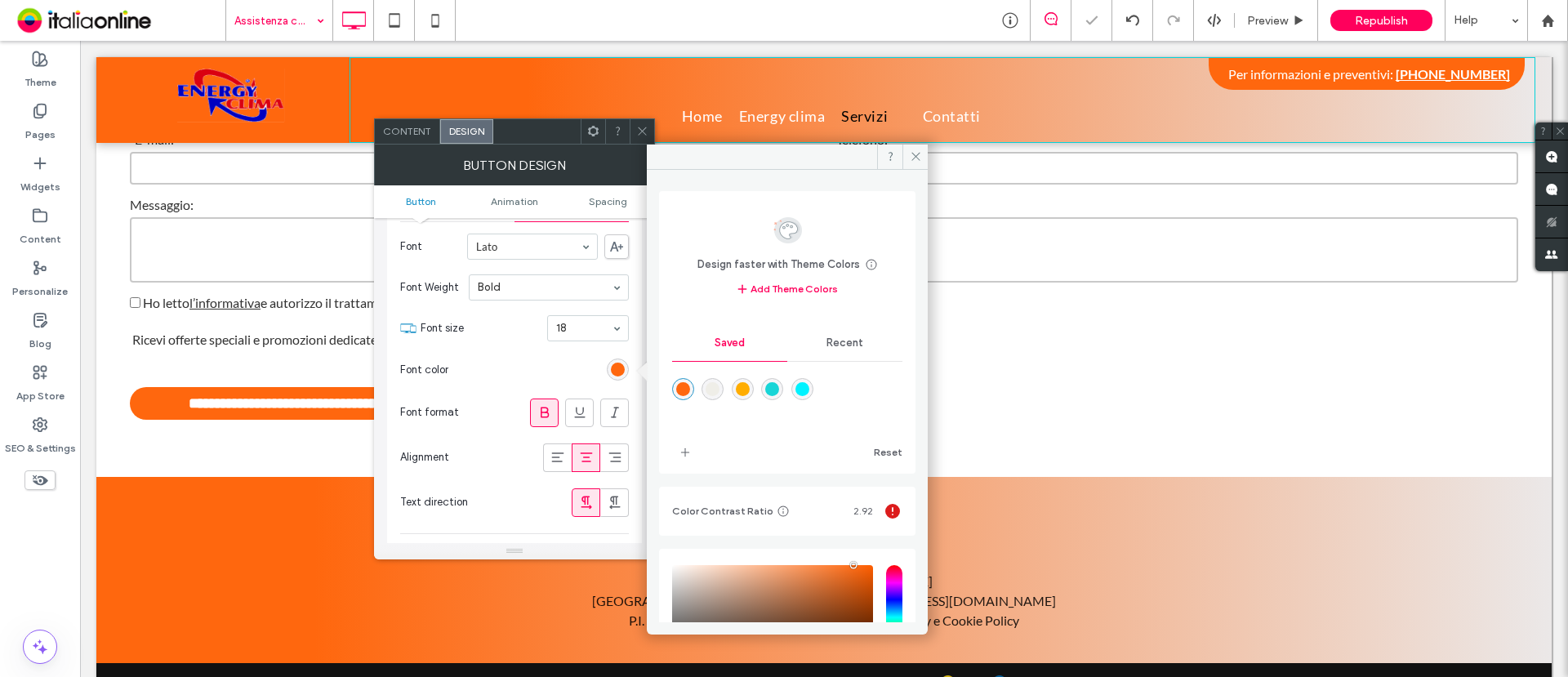
click at [642, 140] on span at bounding box center [642, 132] width 12 height 24
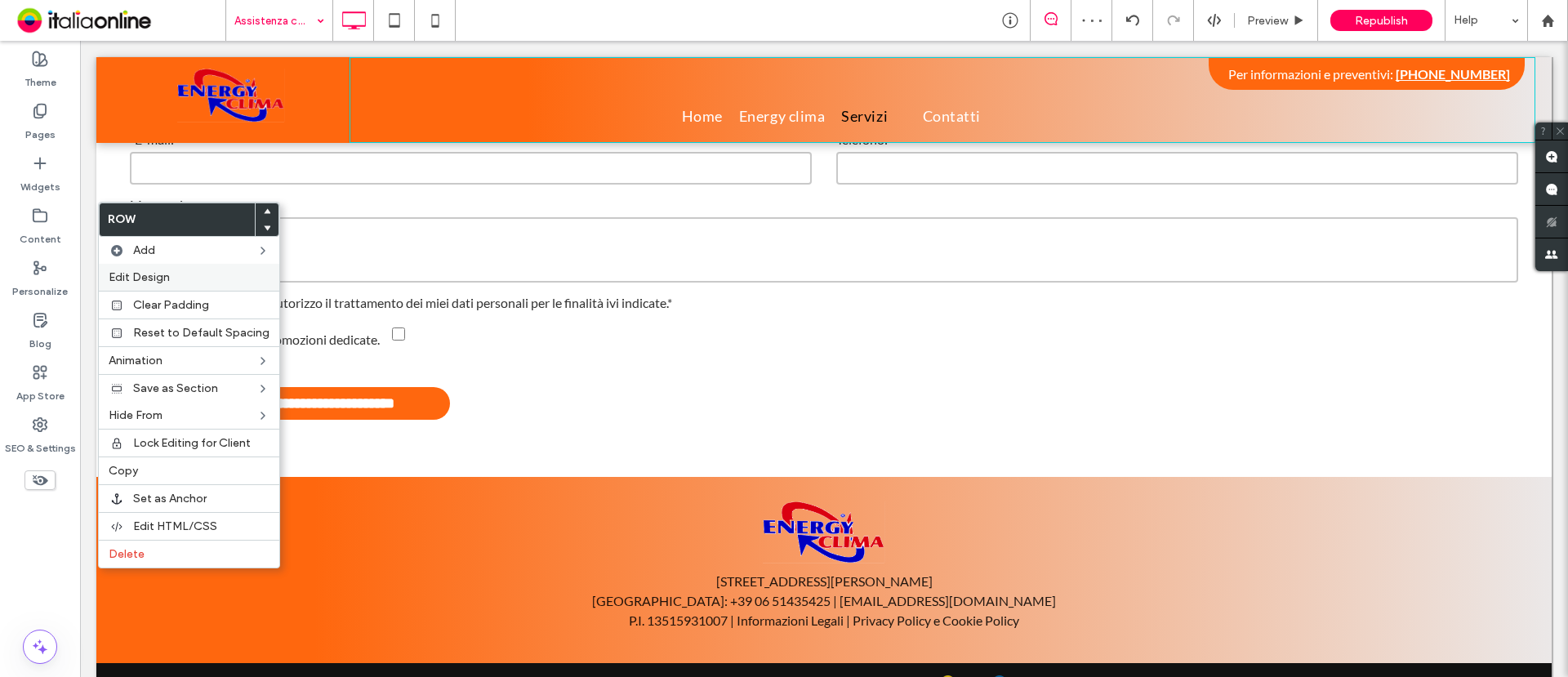
click at [181, 275] on label "Edit Design" at bounding box center [189, 277] width 161 height 14
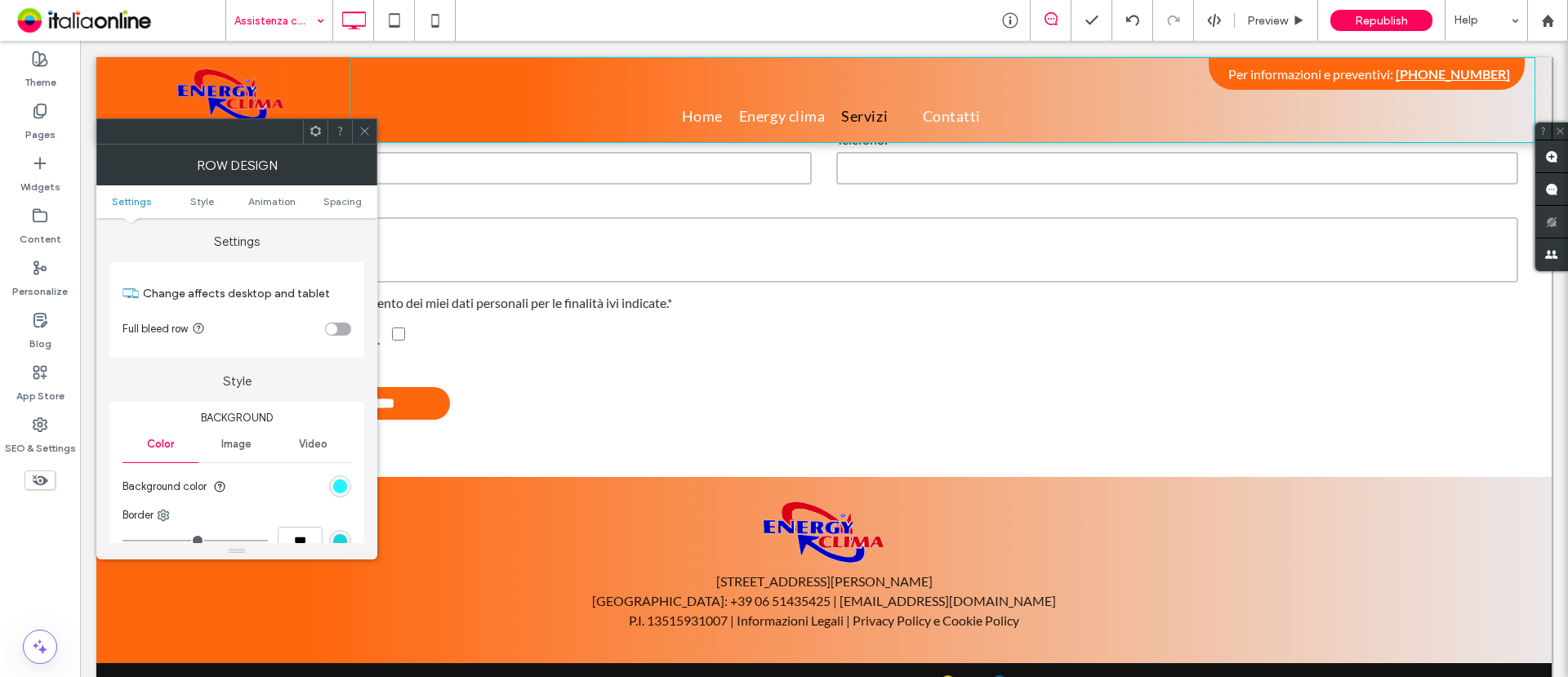
click at [343, 488] on div "rgb(1, 242, 255)" at bounding box center [340, 487] width 14 height 14
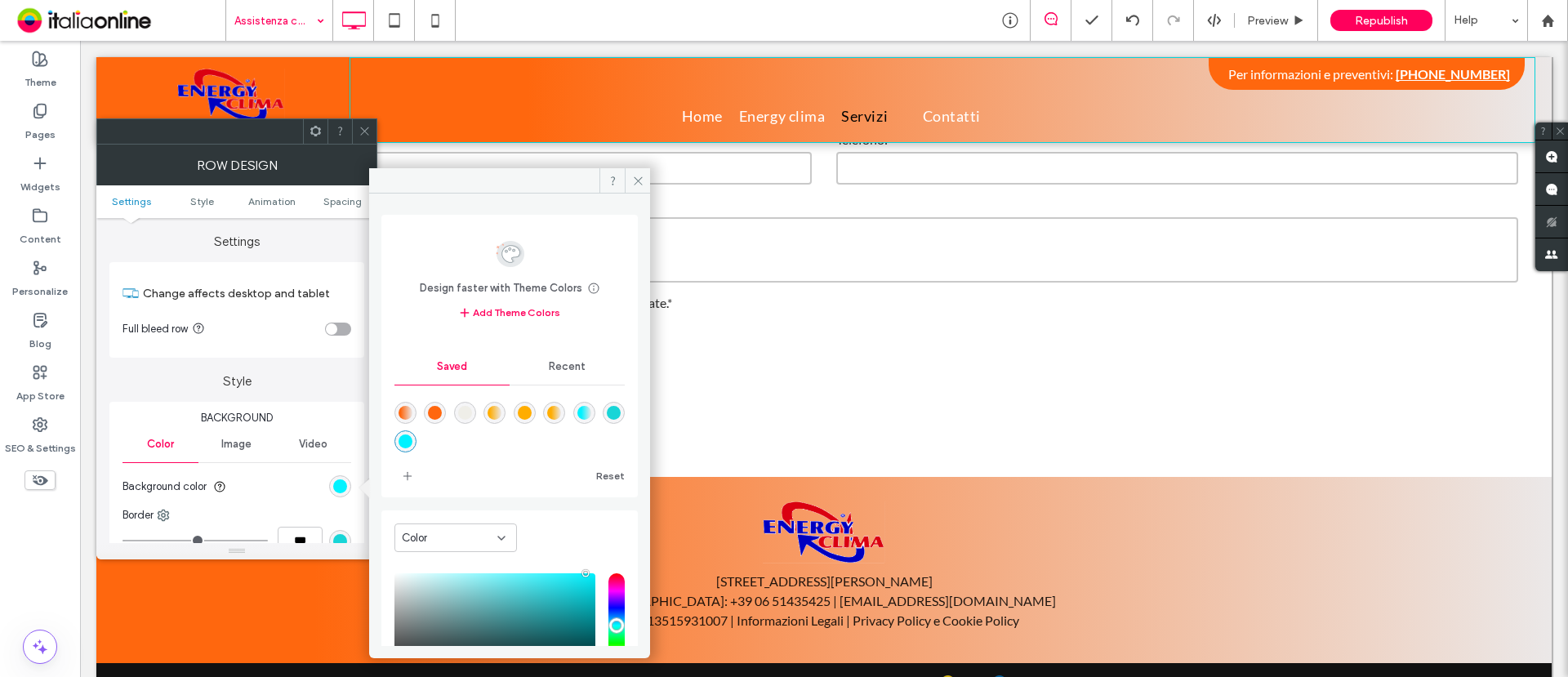
click at [439, 409] on div "rgba(255,103,14,1)" at bounding box center [435, 413] width 14 height 14
type input "*******"
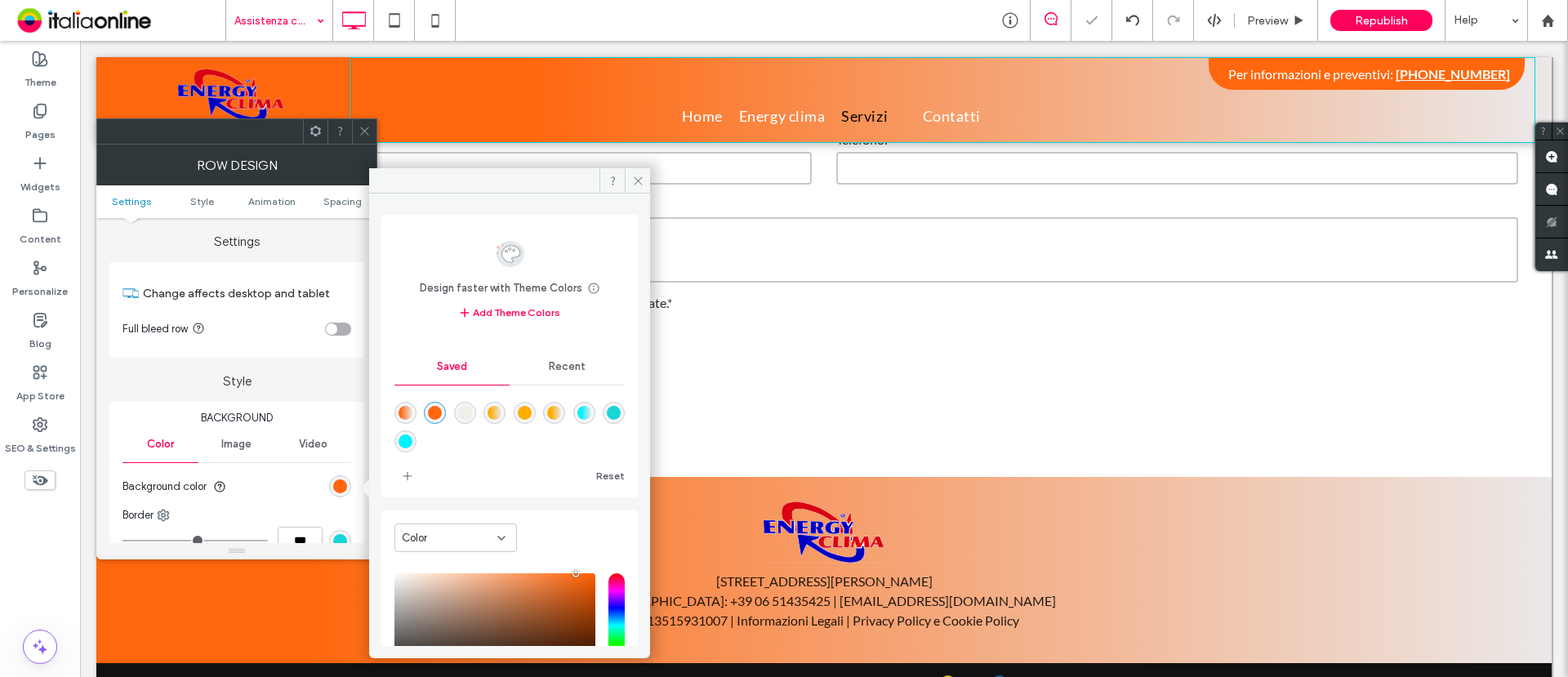
click at [364, 129] on use at bounding box center [364, 131] width 8 height 8
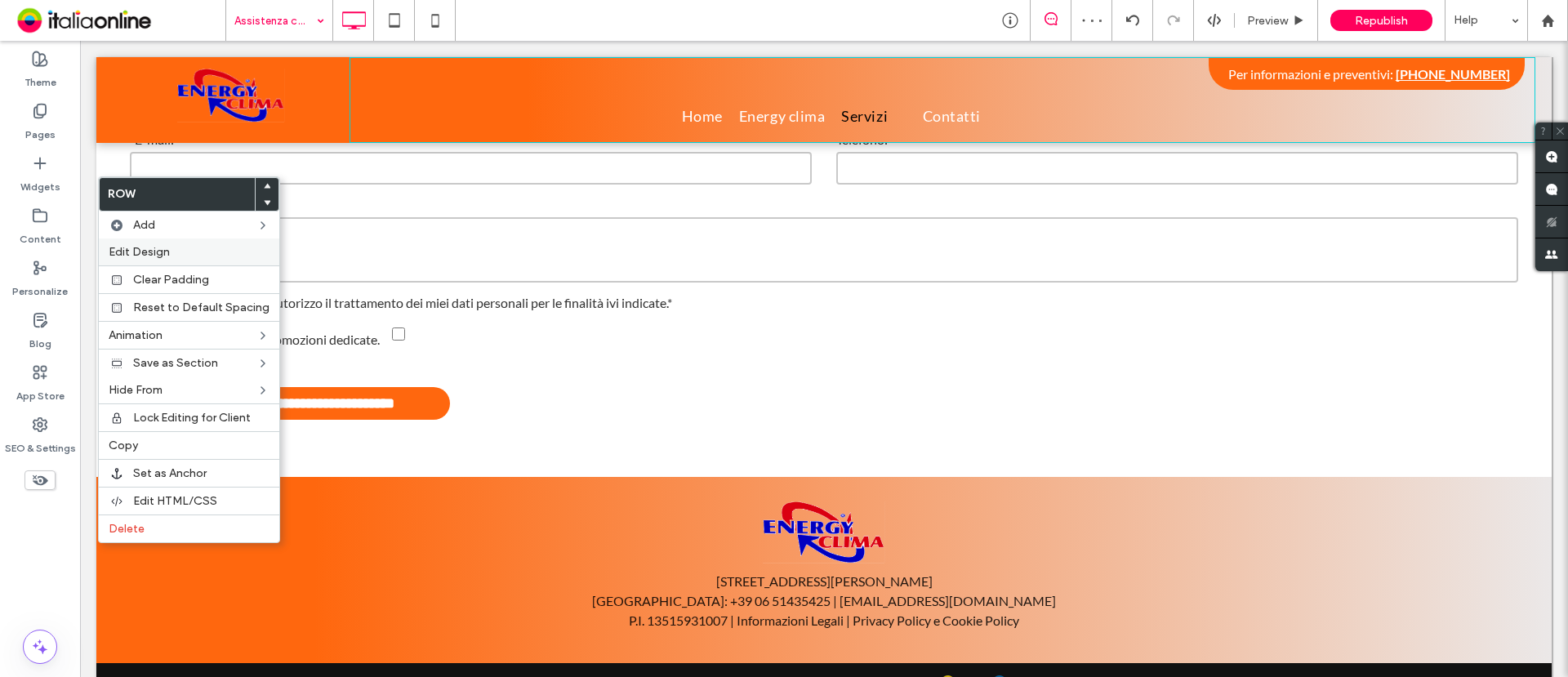
click at [180, 252] on label "Edit Design" at bounding box center [189, 252] width 161 height 14
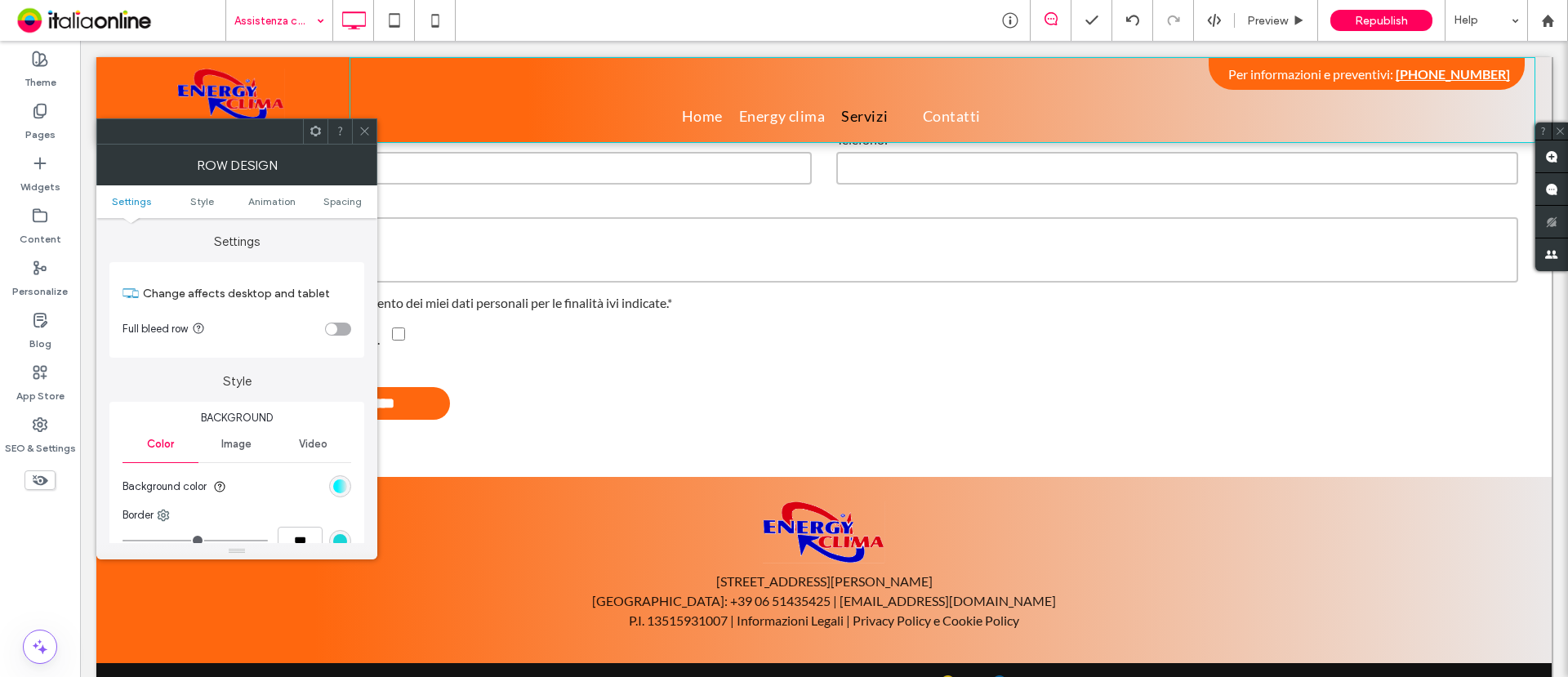
click at [341, 472] on section "Background color" at bounding box center [236, 487] width 229 height 41
click at [339, 478] on div "linear-gradient(90deg, rgb(1, 242, 255) 29%, rgb(235, 232, 232) 100%)" at bounding box center [339, 486] width 22 height 22
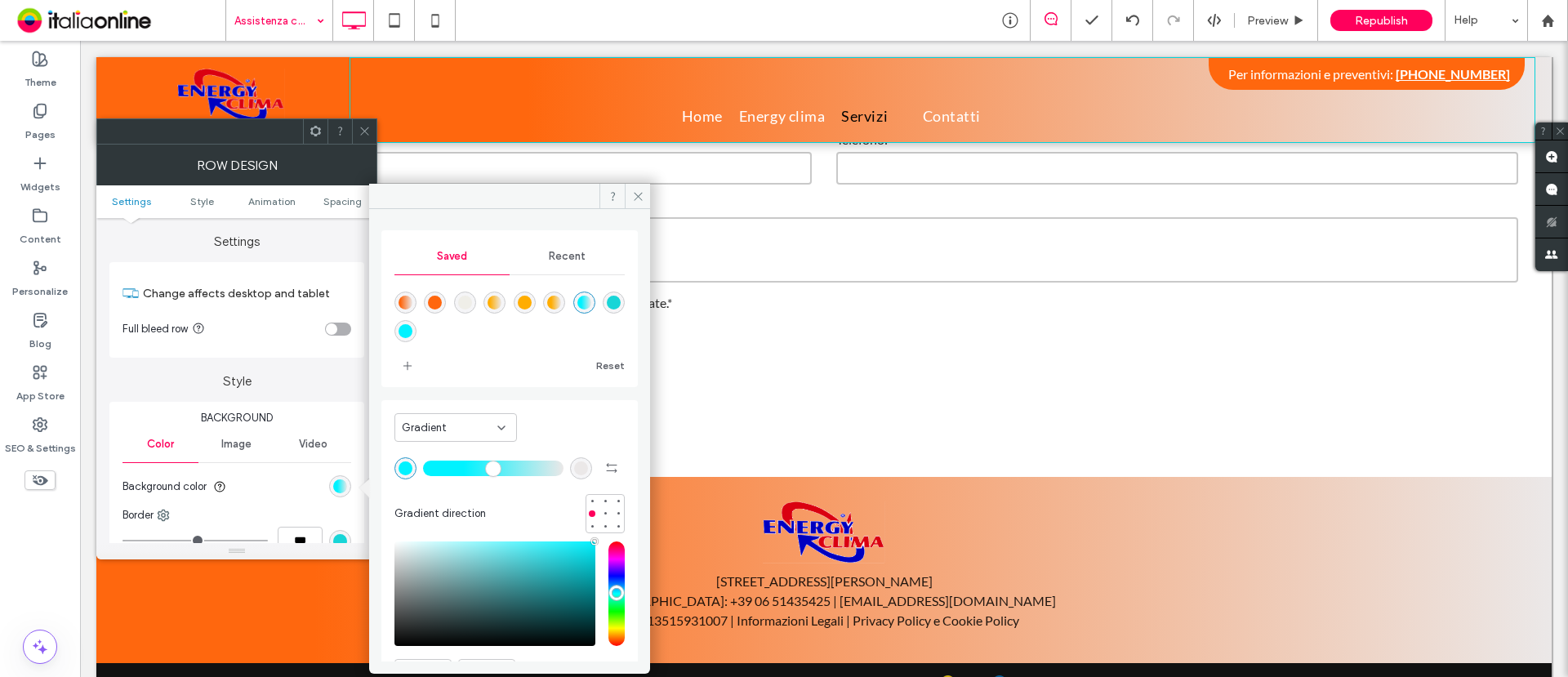
drag, startPoint x: 401, startPoint y: 297, endPoint x: 459, endPoint y: 329, distance: 66.2
click at [401, 298] on div "linear-gradient(90deg,rgba(255,103,14,1) 15%,rgba(235,232,232,1) 100%)" at bounding box center [406, 303] width 14 height 14
type input "**"
type input "*******"
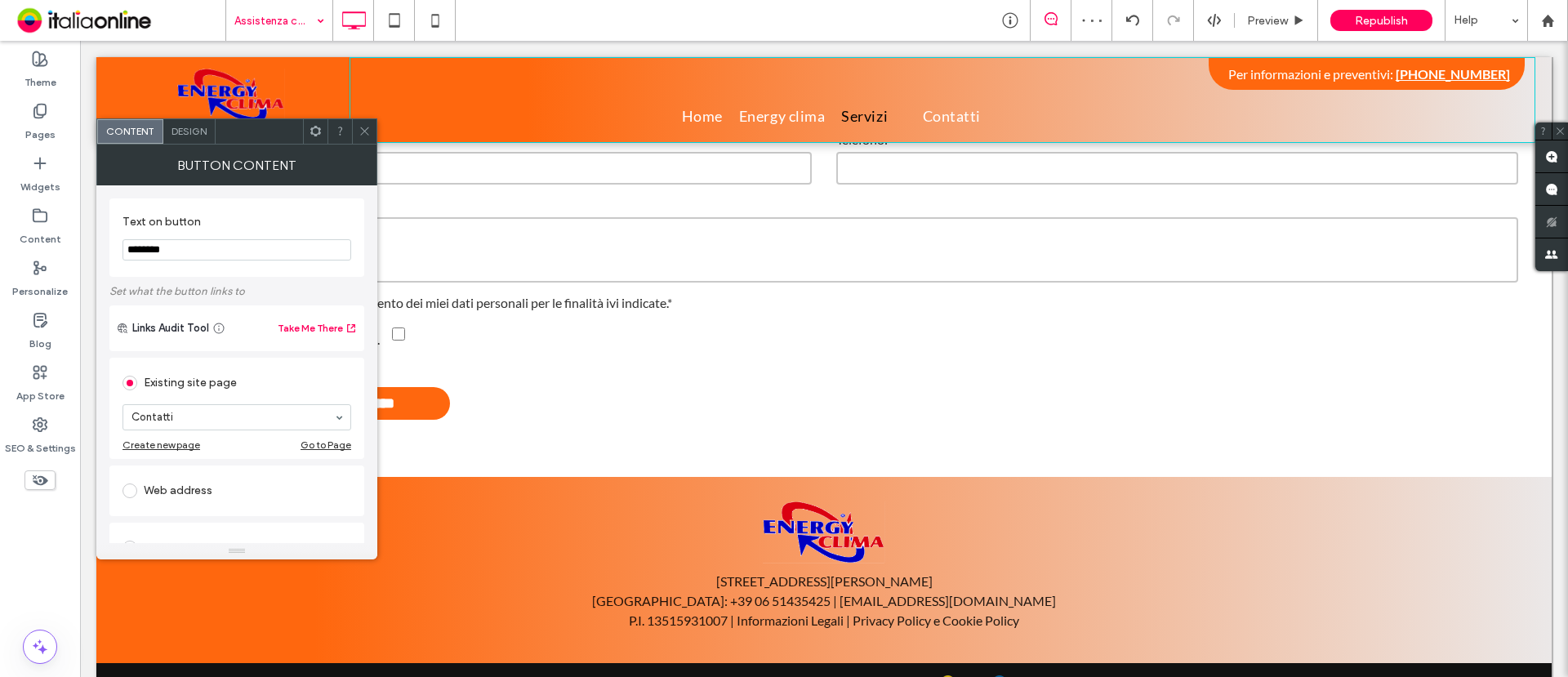
click at [195, 135] on span "Design" at bounding box center [189, 131] width 35 height 12
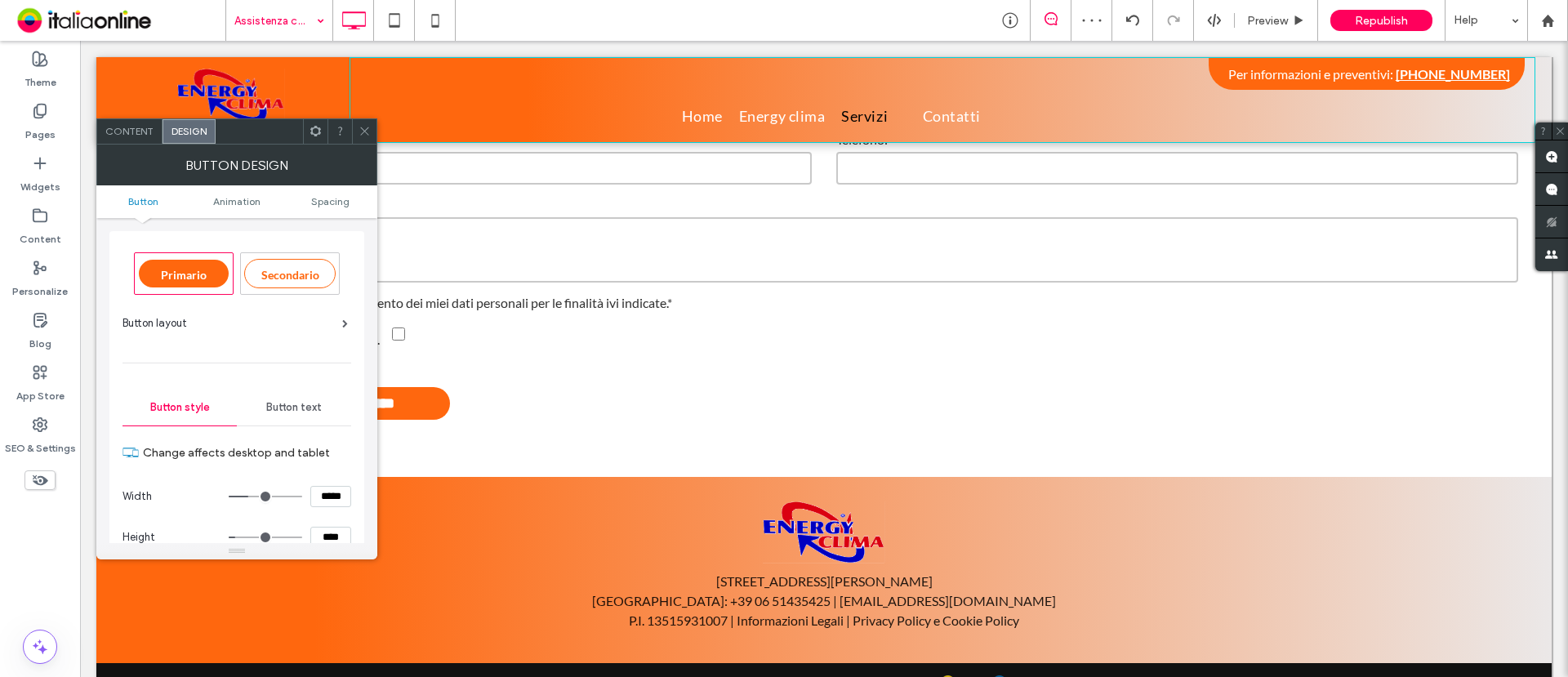
click at [302, 411] on span "Button text" at bounding box center [294, 407] width 56 height 13
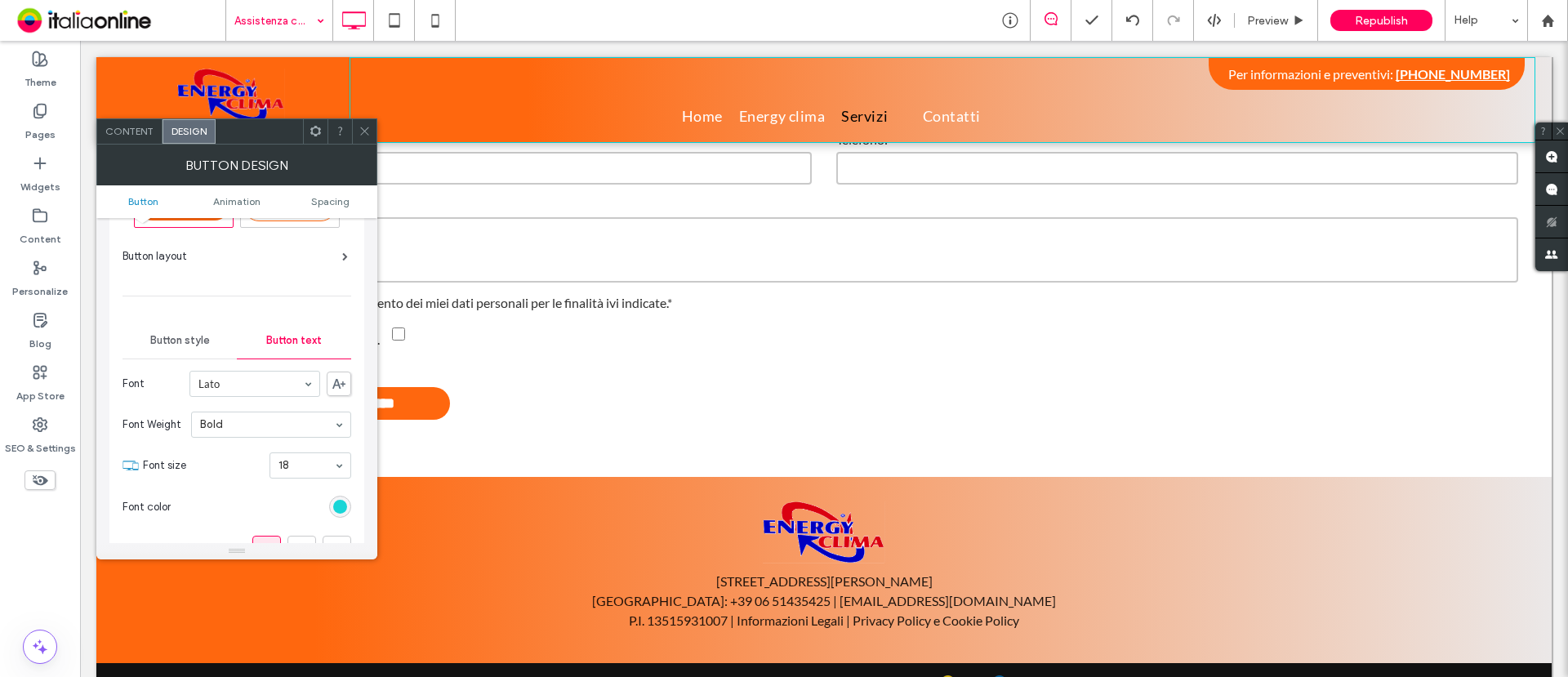
scroll to position [102, 0]
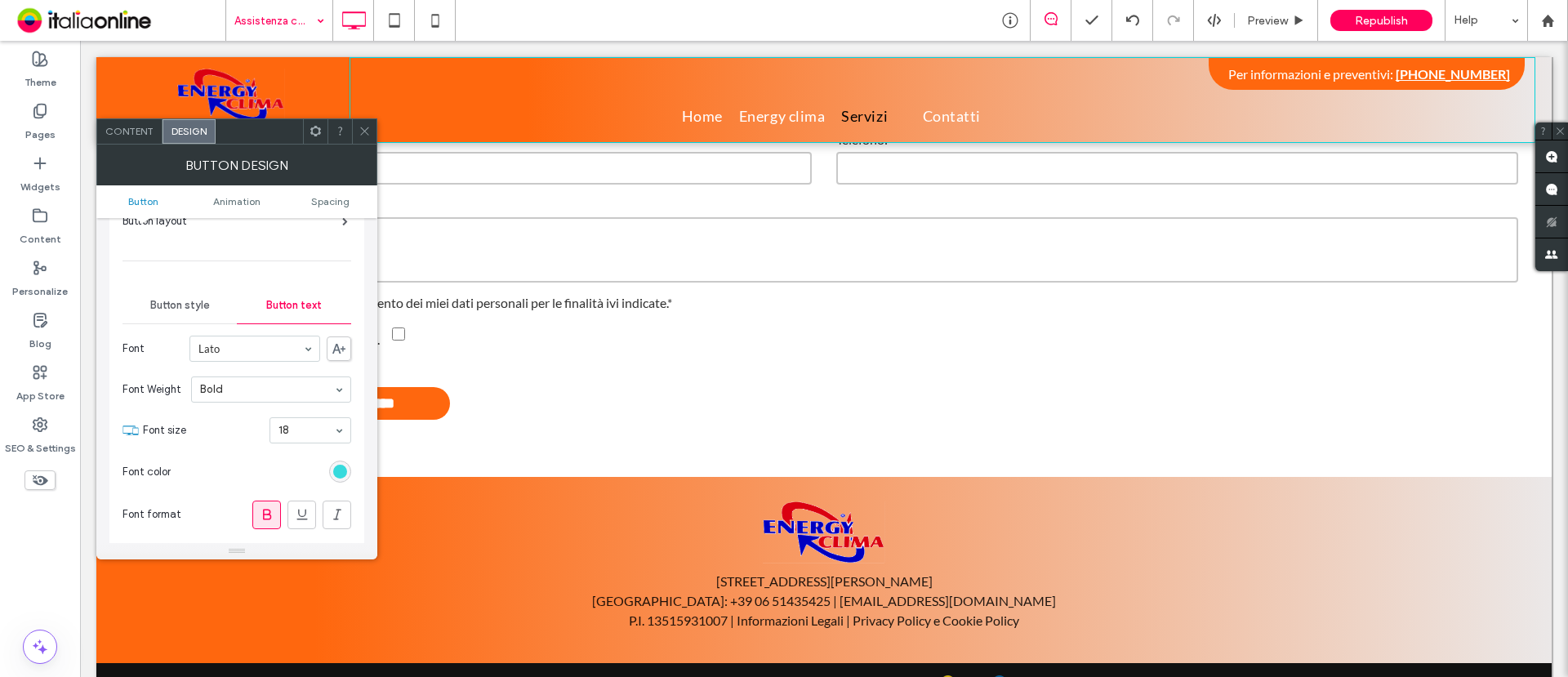
click at [342, 467] on div "rgb(24, 213, 215)" at bounding box center [340, 472] width 14 height 14
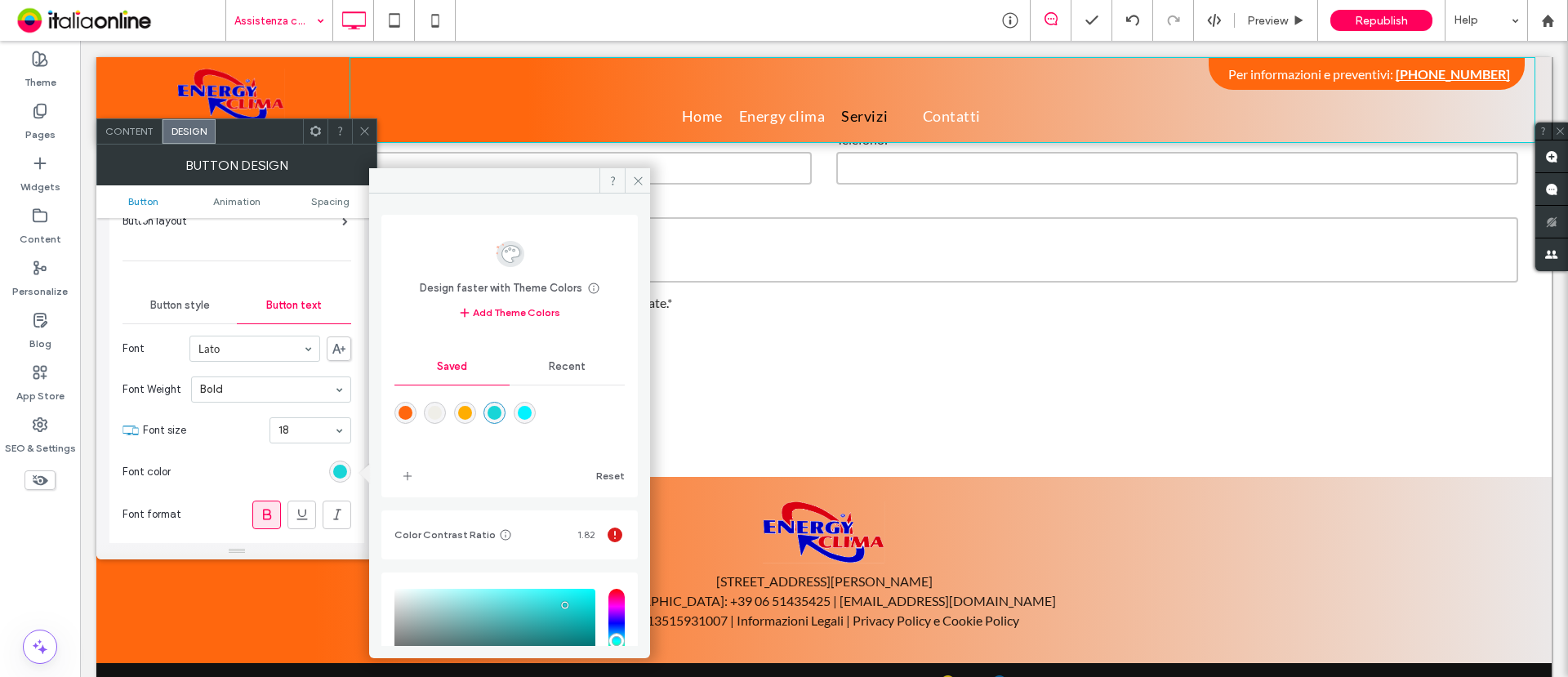
drag, startPoint x: 403, startPoint y: 414, endPoint x: 395, endPoint y: 297, distance: 117.3
click at [403, 414] on div "rgba(255,103,14,1)" at bounding box center [406, 413] width 14 height 14
type input "*******"
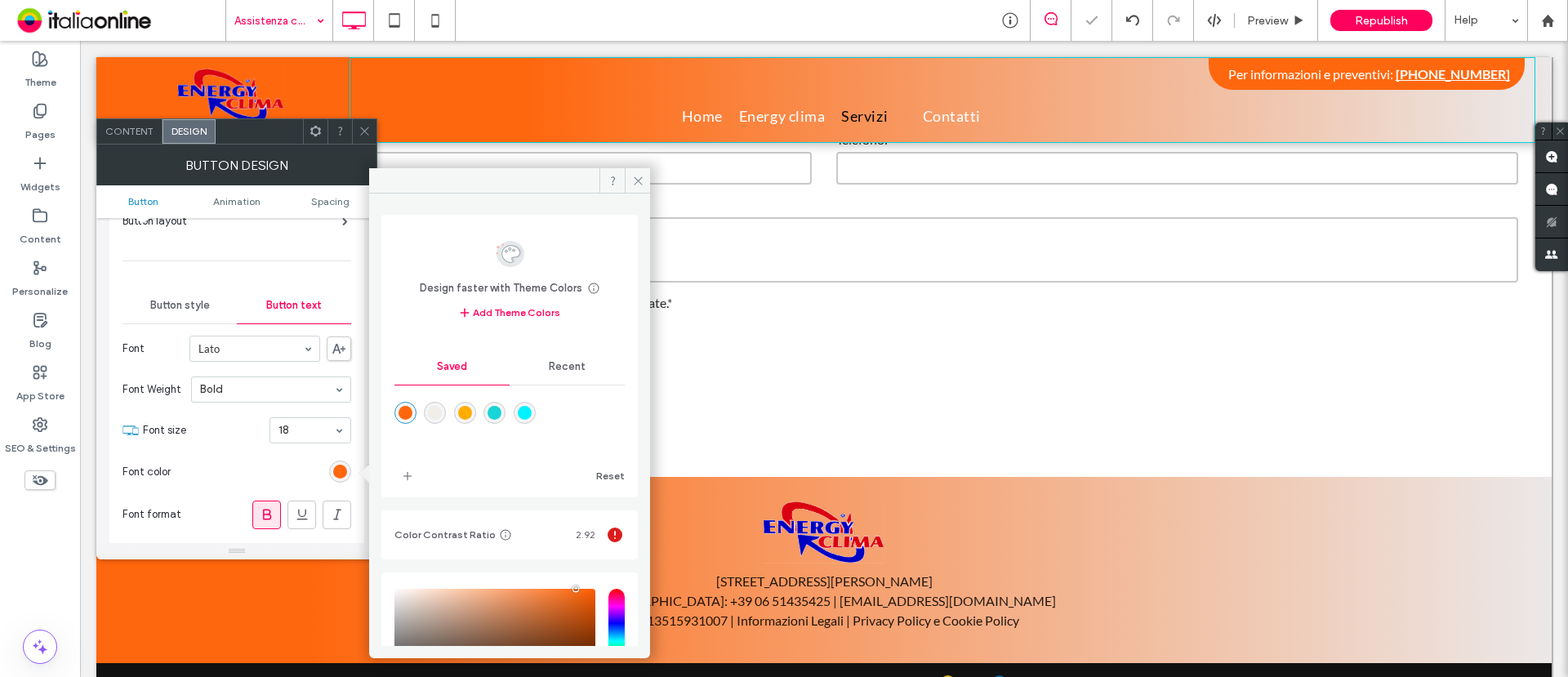
click at [363, 131] on icon at bounding box center [365, 131] width 12 height 12
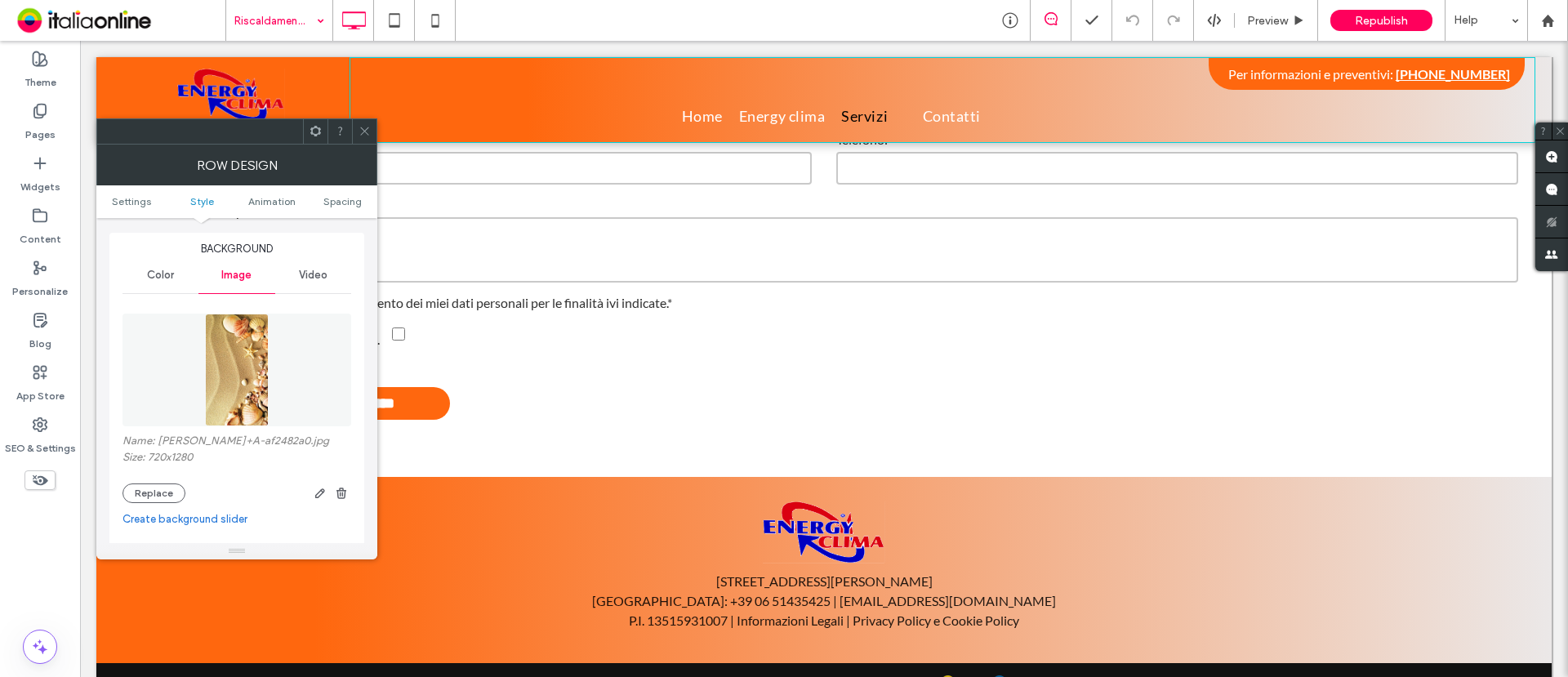
scroll to position [204, 0]
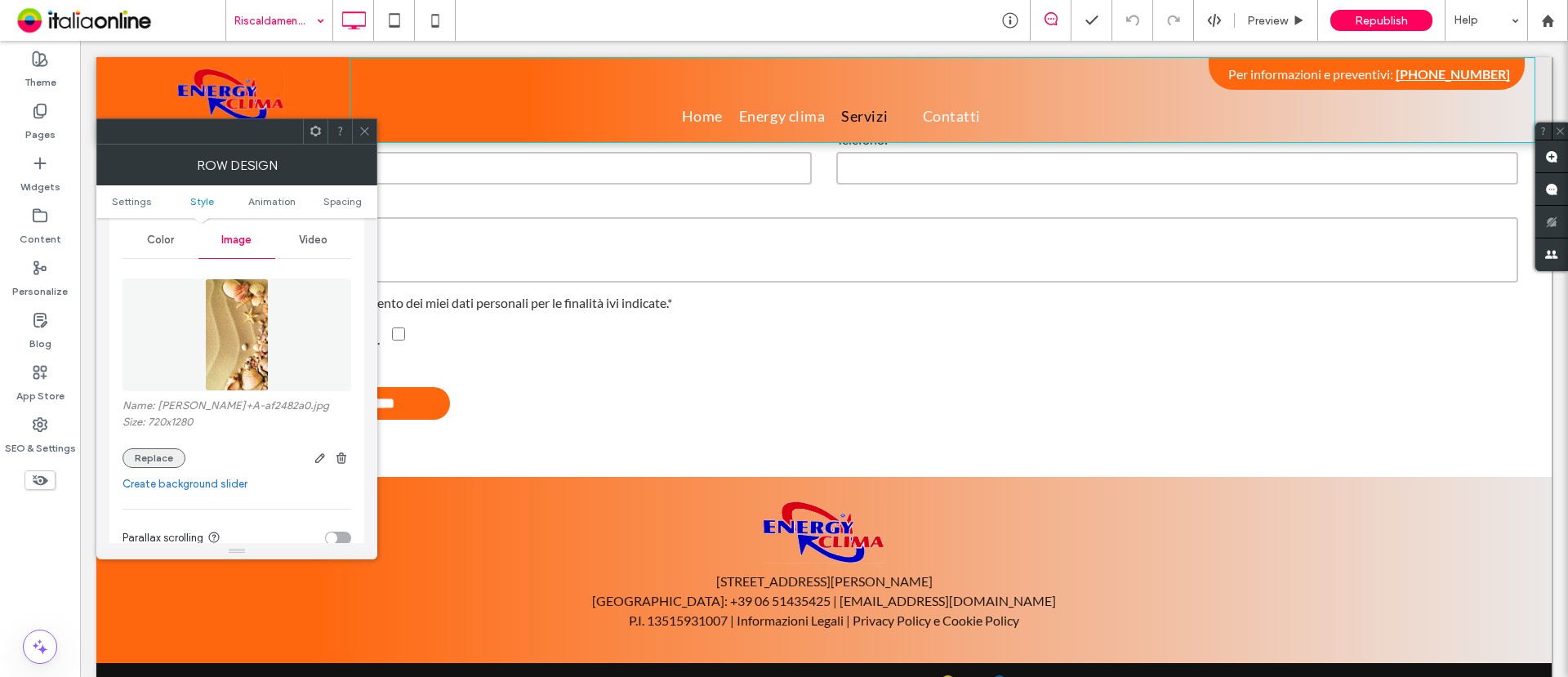
click at [157, 455] on button "Replace" at bounding box center [154, 458] width 63 height 19
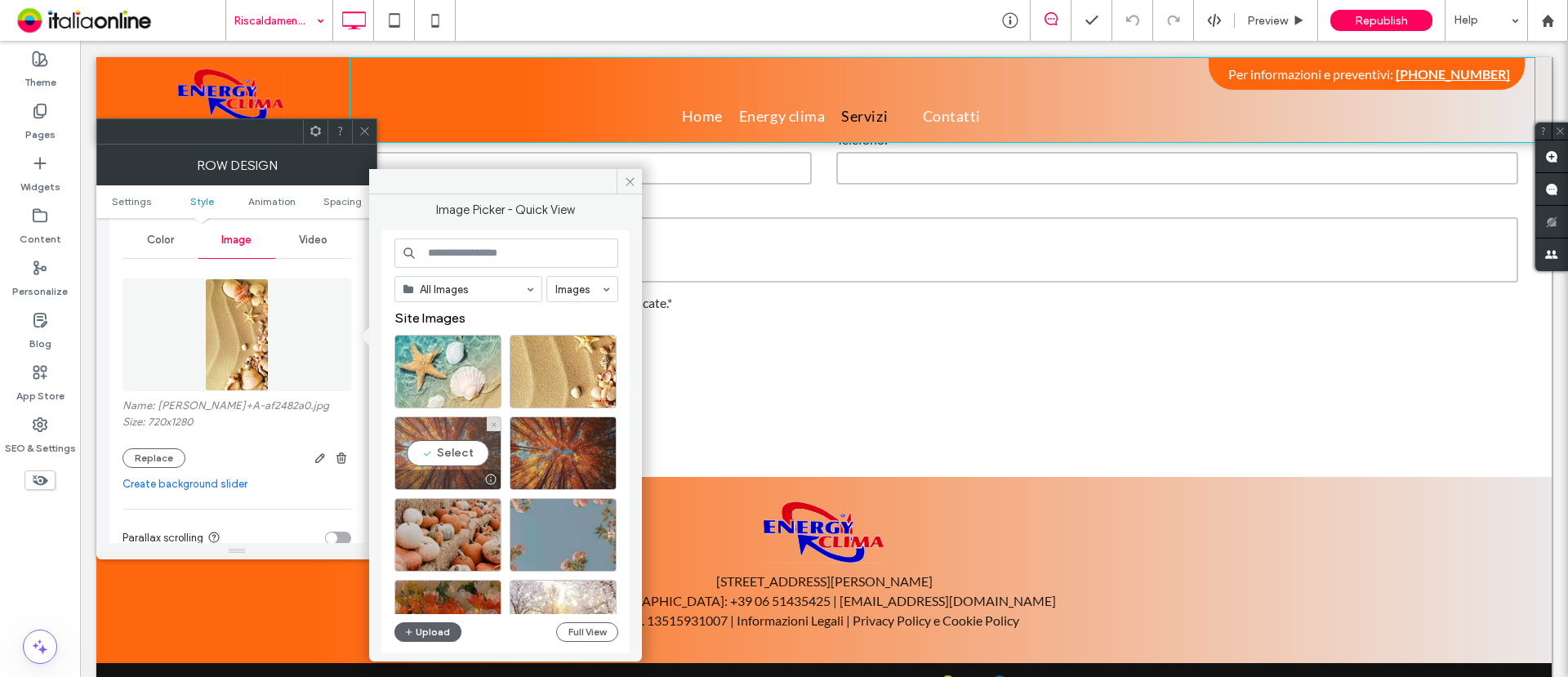
click at [452, 441] on div "Select" at bounding box center [448, 453] width 107 height 73
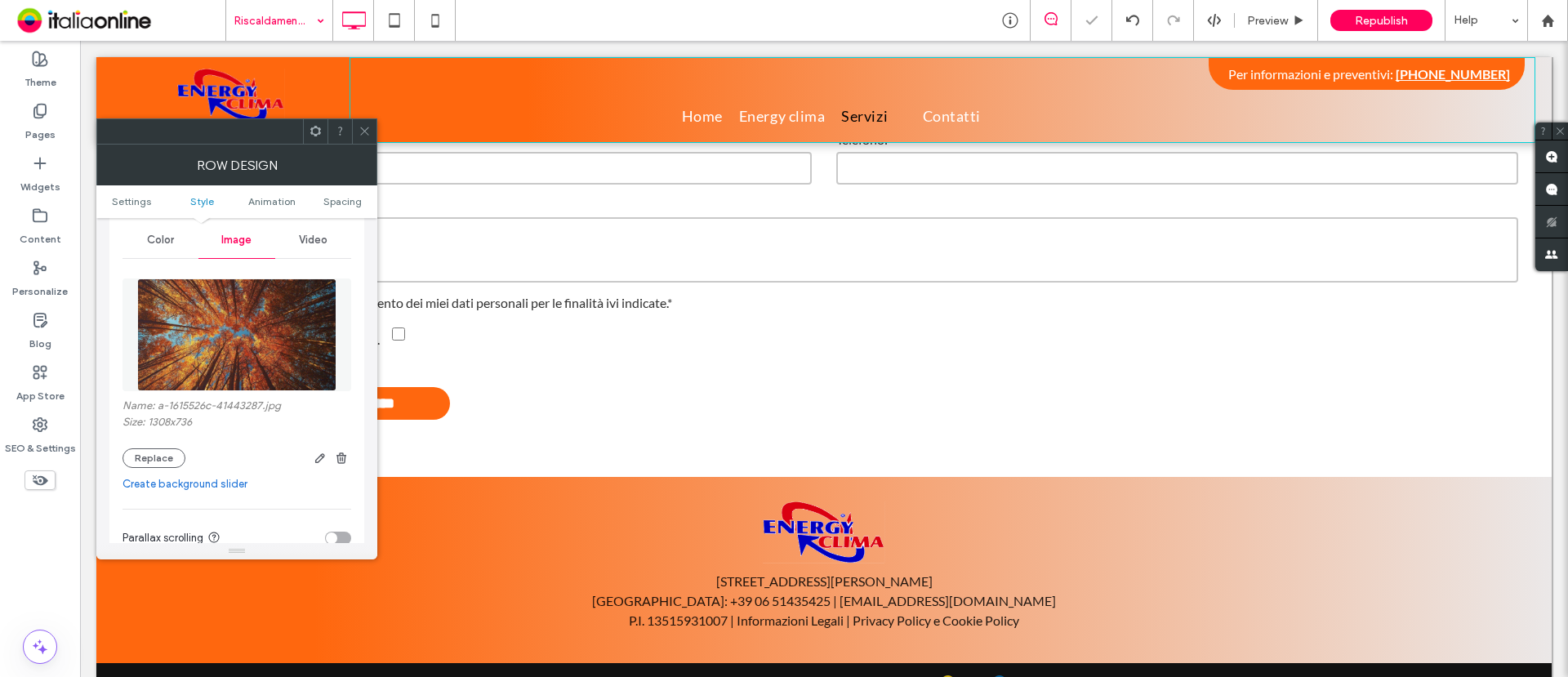
click at [361, 130] on icon at bounding box center [365, 131] width 12 height 12
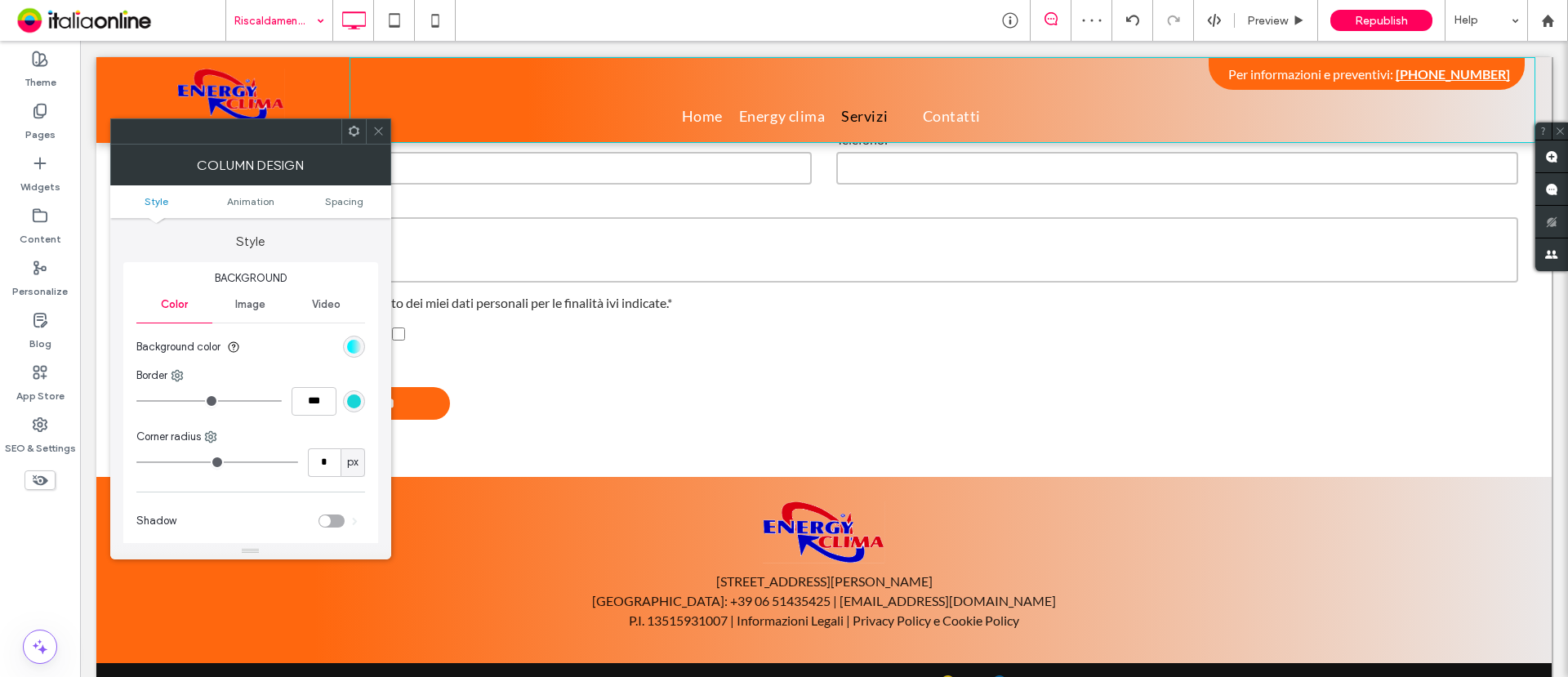
click at [366, 343] on div "Background Color Image Video Background color Border *** Corner radius * px Sha…" at bounding box center [250, 406] width 255 height 288
click at [360, 345] on div "linear-gradient(90deg, rgb(1, 242, 255) 29%, rgb(235, 232, 232) 100%)" at bounding box center [353, 346] width 22 height 22
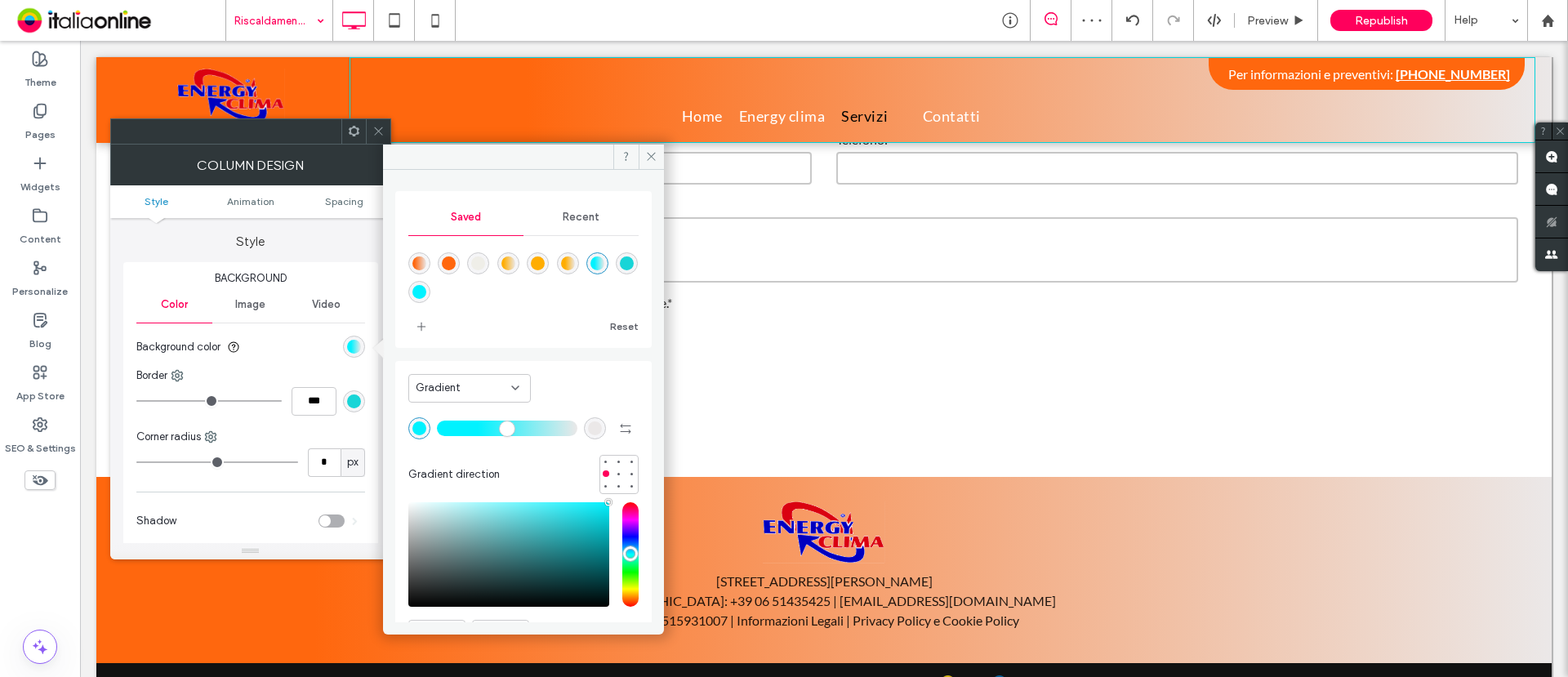
click at [420, 262] on div "linear-gradient(90deg,rgba(255,103,14,1) 15%,rgba(235,232,232,1) 100%)" at bounding box center [420, 263] width 14 height 14
type input "**"
type input "*******"
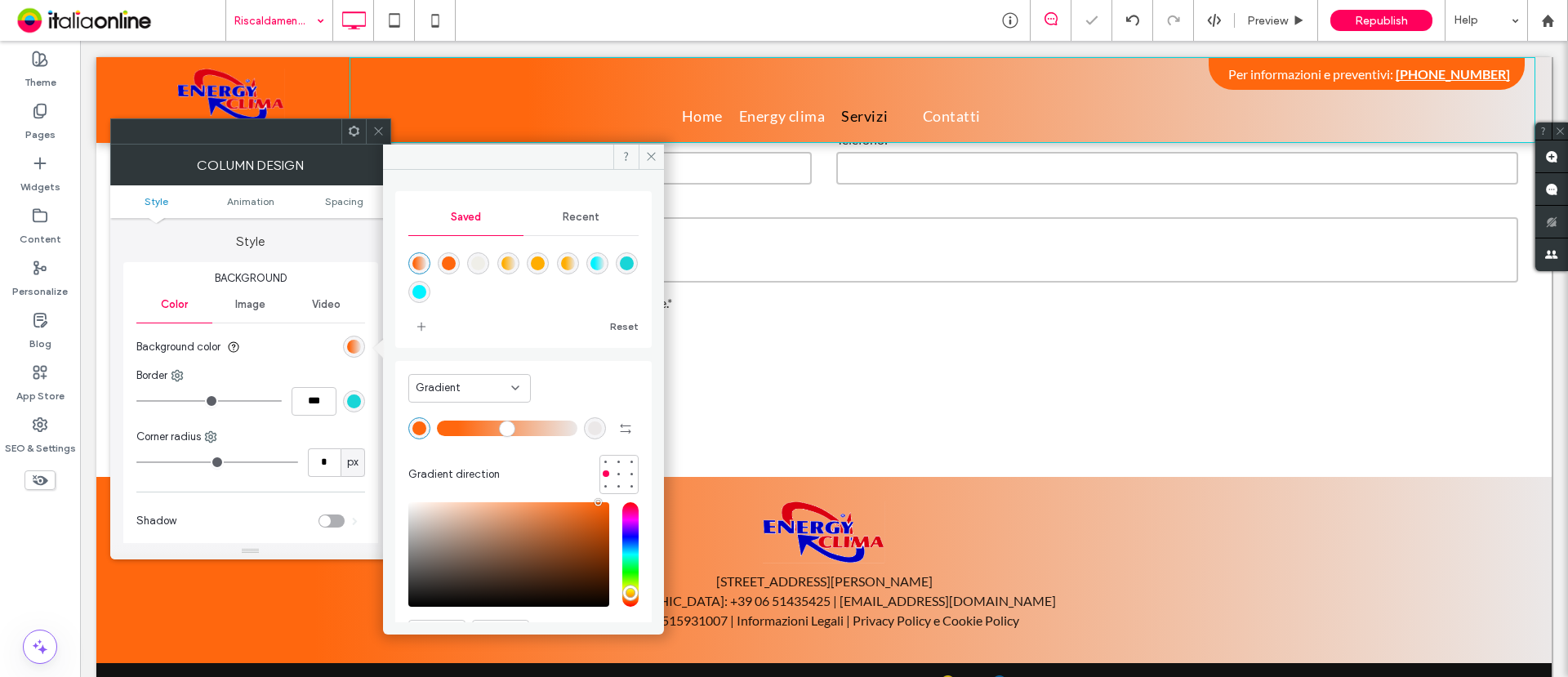
click at [380, 133] on icon at bounding box center [379, 131] width 12 height 12
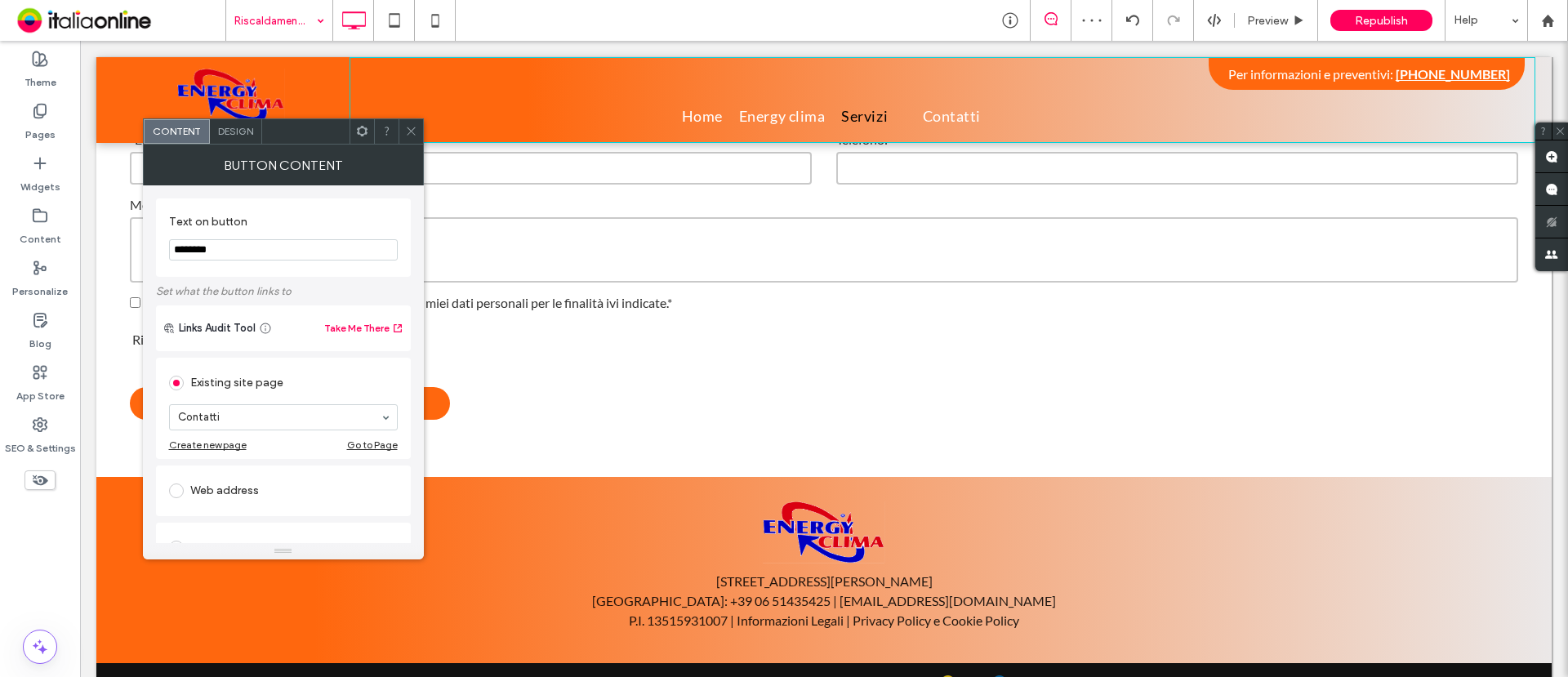
click at [236, 132] on span "Design" at bounding box center [236, 131] width 35 height 12
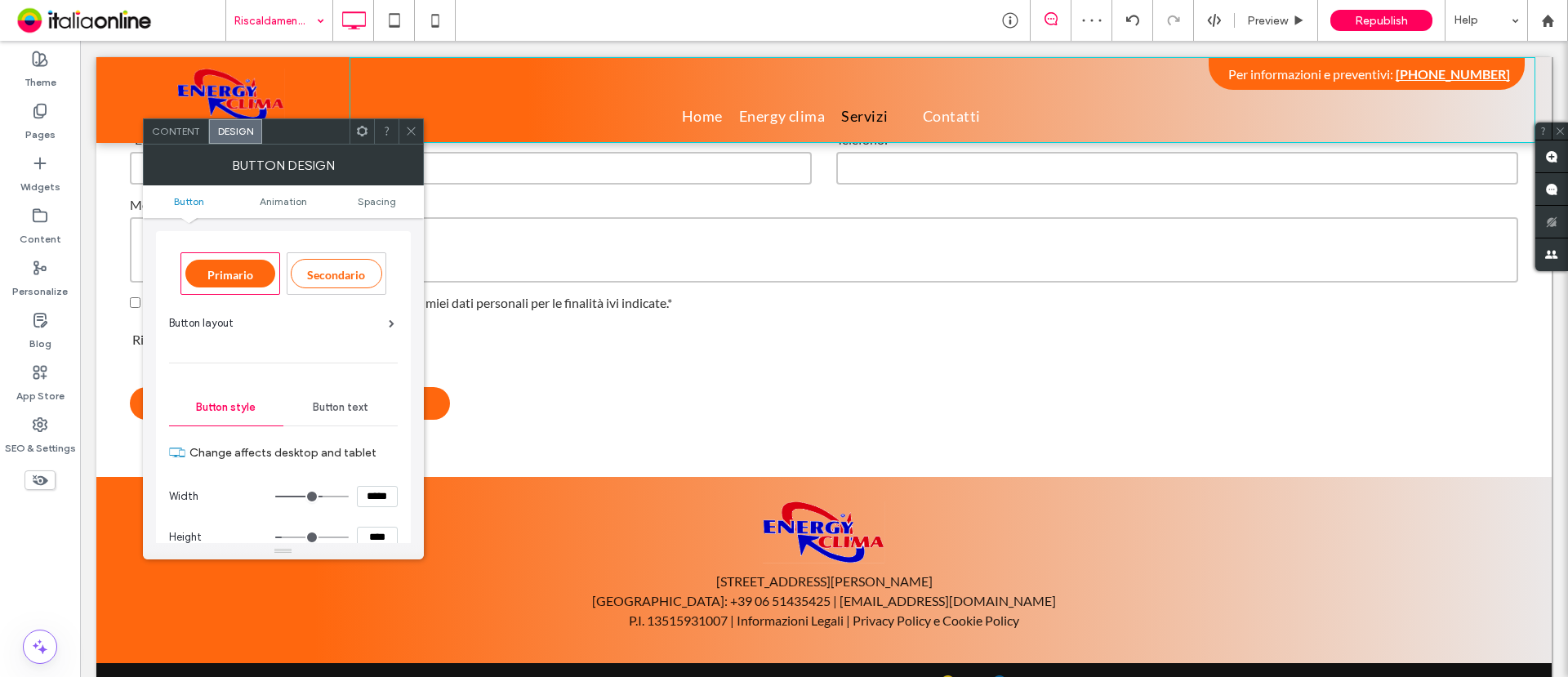
click at [351, 405] on span "Button text" at bounding box center [341, 407] width 56 height 13
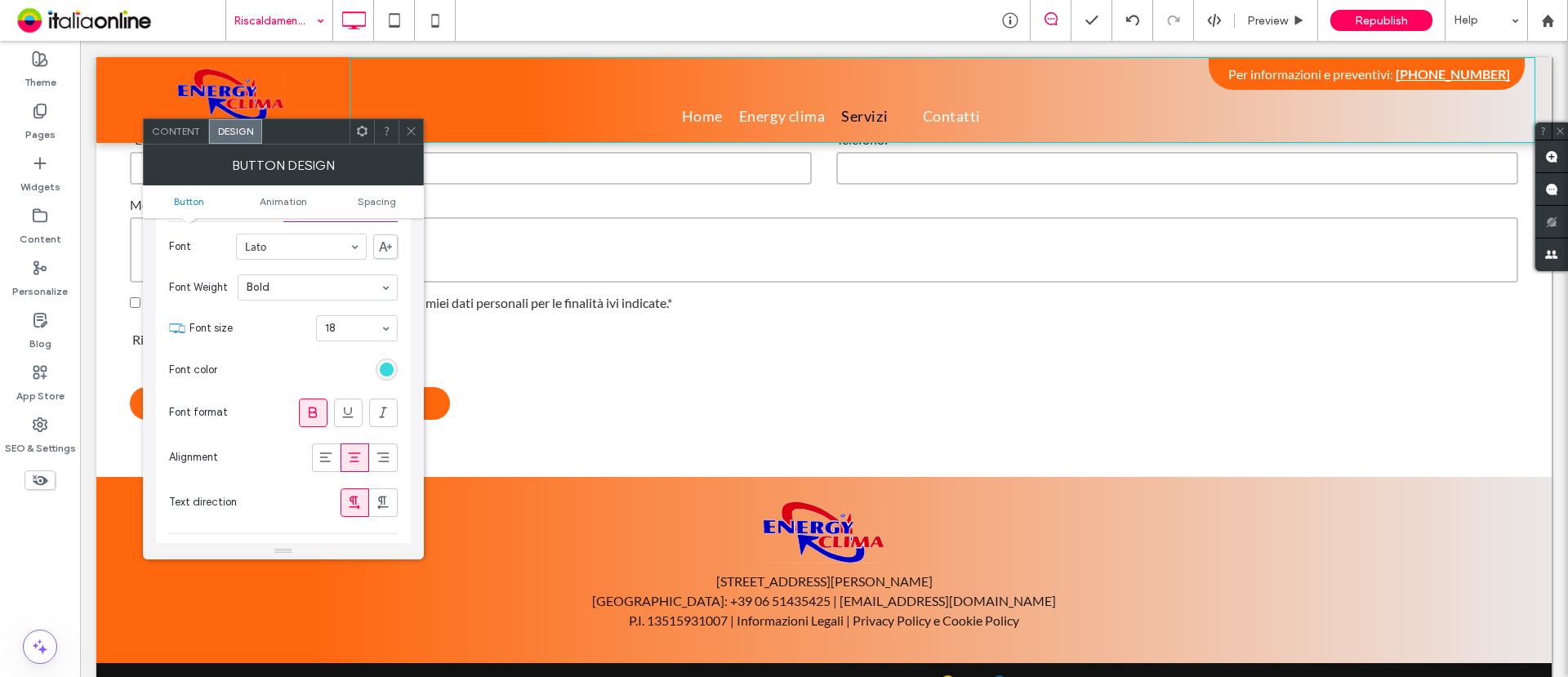
click at [384, 372] on div "rgb(24, 213, 215)" at bounding box center [387, 370] width 14 height 14
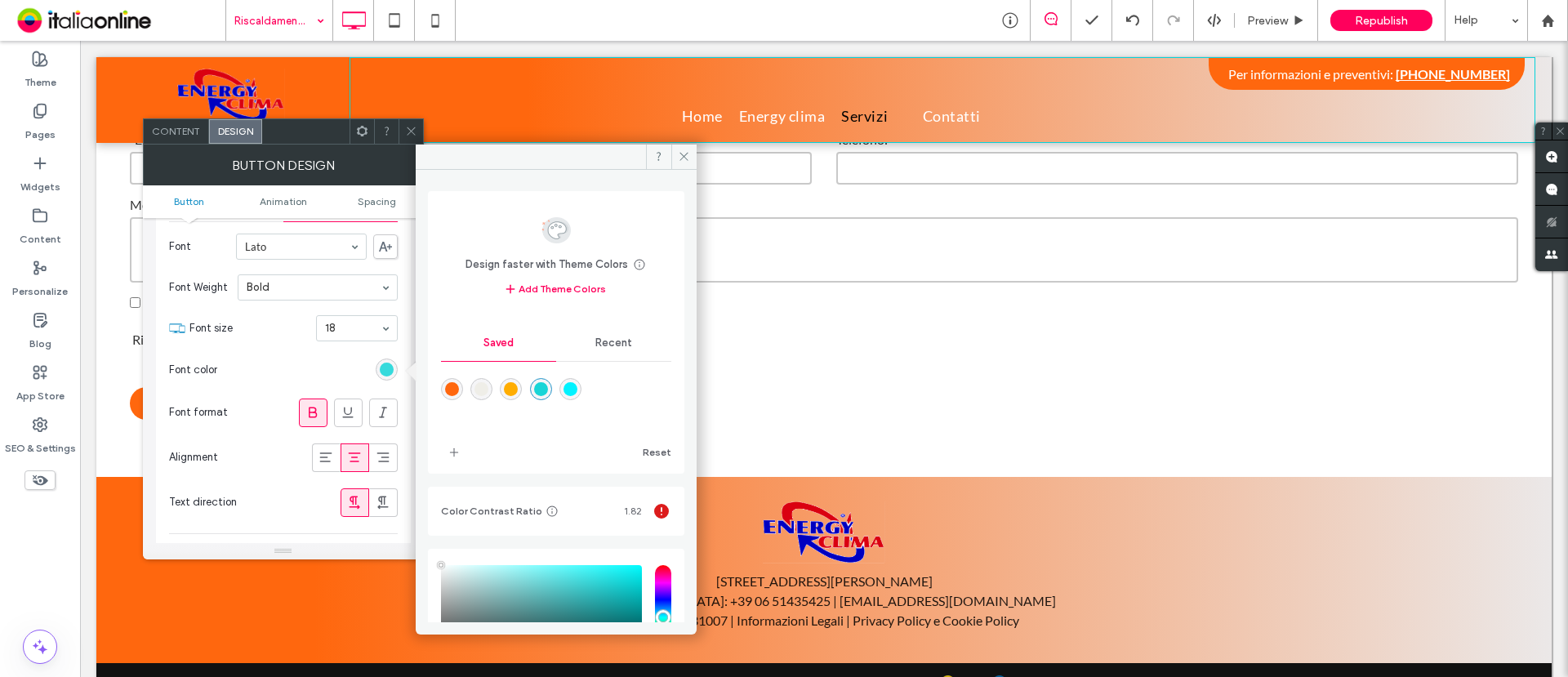
type input "****"
click at [448, 386] on div "rgba(255,103,14,1)" at bounding box center [452, 389] width 14 height 14
type input "*******"
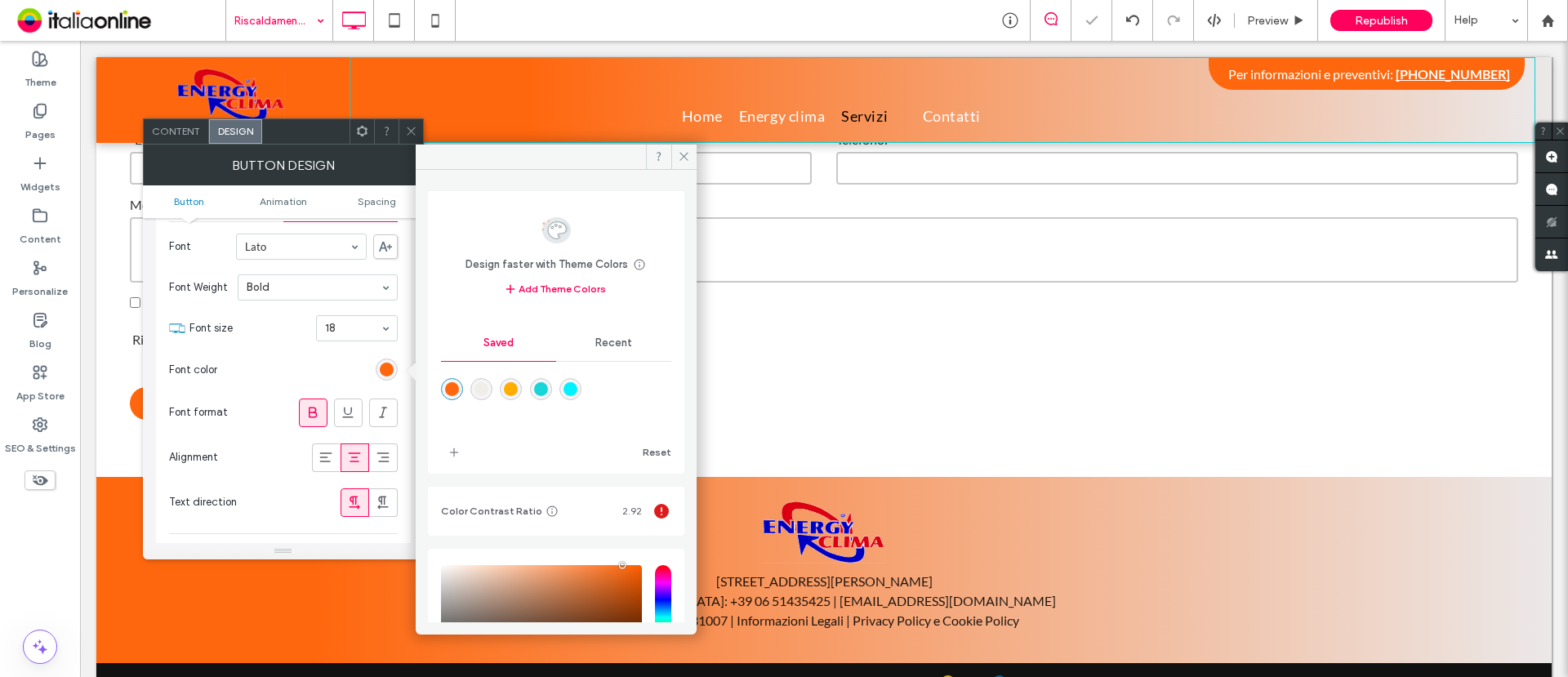
drag, startPoint x: 418, startPoint y: 130, endPoint x: 399, endPoint y: 155, distance: 31.4
click at [416, 130] on div at bounding box center [411, 132] width 24 height 24
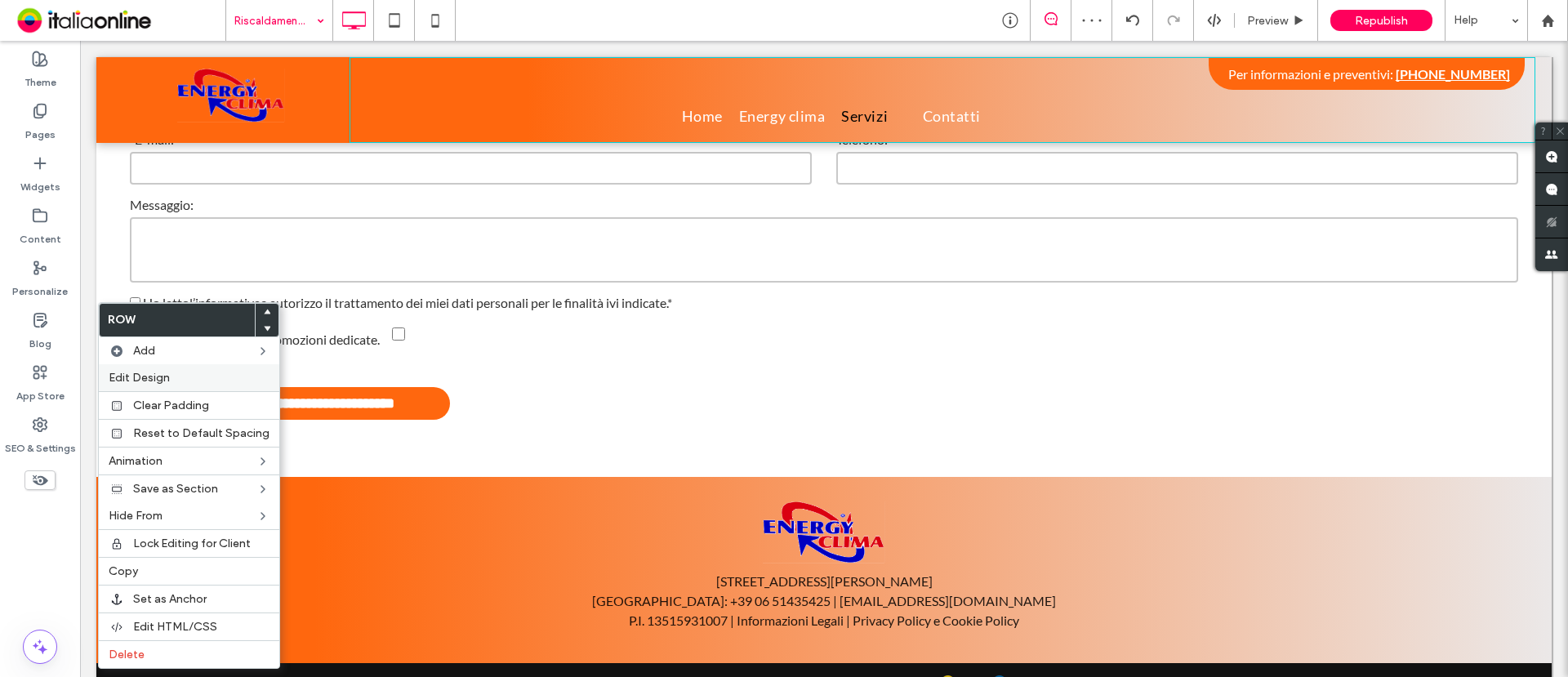
click at [153, 380] on span "Edit Design" at bounding box center [140, 378] width 61 height 14
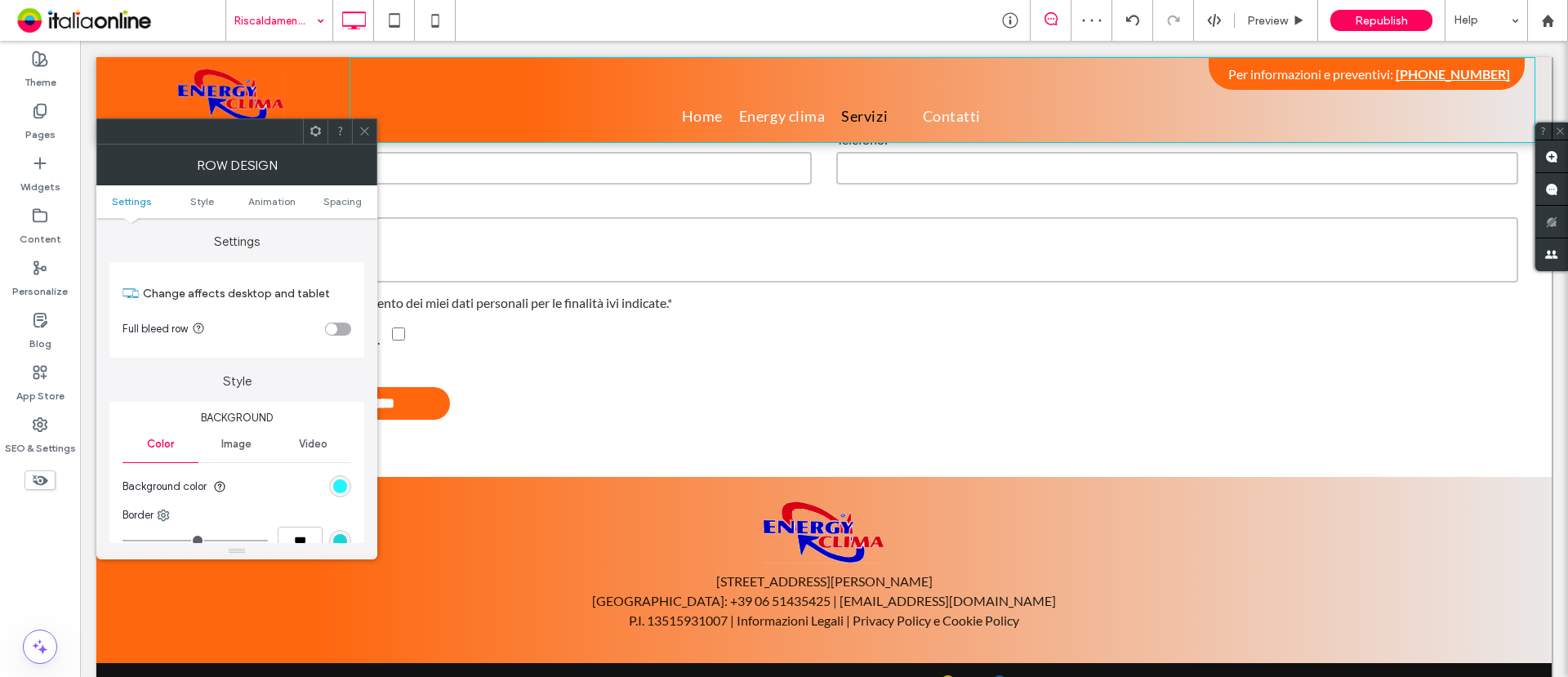
click at [342, 483] on div "rgb(1, 242, 255)" at bounding box center [340, 487] width 14 height 14
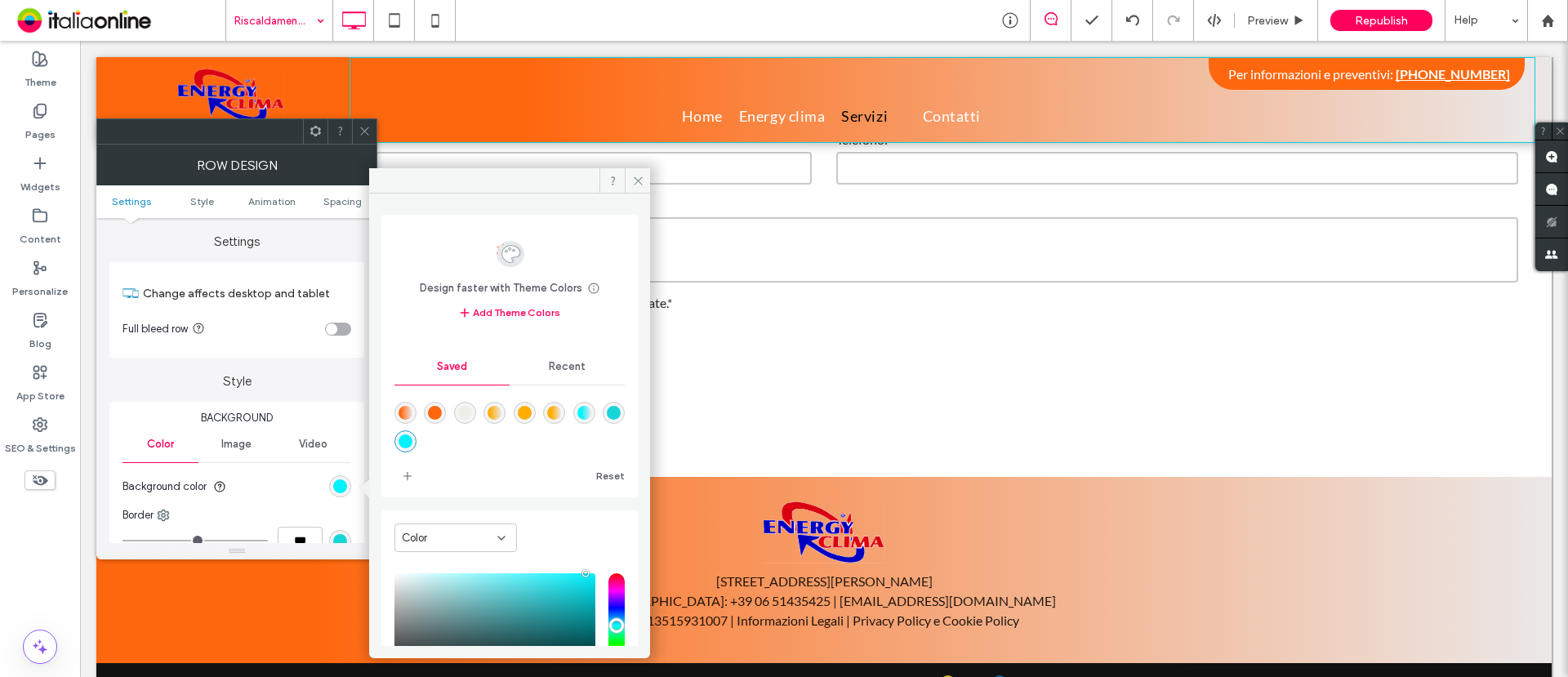
click at [442, 406] on div "rgba(255,103,14,1)" at bounding box center [435, 413] width 14 height 14
type input "*******"
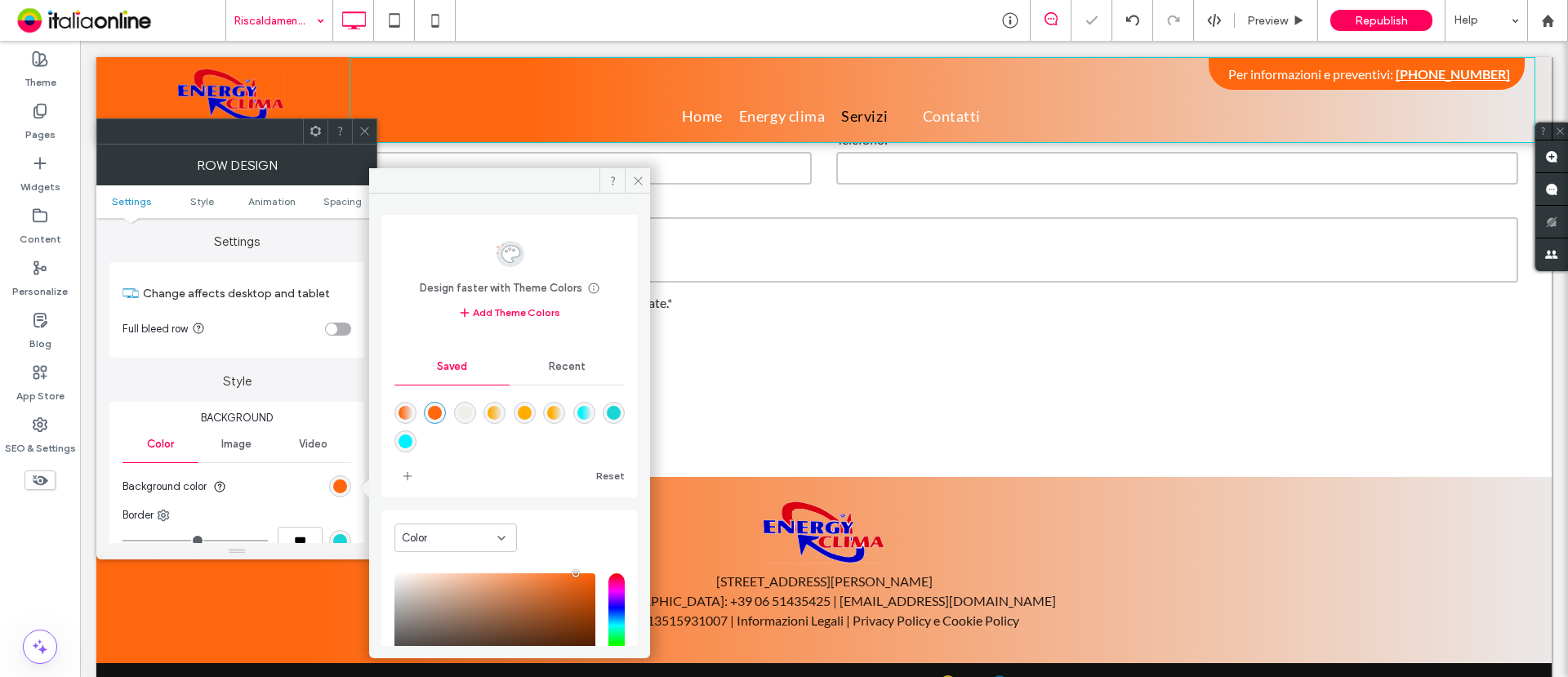
click at [365, 133] on icon at bounding box center [365, 131] width 12 height 12
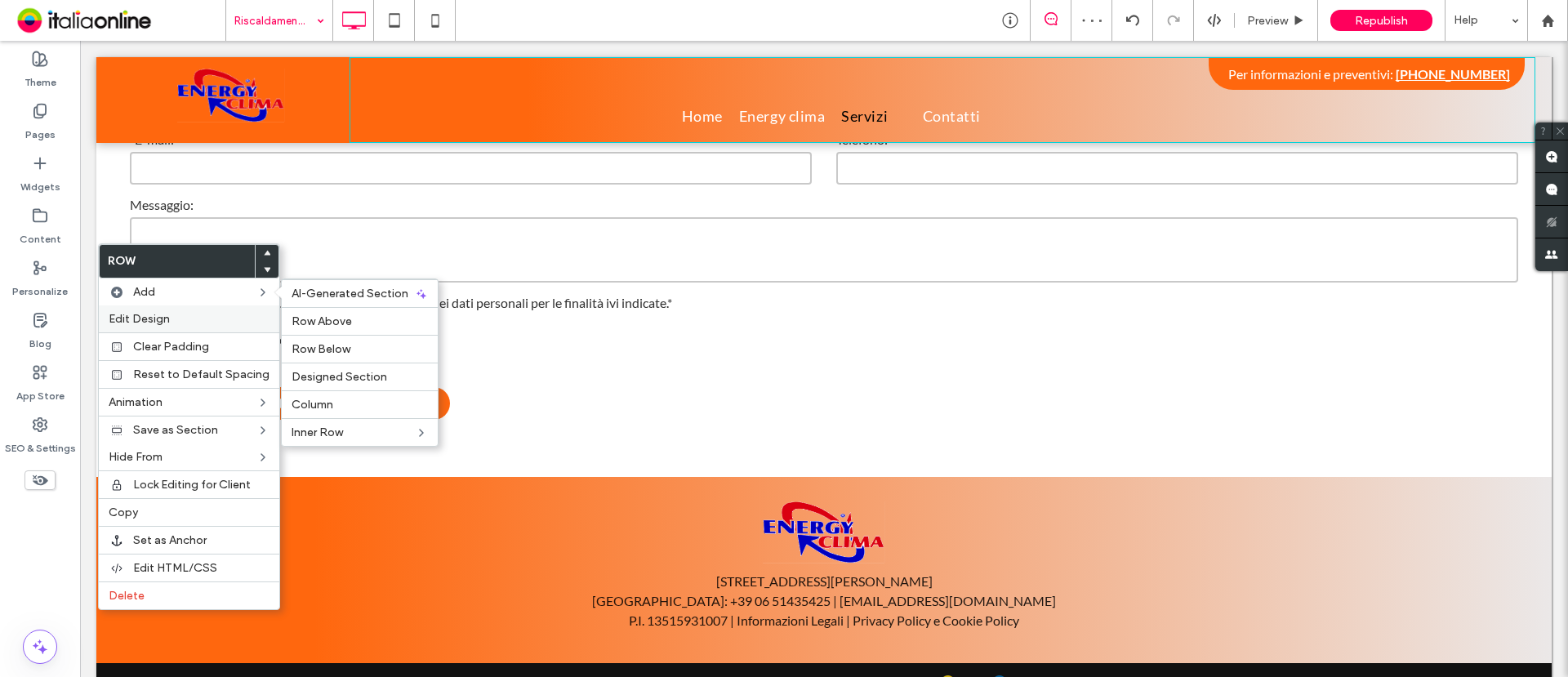
click at [166, 313] on span "Edit Design" at bounding box center [140, 319] width 61 height 14
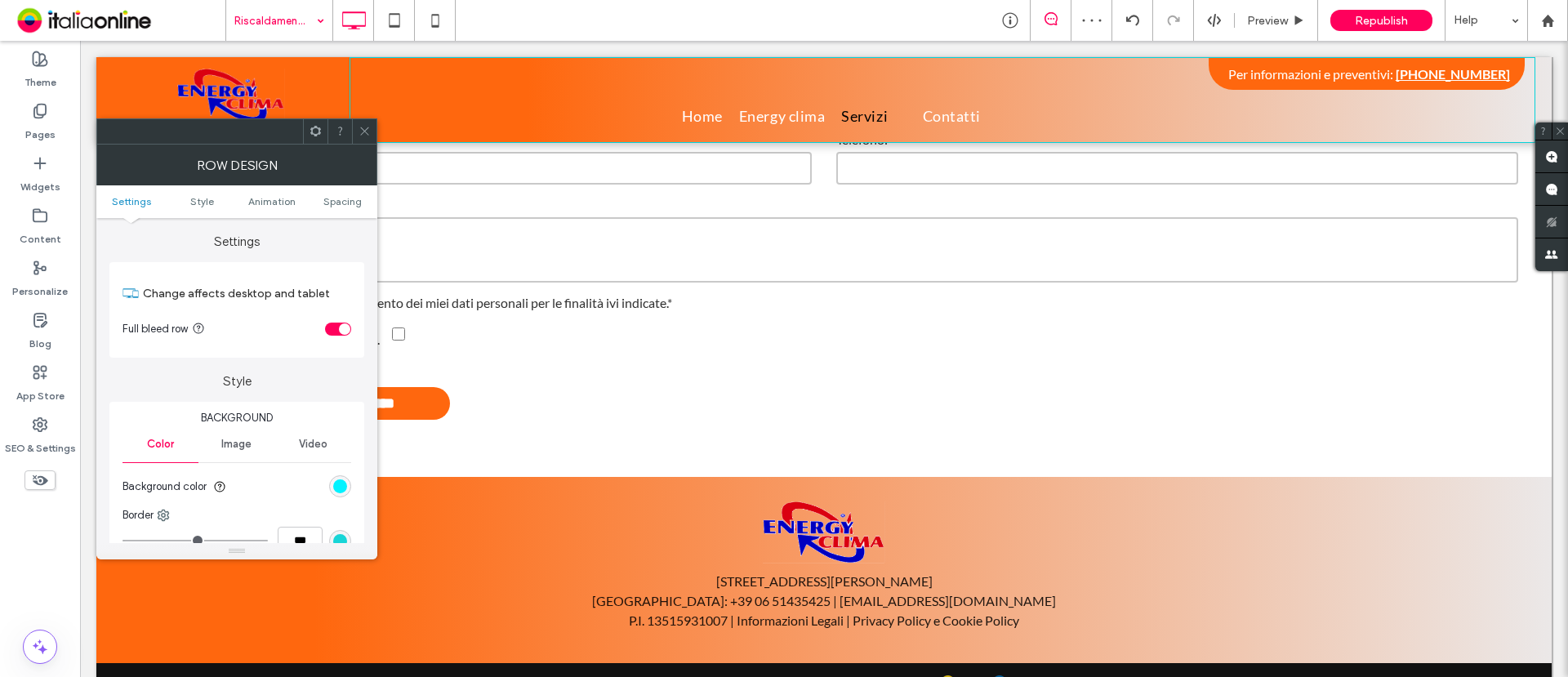
drag, startPoint x: 337, startPoint y: 486, endPoint x: 337, endPoint y: 467, distance: 19.0
click at [337, 486] on div "rgb(1, 242, 255)" at bounding box center [340, 487] width 14 height 14
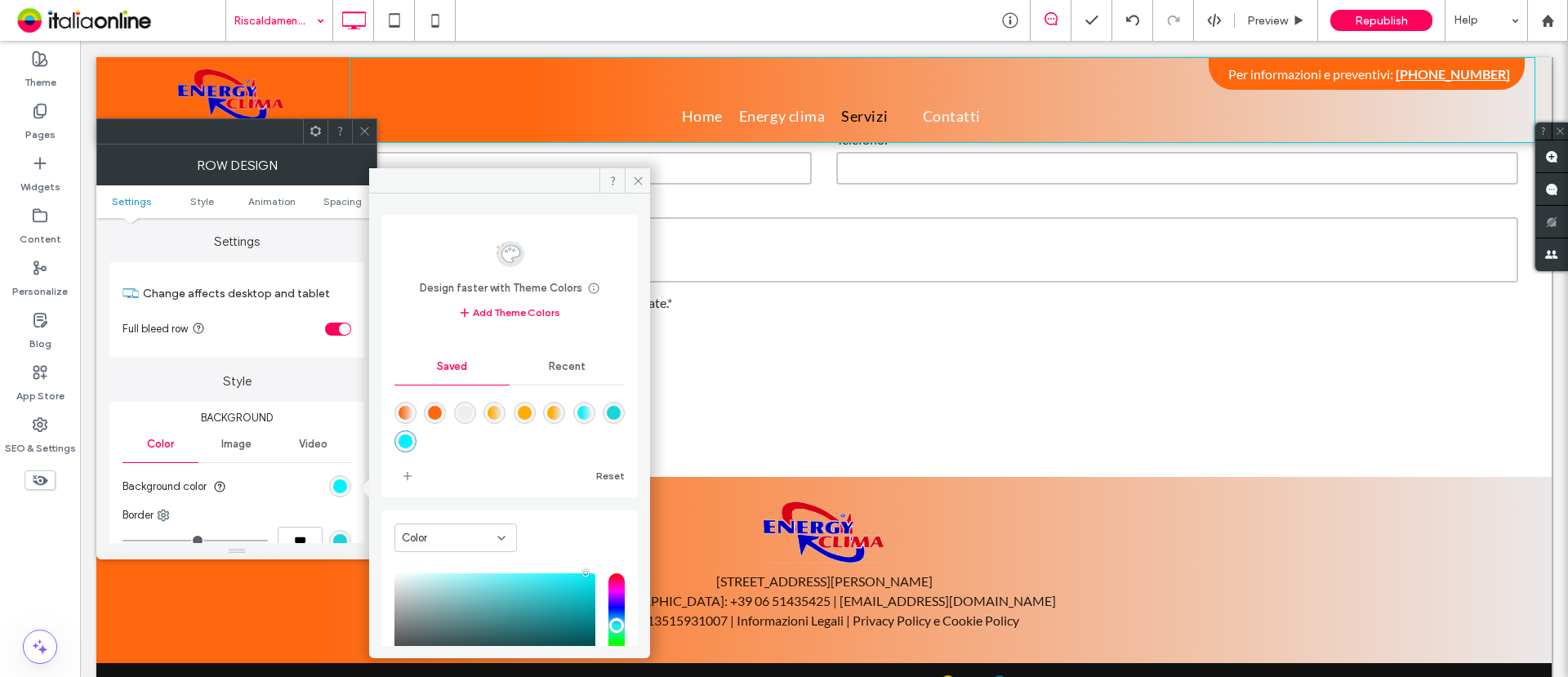
drag, startPoint x: 432, startPoint y: 410, endPoint x: 412, endPoint y: 352, distance: 61.4
click at [432, 410] on div "rgba(255,103,14,1)" at bounding box center [435, 413] width 14 height 14
type input "*******"
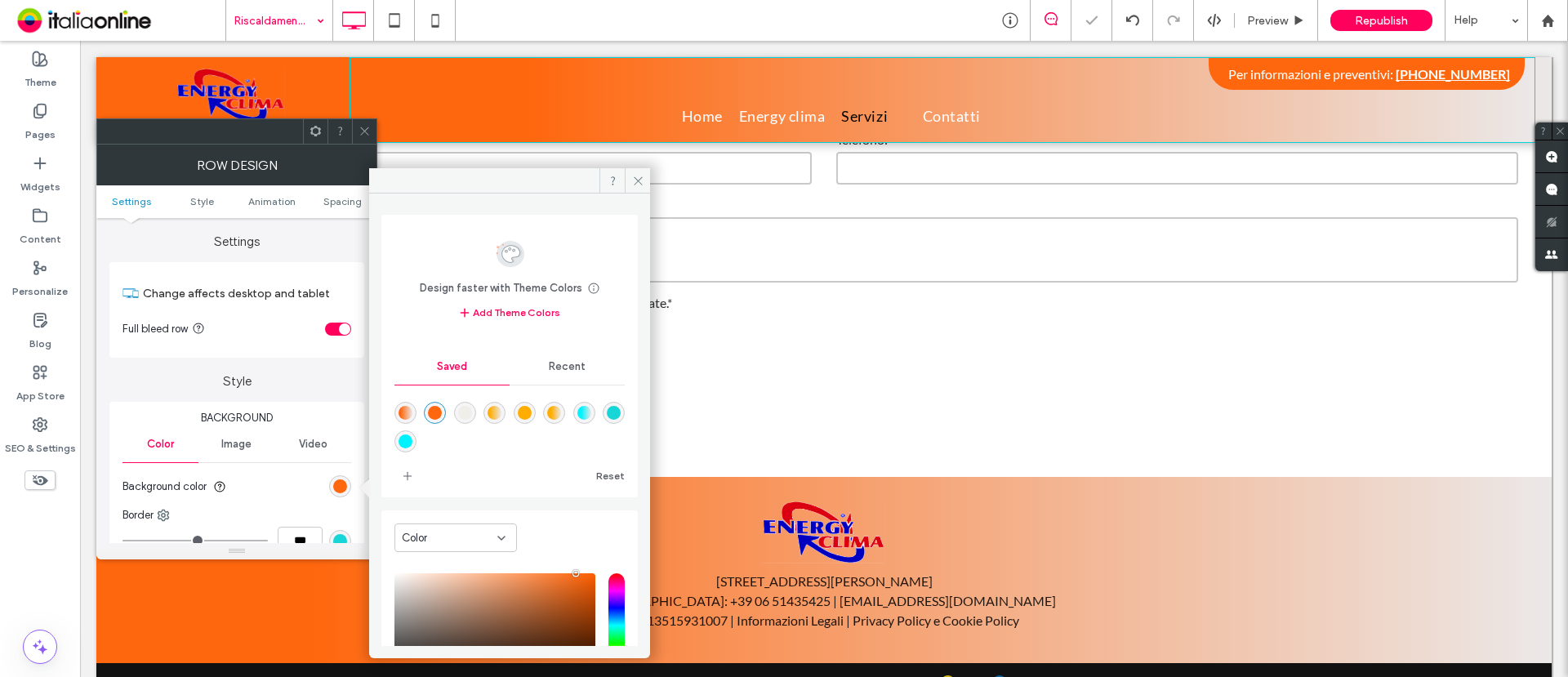
click at [366, 133] on icon at bounding box center [365, 131] width 12 height 12
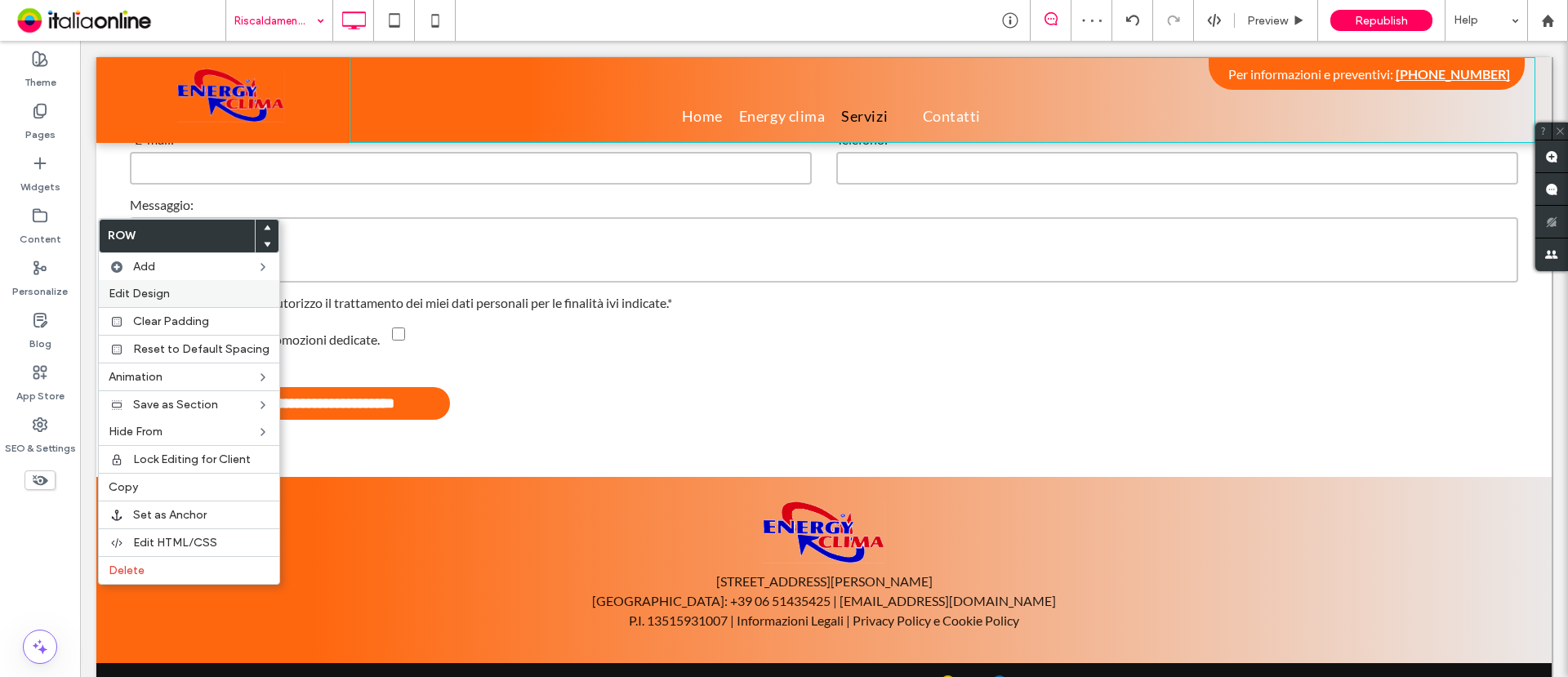
click at [162, 295] on span "Edit Design" at bounding box center [140, 294] width 61 height 14
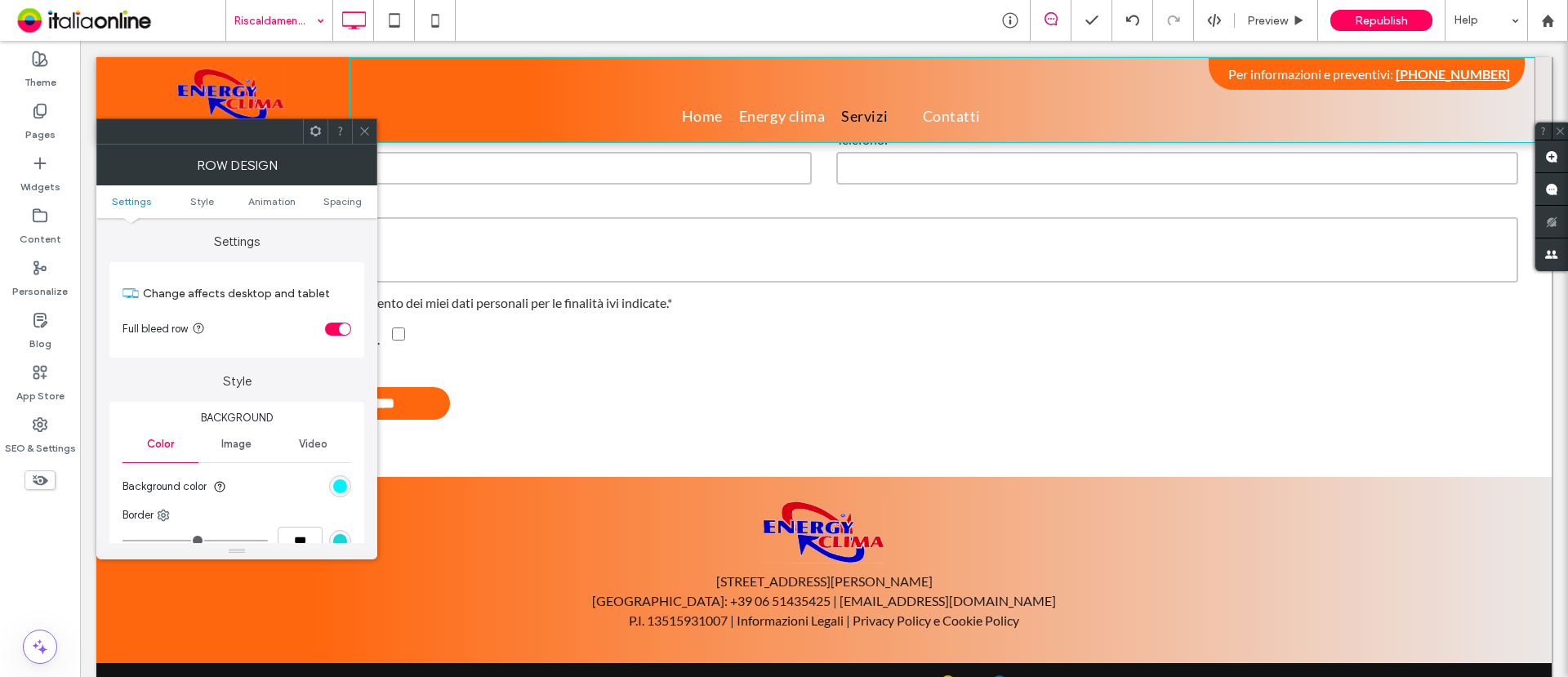
click at [335, 479] on div "rgb(1, 242, 255)" at bounding box center [339, 486] width 22 height 22
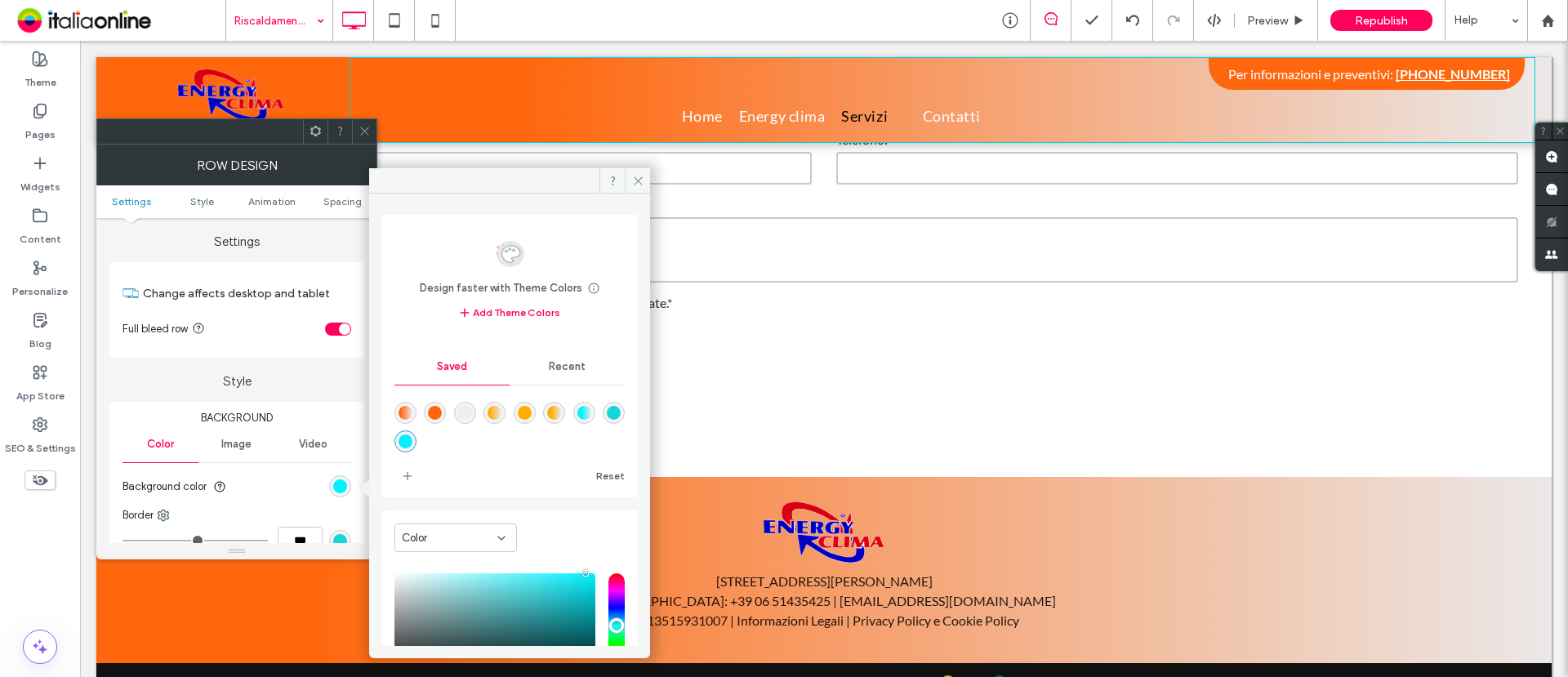
click at [434, 409] on div "rgba(255,103,14,1)" at bounding box center [435, 413] width 14 height 14
type input "*******"
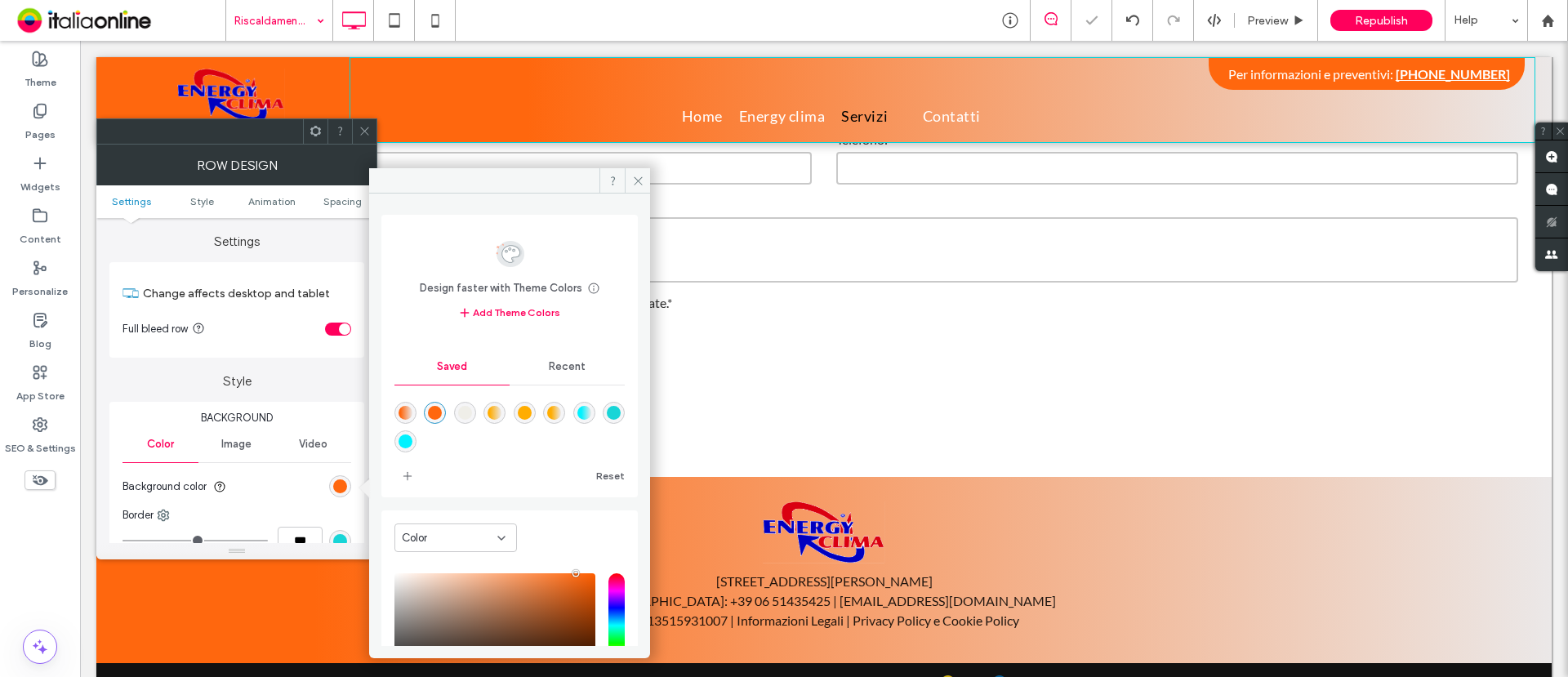
click at [363, 132] on icon at bounding box center [365, 131] width 12 height 12
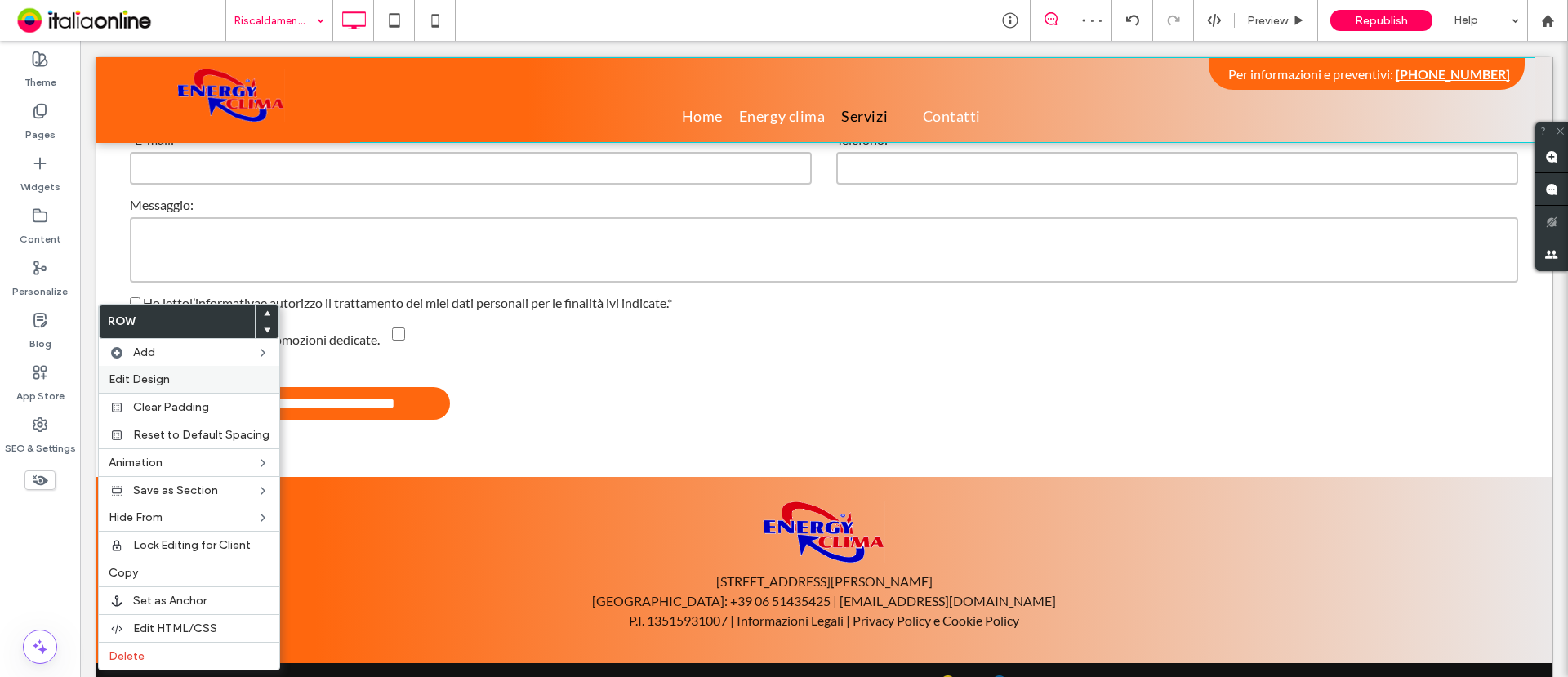
click at [167, 376] on span "Edit Design" at bounding box center [140, 380] width 61 height 14
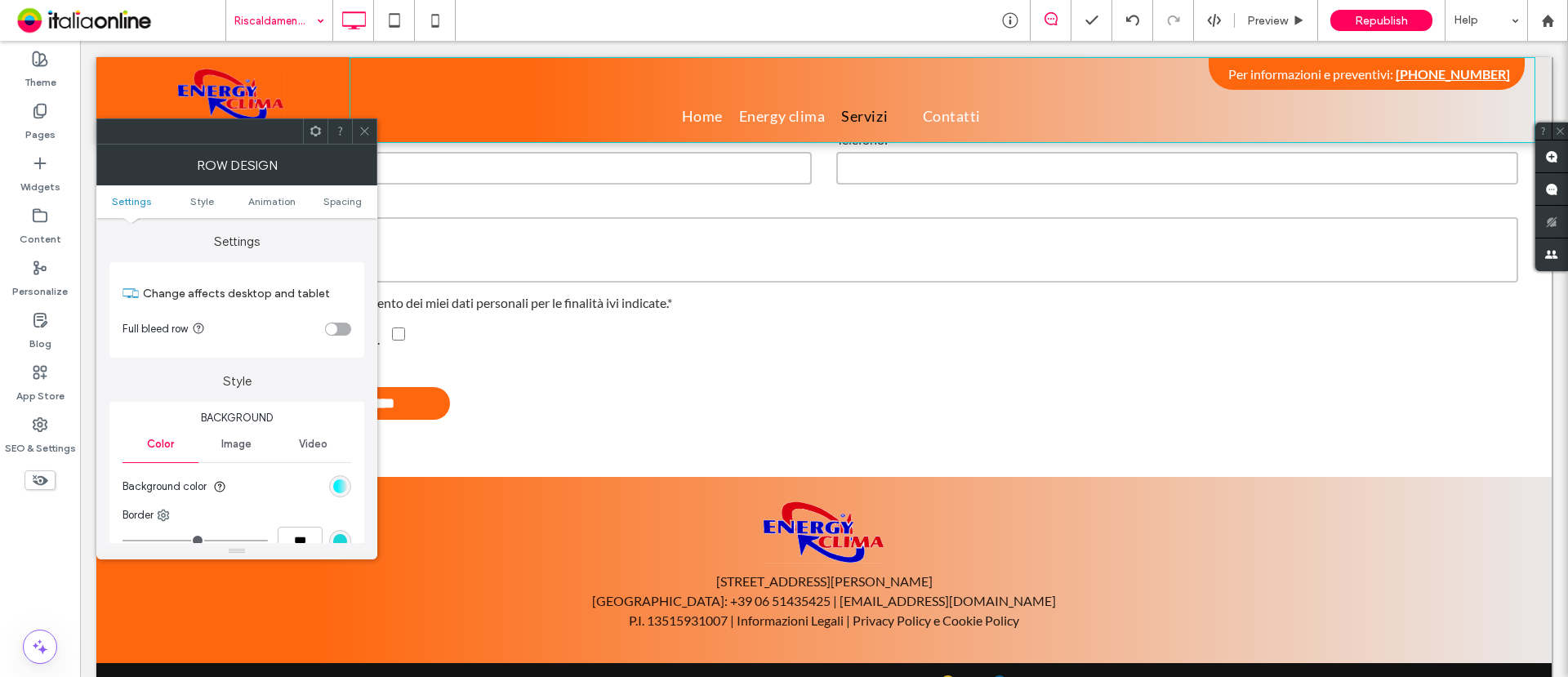
click at [340, 478] on div "linear-gradient(90deg, rgb(1, 242, 255) 29%, rgb(235, 232, 232) 100%)" at bounding box center [339, 486] width 22 height 22
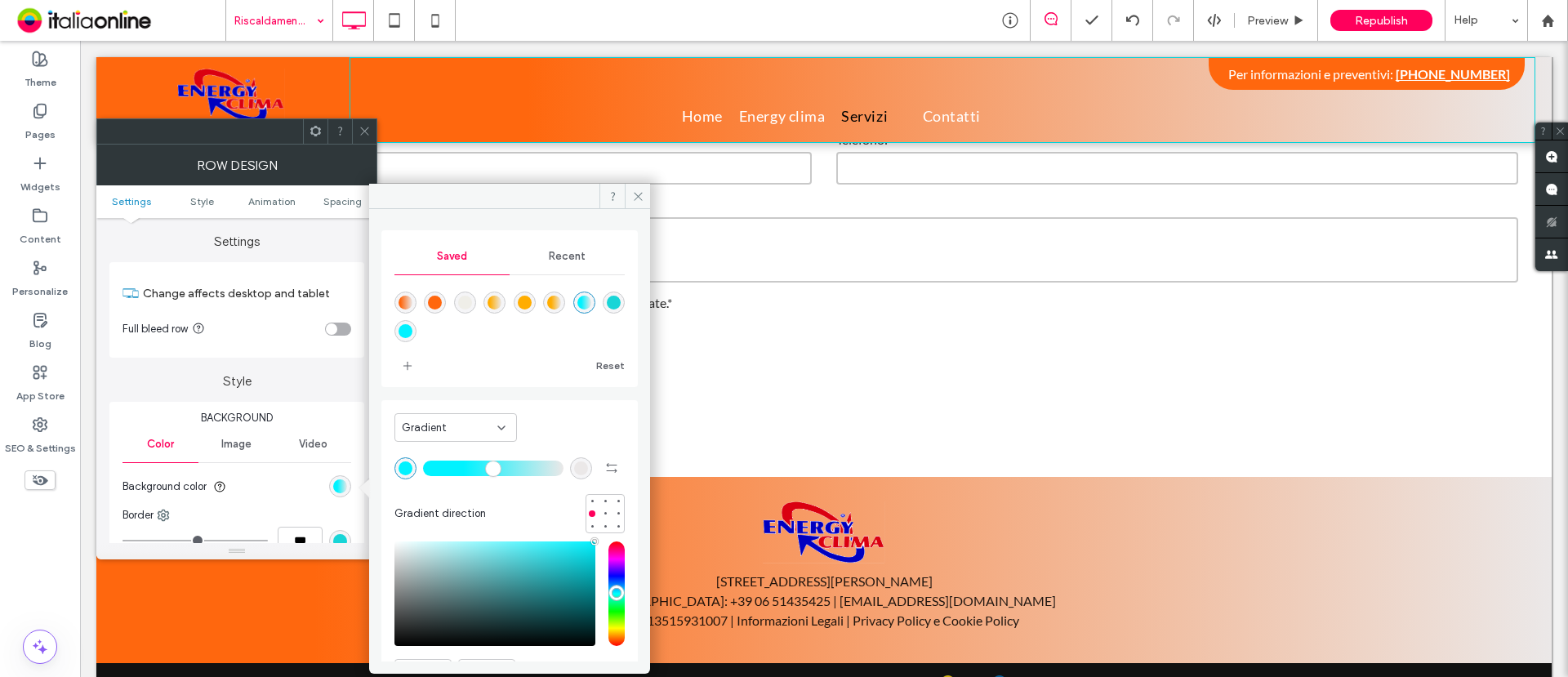
drag, startPoint x: 412, startPoint y: 295, endPoint x: 402, endPoint y: 280, distance: 18.0
click at [411, 296] on div "linear-gradient(90deg,rgba(255,103,14,1) 15%,rgba(235,232,232,1) 100%)" at bounding box center [406, 303] width 14 height 14
type input "**"
type input "*******"
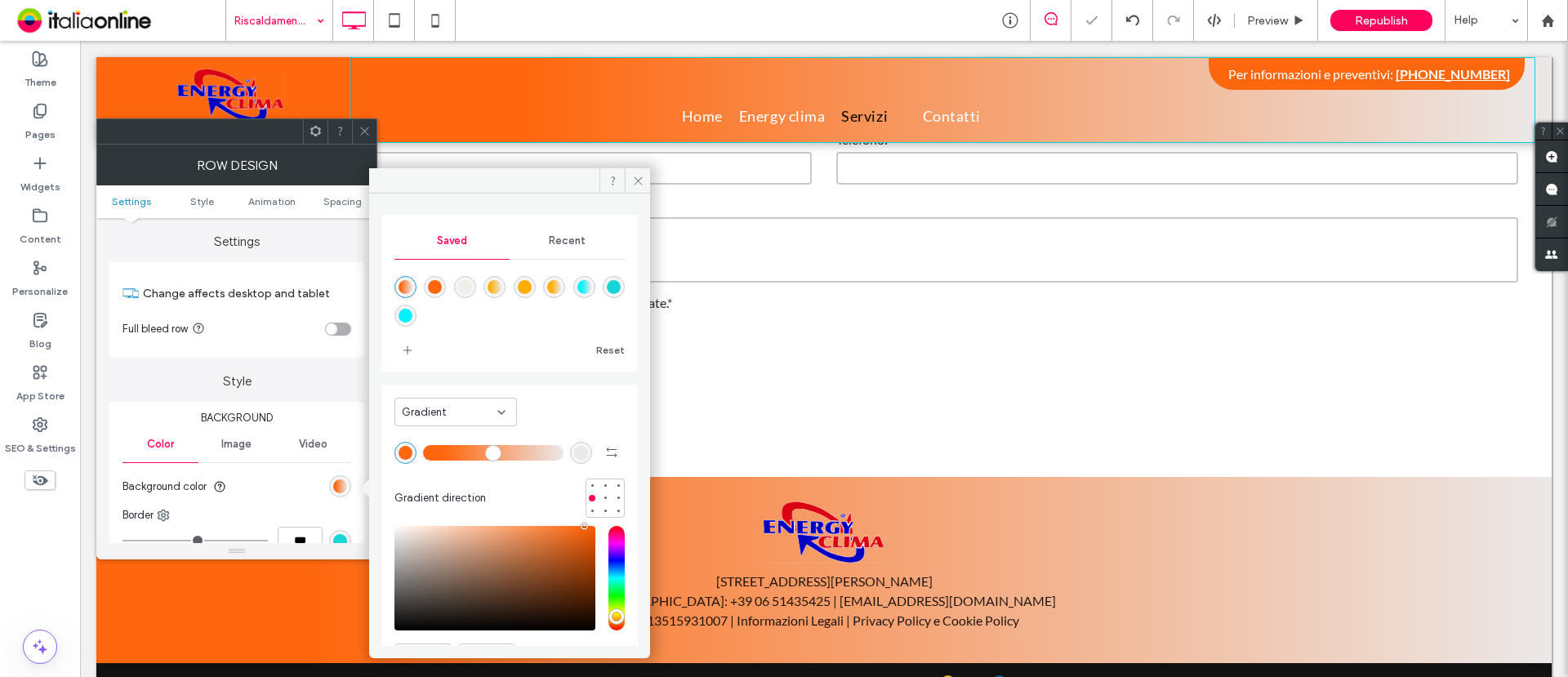
click at [359, 128] on icon at bounding box center [365, 131] width 12 height 12
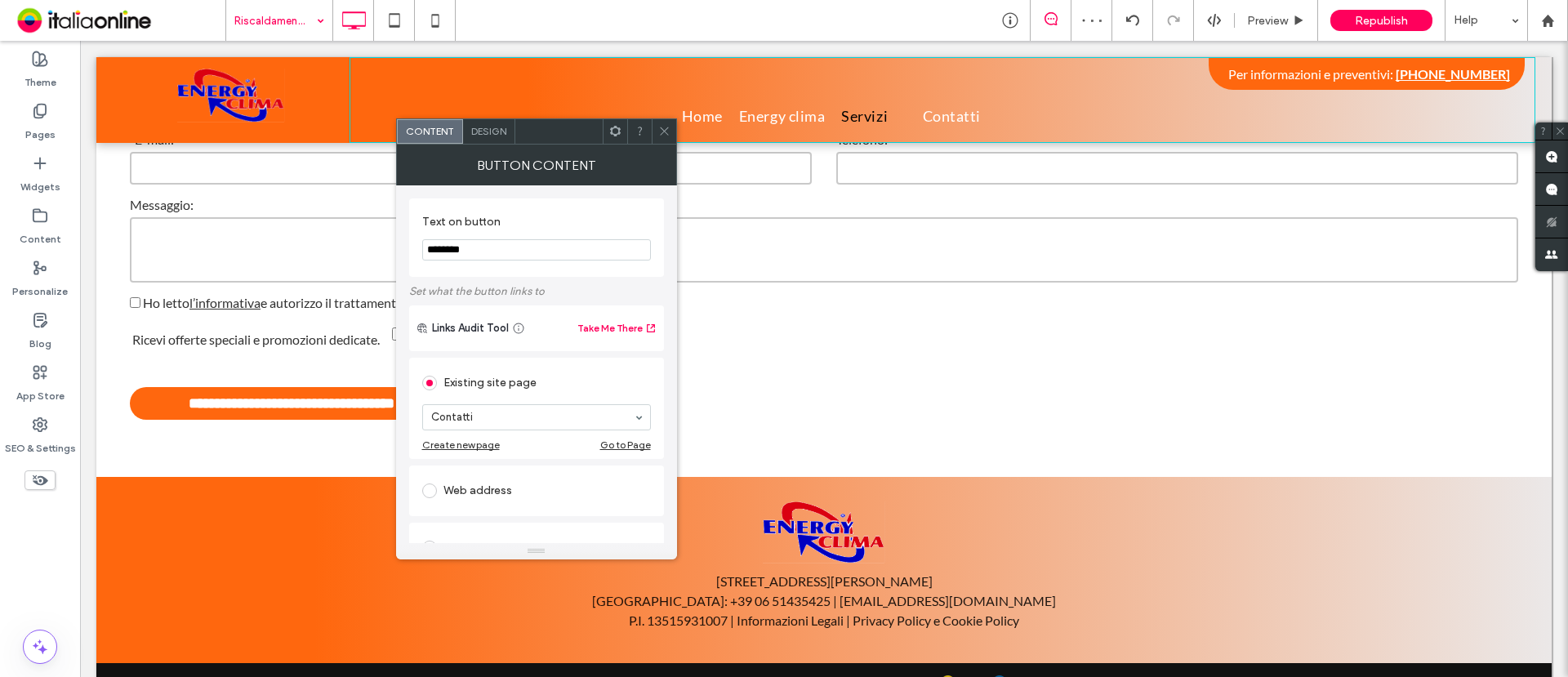
click at [497, 133] on span "Design" at bounding box center [489, 131] width 35 height 12
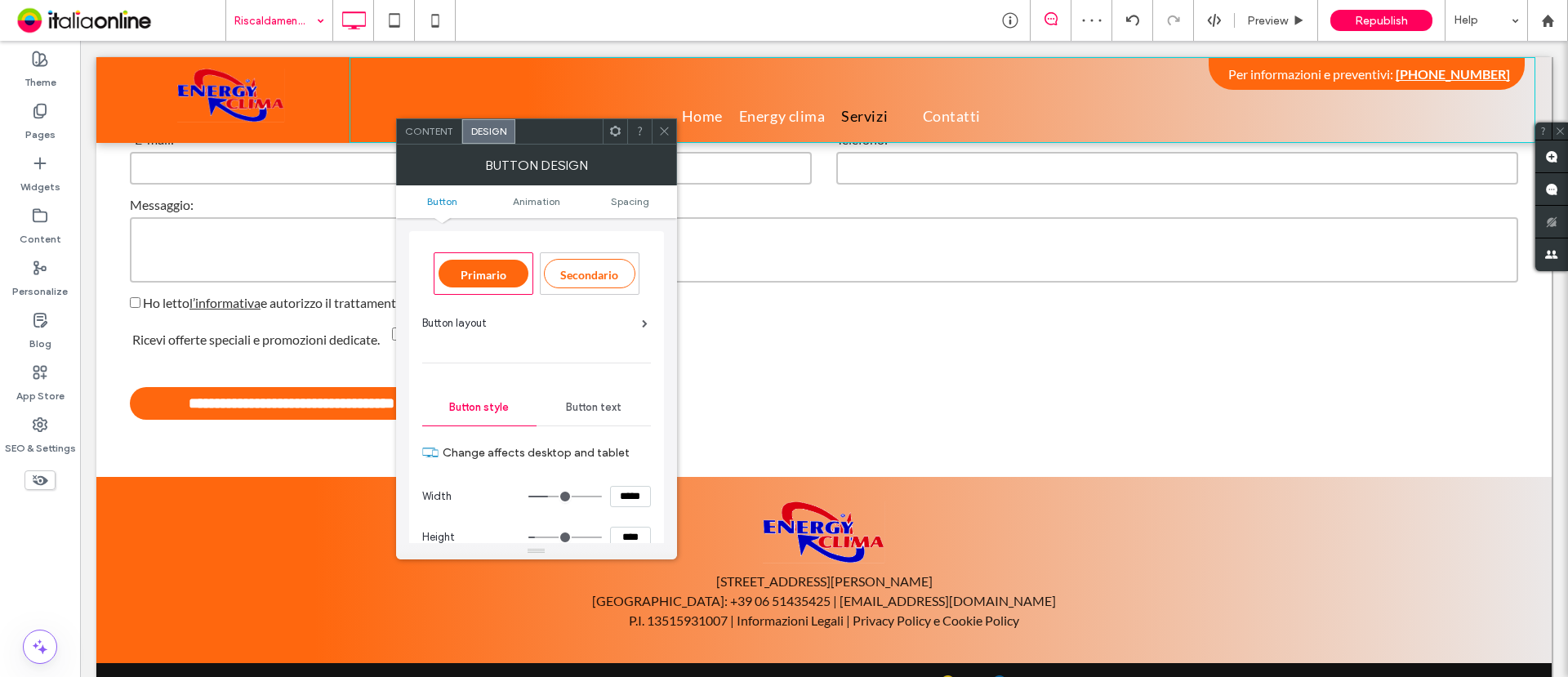
click at [586, 409] on span "Button text" at bounding box center [594, 407] width 56 height 13
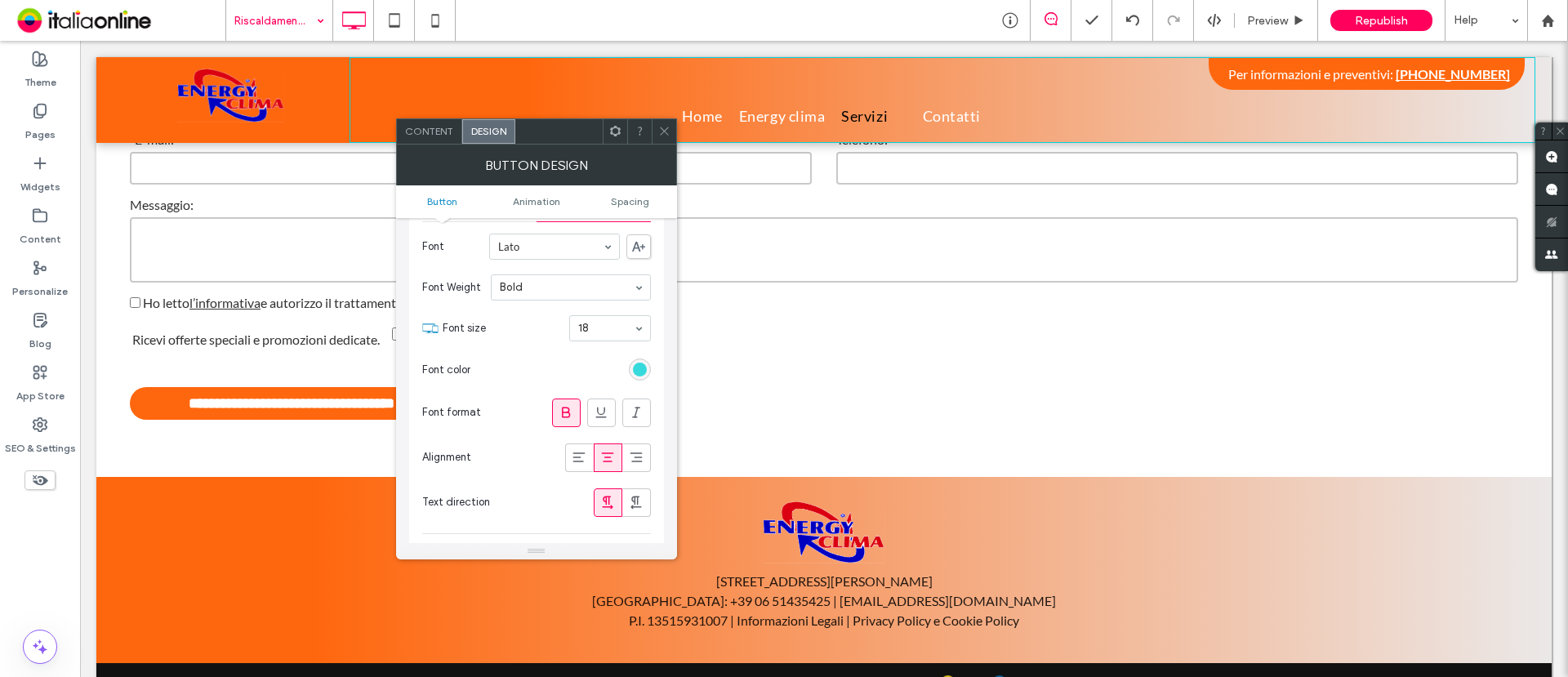
click at [639, 363] on div "rgb(24, 213, 215)" at bounding box center [640, 370] width 14 height 14
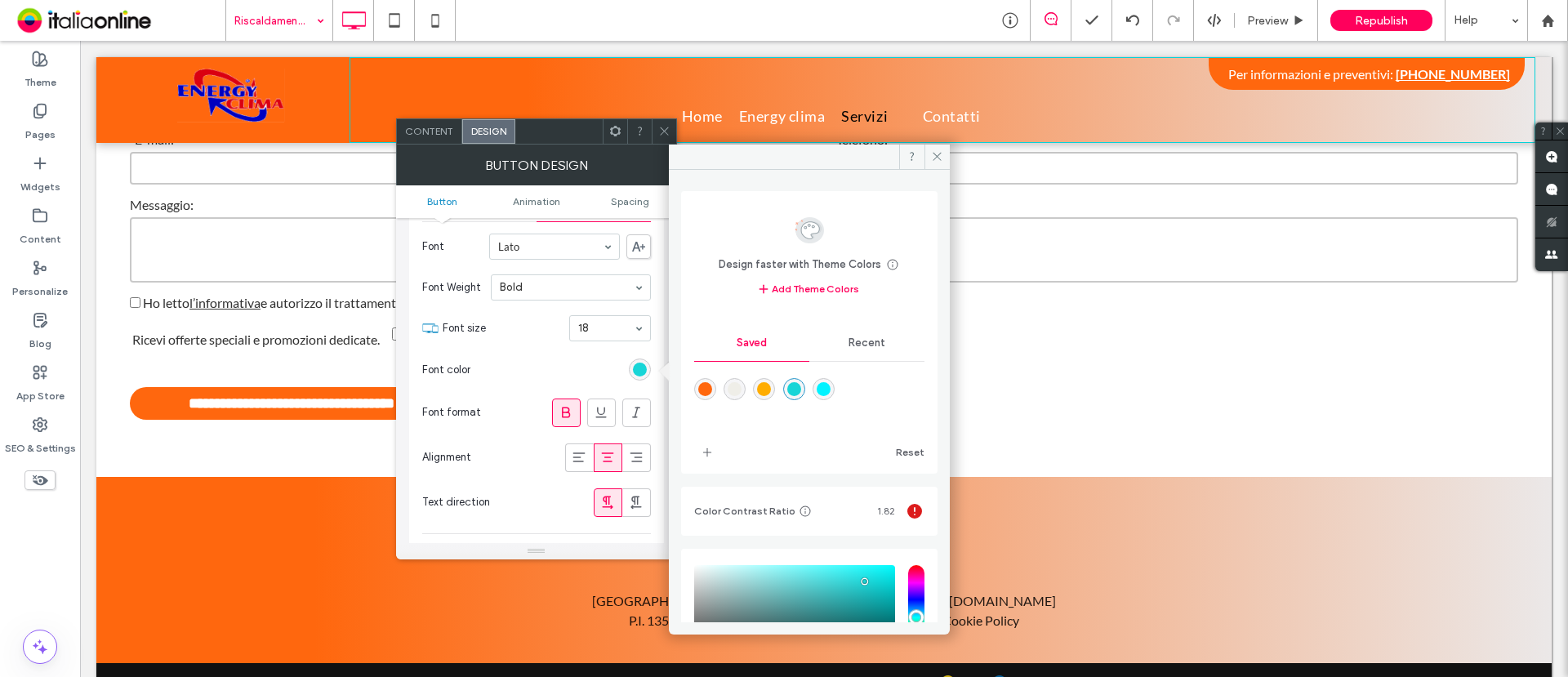
click at [709, 382] on div "rgba(255,103,14,1)" at bounding box center [705, 389] width 14 height 14
type input "*******"
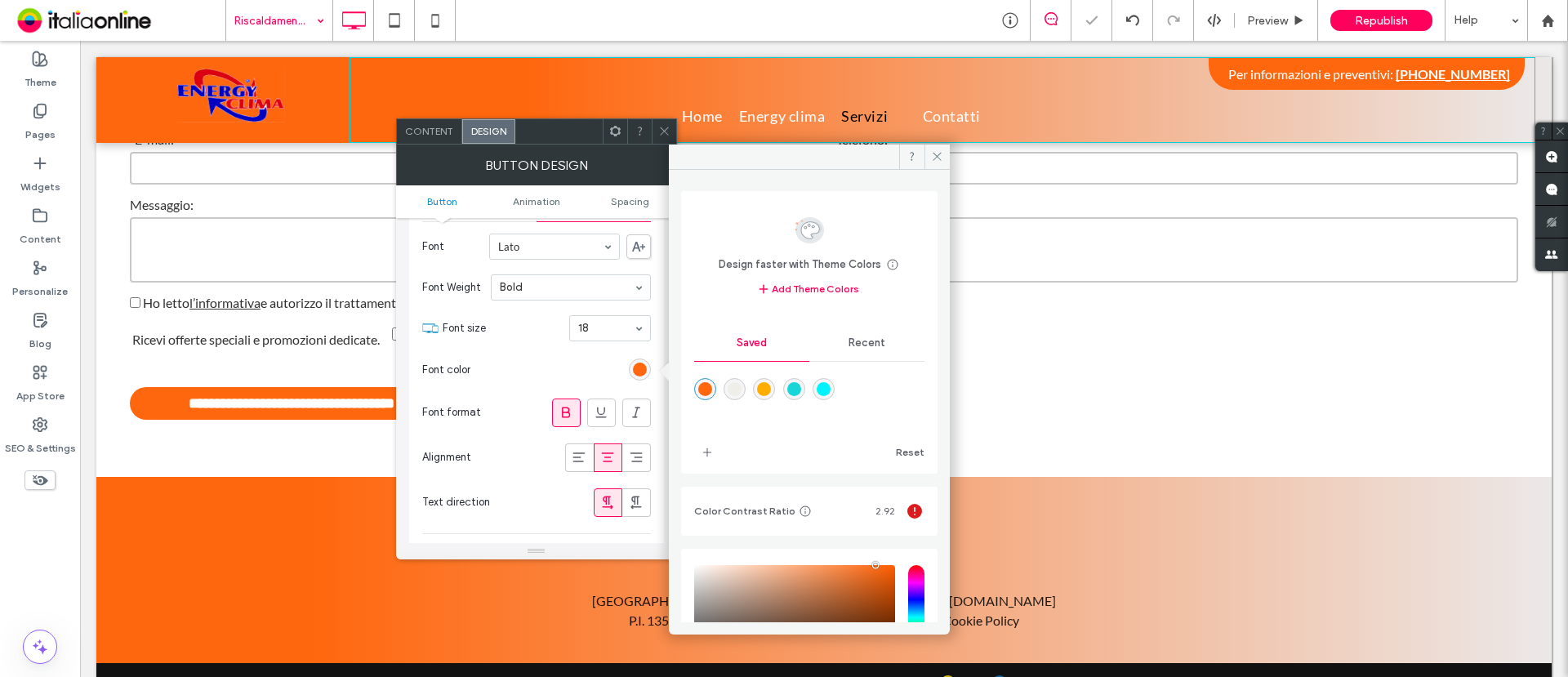
click at [661, 133] on icon at bounding box center [665, 131] width 12 height 12
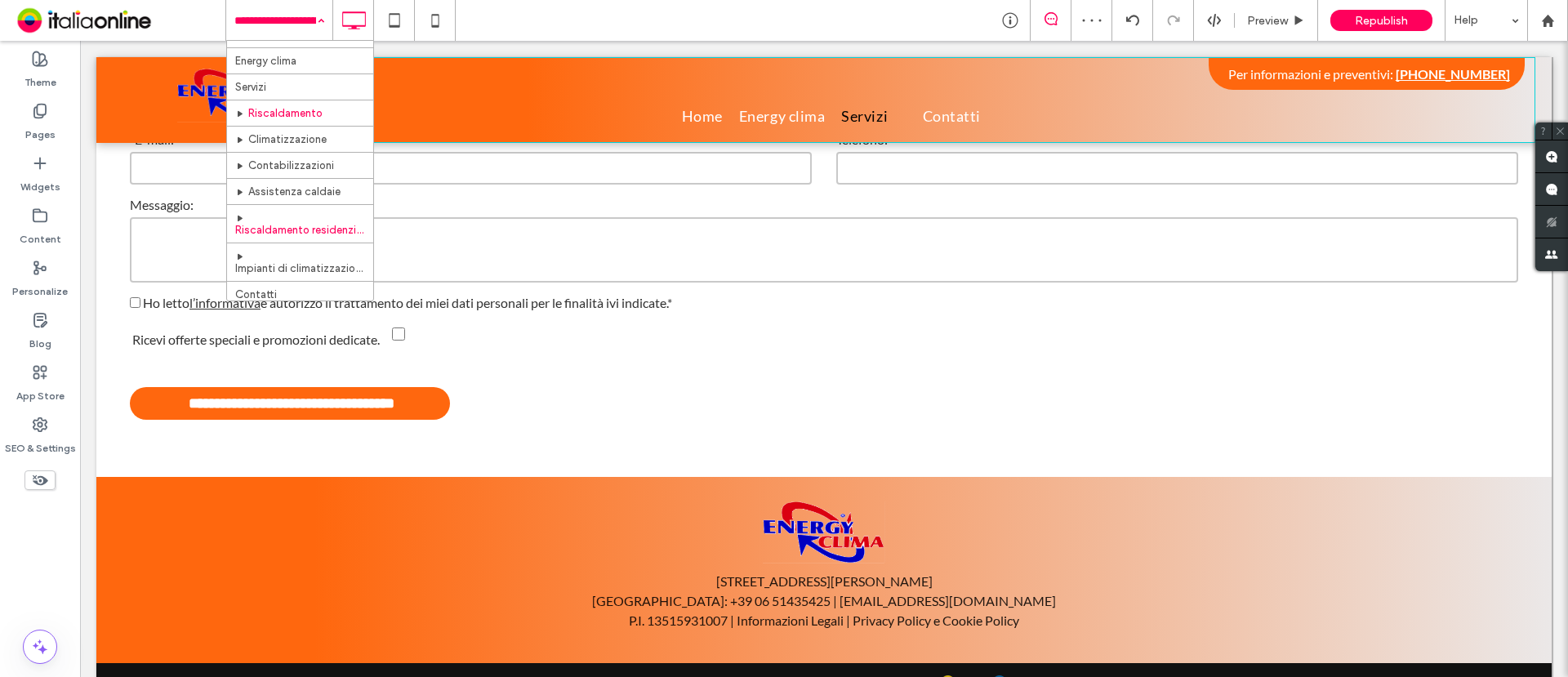
scroll to position [24, 0]
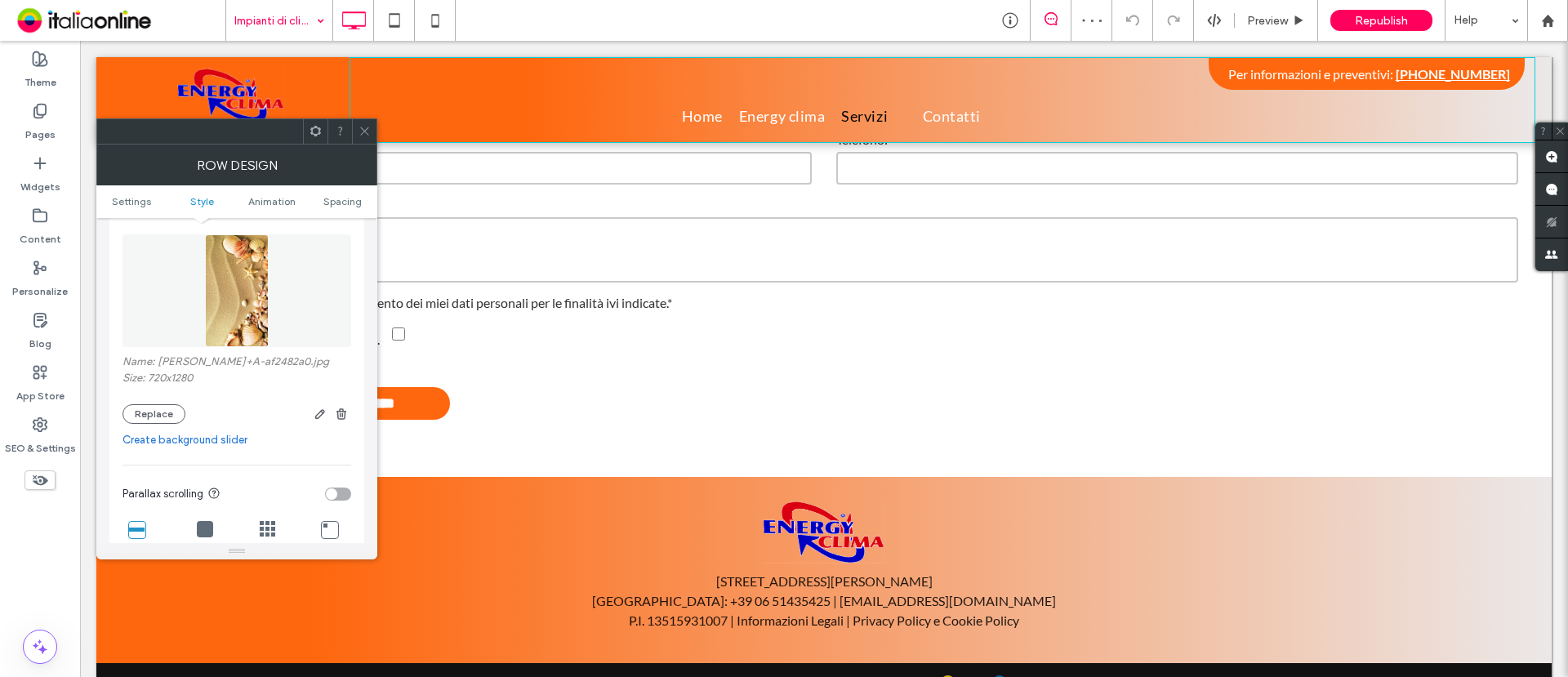
scroll to position [306, 0]
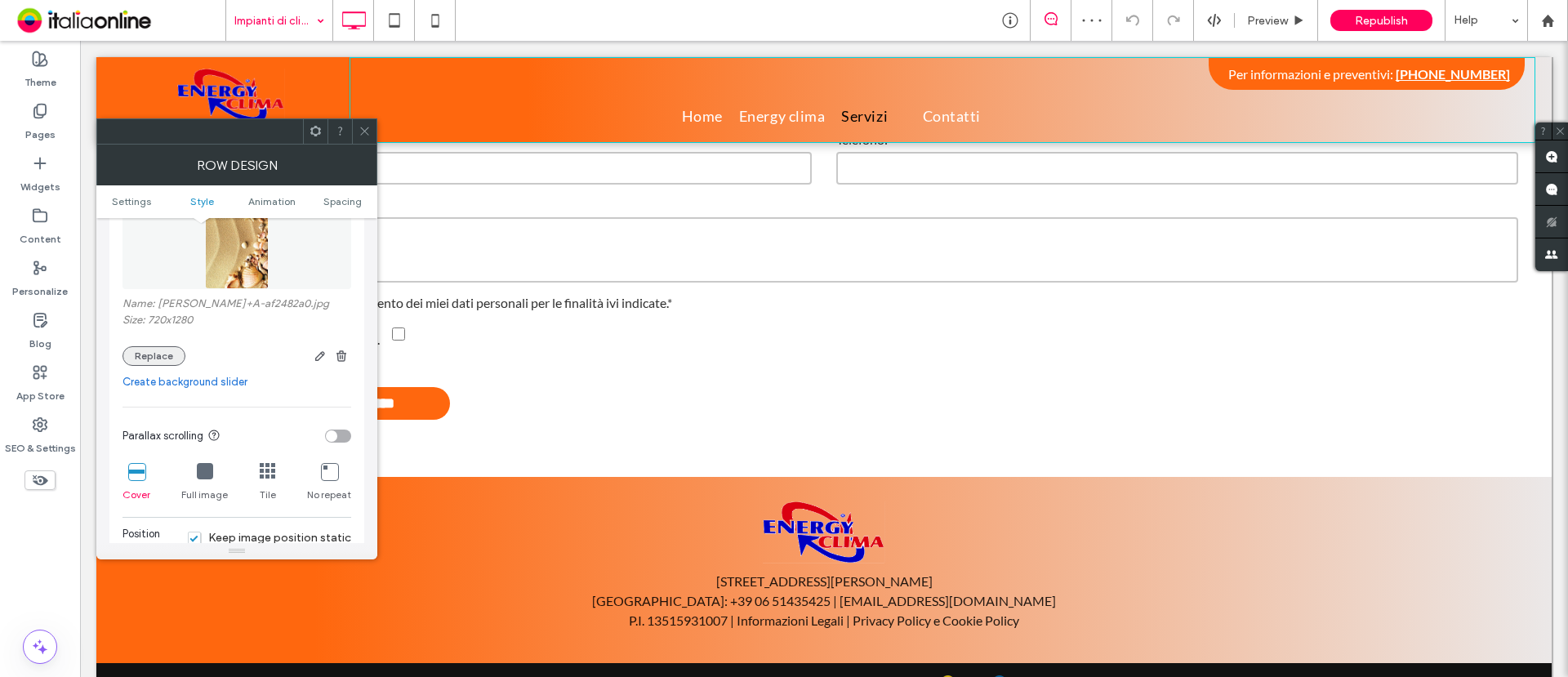
click at [162, 349] on button "Replace" at bounding box center [154, 356] width 63 height 19
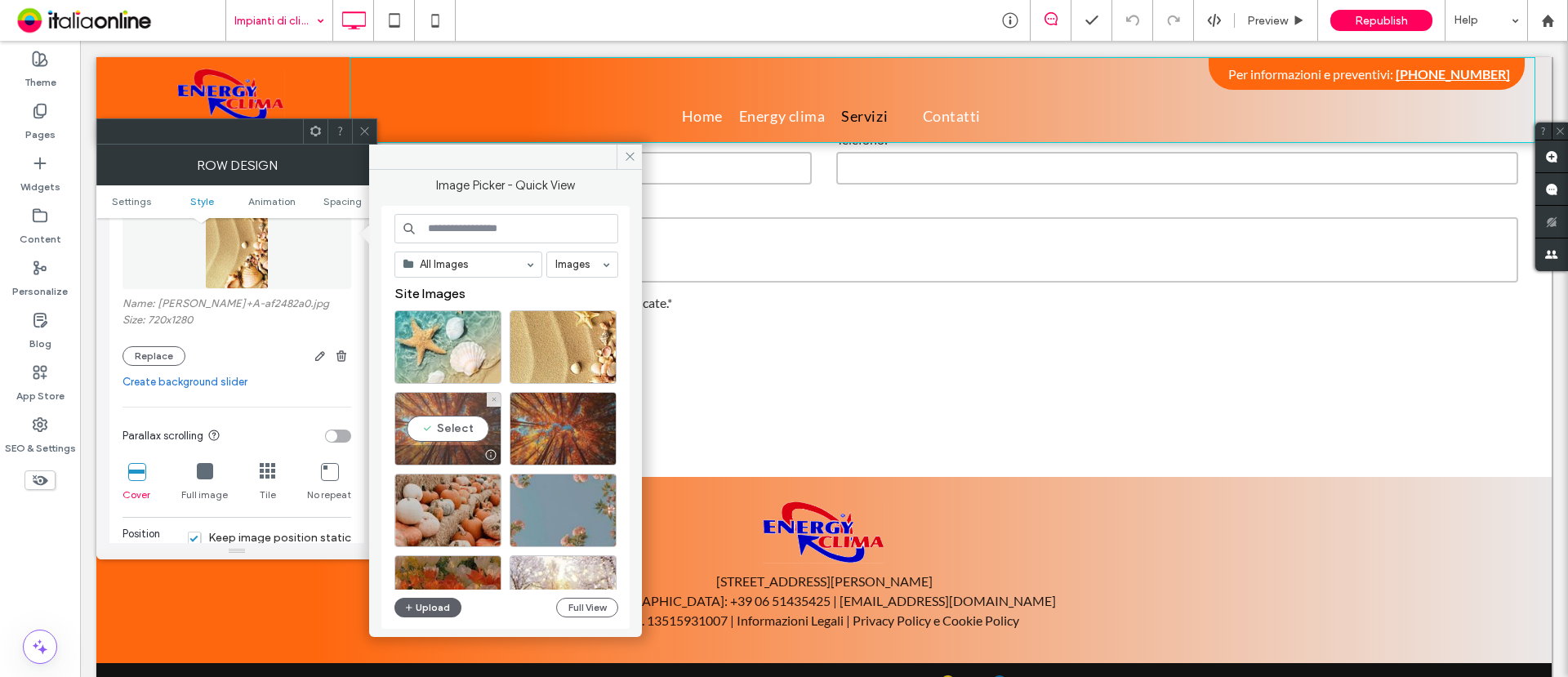
click at [460, 441] on div "Select" at bounding box center [448, 428] width 107 height 73
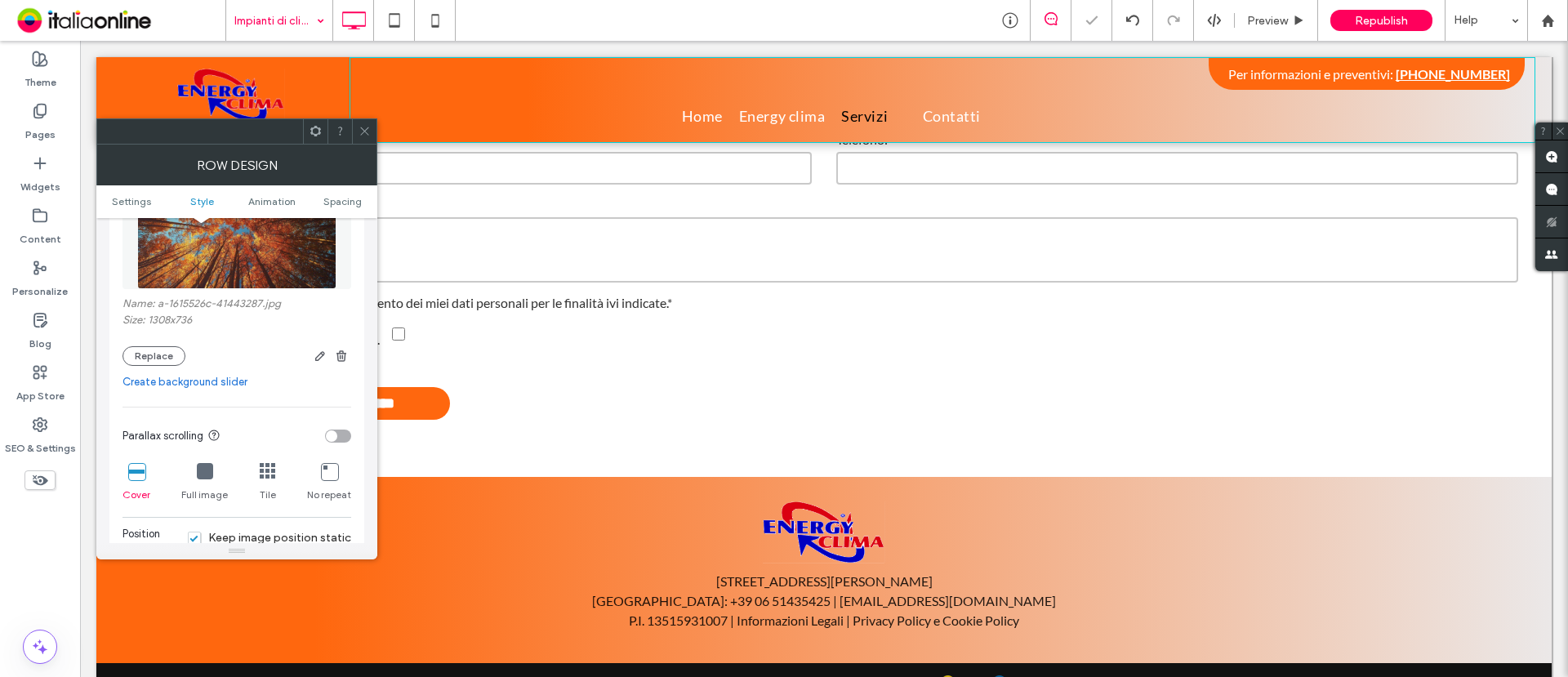
click at [367, 127] on use at bounding box center [364, 131] width 8 height 8
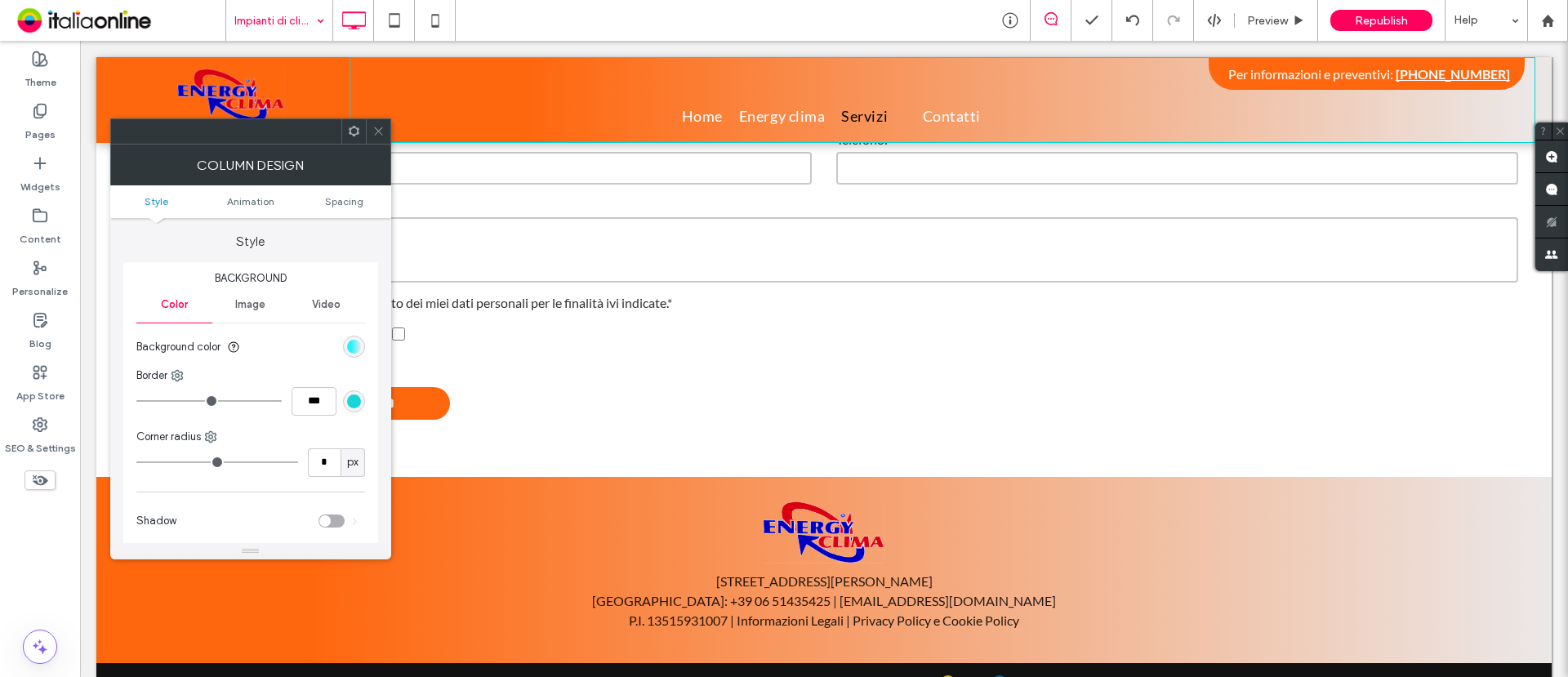
click at [352, 345] on div "linear-gradient(90deg, rgb(1, 242, 255) 29%, rgb(235, 232, 232) 100%)" at bounding box center [354, 346] width 14 height 14
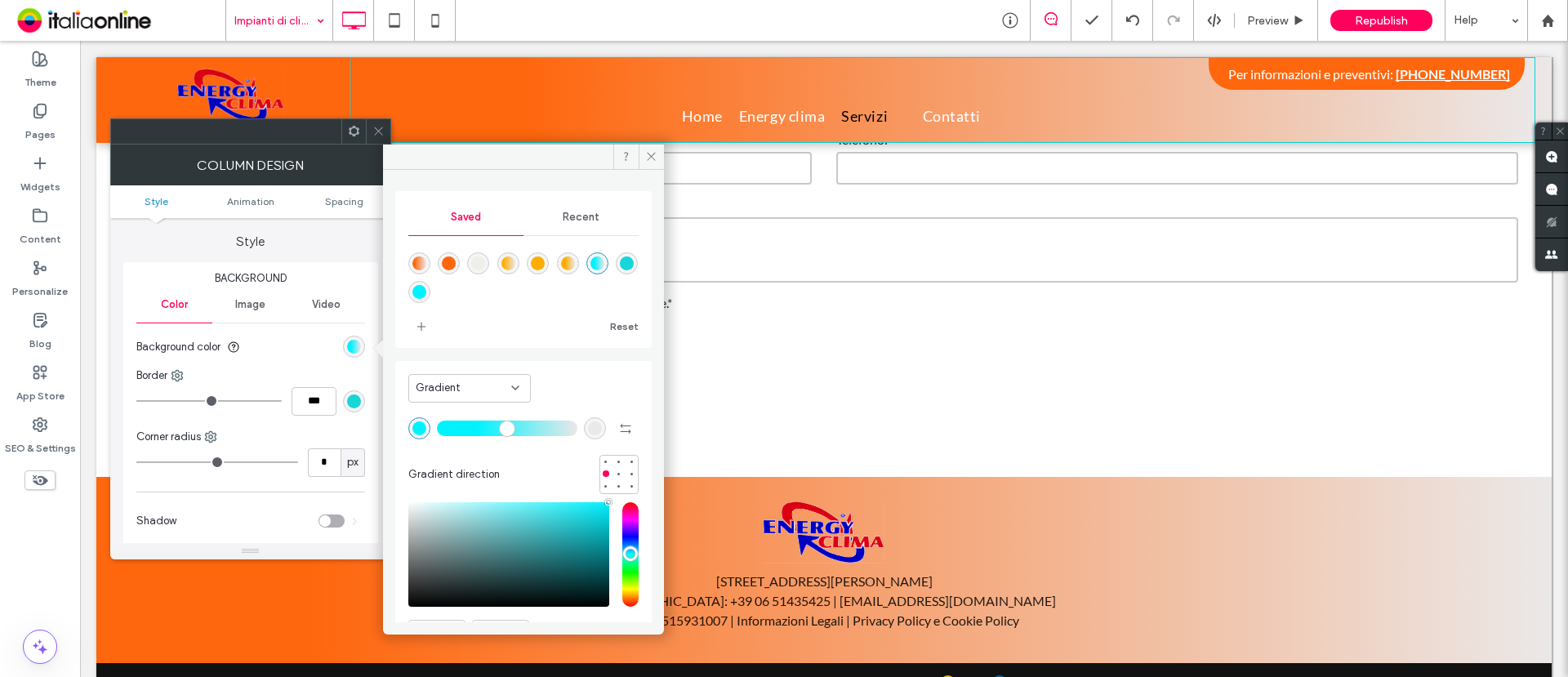
drag, startPoint x: 414, startPoint y: 253, endPoint x: 403, endPoint y: 262, distance: 14.2
click at [414, 253] on div "linear-gradient(90deg,rgba(255,103,14,1) 15%,rgba(235,232,232,1) 100%)" at bounding box center [419, 263] width 22 height 22
type input "**"
type input "*******"
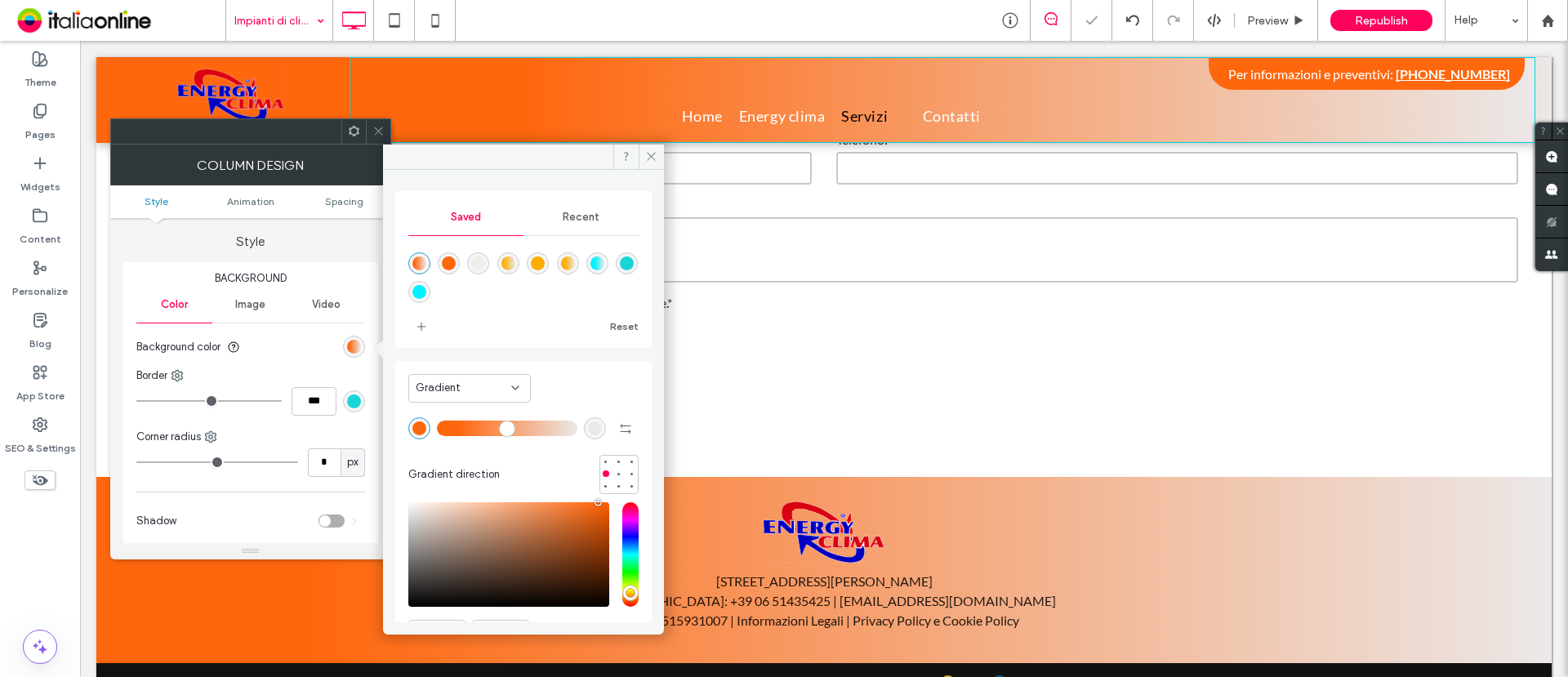
click at [380, 134] on icon at bounding box center [379, 131] width 12 height 12
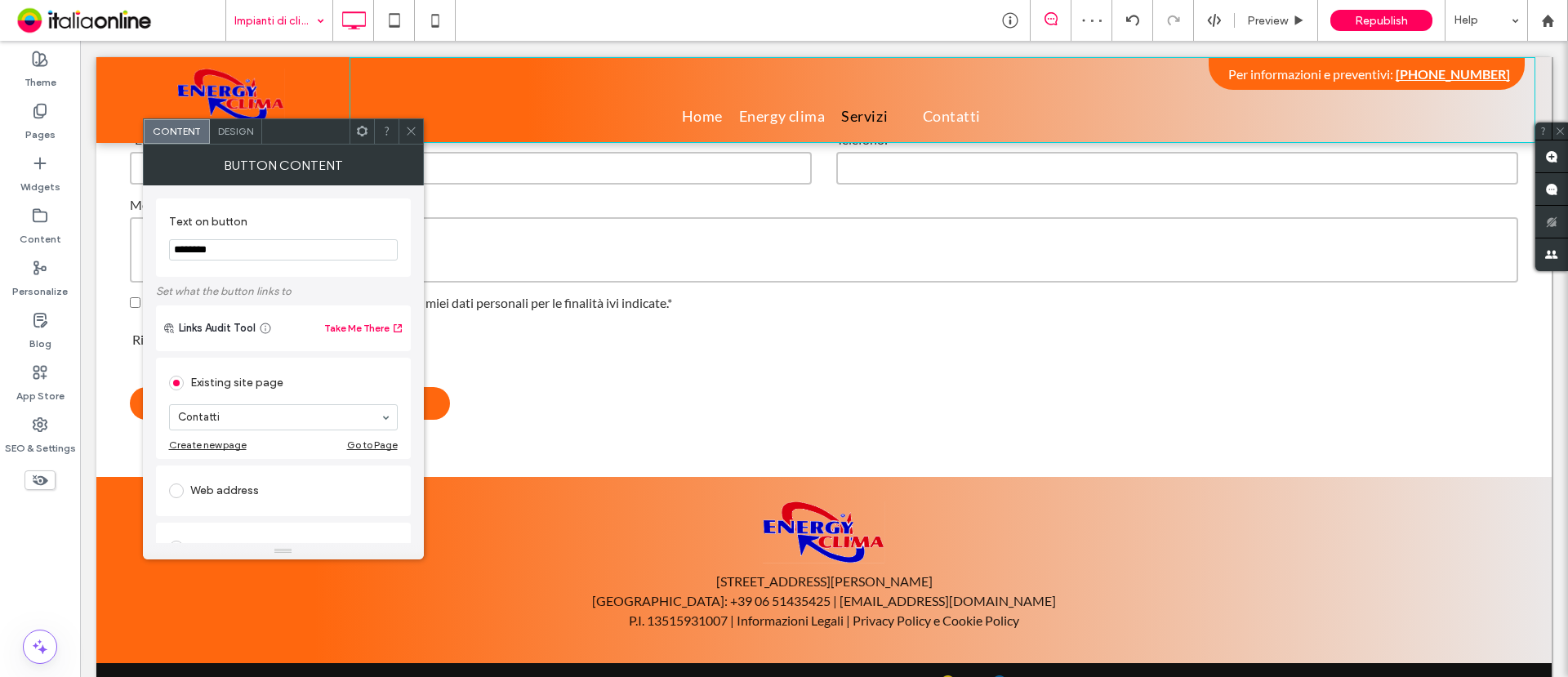
click at [244, 134] on span "Design" at bounding box center [236, 131] width 35 height 12
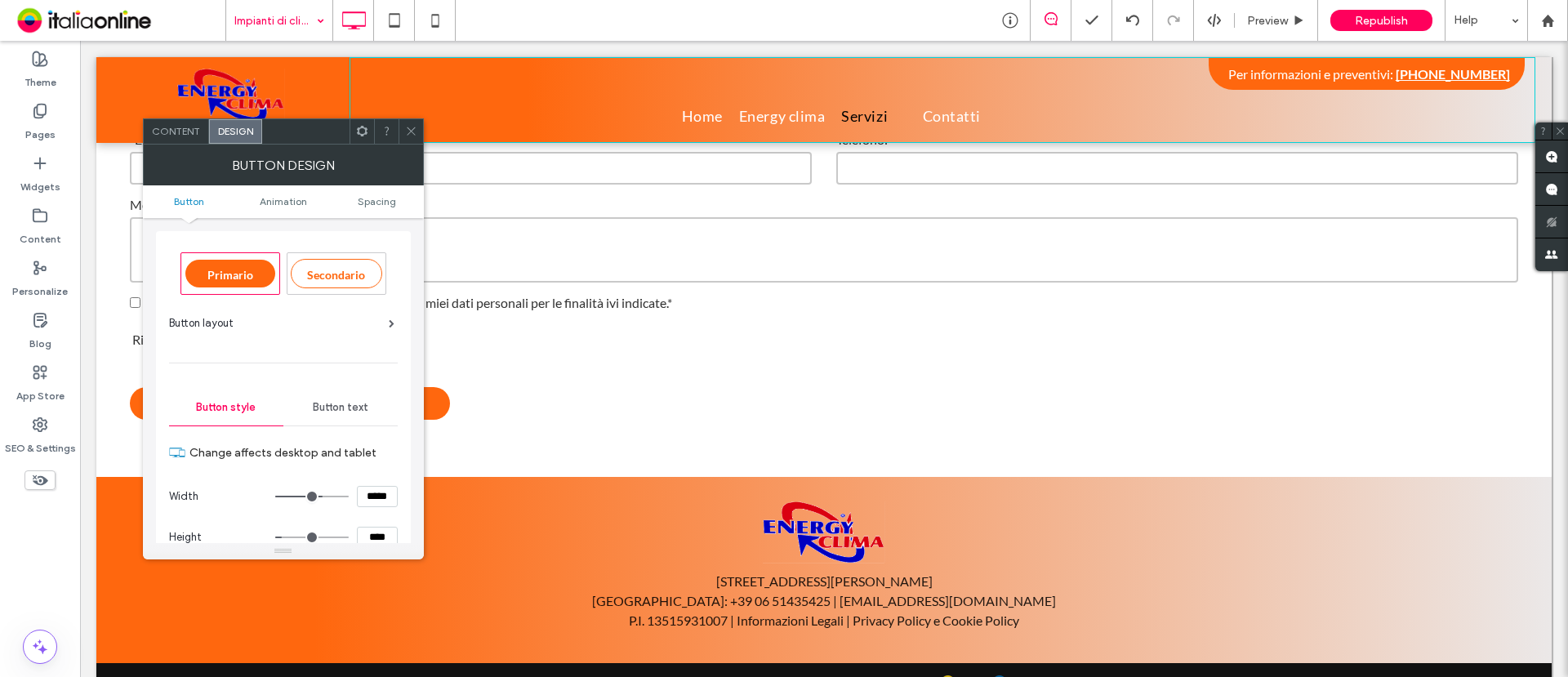
click at [346, 394] on div "Button text" at bounding box center [340, 407] width 114 height 36
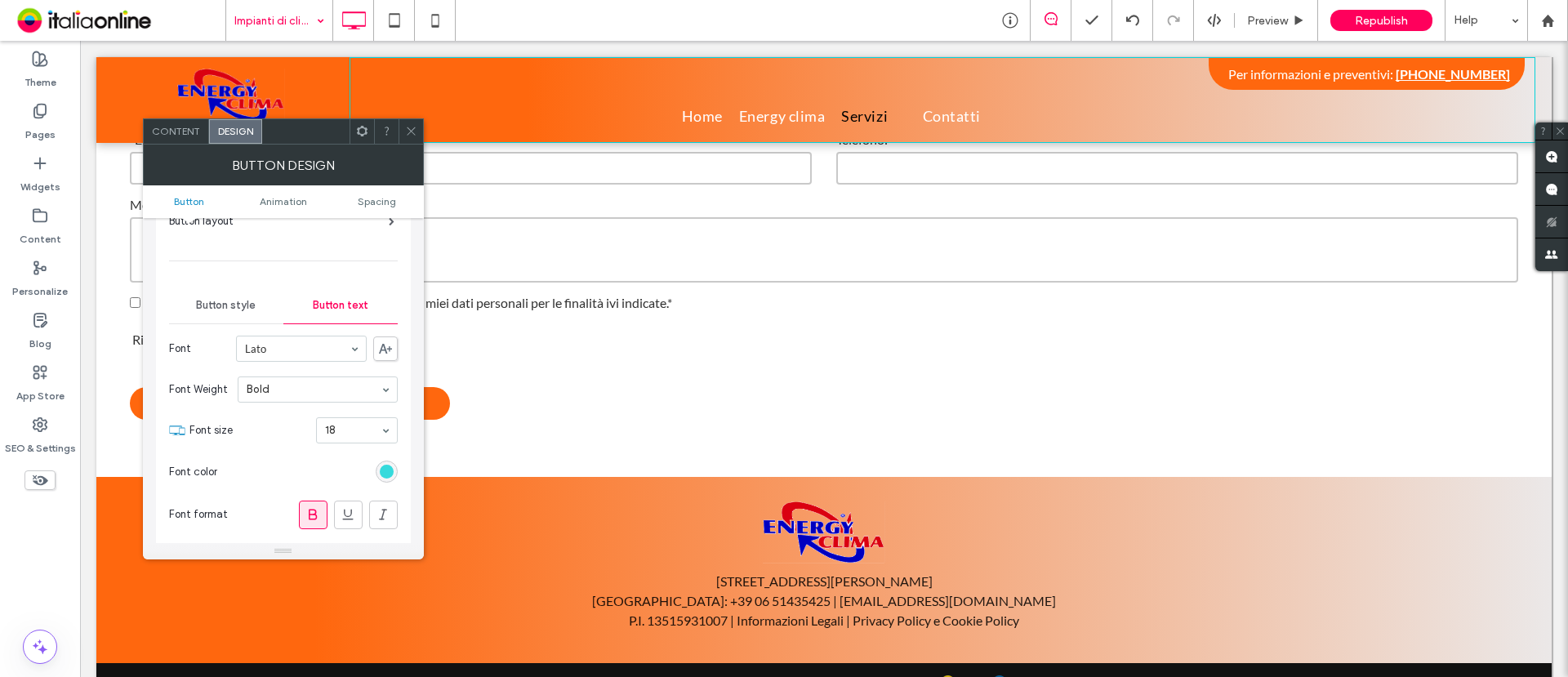
click at [387, 462] on div "rgb(24, 213, 215)" at bounding box center [387, 471] width 22 height 22
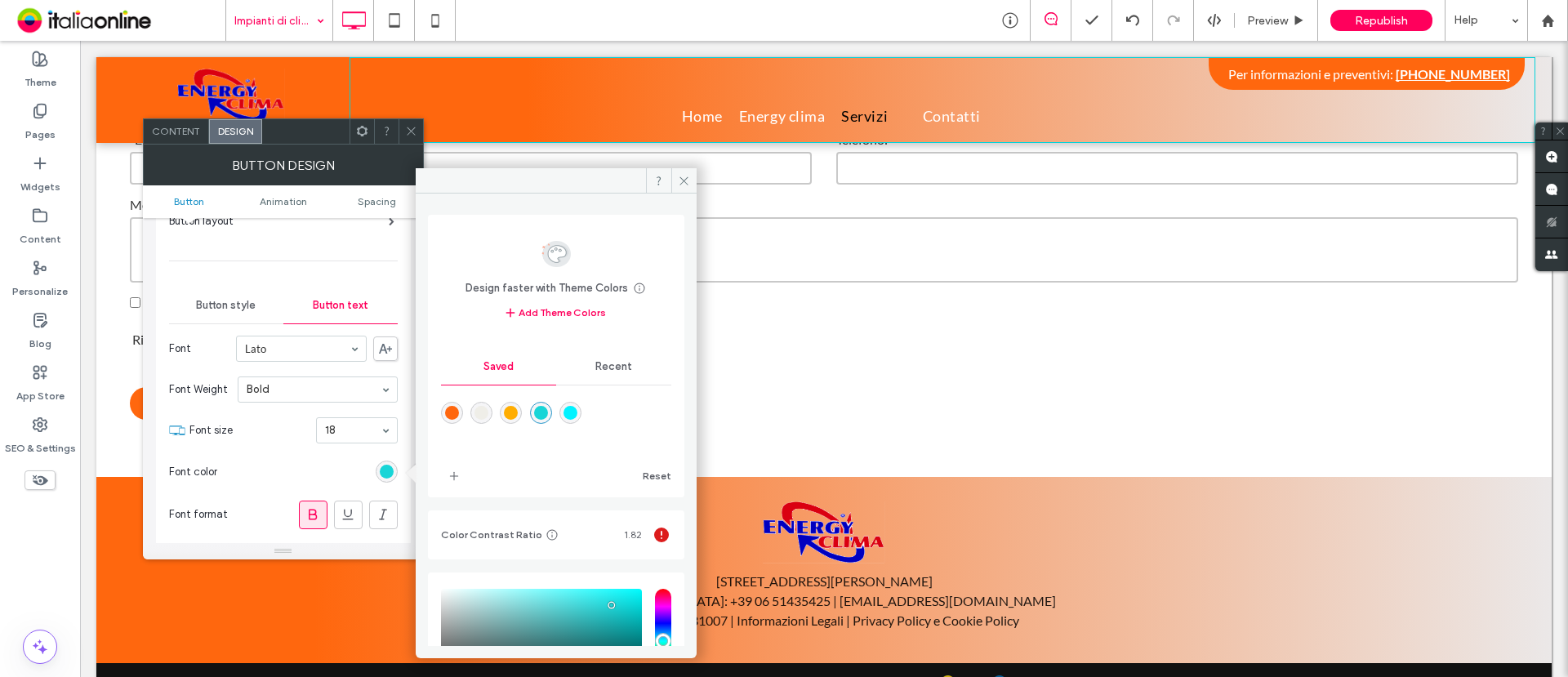
click at [452, 400] on div at bounding box center [557, 424] width 230 height 61
click at [449, 409] on div "rgba(255,103,14,1)" at bounding box center [452, 413] width 14 height 14
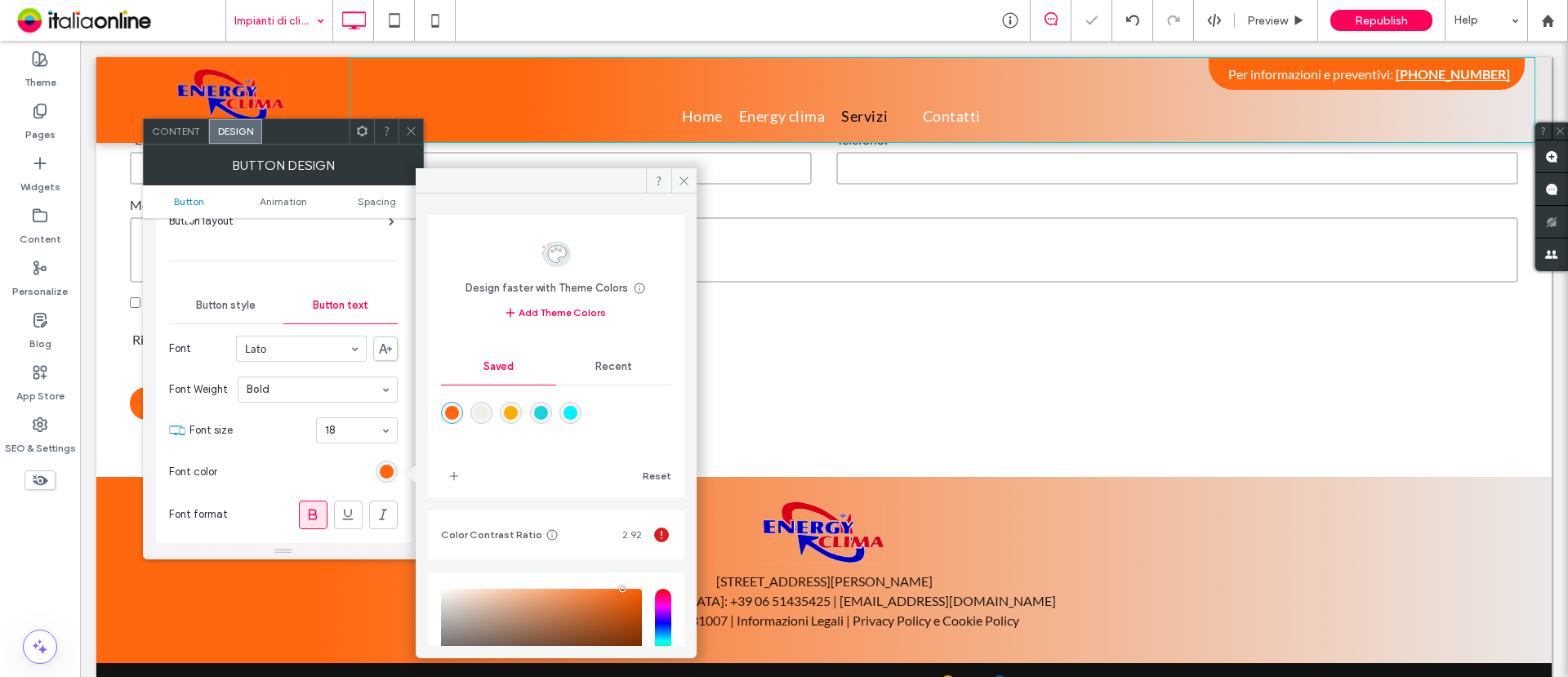
type input "*******"
click at [415, 127] on icon at bounding box center [411, 131] width 12 height 12
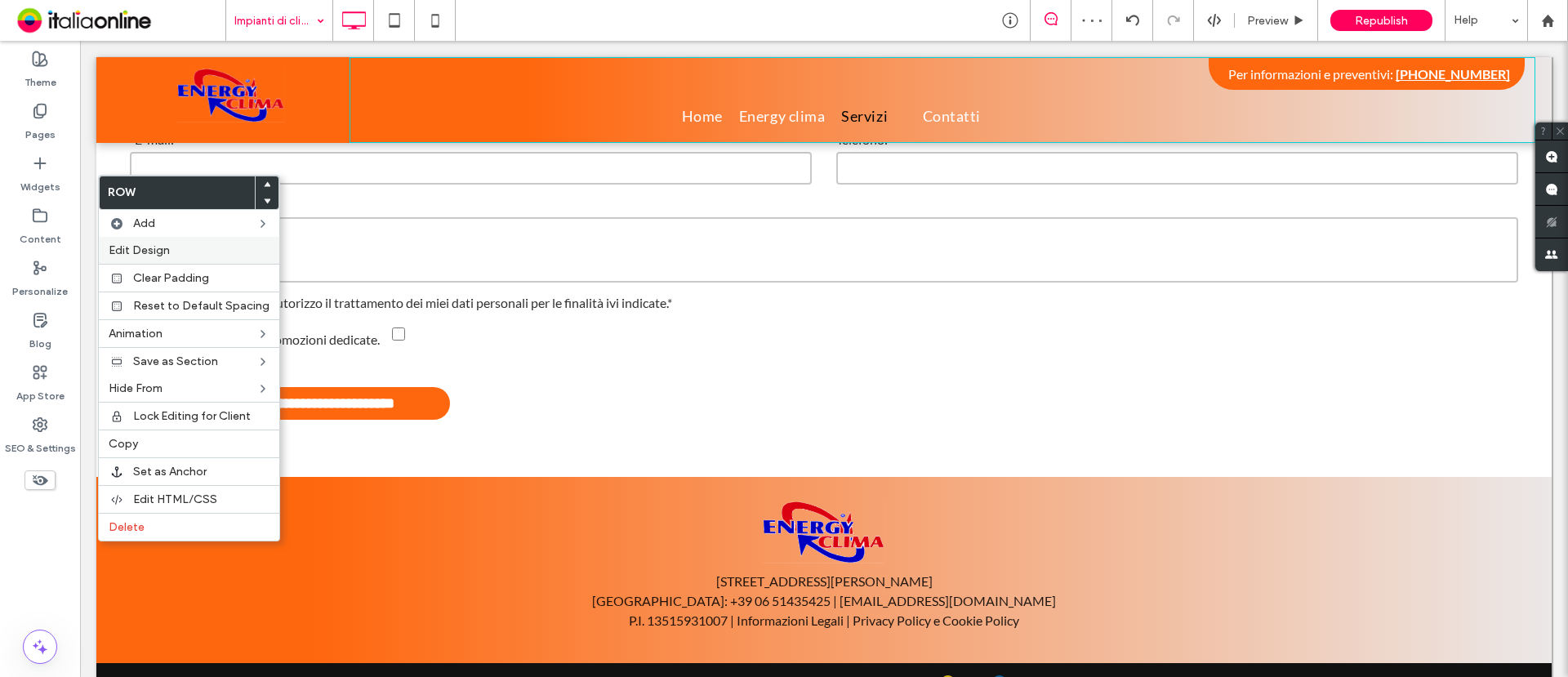
click at [128, 250] on span "Edit Design" at bounding box center [140, 250] width 61 height 14
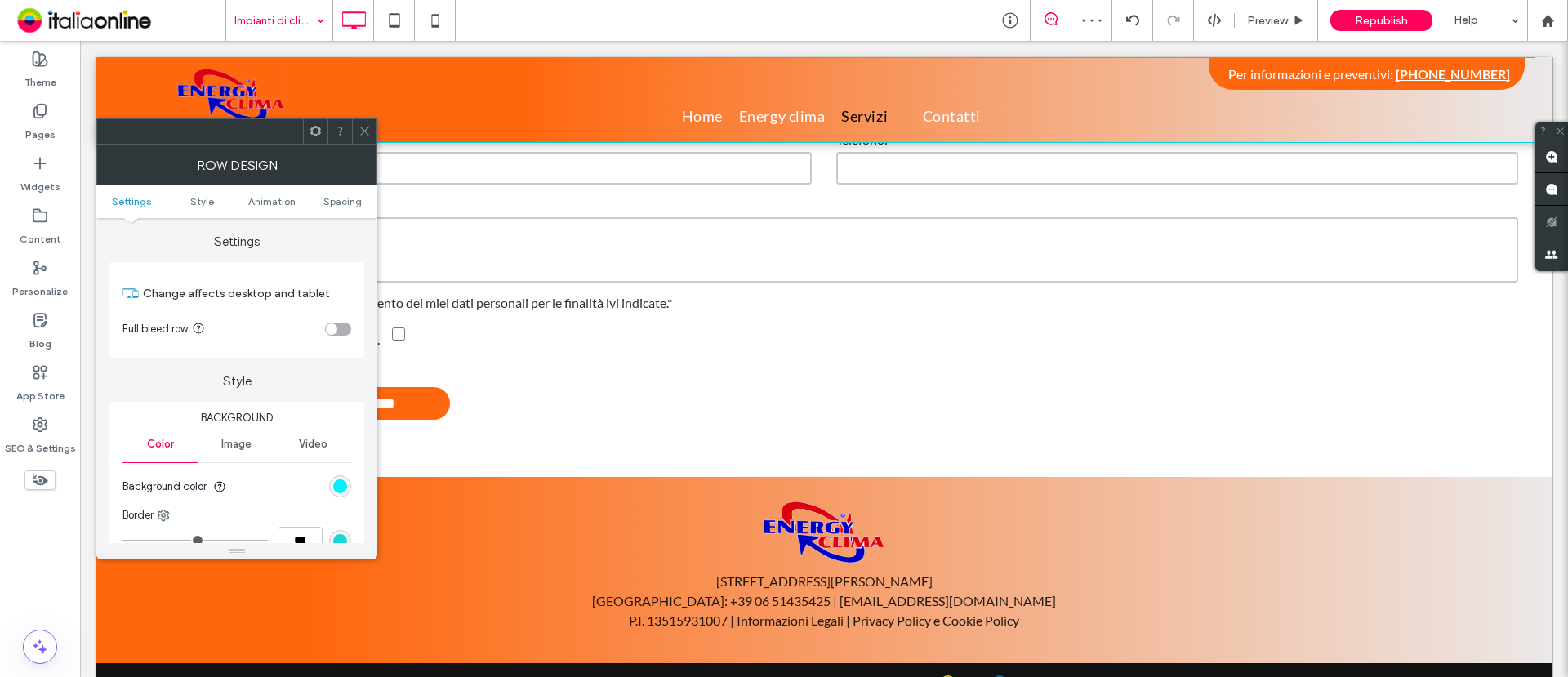
drag, startPoint x: 334, startPoint y: 486, endPoint x: 349, endPoint y: 436, distance: 52.2
click at [334, 486] on div "rgb(1, 242, 255)" at bounding box center [340, 487] width 14 height 14
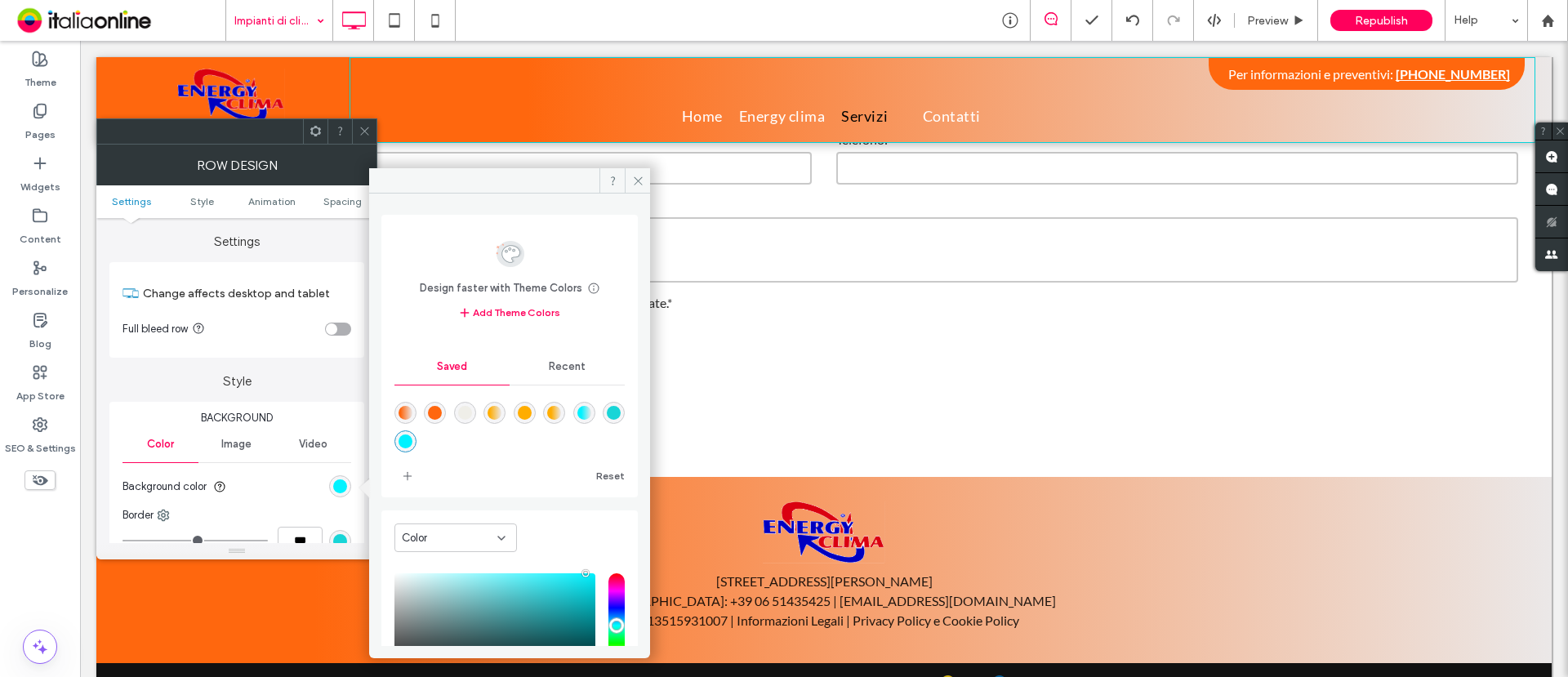
click at [446, 415] on div "rgba(255,103,14,1)" at bounding box center [435, 413] width 22 height 22
type input "*******"
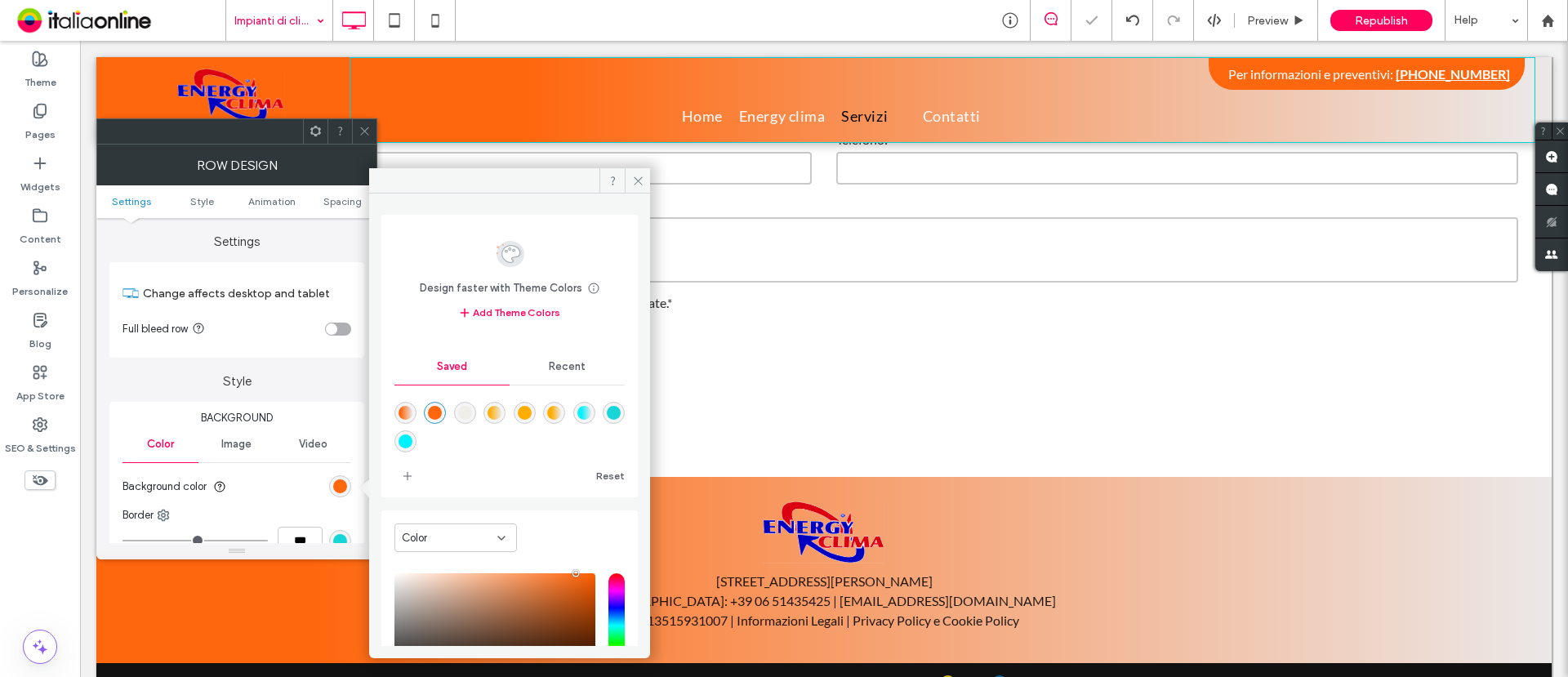
drag, startPoint x: 373, startPoint y: 127, endPoint x: 351, endPoint y: 140, distance: 25.6
click at [372, 127] on div at bounding box center [364, 132] width 24 height 24
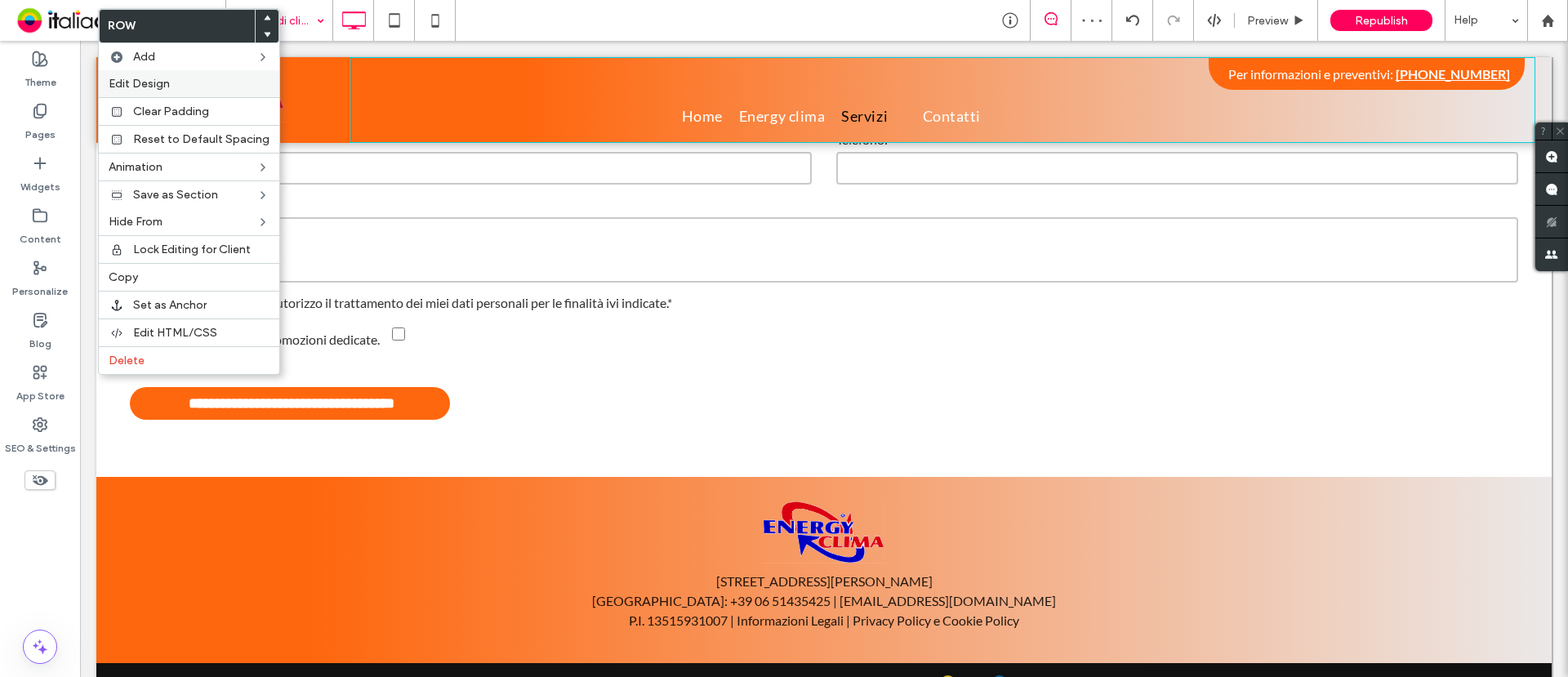
click at [154, 86] on span "Edit Design" at bounding box center [140, 84] width 61 height 14
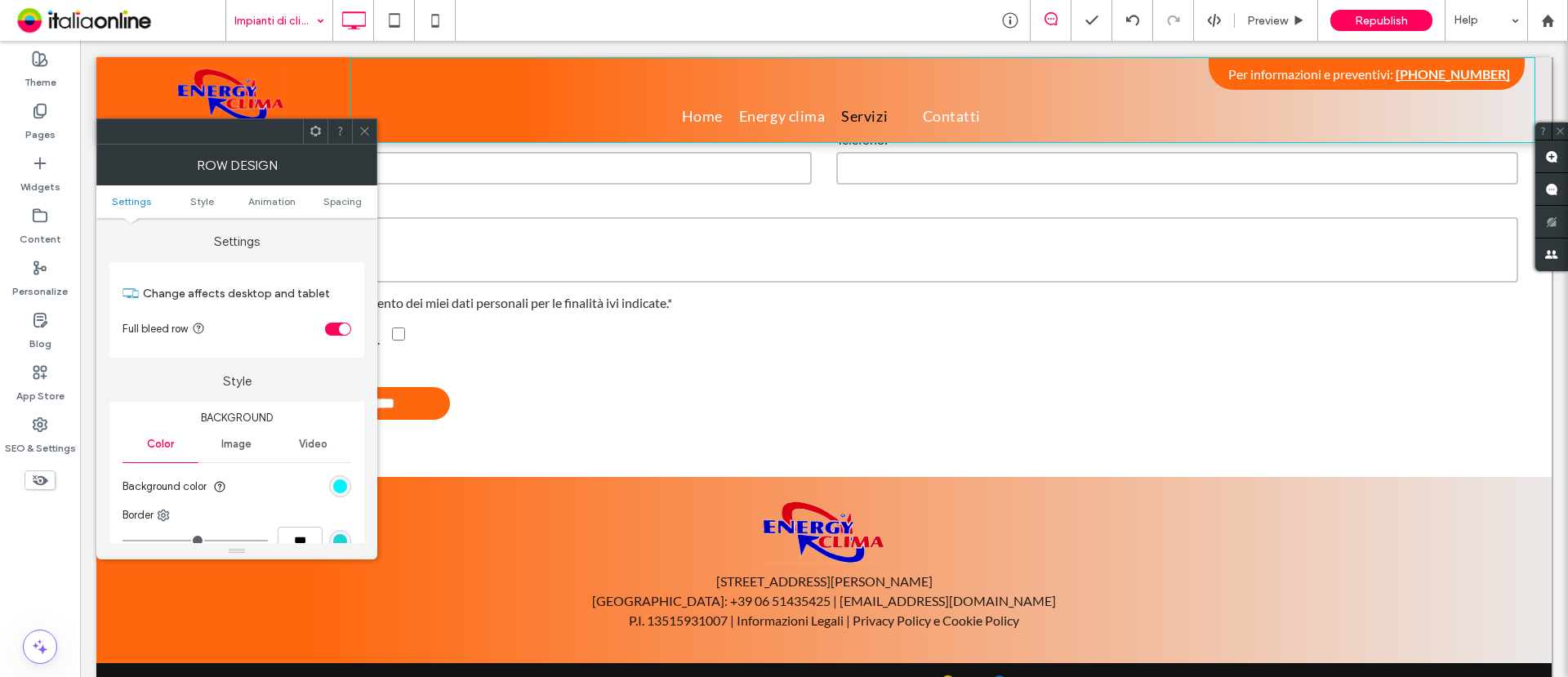
click at [340, 476] on div "rgb(1, 242, 255)" at bounding box center [339, 486] width 22 height 22
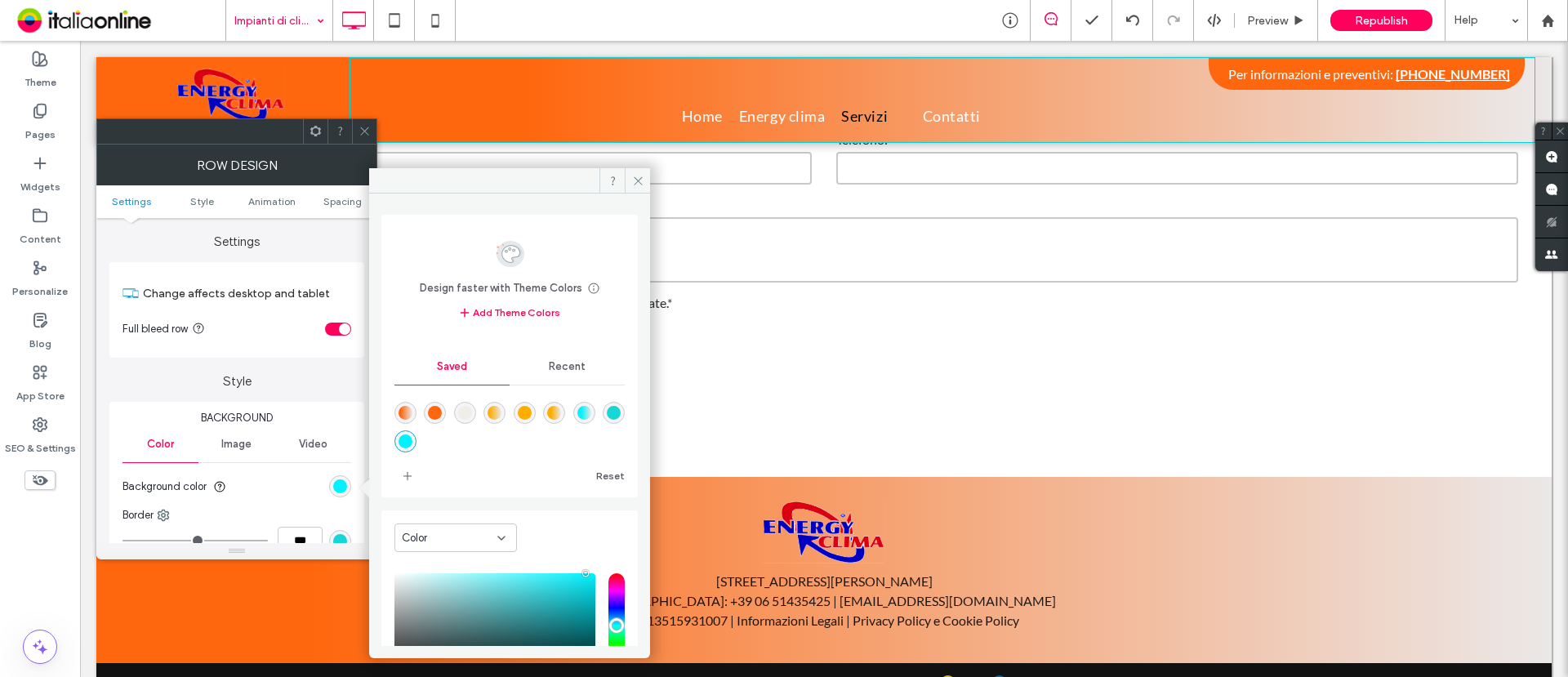
click at [442, 409] on div "rgba(255,103,14,1)" at bounding box center [435, 413] width 14 height 14
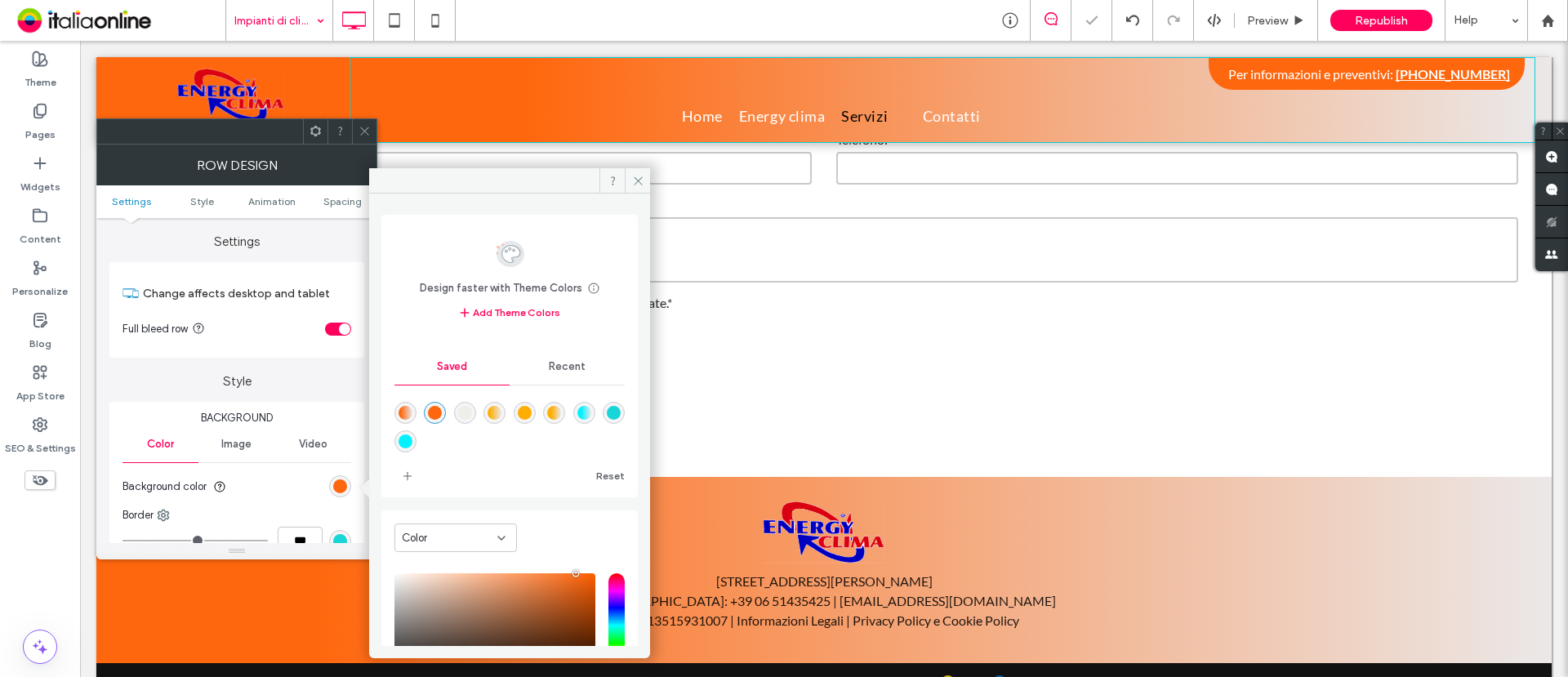
type input "*******"
drag, startPoint x: 366, startPoint y: 122, endPoint x: 345, endPoint y: 164, distance: 47.0
click at [366, 122] on span at bounding box center [365, 132] width 12 height 24
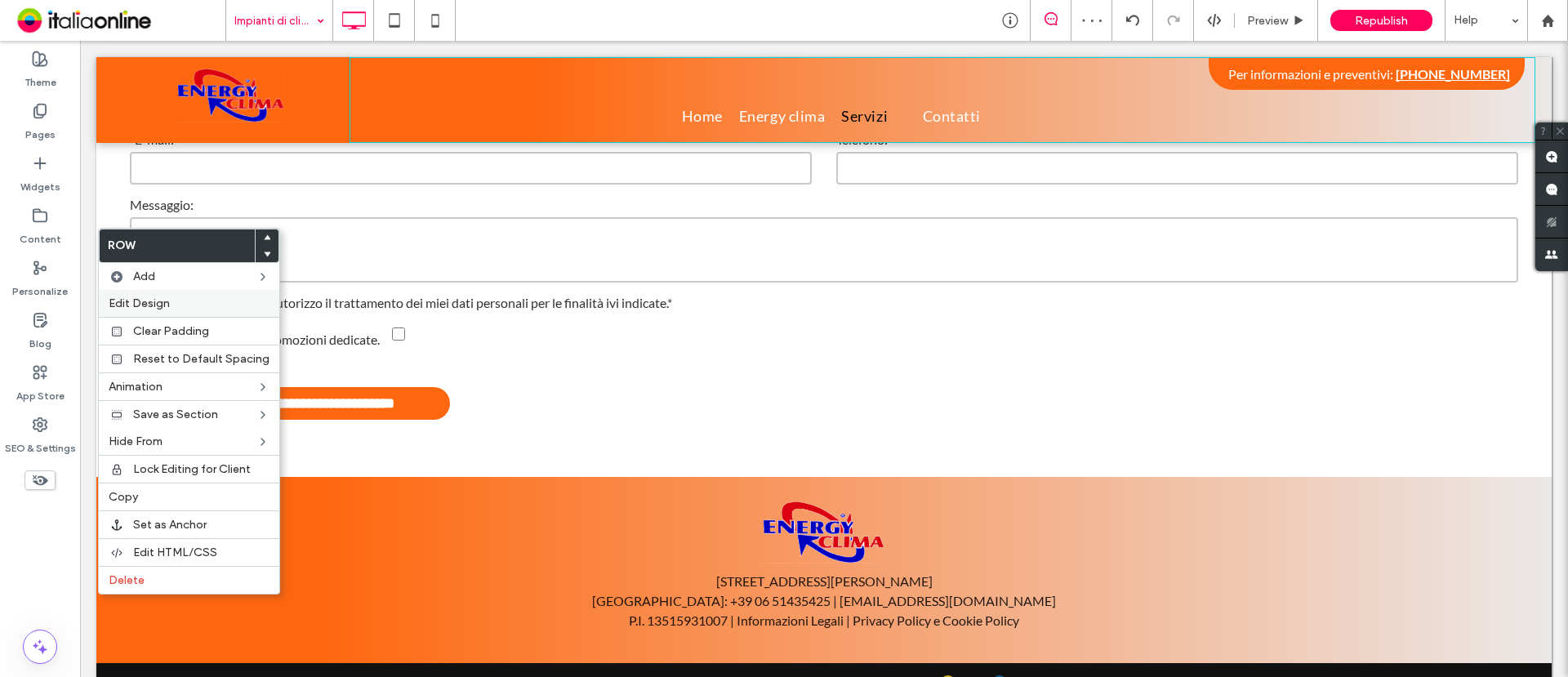
click at [160, 300] on span "Edit Design" at bounding box center [140, 304] width 61 height 14
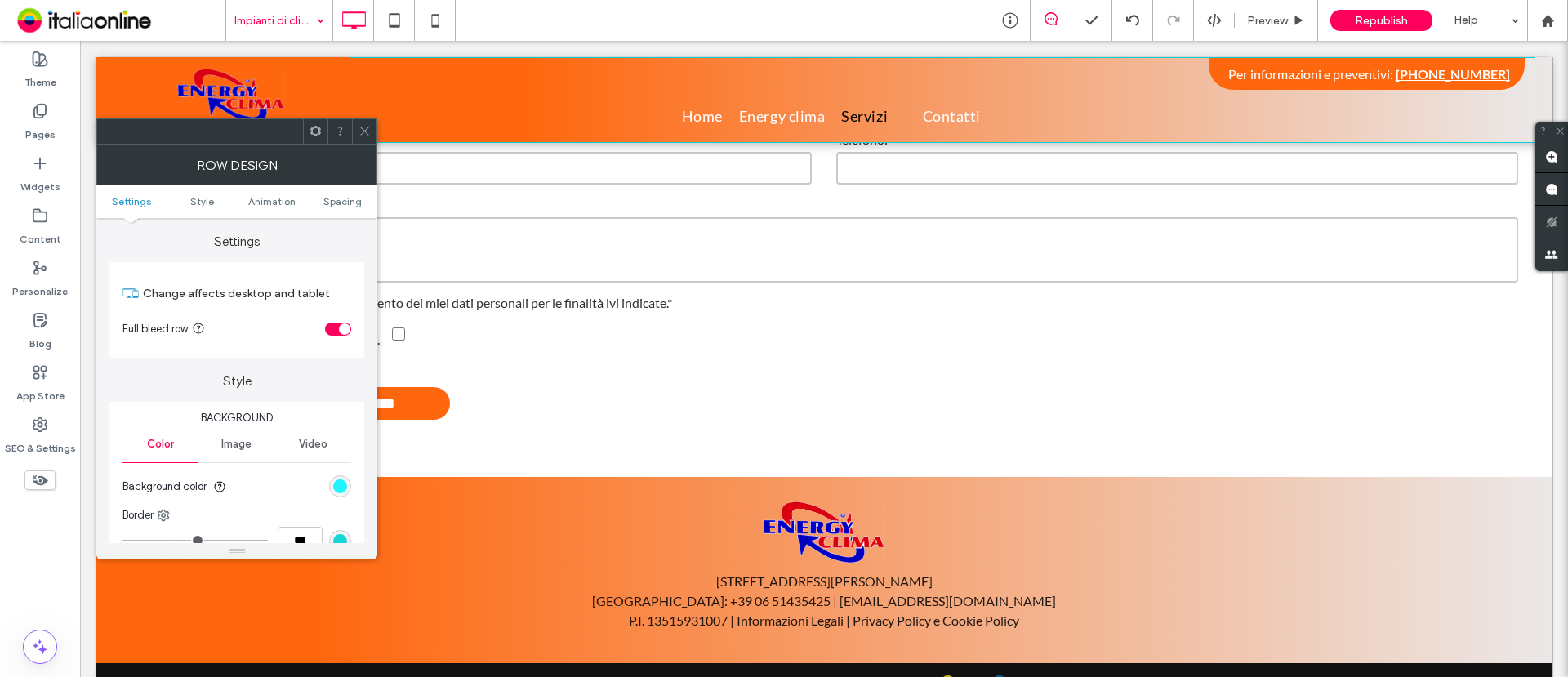
click at [343, 483] on div "rgb(1, 242, 255)" at bounding box center [340, 487] width 14 height 14
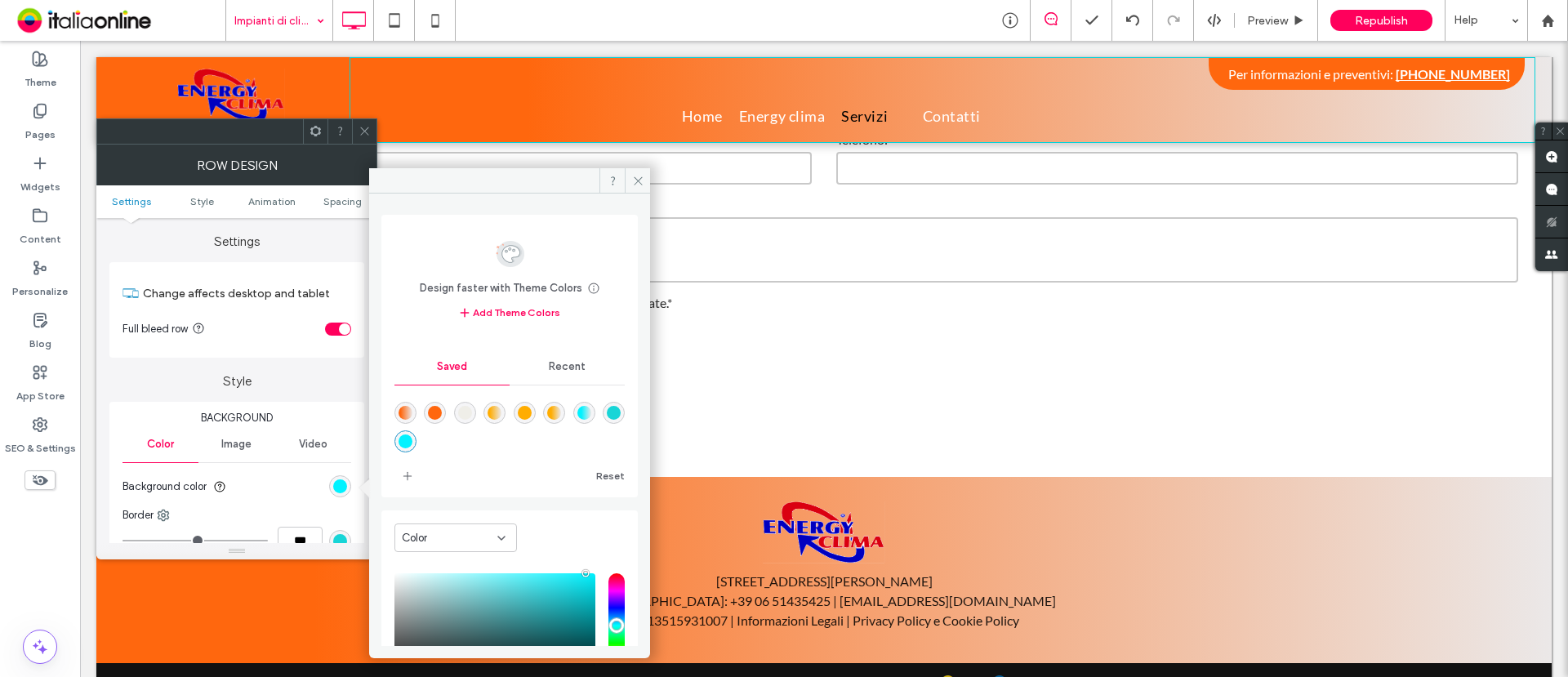
click at [441, 406] on div "rgba(255,103,14,1)" at bounding box center [435, 413] width 14 height 14
type input "*******"
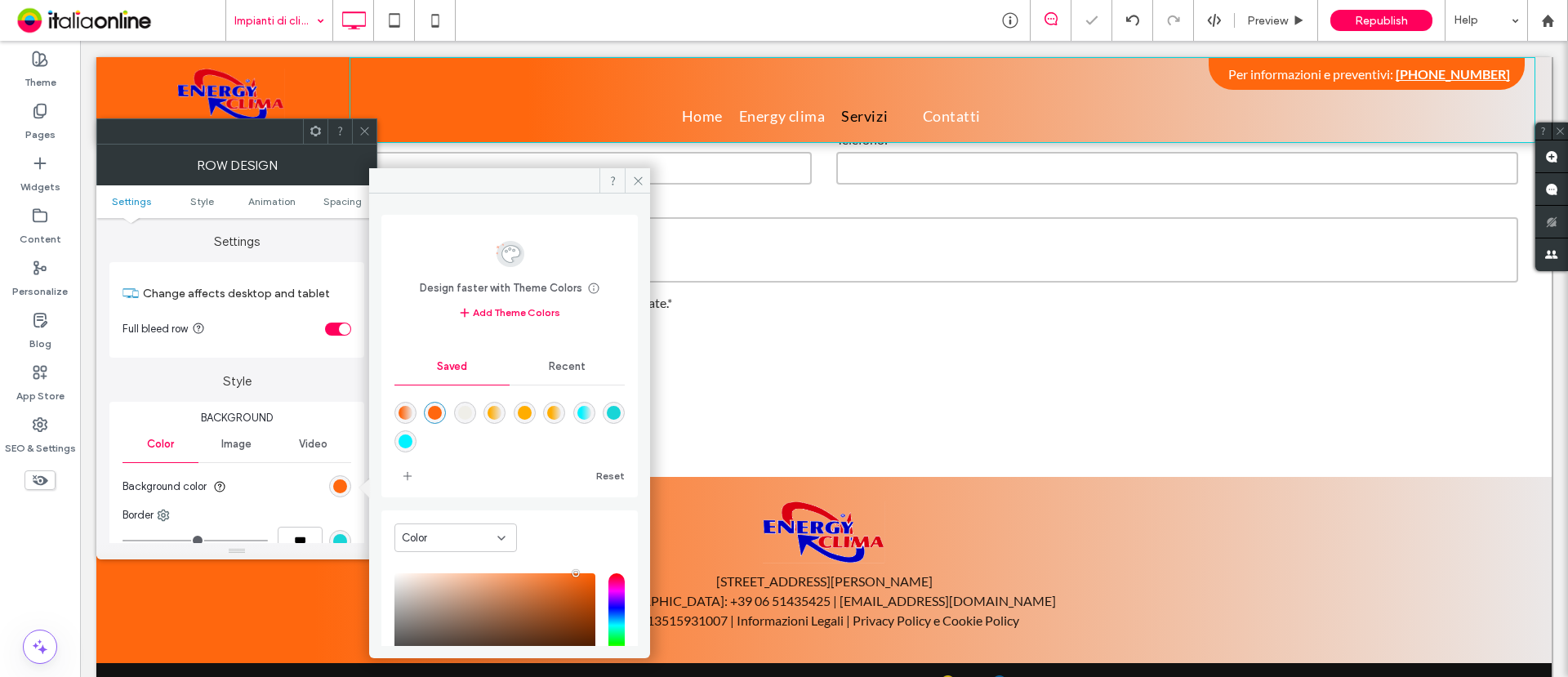
click at [358, 133] on div at bounding box center [364, 132] width 24 height 24
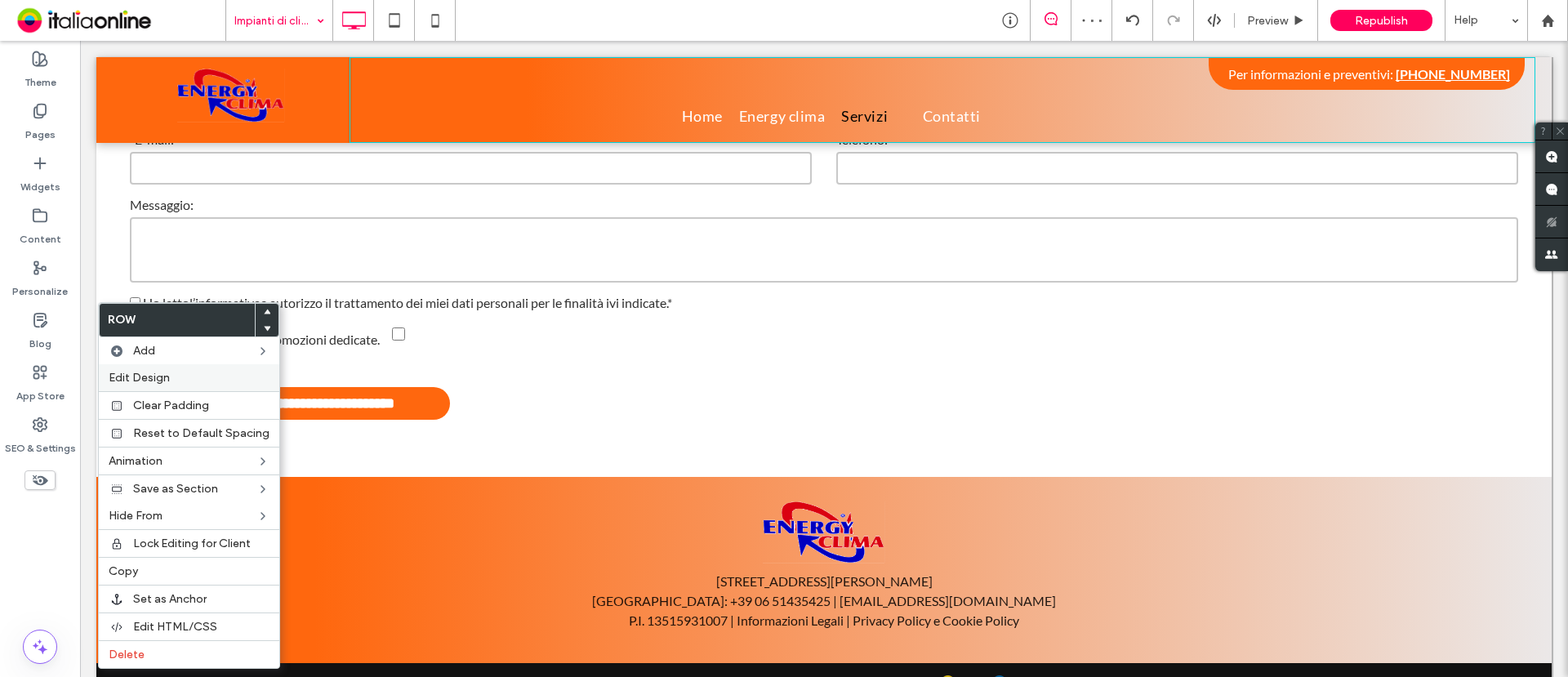
click at [160, 375] on span "Edit Design" at bounding box center [140, 378] width 61 height 14
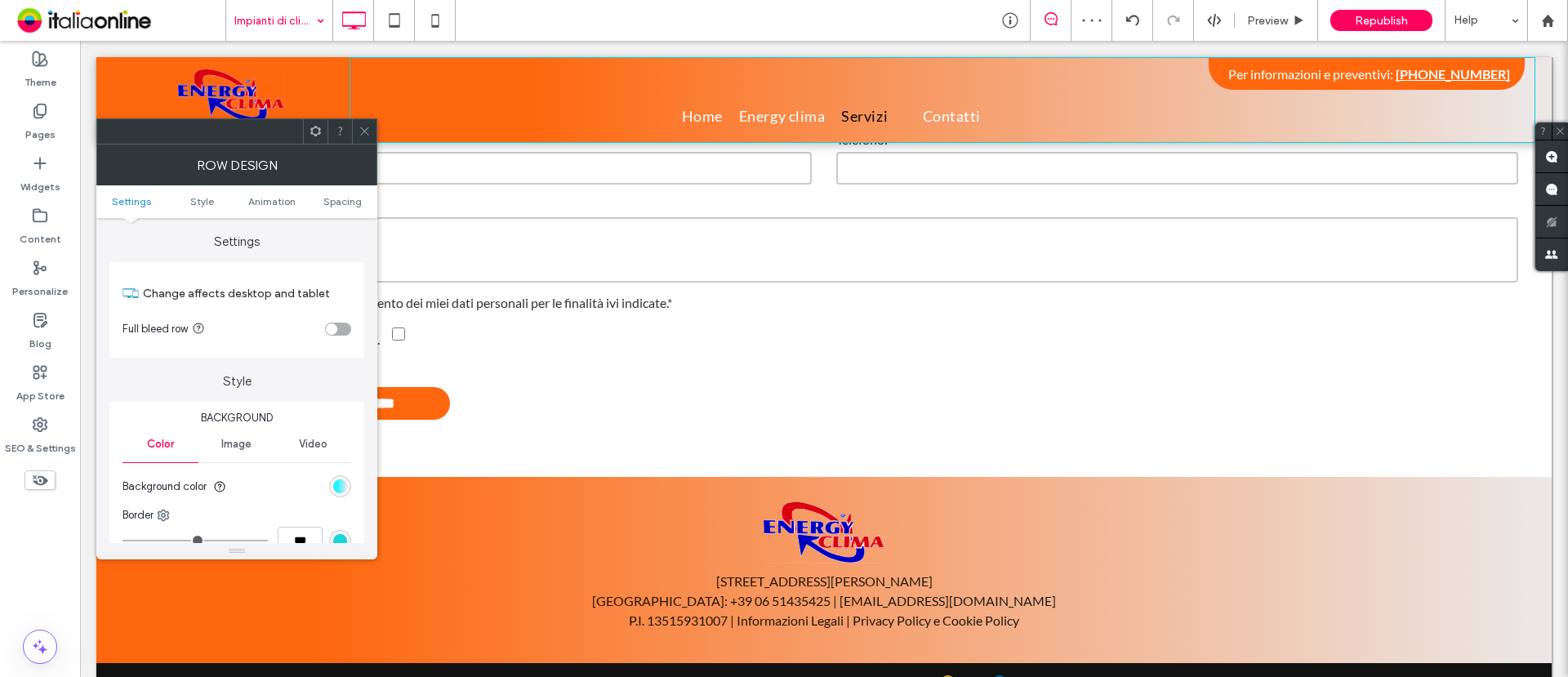
click at [339, 483] on div "linear-gradient(90deg, rgb(1, 242, 255) 29%, rgb(235, 232, 232) 100%)" at bounding box center [340, 487] width 14 height 14
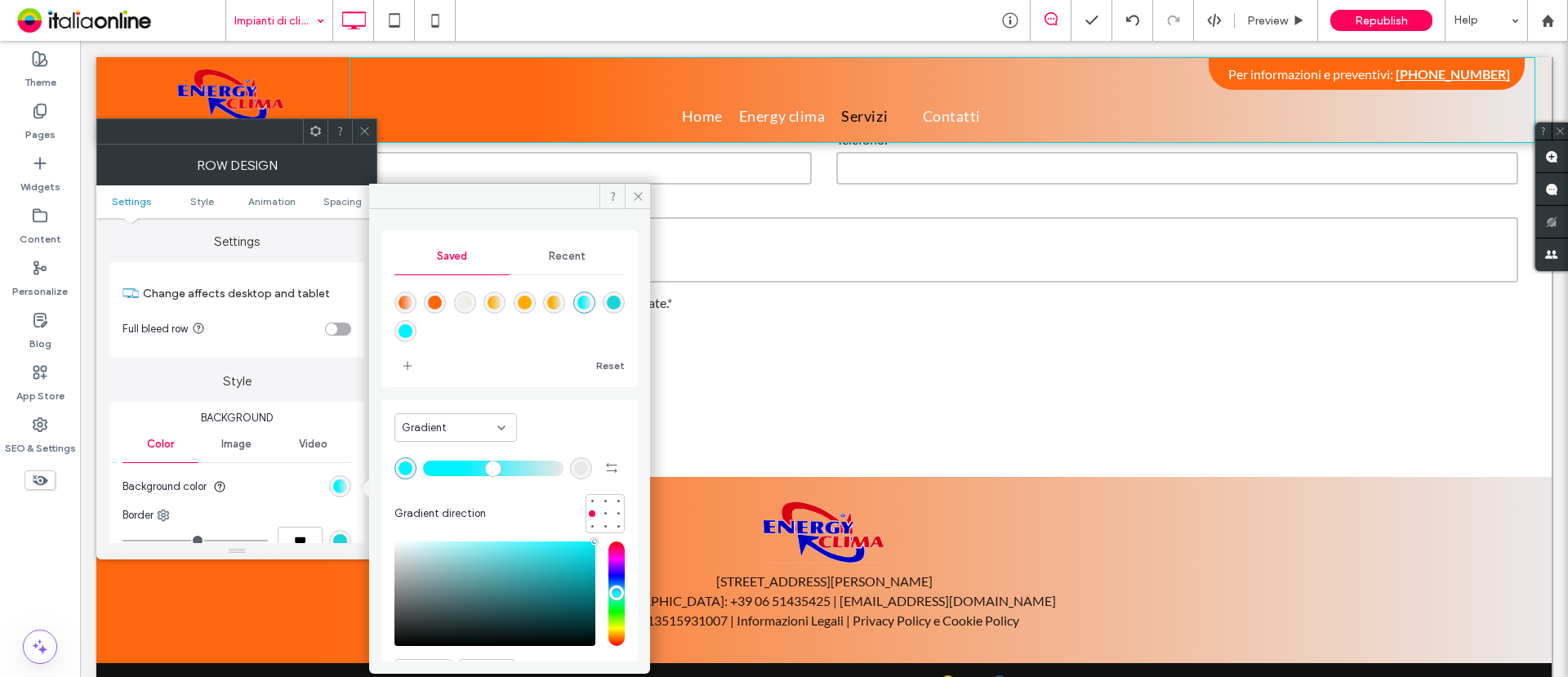
drag, startPoint x: 408, startPoint y: 299, endPoint x: 366, endPoint y: 187, distance: 119.6
click at [408, 299] on div "linear-gradient(90deg,rgba(255,103,14,1) 15%,rgba(235,232,232,1) 100%)" at bounding box center [406, 303] width 14 height 14
type input "**"
type input "*******"
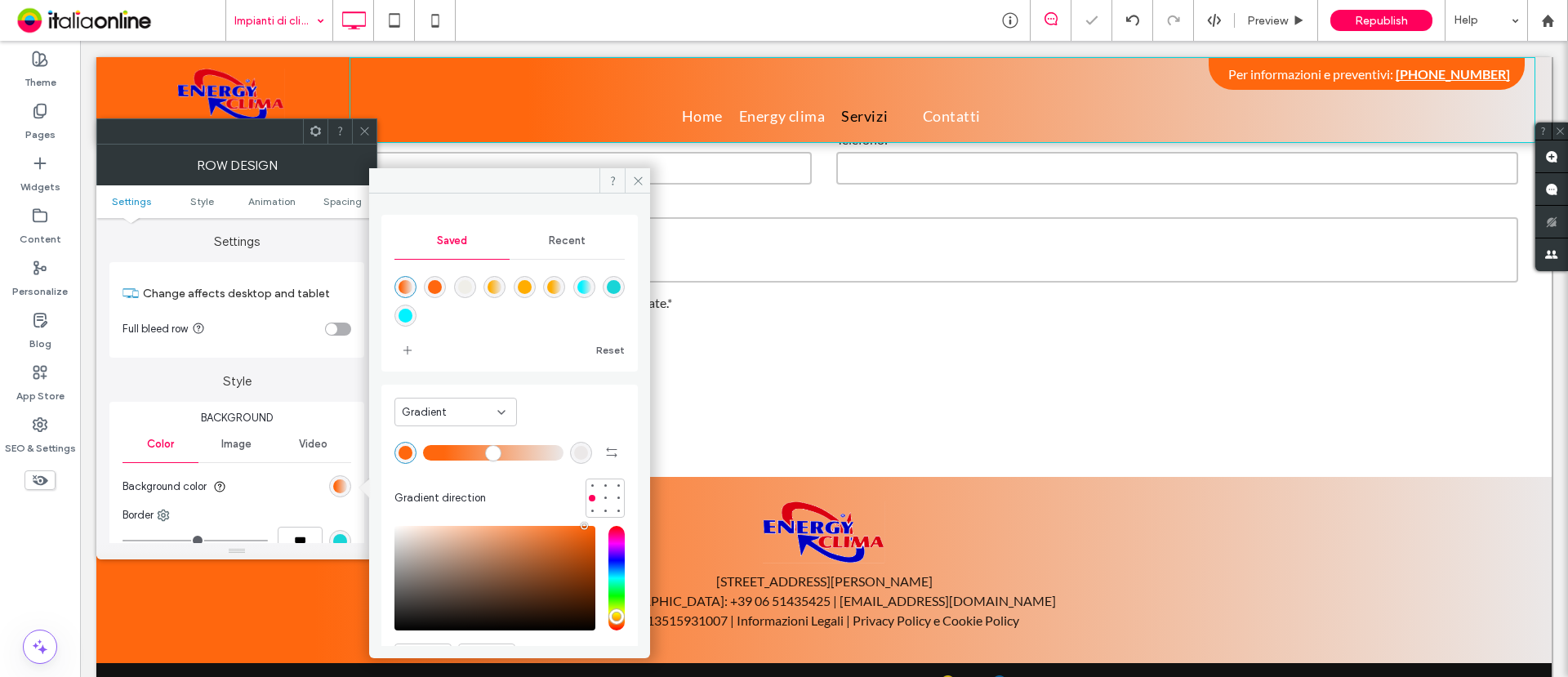
drag, startPoint x: 365, startPoint y: 132, endPoint x: 372, endPoint y: 148, distance: 17.5
click at [366, 131] on icon at bounding box center [365, 131] width 12 height 12
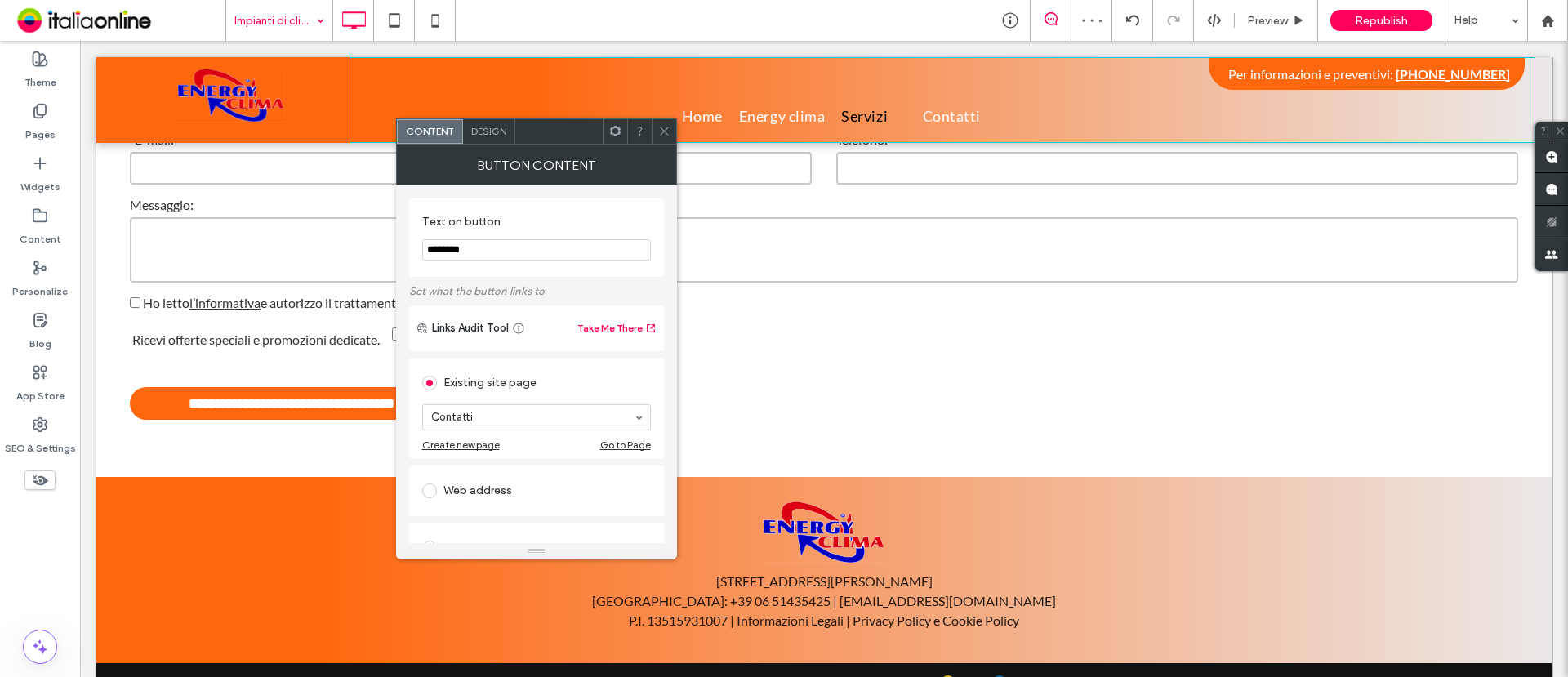
click at [487, 127] on span "Design" at bounding box center [489, 131] width 35 height 12
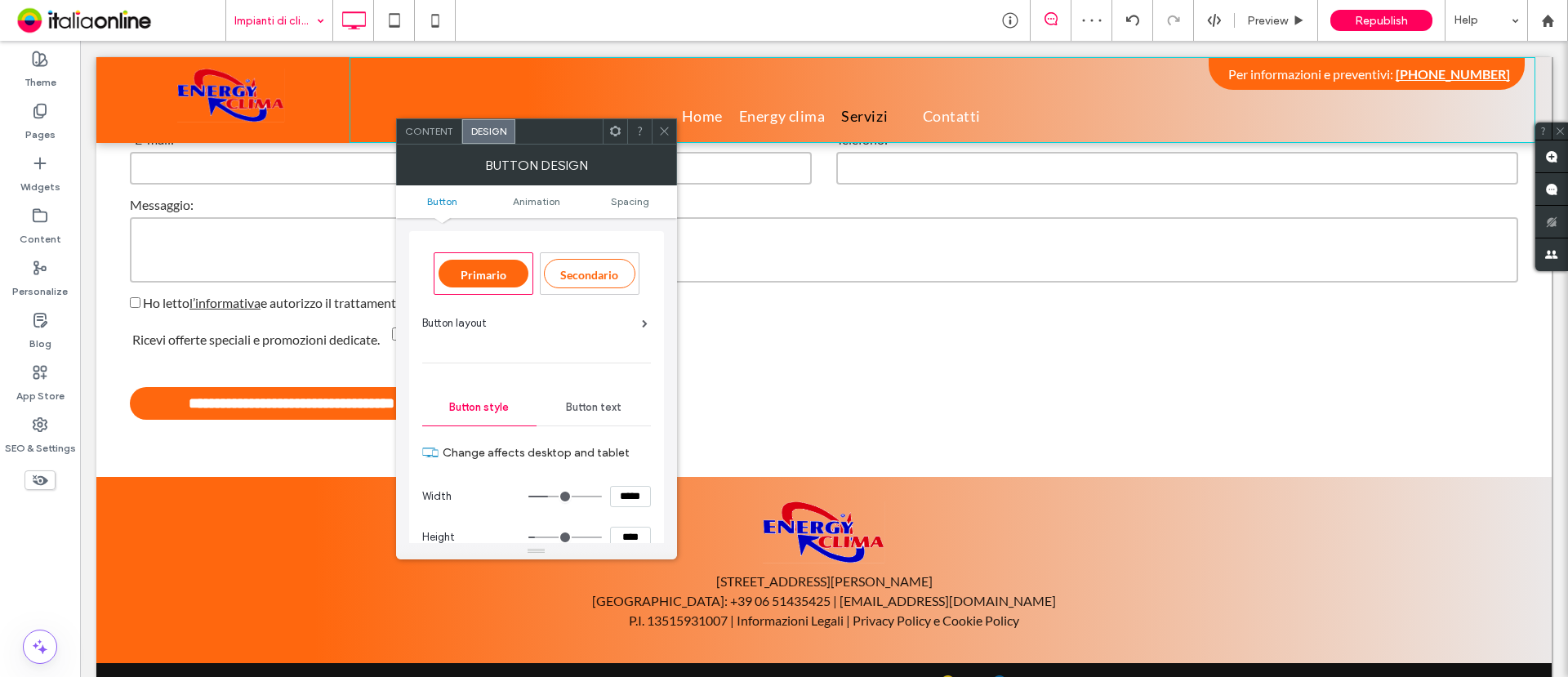
click at [582, 407] on span "Button text" at bounding box center [594, 407] width 56 height 13
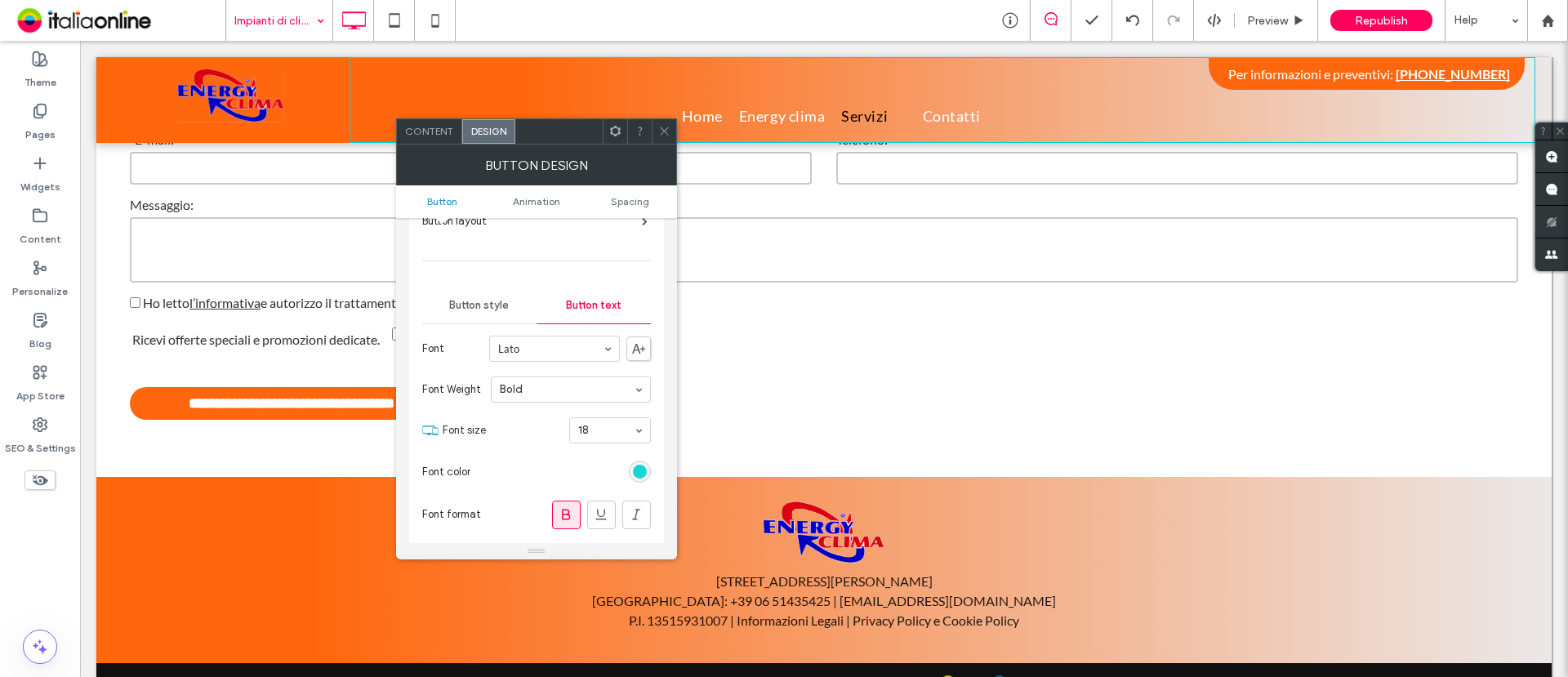
drag, startPoint x: 633, startPoint y: 469, endPoint x: 626, endPoint y: 459, distance: 12.2
click at [634, 469] on div "rgb(24, 213, 215)" at bounding box center [640, 472] width 14 height 14
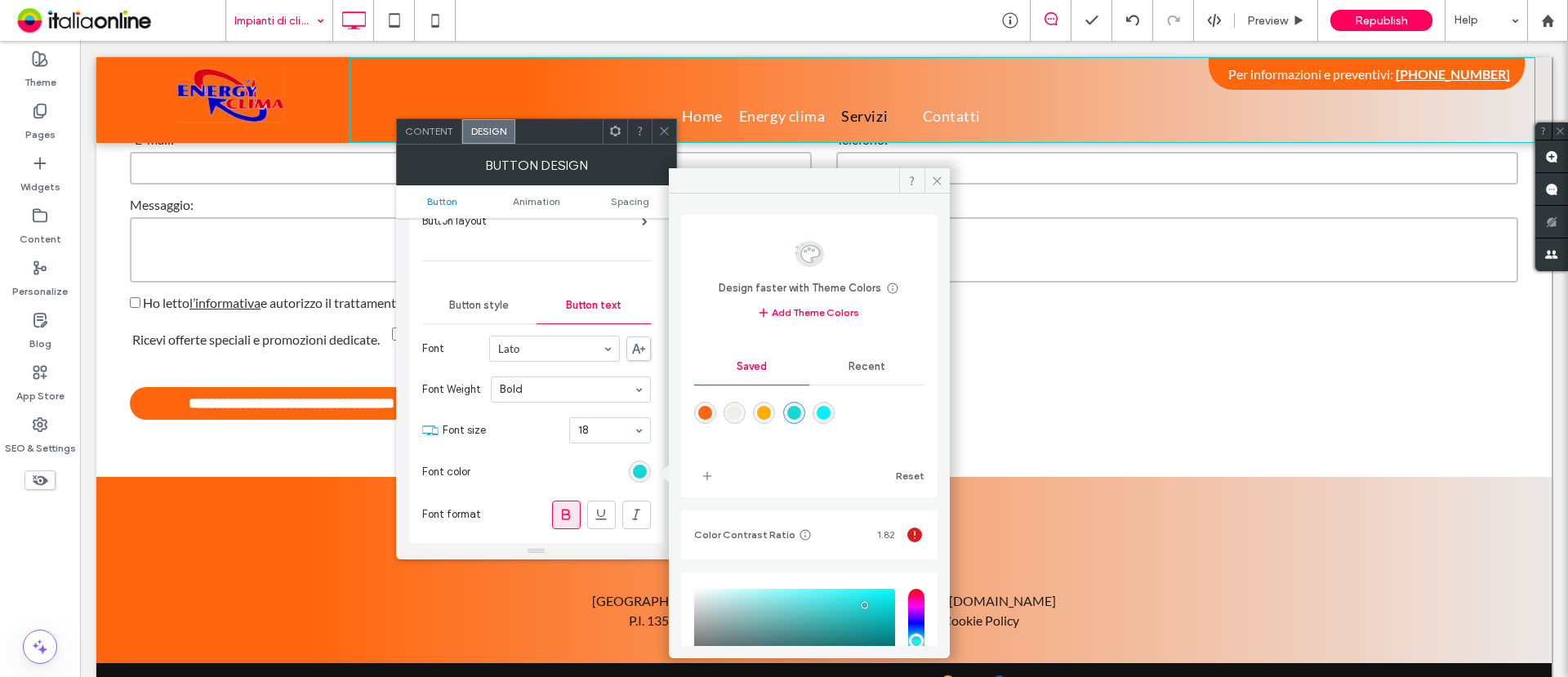
click at [699, 413] on div "rgba(255,103,14,1)" at bounding box center [705, 413] width 14 height 14
type input "*******"
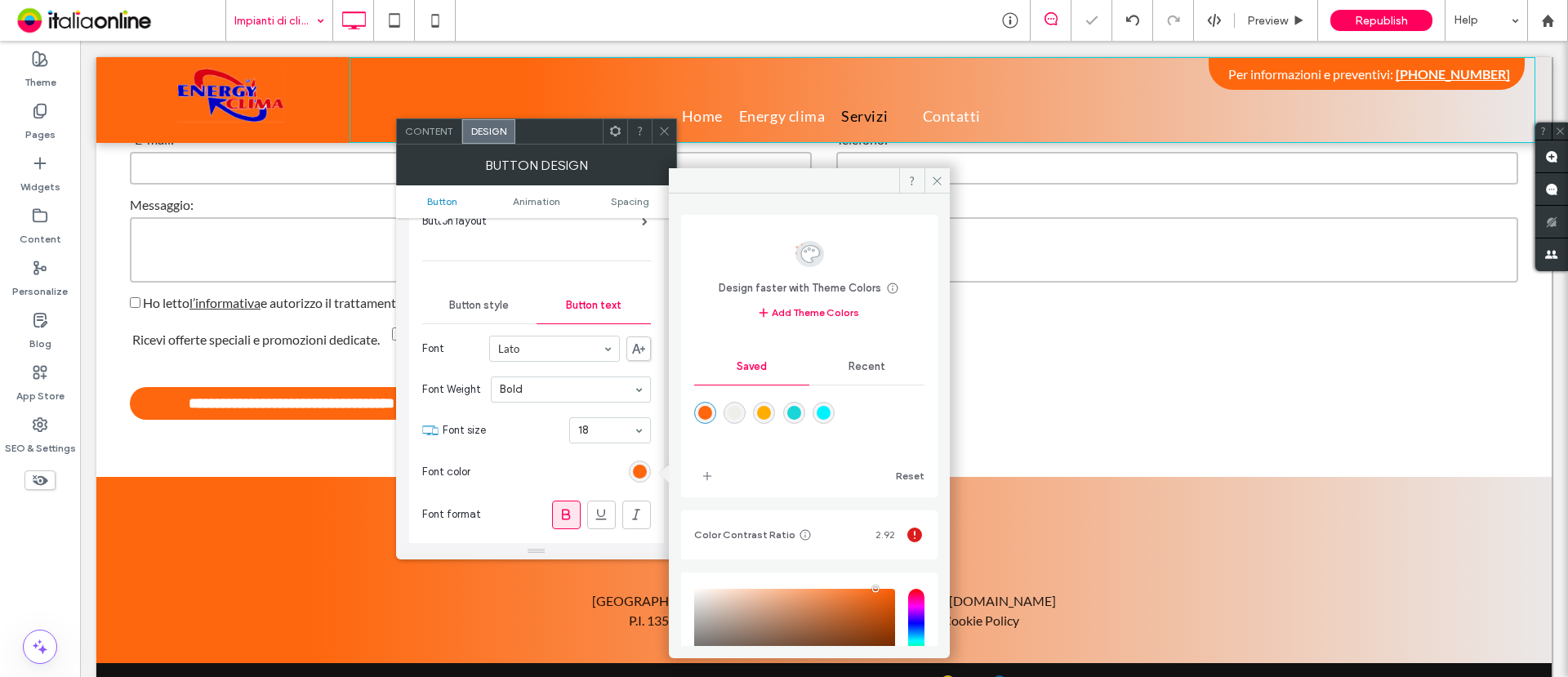
click at [662, 123] on span at bounding box center [665, 132] width 12 height 24
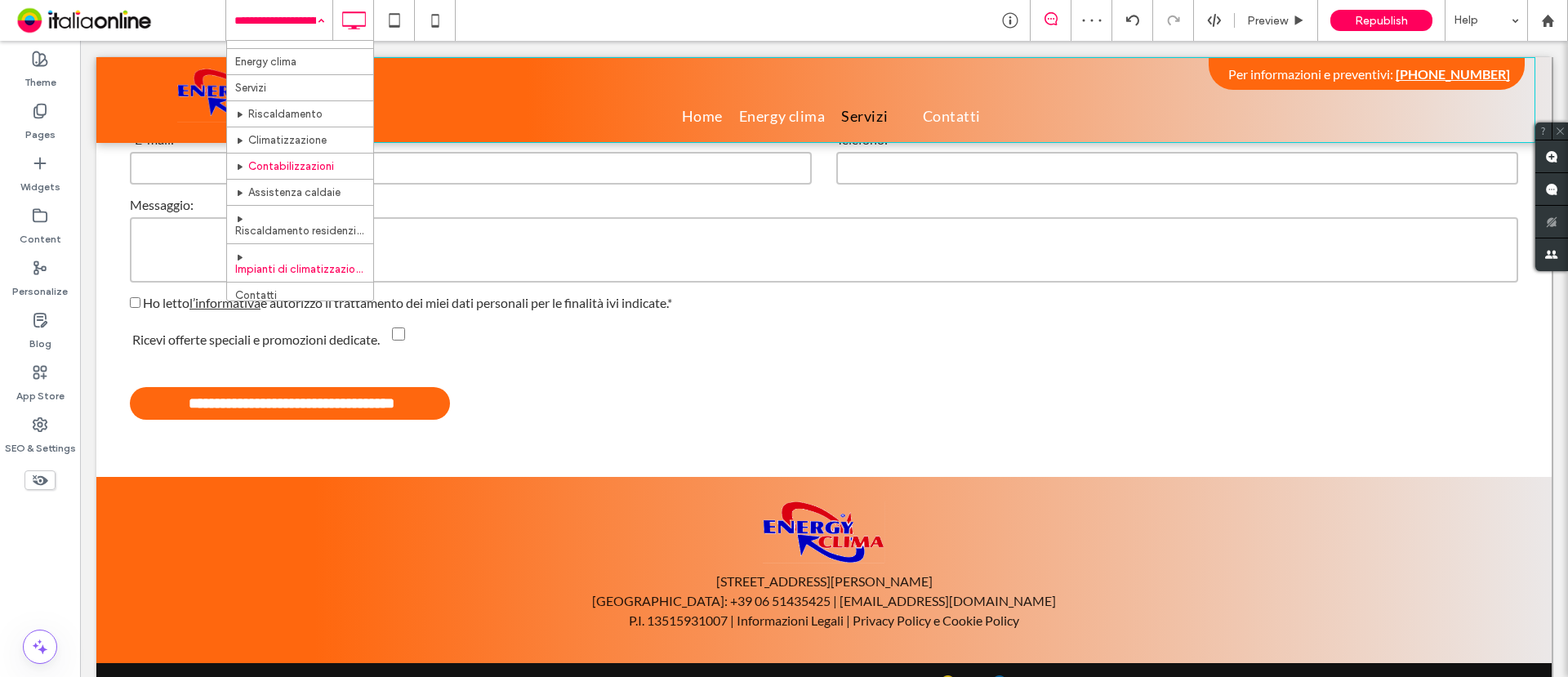
scroll to position [24, 0]
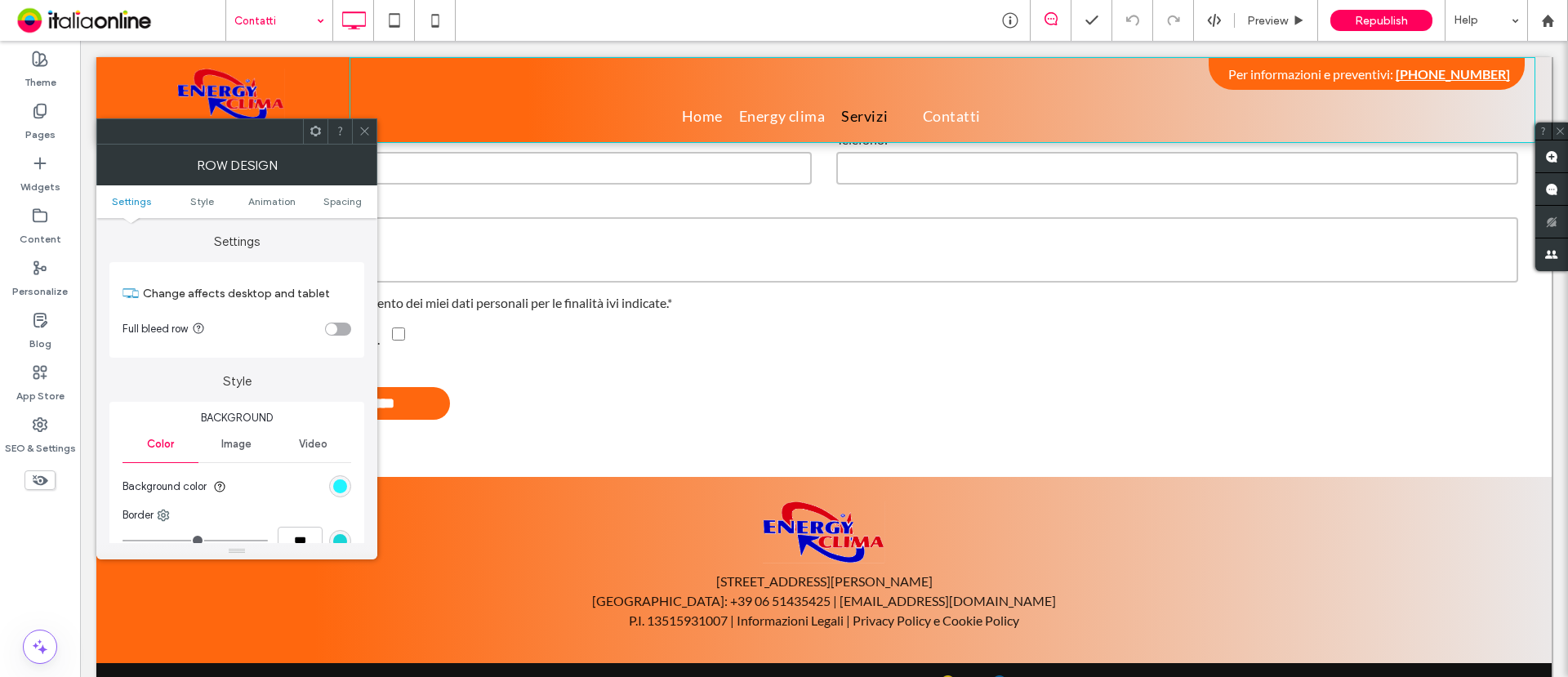
click at [339, 483] on div "rgb(1, 242, 255)" at bounding box center [340, 487] width 14 height 14
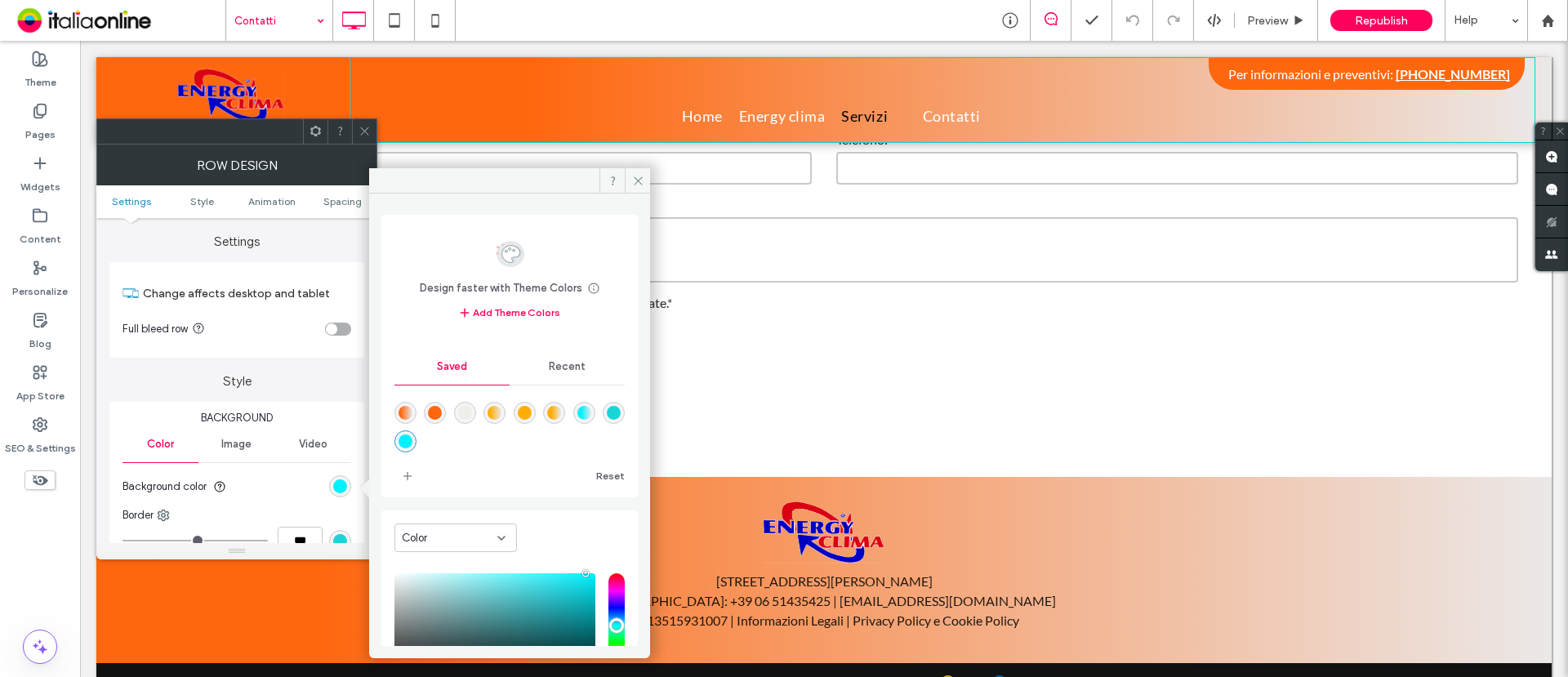
click at [442, 410] on div "rgba(255,103,14,1)" at bounding box center [435, 413] width 14 height 14
type input "*******"
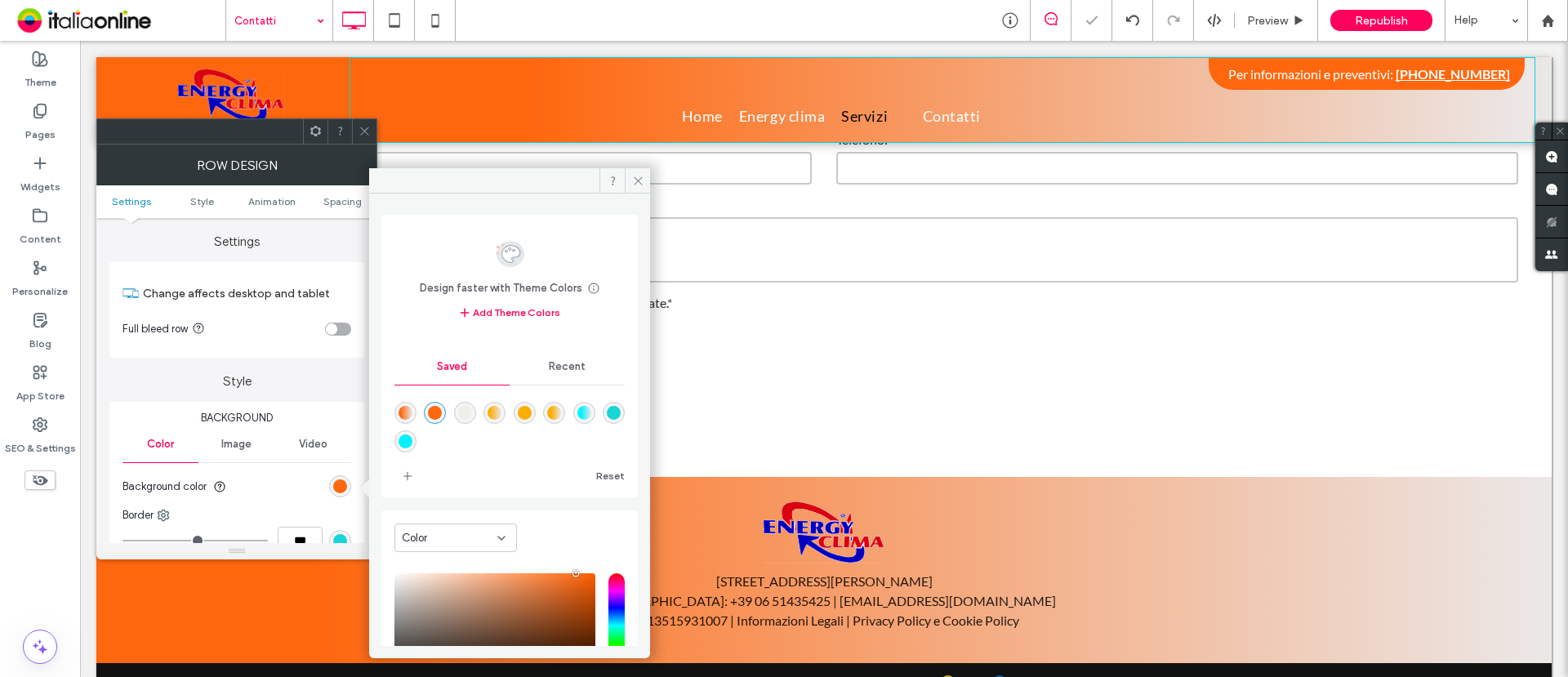
click at [363, 128] on use at bounding box center [364, 131] width 8 height 8
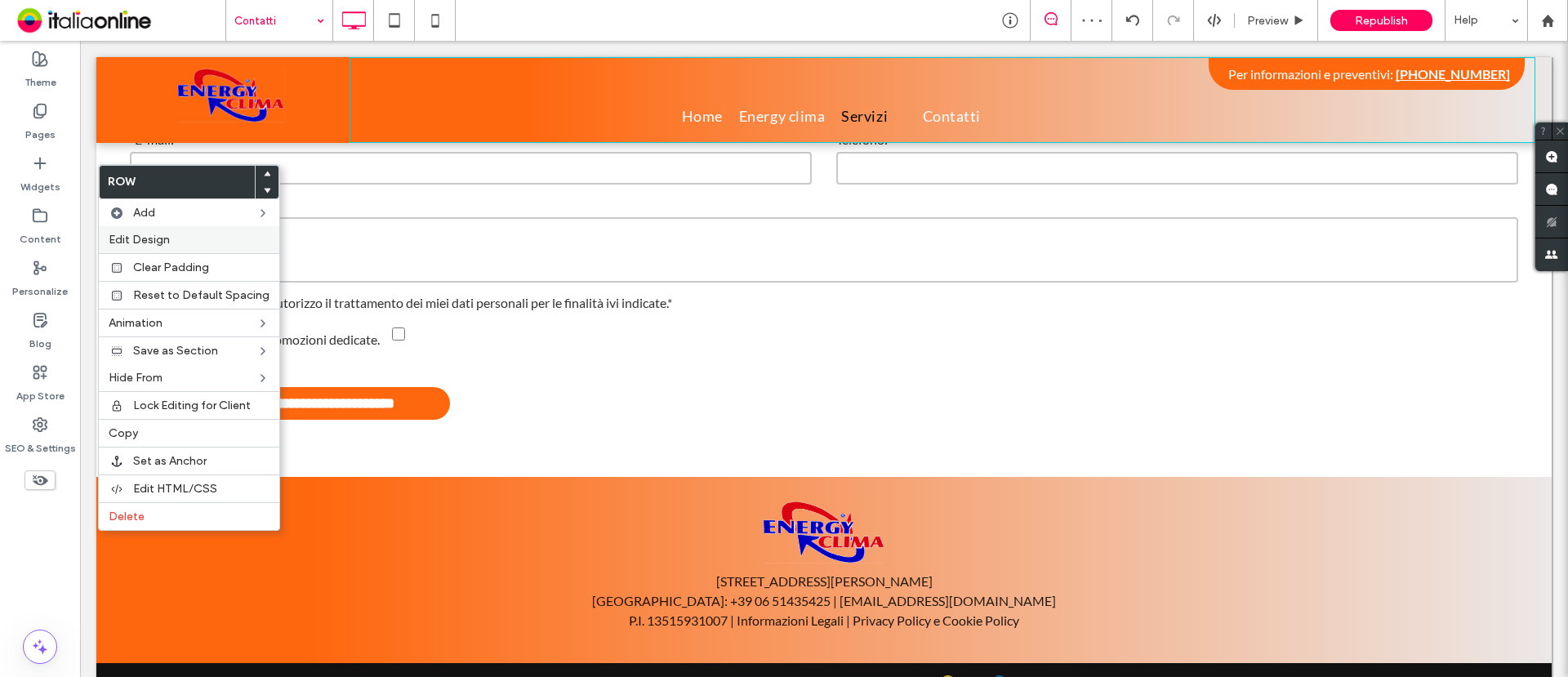
click at [140, 234] on span "Edit Design" at bounding box center [140, 240] width 61 height 14
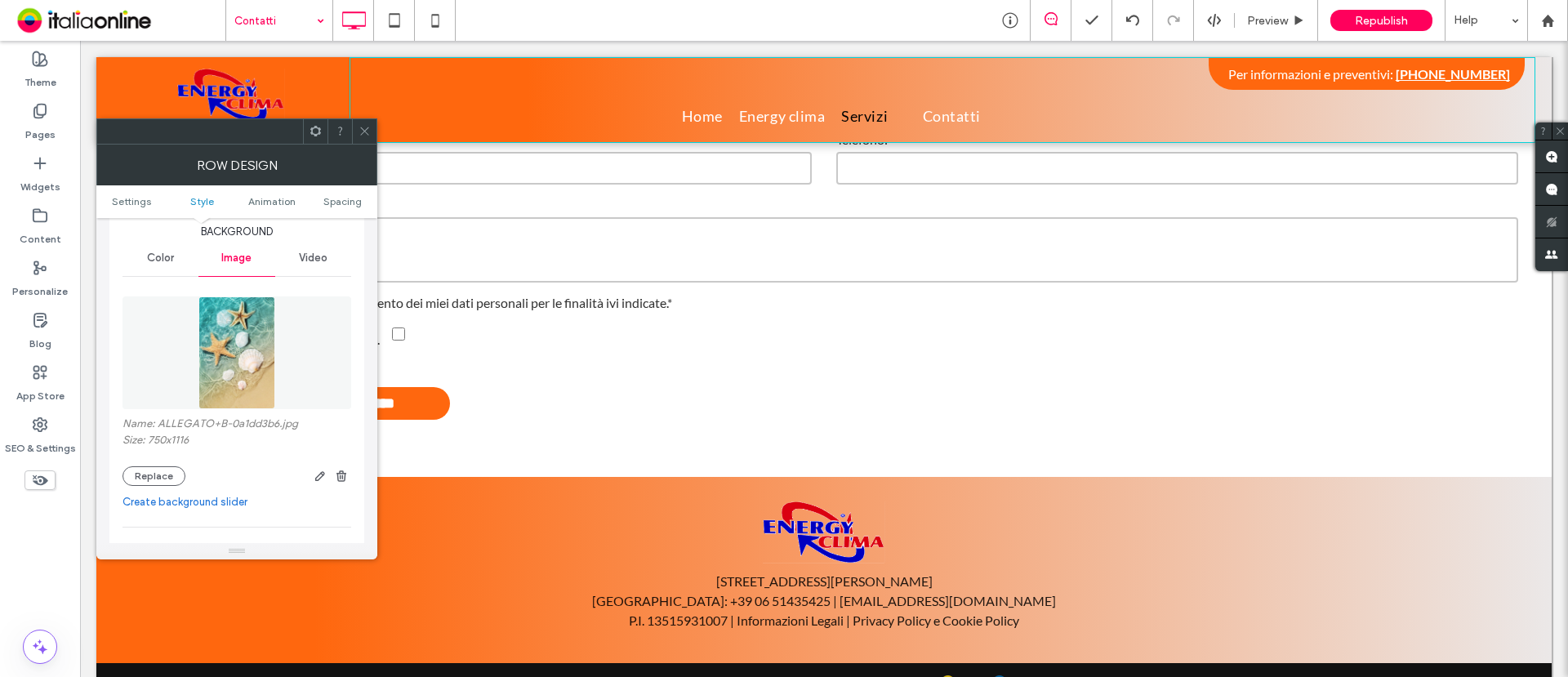
scroll to position [204, 0]
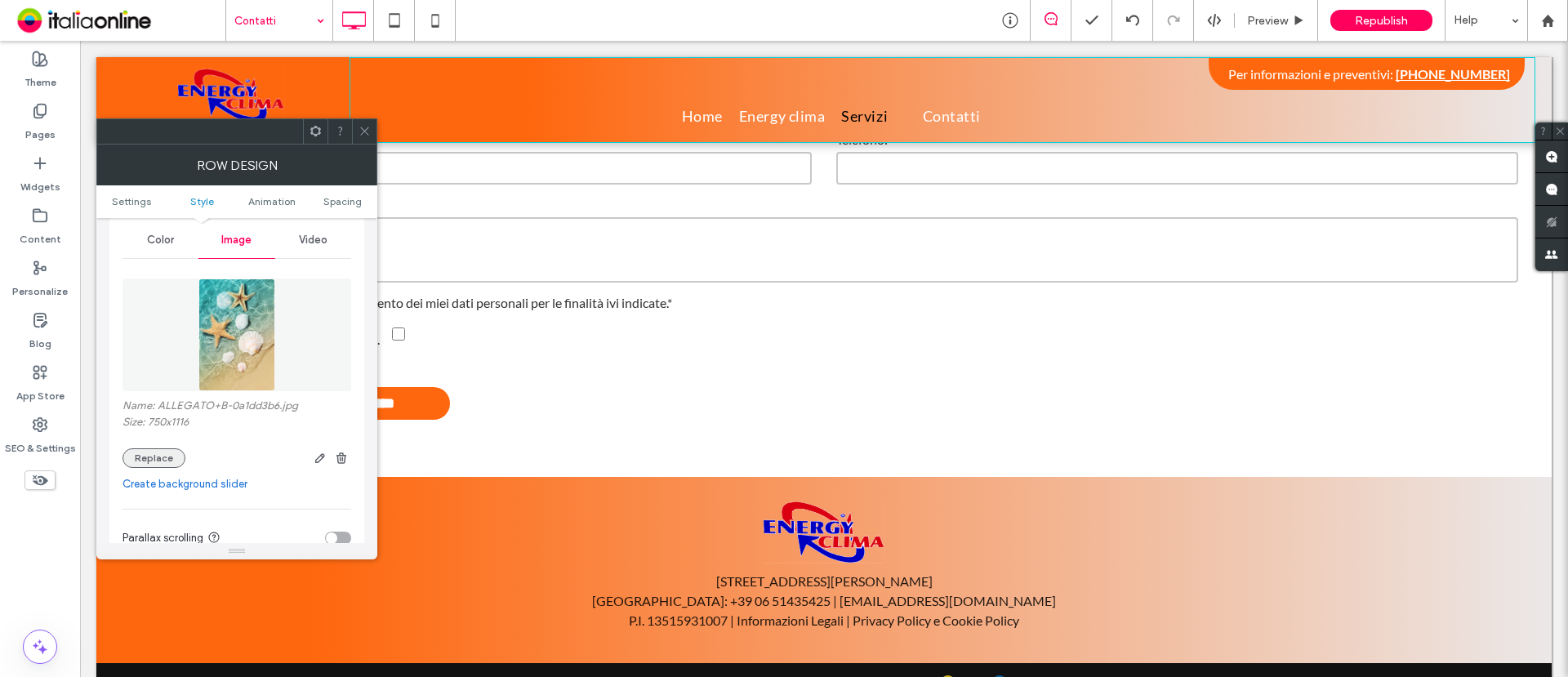
click at [156, 456] on button "Replace" at bounding box center [154, 458] width 63 height 19
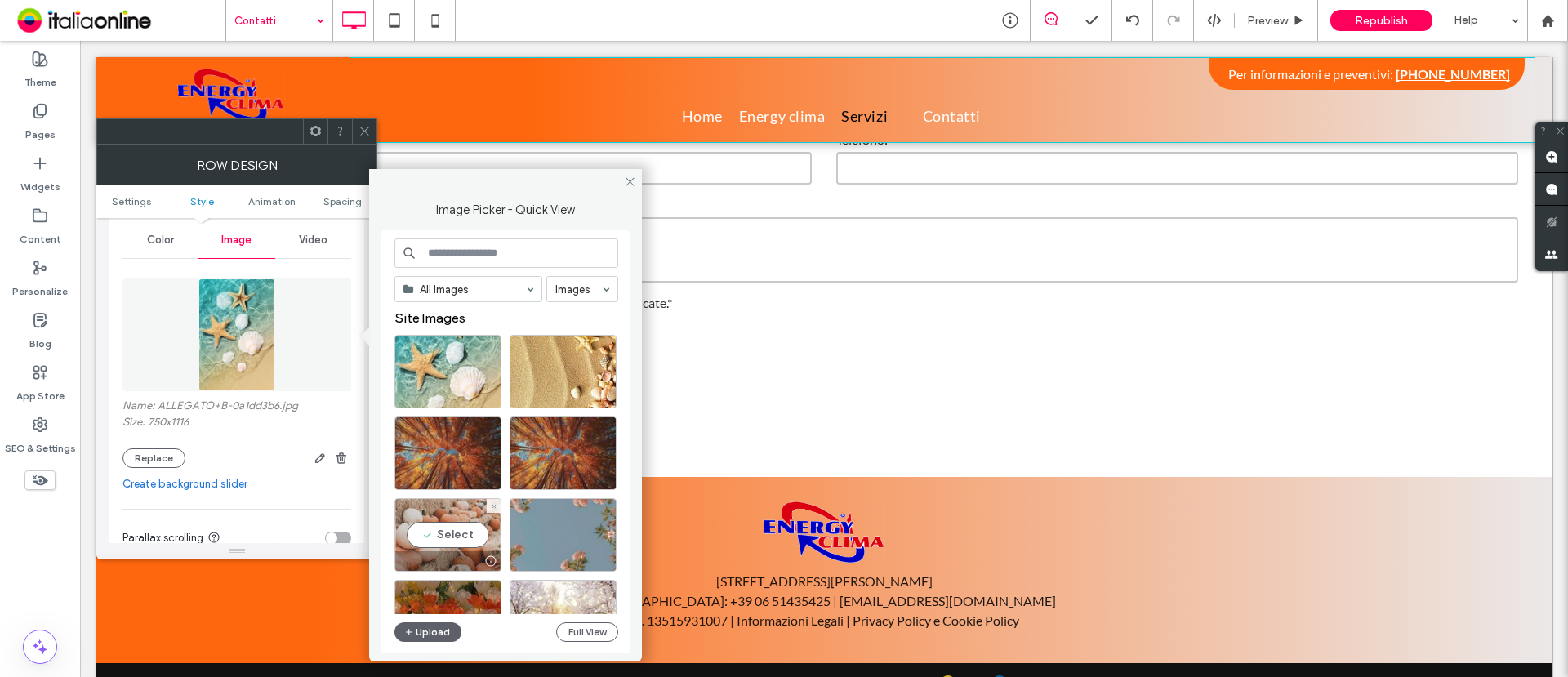
click at [445, 517] on div "Select" at bounding box center [448, 535] width 107 height 73
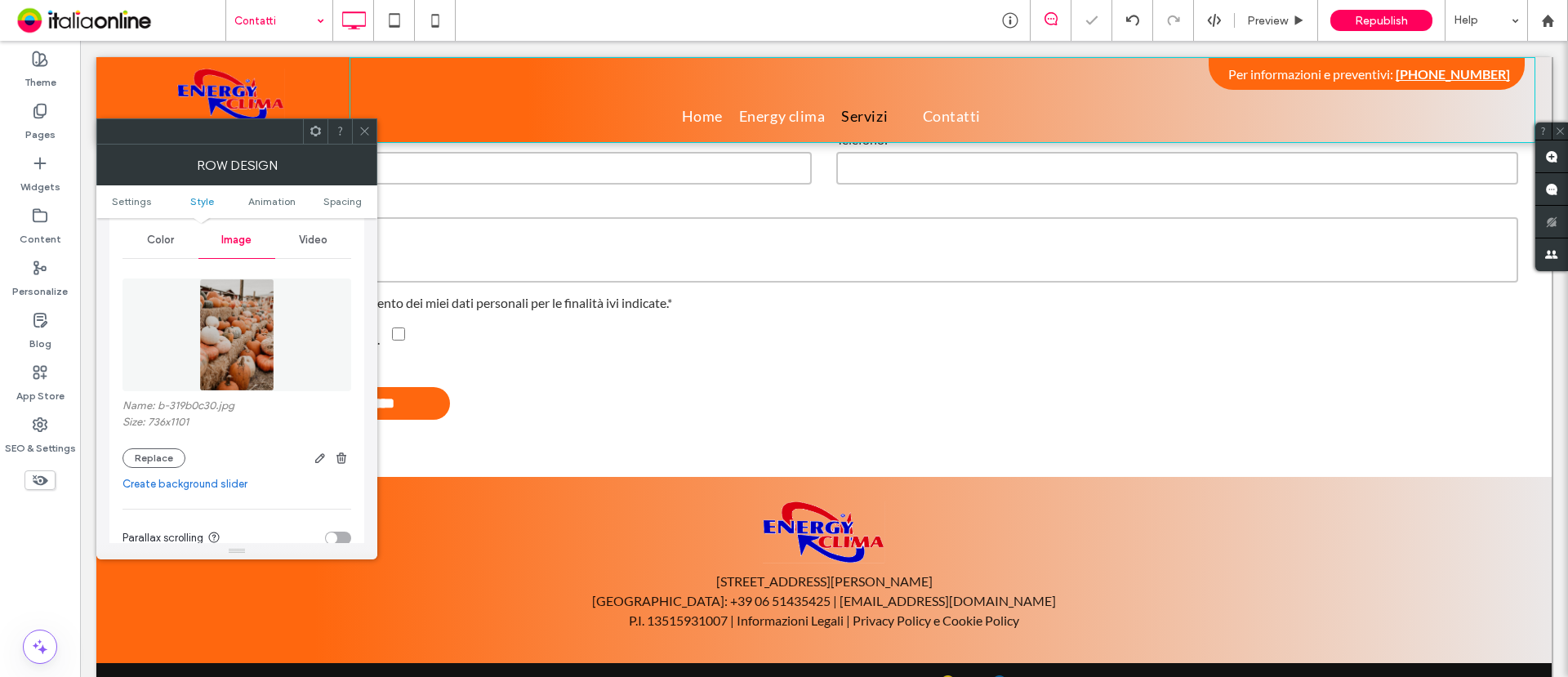
click at [363, 131] on icon at bounding box center [365, 131] width 12 height 12
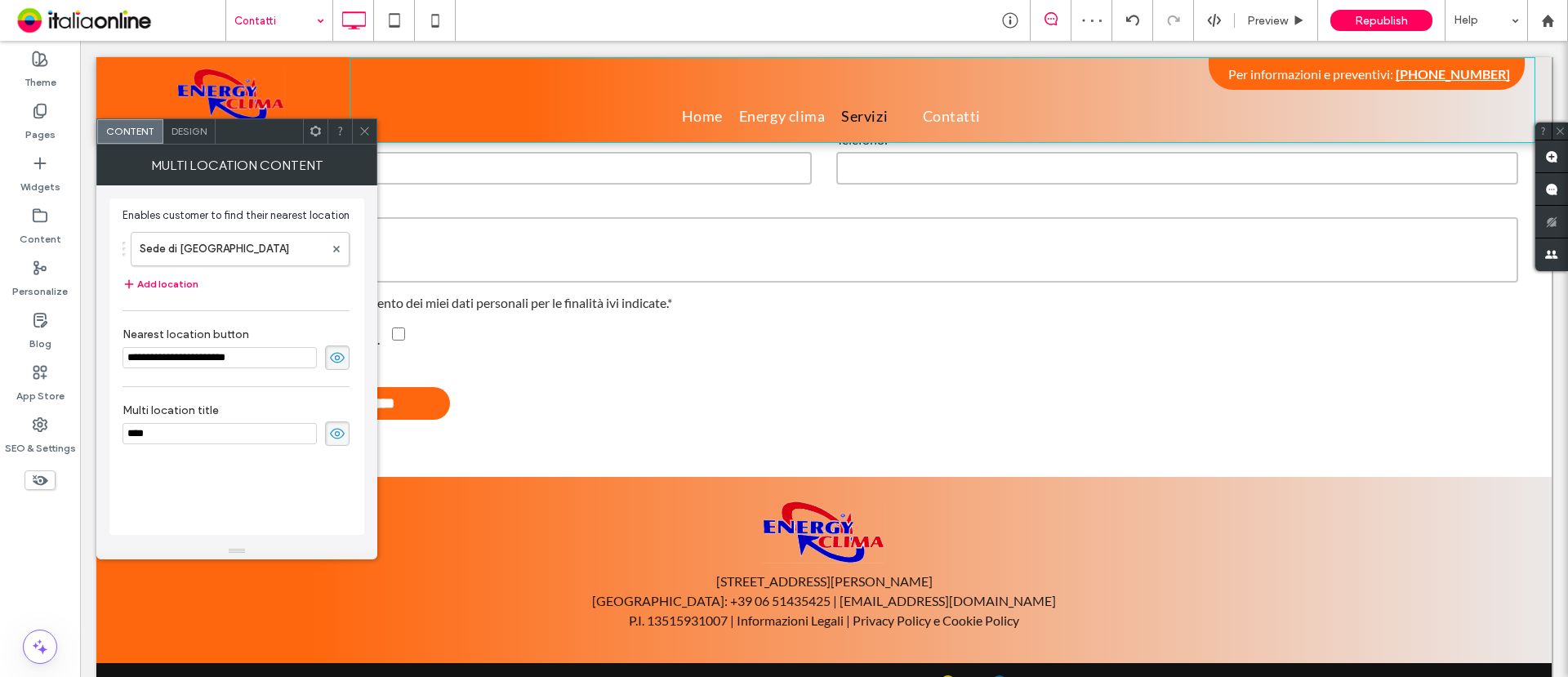
click at [181, 127] on span "Design" at bounding box center [189, 131] width 35 height 12
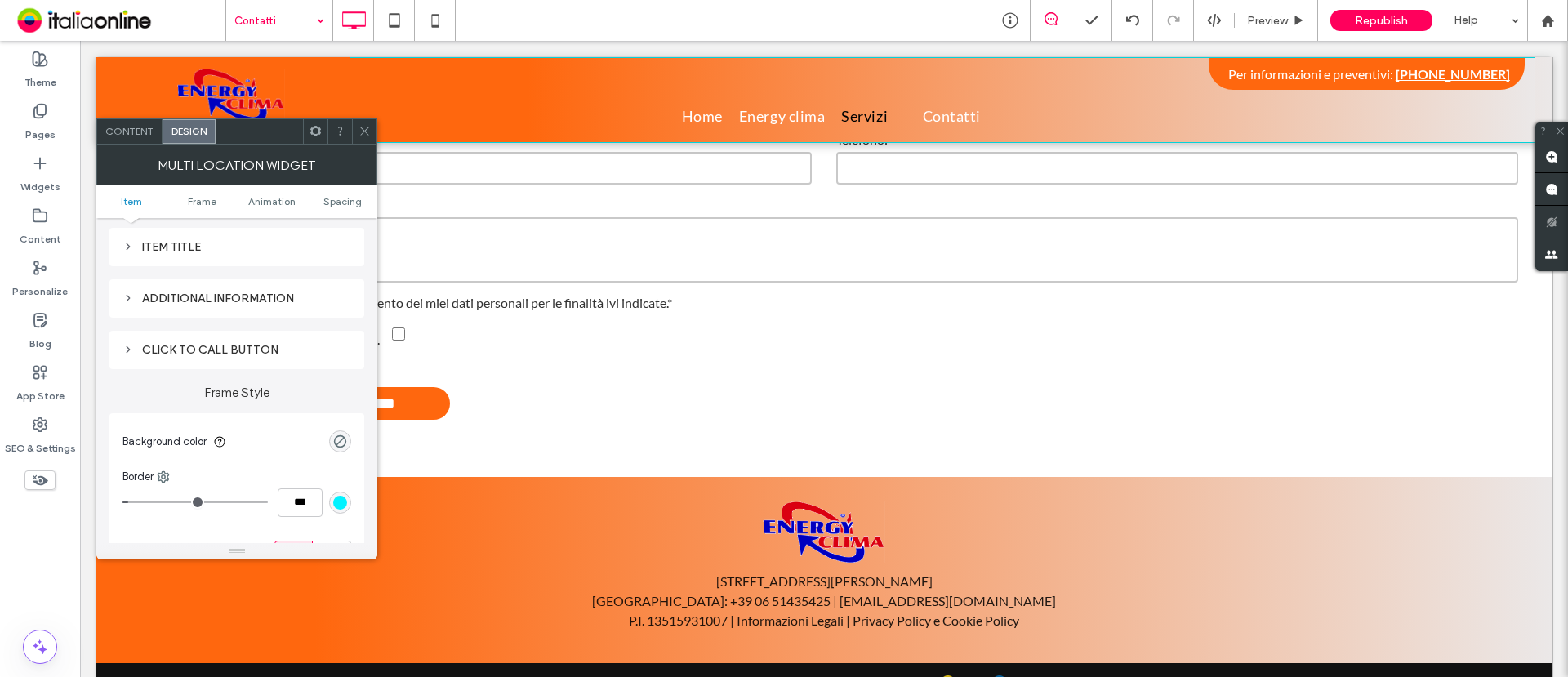
scroll to position [0, 0]
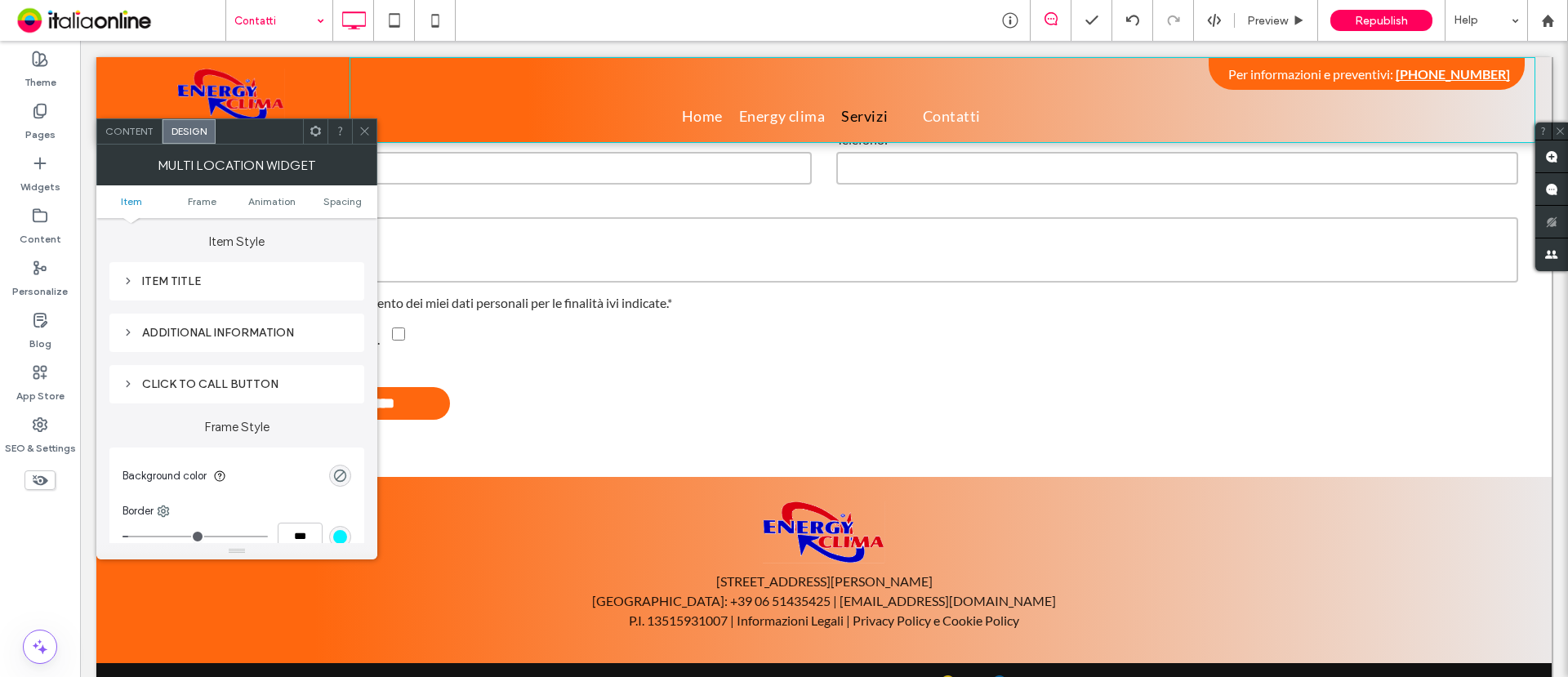
drag, startPoint x: 197, startPoint y: 374, endPoint x: 185, endPoint y: 376, distance: 12.2
click at [197, 374] on div "Click to call button" at bounding box center [236, 384] width 229 height 22
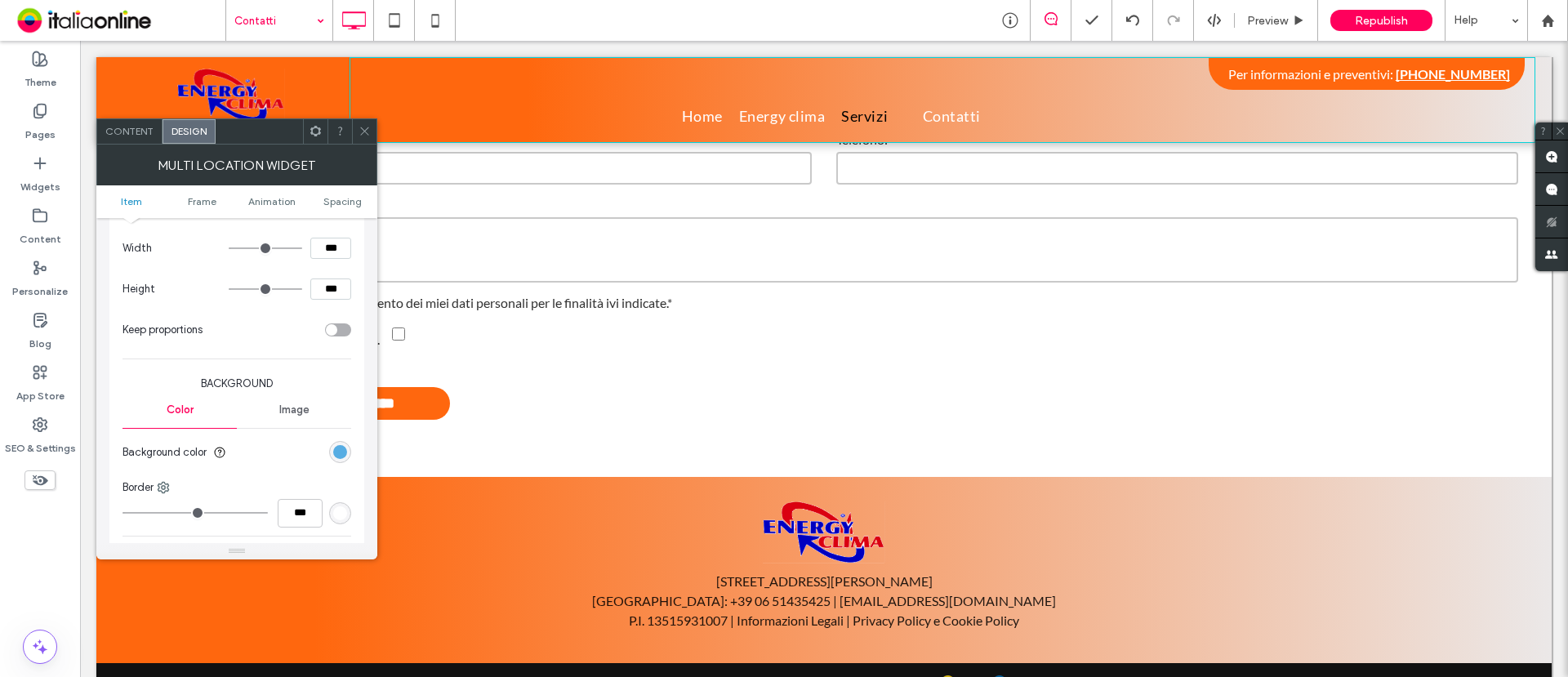
scroll to position [306, 0]
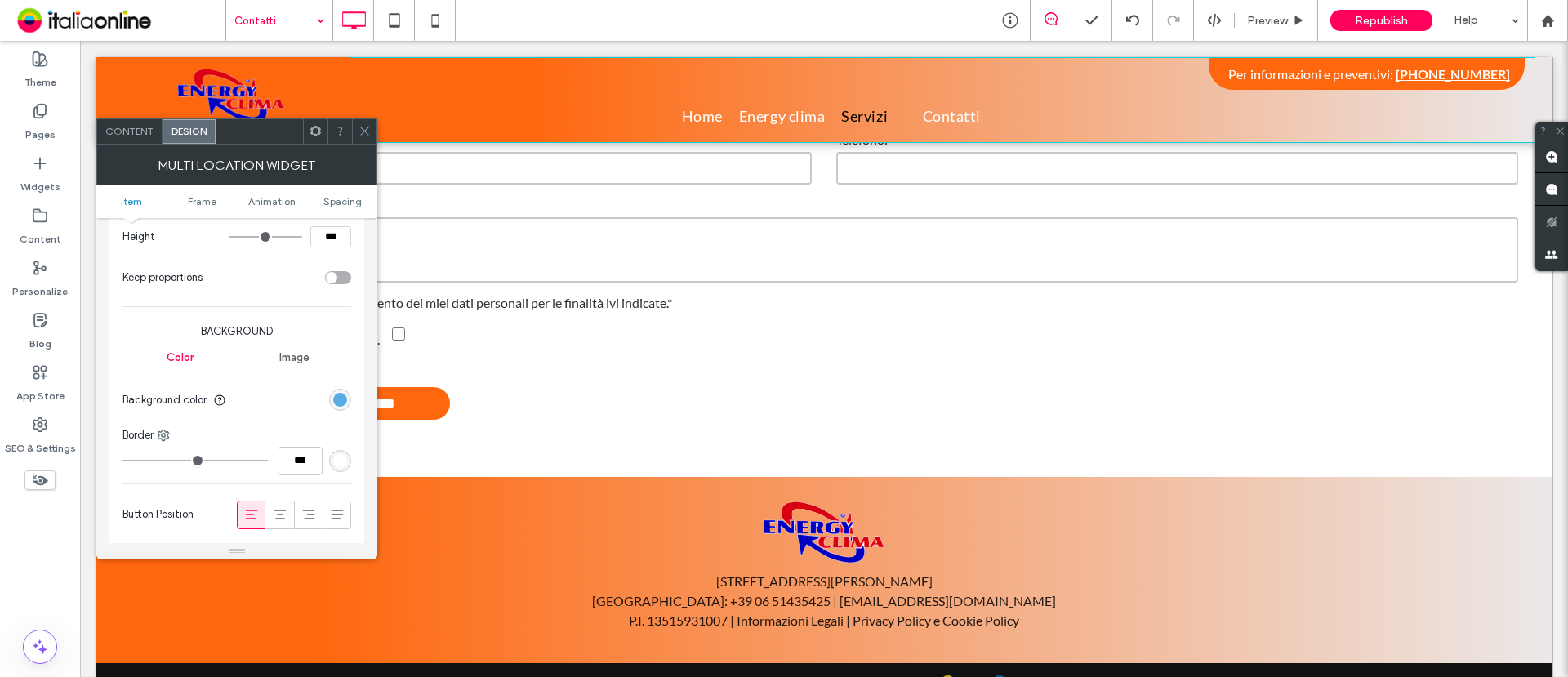
drag, startPoint x: 341, startPoint y: 404, endPoint x: 332, endPoint y: 404, distance: 9.0
click at [341, 404] on div "rgb(87, 173, 227)" at bounding box center [340, 400] width 14 height 14
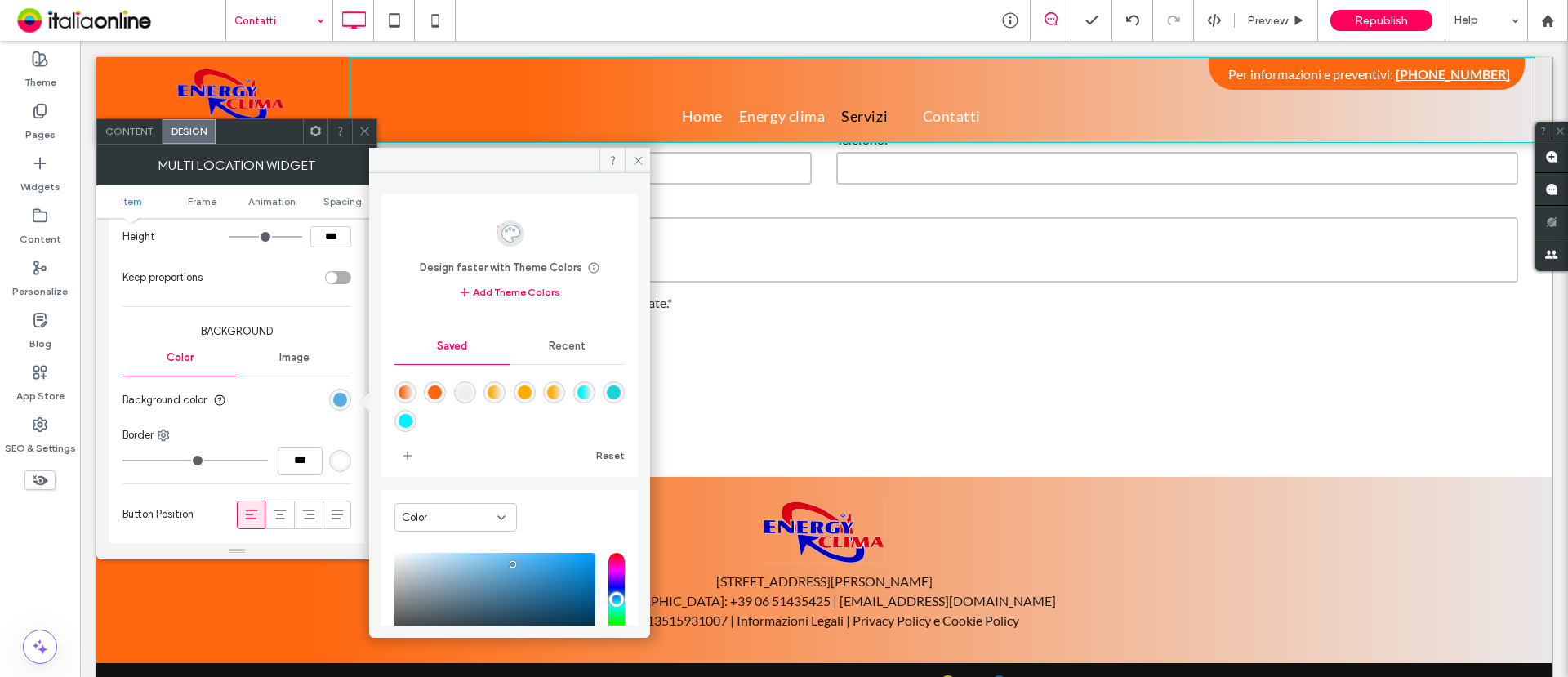
click at [436, 390] on div "rgba(255,103,14,1)" at bounding box center [435, 393] width 14 height 14
type input "*******"
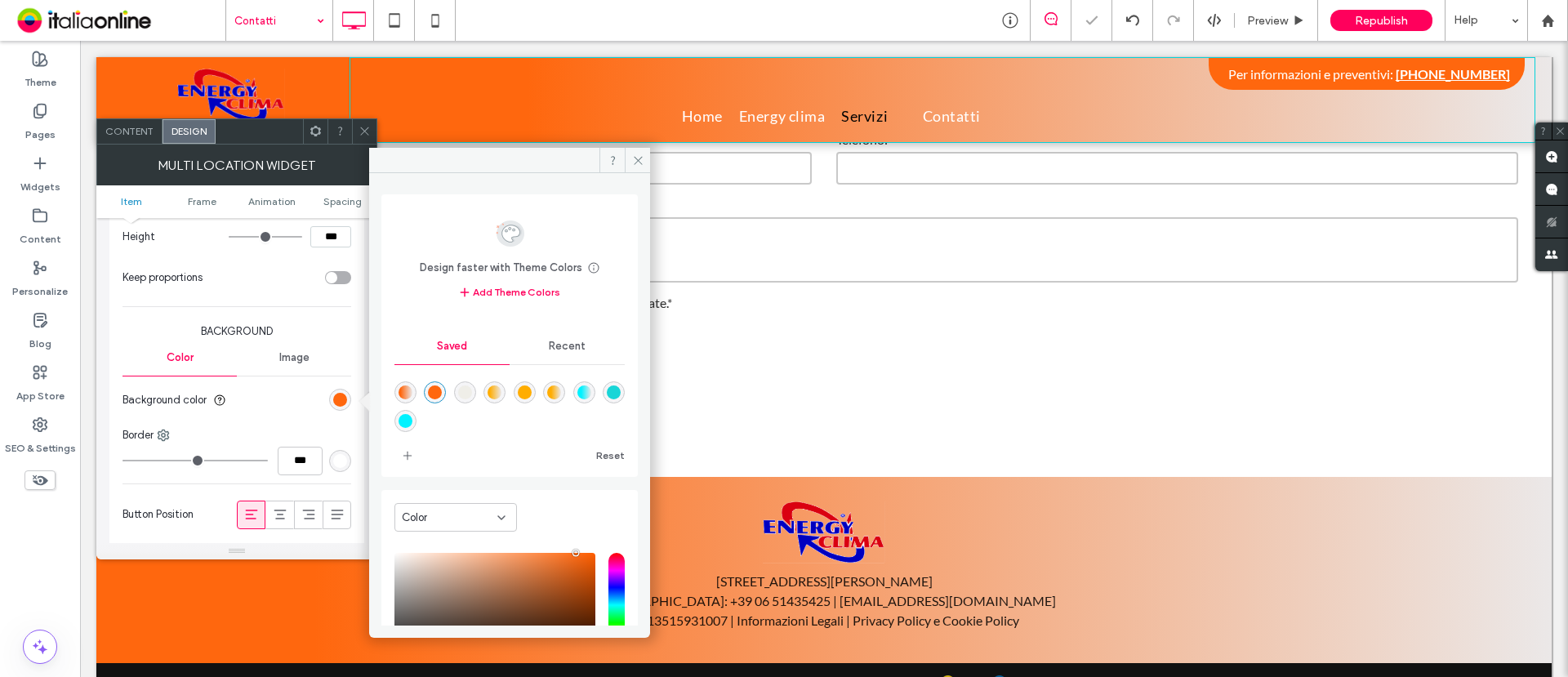
scroll to position [1, 0]
click at [644, 160] on span at bounding box center [637, 160] width 25 height 24
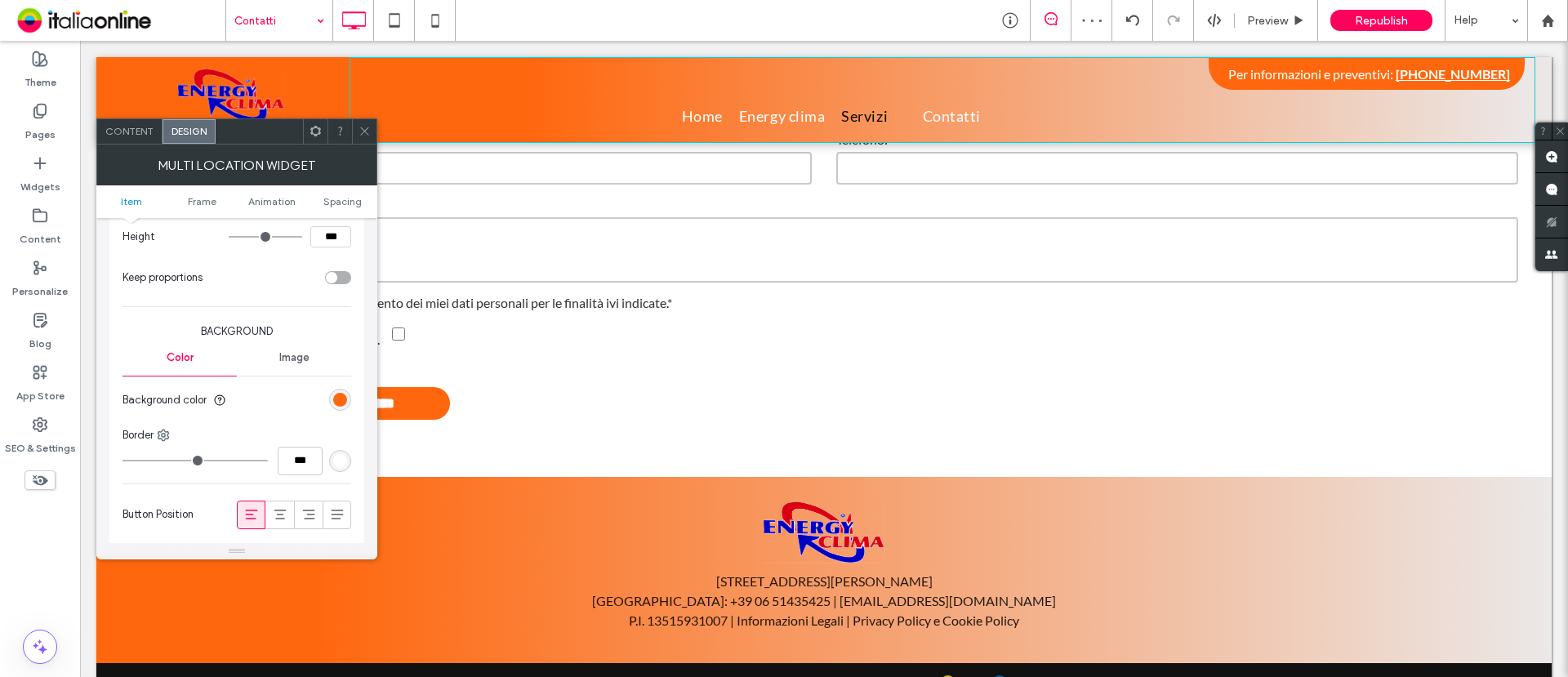
click at [367, 134] on use at bounding box center [364, 131] width 8 height 8
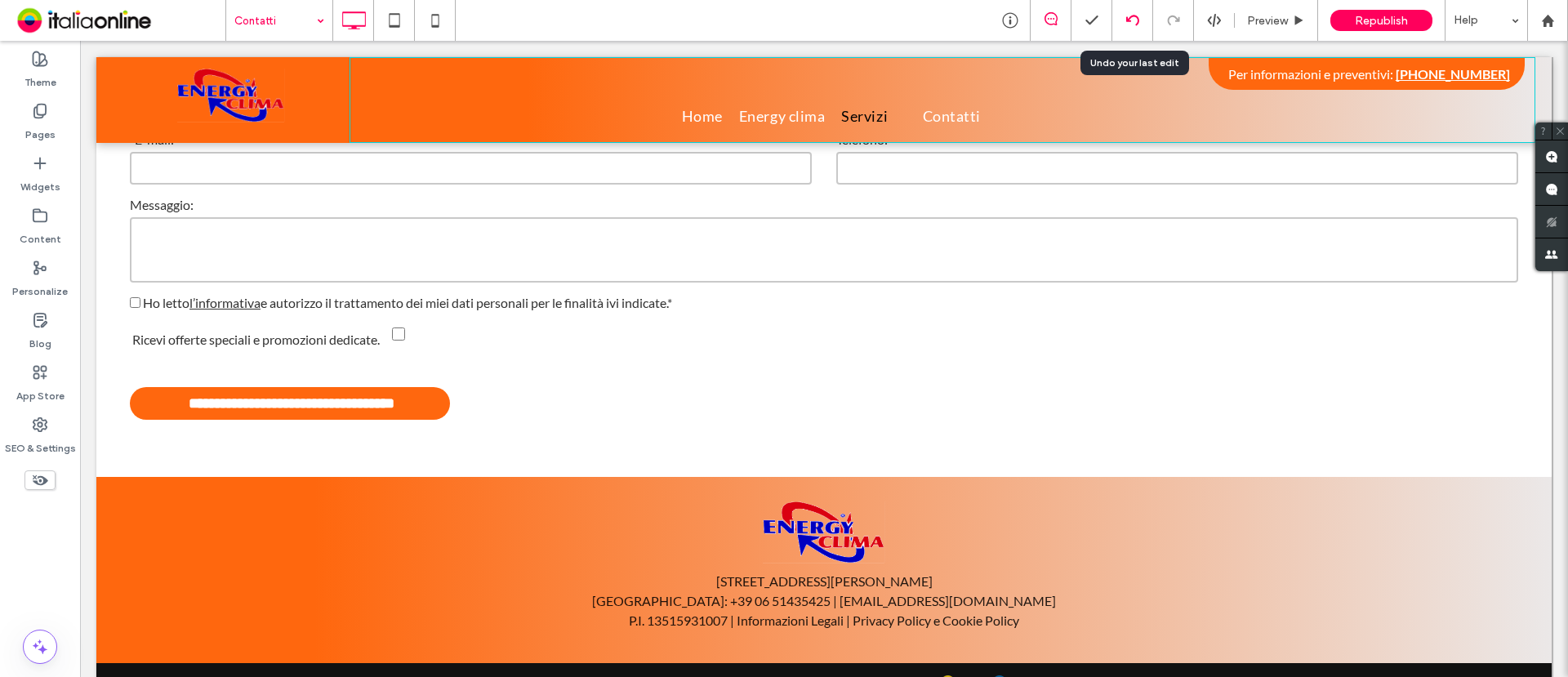
click at [1132, 18] on icon at bounding box center [1133, 20] width 13 height 13
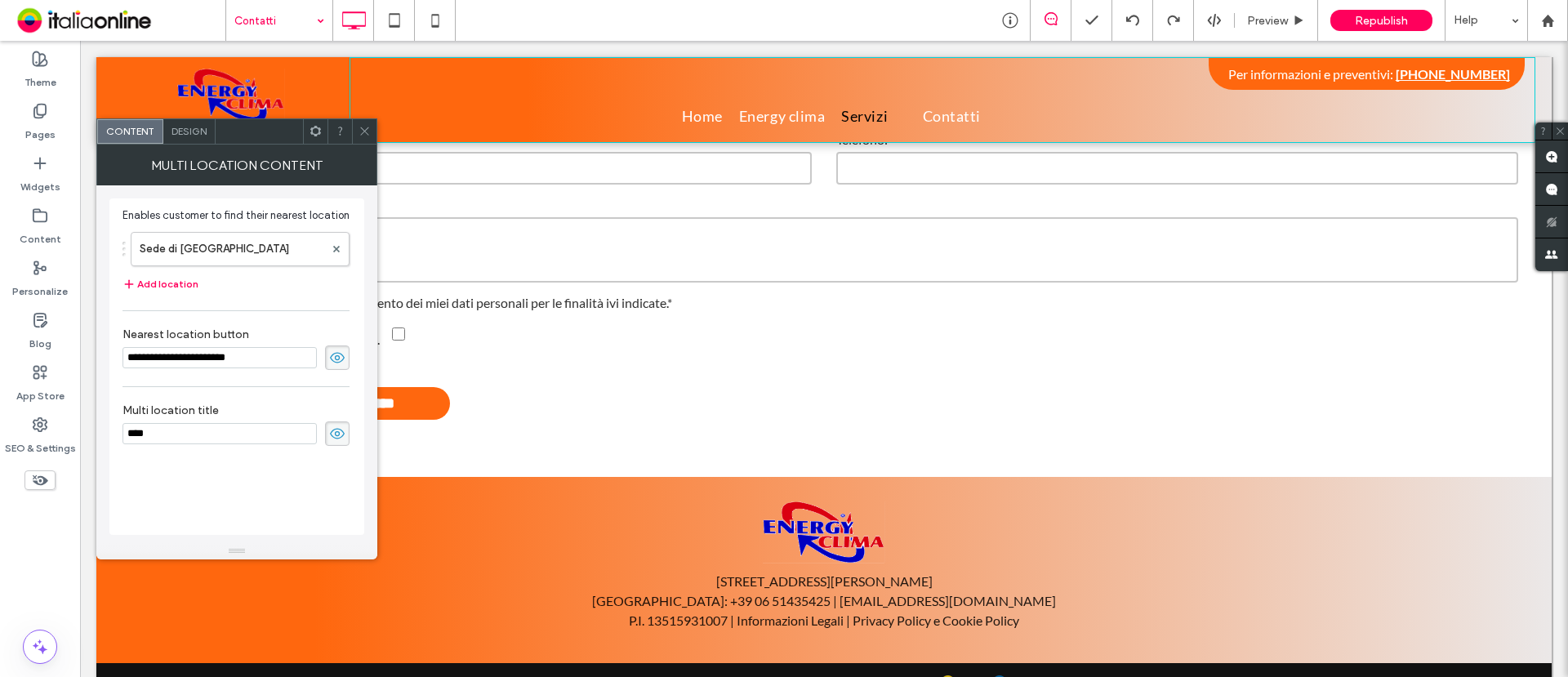
click at [201, 133] on span "Design" at bounding box center [189, 131] width 35 height 12
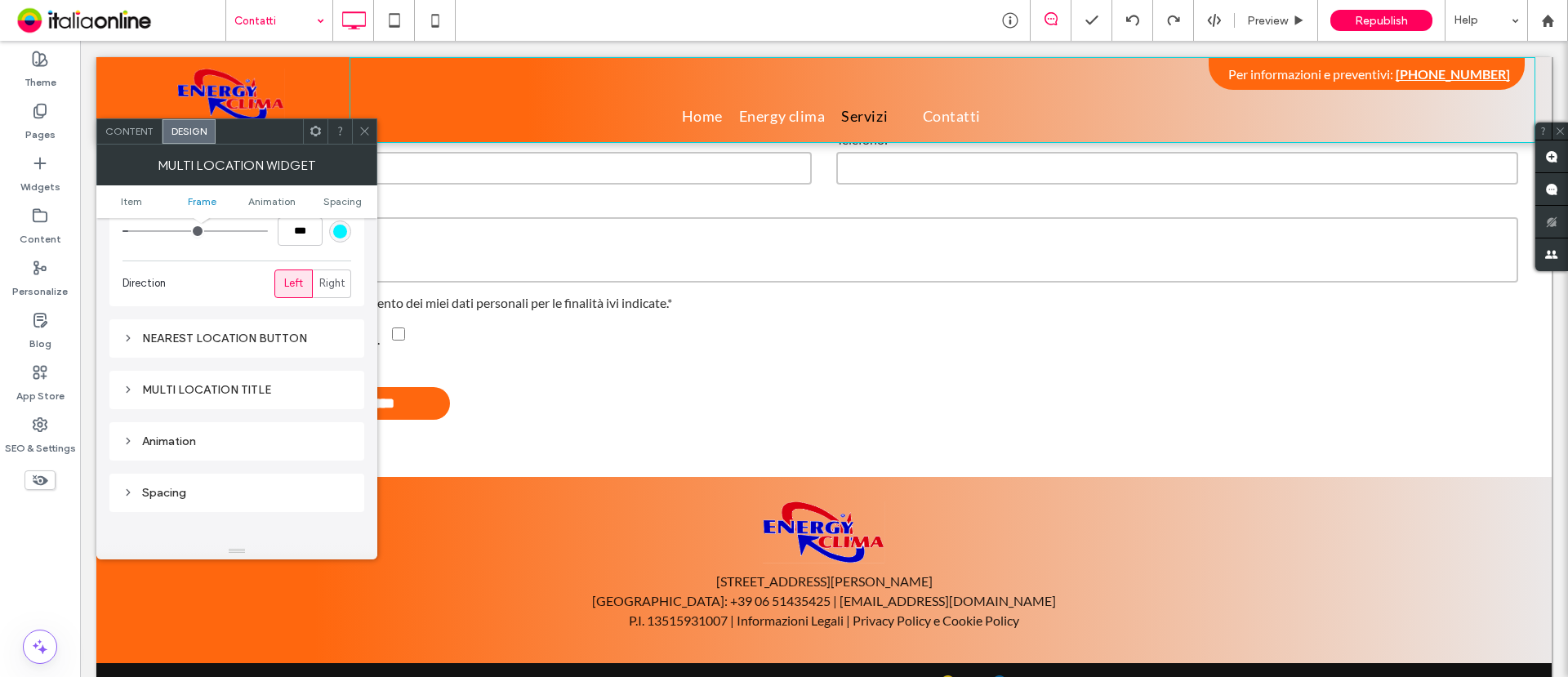
scroll to position [306, 0]
click at [129, 337] on use at bounding box center [128, 338] width 3 height 6
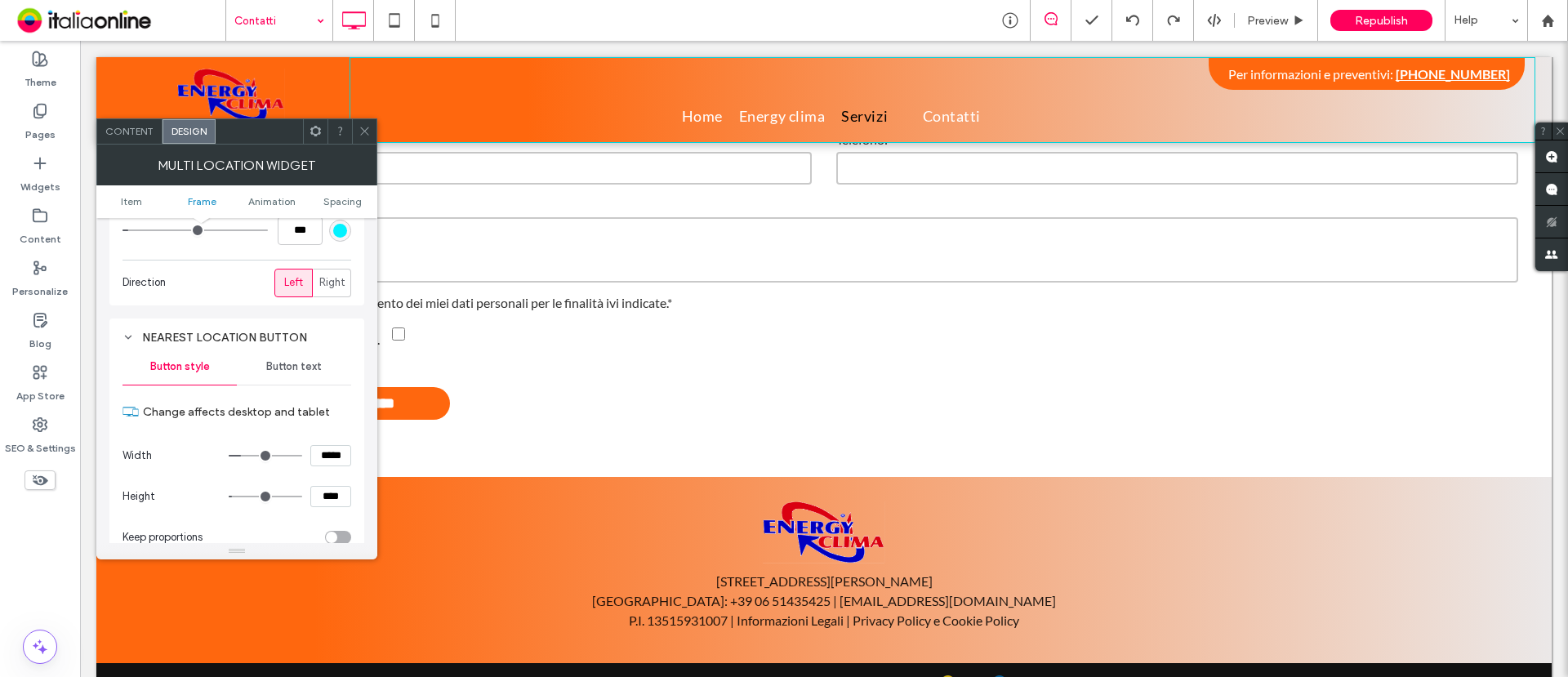
drag, startPoint x: 281, startPoint y: 365, endPoint x: 257, endPoint y: 372, distance: 25.0
click at [281, 365] on span "Button text" at bounding box center [294, 366] width 56 height 13
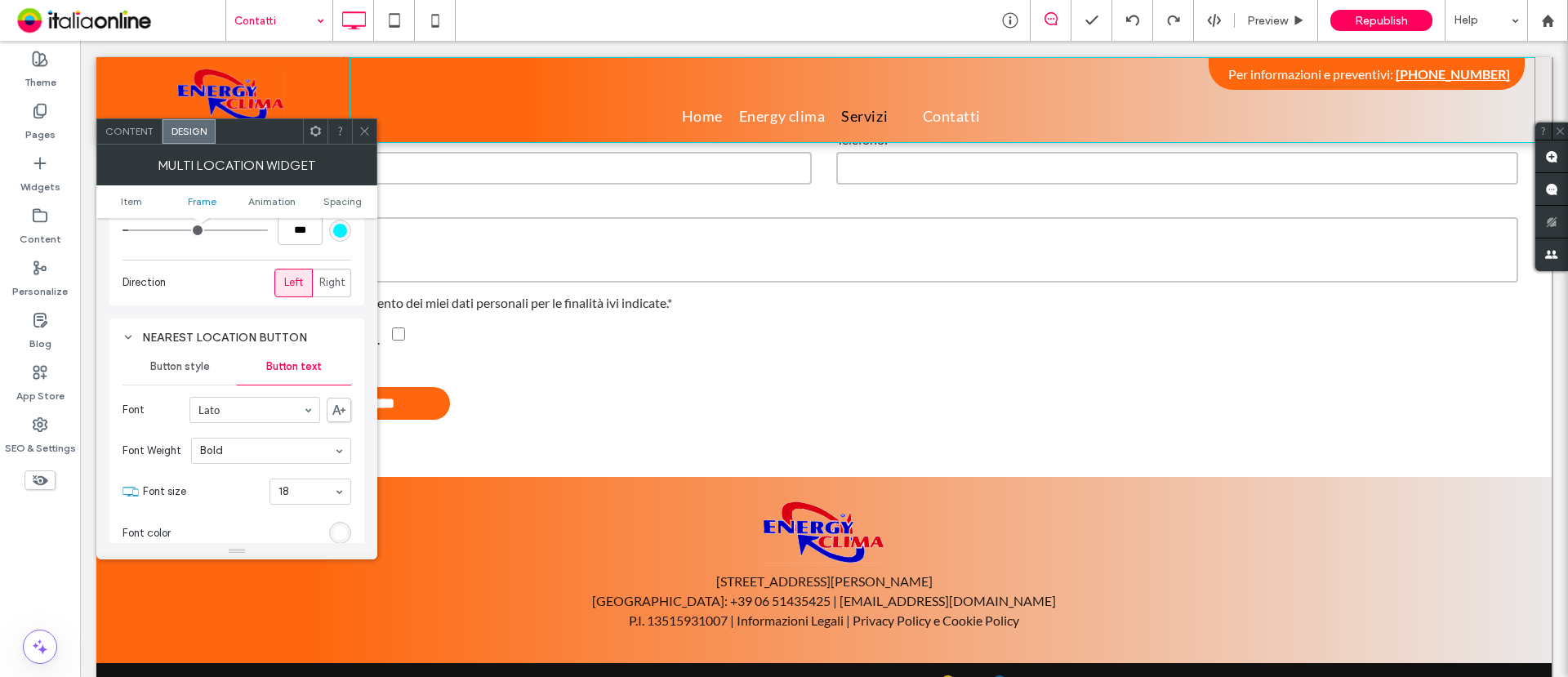
click at [175, 365] on span "Button style" at bounding box center [180, 366] width 59 height 13
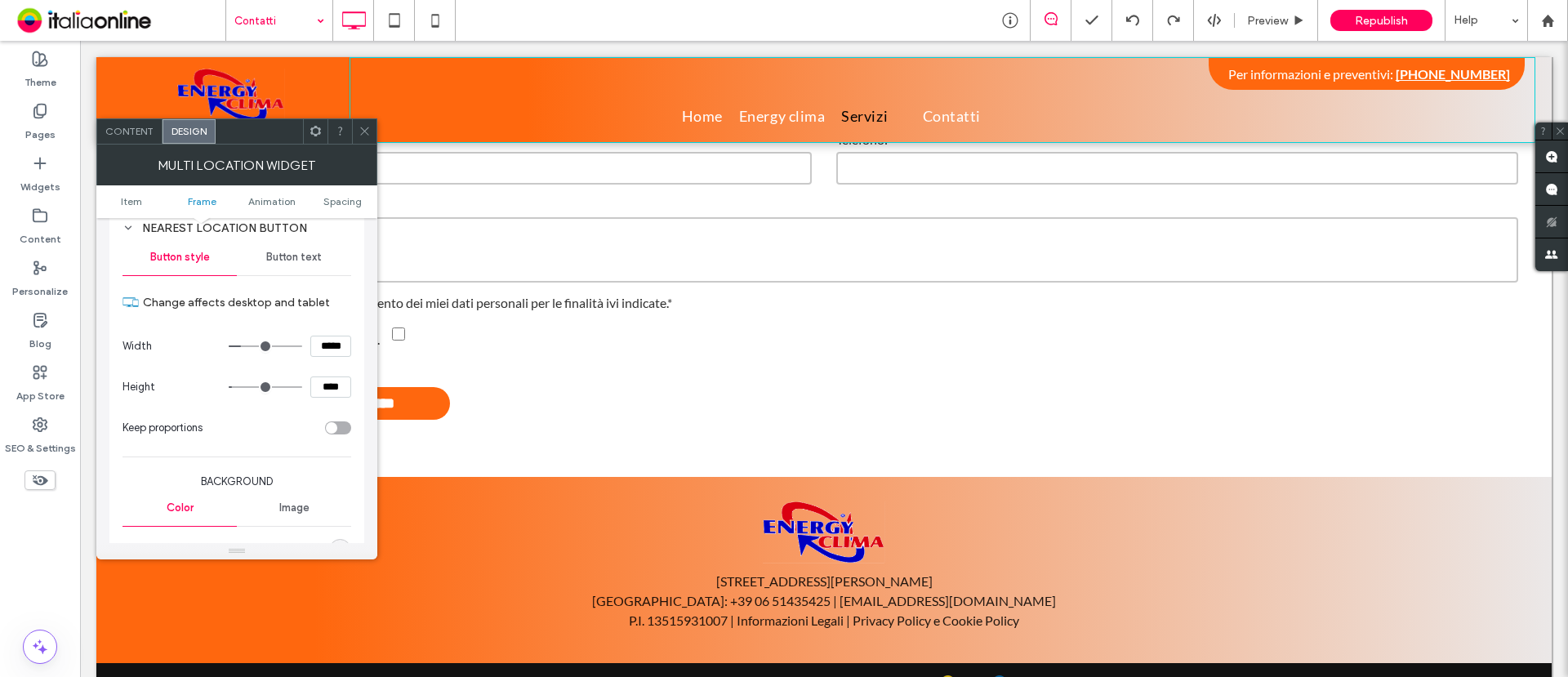
scroll to position [510, 0]
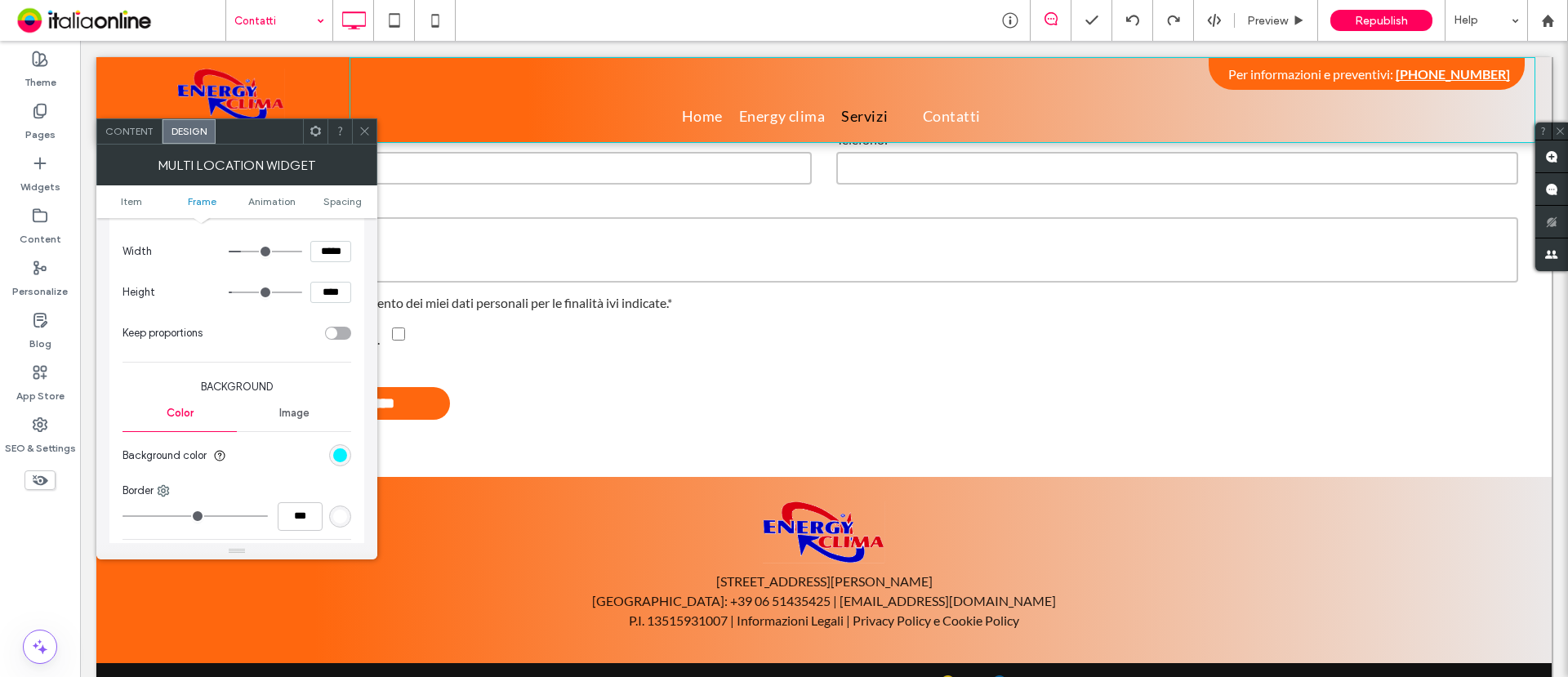
click at [338, 455] on div "rgb(1, 242, 255)" at bounding box center [340, 455] width 14 height 14
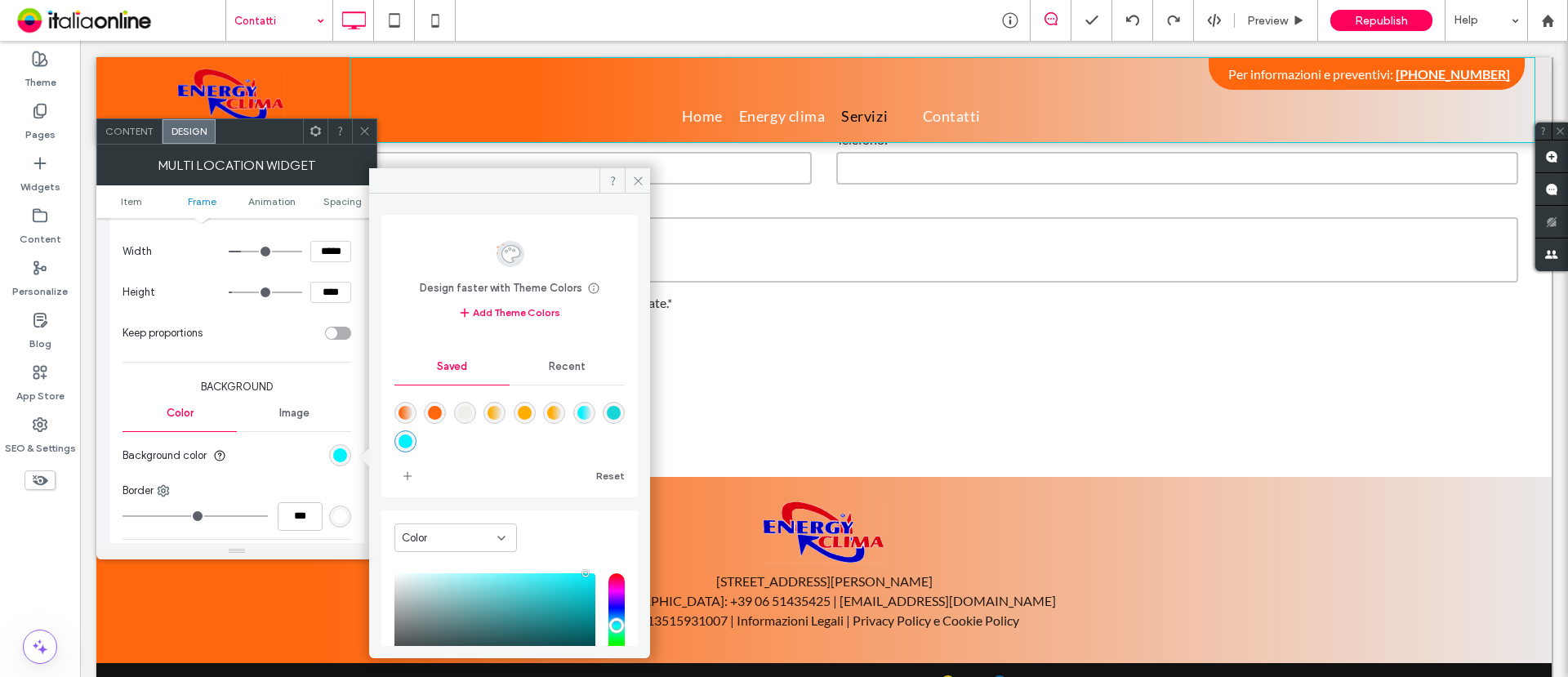
drag, startPoint x: 442, startPoint y: 412, endPoint x: 403, endPoint y: 431, distance: 43.4
click at [442, 412] on div "rgba(255,103,14,1)" at bounding box center [435, 413] width 14 height 14
type input "*******"
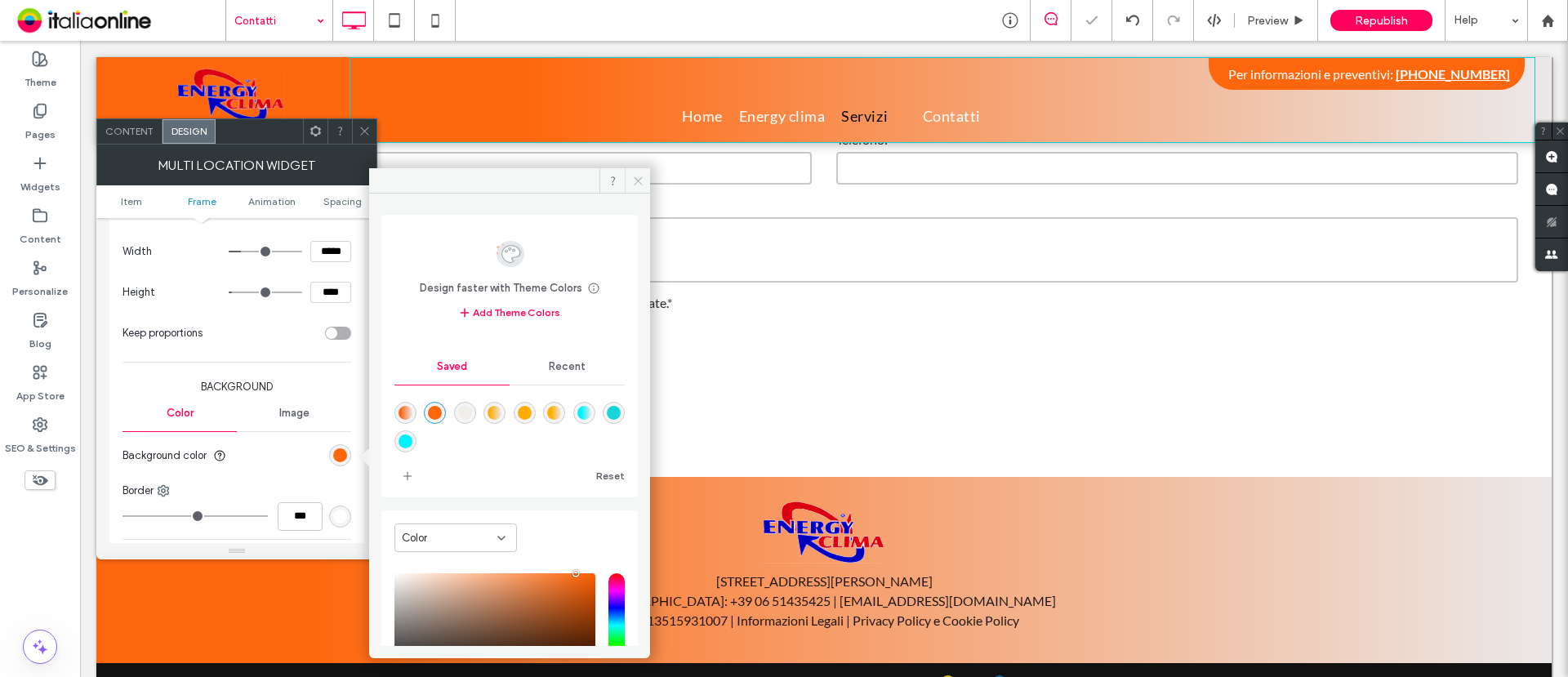
click at [636, 174] on icon at bounding box center [639, 181] width 12 height 12
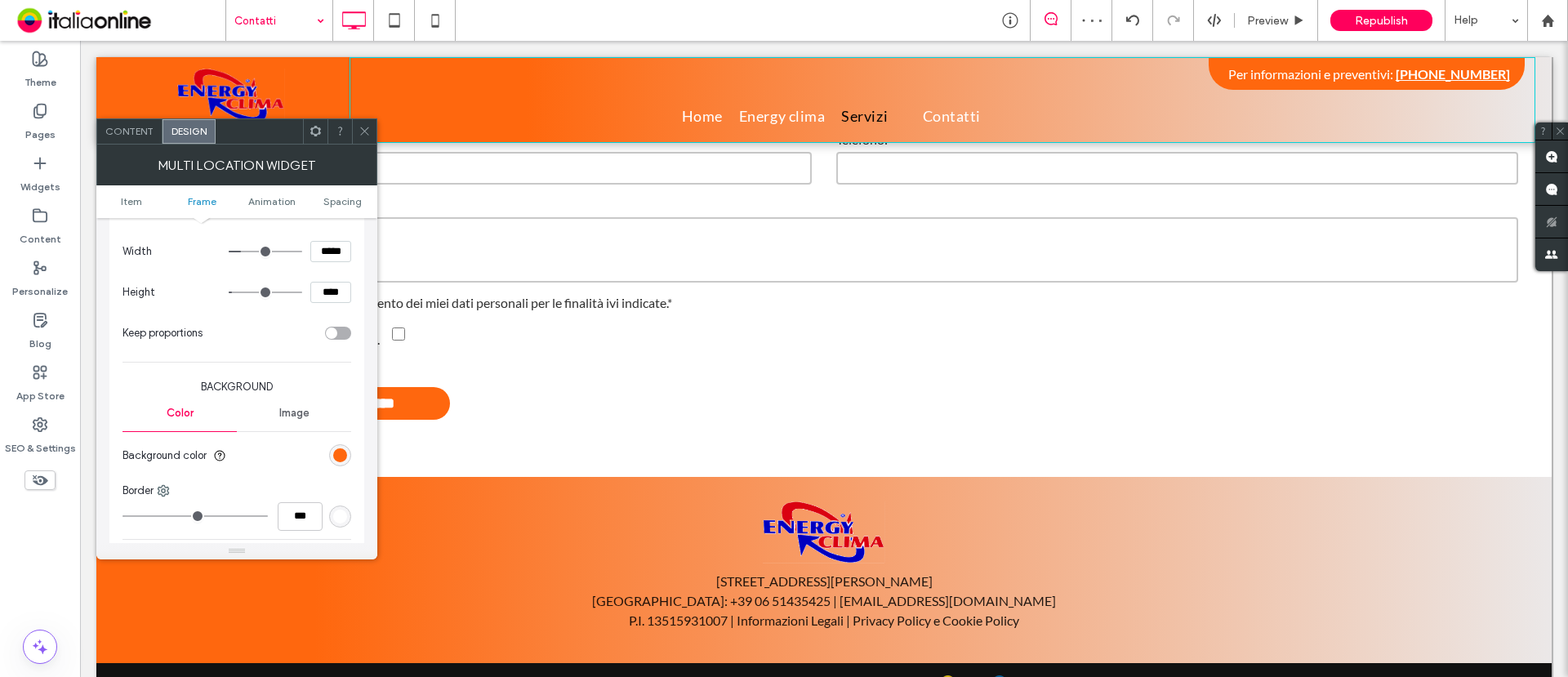
click at [366, 133] on icon at bounding box center [365, 131] width 12 height 12
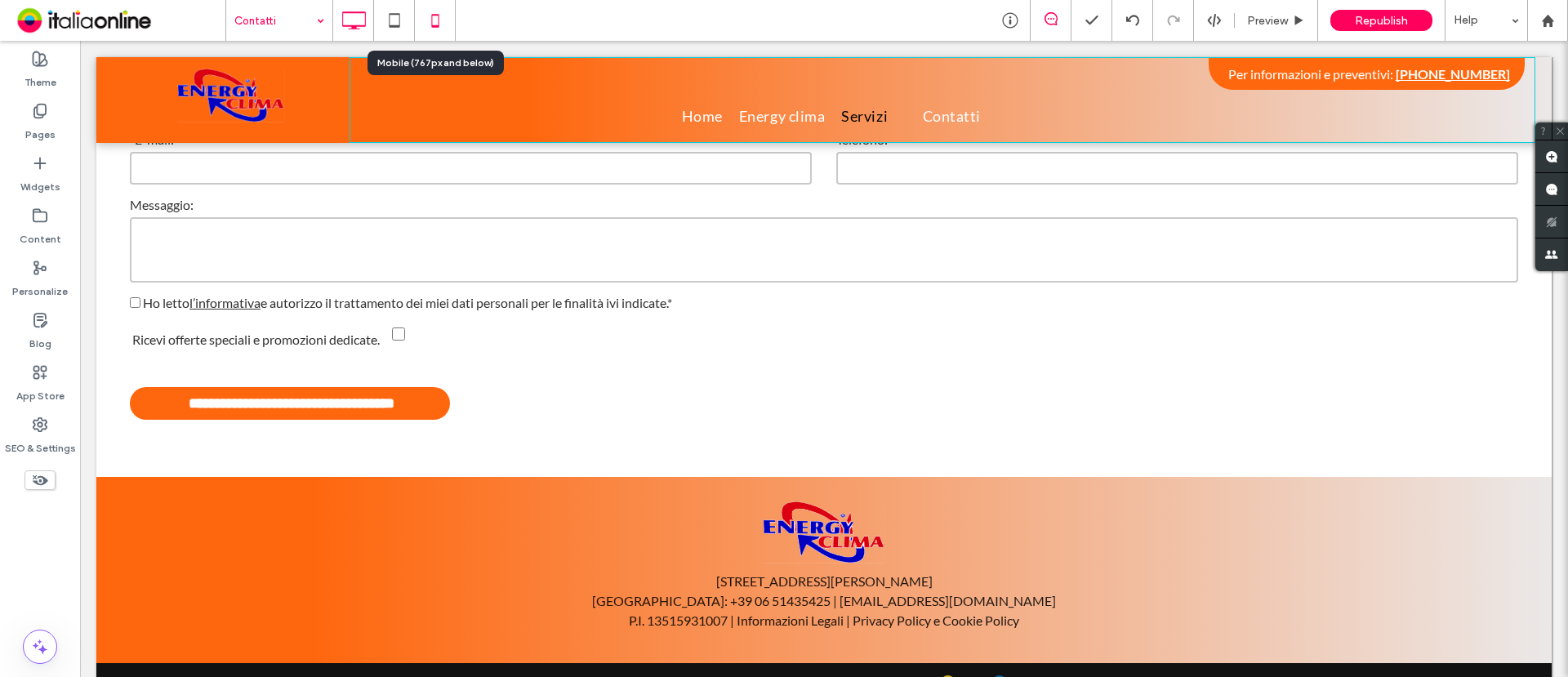
click at [433, 10] on icon at bounding box center [435, 20] width 32 height 32
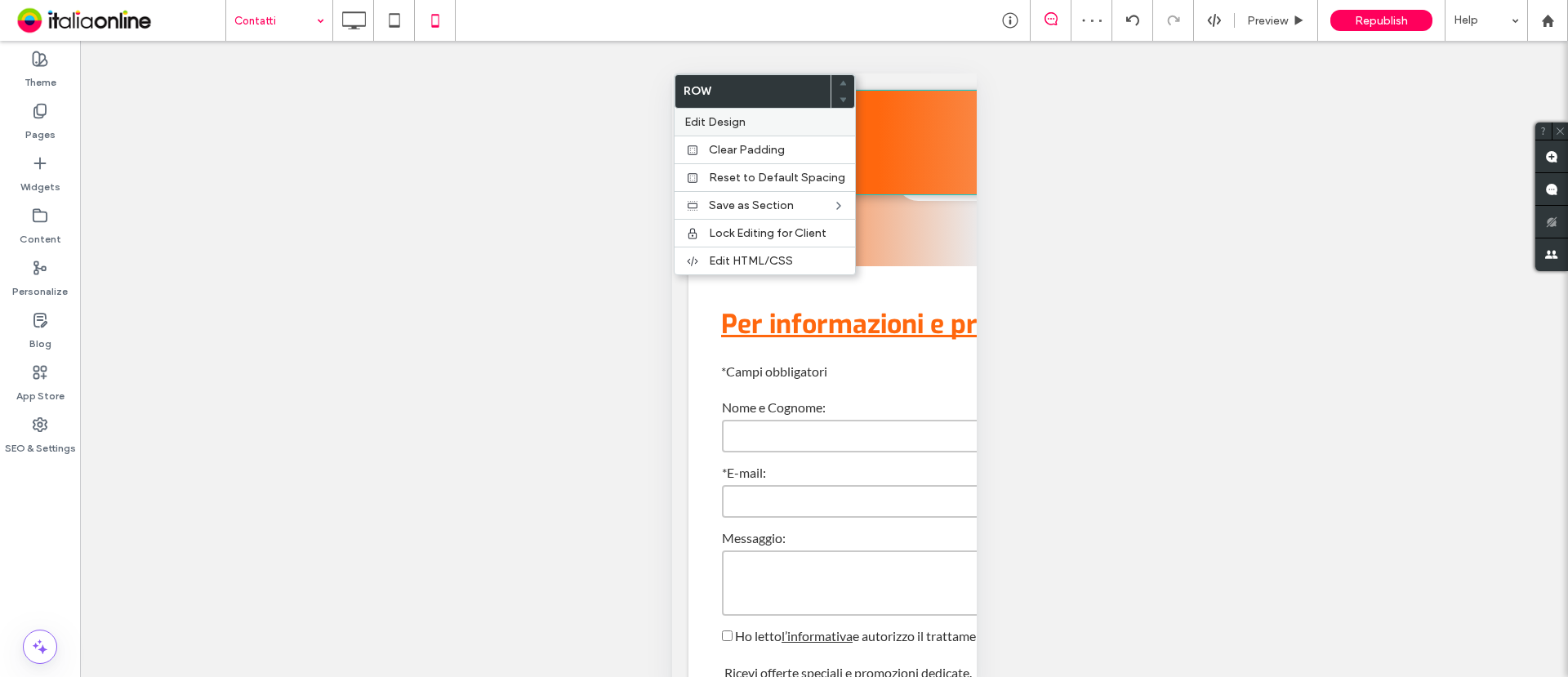
click at [729, 120] on span "Edit Design" at bounding box center [715, 122] width 61 height 14
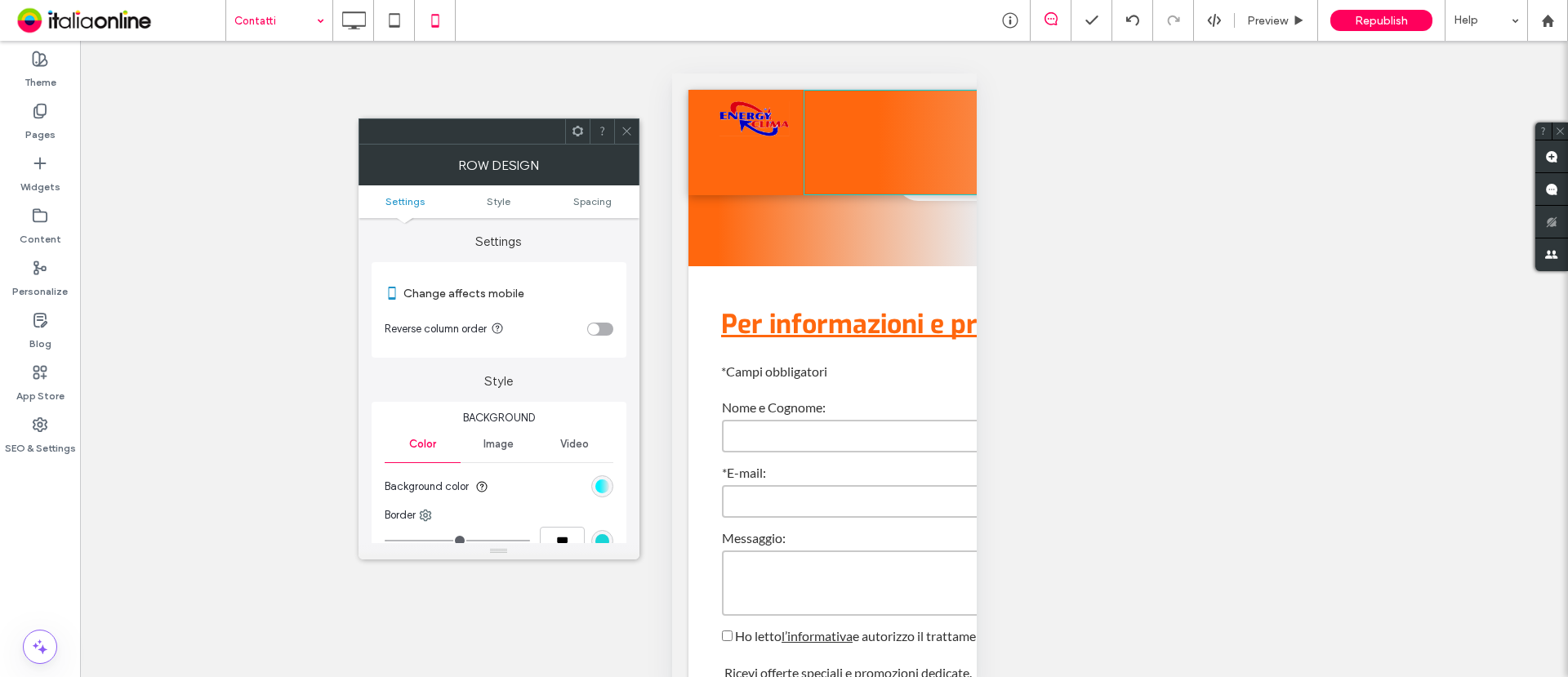
click at [611, 484] on div "linear-gradient(90deg, rgb(1, 242, 255) 29%, rgb(235, 232, 232) 100%)" at bounding box center [602, 486] width 22 height 22
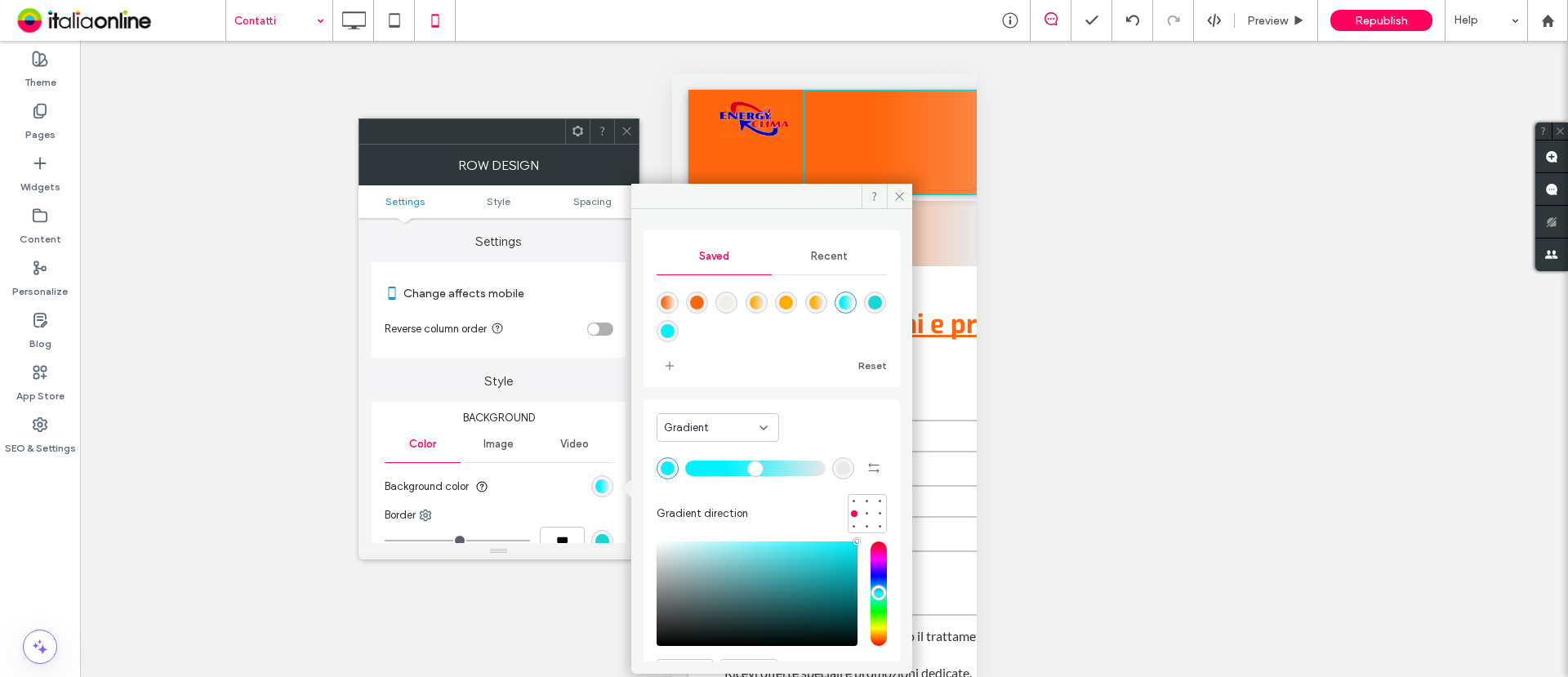
click at [668, 299] on div "linear-gradient(90deg,rgba(255,103,14,1) 15%,rgba(235,232,232,1) 100%)" at bounding box center [668, 303] width 14 height 14
type input "**"
type input "*******"
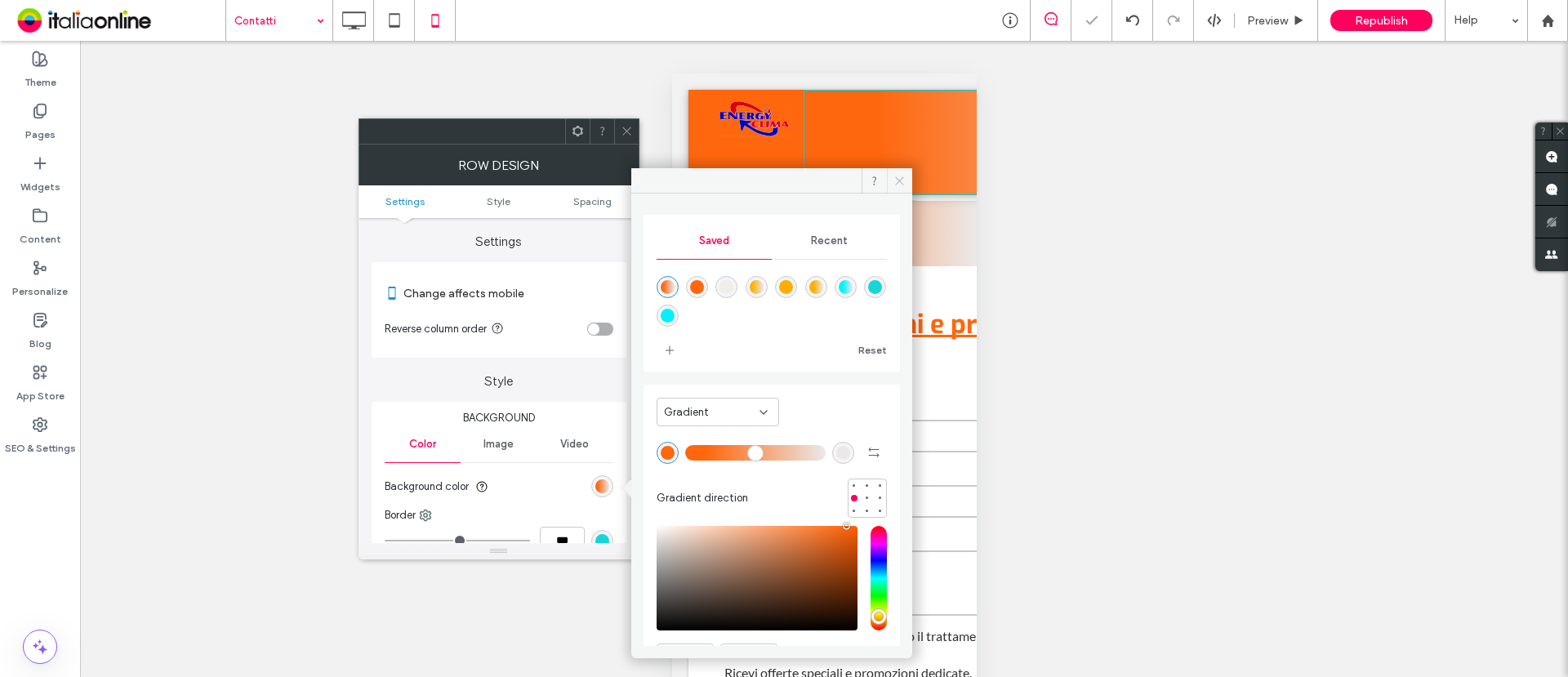
click at [901, 181] on icon at bounding box center [900, 181] width 12 height 12
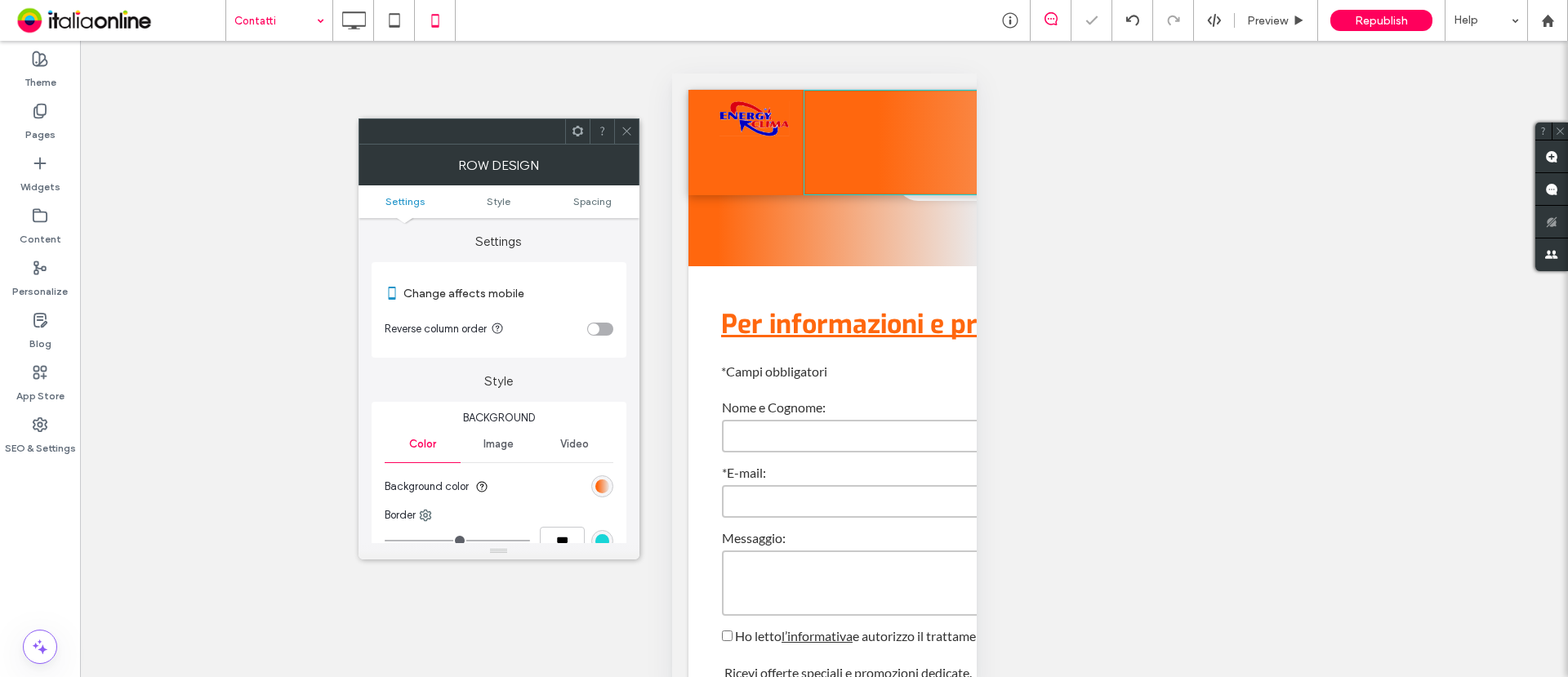
click at [625, 126] on icon at bounding box center [627, 131] width 12 height 12
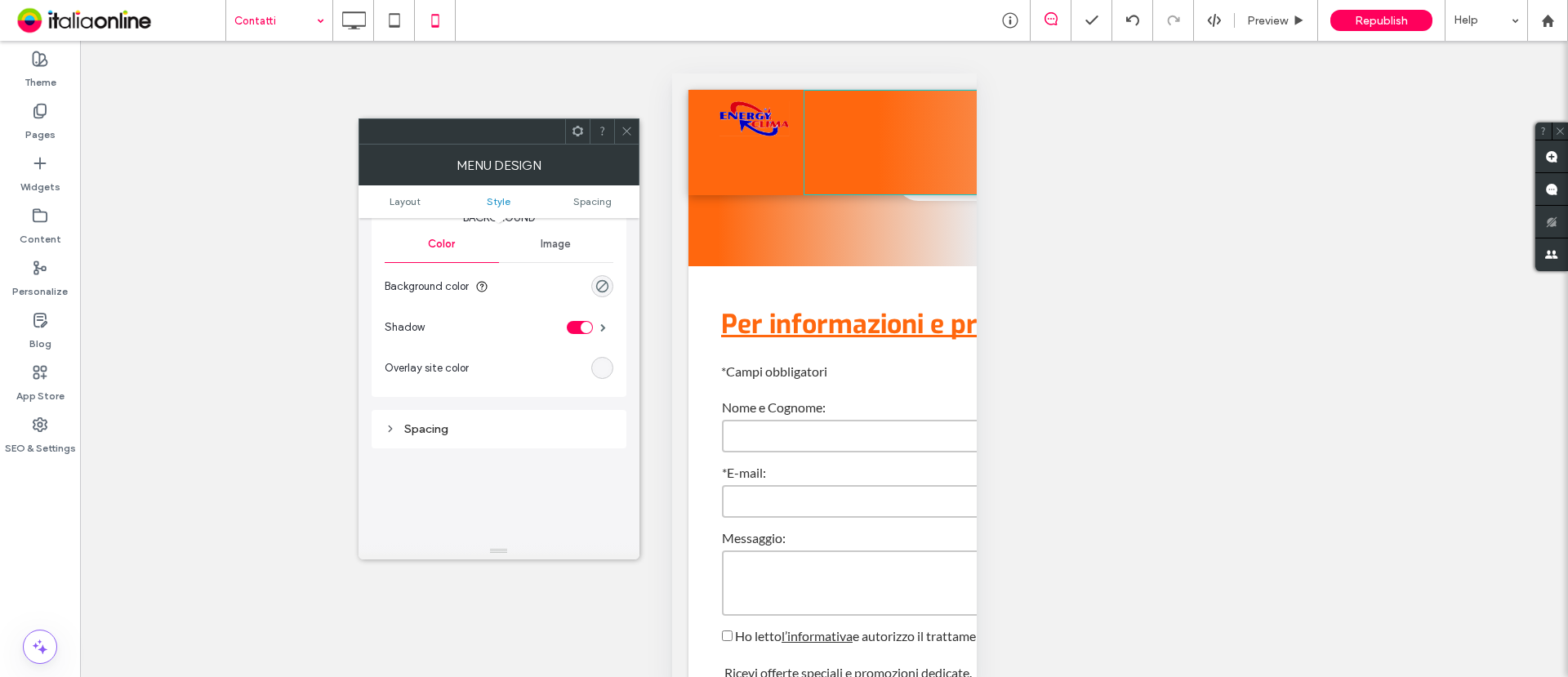
click at [547, 233] on div "Image" at bounding box center [556, 243] width 114 height 36
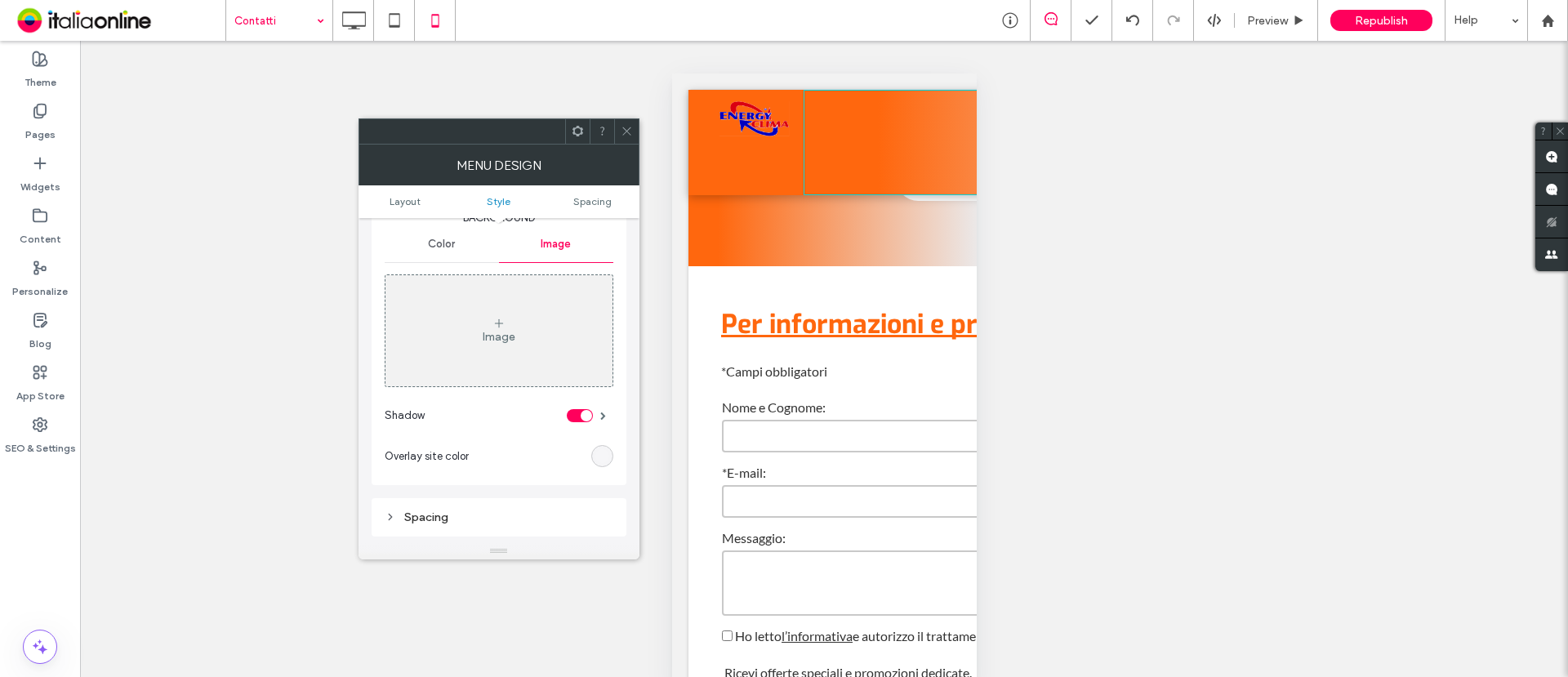
click at [446, 247] on span "Color" at bounding box center [442, 243] width 27 height 13
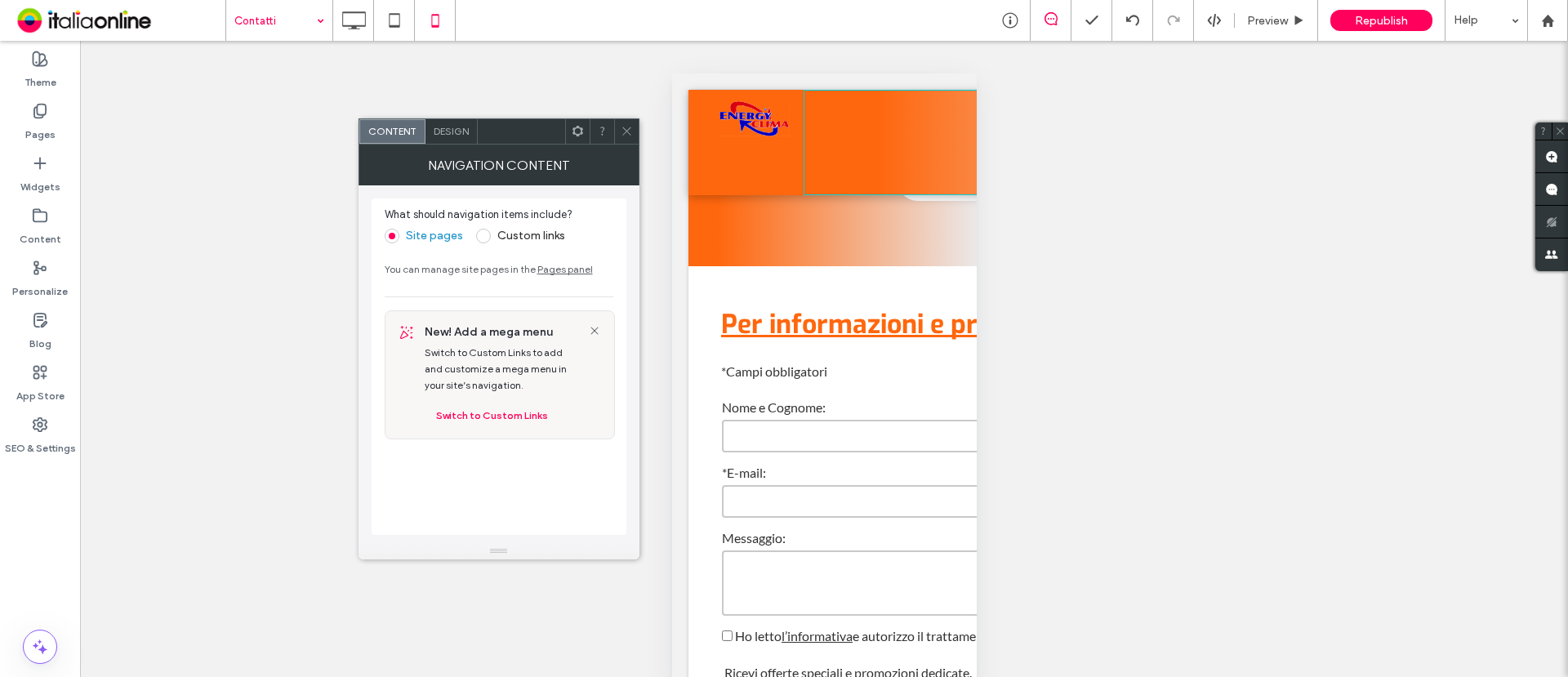
click at [462, 136] on span "Design" at bounding box center [451, 131] width 35 height 12
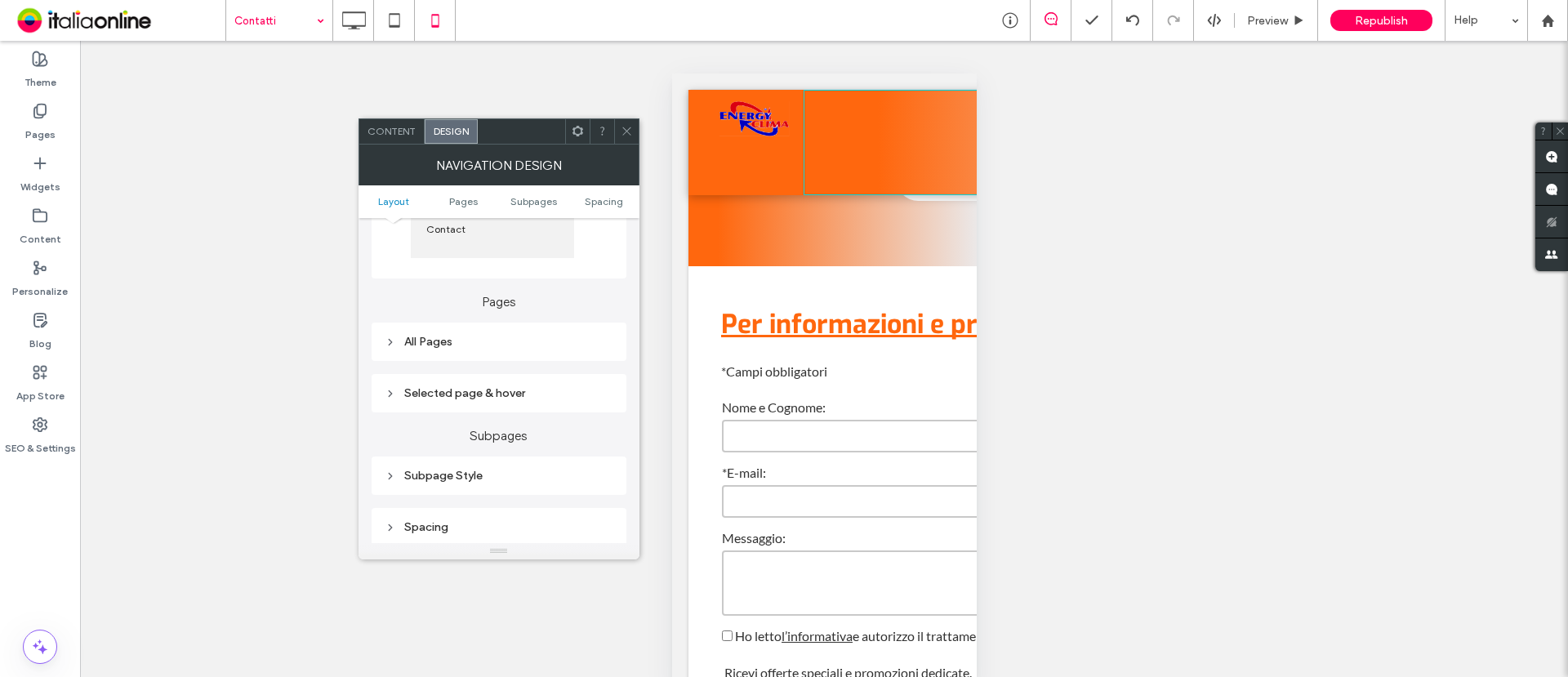
scroll to position [306, 0]
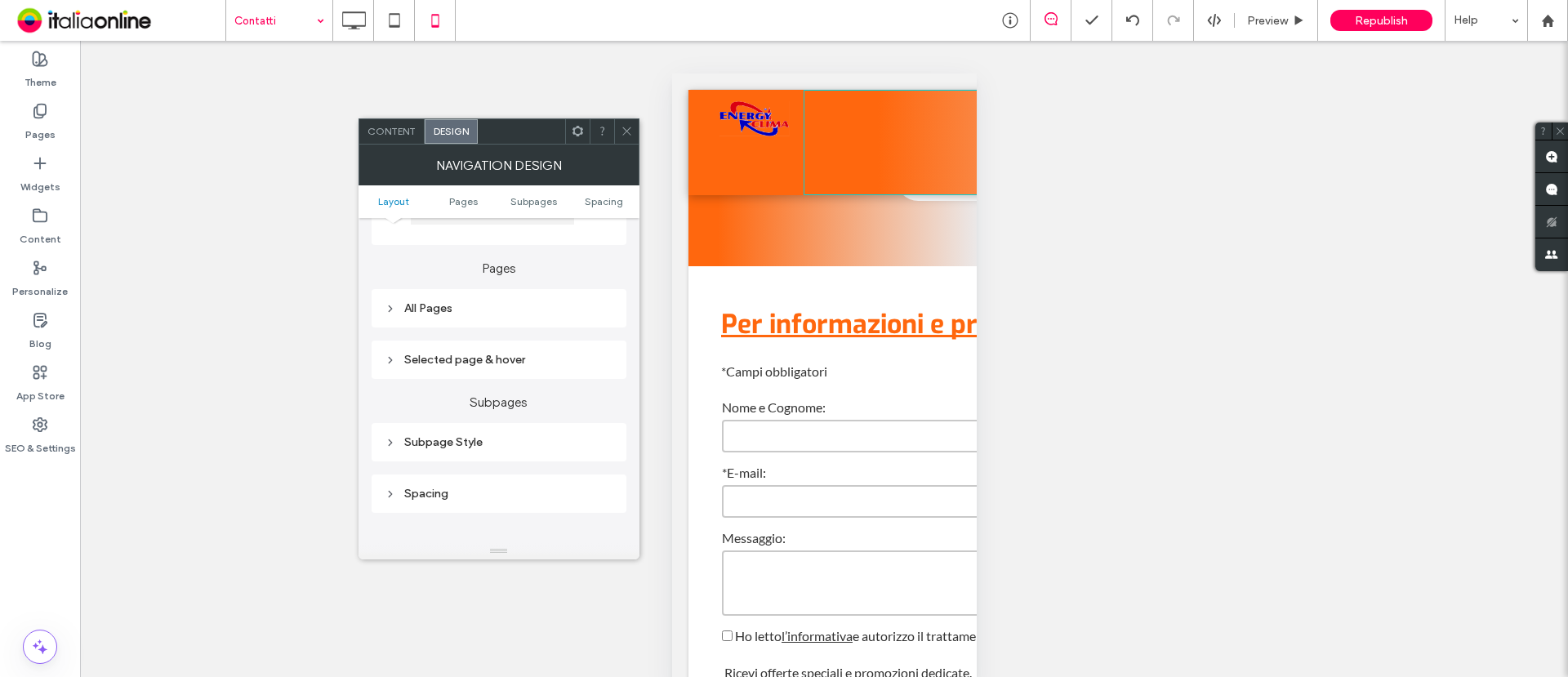
click at [414, 352] on div "Selected page & hover" at bounding box center [499, 359] width 229 height 14
click at [391, 308] on icon at bounding box center [390, 308] width 11 height 11
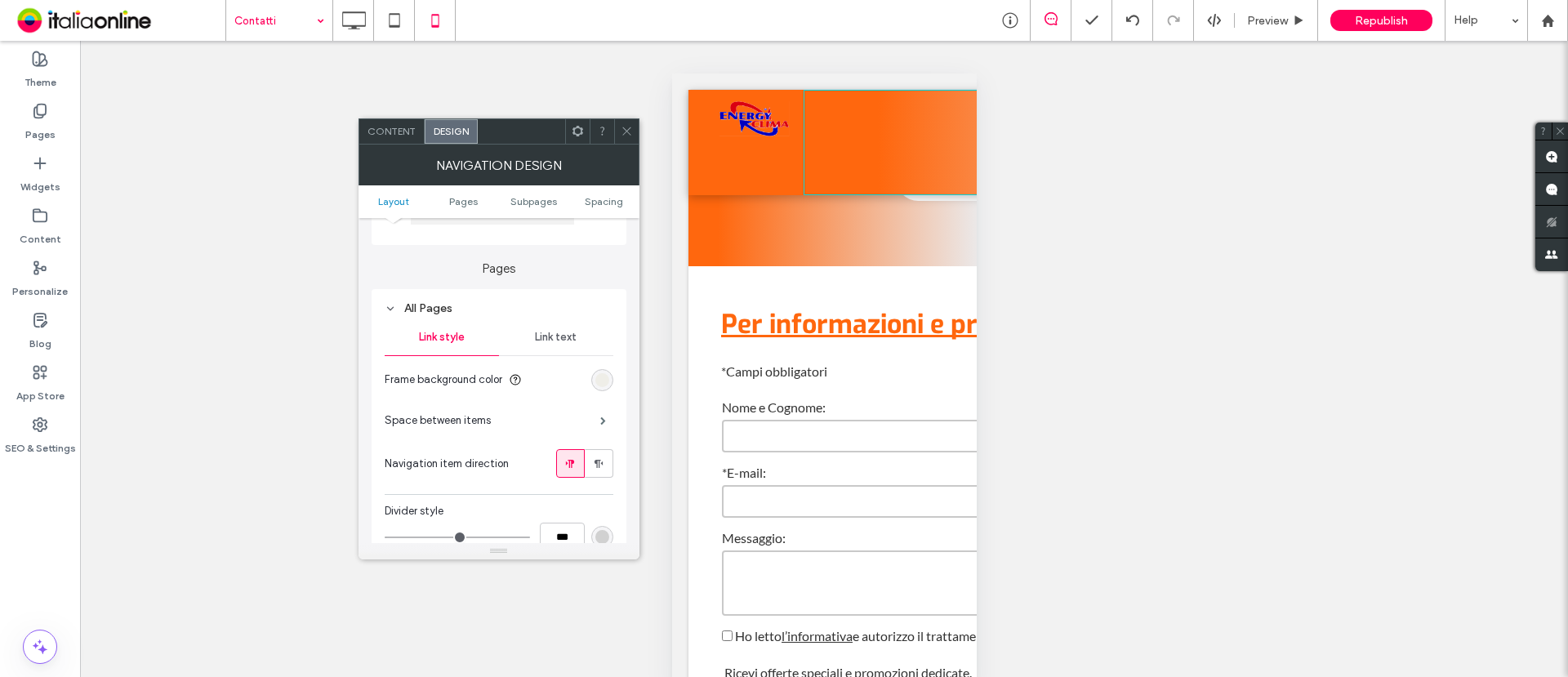
click at [550, 331] on span "Link text" at bounding box center [556, 337] width 42 height 13
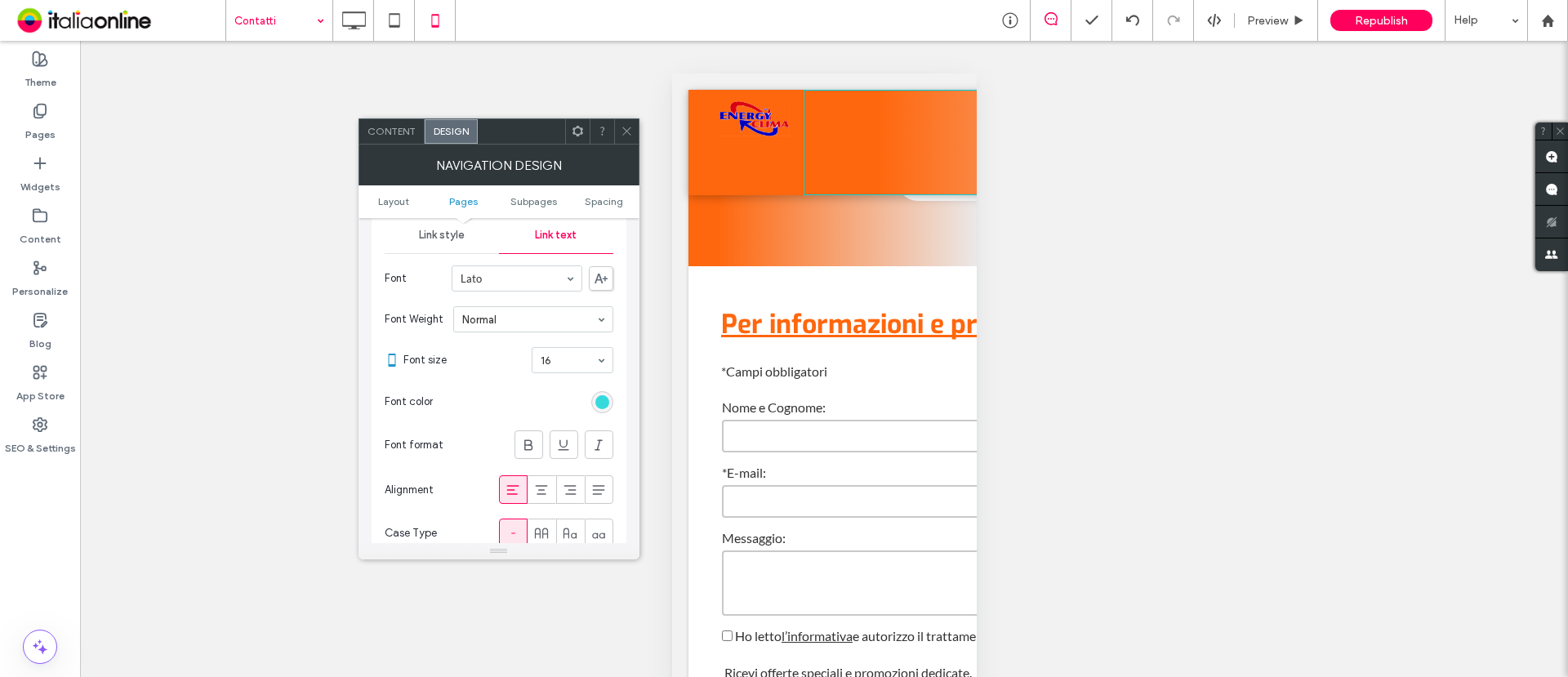
click at [606, 401] on div "rgb(24, 213, 215)" at bounding box center [602, 402] width 14 height 14
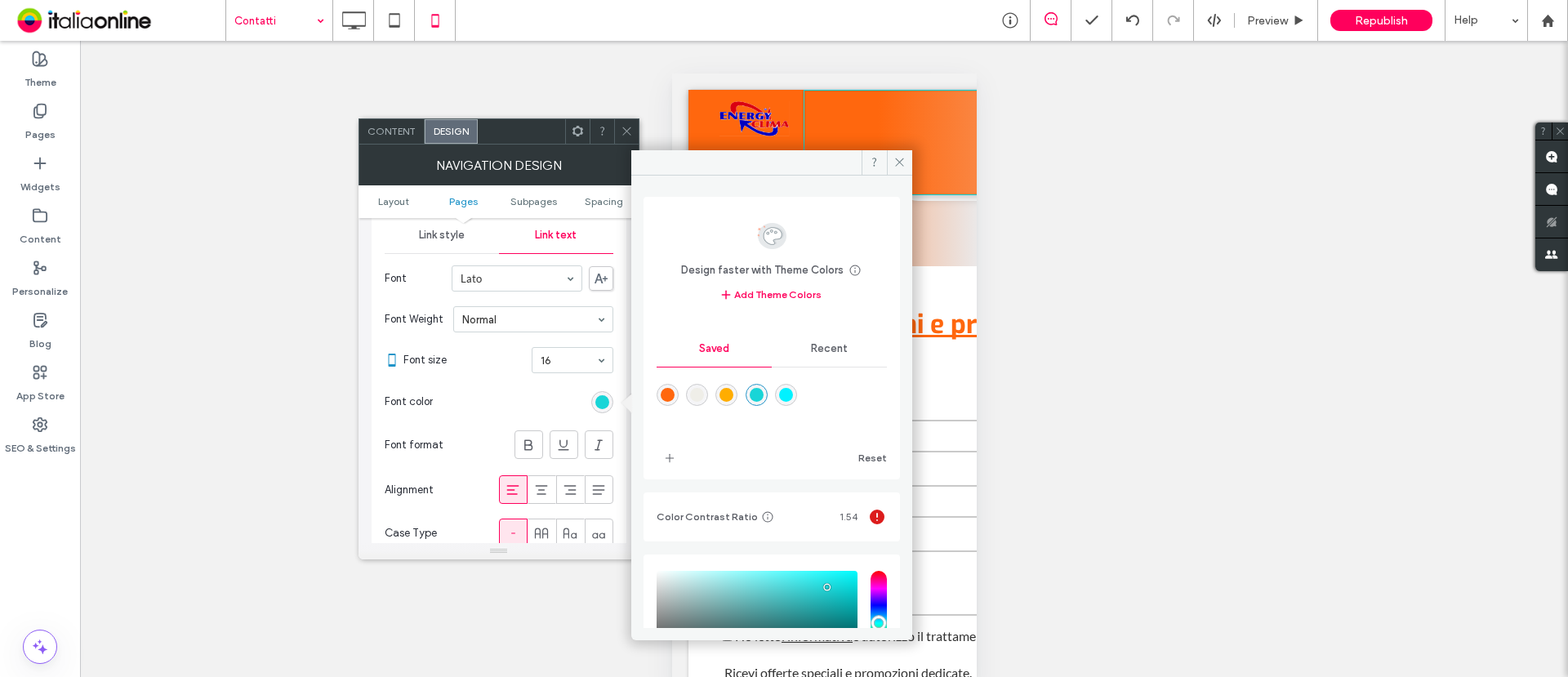
click at [662, 390] on div "rgba(255,103,14,1)" at bounding box center [668, 395] width 14 height 14
type input "*******"
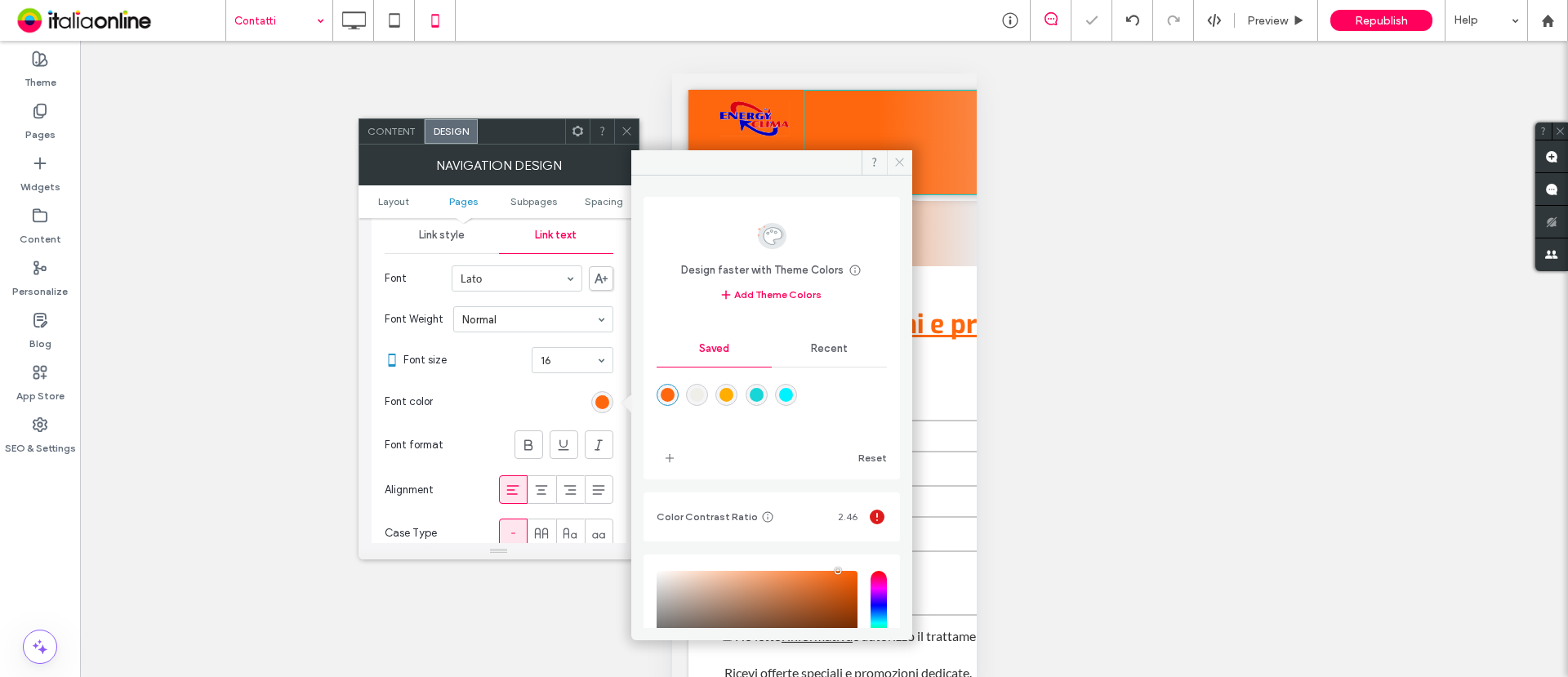
click at [896, 161] on icon at bounding box center [900, 162] width 12 height 12
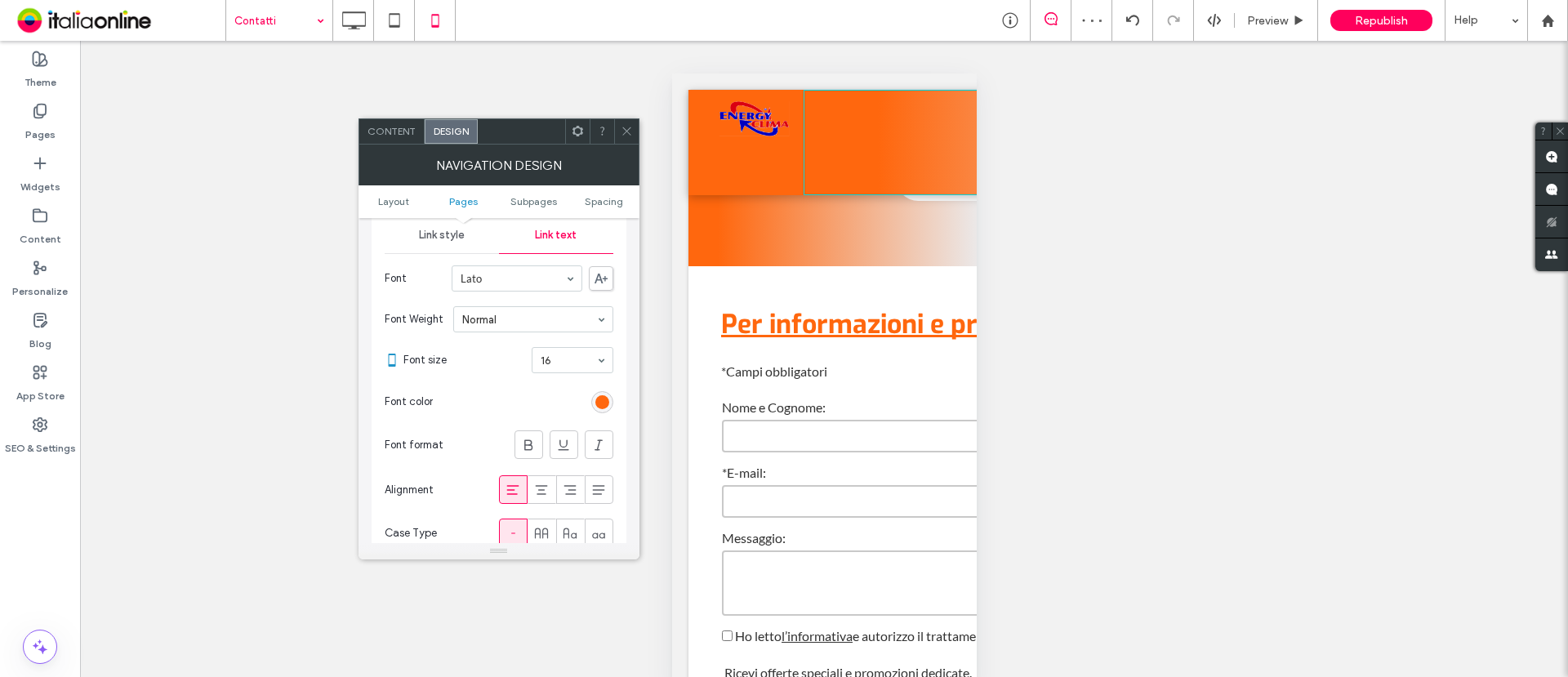
click at [629, 127] on icon at bounding box center [627, 131] width 12 height 12
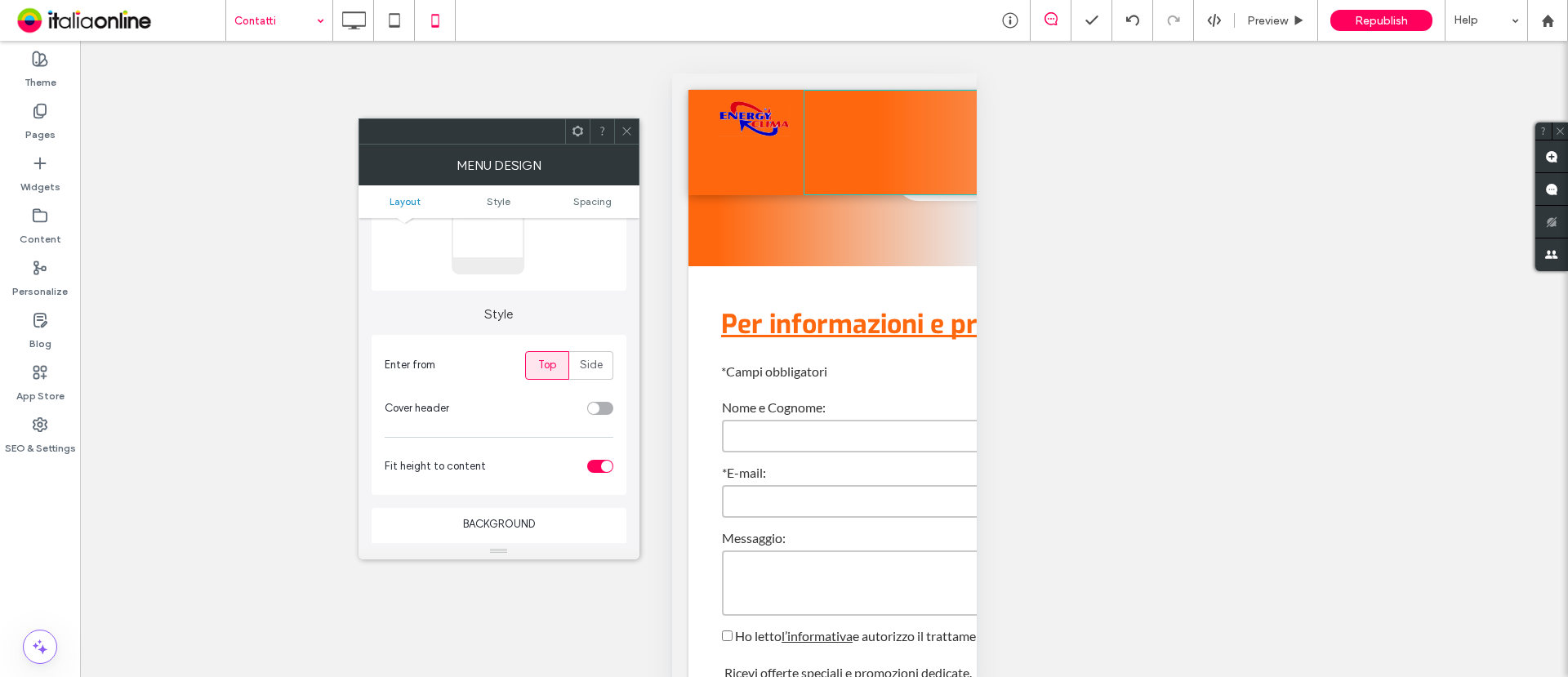
scroll to position [102, 0]
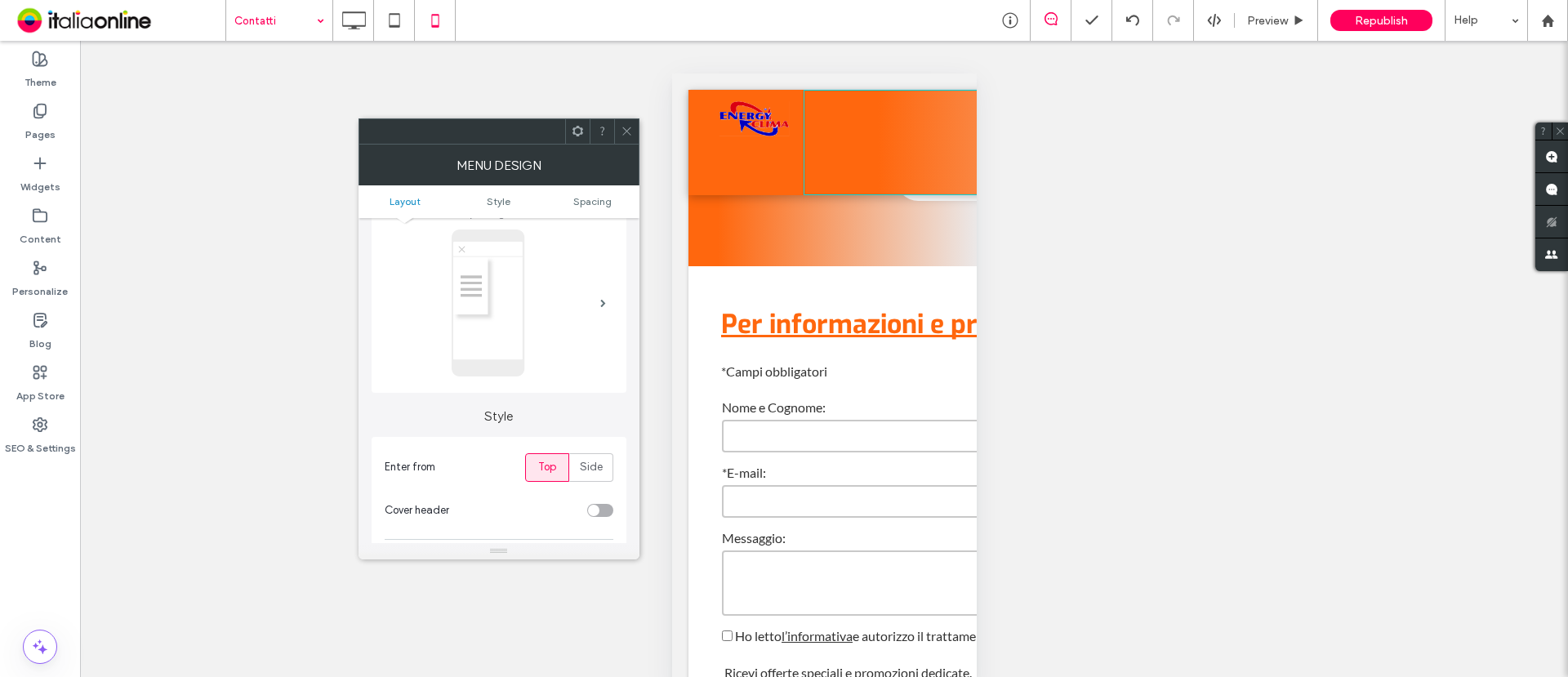
click at [495, 209] on ul "Layout Style Spacing" at bounding box center [499, 202] width 281 height 32
click at [499, 202] on span "Style" at bounding box center [498, 202] width 24 height 12
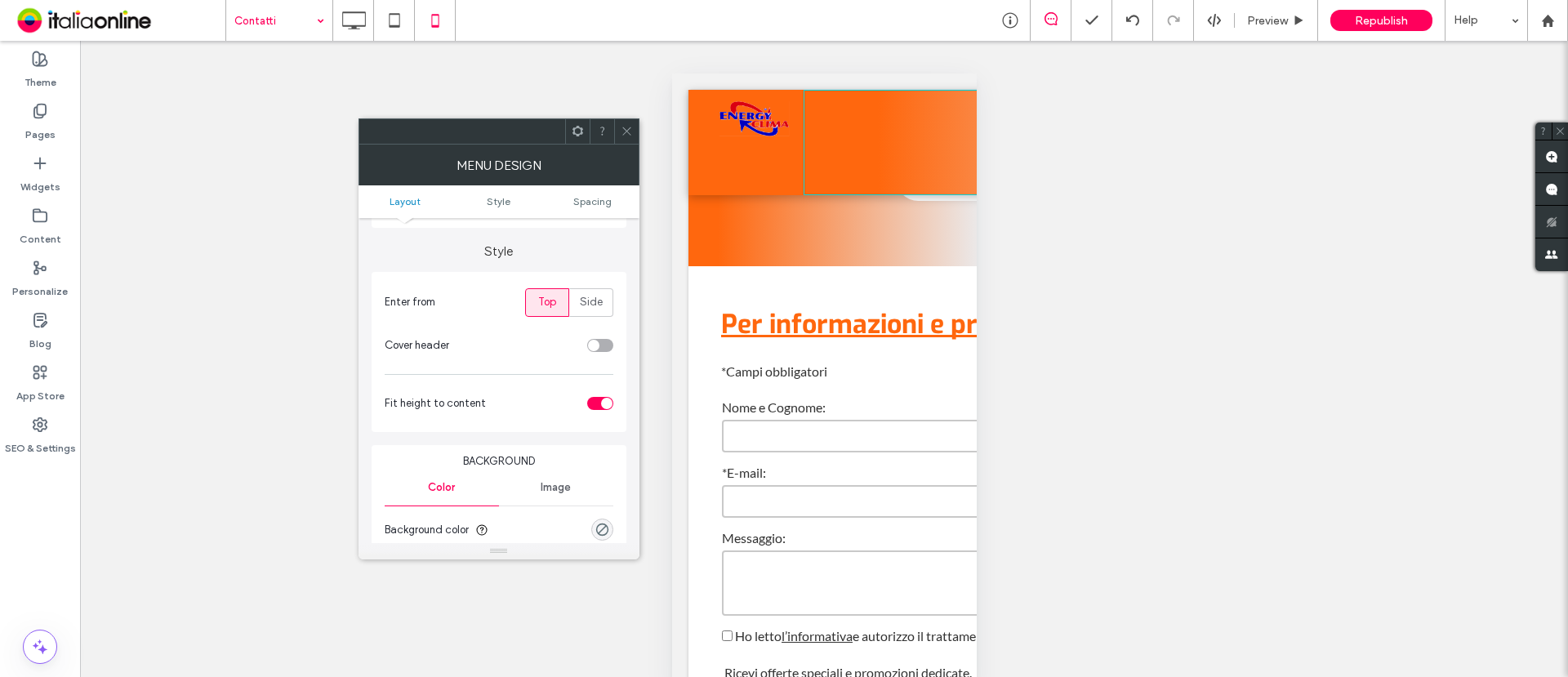
scroll to position [277, 0]
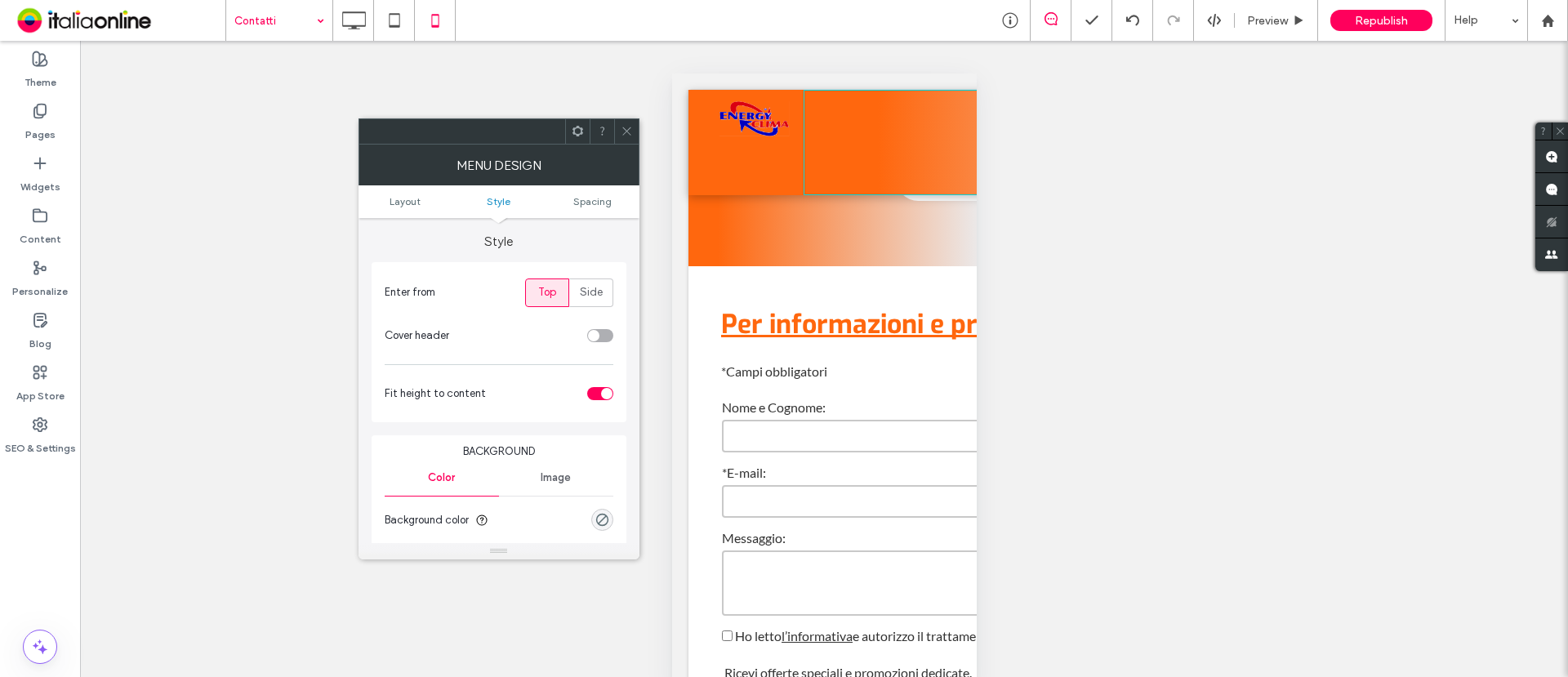
drag, startPoint x: 620, startPoint y: 124, endPoint x: 649, endPoint y: 120, distance: 29.3
click at [620, 124] on div at bounding box center [627, 132] width 24 height 24
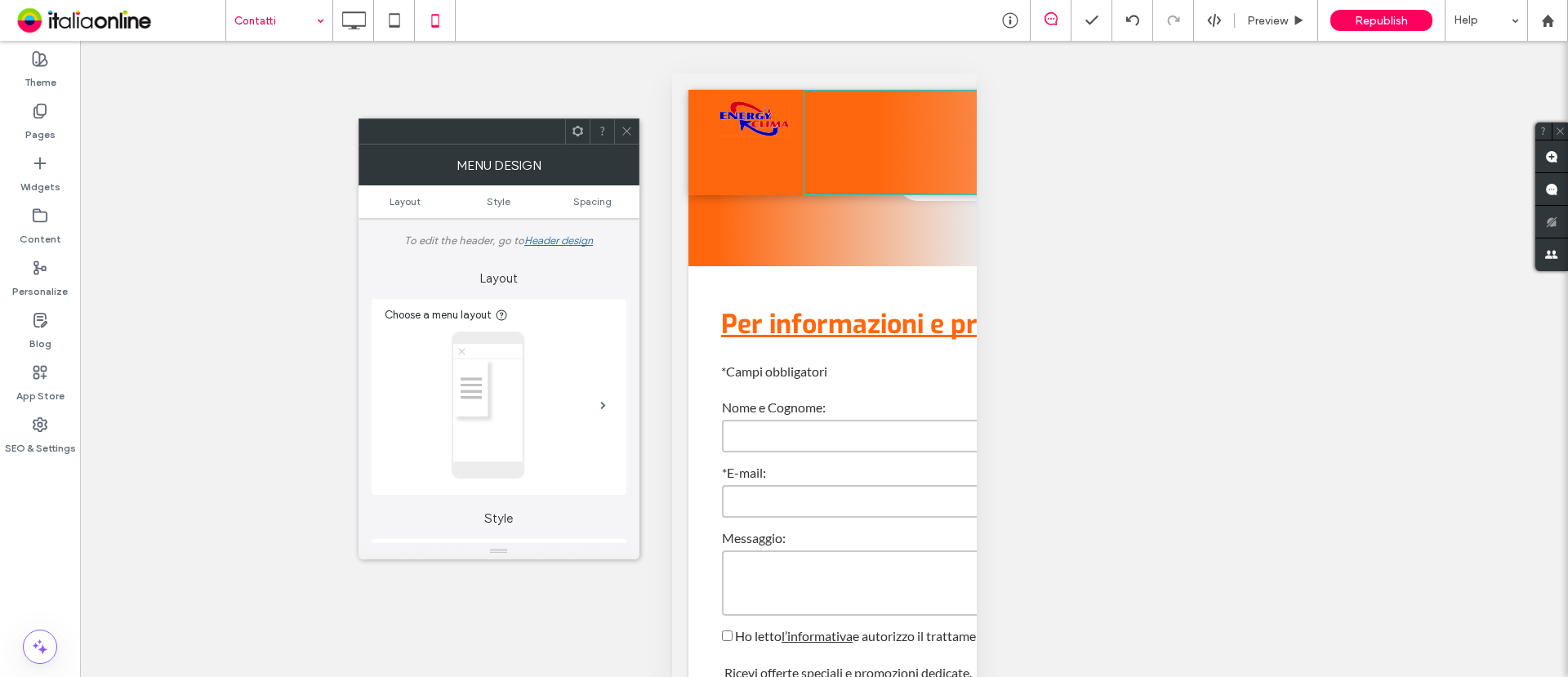
scroll to position [102, 0]
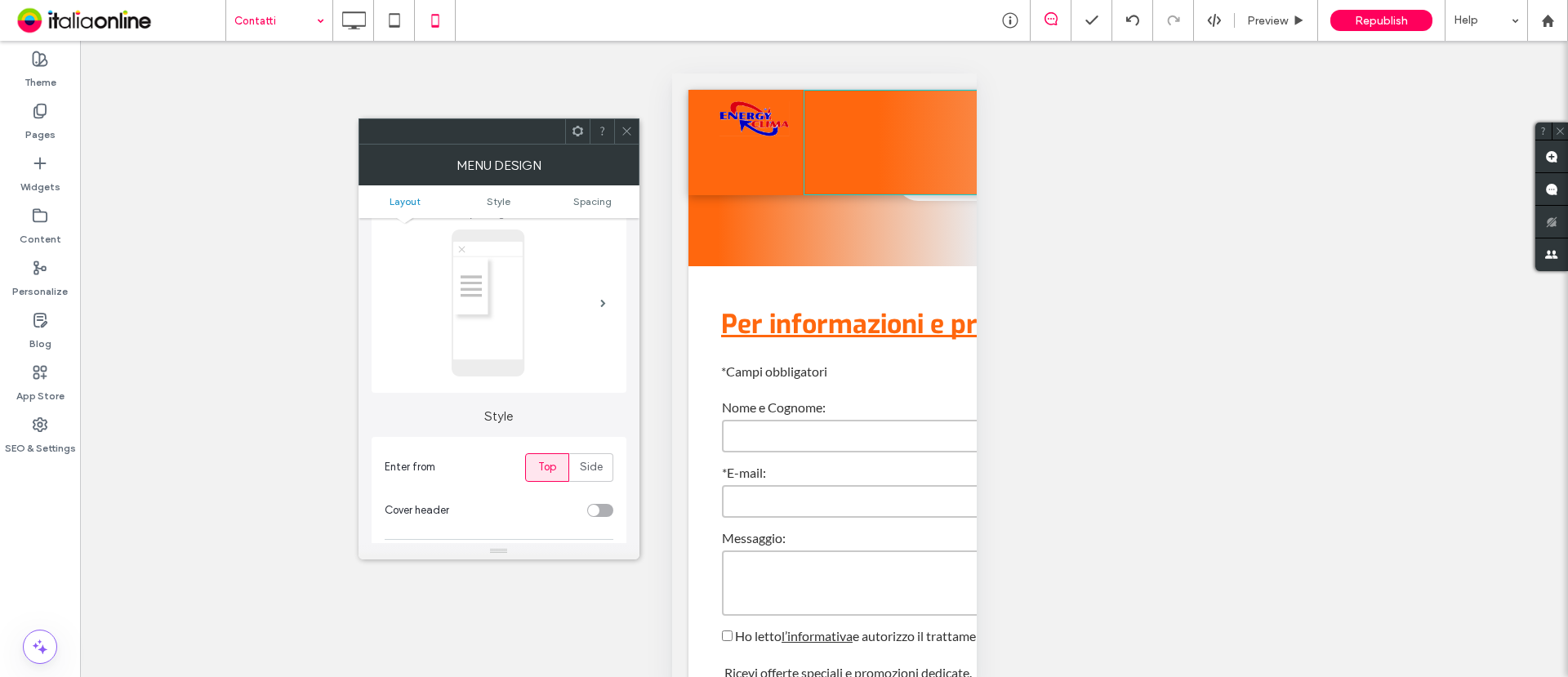
click at [559, 305] on div at bounding box center [489, 303] width 209 height 147
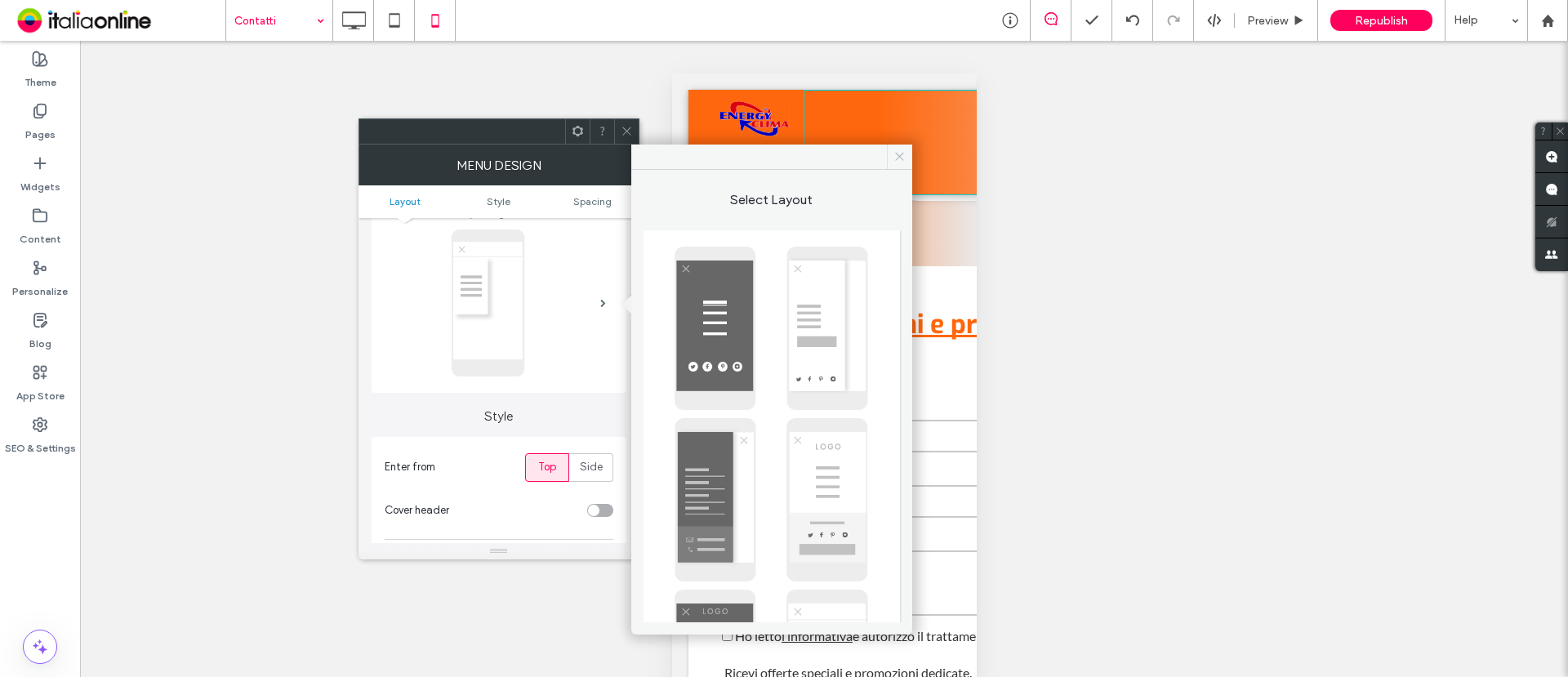
click at [893, 154] on span at bounding box center [900, 157] width 25 height 24
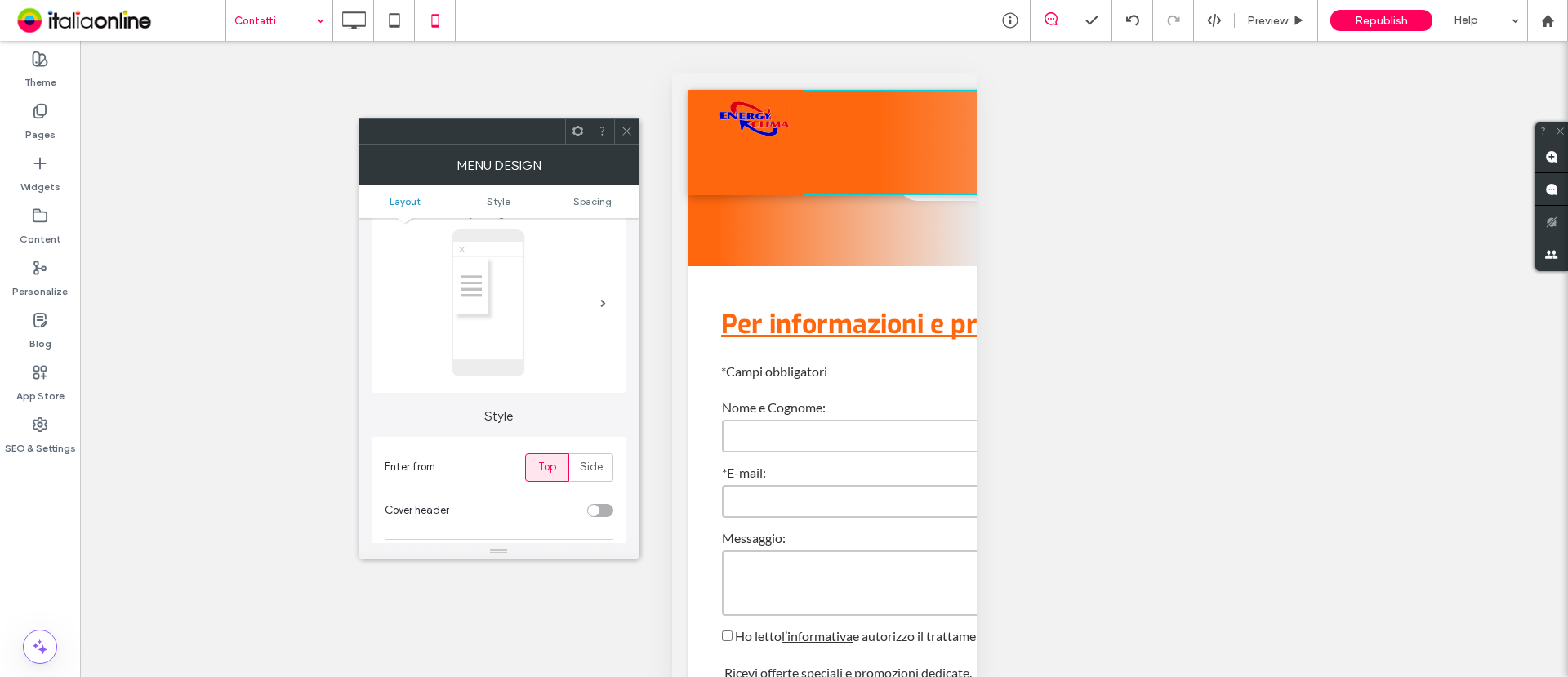
click at [629, 128] on use at bounding box center [626, 131] width 8 height 8
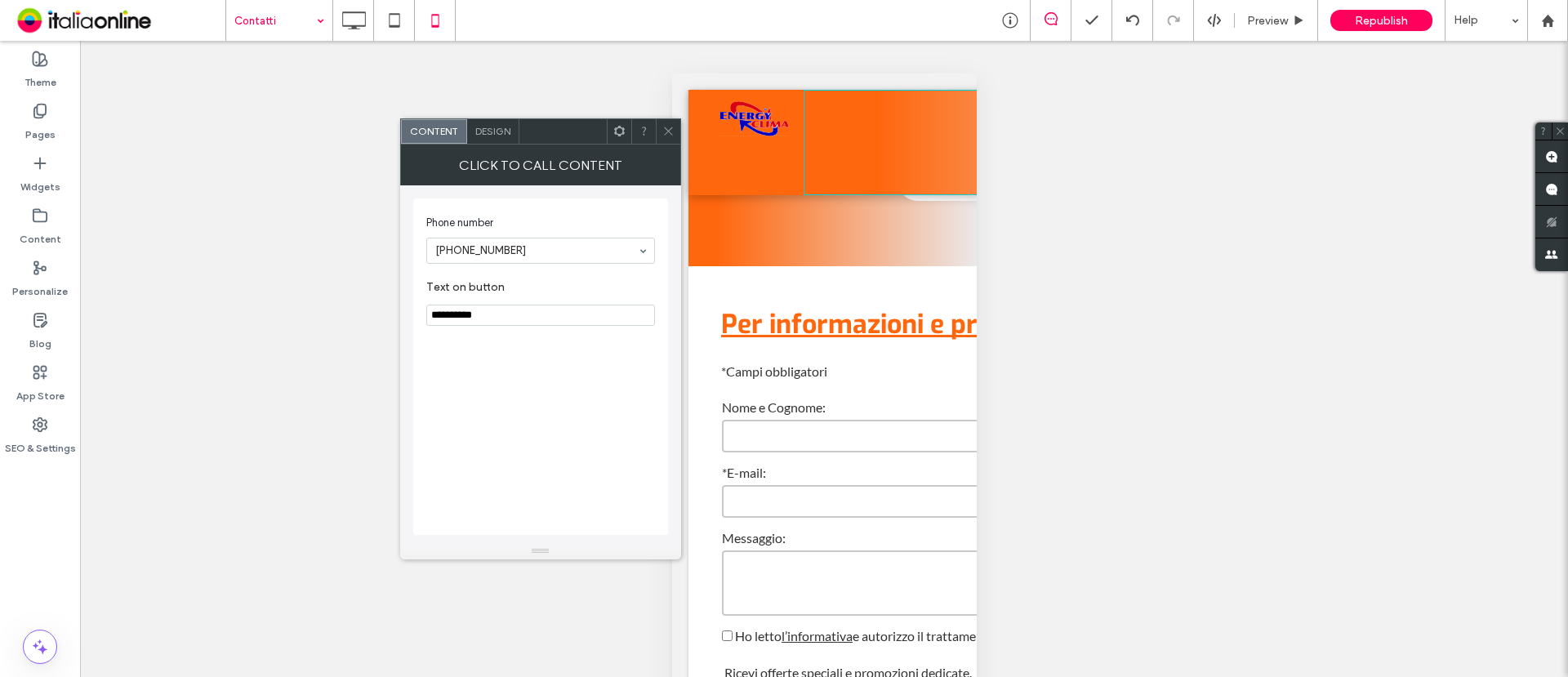
click at [481, 140] on div "Design" at bounding box center [493, 132] width 52 height 24
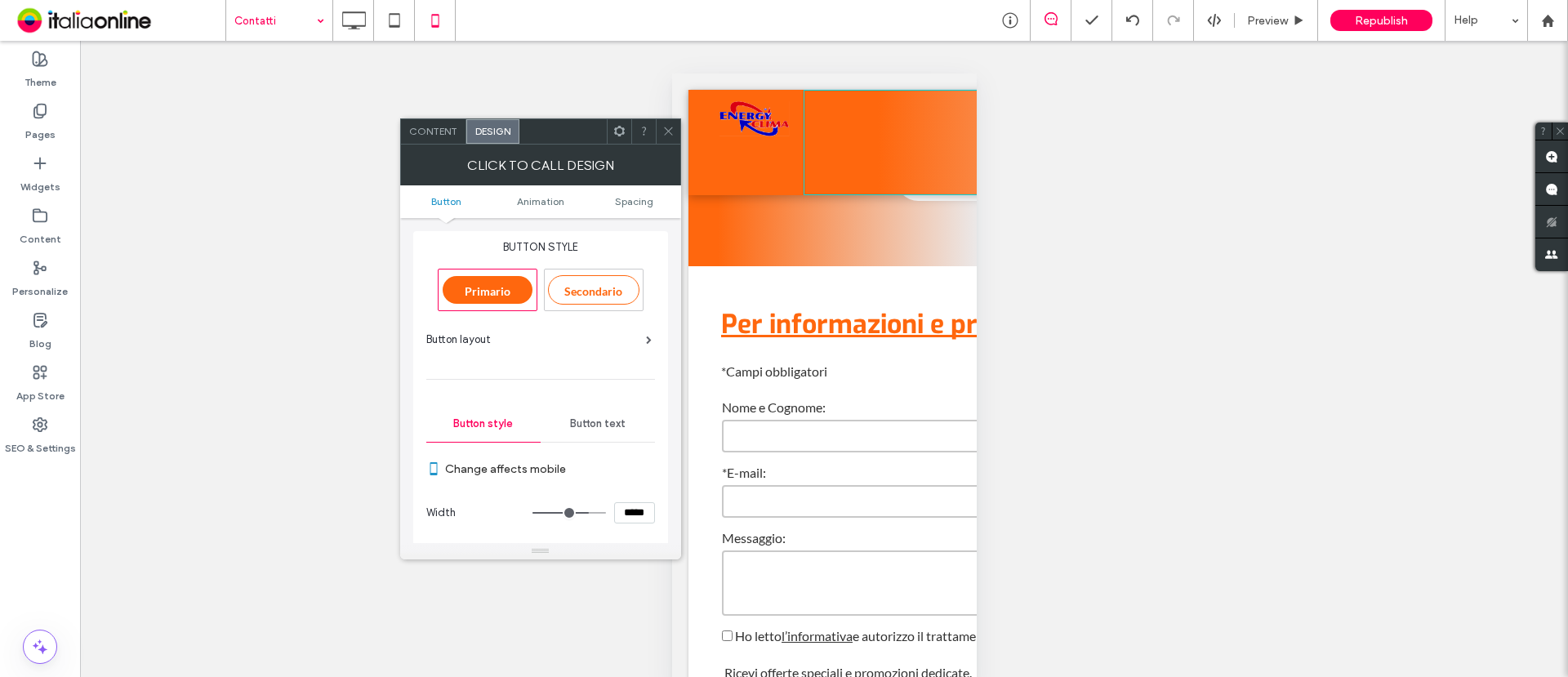
click at [593, 414] on div "Button text" at bounding box center [598, 423] width 114 height 36
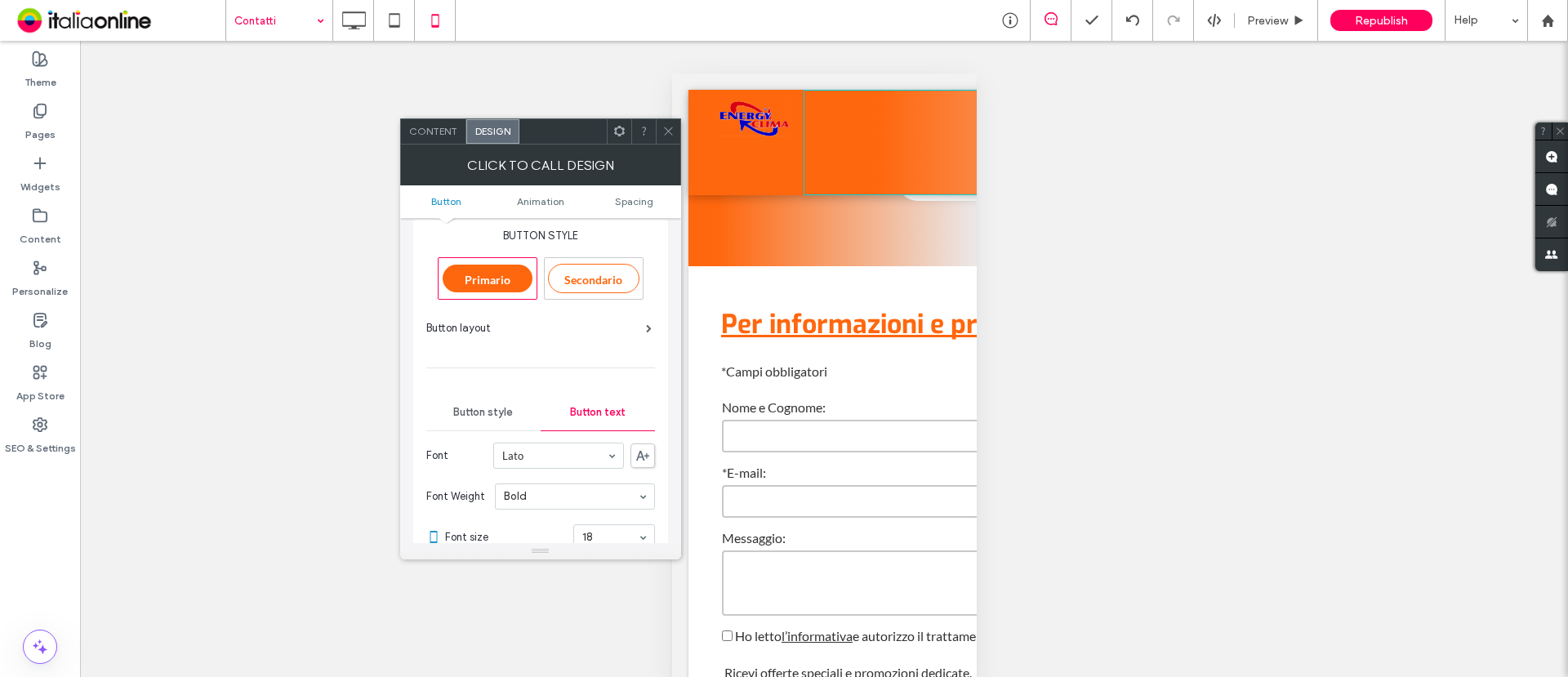
scroll to position [0, 0]
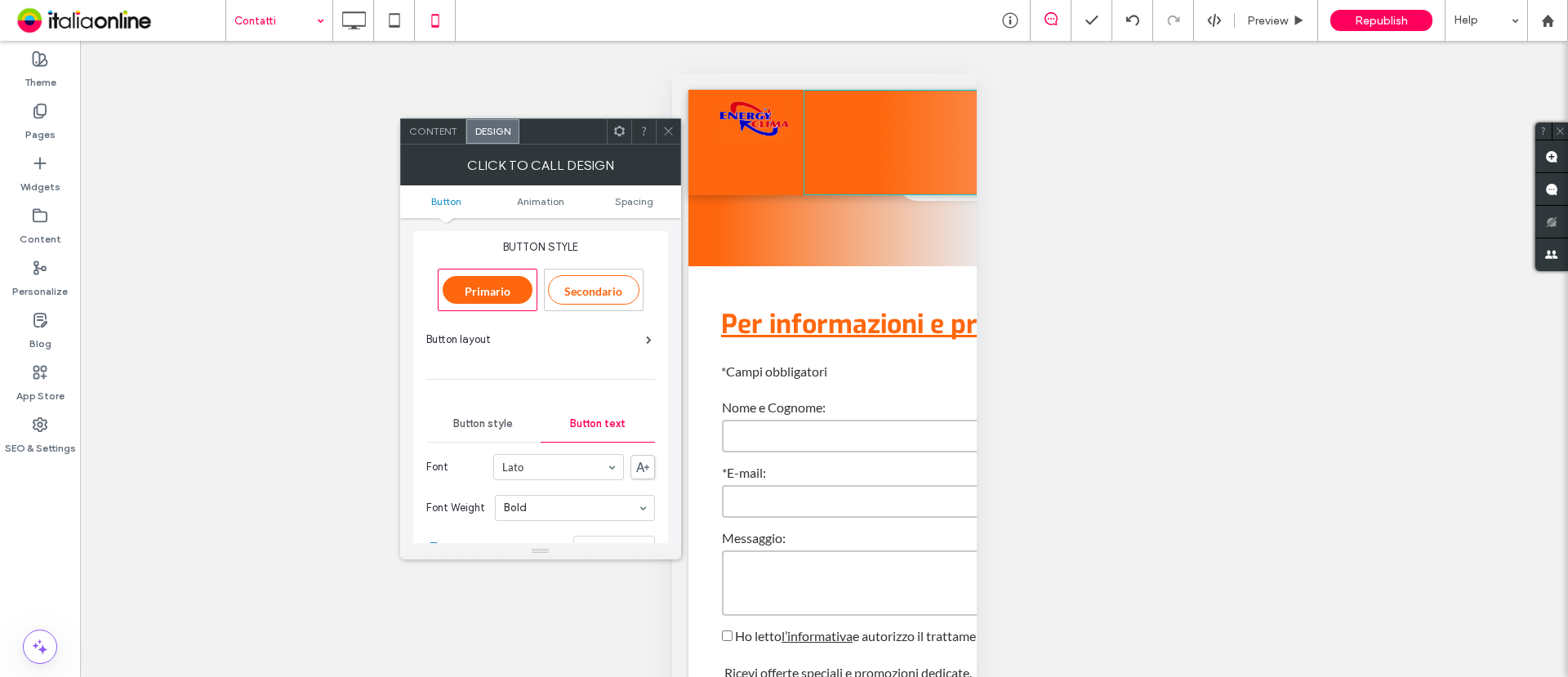
click at [468, 425] on span "Button style" at bounding box center [483, 423] width 59 height 13
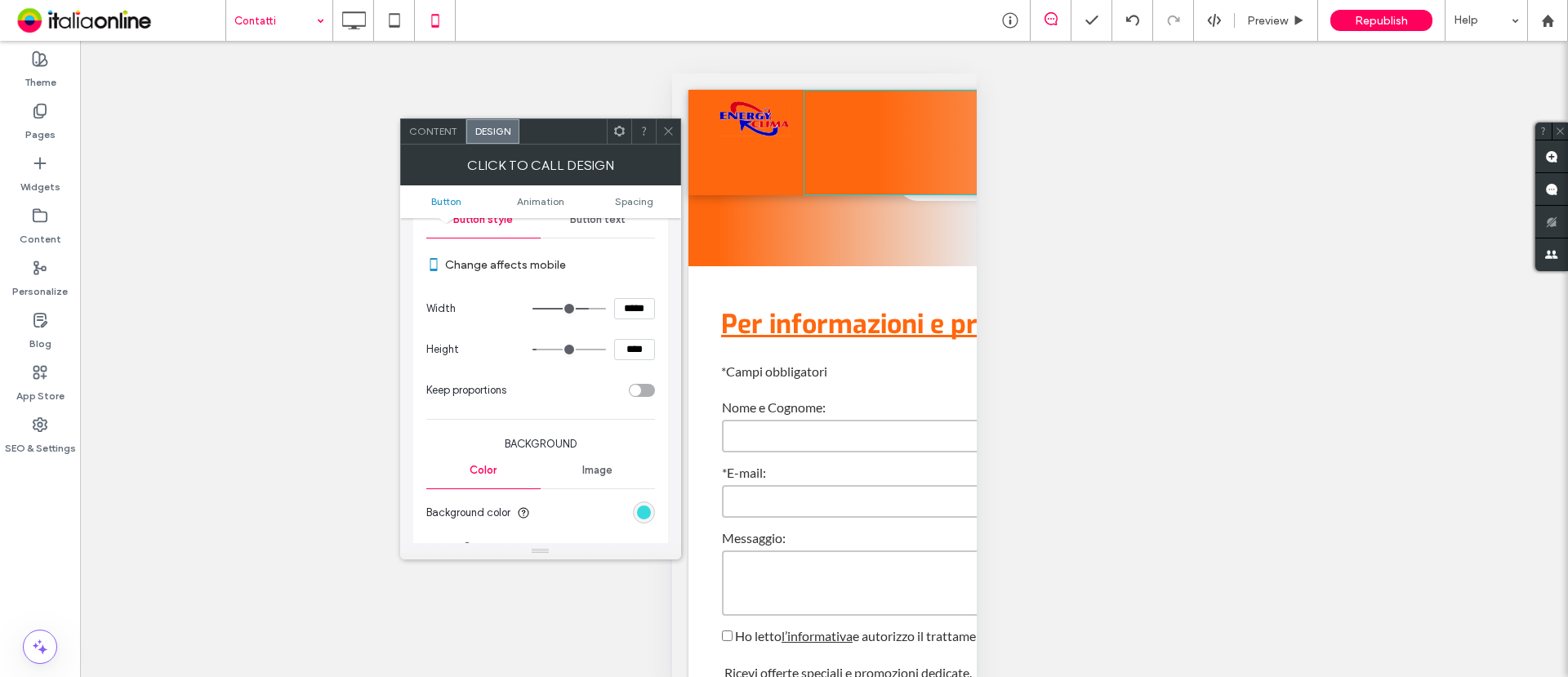
click at [646, 506] on div "rgb(24, 213, 215)" at bounding box center [644, 512] width 14 height 14
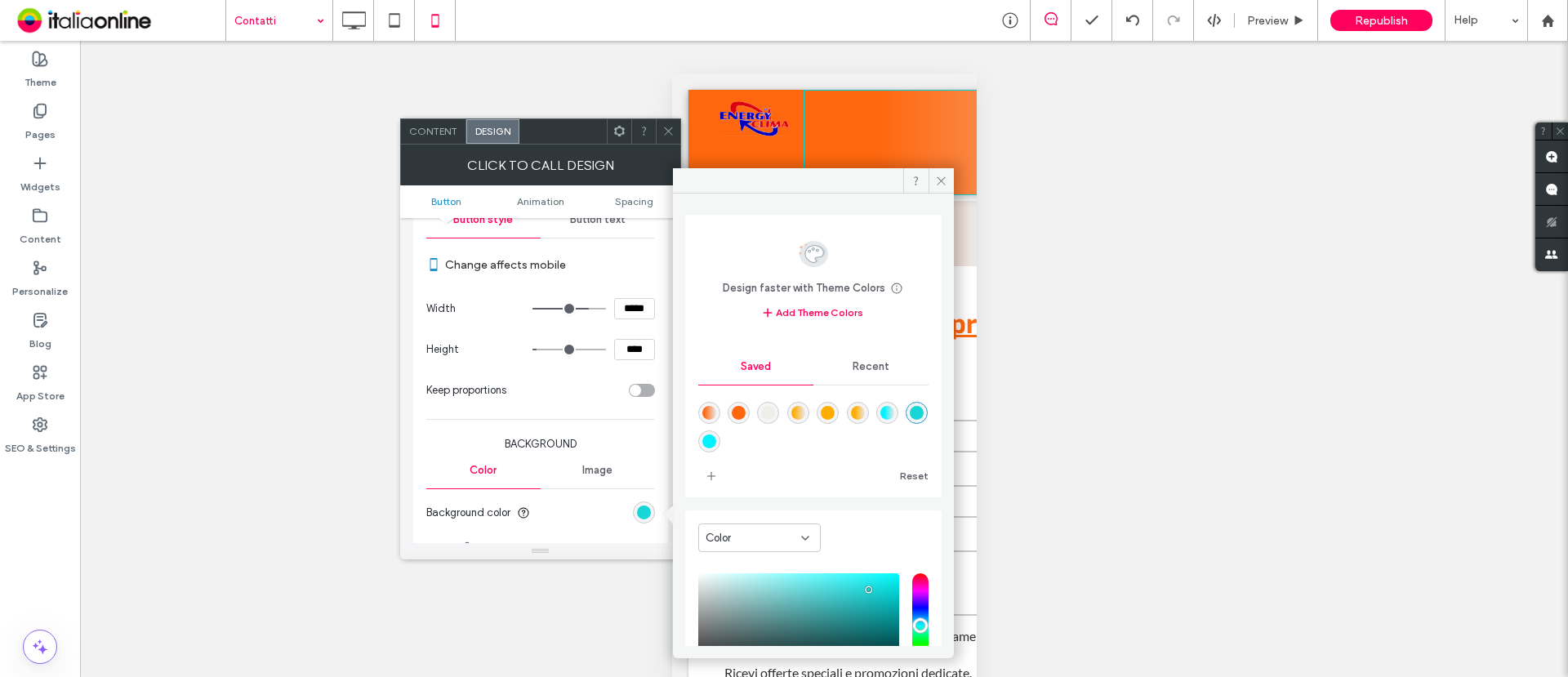
click at [742, 409] on div "rgba(255,103,14,1)" at bounding box center [739, 413] width 14 height 14
type input "*******"
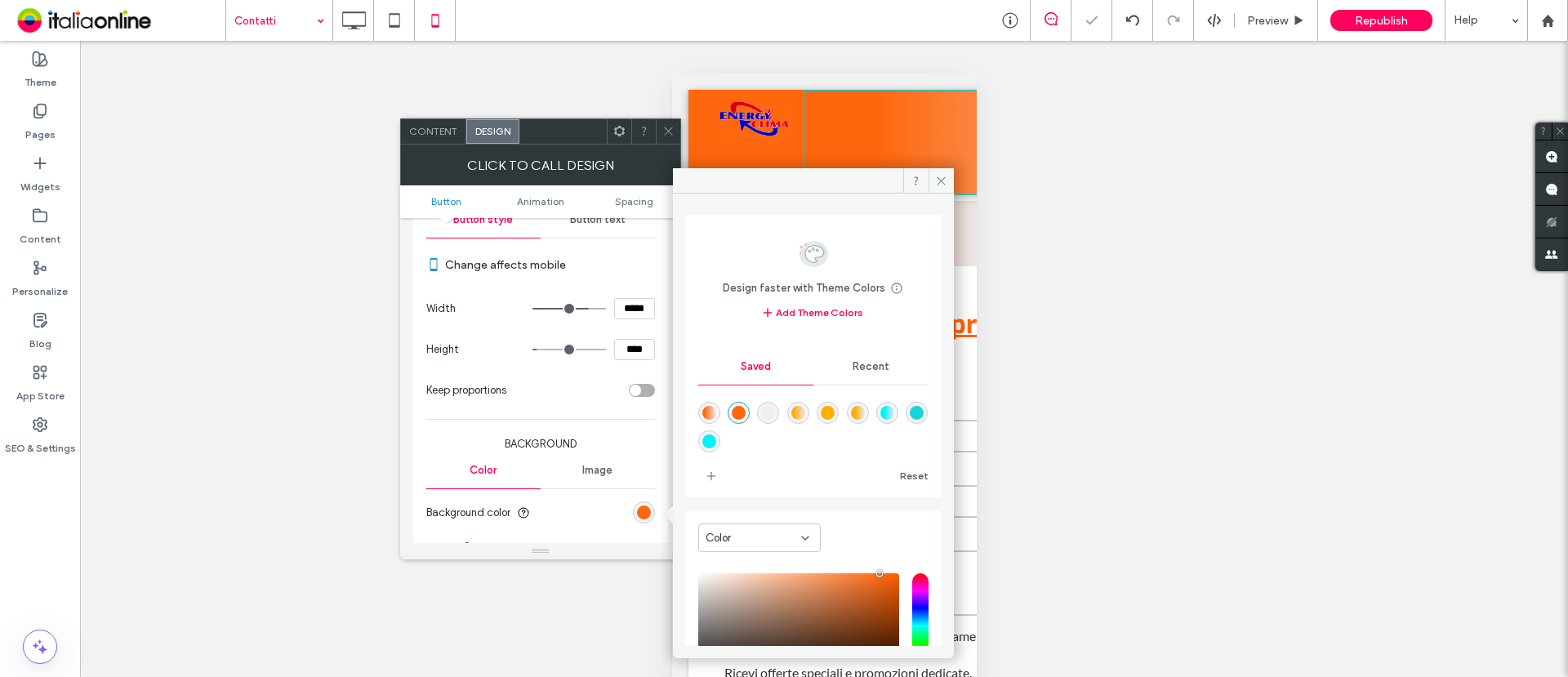
click at [664, 127] on icon at bounding box center [668, 131] width 12 height 12
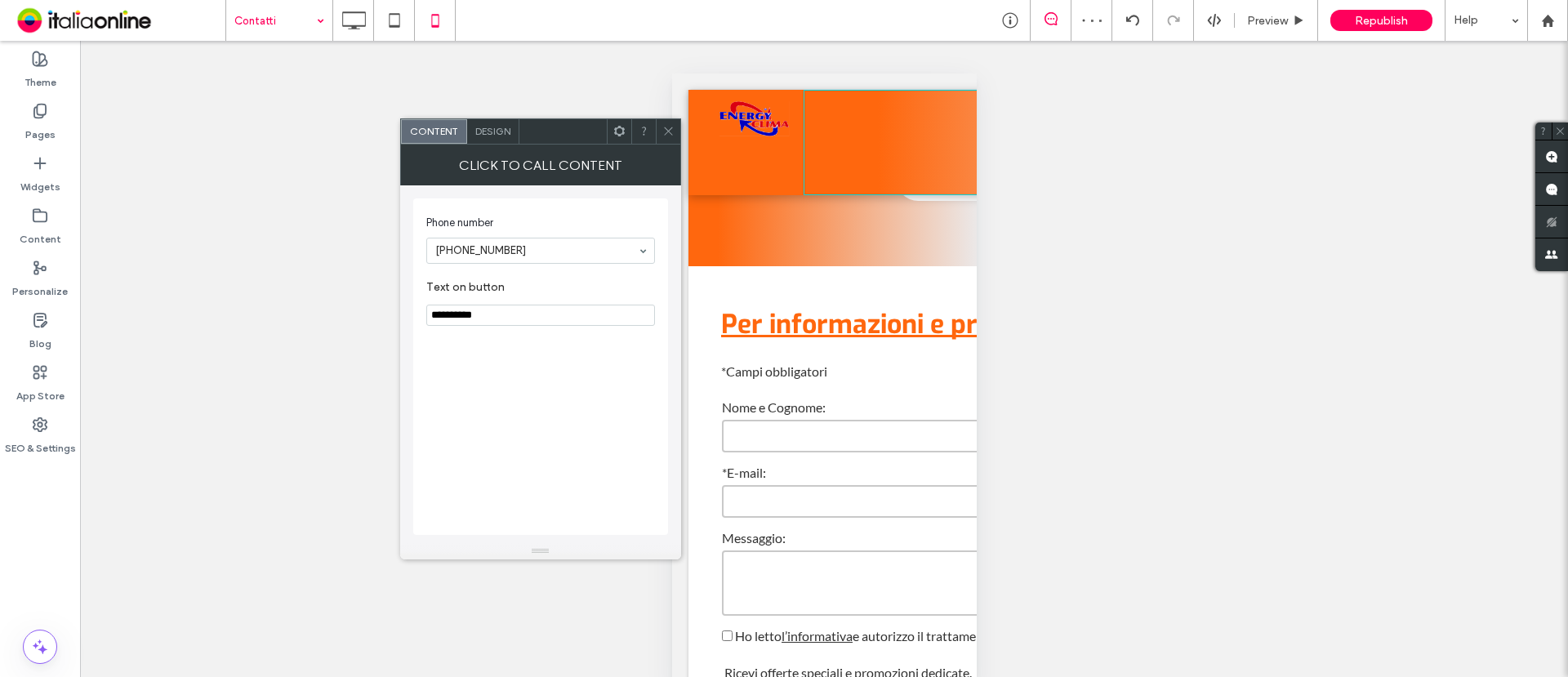
click at [496, 134] on span "Design" at bounding box center [493, 131] width 35 height 12
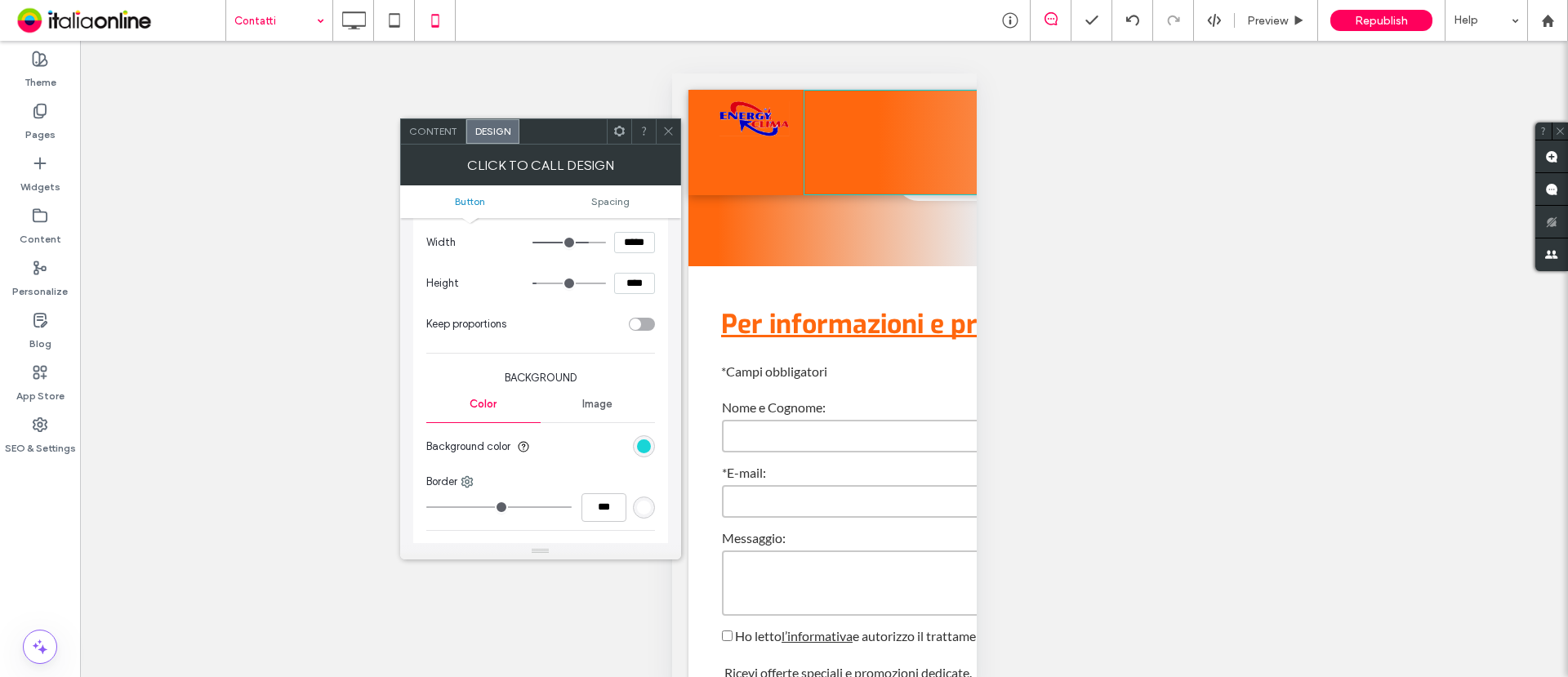
scroll to position [306, 0]
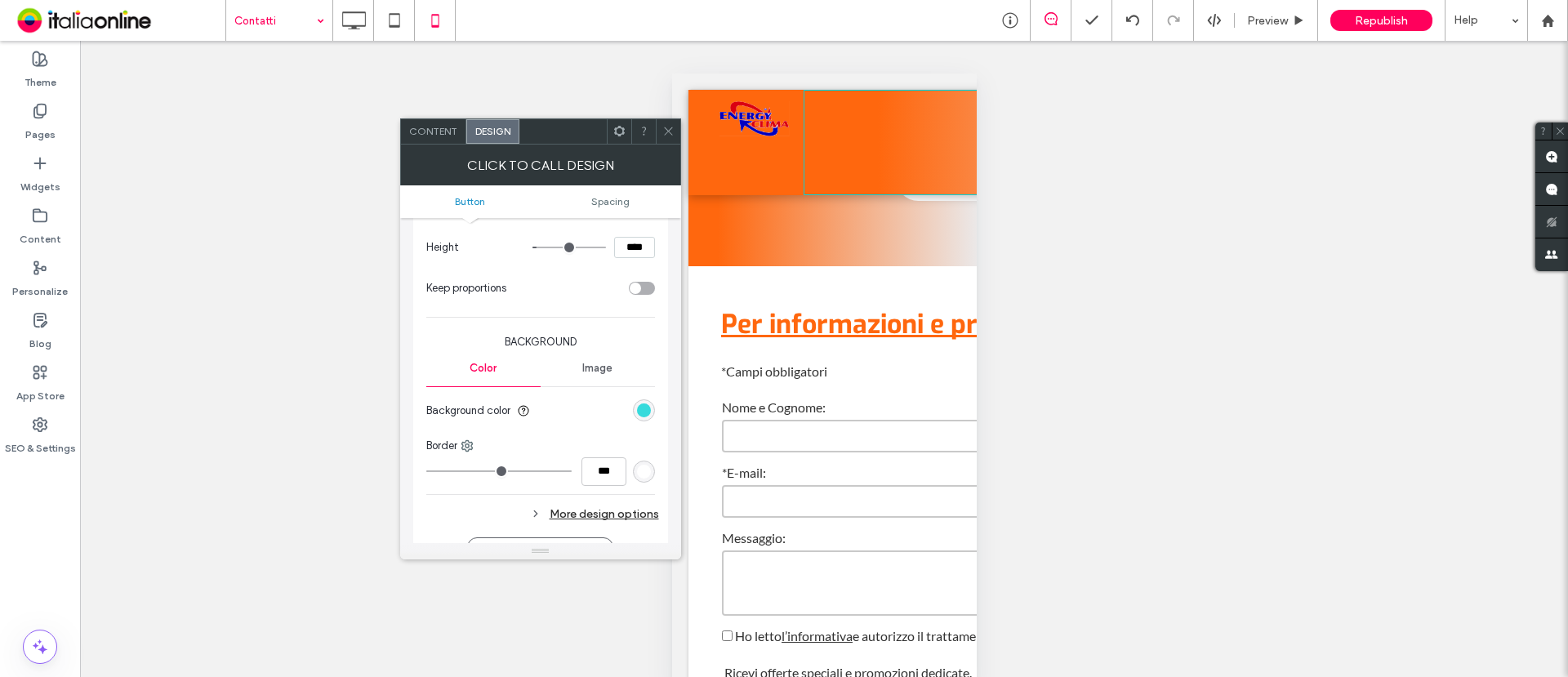
click at [647, 413] on div "rgb(24, 213, 215)" at bounding box center [644, 410] width 14 height 14
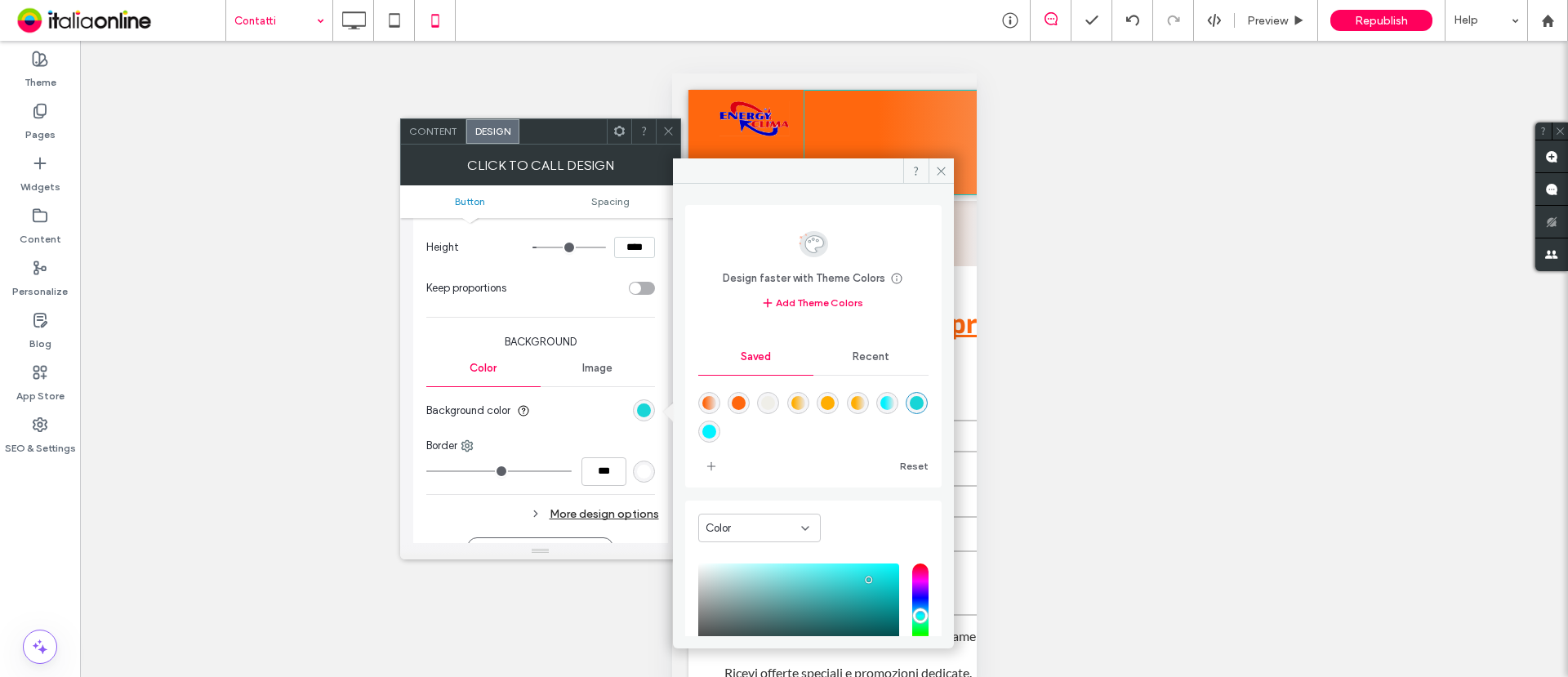
click at [737, 405] on div "rgba(255,103,14,1)" at bounding box center [739, 403] width 14 height 14
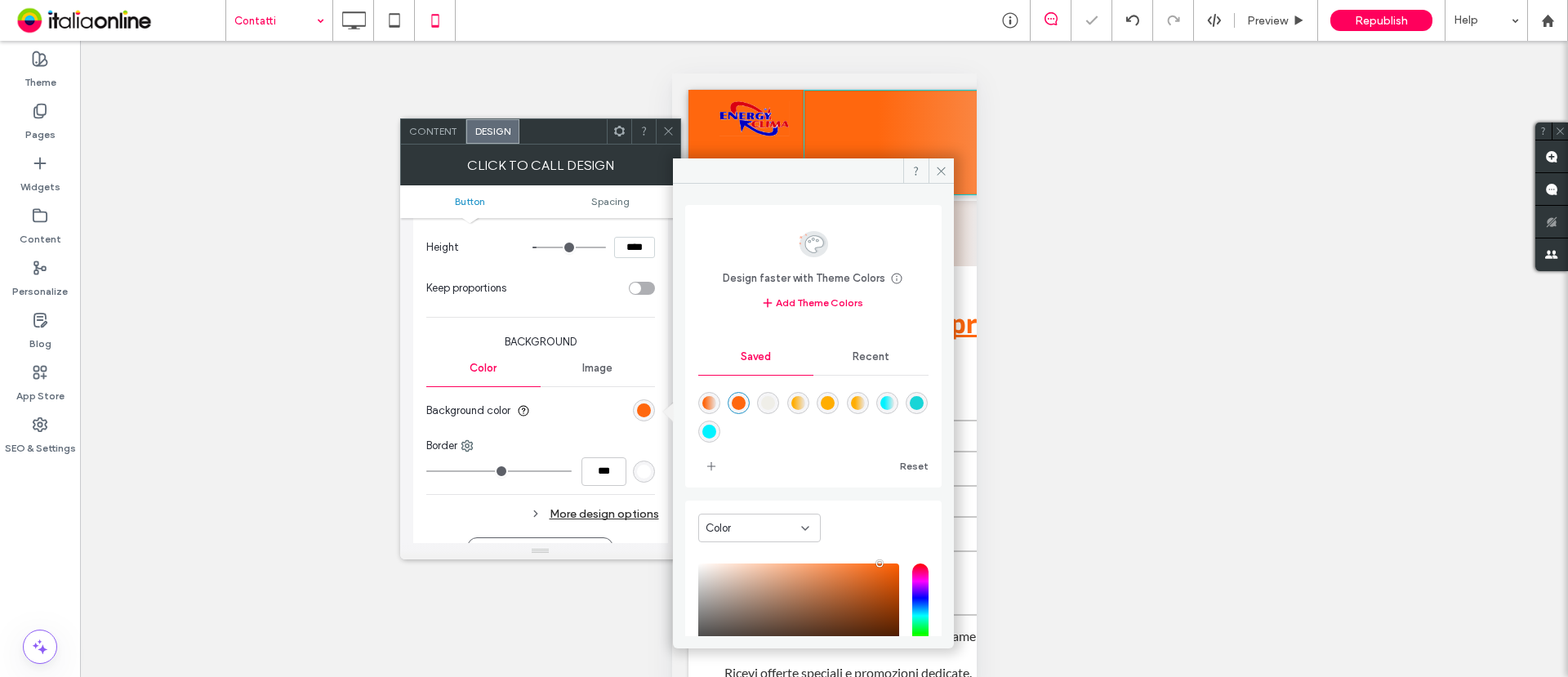
type input "*******"
drag, startPoint x: 665, startPoint y: 128, endPoint x: 659, endPoint y: 134, distance: 8.5
click at [666, 127] on icon at bounding box center [668, 131] width 12 height 12
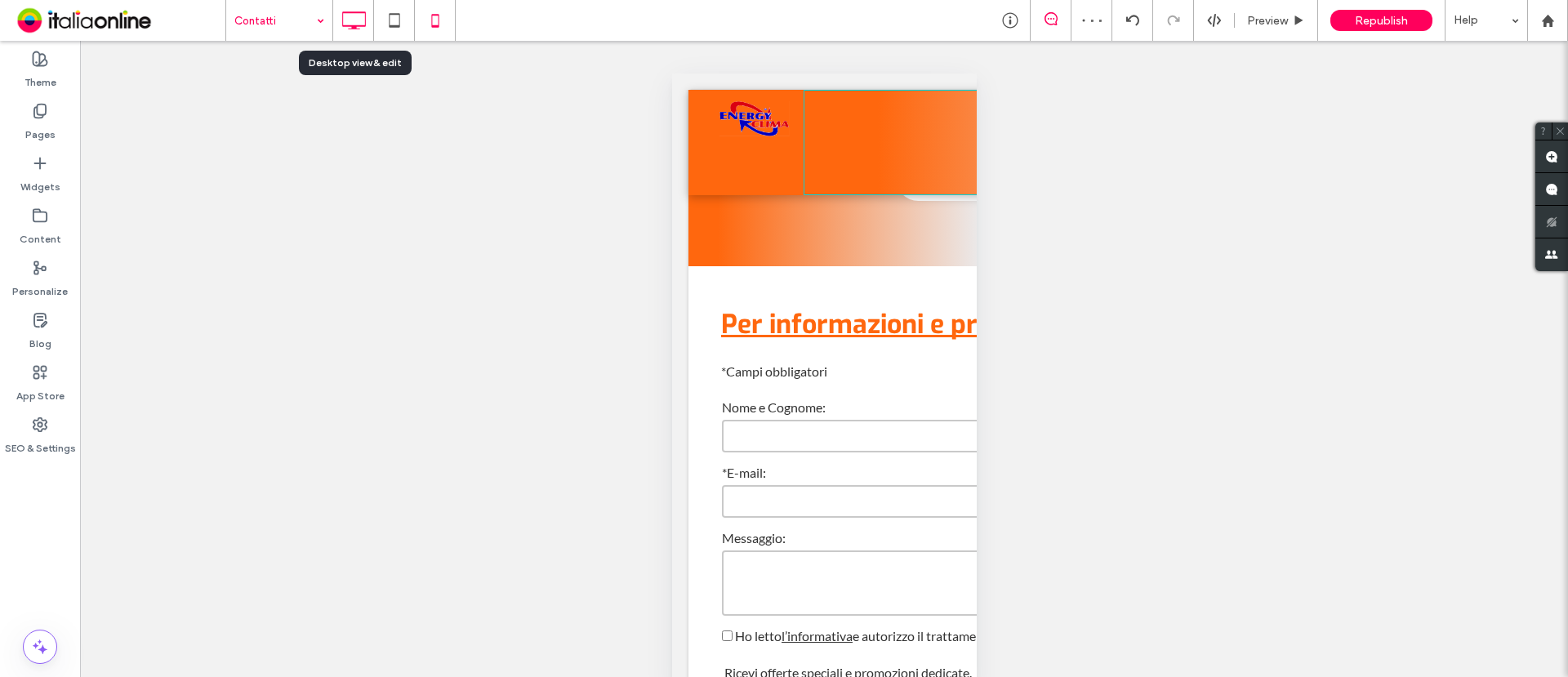
click at [350, 18] on icon at bounding box center [353, 20] width 32 height 32
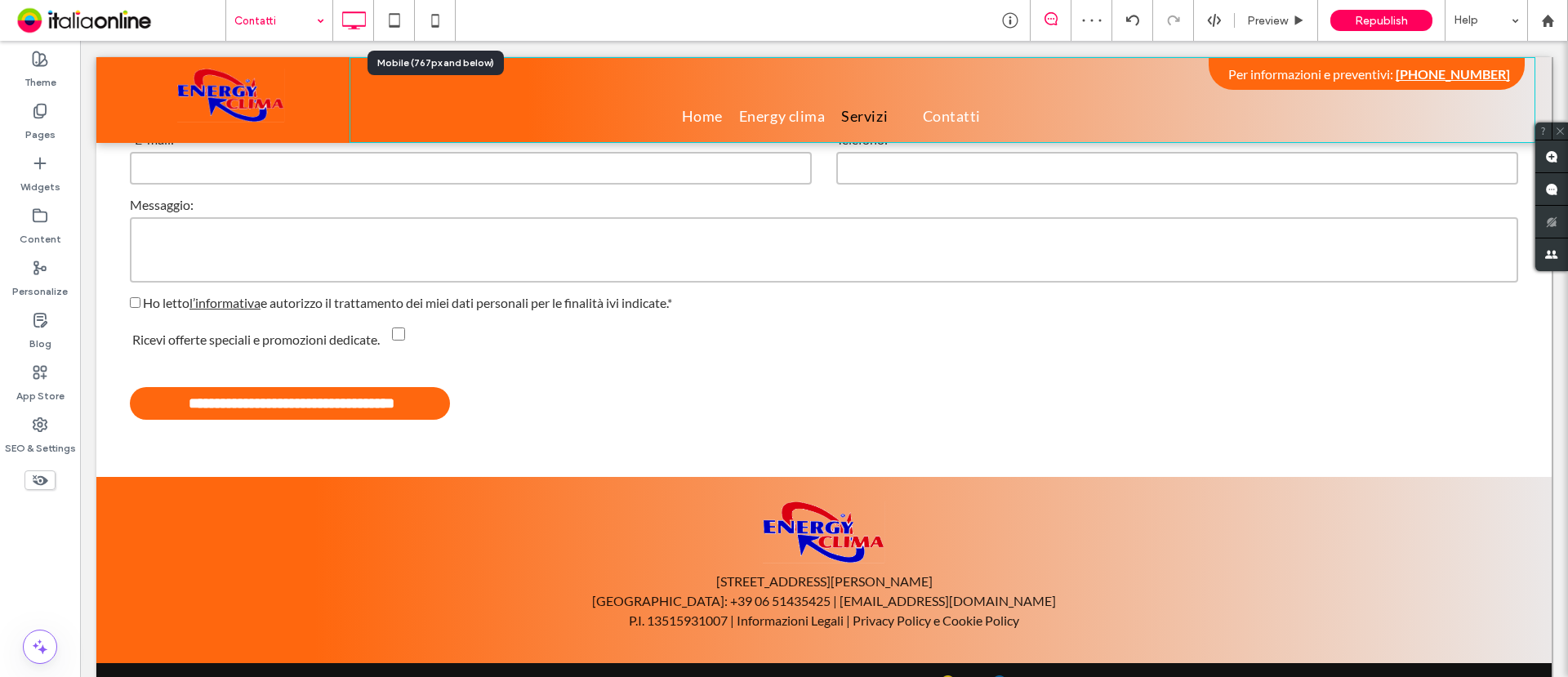
drag, startPoint x: 440, startPoint y: 26, endPoint x: 354, endPoint y: 22, distance: 86.1
click at [440, 26] on icon at bounding box center [435, 20] width 32 height 32
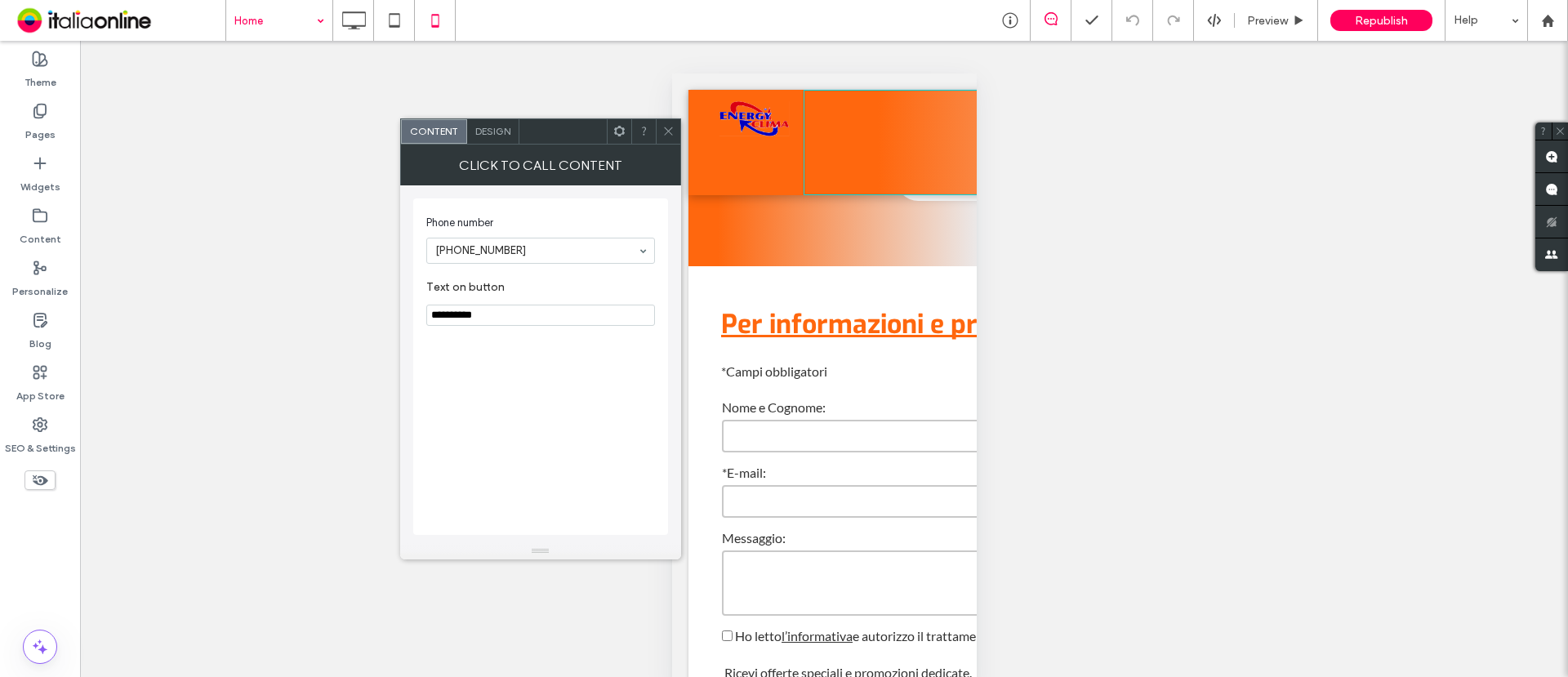
click at [490, 134] on span "Design" at bounding box center [493, 131] width 35 height 12
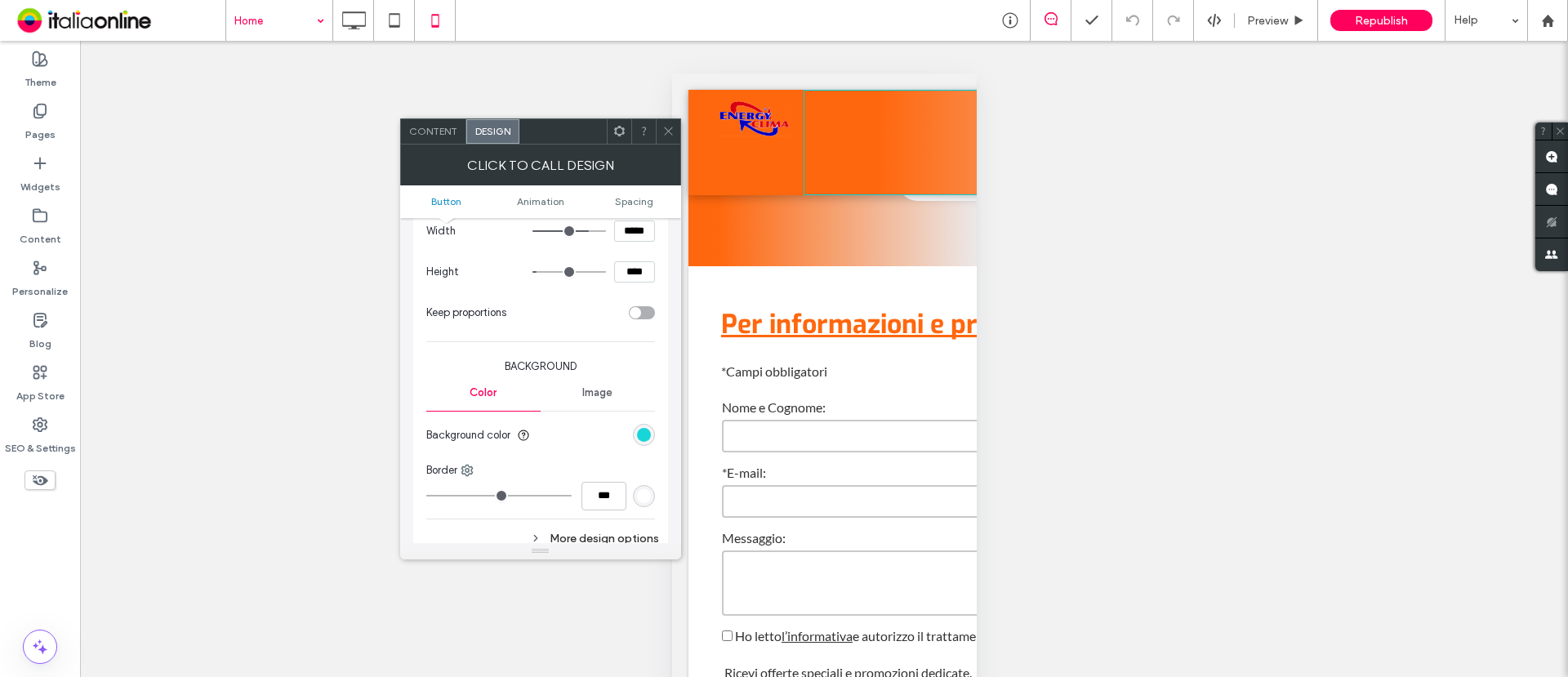
scroll to position [306, 0]
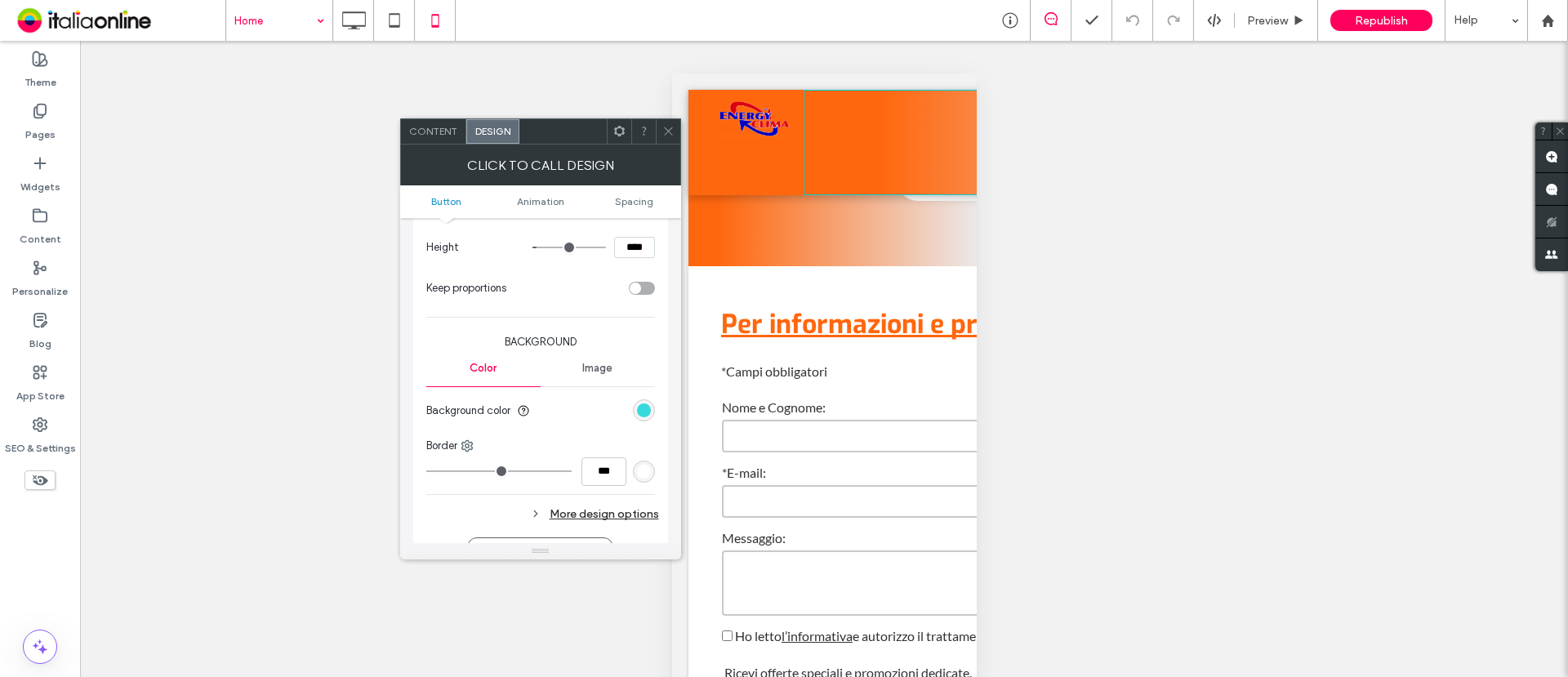
click at [644, 407] on div "rgb(24, 213, 215)" at bounding box center [644, 410] width 14 height 14
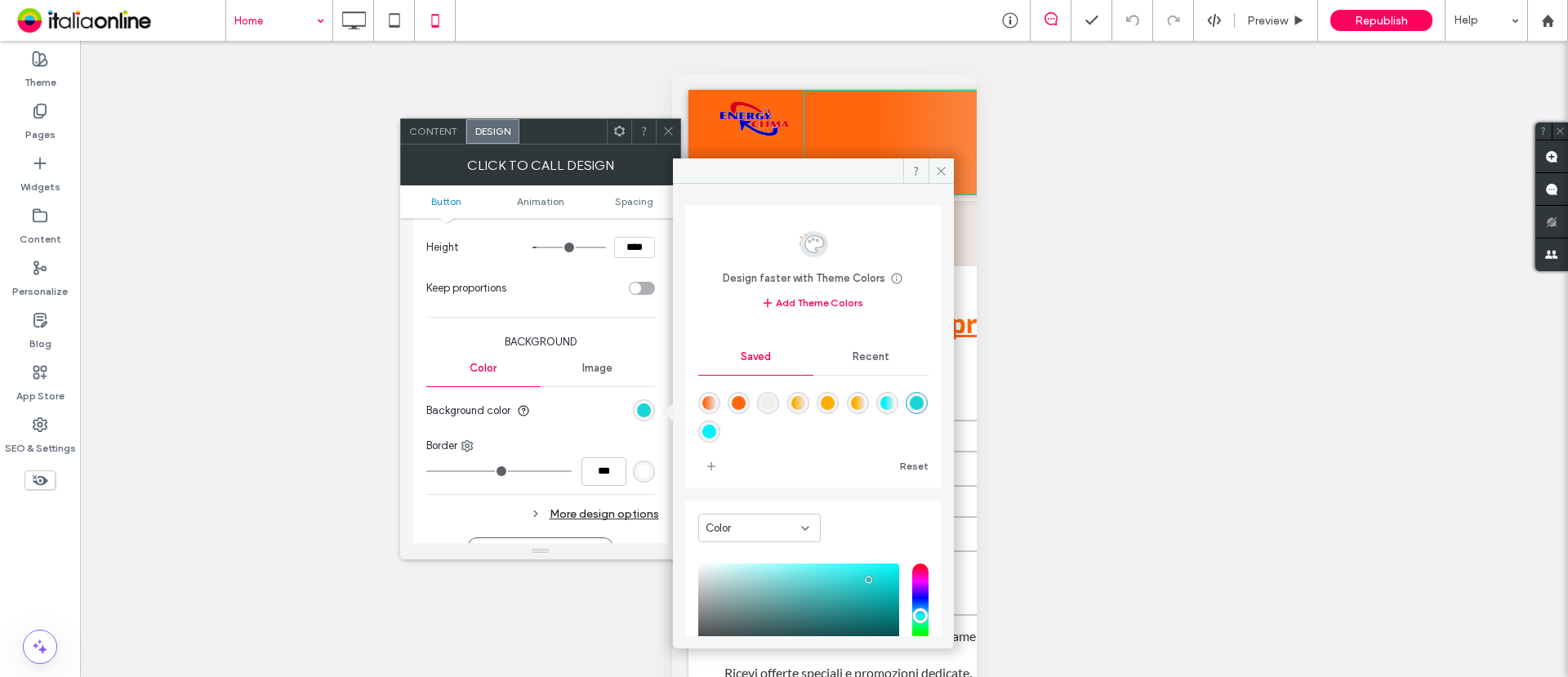
drag, startPoint x: 736, startPoint y: 403, endPoint x: 728, endPoint y: 361, distance: 42.8
click at [736, 403] on div "rgba(255,103,14,1)" at bounding box center [739, 403] width 14 height 14
type input "*******"
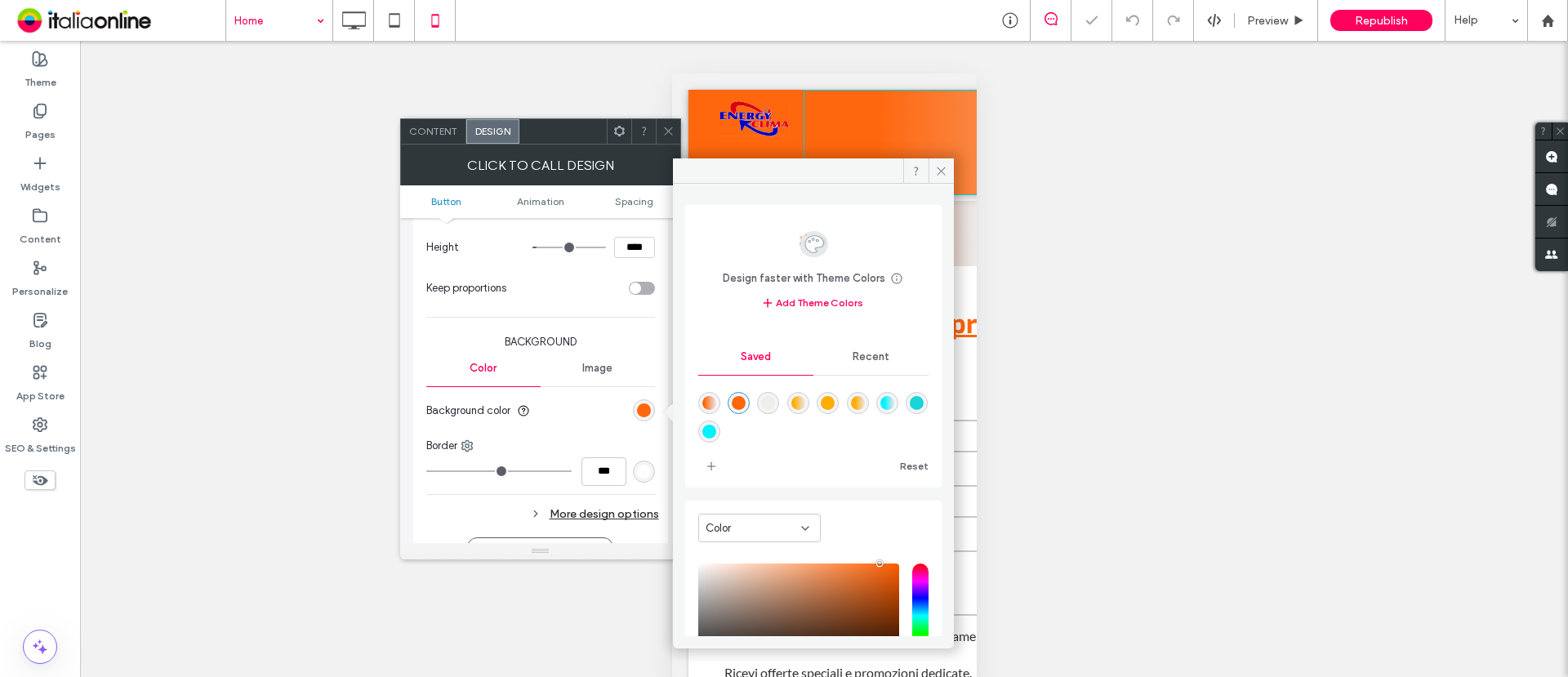
click at [668, 125] on icon at bounding box center [668, 131] width 12 height 12
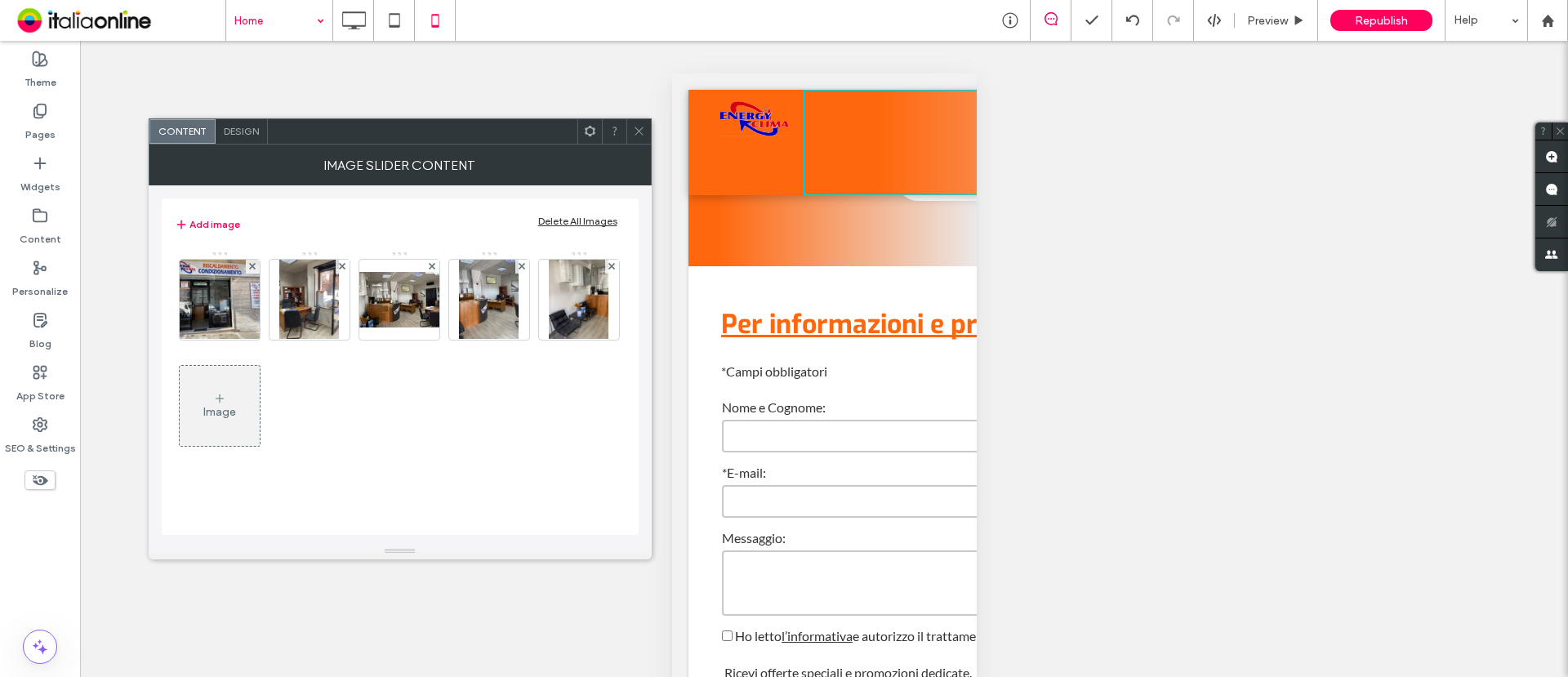
click at [240, 129] on span "Design" at bounding box center [241, 131] width 35 height 12
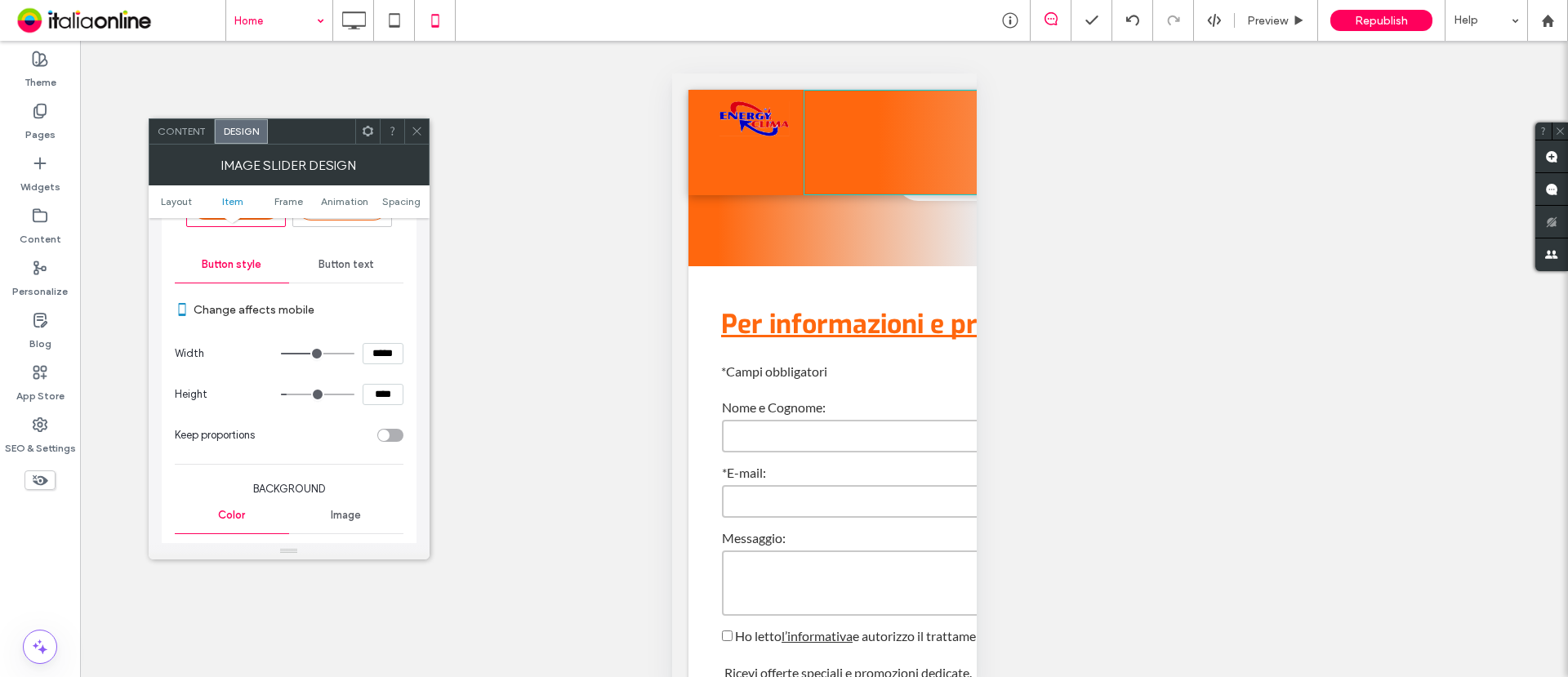
scroll to position [612, 0]
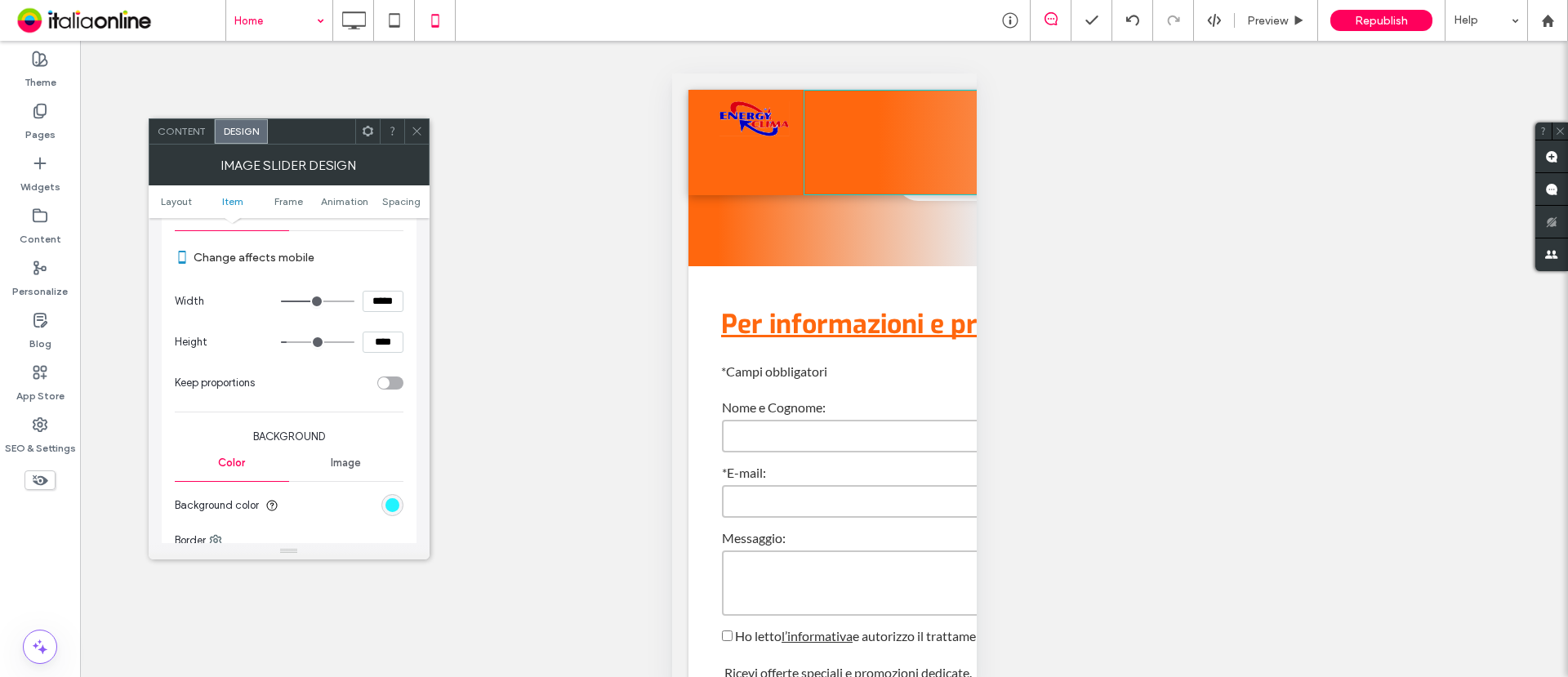
click at [392, 505] on div "rgb(1, 242, 255)" at bounding box center [393, 505] width 14 height 14
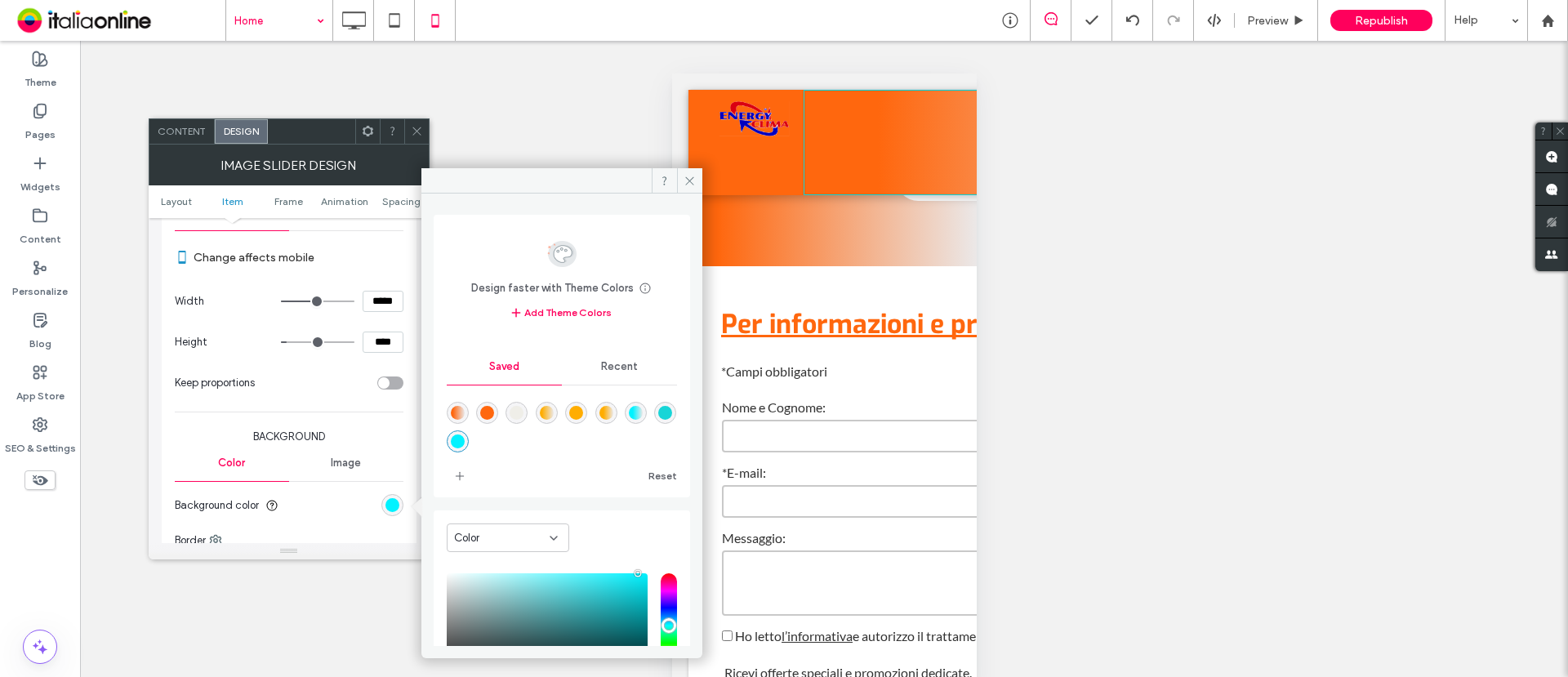
click at [491, 409] on div "rgba(255,103,14,1)" at bounding box center [487, 413] width 14 height 14
type input "*******"
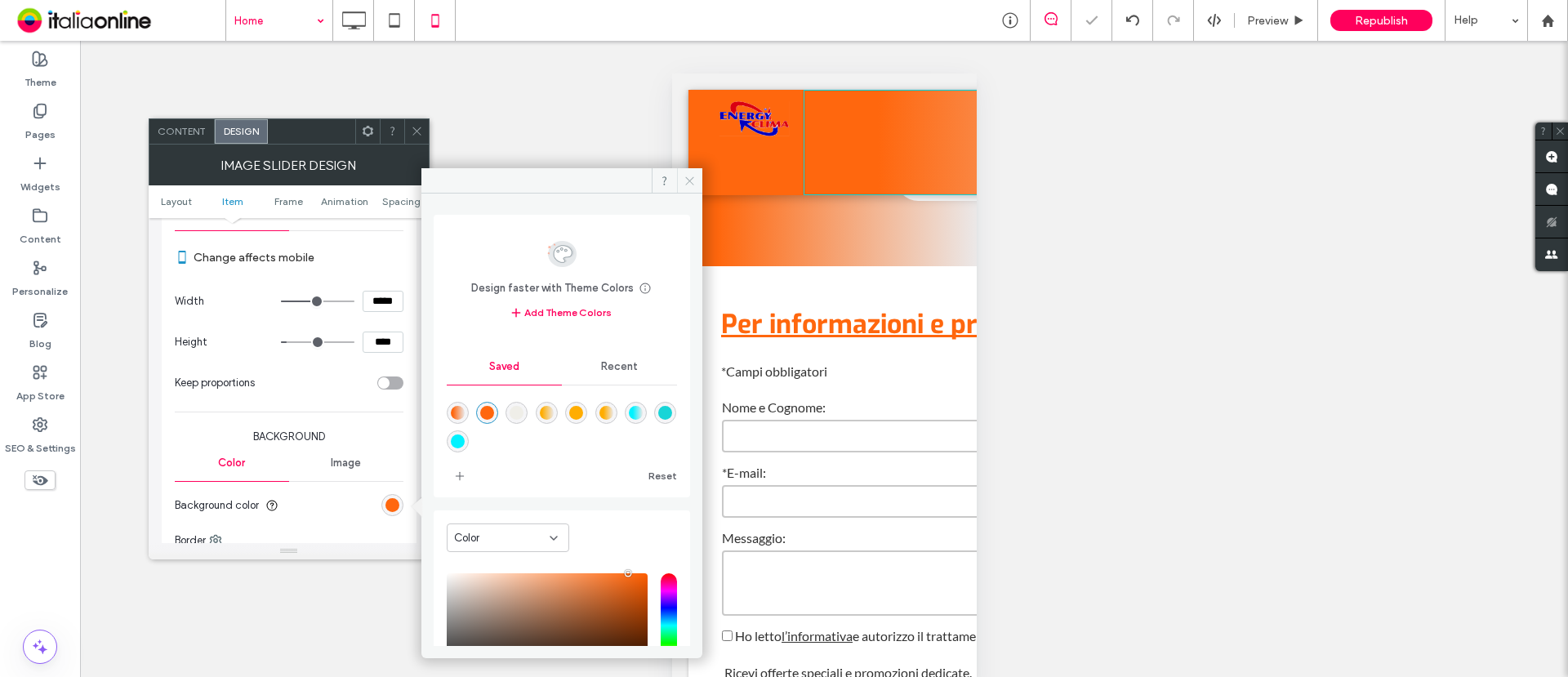
click at [692, 181] on icon at bounding box center [690, 181] width 12 height 12
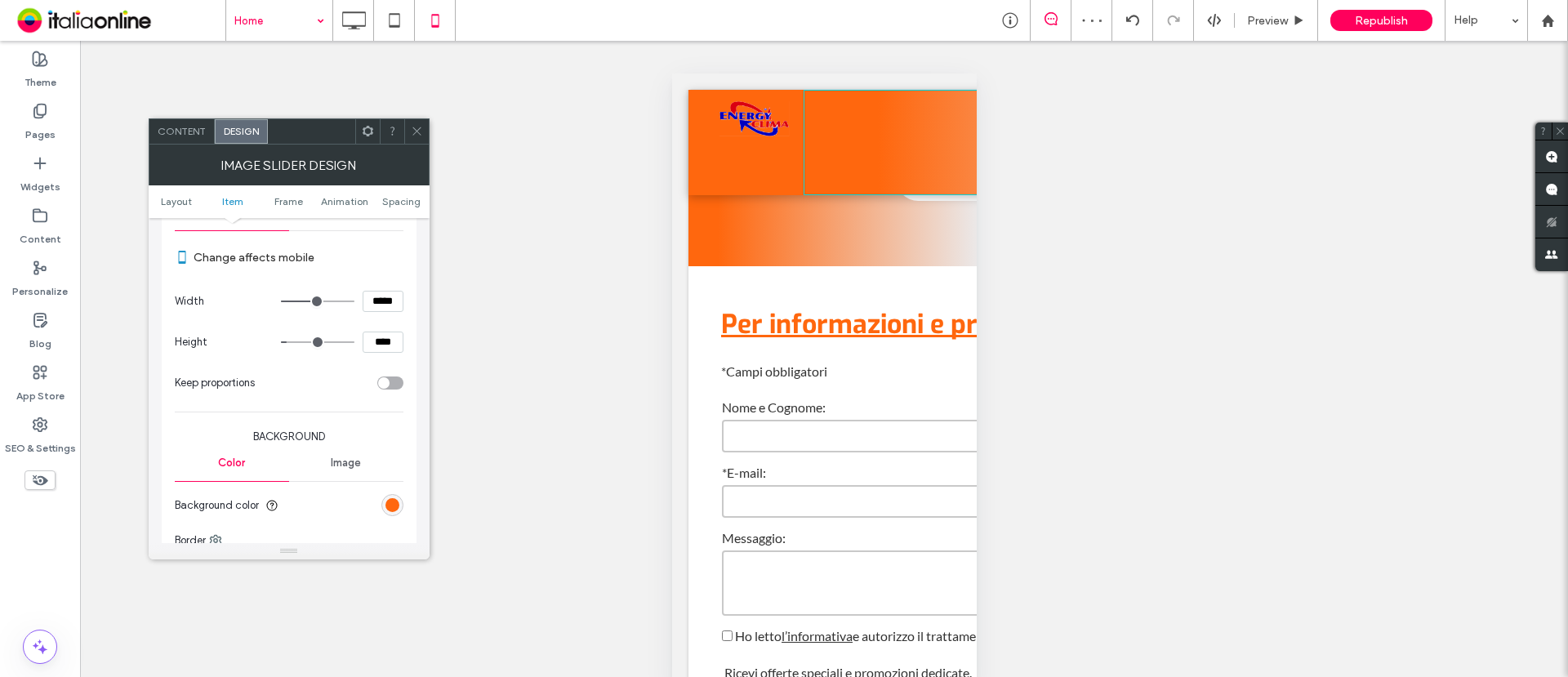
click at [415, 120] on span at bounding box center [417, 132] width 12 height 24
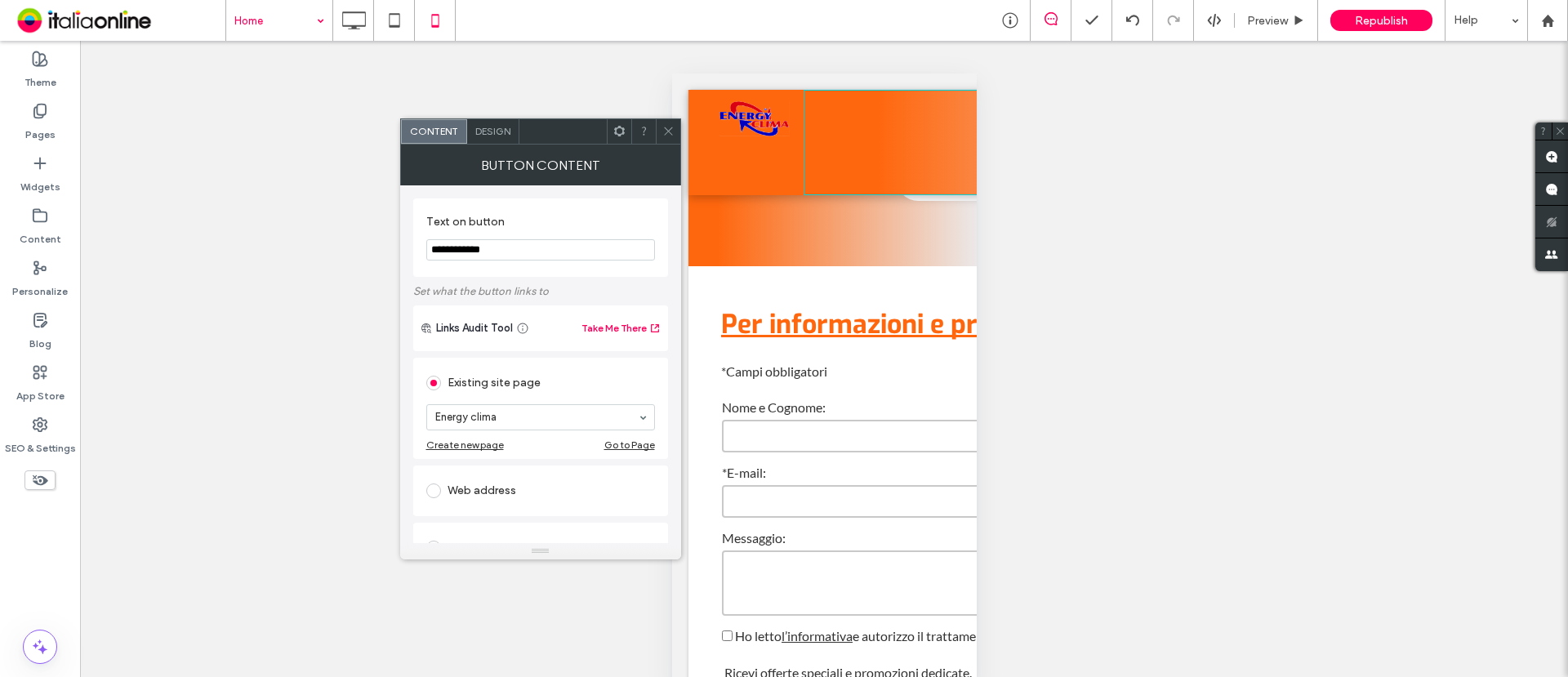
click at [496, 131] on span "Design" at bounding box center [493, 131] width 35 height 12
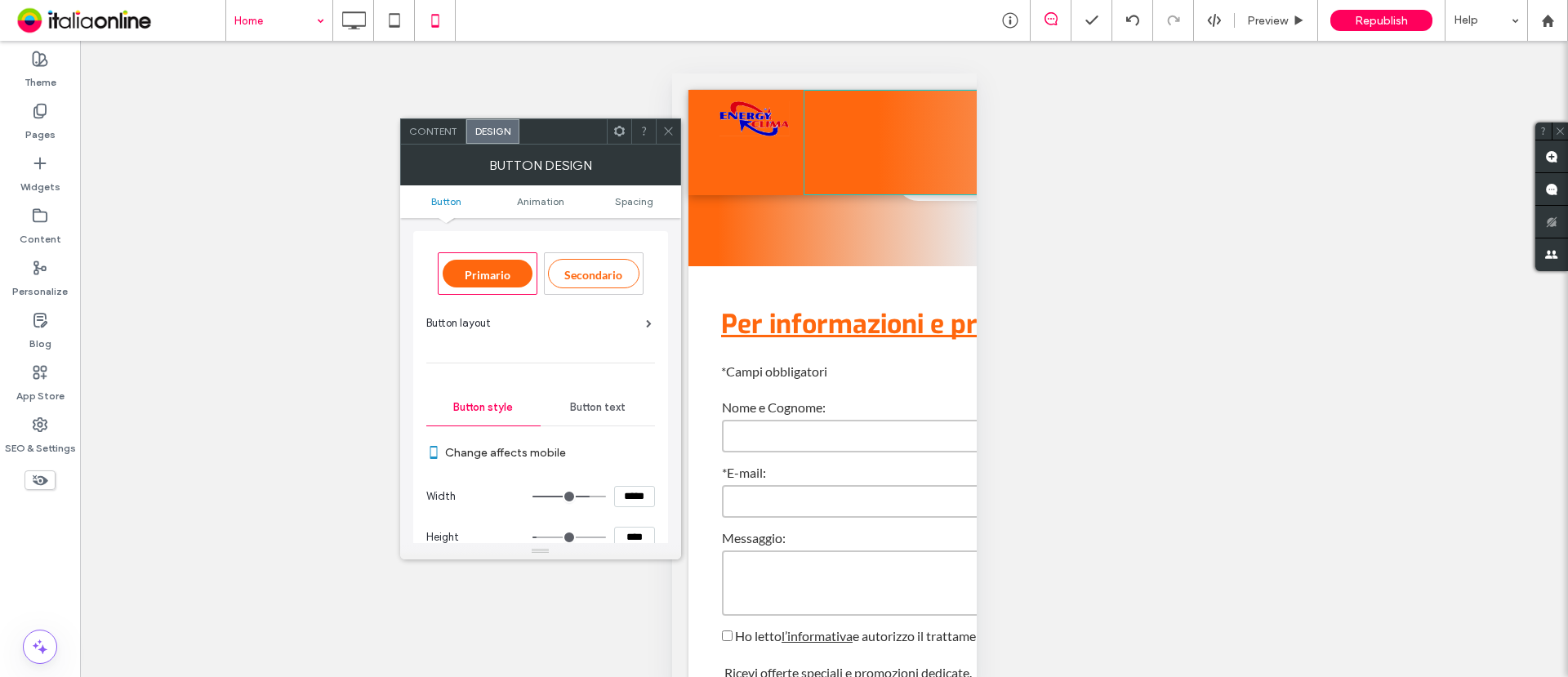
click at [610, 408] on span "Button text" at bounding box center [598, 407] width 56 height 13
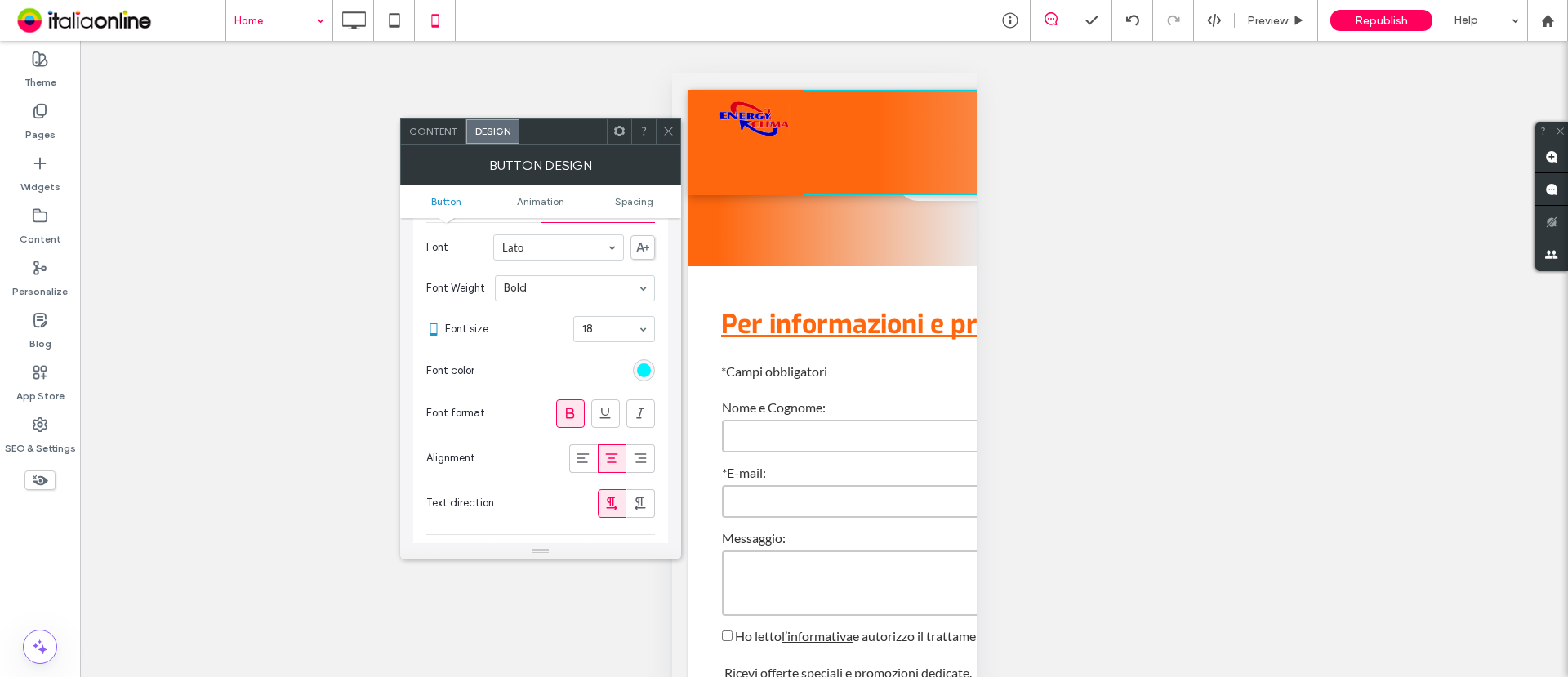
scroll to position [204, 0]
click at [641, 365] on div "rgb(1, 242, 255)" at bounding box center [644, 370] width 14 height 14
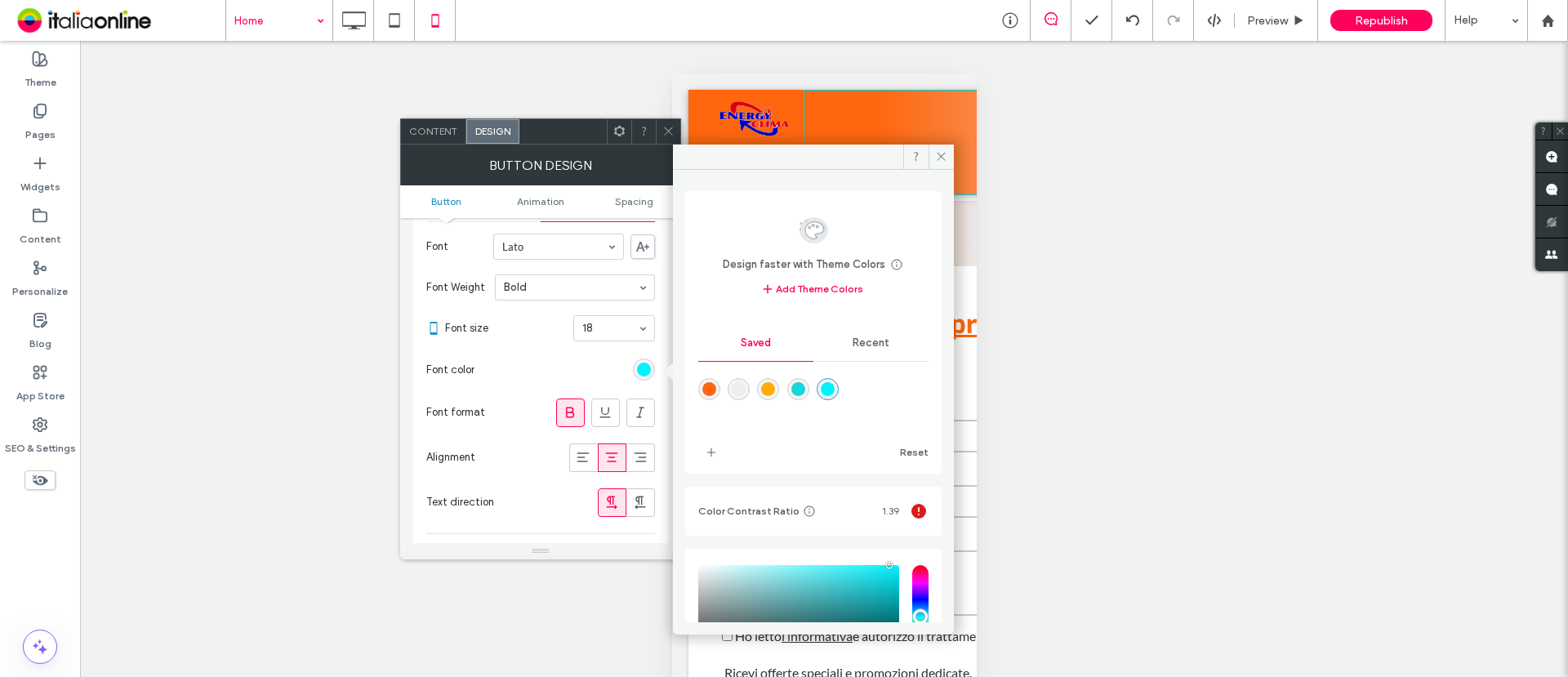
drag, startPoint x: 702, startPoint y: 388, endPoint x: 688, endPoint y: 384, distance: 14.6
click at [702, 387] on div "rgba(255,103,14,1)" at bounding box center [709, 389] width 14 height 14
type input "*******"
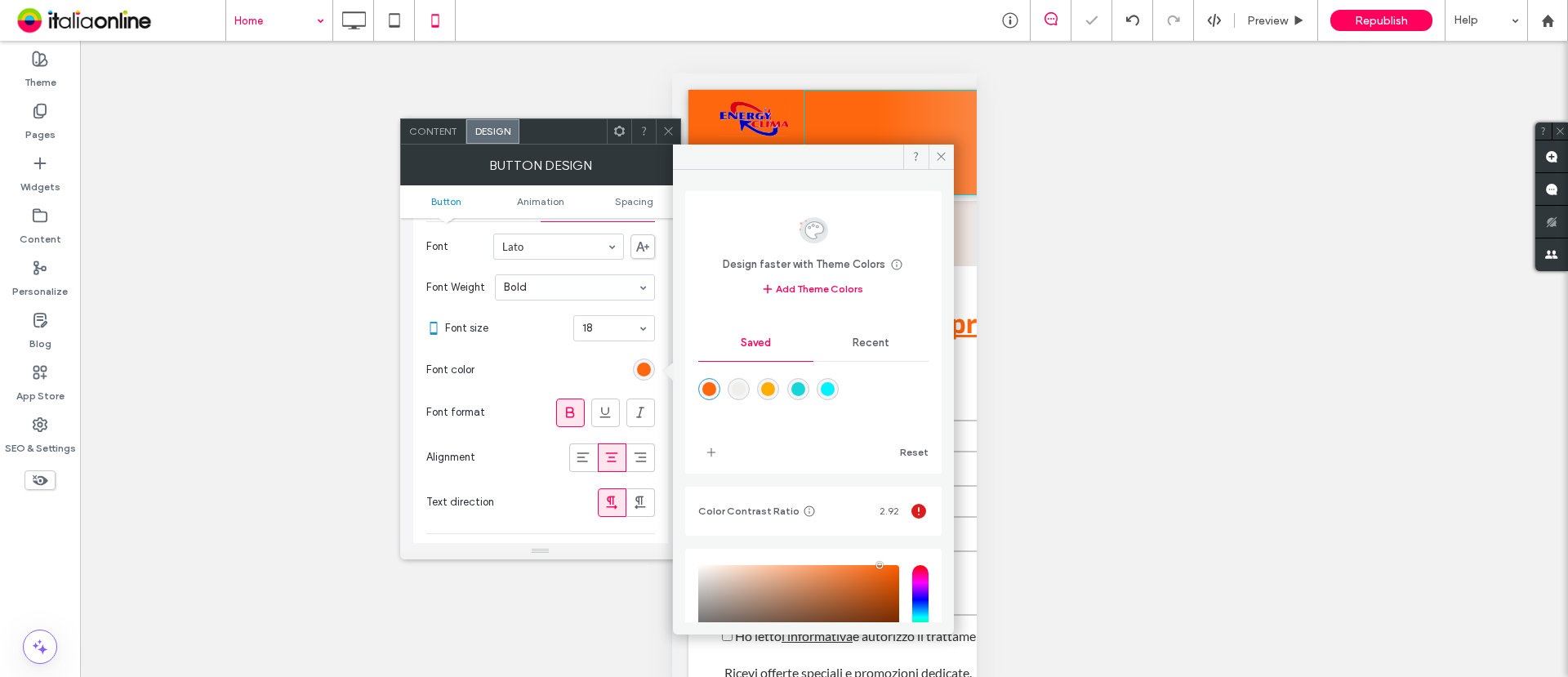
drag, startPoint x: 668, startPoint y: 124, endPoint x: 627, endPoint y: 140, distance: 44.0
click at [668, 125] on icon at bounding box center [668, 131] width 12 height 12
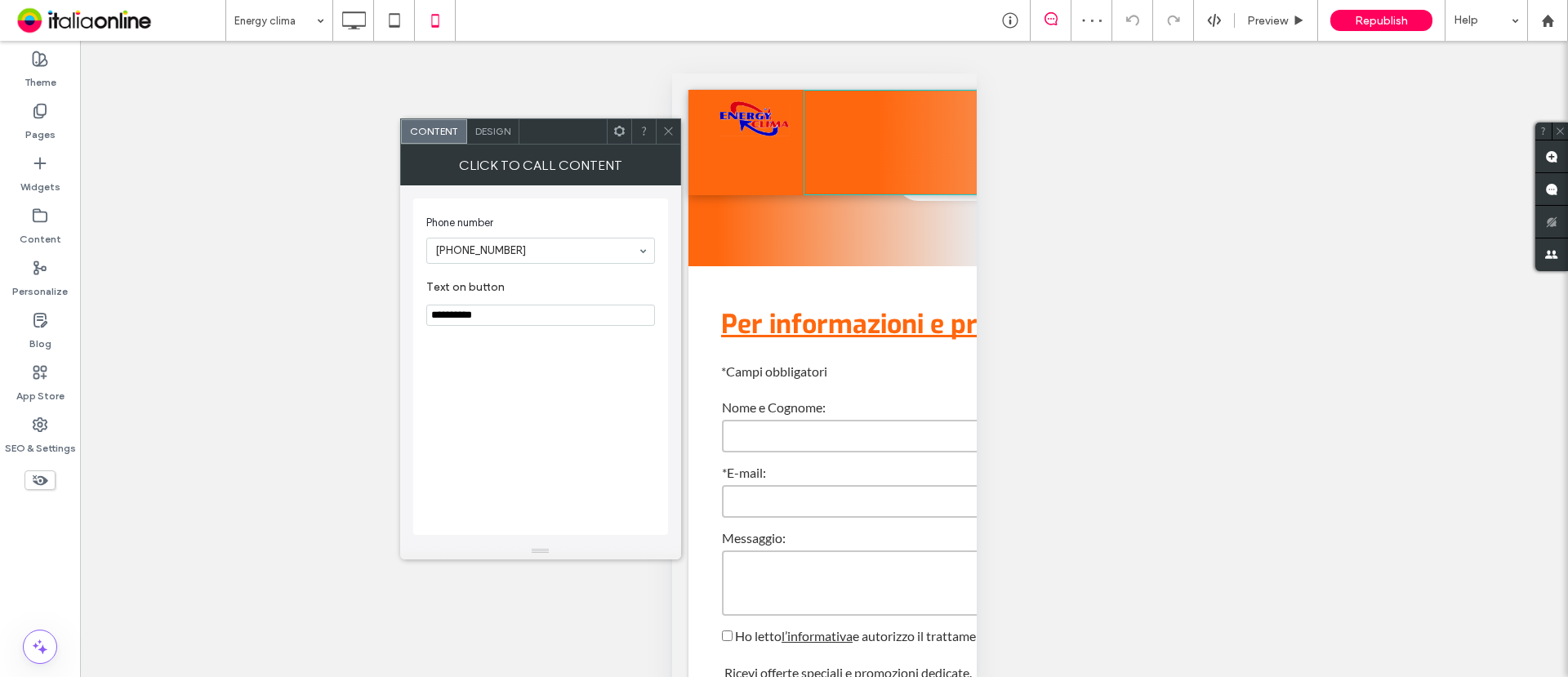
click at [505, 135] on span "Design" at bounding box center [493, 131] width 35 height 12
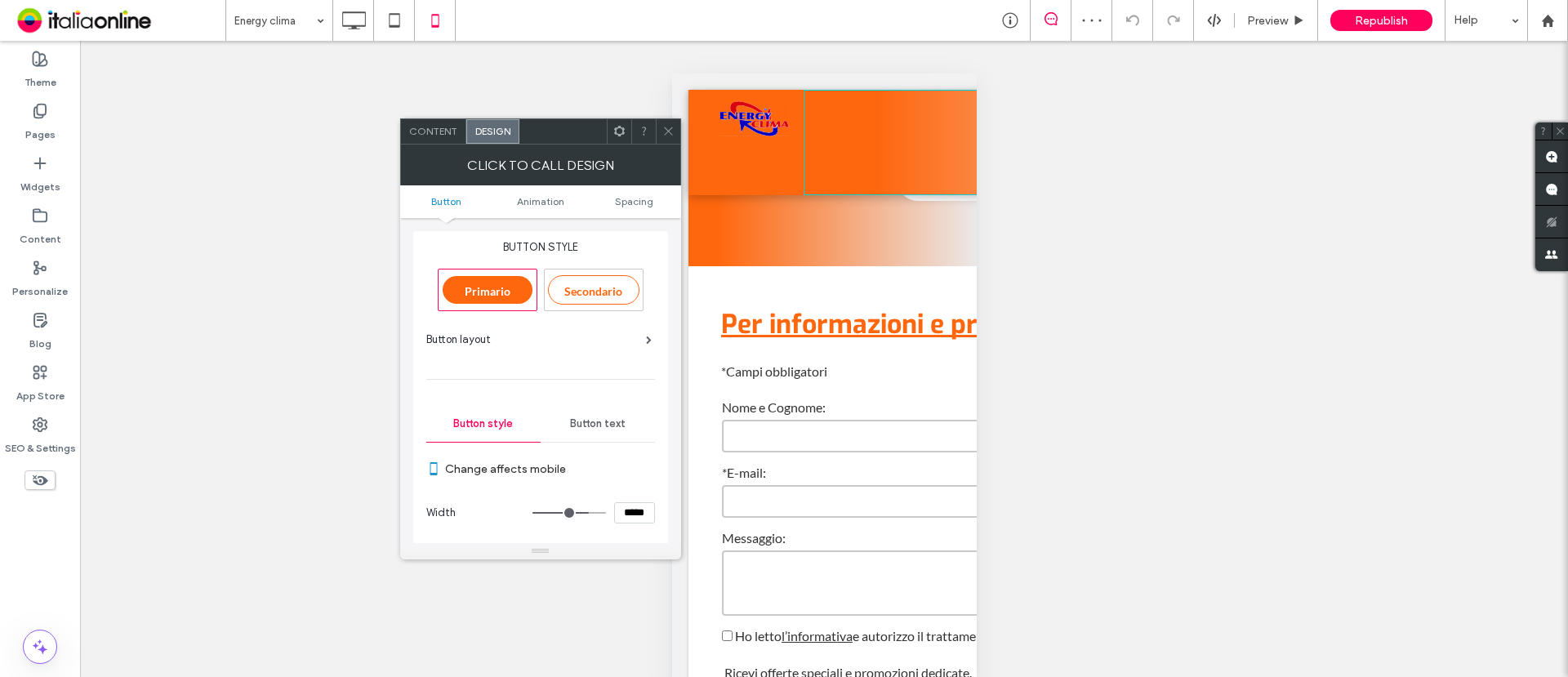
click at [610, 422] on span "Button text" at bounding box center [598, 423] width 56 height 13
click at [490, 433] on div "Button style" at bounding box center [483, 423] width 114 height 36
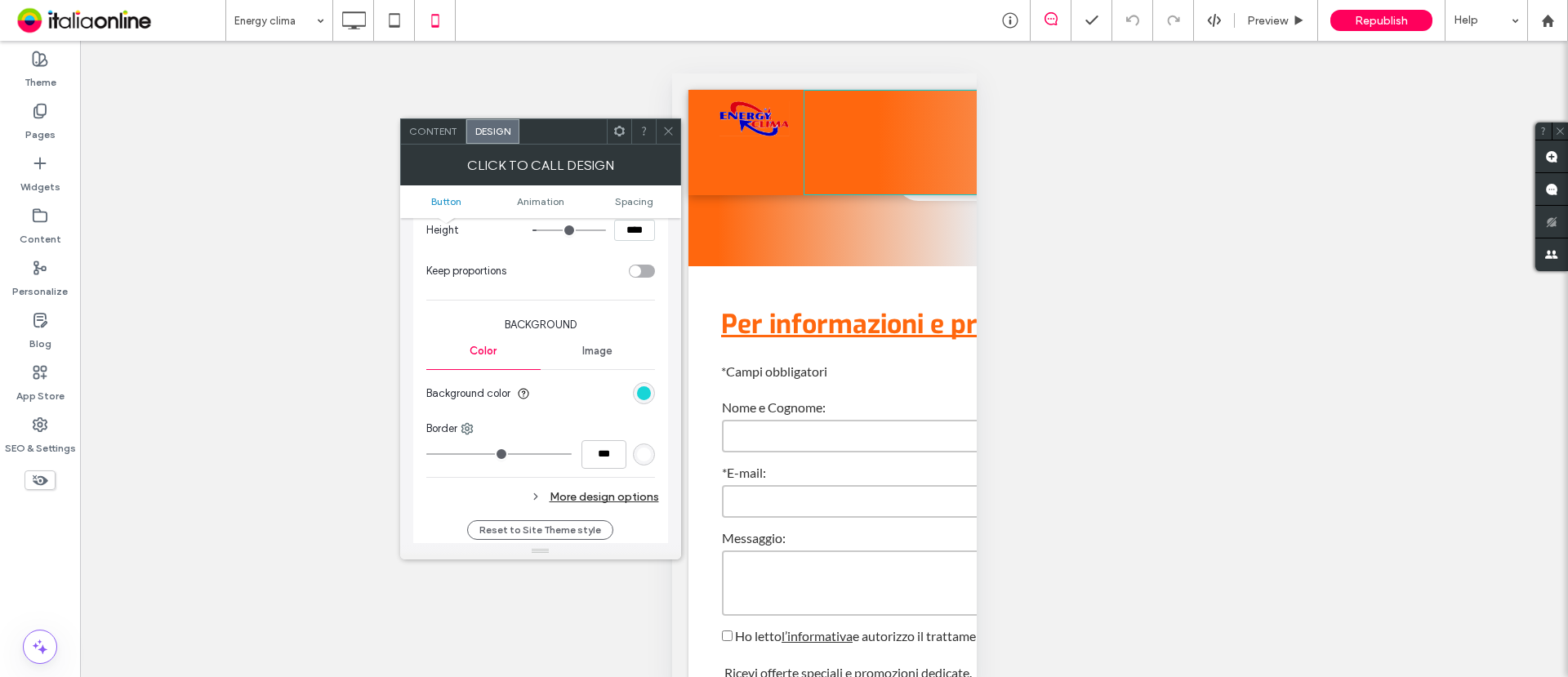
scroll to position [408, 0]
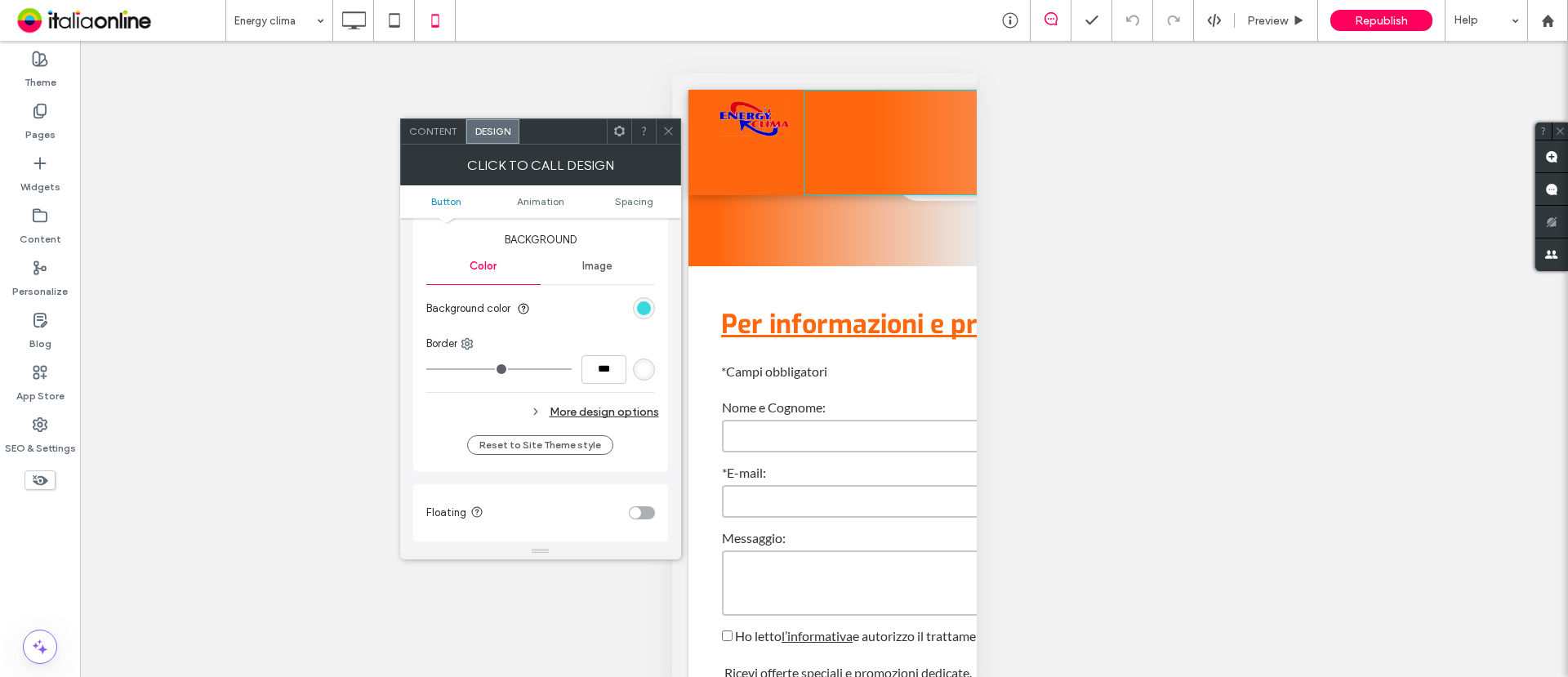
click at [646, 303] on div "rgb(24, 213, 215)" at bounding box center [644, 308] width 14 height 14
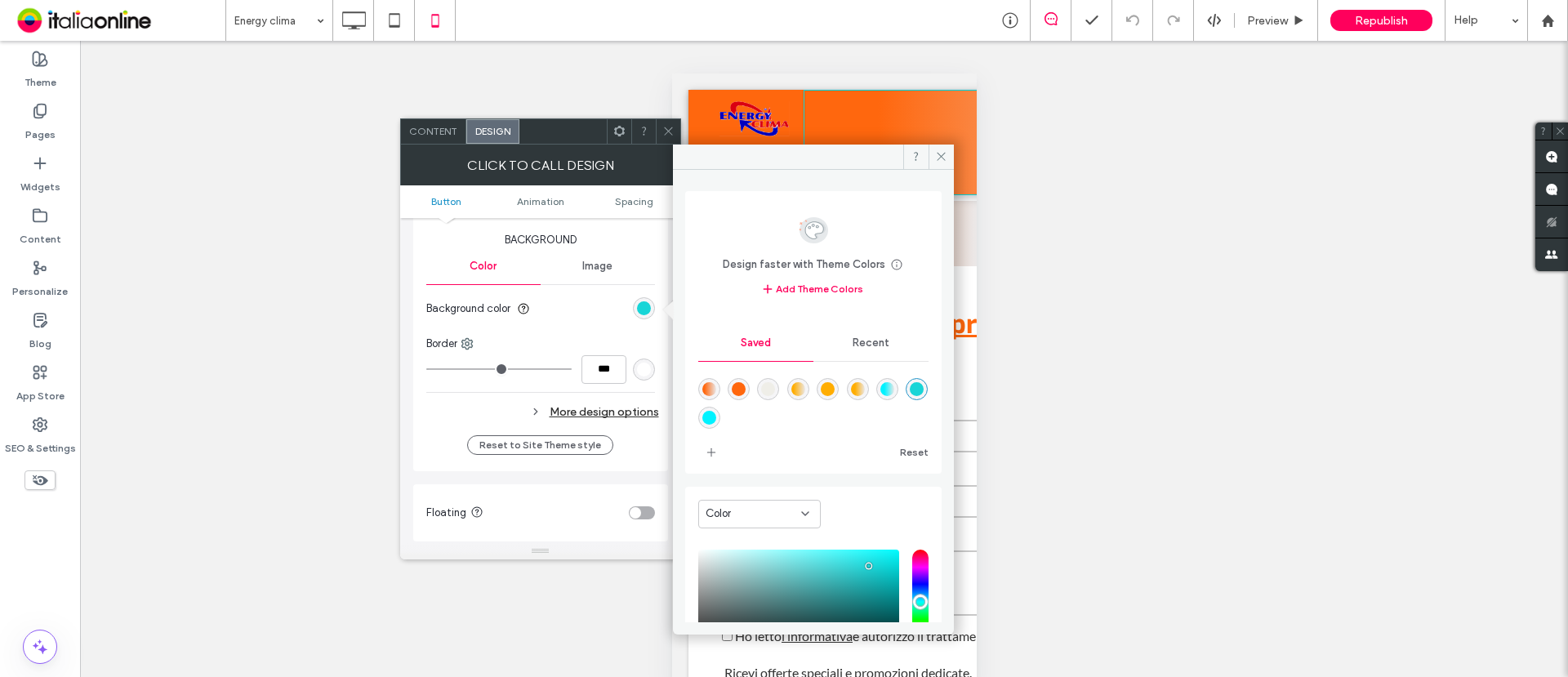
click at [742, 386] on div "rgba(255,103,14,1)" at bounding box center [739, 389] width 14 height 14
type input "*******"
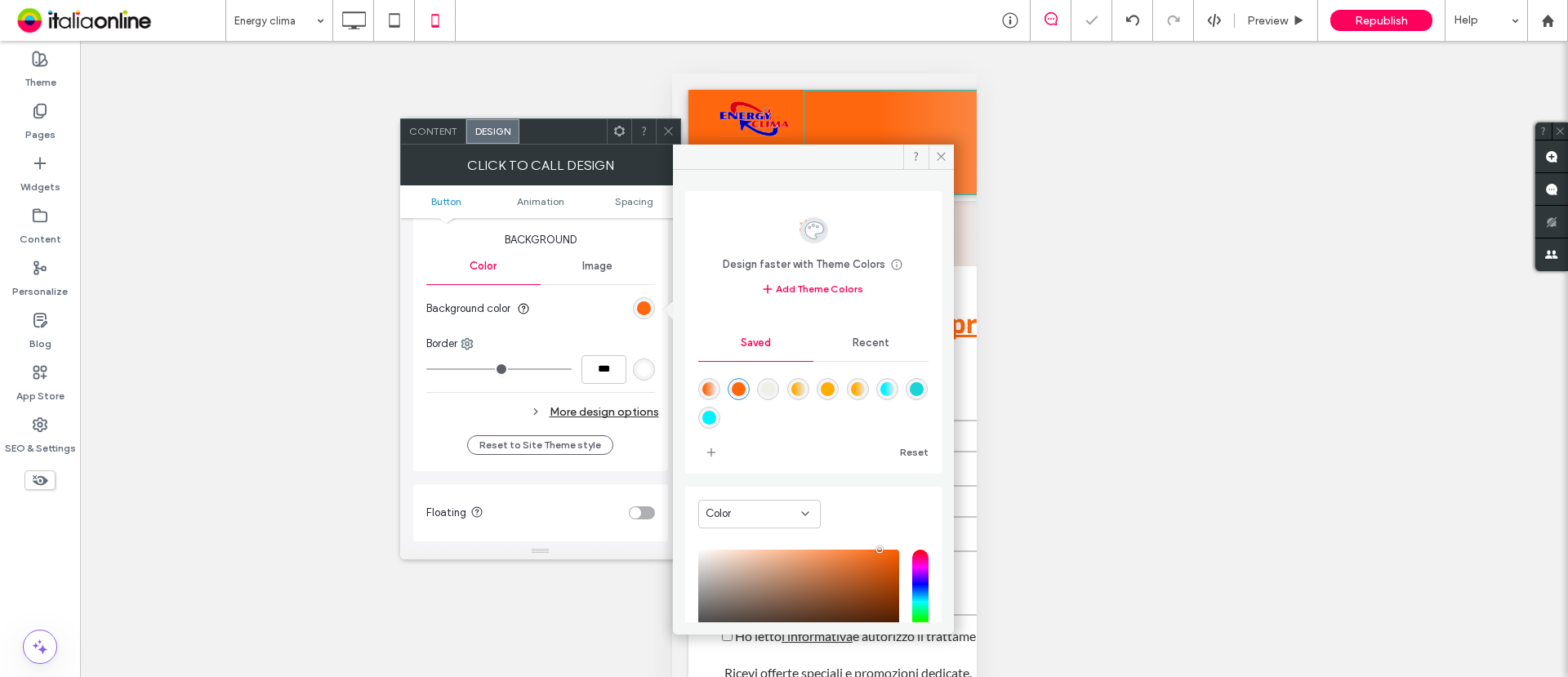
drag, startPoint x: 301, startPoint y: 14, endPoint x: 300, endPoint y: 23, distance: 9.1
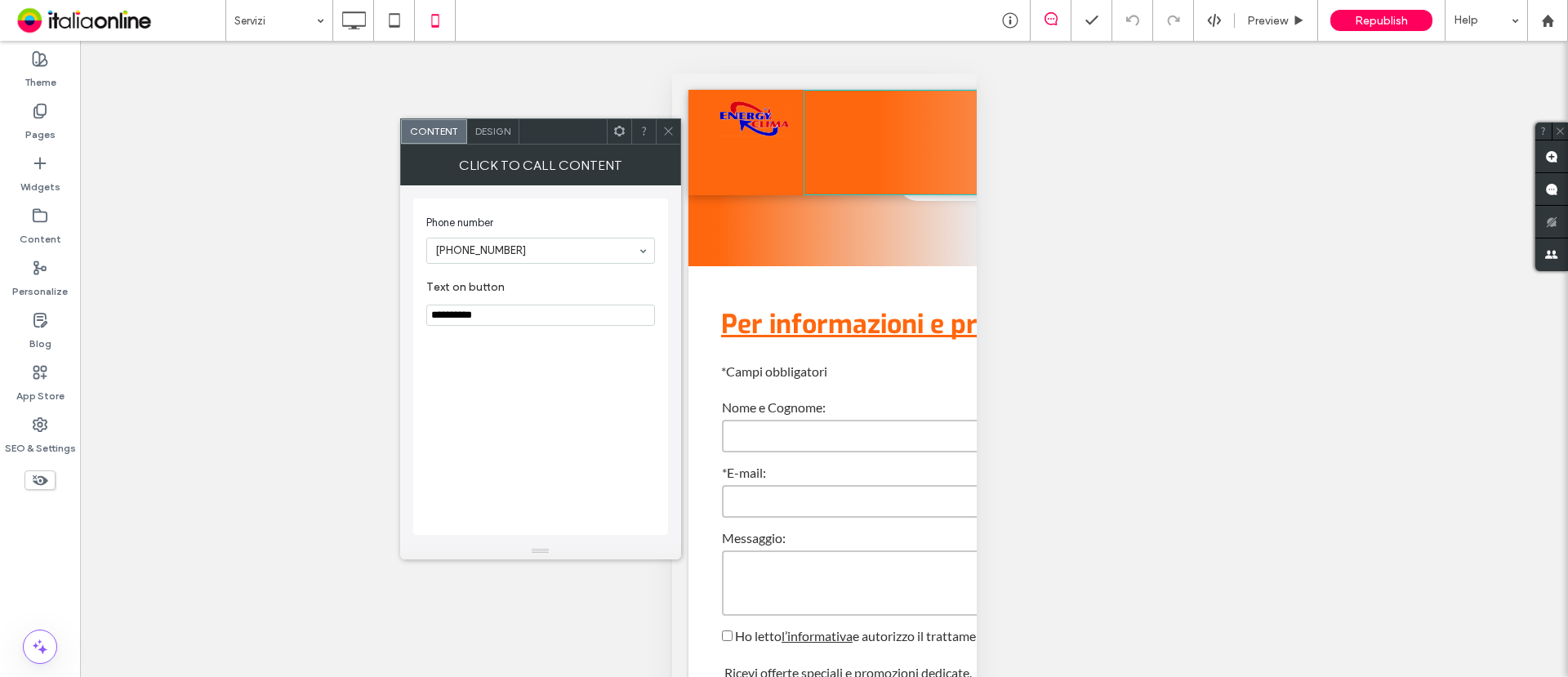
click at [505, 141] on div "Design" at bounding box center [493, 132] width 52 height 24
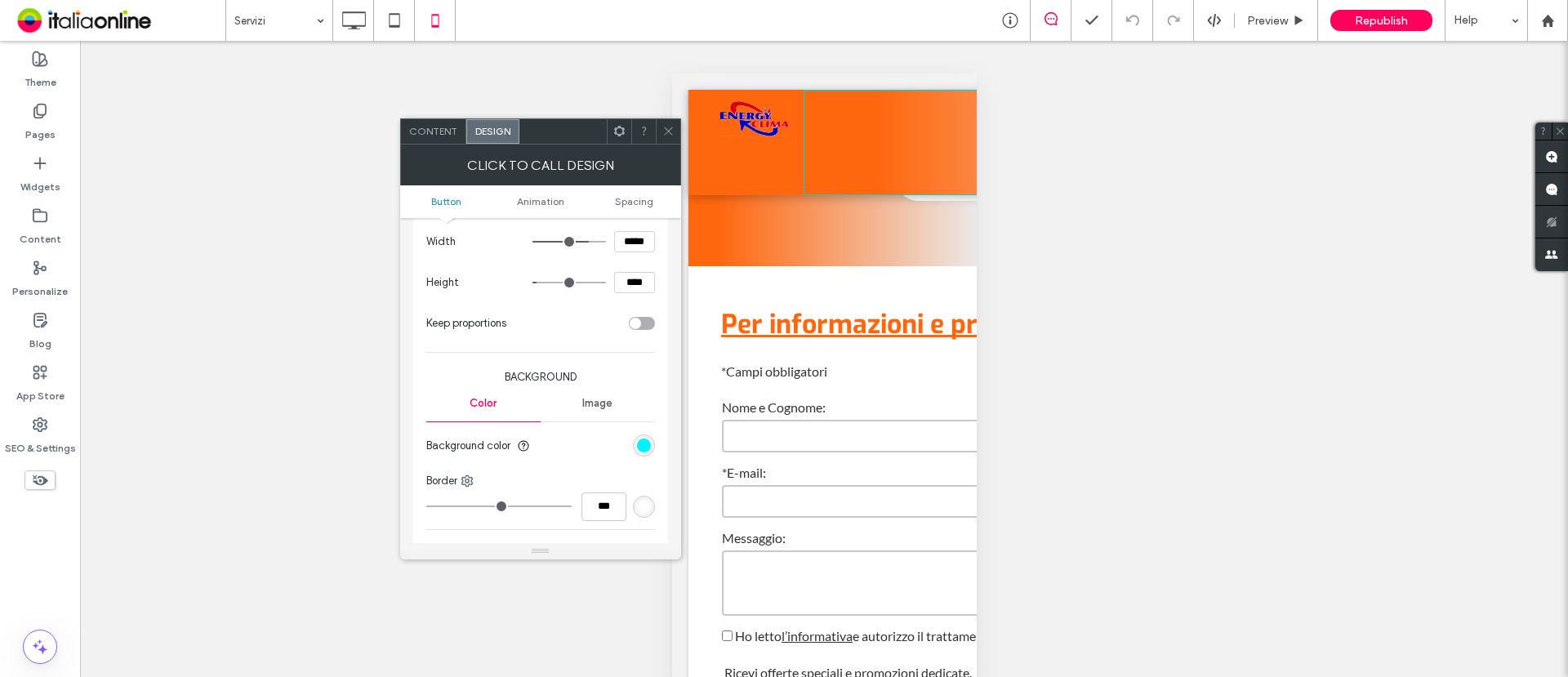
scroll to position [306, 0]
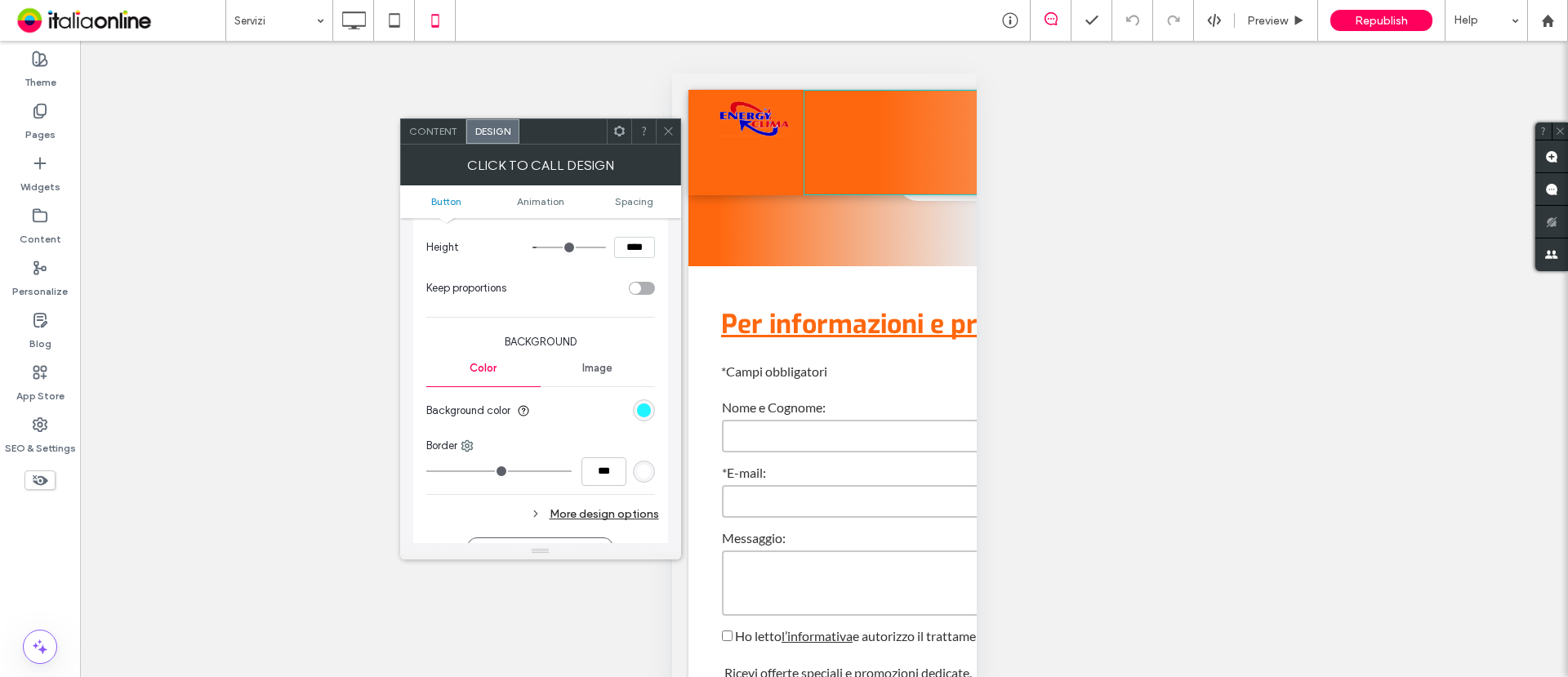
click at [645, 411] on div "rgb(1, 242, 255)" at bounding box center [644, 410] width 14 height 14
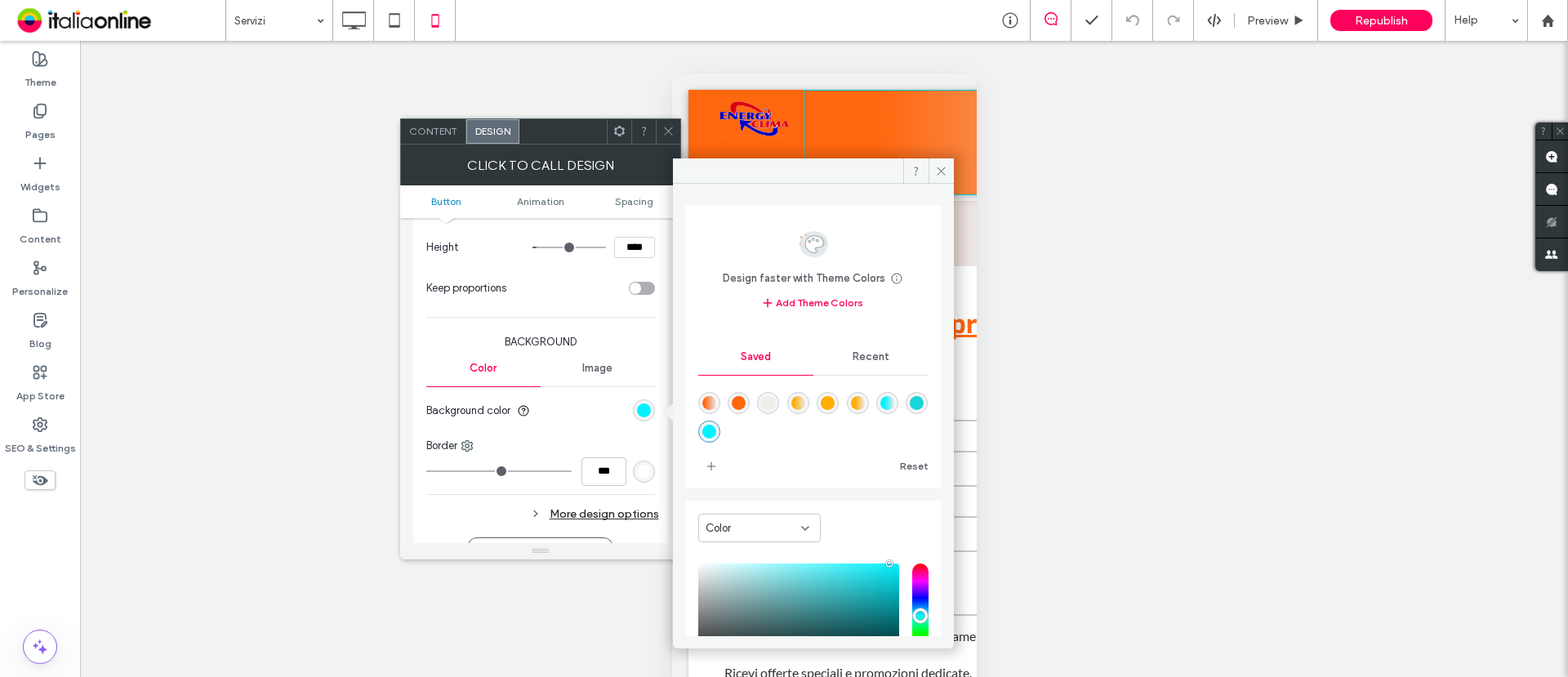
click at [740, 399] on div "rgba(255,103,14,1)" at bounding box center [739, 403] width 14 height 14
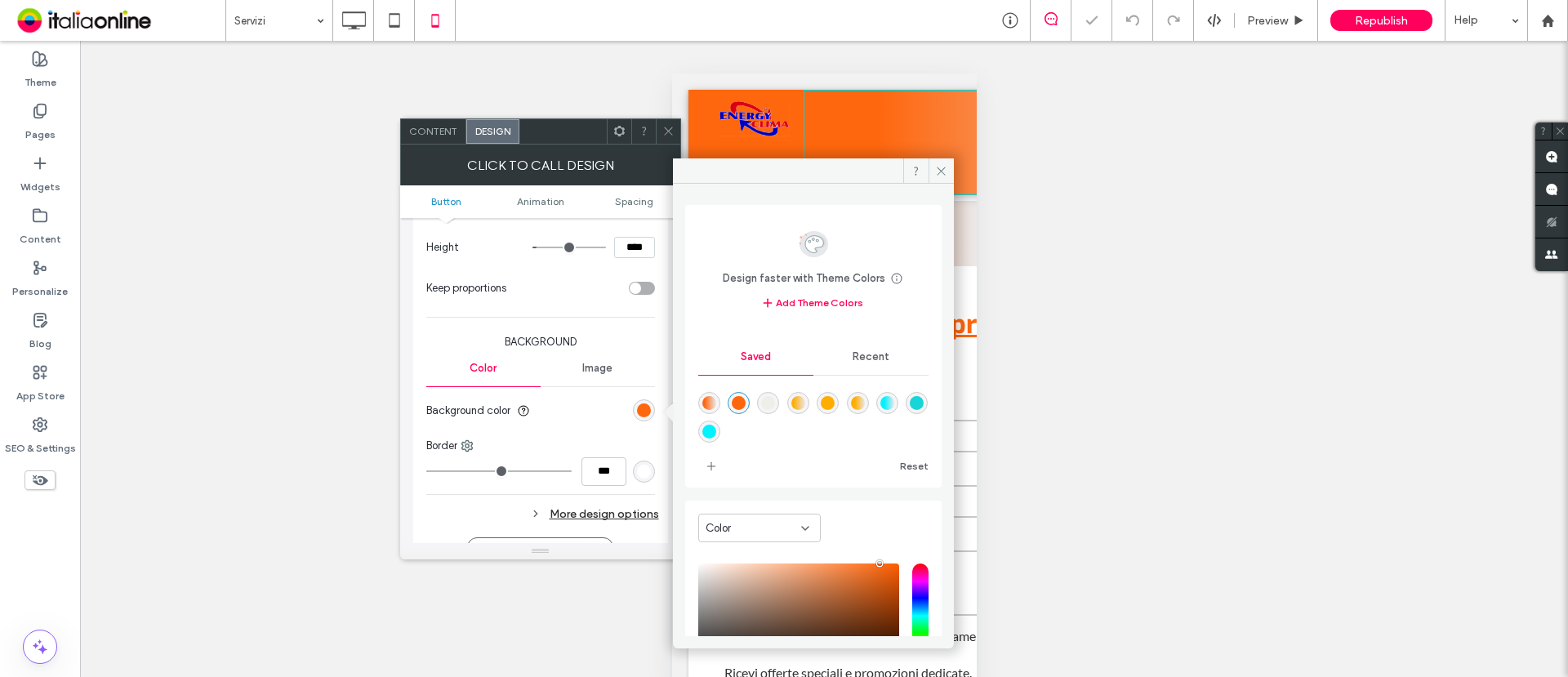
type input "*******"
click at [678, 133] on div at bounding box center [668, 132] width 24 height 24
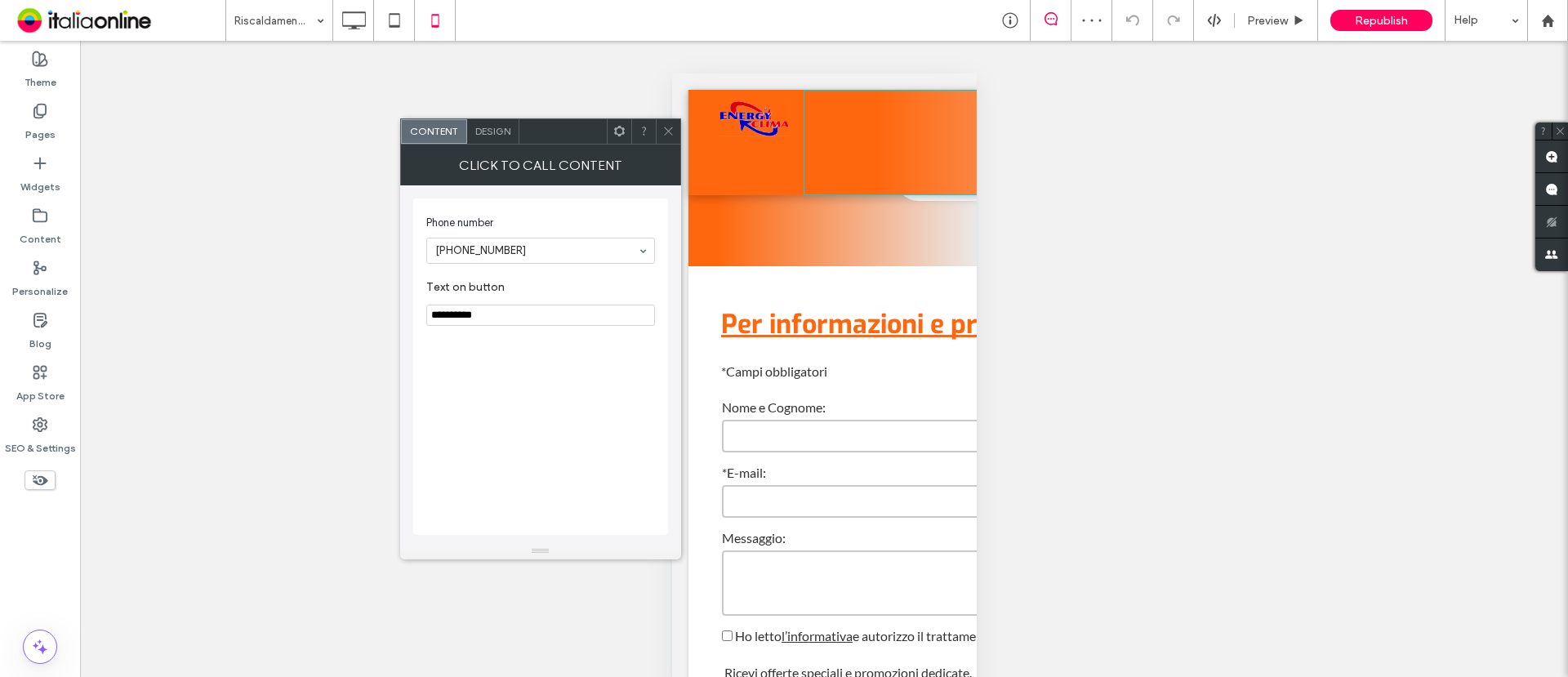
click at [482, 130] on span "Design" at bounding box center [493, 131] width 35 height 12
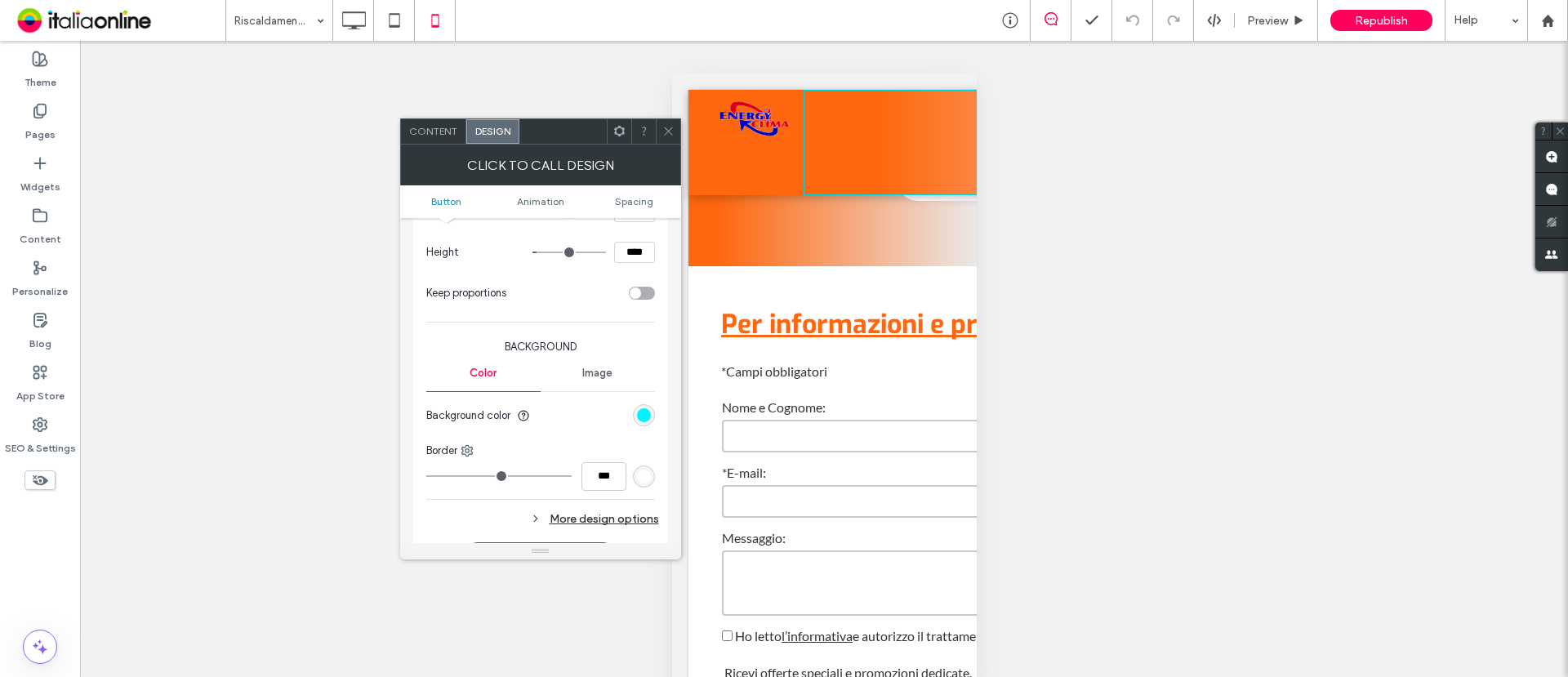
scroll to position [306, 0]
drag, startPoint x: 643, startPoint y: 407, endPoint x: 629, endPoint y: 411, distance: 14.6
click at [643, 407] on div "rgb(1, 242, 255)" at bounding box center [644, 410] width 14 height 14
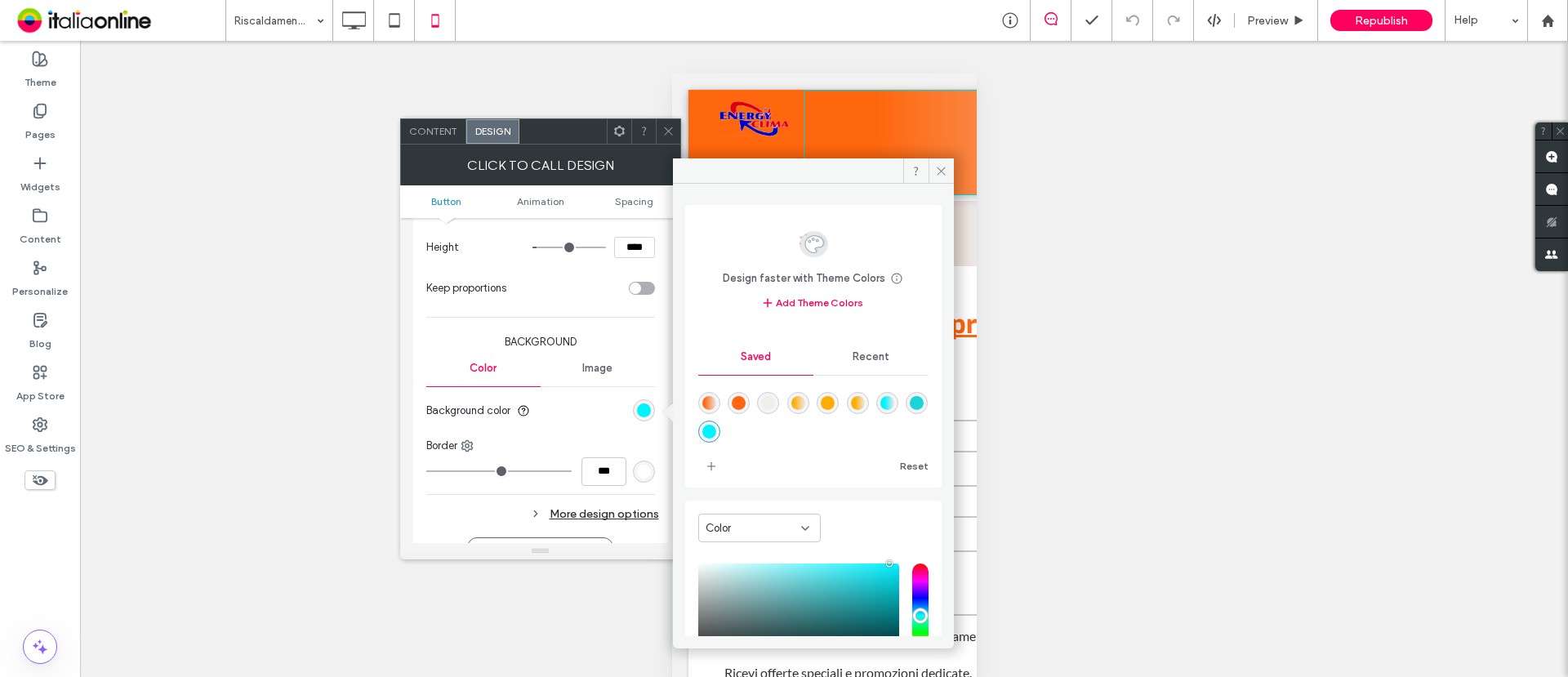
click at [742, 403] on div "rgba(255,103,14,1)" at bounding box center [739, 403] width 14 height 14
type input "*******"
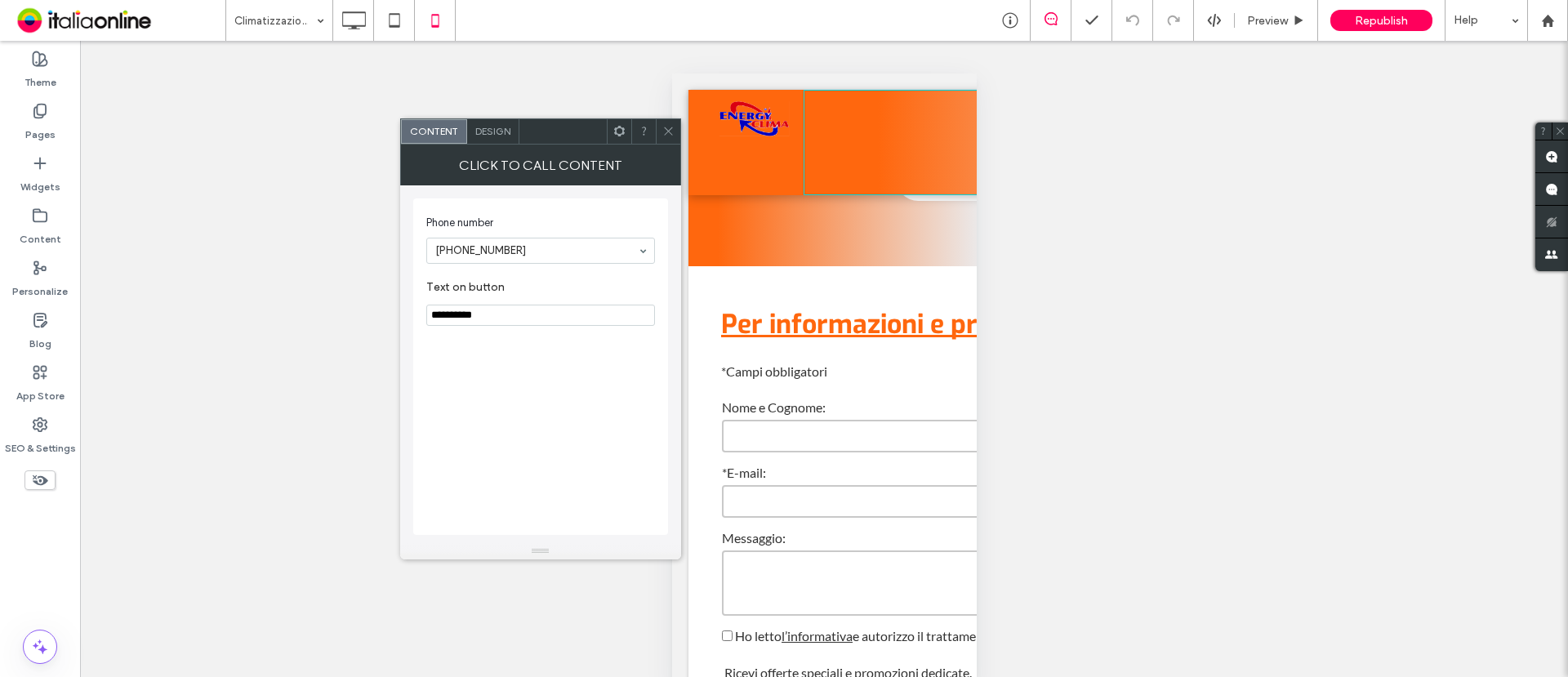
click at [487, 138] on div "Design" at bounding box center [493, 132] width 52 height 24
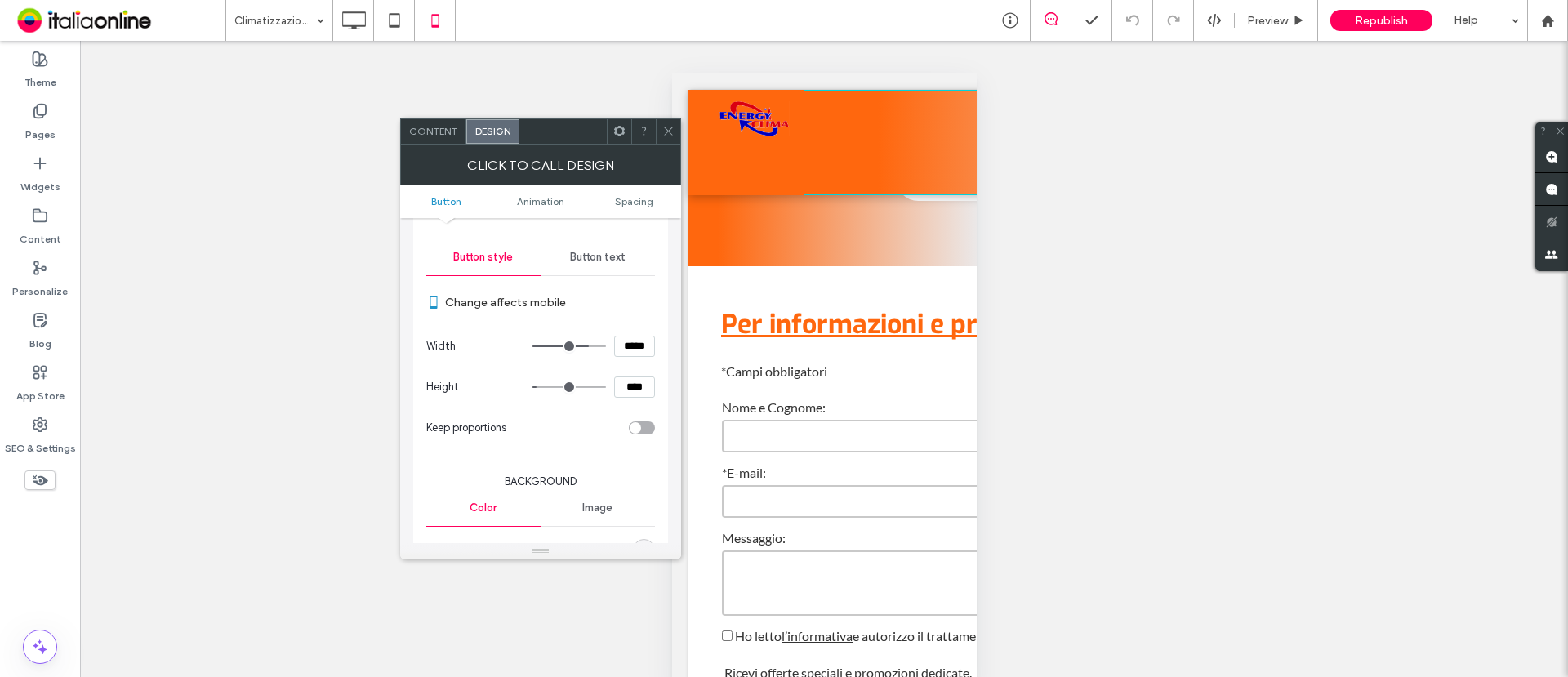
scroll to position [204, 0]
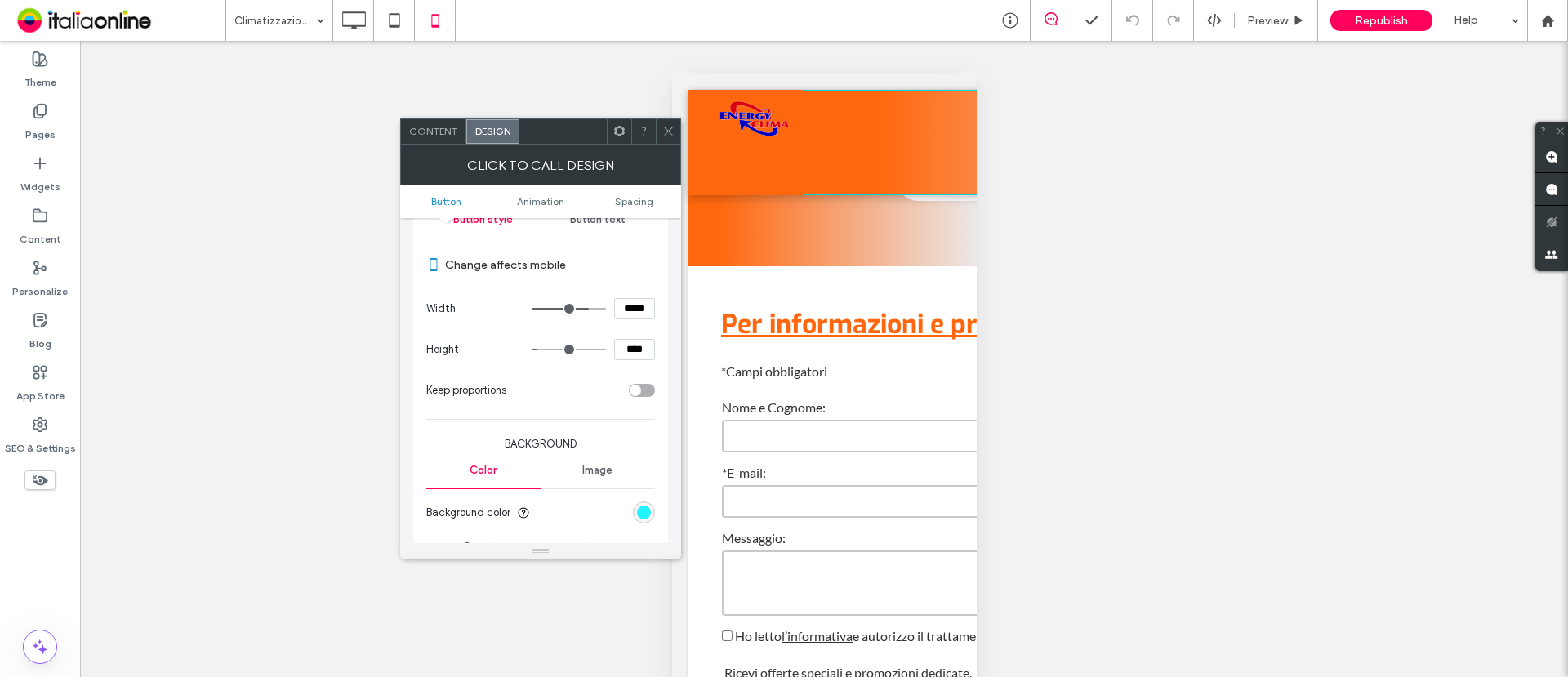
click at [644, 508] on div "rgb(1, 242, 255)" at bounding box center [644, 512] width 14 height 14
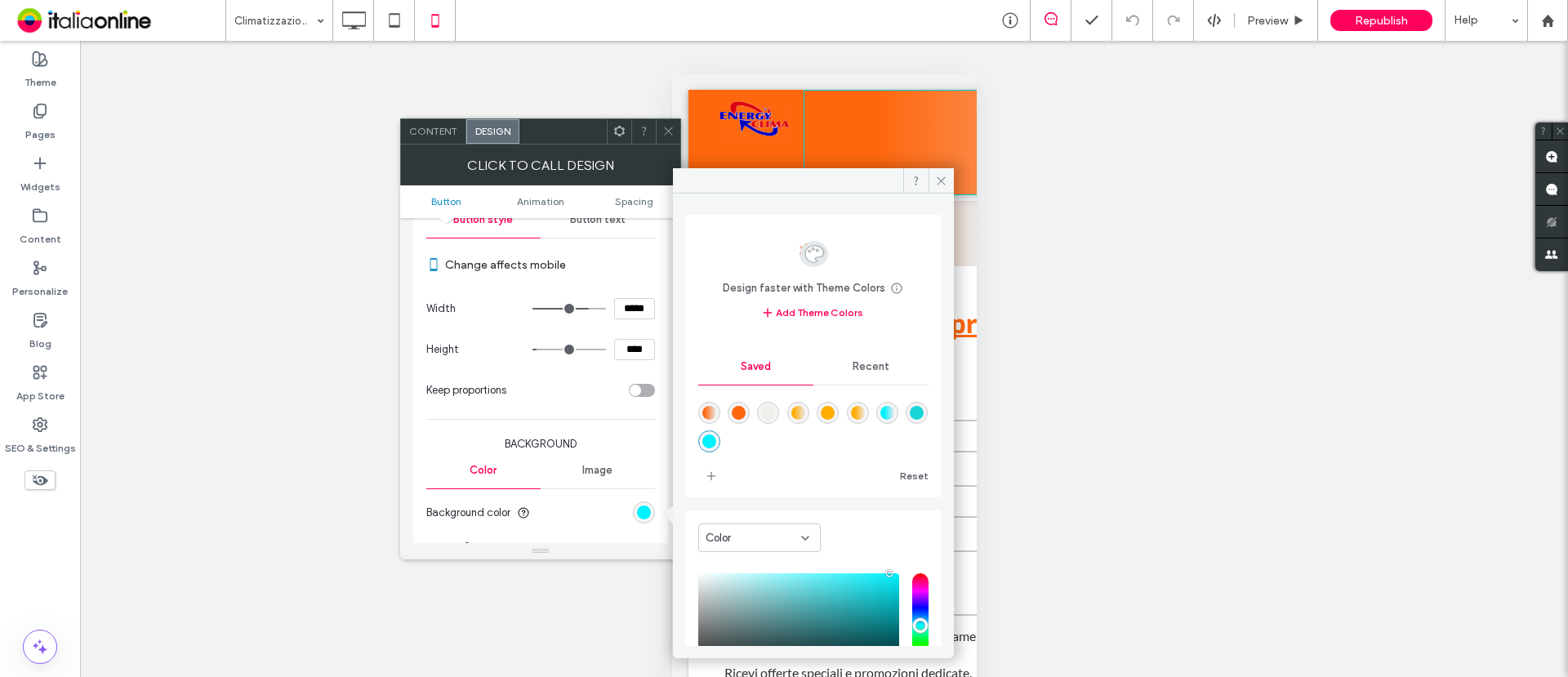
click at [741, 415] on div "rgba(255,103,14,1)" at bounding box center [739, 413] width 14 height 14
type input "*******"
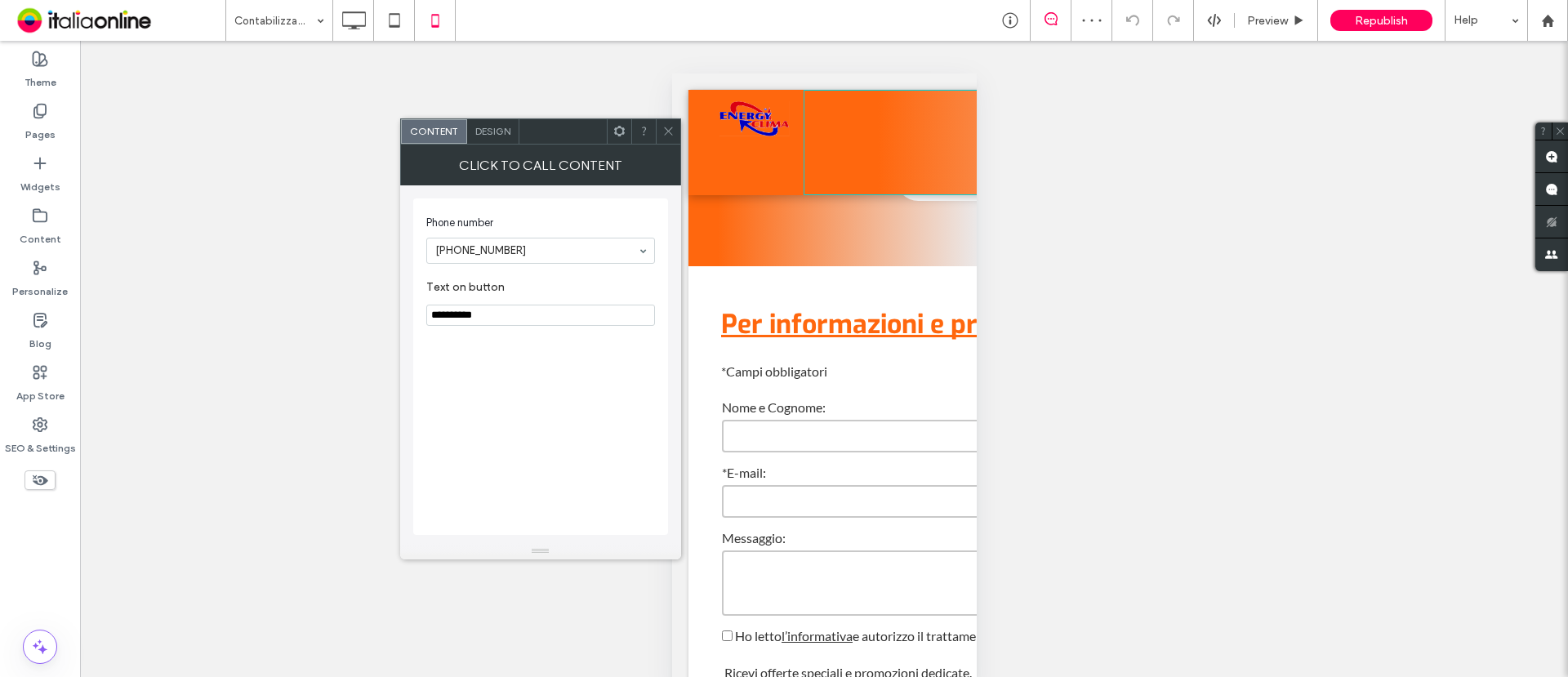
click at [483, 136] on span "Design" at bounding box center [493, 131] width 35 height 12
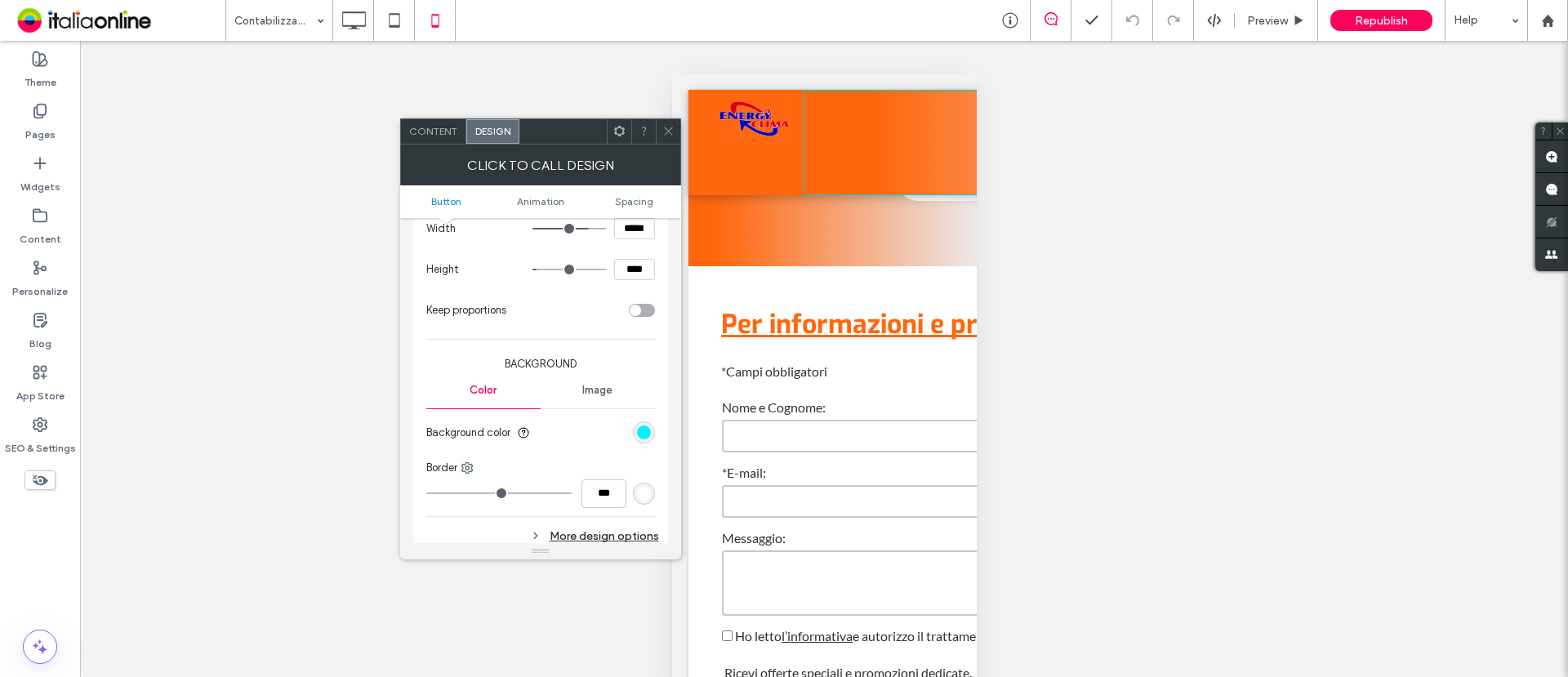
scroll to position [306, 0]
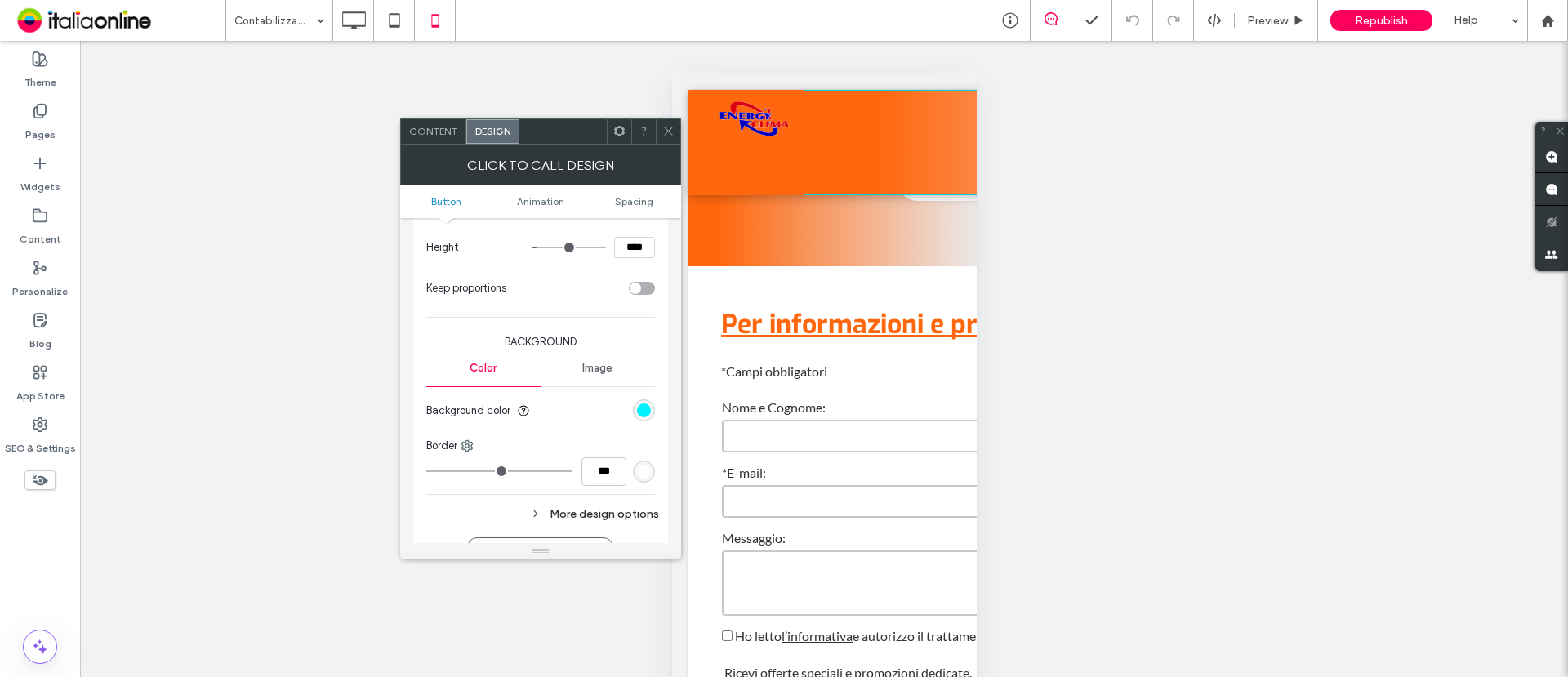
click at [651, 410] on div "rgb(1, 242, 255)" at bounding box center [644, 410] width 22 height 22
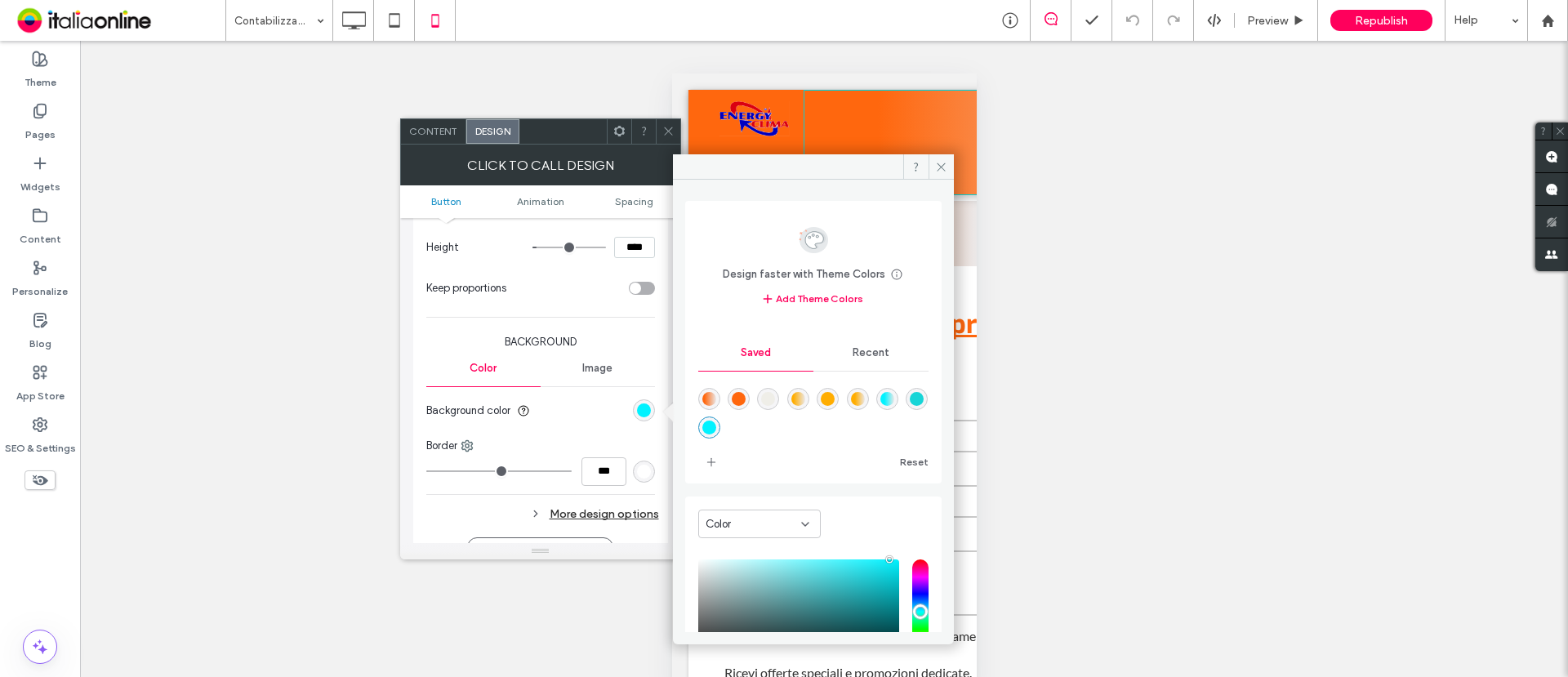
click at [735, 397] on div "rgba(255,103,14,1)" at bounding box center [738, 399] width 22 height 22
type input "*******"
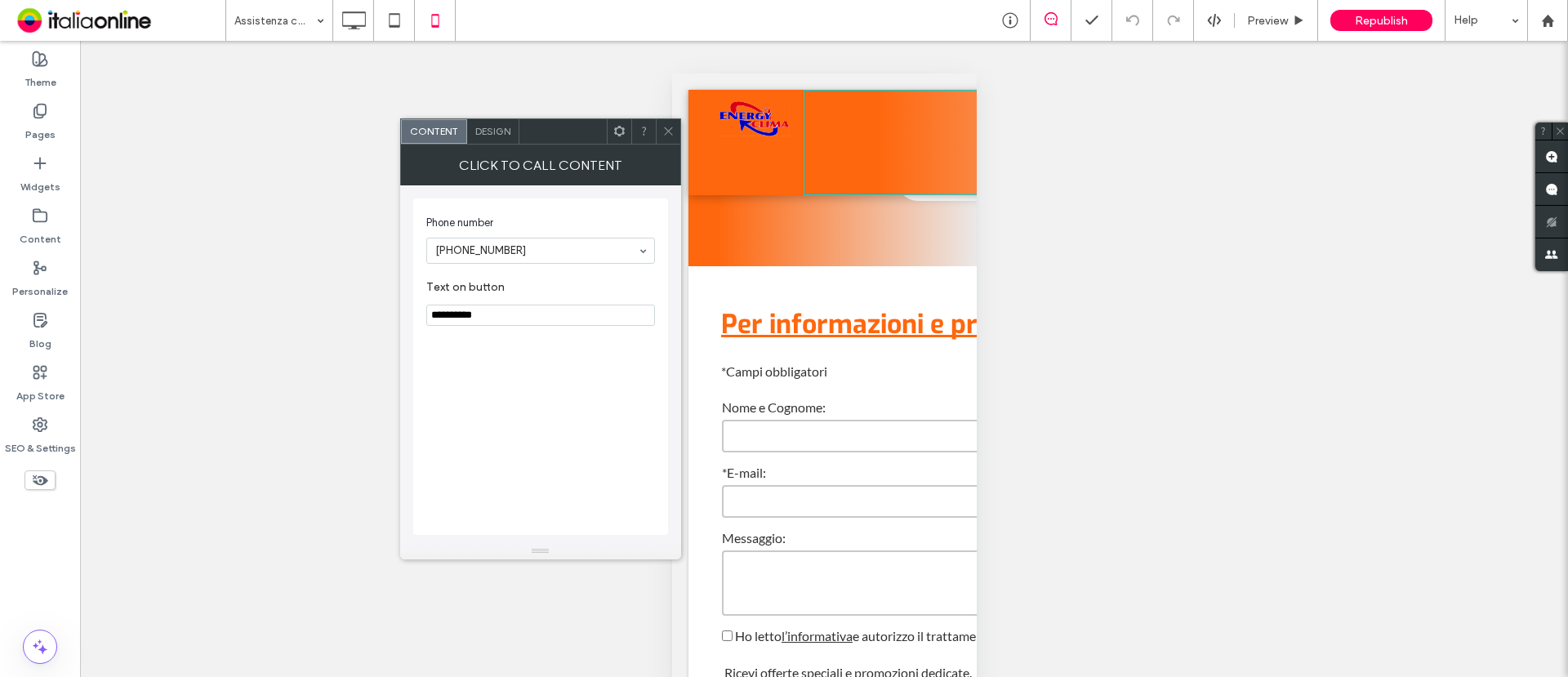
click at [494, 133] on span "Design" at bounding box center [493, 131] width 35 height 12
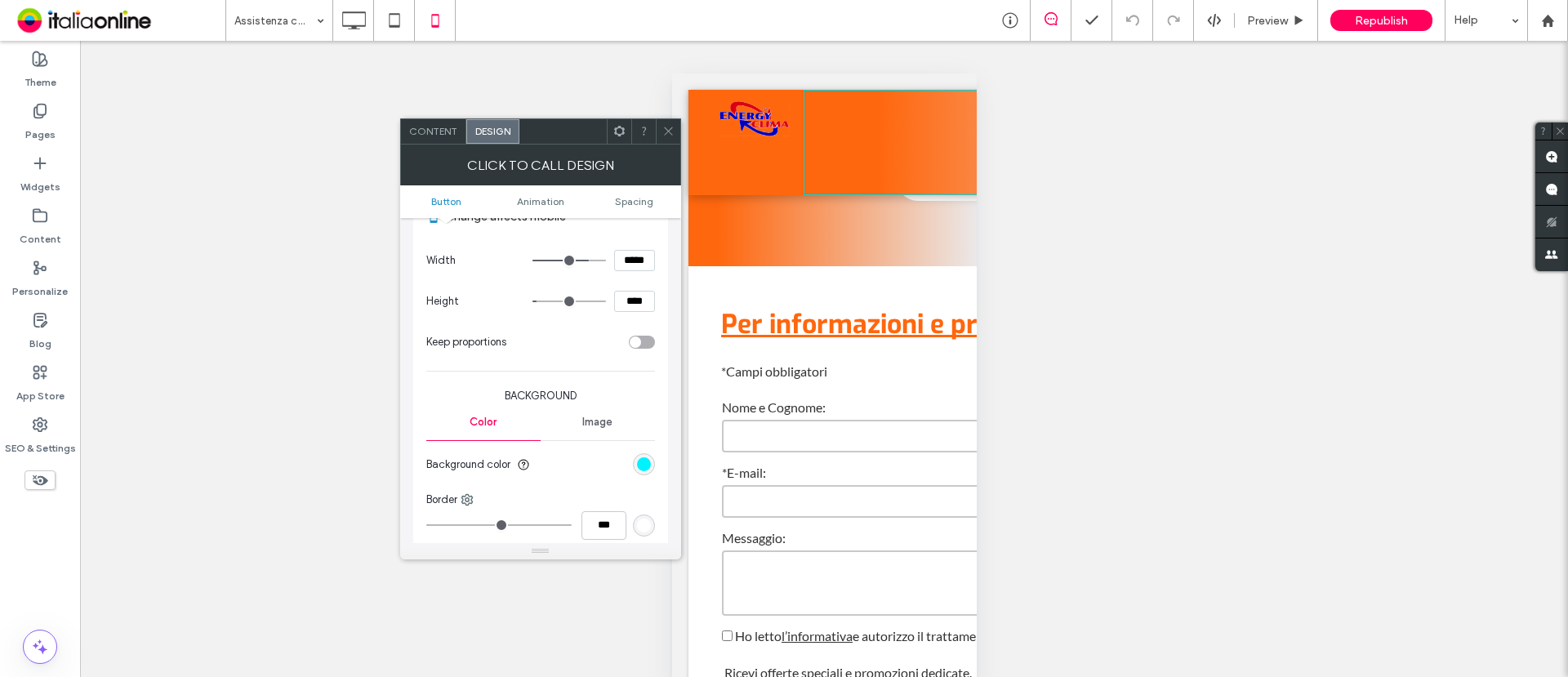
scroll to position [306, 0]
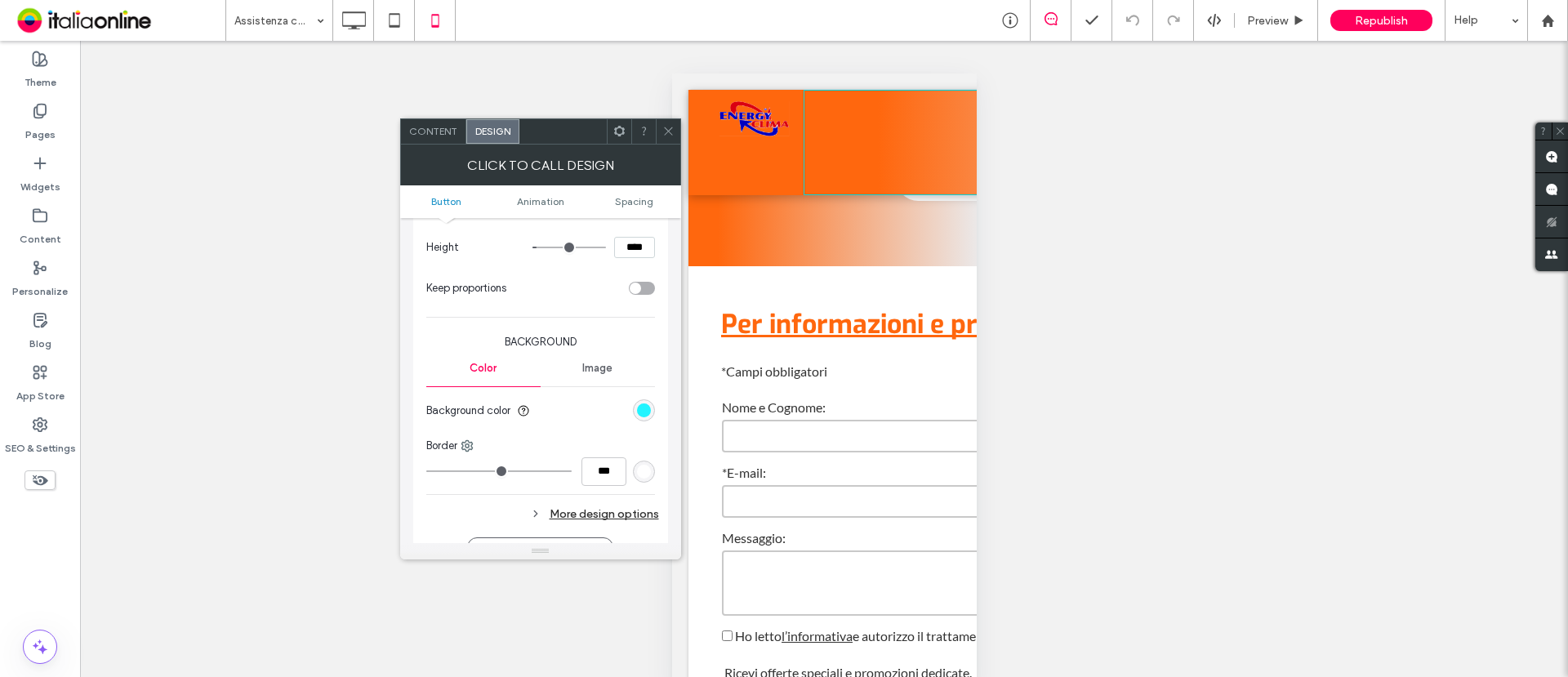
click at [648, 407] on div "rgb(1, 242, 255)" at bounding box center [644, 410] width 14 height 14
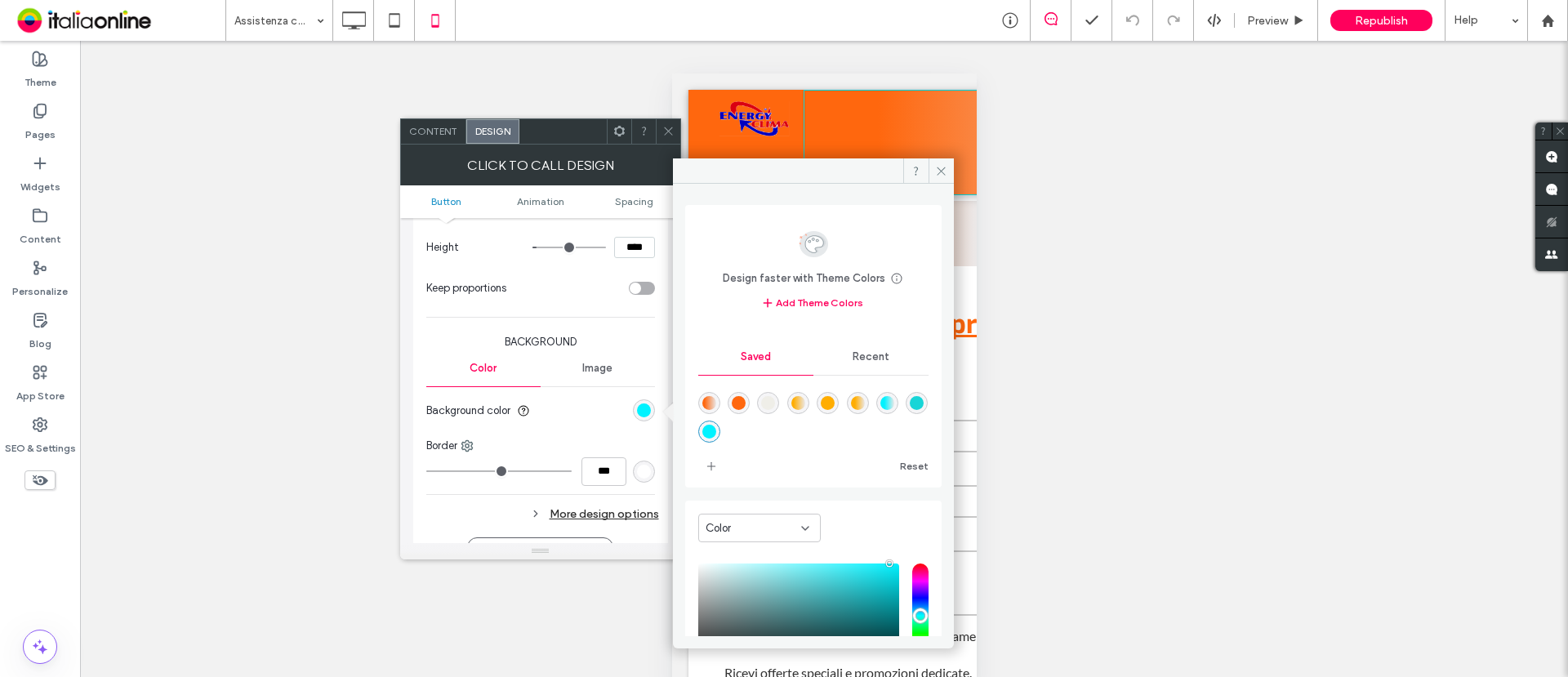
click at [743, 401] on div "rgba(255,103,14,1)" at bounding box center [739, 403] width 14 height 14
type input "*******"
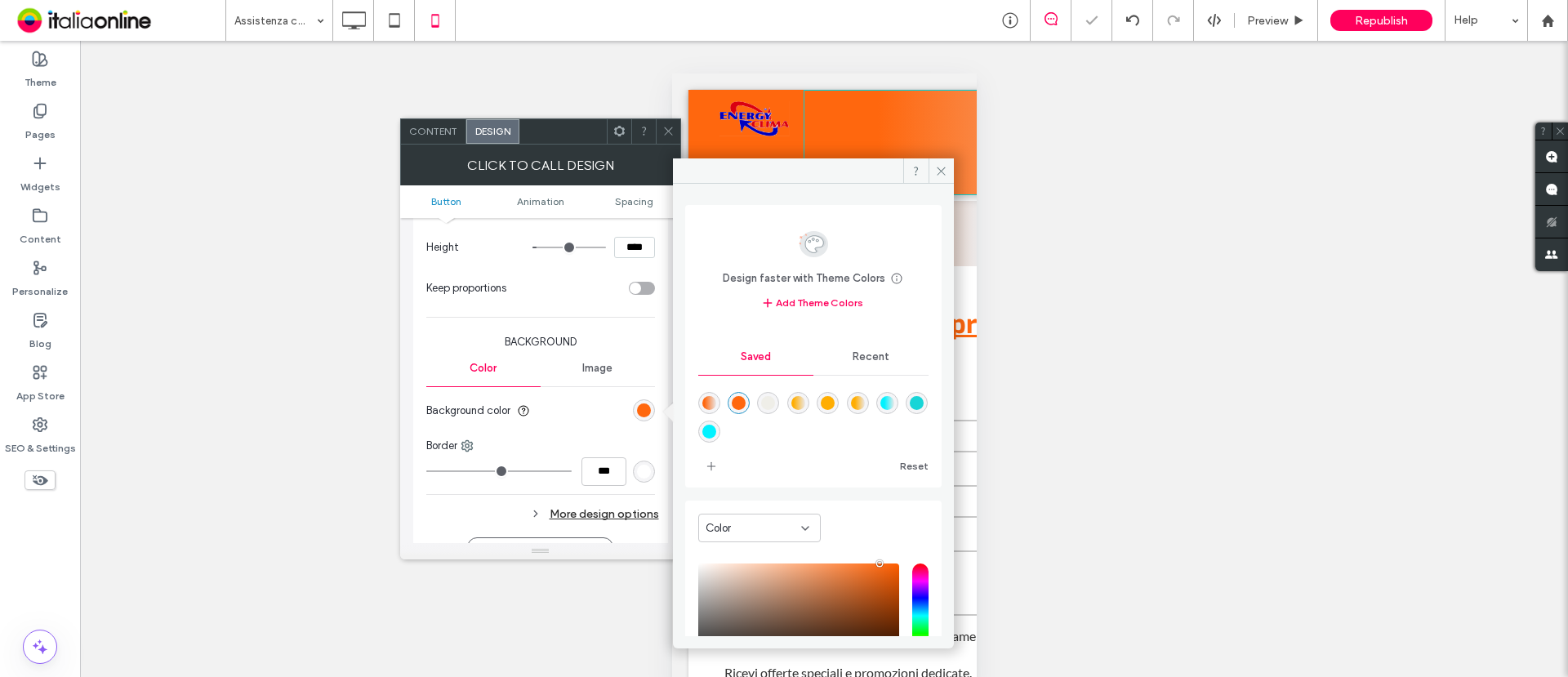
drag, startPoint x: 668, startPoint y: 128, endPoint x: 573, endPoint y: 72, distance: 110.3
click at [668, 128] on icon at bounding box center [668, 131] width 12 height 12
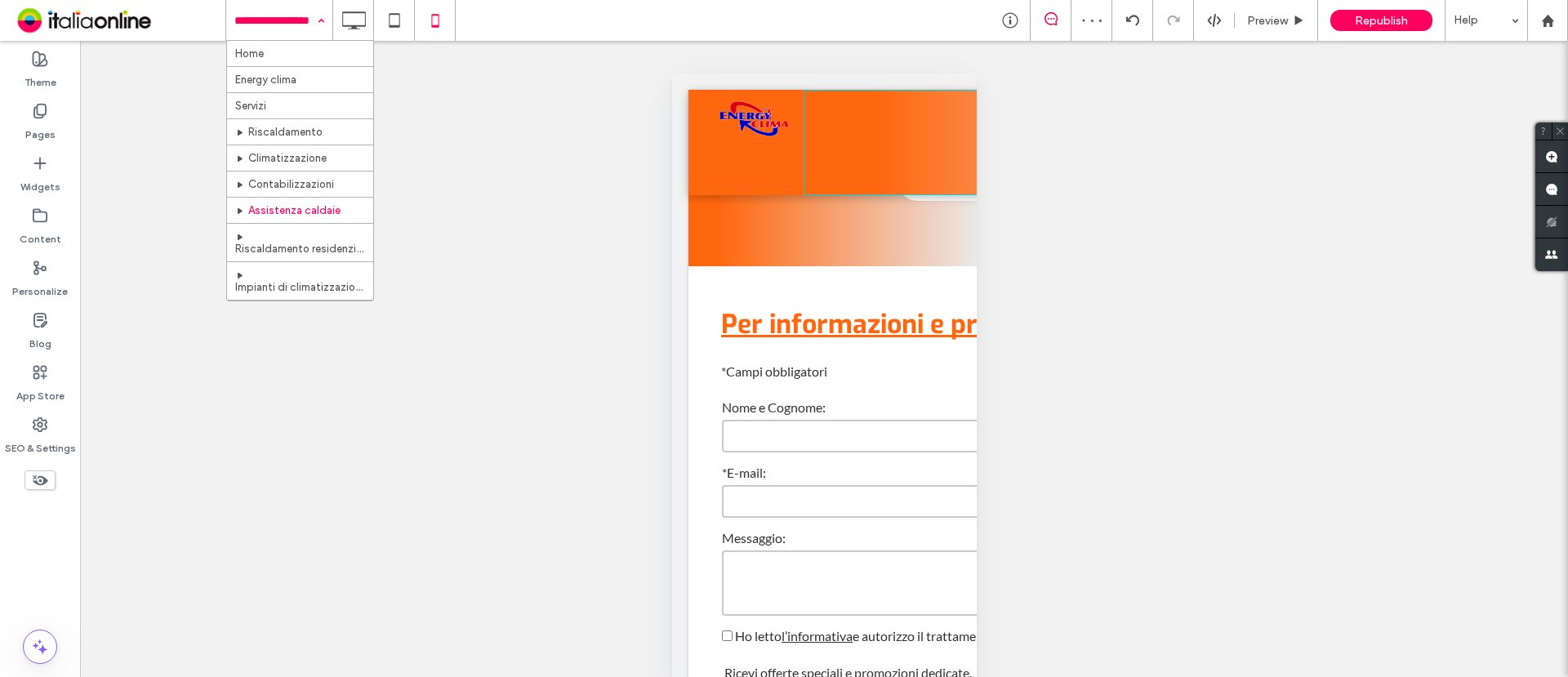
scroll to position [24, 0]
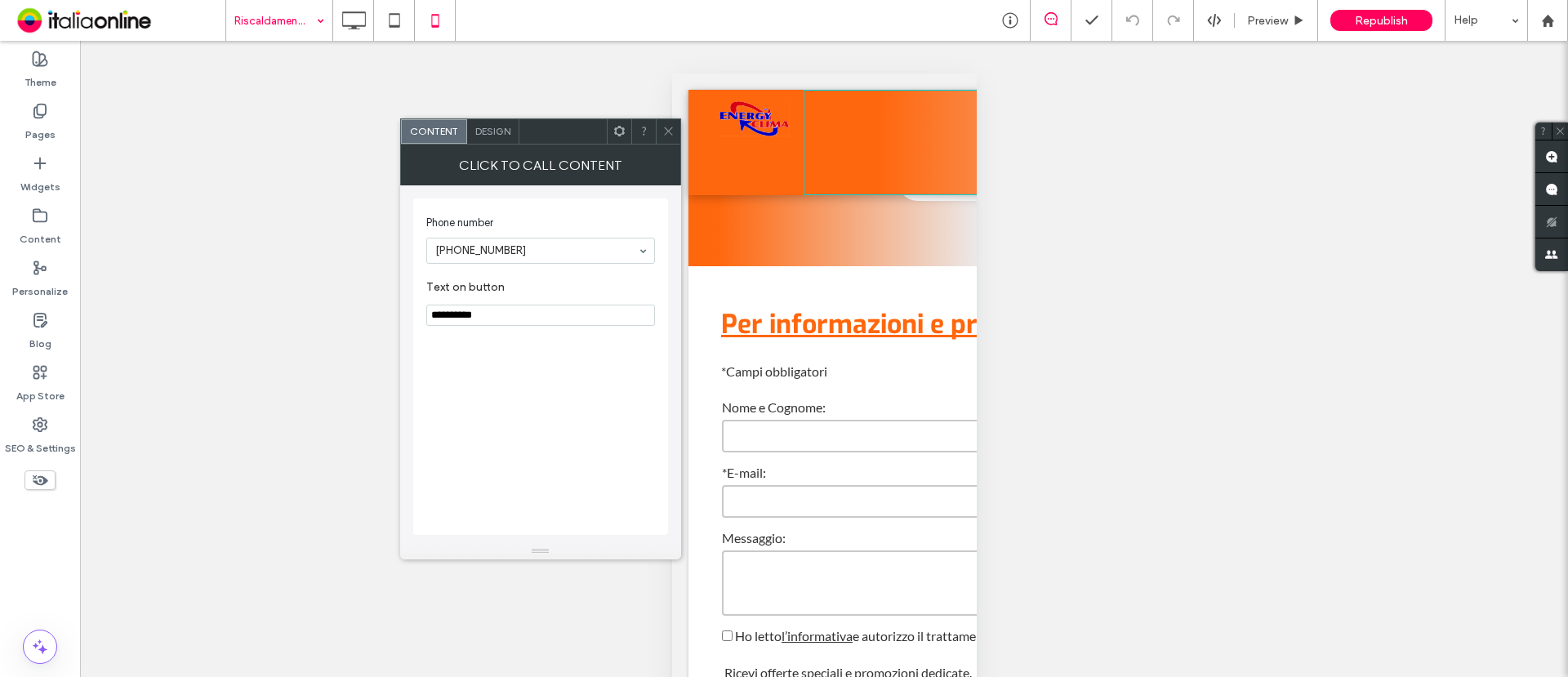
click at [489, 141] on div "Design" at bounding box center [493, 132] width 52 height 24
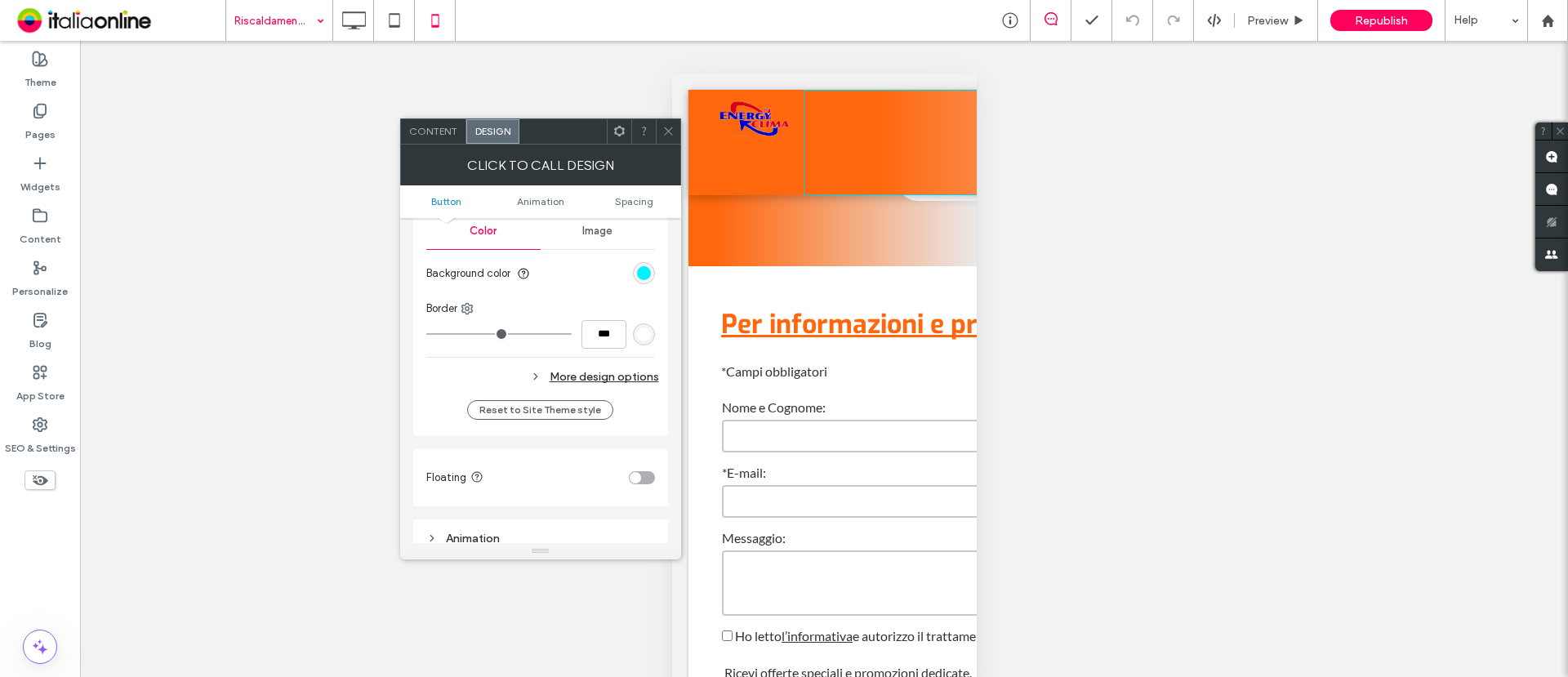
scroll to position [408, 0]
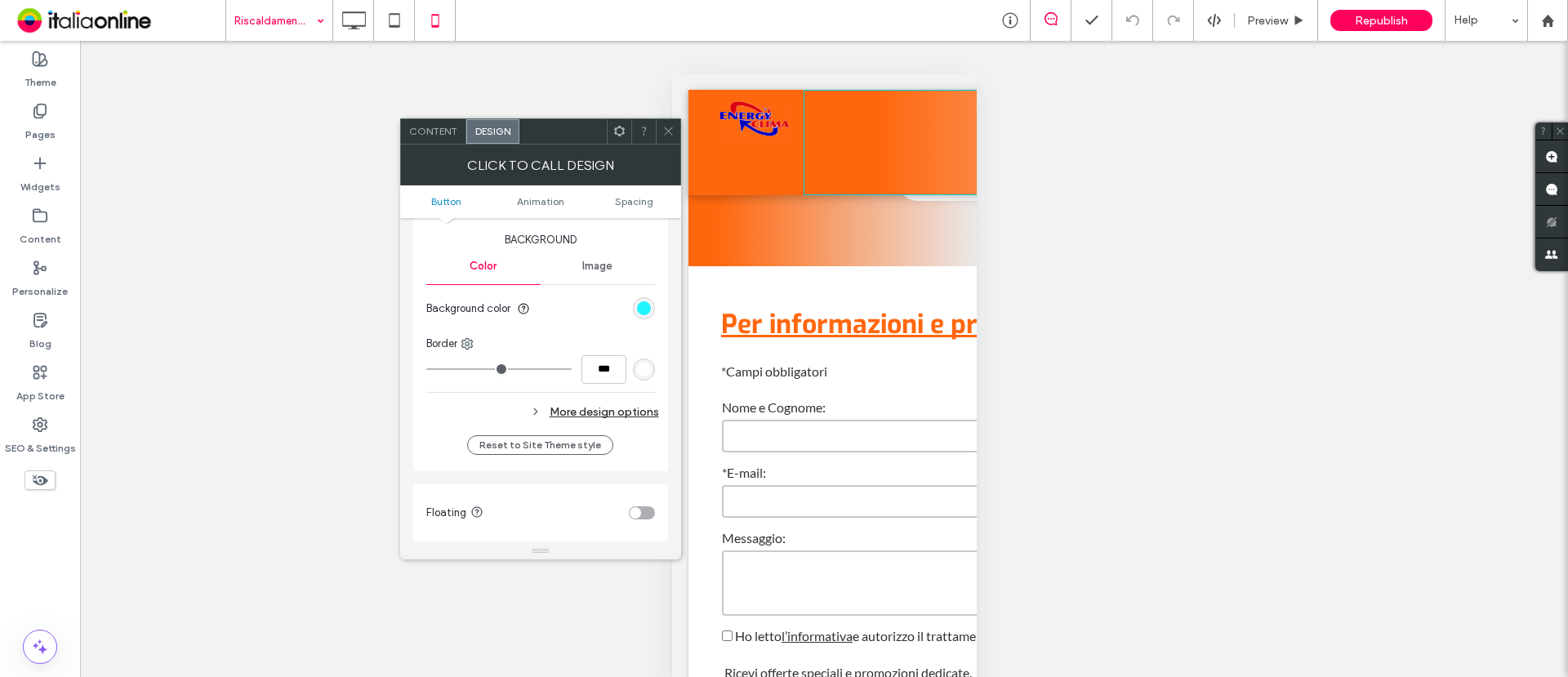
click at [646, 301] on div "rgb(1, 242, 255)" at bounding box center [644, 308] width 14 height 14
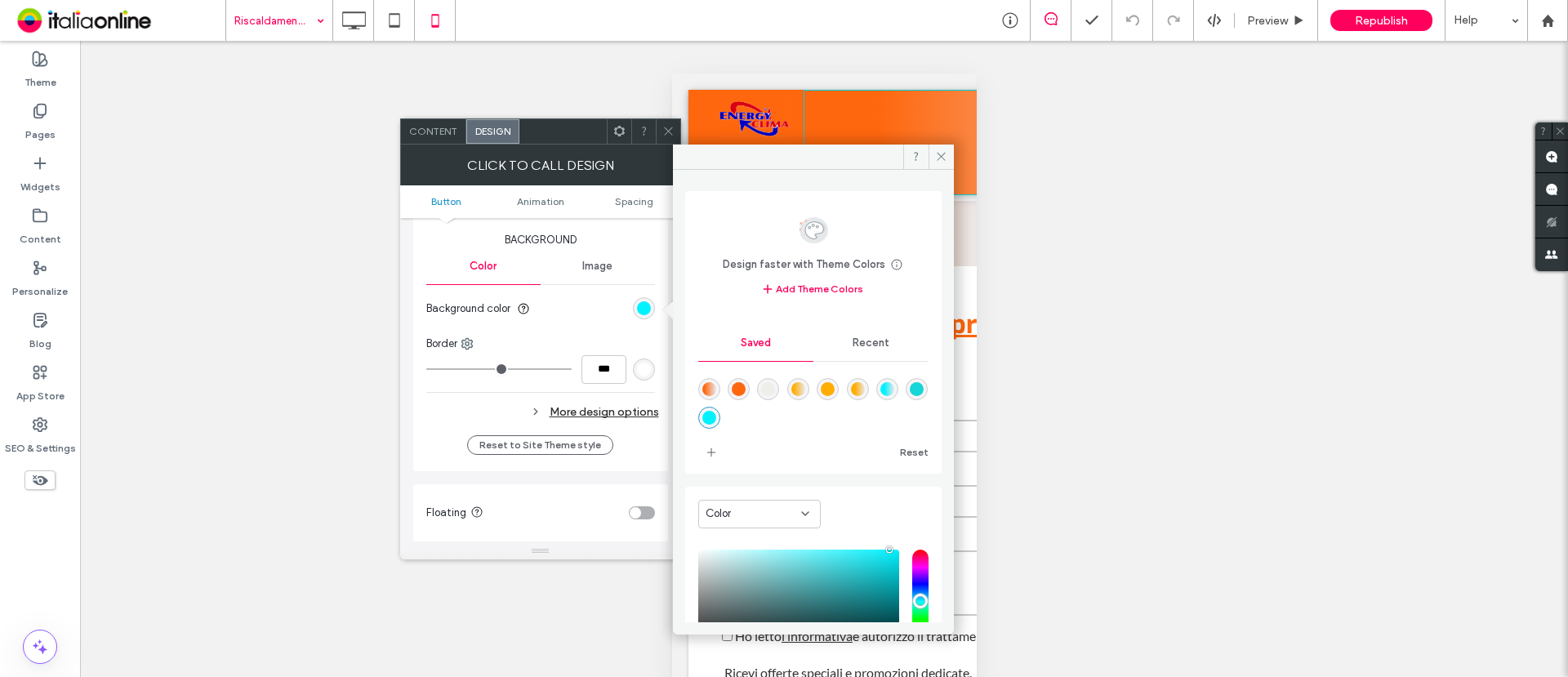
drag, startPoint x: 739, startPoint y: 386, endPoint x: 681, endPoint y: 345, distance: 71.0
click at [740, 386] on div "rgba(255,103,14,1)" at bounding box center [739, 389] width 14 height 14
type input "*******"
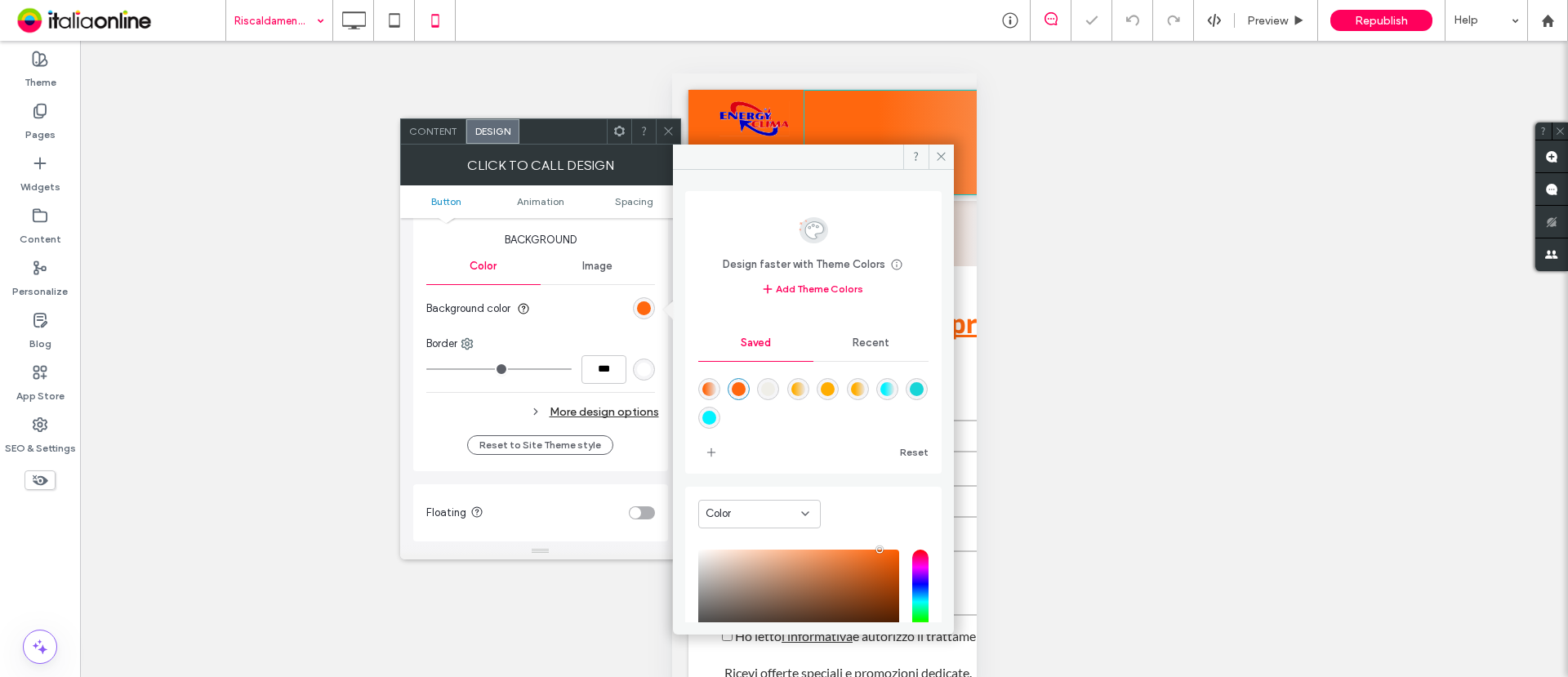
click at [668, 135] on icon at bounding box center [668, 131] width 12 height 12
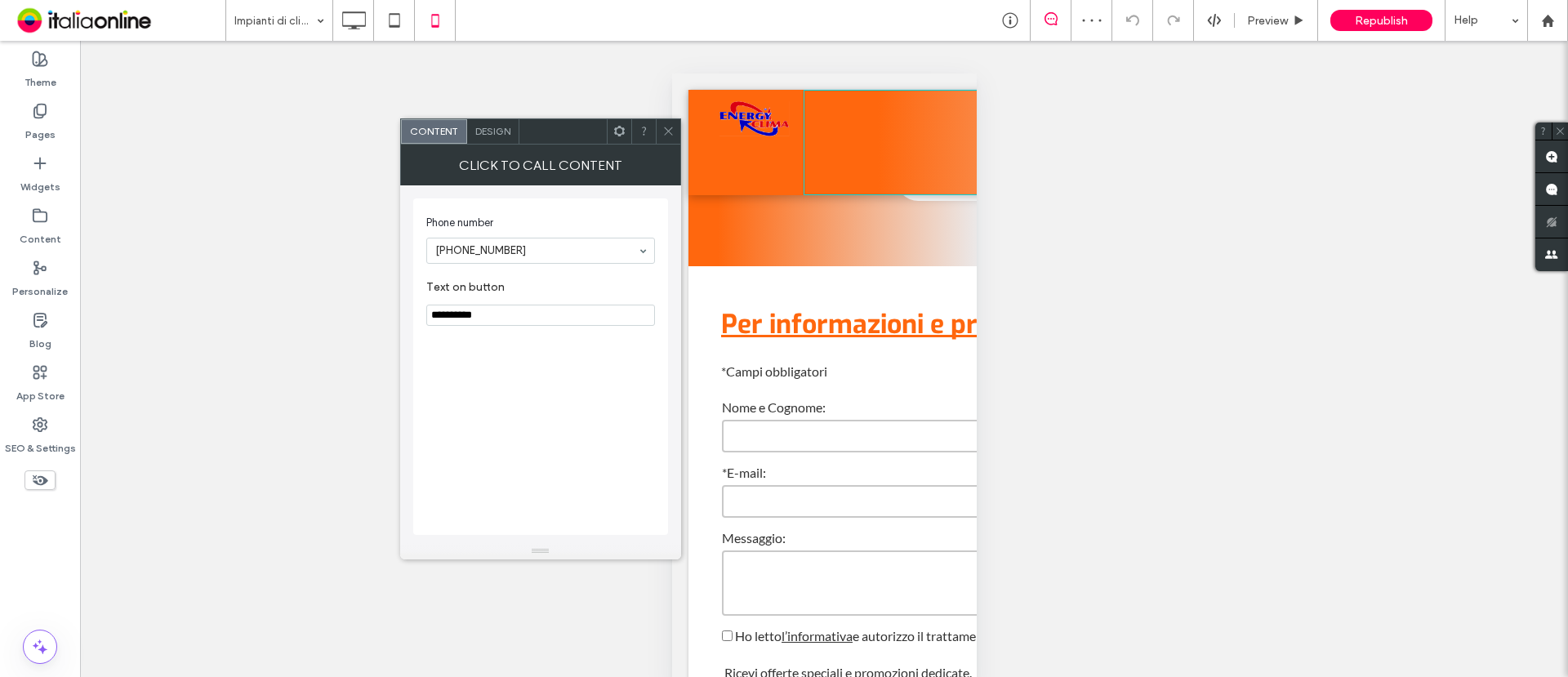
click at [489, 130] on span "Design" at bounding box center [493, 131] width 35 height 12
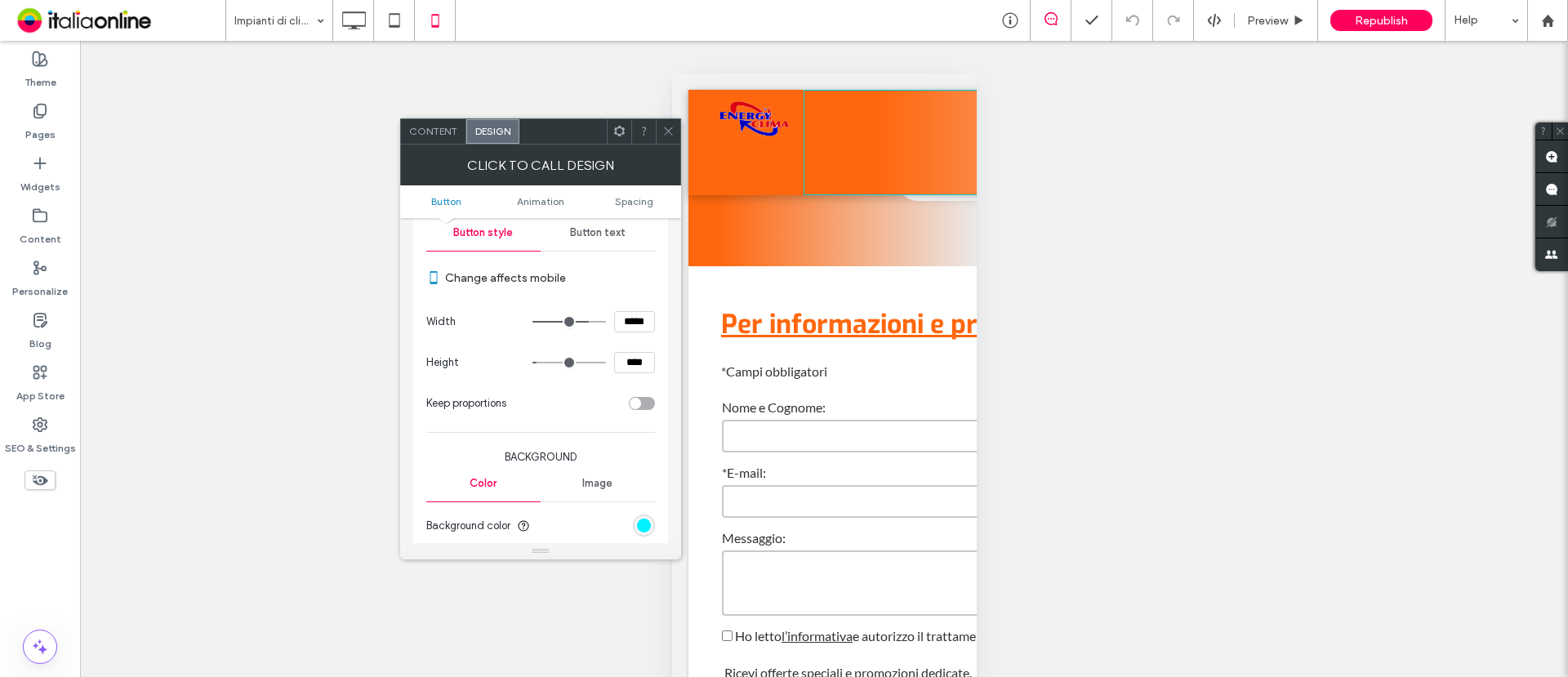
scroll to position [204, 0]
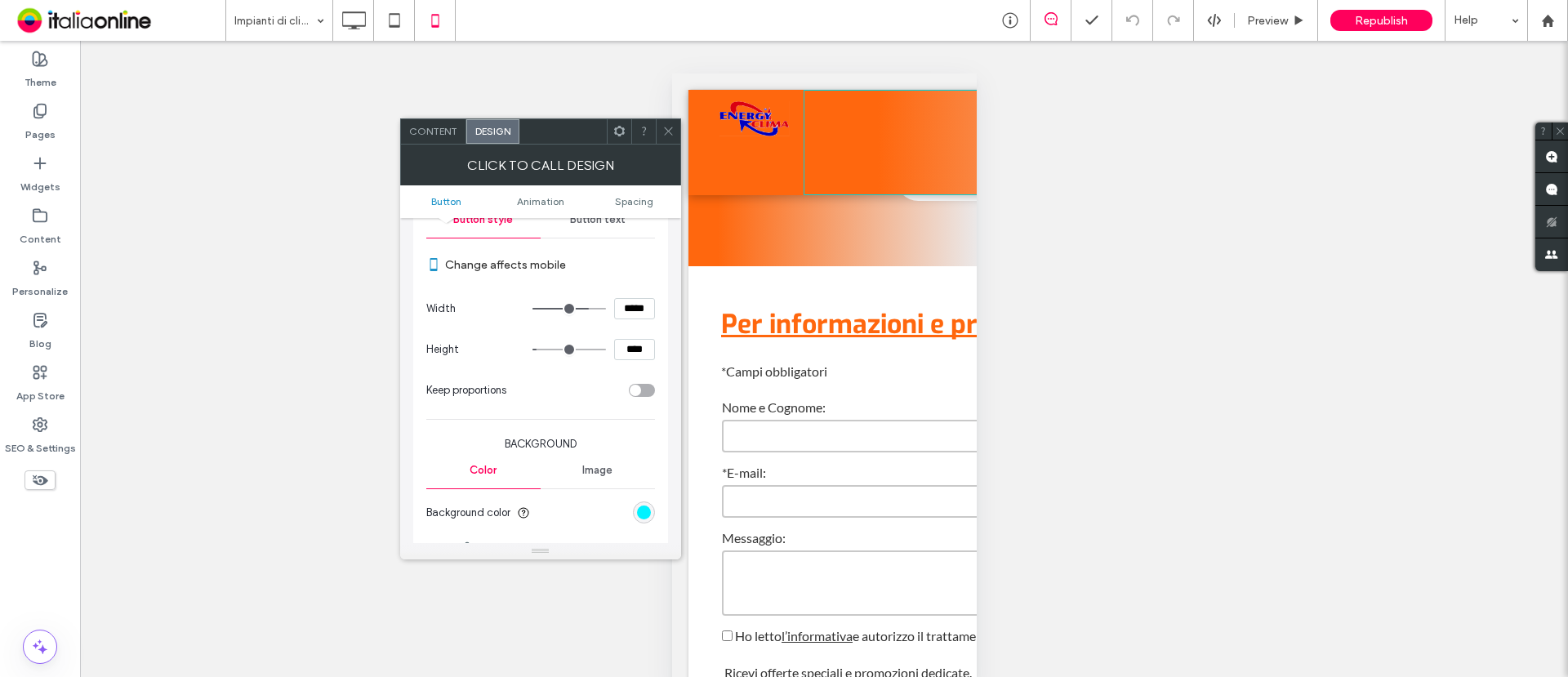
click at [633, 512] on div "rgb(1, 242, 255)" at bounding box center [644, 512] width 22 height 22
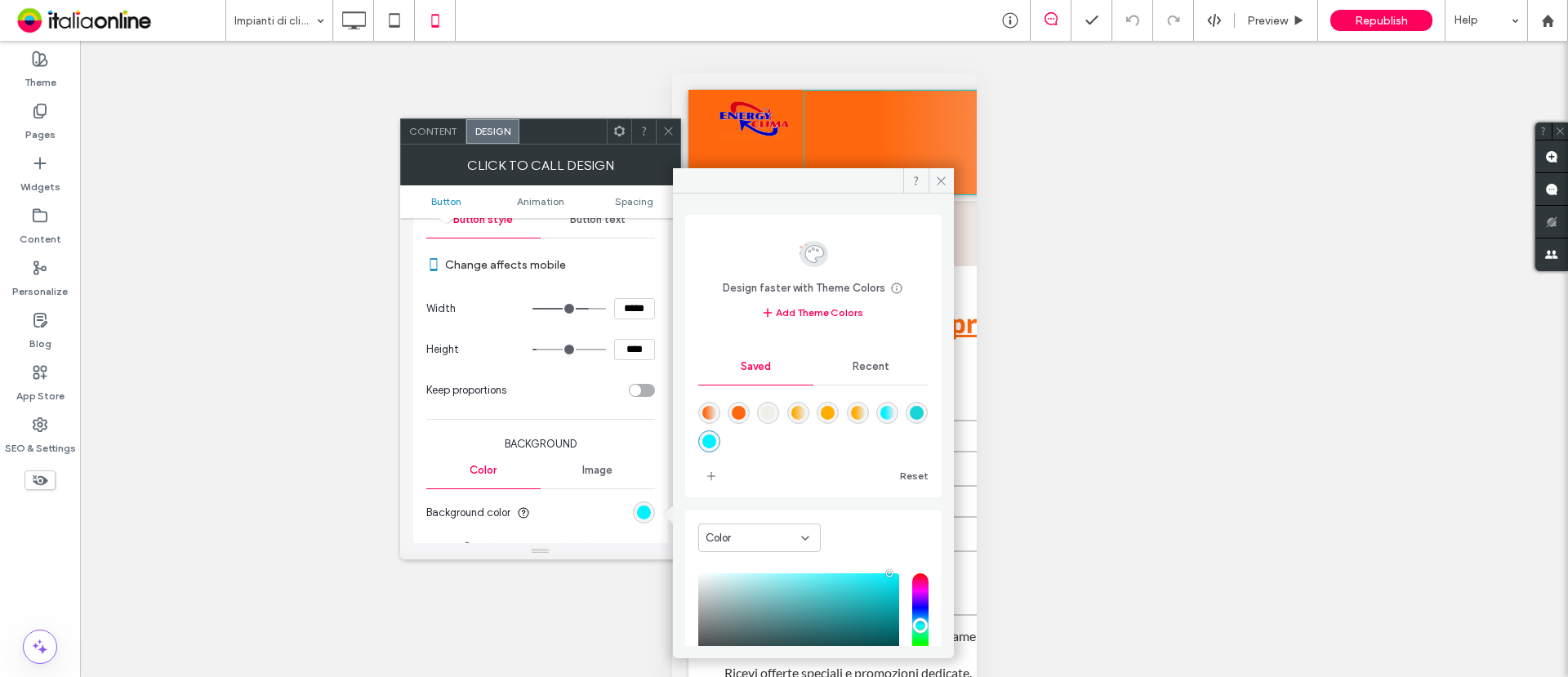
click at [731, 407] on div at bounding box center [738, 413] width 22 height 22
click at [740, 408] on div "rgba(255,103,14,1)" at bounding box center [739, 413] width 14 height 14
type input "*******"
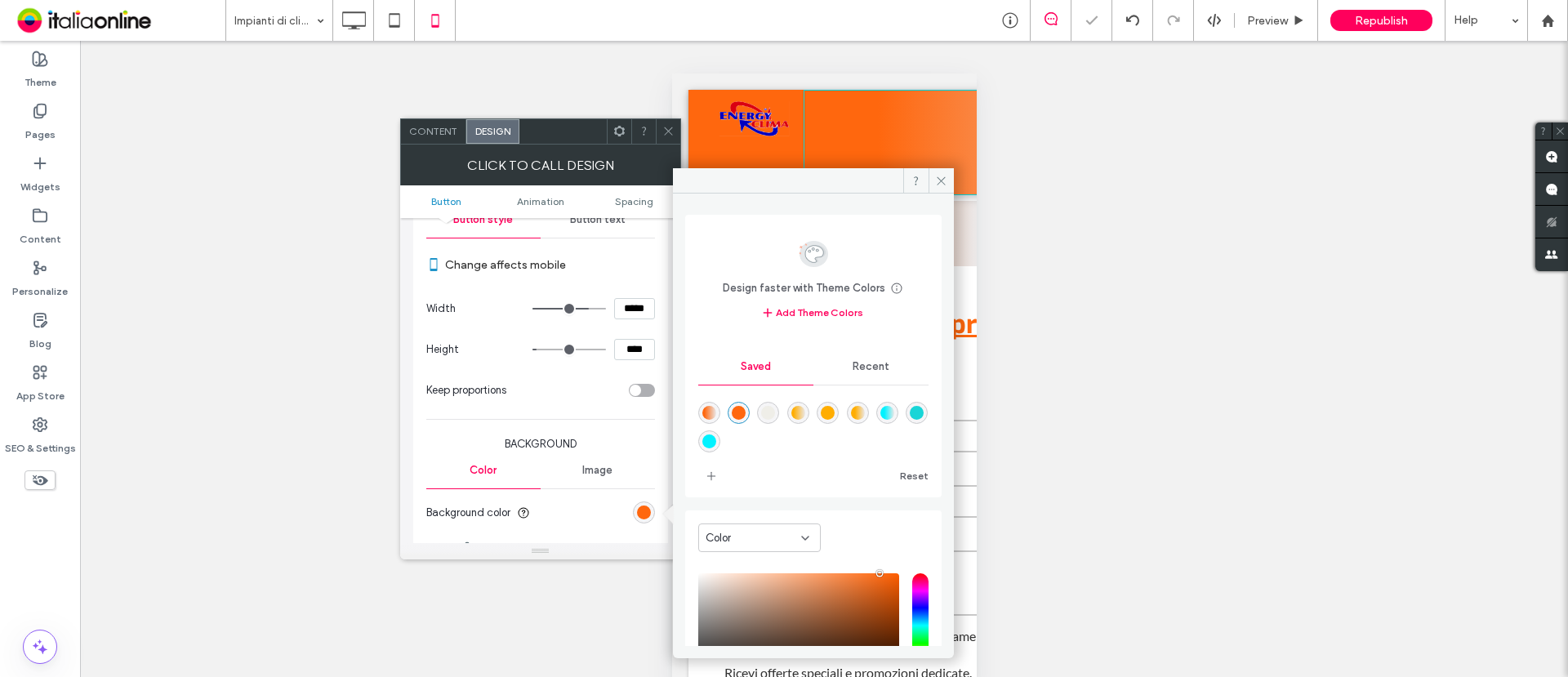
drag, startPoint x: 671, startPoint y: 127, endPoint x: 527, endPoint y: 61, distance: 158.4
click at [671, 126] on icon at bounding box center [668, 131] width 12 height 12
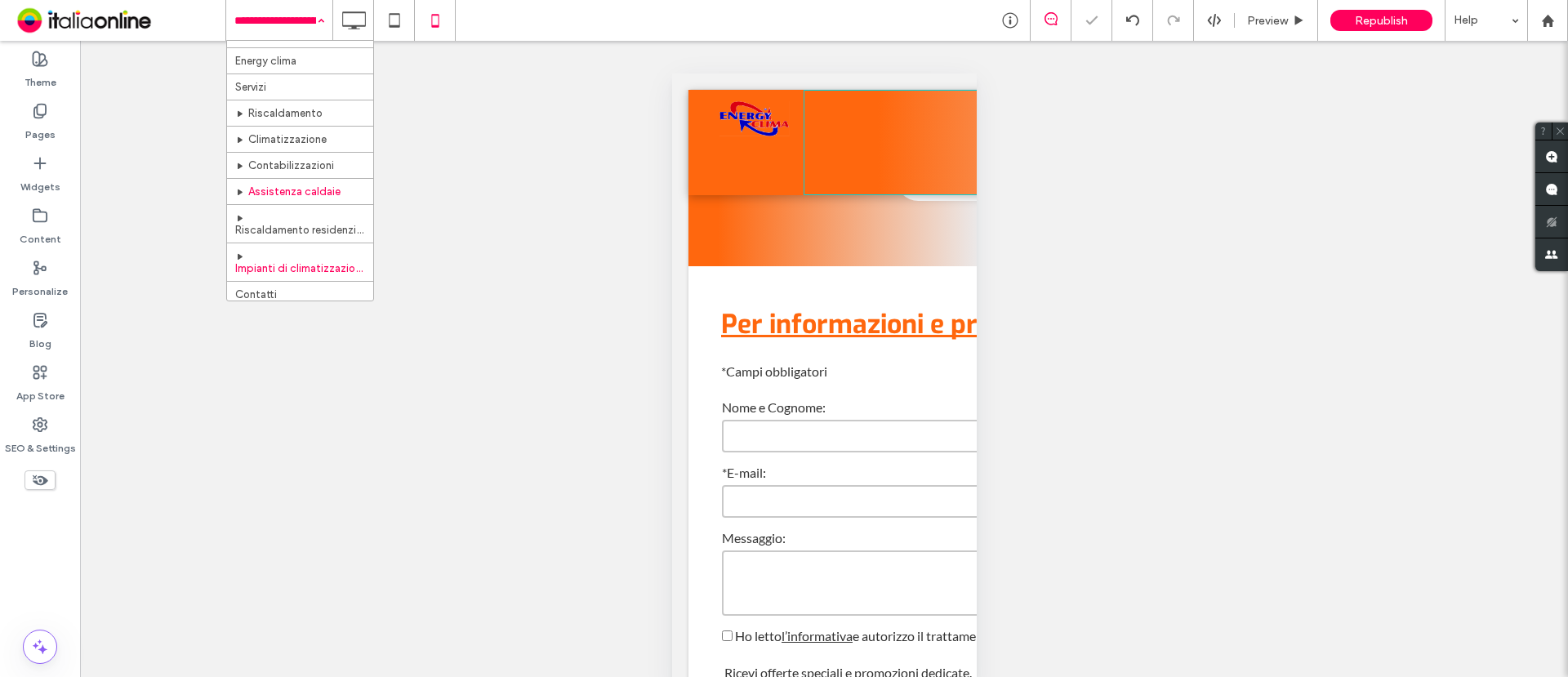
scroll to position [24, 0]
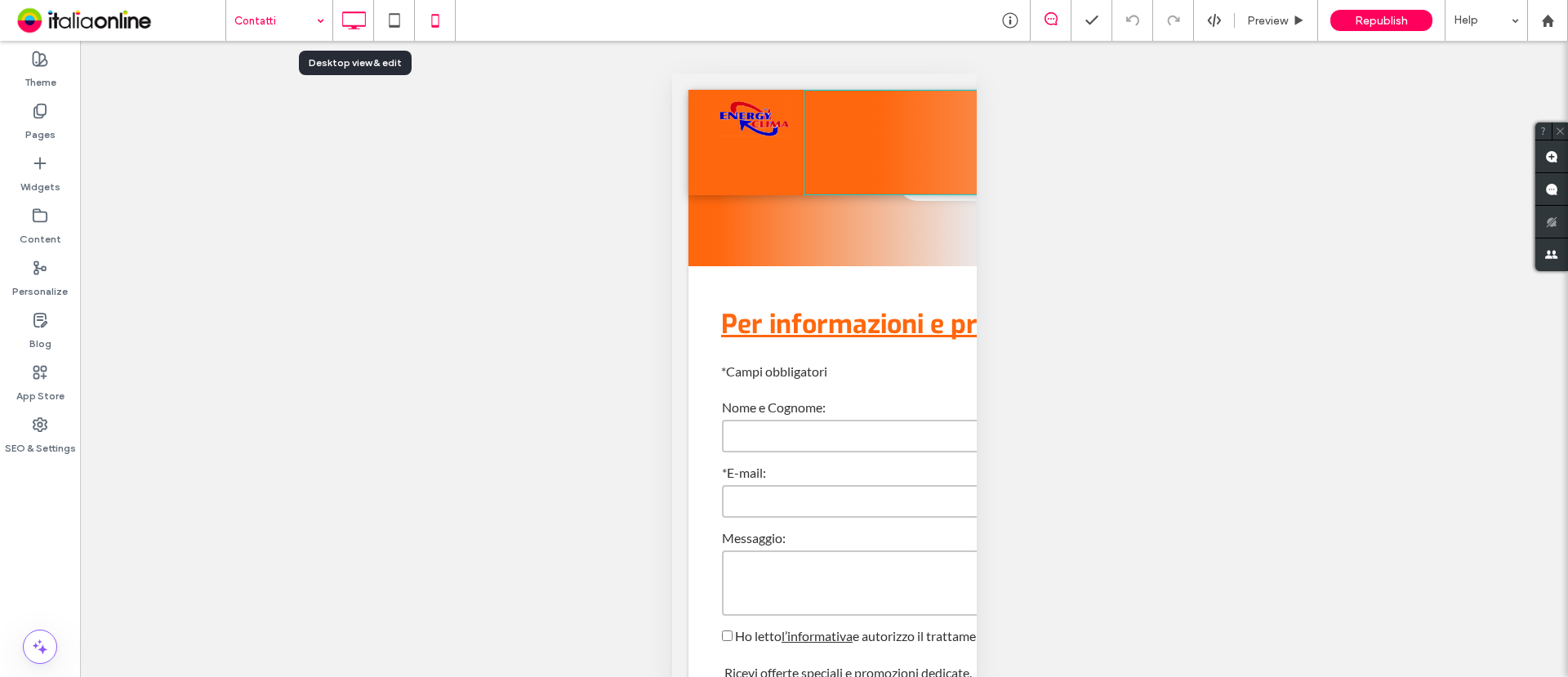
click at [352, 17] on icon at bounding box center [353, 20] width 32 height 32
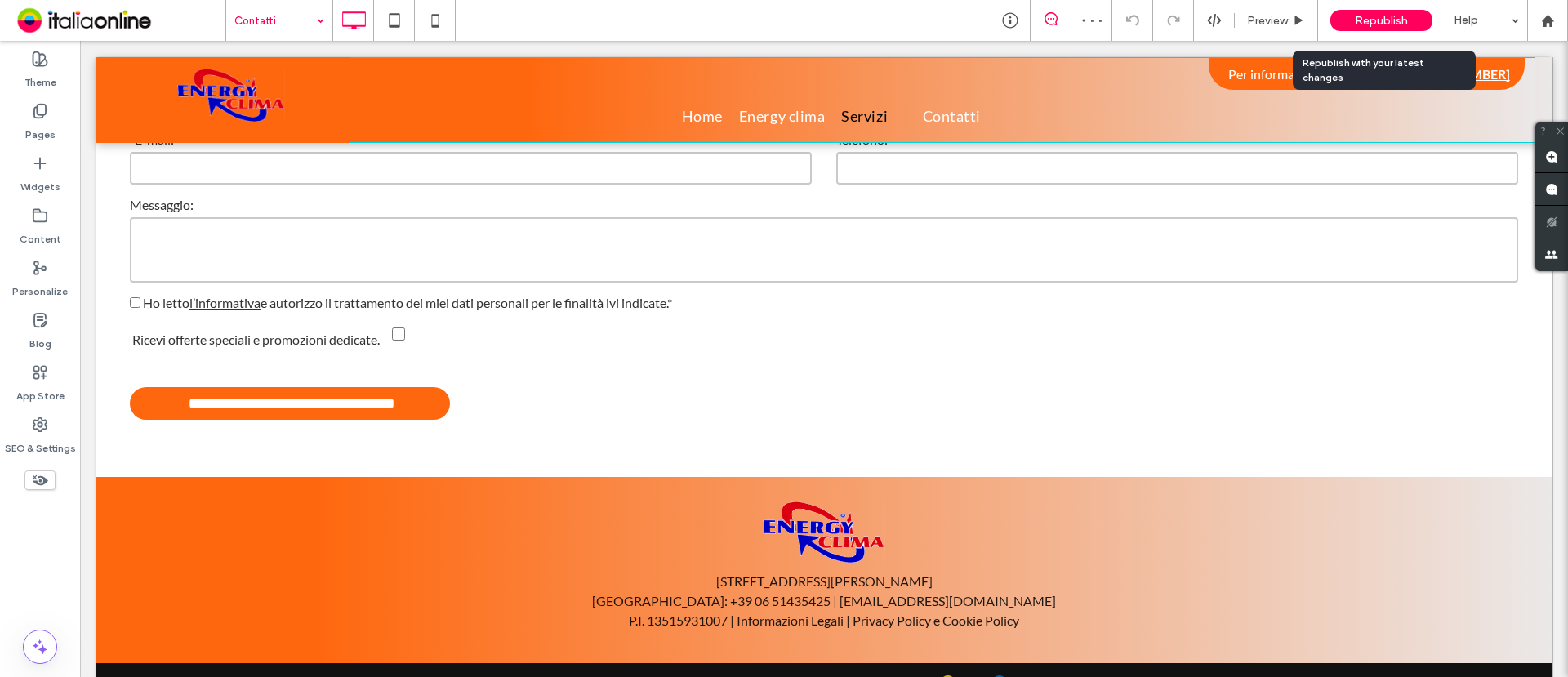
click at [1384, 18] on span "Republish" at bounding box center [1381, 21] width 53 height 14
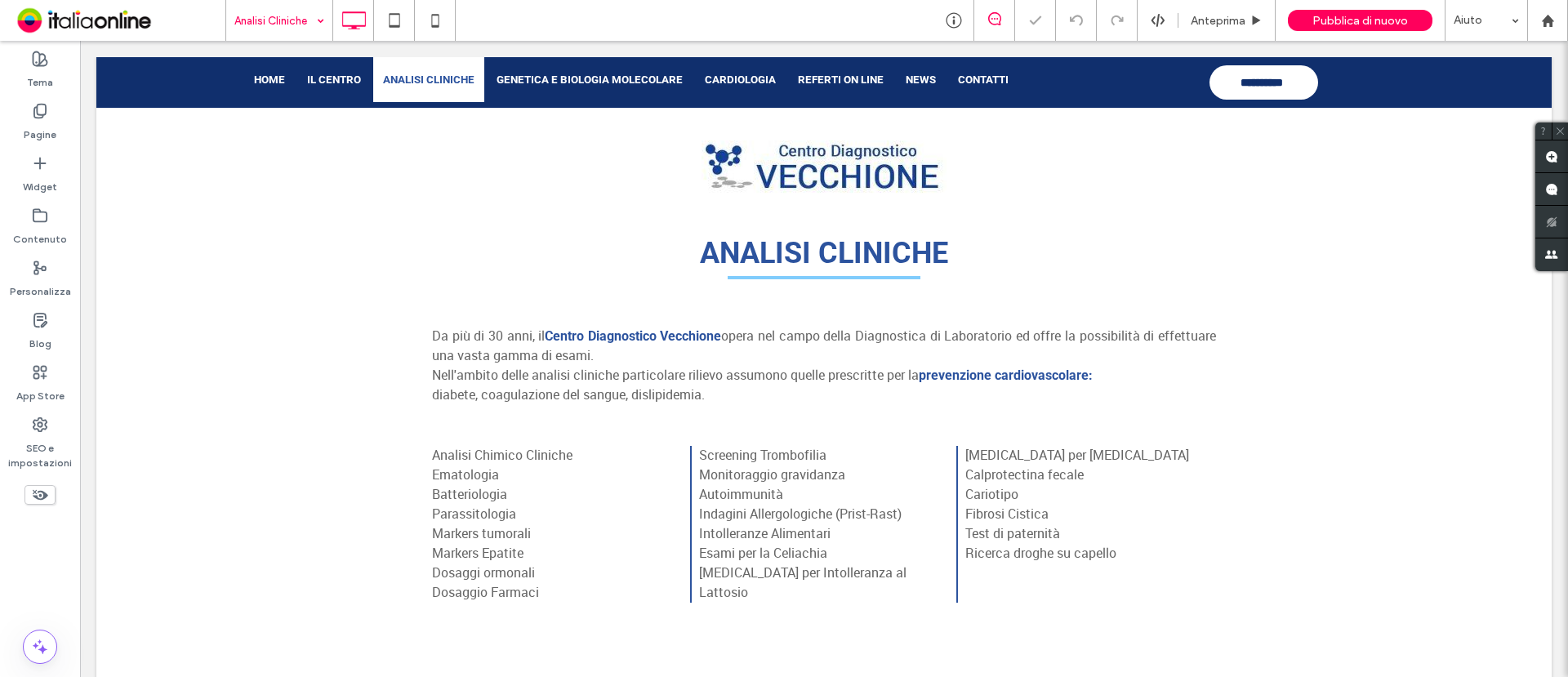
scroll to position [204, 0]
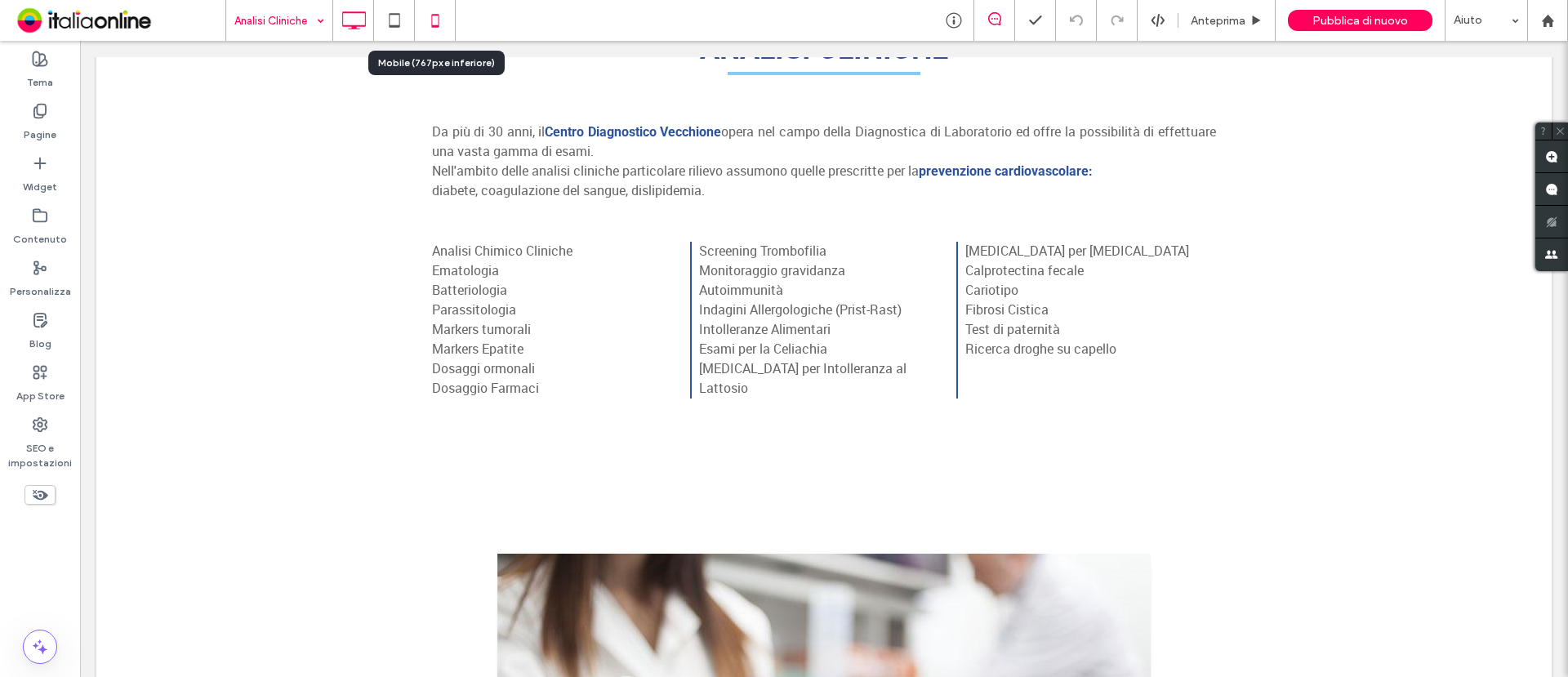
click at [444, 13] on icon at bounding box center [435, 20] width 32 height 32
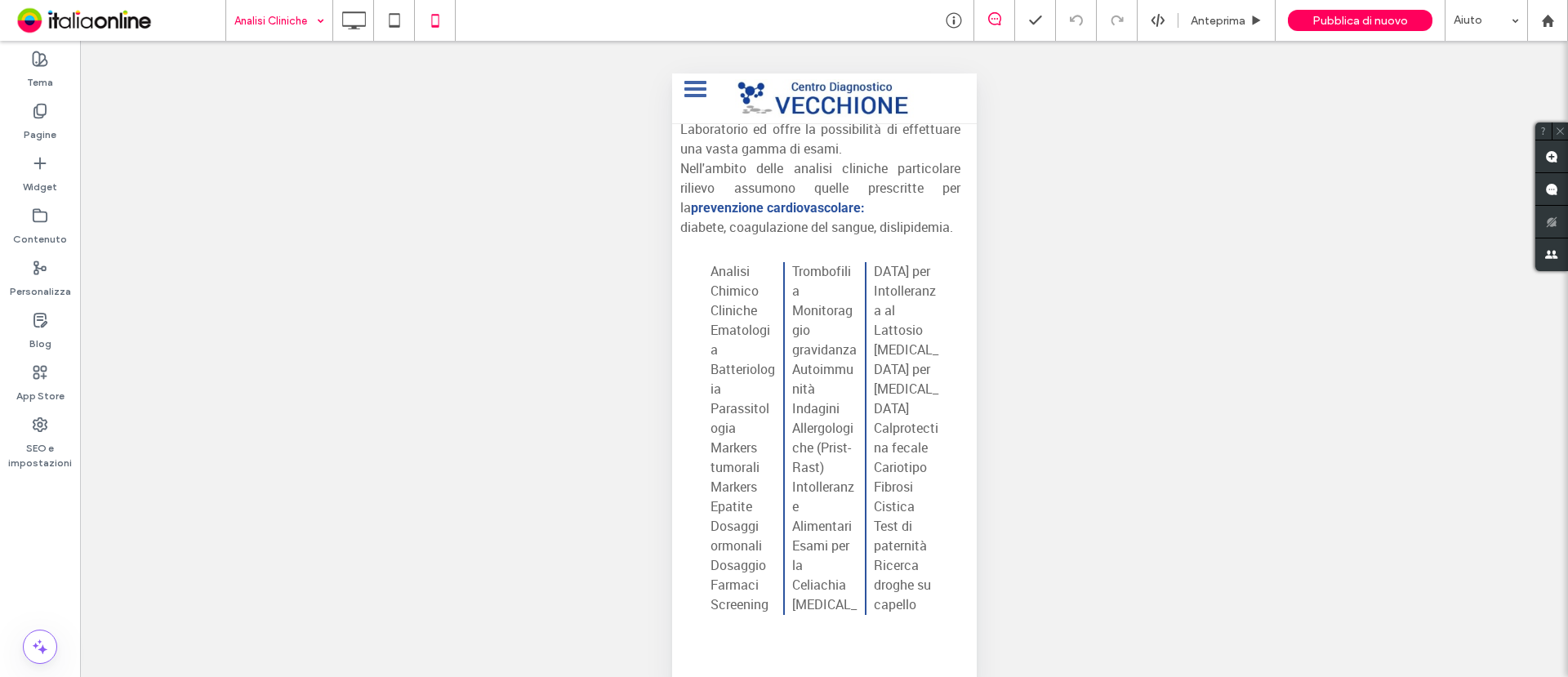
click at [813, 301] on p "Analisi Chimico Cliniche Ematologia Batteriologia Parassitologia Markers tumora…" at bounding box center [824, 438] width 229 height 352
click at [838, 359] on p "Analisi Chimico Cliniche Ematologia Batteriologia Parassitologia Markers tumora…" at bounding box center [824, 438] width 229 height 352
click at [822, 407] on p "Analisi Chimico Cliniche Ematologia Batteriologia Parassitologia Markers tumora…" at bounding box center [824, 438] width 229 height 352
click at [364, 20] on icon at bounding box center [353, 20] width 32 height 32
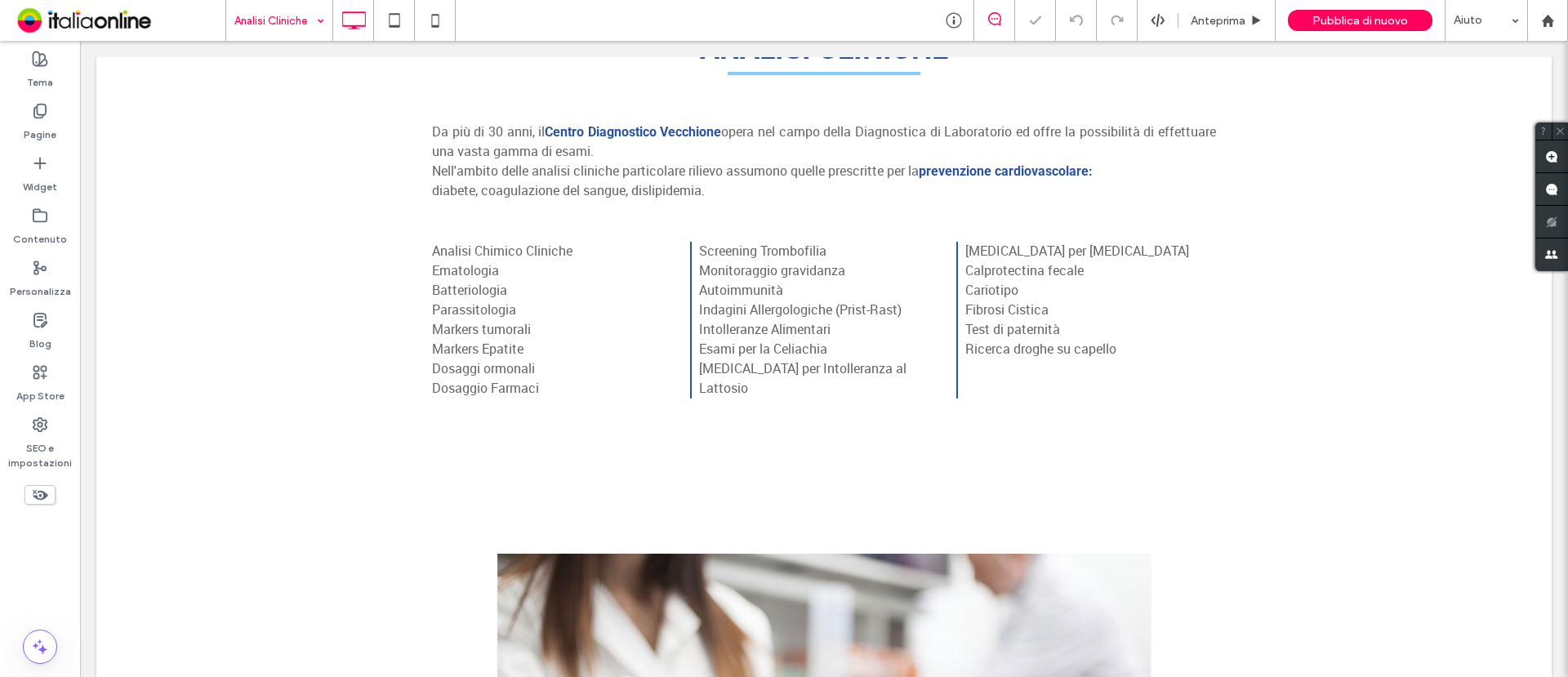
click at [736, 313] on p "Analisi Chimico Cliniche Ematologia Batteriologia Parassitologia Markers tumora…" at bounding box center [824, 320] width 784 height 157
drag, startPoint x: 848, startPoint y: 366, endPoint x: 749, endPoint y: 310, distance: 113.7
click at [749, 310] on p "Analisi Chimico Cliniche Ematologia Batteriologia Parassitologia Markers tumora…" at bounding box center [824, 320] width 784 height 157
click at [768, 293] on p "Analisi Chimico Cliniche Ematologia Batteriologia Parassitologia Markers tumora…" at bounding box center [824, 320] width 784 height 157
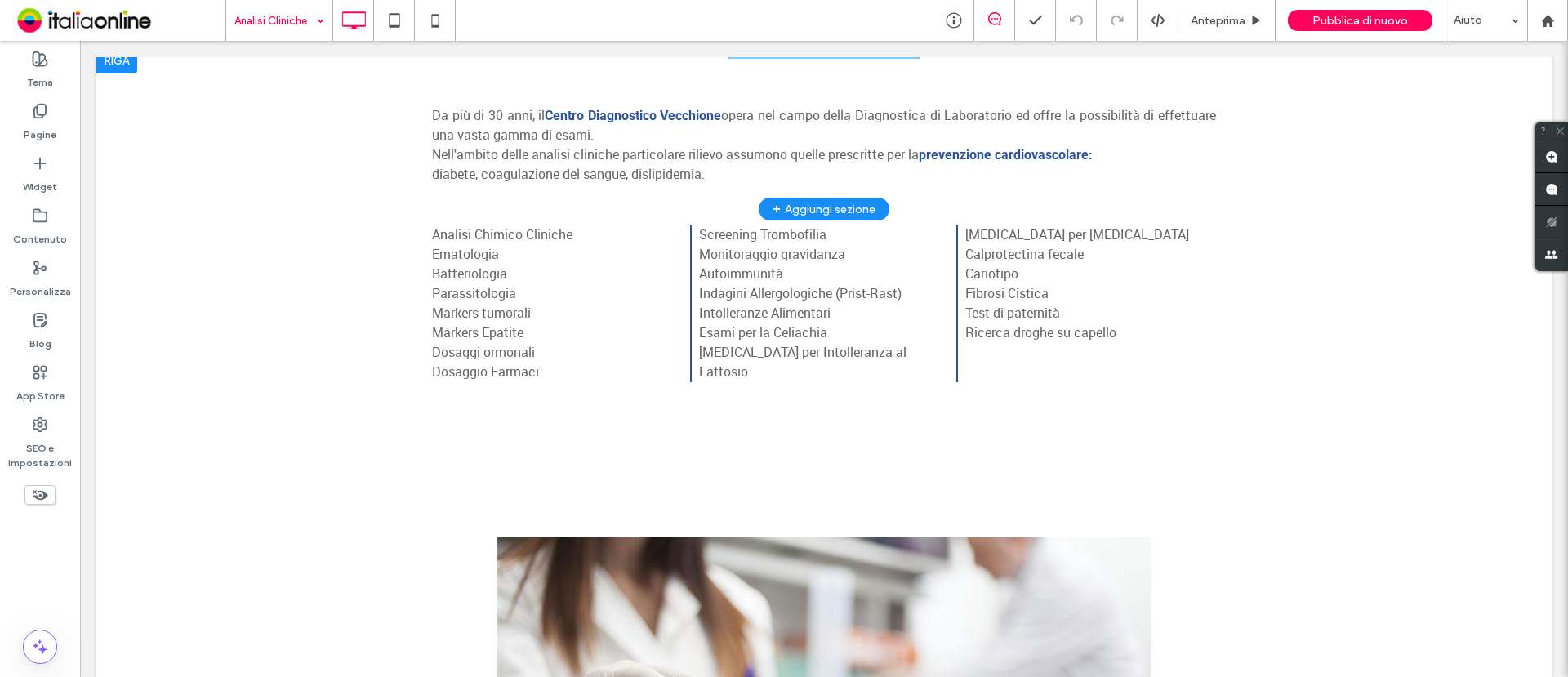
scroll to position [102, 0]
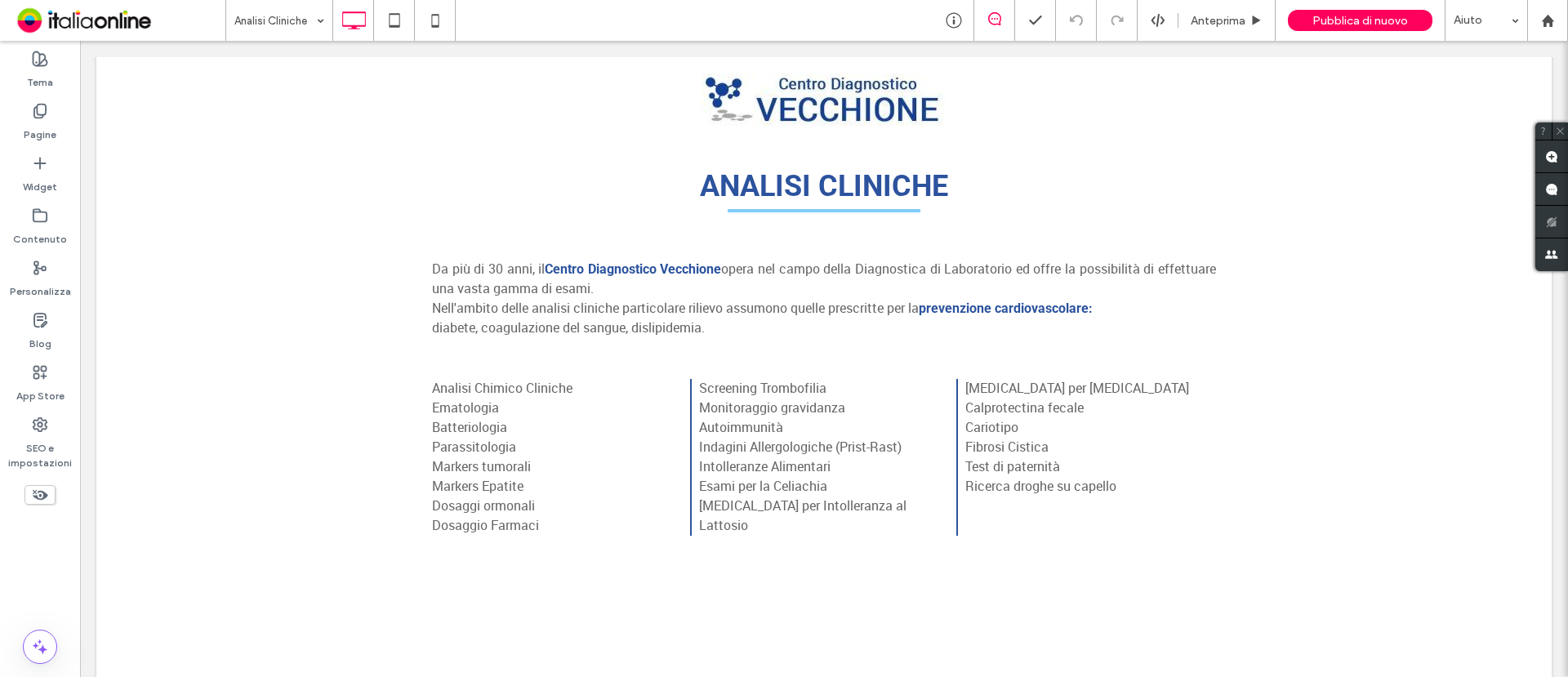
scroll to position [102, 0]
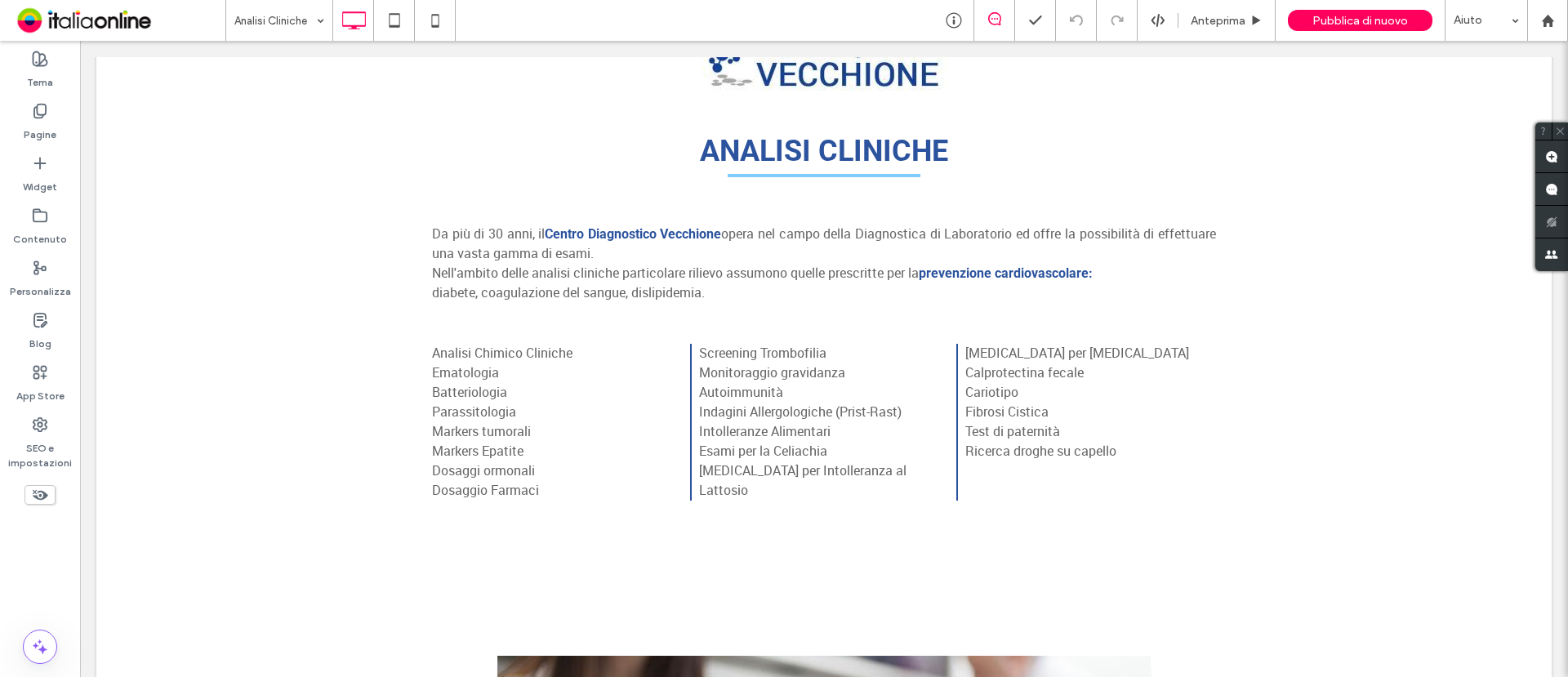
click at [517, 386] on p "Analisi Chimico Cliniche Ematologia Batteriologia Parassitologia Markers tumora…" at bounding box center [824, 422] width 784 height 157
click at [532, 254] on p "Da più di 30 anni, il Centro Diagnostico Vecchione opera nel campo della Diagno…" at bounding box center [824, 243] width 784 height 39
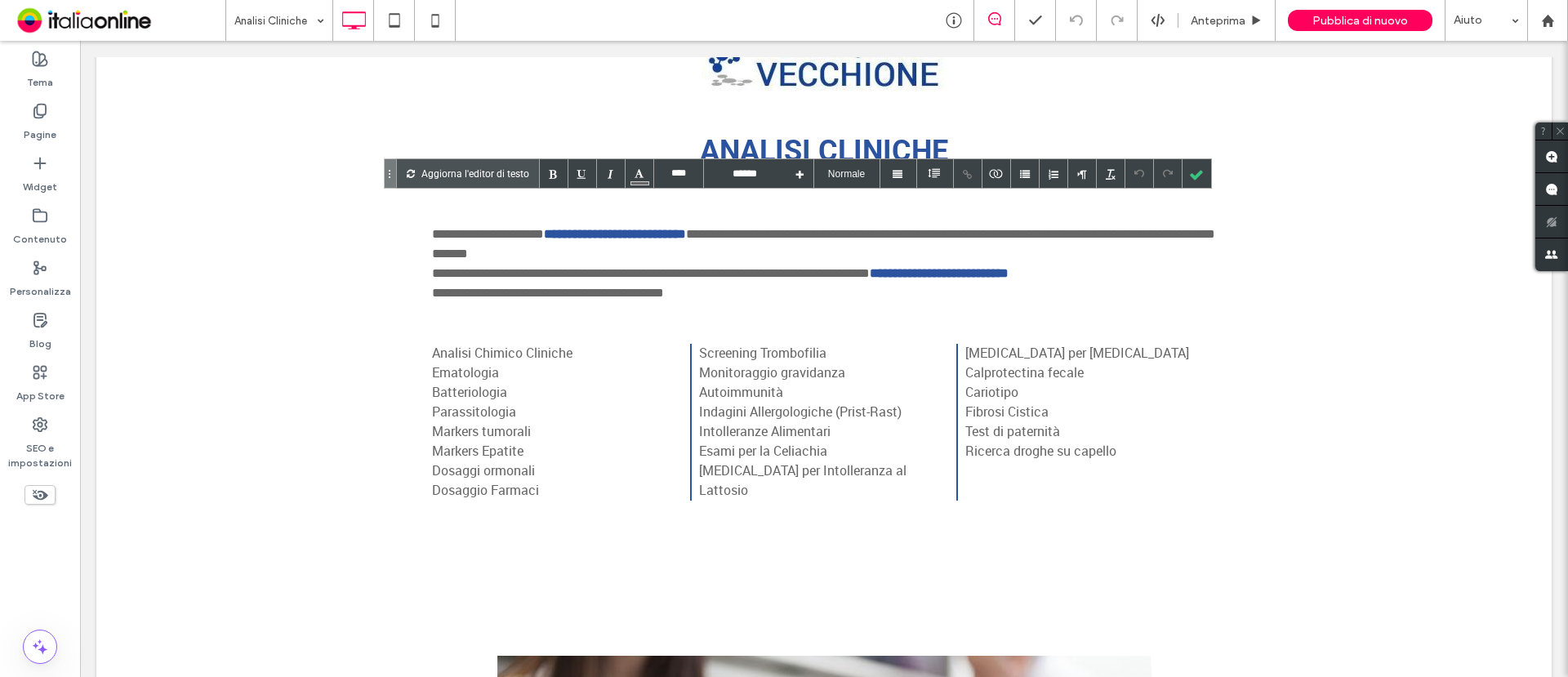
click at [325, 393] on div "Analisi Chimico Cliniche Ematologia Batteriologia Parassitologia Markers tumora…" at bounding box center [824, 447] width 1455 height 206
click at [1191, 173] on div at bounding box center [1197, 174] width 29 height 29
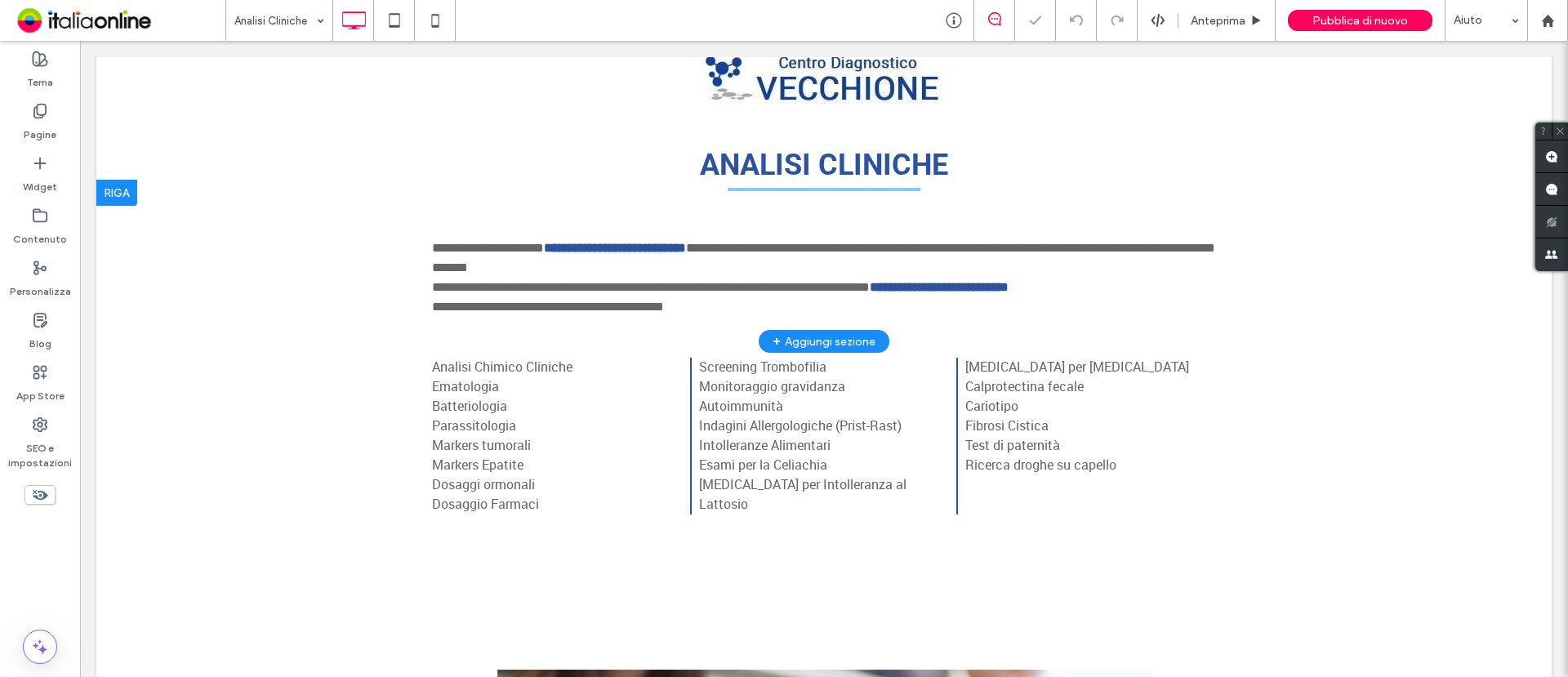
scroll to position [0, 0]
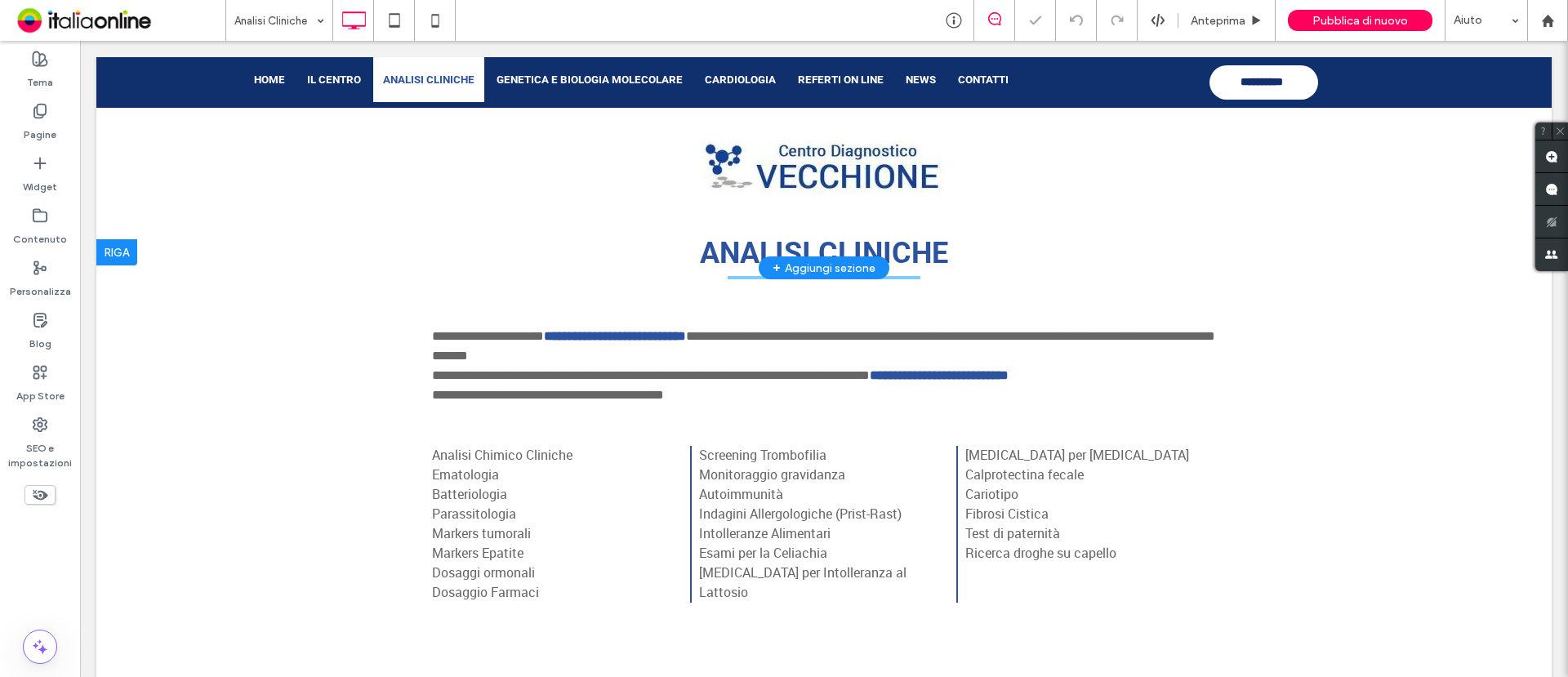
click at [127, 256] on div at bounding box center [116, 252] width 41 height 26
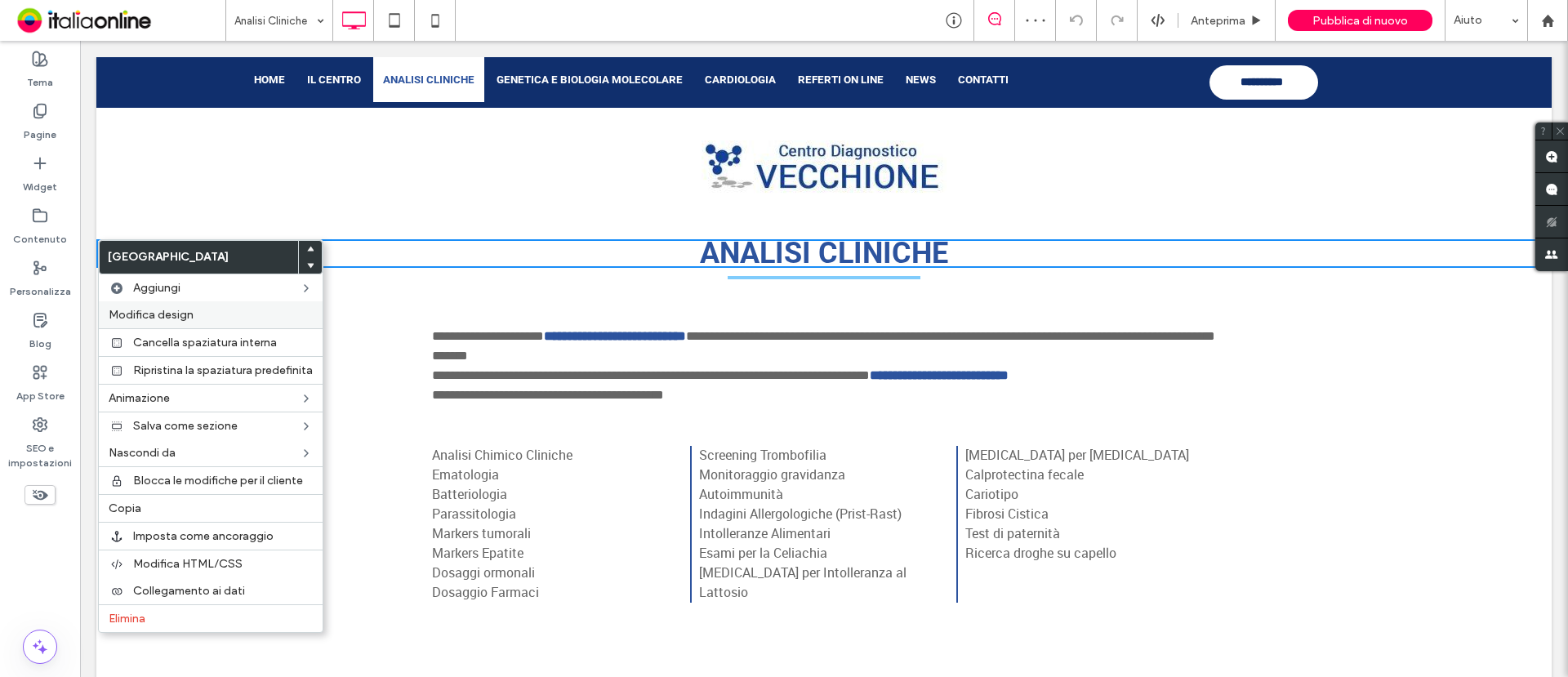
click at [161, 313] on span "Modifica design" at bounding box center [151, 315] width 85 height 14
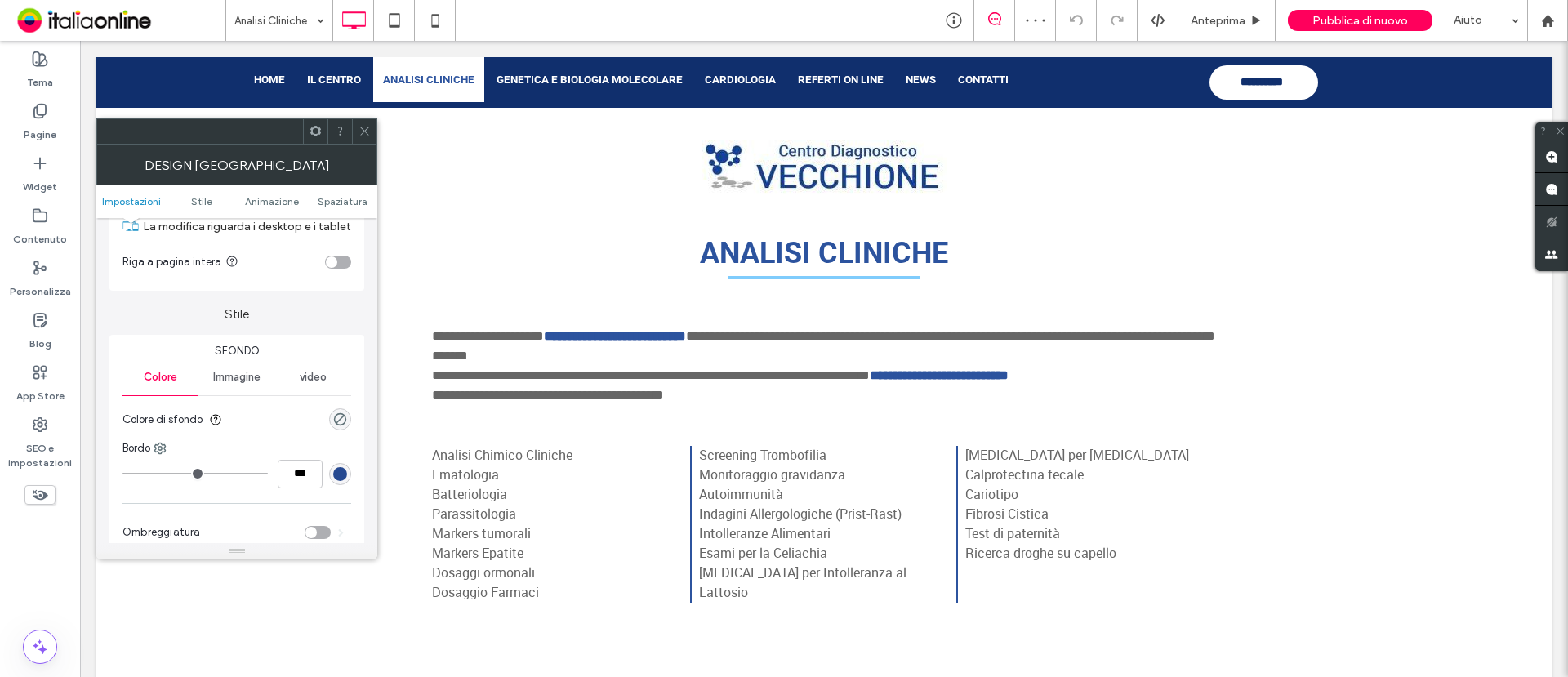
scroll to position [102, 0]
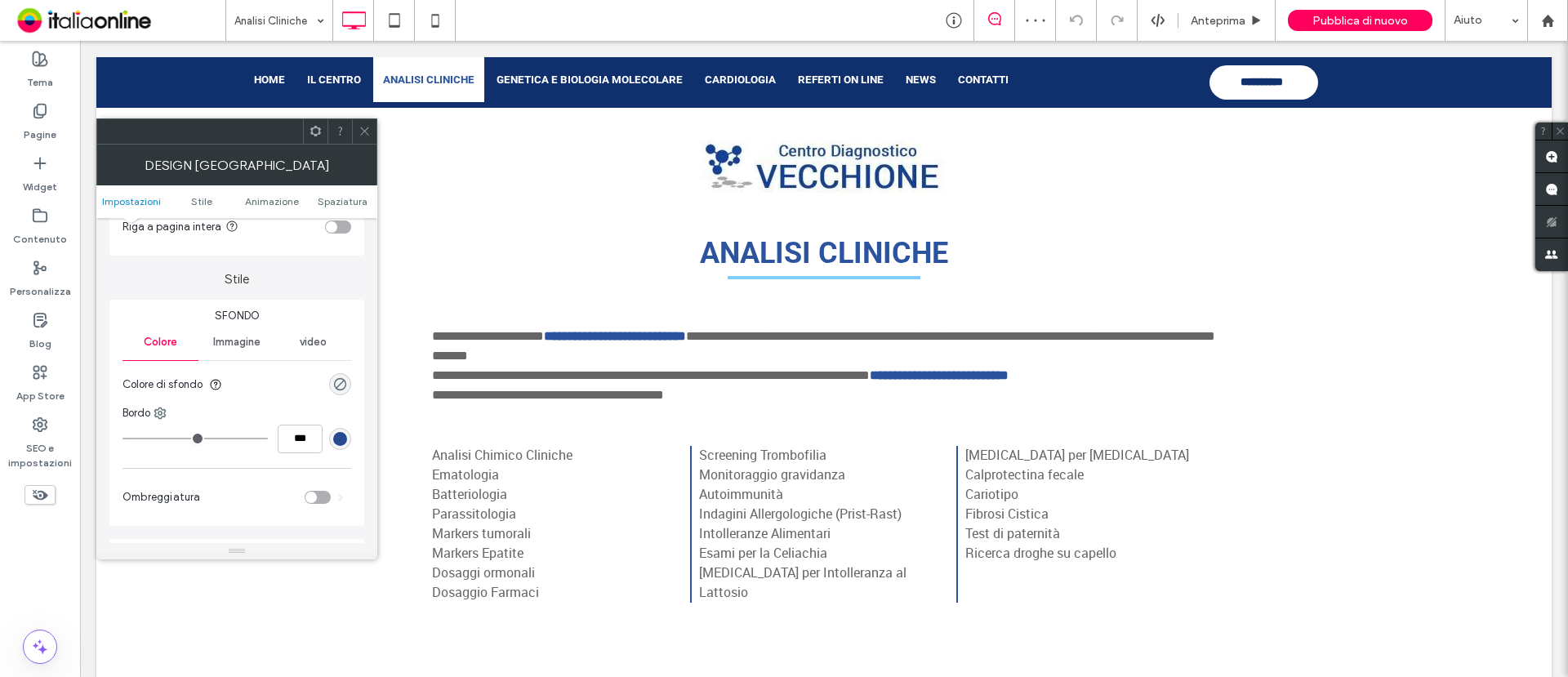
click at [332, 379] on div "rgba(0, 0, 0, 0)" at bounding box center [339, 384] width 22 height 22
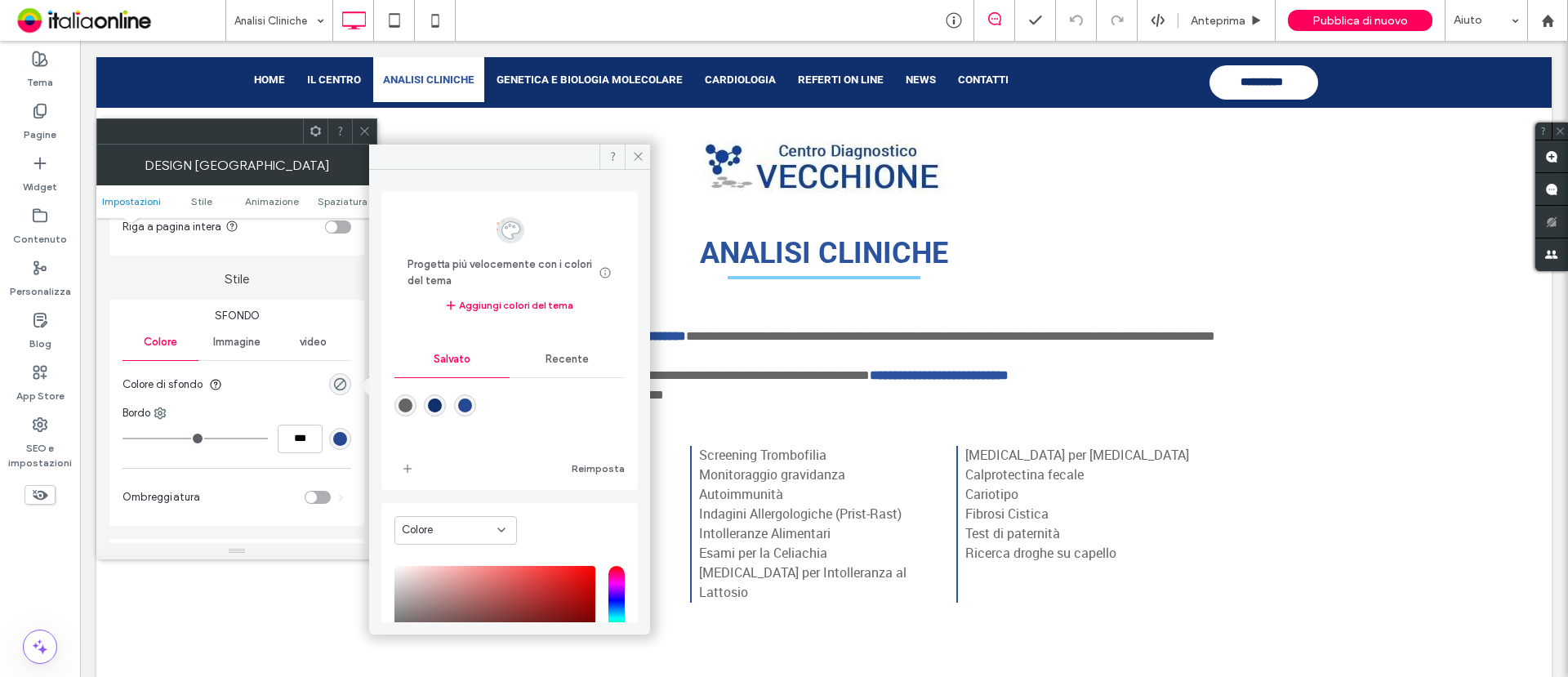
click at [409, 403] on div "rgba(102,102,102,1)" at bounding box center [406, 406] width 14 height 14
type input "*******"
type input "***"
type input "****"
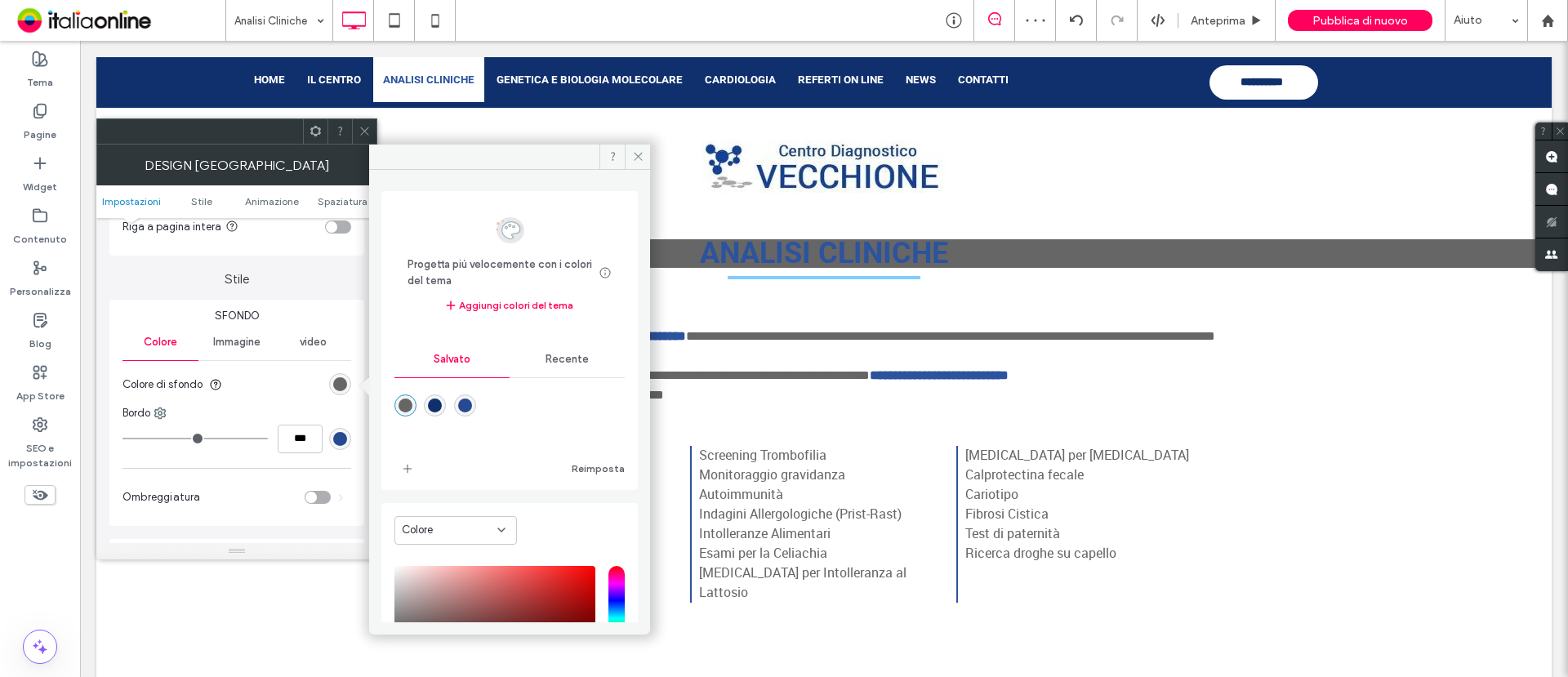
drag, startPoint x: 537, startPoint y: 363, endPoint x: 496, endPoint y: 373, distance: 42.2
click at [537, 363] on div "Recente" at bounding box center [567, 359] width 115 height 36
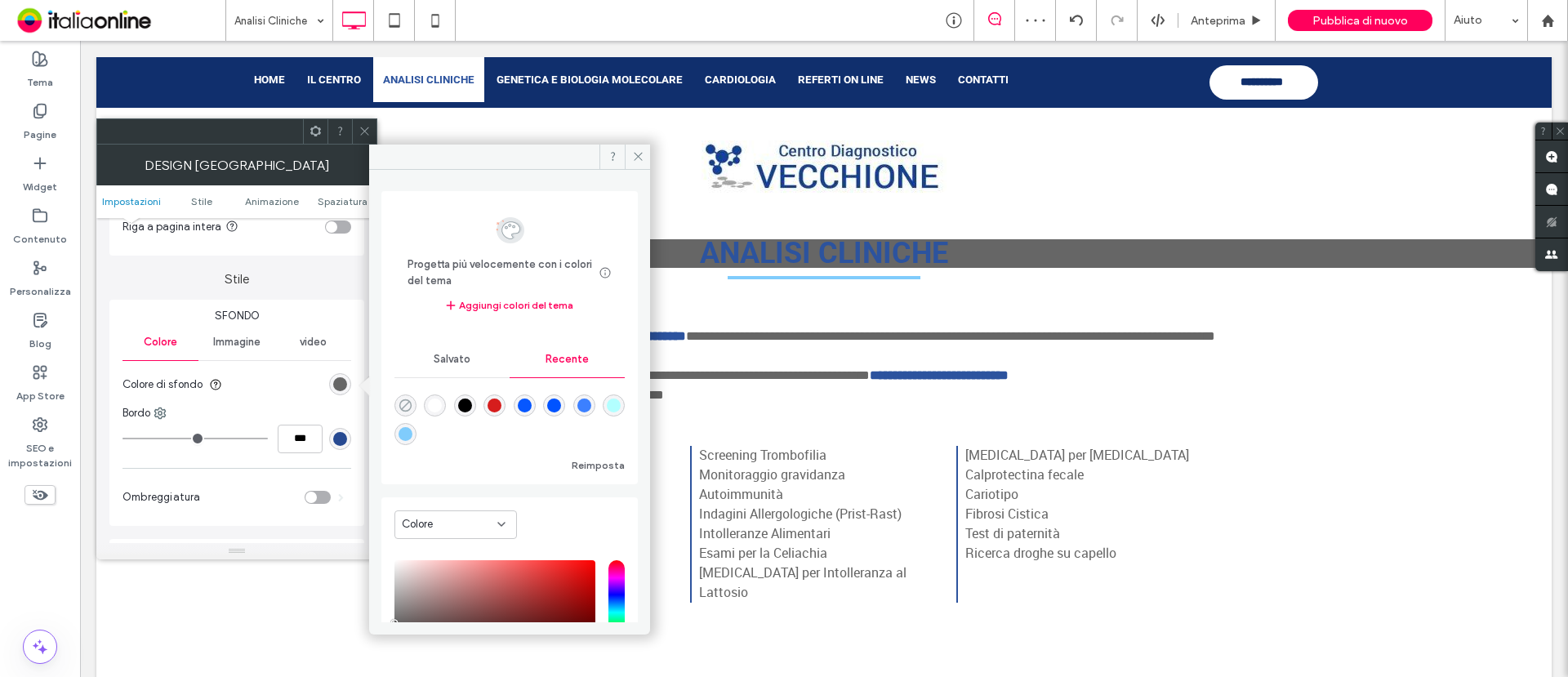
click at [402, 400] on icon "rgba(0, 0, 0, 0)" at bounding box center [406, 406] width 14 height 14
type input "*******"
type input "*"
type input "**"
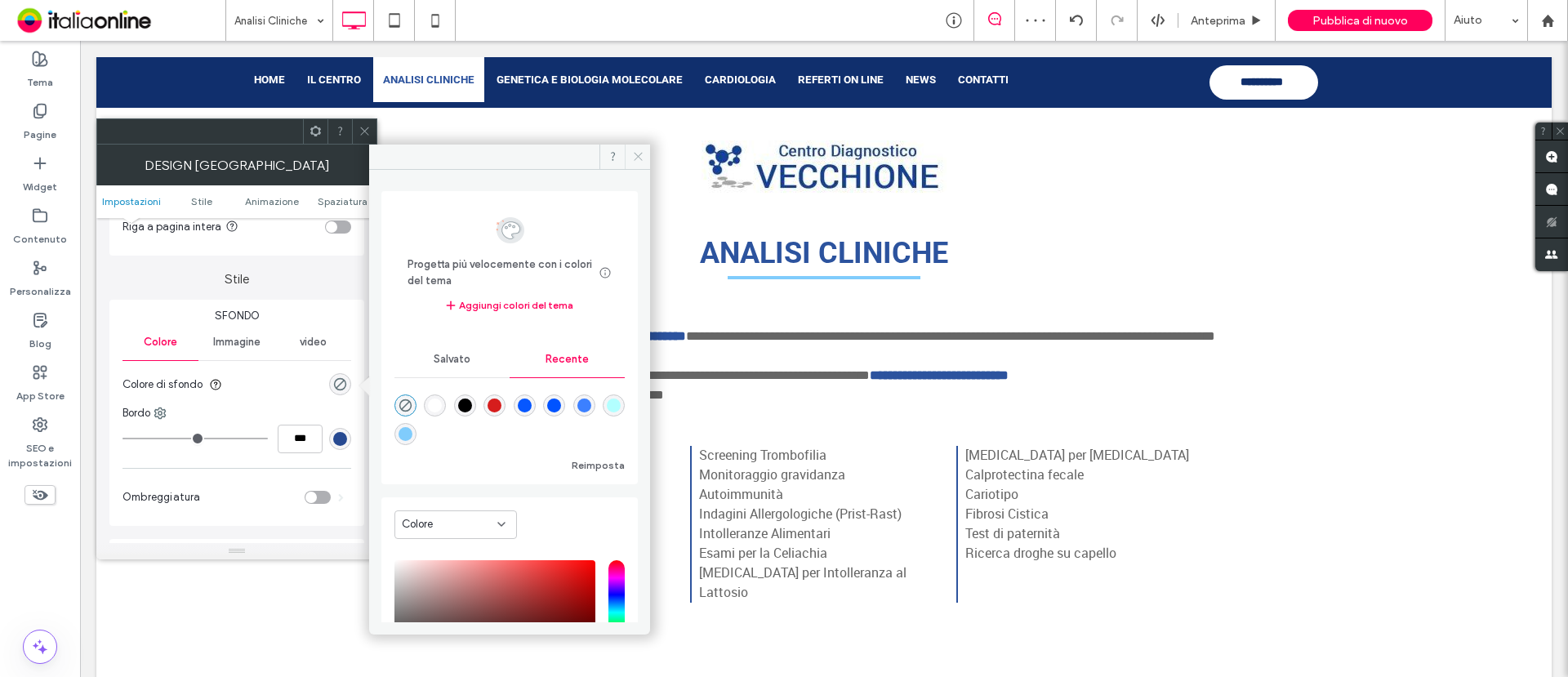
click at [642, 152] on icon at bounding box center [639, 156] width 12 height 12
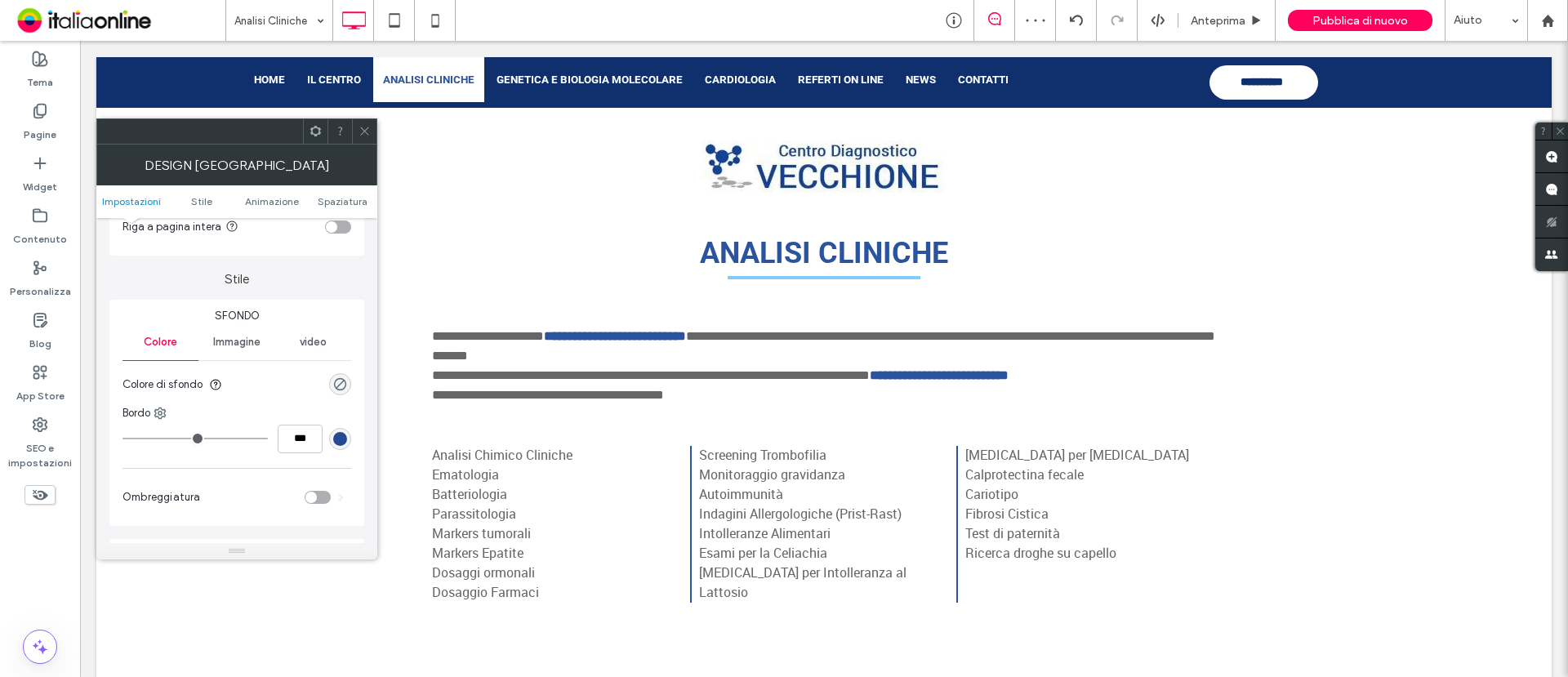
click at [366, 131] on icon at bounding box center [365, 131] width 12 height 12
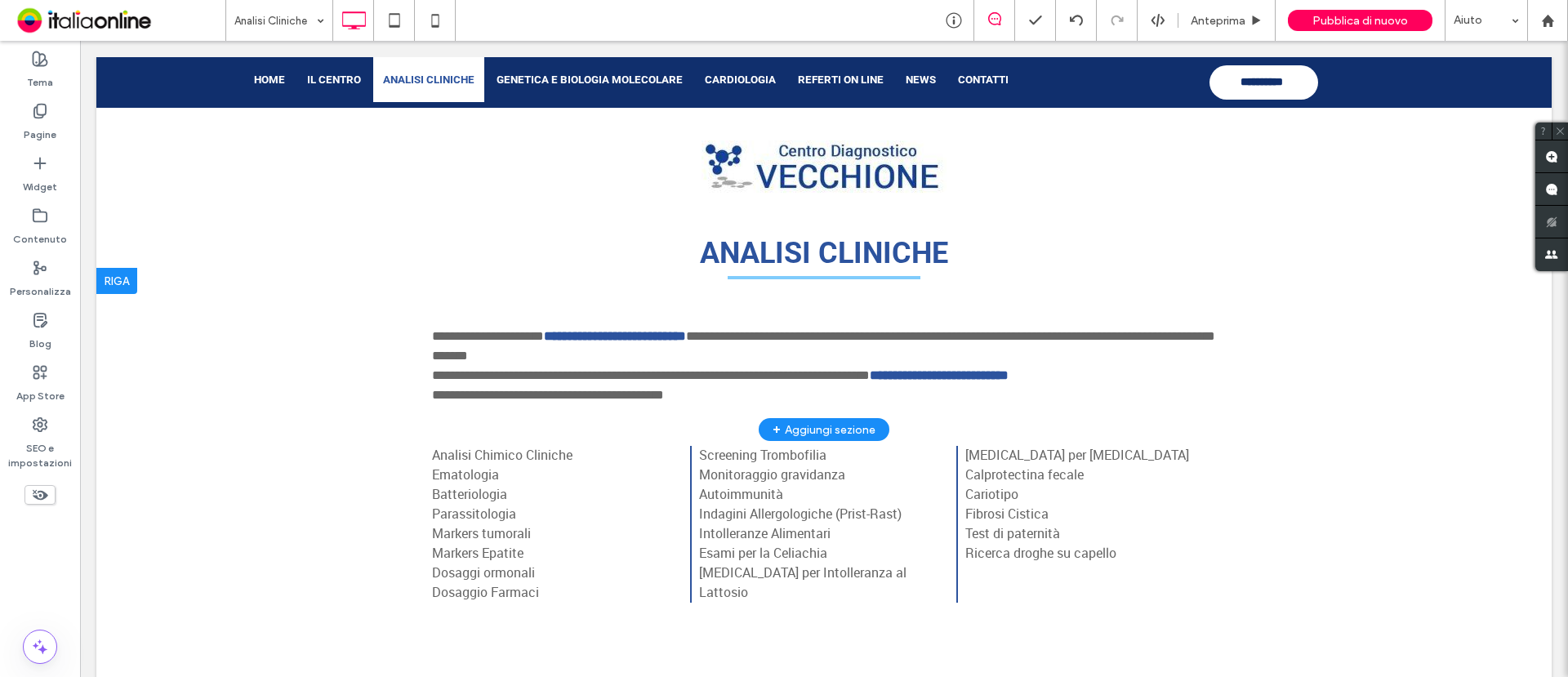
click at [124, 290] on div at bounding box center [116, 281] width 41 height 26
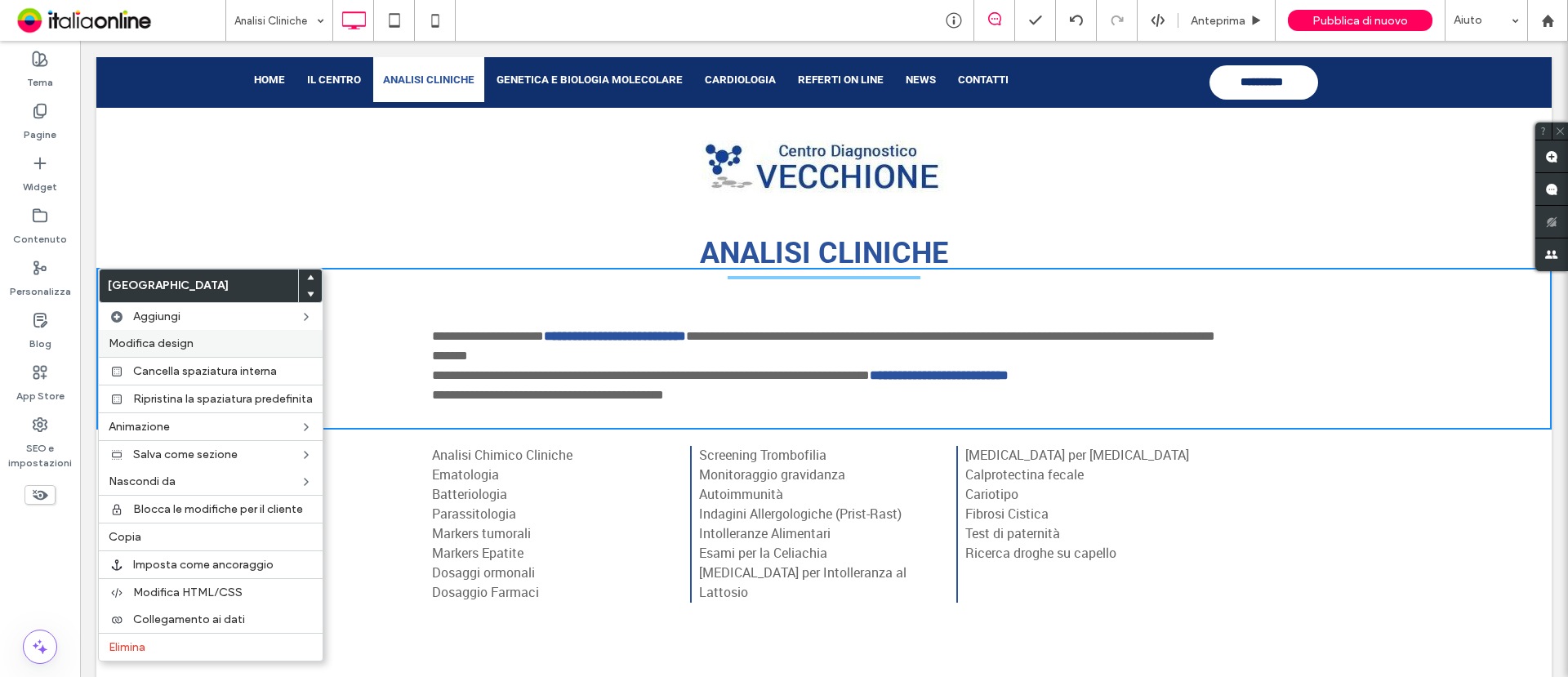
click at [175, 343] on span "Modifica design" at bounding box center [151, 344] width 85 height 14
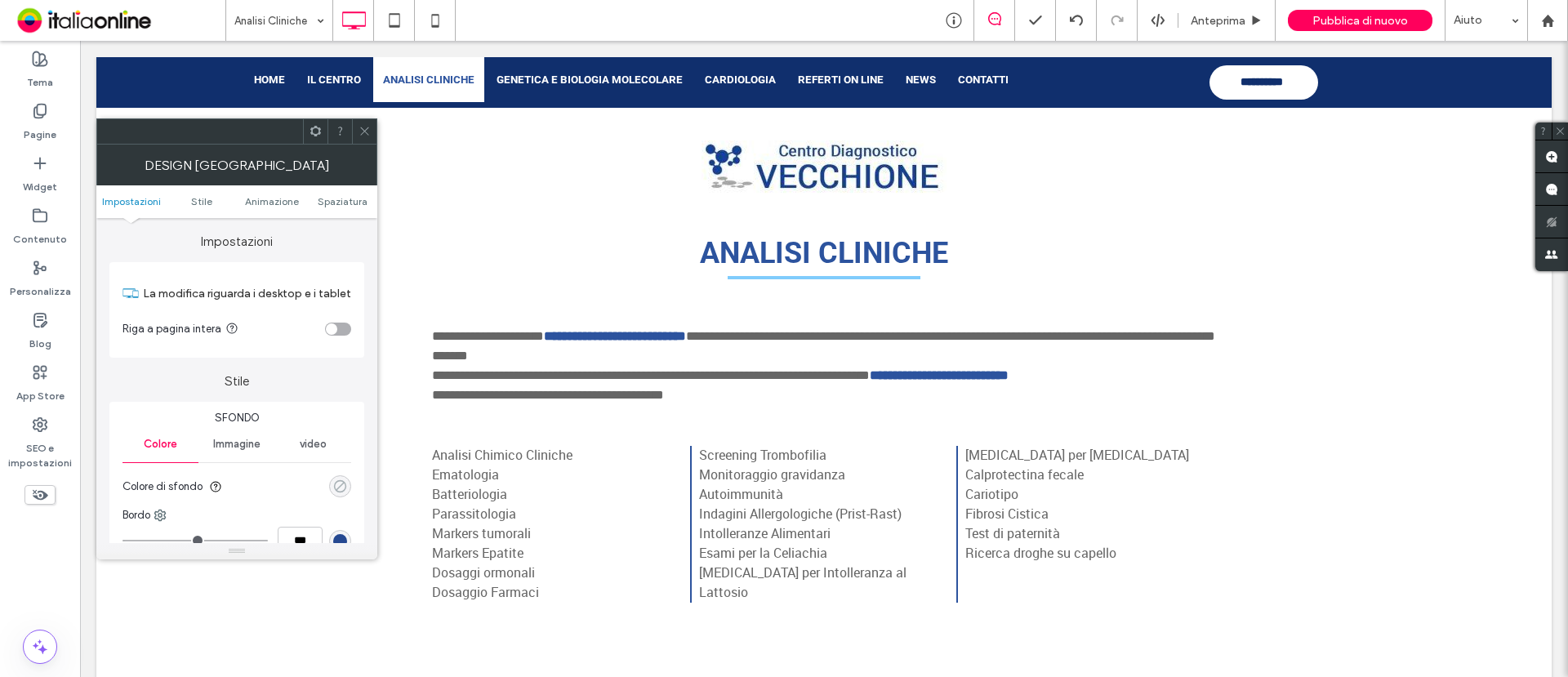
click at [333, 482] on div "rgba(0, 0, 0, 0)" at bounding box center [340, 487] width 14 height 14
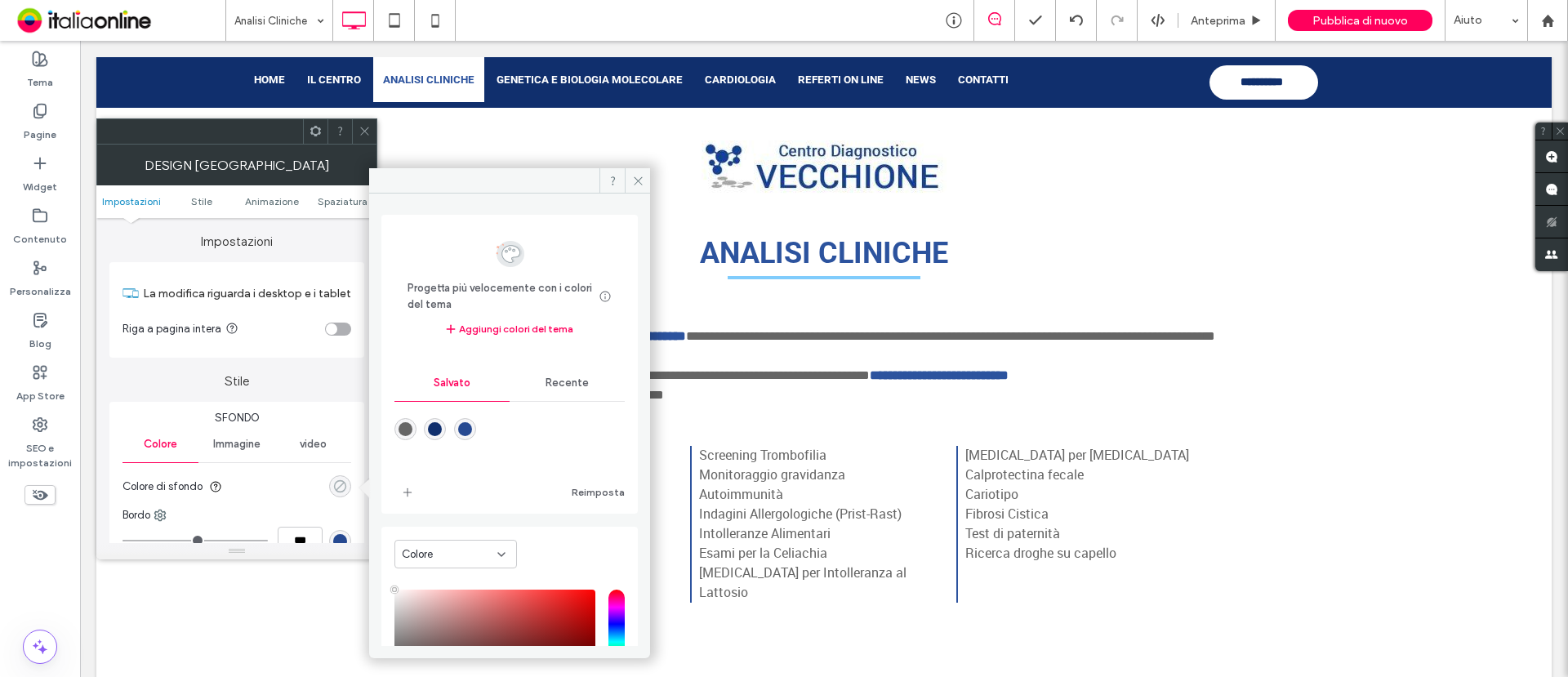
type input "**"
click at [400, 425] on div "rgba(102,102,102,1)" at bounding box center [406, 429] width 14 height 14
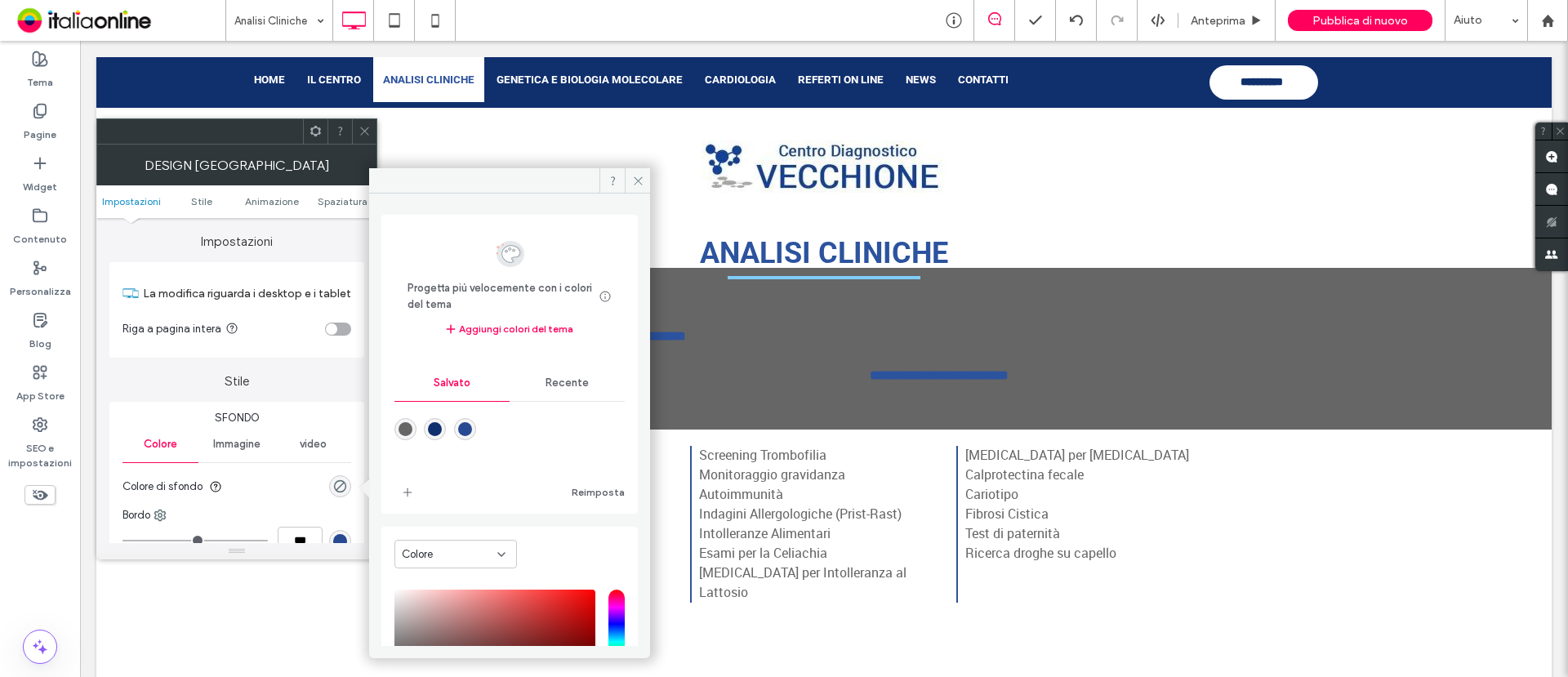
type input "*******"
type input "***"
type input "****"
click at [571, 387] on span "Recente" at bounding box center [567, 383] width 44 height 13
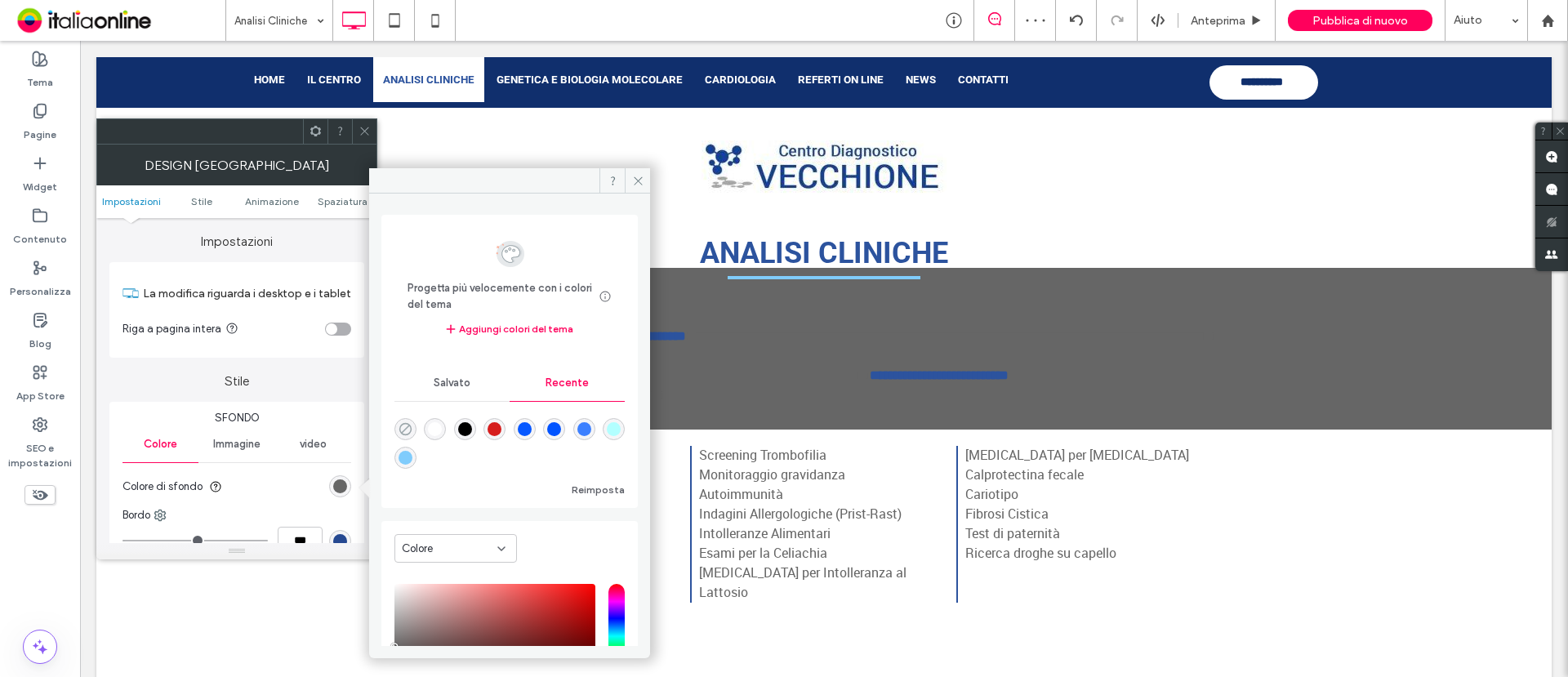
click at [404, 430] on use "rgba(0, 0, 0, 0)" at bounding box center [406, 429] width 12 height 12
type input "*******"
type input "*"
type input "**"
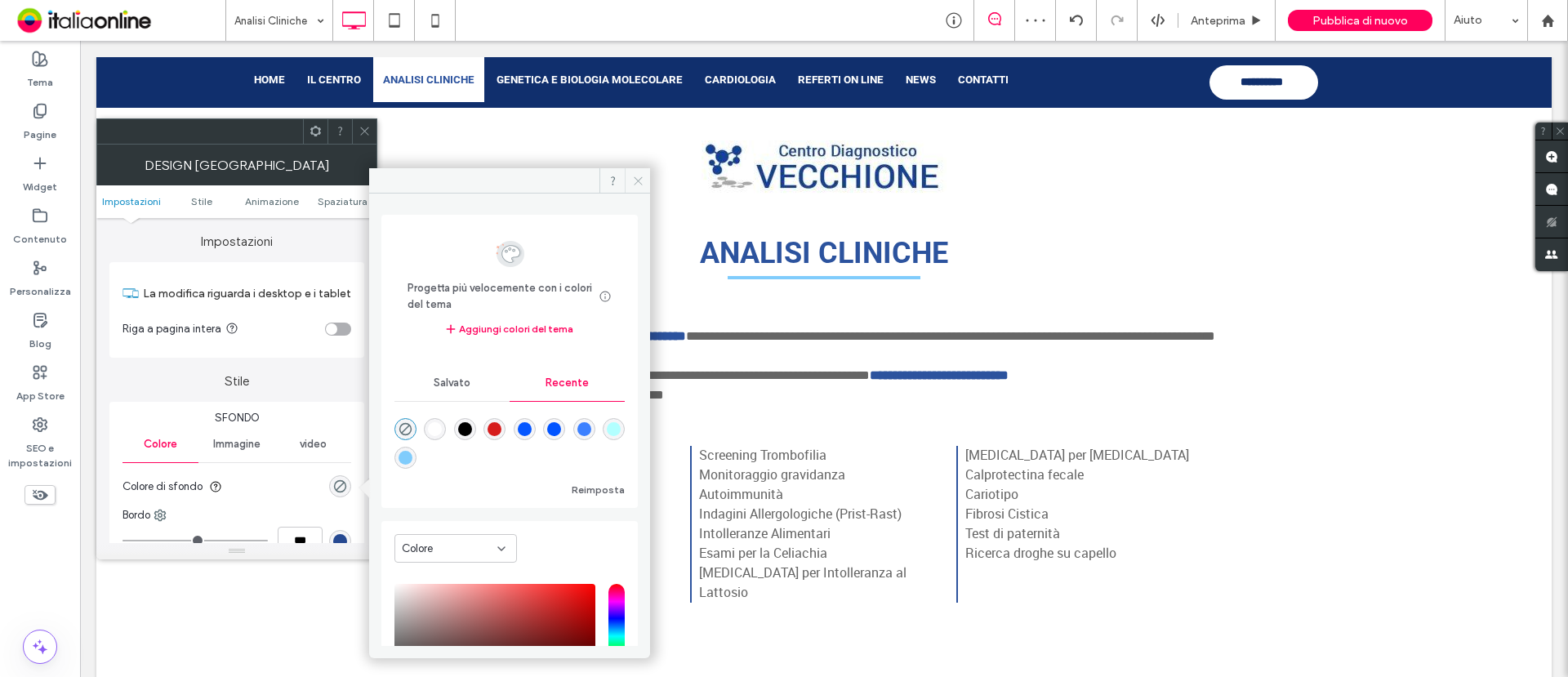
click at [644, 175] on span at bounding box center [637, 181] width 25 height 24
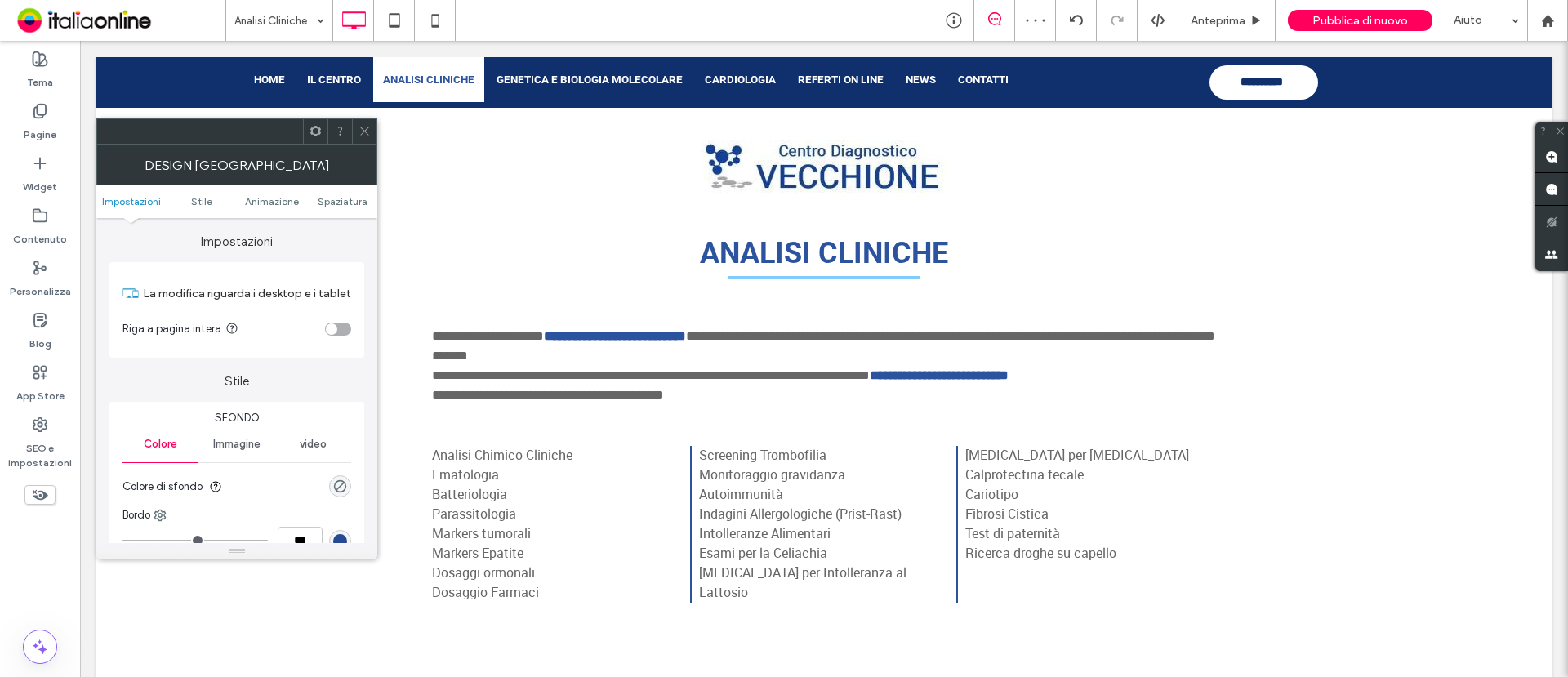
click at [366, 125] on icon at bounding box center [365, 131] width 12 height 12
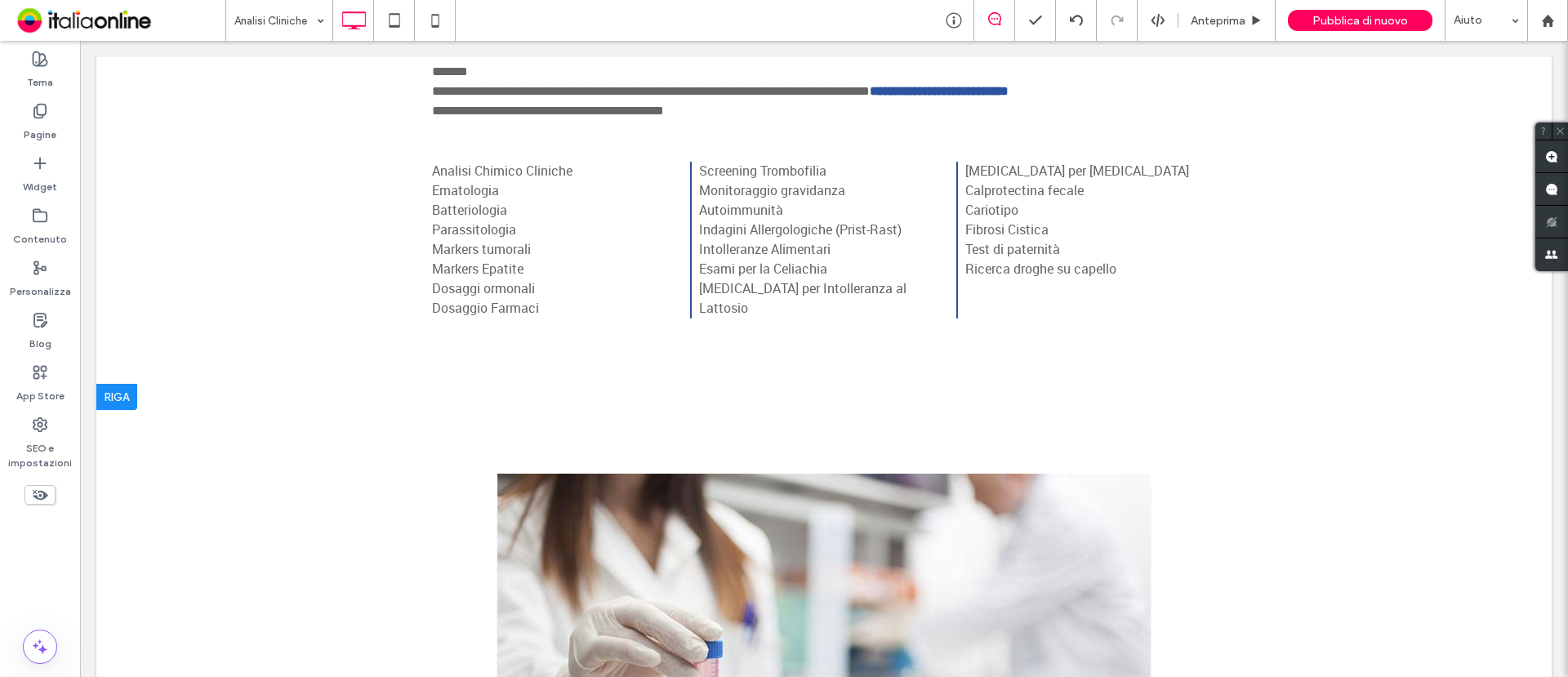
scroll to position [306, 0]
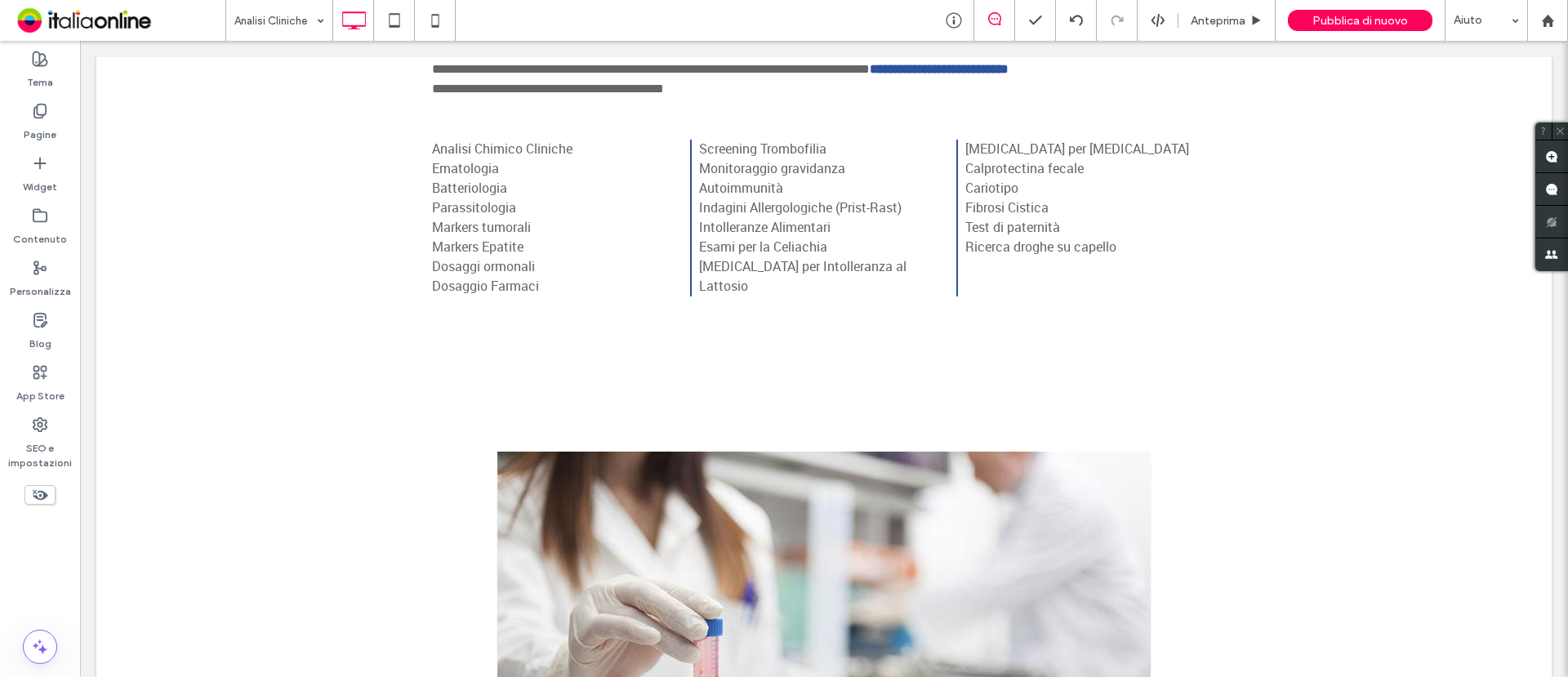
click at [530, 195] on p "Analisi Chimico Cliniche Ematologia Batteriologia Parassitologia Markers tumora…" at bounding box center [824, 218] width 784 height 157
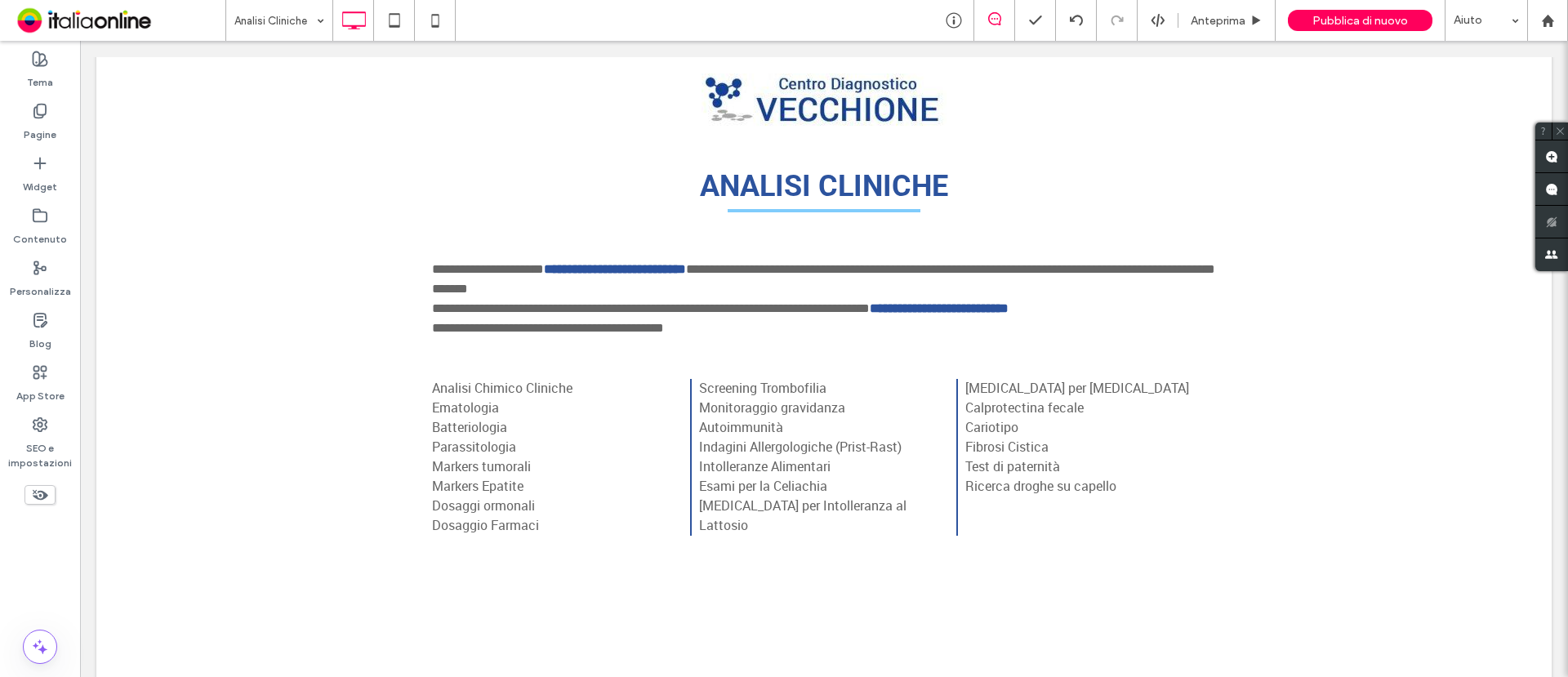
scroll to position [102, 0]
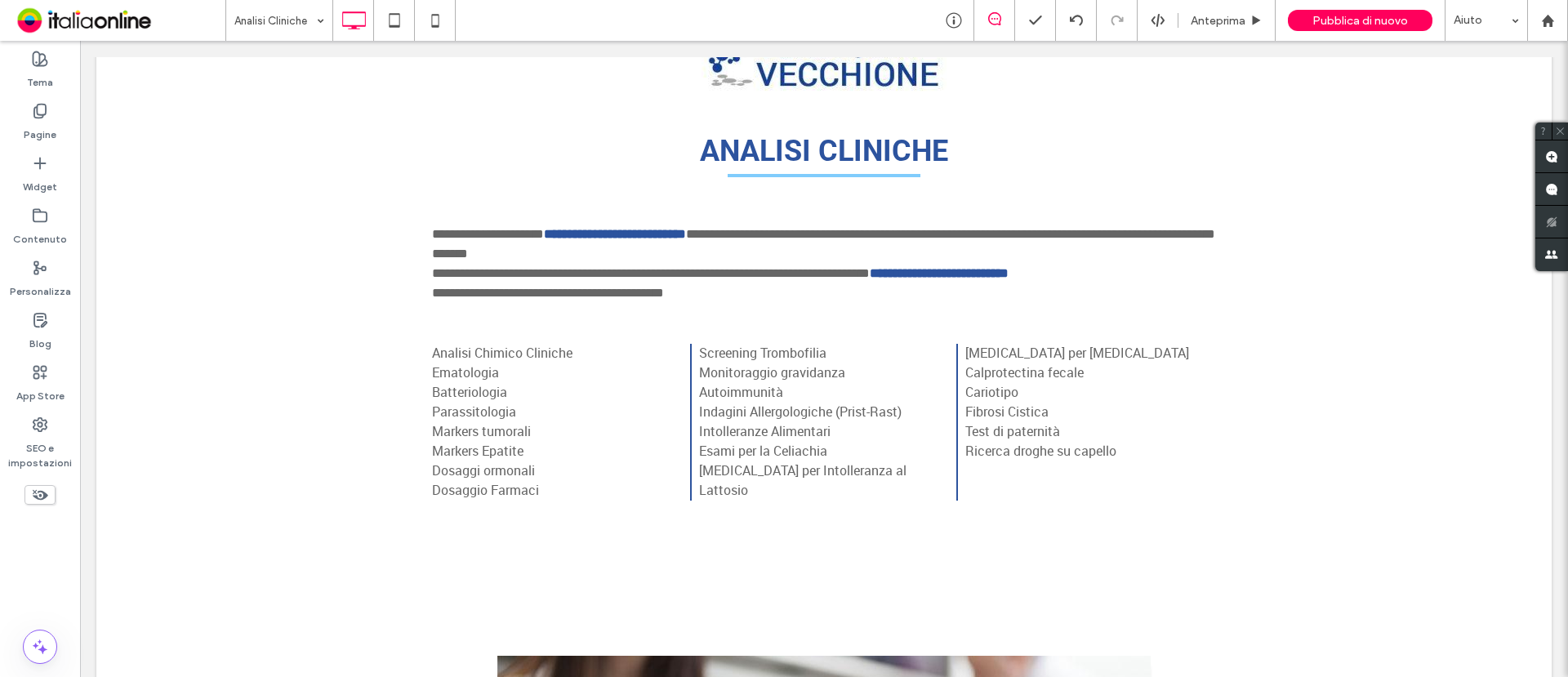
click at [632, 421] on p "Analisi Chimico Cliniche Ematologia Batteriologia Parassitologia Markers tumora…" at bounding box center [824, 422] width 784 height 157
click at [475, 372] on p "Analisi Chimico Cliniche Ematologia Batteriologia Parassitologia Markers tumora…" at bounding box center [824, 422] width 784 height 157
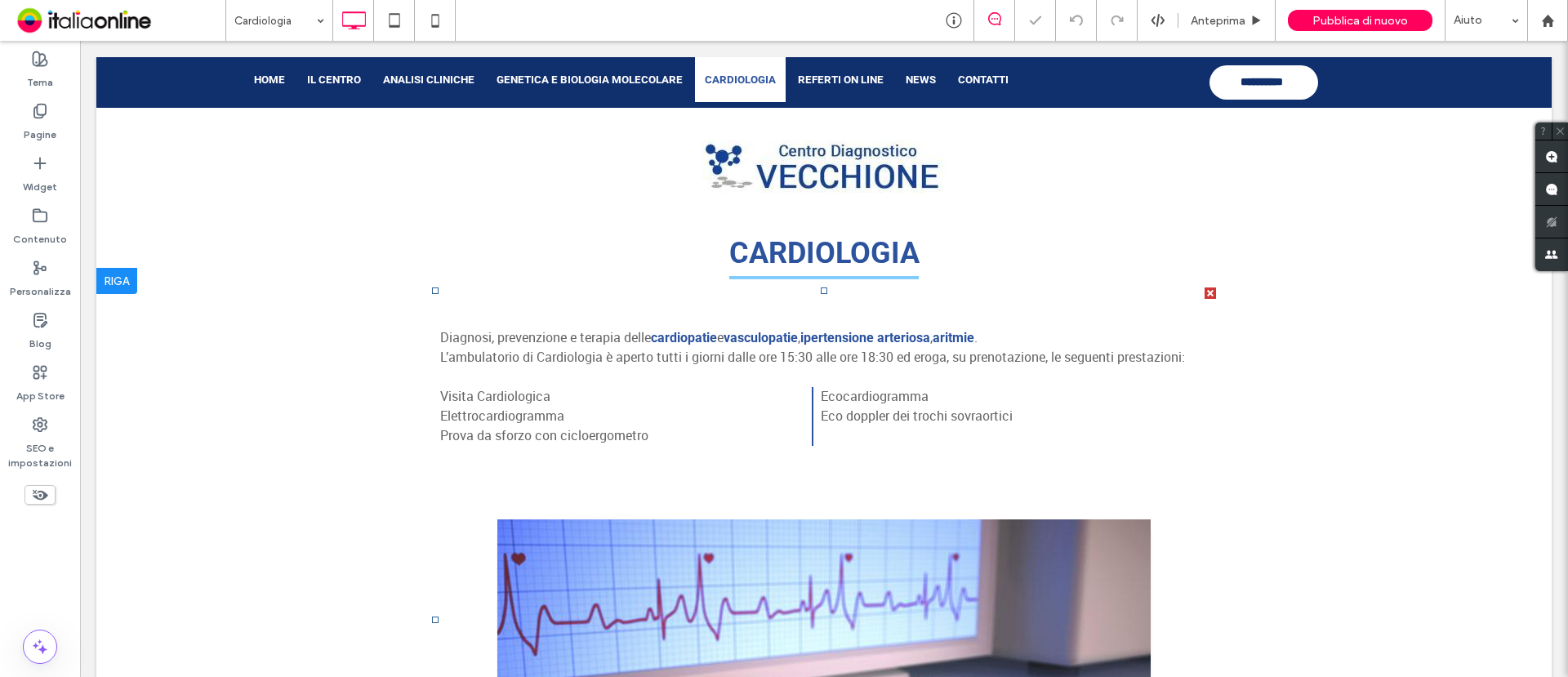
click at [531, 424] on span at bounding box center [824, 620] width 784 height 665
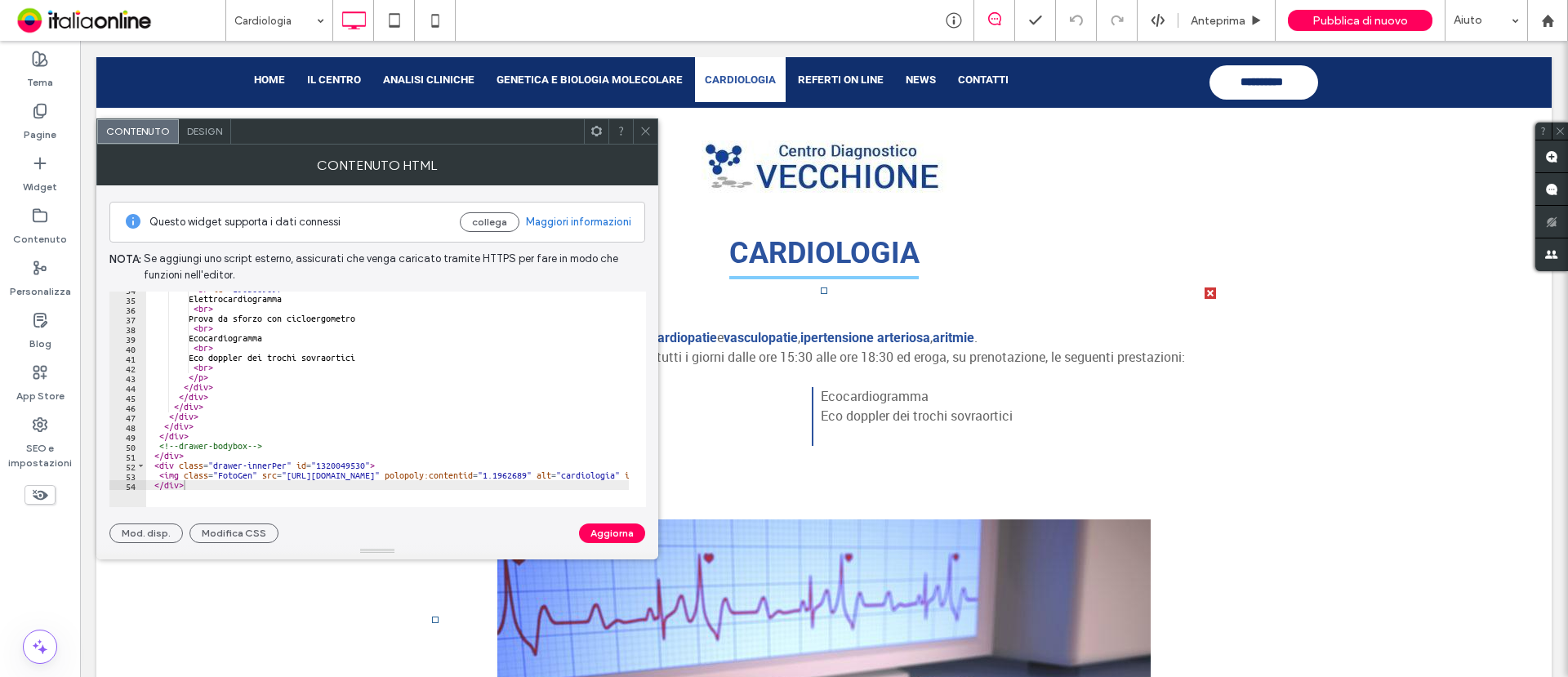
scroll to position [331, 0]
click at [648, 128] on use at bounding box center [645, 131] width 8 height 8
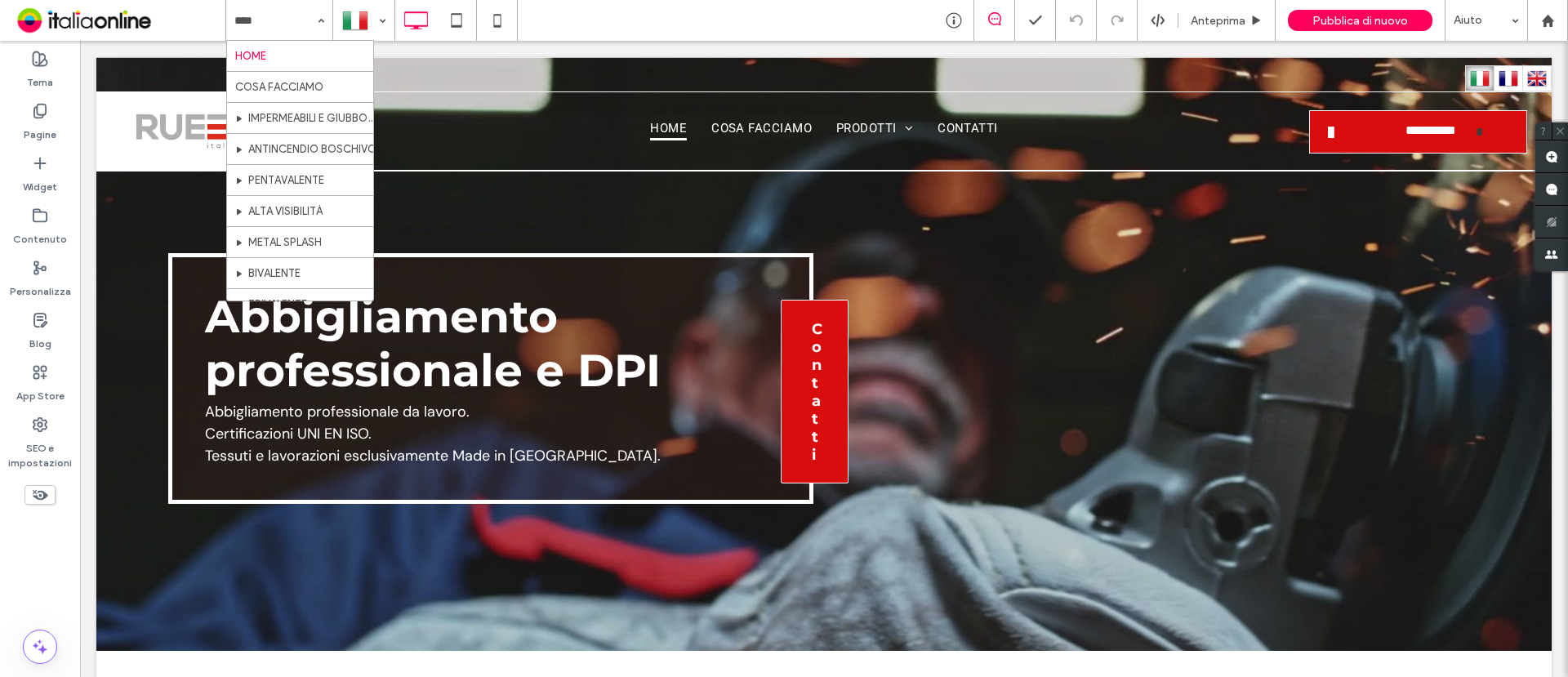
drag, startPoint x: 576, startPoint y: 17, endPoint x: 565, endPoint y: 39, distance: 24.6
click at [576, 17] on div "HOME COSA FACCIAMO IMPERMEABILI E GIUBBOTTI ANTINCENDIO BOSCHIVO PENTAVALENTE A…" at bounding box center [896, 20] width 1343 height 41
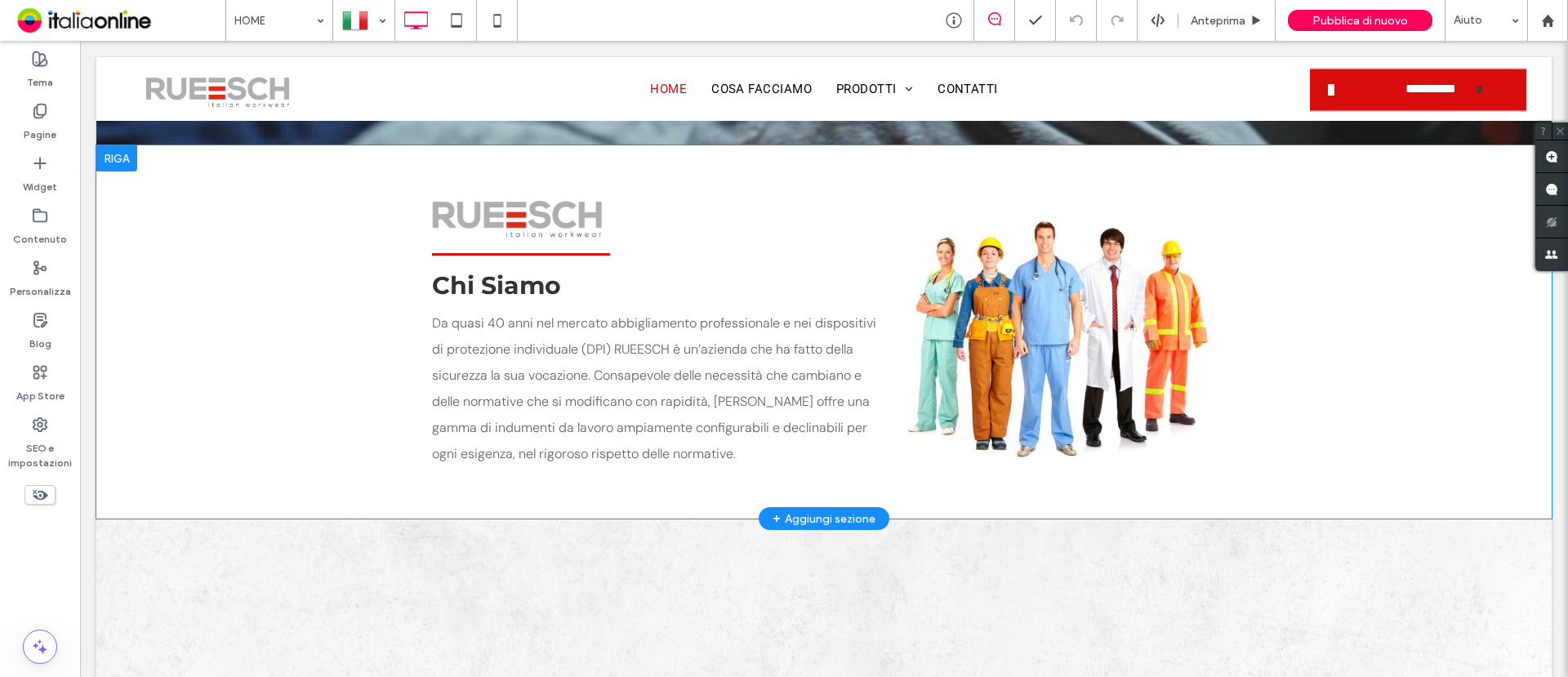
scroll to position [510, 0]
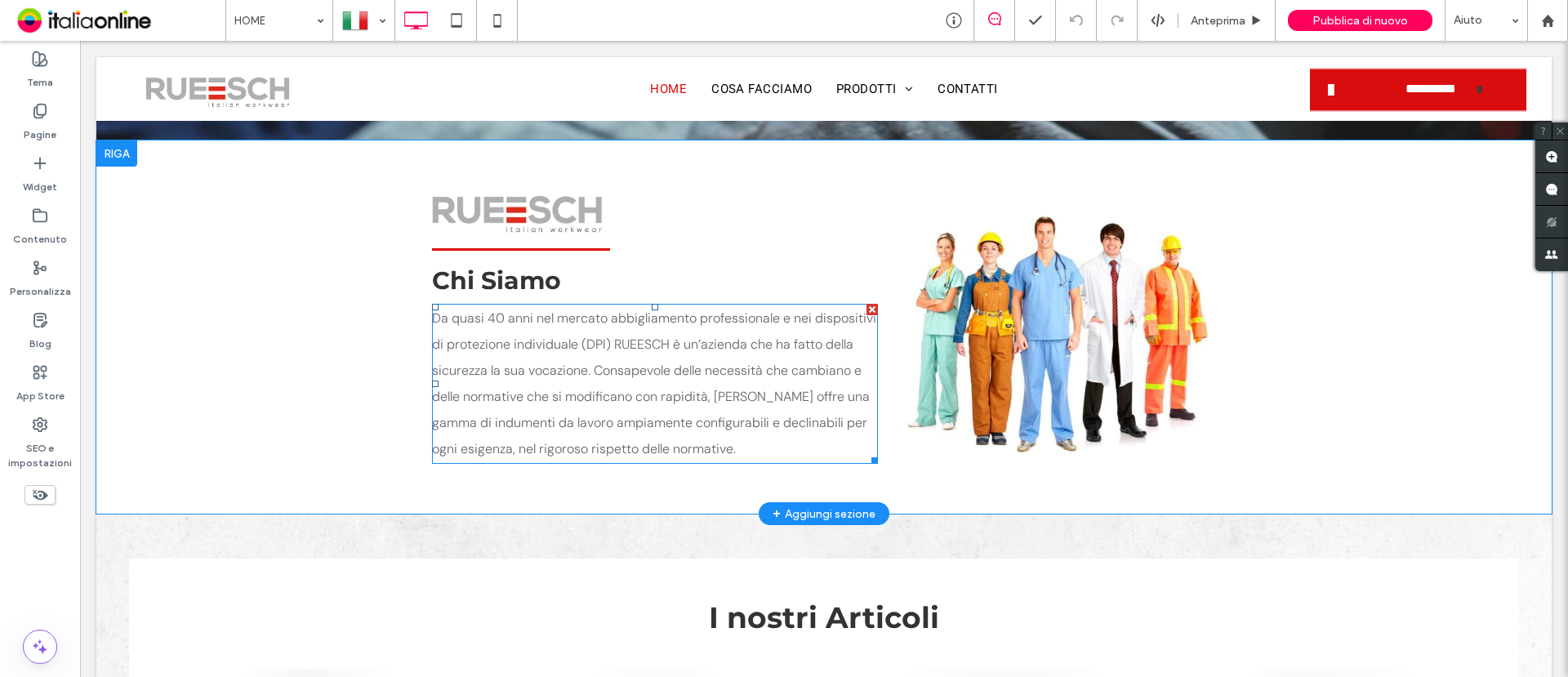
click at [622, 371] on span "Da quasi 40 anni nel mercato abbigliamento professionale e nei dispositivi di p…" at bounding box center [654, 383] width 444 height 147
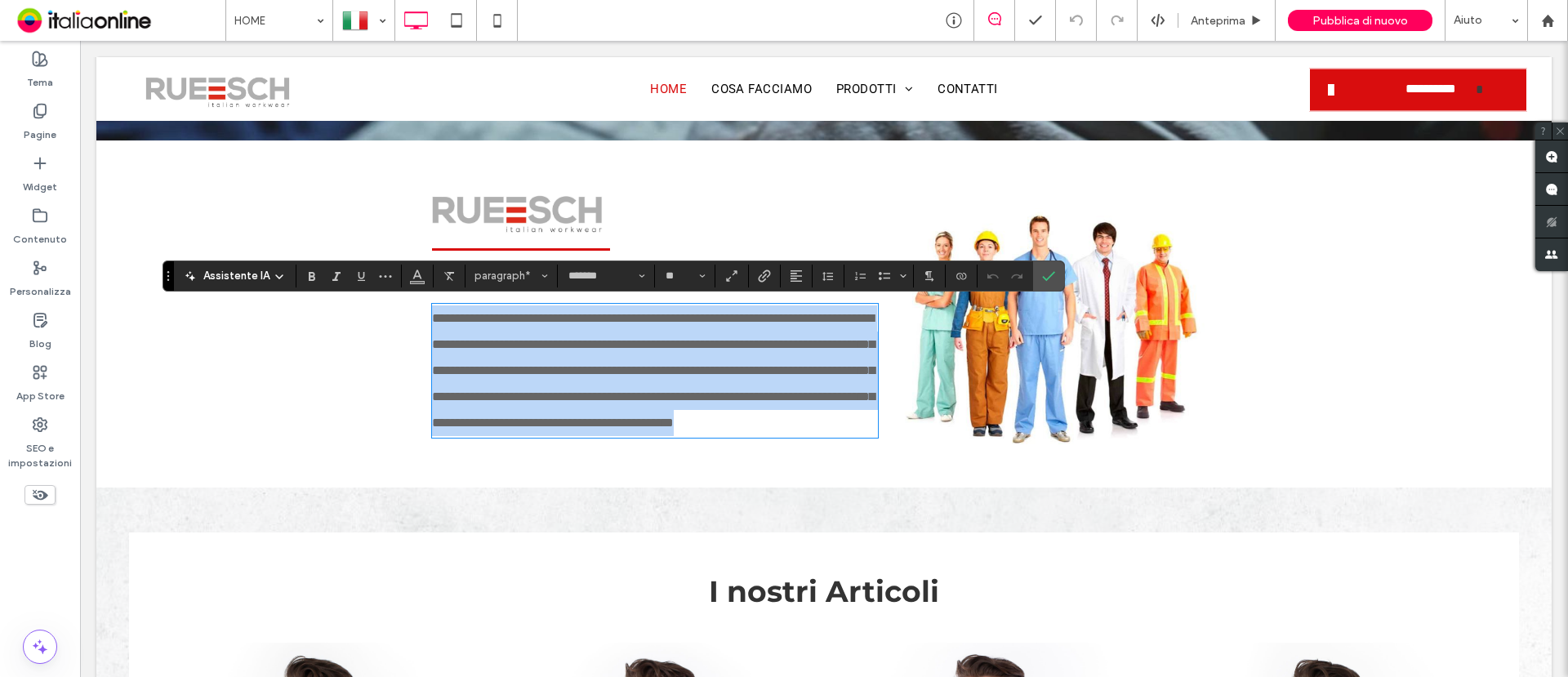
click at [720, 436] on p "**********" at bounding box center [654, 371] width 446 height 131
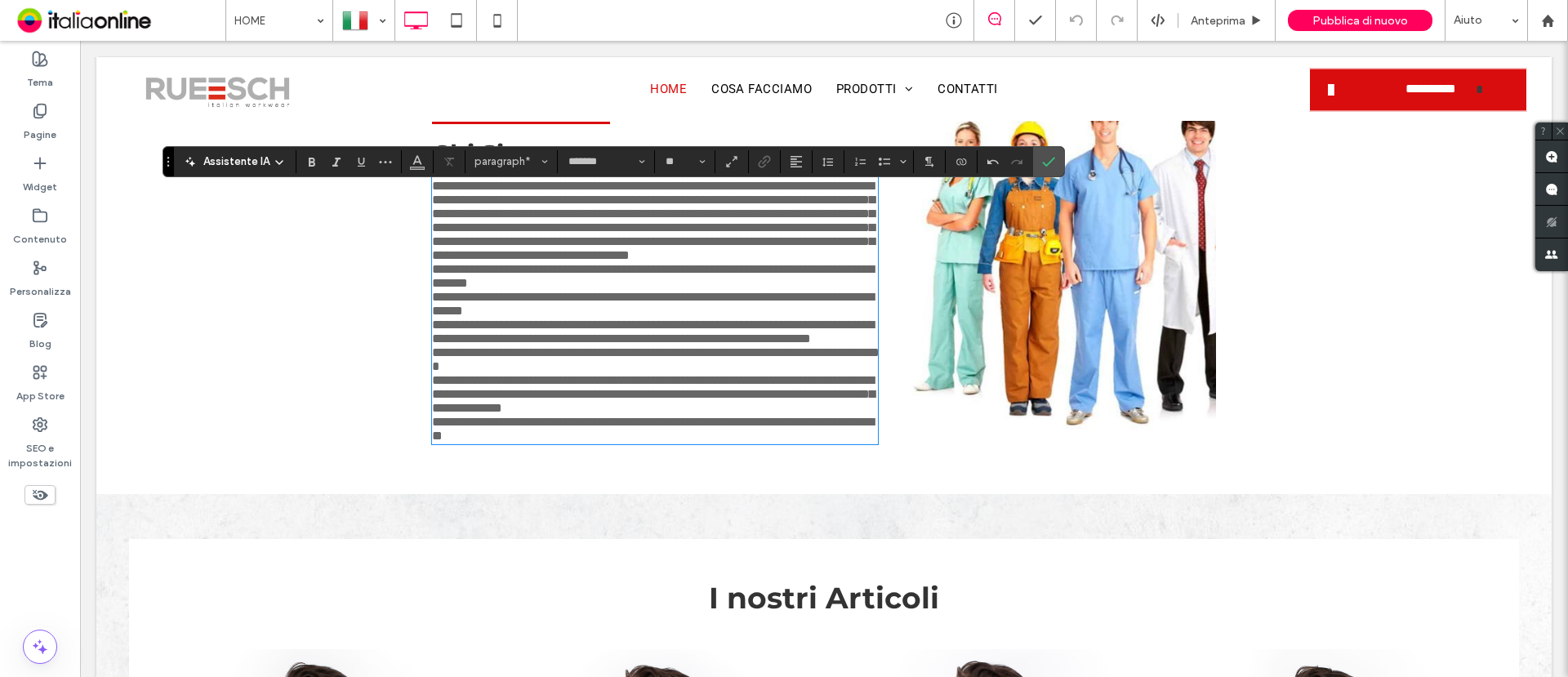
scroll to position [625, 0]
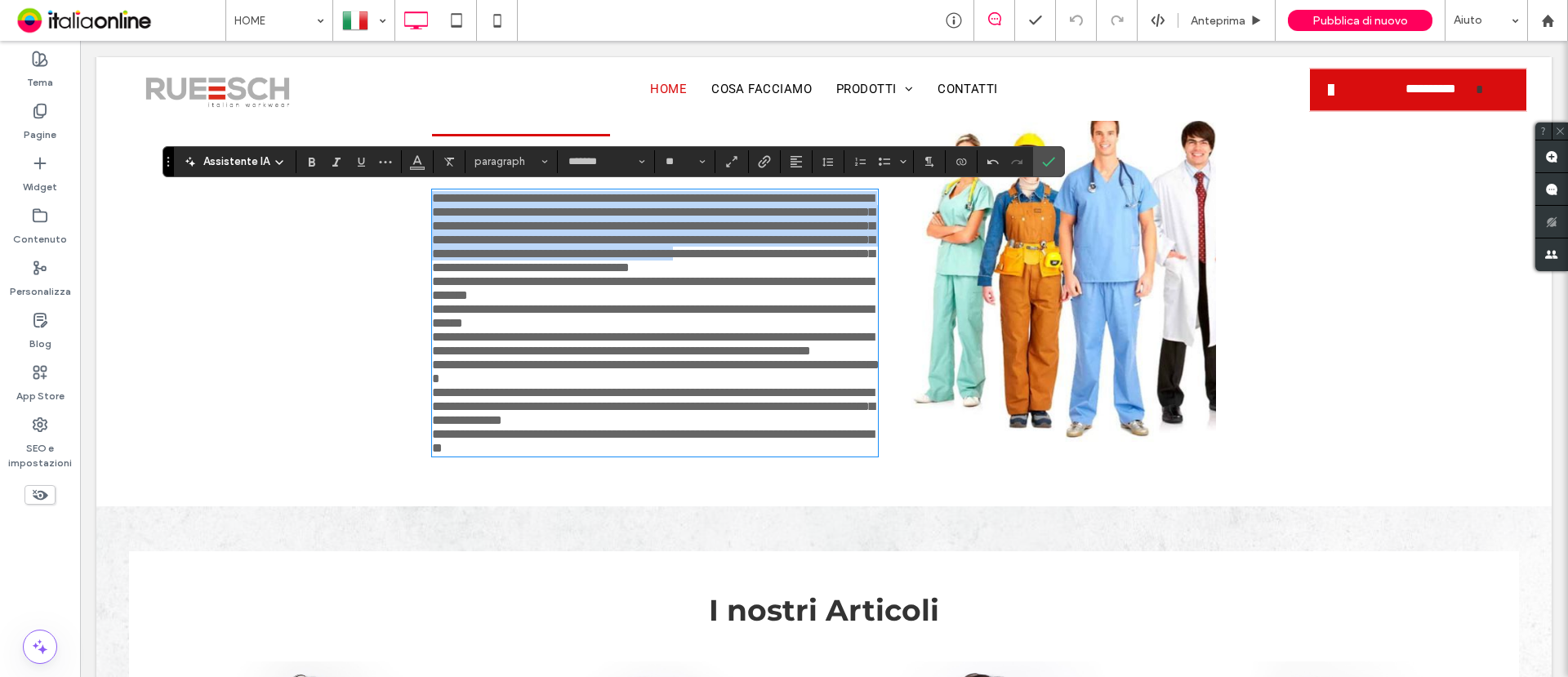
drag, startPoint x: 423, startPoint y: 201, endPoint x: 699, endPoint y: 282, distance: 287.6
click at [699, 274] on span "**********" at bounding box center [653, 233] width 442 height 82
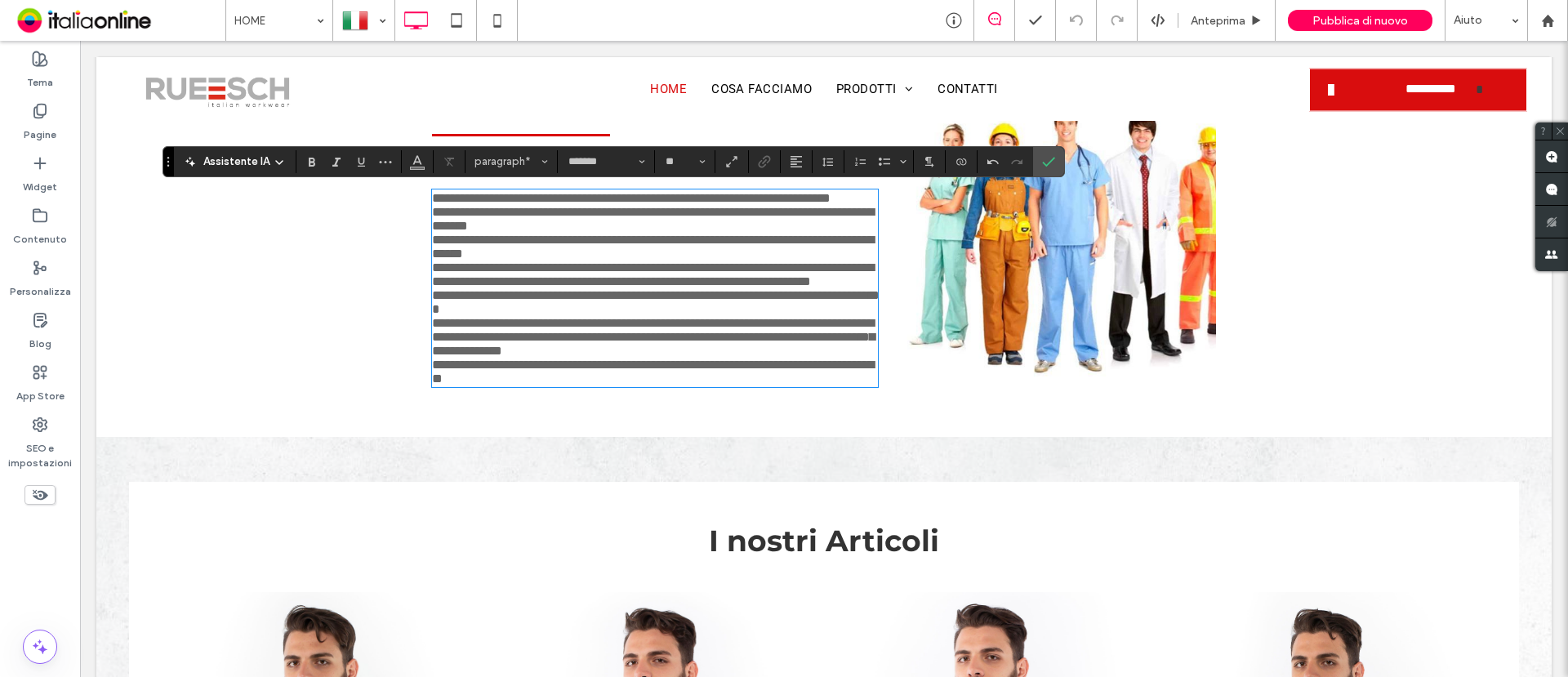
click at [607, 233] on p "**********" at bounding box center [654, 219] width 446 height 28
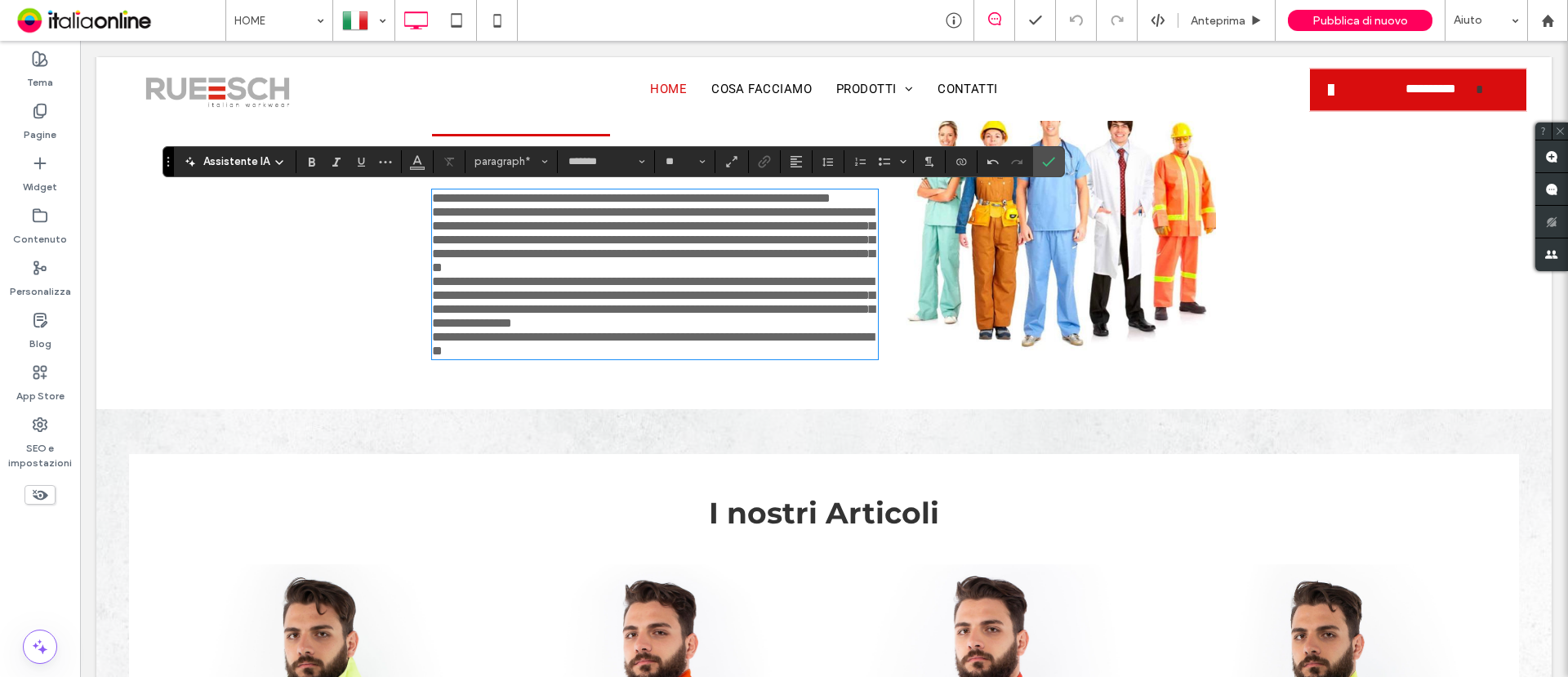
click at [432, 329] on span "**********" at bounding box center [653, 302] width 442 height 54
click at [432, 253] on span "**********" at bounding box center [653, 240] width 442 height 68
click at [432, 357] on span "**********" at bounding box center [653, 344] width 442 height 26
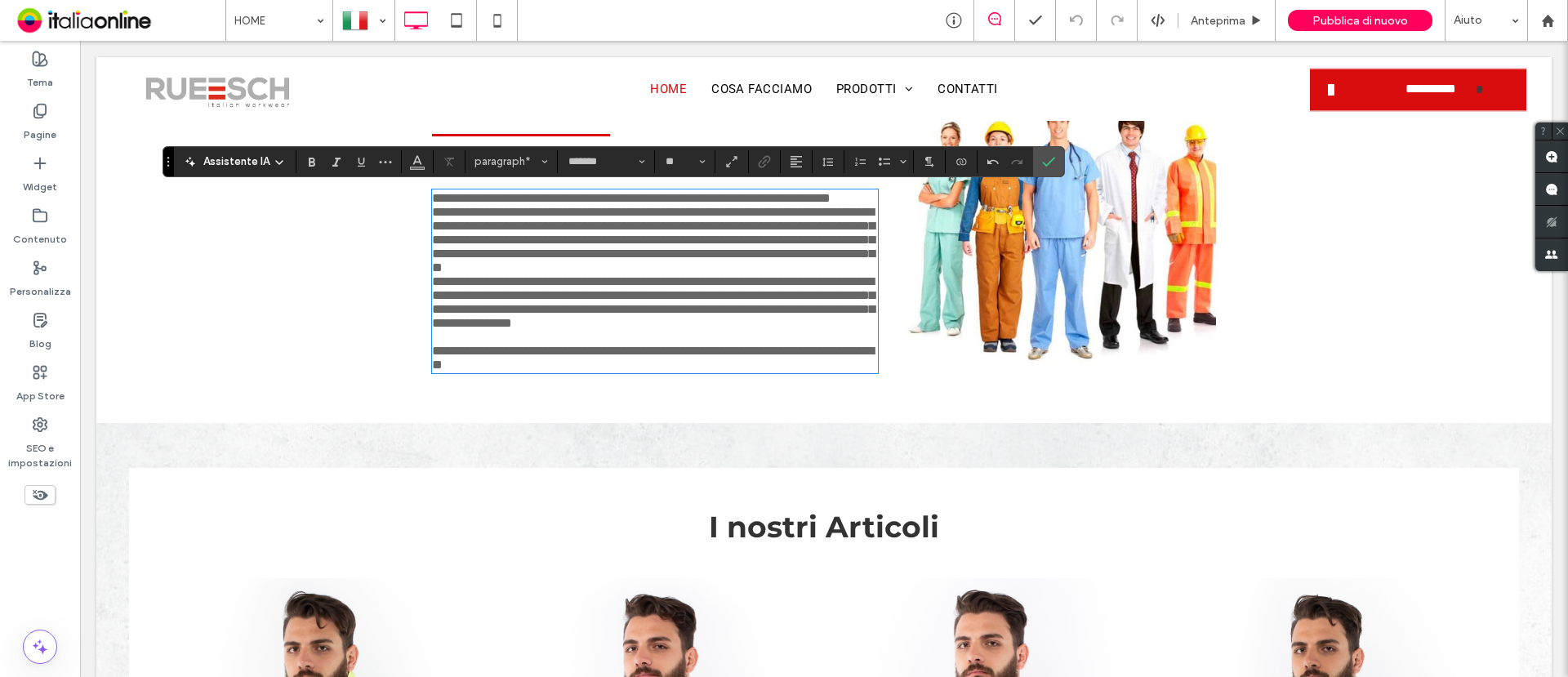
click at [432, 318] on span "**********" at bounding box center [653, 302] width 442 height 54
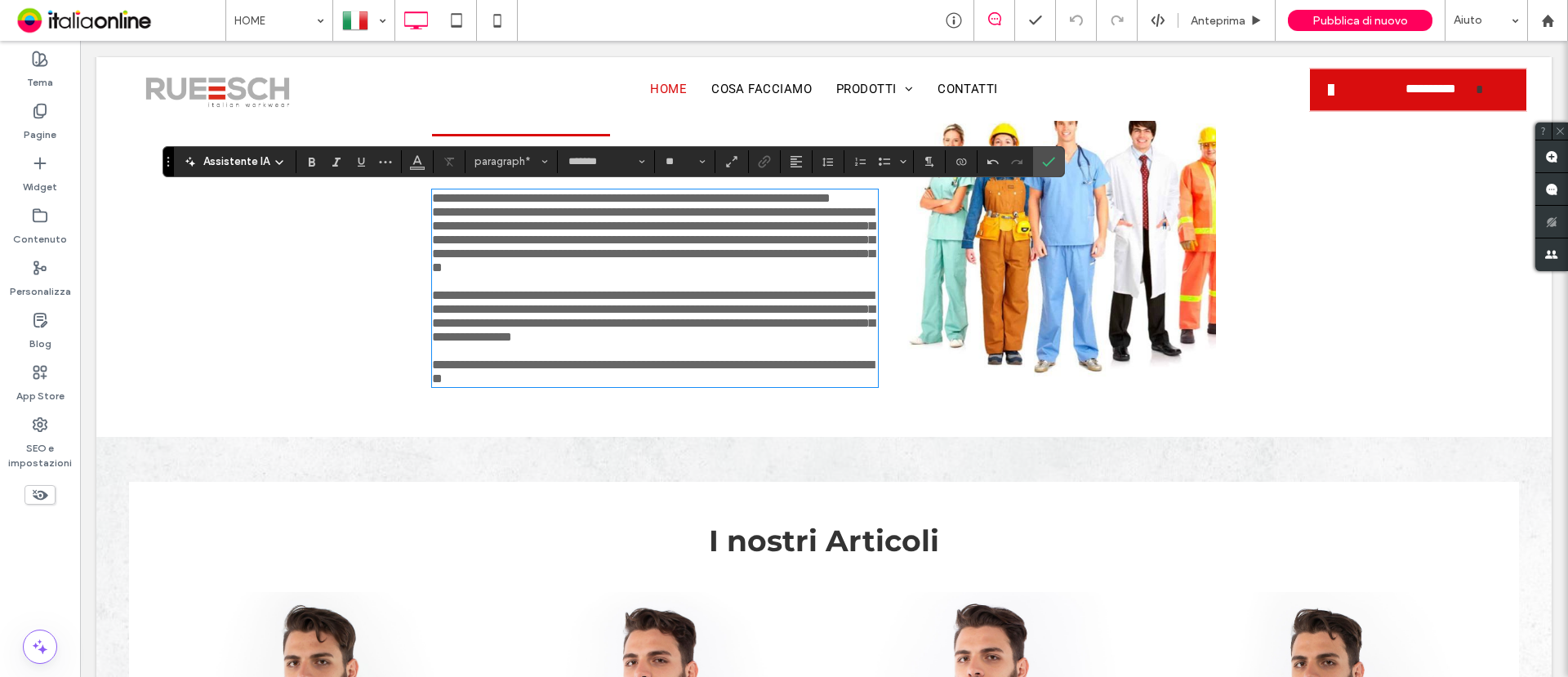
click at [432, 232] on span "**********" at bounding box center [653, 240] width 442 height 68
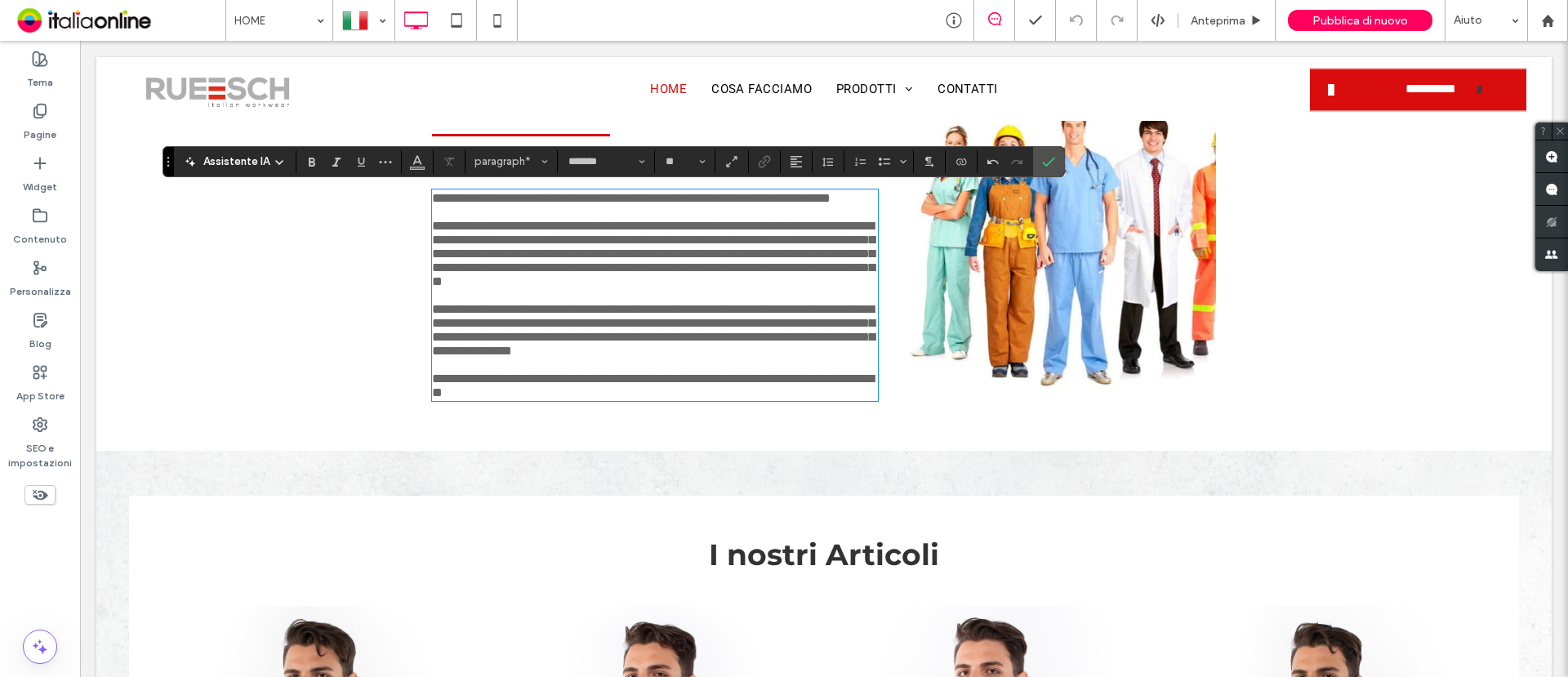
click at [734, 264] on span "**********" at bounding box center [653, 254] width 442 height 68
click at [1047, 157] on icon "Conferma" at bounding box center [1049, 161] width 13 height 13
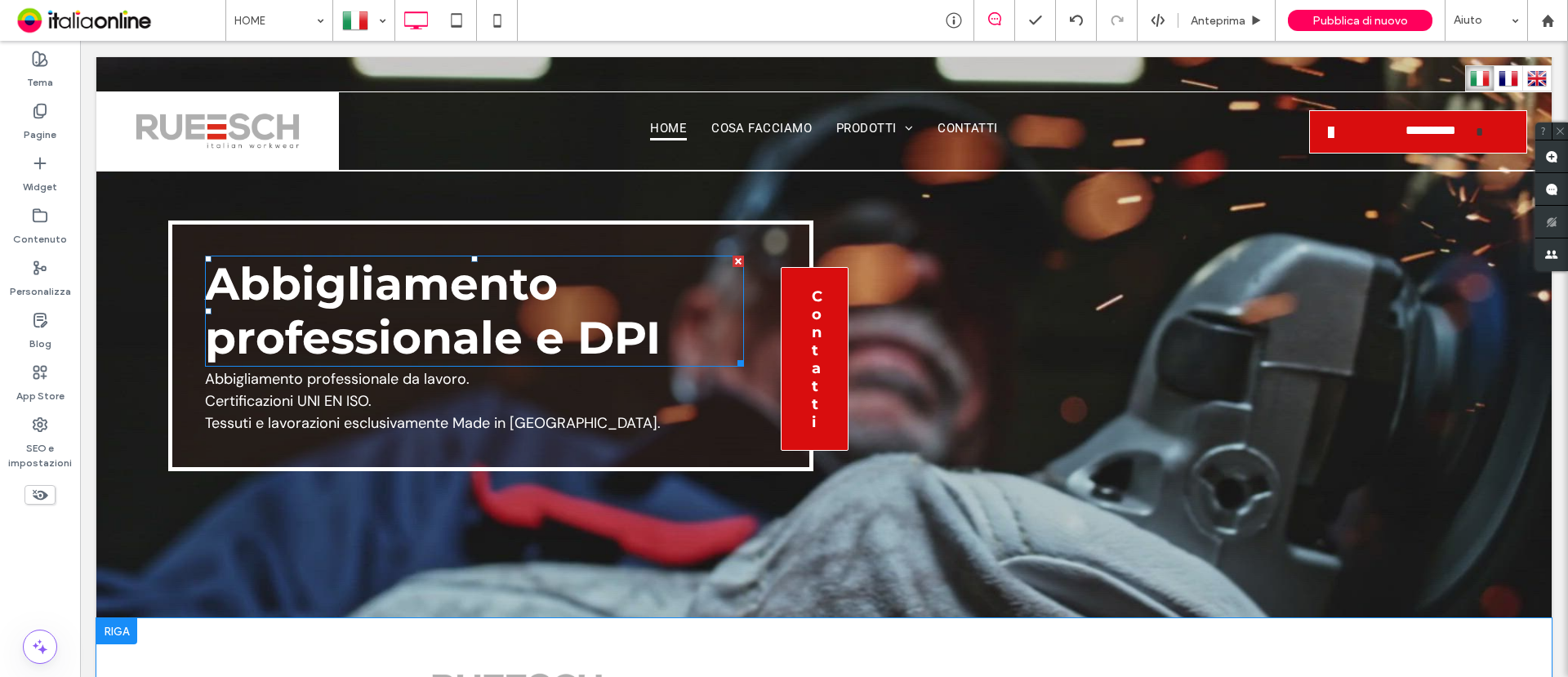
scroll to position [0, 0]
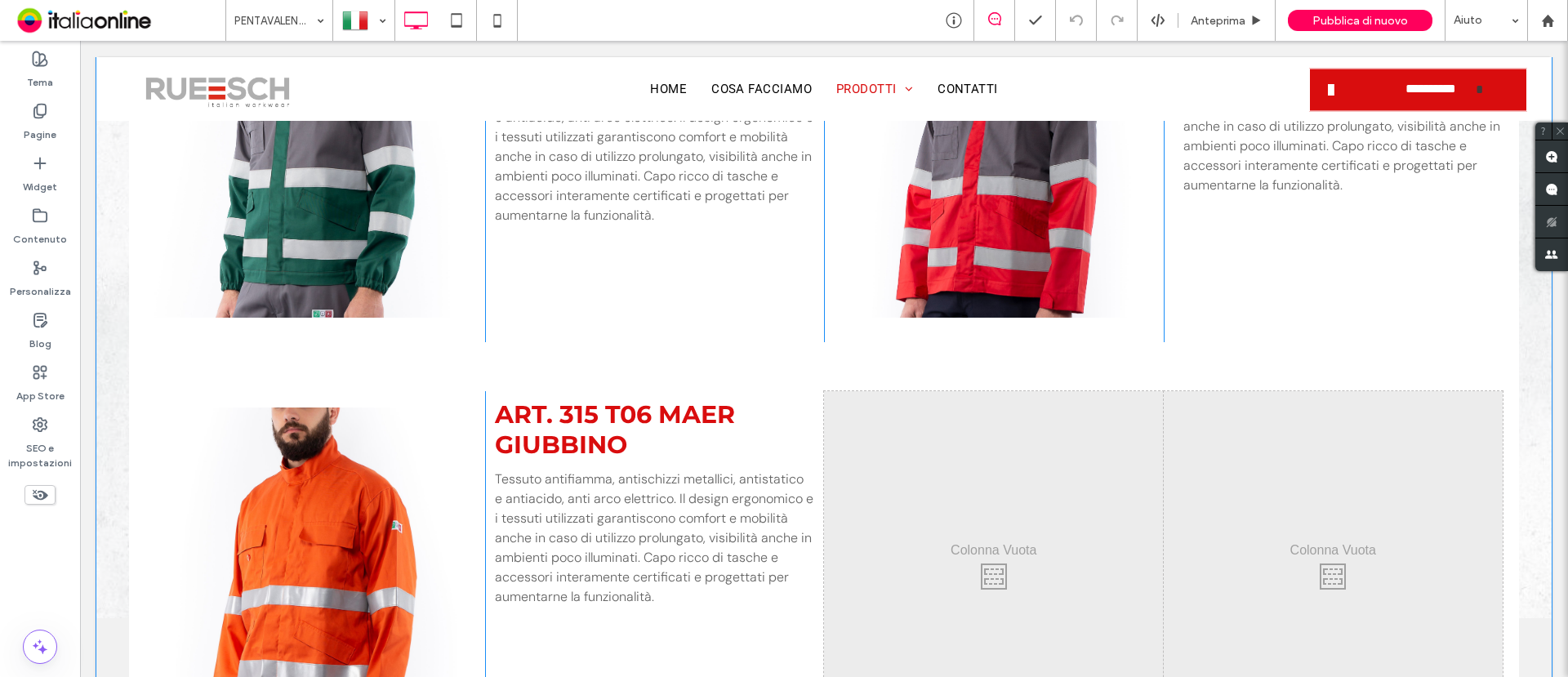
scroll to position [1837, 0]
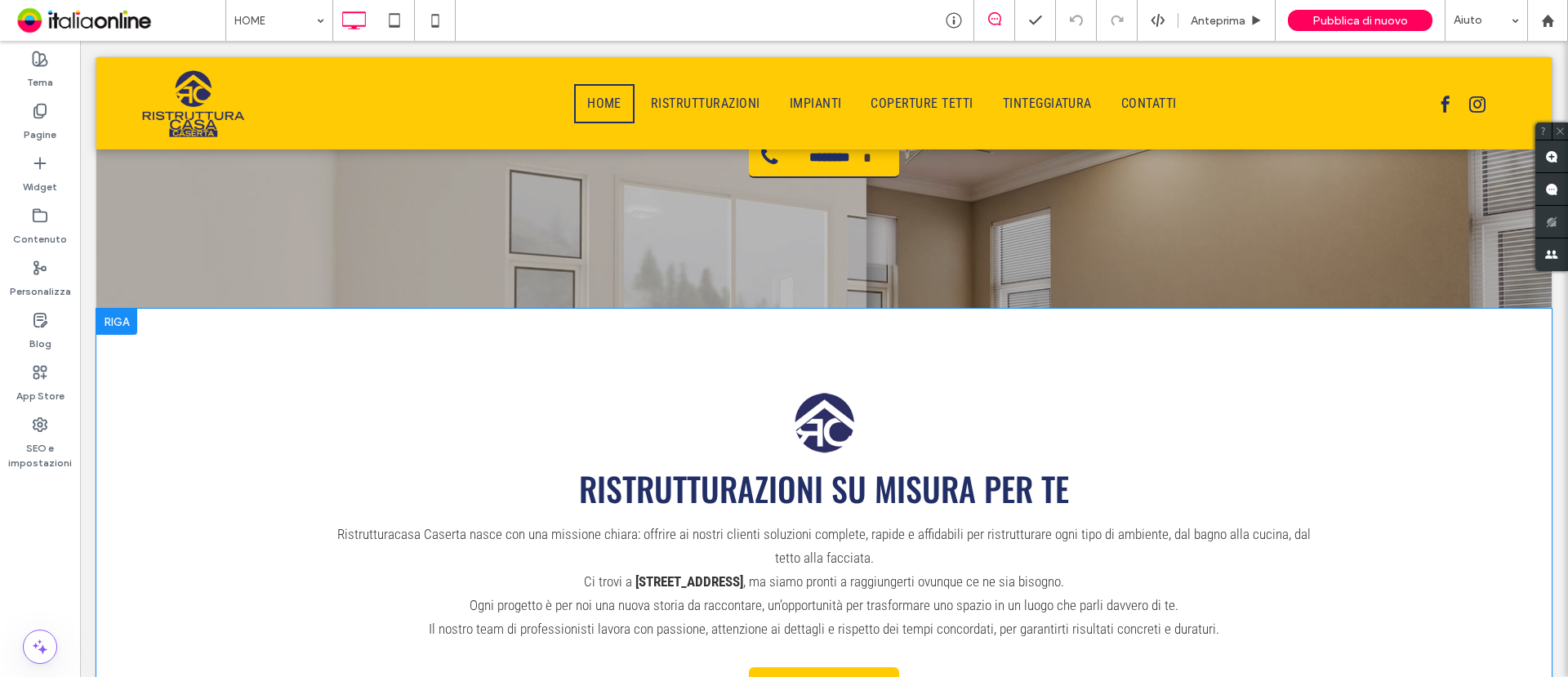
scroll to position [408, 0]
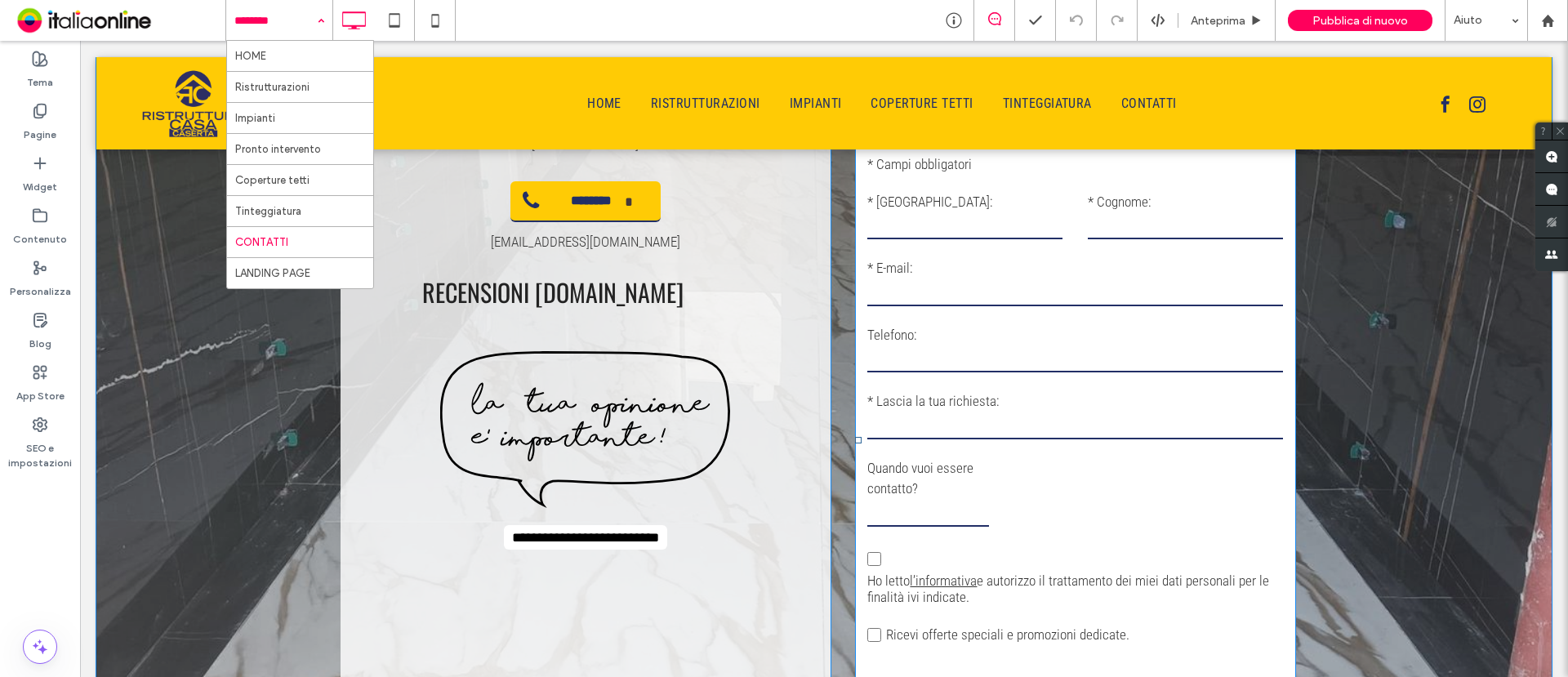
scroll to position [1019, 0]
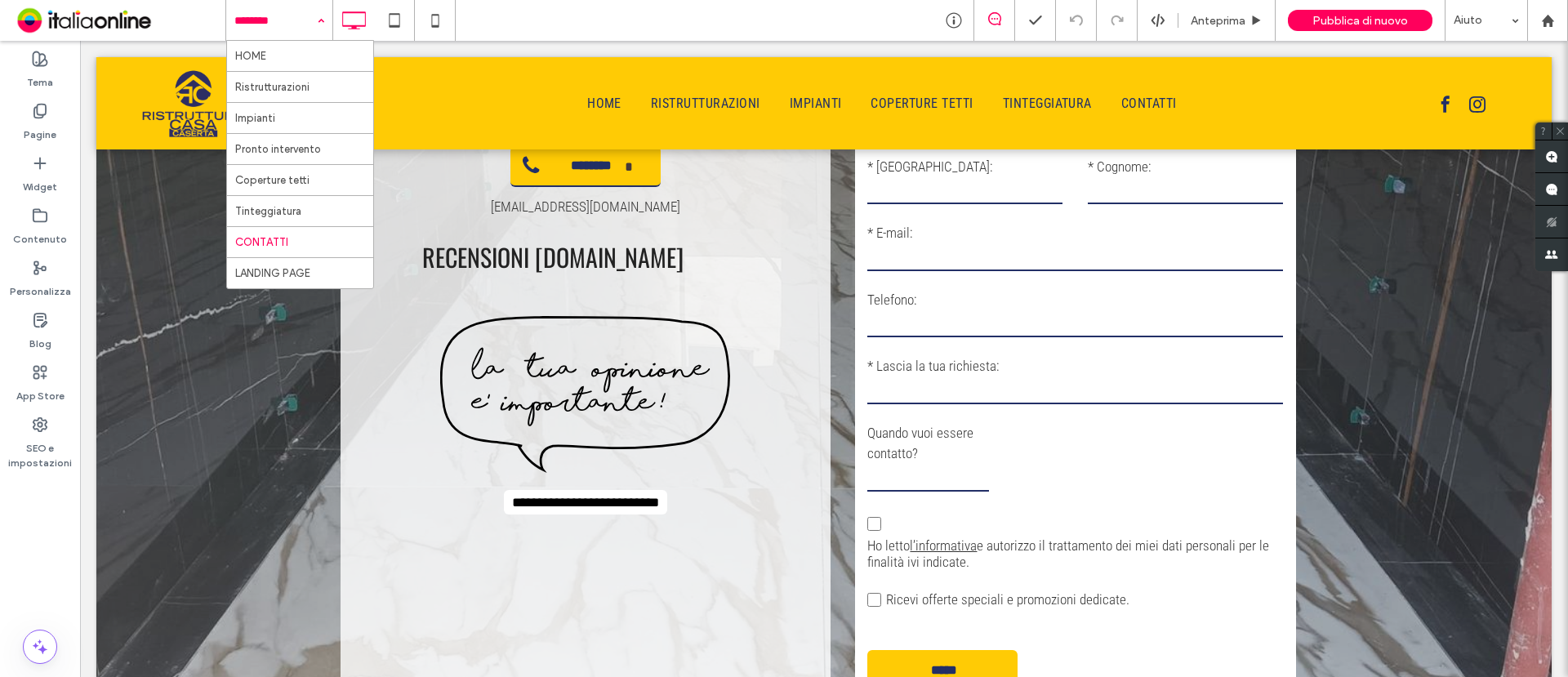
click at [541, 26] on div "HOME Ristrutturazioni Impianti Pronto intervento Coperture tetti Tinteggiatura …" at bounding box center [896, 20] width 1343 height 41
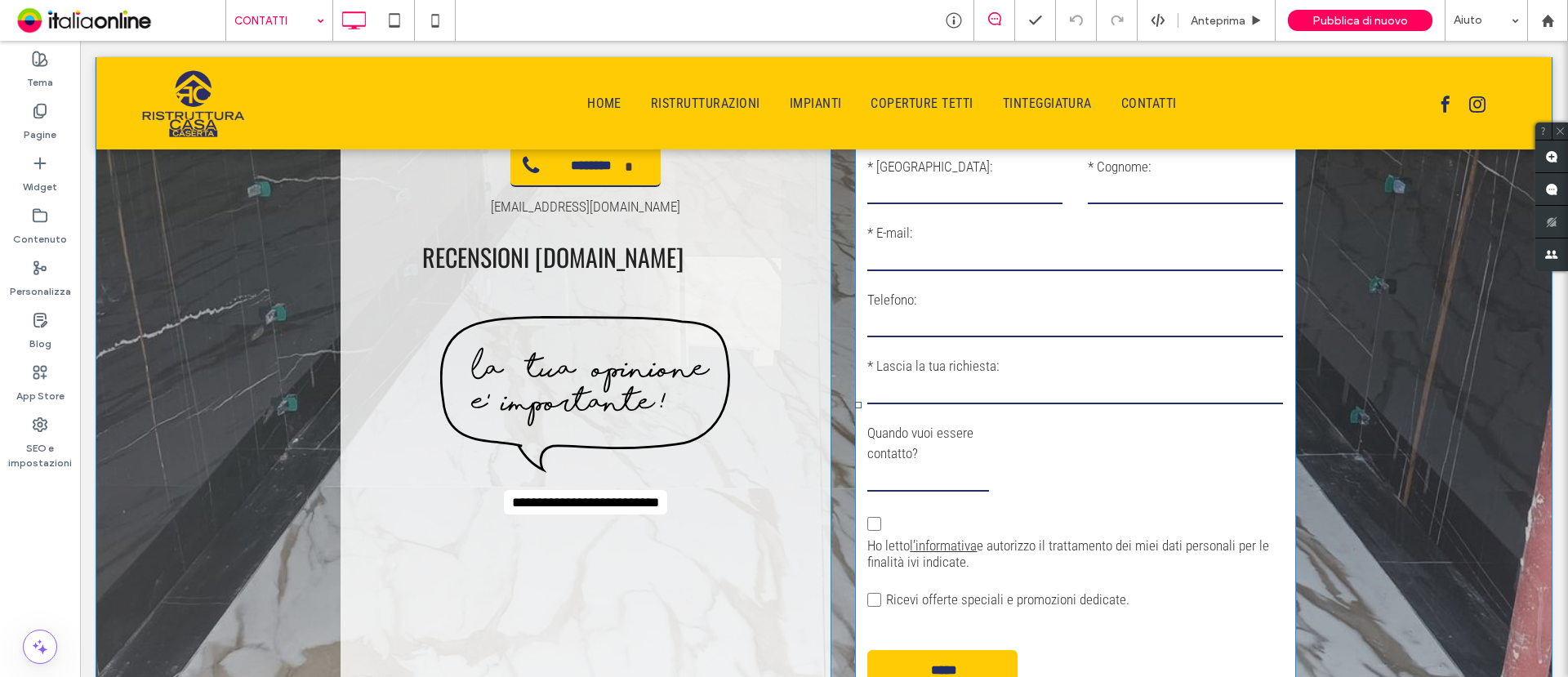
click at [957, 318] on input "tel" at bounding box center [1075, 325] width 415 height 24
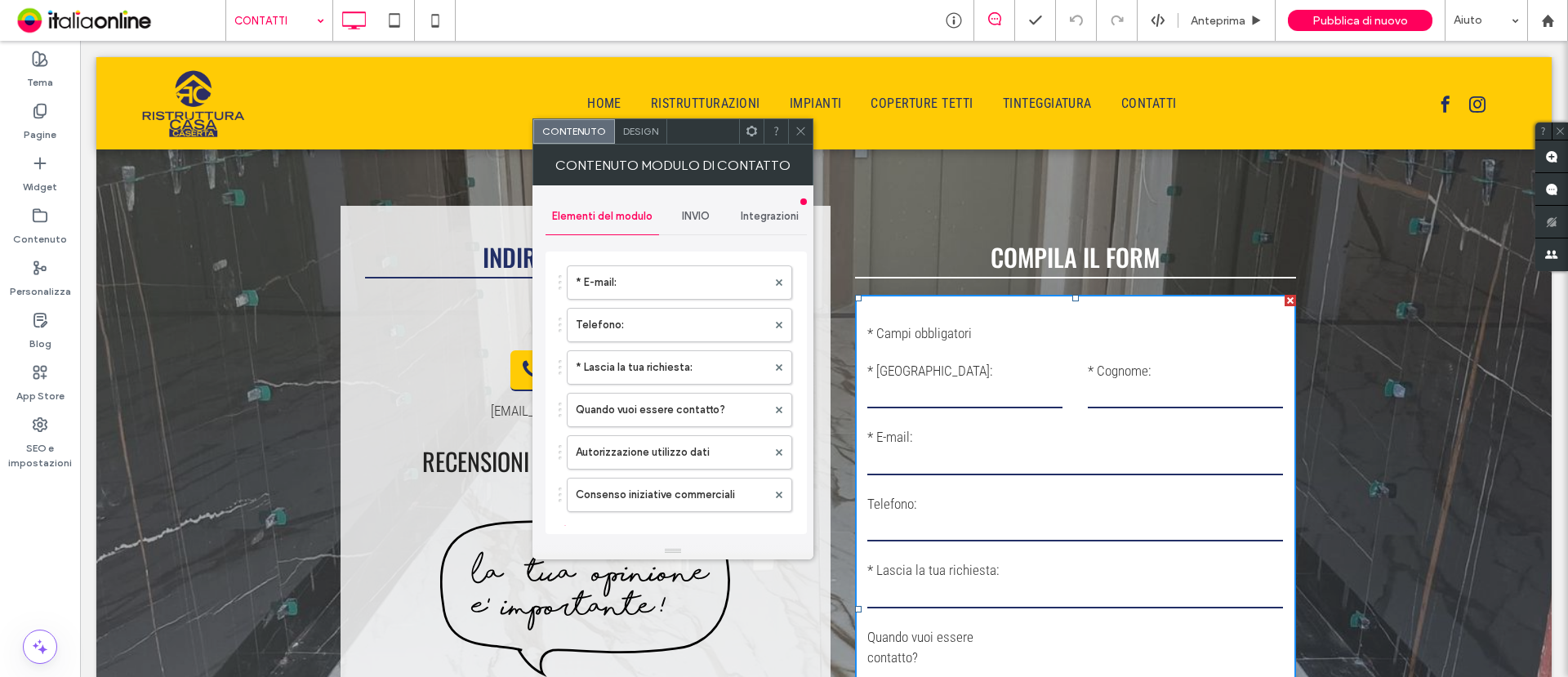
scroll to position [306, 0]
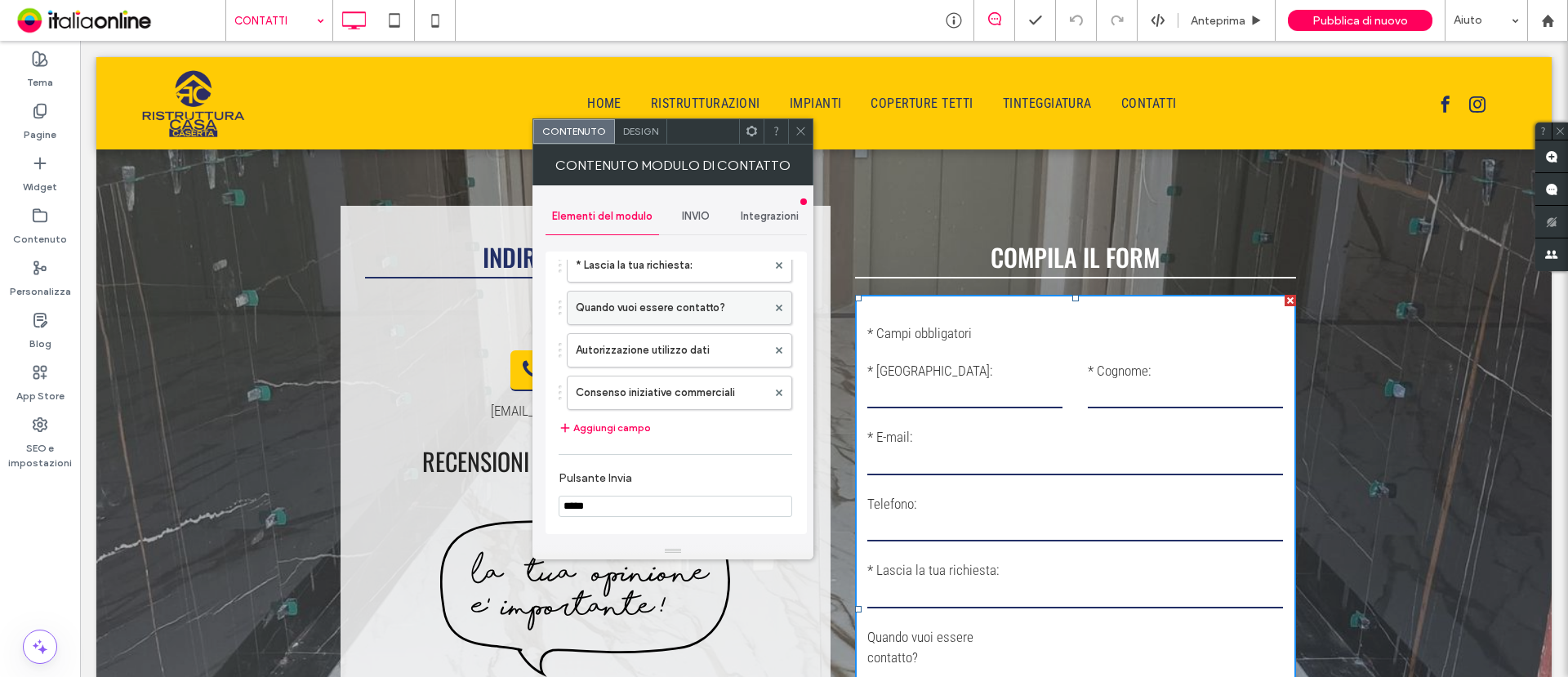
click at [671, 309] on label "Quando vuoi essere contatto?" at bounding box center [671, 307] width 191 height 32
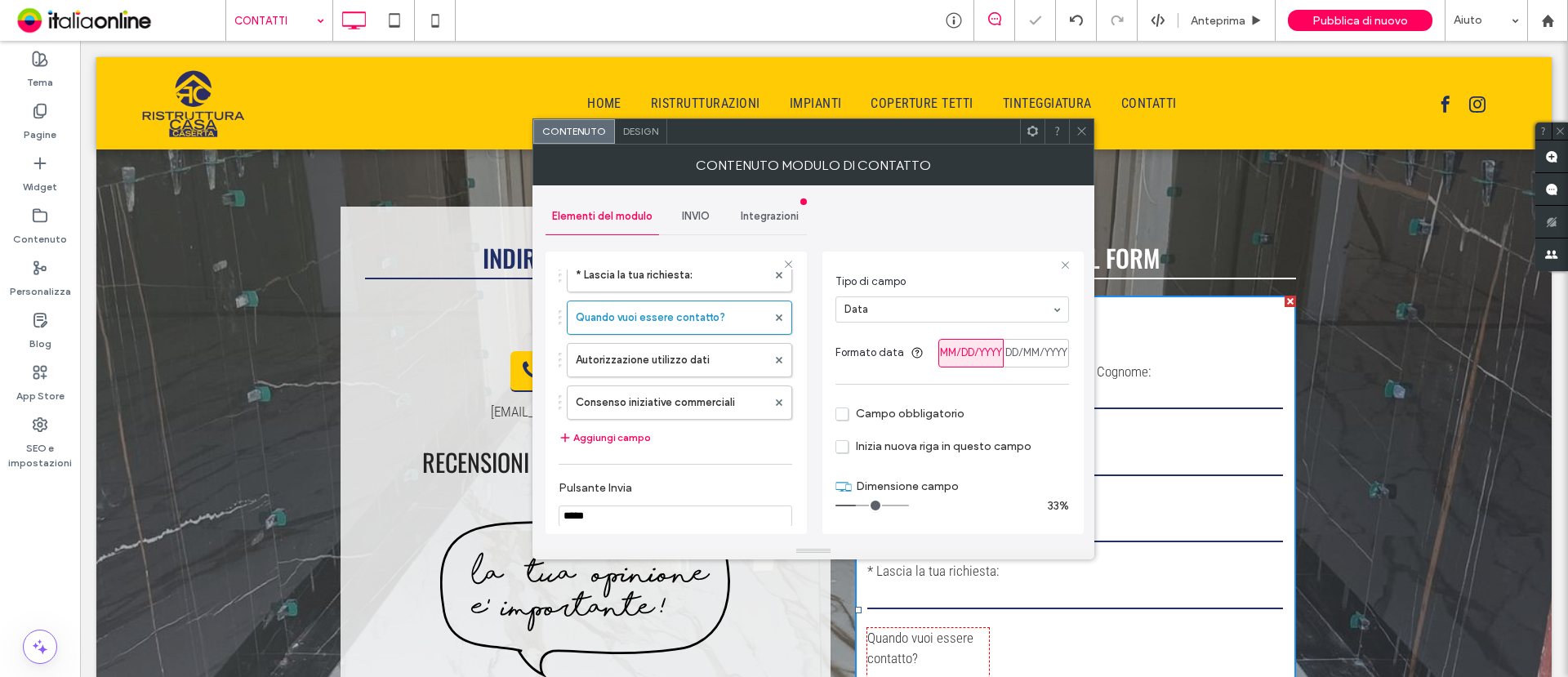
scroll to position [817, 0]
drag, startPoint x: 1010, startPoint y: 360, endPoint x: 997, endPoint y: 376, distance: 20.6
click at [1015, 360] on div "DD/MM/YYYY" at bounding box center [1037, 352] width 45 height 27
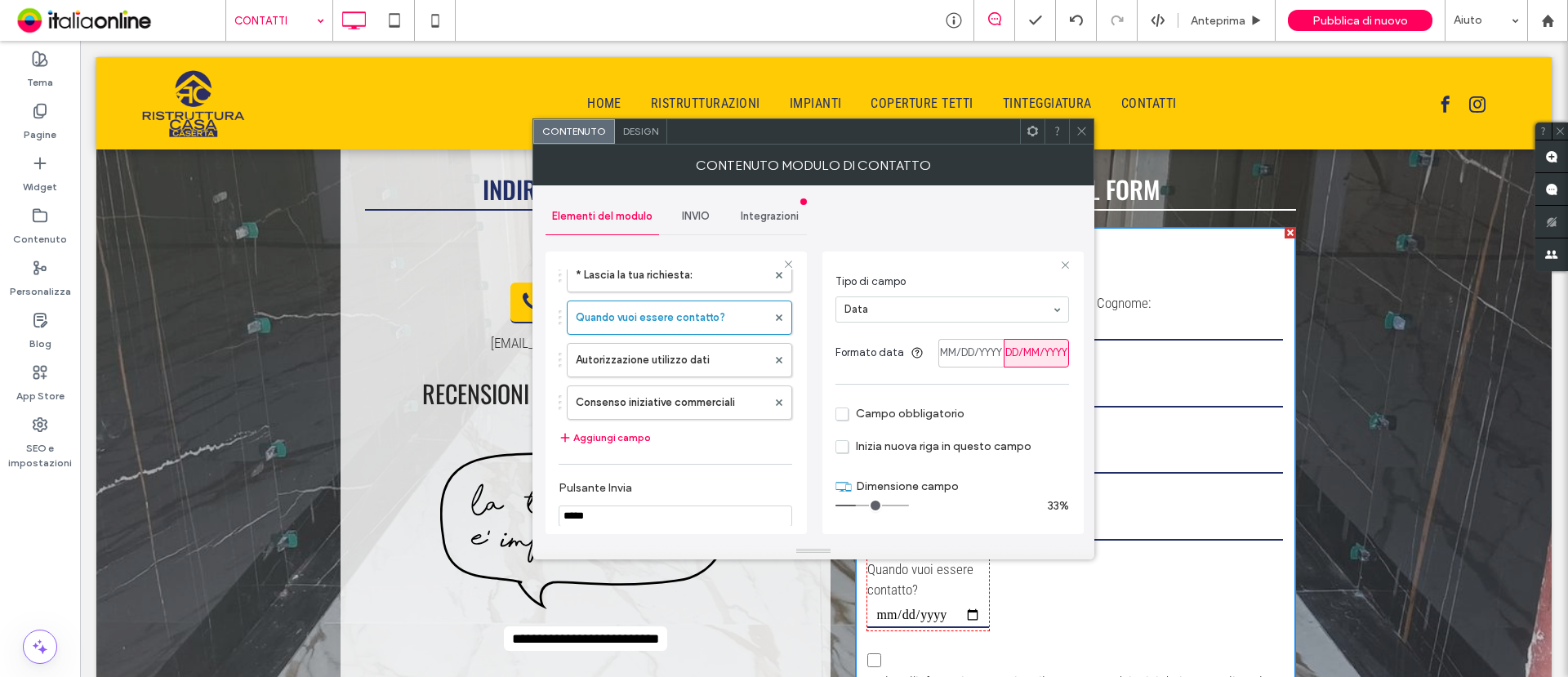
scroll to position [919, 0]
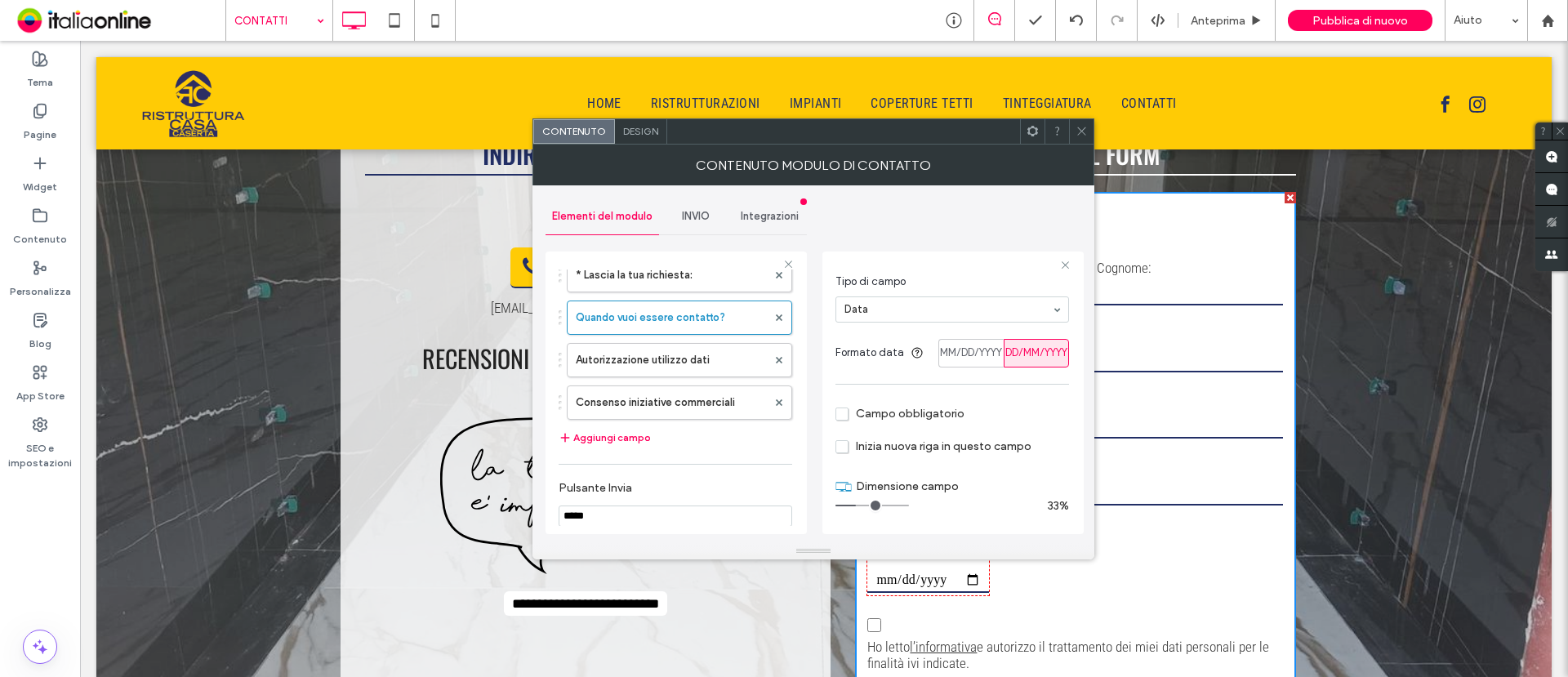
click at [1080, 130] on icon at bounding box center [1082, 131] width 12 height 12
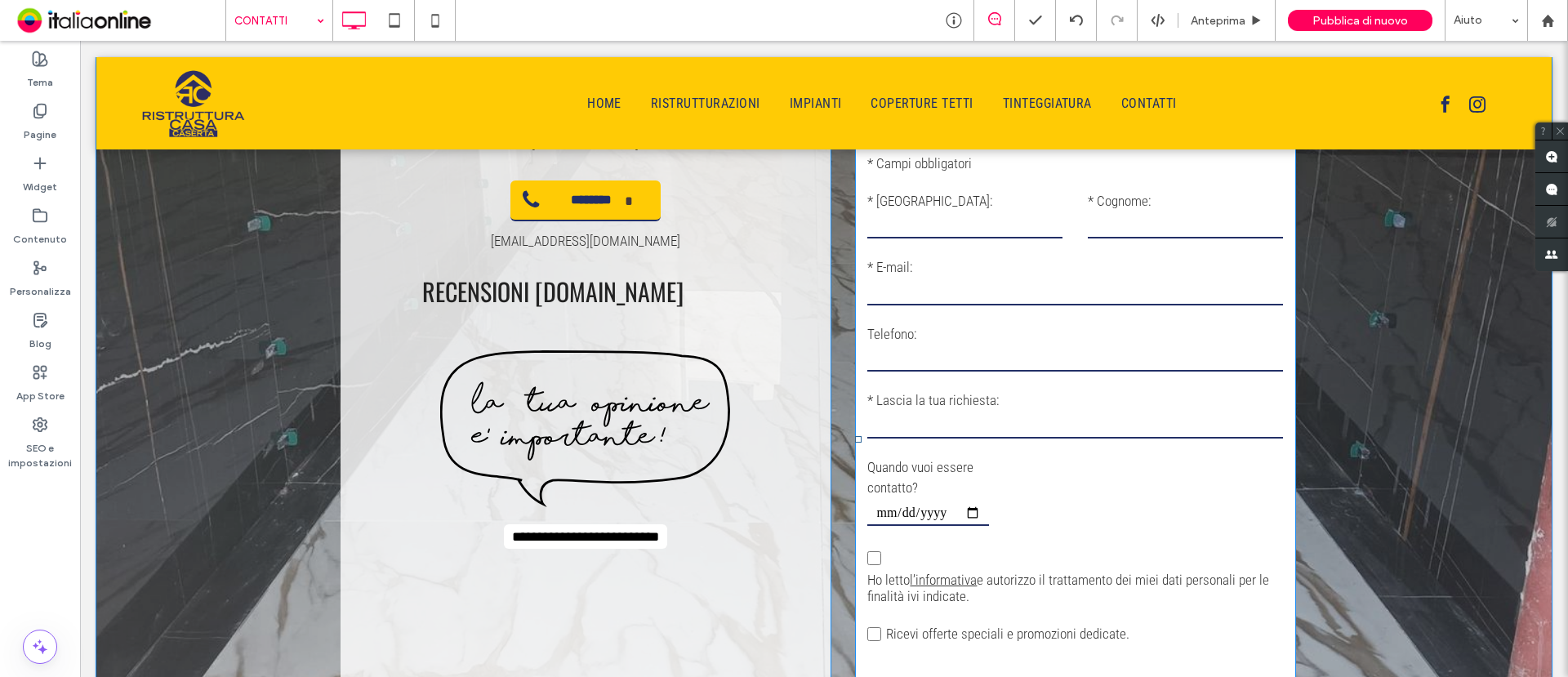
scroll to position [1021, 0]
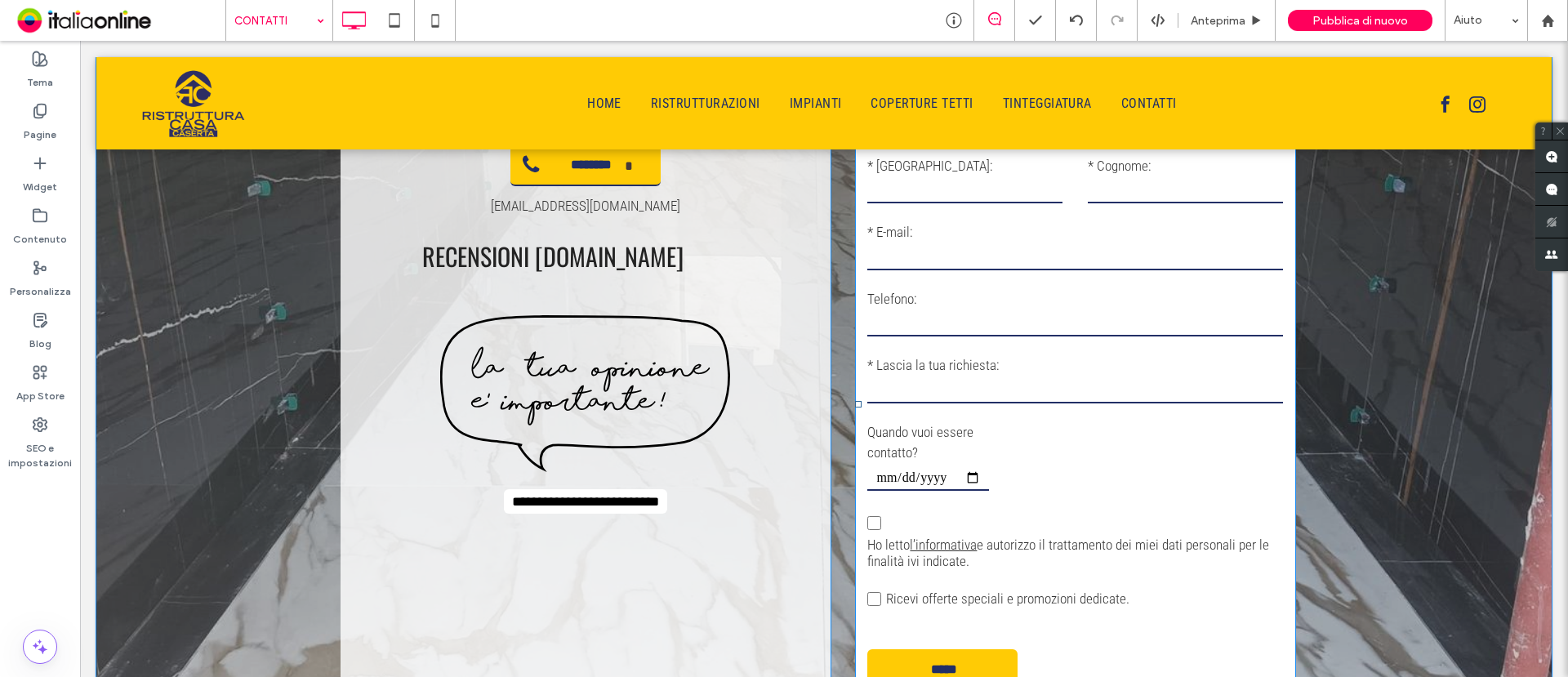
click at [969, 473] on input "date" at bounding box center [928, 479] width 121 height 24
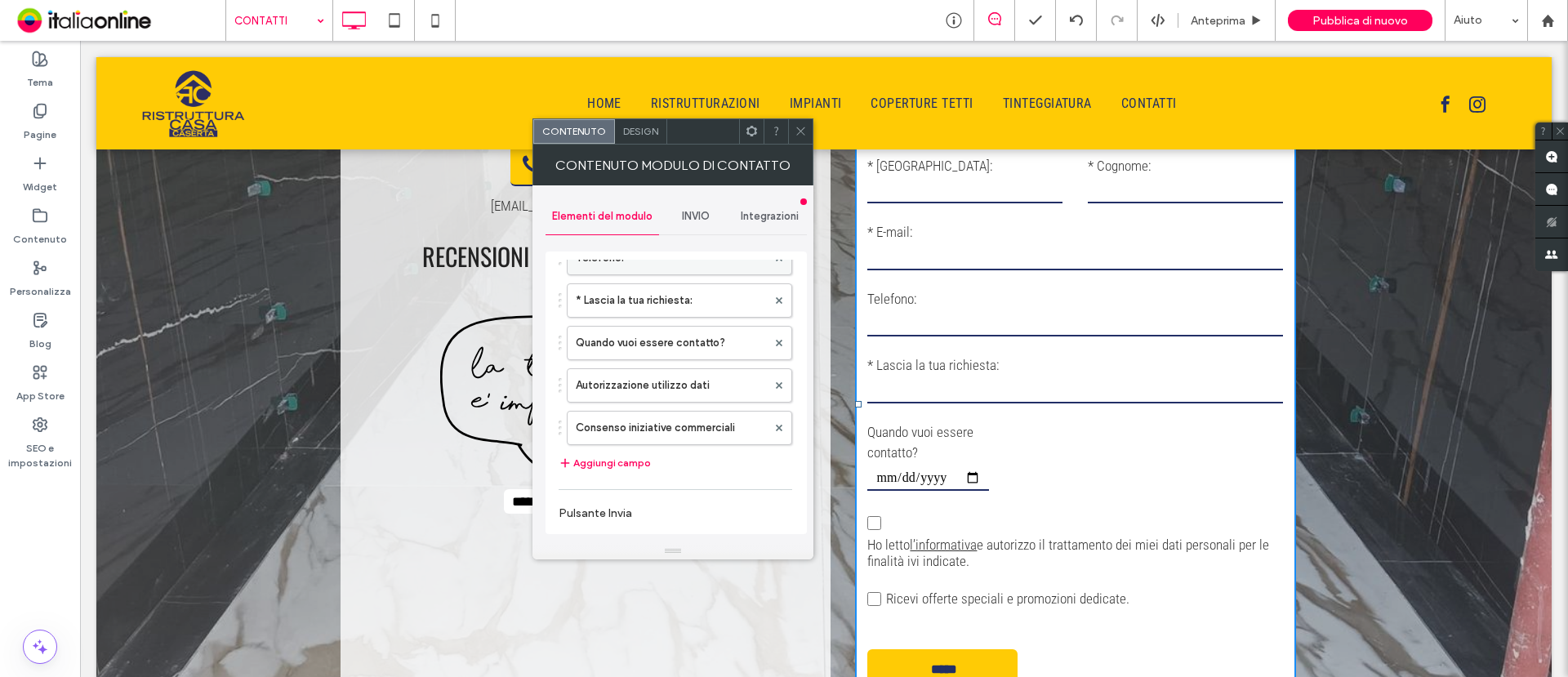
scroll to position [306, 0]
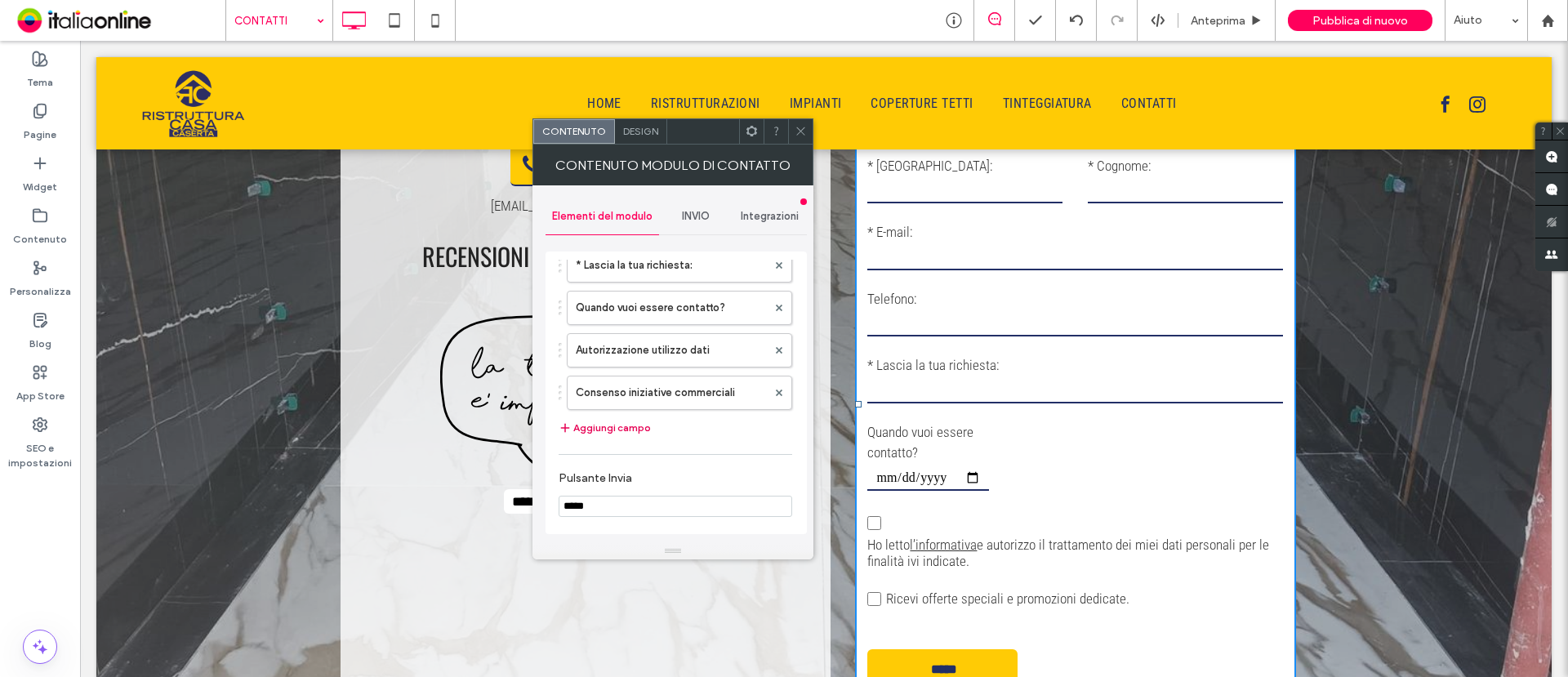
drag, startPoint x: 607, startPoint y: 425, endPoint x: 597, endPoint y: 434, distance: 13.5
click at [607, 425] on button "Aggiungi campo" at bounding box center [605, 427] width 92 height 19
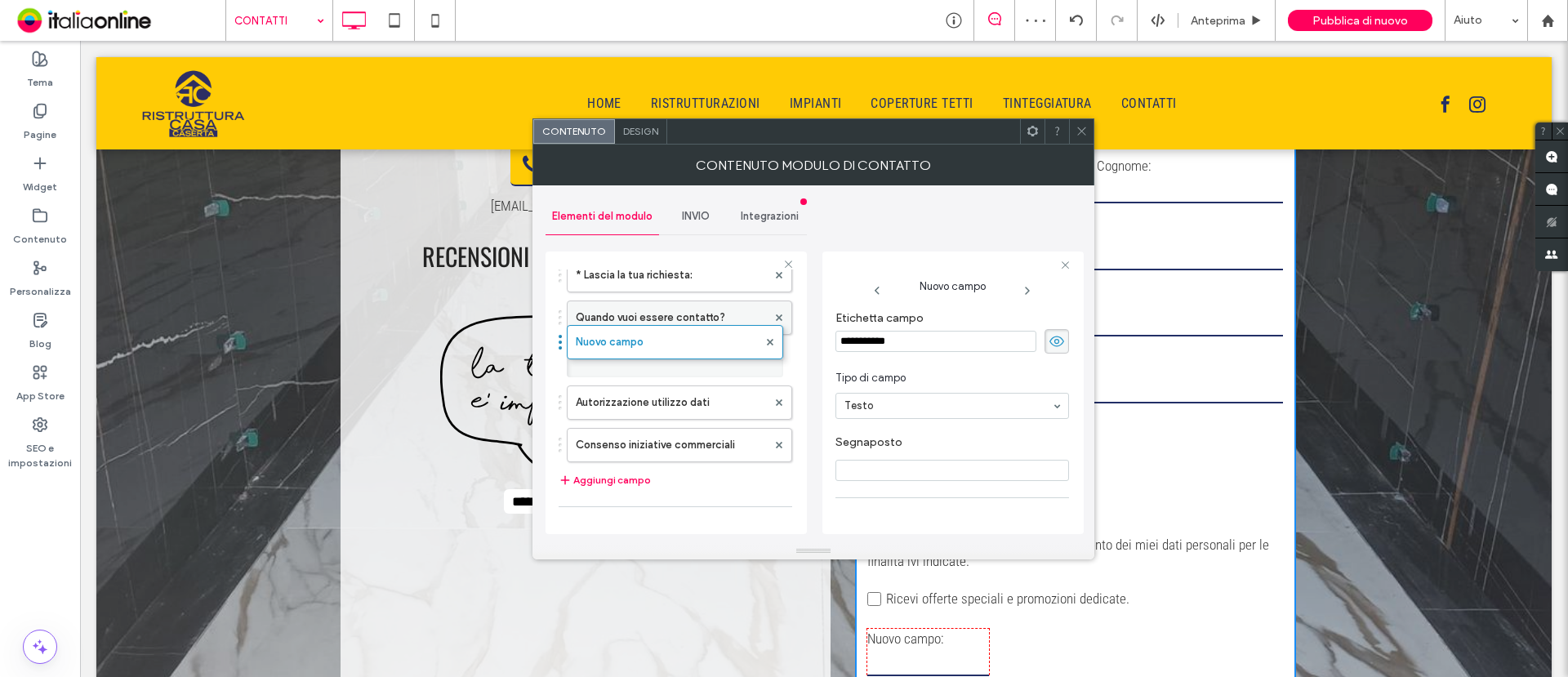
drag, startPoint x: 561, startPoint y: 443, endPoint x: 572, endPoint y: 332, distance: 111.5
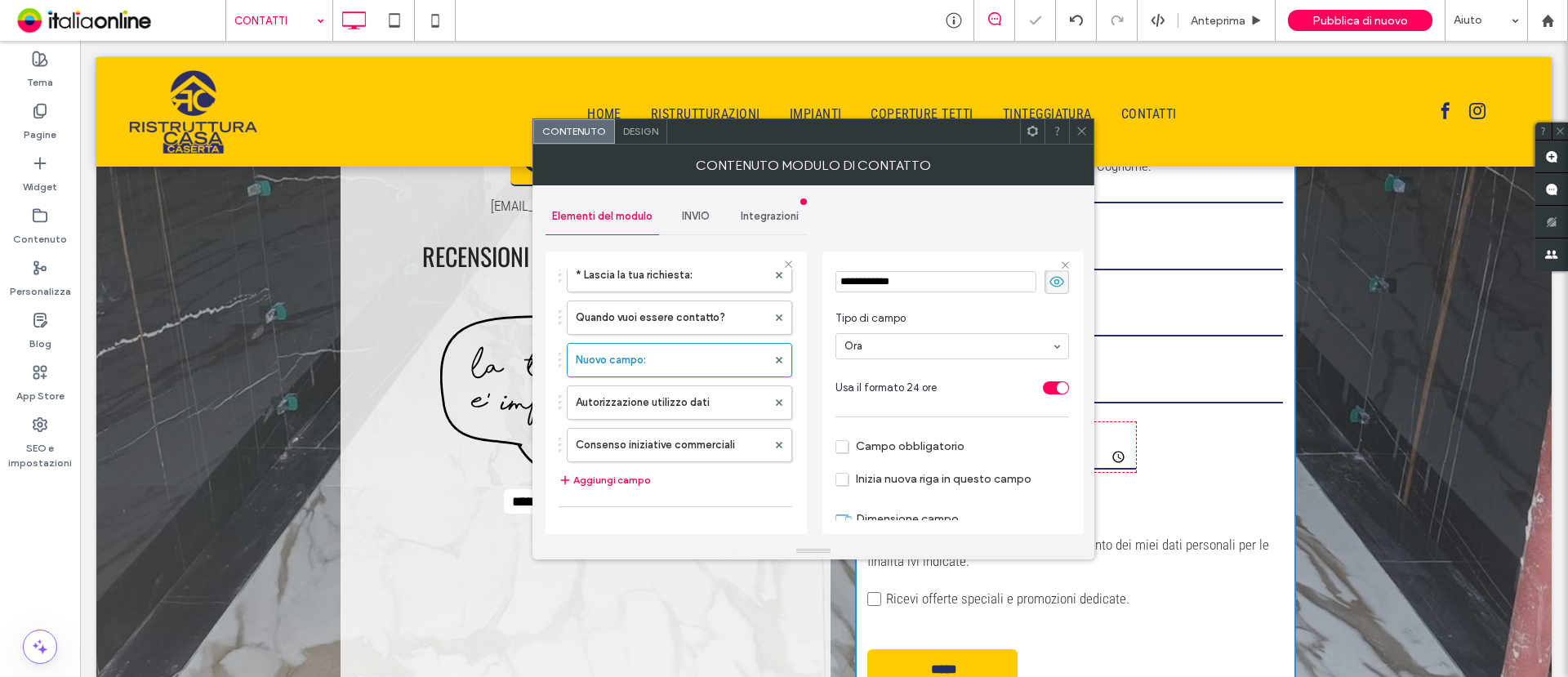
scroll to position [92, 0]
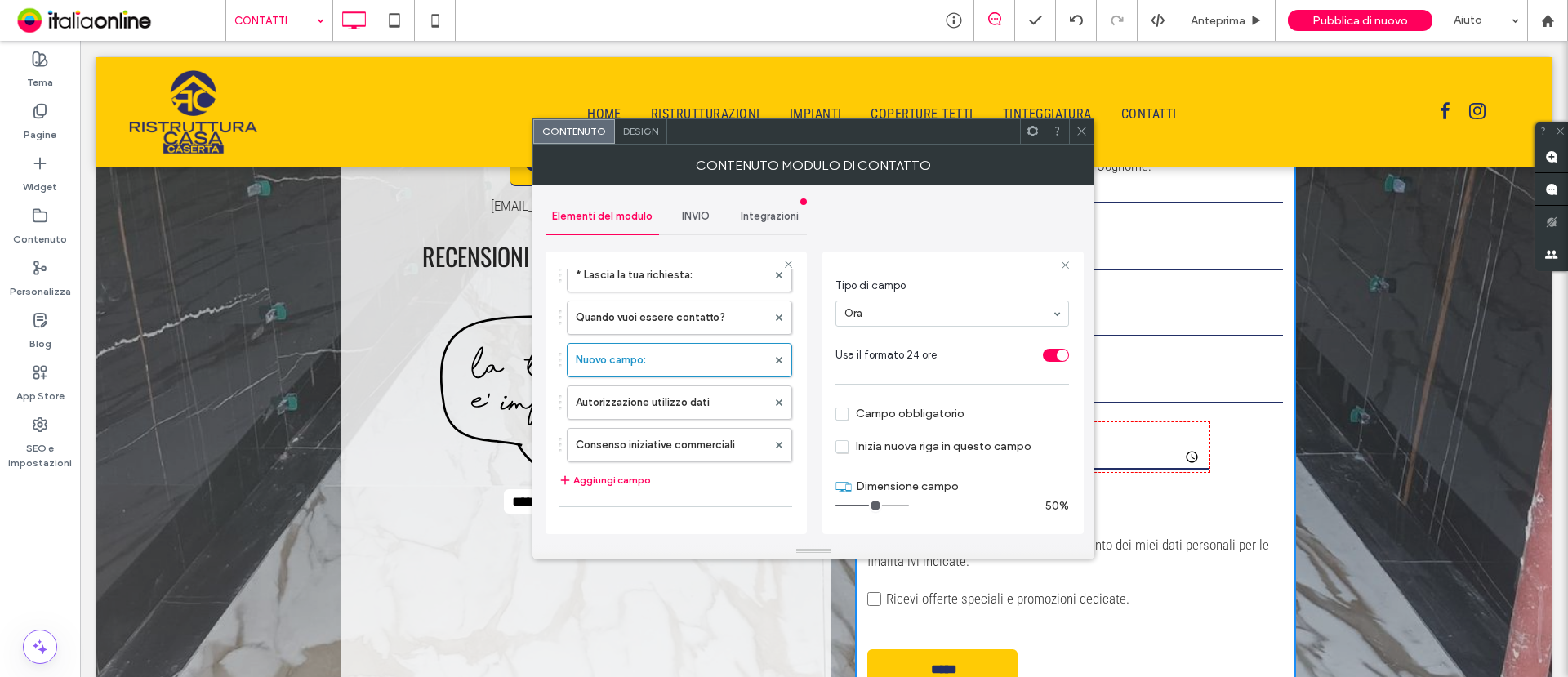
drag, startPoint x: 856, startPoint y: 505, endPoint x: 872, endPoint y: 505, distance: 16.0
click at [871, 505] on input "range" at bounding box center [873, 506] width 73 height 2
click at [650, 325] on label "Quando vuoi essere contatto?" at bounding box center [671, 317] width 191 height 32
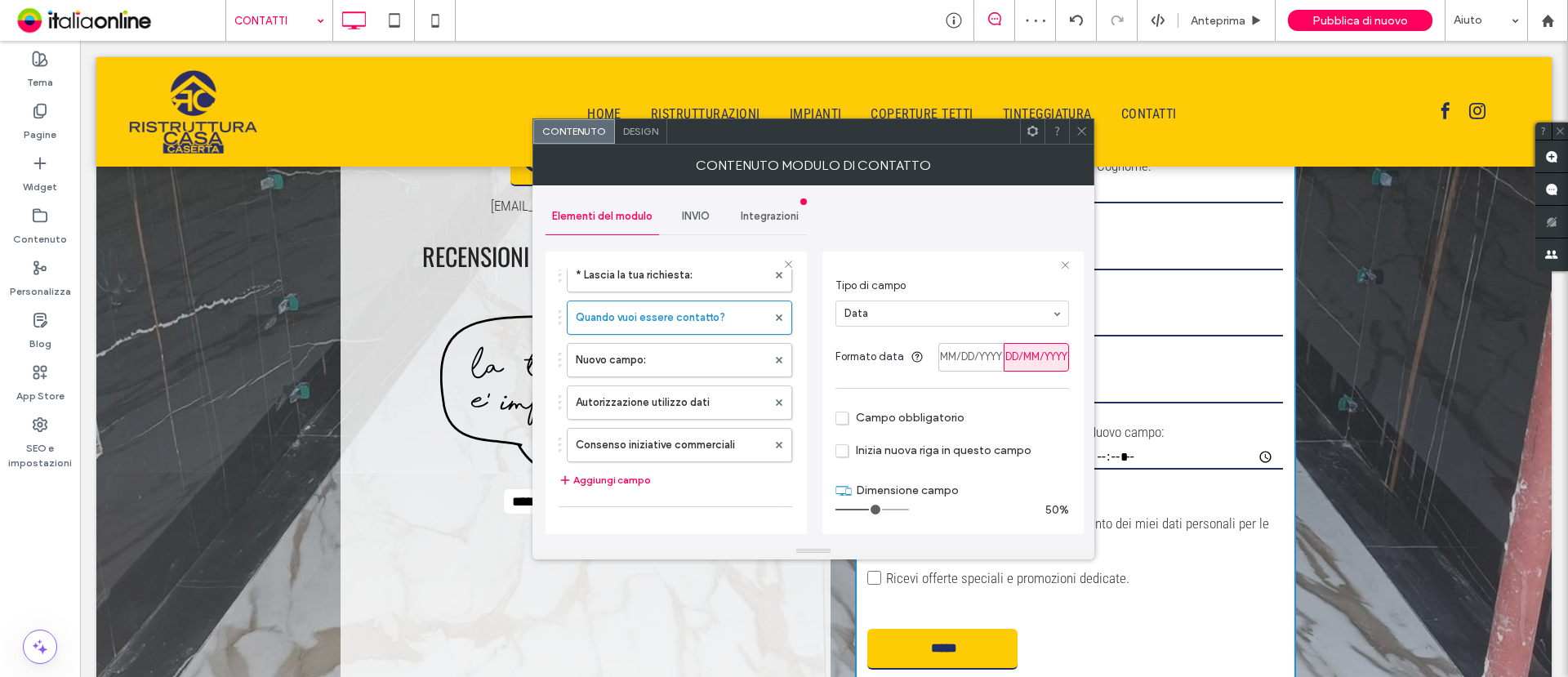
drag, startPoint x: 859, startPoint y: 507, endPoint x: 869, endPoint y: 508, distance: 10.0
type input "*"
click at [869, 509] on input "range" at bounding box center [873, 509] width 73 height 2
click at [1080, 138] on span at bounding box center [1082, 132] width 12 height 24
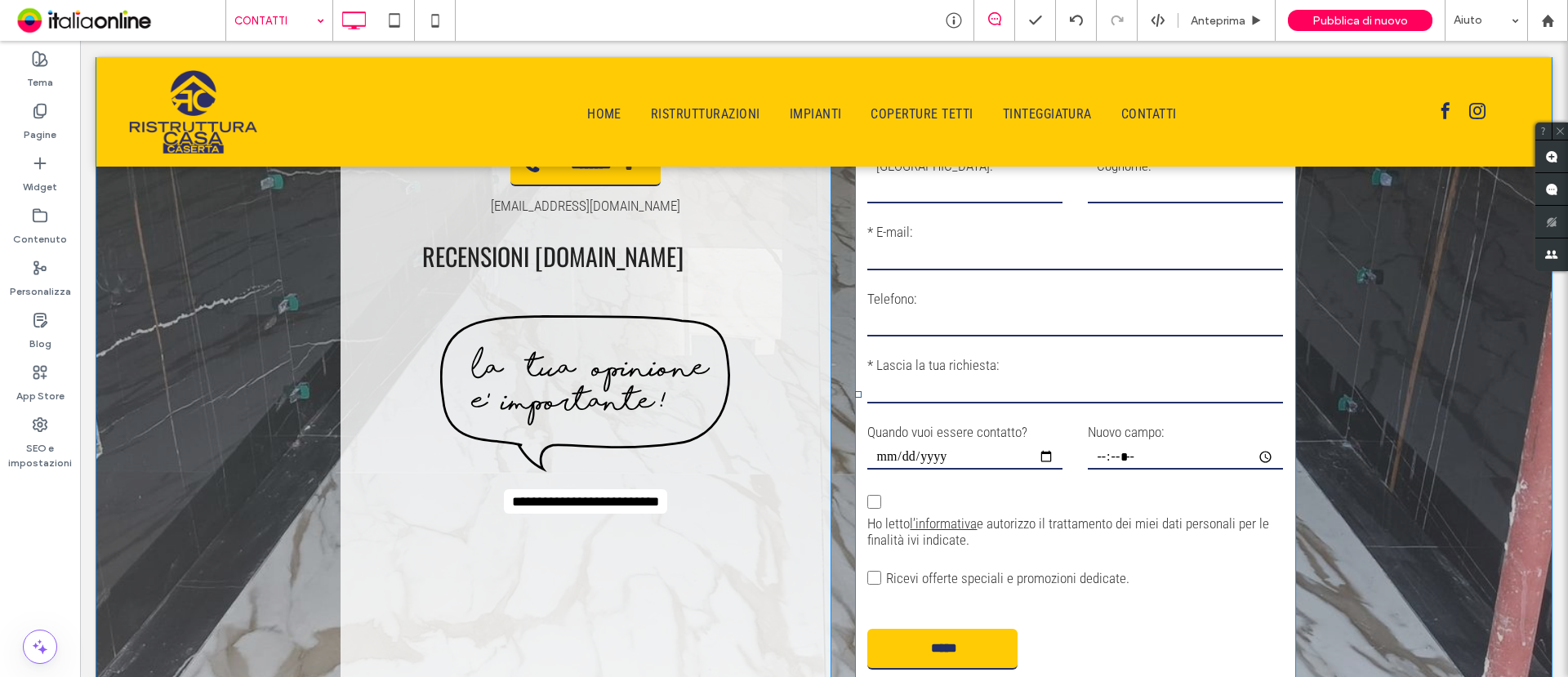
click at [1120, 445] on input "time" at bounding box center [1185, 457] width 195 height 24
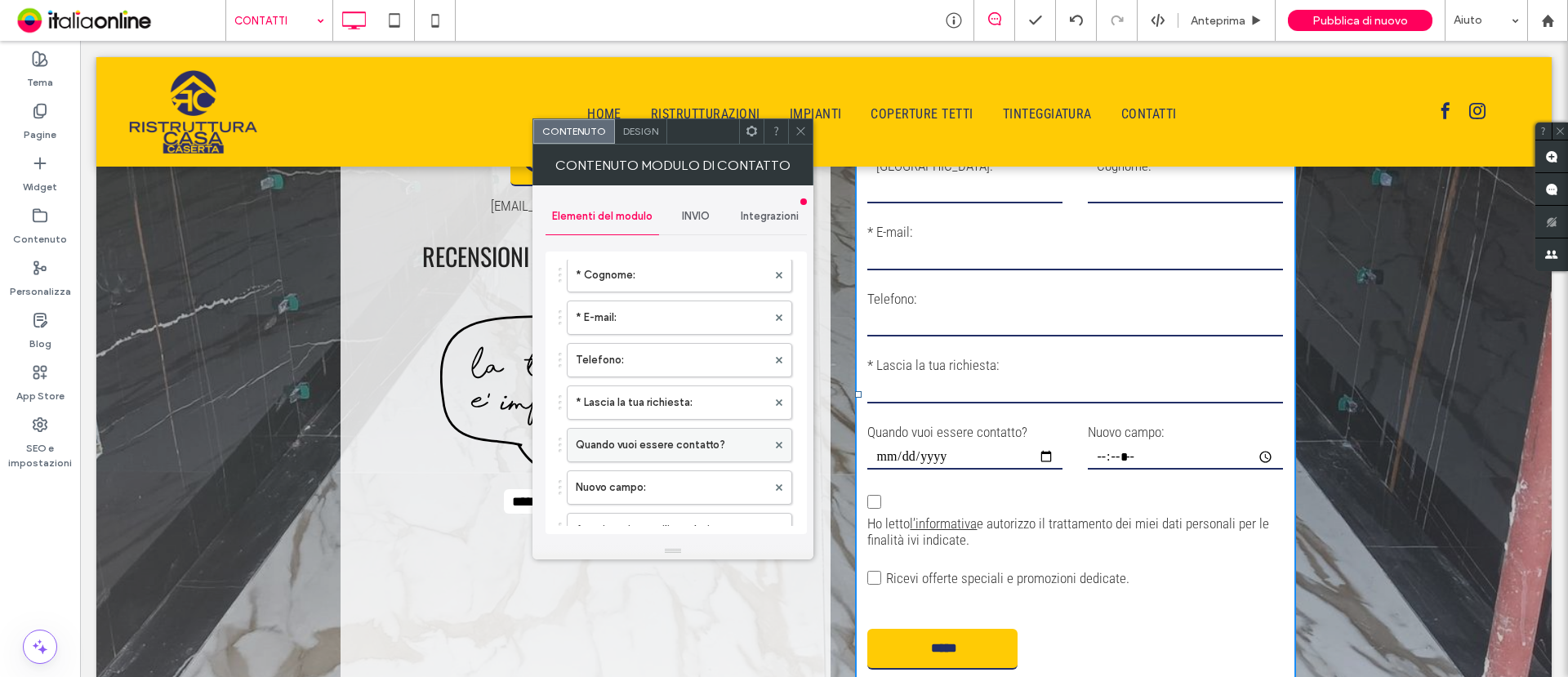
scroll to position [204, 0]
click at [640, 451] on label "Nuovo campo:" at bounding box center [671, 452] width 191 height 32
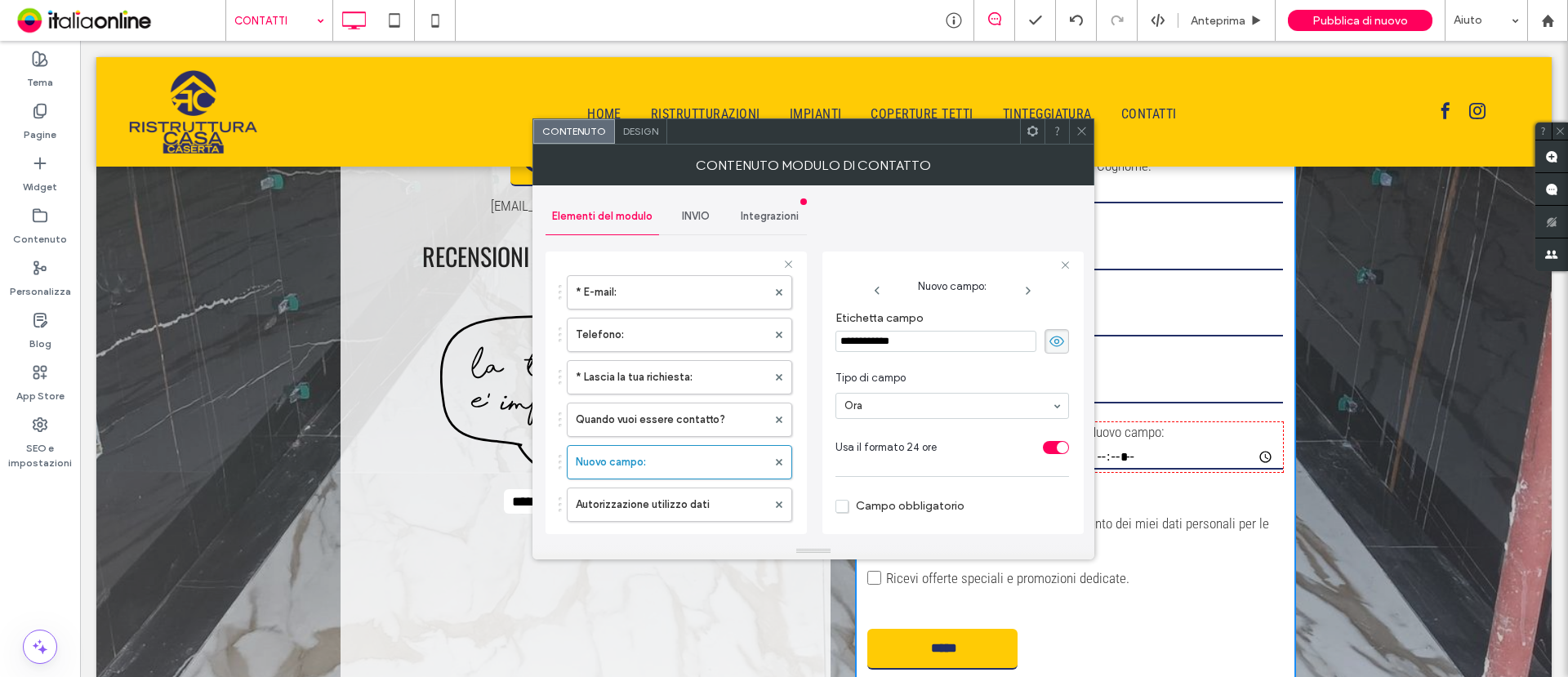
click at [940, 338] on input "**********" at bounding box center [936, 341] width 201 height 21
click at [980, 363] on section "Tipo di campo Ora" at bounding box center [953, 394] width 234 height 65
click at [1049, 339] on icon at bounding box center [1057, 341] width 17 height 18
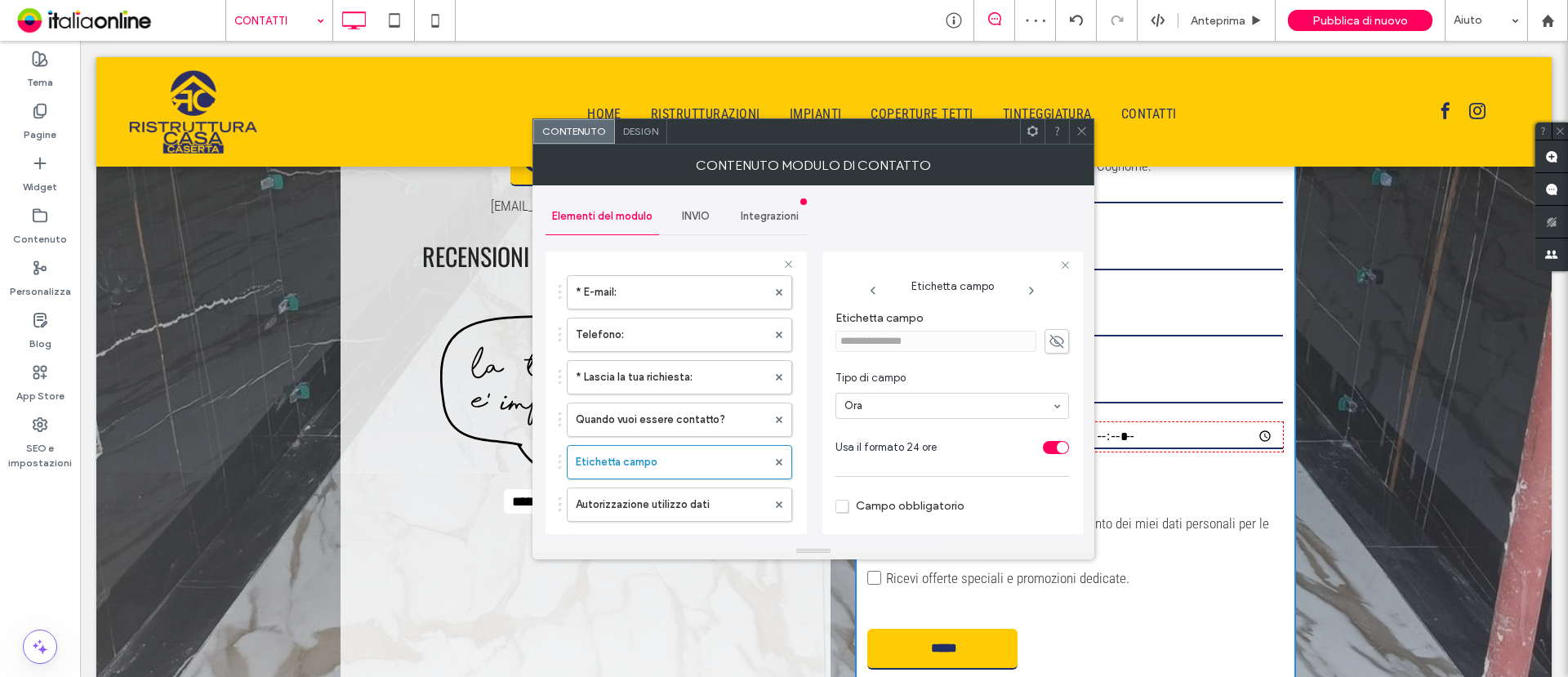
drag, startPoint x: 1077, startPoint y: 123, endPoint x: 1005, endPoint y: 154, distance: 78.4
click at [1078, 123] on span at bounding box center [1082, 132] width 12 height 24
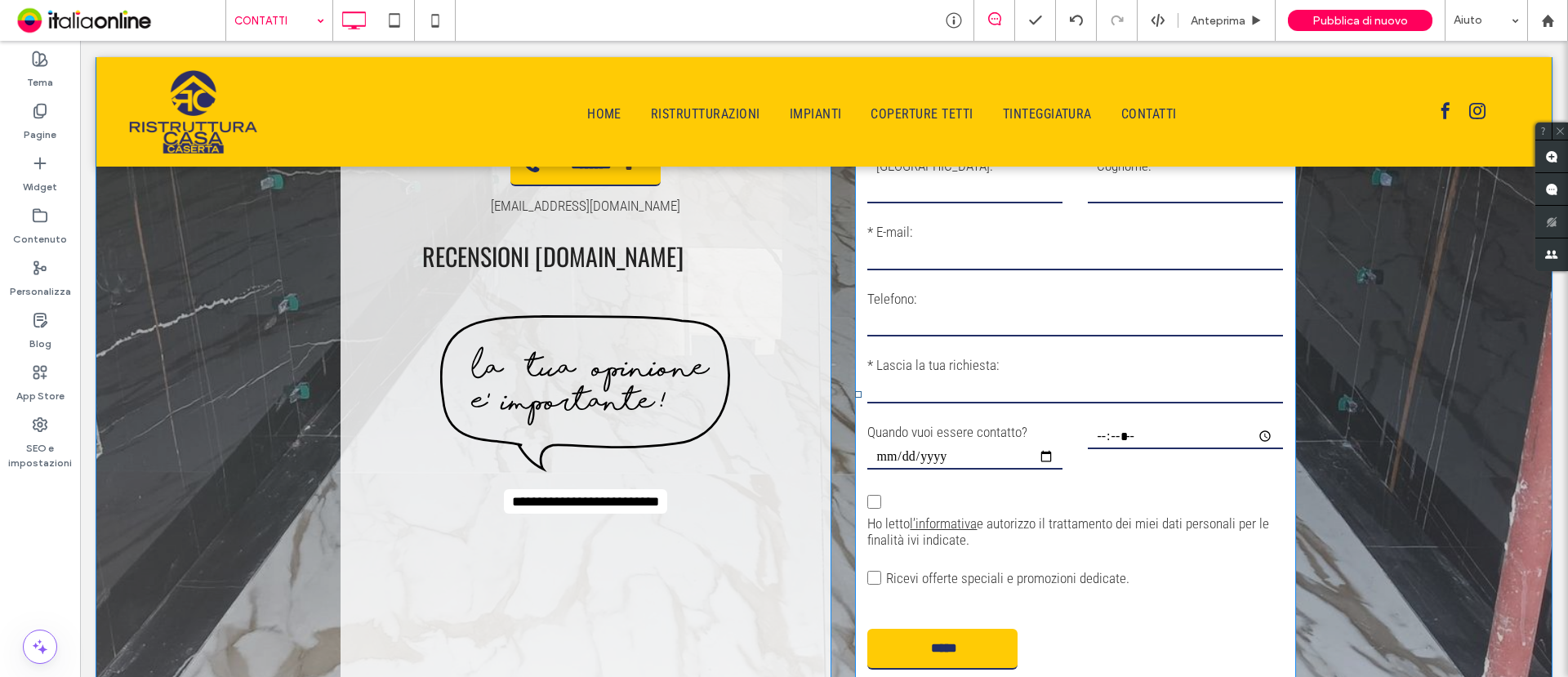
click at [1127, 439] on input "time" at bounding box center [1185, 437] width 195 height 24
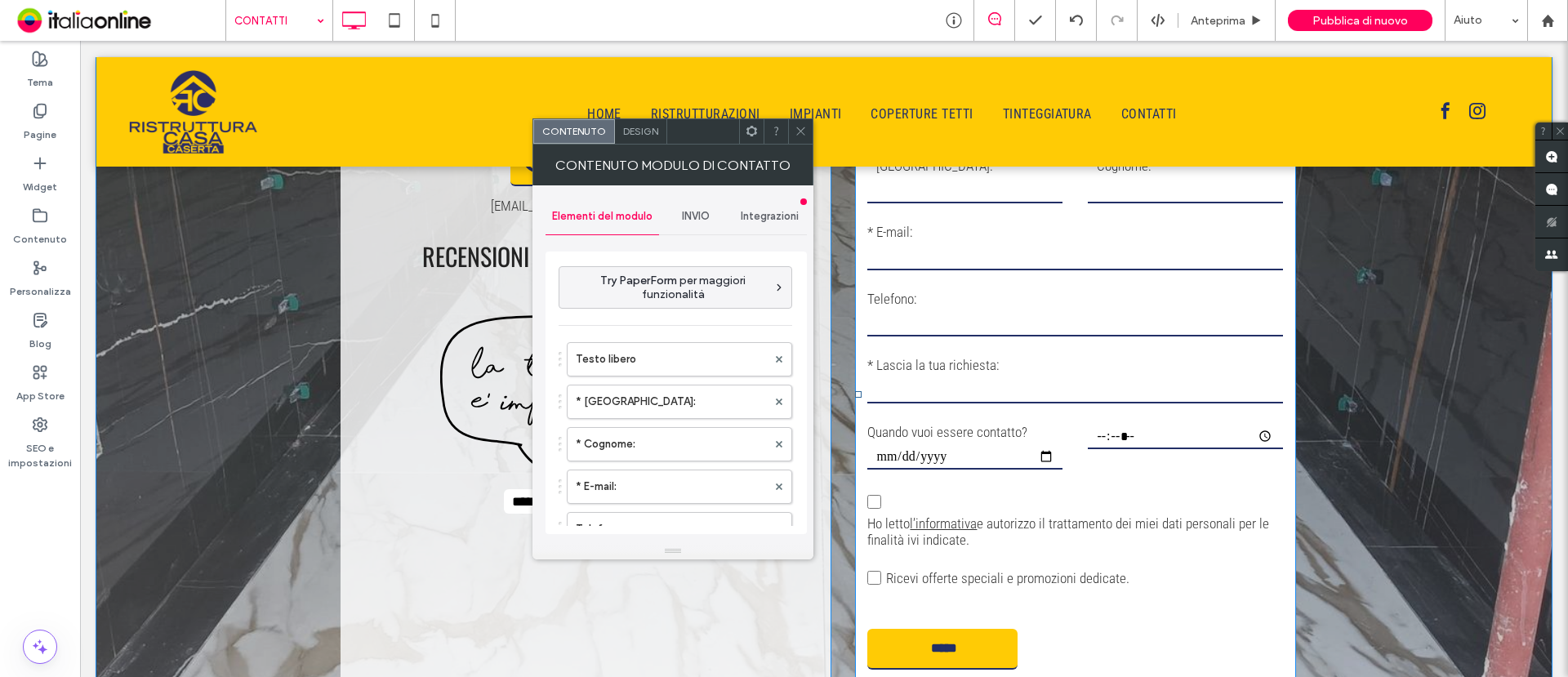
type input "*****"
type input "**********"
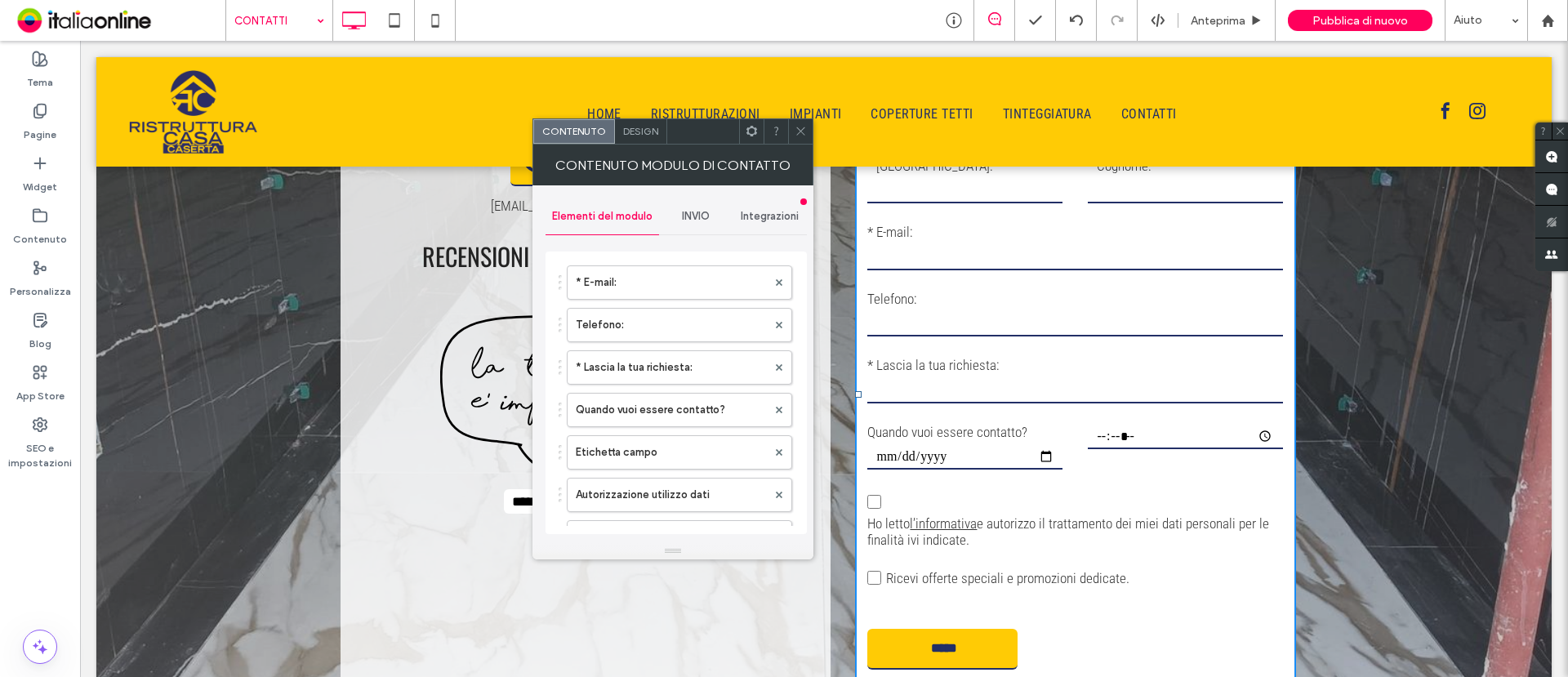
click at [628, 441] on label "Etichetta campo" at bounding box center [671, 452] width 191 height 32
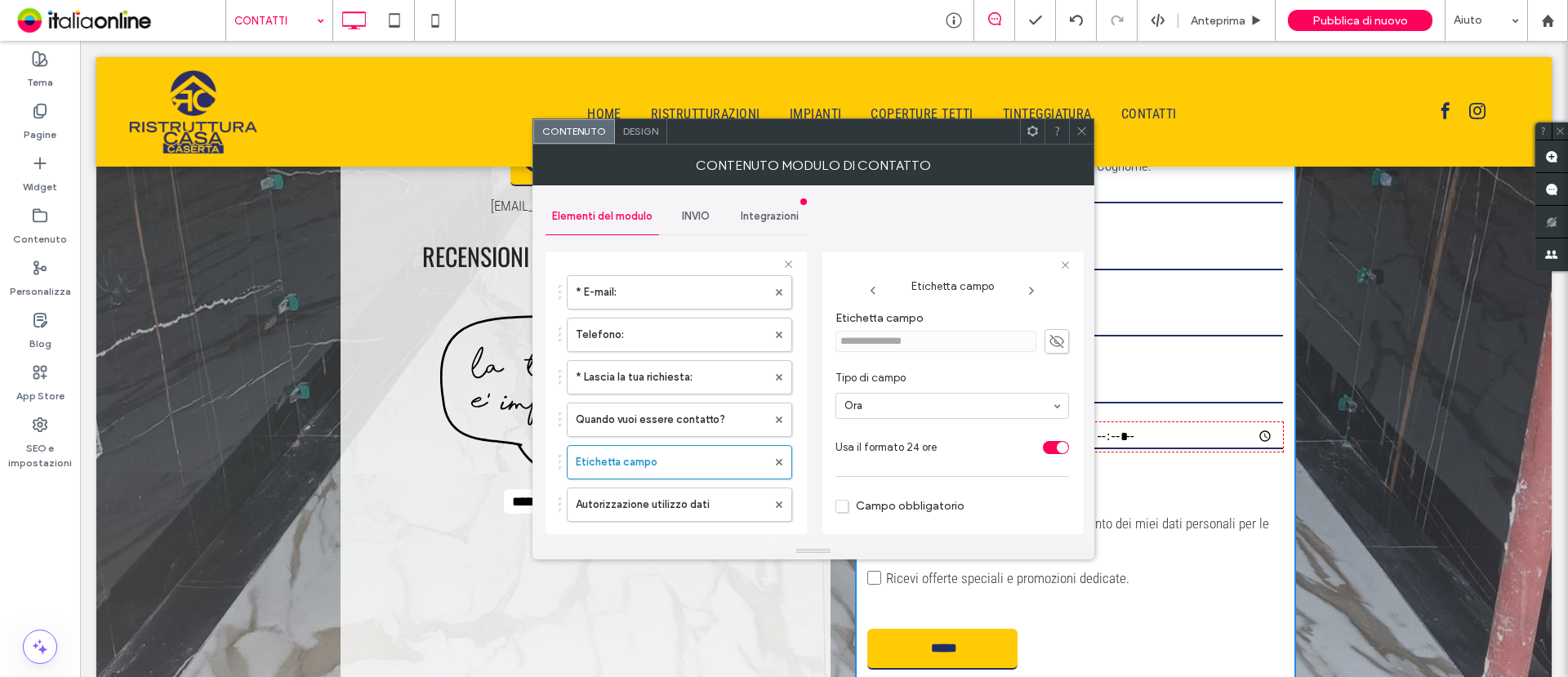
click at [1055, 338] on icon at bounding box center [1057, 341] width 17 height 18
click at [964, 337] on input "**********" at bounding box center [936, 341] width 201 height 21
type input "*********"
click at [954, 363] on section "Tipo di campo Ora" at bounding box center [953, 394] width 234 height 65
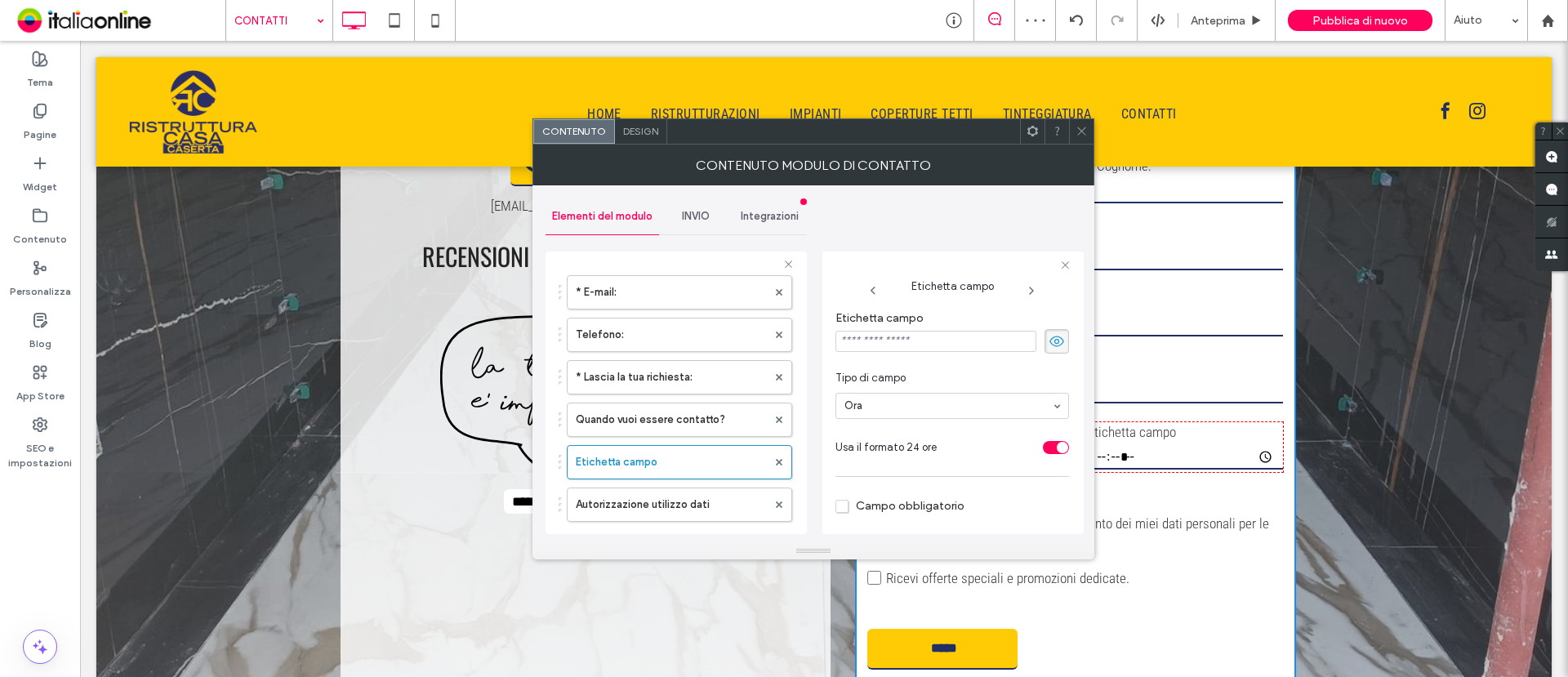
scroll to position [92, 0]
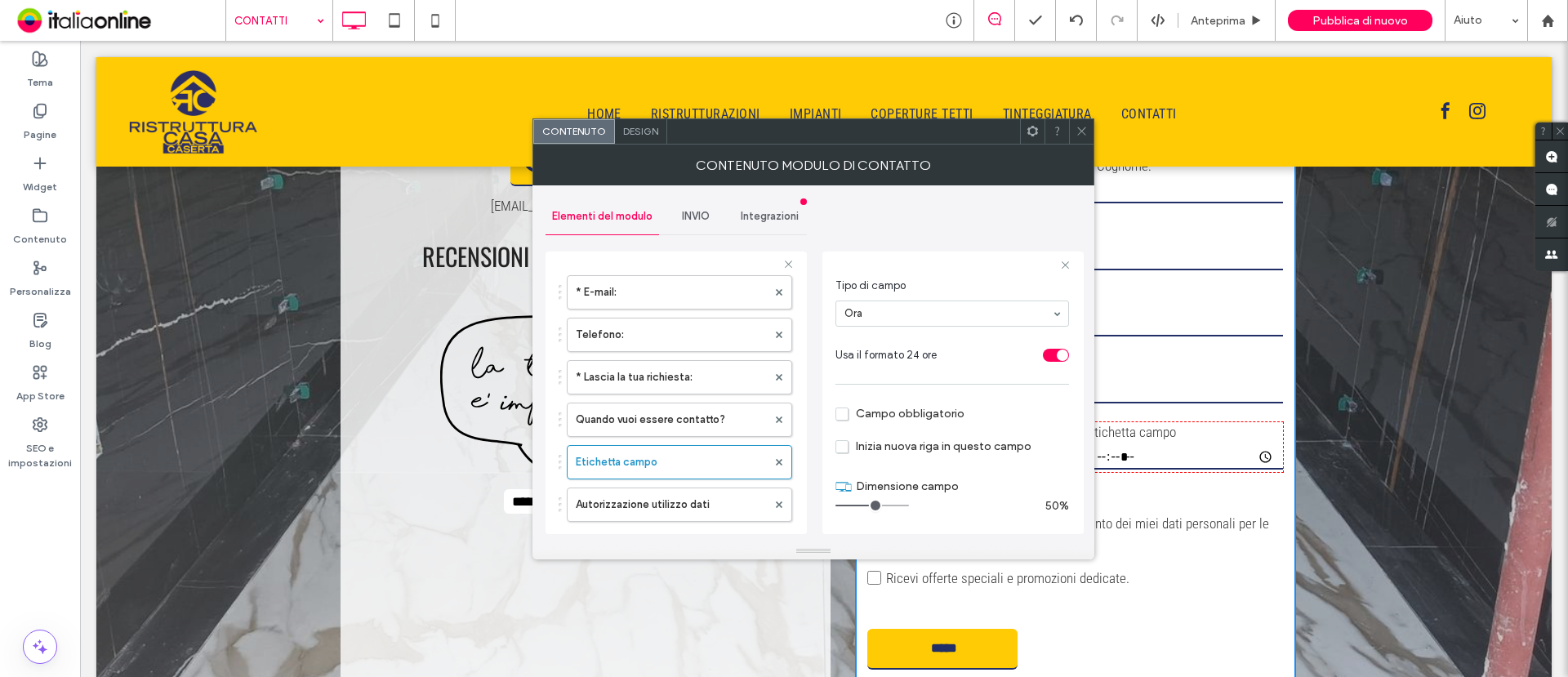
click at [1085, 128] on use at bounding box center [1081, 131] width 8 height 8
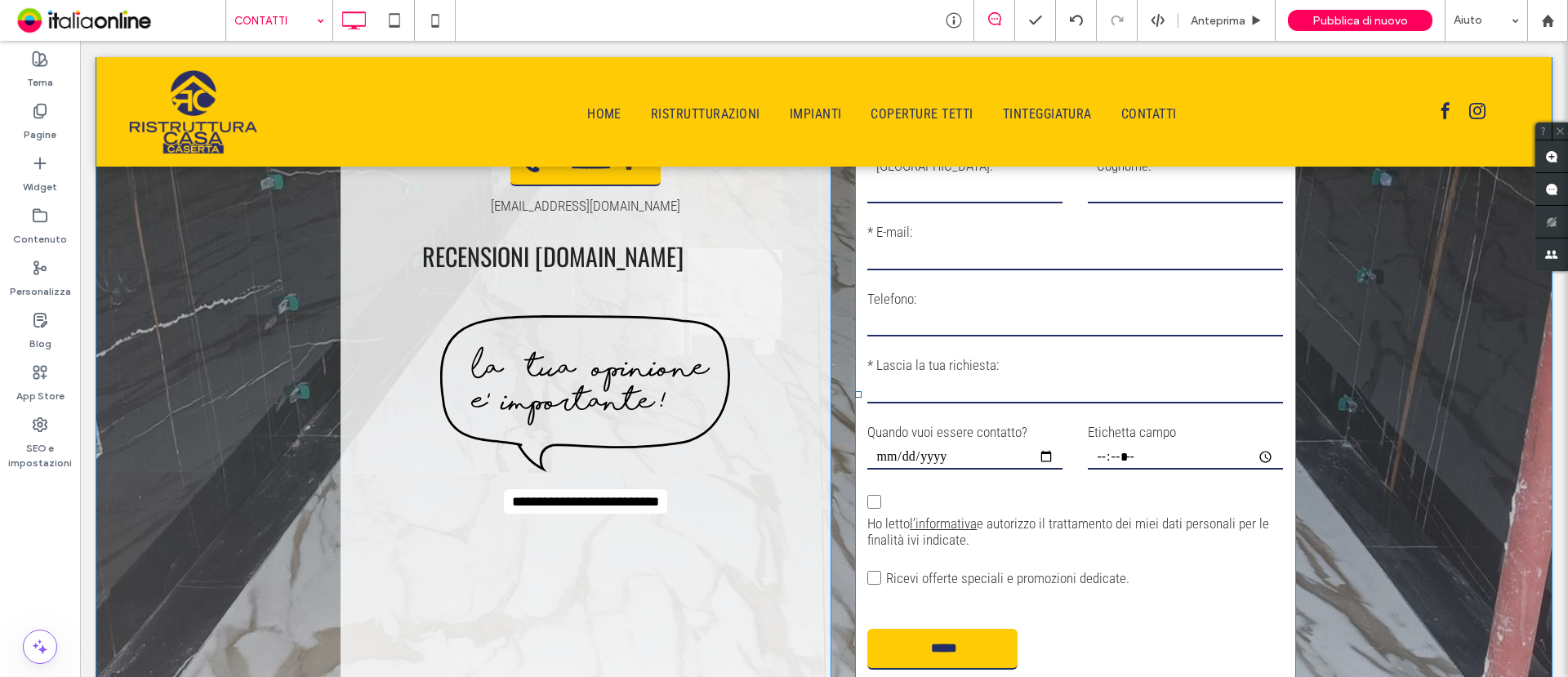
click at [1134, 435] on label "Etichetta campo" at bounding box center [1185, 433] width 195 height 21
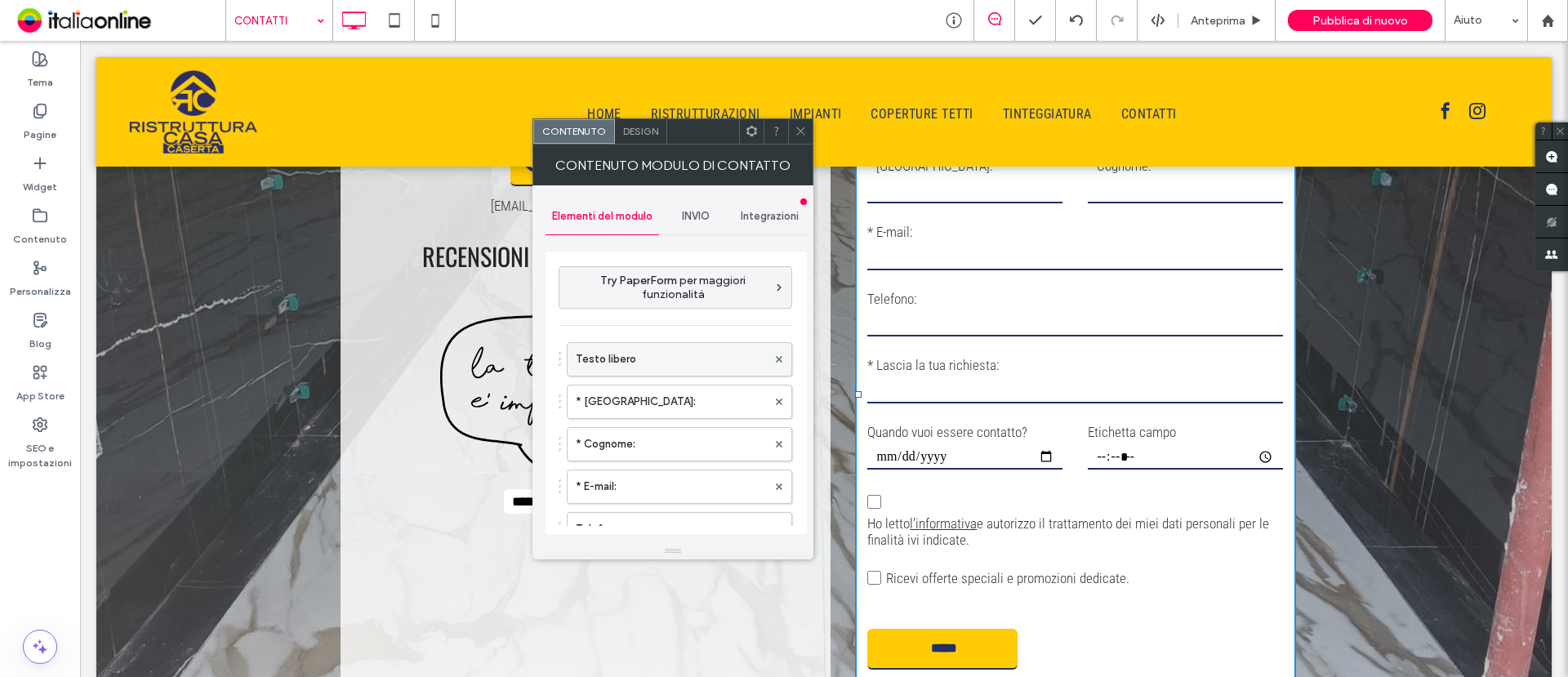
scroll to position [102, 0]
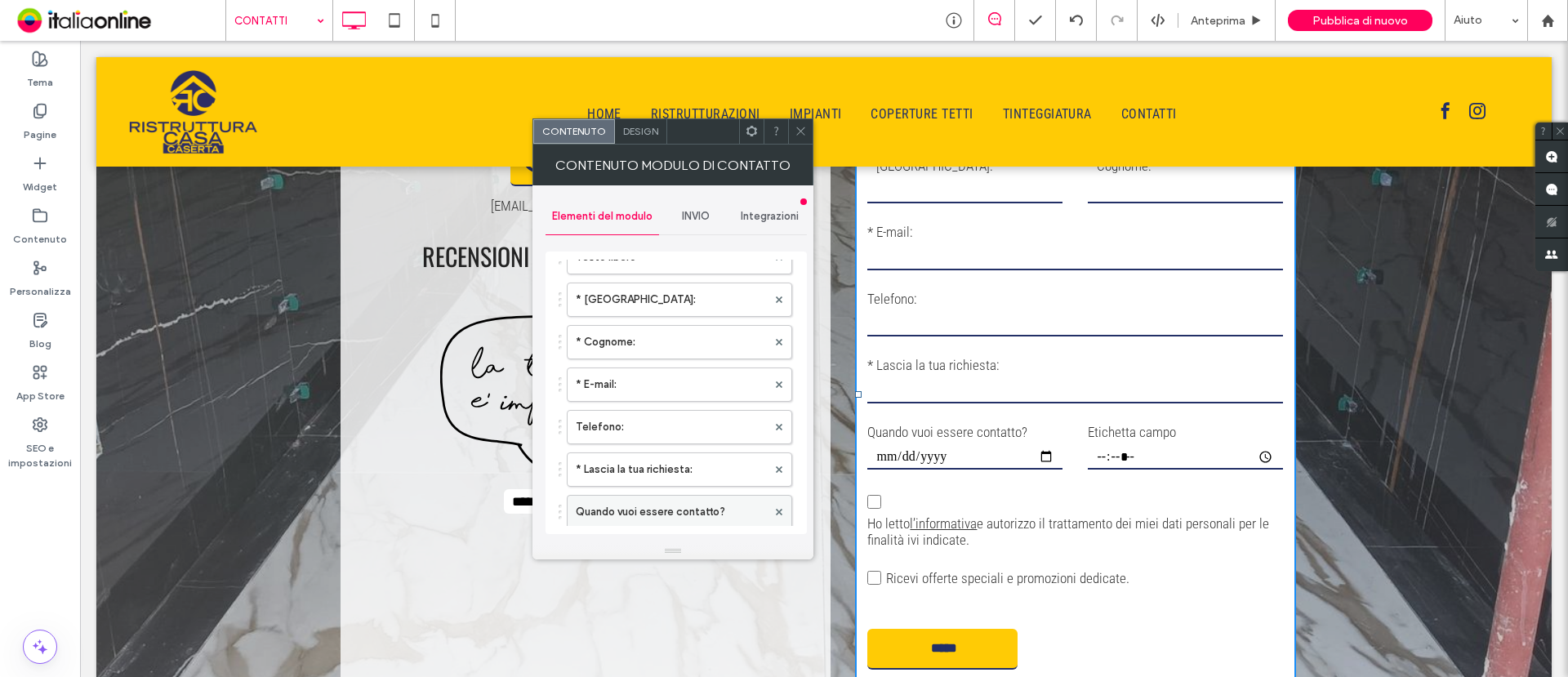
click at [633, 500] on label "Quando vuoi essere contatto?" at bounding box center [671, 511] width 191 height 32
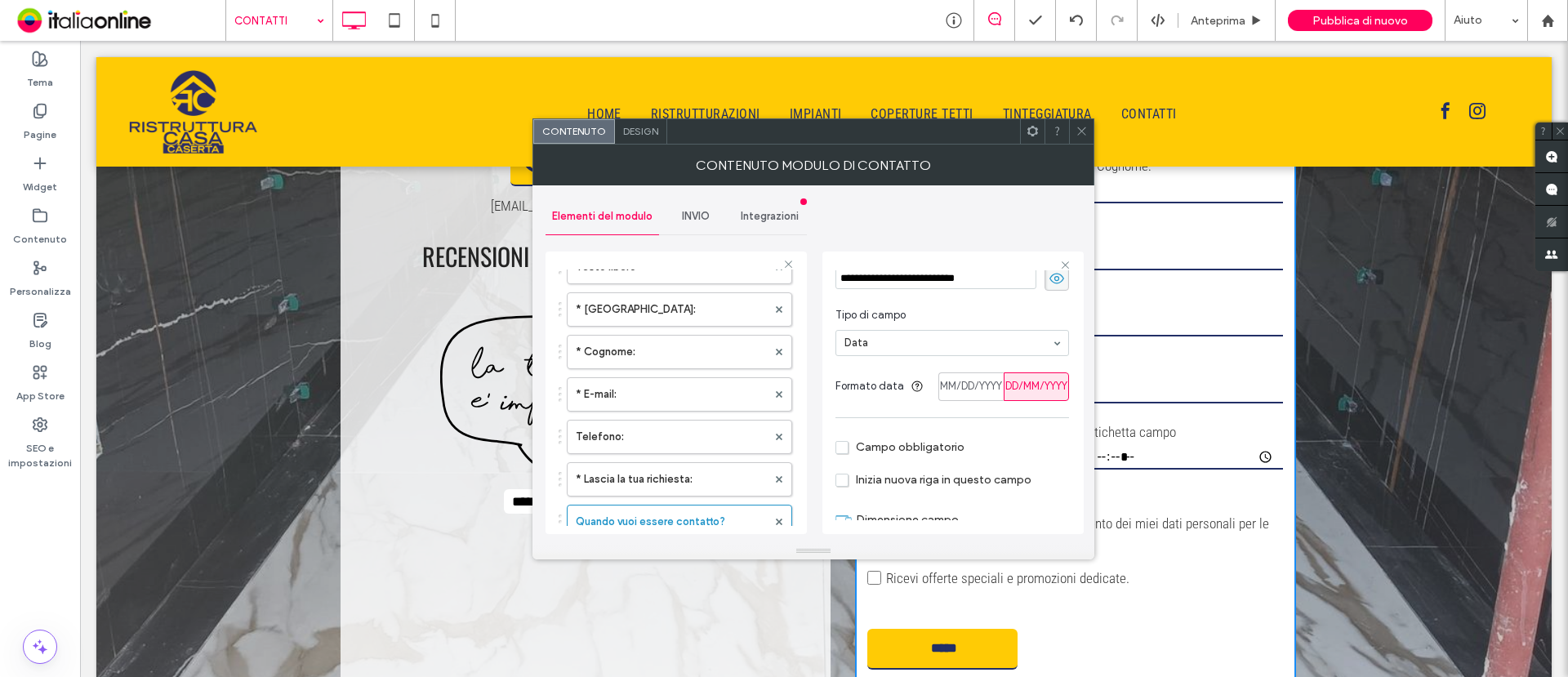
scroll to position [96, 0]
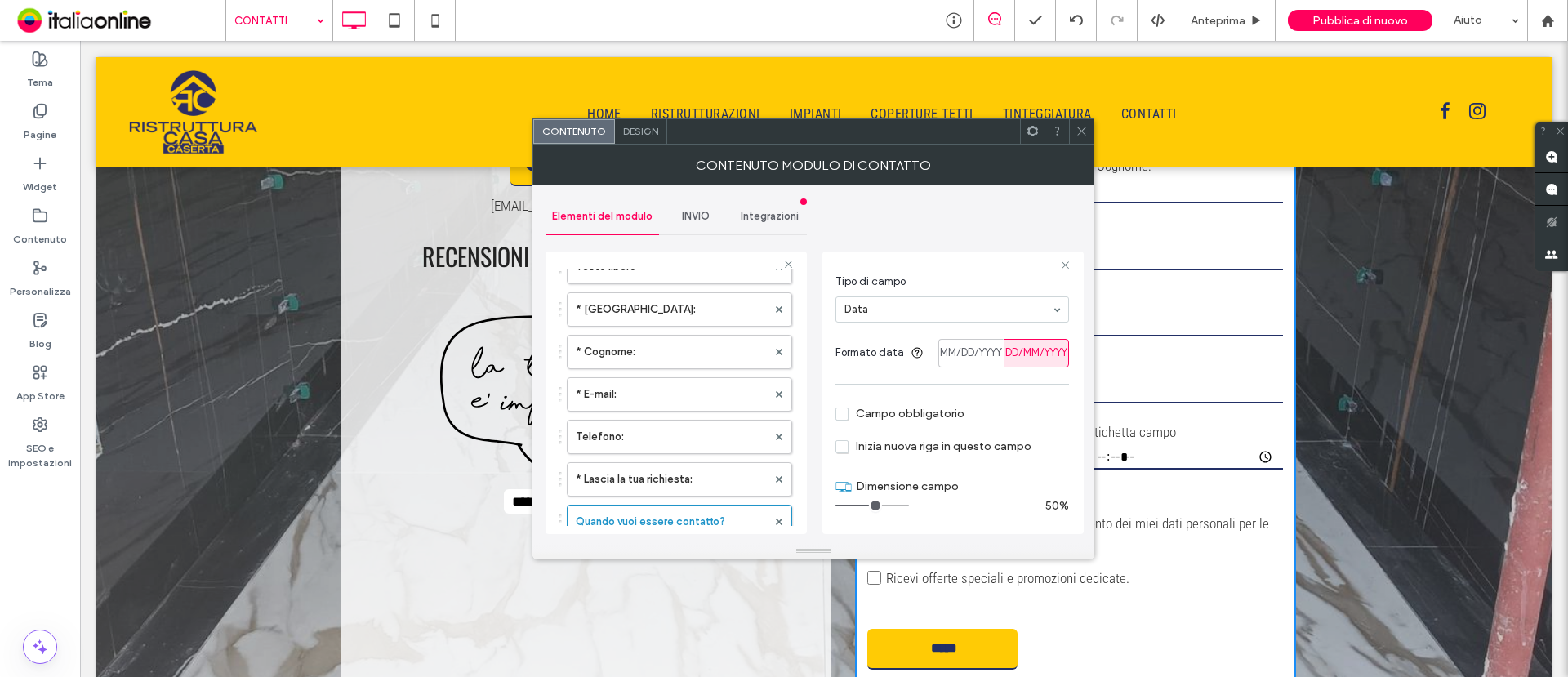
click at [843, 443] on span "Inizia nuova riga in questo campo" at bounding box center [934, 447] width 196 height 14
drag, startPoint x: 1078, startPoint y: 134, endPoint x: 1072, endPoint y: 179, distance: 45.4
click at [1079, 133] on use at bounding box center [1081, 131] width 8 height 8
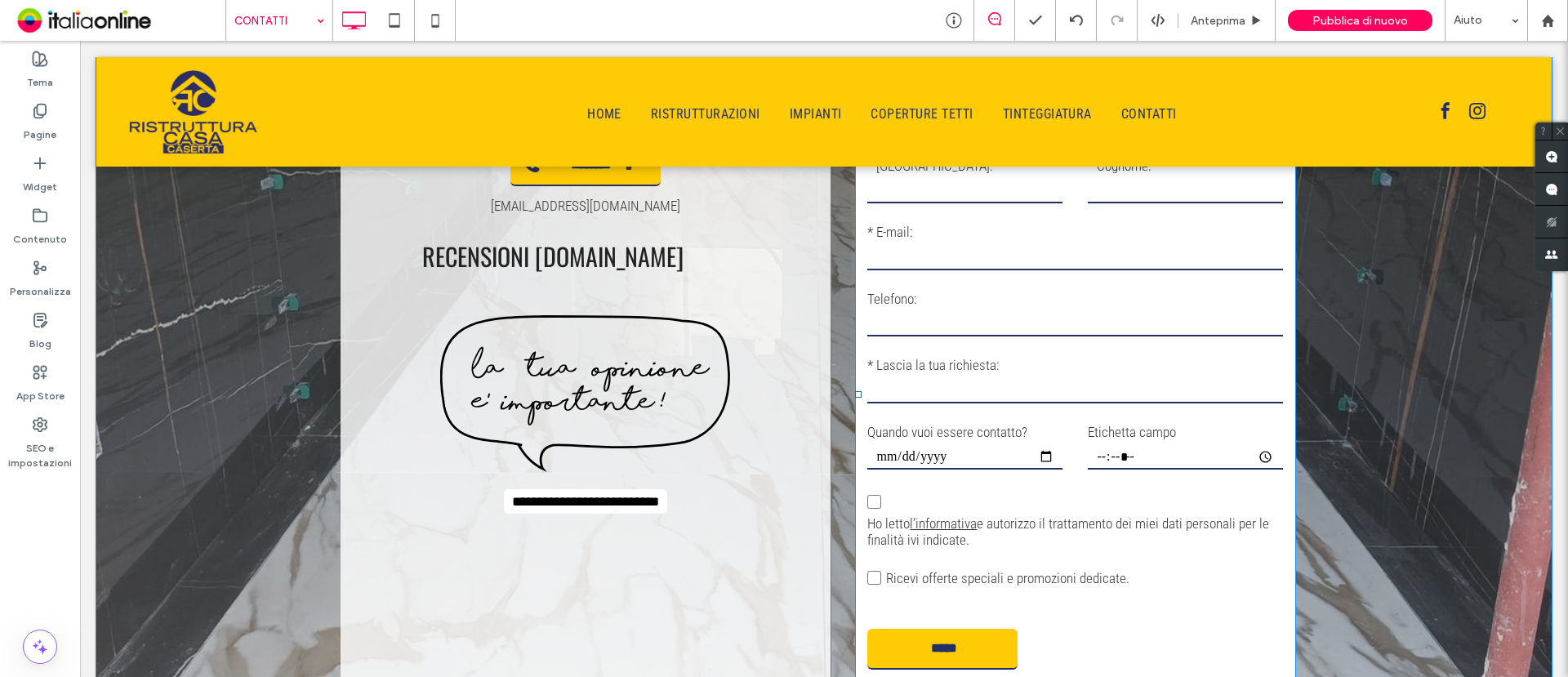
click at [1118, 475] on form "Testo libero * Campi obbligatori * [GEOGRAPHIC_DATA]: * Cognome: * E-mail: Tele…" at bounding box center [1076, 393] width 442 height 608
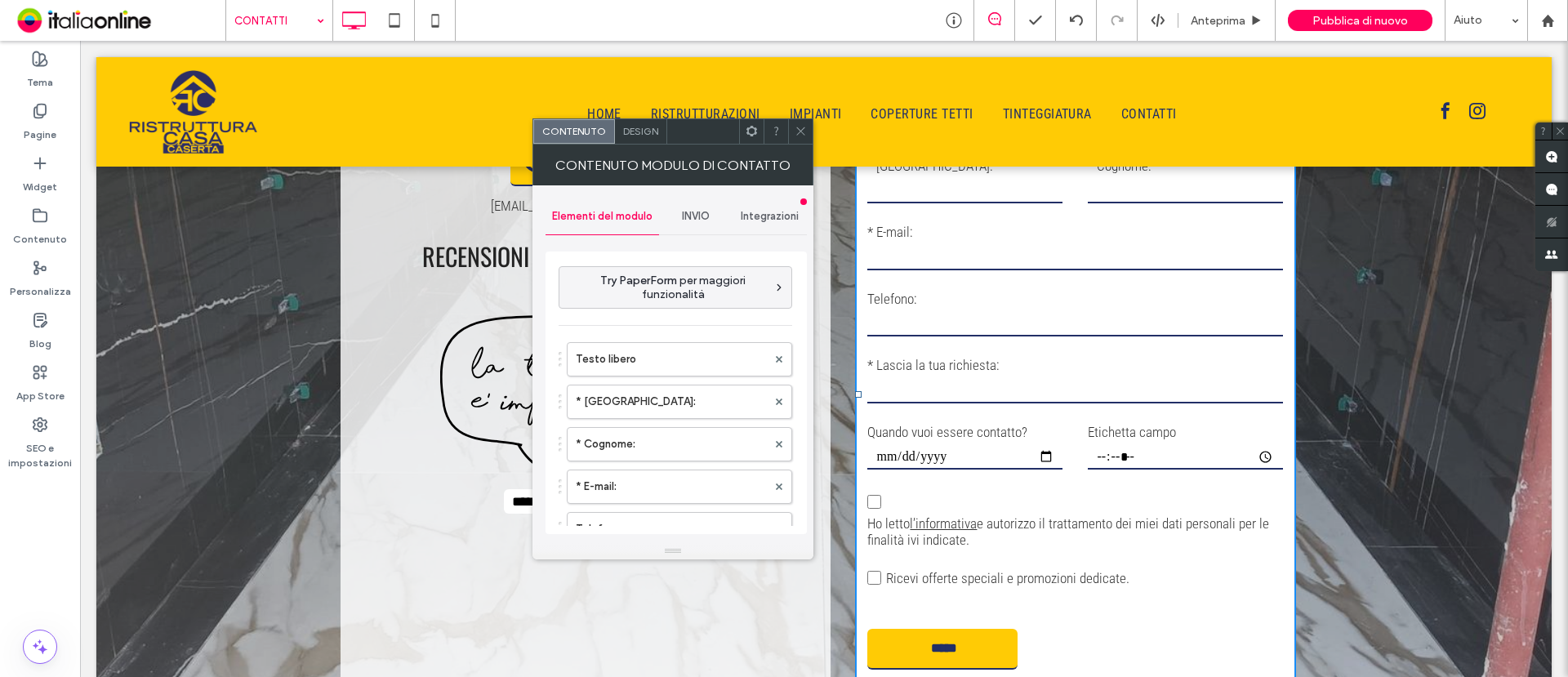
click at [645, 131] on span "Design" at bounding box center [640, 131] width 35 height 12
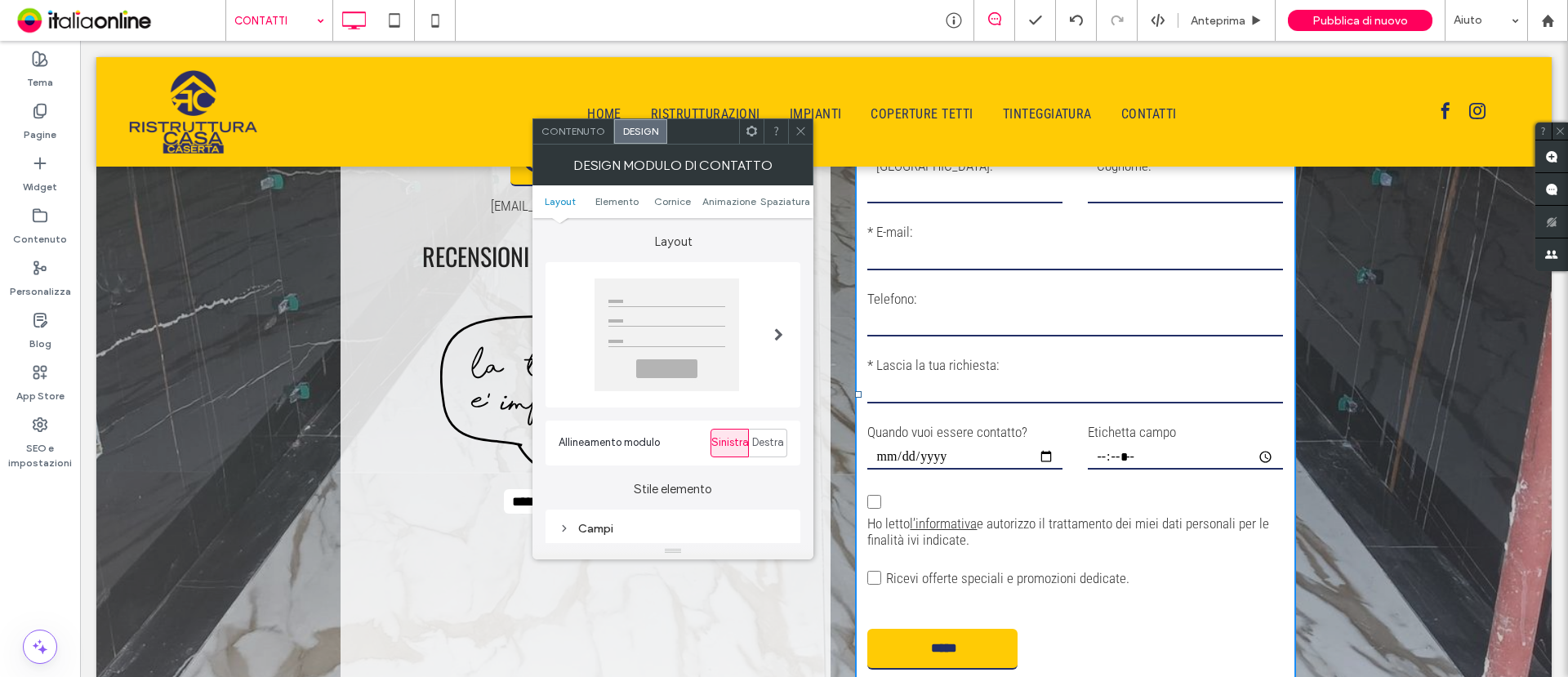
click at [586, 136] on span "Contenuto" at bounding box center [573, 131] width 64 height 12
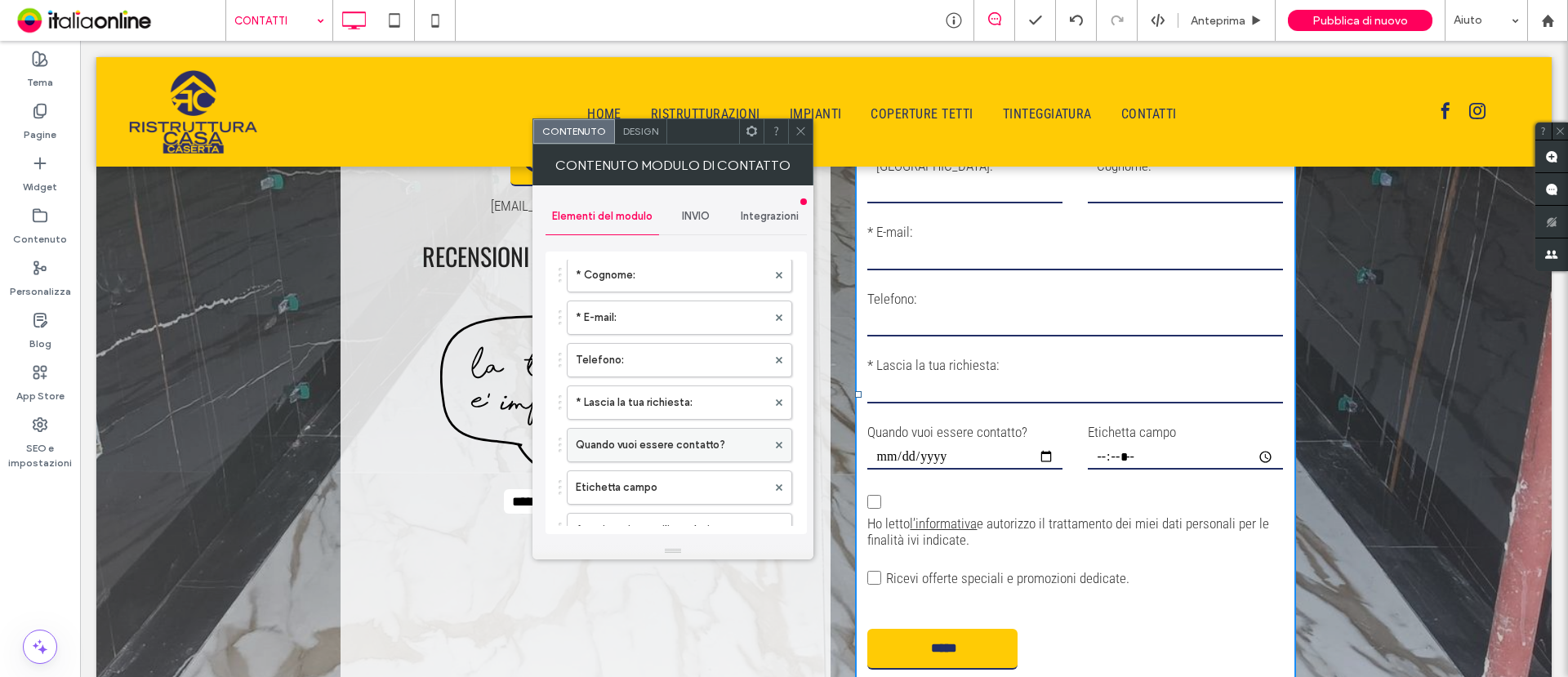
scroll to position [204, 0]
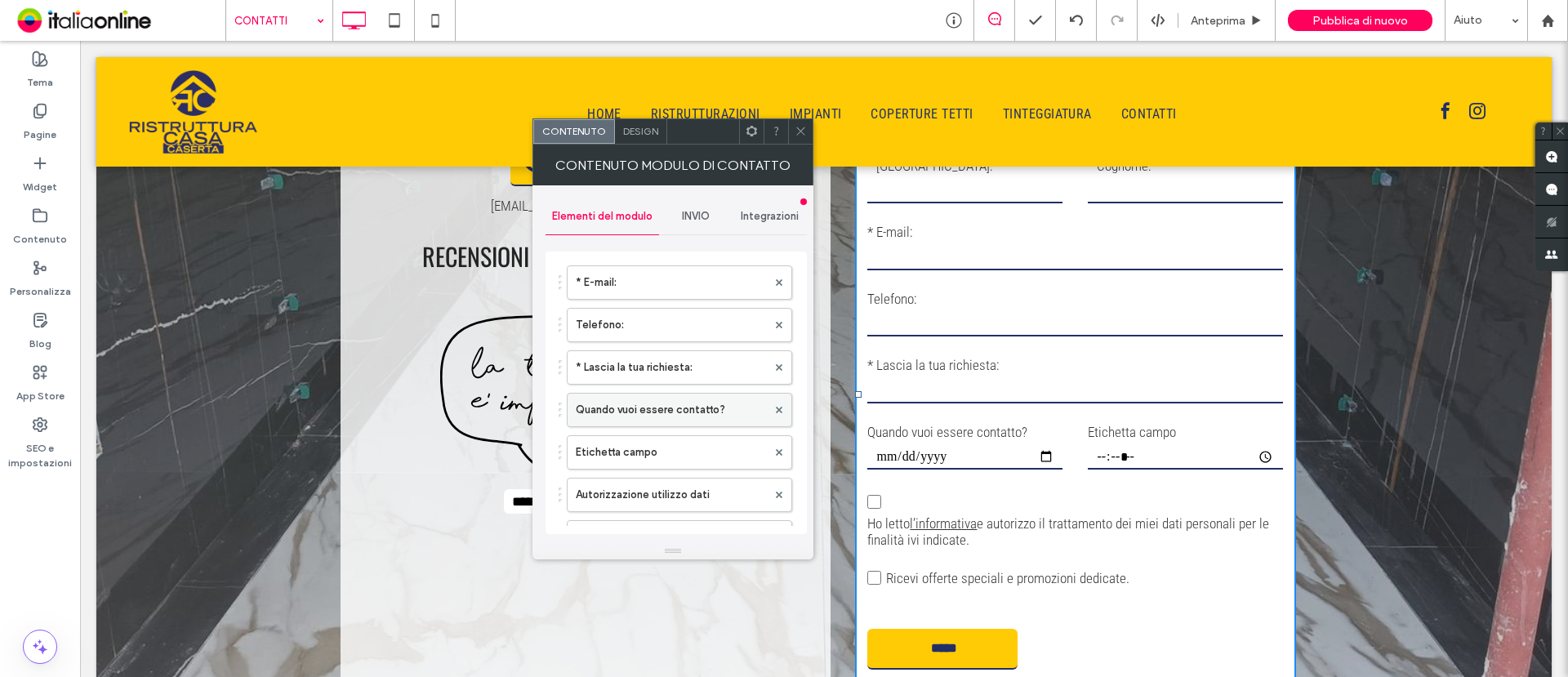
click at [639, 412] on label "Quando vuoi essere contatto?" at bounding box center [671, 409] width 191 height 32
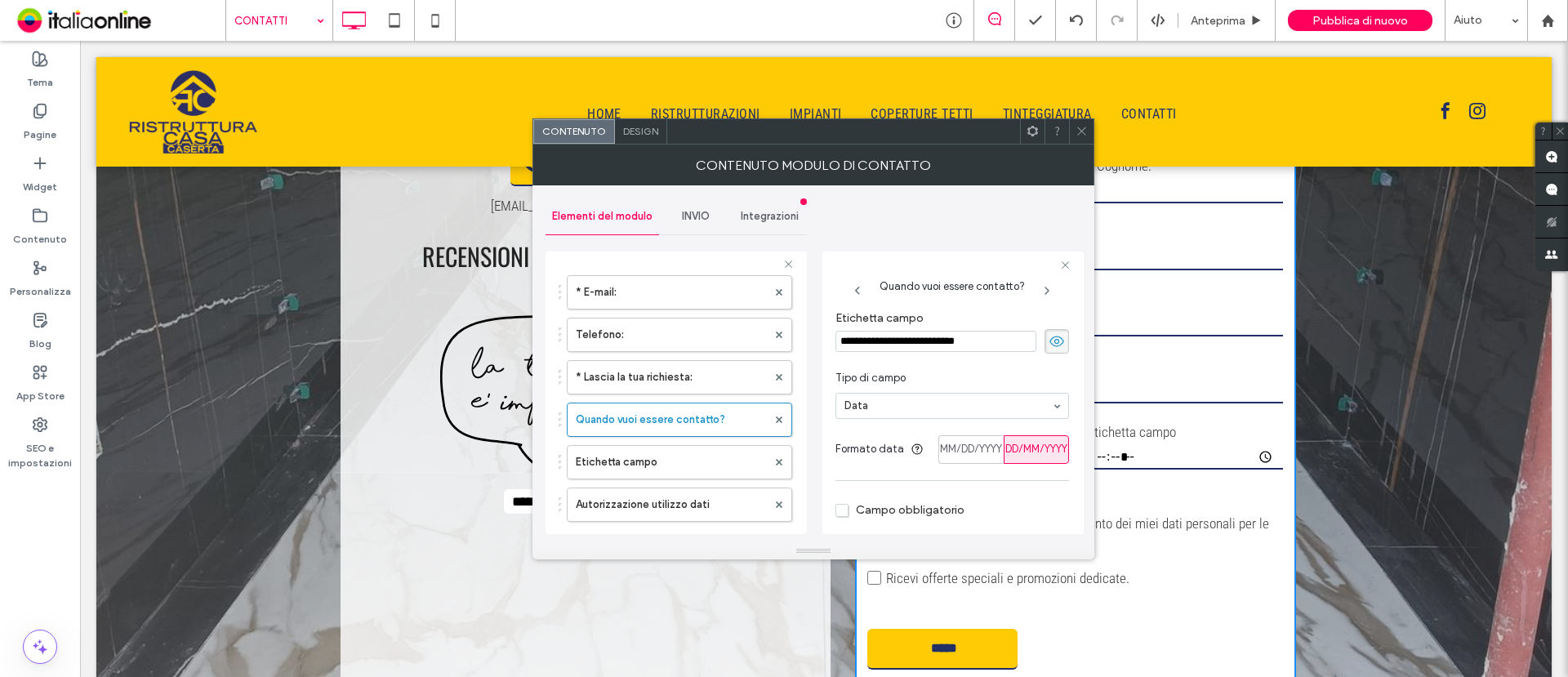
scroll to position [96, 0]
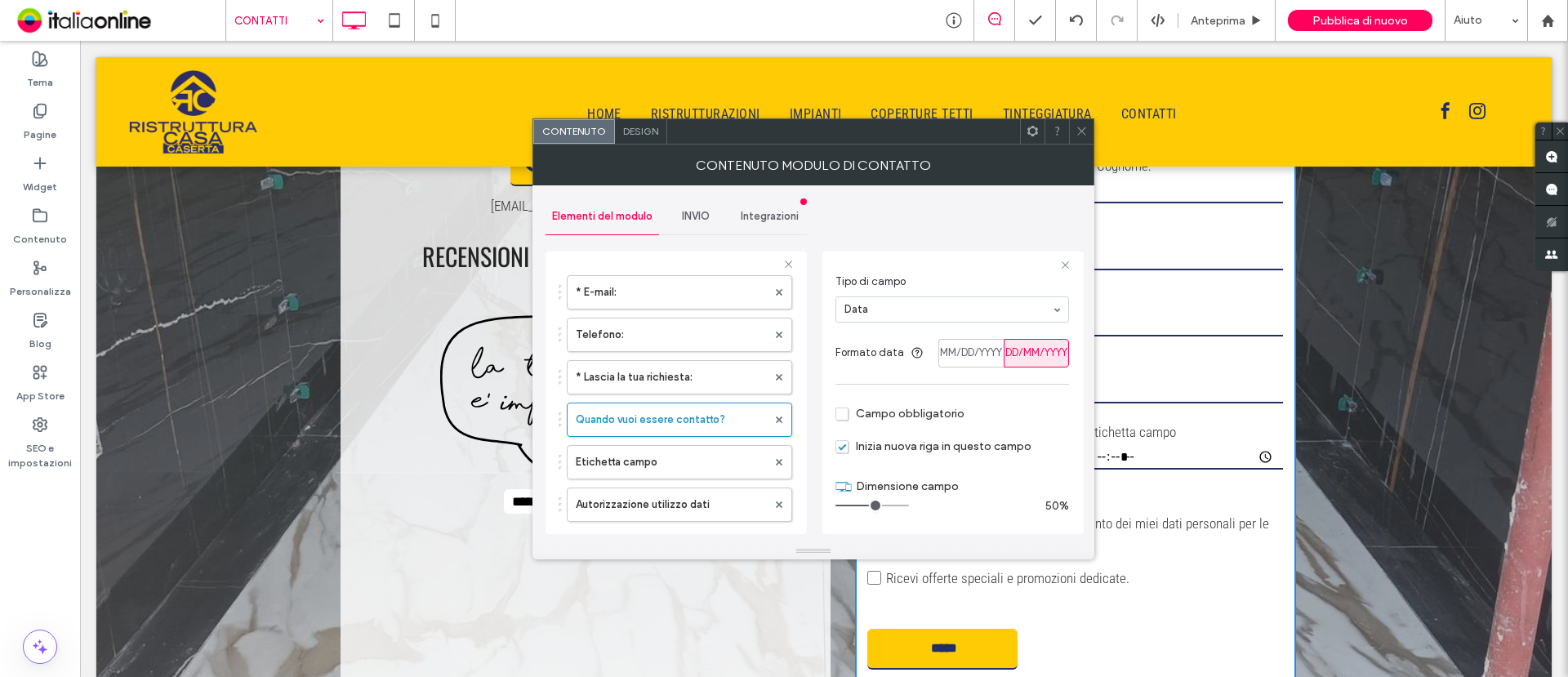
click at [1085, 129] on icon at bounding box center [1082, 131] width 12 height 12
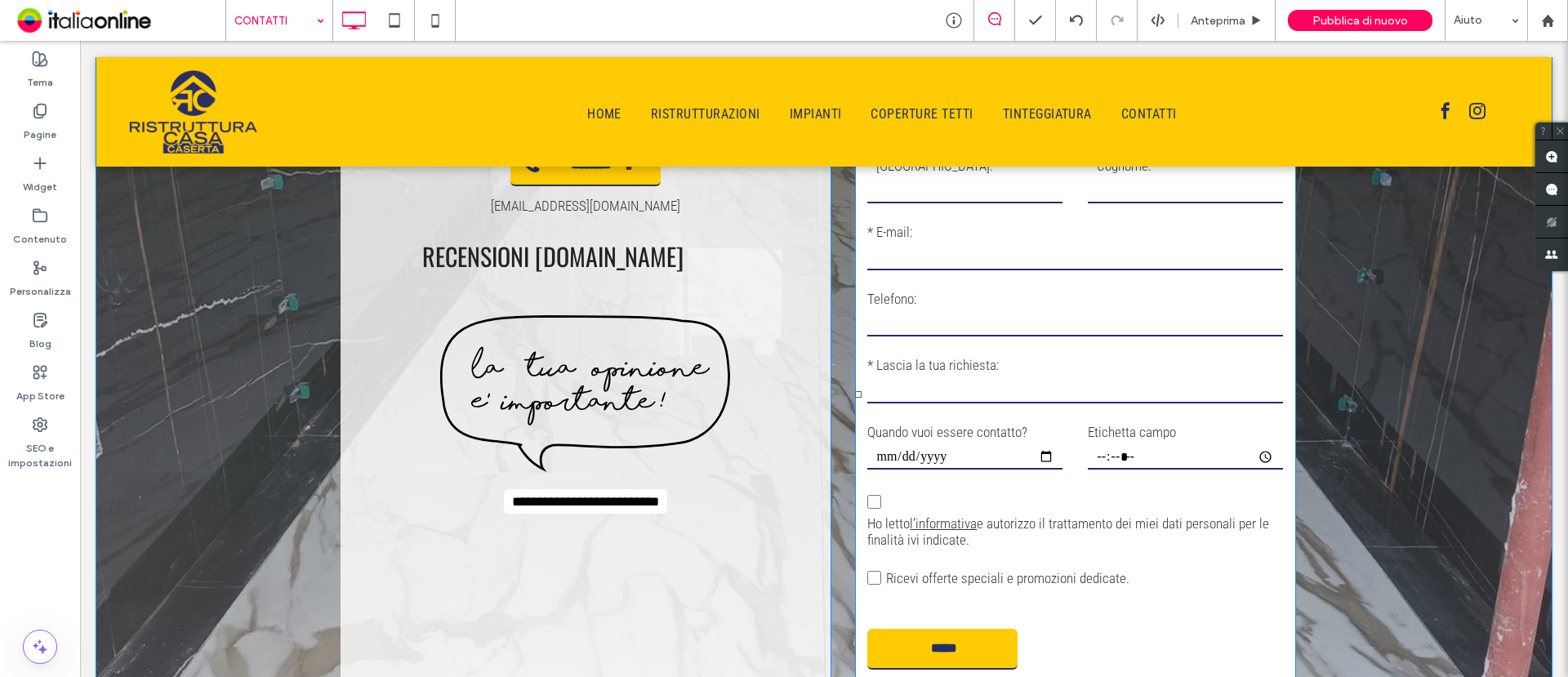
click at [1129, 452] on input "time" at bounding box center [1185, 457] width 195 height 24
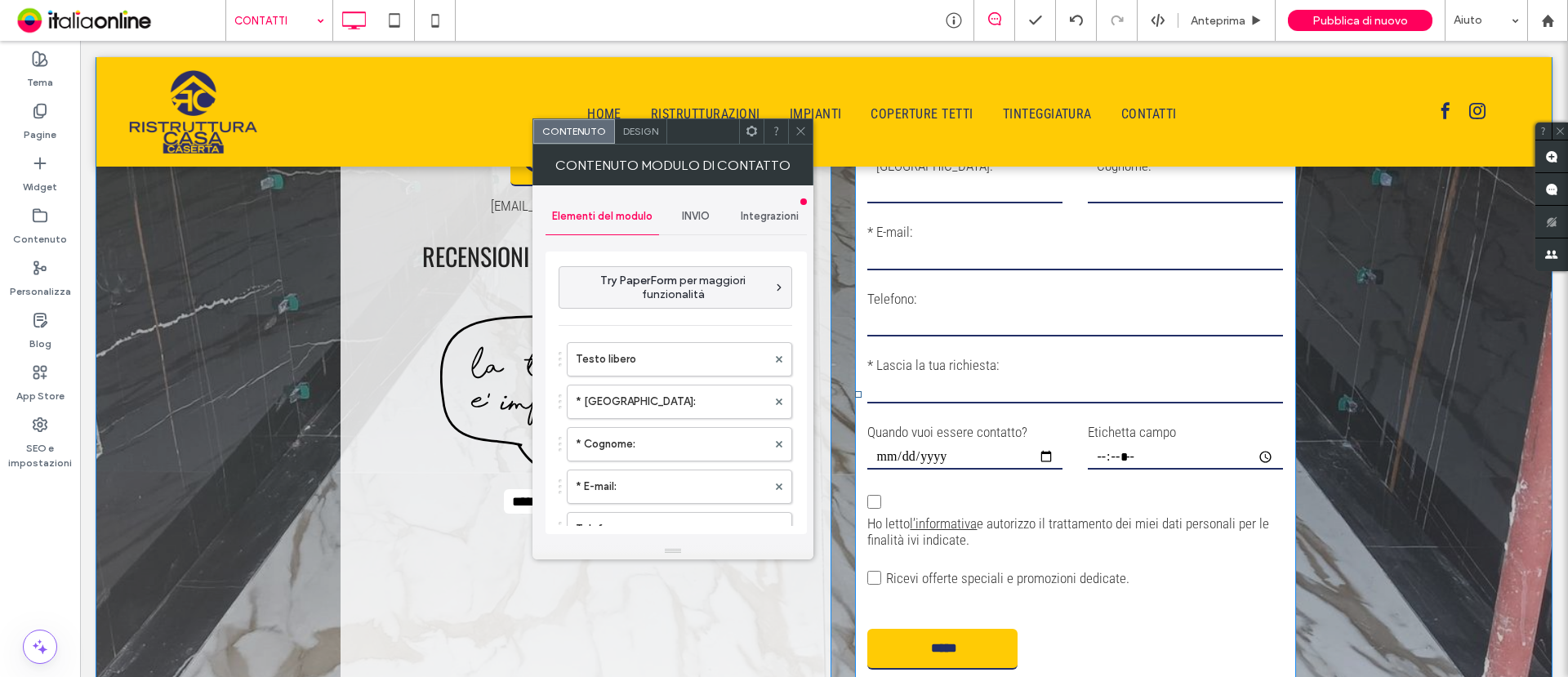
type input "*****"
type input "**********"
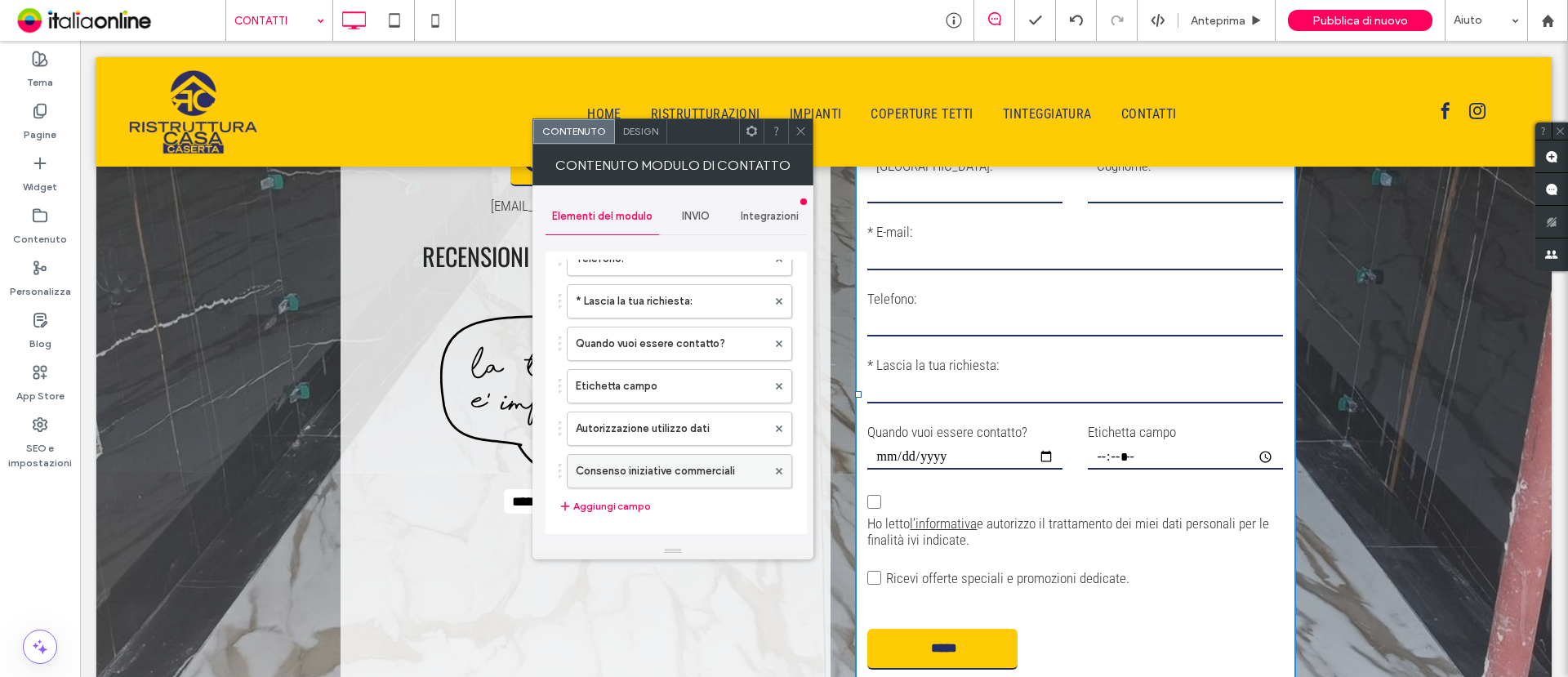
scroll to position [306, 0]
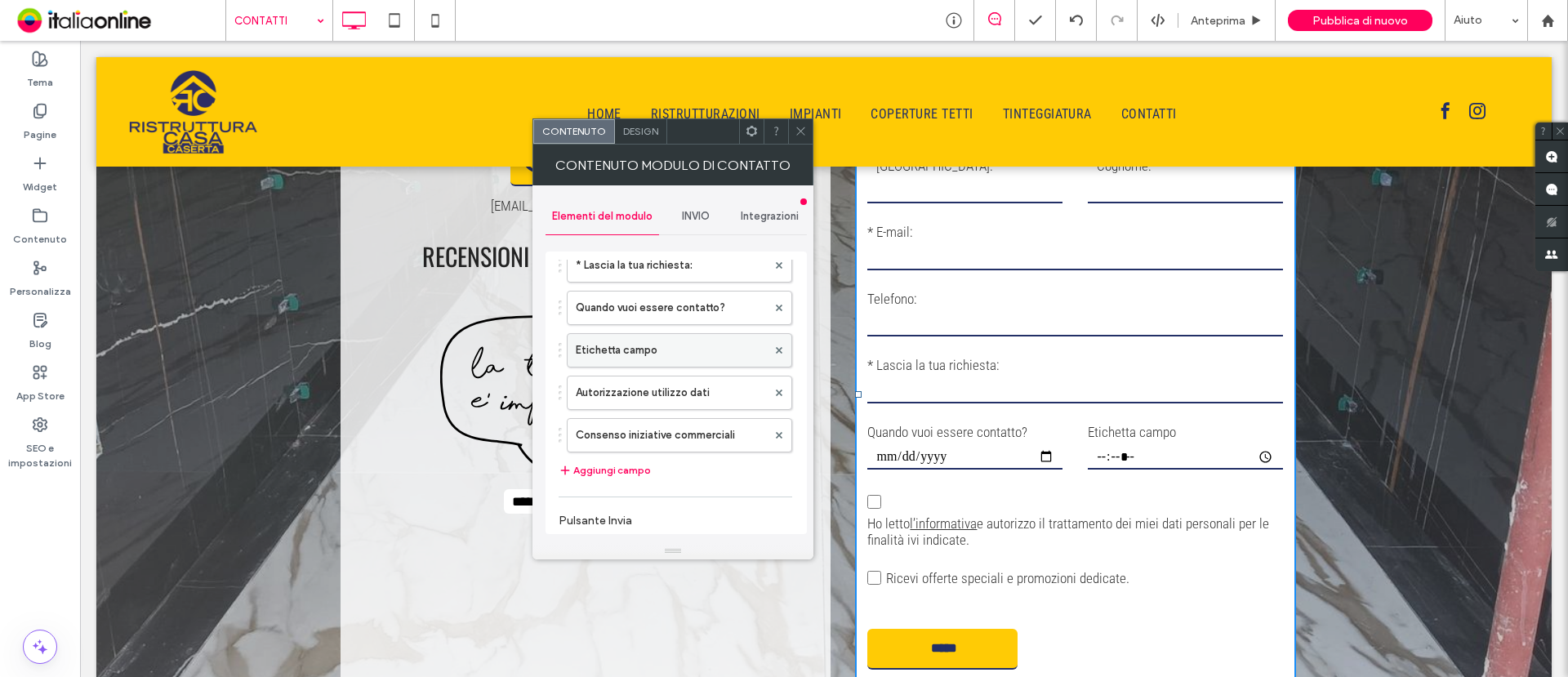
click at [659, 351] on label "Etichetta campo" at bounding box center [671, 350] width 191 height 32
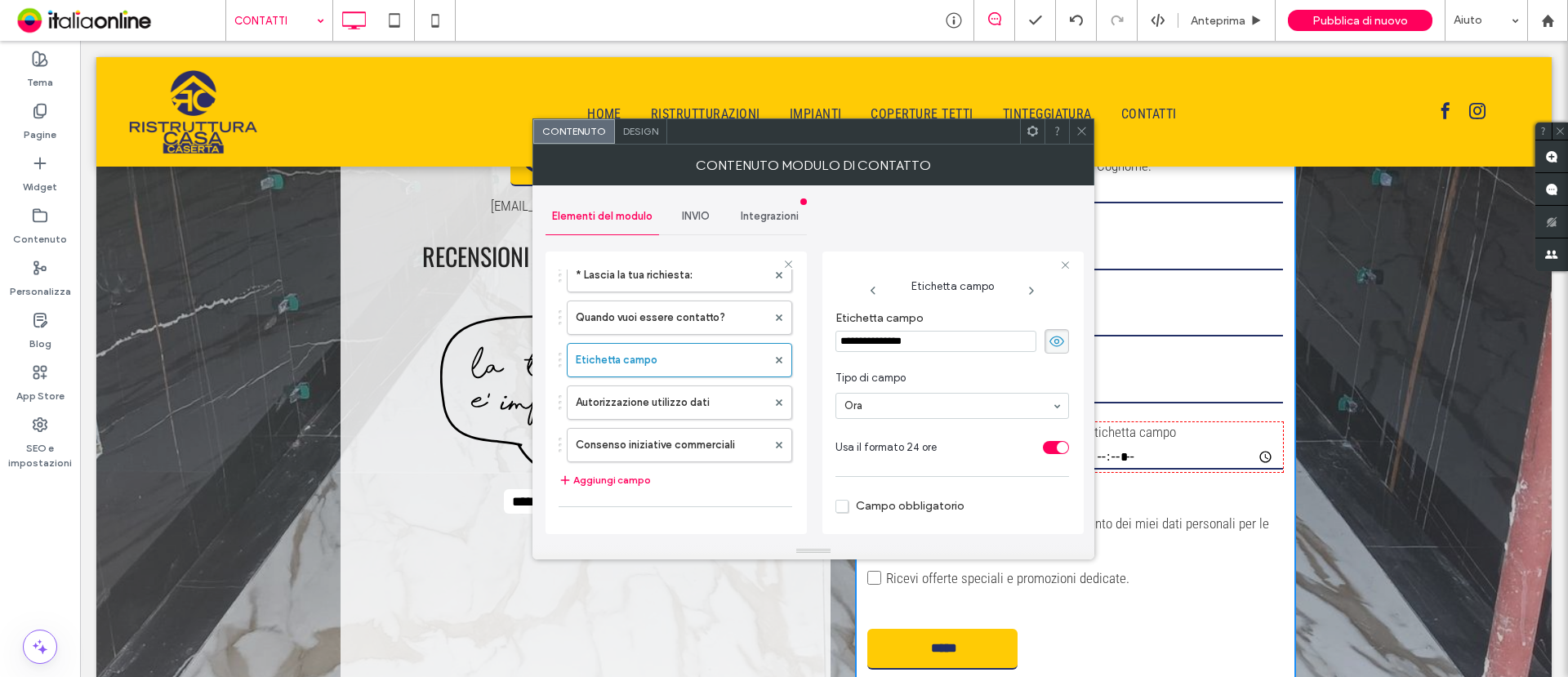
click at [946, 338] on input "**********" at bounding box center [936, 341] width 201 height 21
click at [943, 338] on input "**********" at bounding box center [936, 341] width 201 height 21
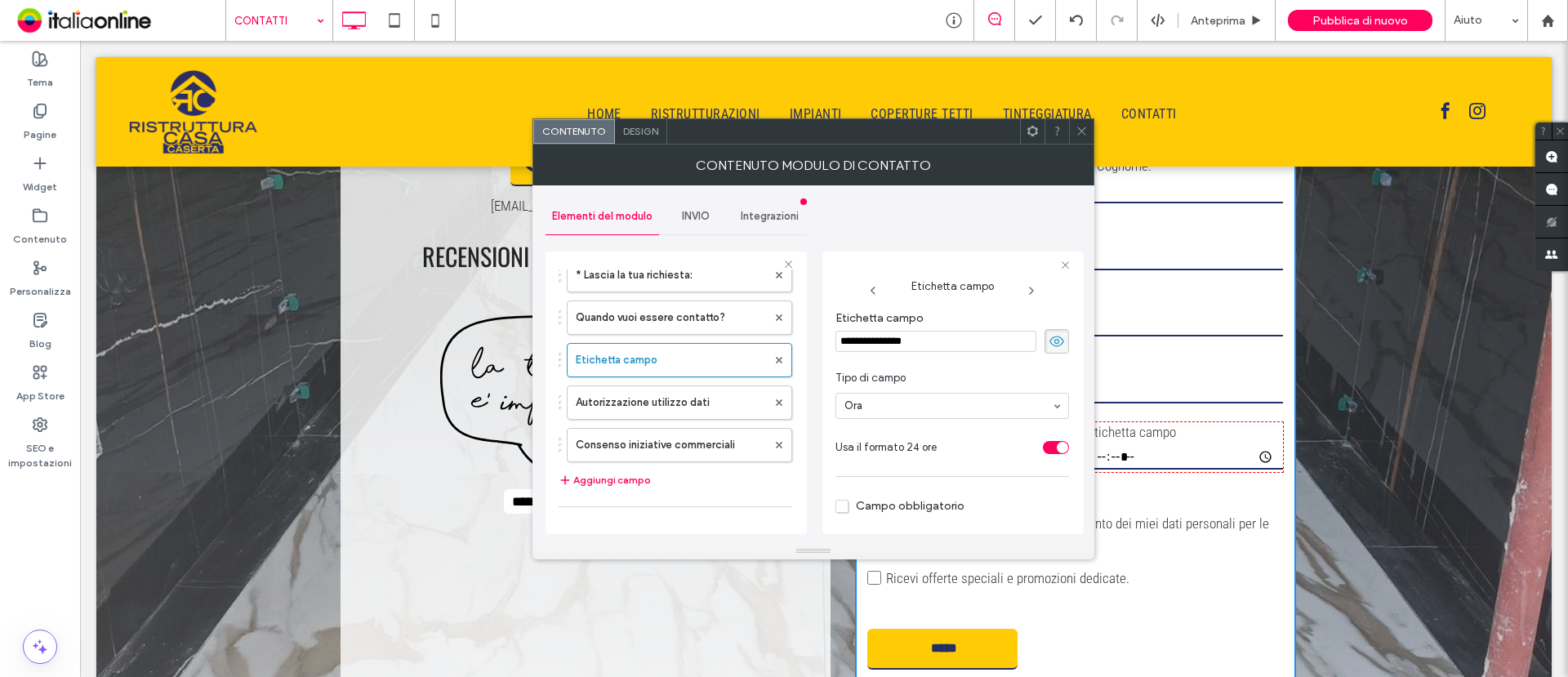
click at [943, 338] on input "**********" at bounding box center [936, 341] width 201 height 21
type input "**********"
click at [1083, 129] on use at bounding box center [1081, 131] width 8 height 8
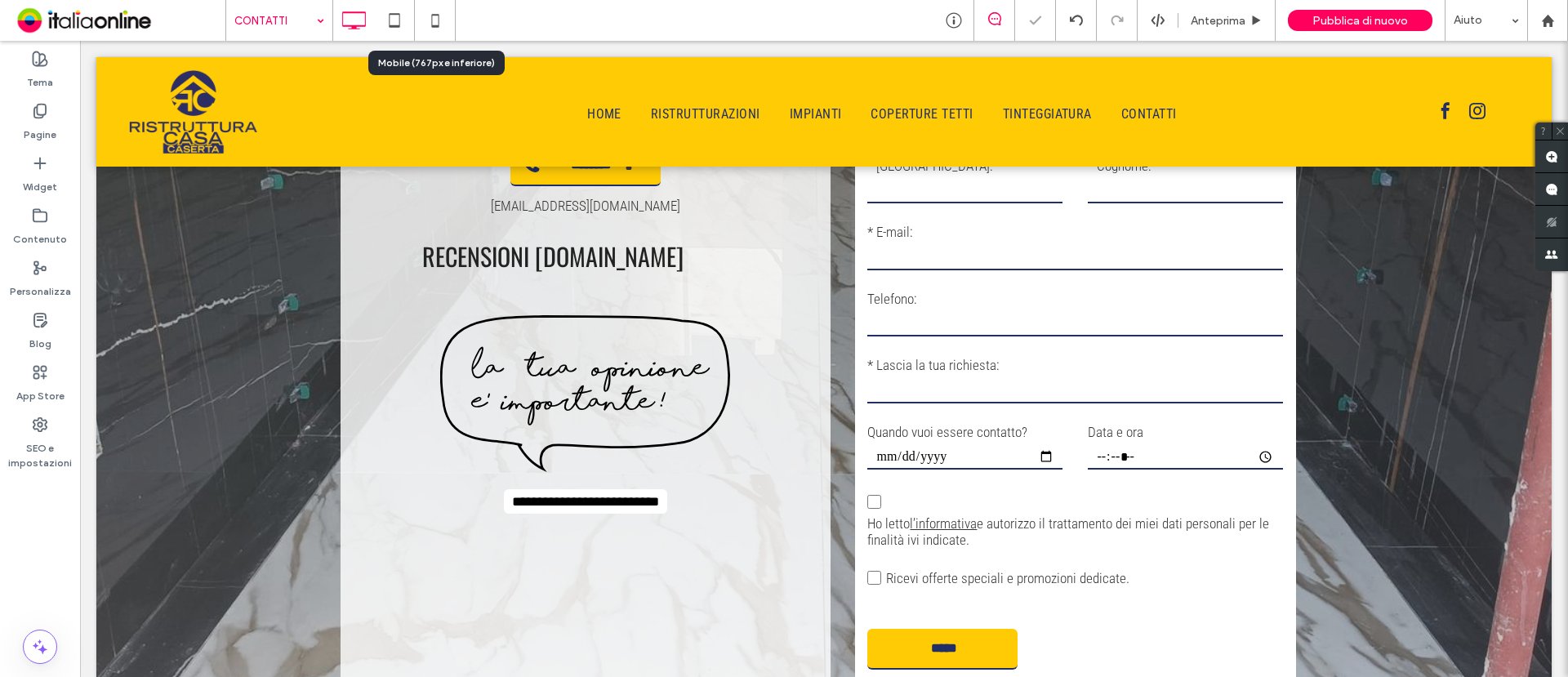
drag, startPoint x: 437, startPoint y: 10, endPoint x: 414, endPoint y: 41, distance: 38.6
click at [437, 10] on icon at bounding box center [435, 20] width 32 height 32
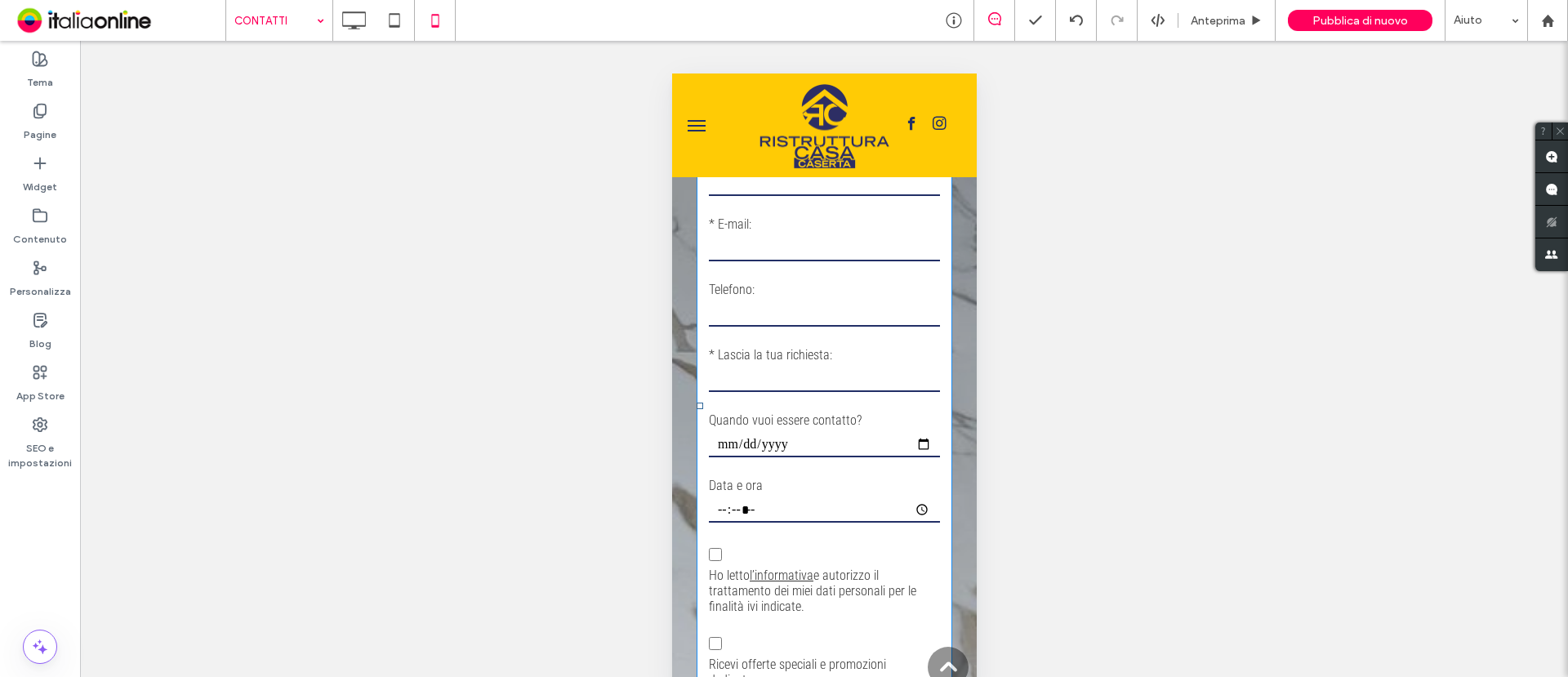
scroll to position [1633, 0]
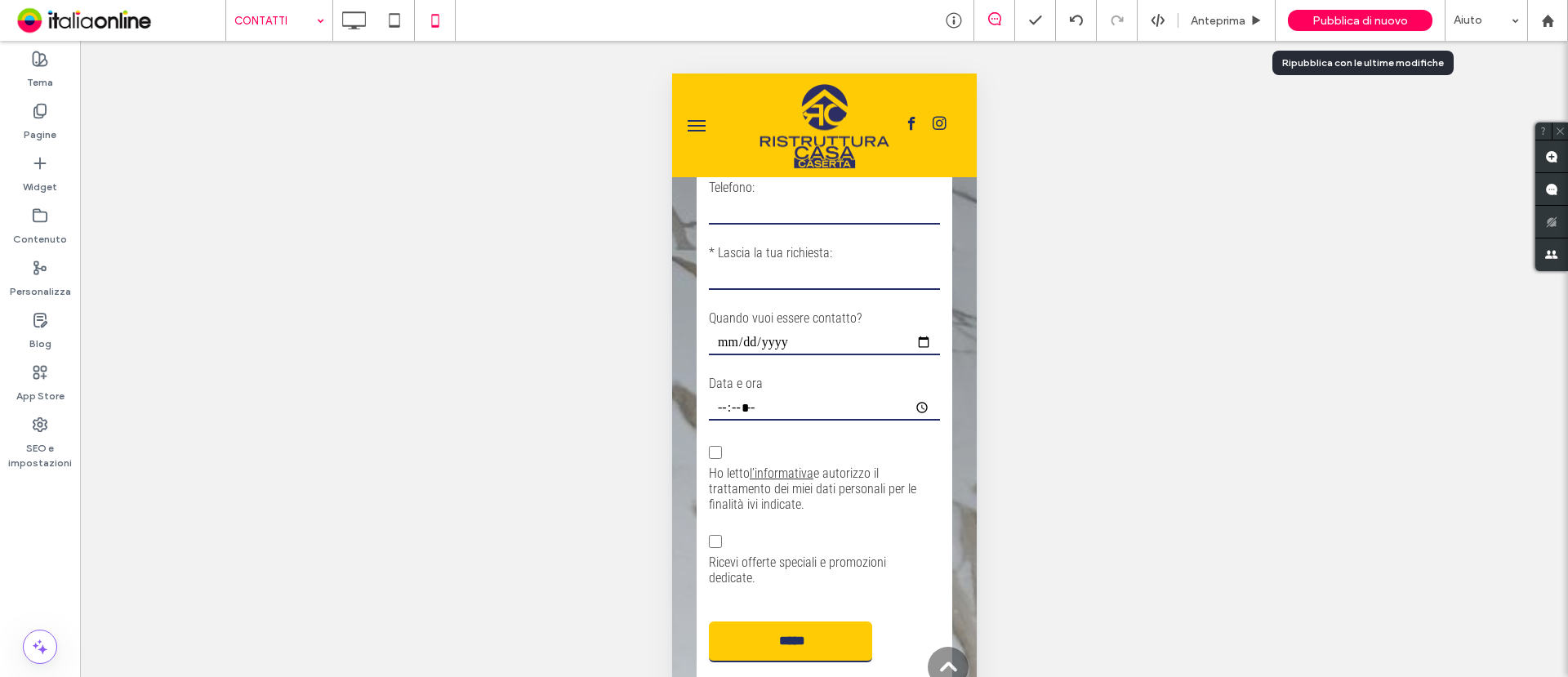
click at [1328, 21] on span "Pubblica di nuovo" at bounding box center [1360, 21] width 96 height 14
